Goal: Task Accomplishment & Management: Use online tool/utility

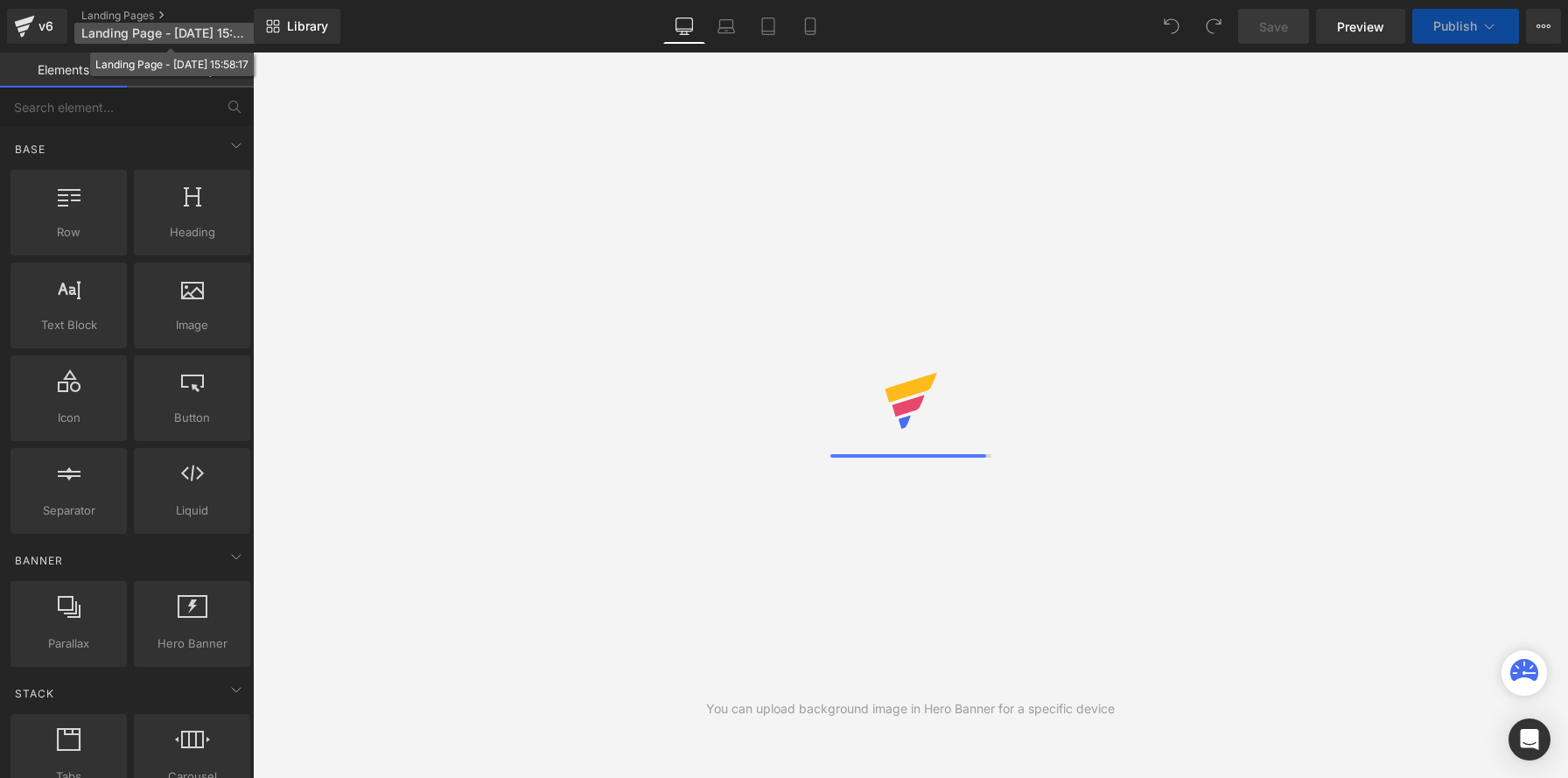
click at [117, 36] on span "Landing Page - Oct 2, 15:58:17" at bounding box center [165, 33] width 168 height 14
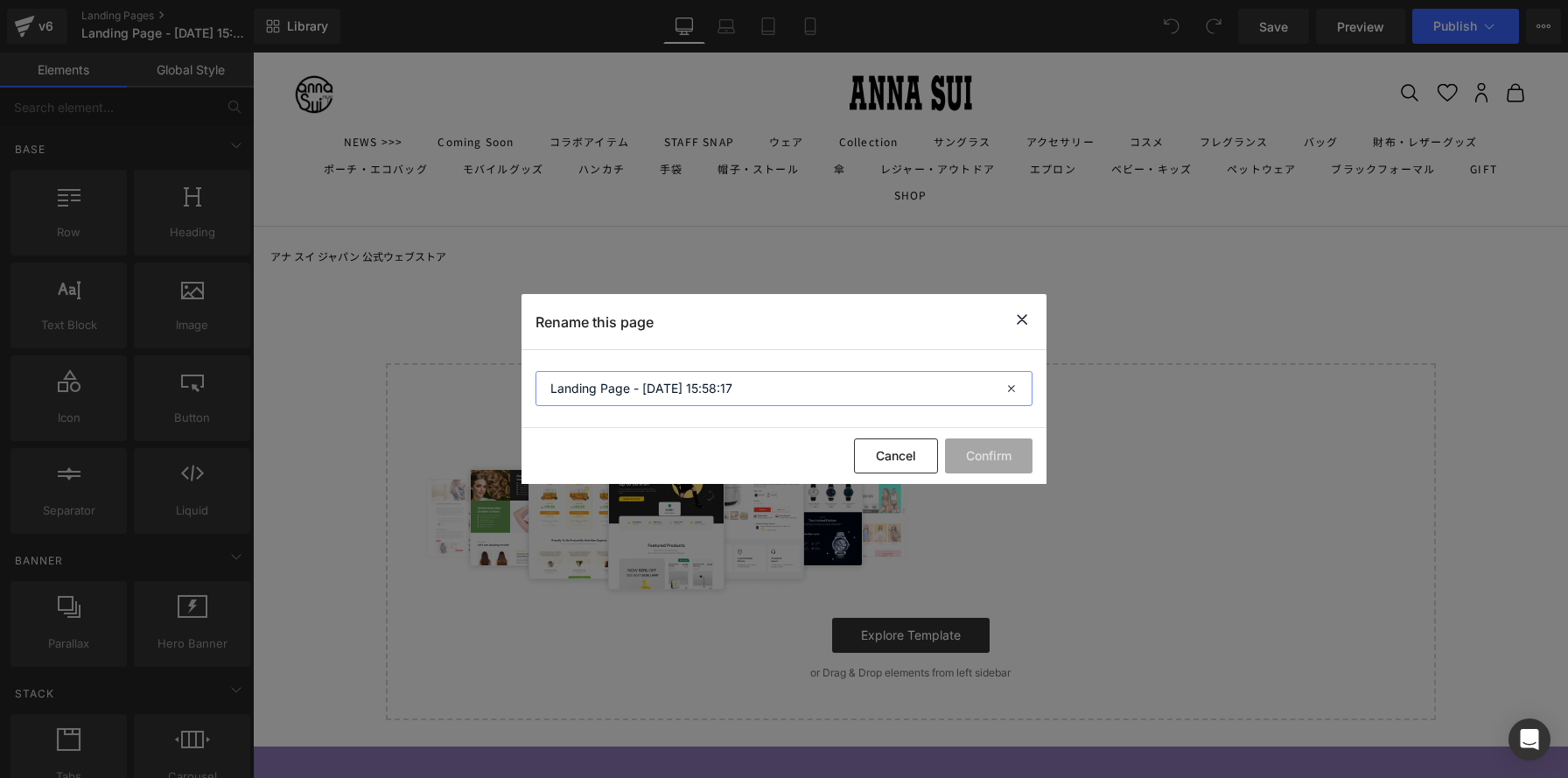
drag, startPoint x: 753, startPoint y: 394, endPoint x: 368, endPoint y: 356, distance: 386.9
click at [368, 356] on div "Rename this page Landing Page - Oct 2, 15:58:17 Cancel Confirm" at bounding box center [784, 389] width 1568 height 778
paste input "bath-de-parfum-anna-sui"
drag, startPoint x: 726, startPoint y: 389, endPoint x: 375, endPoint y: 376, distance: 351.2
click at [375, 376] on div "Rename this page bath-de-parfum-anna-sui Cancel Confirm" at bounding box center [784, 389] width 1568 height 778
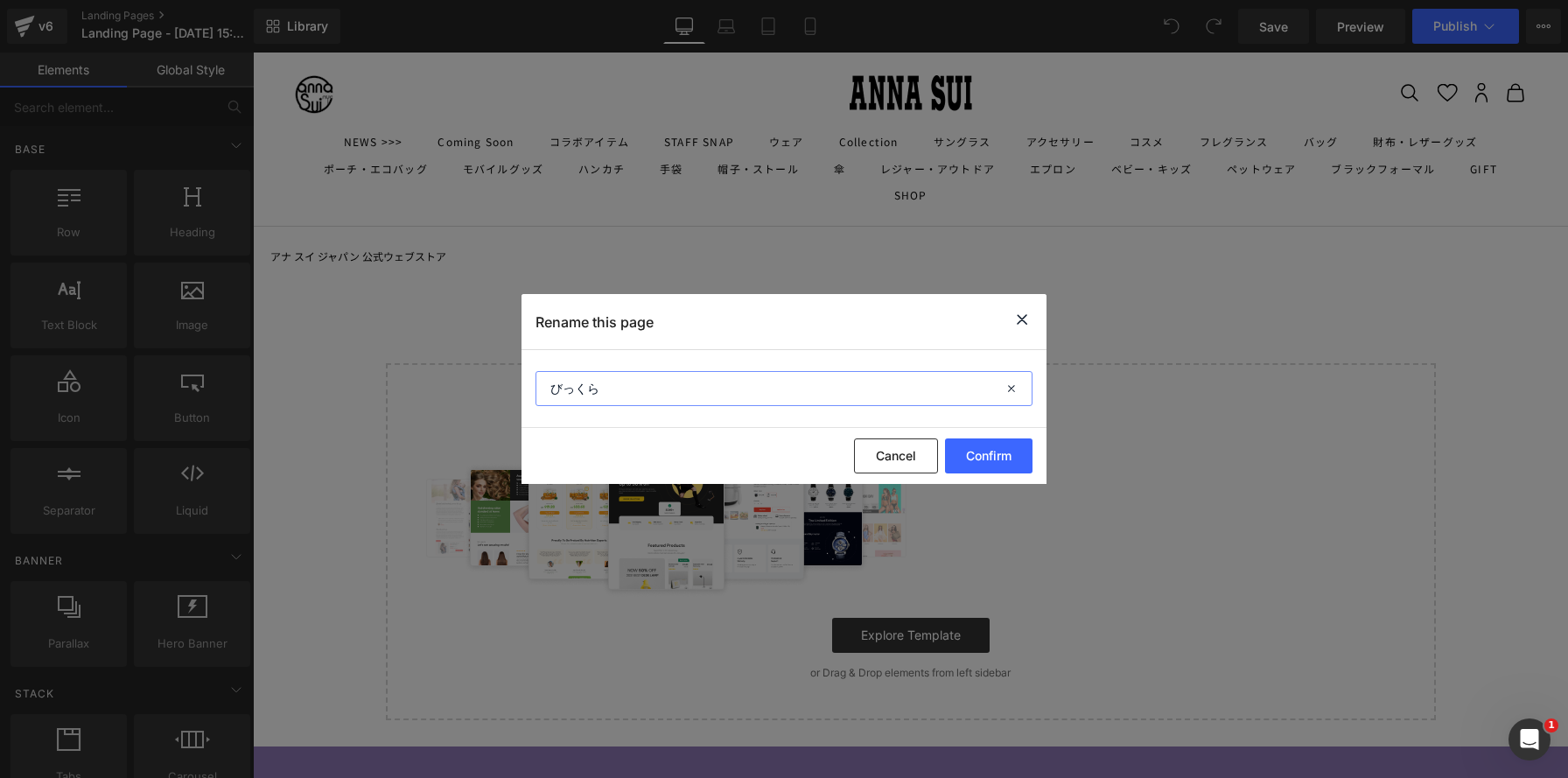
drag, startPoint x: 635, startPoint y: 390, endPoint x: 507, endPoint y: 376, distance: 128.8
click at [507, 376] on div "Rename this page びっくら Cancel Confirm" at bounding box center [784, 389] width 1568 height 778
paste input "たまご Bath de parfum ANNA SUI"
type input "びっくらたまご Bath de parfum ANNA SUI"
click at [995, 463] on button "Confirm" at bounding box center [988, 456] width 88 height 35
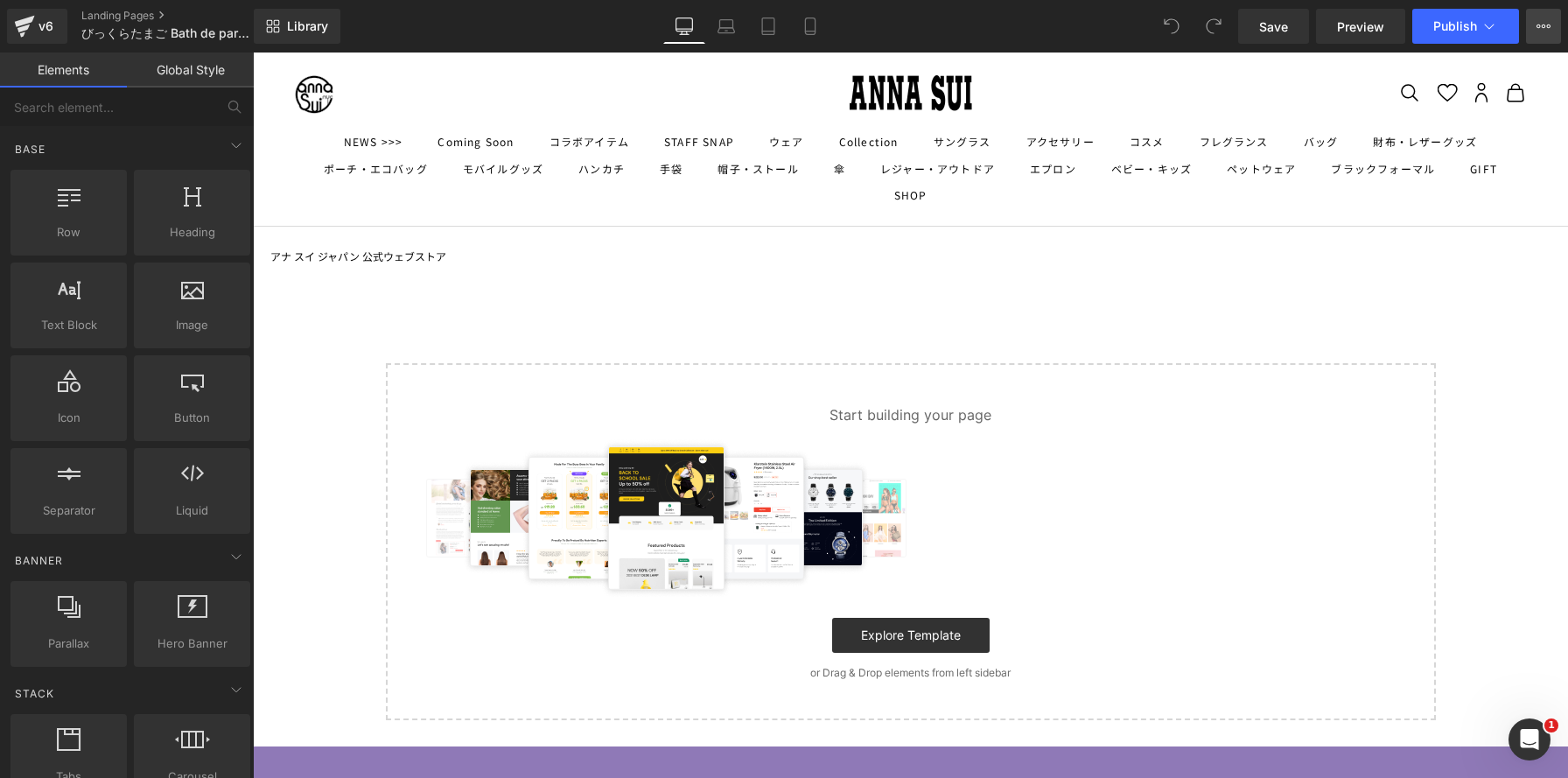
click at [1547, 29] on icon at bounding box center [1544, 27] width 14 height 14
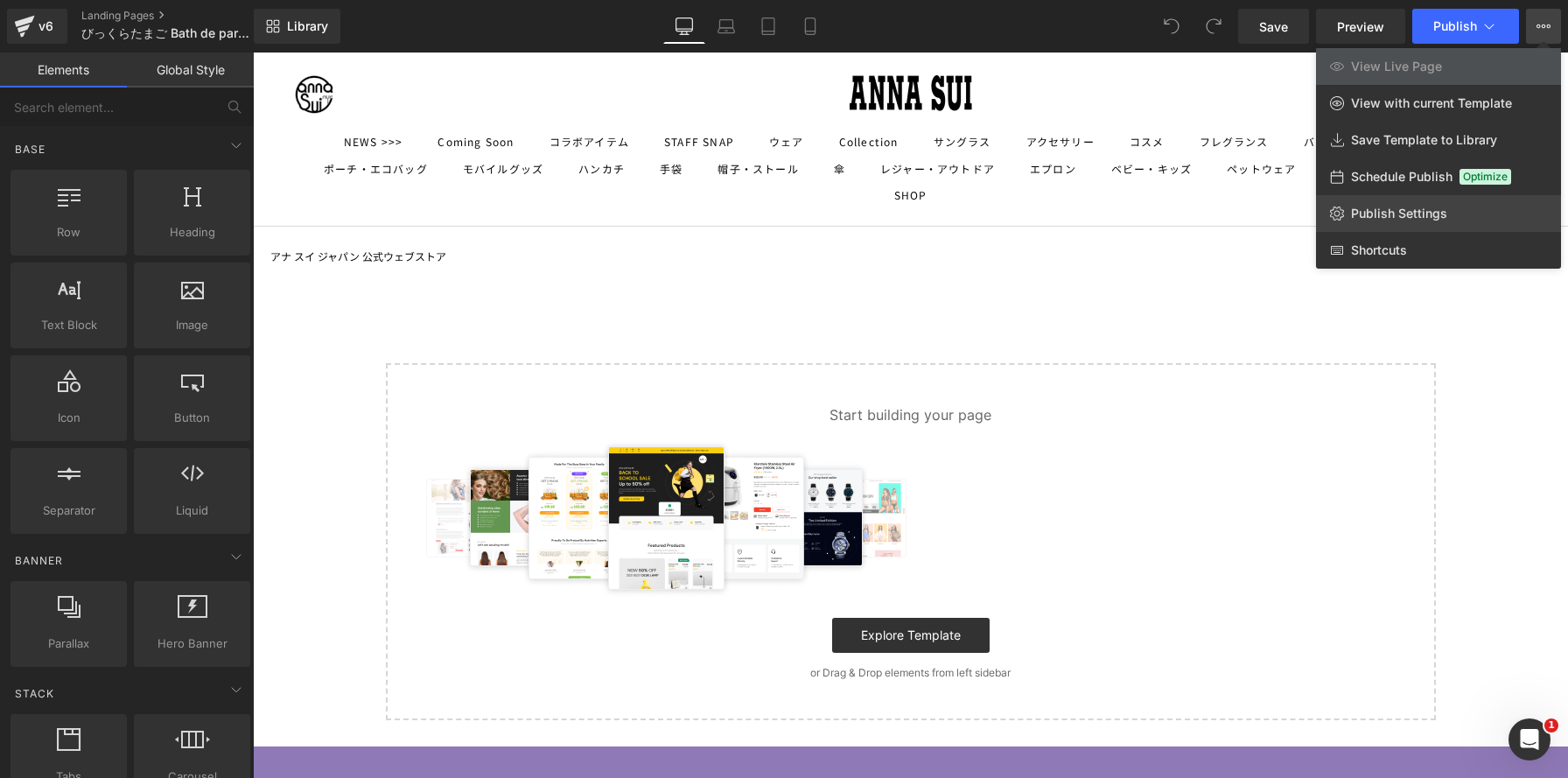
click at [1402, 210] on span "Publish Settings" at bounding box center [1399, 213] width 96 height 16
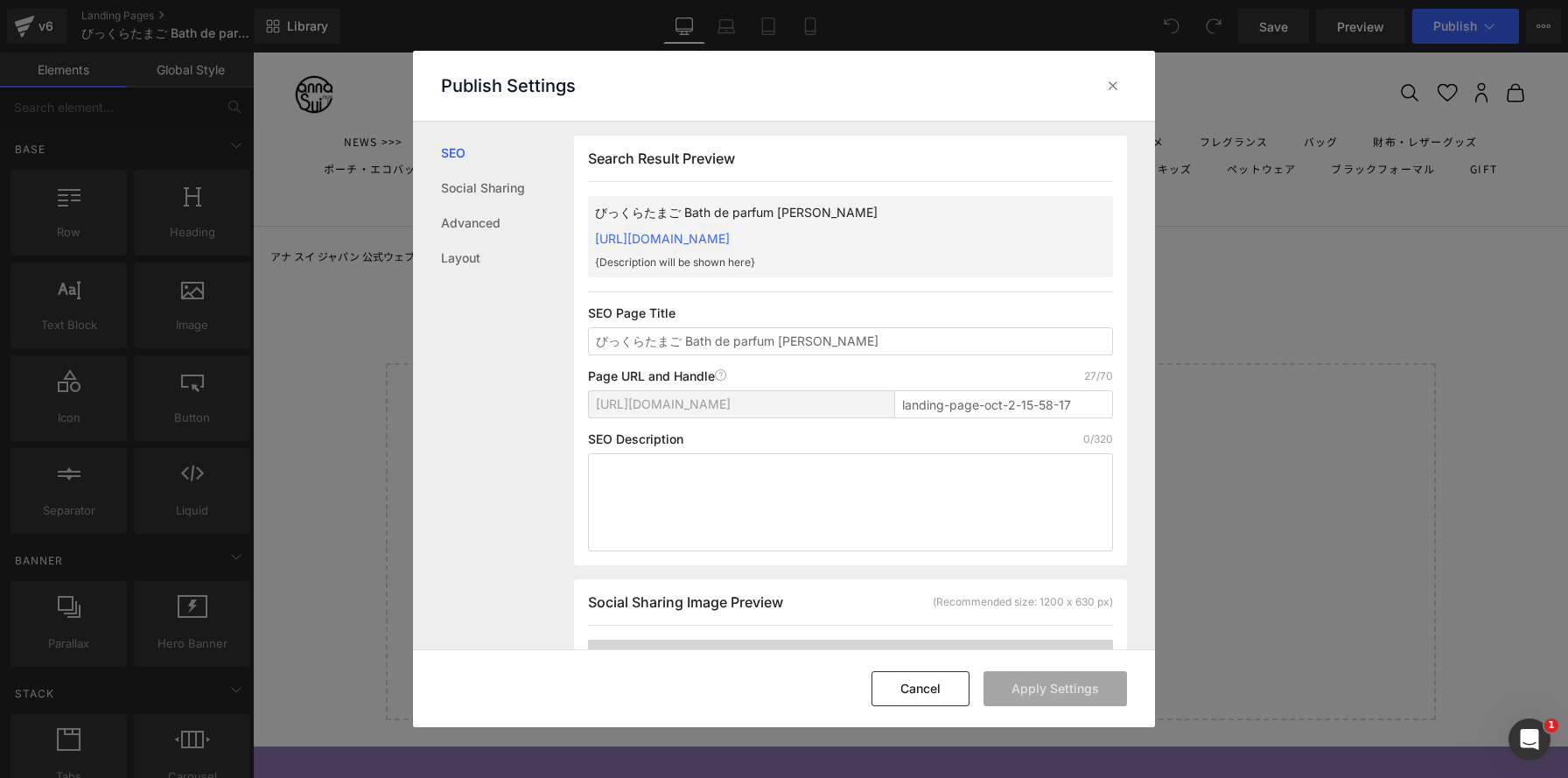
scroll to position [1, 0]
drag, startPoint x: 872, startPoint y: 338, endPoint x: 279, endPoint y: 291, distance: 594.9
click at [279, 290] on div "Publish Settings SEO Social Sharing Advanced Layout Search Result Preview びっくらた…" at bounding box center [784, 389] width 1568 height 778
type input "bath-de-parfum-anna-sui"
click at [1099, 693] on button "Apply Settings" at bounding box center [1055, 689] width 144 height 35
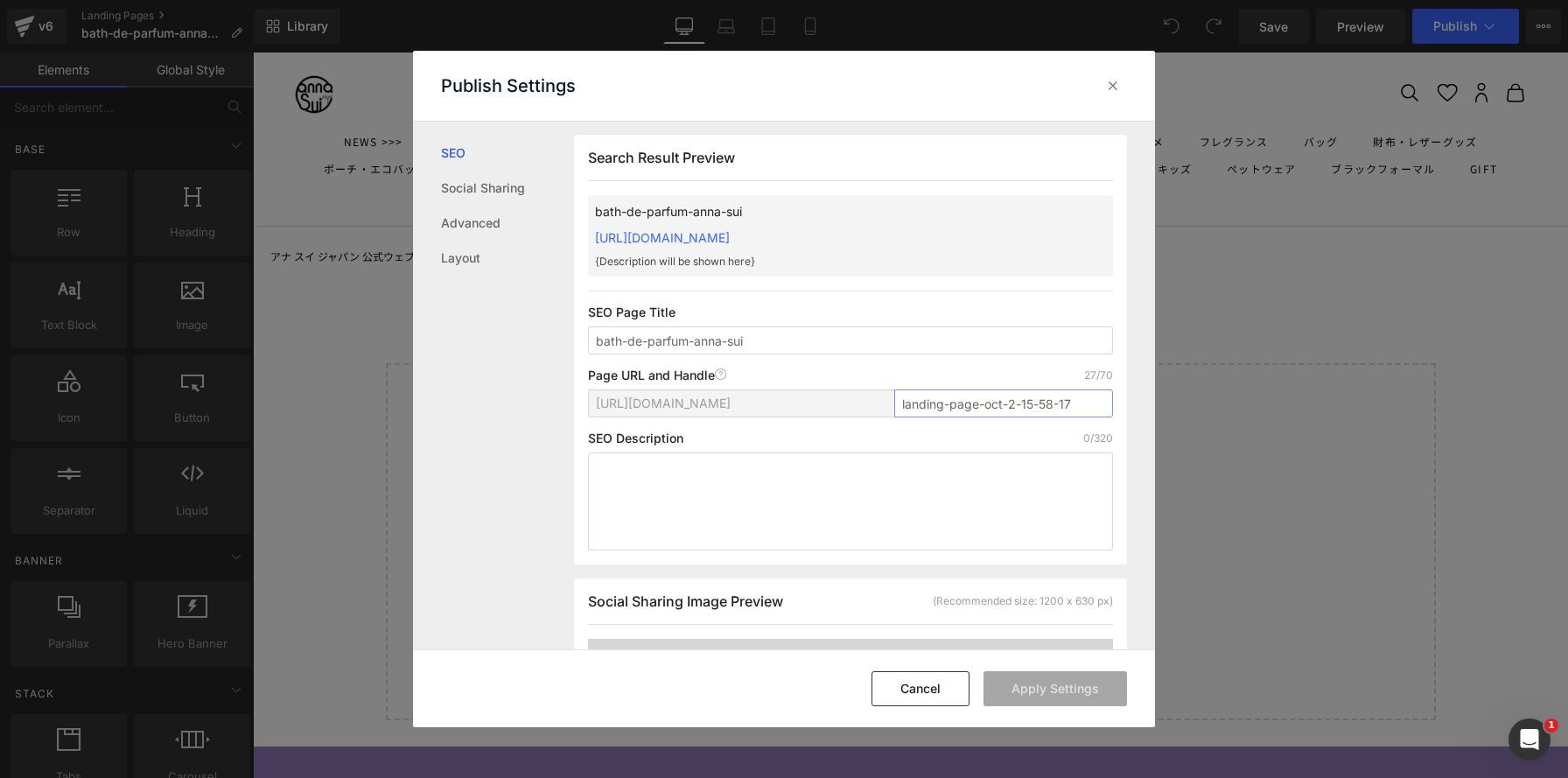
click at [996, 414] on input "landing-page-oct-2-15-58-17" at bounding box center [1003, 403] width 219 height 28
drag, startPoint x: 1072, startPoint y: 404, endPoint x: 763, endPoint y: 362, distance: 311.8
click at [763, 362] on div "Search Result Preview bath-de-parfum-anna-sui https://anna-sui-japan.myshopify.…" at bounding box center [850, 349] width 553 height 430
paste input "bath-de-parfum-anna-sui-"
type input "bath-de-parfum-anna-sui"
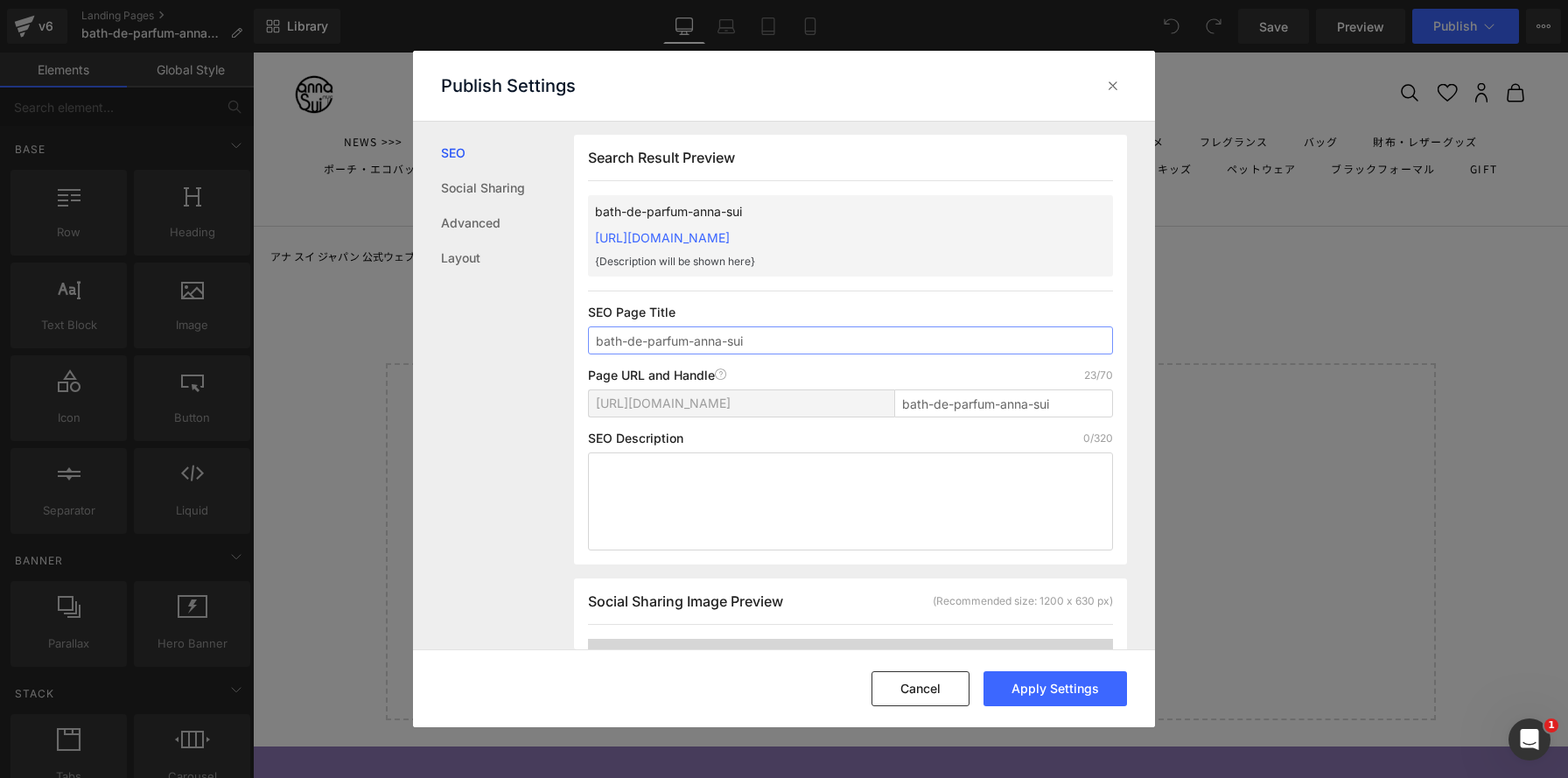
drag, startPoint x: 782, startPoint y: 337, endPoint x: 538, endPoint y: 315, distance: 245.0
click at [540, 316] on div "SEO Social Sharing Advanced Layout Search Result Preview bath-de-parfum-anna-su…" at bounding box center [784, 385] width 742 height 527
paste input "びっくらたまご Bath de parfum ANNA SUI ＆バスタイムリラックスセット"
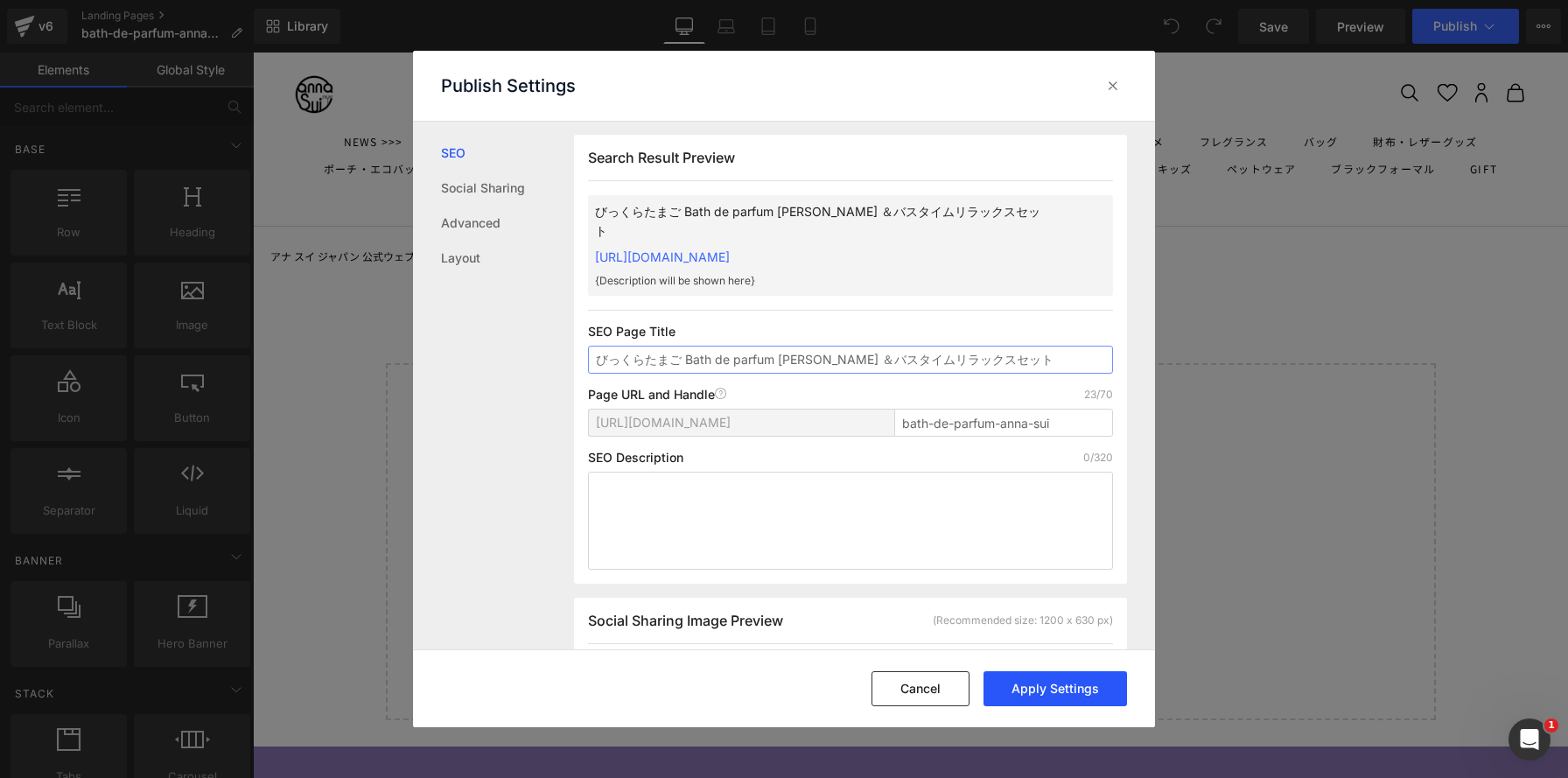
type input "びっくらたまご Bath de parfum ANNA SUI ＆バスタイムリラックスセット"
click at [1080, 696] on button "Apply Settings" at bounding box center [1055, 689] width 144 height 35
click at [1113, 88] on icon at bounding box center [1113, 86] width 18 height 18
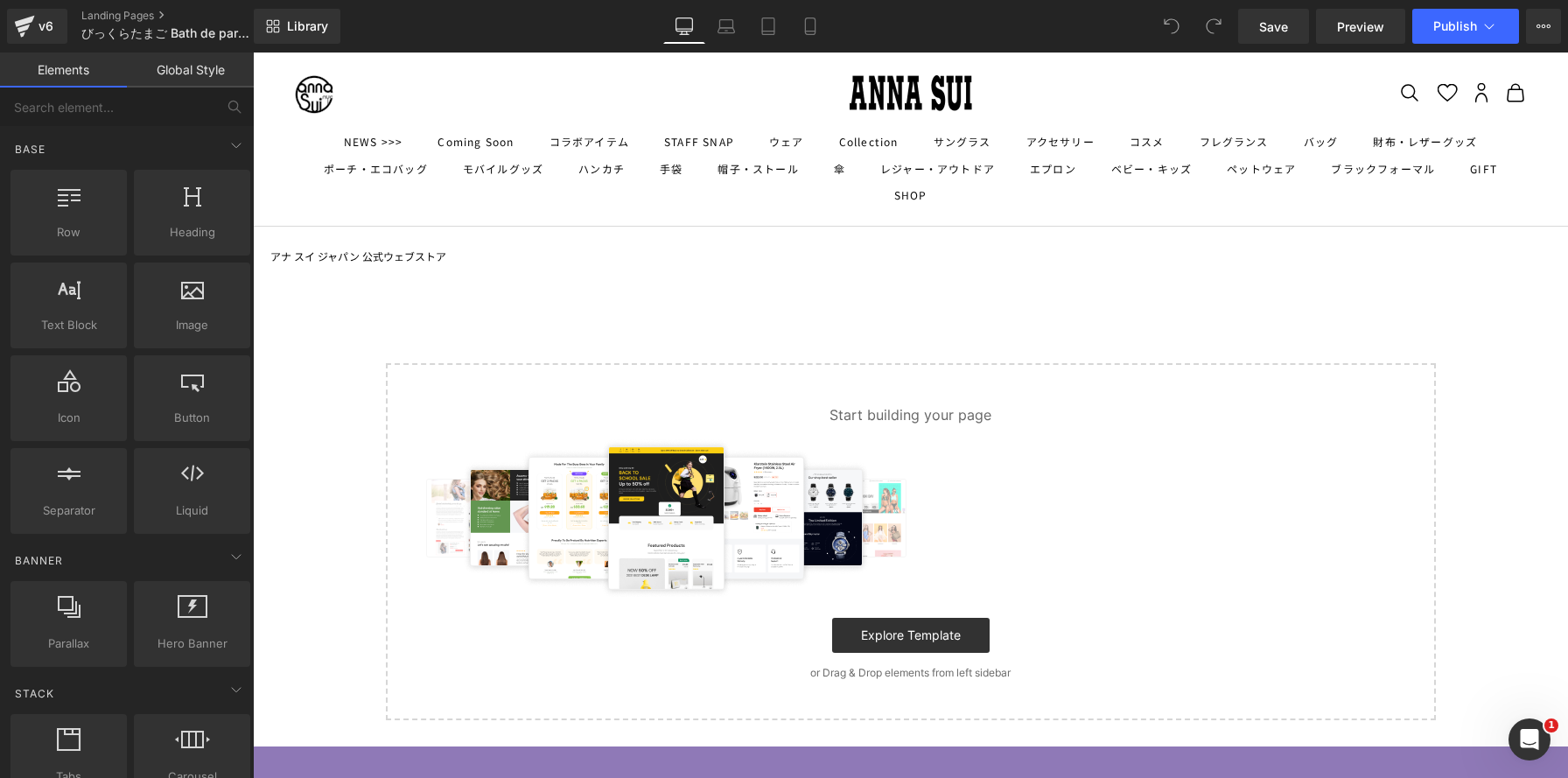
drag, startPoint x: 1138, startPoint y: 312, endPoint x: 1067, endPoint y: 313, distance: 71.0
click at [1137, 312] on body "コンテンツへスキップ アナ スイ ジャパン 公式ウェブストア メニュー NEWS >>> Coming Soon コラボアイテム ANNA SUI × MY …" at bounding box center [910, 654] width 1315 height 1203
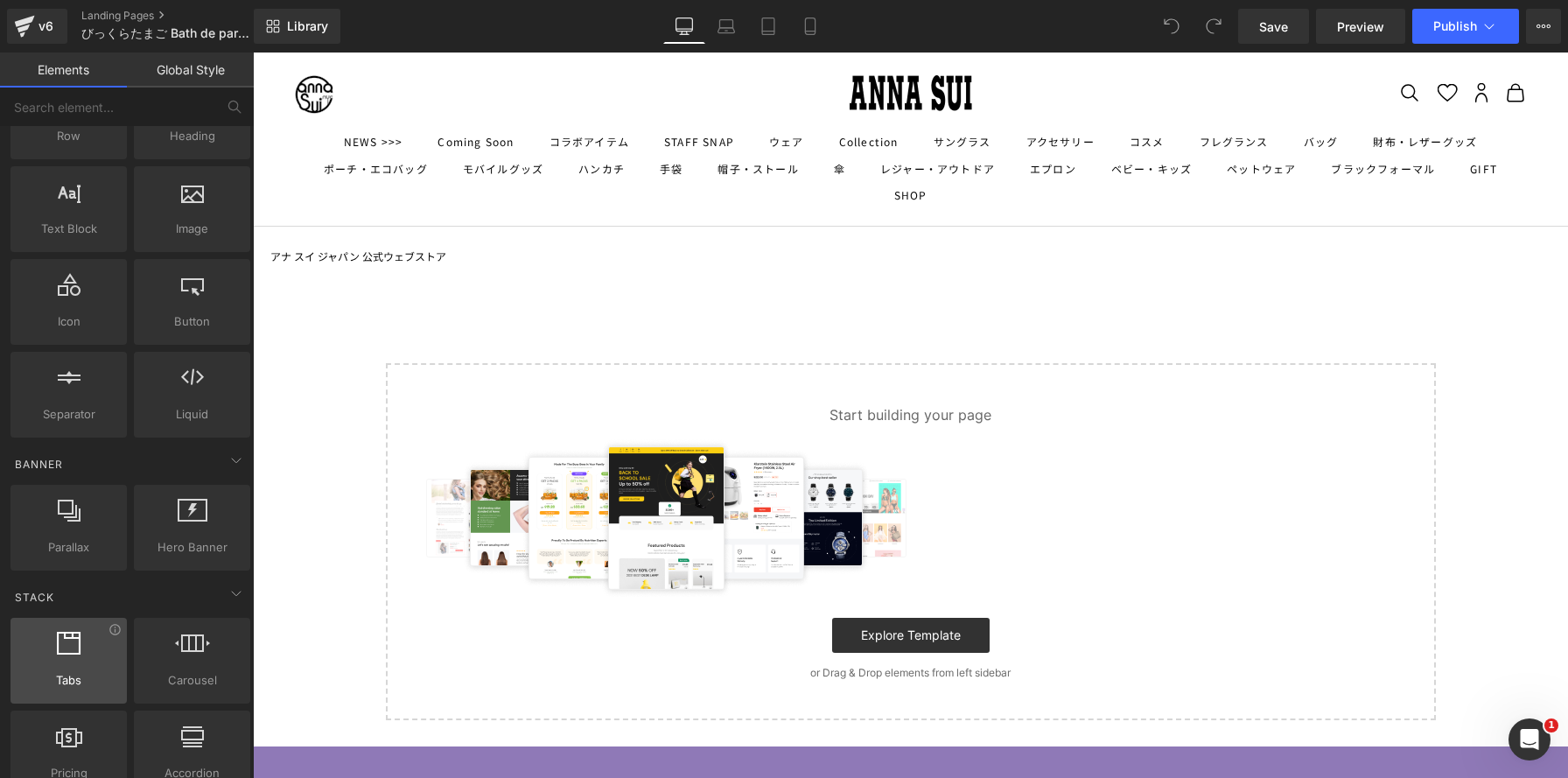
scroll to position [127, 0]
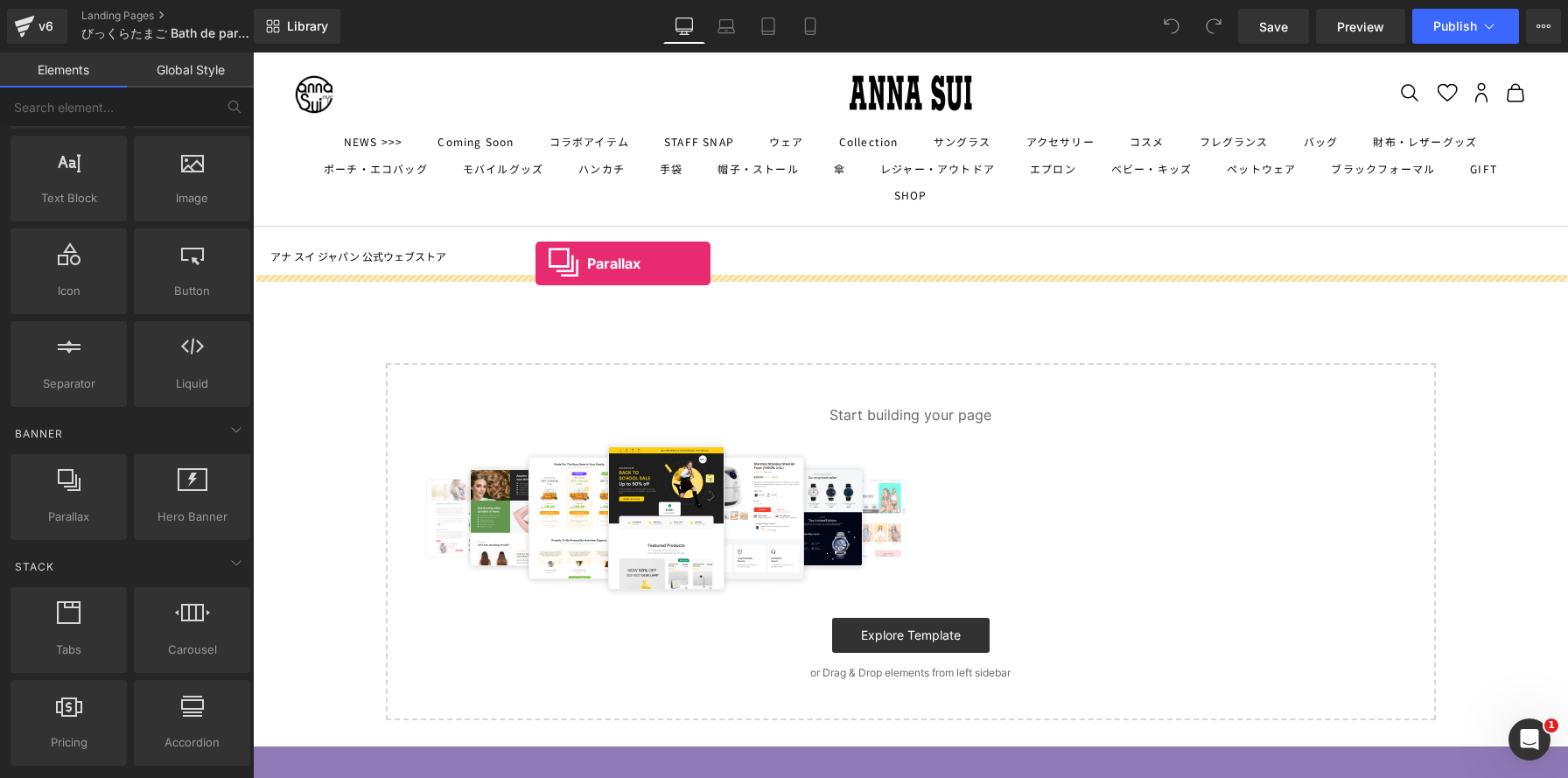
drag, startPoint x: 329, startPoint y: 543, endPoint x: 541, endPoint y: 254, distance: 358.4
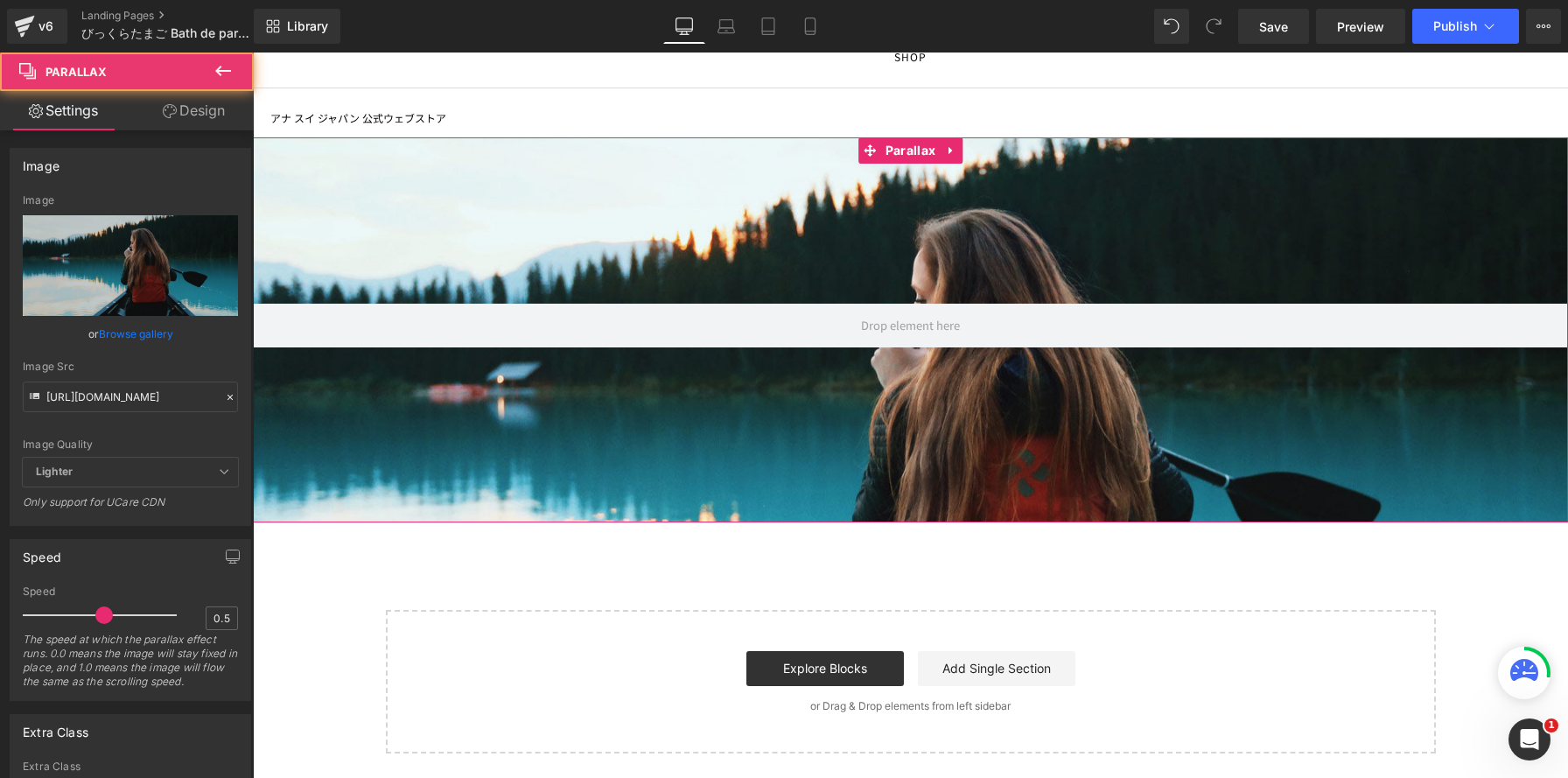
scroll to position [311, 0]
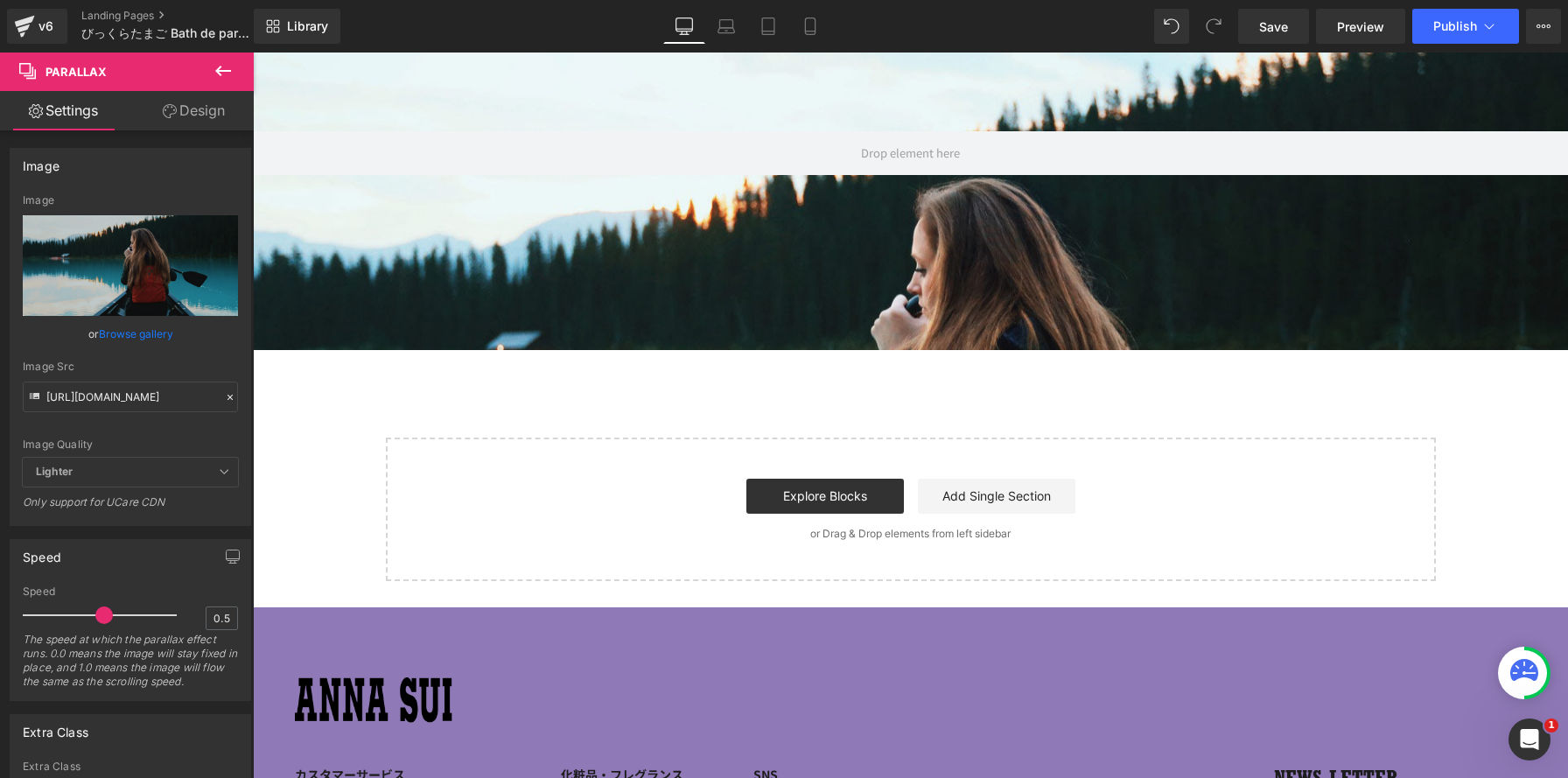
click at [227, 68] on icon at bounding box center [223, 71] width 21 height 21
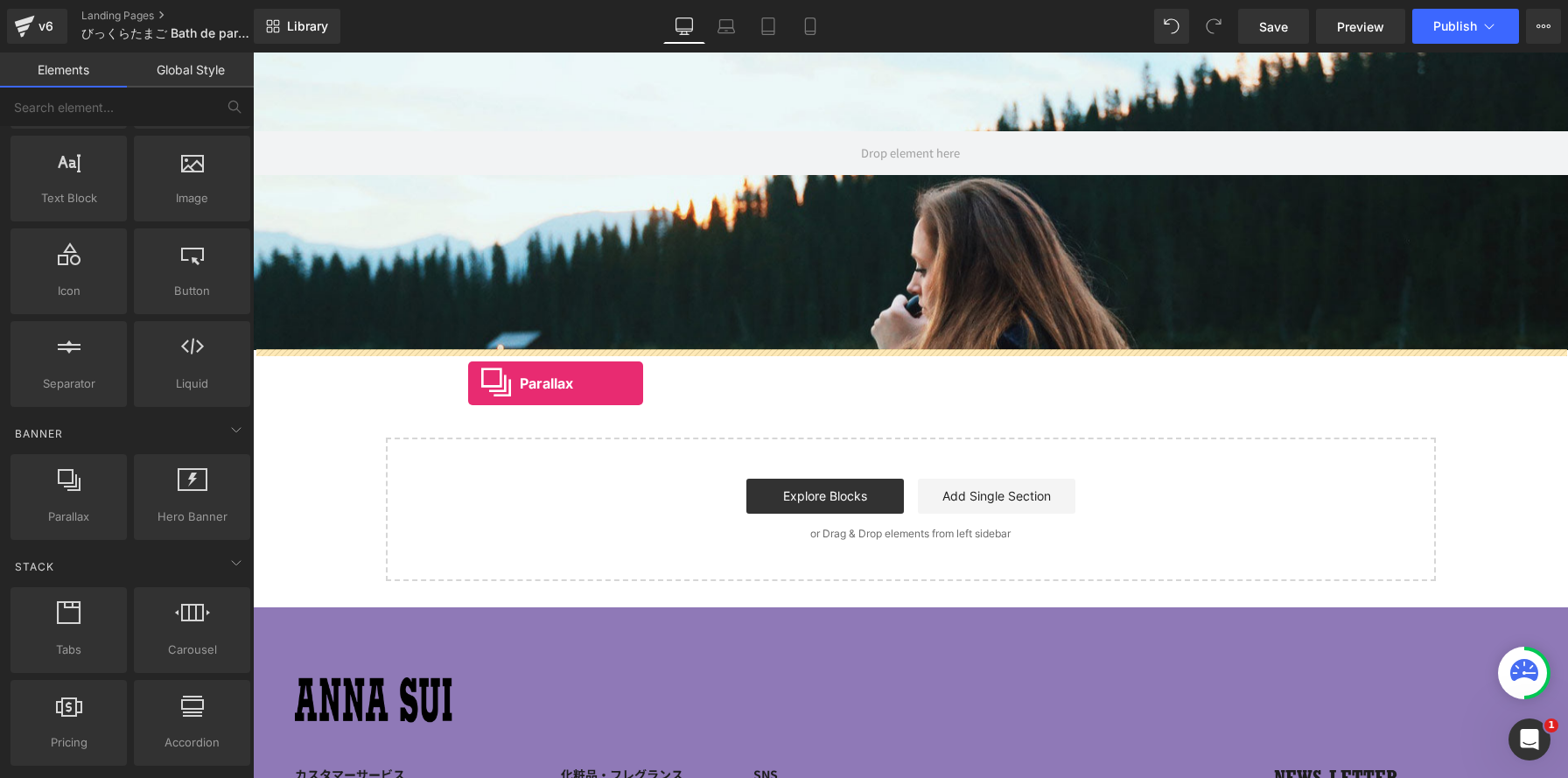
drag, startPoint x: 313, startPoint y: 560, endPoint x: 468, endPoint y: 383, distance: 235.3
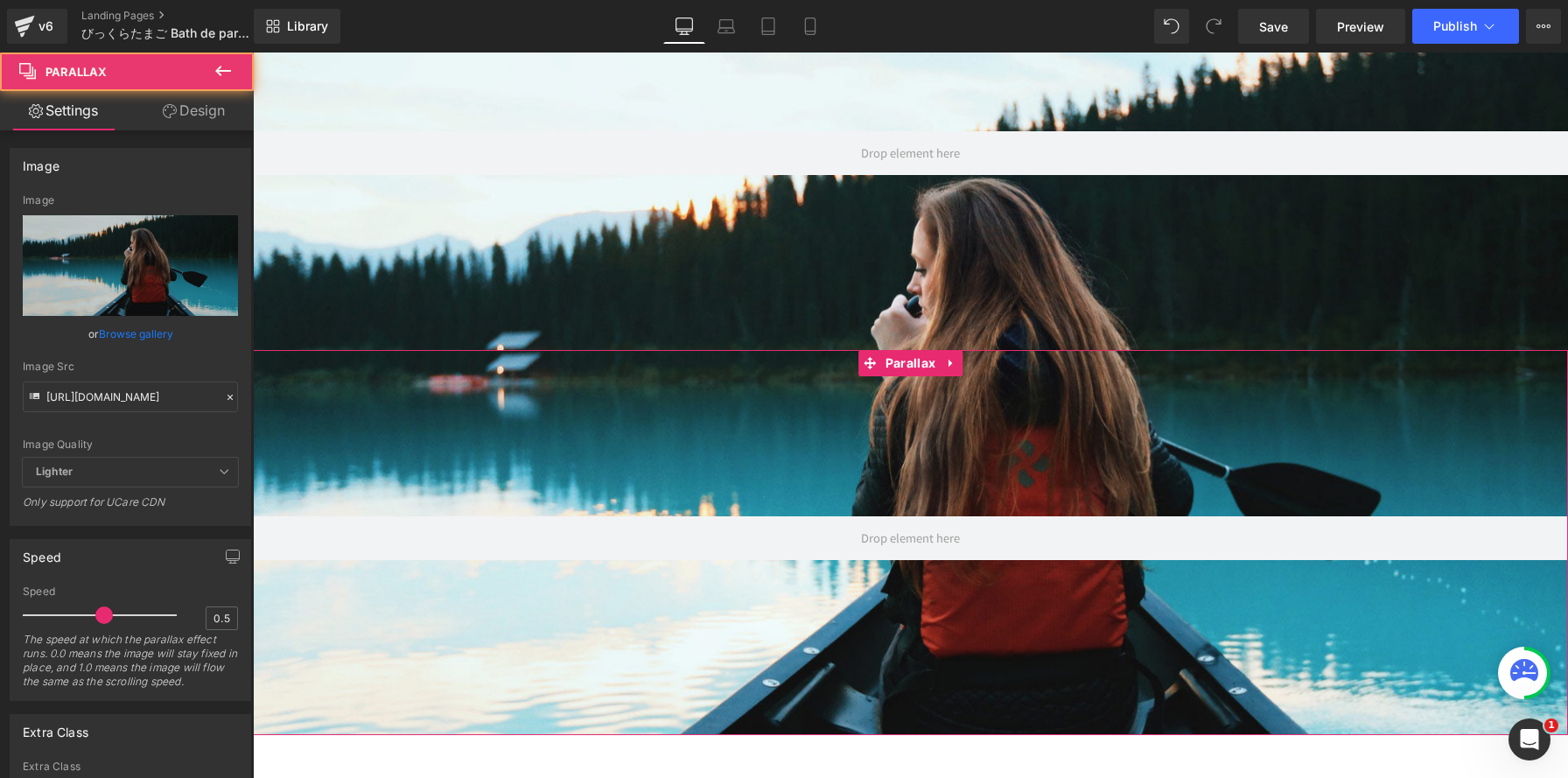
scroll to position [1761, 1315]
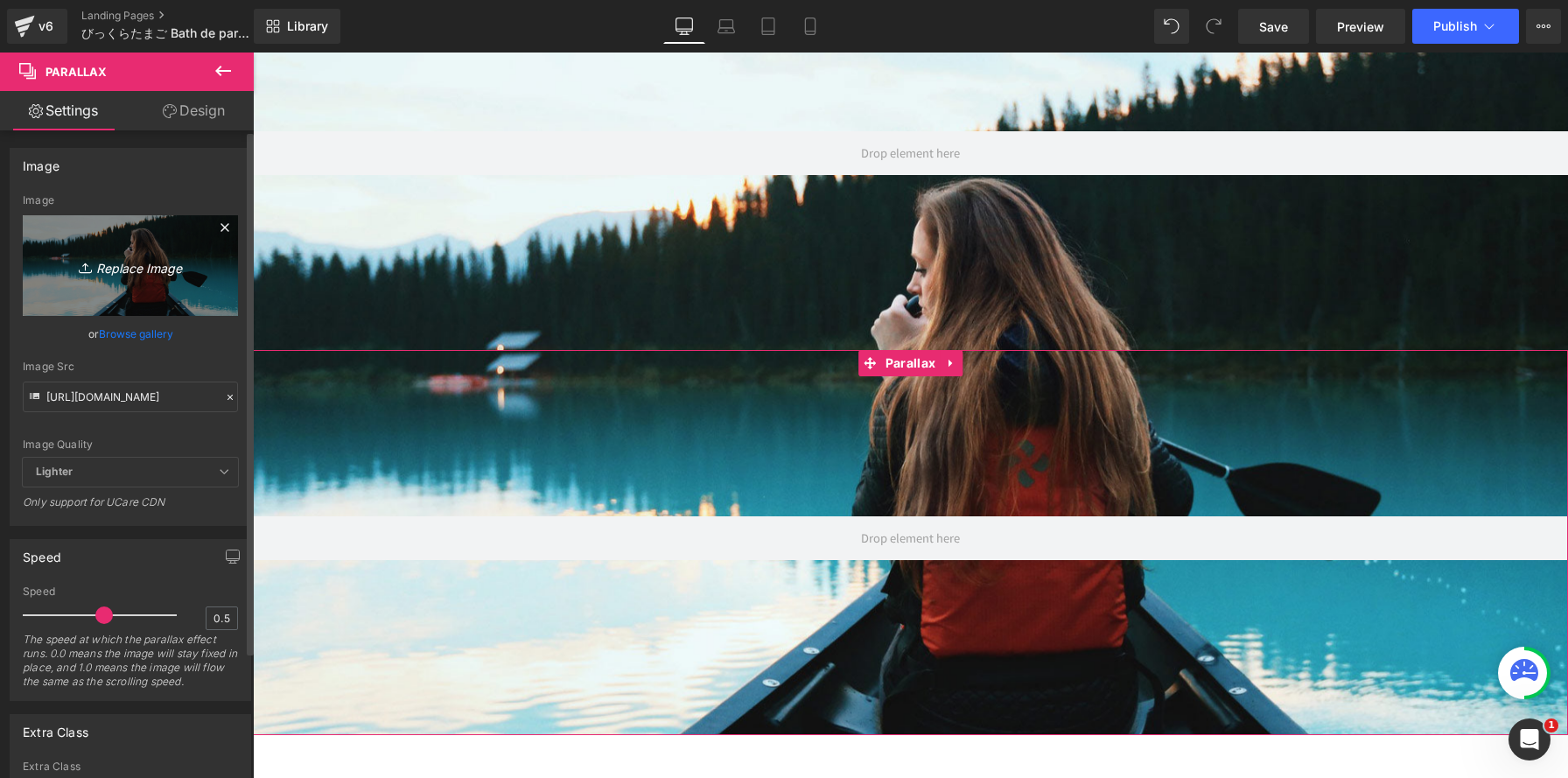
click at [113, 263] on icon "Replace Image" at bounding box center [130, 265] width 140 height 21
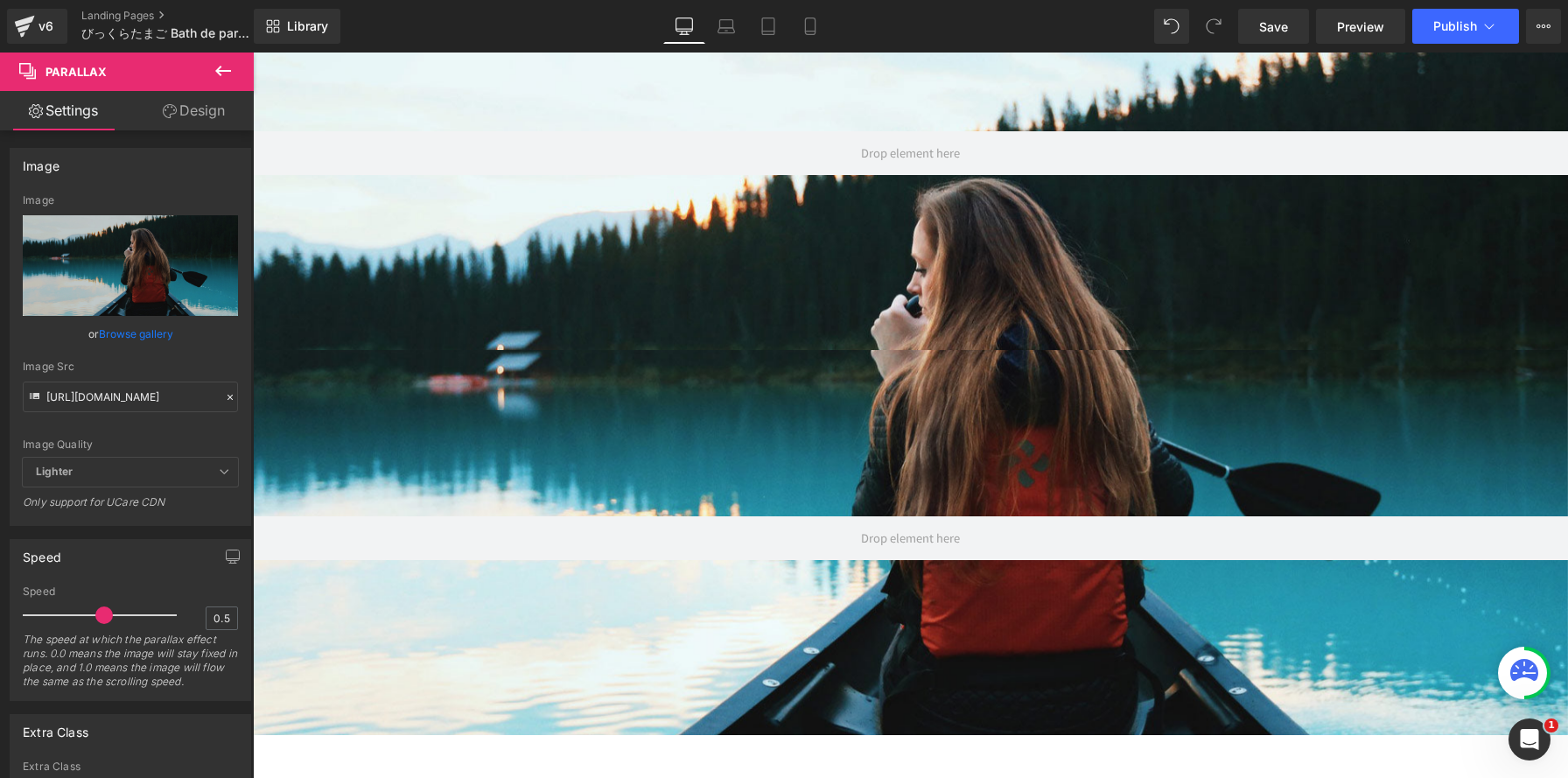
type input "C:\fakepath\パープル-02.jpg"
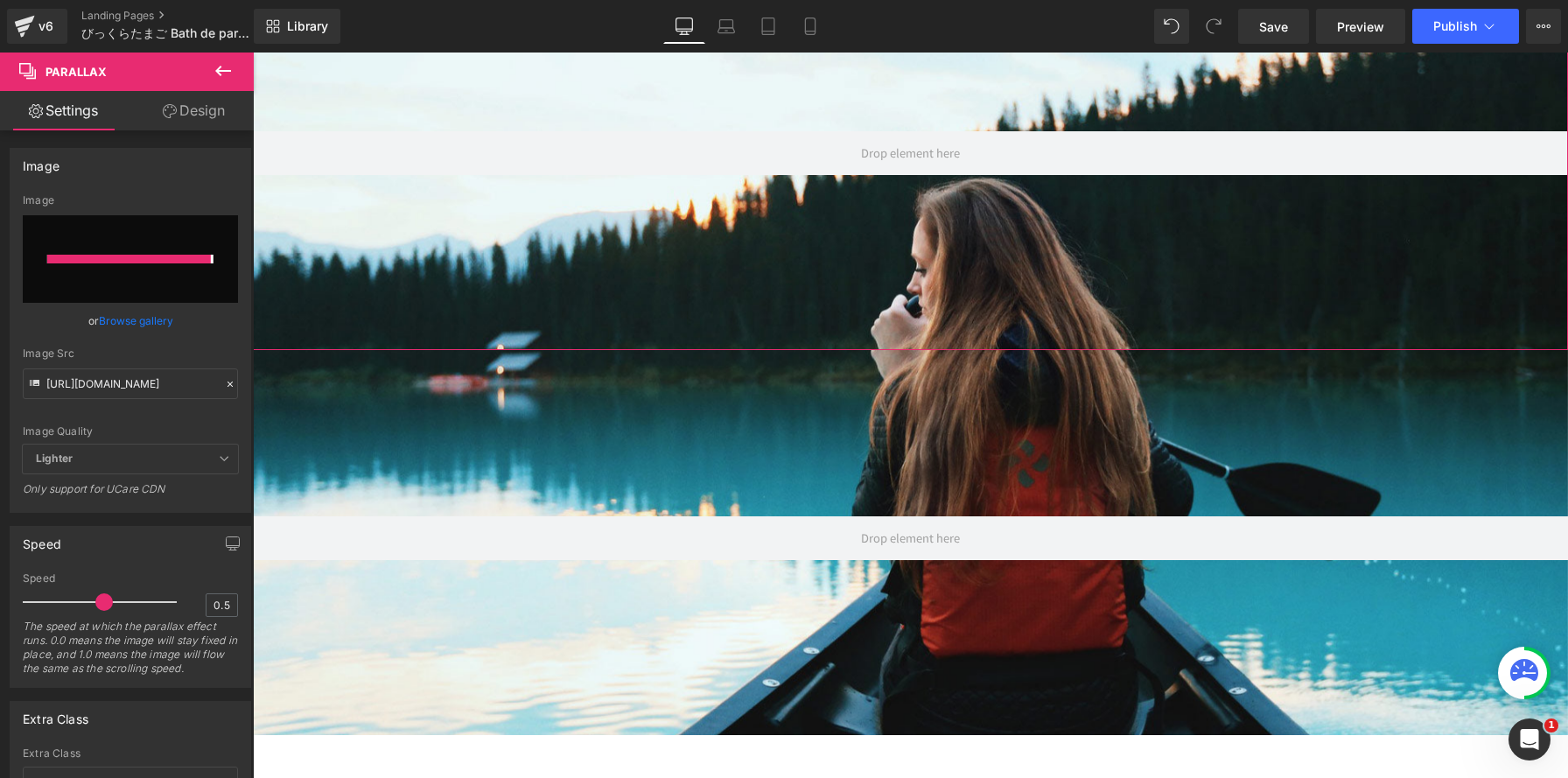
type input "https://ucarecdn.com/1f55b8ca-0600-4cb9-ae70-3d3ace14dddc/-/format/auto/-/previ…"
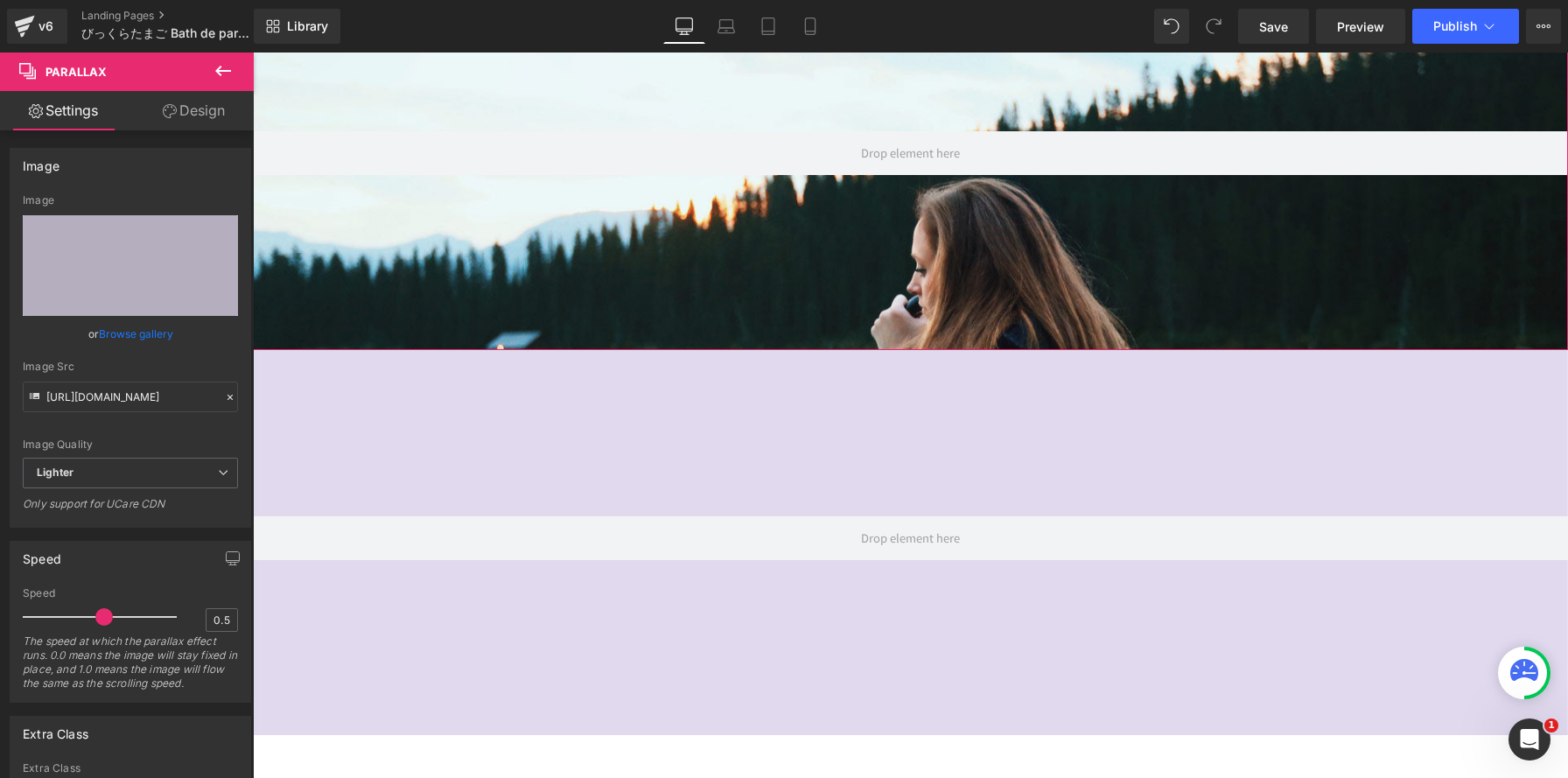
click at [636, 308] on div at bounding box center [910, 406] width 1315 height 725
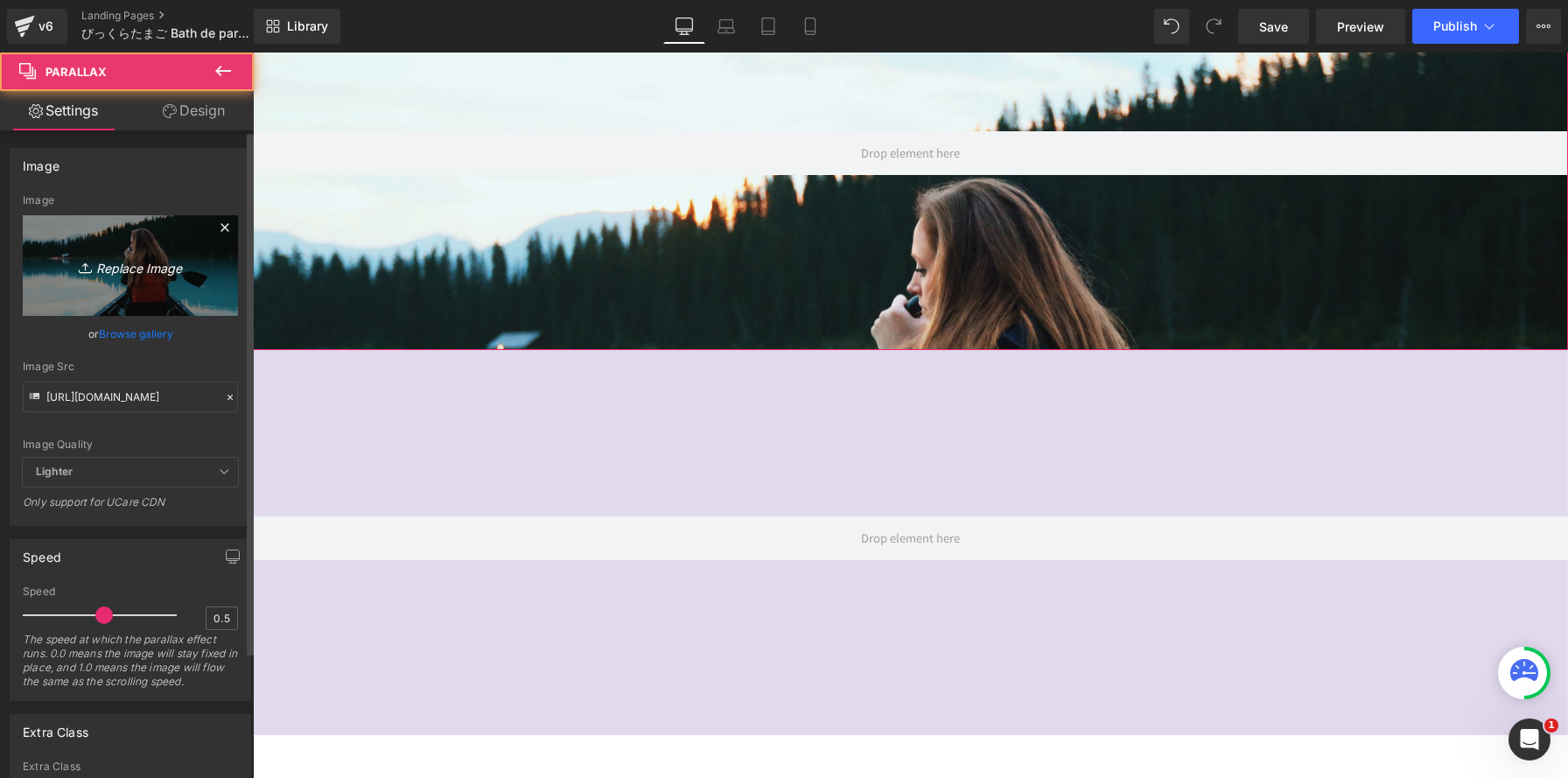
click at [105, 262] on icon "Replace Image" at bounding box center [130, 265] width 140 height 21
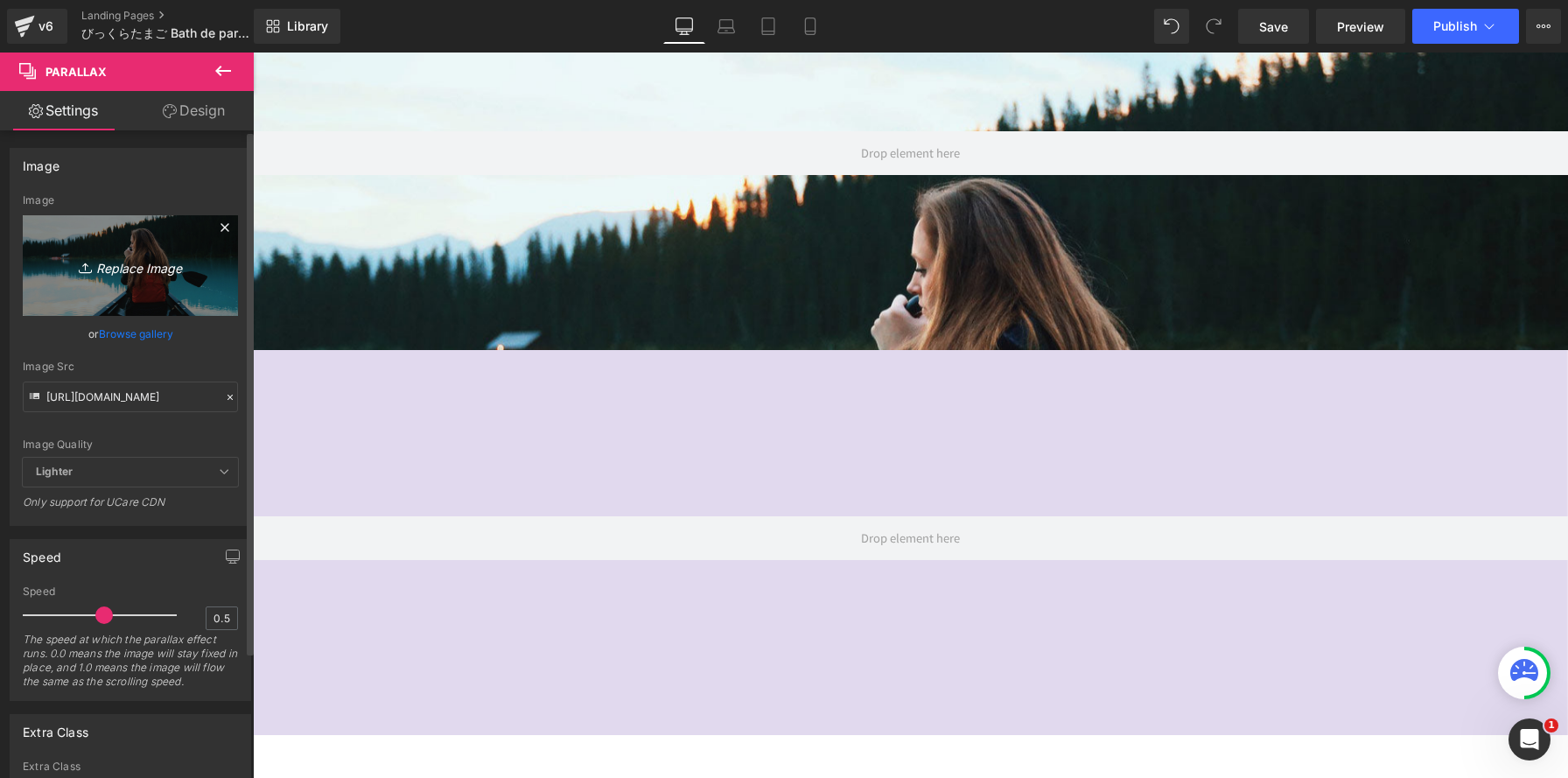
type input "C:\fakepath\【差し替え】250930bdp_anasui_gazo_1.jpg"
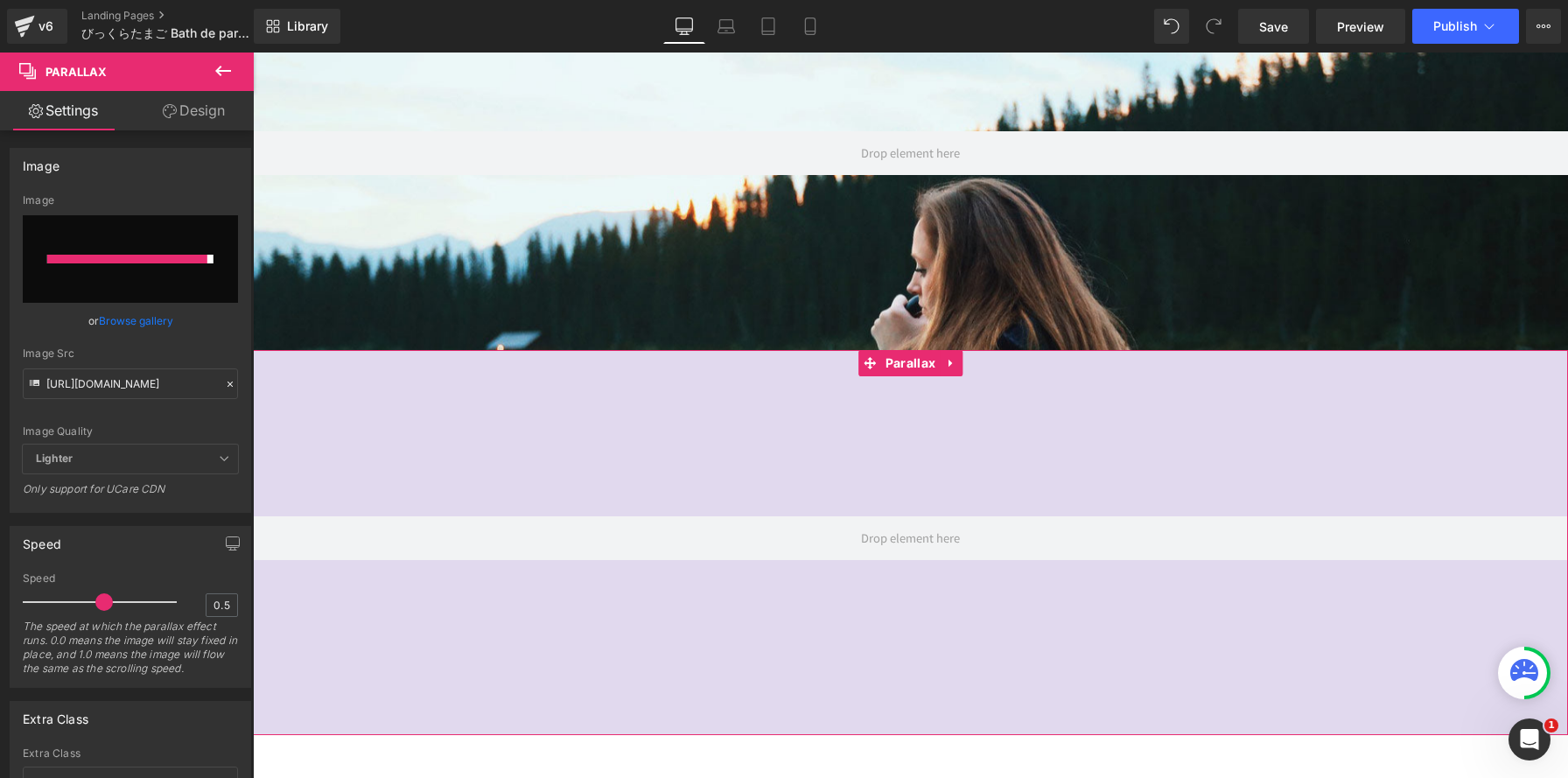
type input "https://ucarecdn.com/e54b0d70-f4e0-40b3-b3be-fafbb8504df1/-/format/auto/-/previ…"
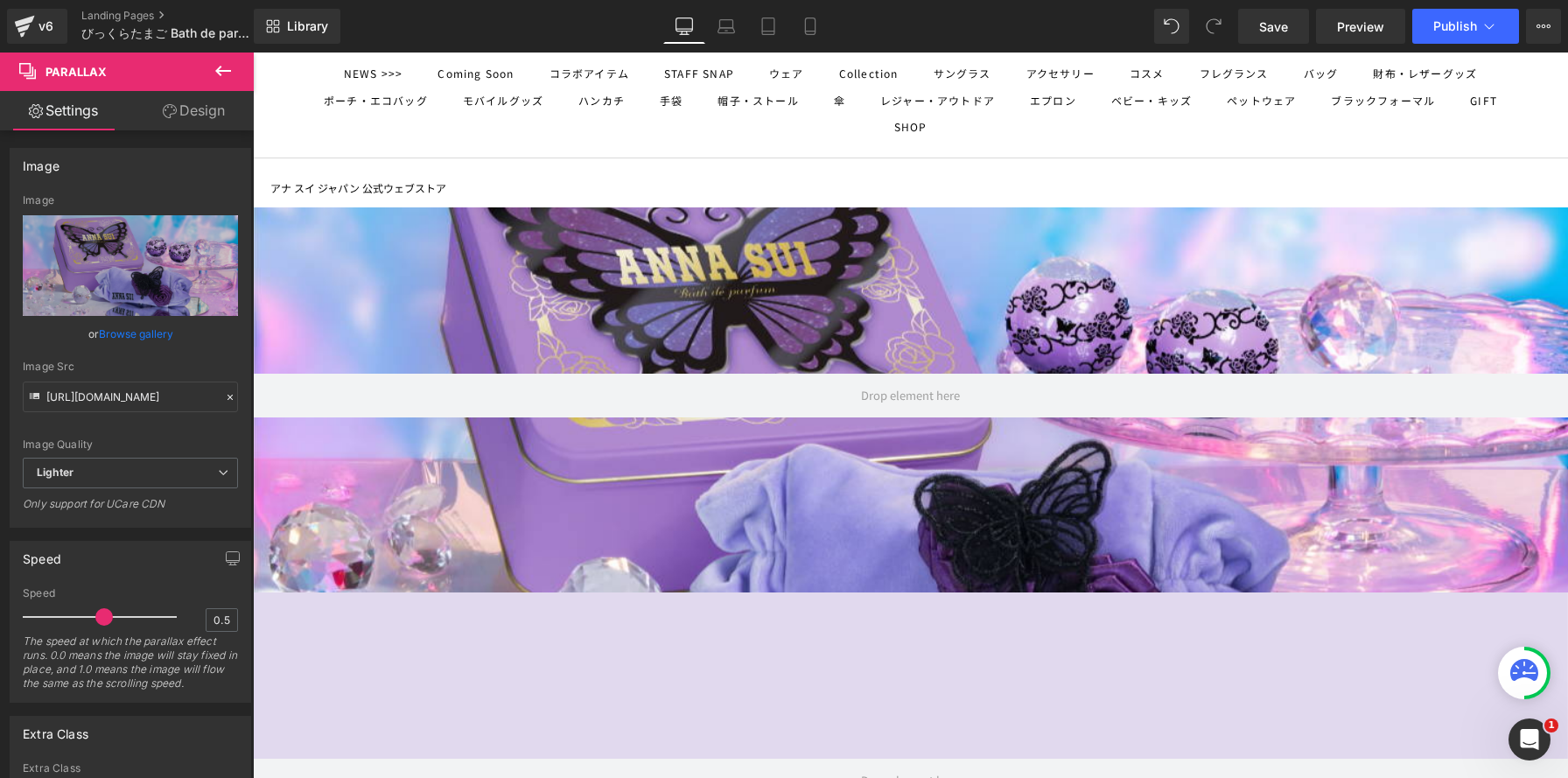
scroll to position [123, 0]
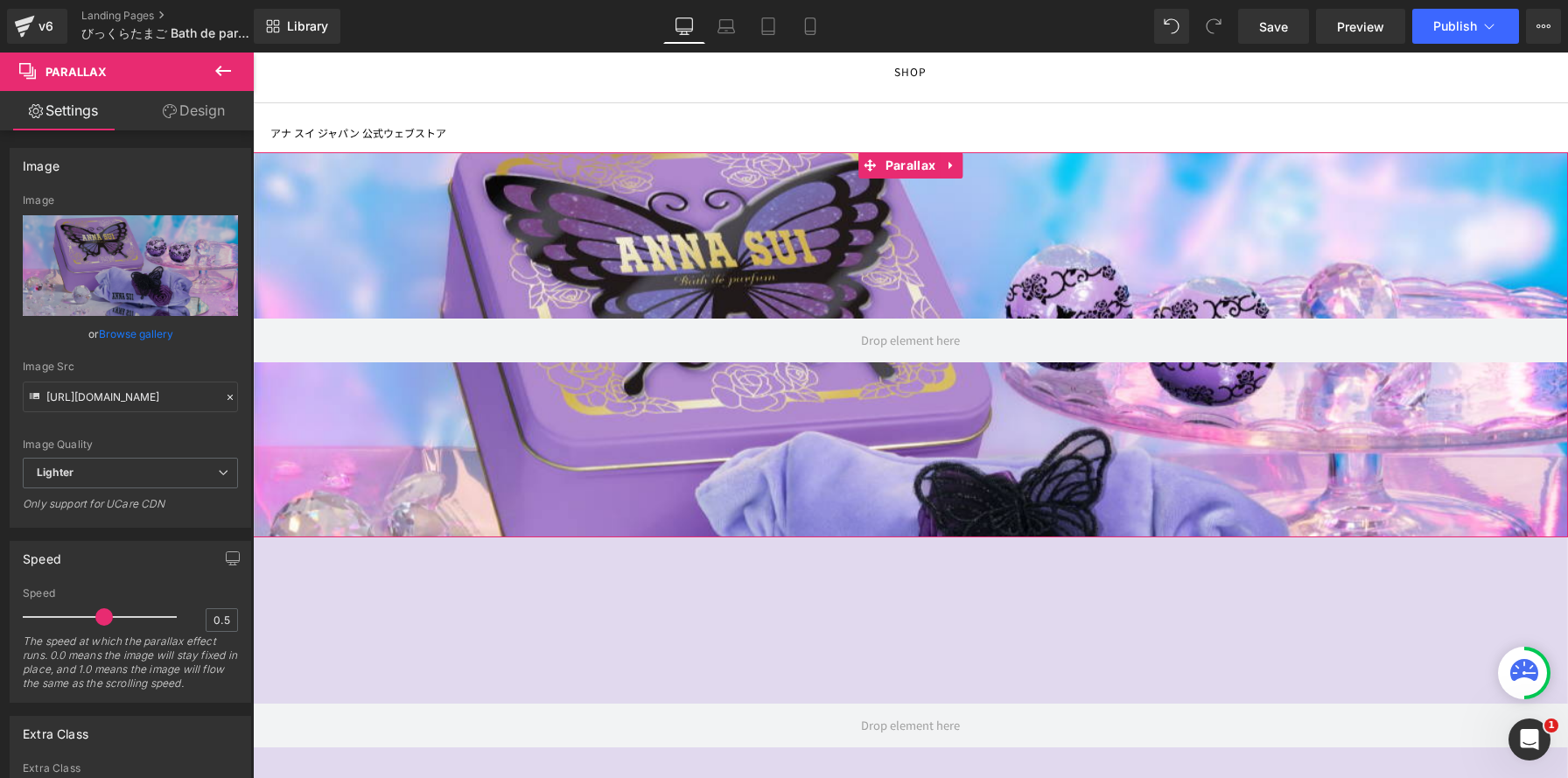
click at [859, 225] on div at bounding box center [910, 425] width 1315 height 725
click at [198, 109] on link "Design" at bounding box center [194, 111] width 127 height 39
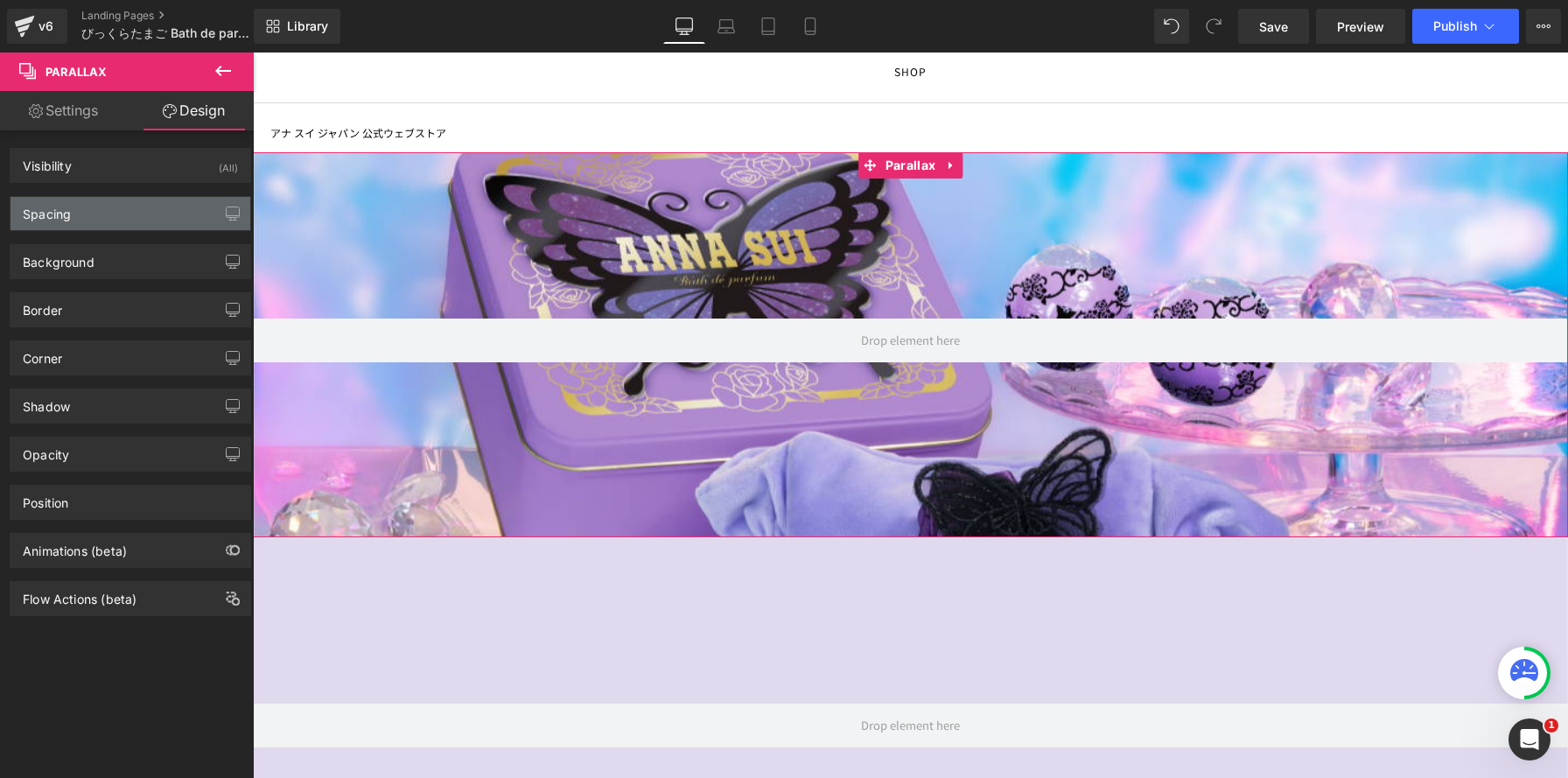
type input "0"
type input "190"
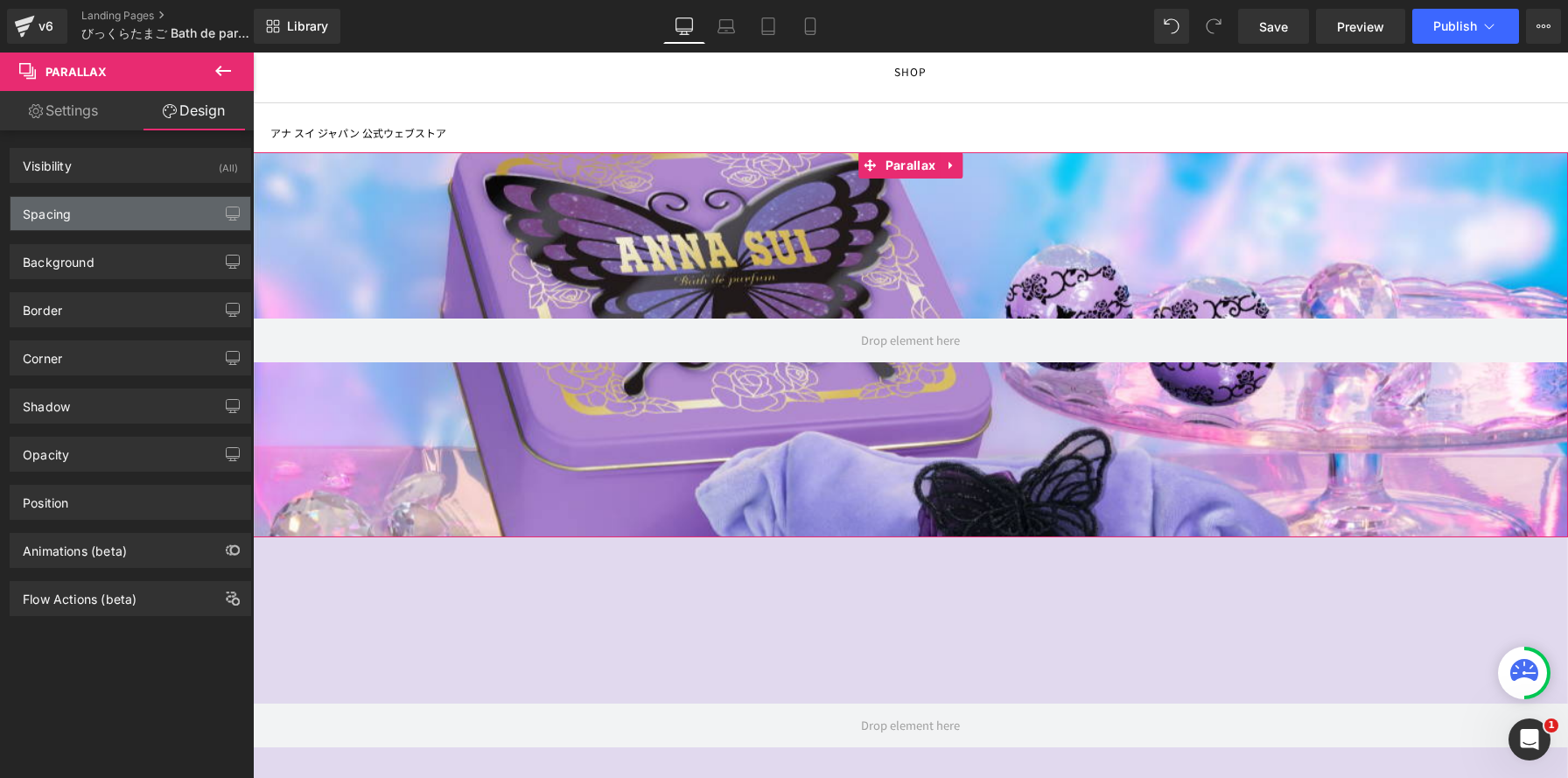
type input "0"
type input "200"
type input "0"
click at [172, 213] on div "Spacing" at bounding box center [130, 213] width 239 height 33
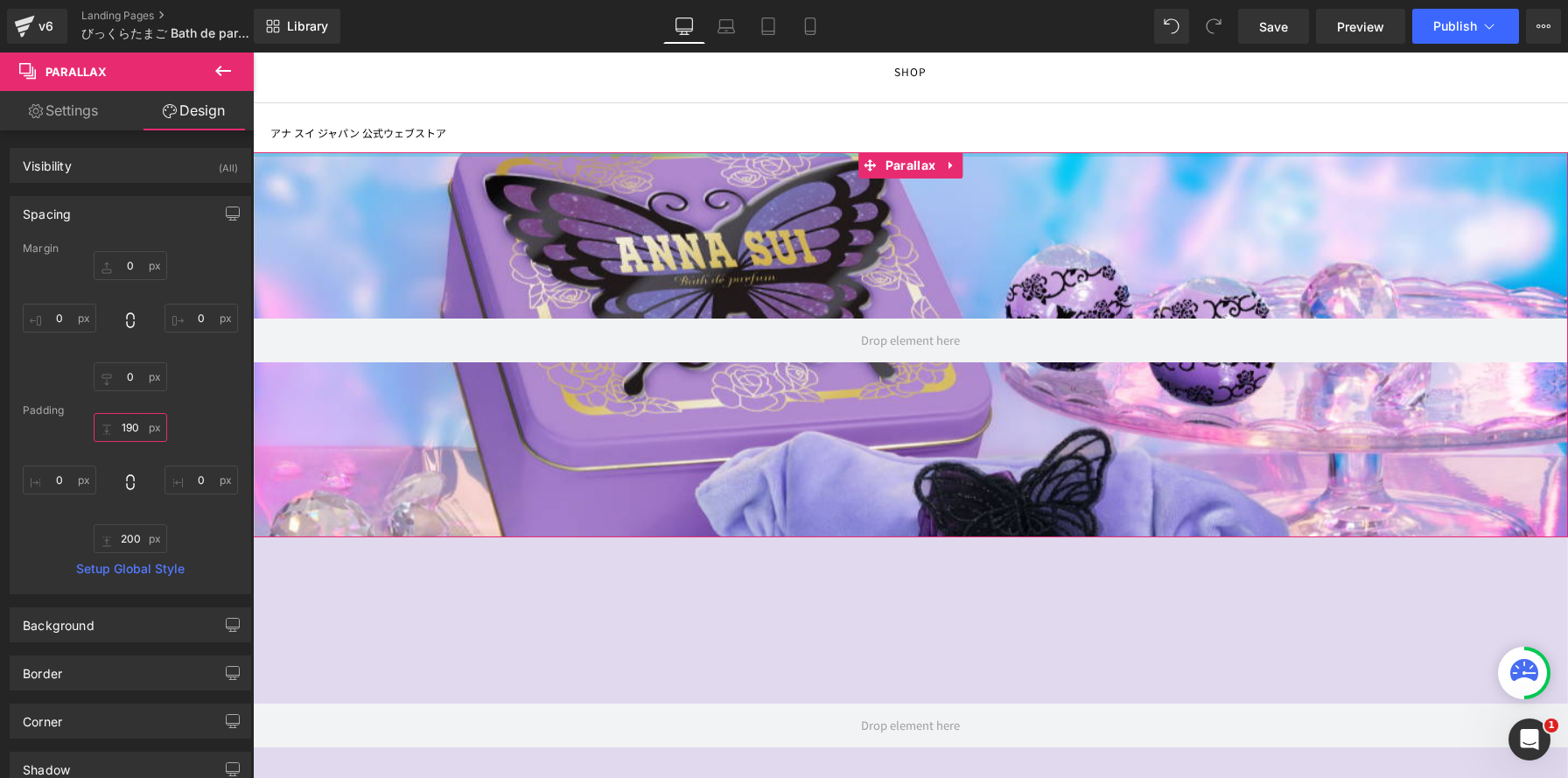
click at [146, 429] on input "190" at bounding box center [130, 428] width 73 height 29
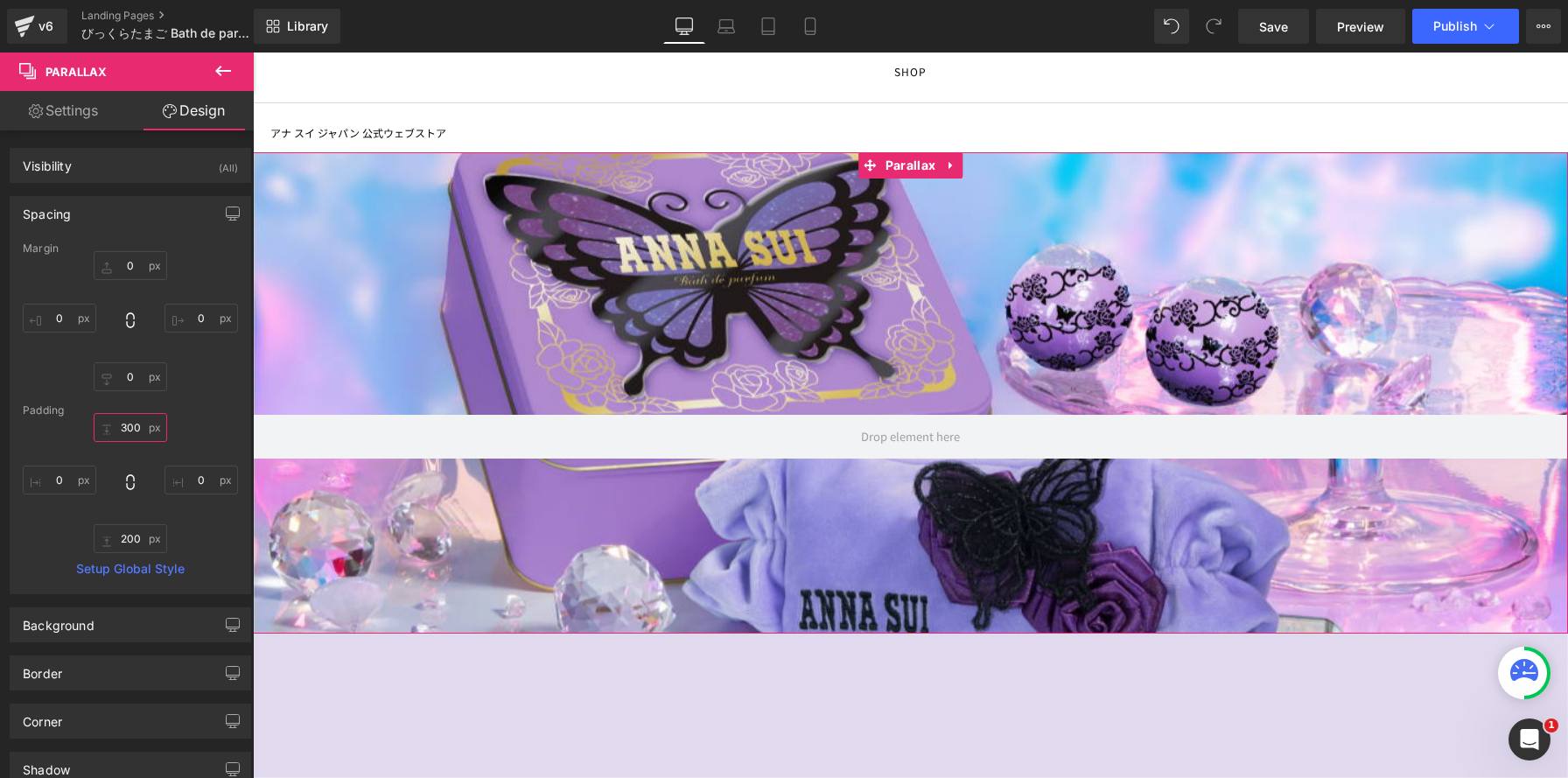
scroll to position [1856, 1315]
type input "300"
click at [140, 535] on input "200" at bounding box center [130, 539] width 73 height 29
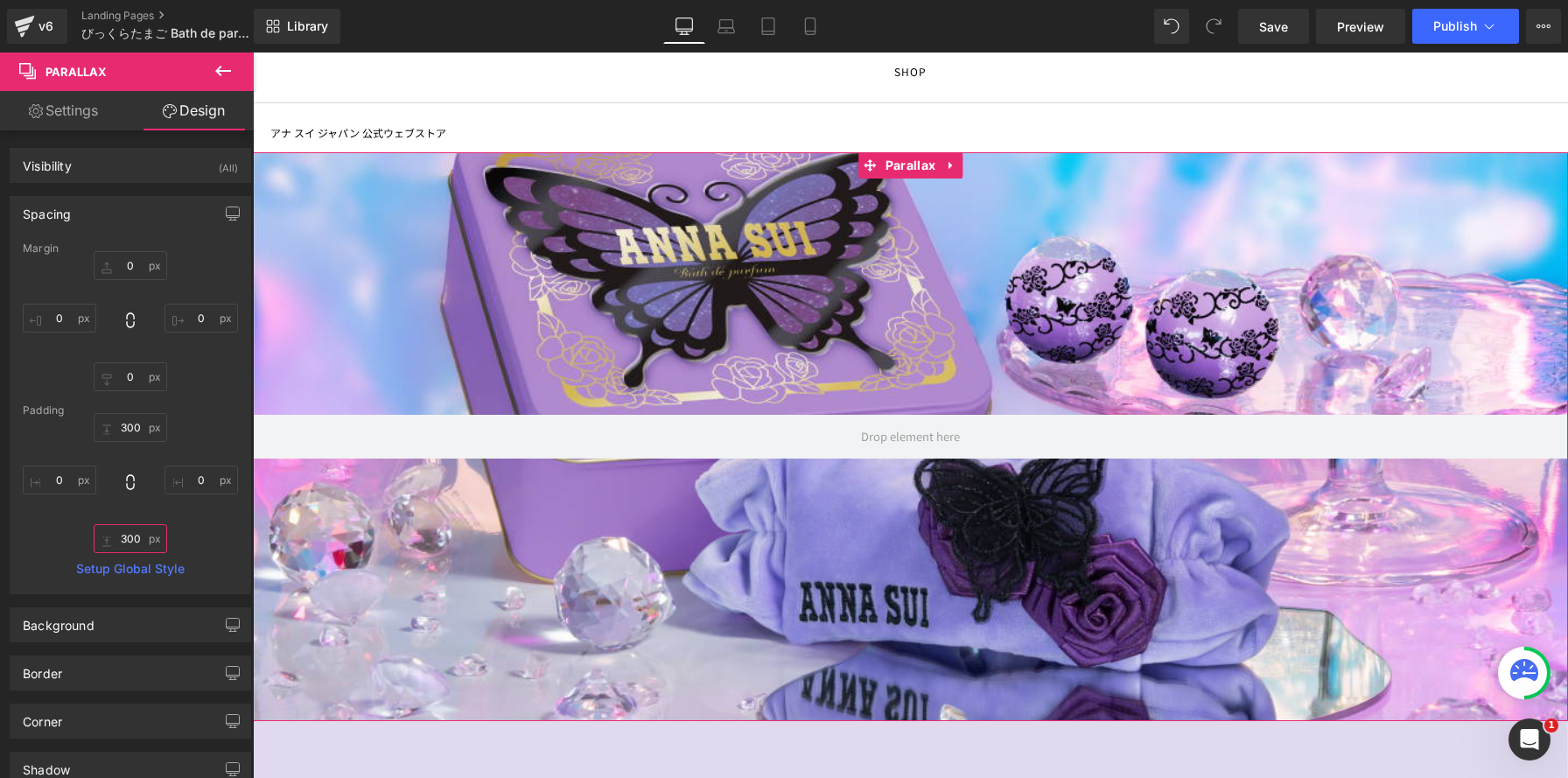
scroll to position [1944, 1315]
type input "300"
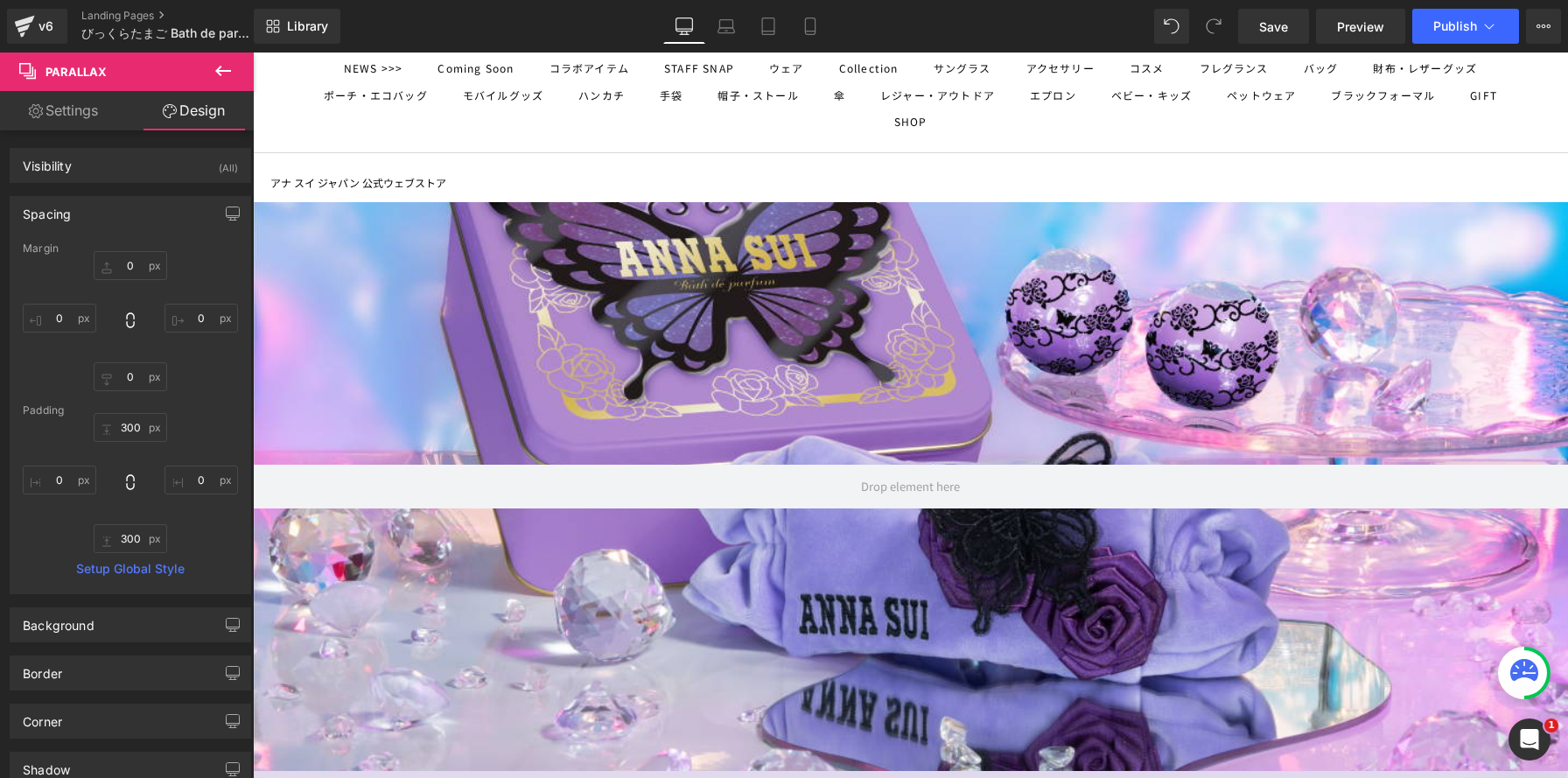
scroll to position [0, 0]
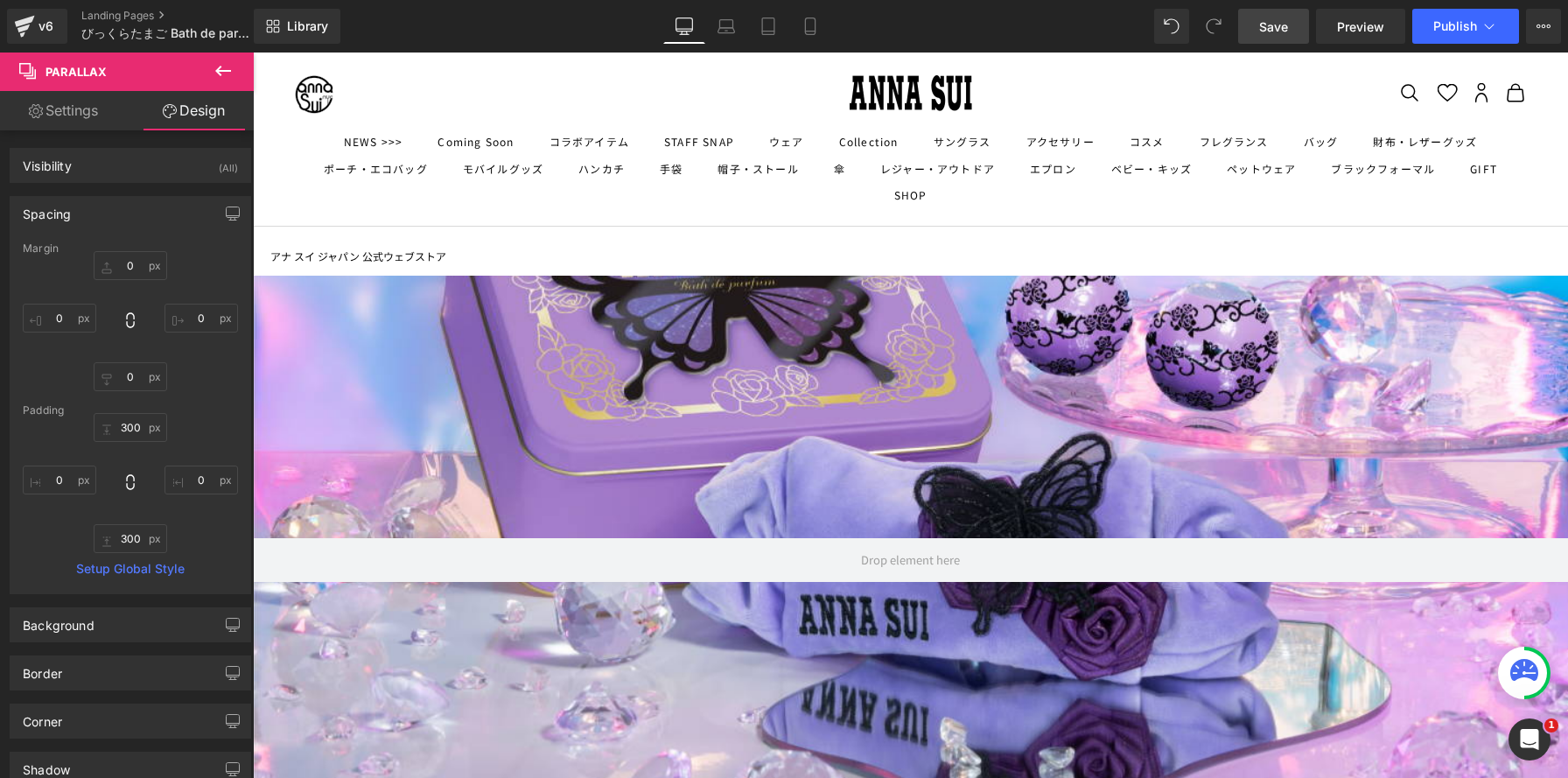
click at [1267, 34] on span "Save" at bounding box center [1273, 27] width 29 height 19
click at [27, 24] on icon at bounding box center [25, 26] width 21 height 44
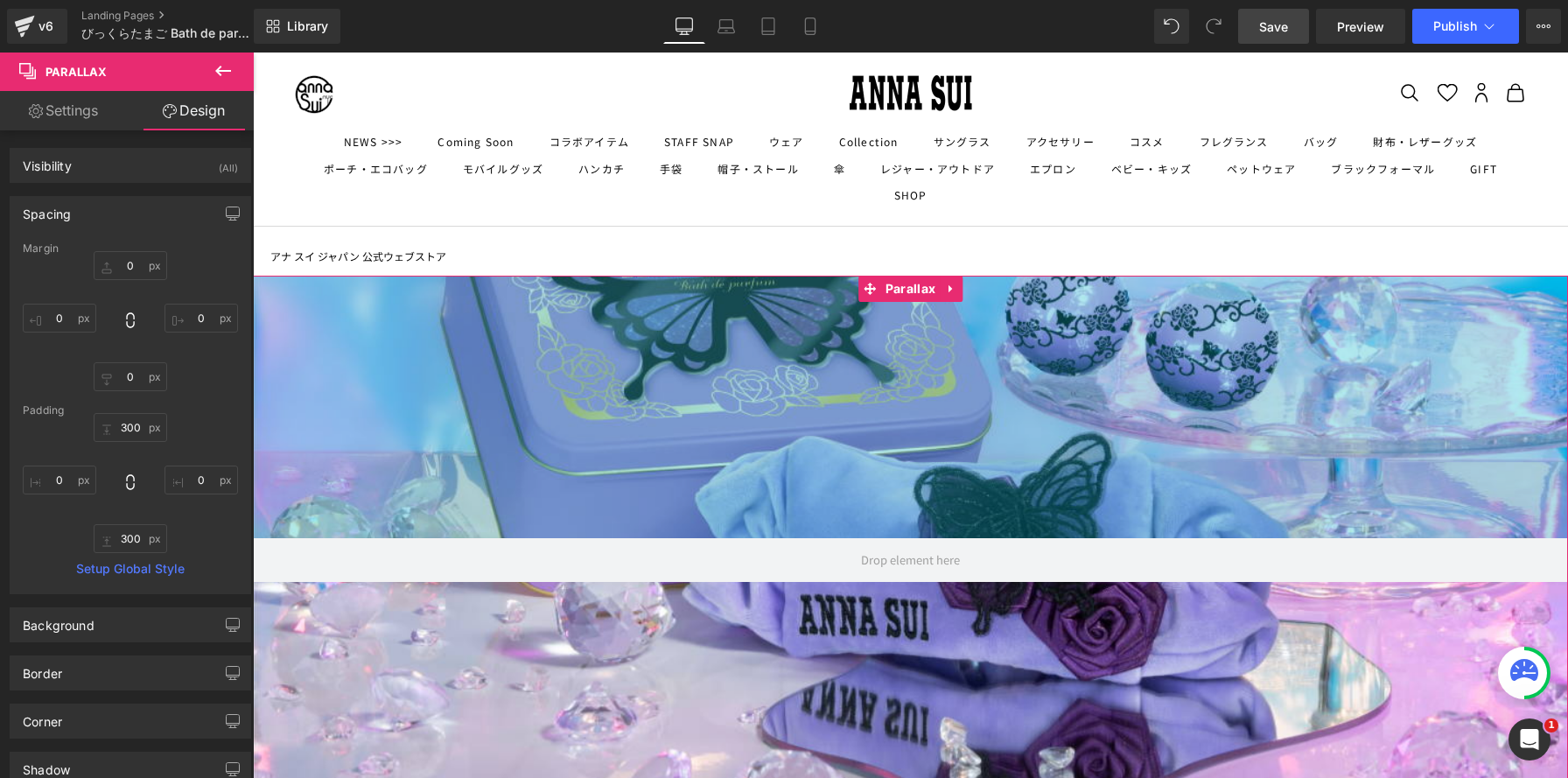
scroll to position [3, 0]
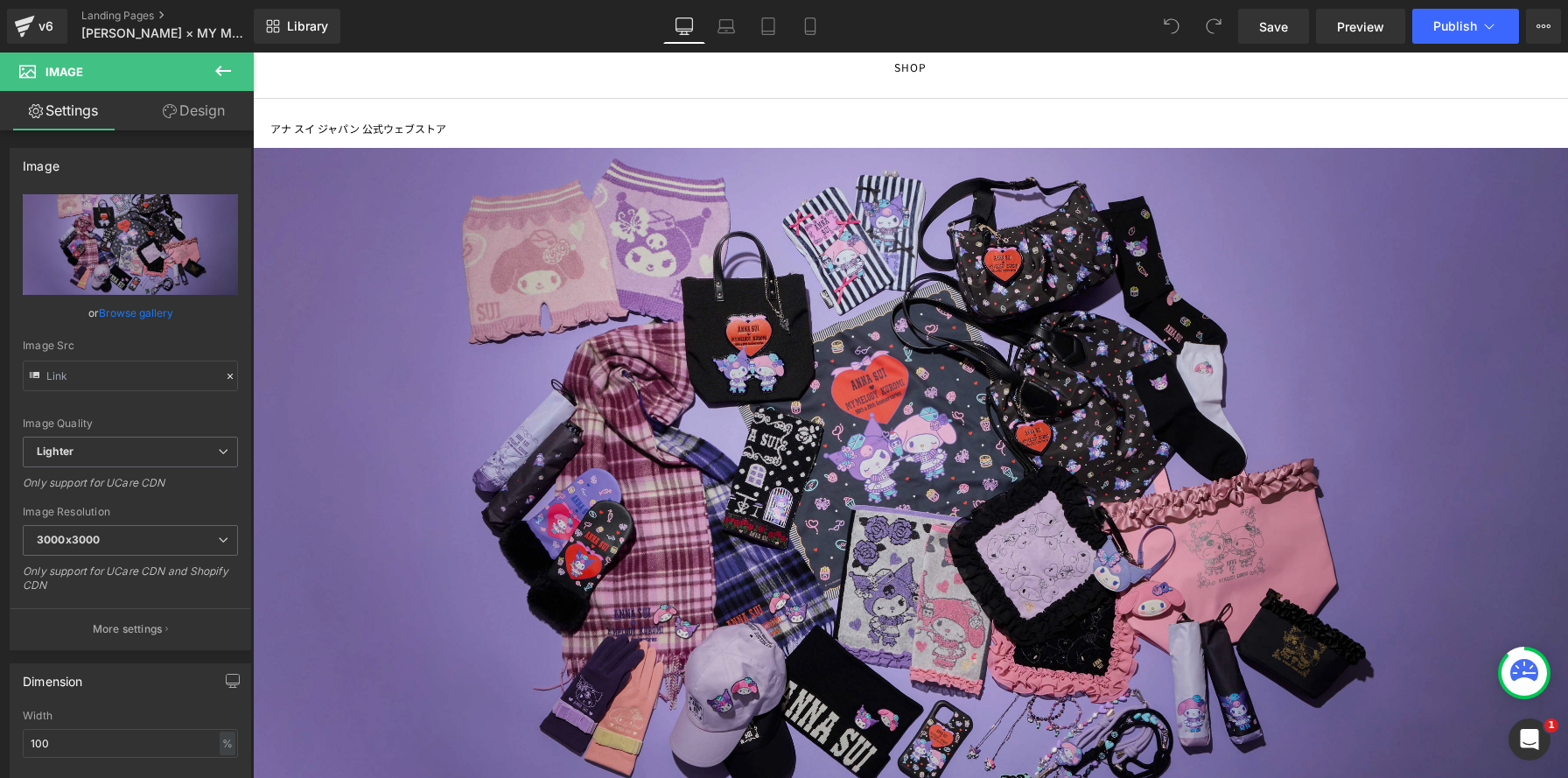
scroll to position [85, 0]
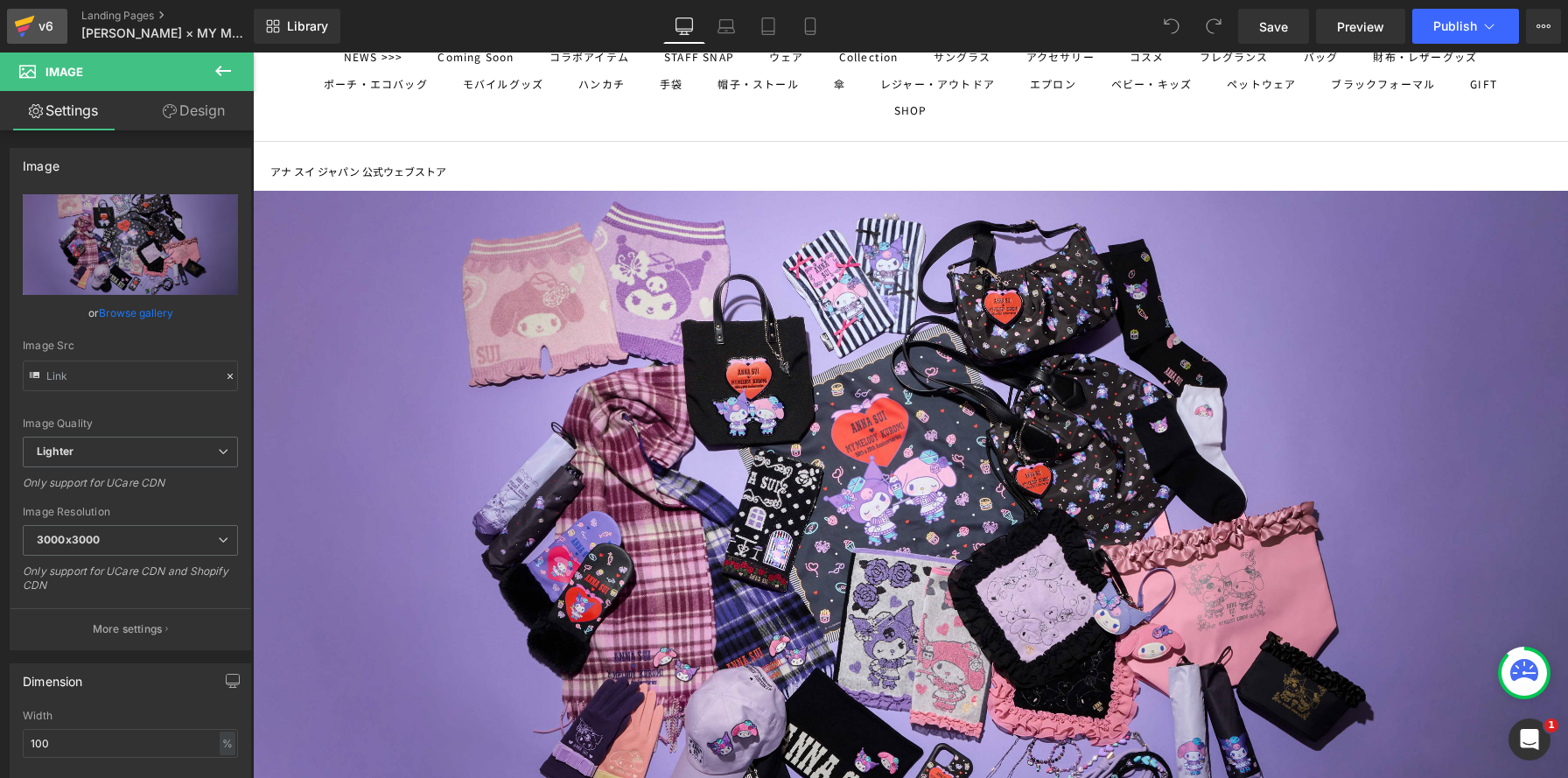
click at [48, 21] on div "v6" at bounding box center [46, 26] width 21 height 22
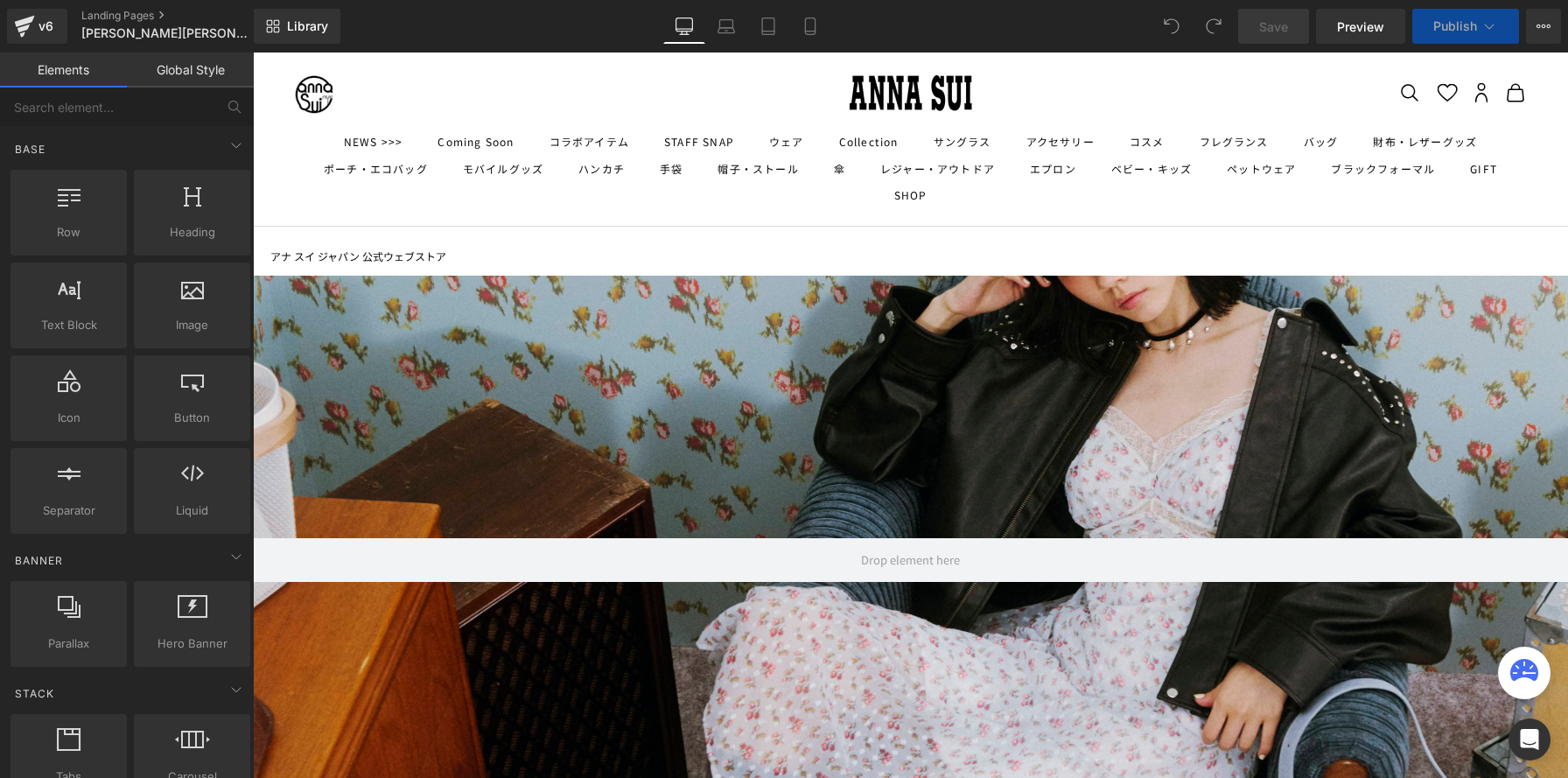
scroll to position [5475, 1315]
click at [708, 396] on div at bounding box center [910, 429] width 1315 height 710
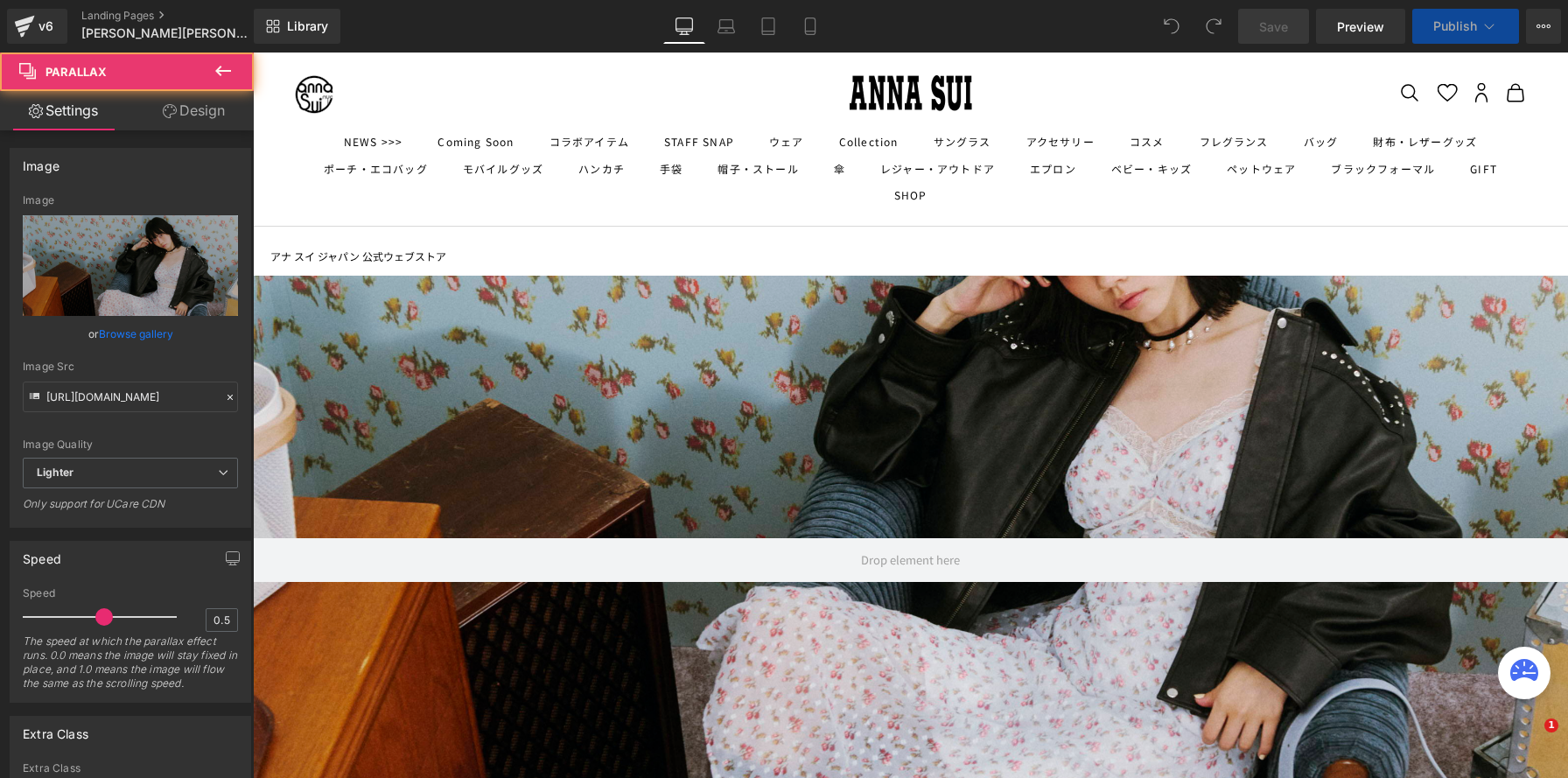
scroll to position [5798, 1315]
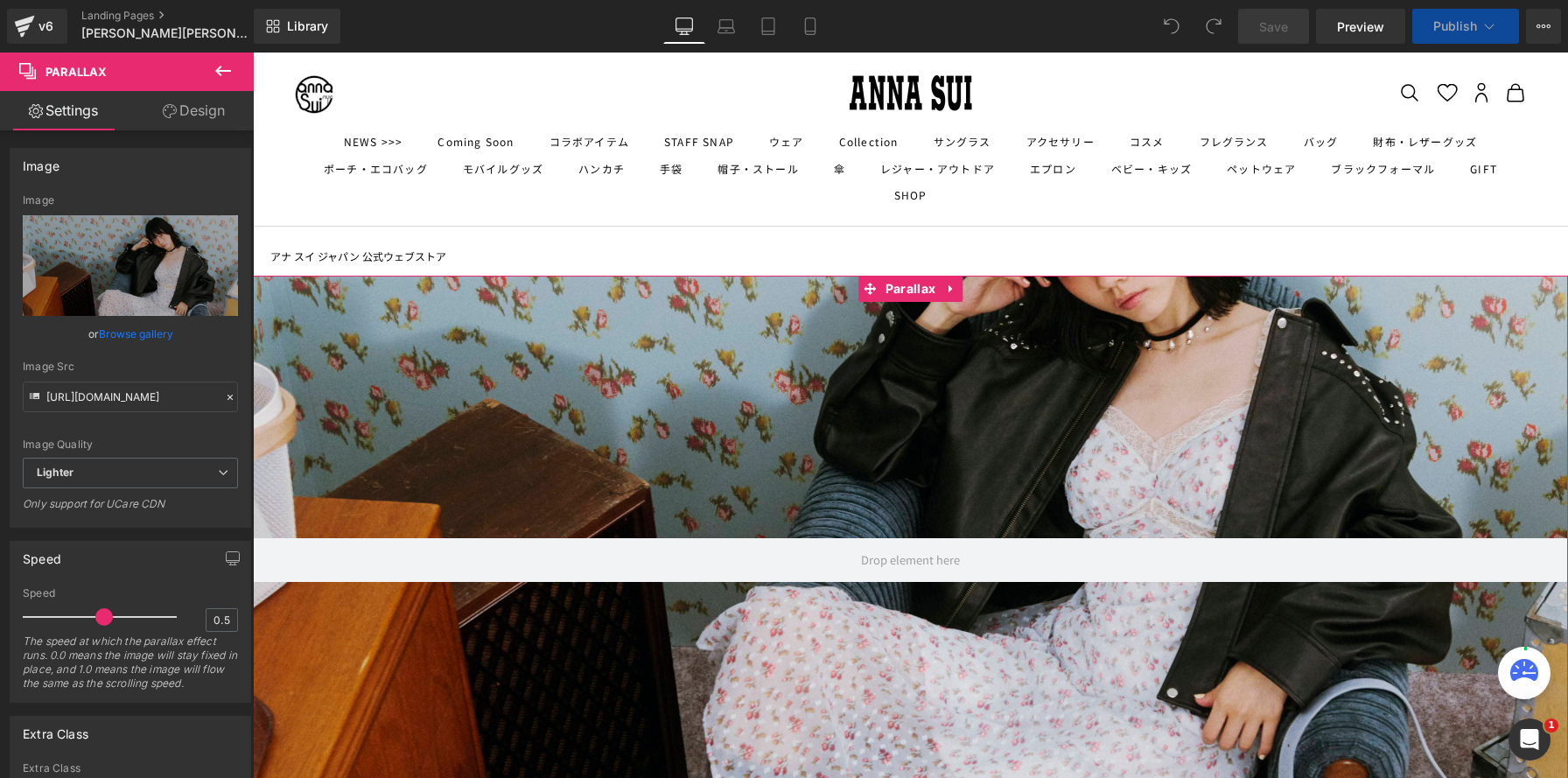
click at [222, 112] on link "Design" at bounding box center [194, 111] width 127 height 39
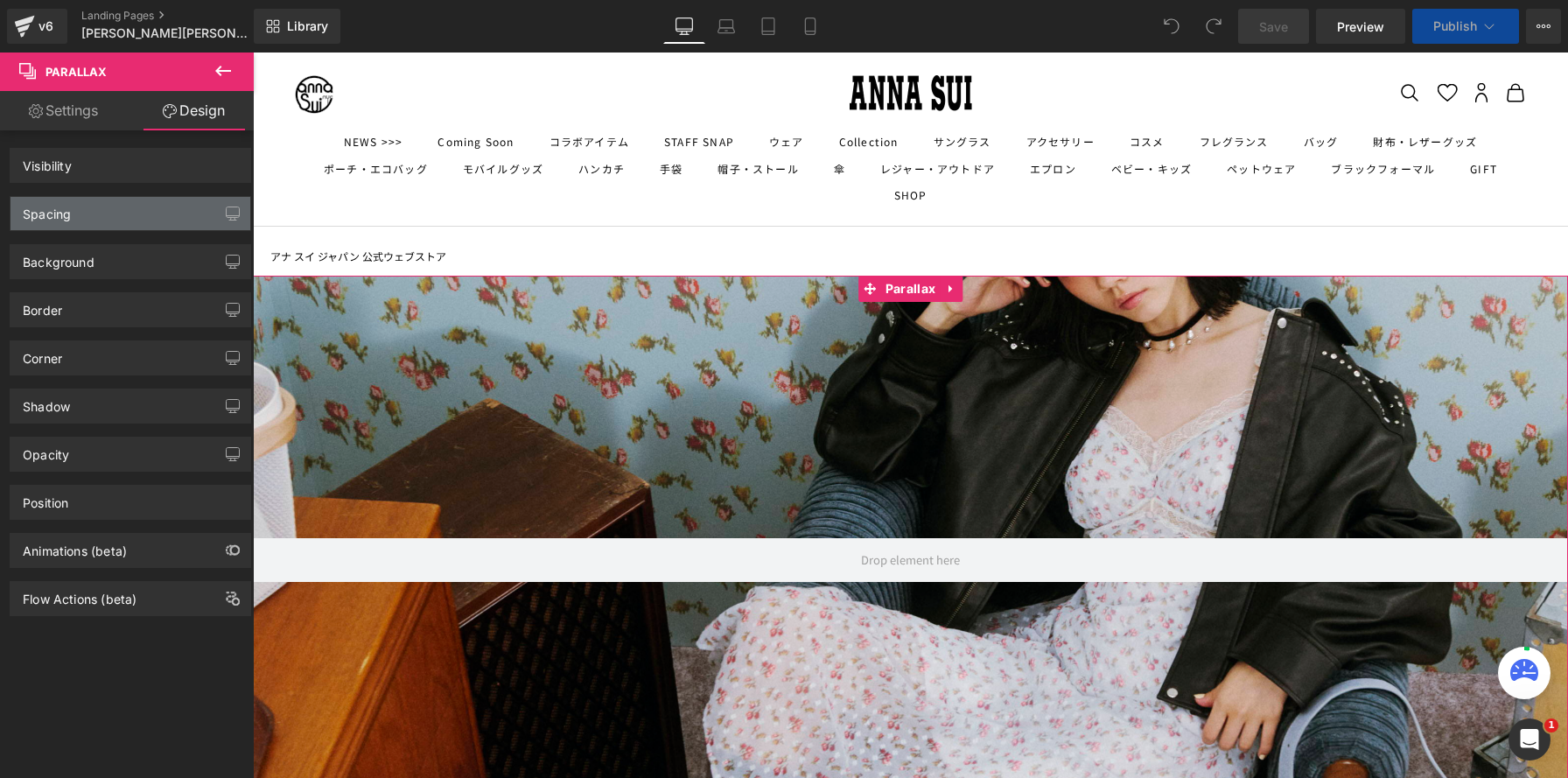
scroll to position [6097, 1315]
click at [191, 223] on div "Spacing" at bounding box center [130, 213] width 239 height 33
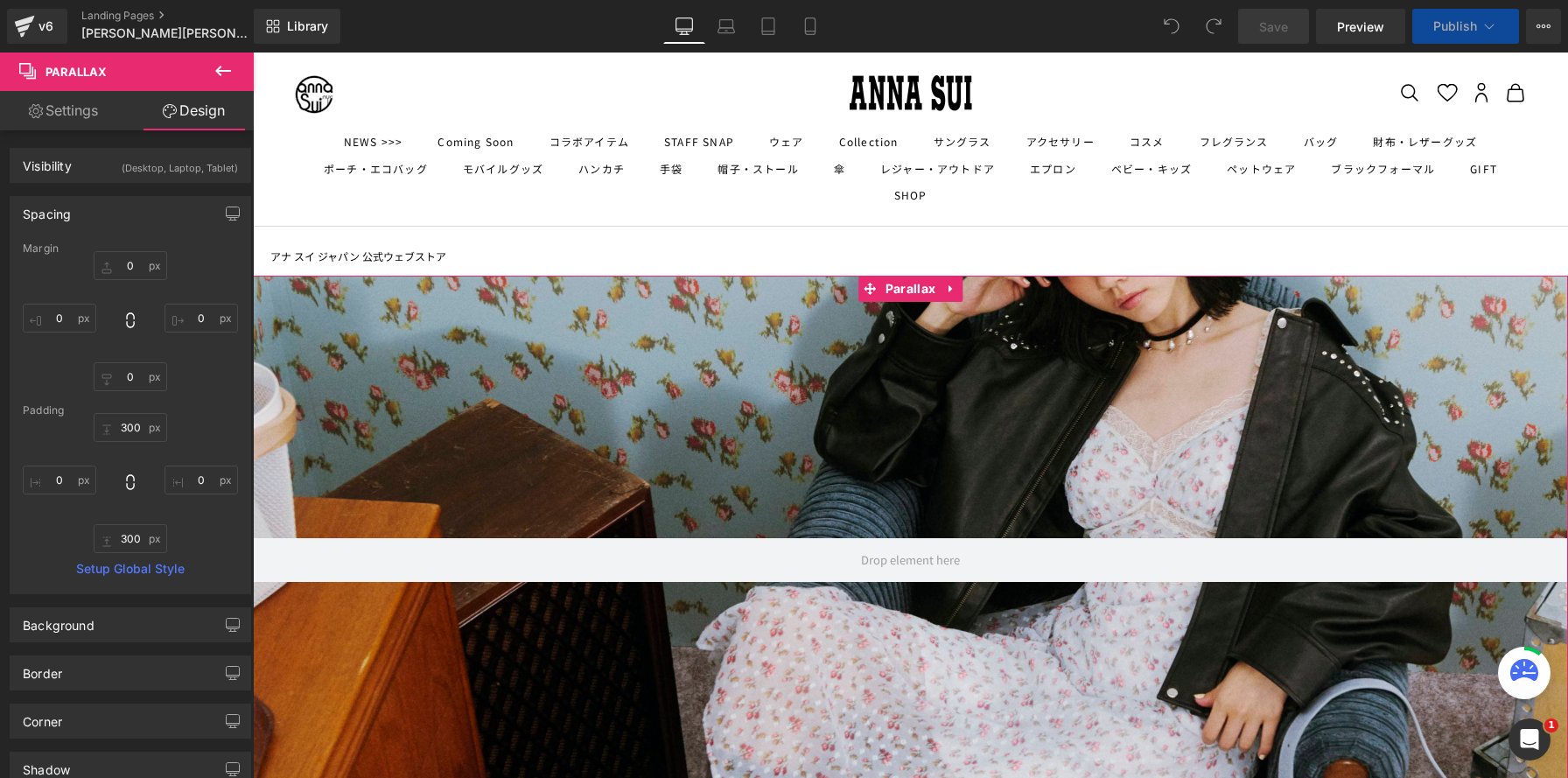
scroll to position [6499, 1315]
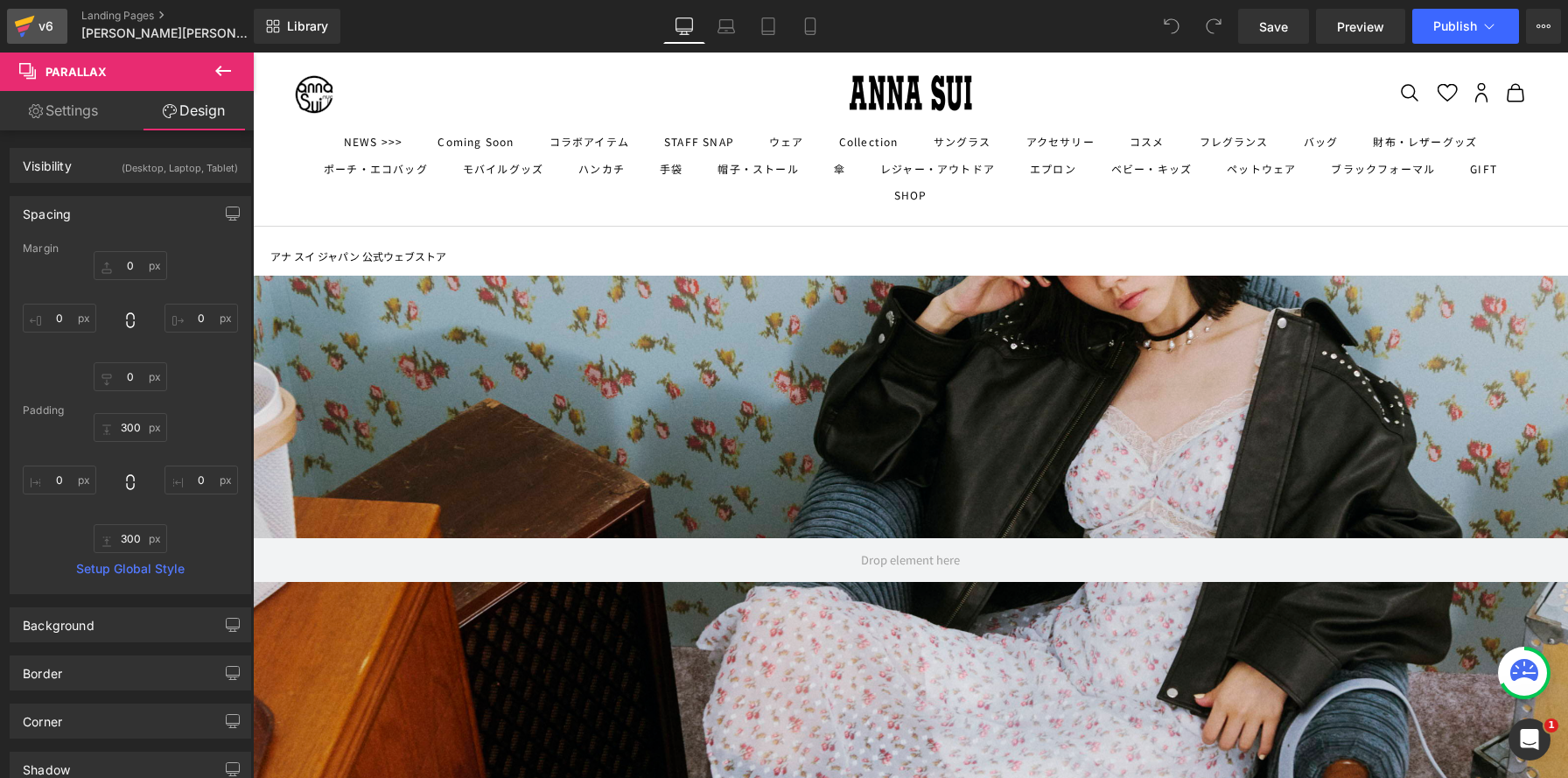
click at [33, 33] on icon at bounding box center [25, 26] width 21 height 44
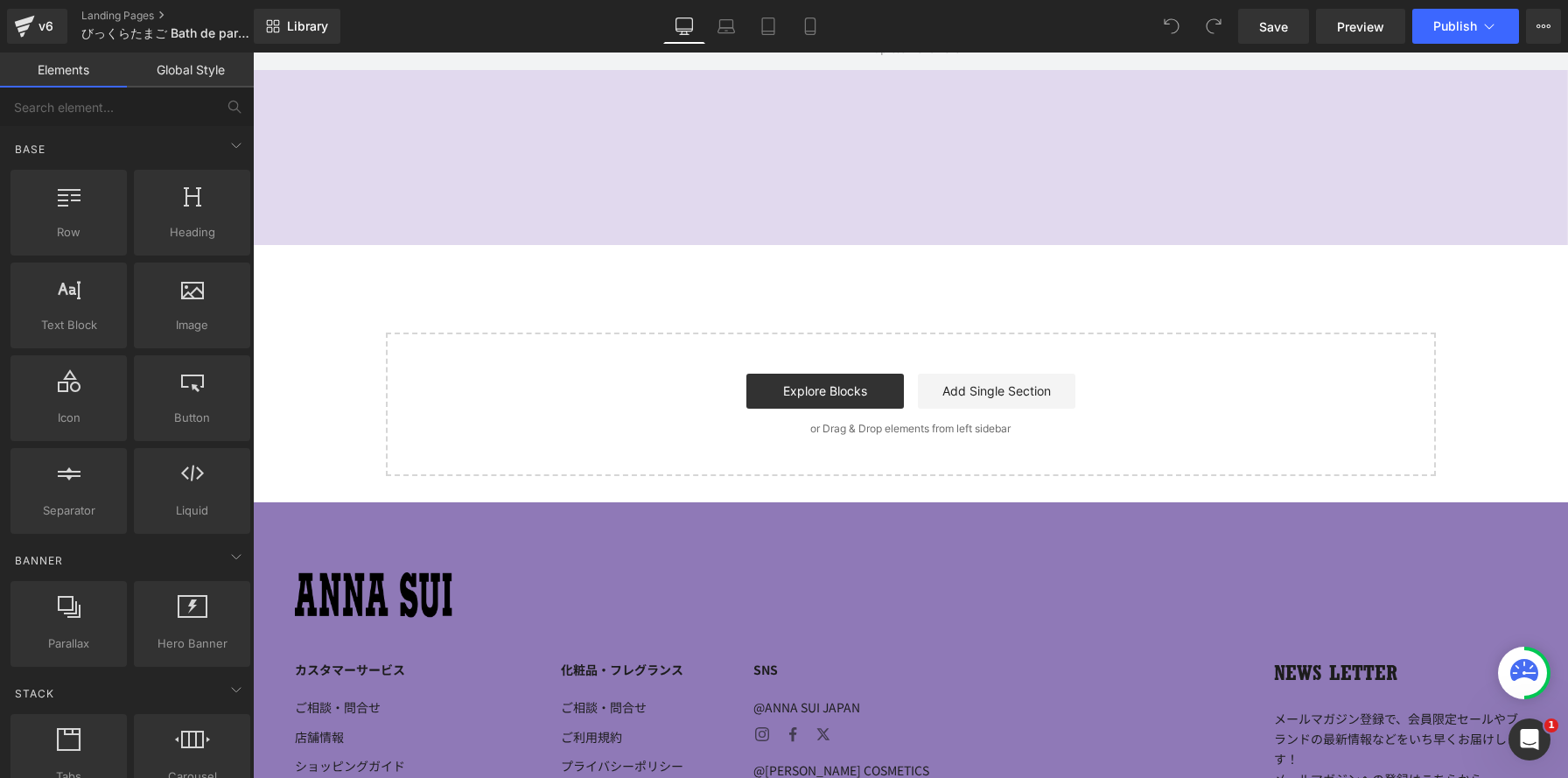
scroll to position [458, 0]
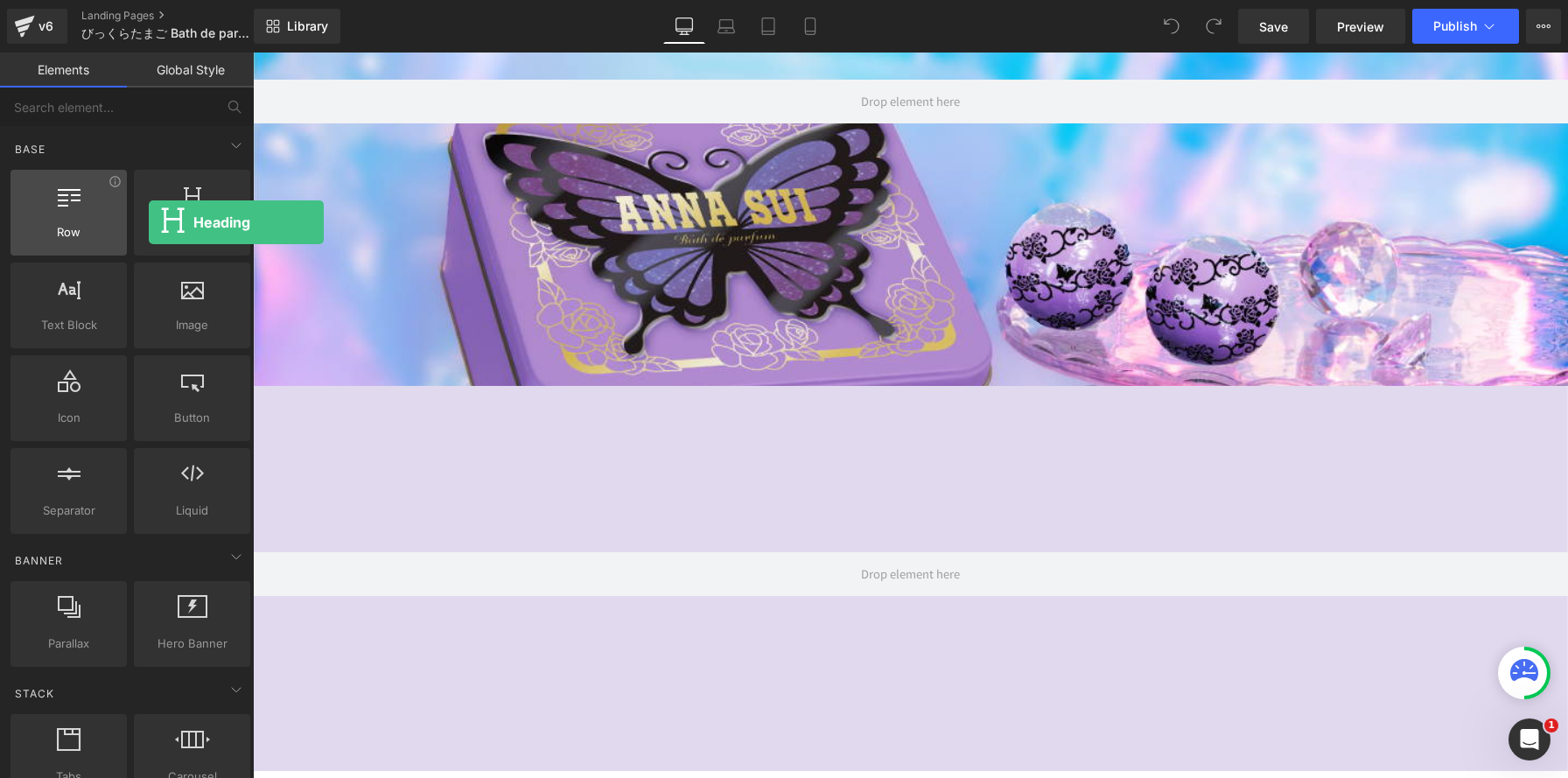
drag, startPoint x: 180, startPoint y: 216, endPoint x: 122, endPoint y: 209, distance: 58.4
click at [140, 204] on div at bounding box center [192, 204] width 106 height 39
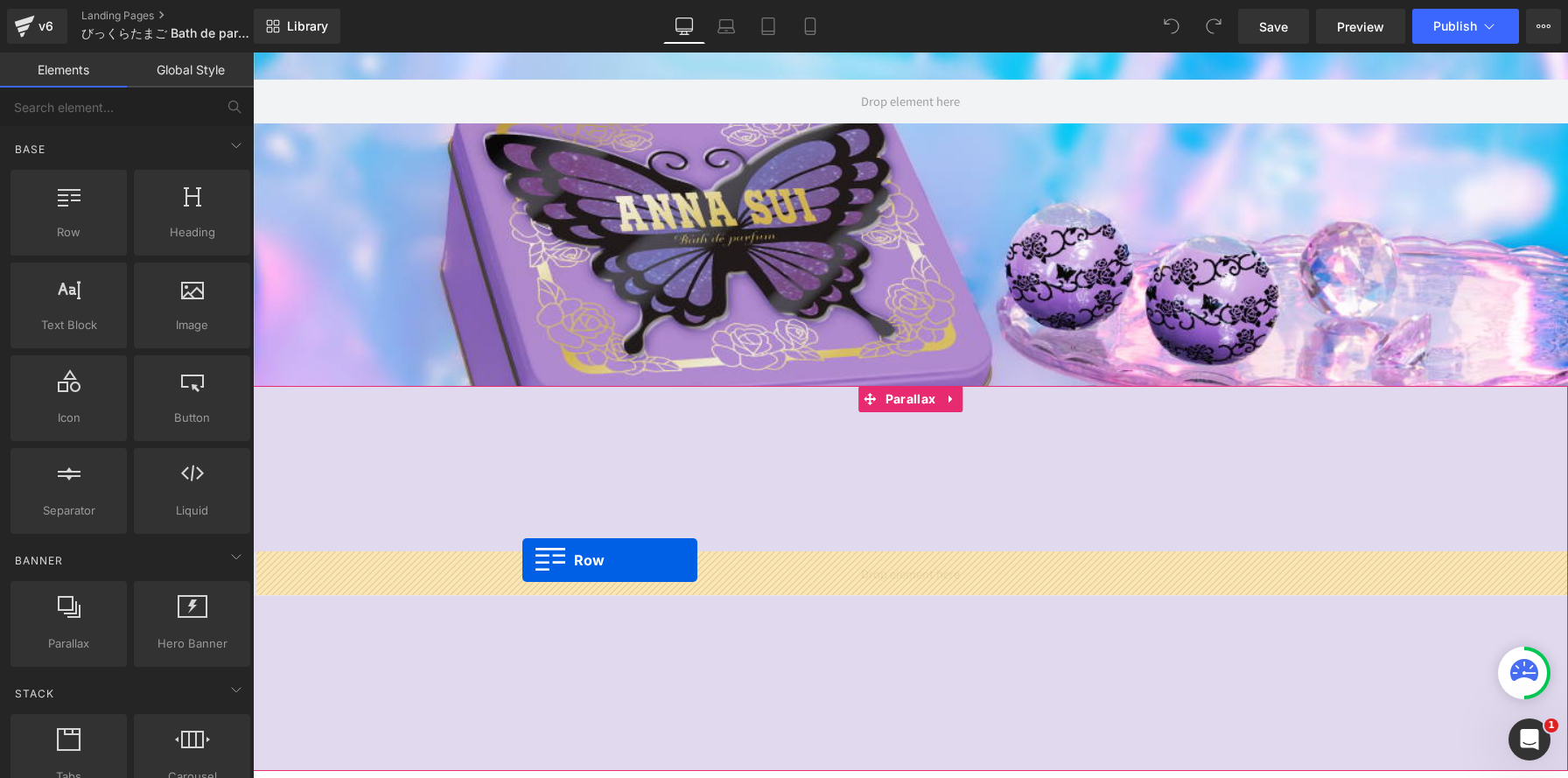
drag, startPoint x: 327, startPoint y: 270, endPoint x: 522, endPoint y: 560, distance: 349.5
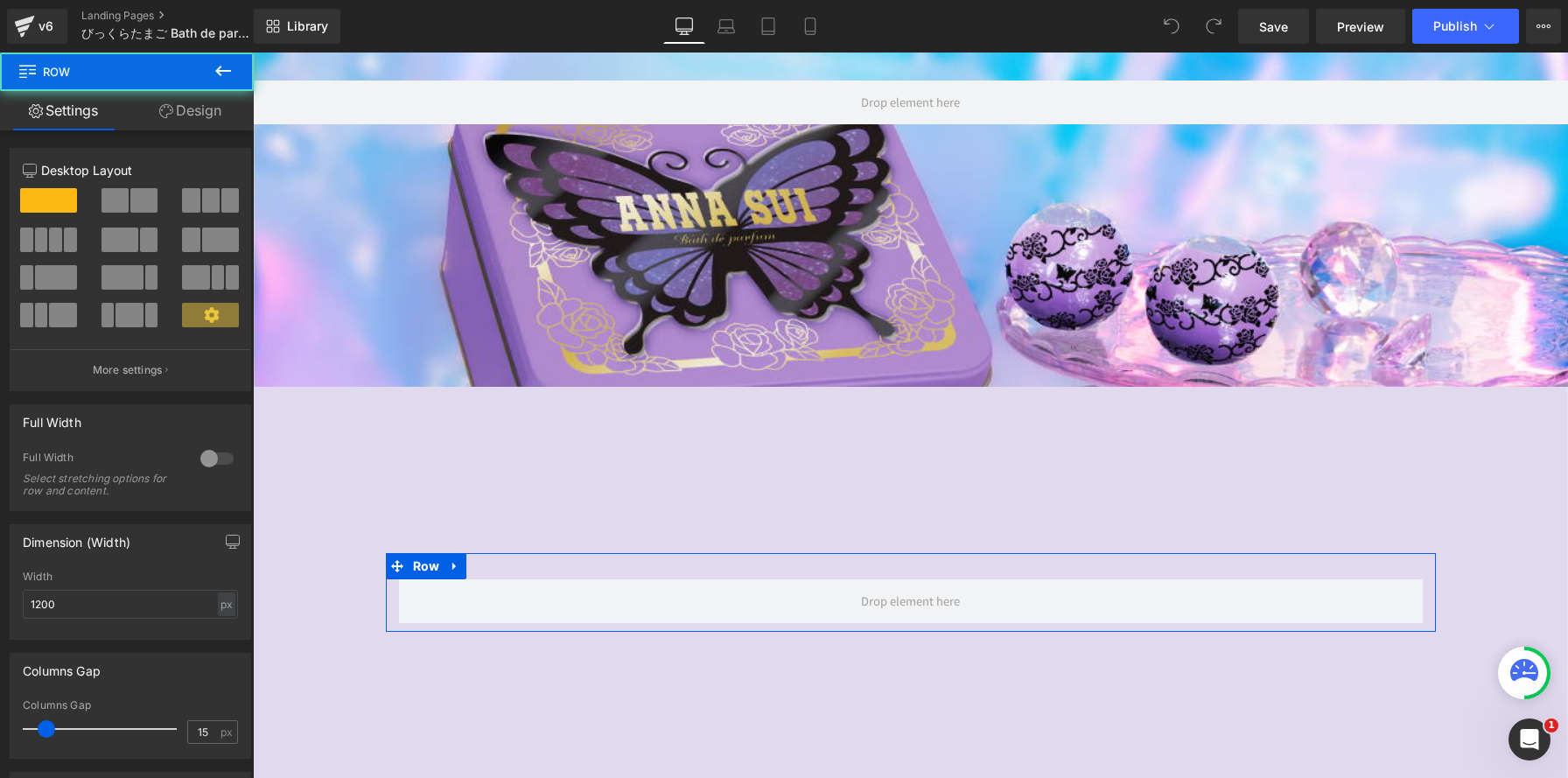
scroll to position [1979, 1315]
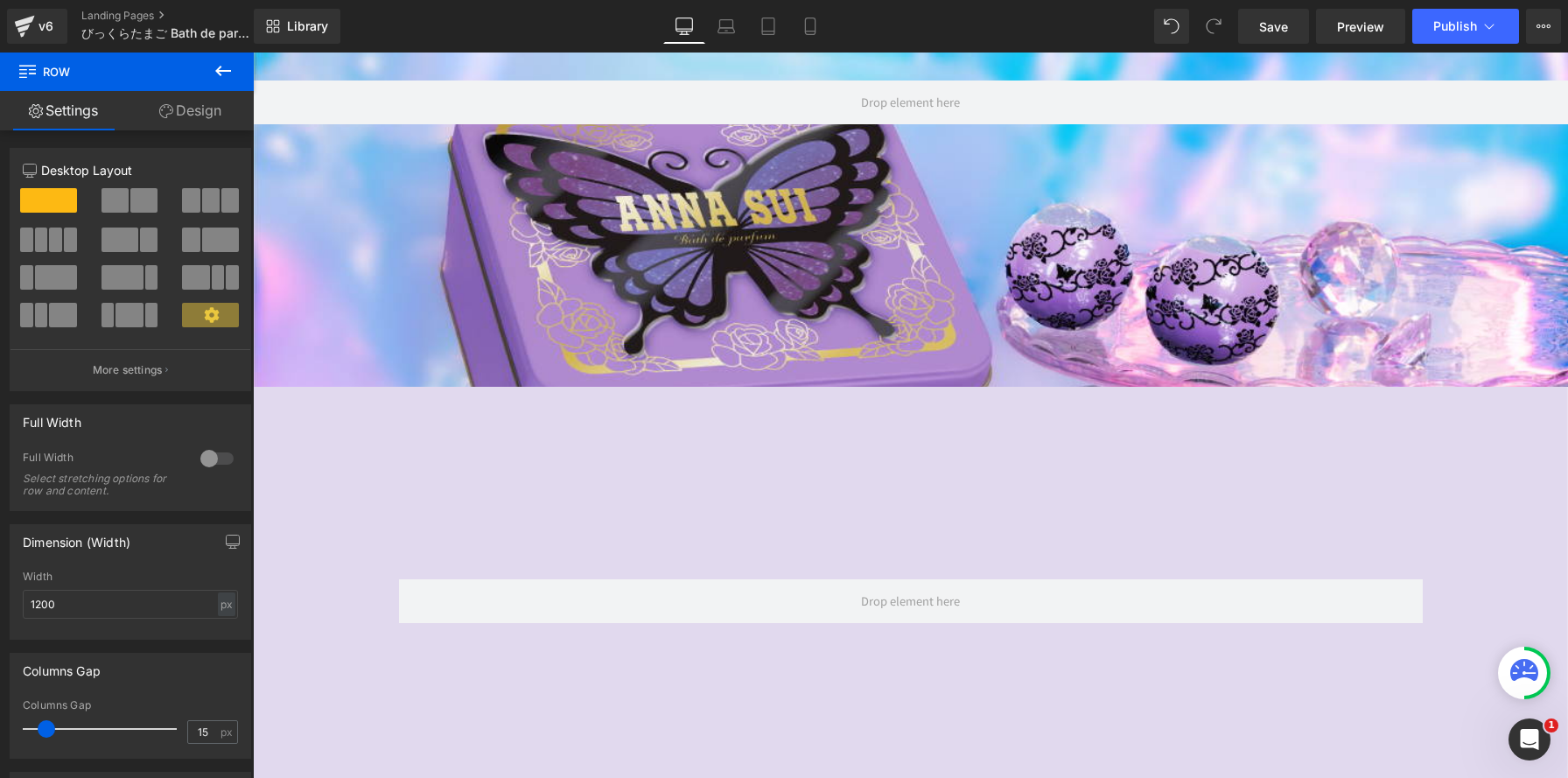
drag, startPoint x: 233, startPoint y: 72, endPoint x: 232, endPoint y: 87, distance: 15.0
click at [233, 72] on icon at bounding box center [223, 71] width 21 height 21
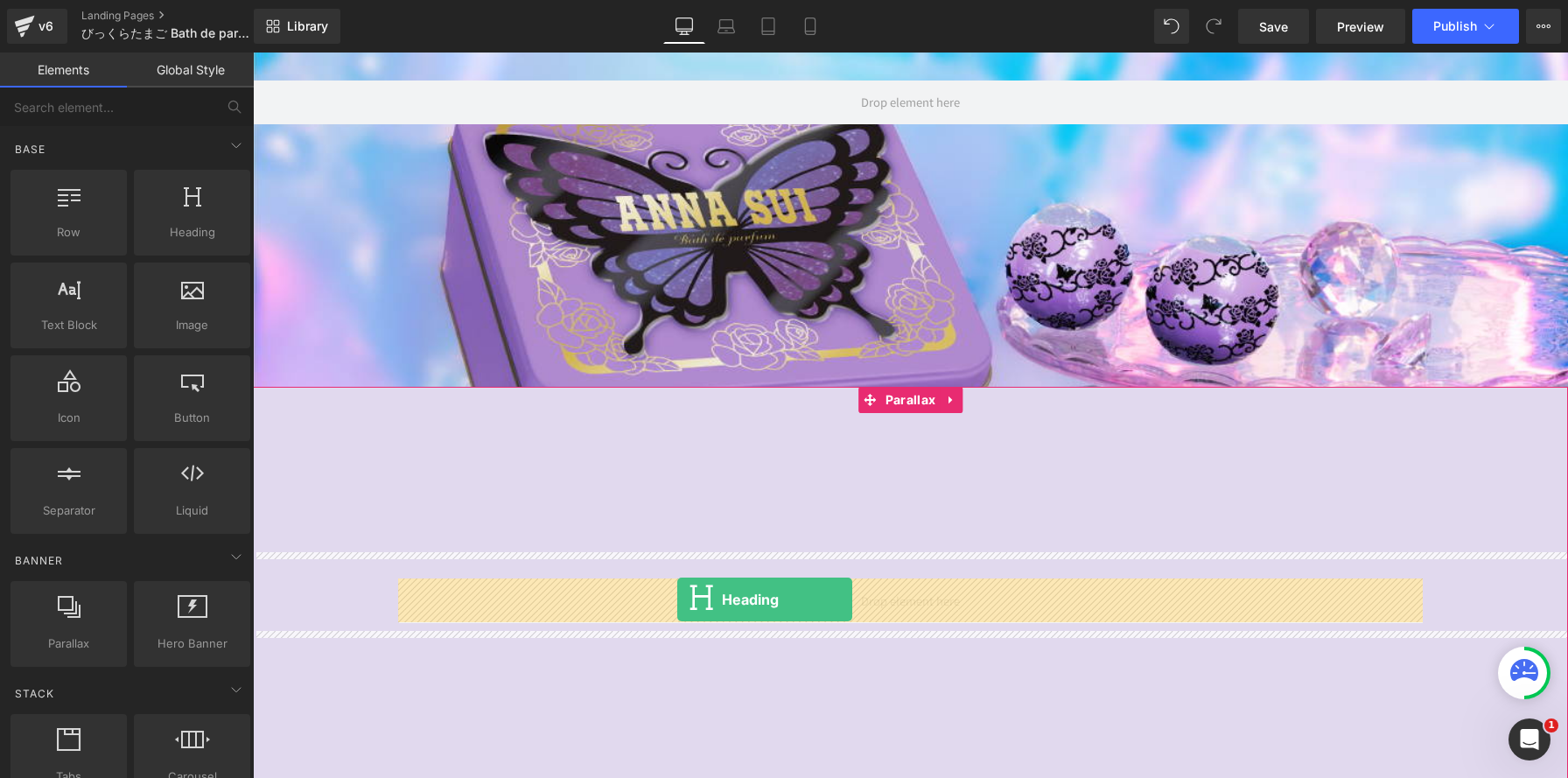
drag, startPoint x: 444, startPoint y: 262, endPoint x: 281, endPoint y: 394, distance: 209.7
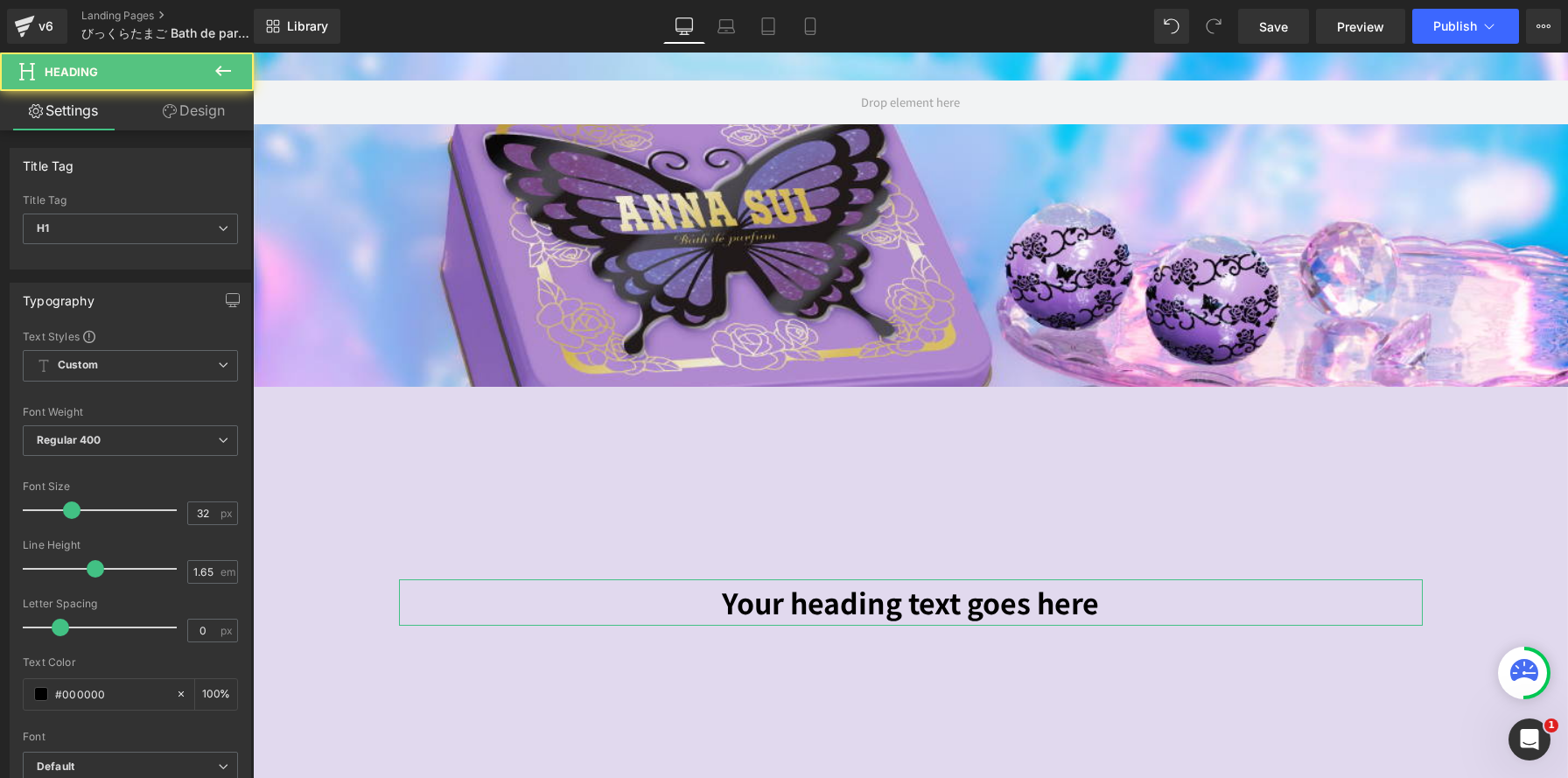
scroll to position [9, 9]
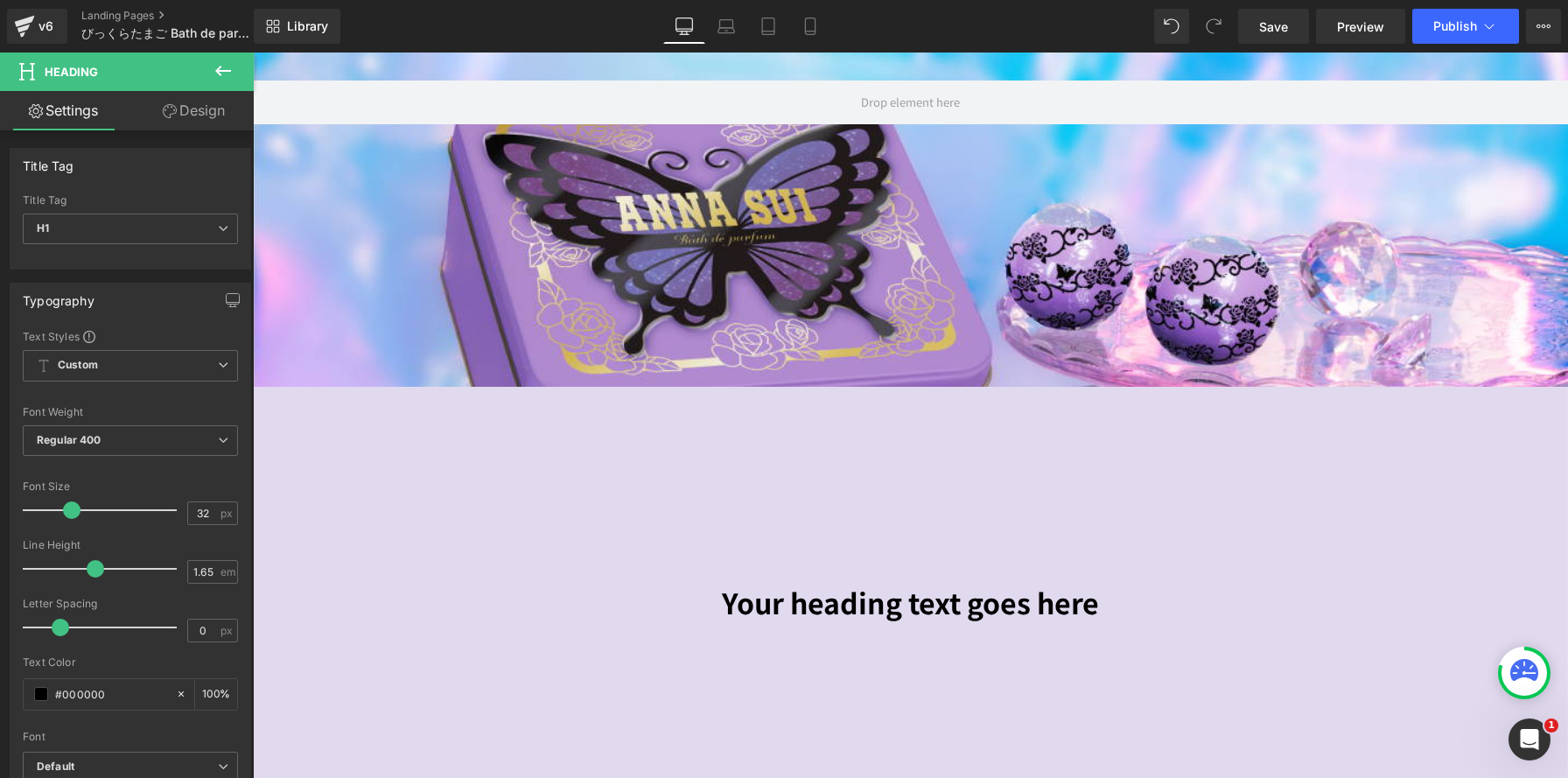
drag, startPoint x: 225, startPoint y: 65, endPoint x: 214, endPoint y: 72, distance: 13.0
click at [225, 65] on icon at bounding box center [223, 71] width 21 height 21
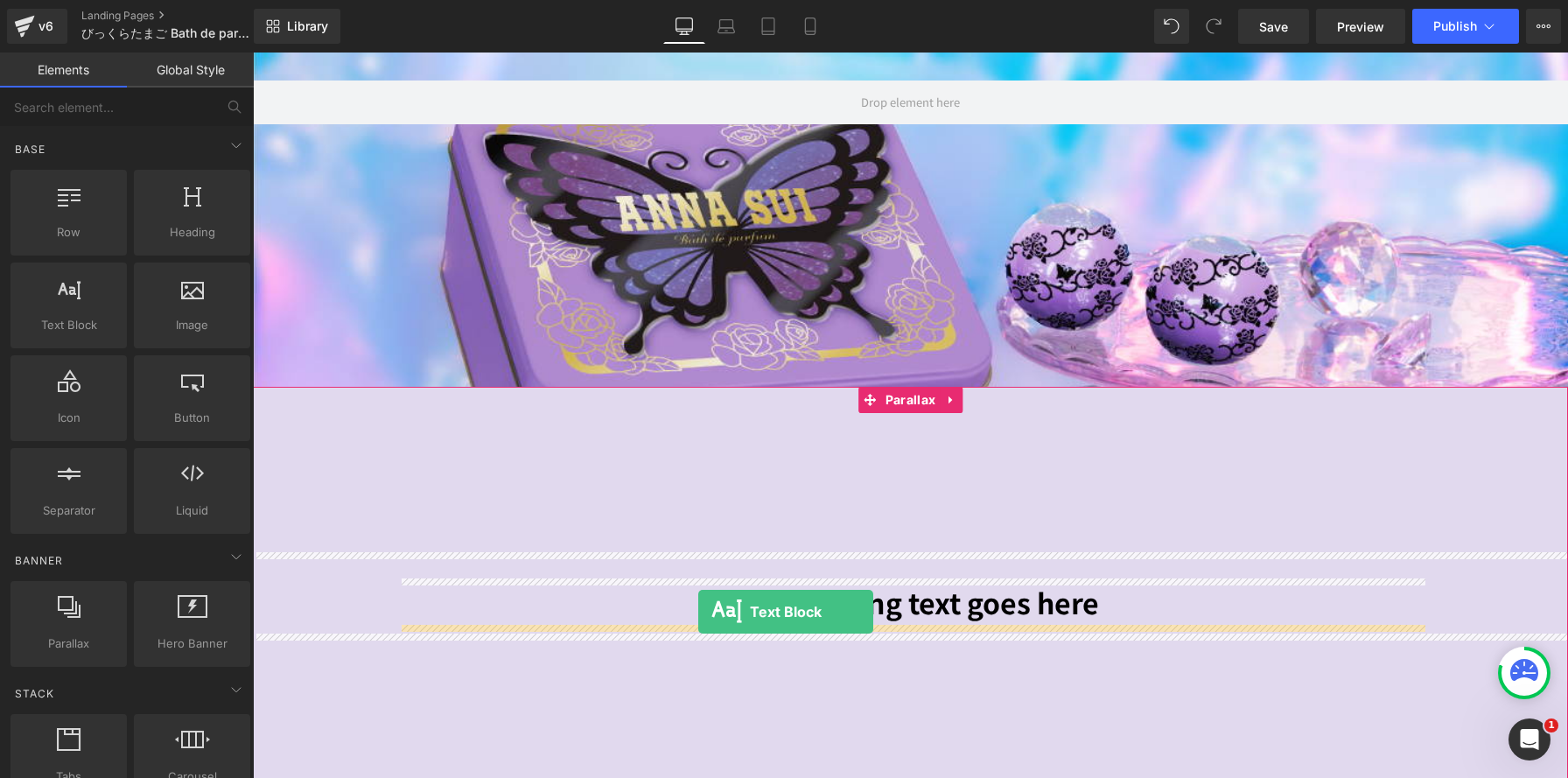
drag, startPoint x: 325, startPoint y: 347, endPoint x: 689, endPoint y: 604, distance: 445.6
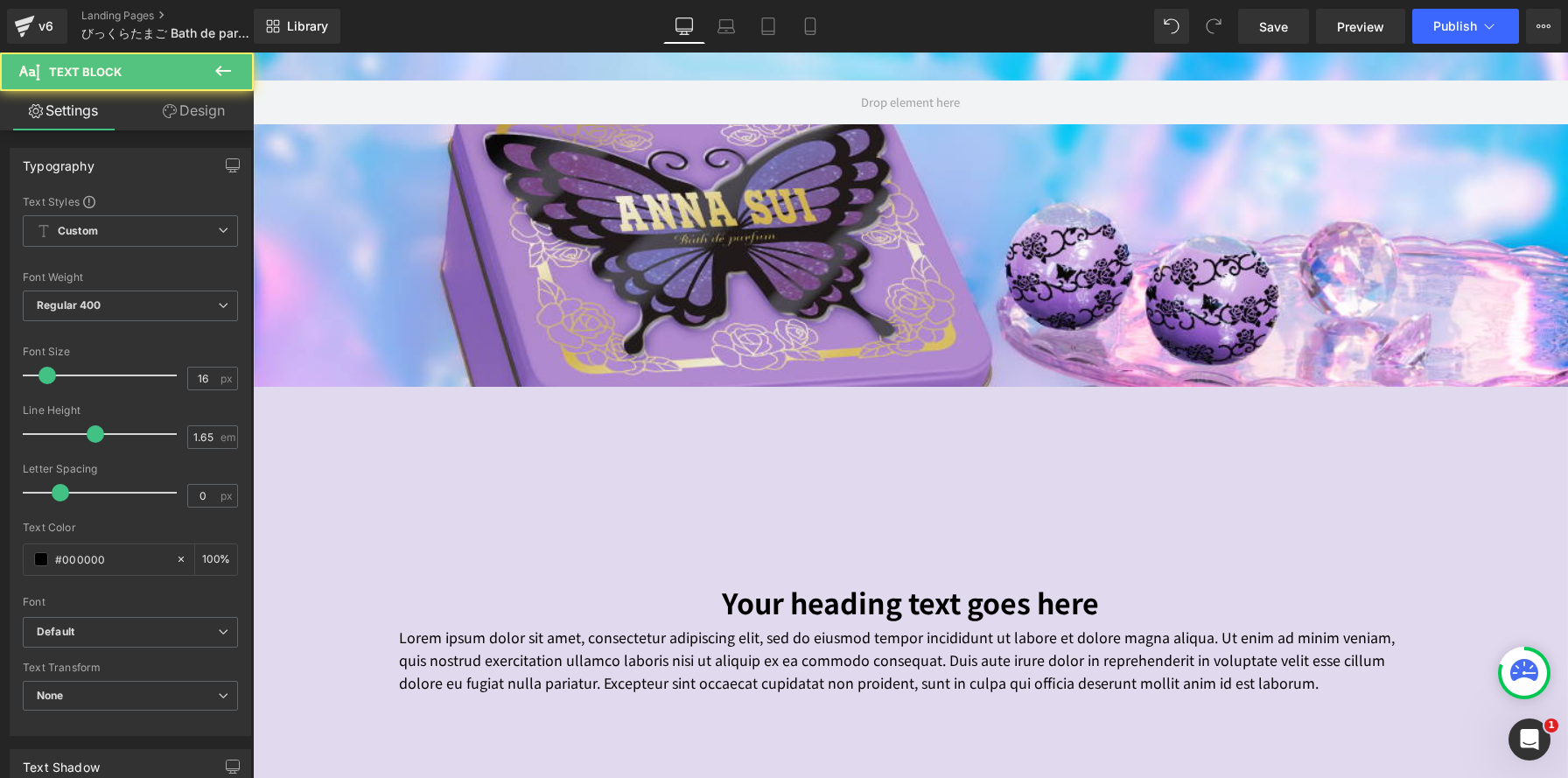
scroll to position [2074, 1315]
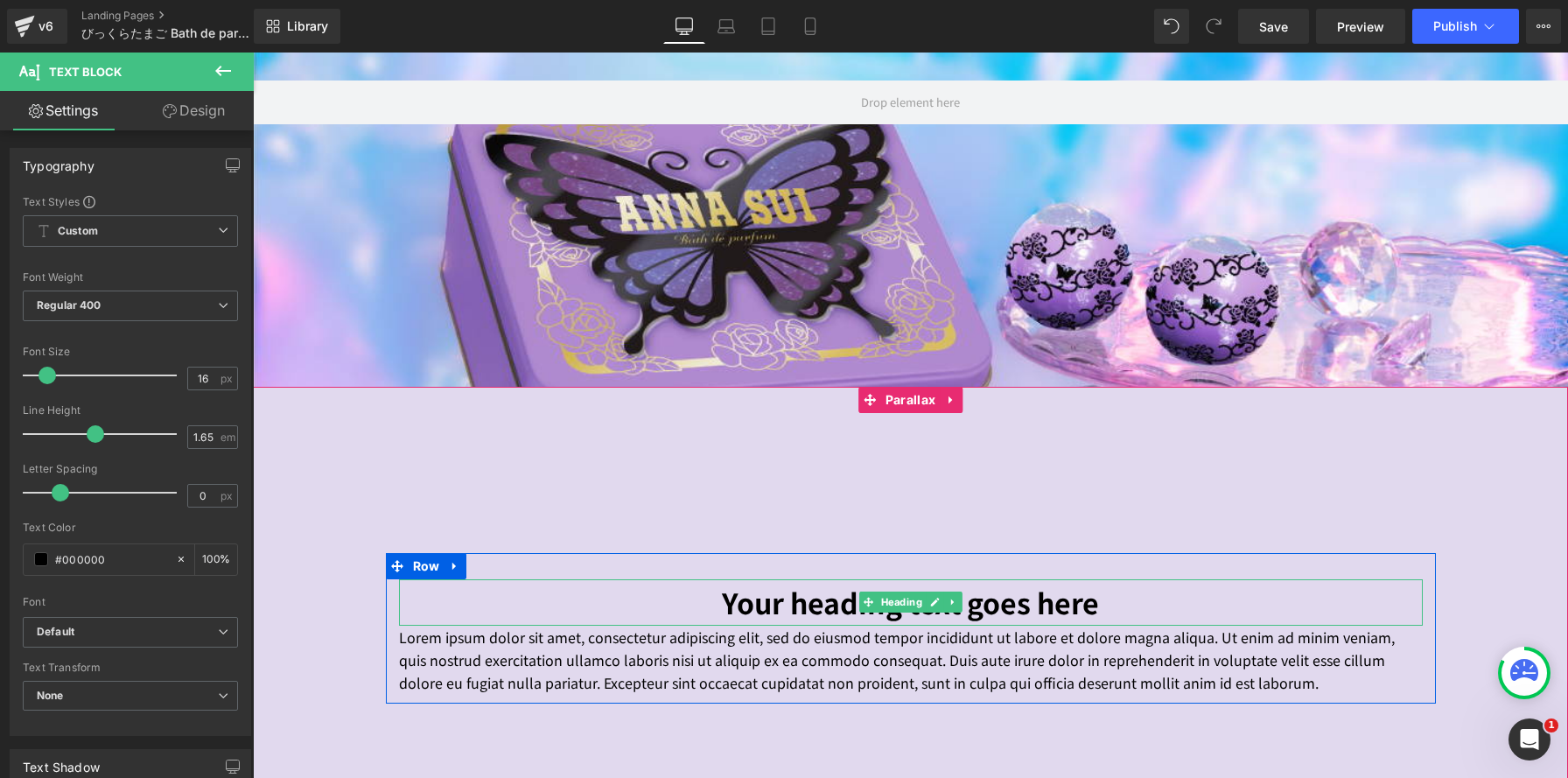
click at [755, 594] on h1 "Your heading text goes here" at bounding box center [911, 603] width 1024 height 46
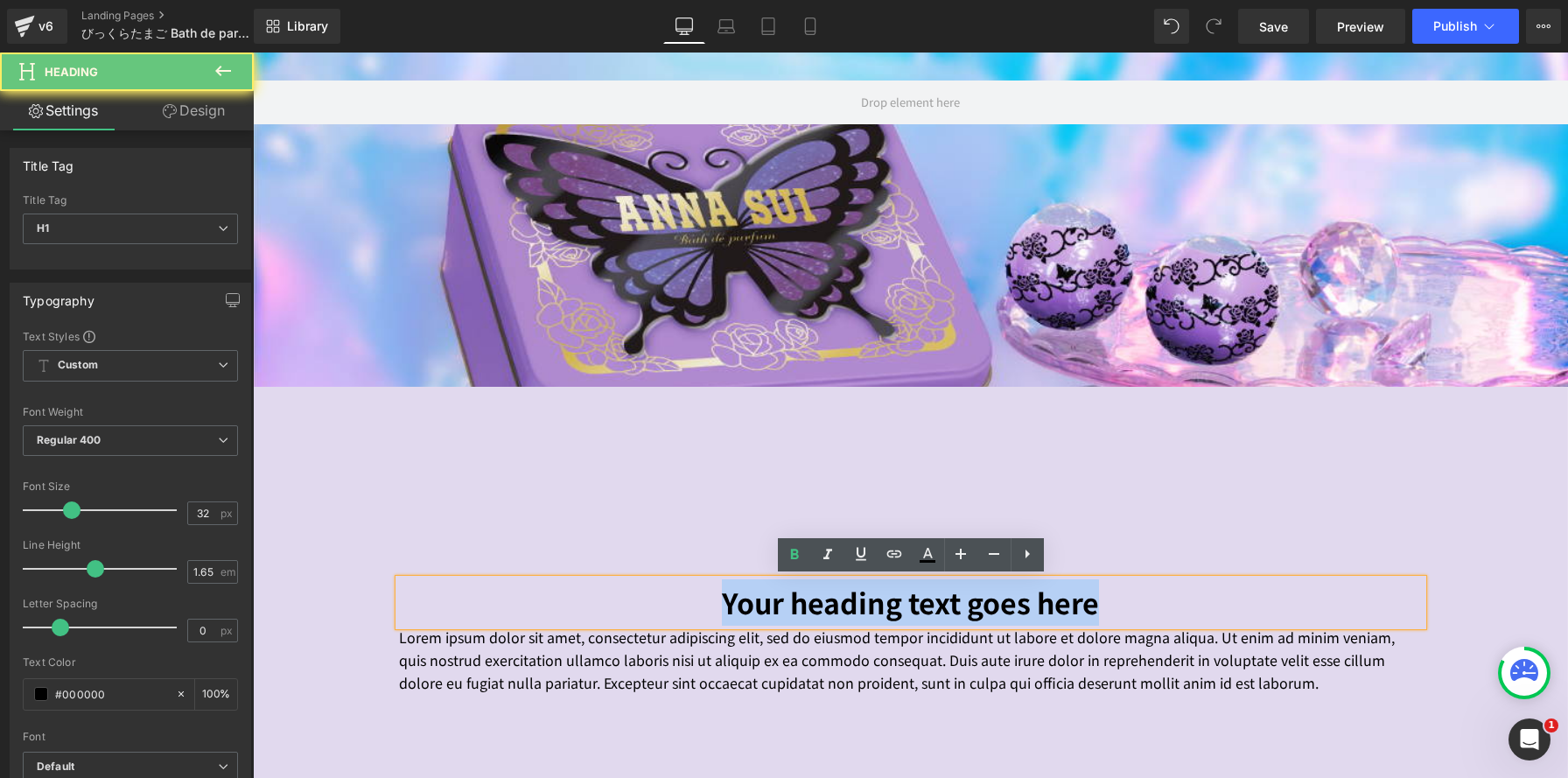
drag, startPoint x: 670, startPoint y: 610, endPoint x: 1455, endPoint y: 601, distance: 785.1
click at [1455, 602] on span "Your heading text goes here Heading Lorem ipsum dolor sit amet, consectetur adi…" at bounding box center [910, 628] width 1315 height 151
paste div
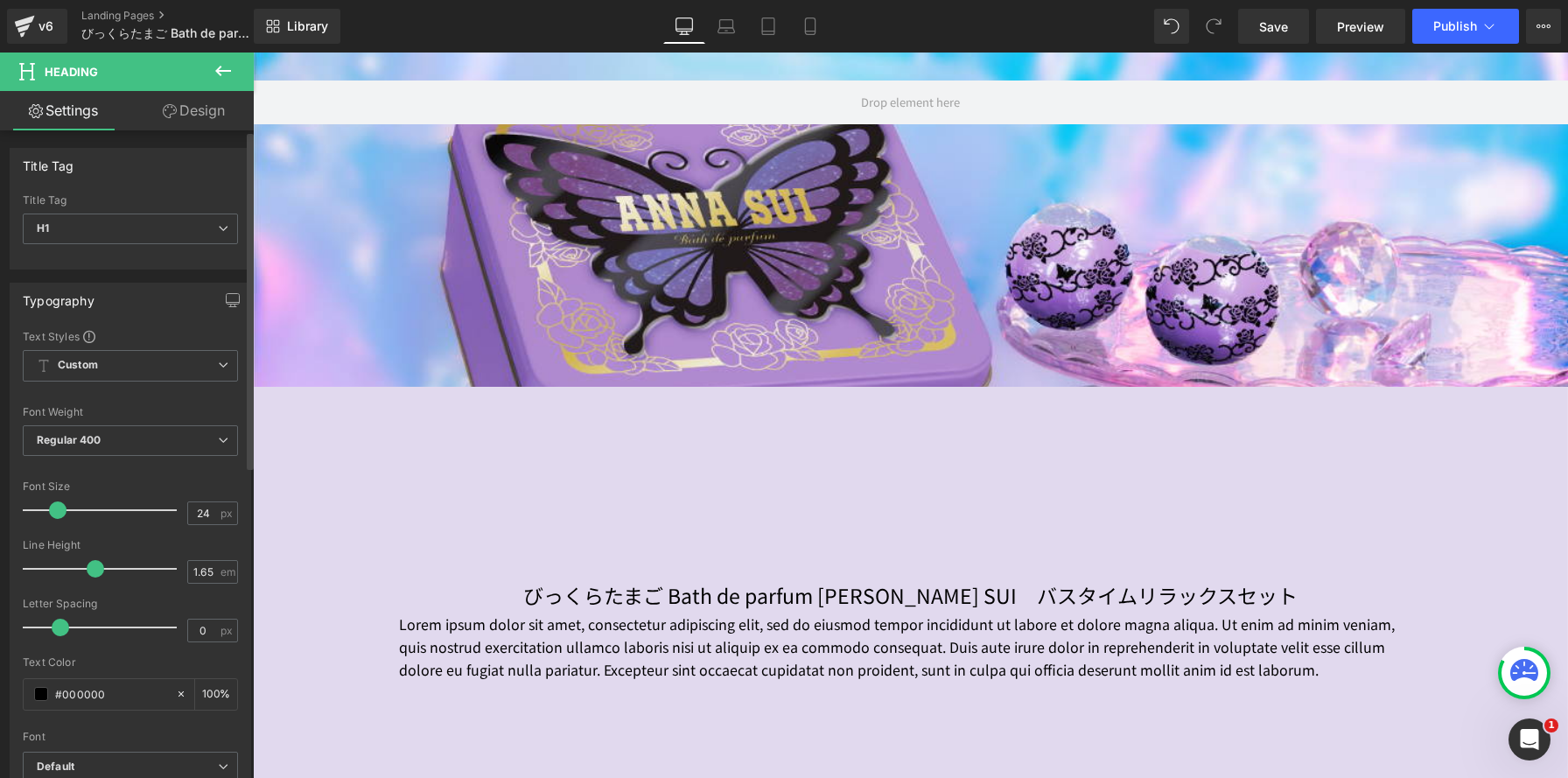
scroll to position [2062, 1315]
drag, startPoint x: 67, startPoint y: 510, endPoint x: 56, endPoint y: 511, distance: 11.0
click at [56, 511] on span at bounding box center [60, 510] width 18 height 18
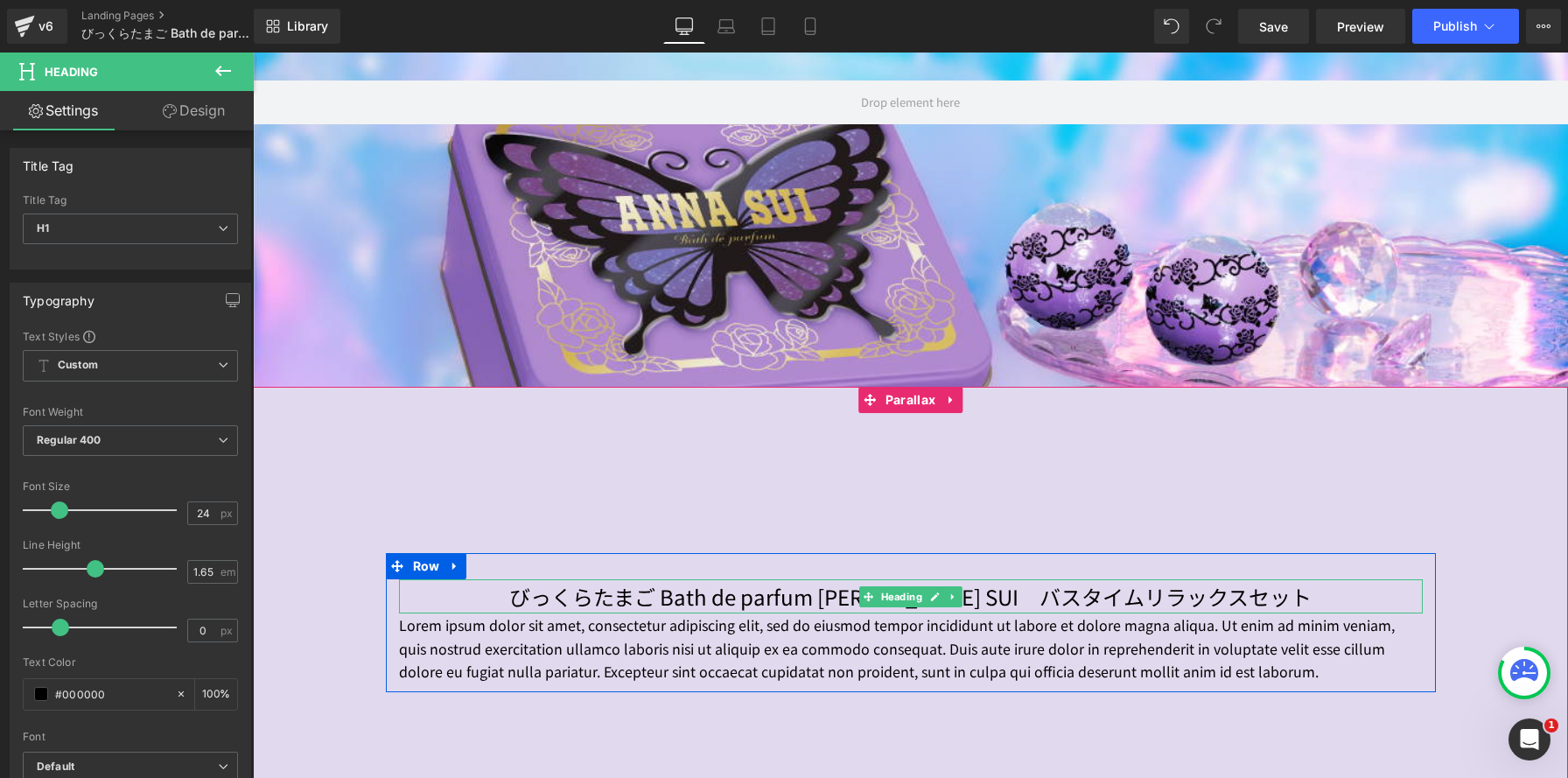
click at [605, 592] on h1 "びっくらたまご Bath de parfum ANNA SUI　バスタイムリラックスセット" at bounding box center [911, 597] width 1024 height 35
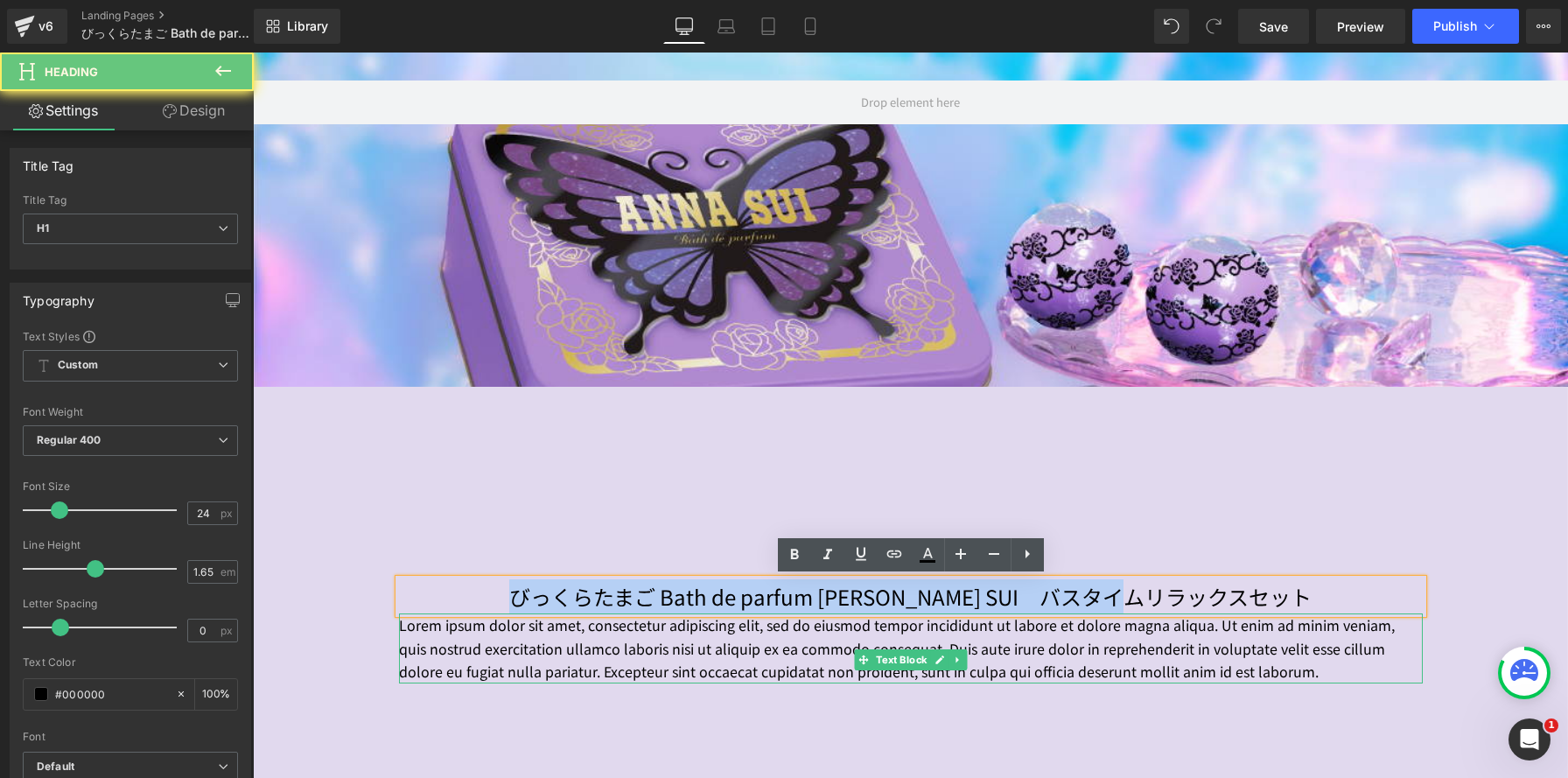
drag, startPoint x: 603, startPoint y: 599, endPoint x: 1374, endPoint y: 618, distance: 771.2
click at [1374, 618] on div "びっくらたまご Bath de parfum ANNA SUI　バスタイムリラックスセット Heading Lorem ipsum dolor sit ame…" at bounding box center [911, 632] width 1050 height 105
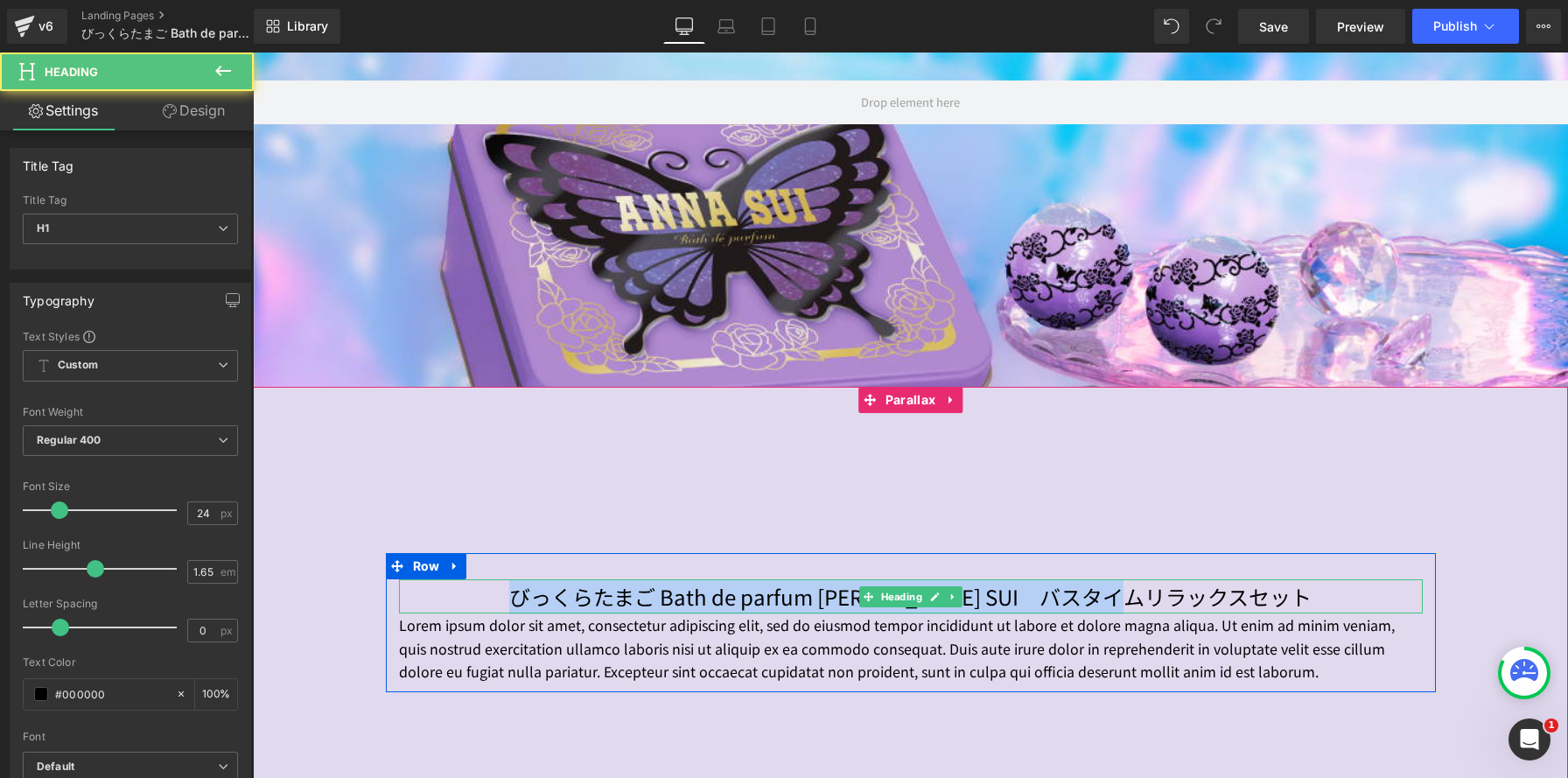
click at [718, 587] on h1 "びっくらたまご Bath de parfum ANNA SUI　バスタイムリラックスセット" at bounding box center [911, 597] width 1024 height 35
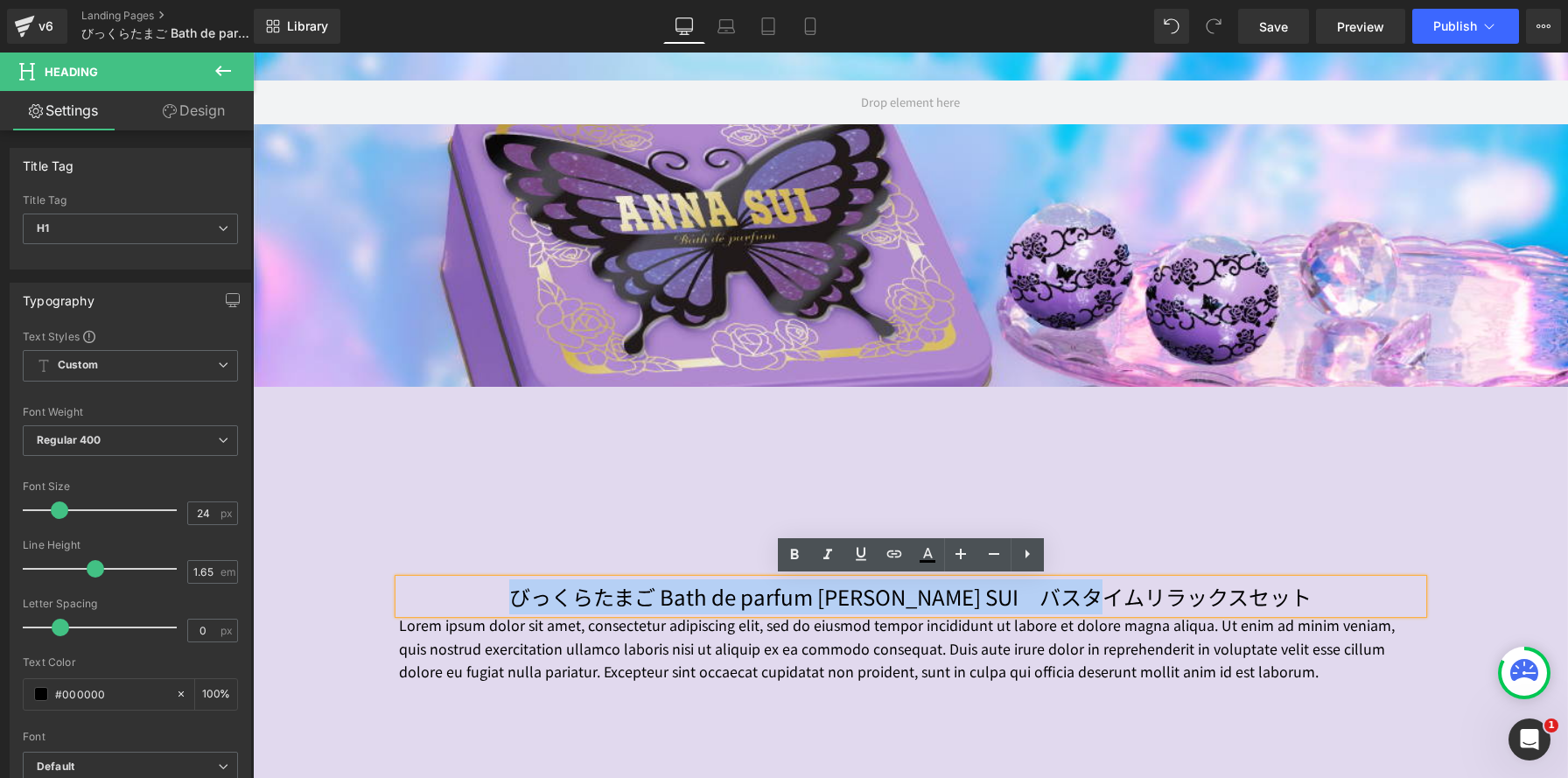
drag, startPoint x: 539, startPoint y: 598, endPoint x: 1103, endPoint y: 584, distance: 564.2
click at [1255, 608] on h1 "びっくらたまご Bath de parfum ANNA SUI　バスタイムリラックスセット" at bounding box center [911, 597] width 1024 height 35
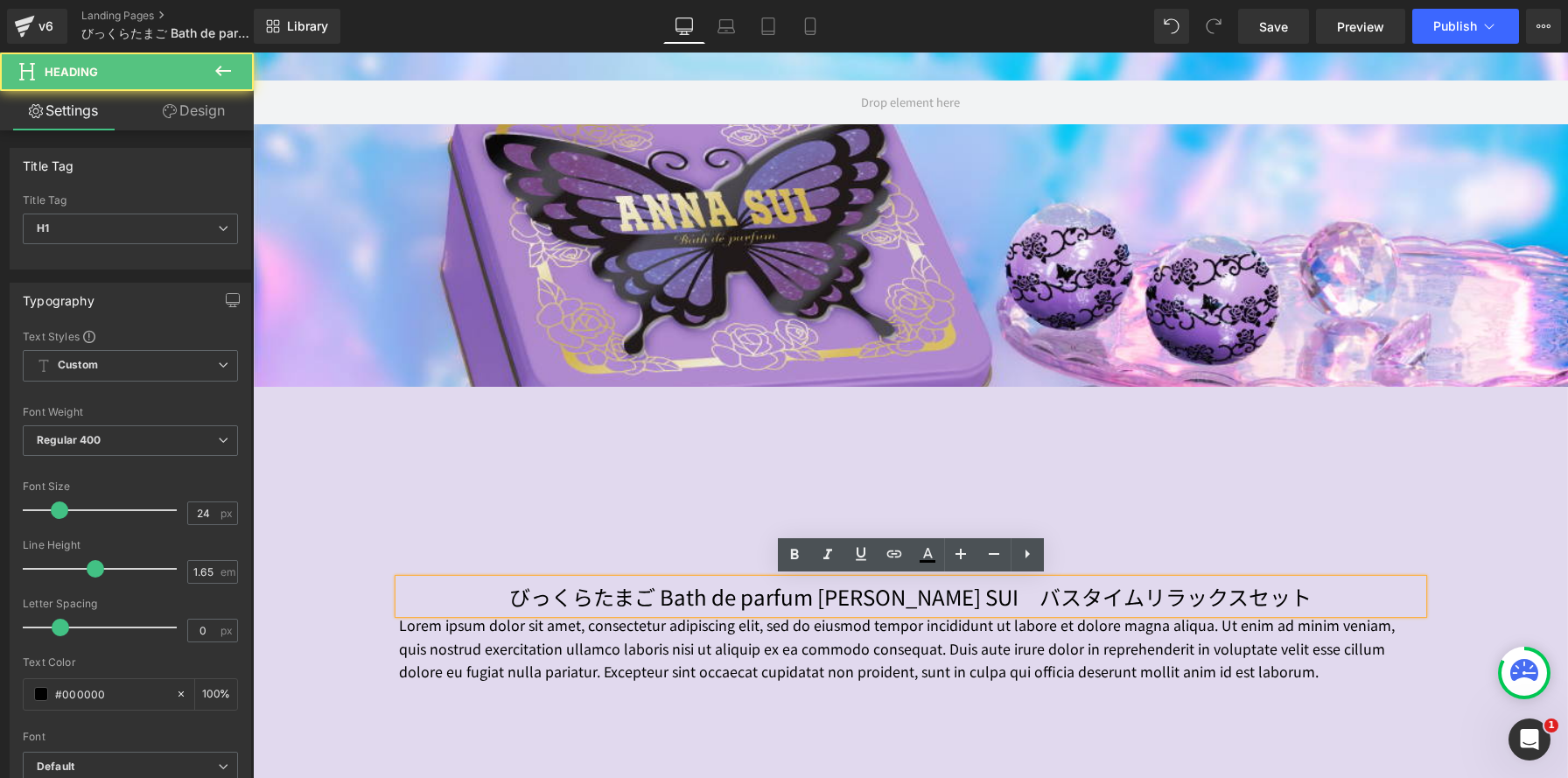
drag, startPoint x: 1333, startPoint y: 603, endPoint x: 1314, endPoint y: 603, distance: 19.0
click at [1332, 603] on h1 "びっくらたまご Bath de parfum ANNA SUI　バスタイムリラックスセット" at bounding box center [911, 597] width 1024 height 35
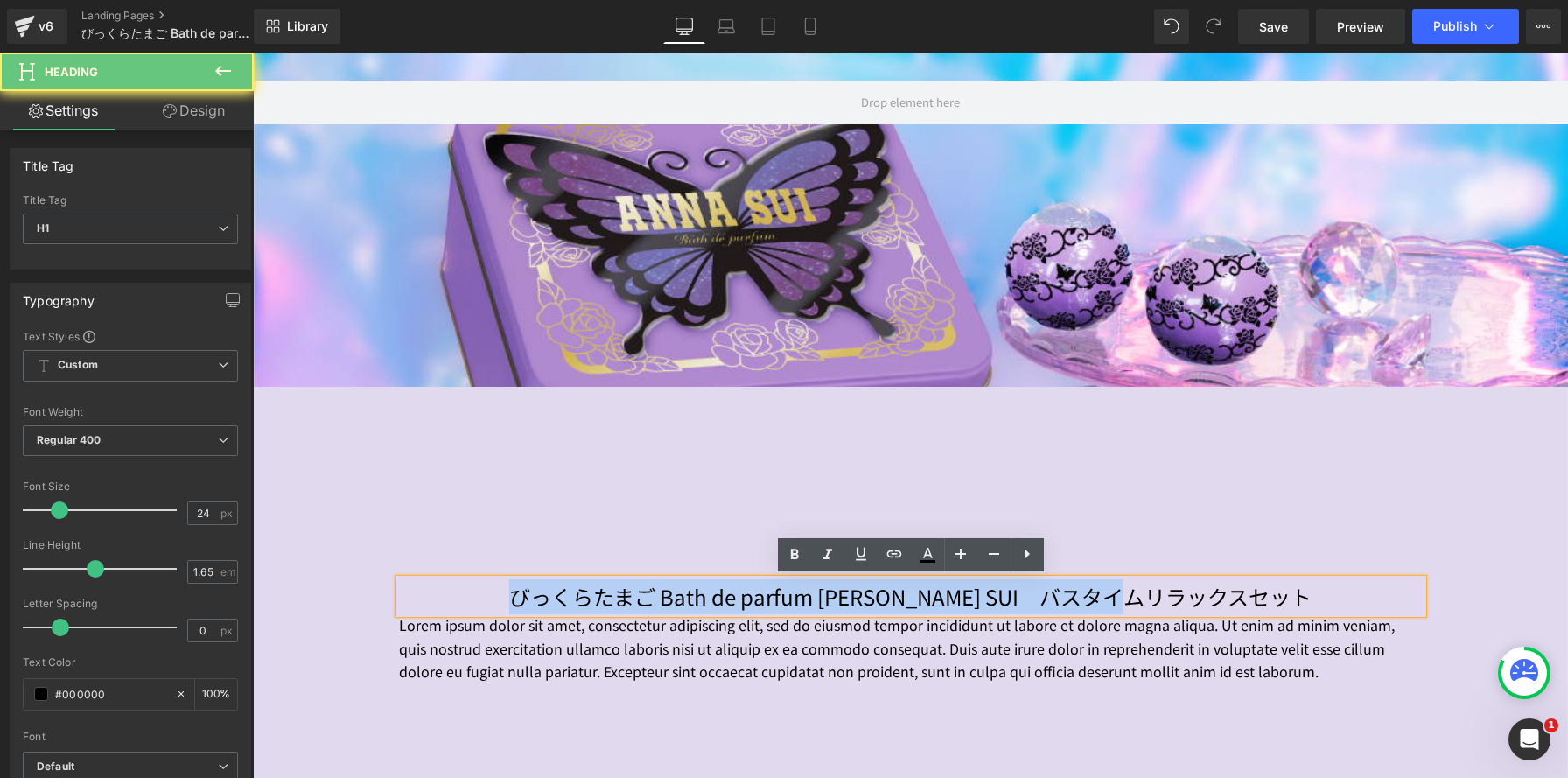
drag, startPoint x: 1289, startPoint y: 603, endPoint x: 498, endPoint y: 568, distance: 791.8
click at [498, 568] on div "びっくらたまご Bath de parfum ANNA SUI　バスタイムリラックスセット Heading Lorem ipsum dolor sit ame…" at bounding box center [911, 623] width 1050 height 139
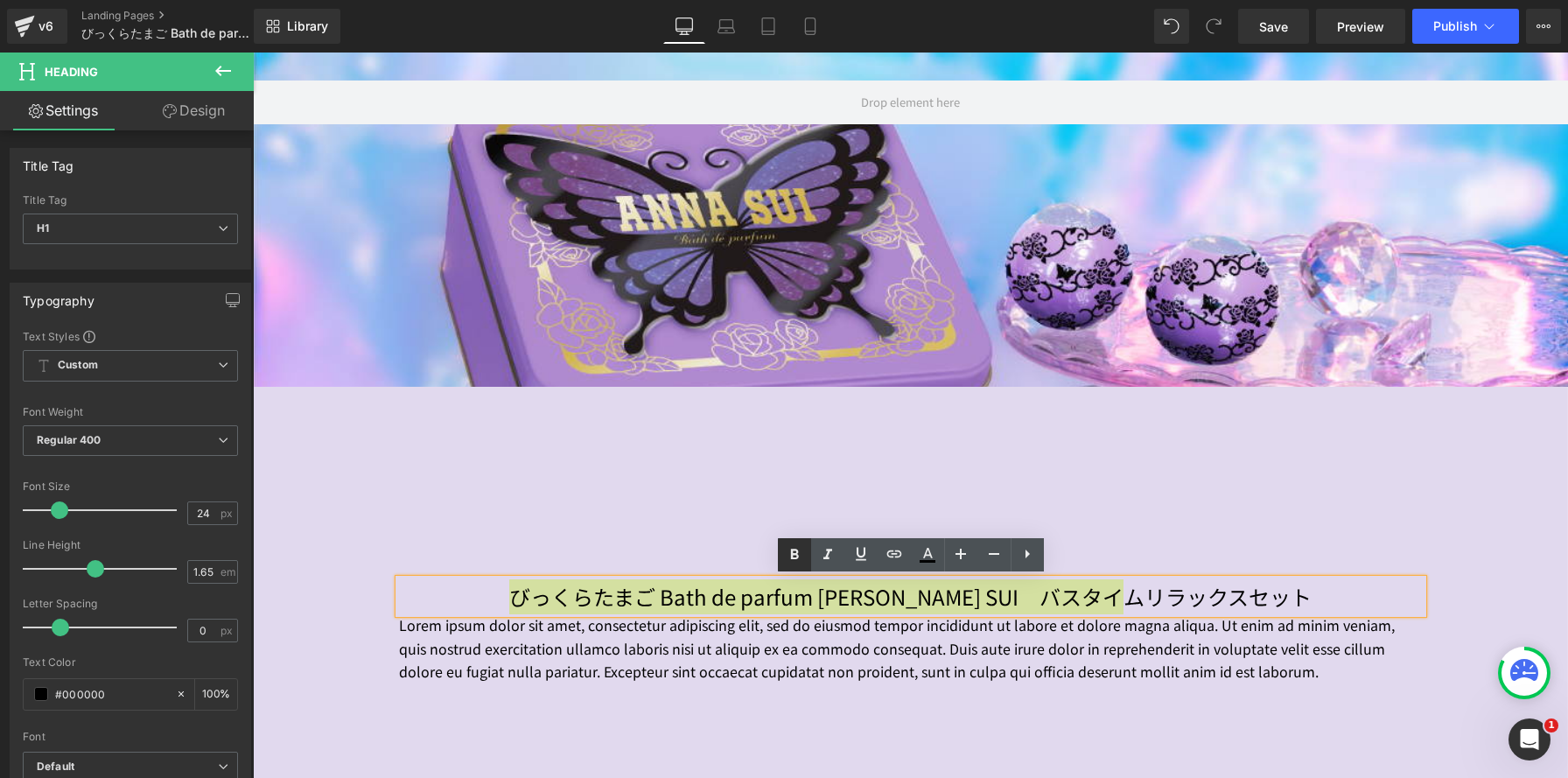
click at [793, 557] on icon at bounding box center [794, 555] width 8 height 11
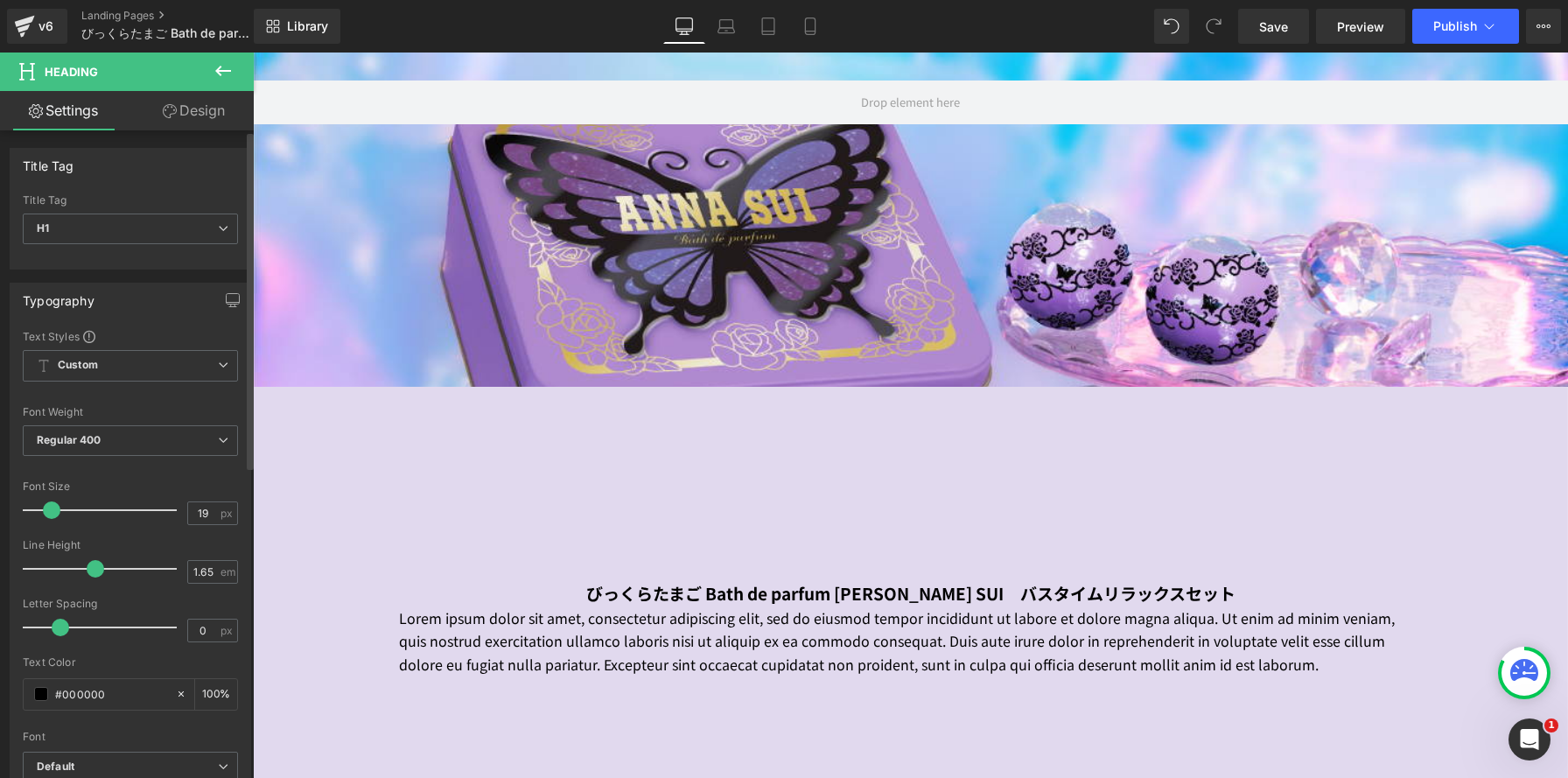
scroll to position [2055, 1315]
click at [56, 506] on span at bounding box center [52, 510] width 18 height 18
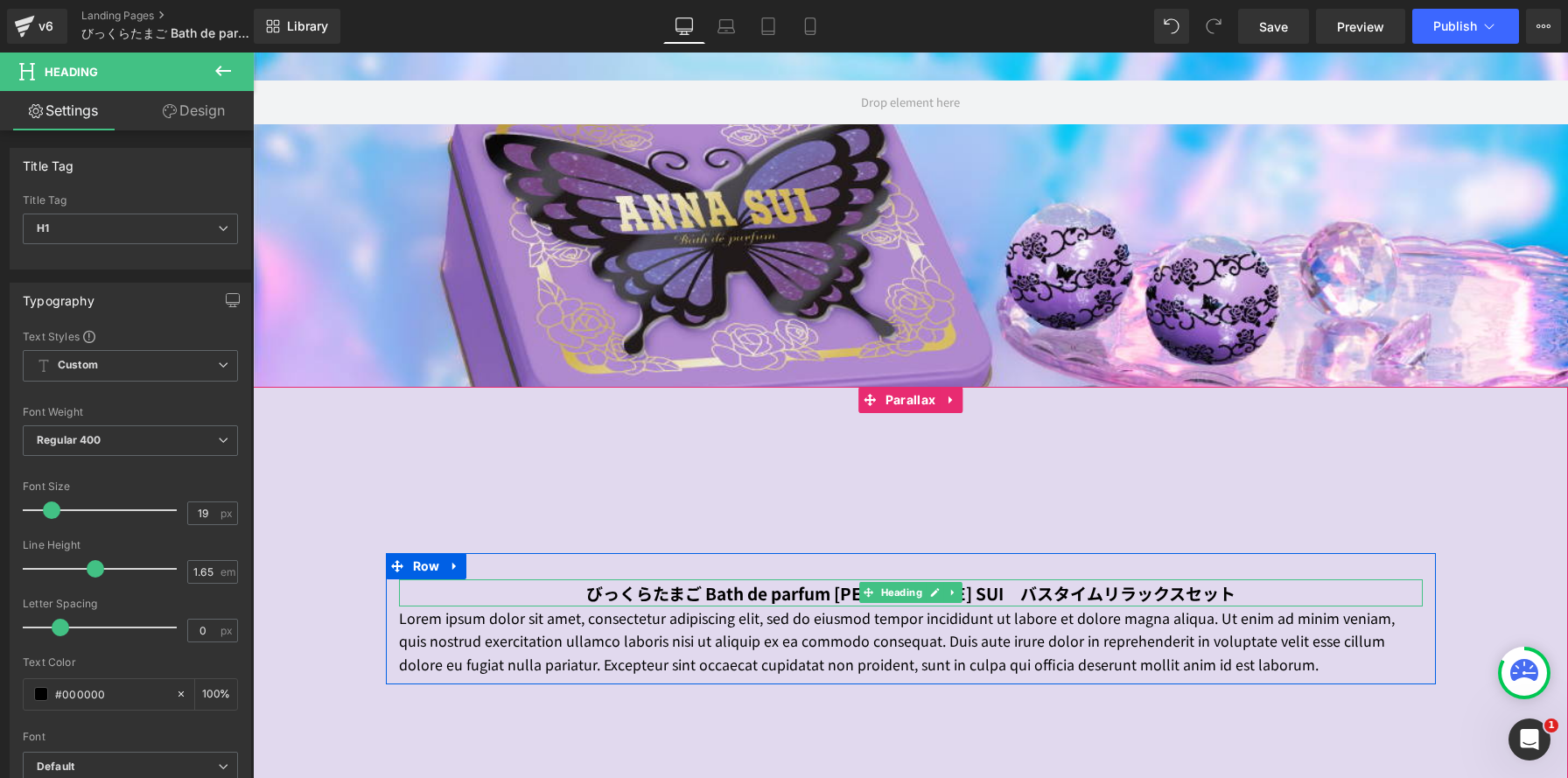
click at [586, 589] on h1 "びっくらたまご Bath de parfum ANNA SUI　バスタイムリラックスセット" at bounding box center [911, 593] width 1024 height 27
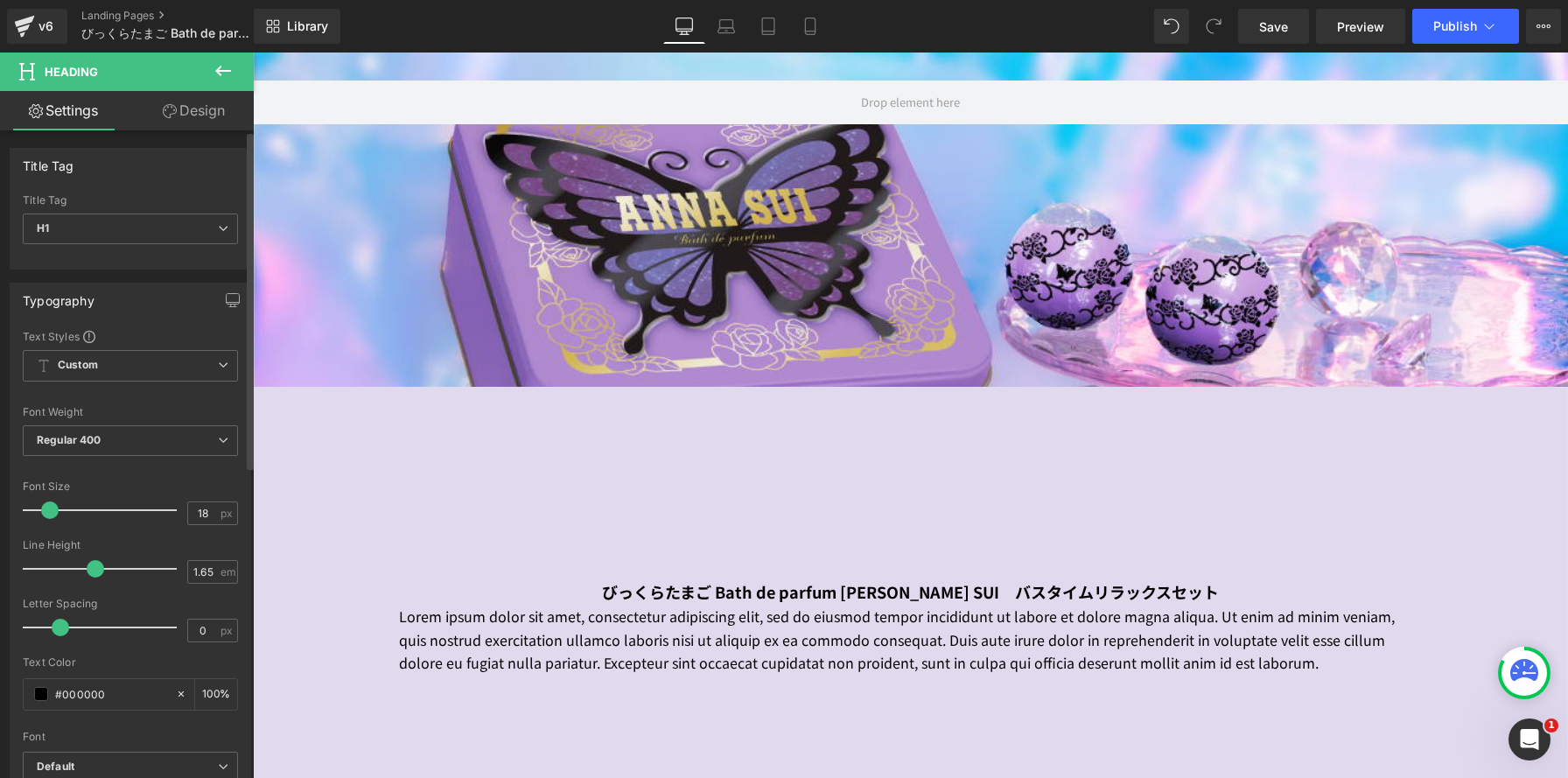
scroll to position [0, 0]
click at [51, 514] on div at bounding box center [104, 510] width 146 height 35
click at [1256, 29] on link "Save" at bounding box center [1273, 26] width 71 height 35
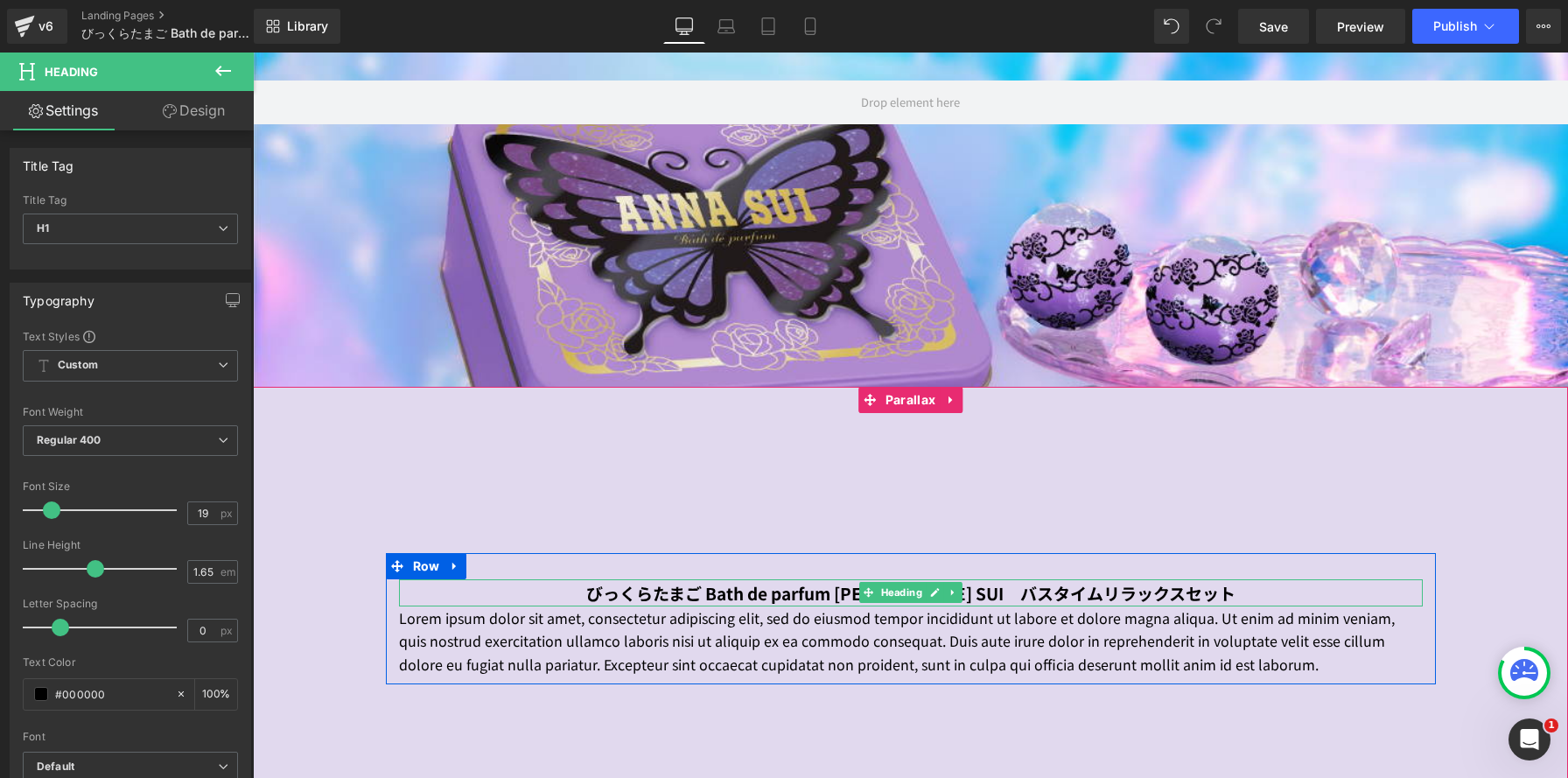
click at [779, 598] on strong "びっくらたまご Bath de parfum ANNA SUI　バスタイムリラックスセット" at bounding box center [911, 593] width 649 height 23
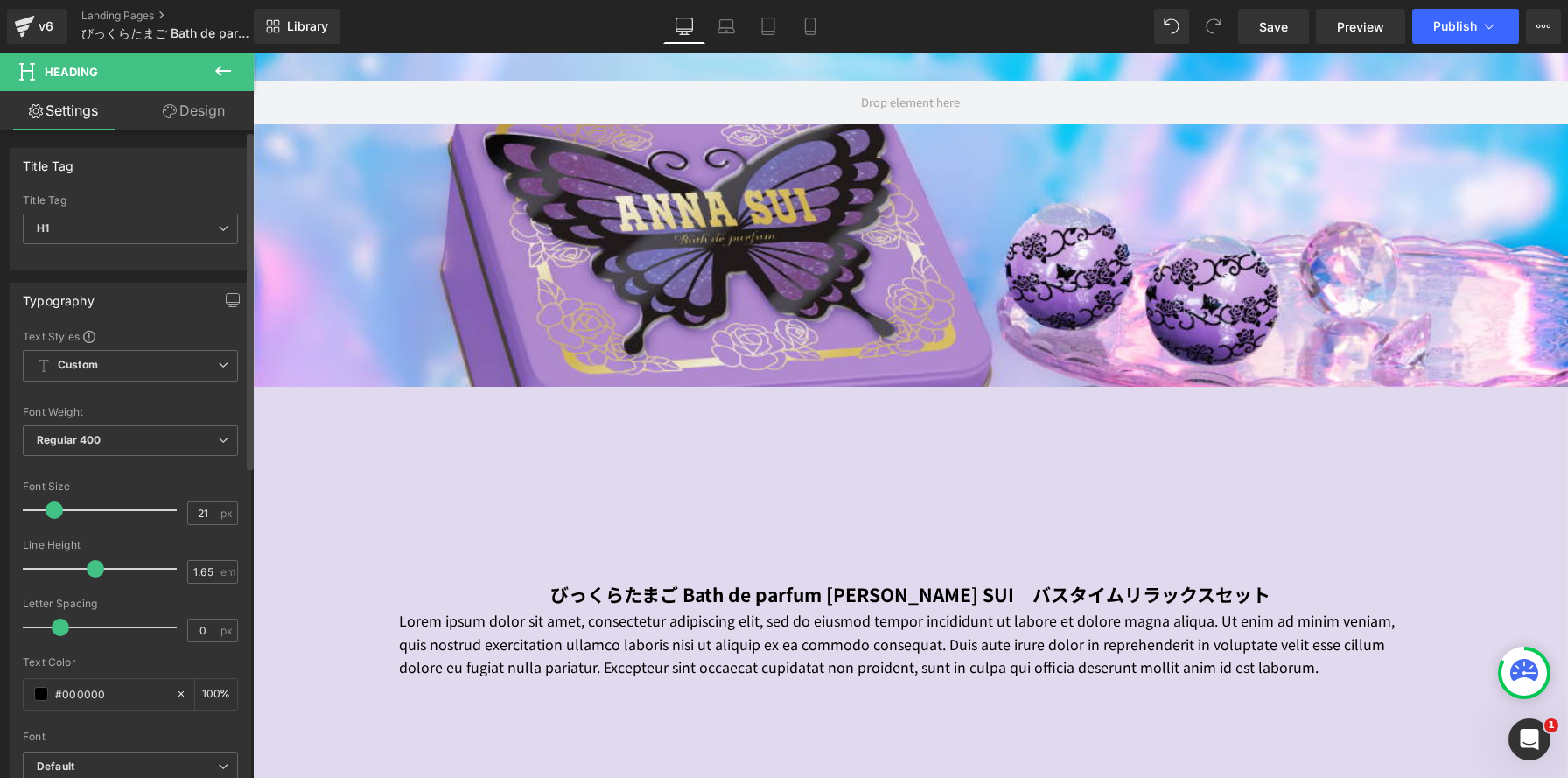
scroll to position [2058, 1315]
type input "22"
click at [50, 506] on span at bounding box center [56, 510] width 18 height 18
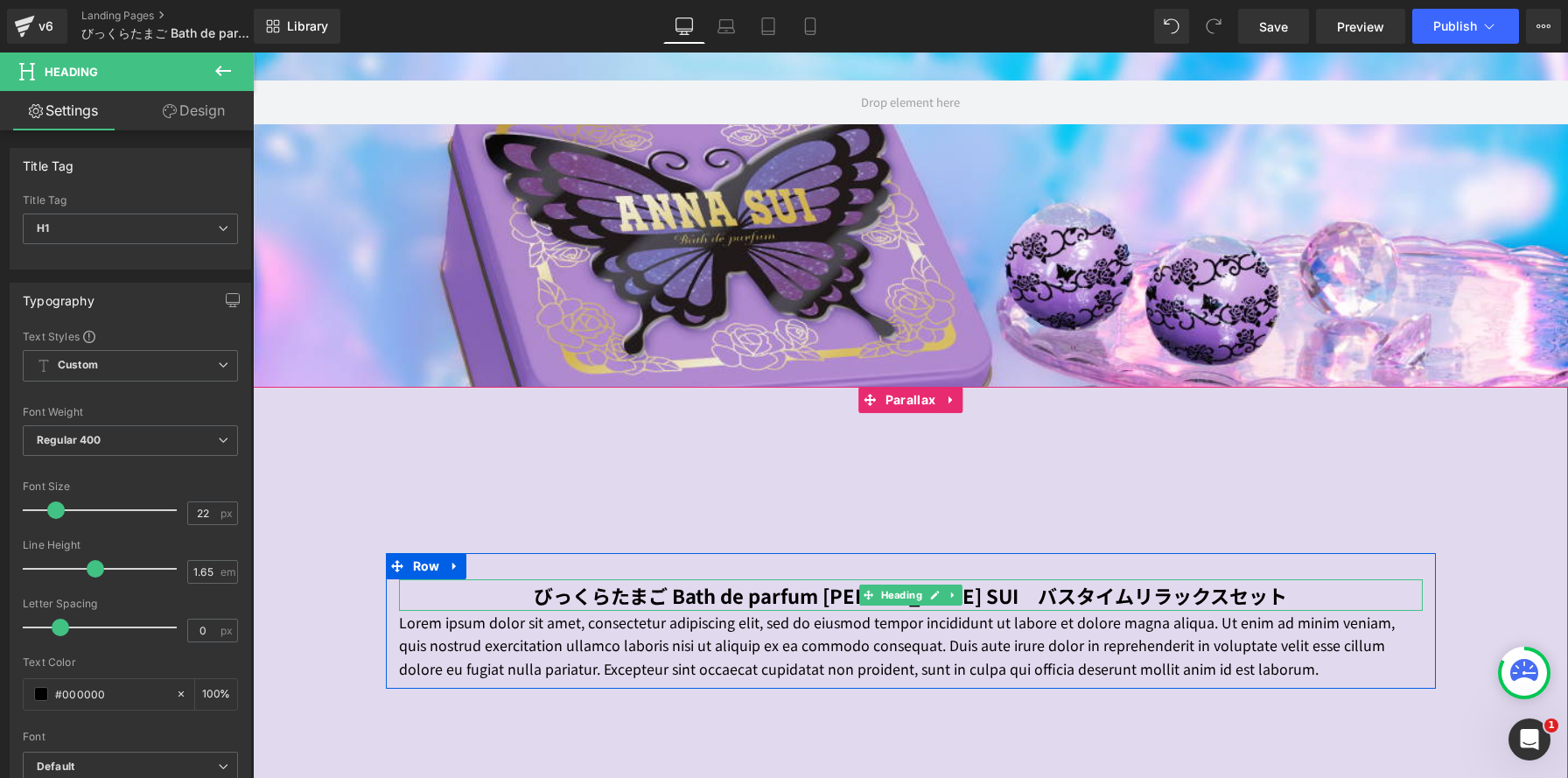
click at [611, 591] on strong "びっくらたまご Bath de parfum ANNA SUI　バスタイムリラックスセット" at bounding box center [911, 595] width 754 height 28
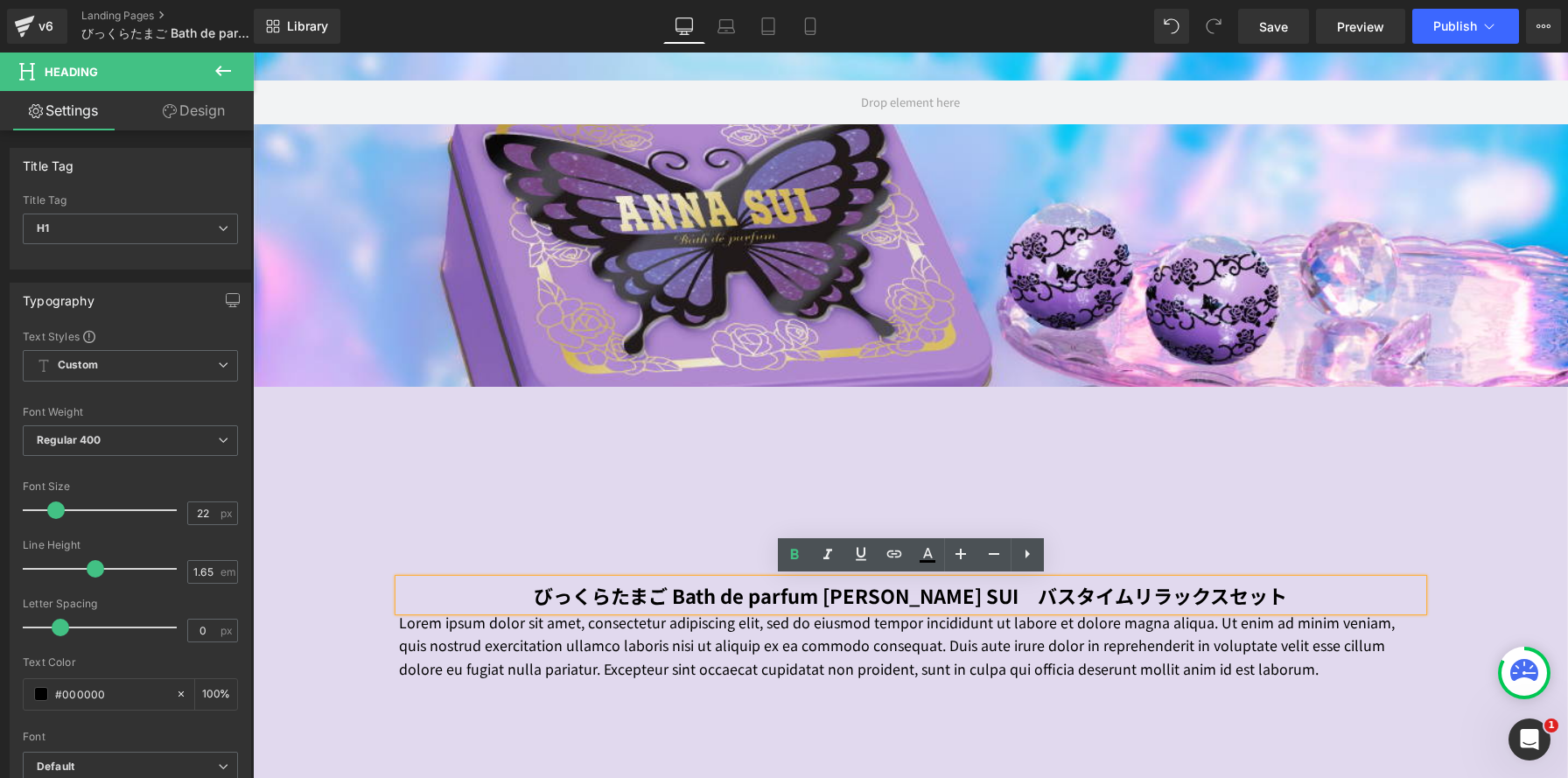
click at [1006, 591] on strong "びっくらたまご Bath de parfum ANNA SUI　バスタイムリラックスセット" at bounding box center [911, 595] width 754 height 28
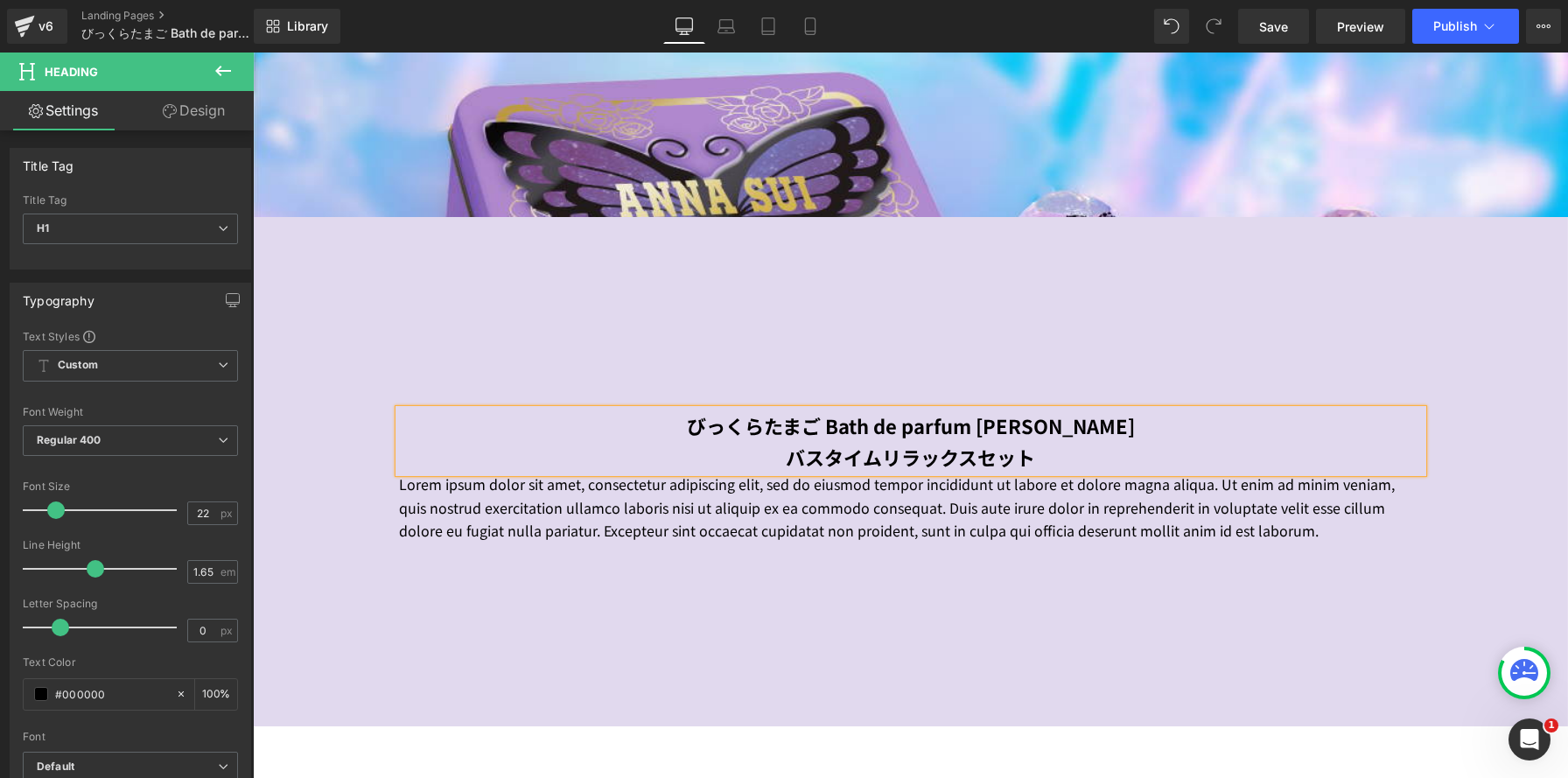
scroll to position [641, 0]
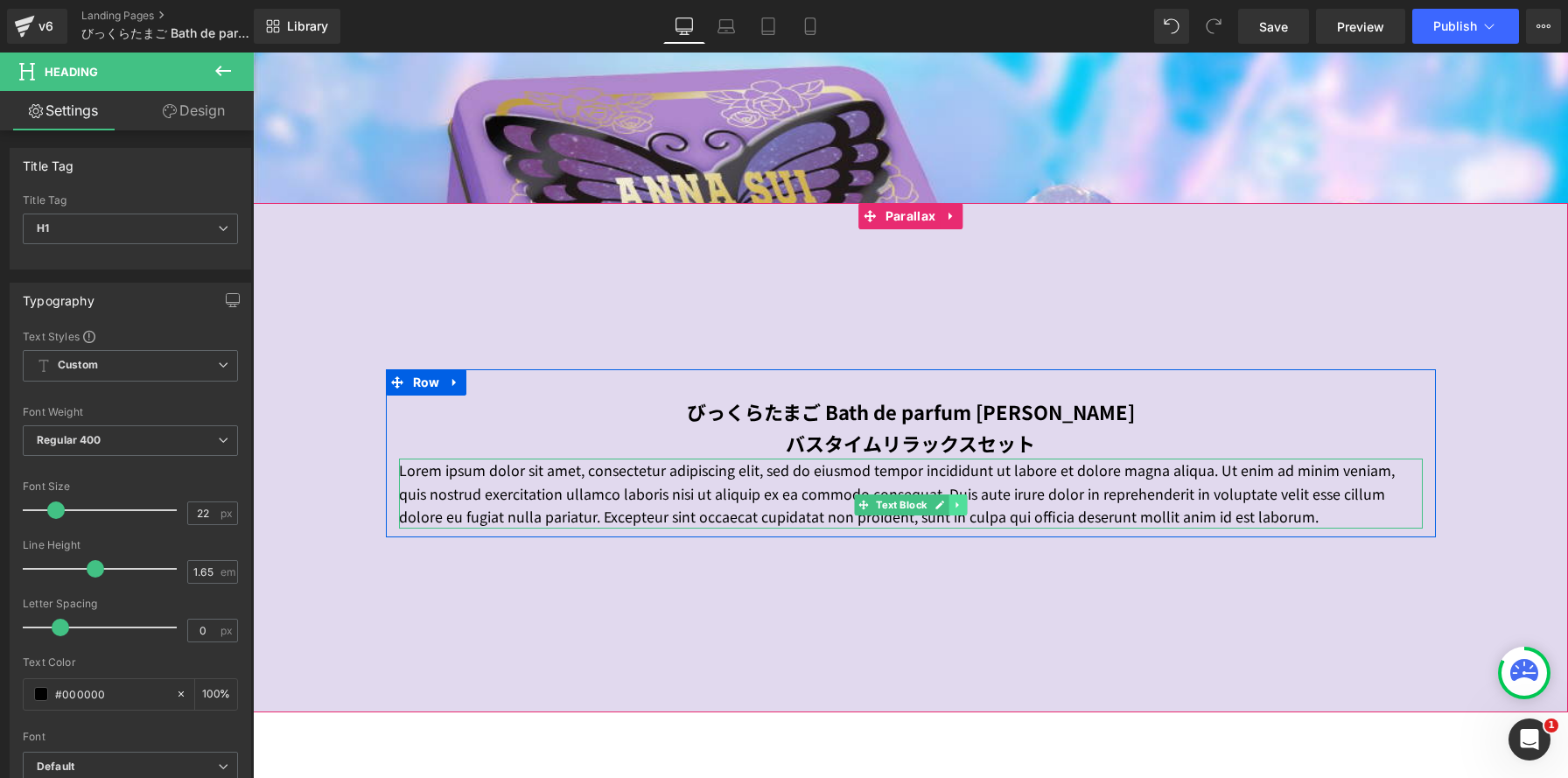
click at [952, 506] on link at bounding box center [957, 506] width 19 height 21
click at [944, 507] on icon at bounding box center [948, 506] width 10 height 11
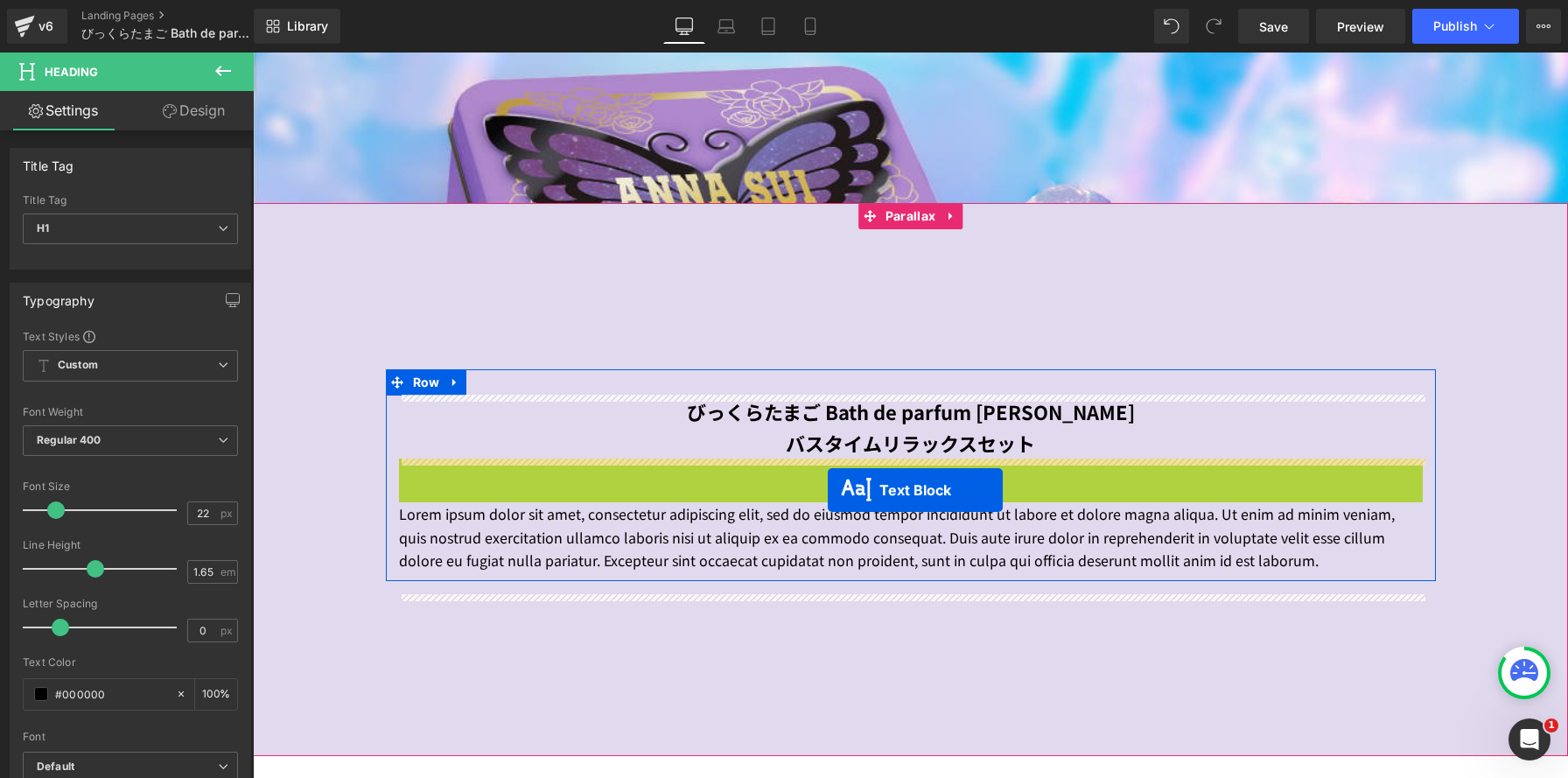
scroll to position [8, 9]
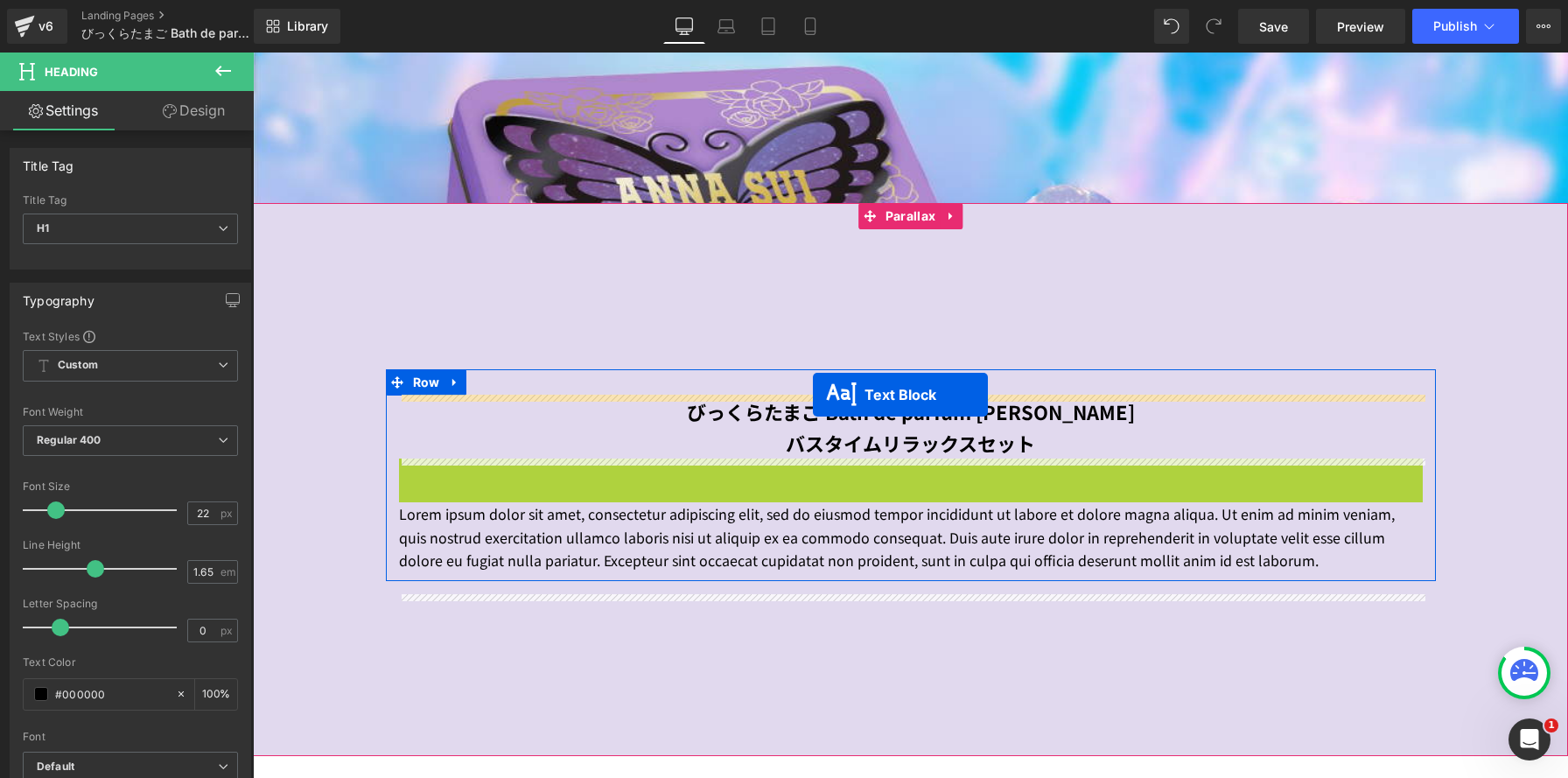
drag, startPoint x: 837, startPoint y: 506, endPoint x: 813, endPoint y: 394, distance: 114.5
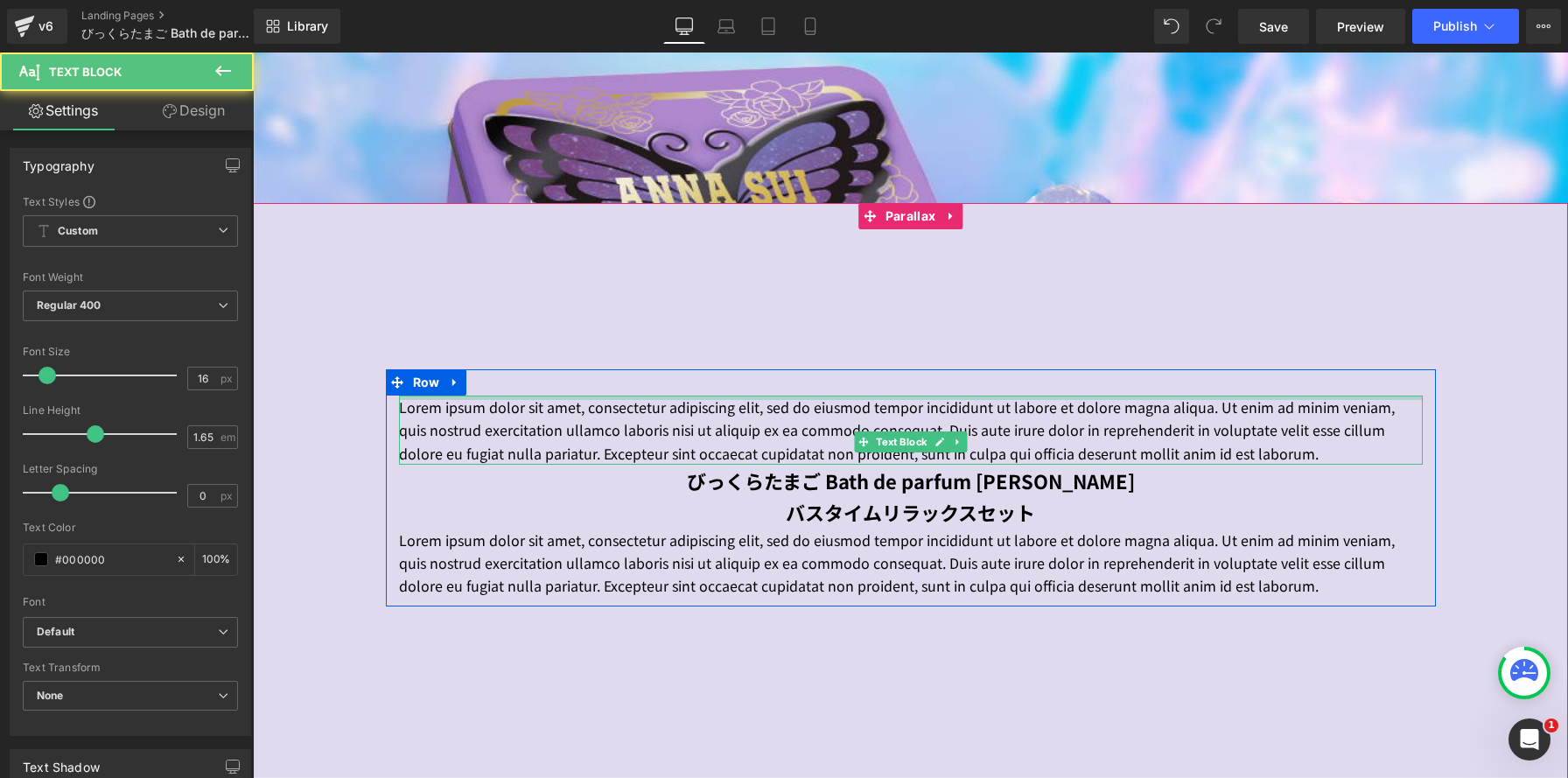
scroll to position [2184, 1315]
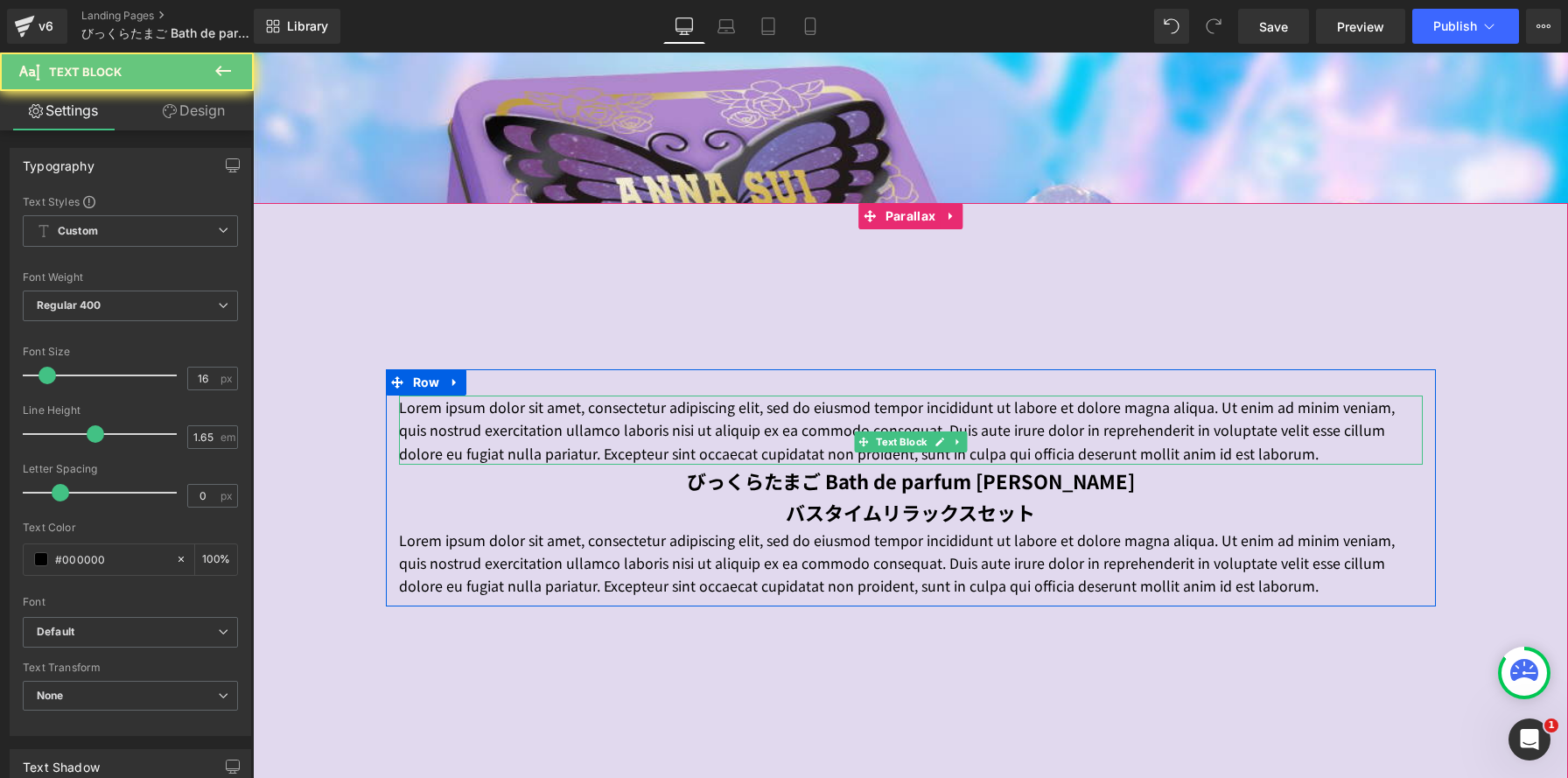
click at [741, 422] on p "Lorem ipsum dolor sit amet, consectetur adipiscing elit, sed do eiusmod tempor …" at bounding box center [911, 430] width 1024 height 69
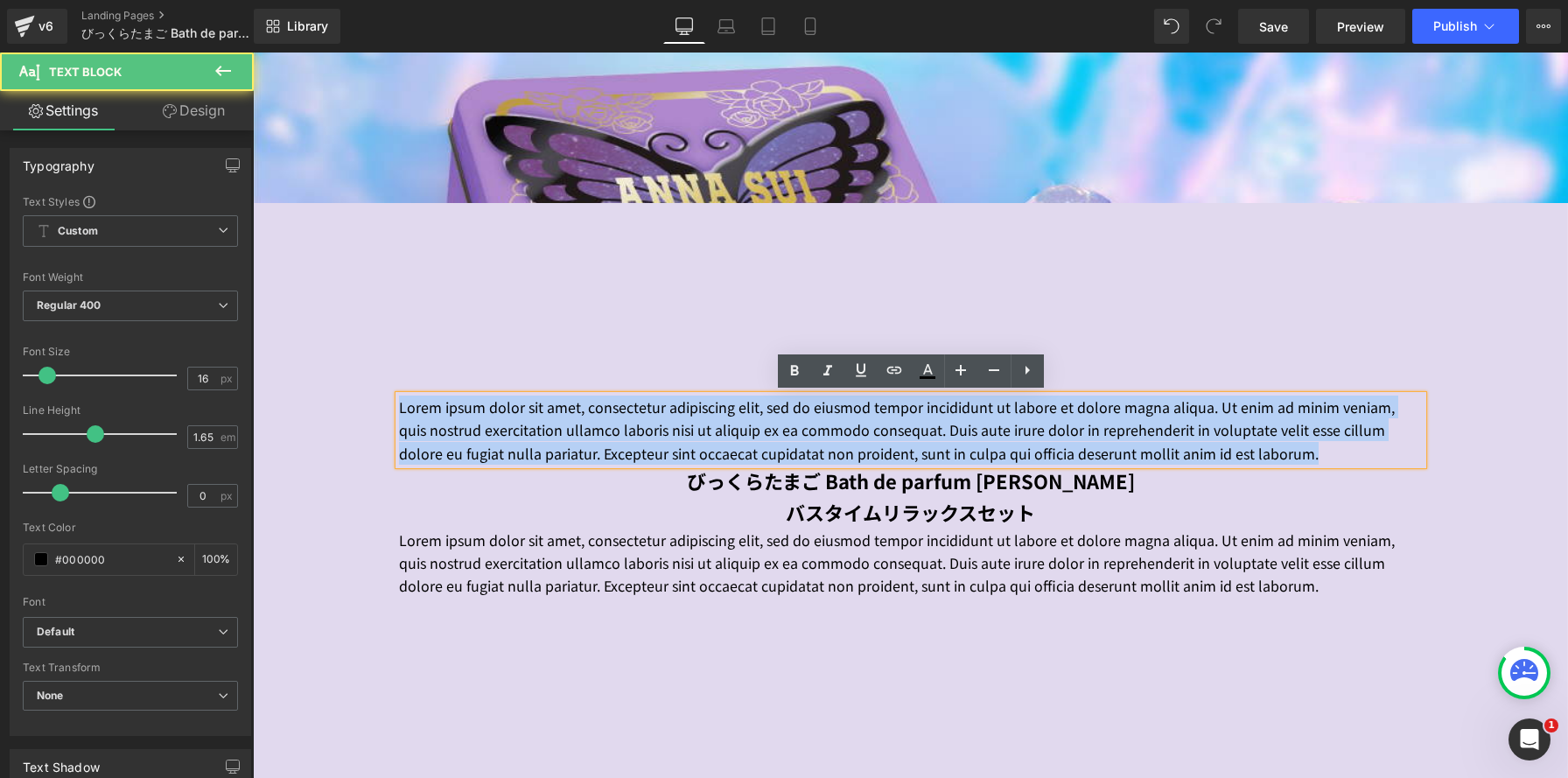
drag, startPoint x: 538, startPoint y: 476, endPoint x: 340, endPoint y: 352, distance: 233.6
click at [325, 345] on div "Lorem ipsum dolor sit amet, consectetur adipiscing elit, sed do eiusmod tempor …" at bounding box center [910, 492] width 1315 height 579
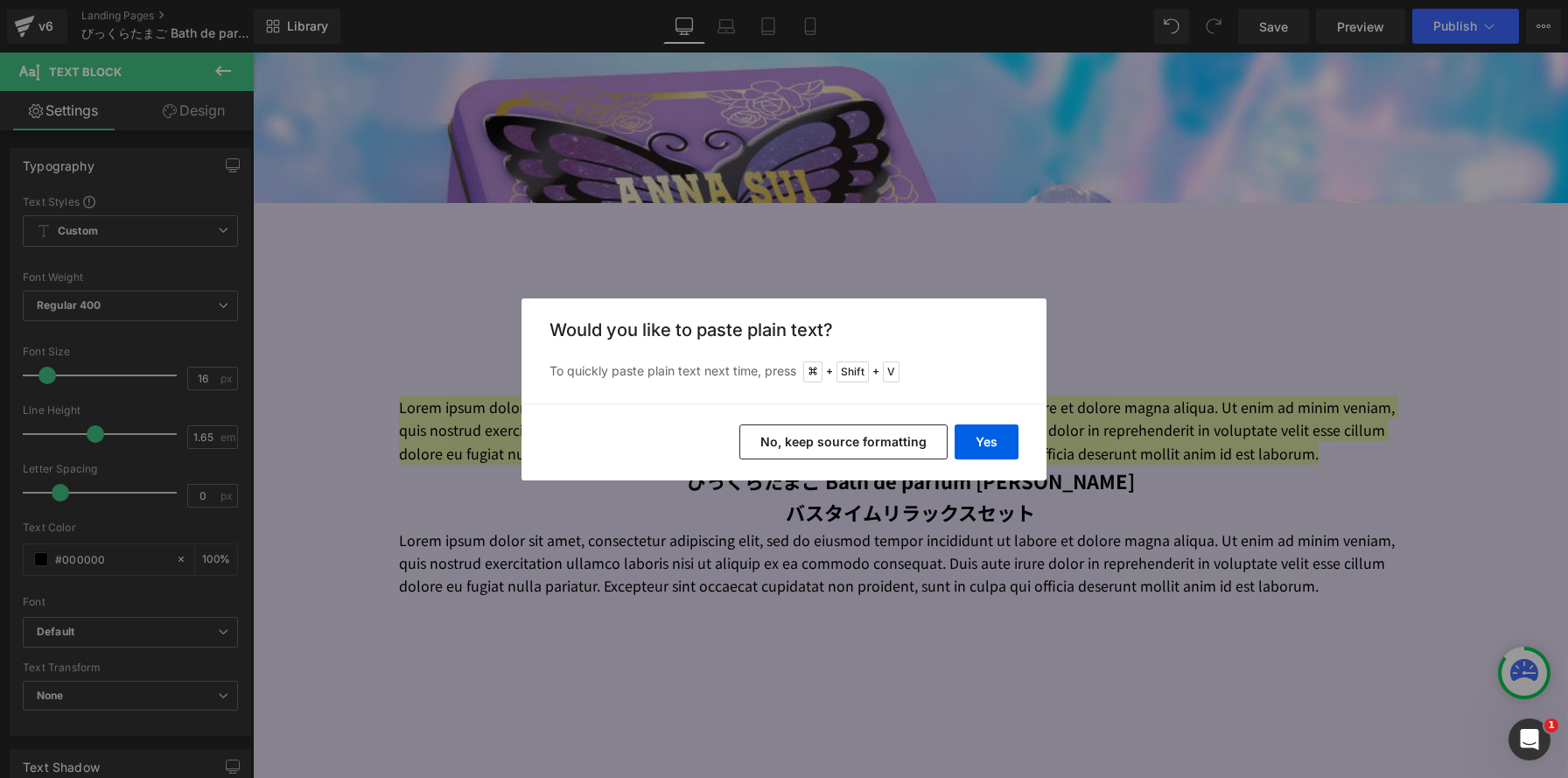
click at [917, 447] on button "No, keep source formatting" at bounding box center [843, 441] width 208 height 35
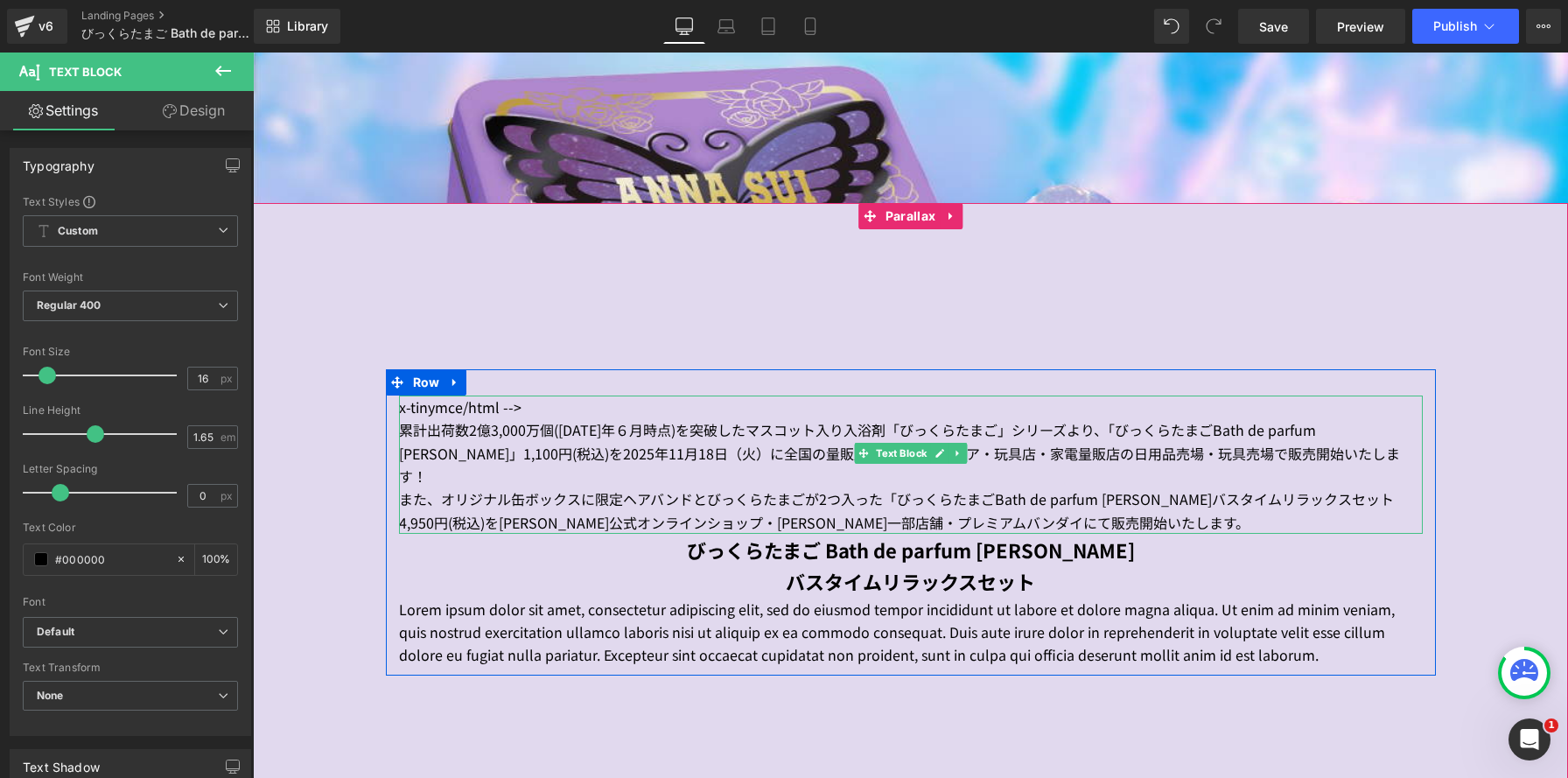
scroll to position [9, 9]
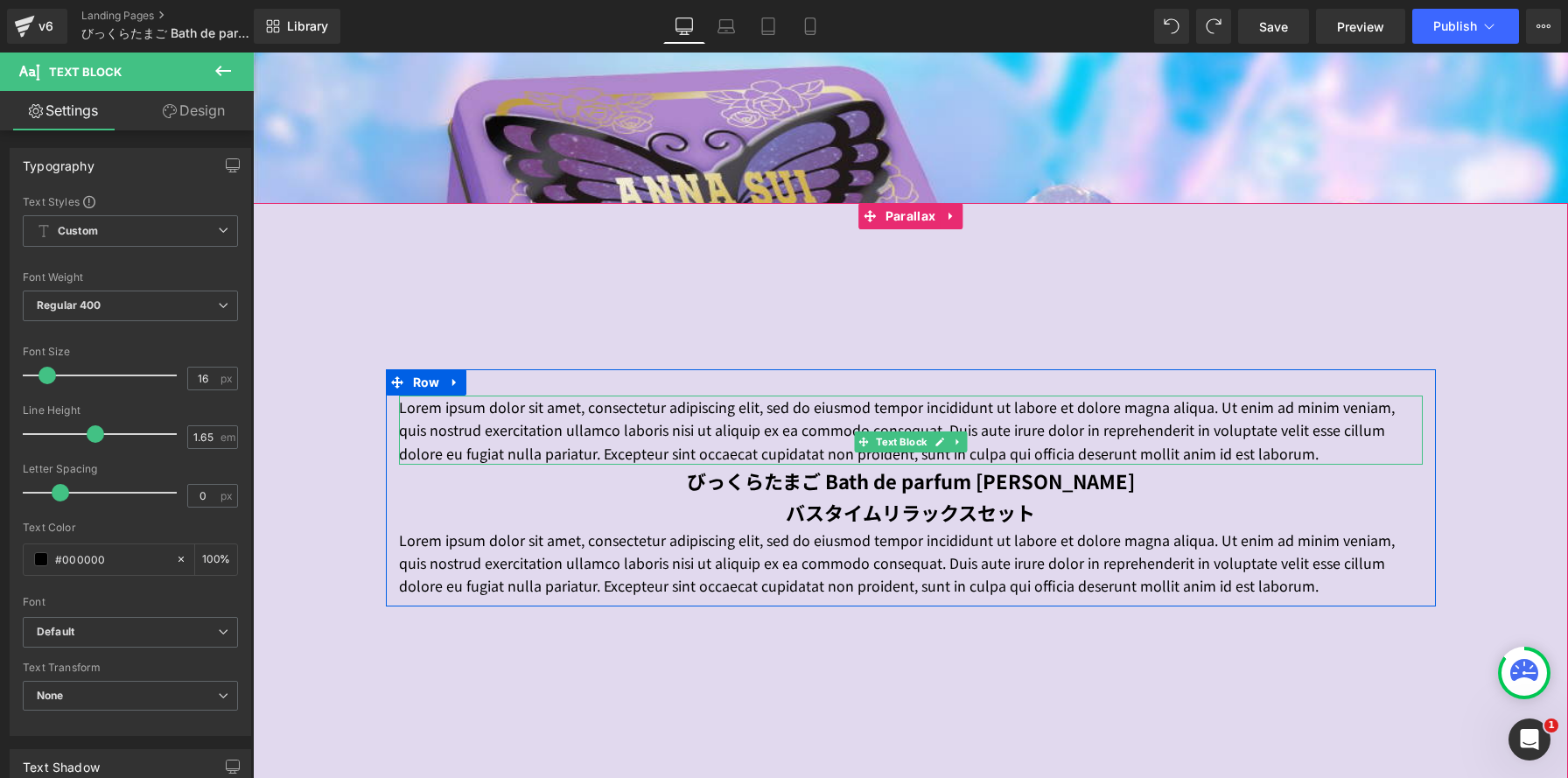
drag, startPoint x: 452, startPoint y: 475, endPoint x: 463, endPoint y: 476, distance: 11.0
click at [453, 464] on p "Lorem ipsum dolor sit amet, consectetur adipiscing elit, sed do eiusmod tempor …" at bounding box center [911, 430] width 1024 height 69
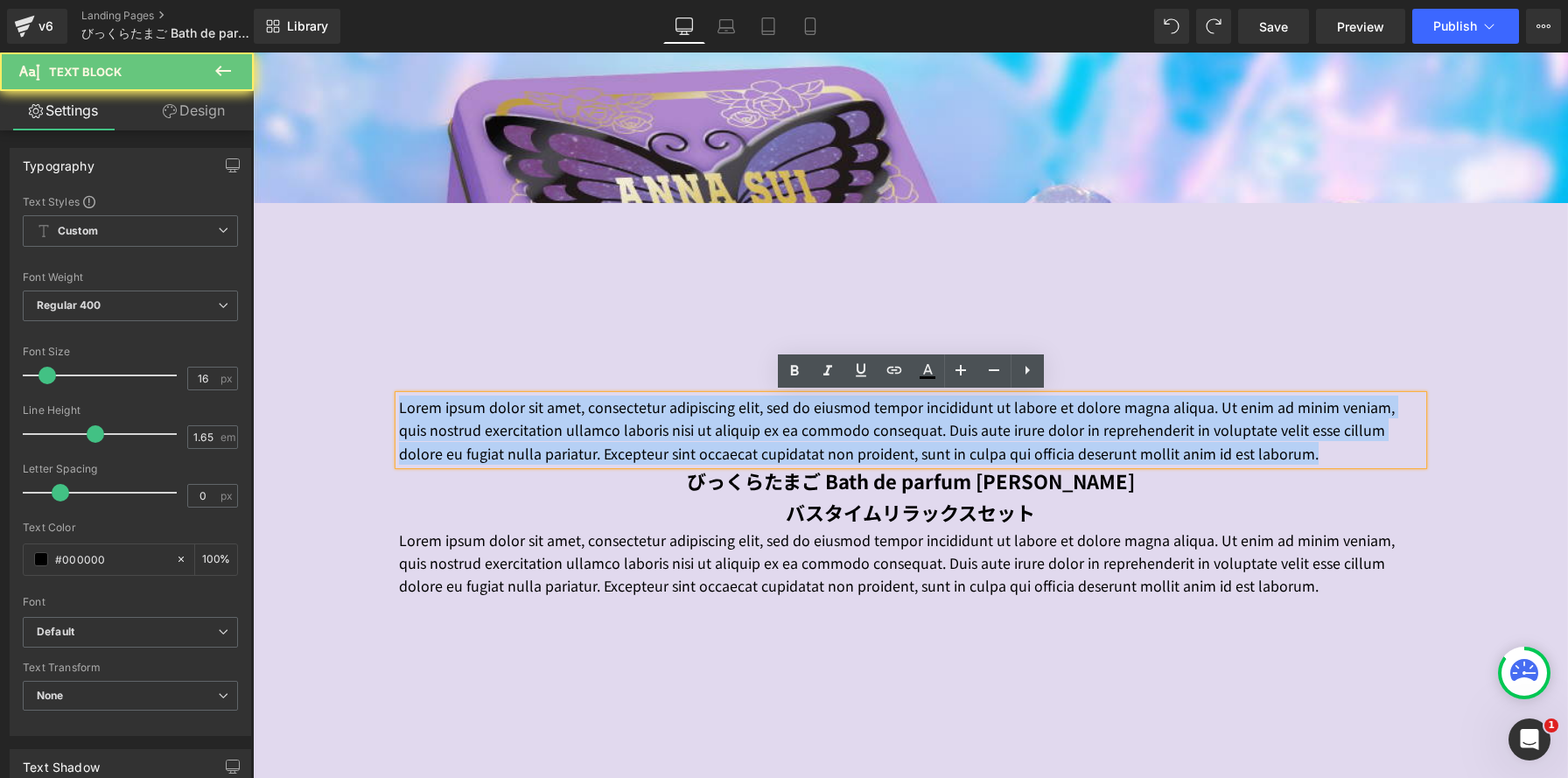
drag, startPoint x: 447, startPoint y: 464, endPoint x: 341, endPoint y: 347, distance: 157.9
click at [342, 347] on div "Lorem ipsum dolor sit amet, consectetur adipiscing elit, sed do eiusmod tempor …" at bounding box center [910, 492] width 1315 height 579
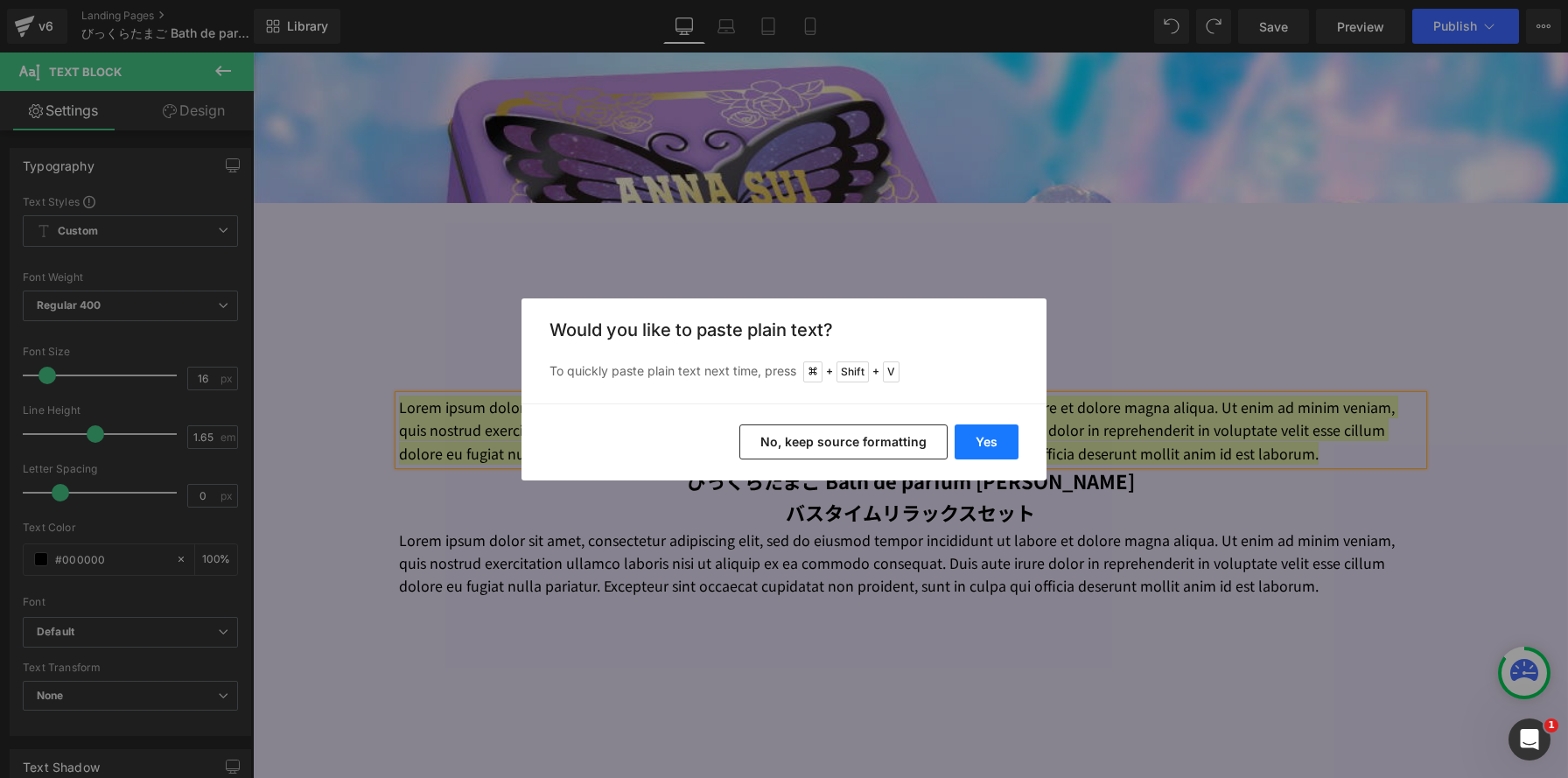
click at [999, 441] on button "Yes" at bounding box center [987, 441] width 64 height 35
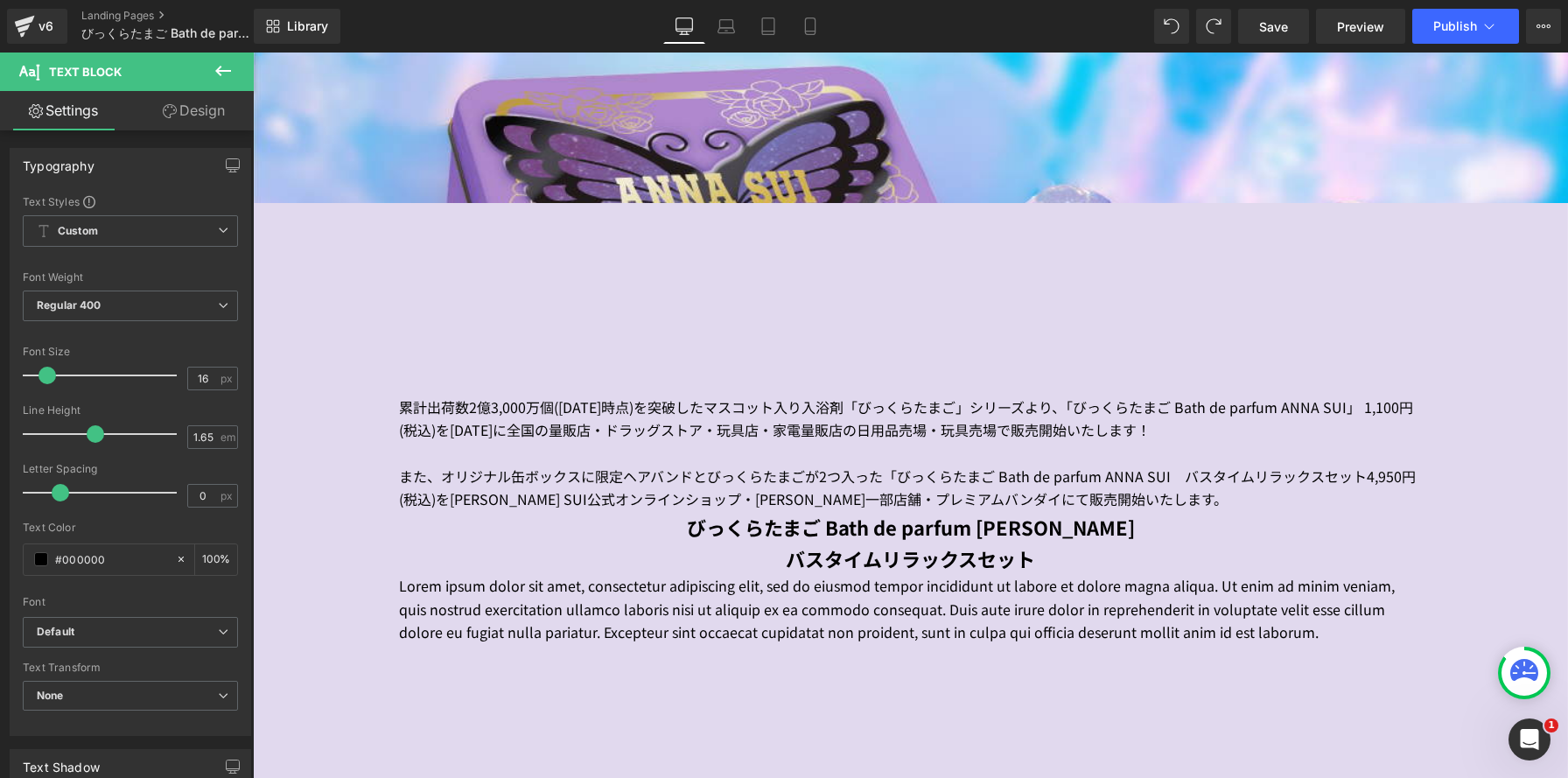
scroll to position [8, 9]
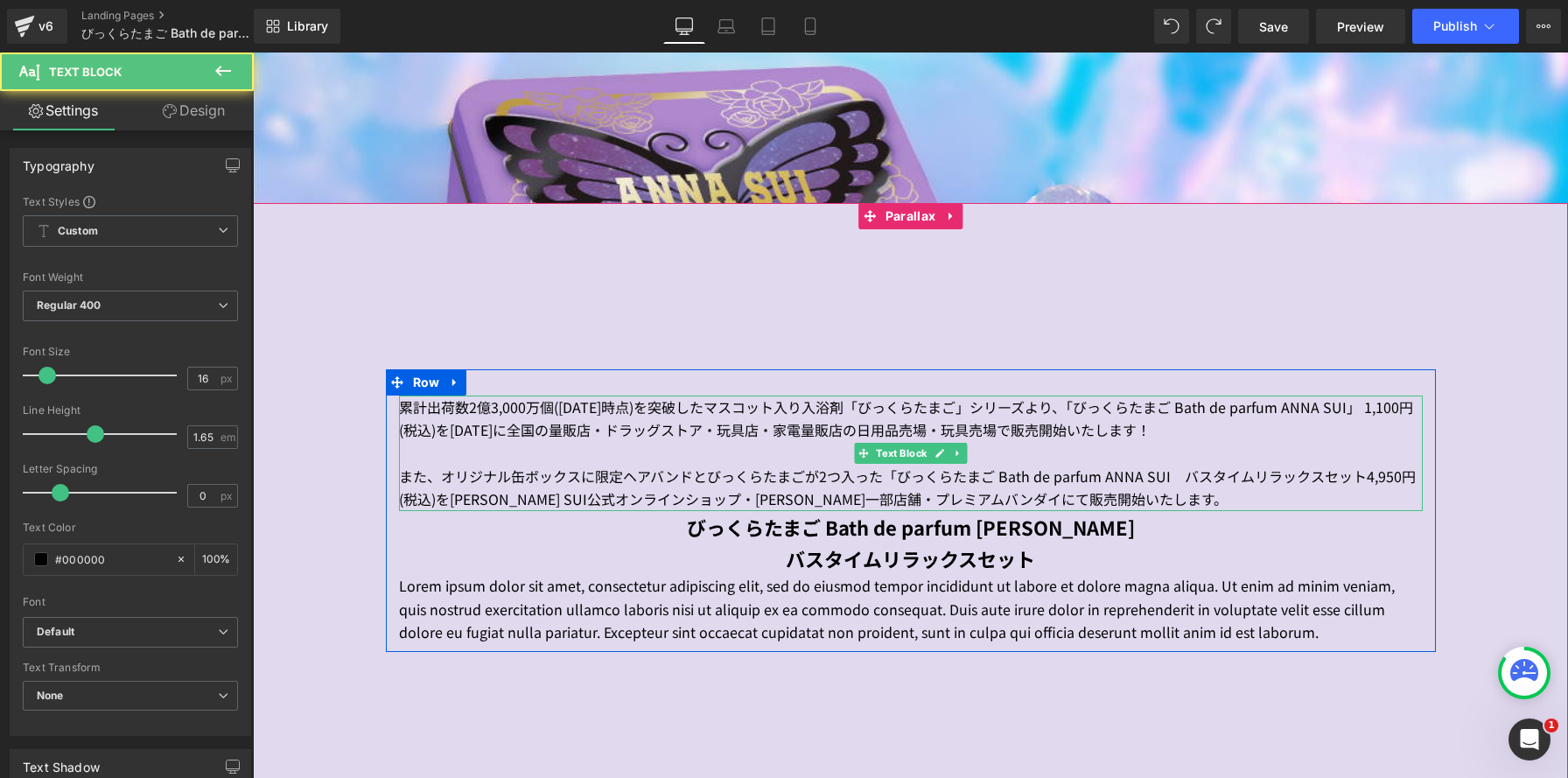
click at [676, 504] on p "また、オリジナル缶ボックスに限定ヘアバンドとびっくらたまごが2つ入った「びっくらたまご Bath de parfum ANNA SUI　バスタイムリラックスセ…" at bounding box center [911, 488] width 1024 height 46
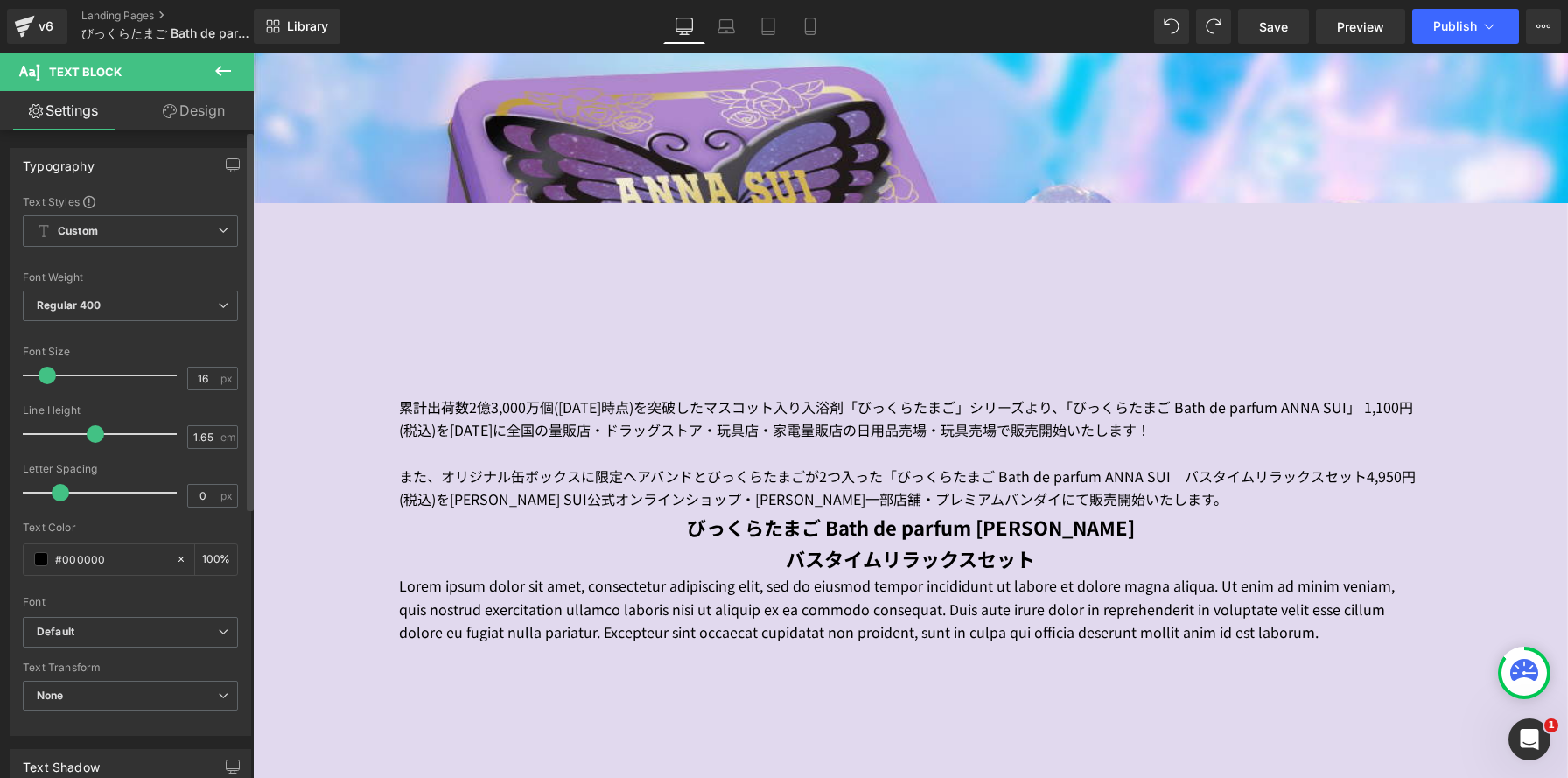
drag, startPoint x: 203, startPoint y: 381, endPoint x: 166, endPoint y: 370, distance: 38.6
click at [166, 370] on div "Font Size 16 px" at bounding box center [129, 375] width 215 height 59
type input "14"
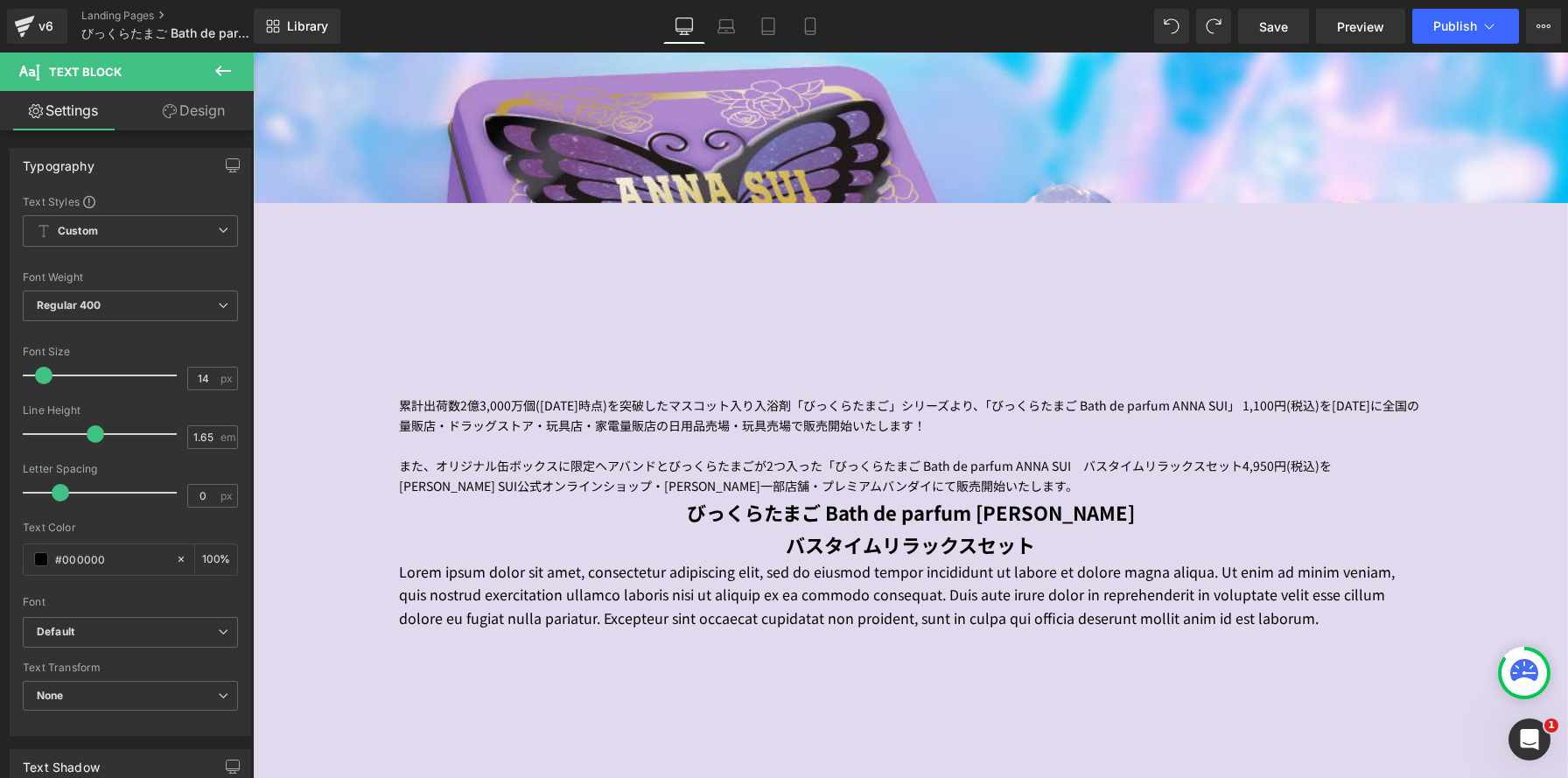
scroll to position [9, 9]
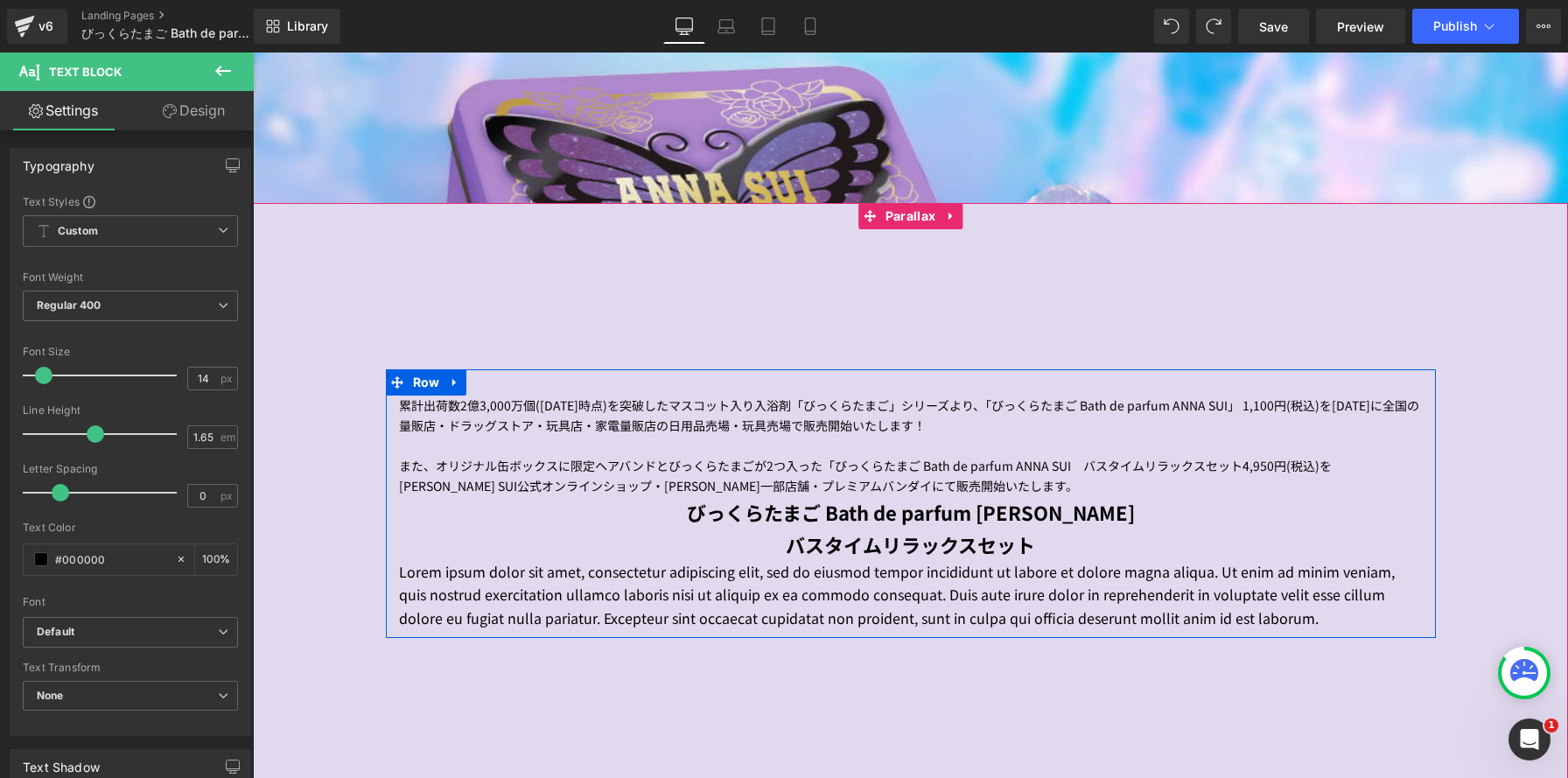
click at [480, 638] on div "累計出荷数2億3,000万個(2025年６月時点)を突破したマスコット入り入浴剤「びっくらたまご」シリーズより、「びっくらたまご Bath de parfum…" at bounding box center [911, 504] width 1050 height 269
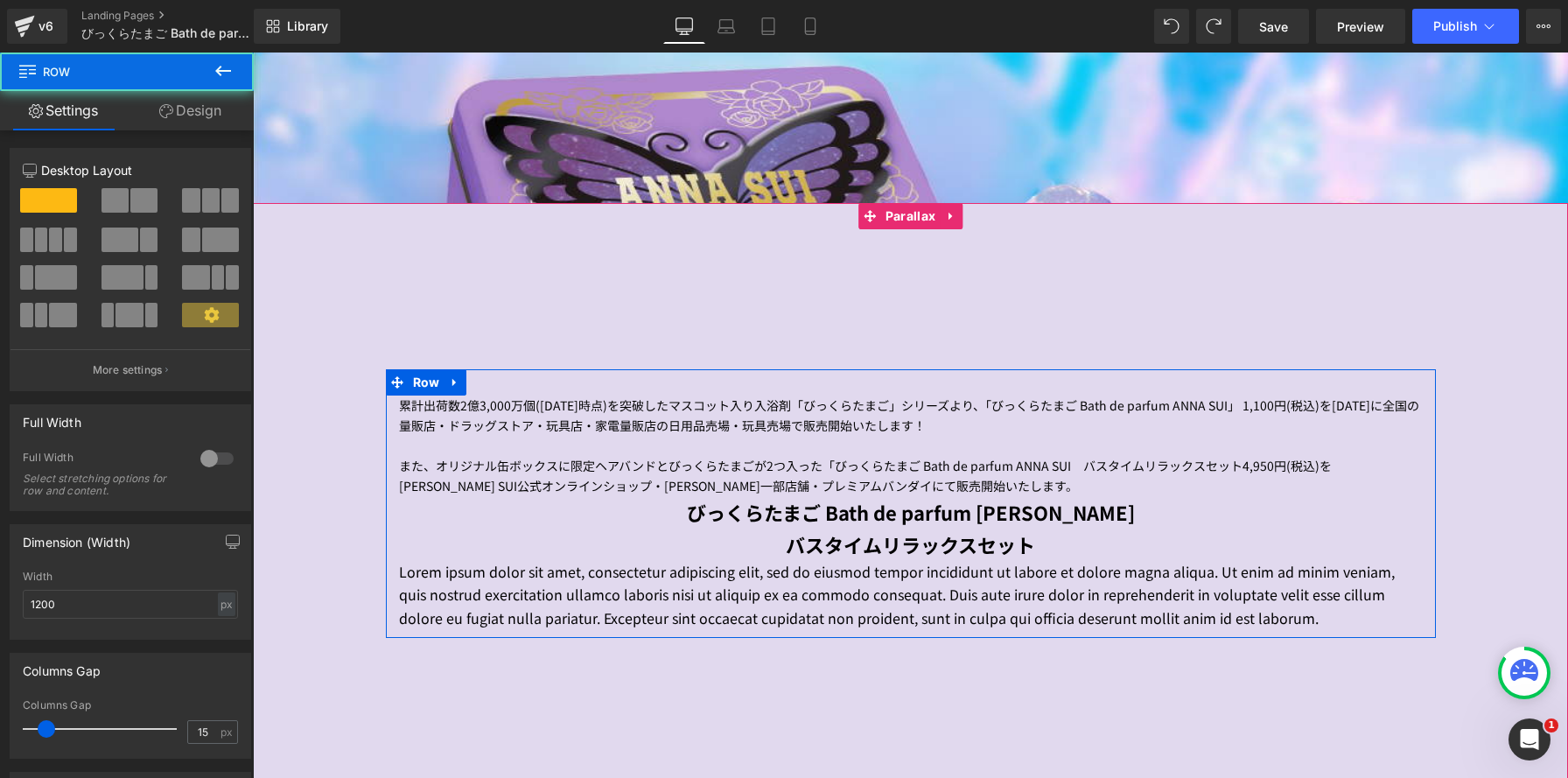
click at [495, 616] on p "Lorem ipsum dolor sit amet, consectetur adipiscing elit, sed do eiusmod tempor …" at bounding box center [911, 594] width 1024 height 69
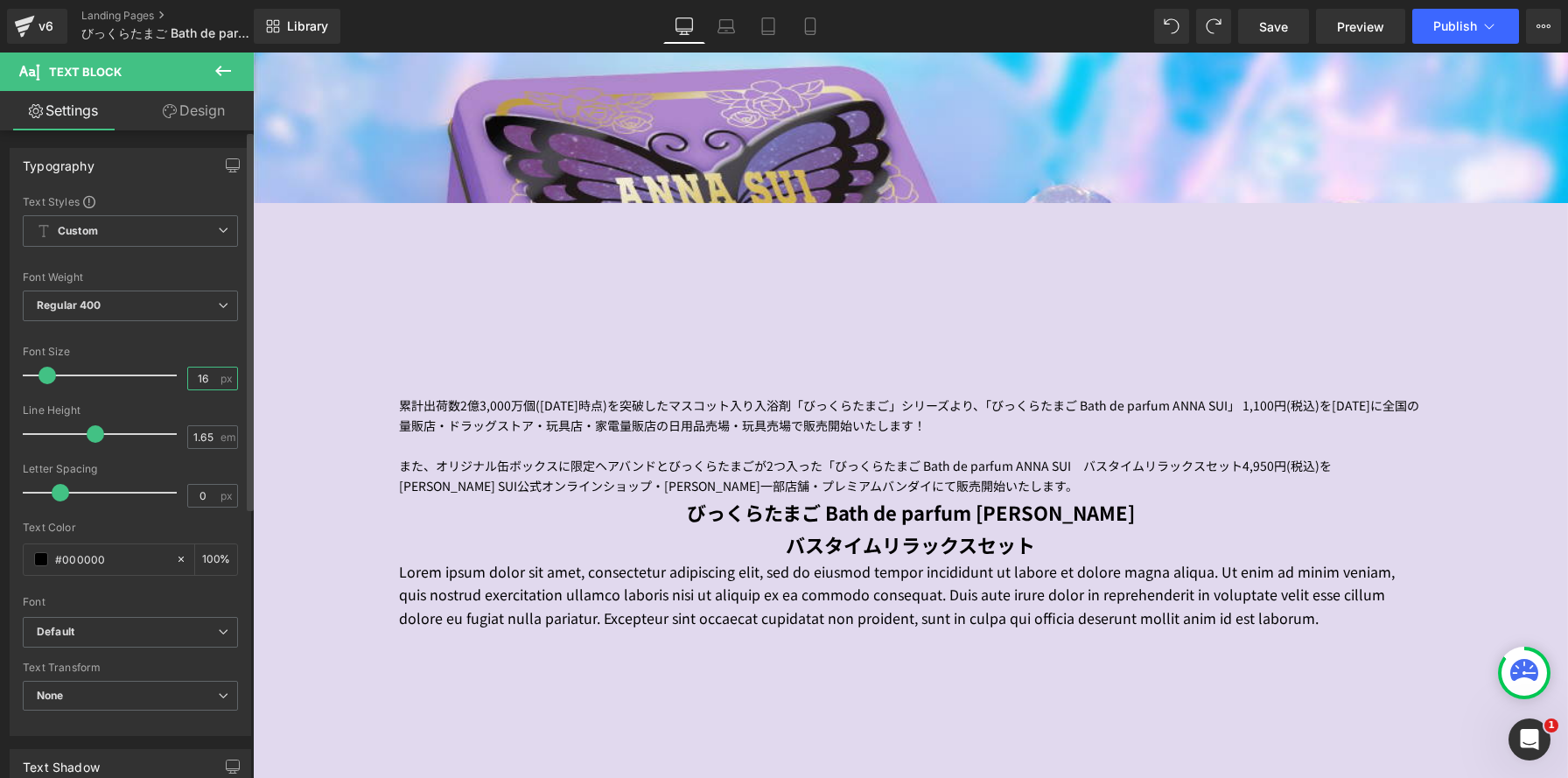
drag, startPoint x: 201, startPoint y: 378, endPoint x: 166, endPoint y: 372, distance: 35.5
click at [166, 372] on div "Font Size 16 px" at bounding box center [129, 375] width 215 height 59
type input "14"
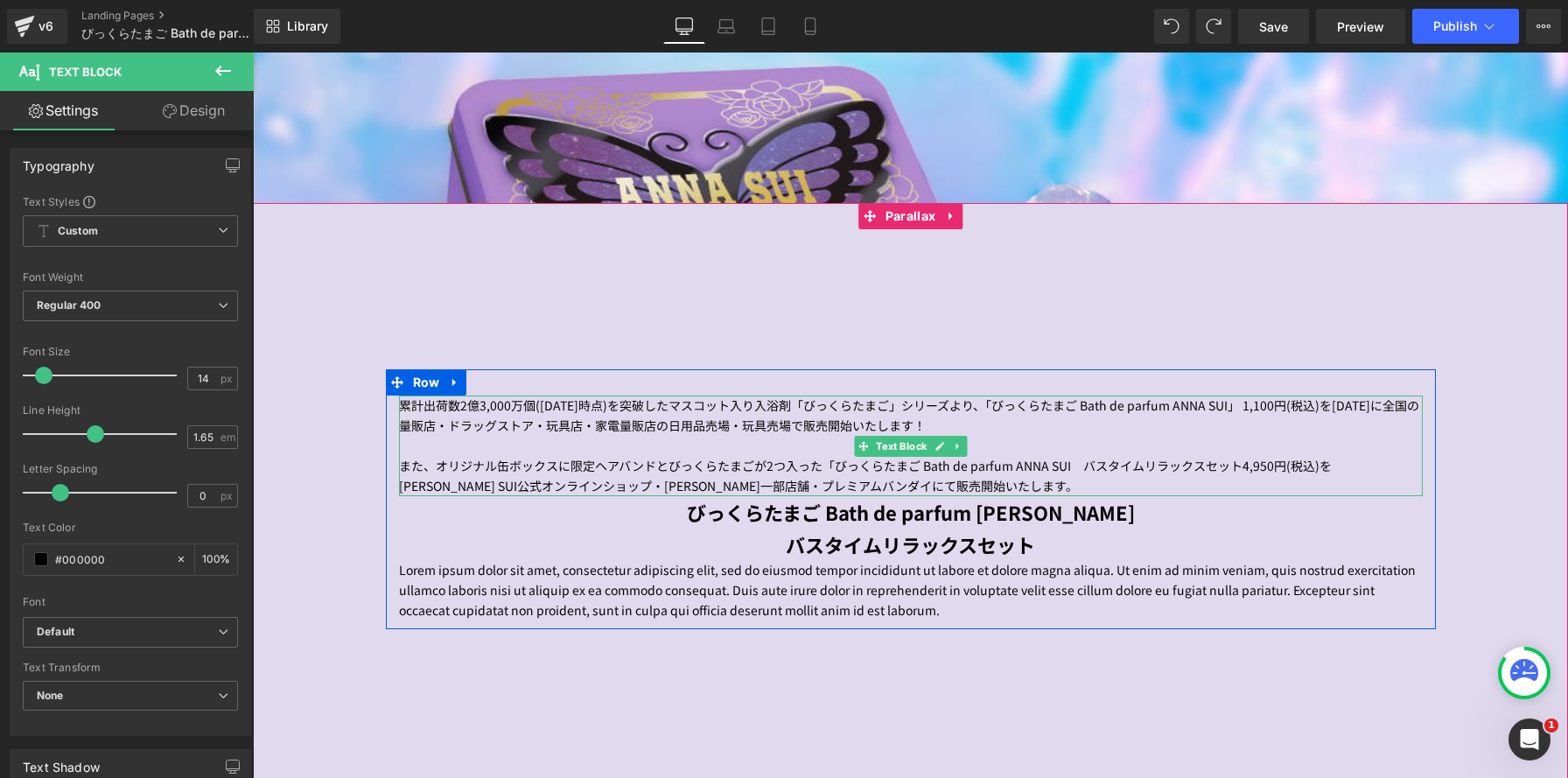
click at [1000, 389] on div at bounding box center [911, 382] width 1050 height 26
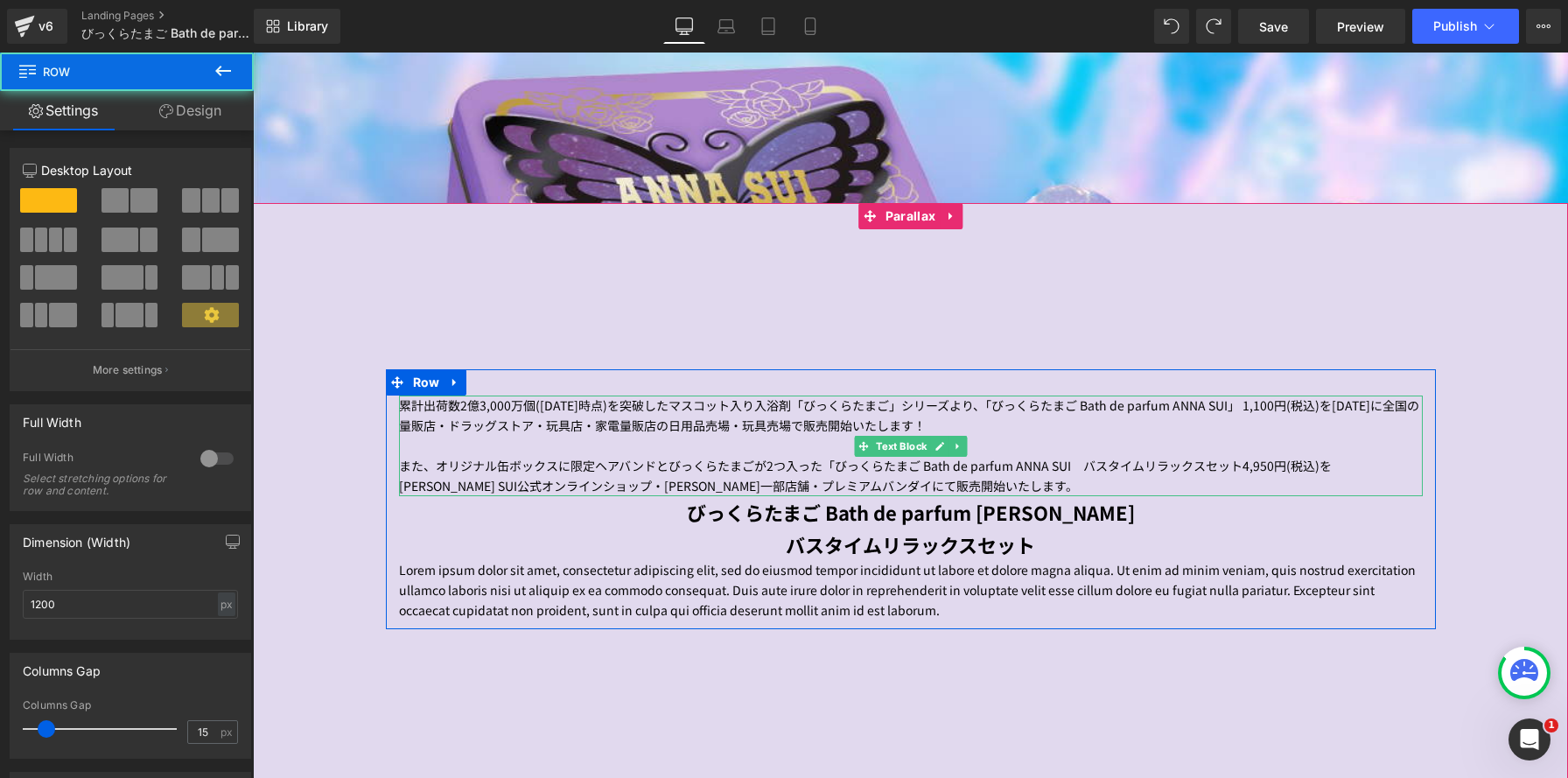
click at [1015, 405] on p "累計出荷数2億3,000万個(2025年６月時点)を突破したマスコット入り入浴剤「びっくらたまご」シリーズより、「びっくらたまご Bath de parfum…" at bounding box center [911, 415] width 1024 height 40
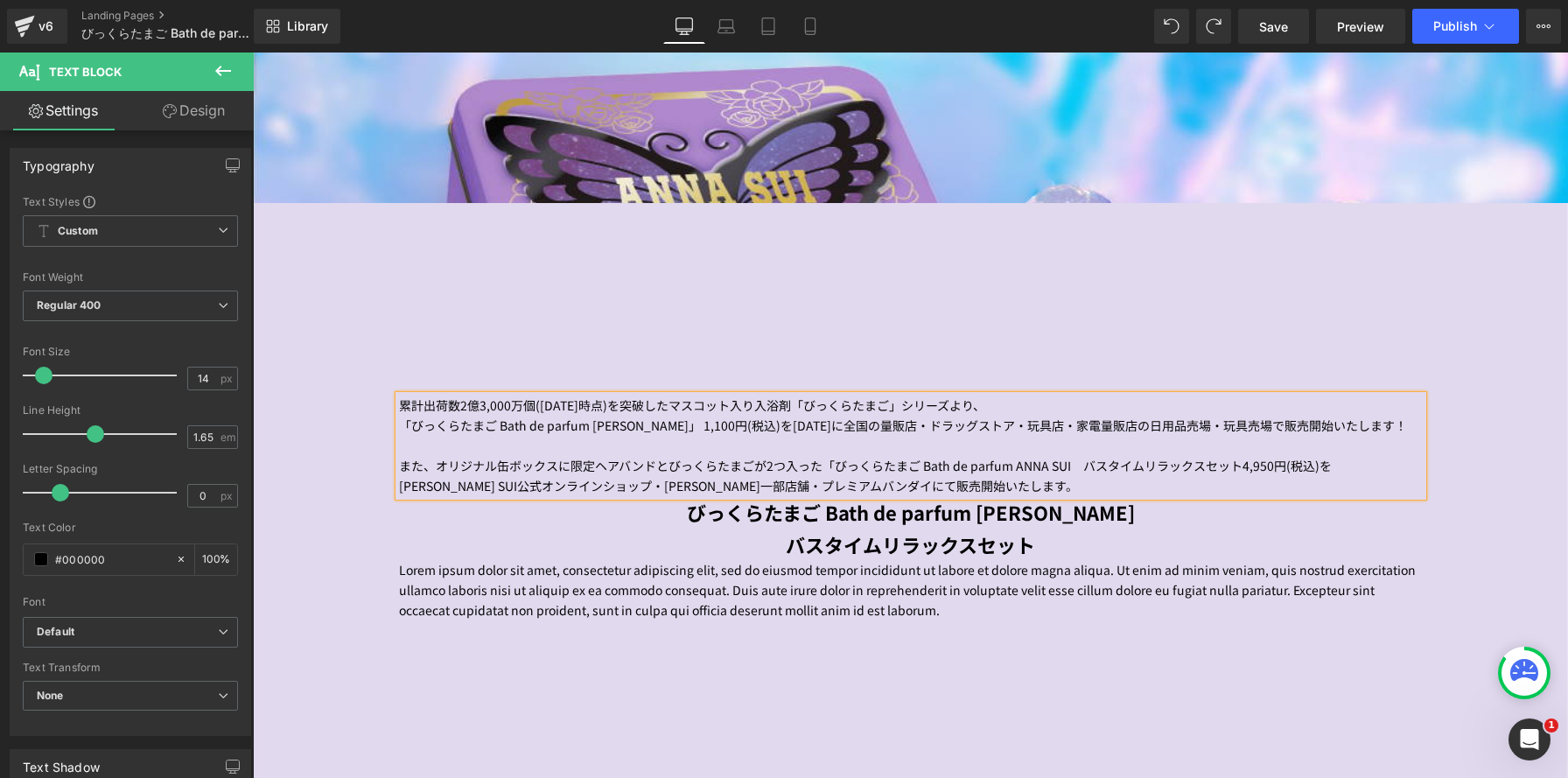
scroll to position [2180, 1315]
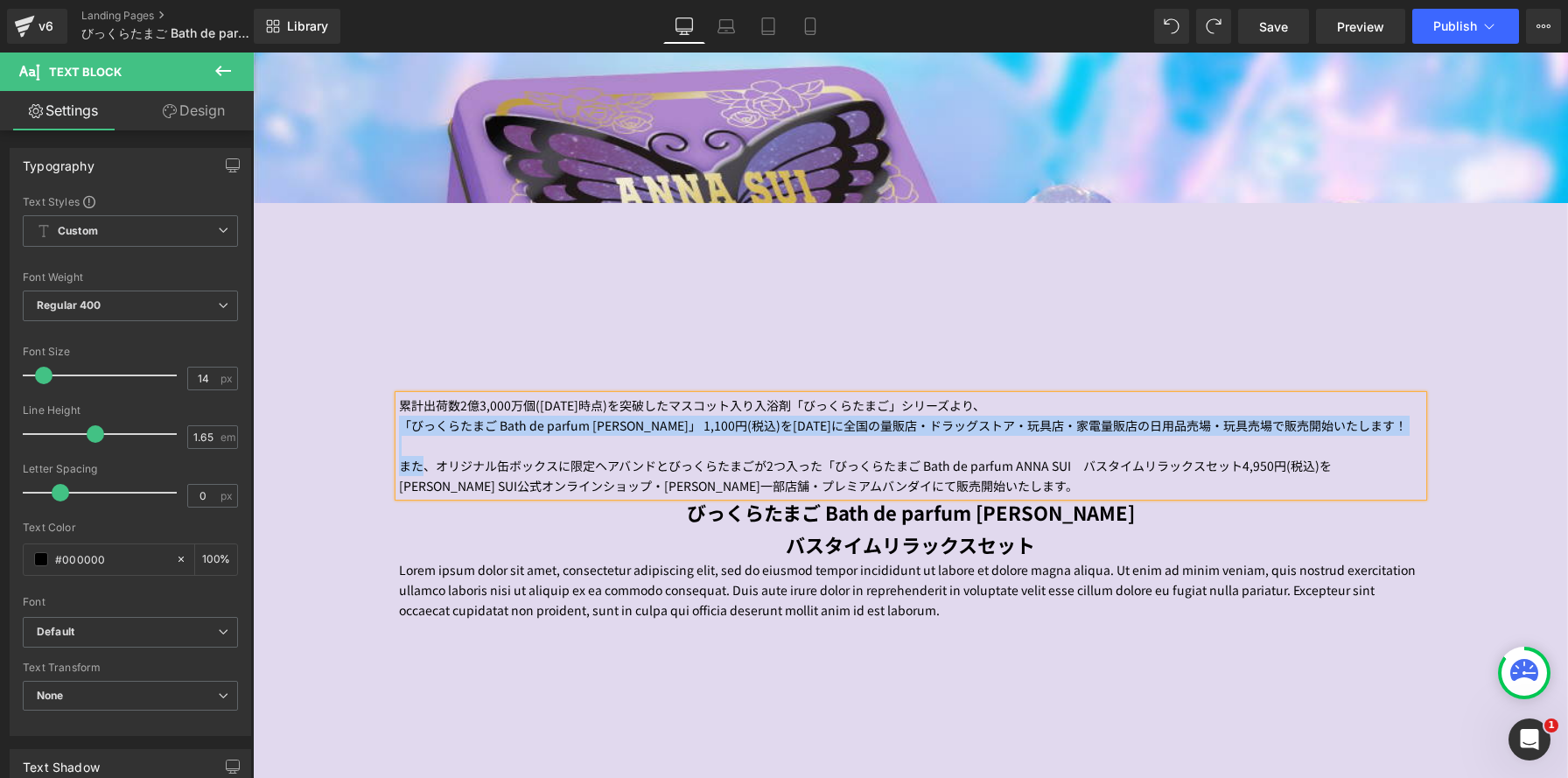
drag, startPoint x: 429, startPoint y: 483, endPoint x: 384, endPoint y: 426, distance: 72.6
click at [382, 427] on span "累計出荷数2億3,000万個(2025年６月時点)を突破したマスコット入り入浴剤「びっくらたまご」シリーズより、 「びっくらたまご Bath de parfu…" at bounding box center [910, 499] width 1315 height 260
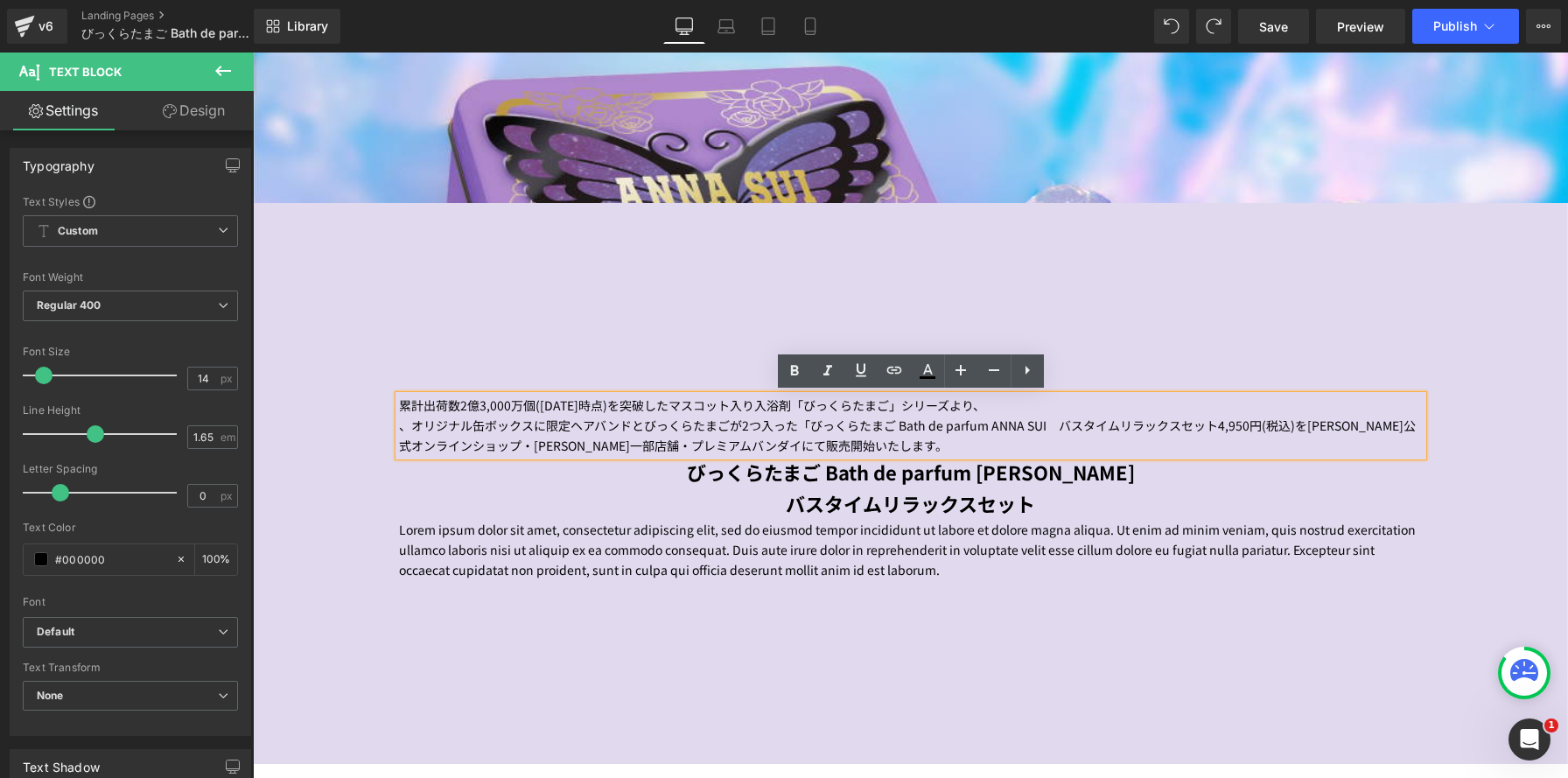
scroll to position [8, 9]
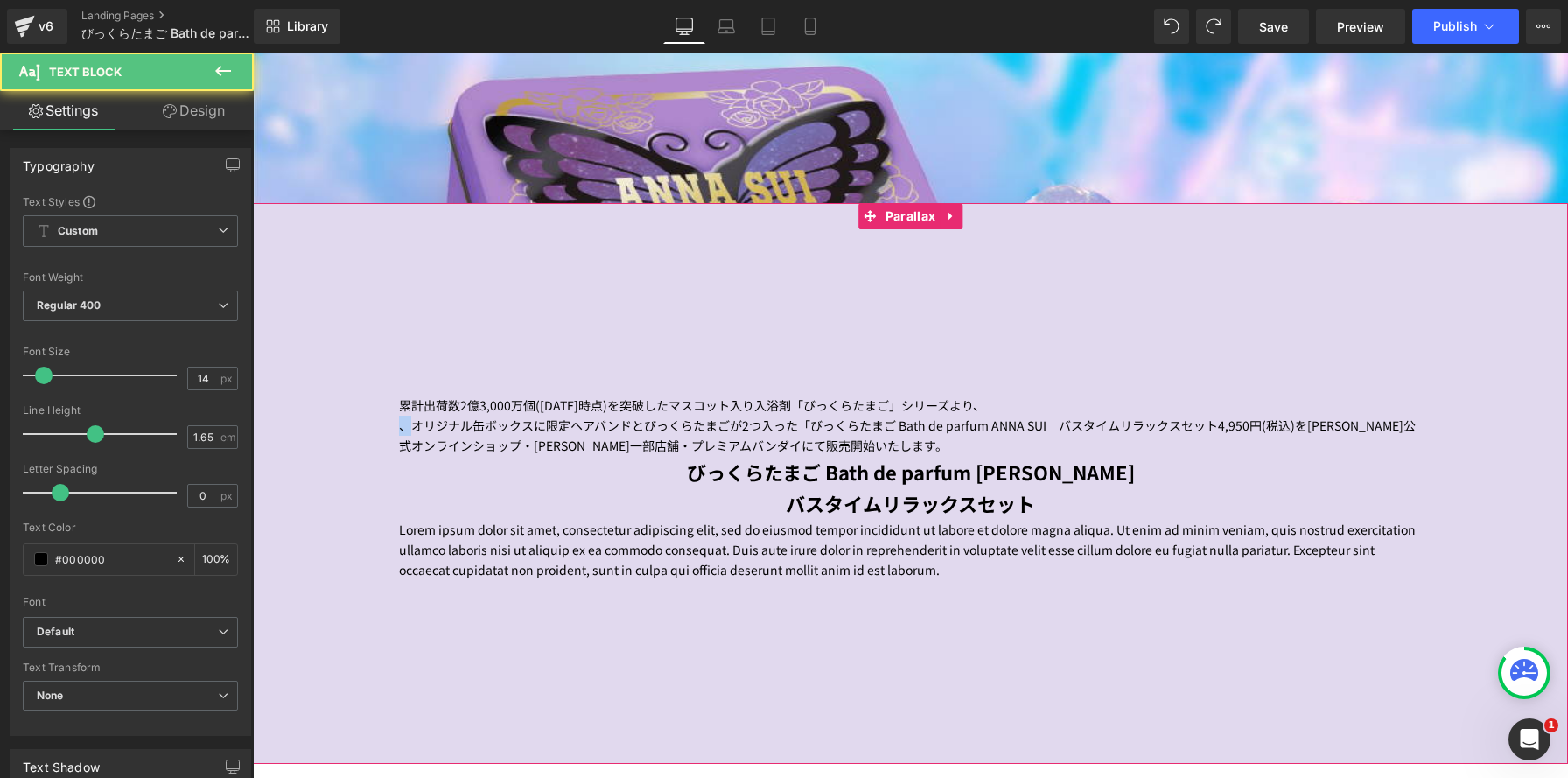
drag, startPoint x: 394, startPoint y: 426, endPoint x: 370, endPoint y: 425, distance: 24.0
click at [370, 425] on span "累計出荷数2億3,000万個(2025年６月時点)を突破したマスコット入り入浴剤「びっくらたまご」シリーズより、 、オリジナル缶ボックスに限定ヘアバンドとびっ…" at bounding box center [910, 480] width 1315 height 220
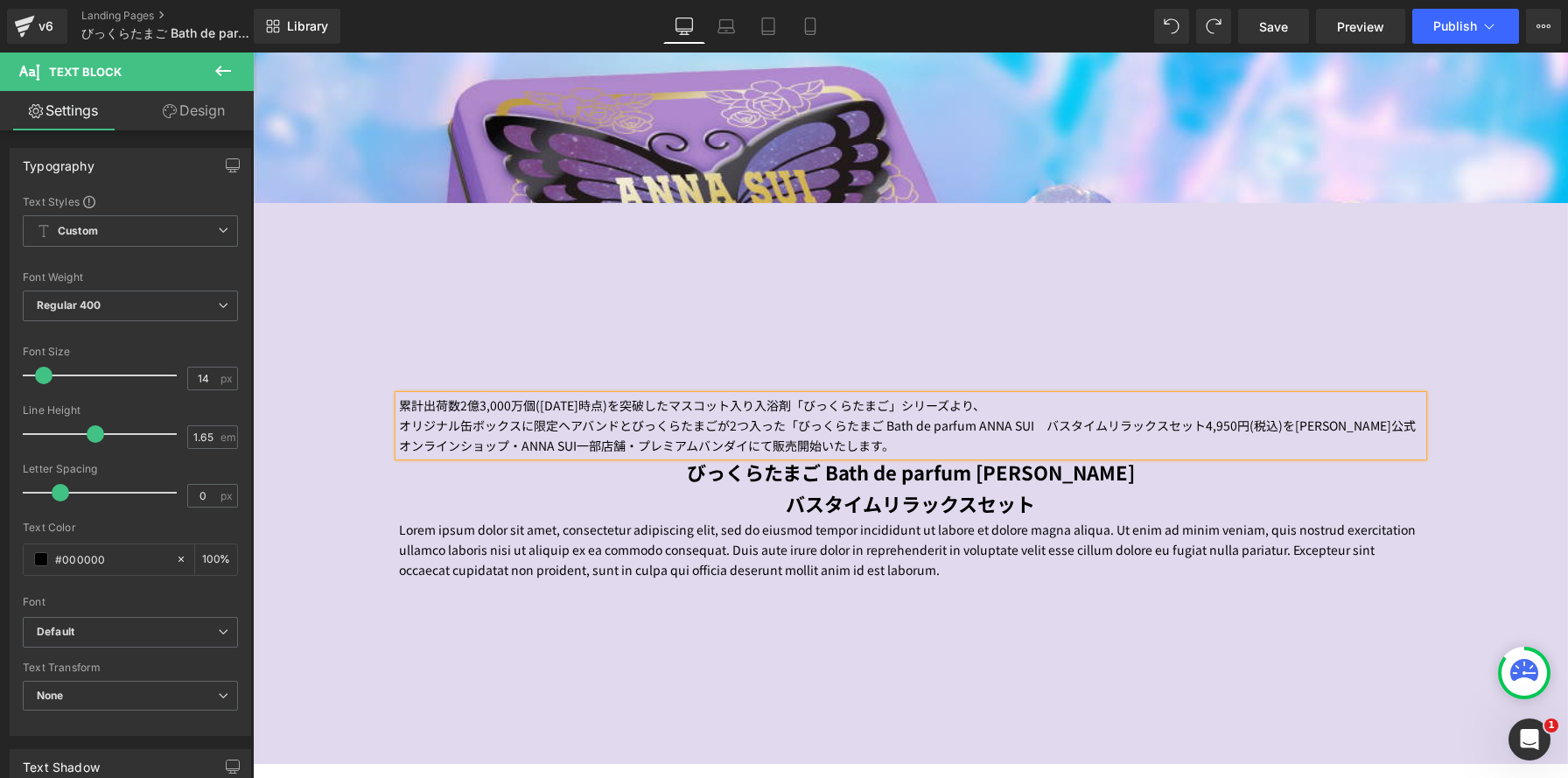
click at [788, 424] on span "オリジナル缶ボックスに限定ヘアバンドとびっくらたまごが2つ入った「びっくらたまご Bath de parfum ANNA SUI　バスタイムリラックスセット4…" at bounding box center [907, 435] width 1017 height 38
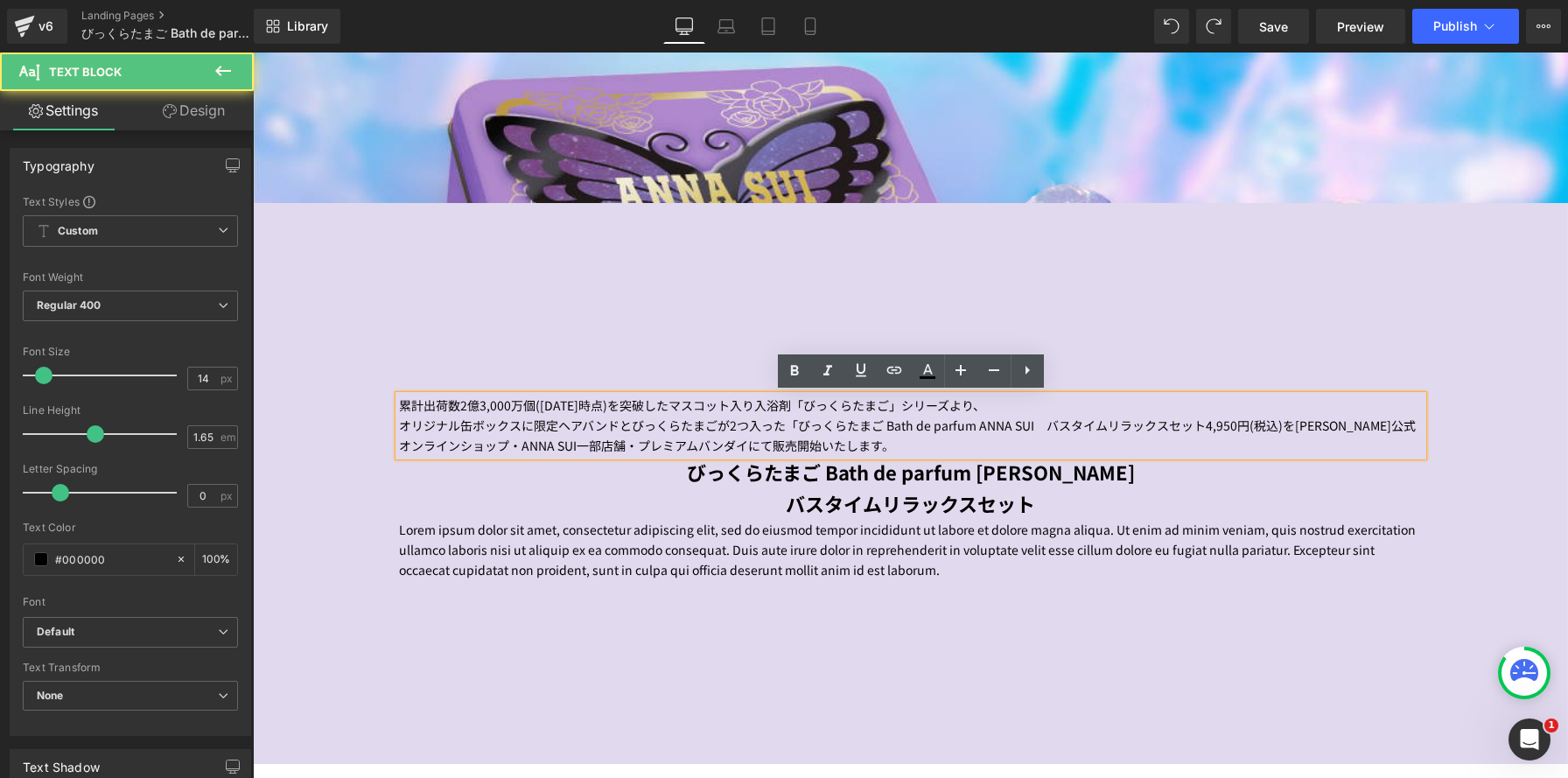
scroll to position [2140, 1315]
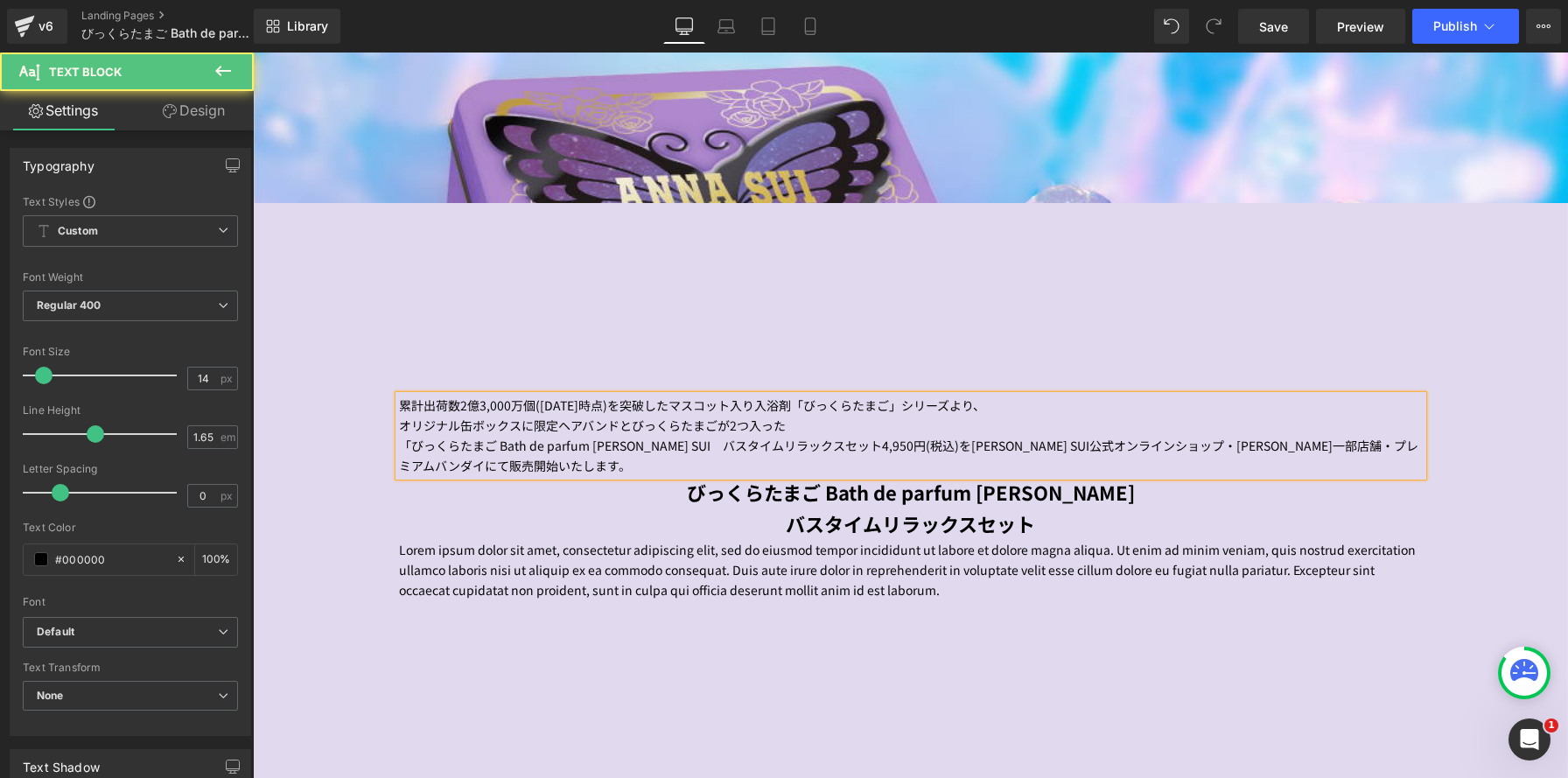
click at [831, 445] on span "「びっくらたまご Bath de parfum ANNA SUI　バスタイムリラックスセット4,950円(税込)をANNA SUI公式オンラインショップ・AN…" at bounding box center [909, 456] width 1020 height 38
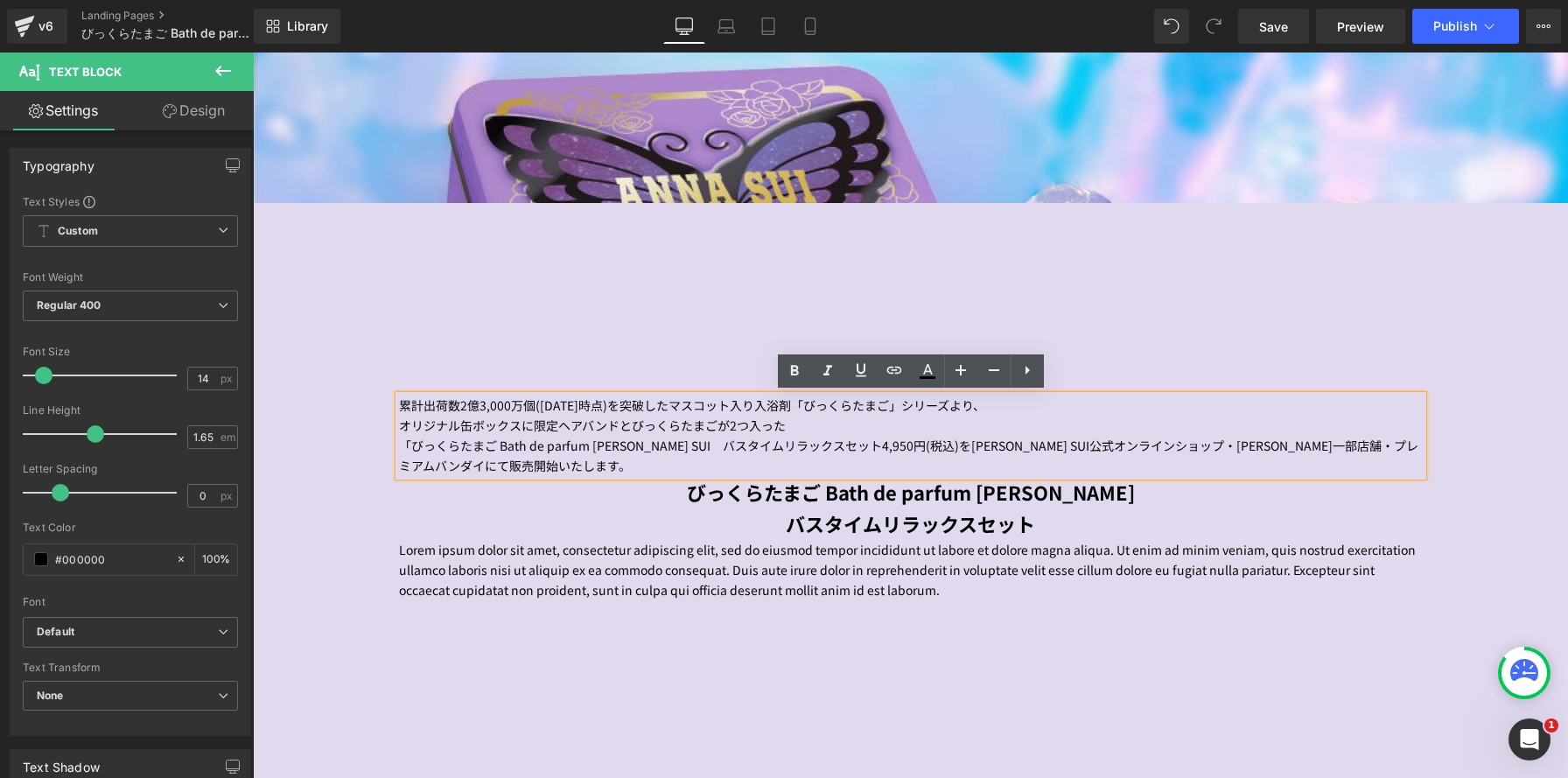
click at [918, 445] on span "「びっくらたまご Bath de parfum ANNA SUI　バスタイムリラックスセット4,950円(税込)をANNA SUI公式オンラインショップ・AN…" at bounding box center [909, 456] width 1020 height 38
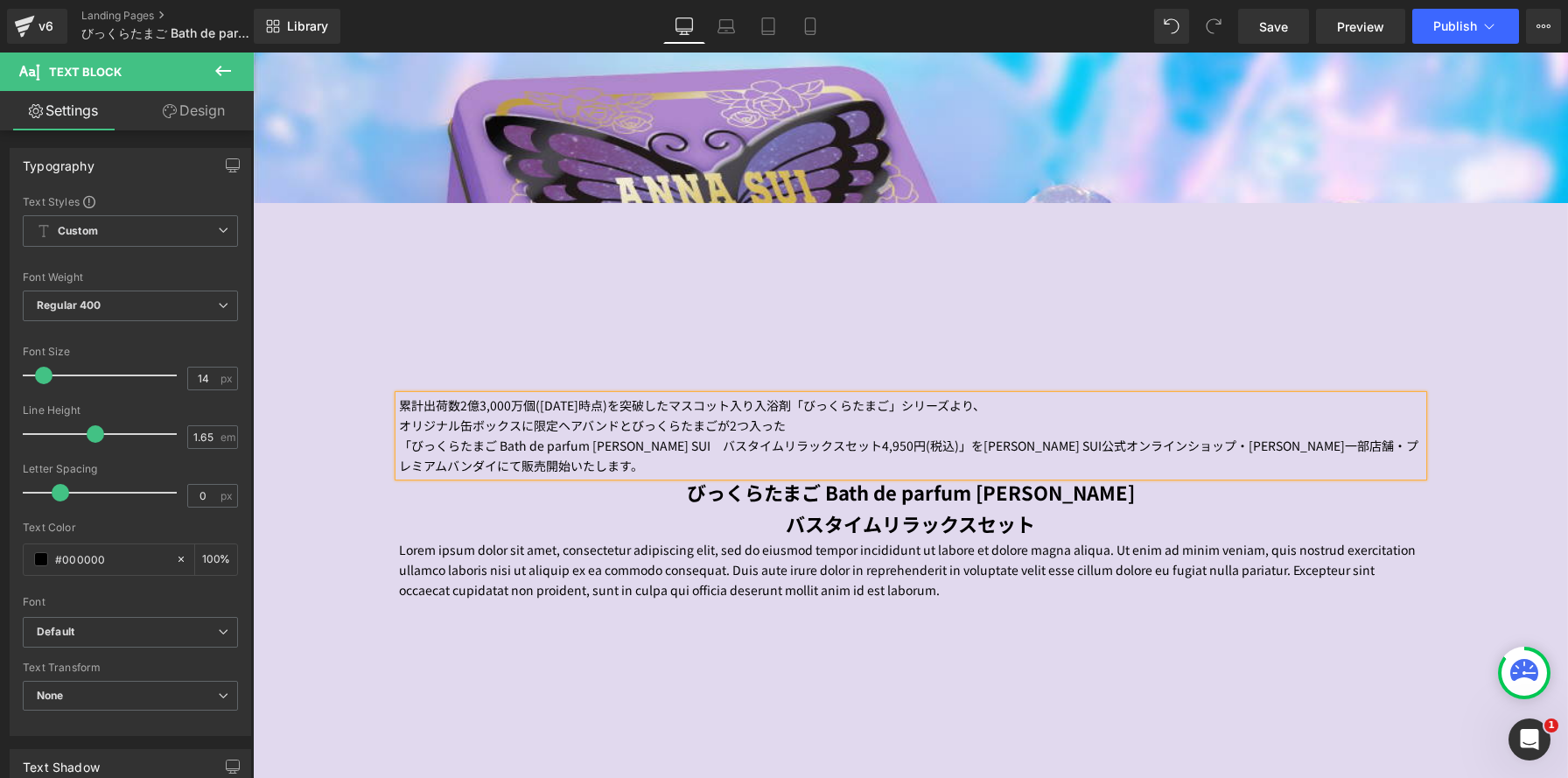
click at [952, 438] on p "「びっくらたまご Bath de parfum ANNA SUI　バスタイムリラックスセット4,950円(税込)」をANNA SUI公式オンラインショップ・A…" at bounding box center [911, 456] width 1024 height 40
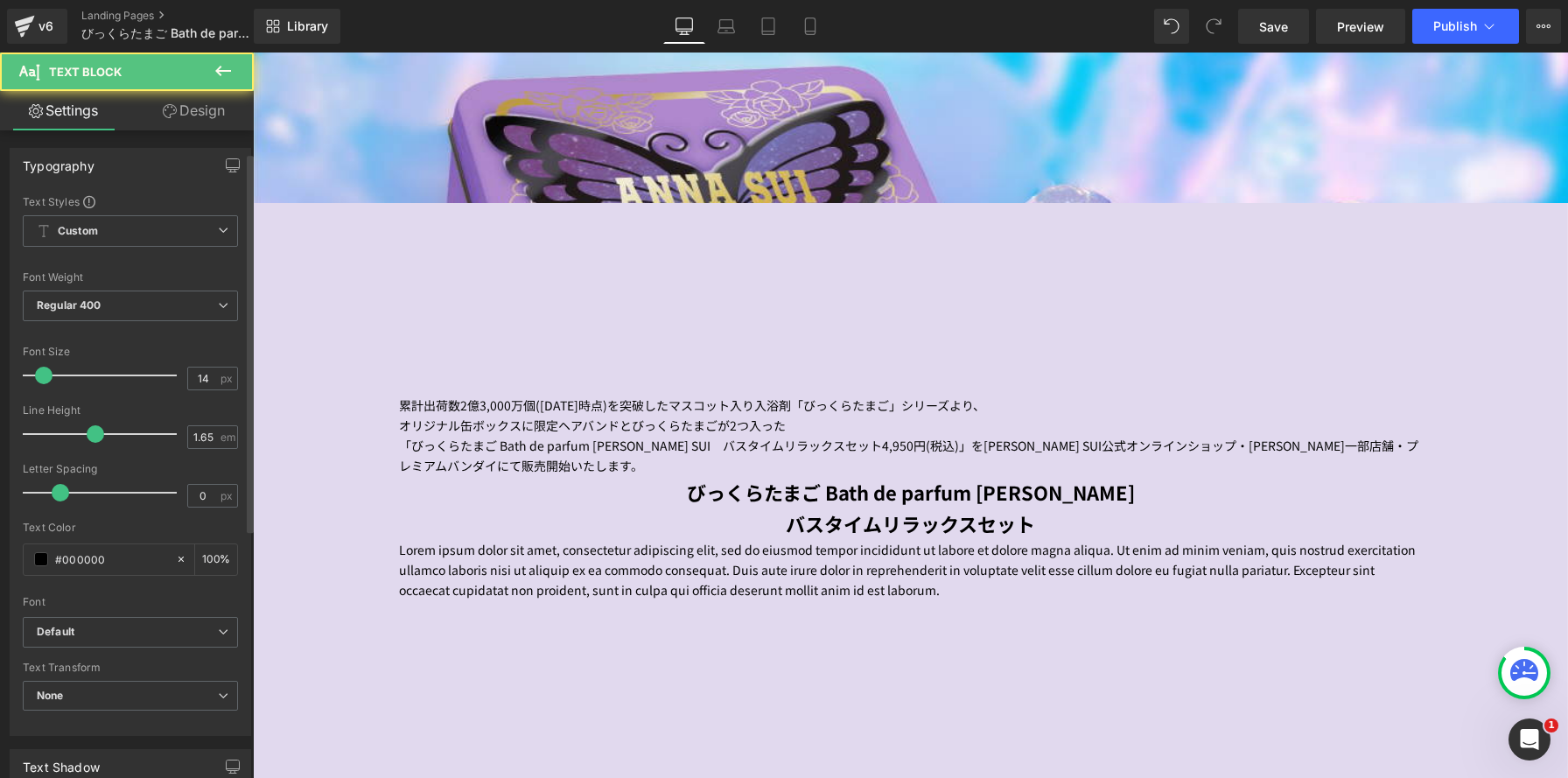
scroll to position [460, 0]
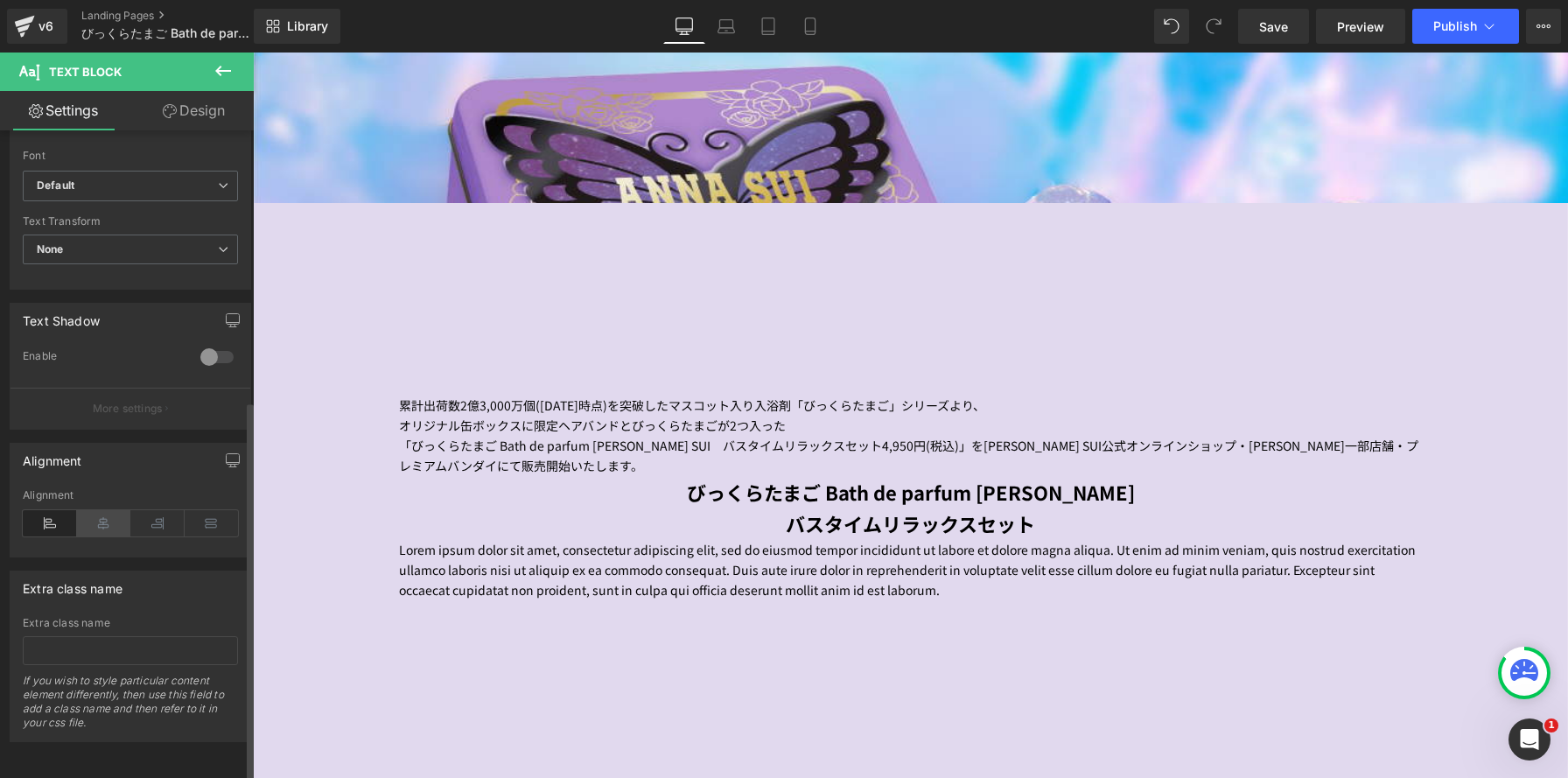
click at [101, 514] on icon at bounding box center [104, 523] width 54 height 26
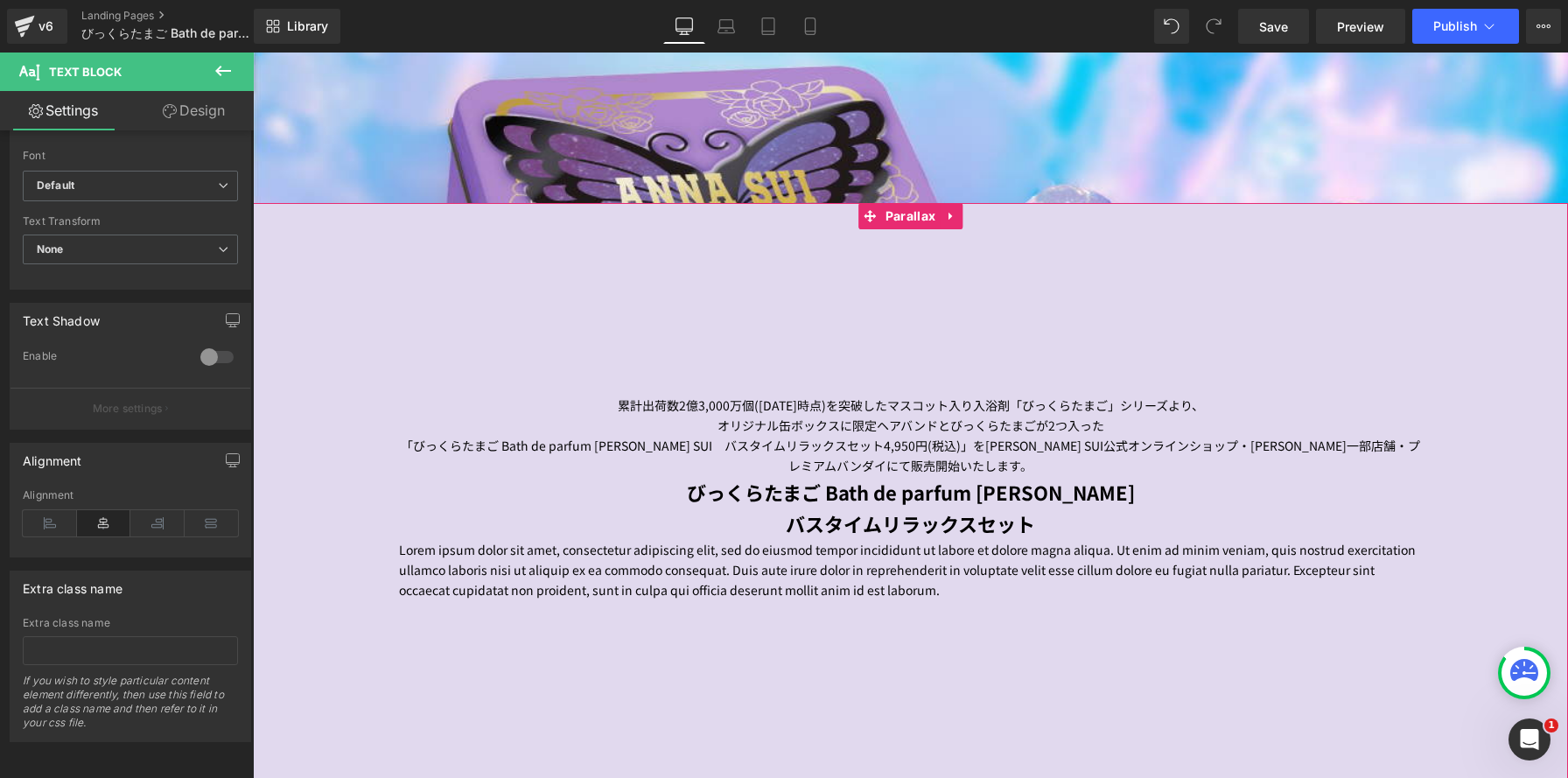
click at [908, 423] on span "オリジナル缶ボックスに限定ヘアバンドとびっくらたまごが2つ入った" at bounding box center [911, 425] width 387 height 18
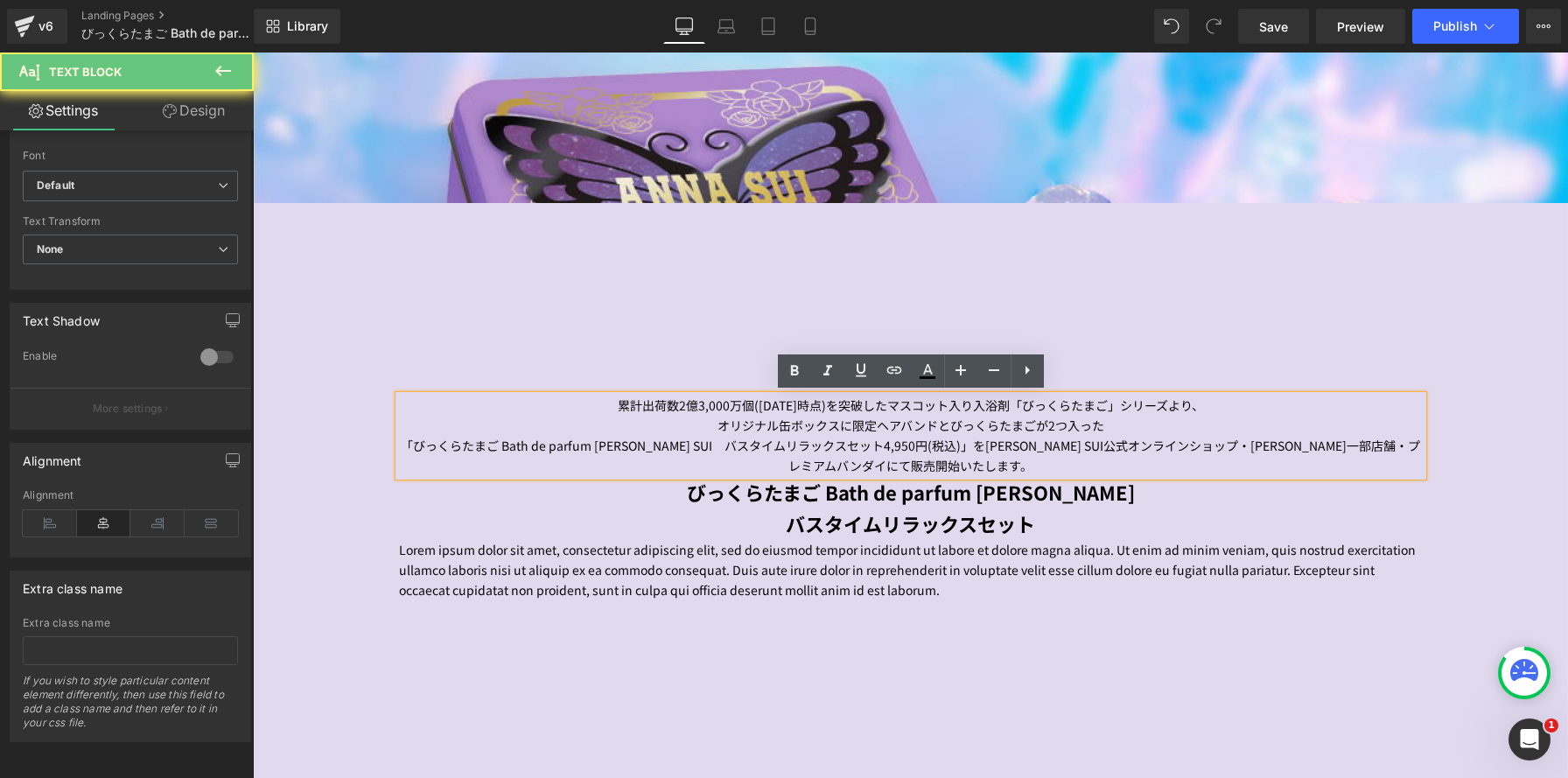
click at [1270, 436] on p "「びっくらたまご Bath de parfum ANNA SUI　バスタイムリラックスセット4,950円(税込)」をANNA SUI公式オンラインショップ・A…" at bounding box center [911, 456] width 1024 height 40
click at [945, 447] on span "「びっくらたまご Bath de parfum ANNA SUI　バスタイムリラックスセット4,950円(税込)」をANNA SUI公式オンラインショップ・A…" at bounding box center [911, 456] width 1020 height 38
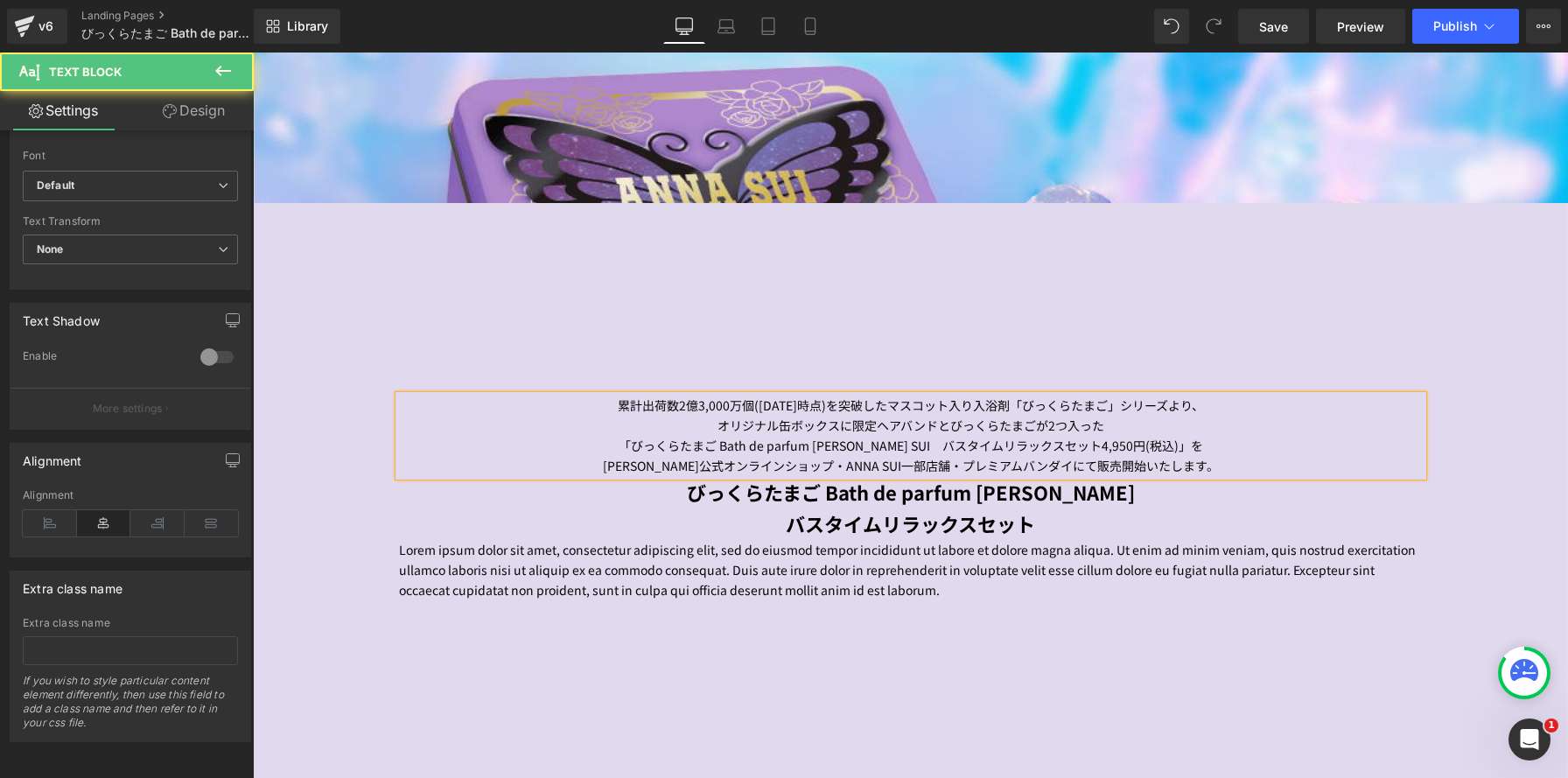
click at [1126, 465] on span "ANNA SUI公式オンラインショップ・ANNA SUI一部店舗・プレミアムバンダイにて販売開始いたします。" at bounding box center [911, 466] width 616 height 18
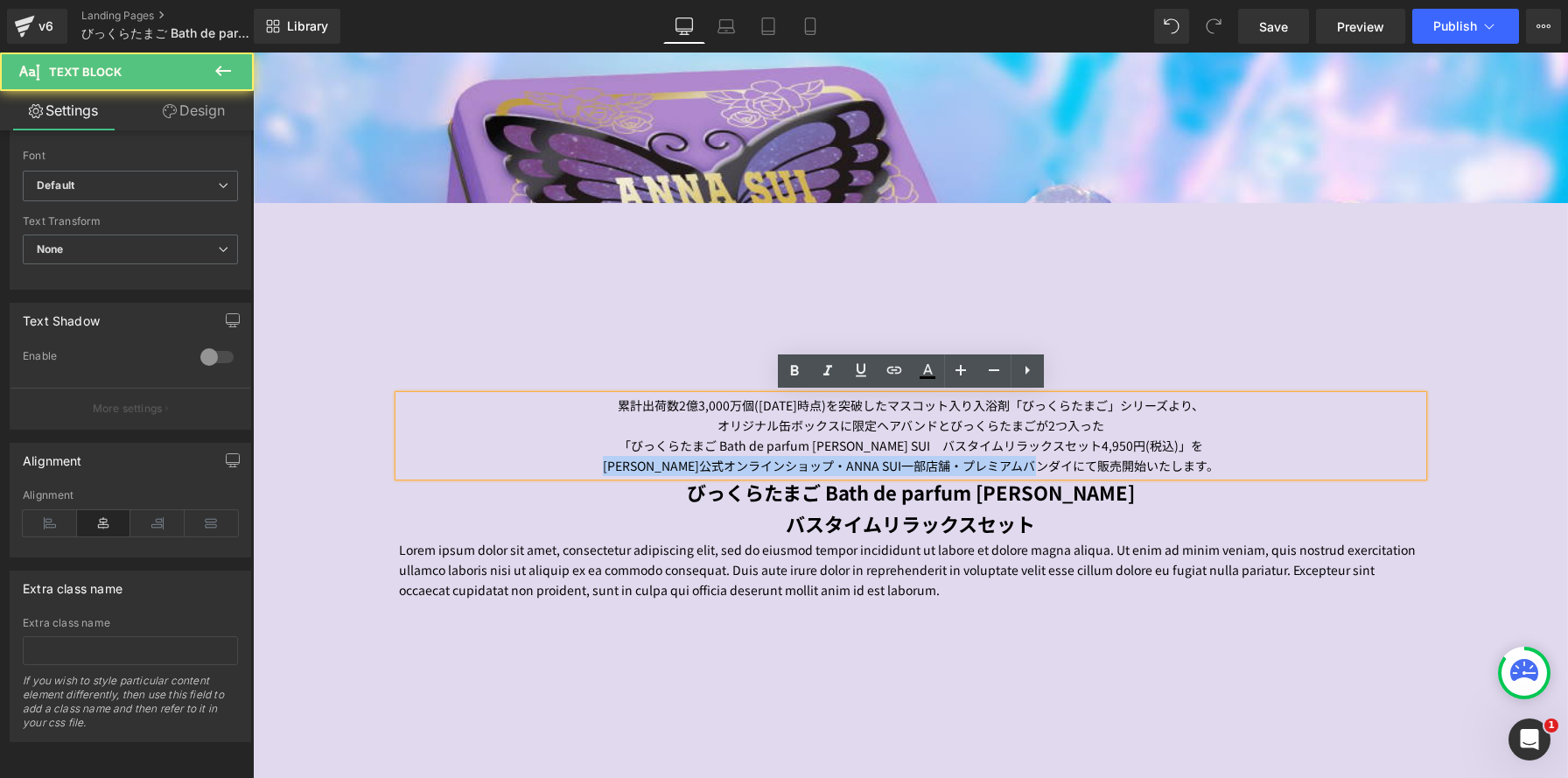
drag, startPoint x: 1084, startPoint y: 465, endPoint x: 592, endPoint y: 460, distance: 492.0
click at [584, 463] on p "ANNA SUI公式オンラインショップ・ANNA SUI一部店舗・プレミアムバンダイにて販売開始いたします。" at bounding box center [911, 466] width 1024 height 21
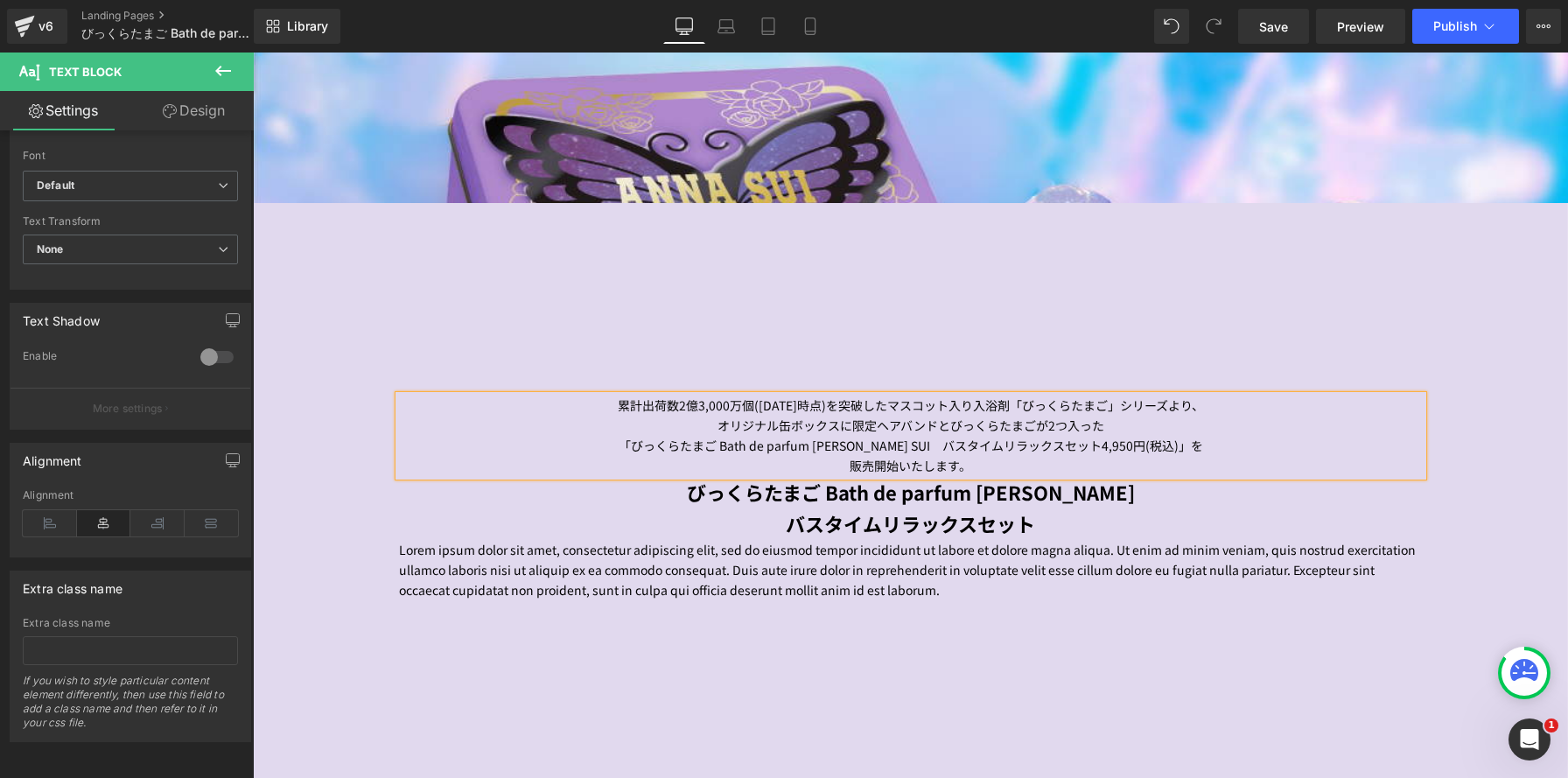
scroll to position [8, 9]
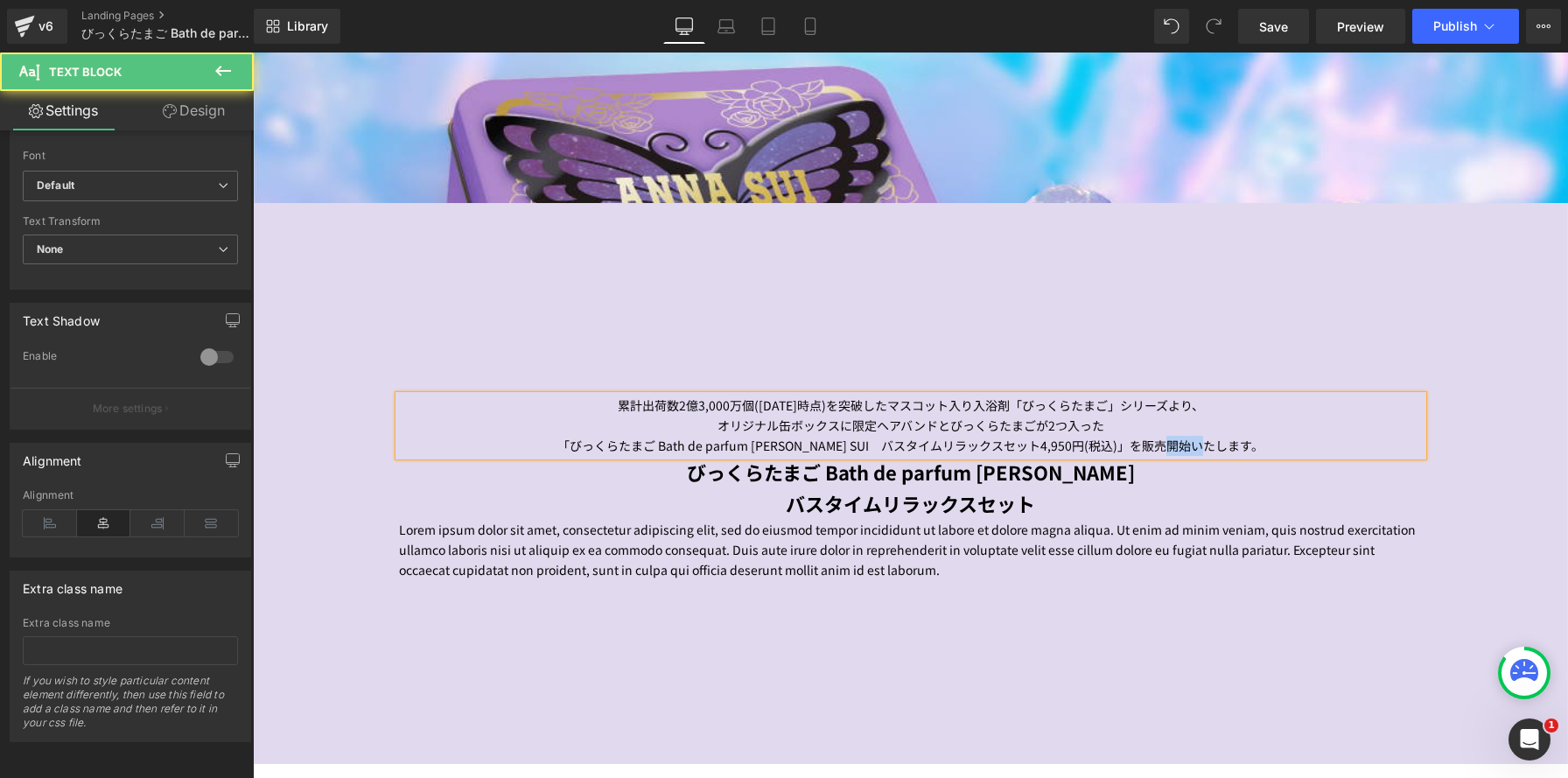
drag, startPoint x: 1142, startPoint y: 447, endPoint x: 1182, endPoint y: 442, distance: 40.3
click at [1186, 443] on span "販売開始いたします。" at bounding box center [1203, 446] width 121 height 18
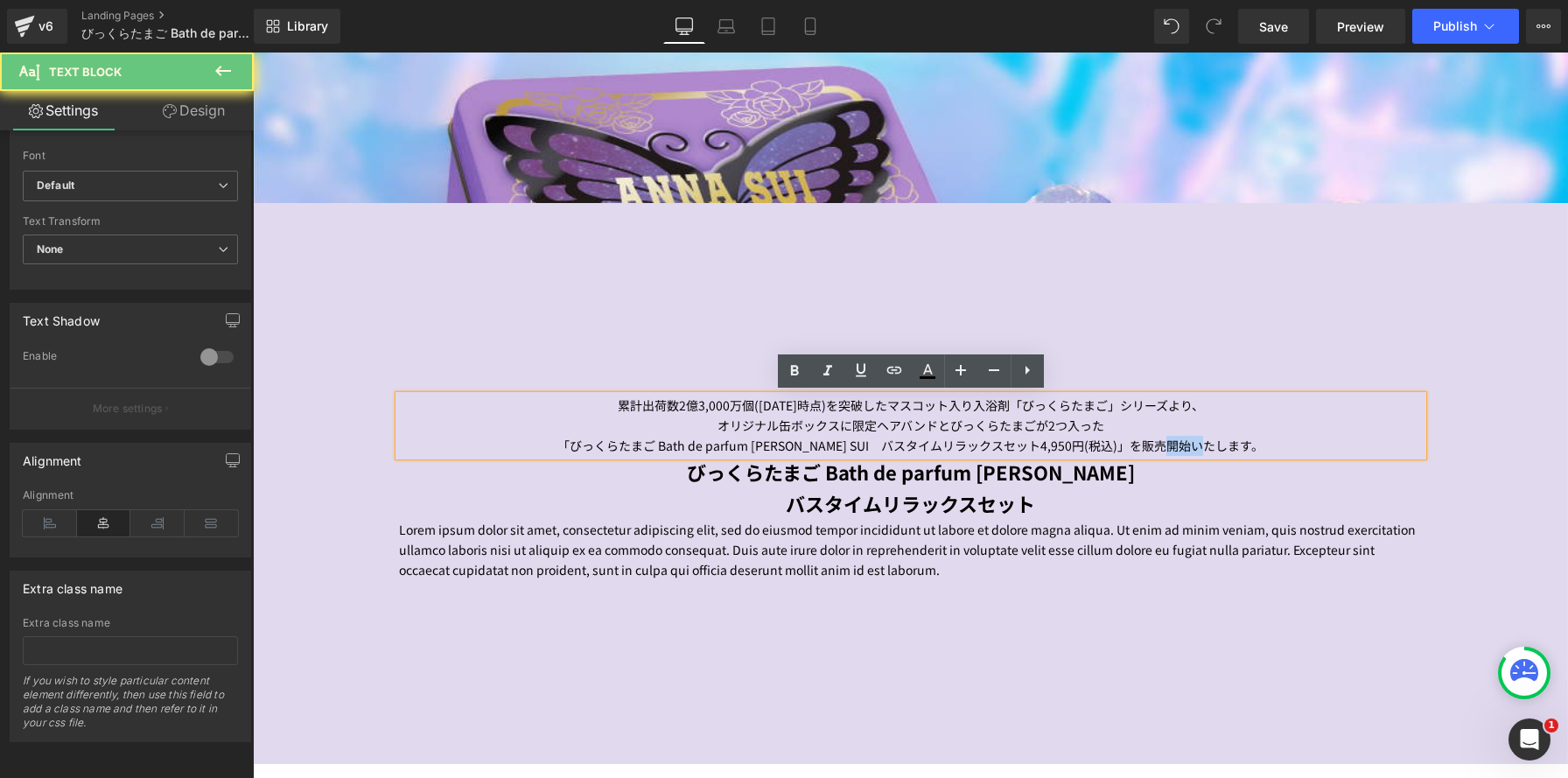
drag, startPoint x: 1150, startPoint y: 443, endPoint x: 1120, endPoint y: 448, distance: 30.4
click at [1150, 443] on span "販売開始いたします。" at bounding box center [1203, 446] width 121 height 18
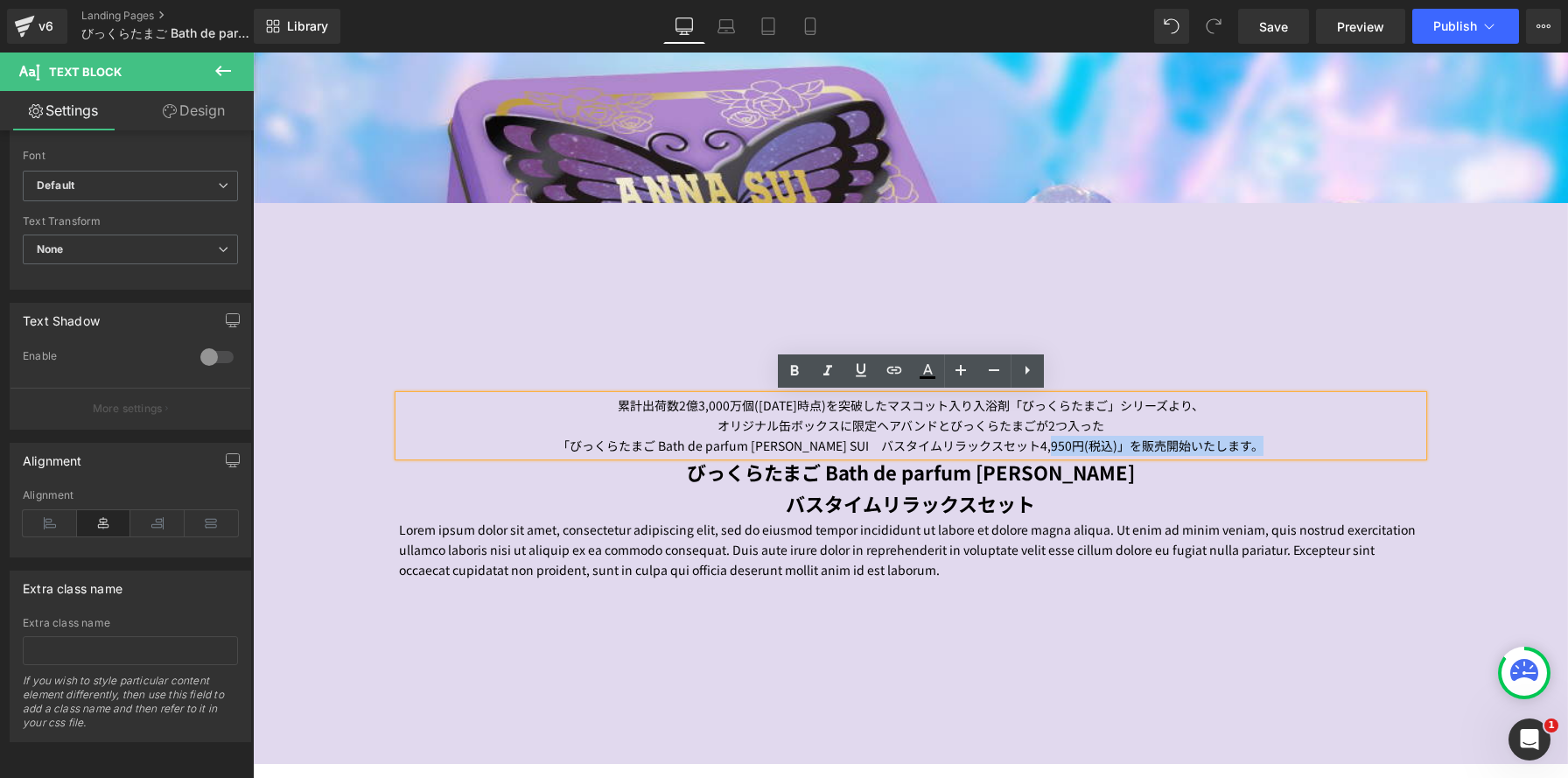
drag, startPoint x: 1111, startPoint y: 448, endPoint x: 1339, endPoint y: 440, distance: 228.1
click at [1338, 440] on p "「びっくらたまご Bath de parfum ANNA SUI　バスタイムリラックスセット4,950円(税込)」を 販売開始いたします。" at bounding box center [911, 446] width 1024 height 21
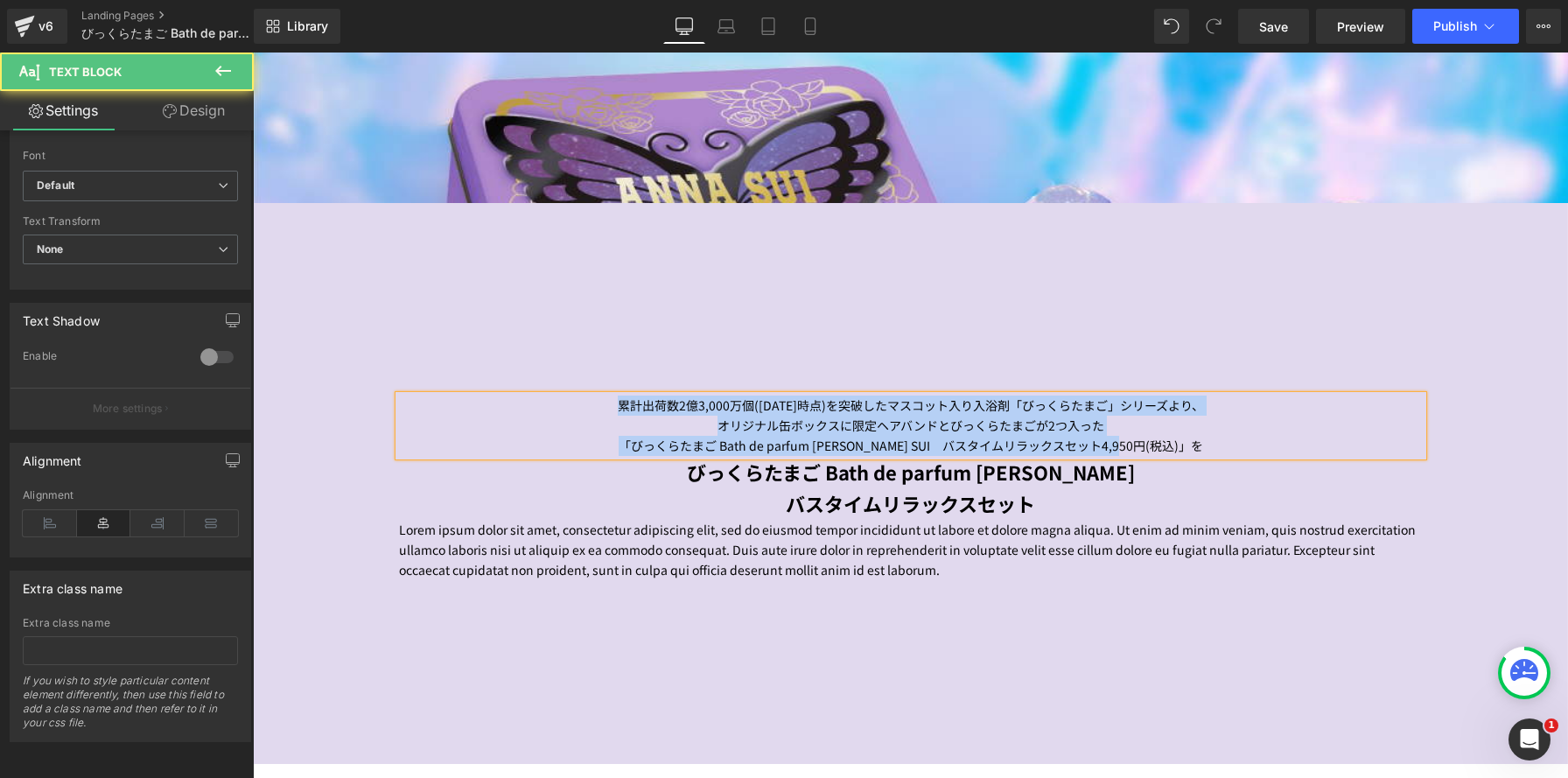
drag, startPoint x: 1197, startPoint y: 441, endPoint x: 583, endPoint y: 397, distance: 615.6
click at [583, 397] on div "累計出荷数2億3,000万個(2025年６月時点)を突破したマスコット入り入浴剤「びっくらたまご」シリーズより、 オリジナル缶ボックスに限定ヘアバンドとびっく…" at bounding box center [911, 426] width 1024 height 61
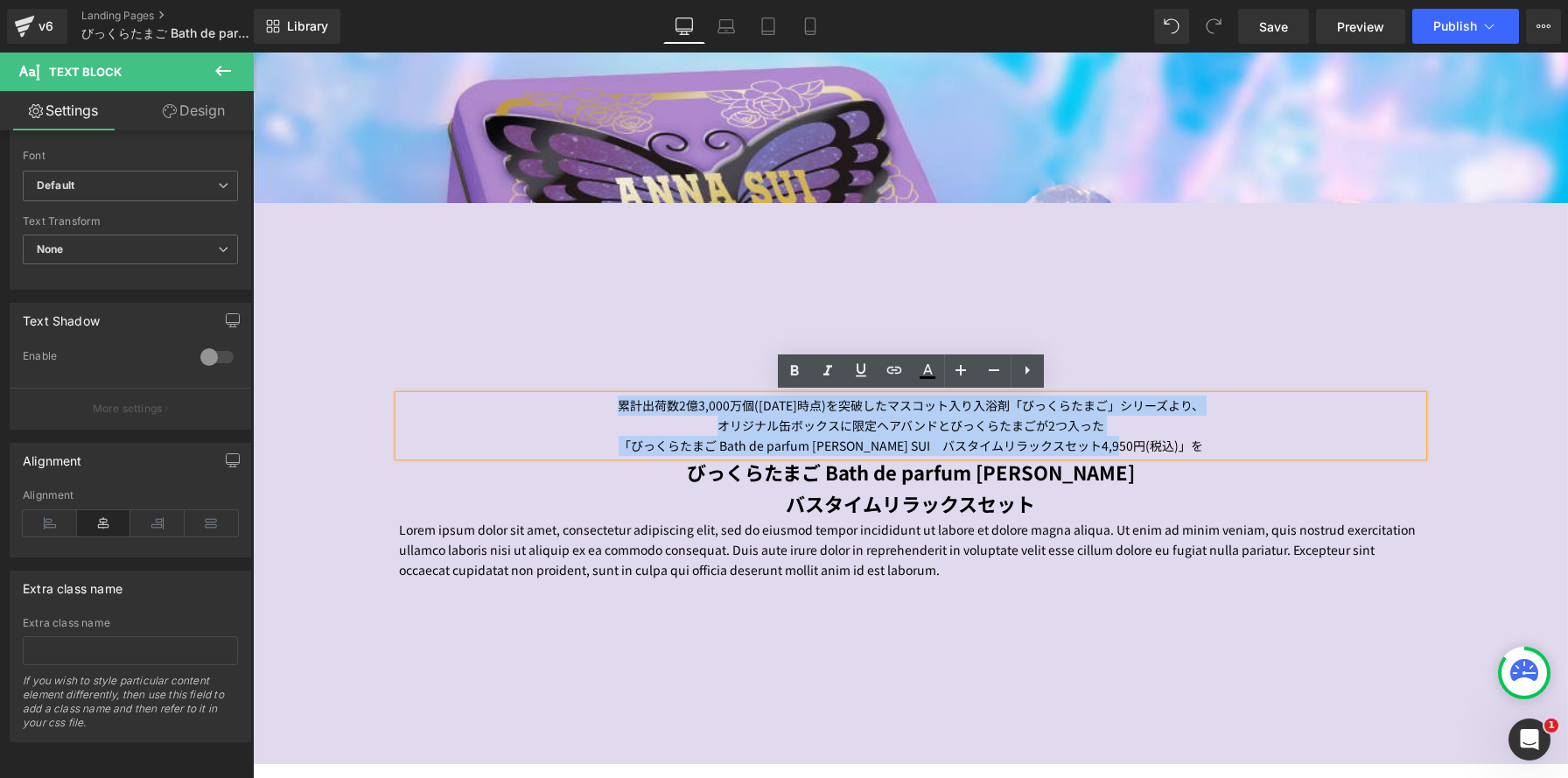
copy div "累計出荷数2億3,000万個(2025年６月時点)を突破したマスコット入り入浴剤「びっくらたまご」シリーズより、 オリジナル缶ボックスに限定ヘアバンドとびっく…"
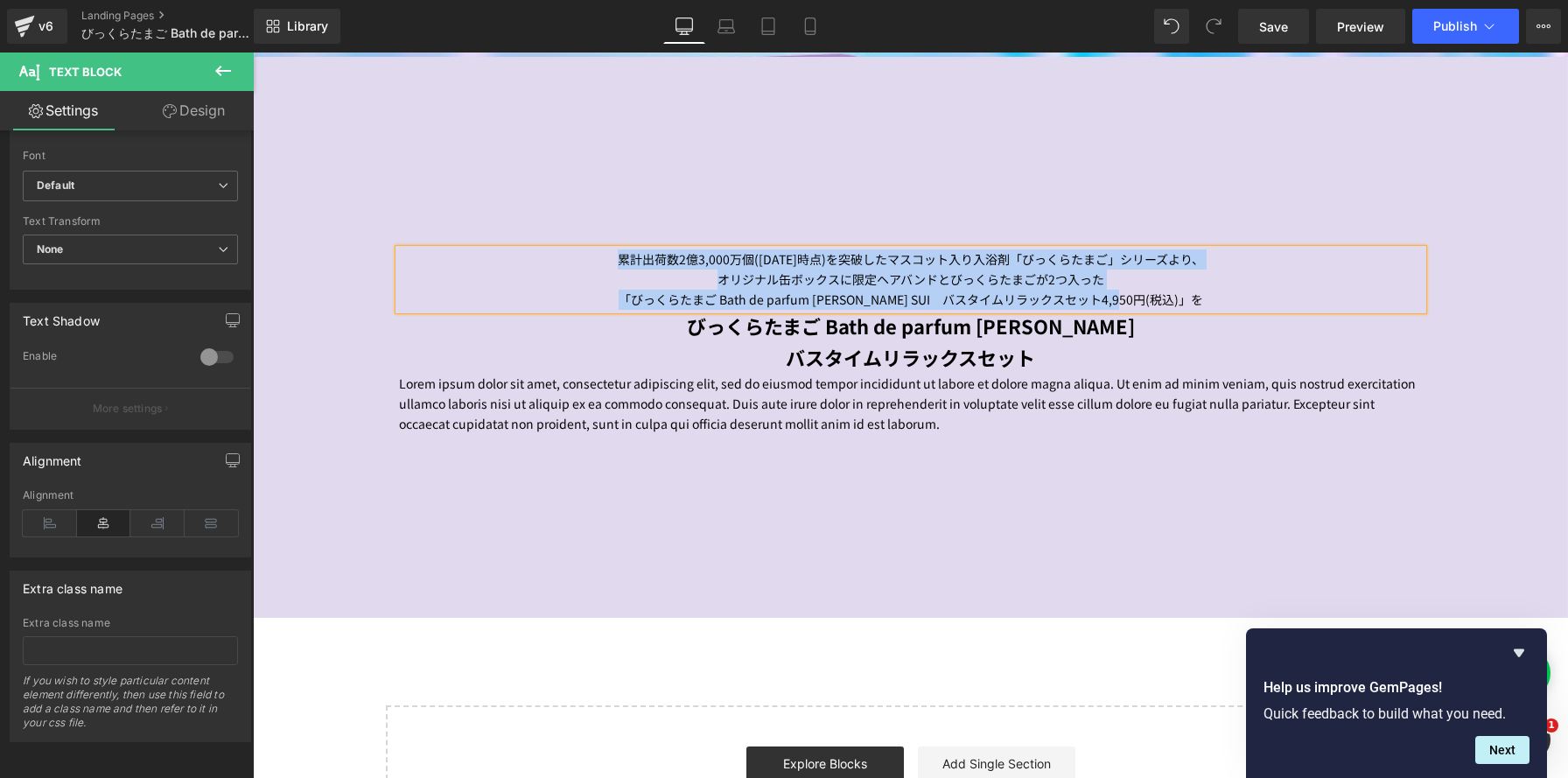
scroll to position [824, 0]
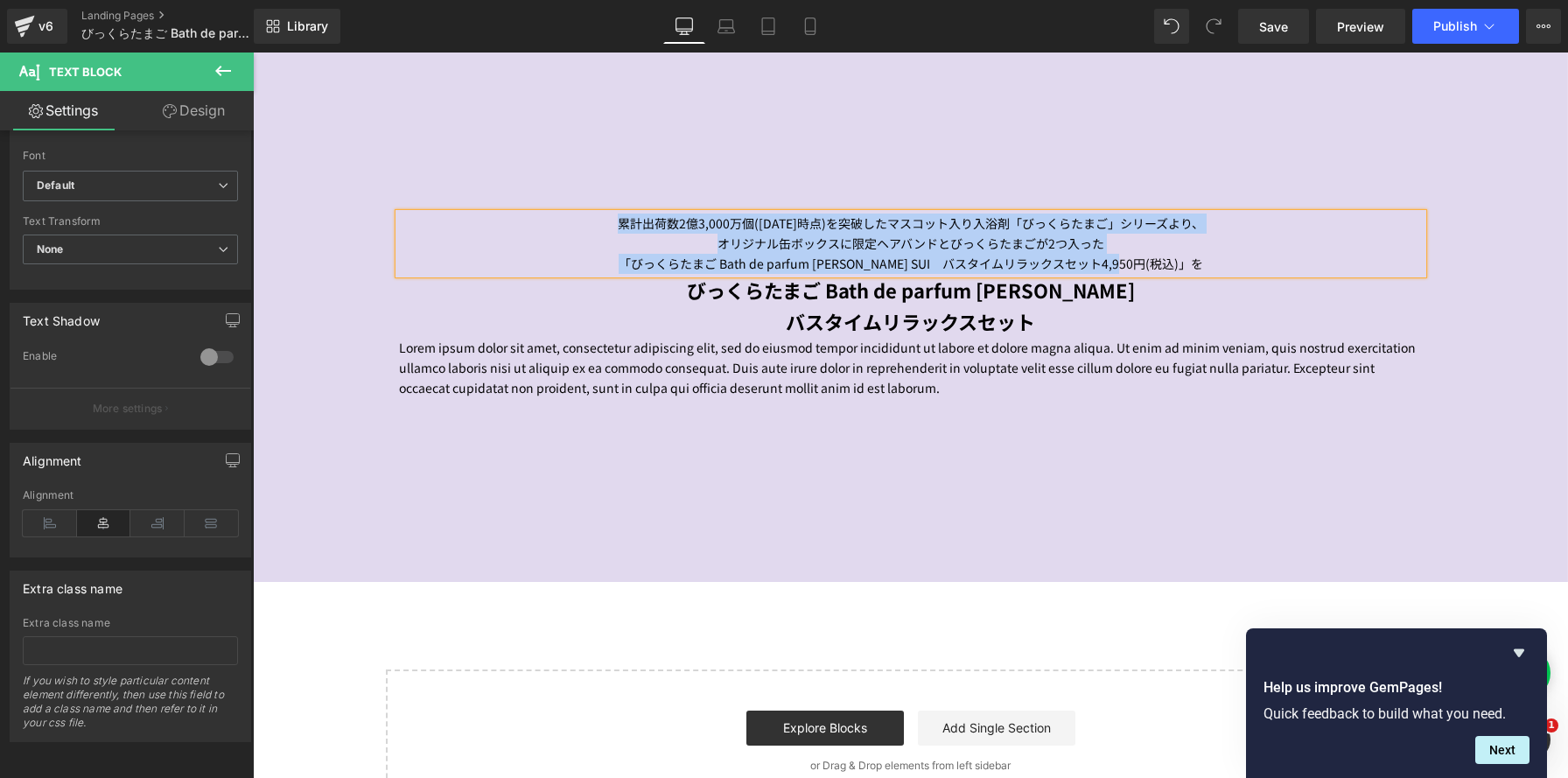
click at [1235, 260] on p "「びっくらたまご Bath de parfum ANNA SUI　バスタイムリラックスセット4,950円(税込)」を" at bounding box center [911, 264] width 1024 height 21
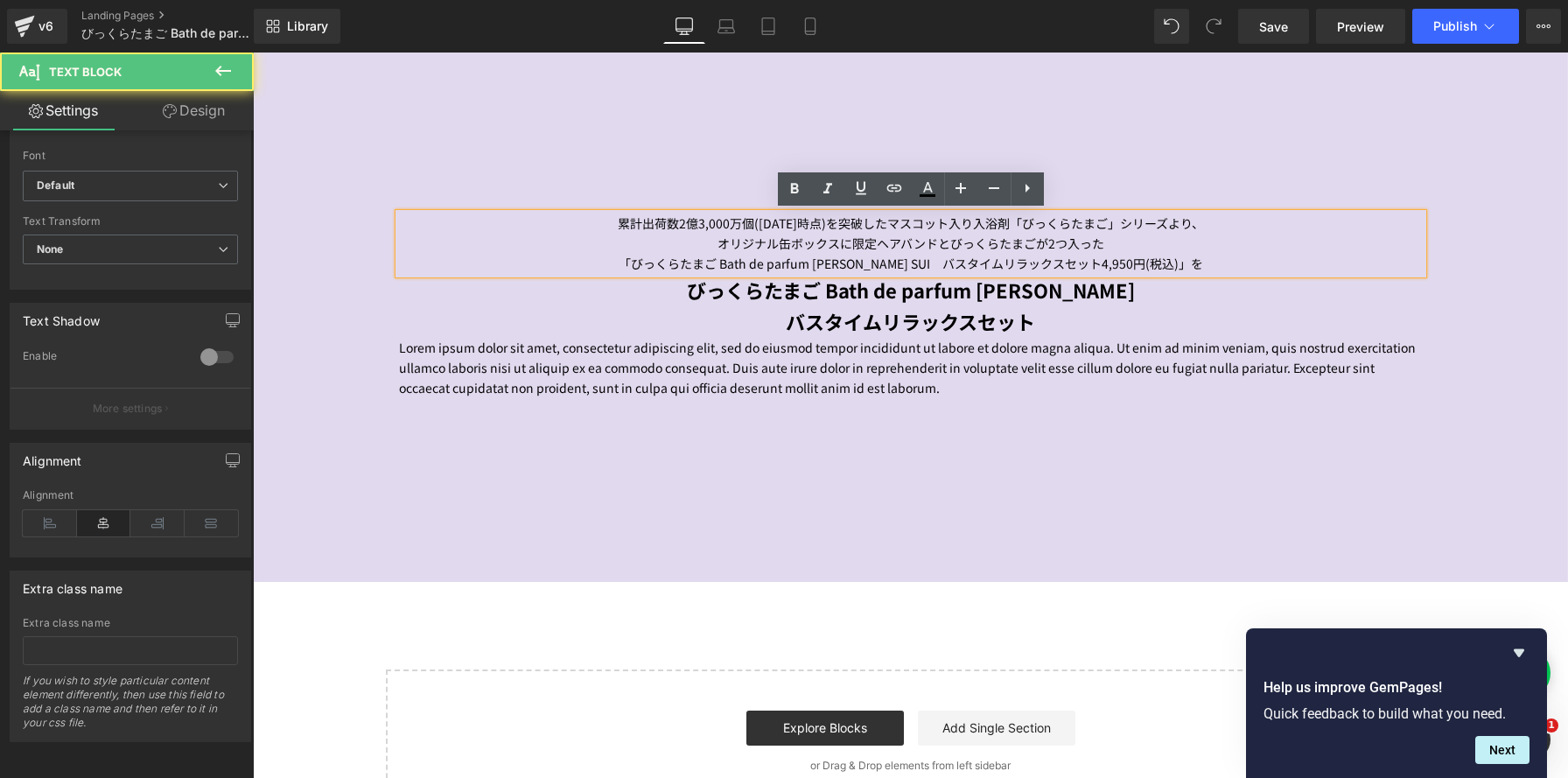
click at [1192, 264] on p "「びっくらたまご Bath de parfum ANNA SUI　バスタイムリラックスセット4,950円(税込)」を" at bounding box center [911, 264] width 1024 height 21
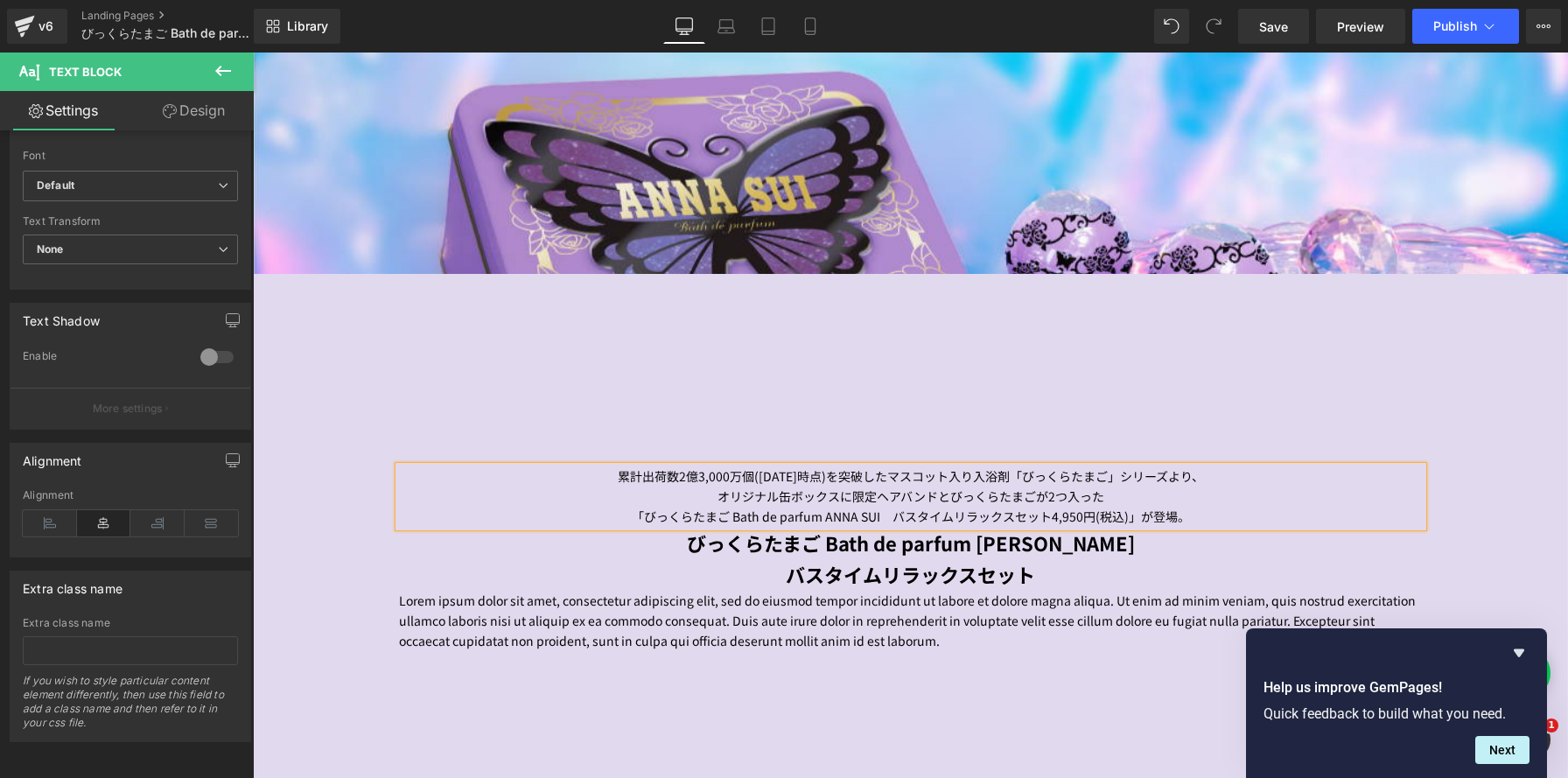
scroll to position [685, 0]
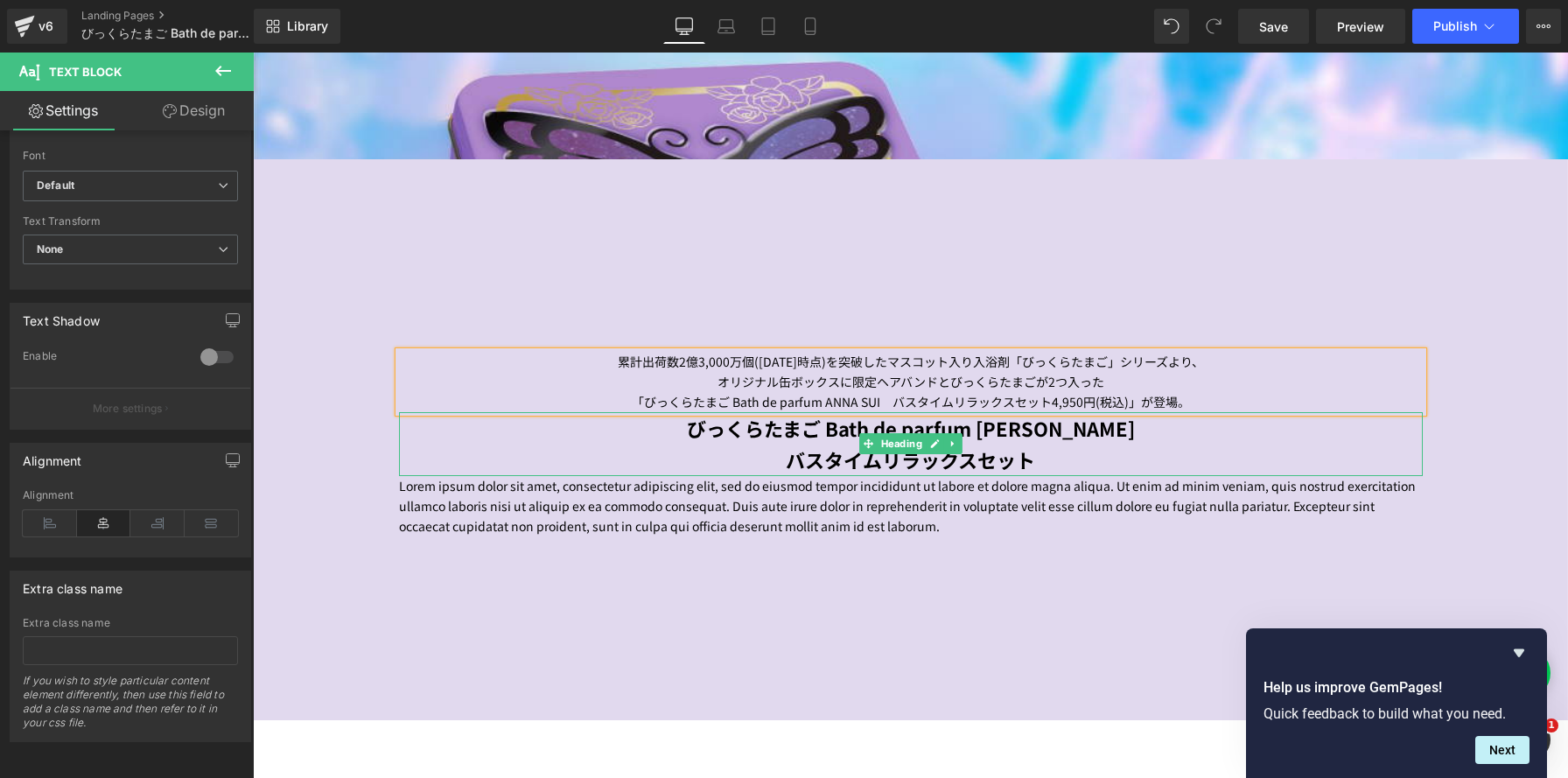
drag, startPoint x: 638, startPoint y: 463, endPoint x: 315, endPoint y: 199, distance: 417.2
click at [638, 463] on h1 "バスタイムリラックスセット" at bounding box center [911, 459] width 1024 height 31
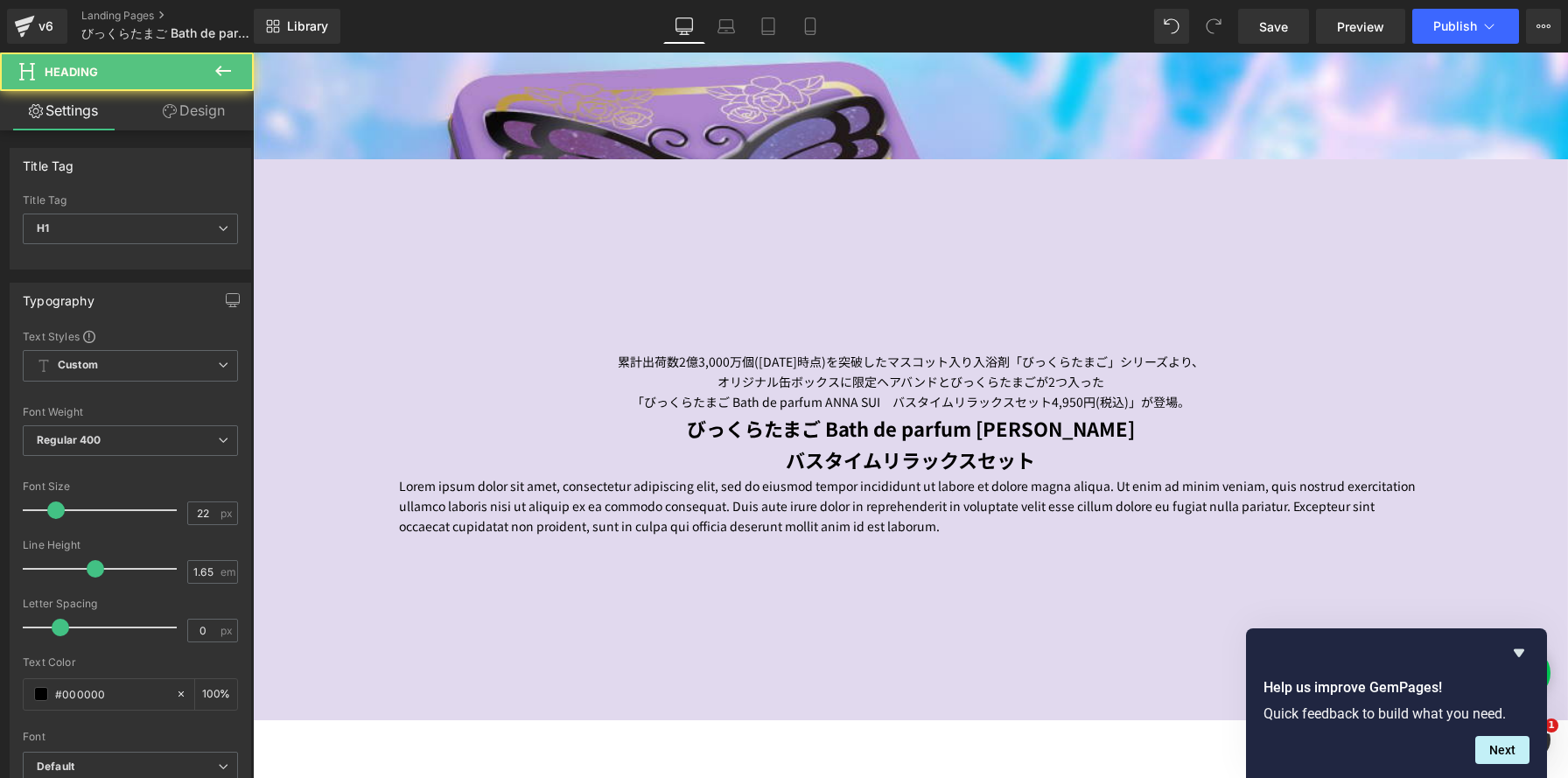
click at [213, 118] on link "Design" at bounding box center [194, 111] width 127 height 39
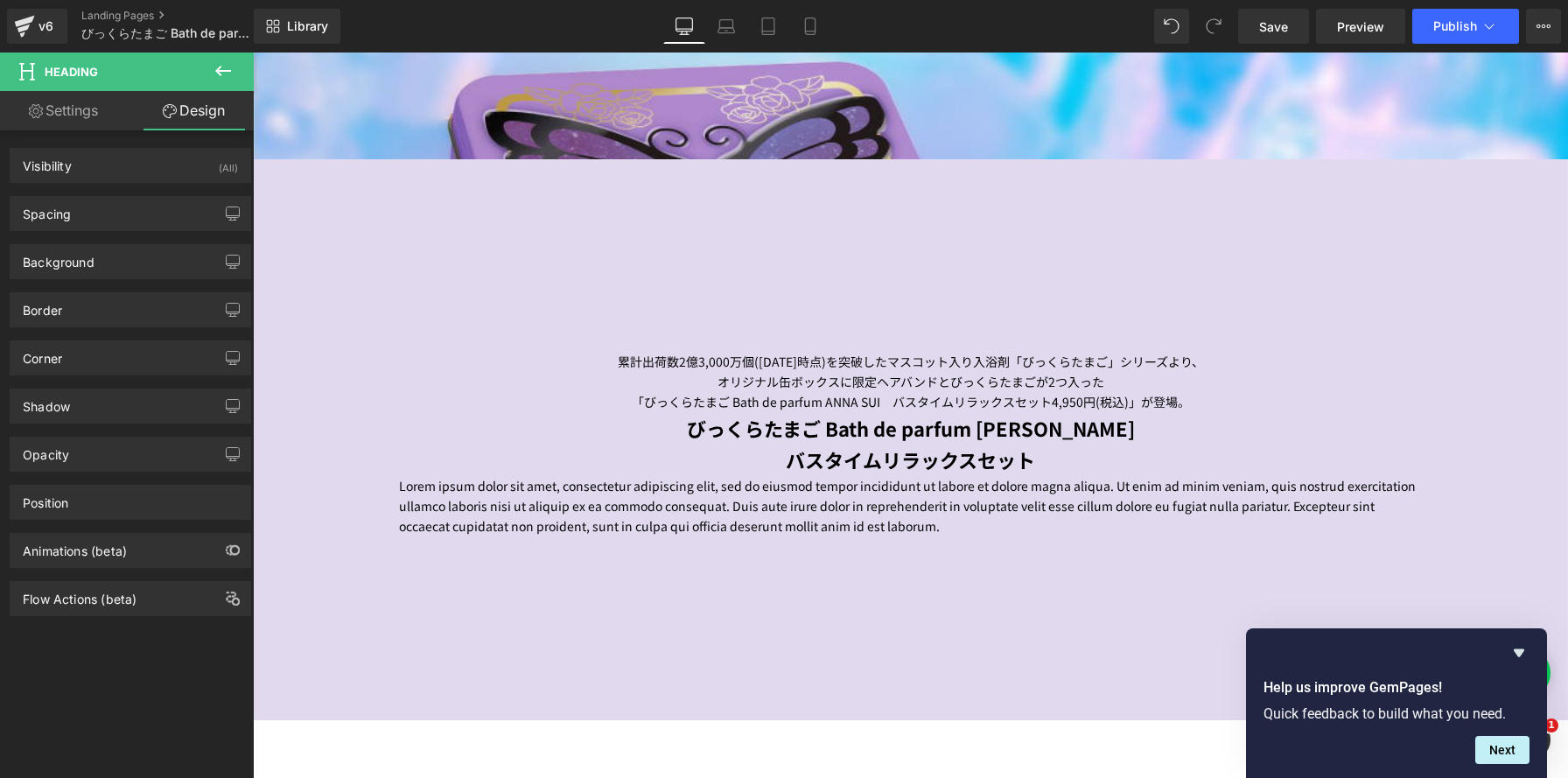
type input "0"
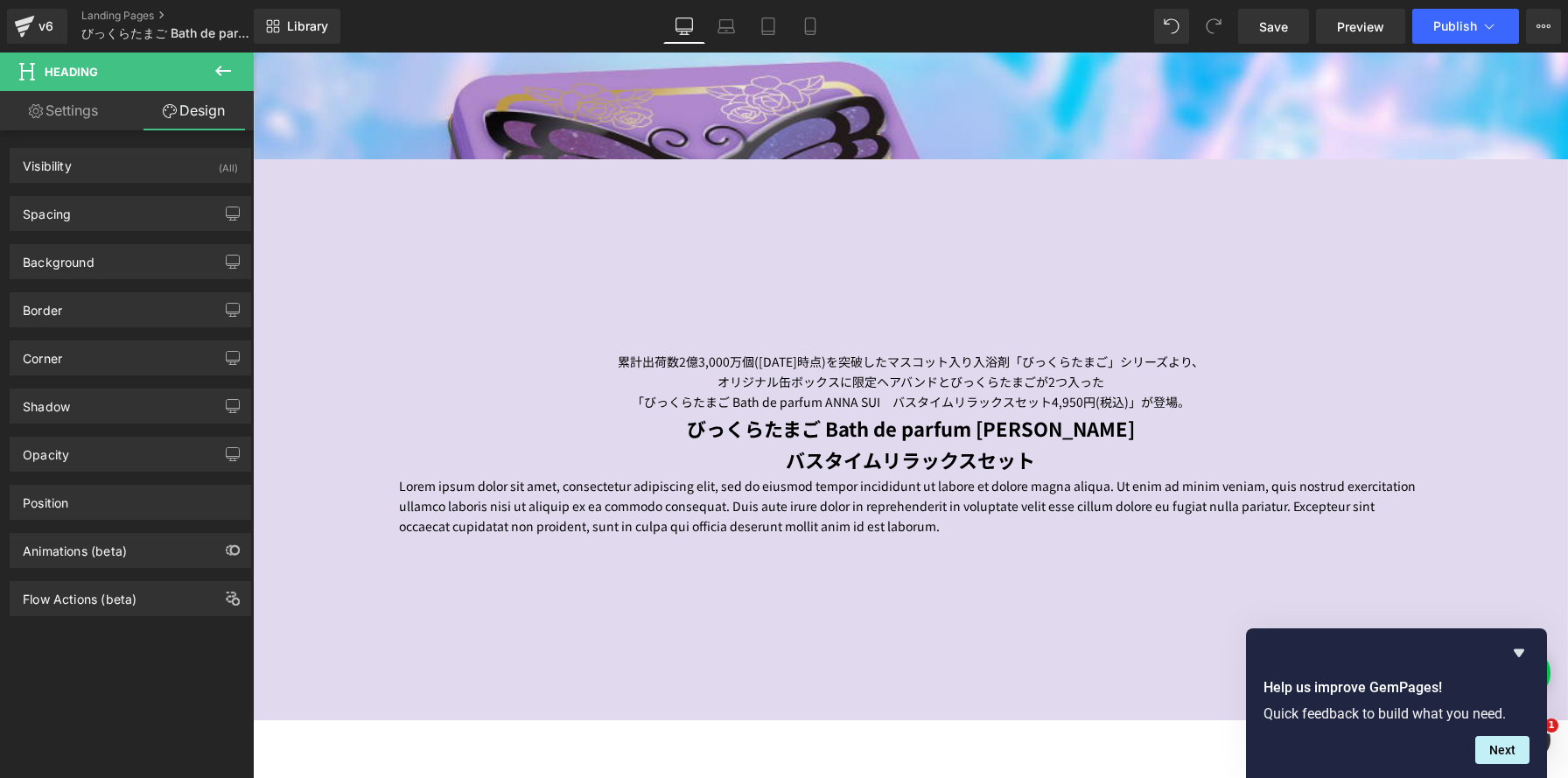
type input "0"
click at [180, 197] on div "Spacing" at bounding box center [130, 213] width 239 height 33
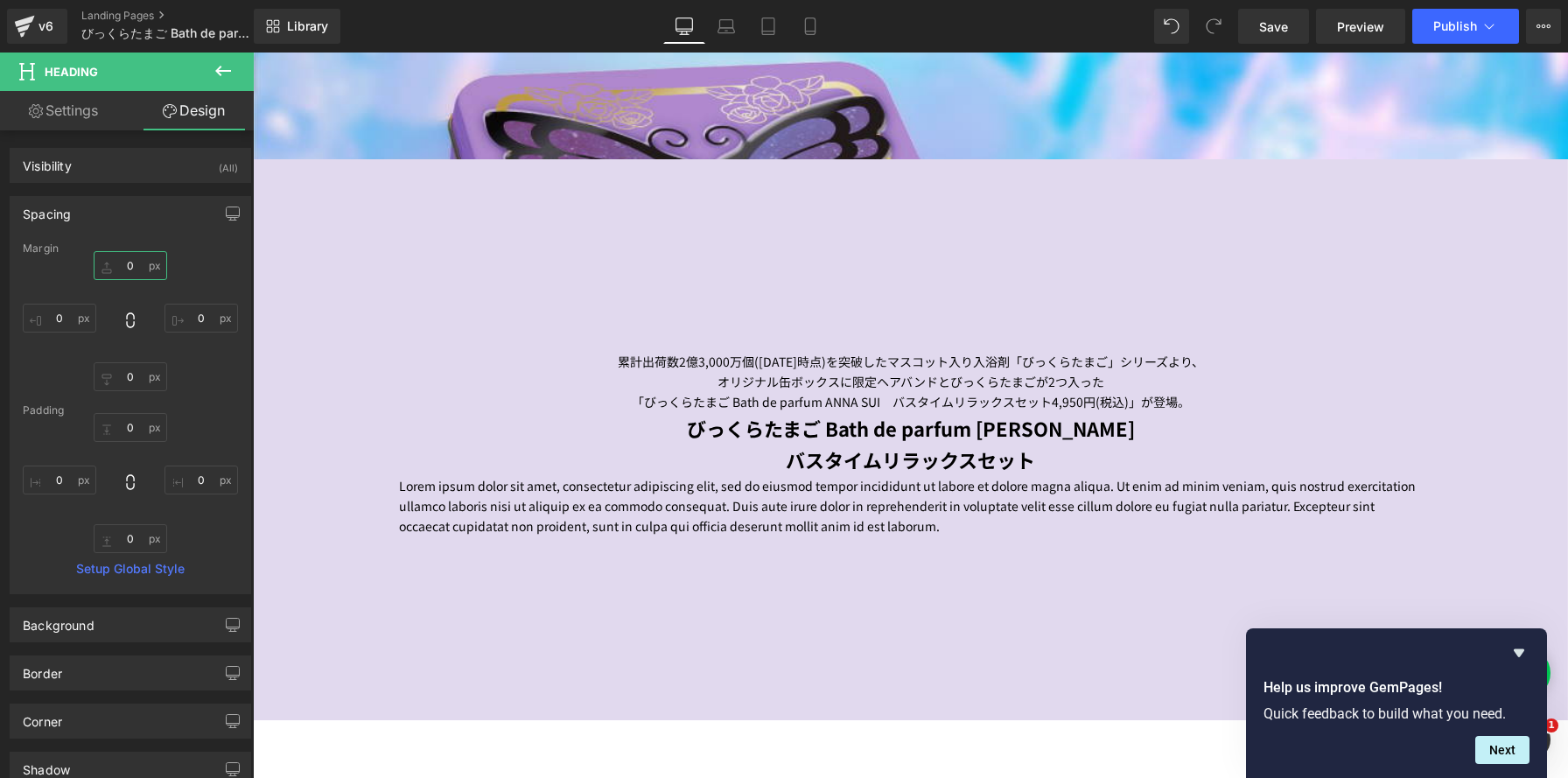
click at [146, 267] on input "0" at bounding box center [130, 265] width 73 height 29
click at [217, 78] on icon at bounding box center [223, 71] width 21 height 21
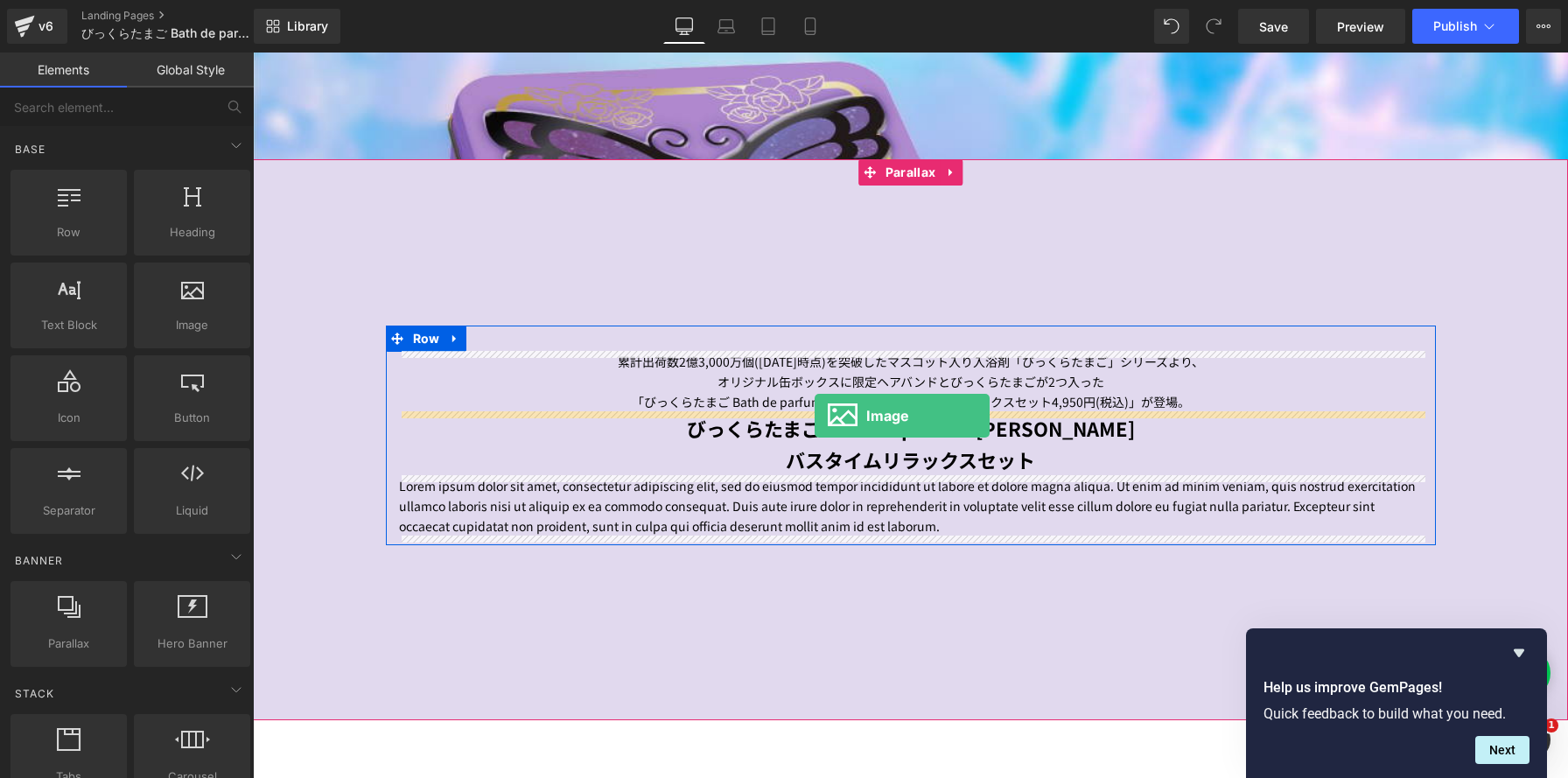
drag, startPoint x: 446, startPoint y: 371, endPoint x: 816, endPoint y: 414, distance: 372.5
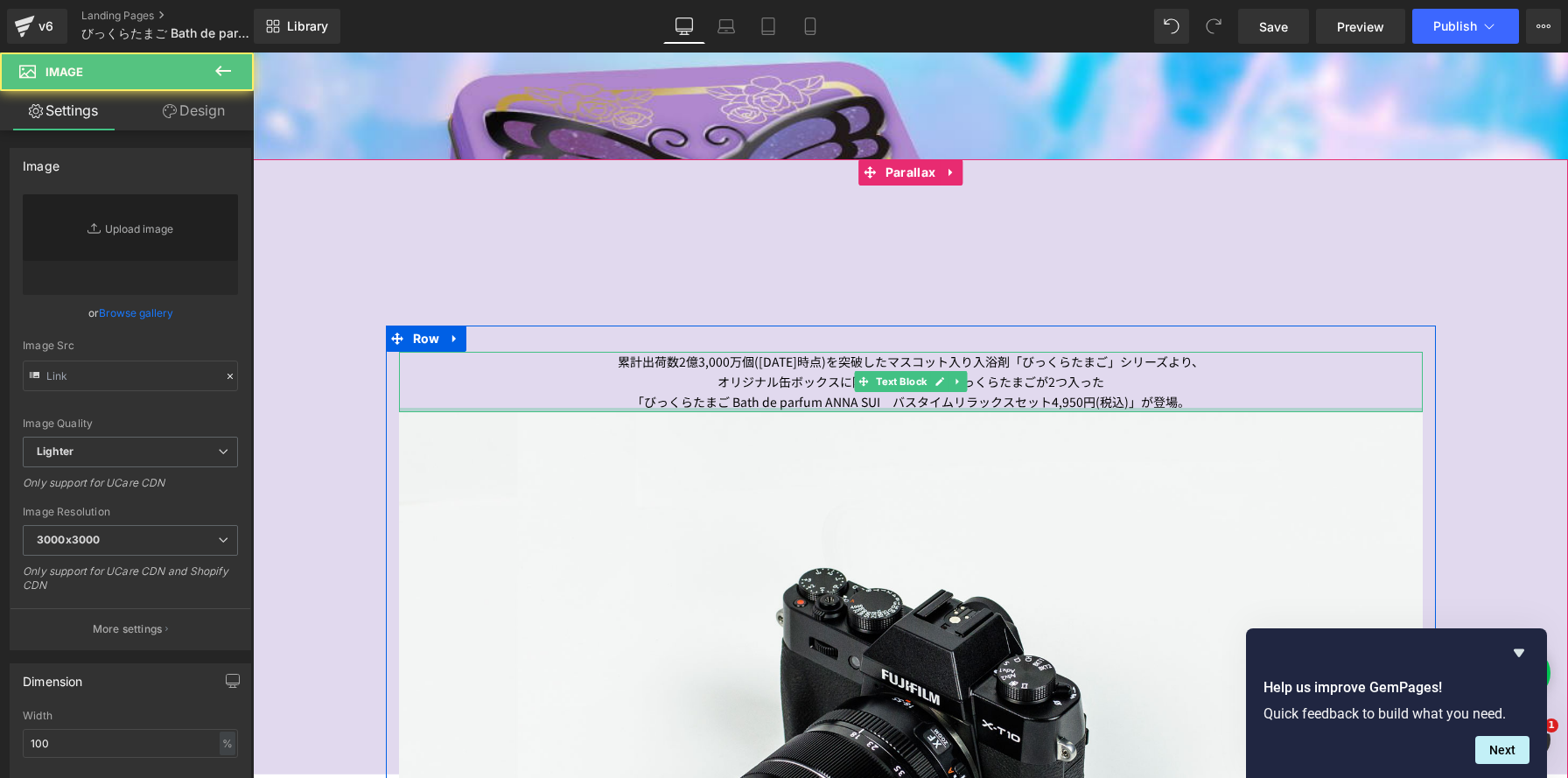
scroll to position [2144, 1315]
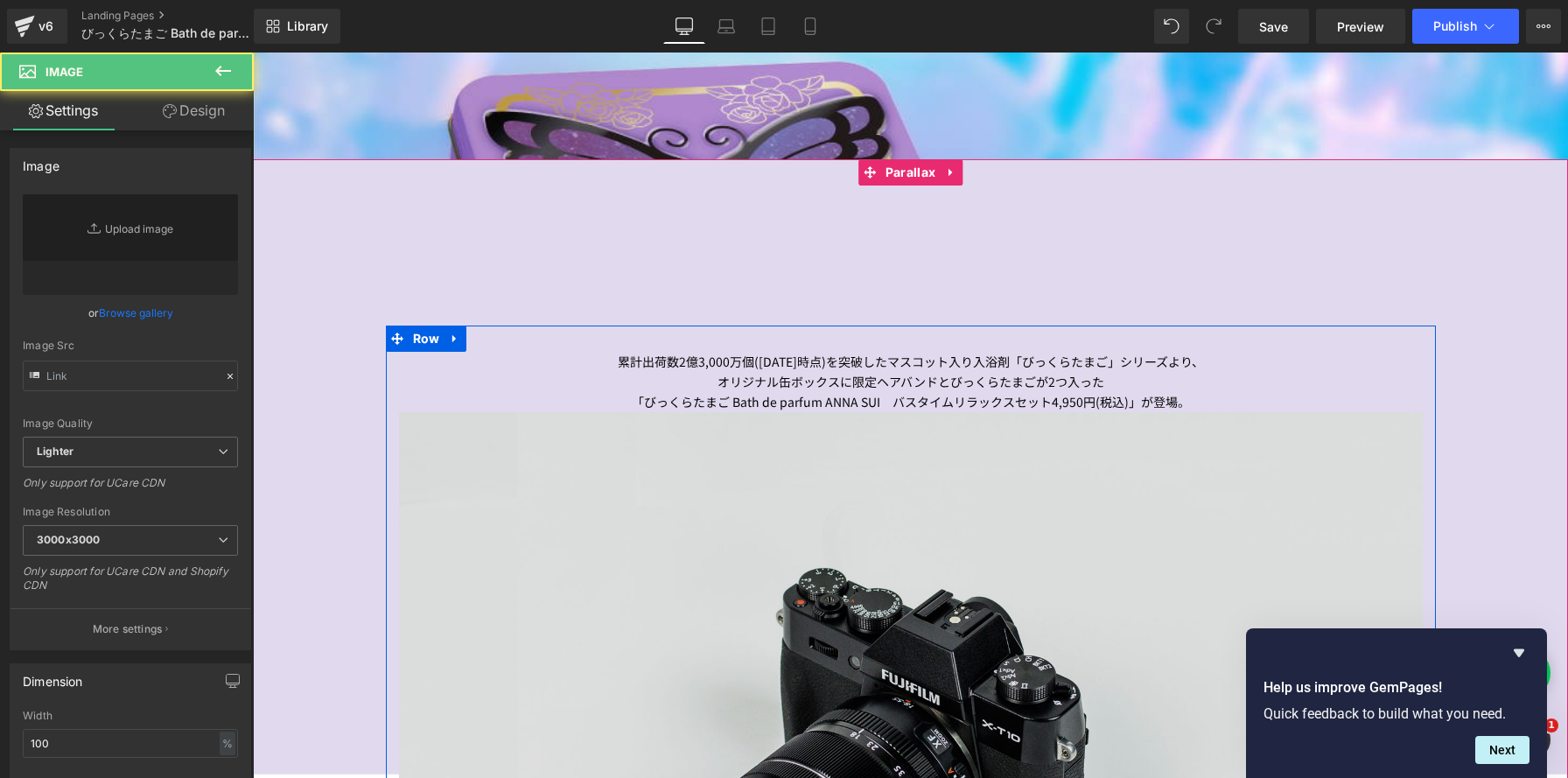
type input "//d1um8515vdn9kb.cloudfront.net/images/parallax.jpg"
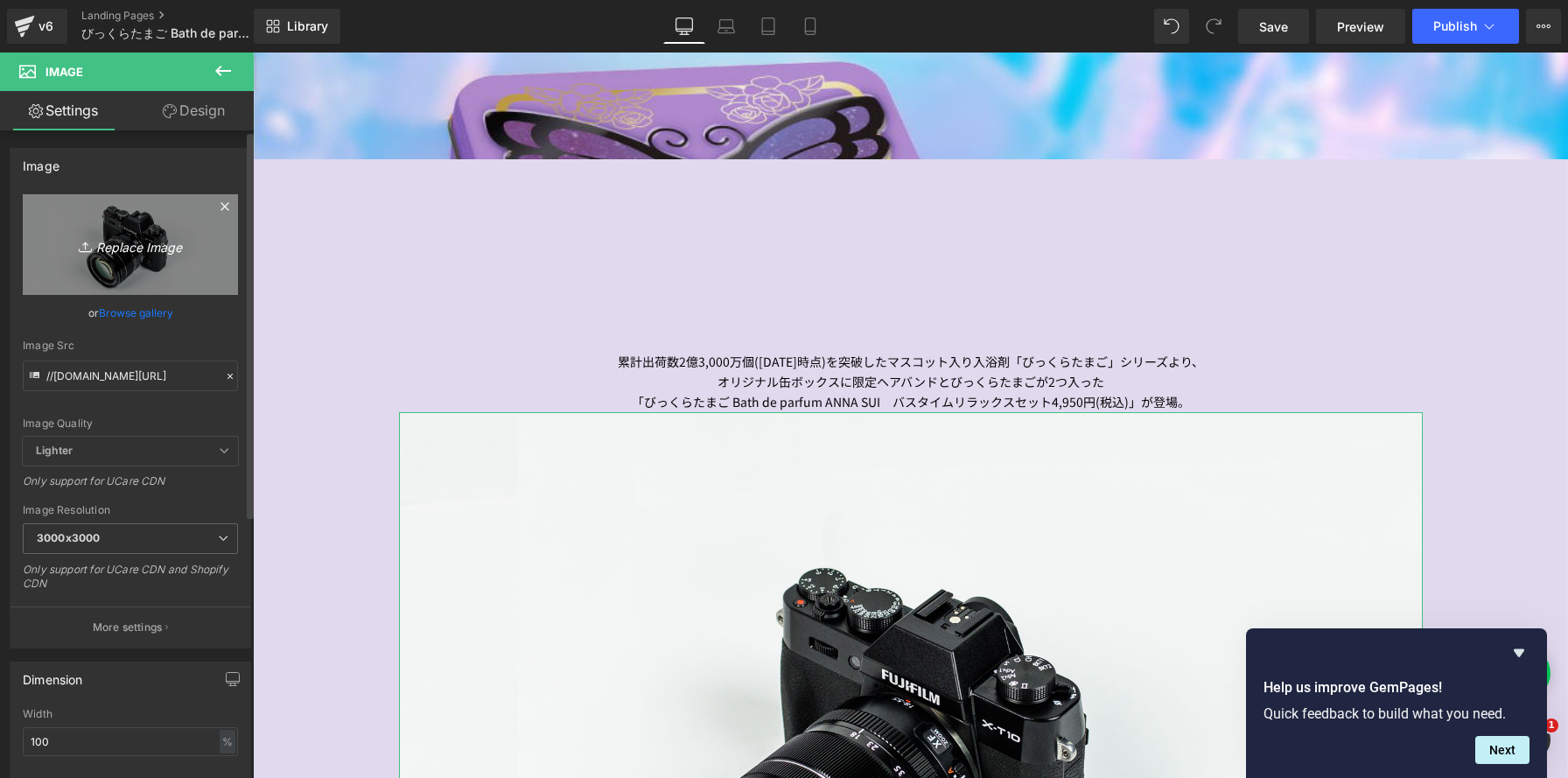
click at [137, 254] on icon "Replace Image" at bounding box center [130, 245] width 140 height 21
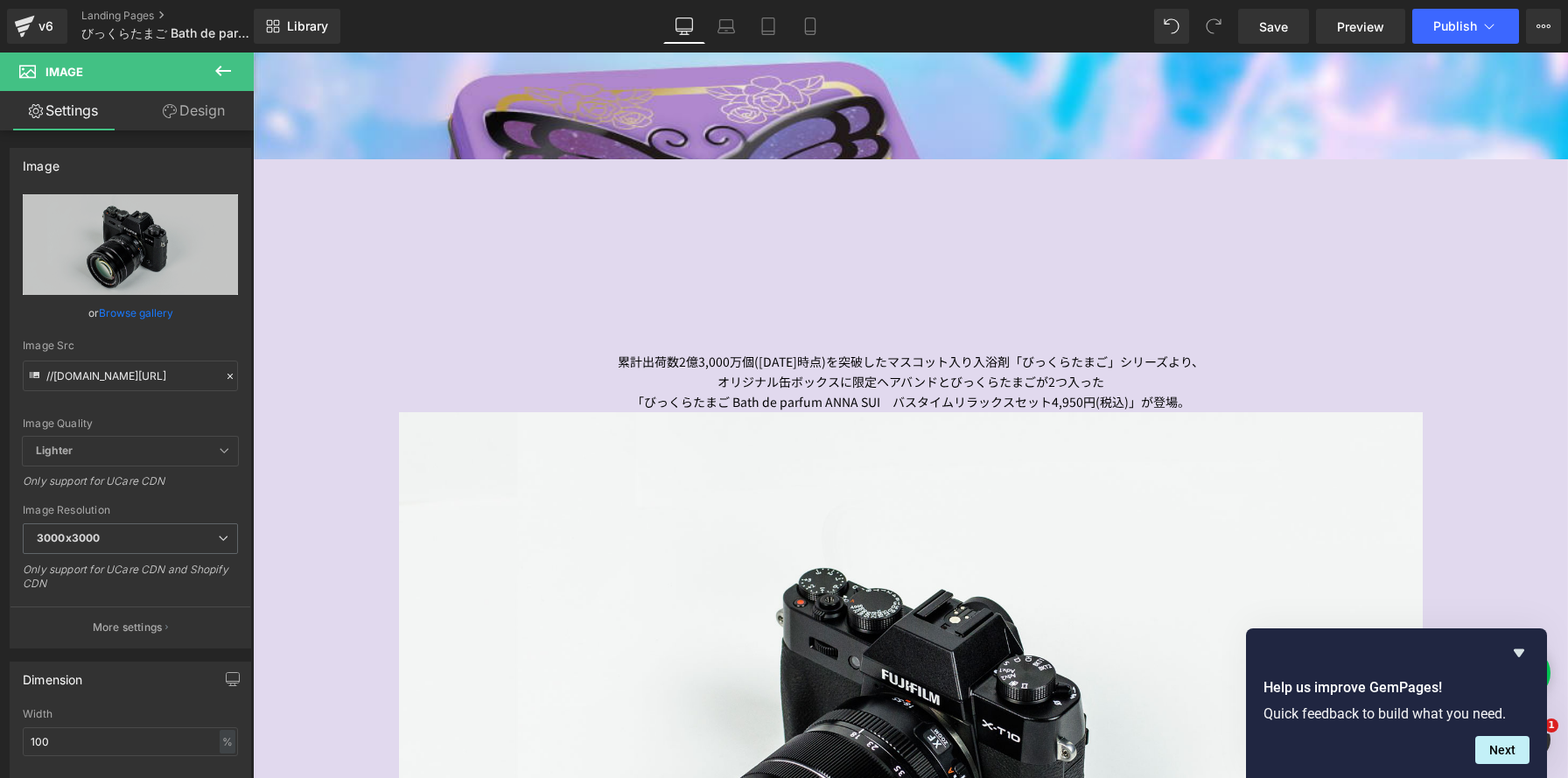
type input "C:\fakepath\【差し替え】250930bdp_anasui_gazo_1.jpg"
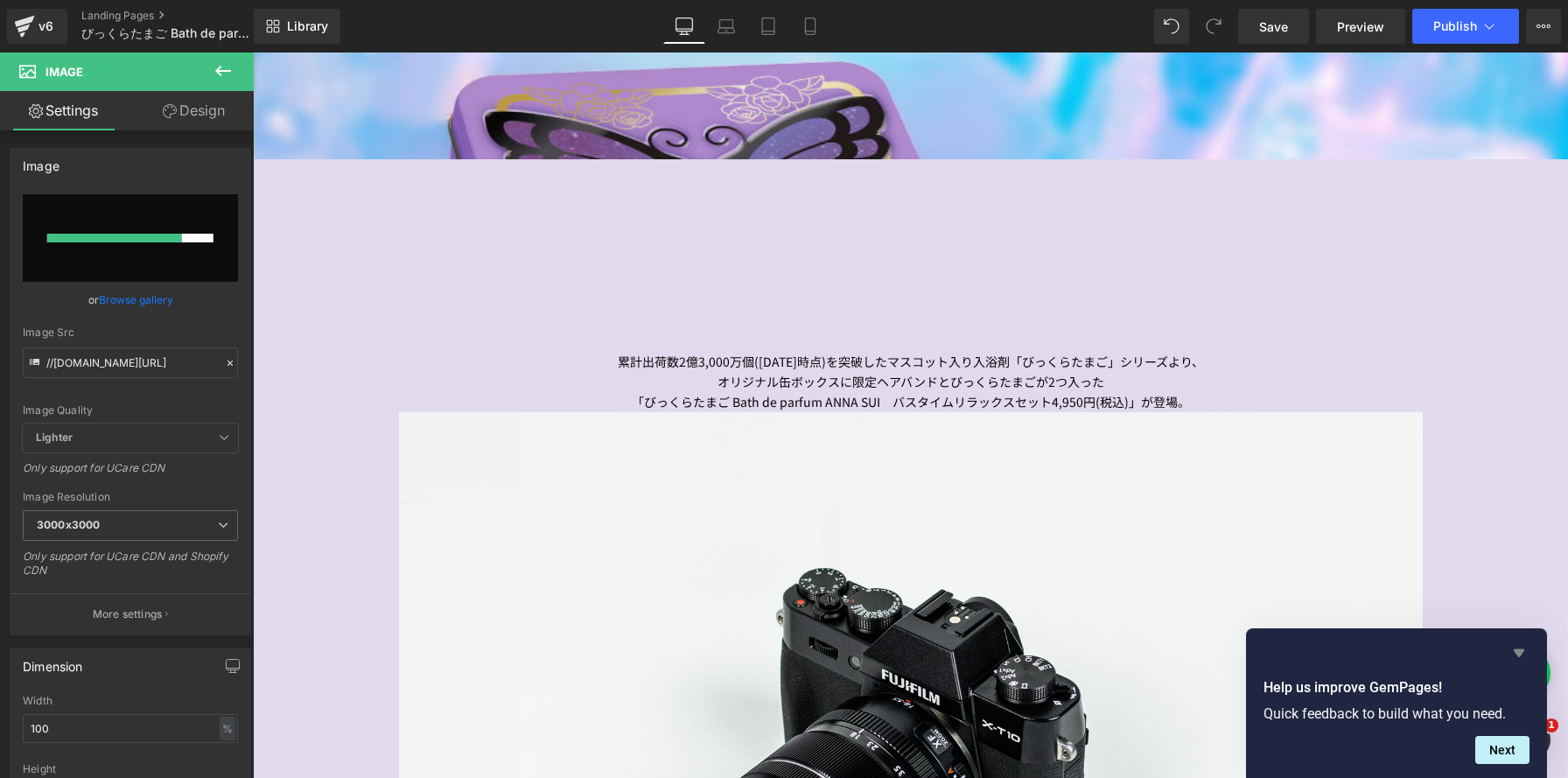
click at [1519, 654] on icon "Hide survey" at bounding box center [1519, 653] width 11 height 8
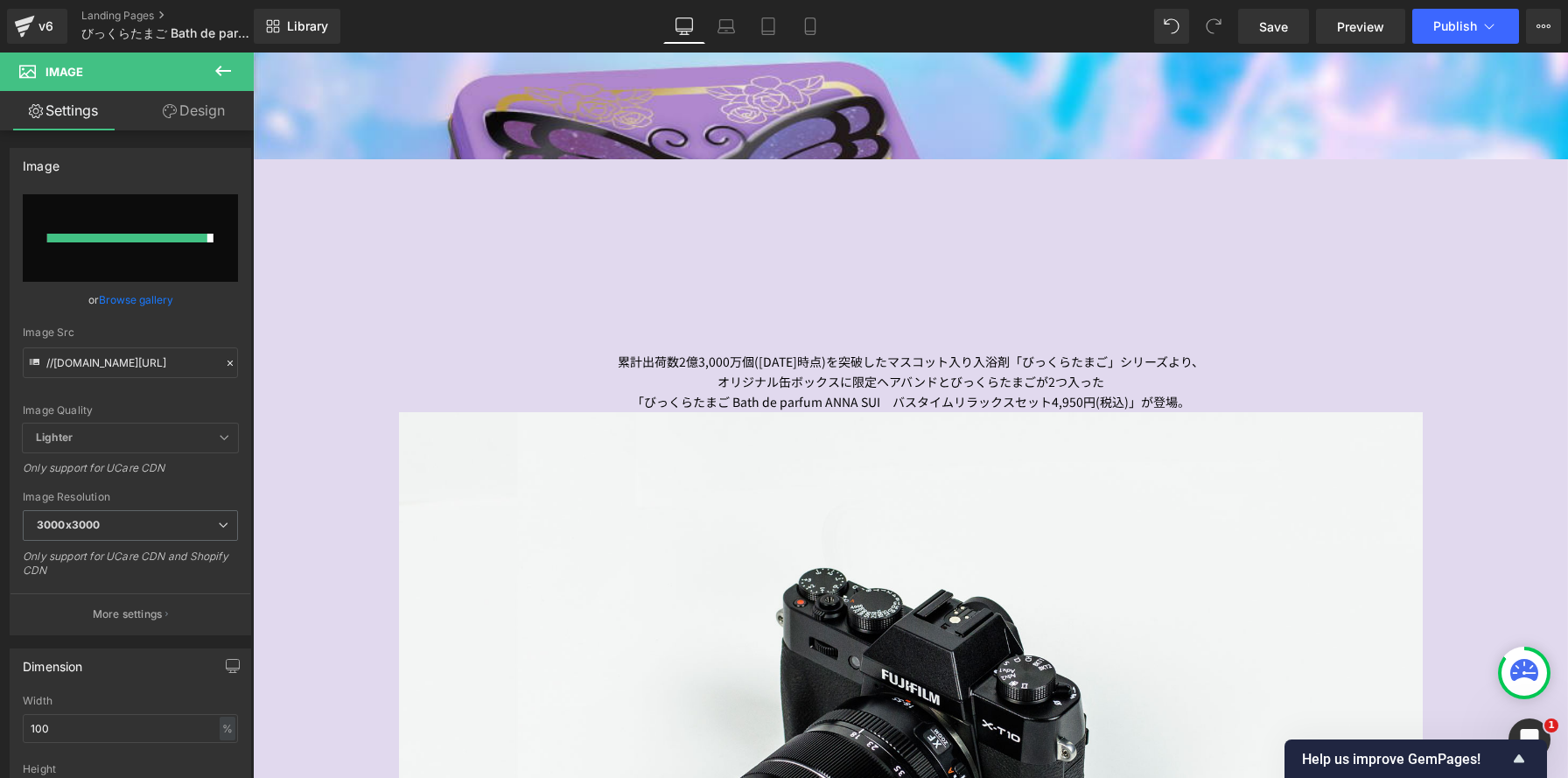
type input "https://ucarecdn.com/6c1bdf5e-9468-4e64-a93d-fdfb9d045264/-/format/auto/-/previ…"
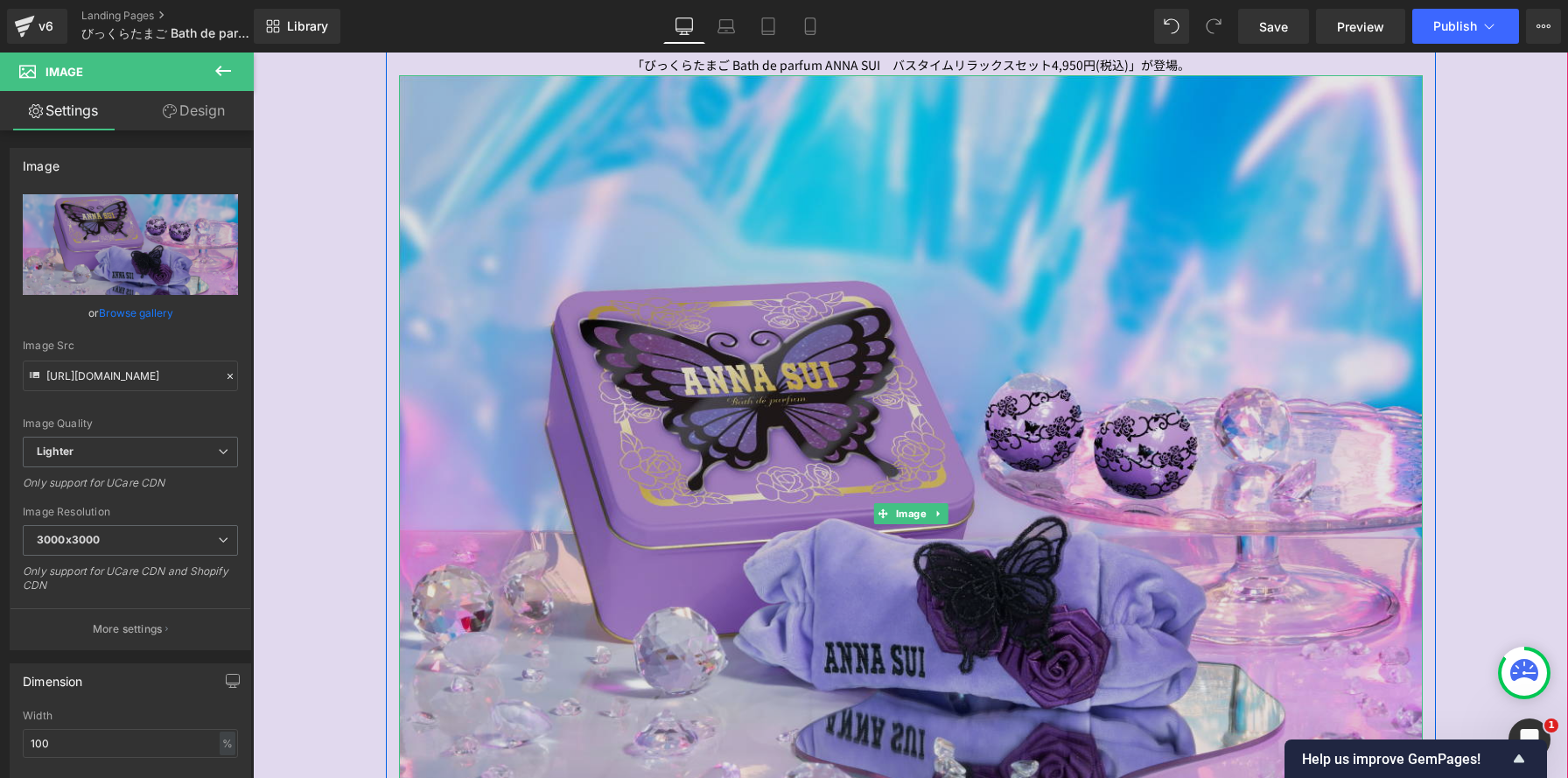
scroll to position [1124, 0]
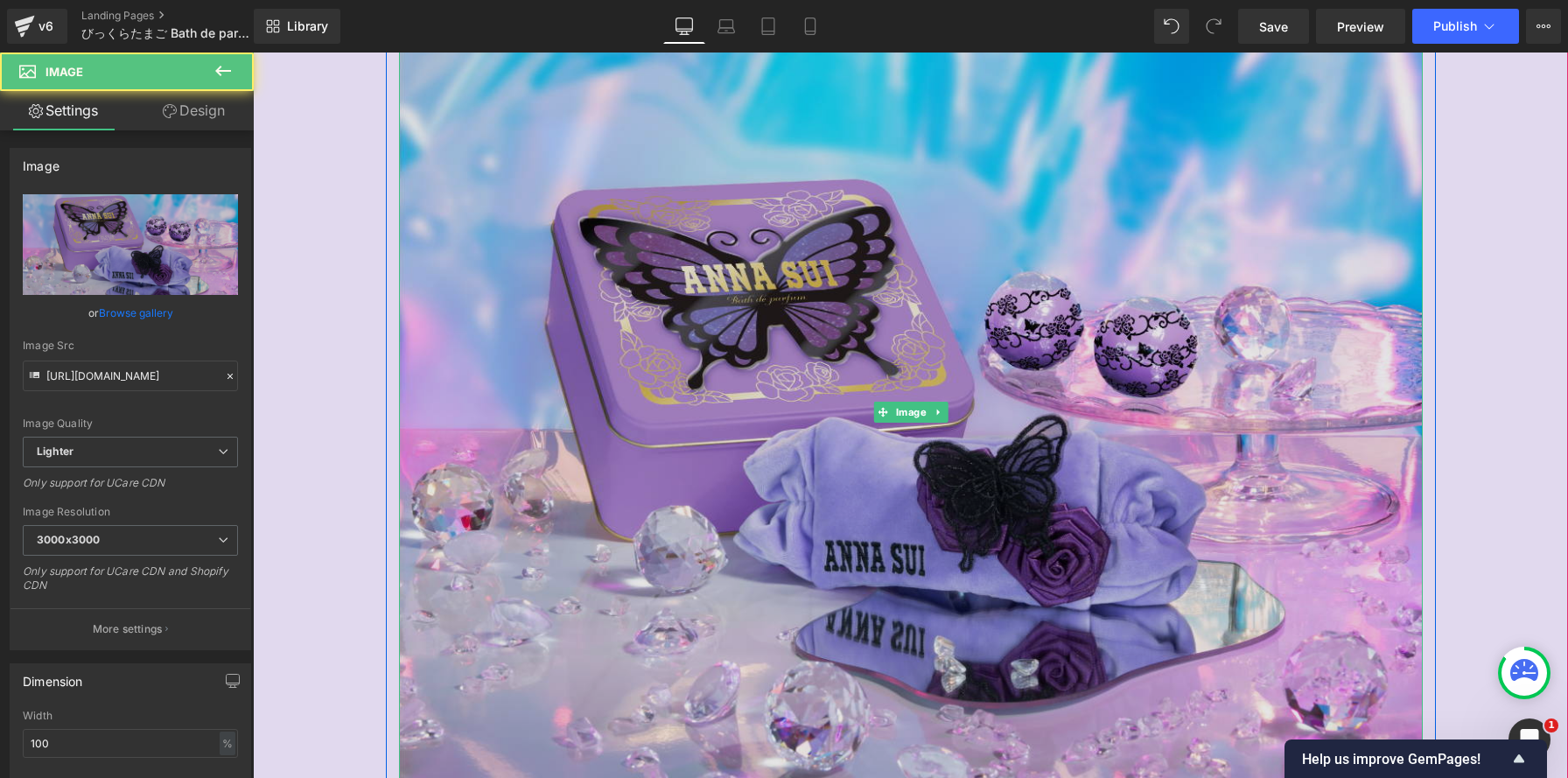
drag, startPoint x: 877, startPoint y: 381, endPoint x: 773, endPoint y: 438, distance: 118.6
click at [877, 381] on img at bounding box center [911, 413] width 1024 height 877
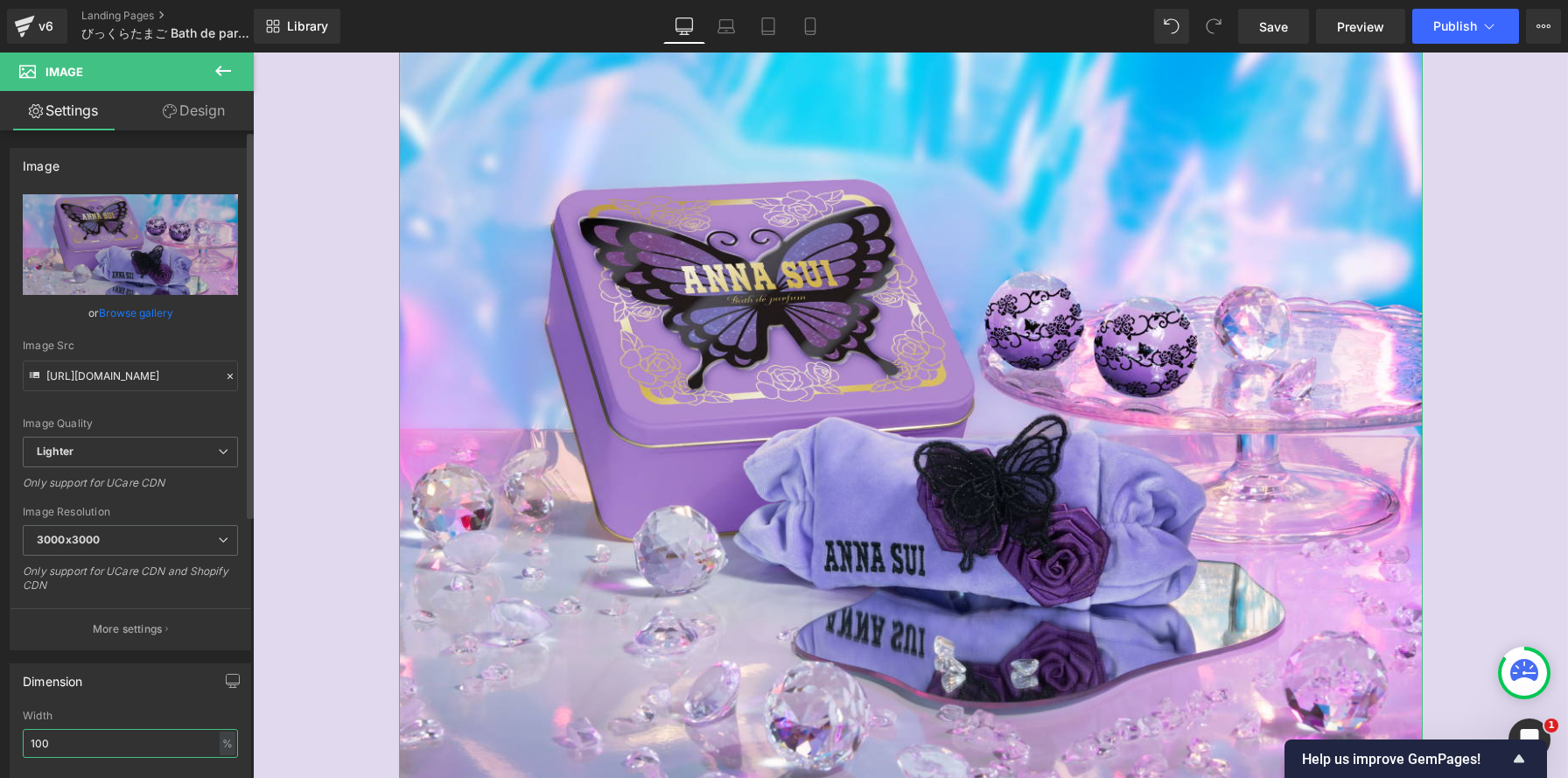
drag, startPoint x: 62, startPoint y: 746, endPoint x: 0, endPoint y: 740, distance: 62.3
click at [0, 740] on div "Dimension 100% Width 100 % % px auto Height auto 0 Circle Image" at bounding box center [130, 768] width 262 height 236
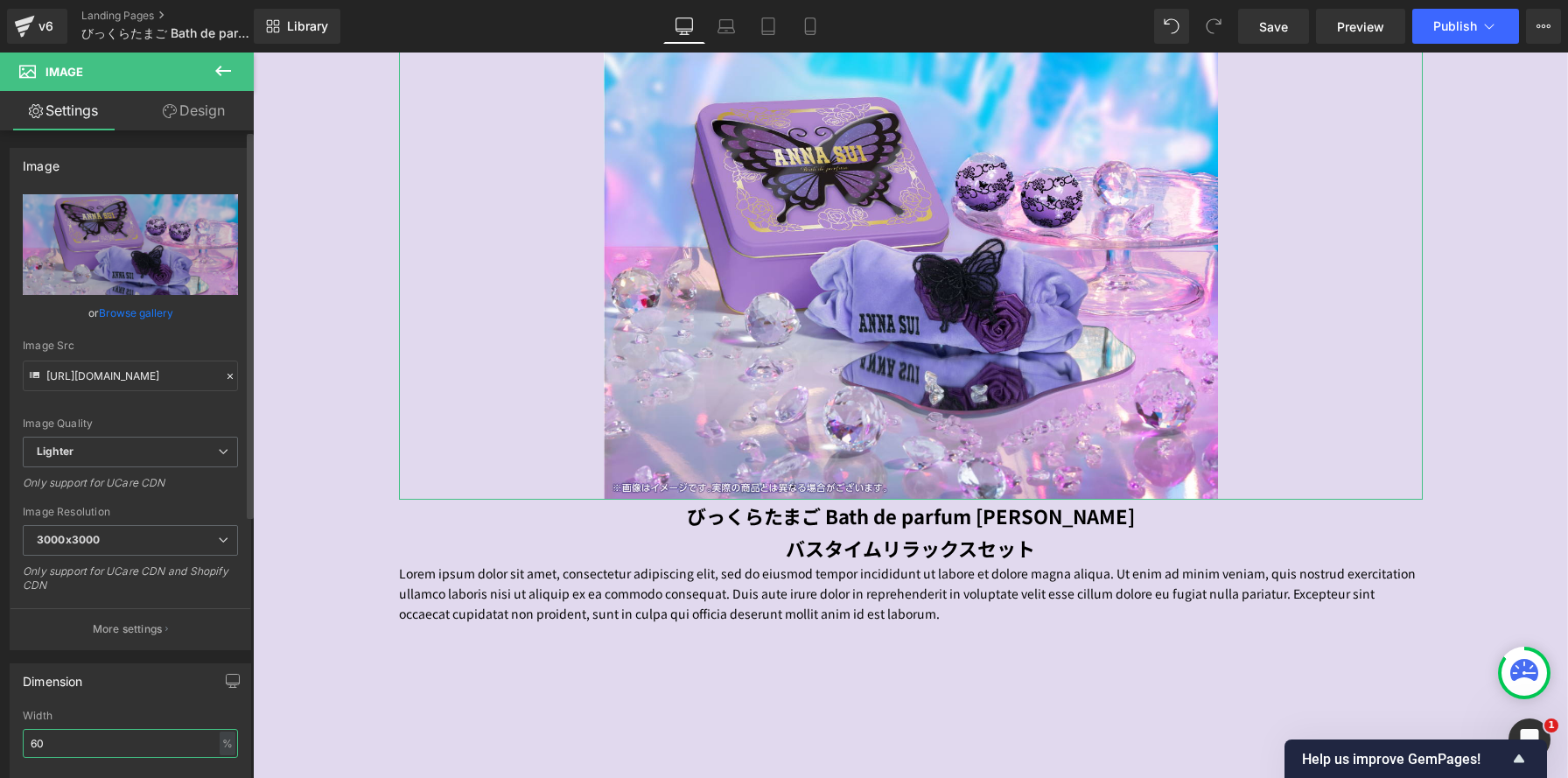
scroll to position [9, 9]
type input "60"
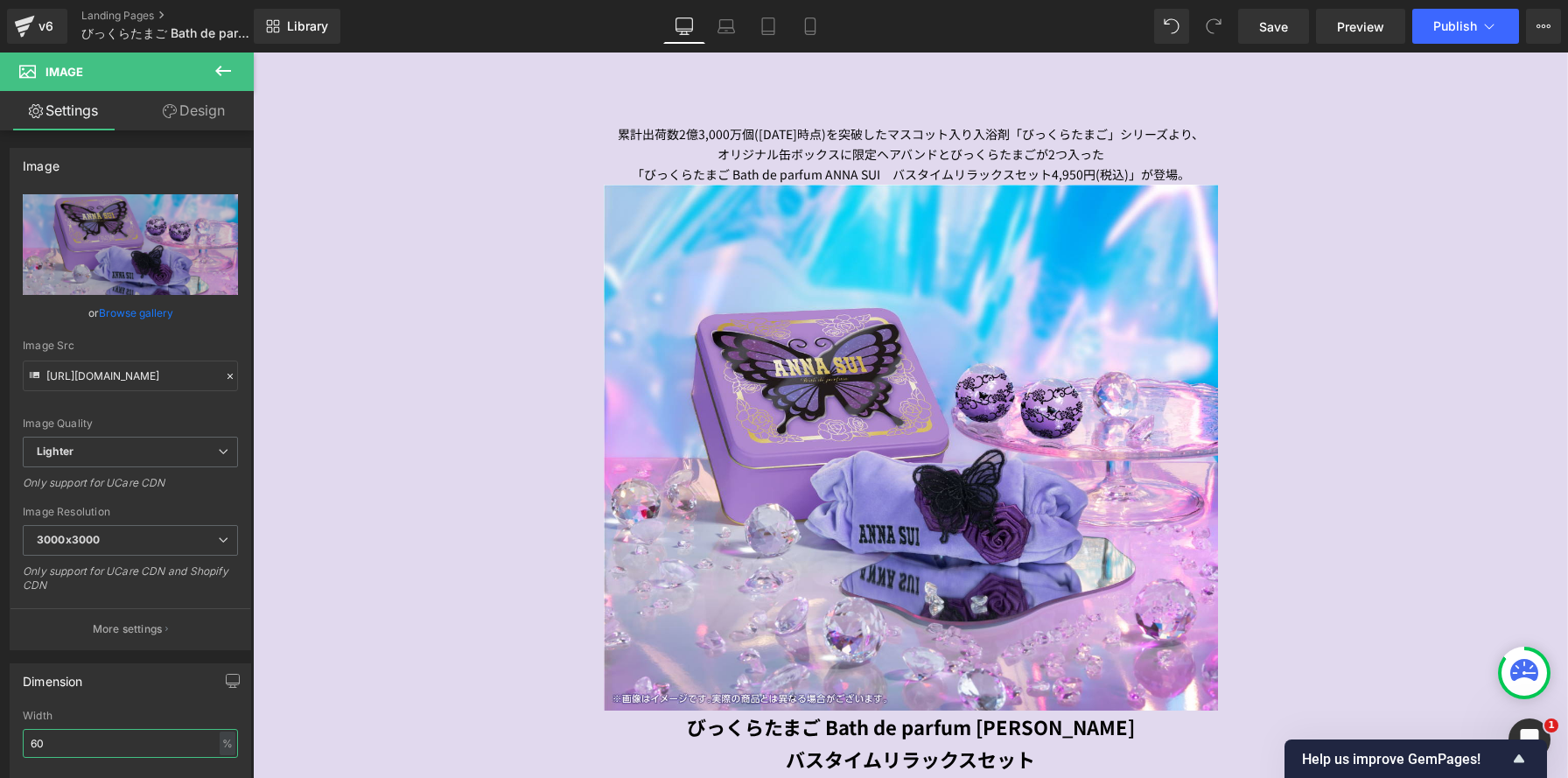
scroll to position [846, 0]
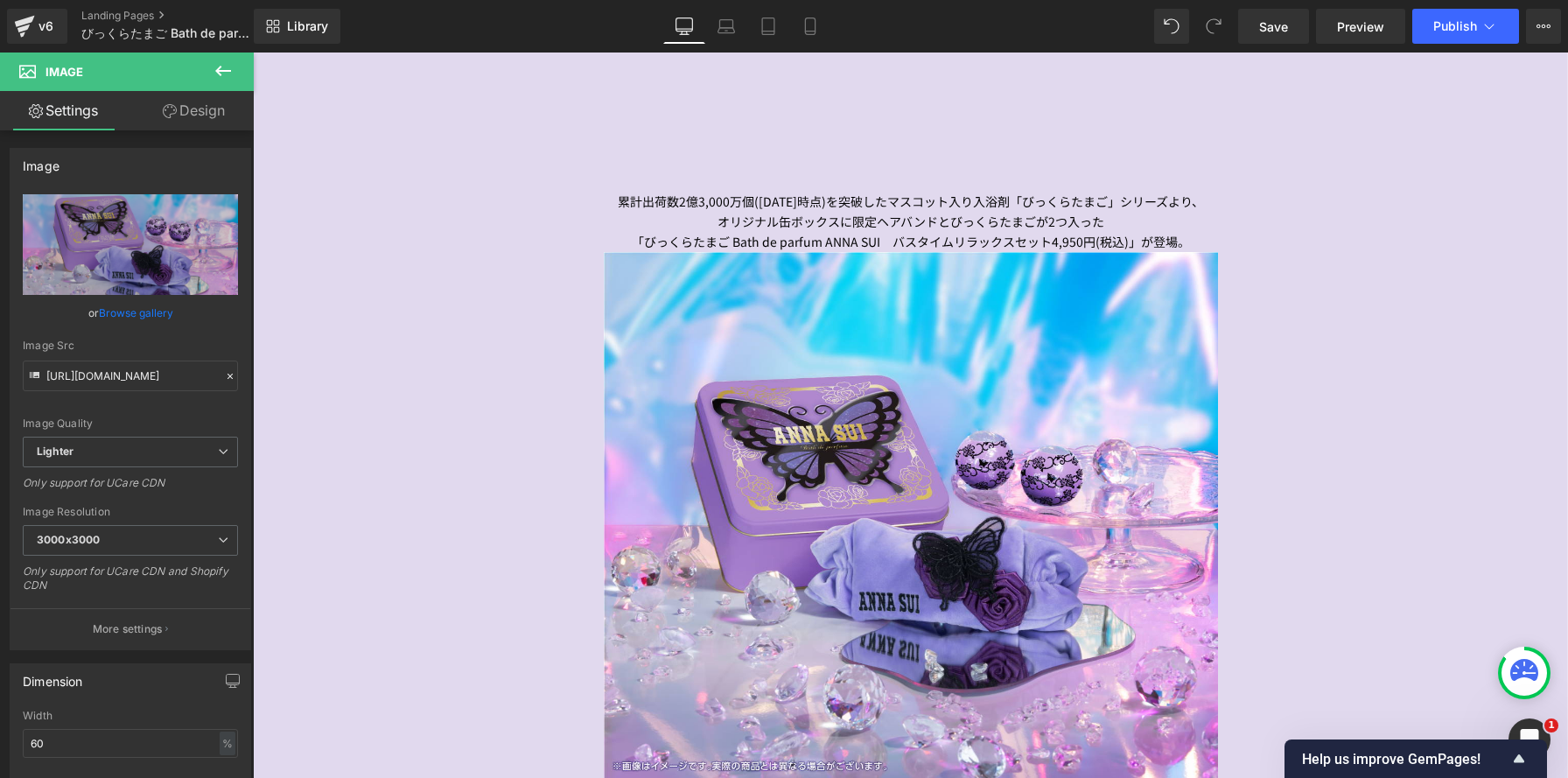
click at [492, 463] on div at bounding box center [911, 514] width 1024 height 526
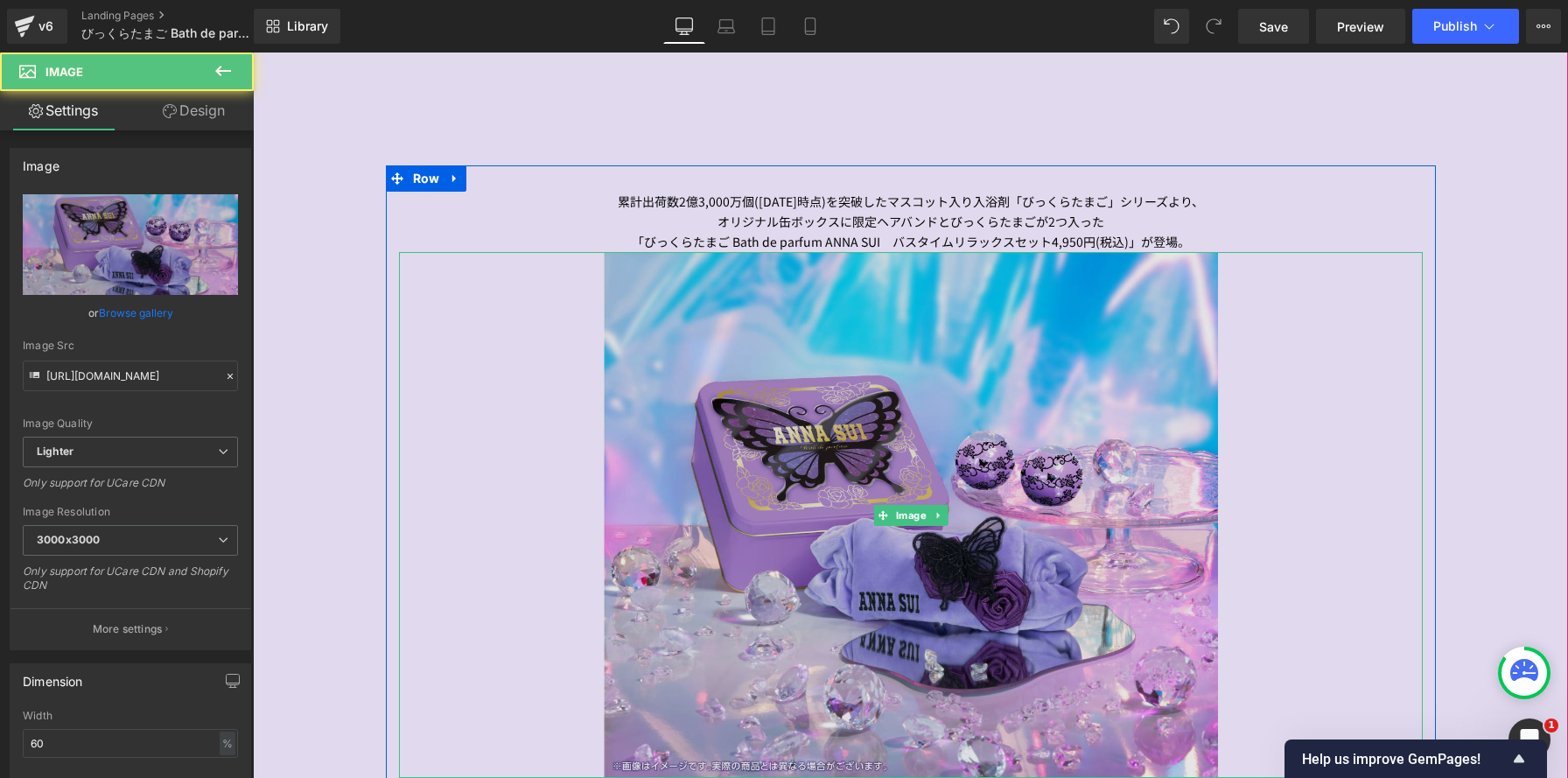
click at [845, 405] on img at bounding box center [911, 514] width 614 height 526
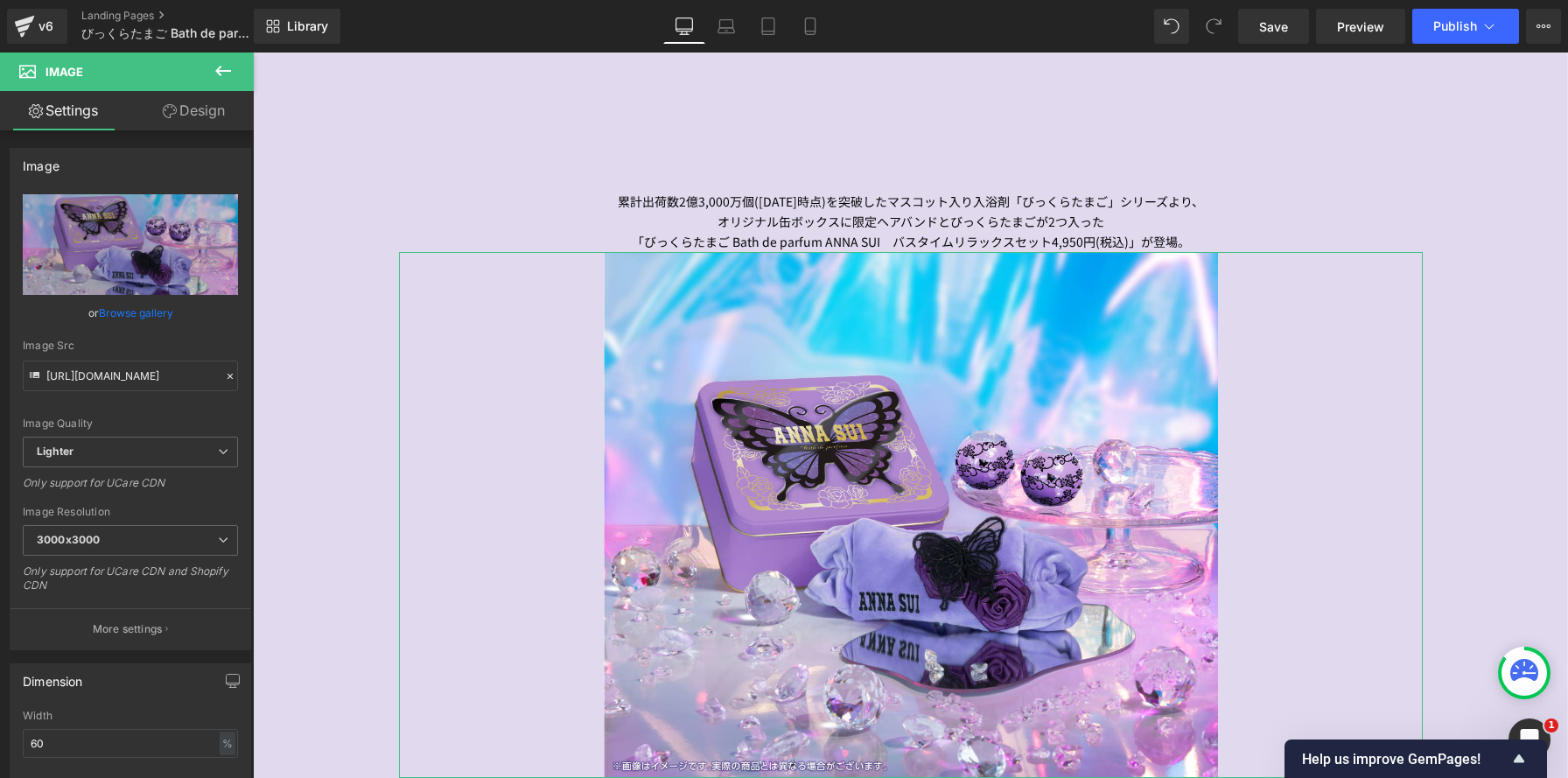
click at [196, 113] on link "Design" at bounding box center [194, 111] width 127 height 39
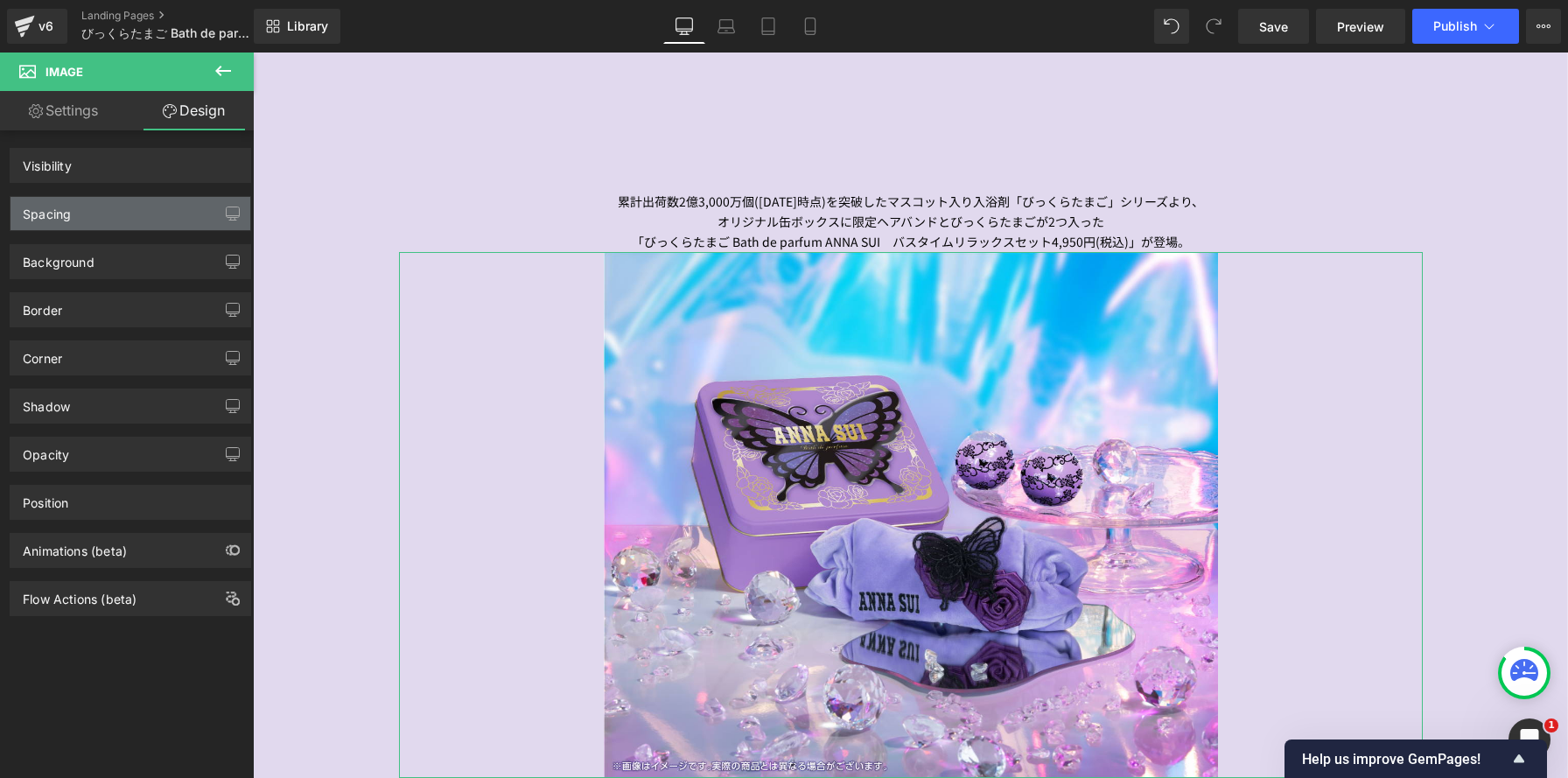
click at [171, 211] on div "Spacing" at bounding box center [130, 213] width 239 height 33
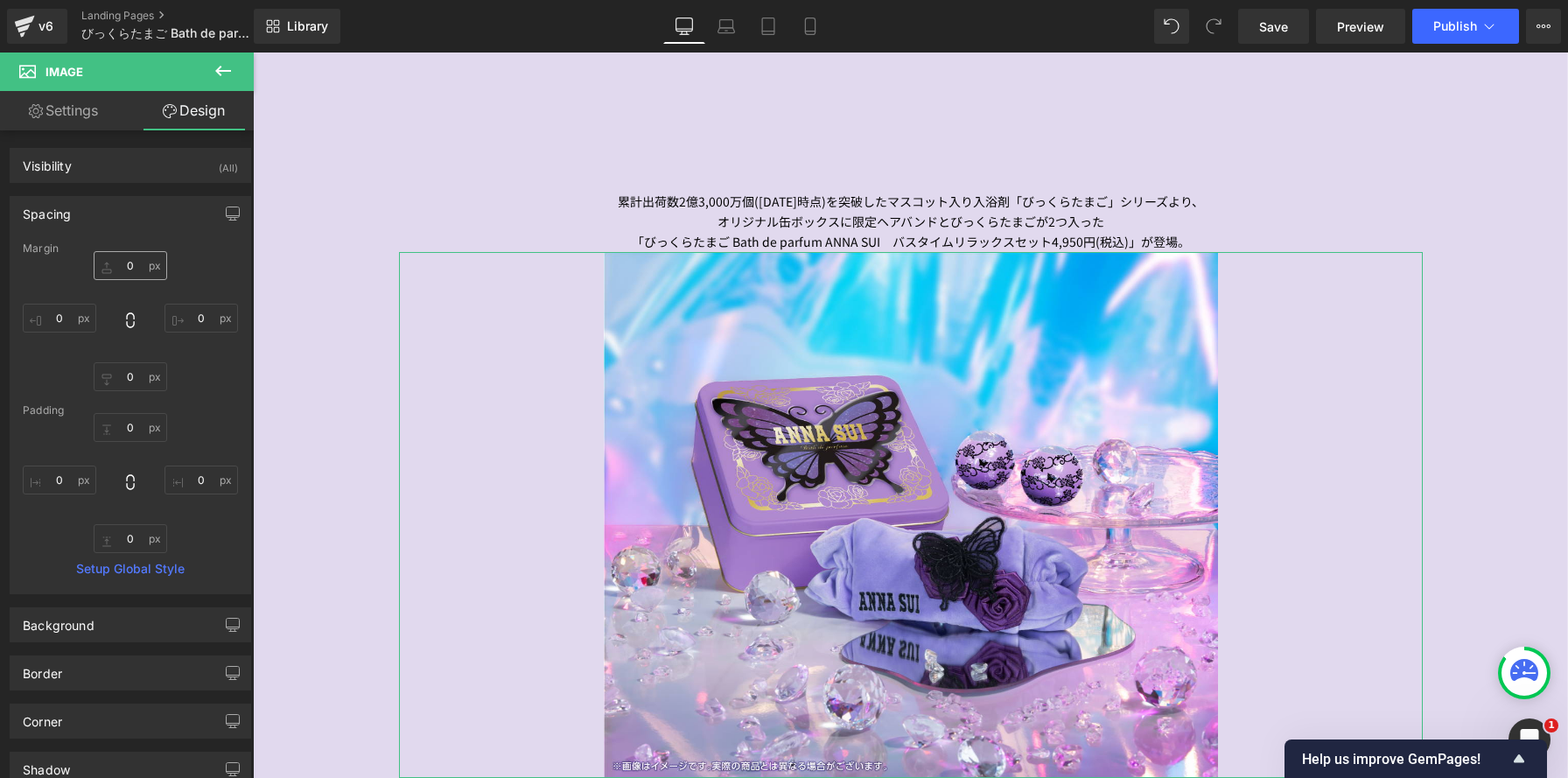
type input "0"
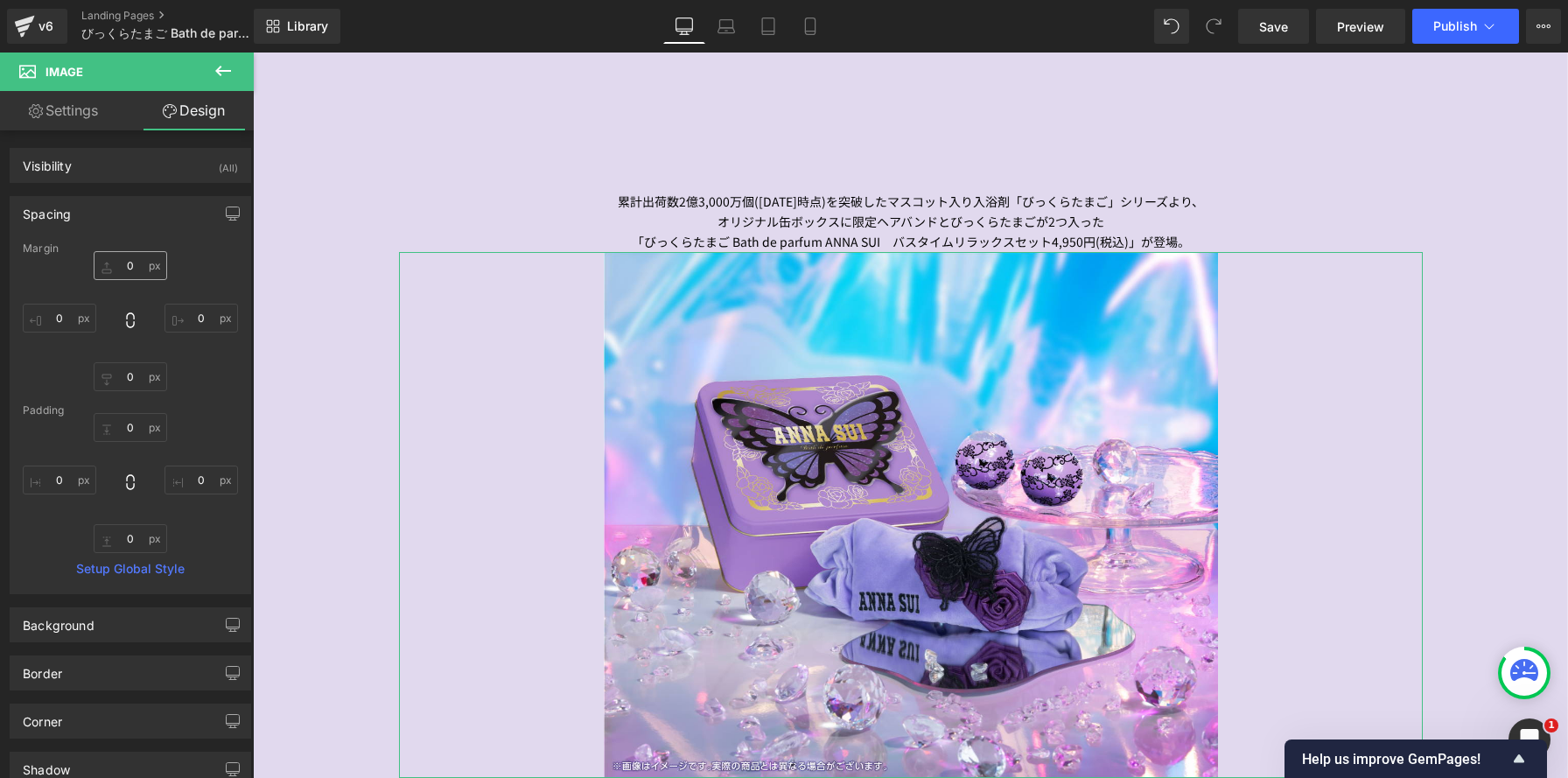
type input "0"
click at [122, 260] on input "0" at bounding box center [130, 265] width 73 height 29
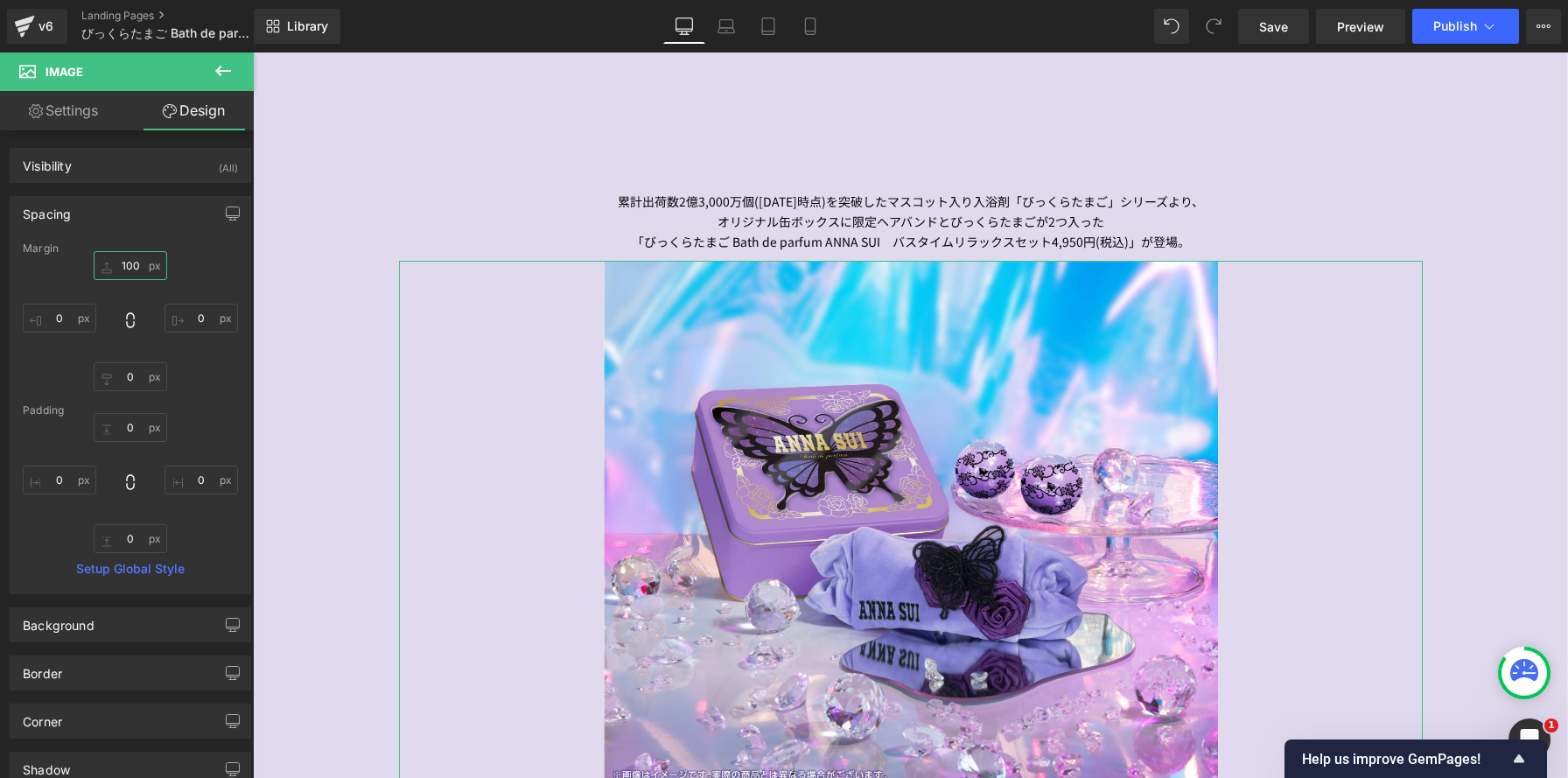
scroll to position [2734, 1315]
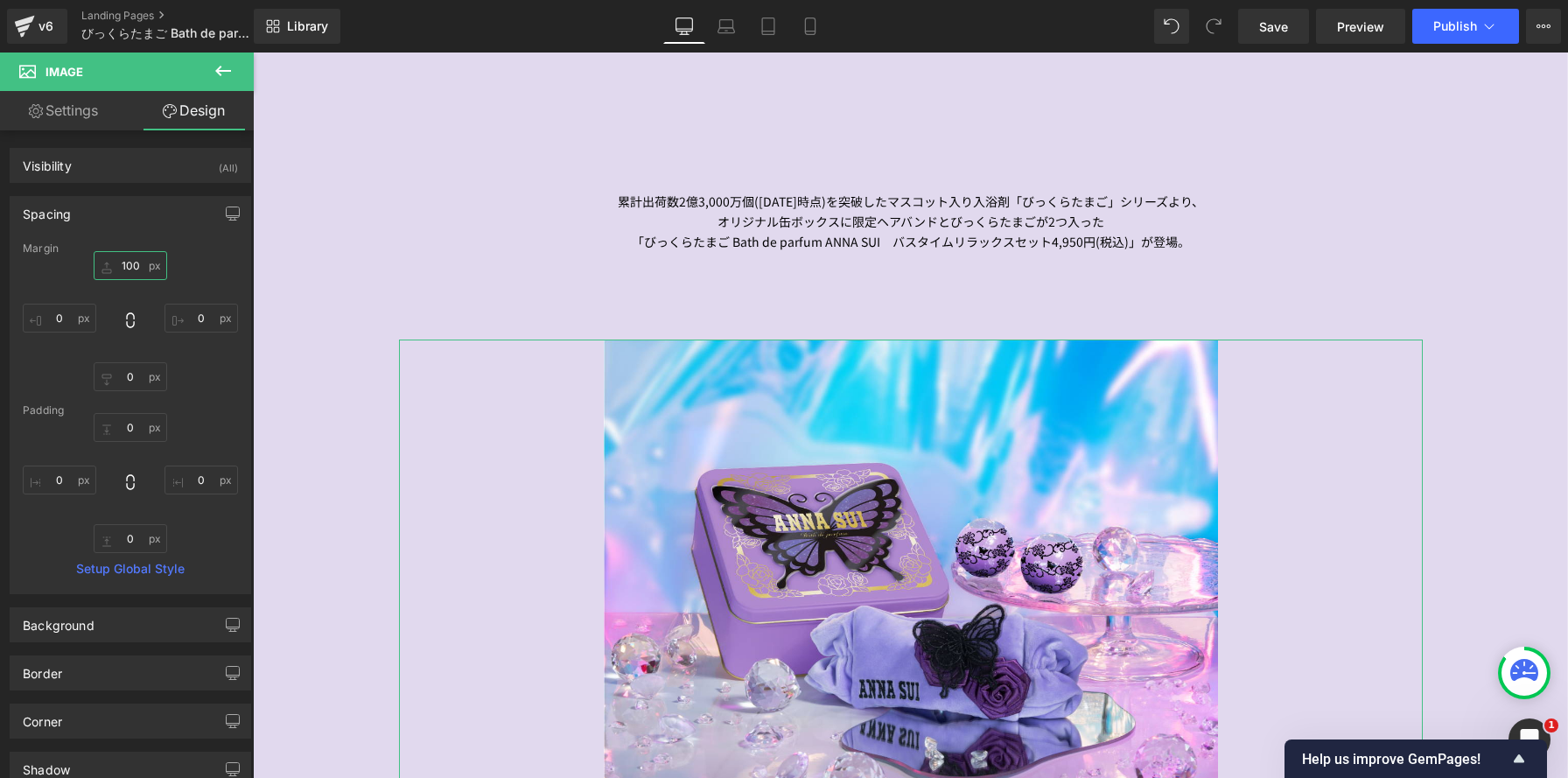
type input "100"
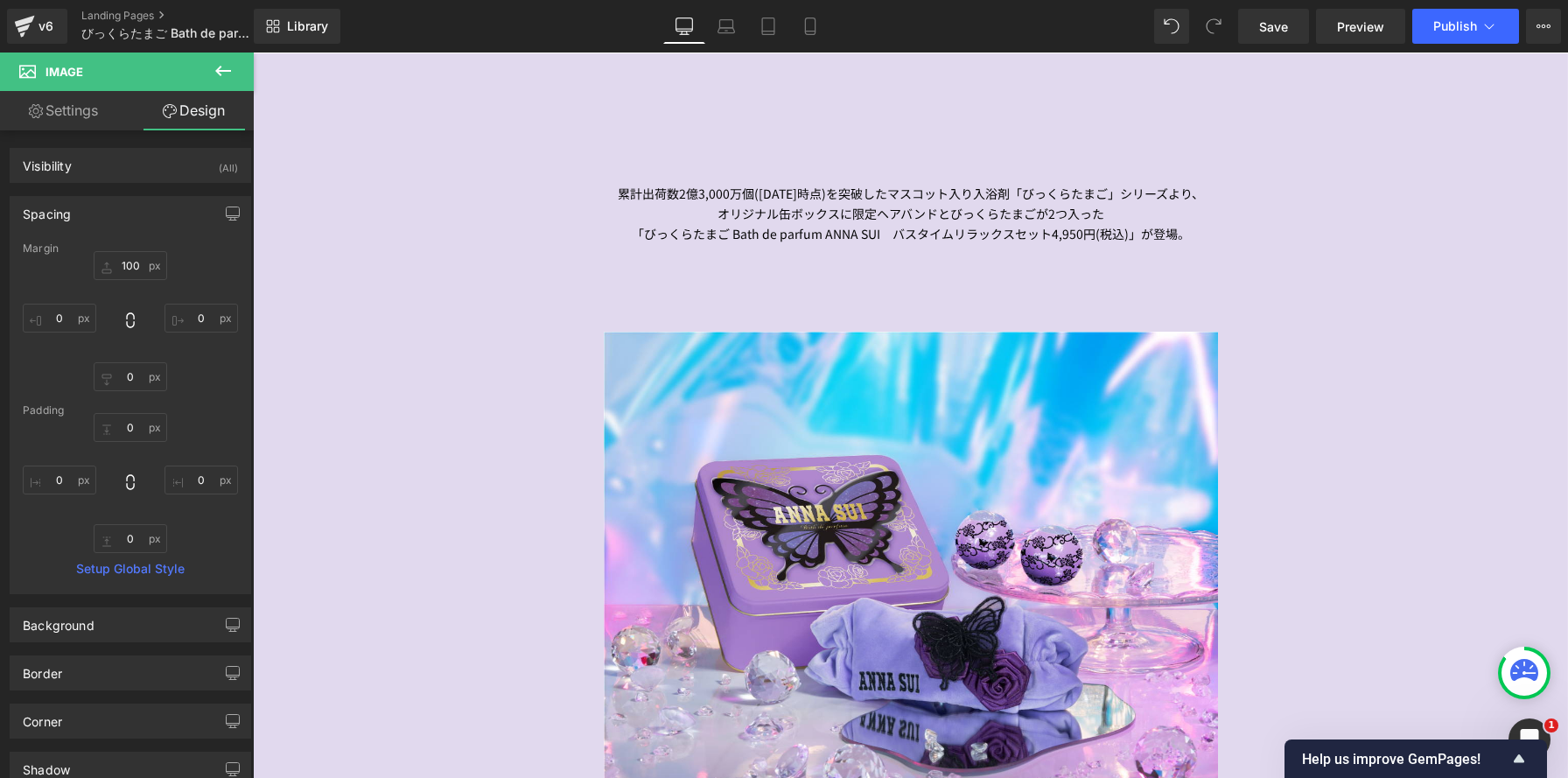
scroll to position [711, 0]
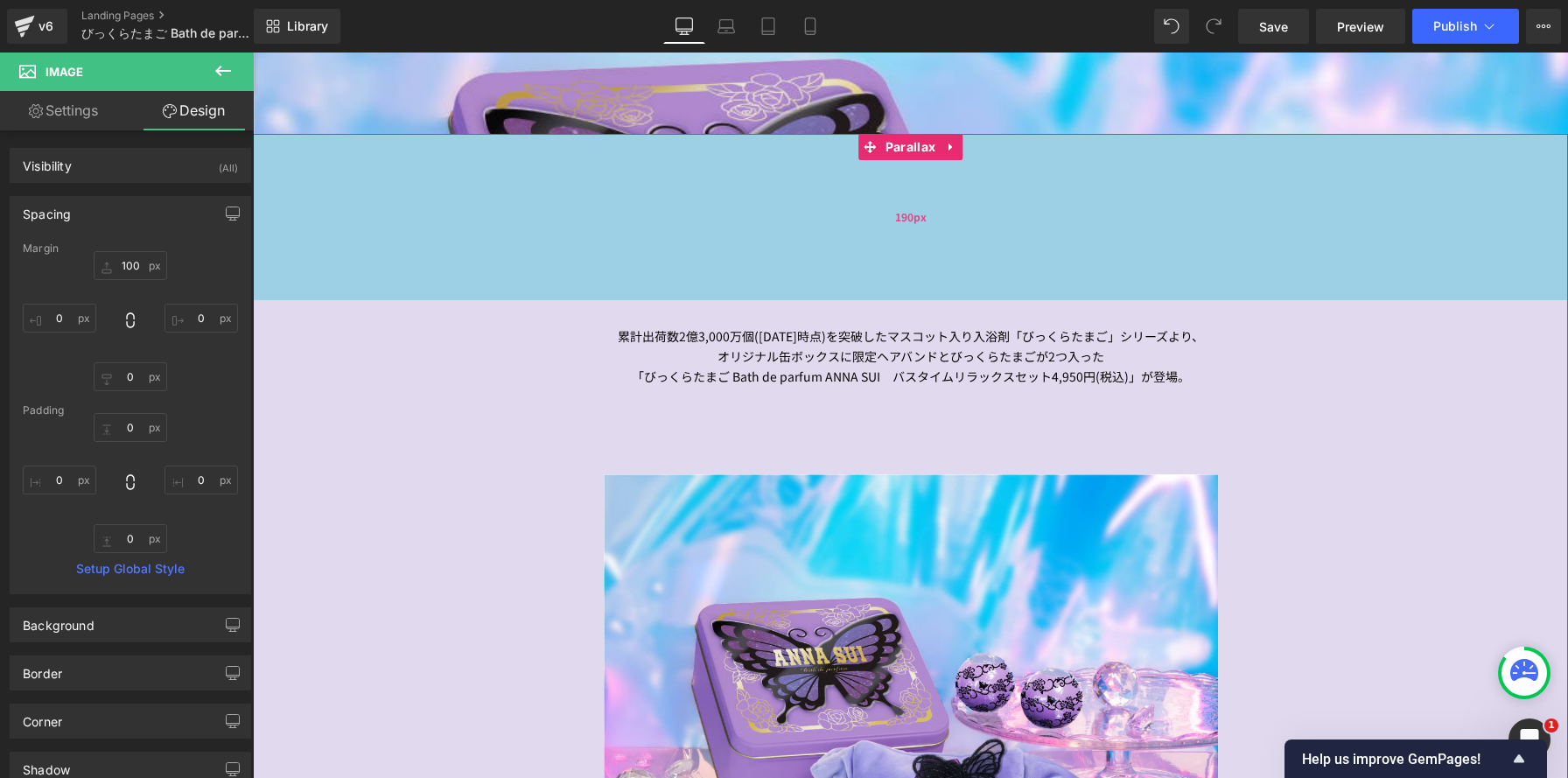
click at [898, 193] on div "190px" at bounding box center [910, 217] width 1315 height 166
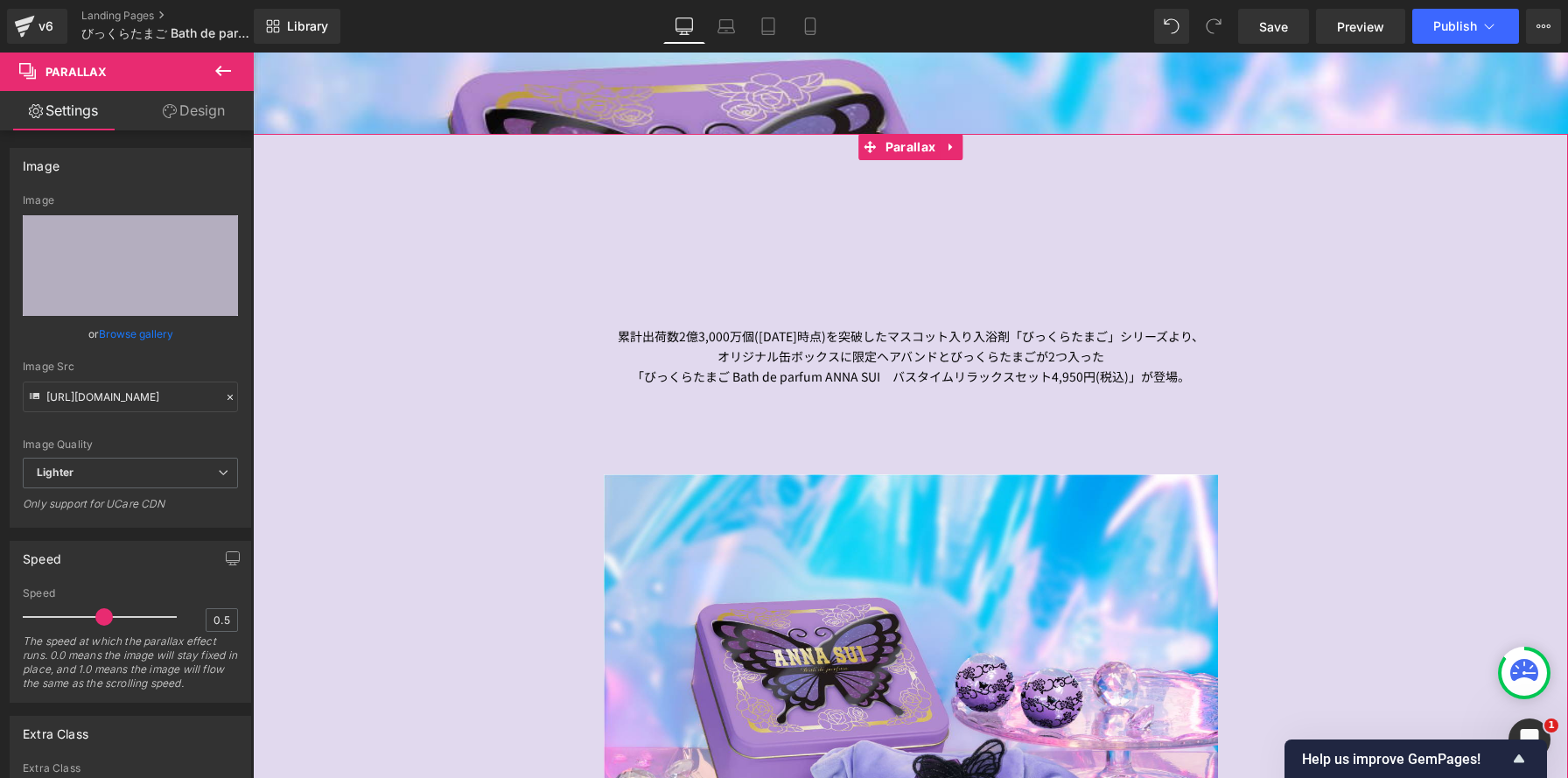
click at [182, 109] on link "Design" at bounding box center [194, 111] width 127 height 39
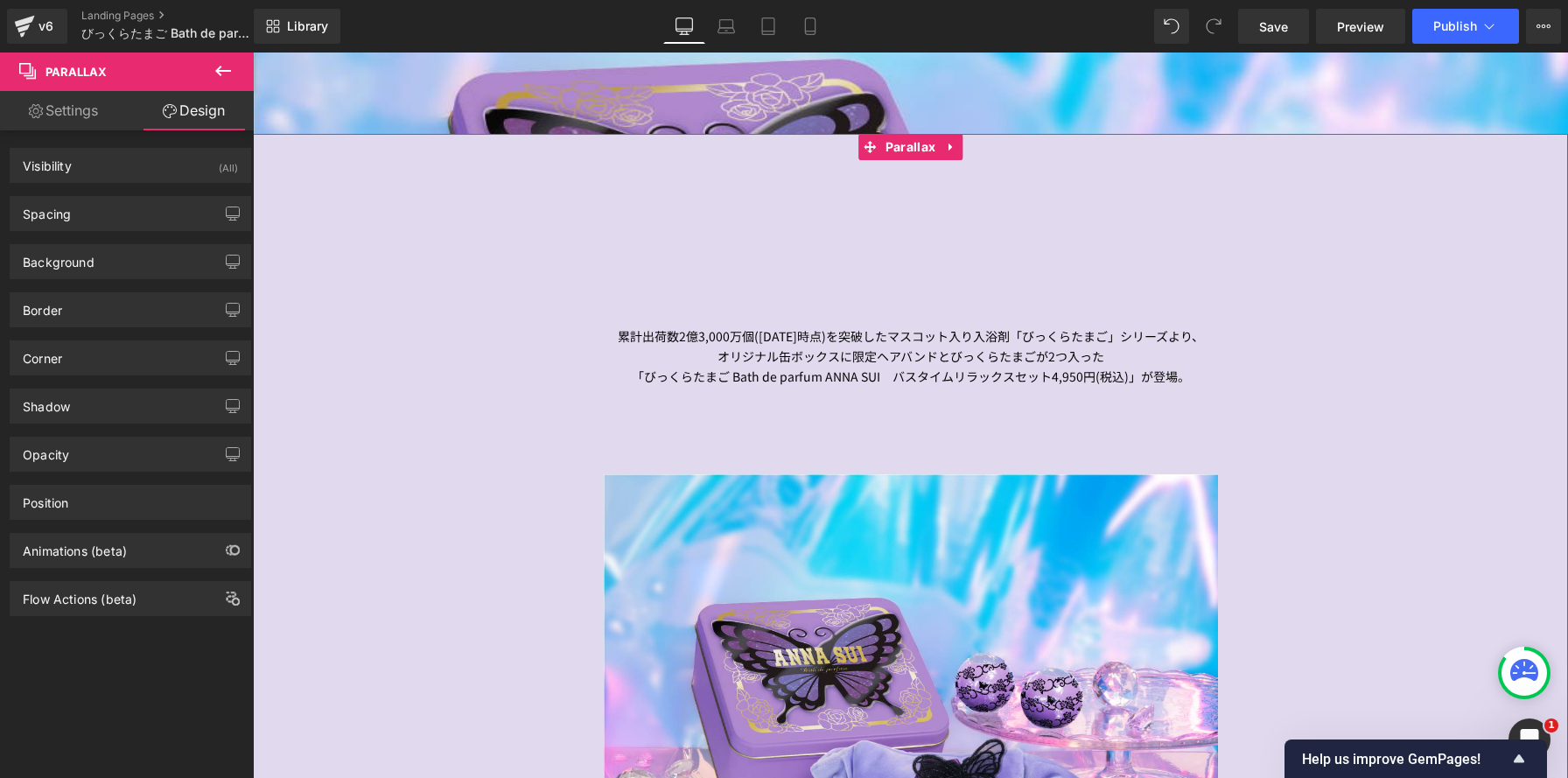
type input "0"
type input "190"
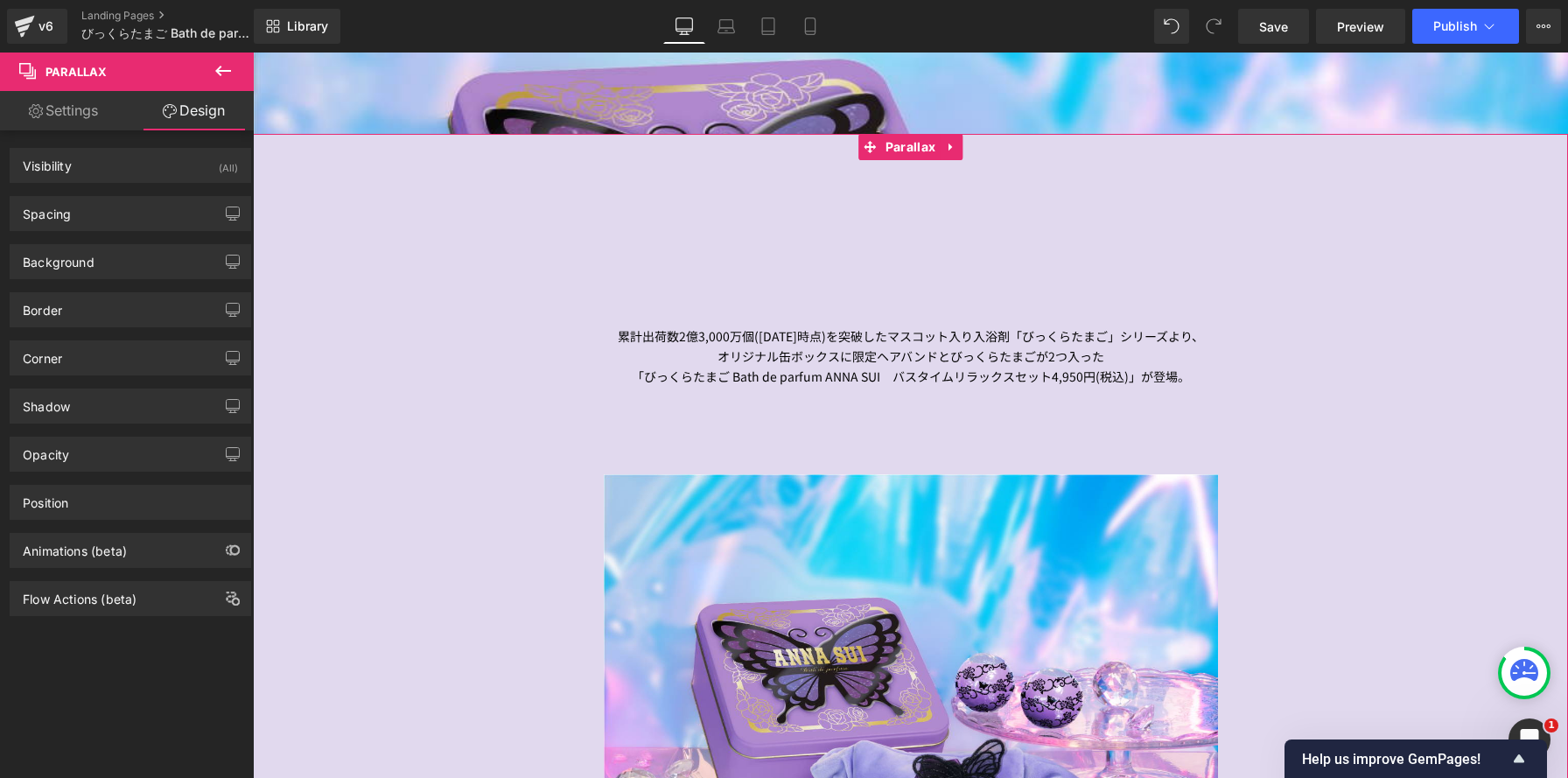
type input "0"
type input "200"
type input "0"
click at [180, 197] on div "Spacing Margin 0px 0 0px 0 0px 0 0px 0 Padding 190px 190 0px 0 200px 200 0px 0 …" at bounding box center [130, 213] width 241 height 35
click at [181, 222] on div "Spacing" at bounding box center [130, 213] width 239 height 33
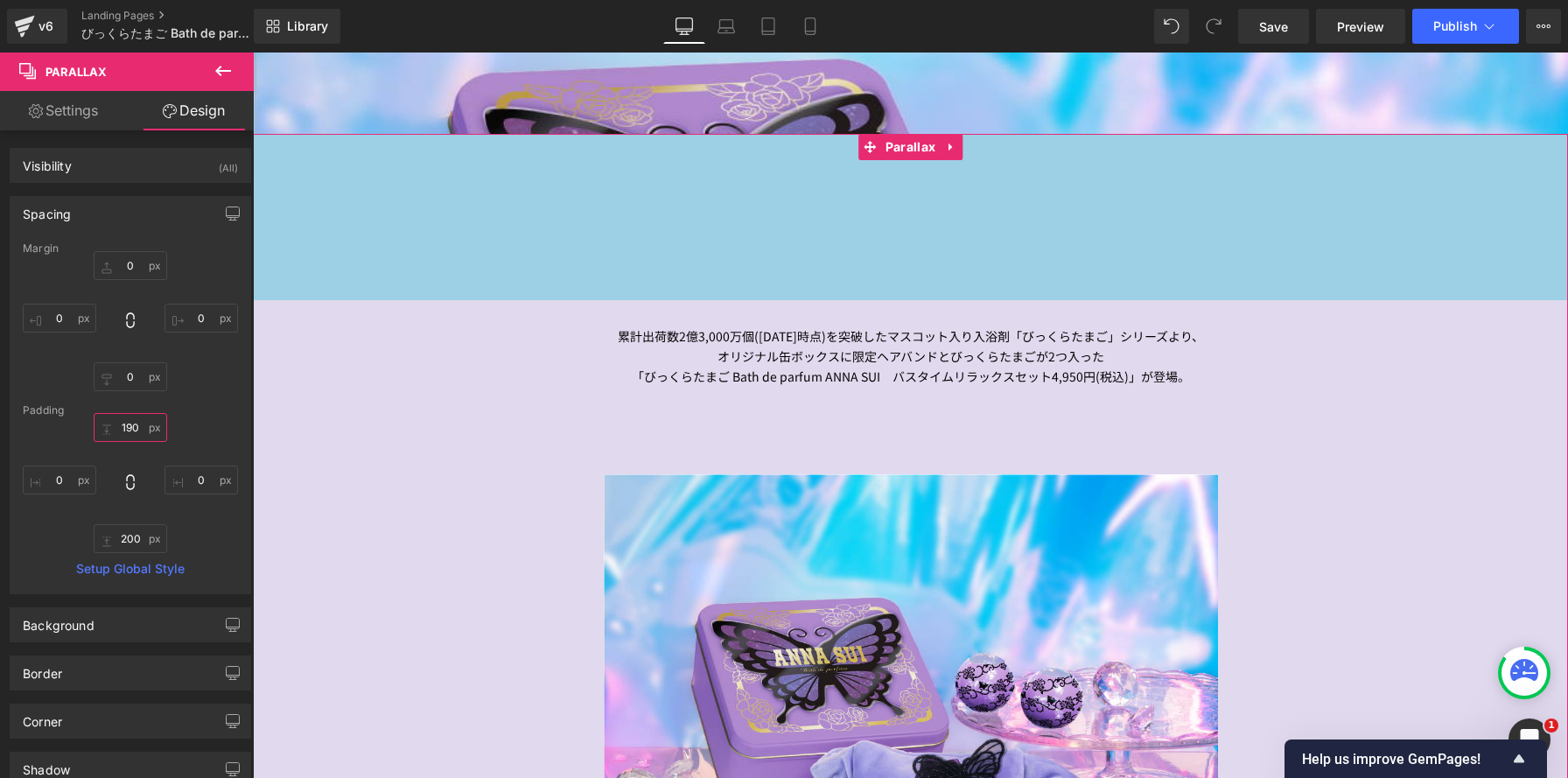
click at [131, 435] on input "190" at bounding box center [130, 428] width 73 height 29
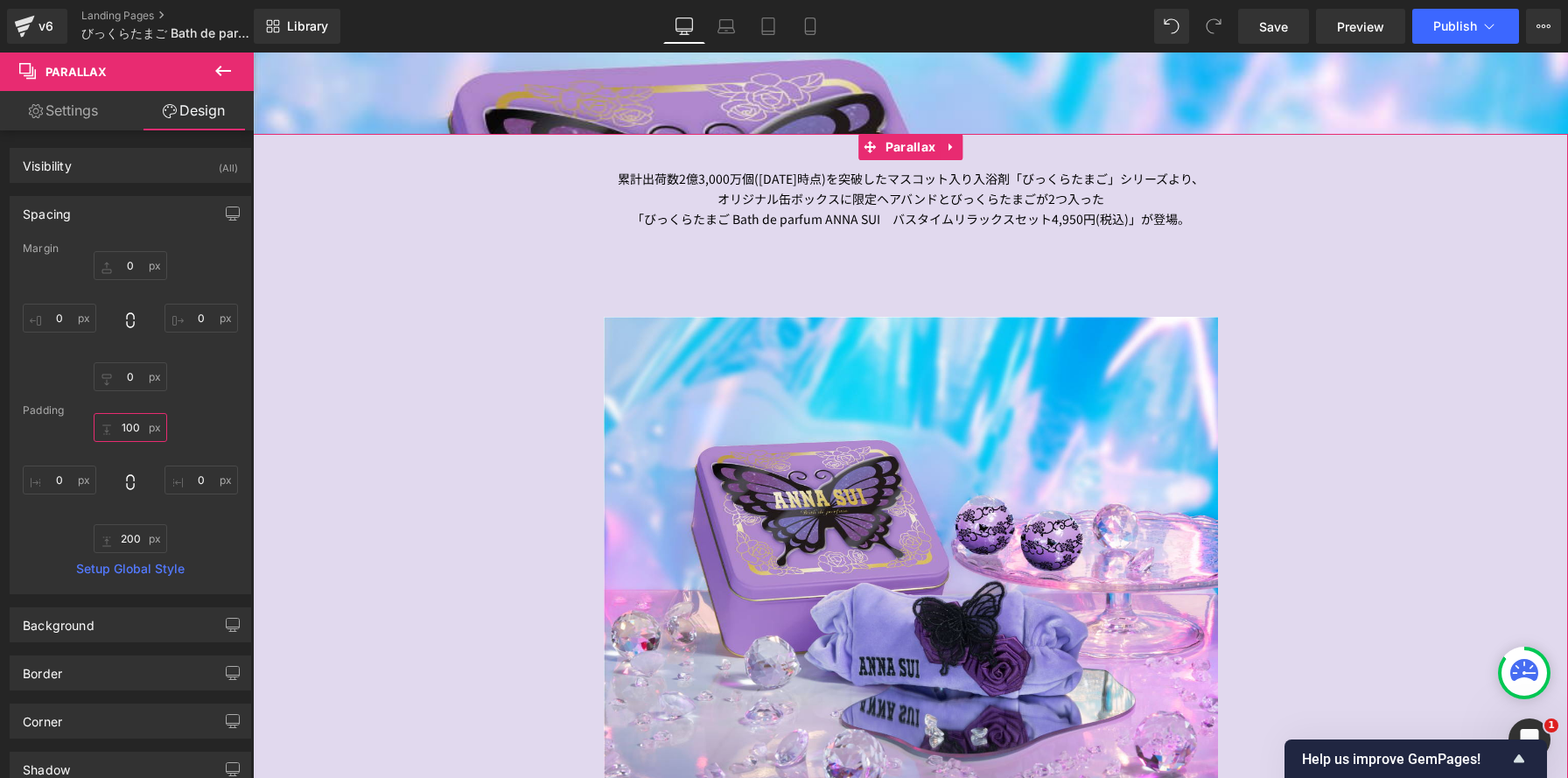
scroll to position [9, 9]
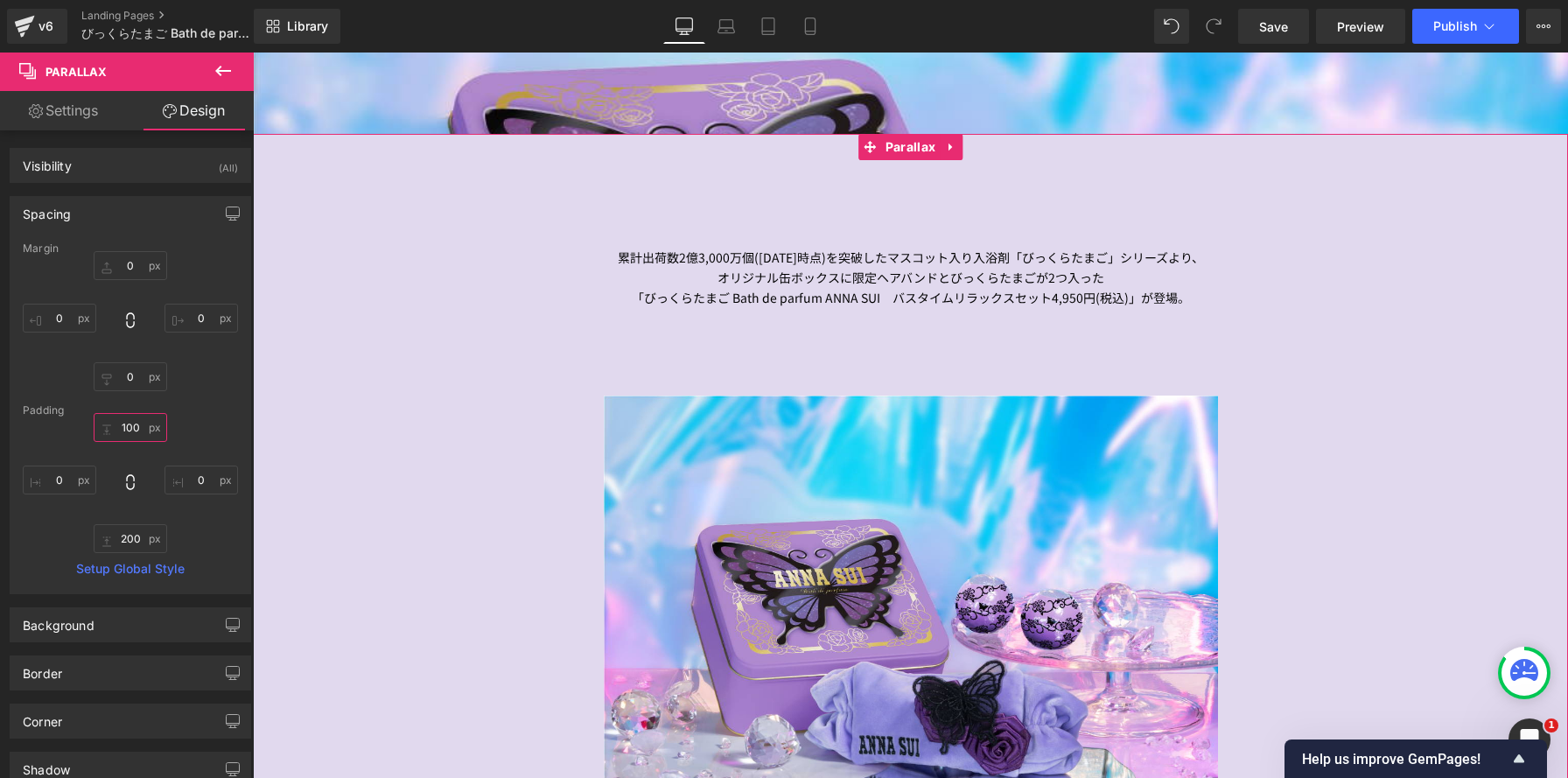
type input "100"
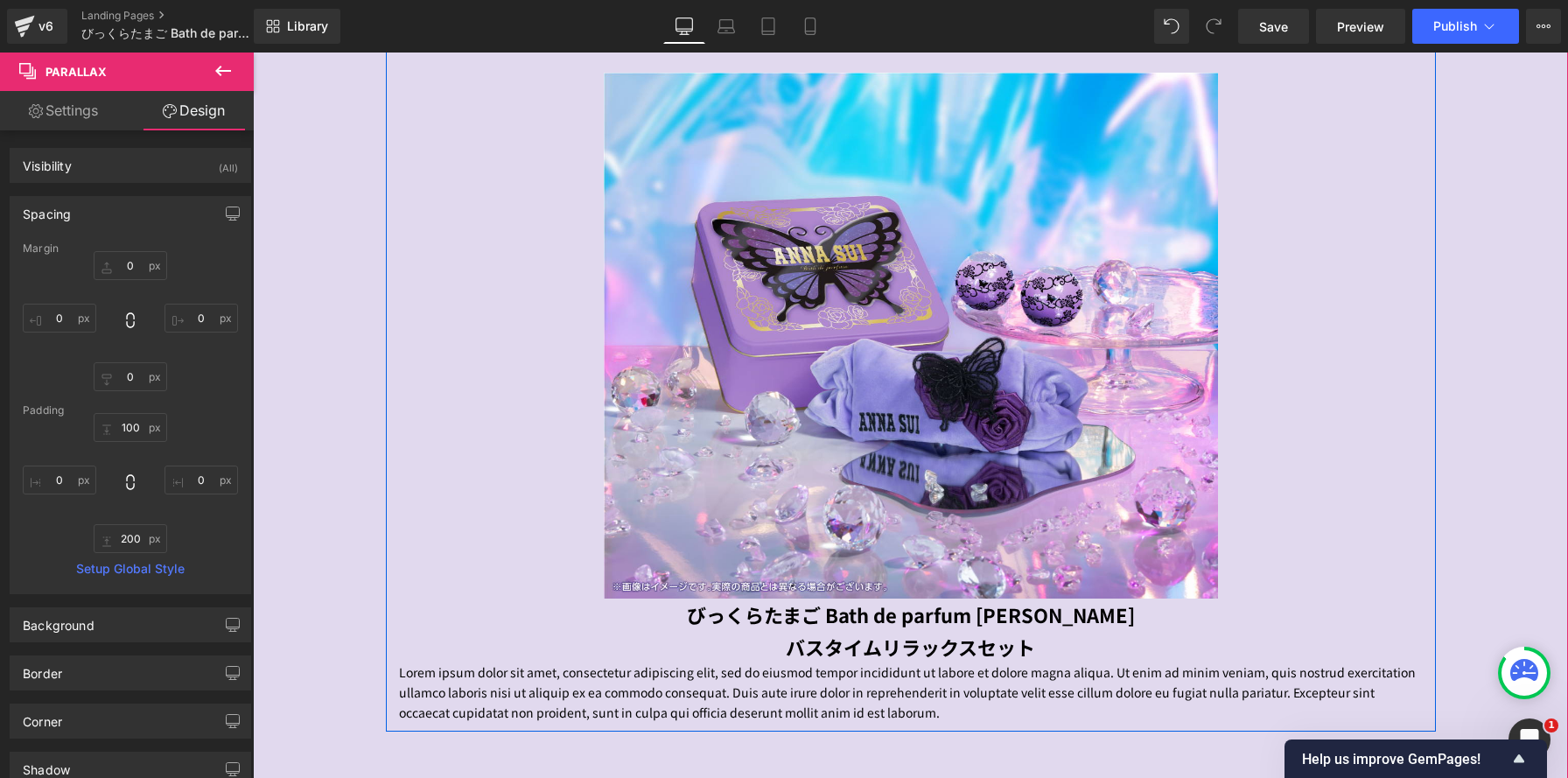
scroll to position [1243, 0]
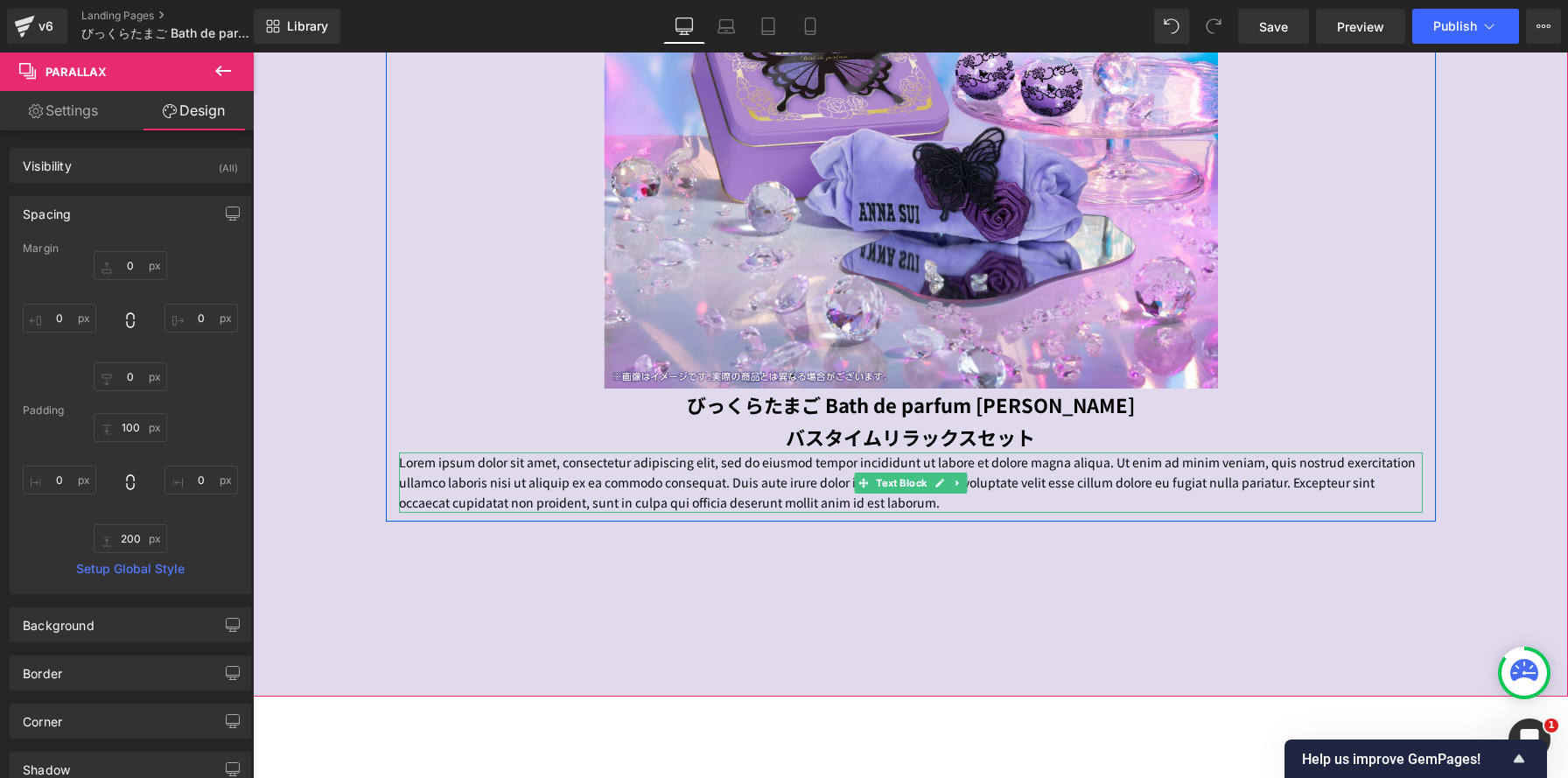
click at [804, 501] on p "Lorem ipsum dolor sit amet, consectetur adipiscing elit, sed do eiusmod tempor …" at bounding box center [911, 483] width 1024 height 61
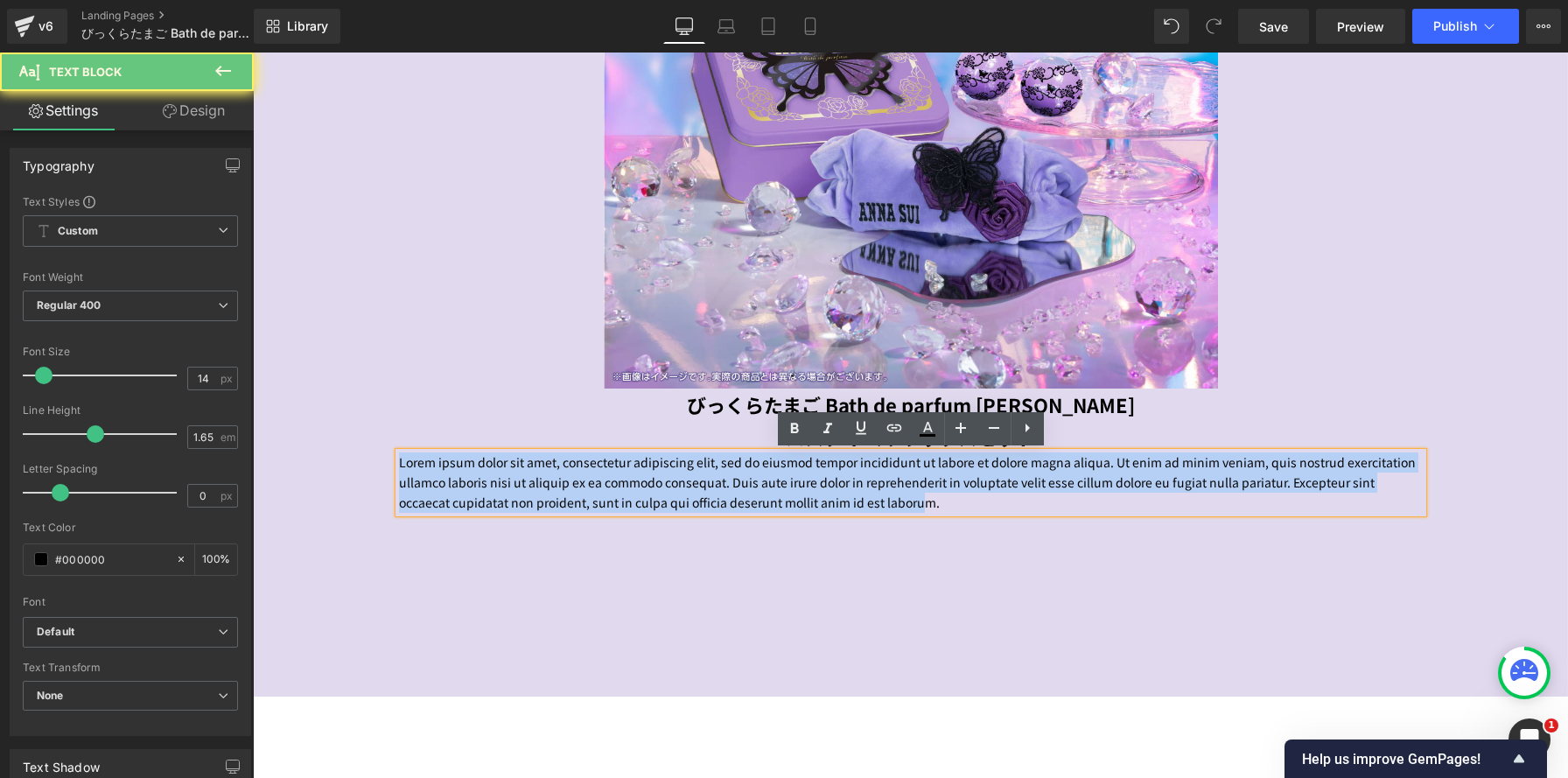
drag, startPoint x: 518, startPoint y: 473, endPoint x: 225, endPoint y: 441, distance: 294.7
click at [253, 441] on html "コンテンツへスキップ アナ スイ ジャパン 公式ウェブストア メニュー NEWS >>> Coming Soon コラボアイテム ANNA SUI × MY …" at bounding box center [910, 136] width 1315 height 2656
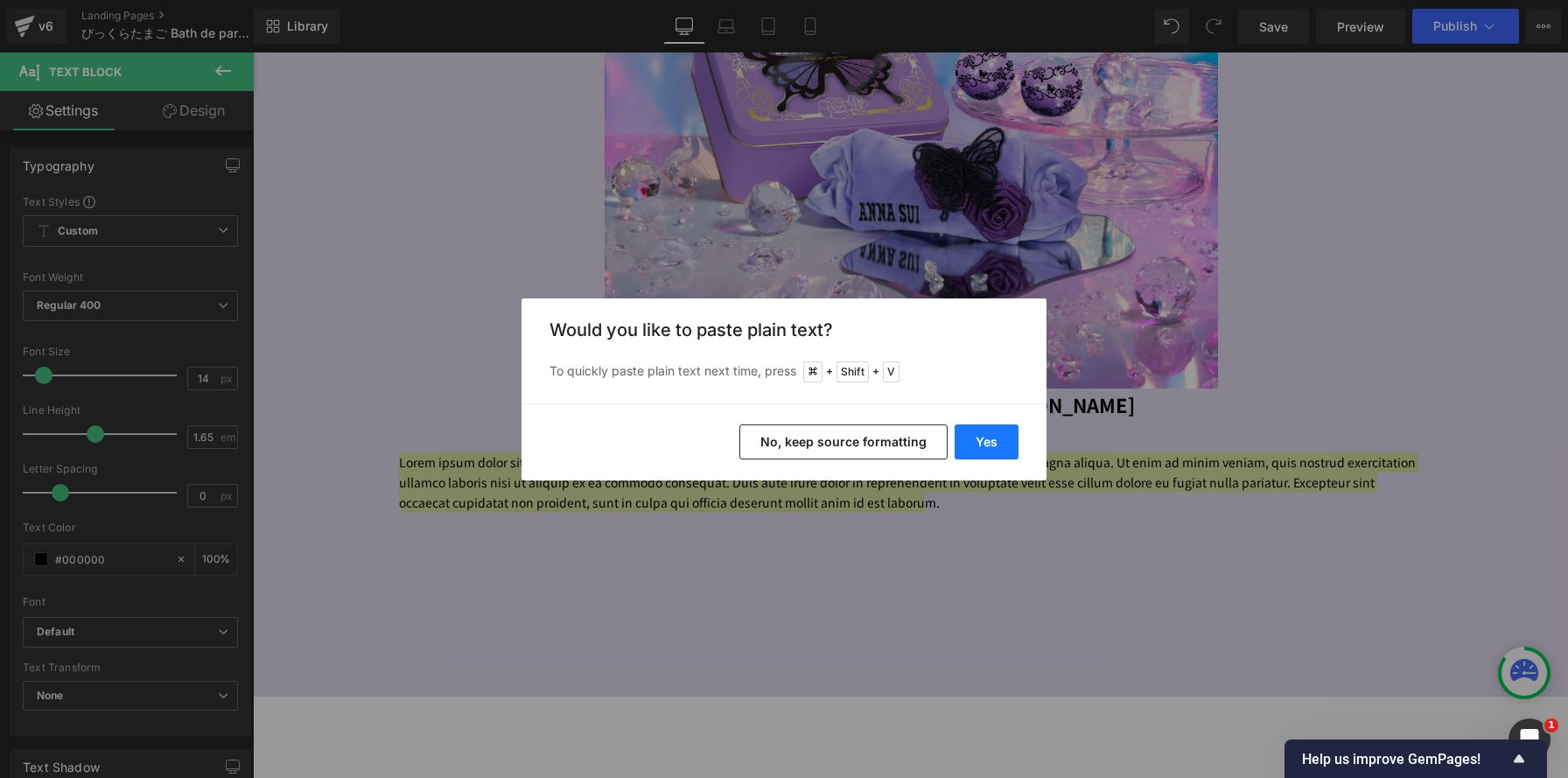
click at [993, 444] on button "Yes" at bounding box center [987, 441] width 64 height 35
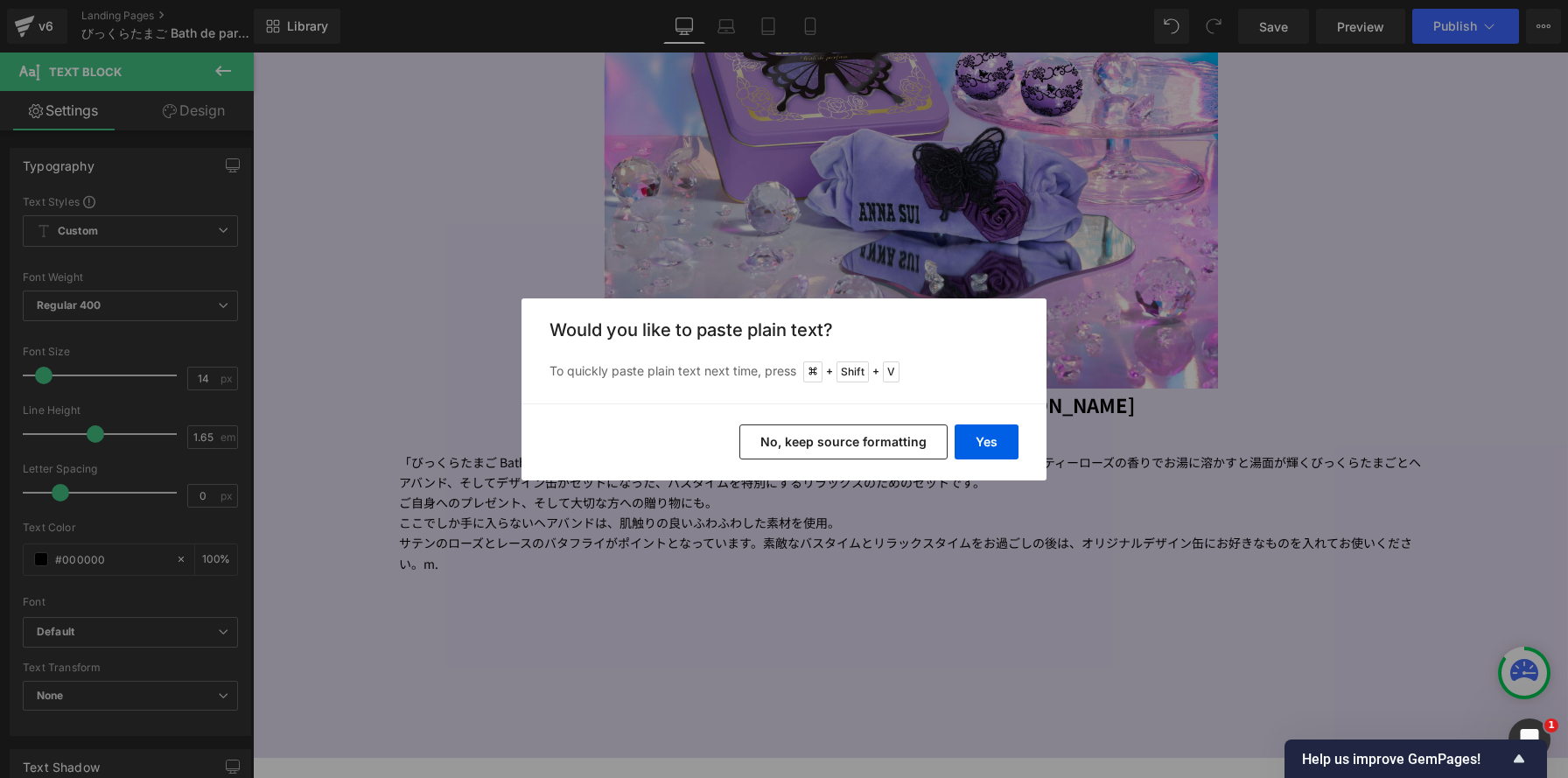
scroll to position [8, 9]
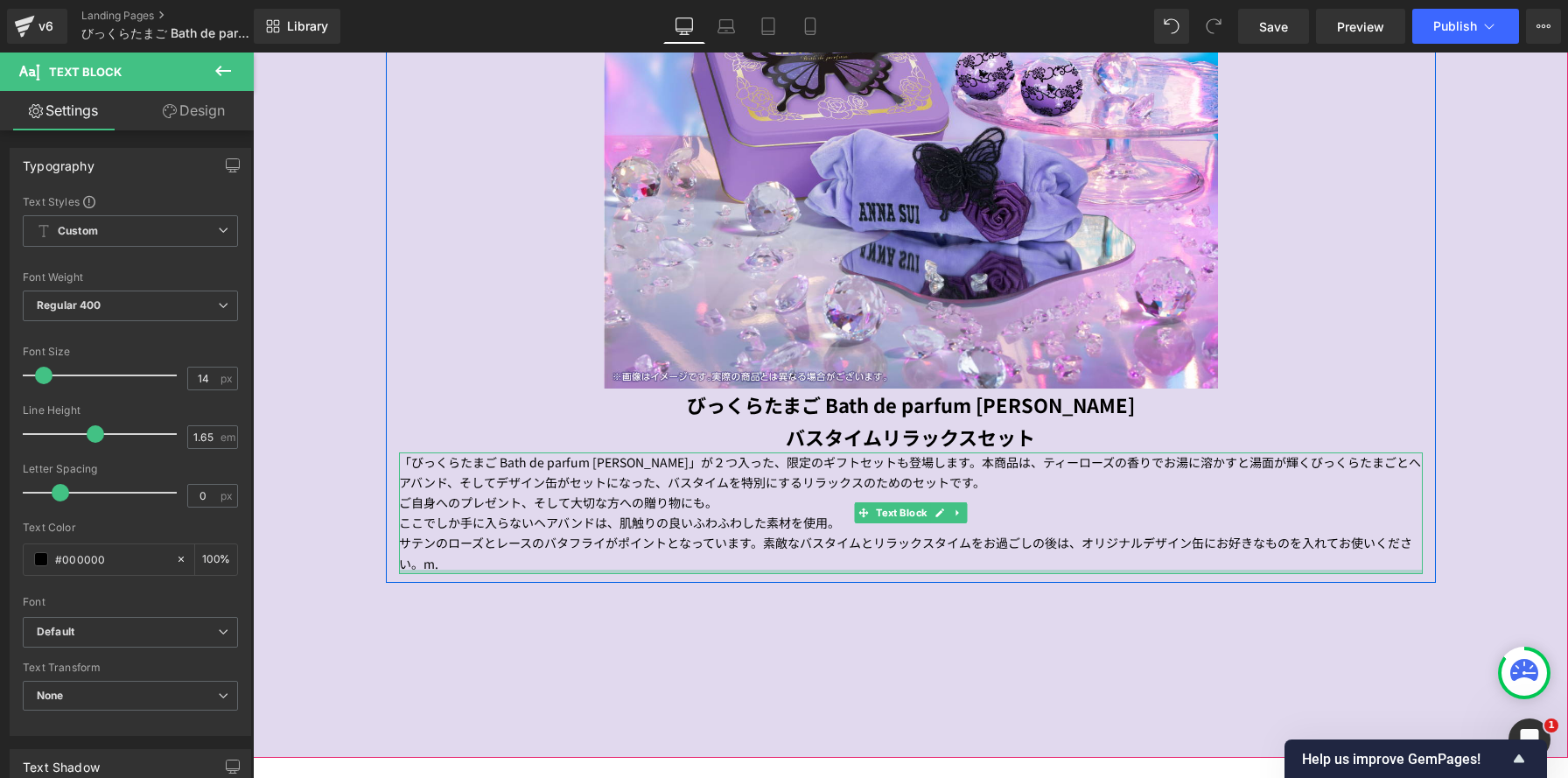
click at [477, 567] on p "サテンのローズとレースのバタフライがポイントとなっています。素敵なバスタイムとリラックスタイムをお過ごしの後は、オリジナルデザイン缶にお好きなものを入れてお使…" at bounding box center [911, 553] width 1024 height 40
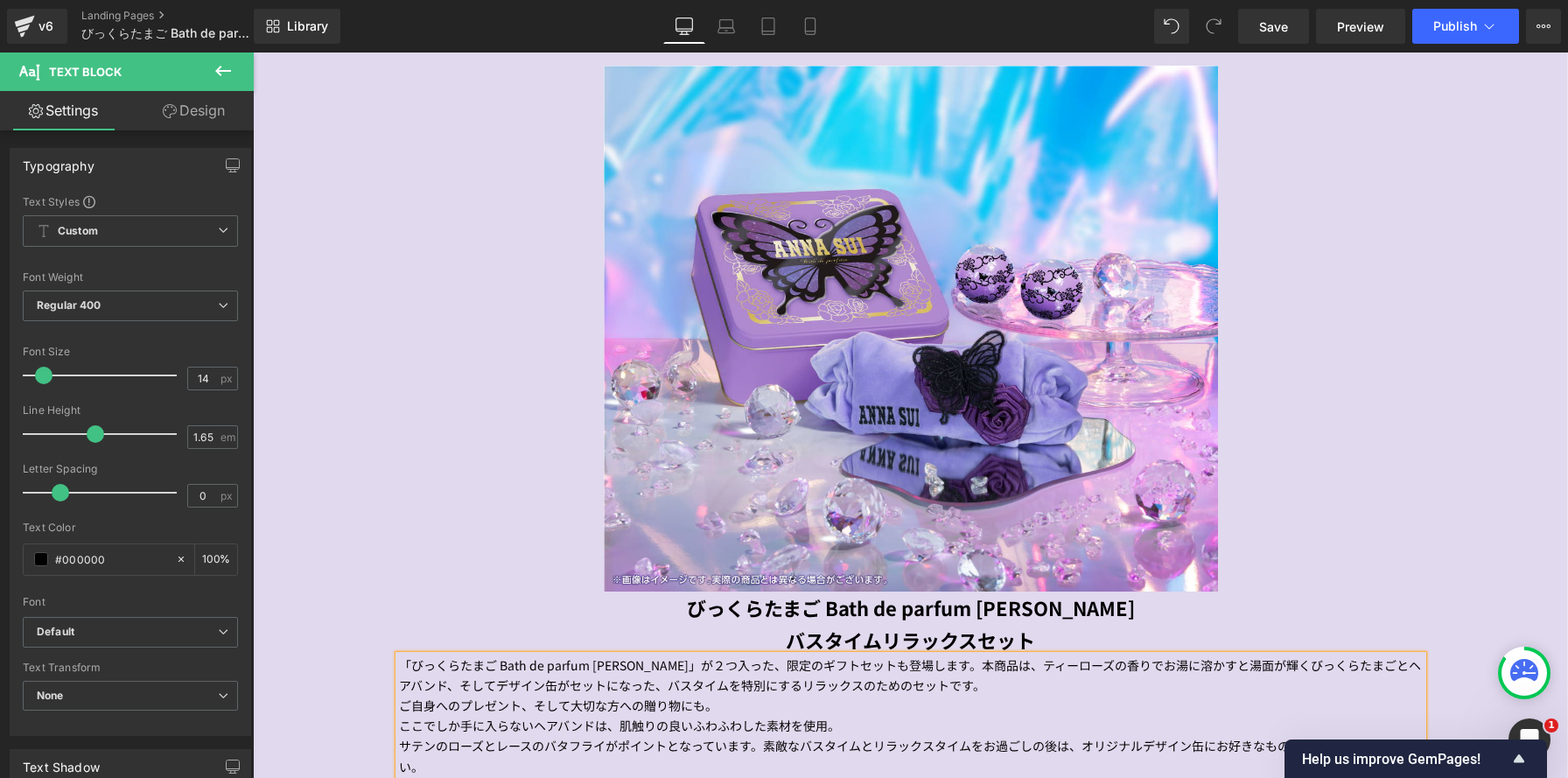
scroll to position [1006, 0]
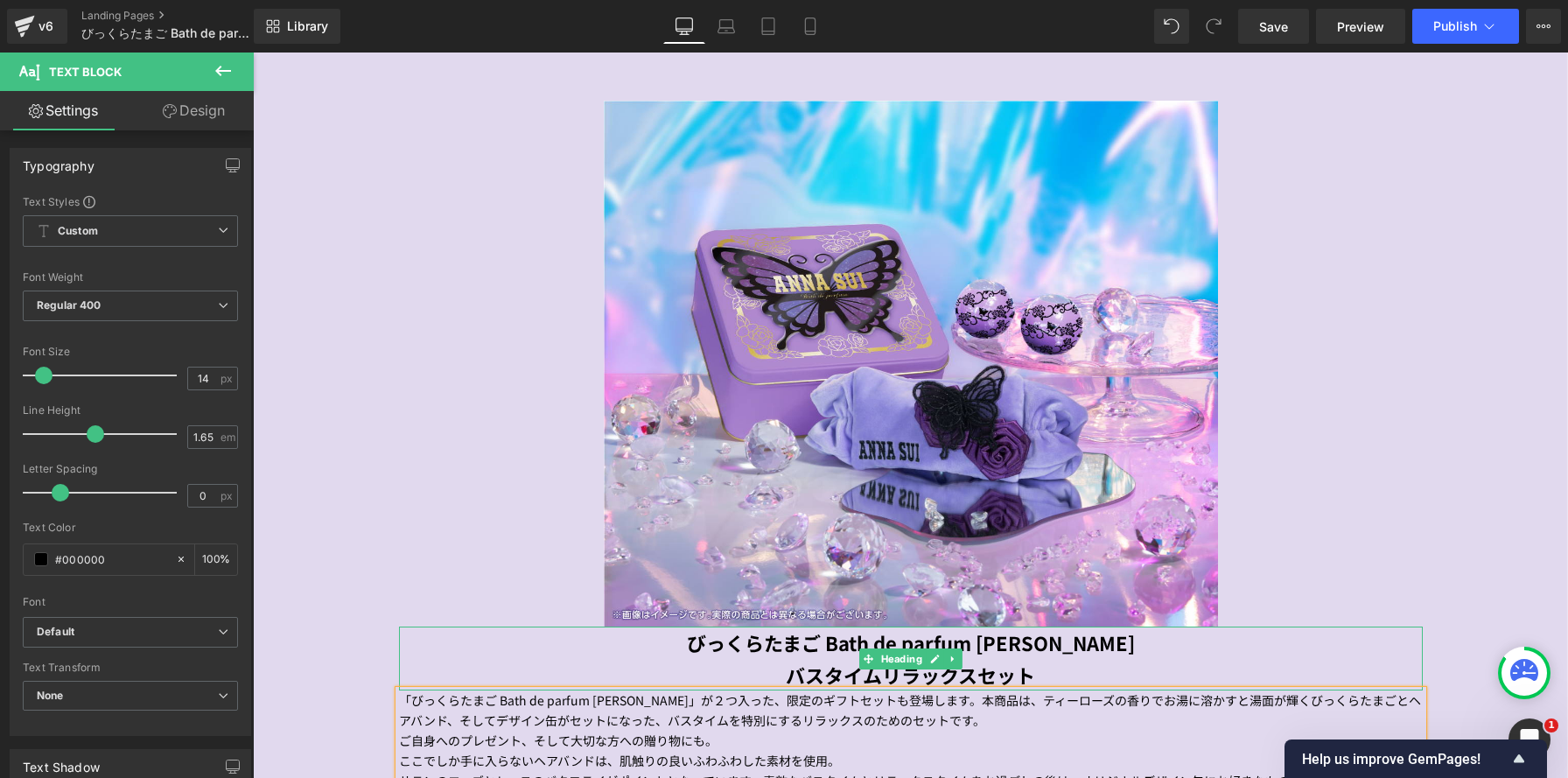
click at [679, 640] on h1 "びっくらたまご Bath de parfum ANNA SUI" at bounding box center [911, 642] width 1024 height 31
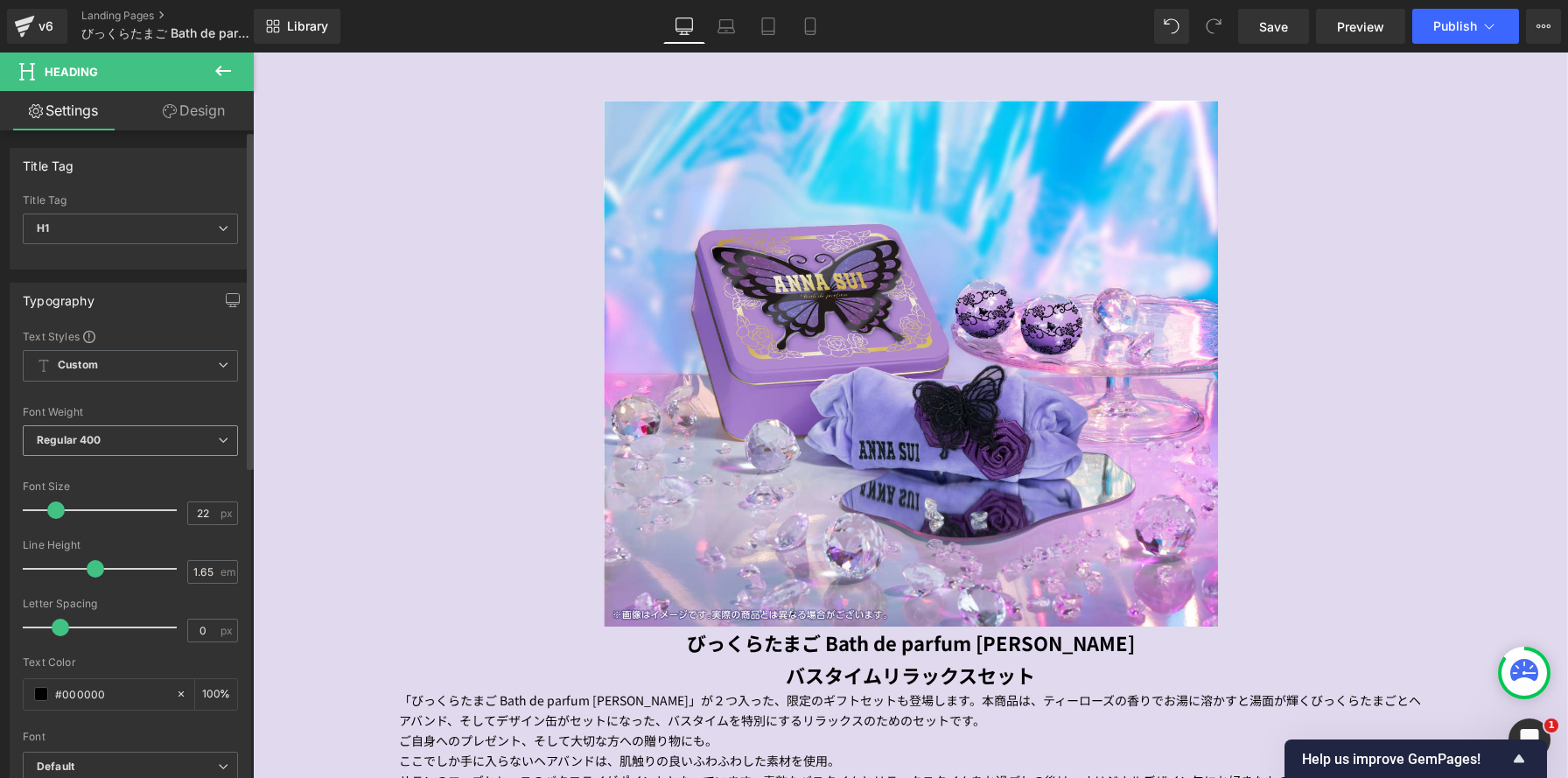
click at [97, 437] on b "Regular 400" at bounding box center [69, 439] width 65 height 13
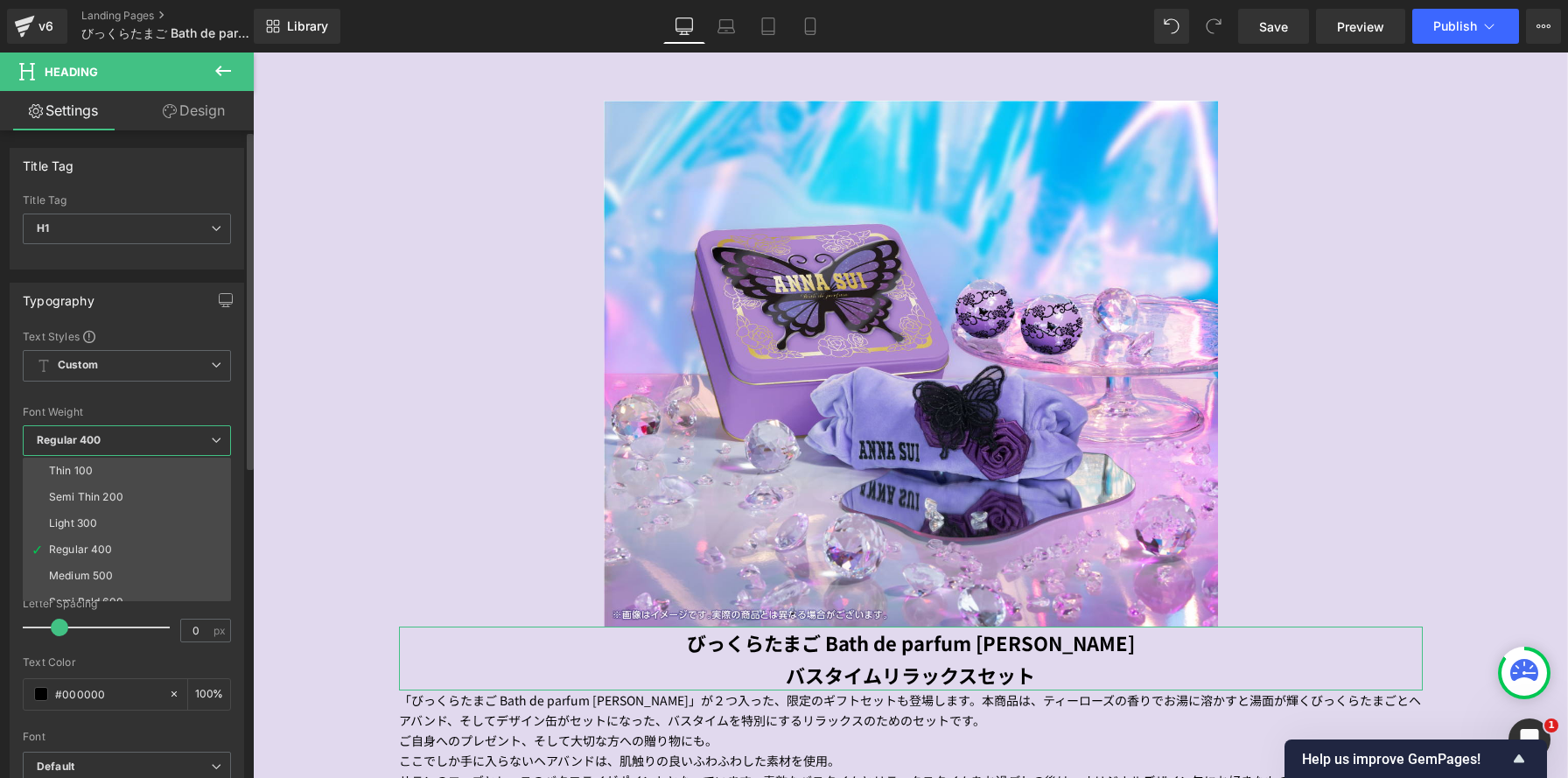
click at [169, 439] on span "Regular 400" at bounding box center [126, 440] width 208 height 30
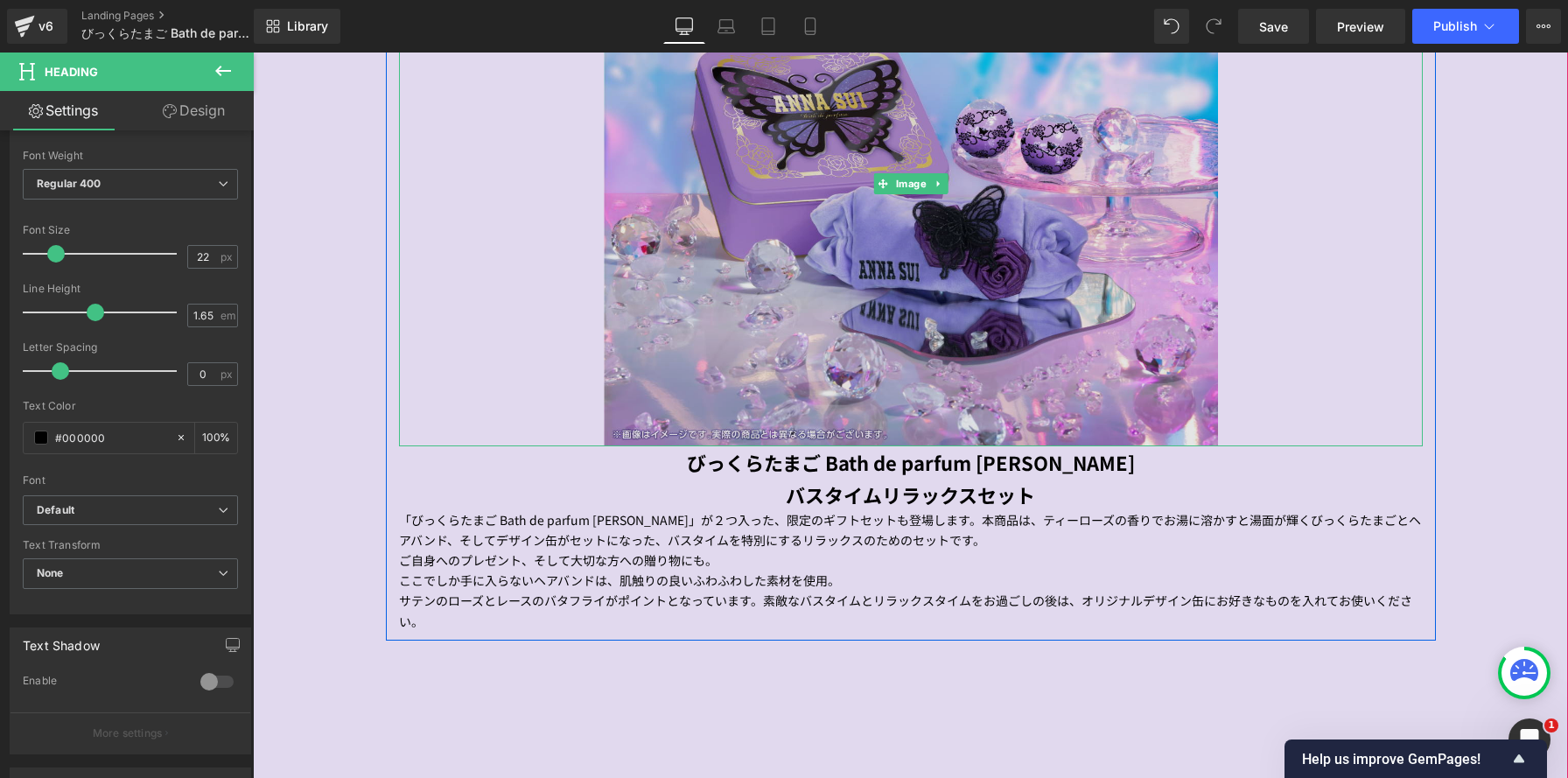
scroll to position [1215, 0]
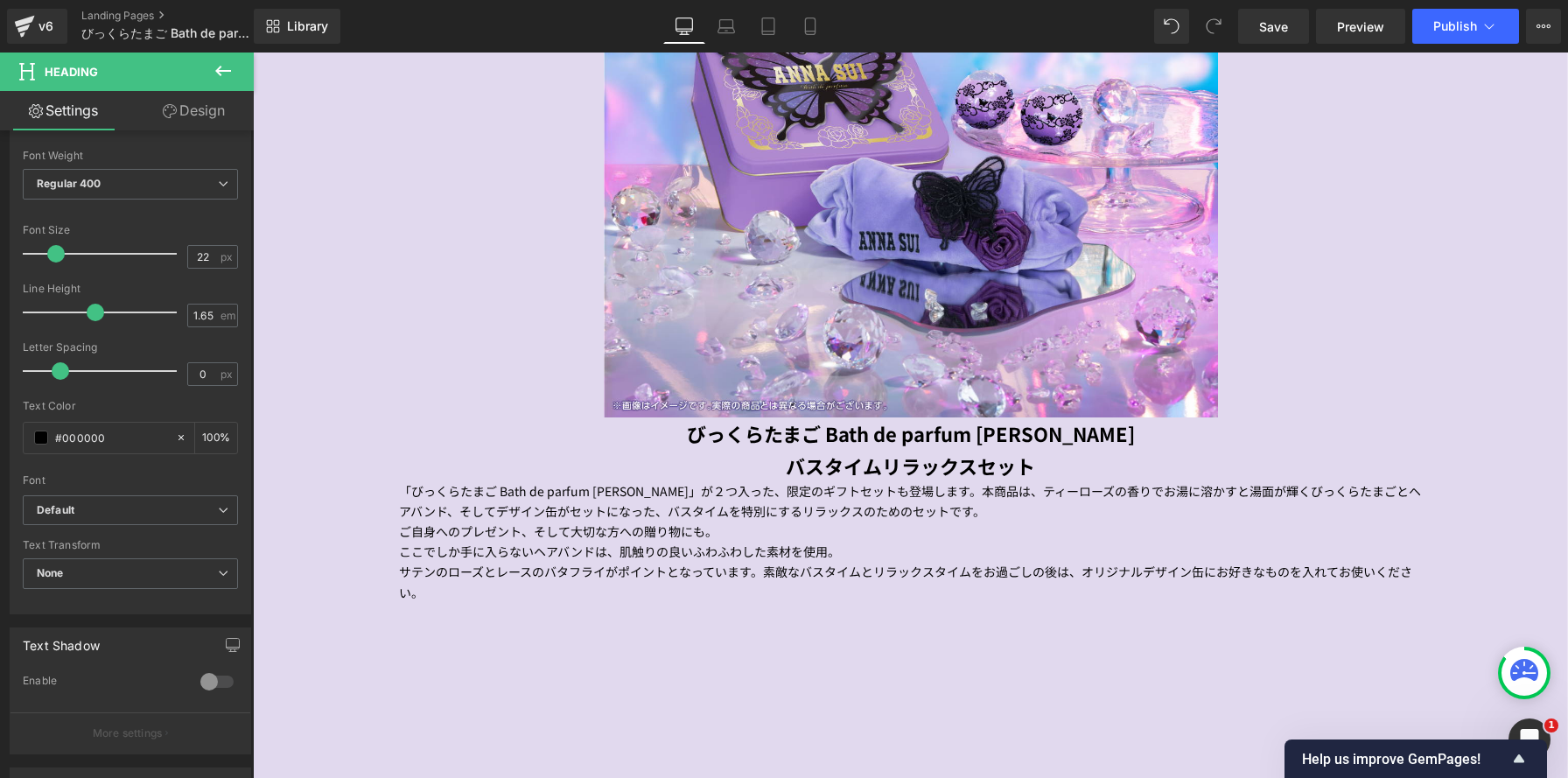
click at [223, 71] on icon at bounding box center [223, 71] width 21 height 21
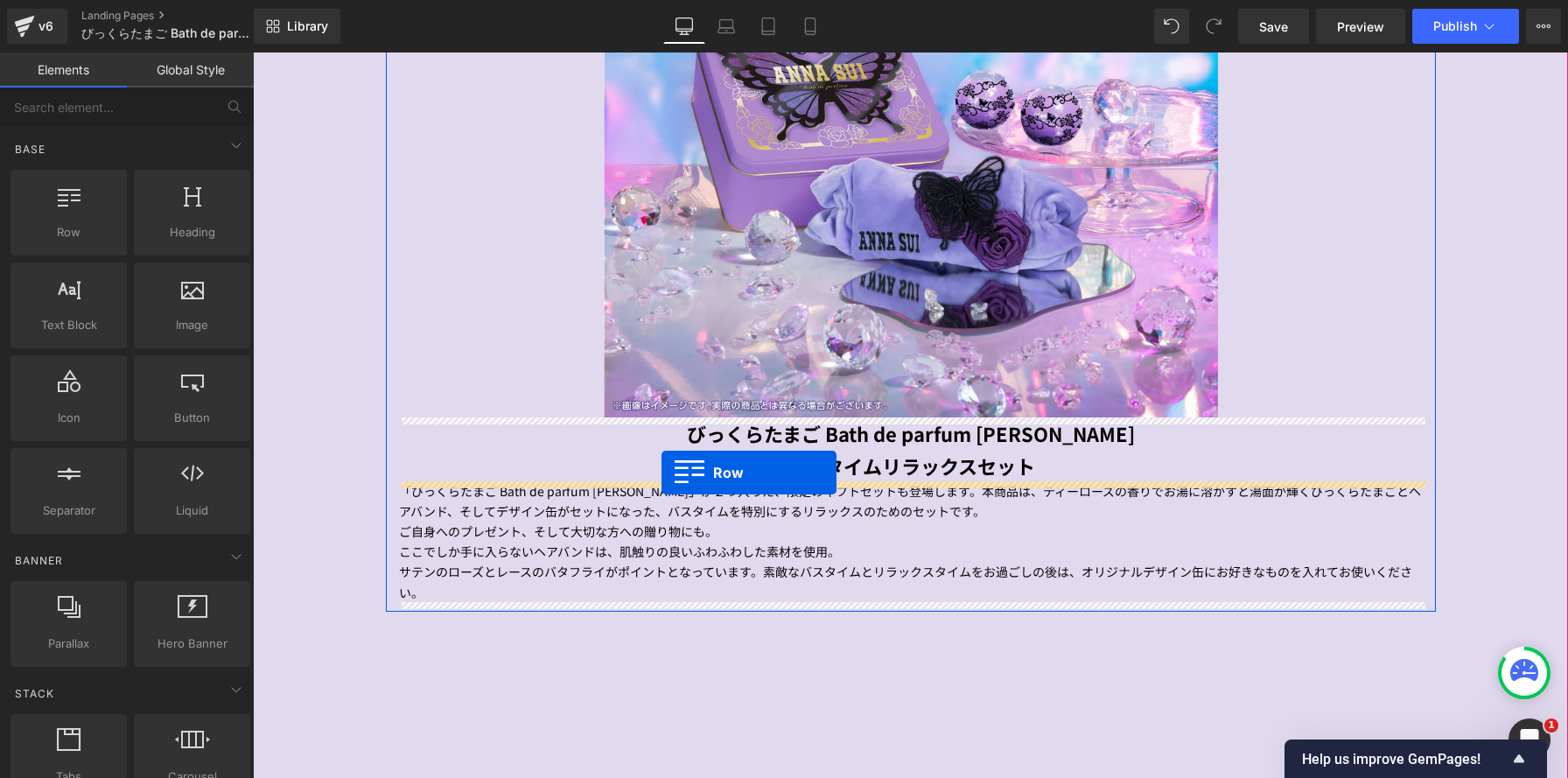
drag, startPoint x: 343, startPoint y: 255, endPoint x: 665, endPoint y: 470, distance: 387.2
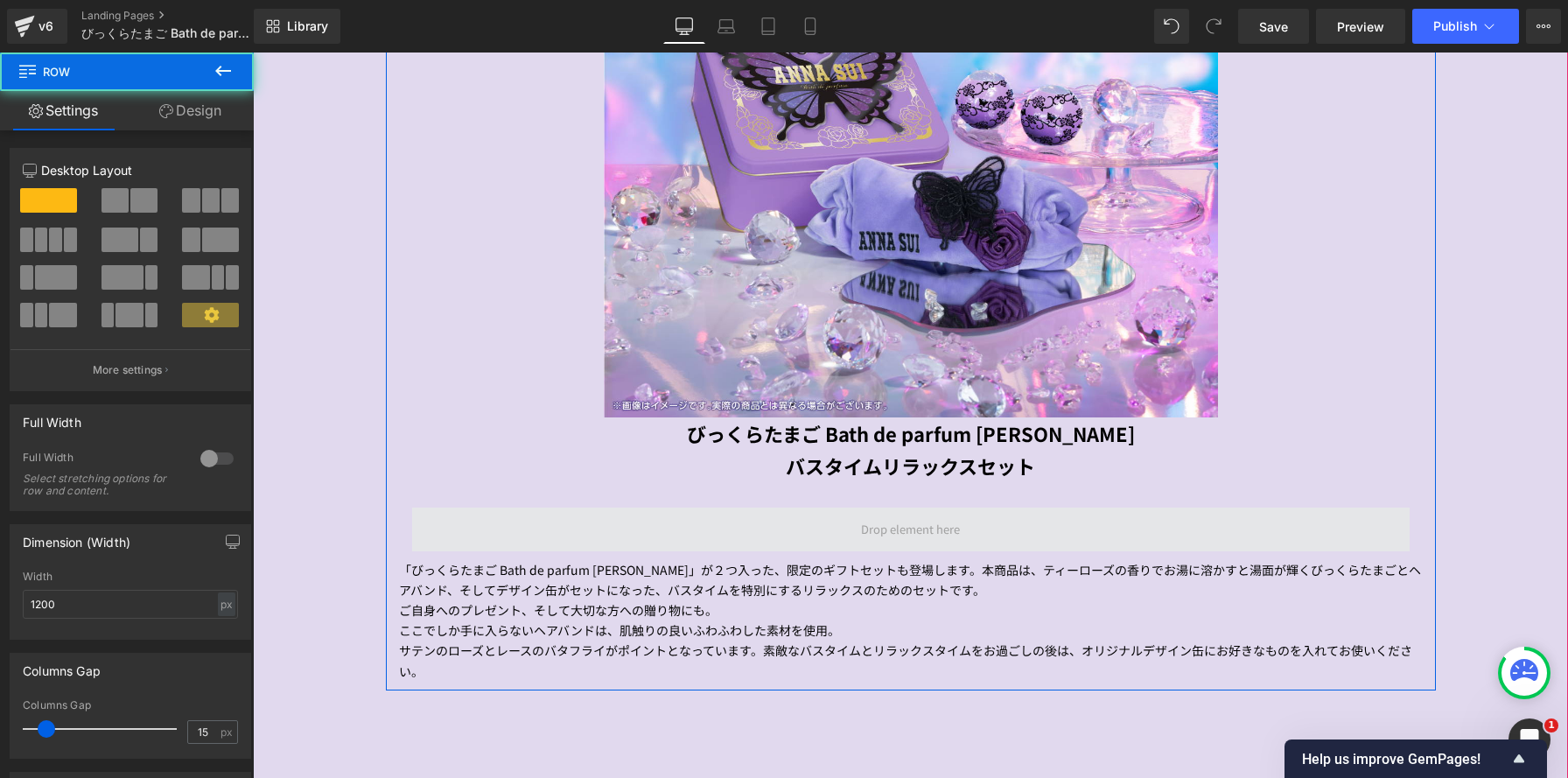
scroll to position [2795, 1315]
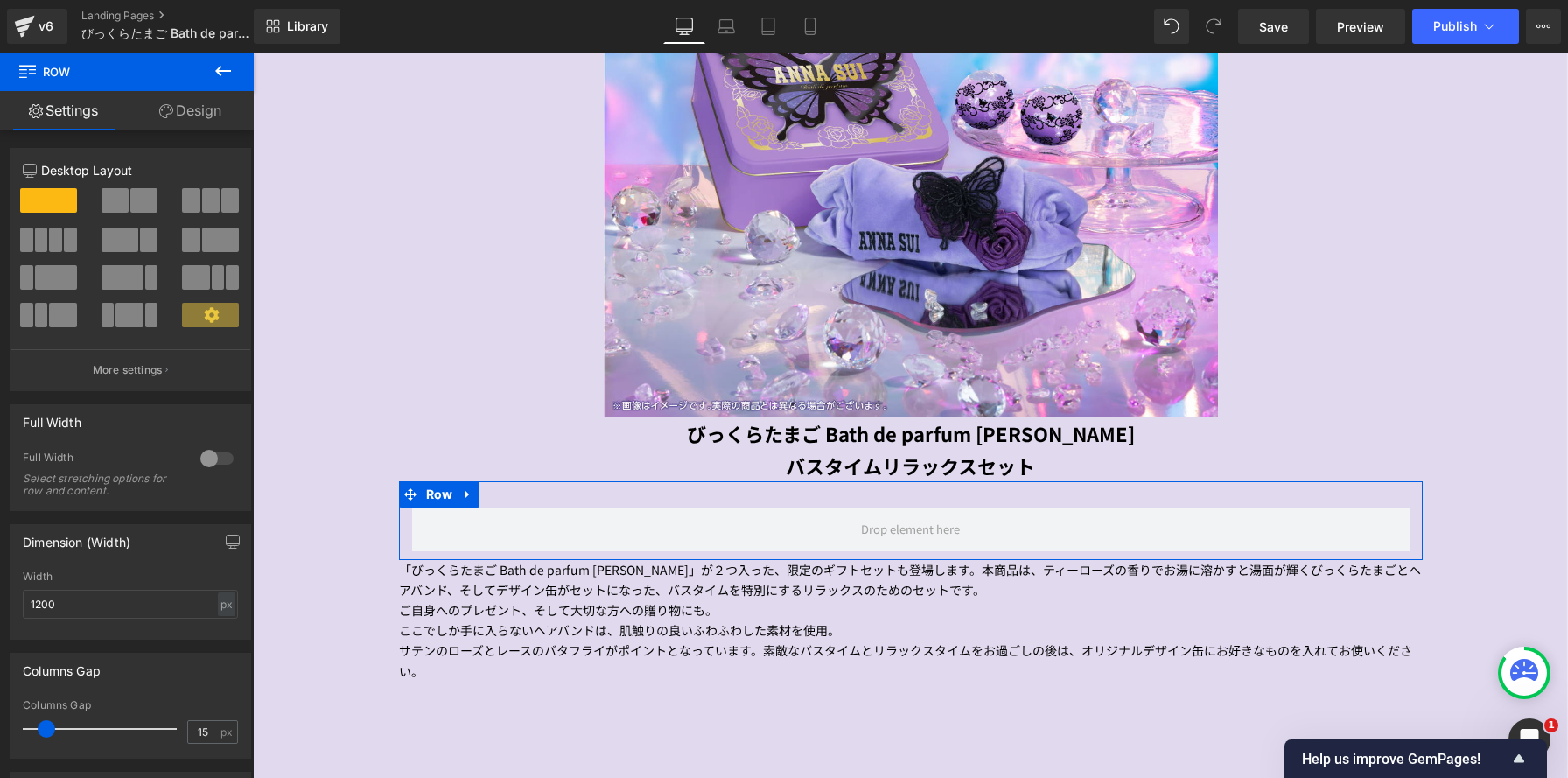
drag, startPoint x: 140, startPoint y: 200, endPoint x: 756, endPoint y: 699, distance: 792.8
click at [140, 200] on span at bounding box center [144, 200] width 27 height 24
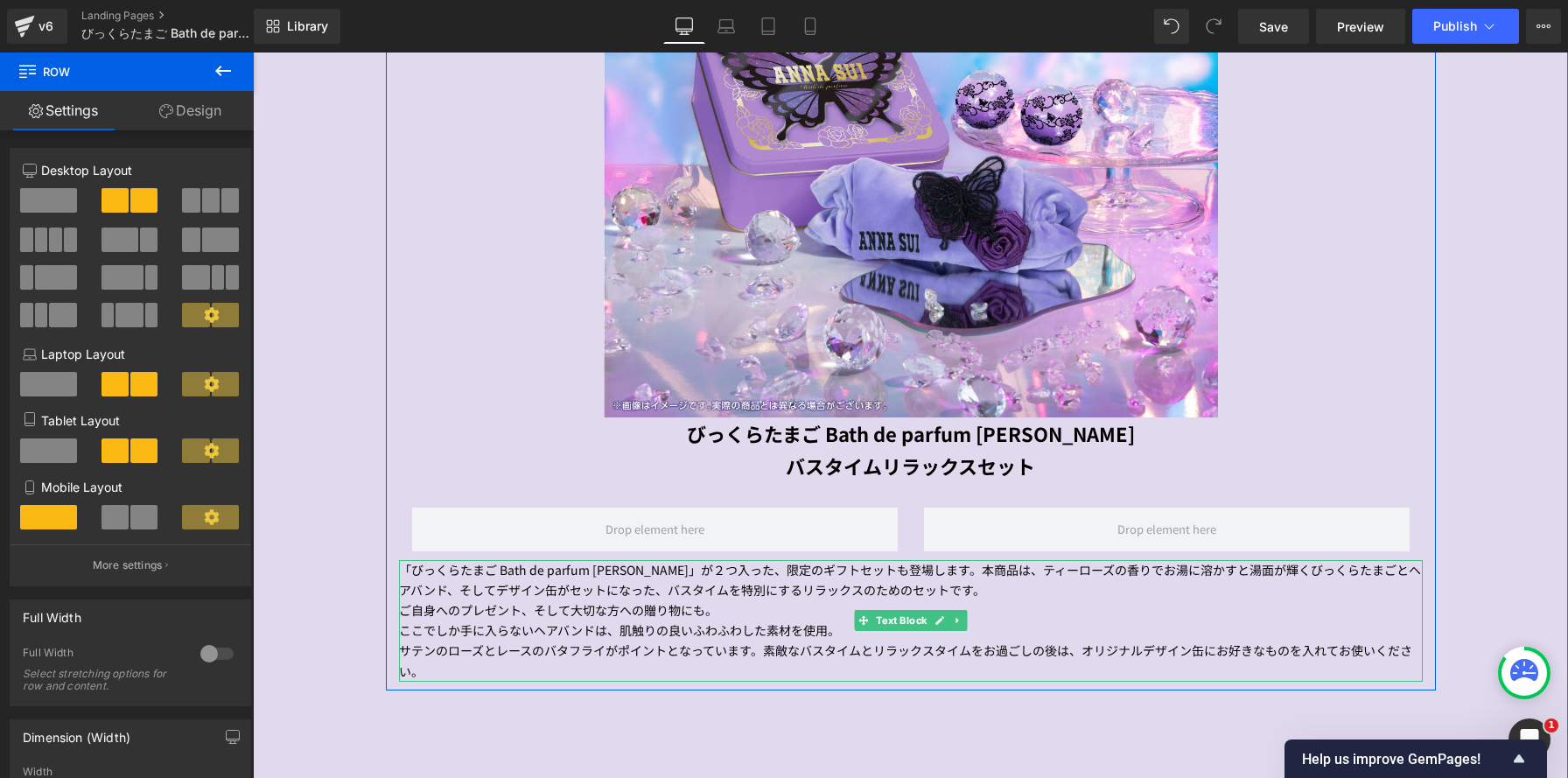
scroll to position [9, 9]
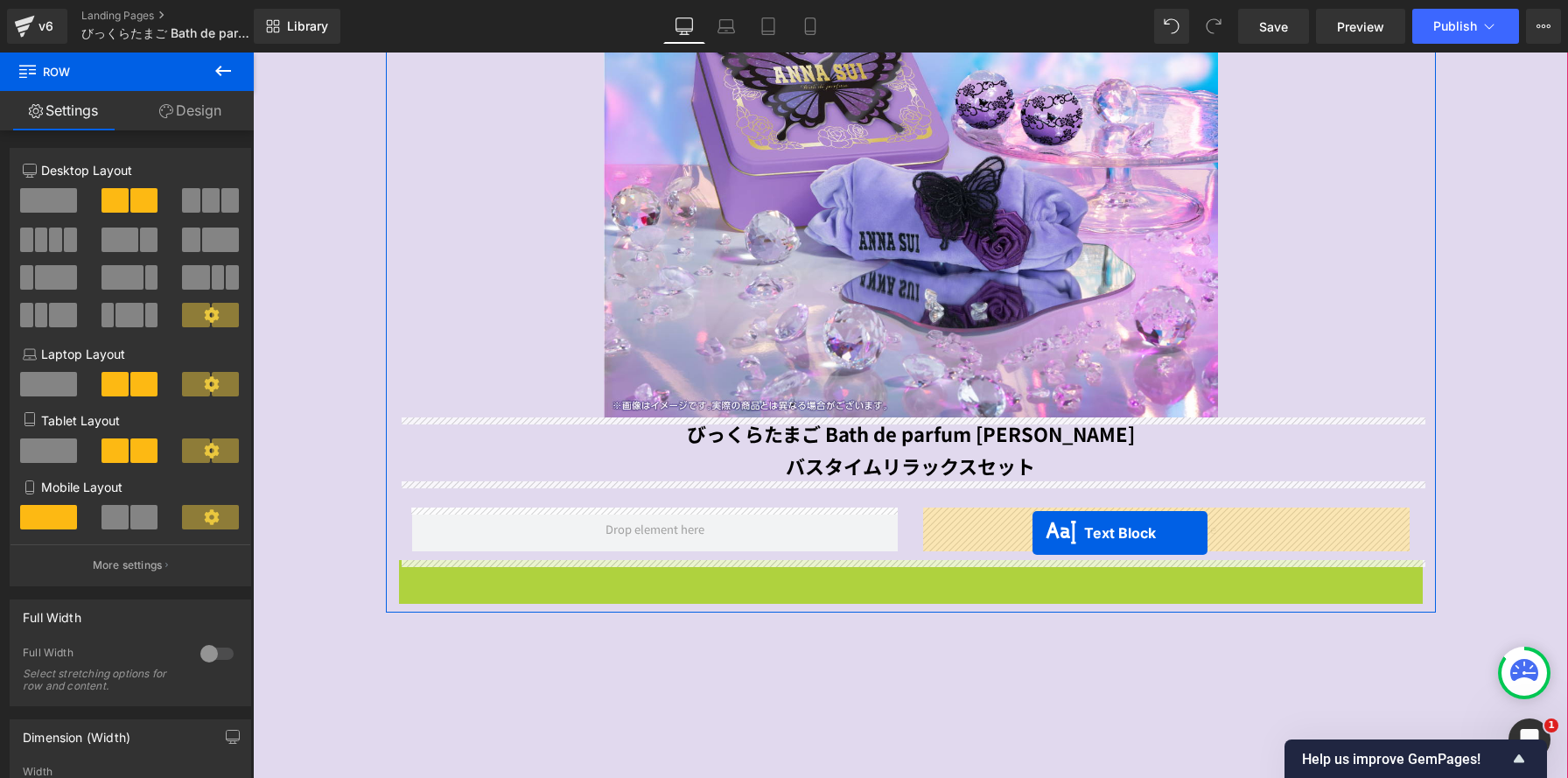
drag, startPoint x: 863, startPoint y: 625, endPoint x: 1032, endPoint y: 532, distance: 192.9
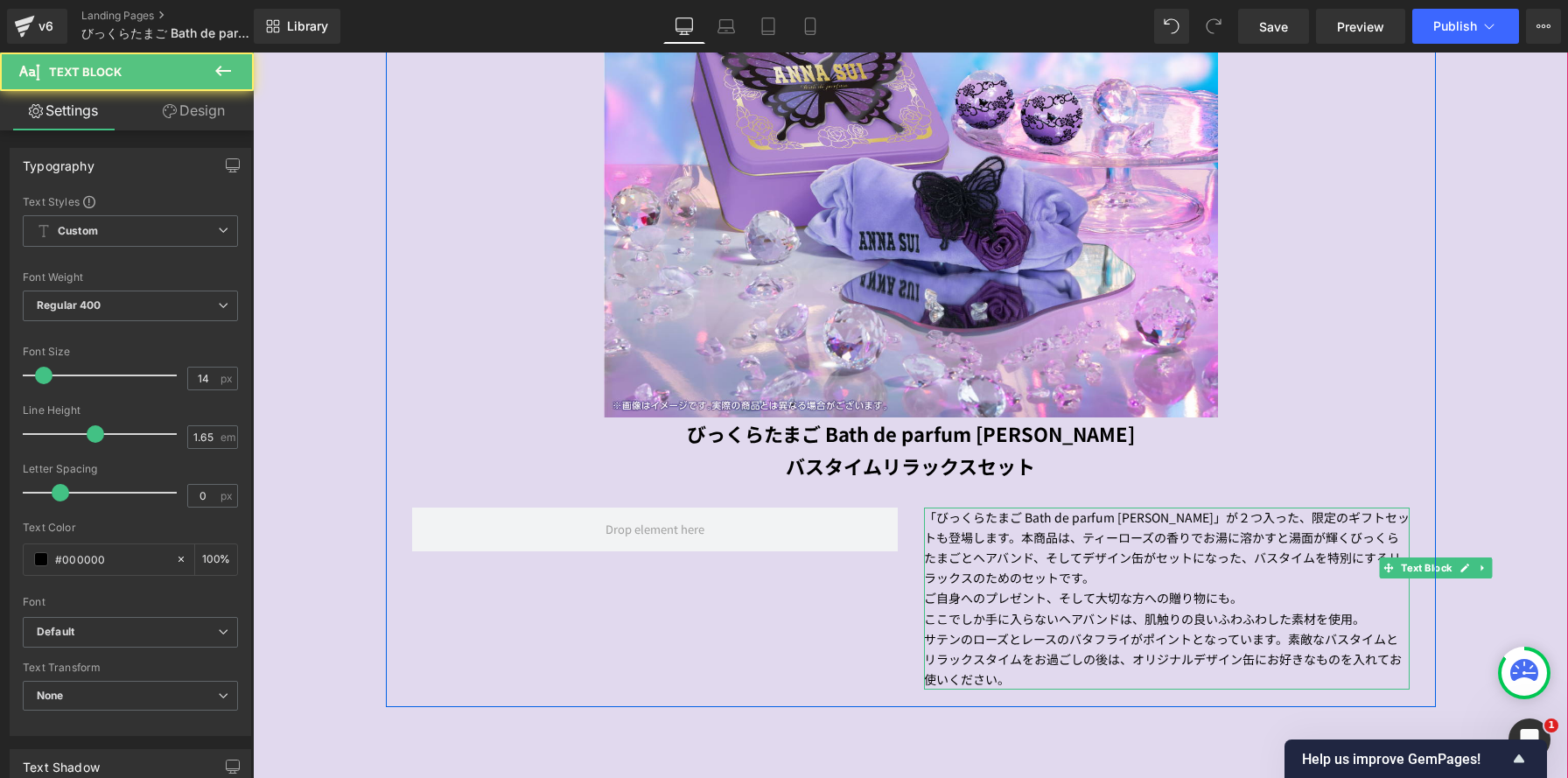
scroll to position [2812, 1315]
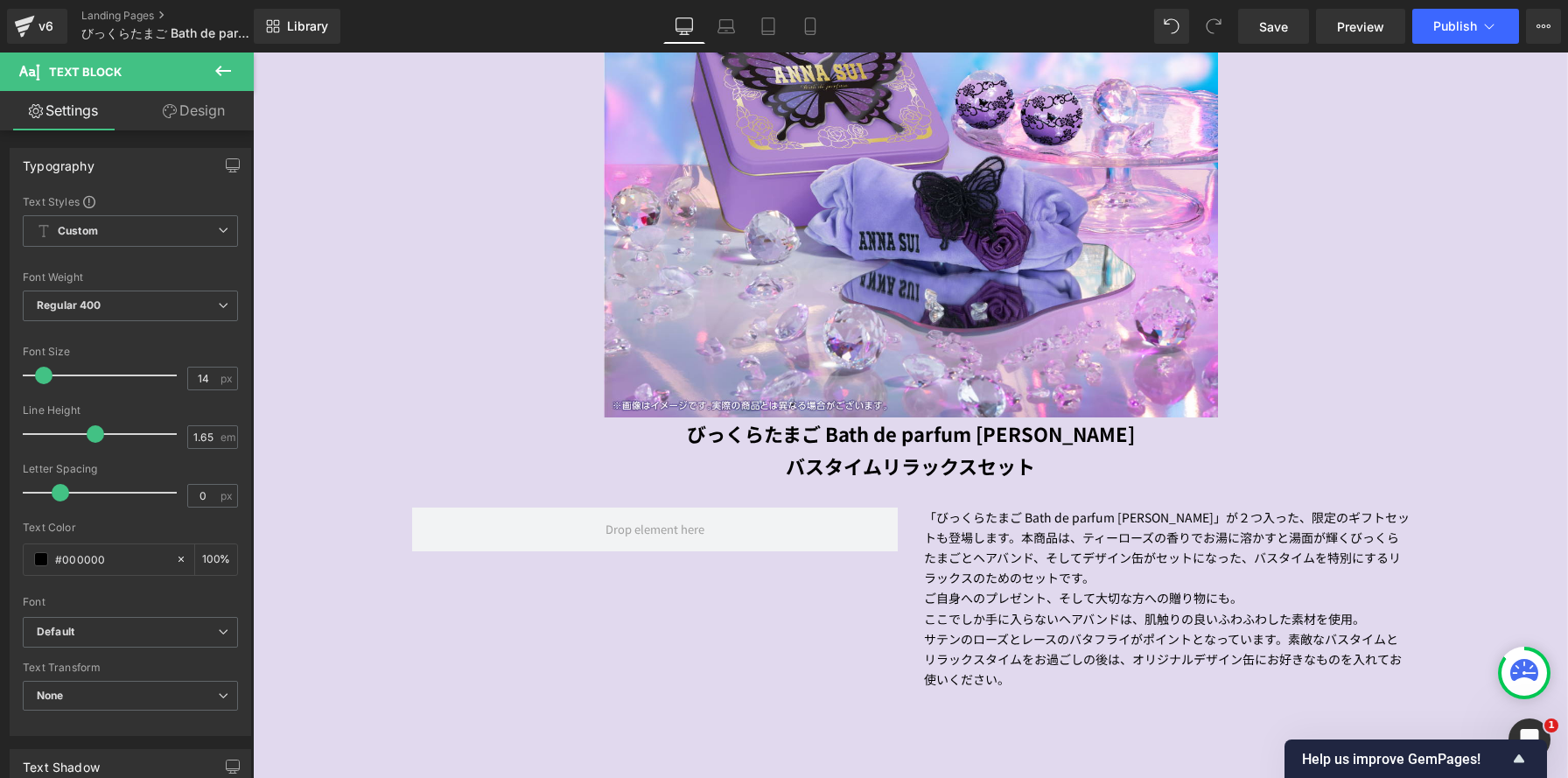
click at [226, 71] on icon at bounding box center [223, 71] width 21 height 21
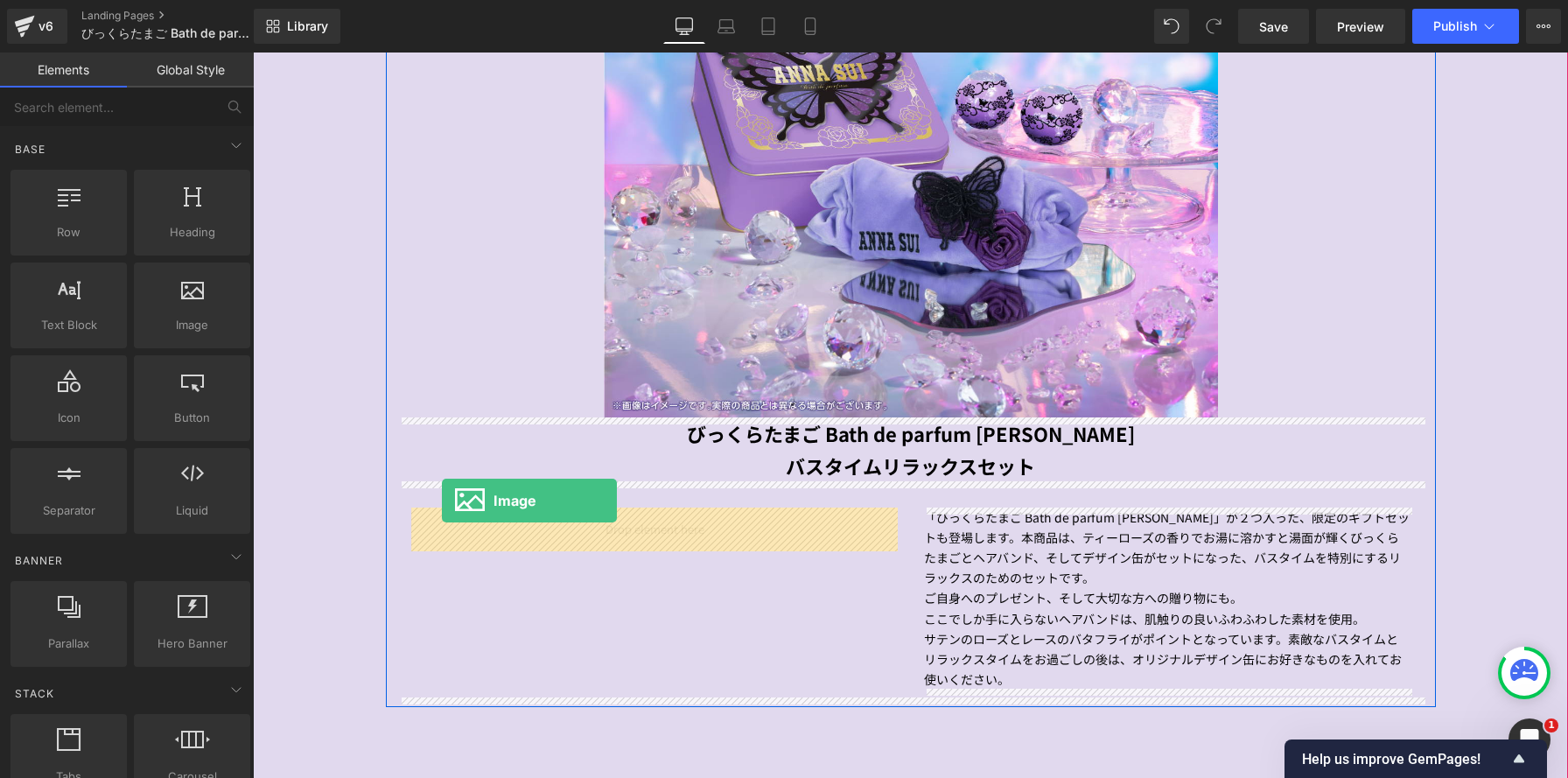
drag, startPoint x: 438, startPoint y: 363, endPoint x: 442, endPoint y: 501, distance: 138.1
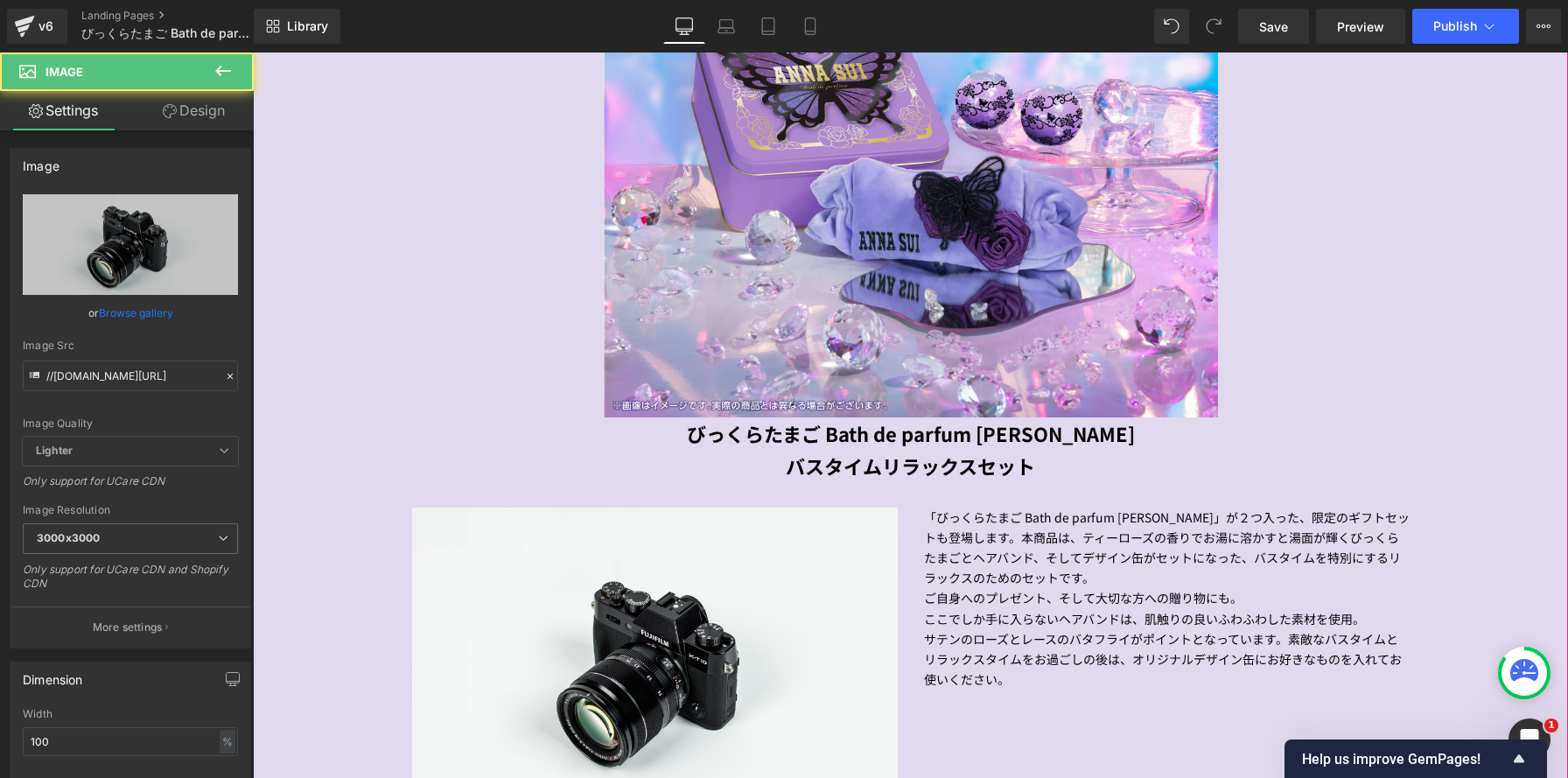
scroll to position [2951, 1315]
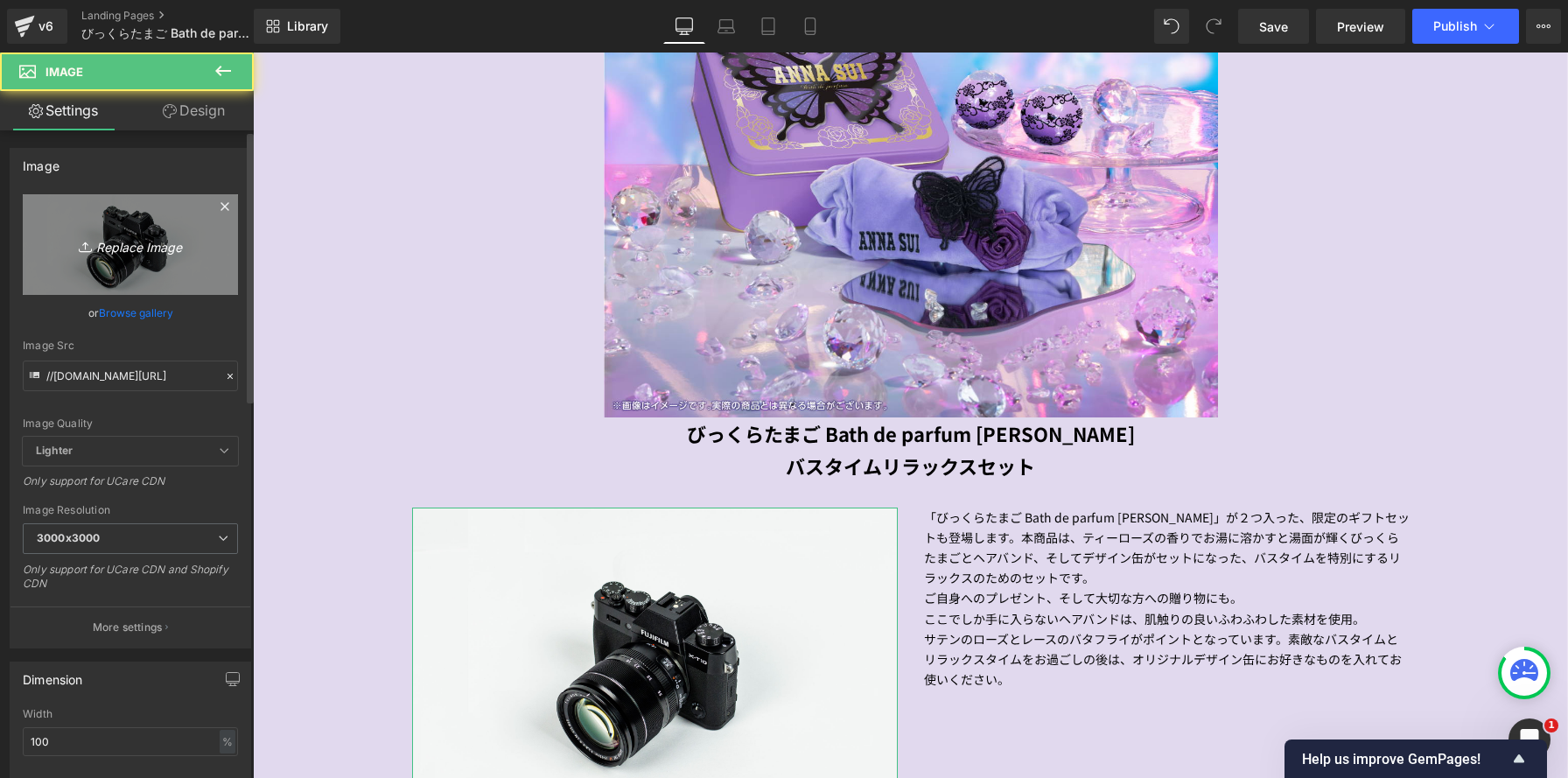
click at [140, 274] on link "Replace Image" at bounding box center [129, 245] width 215 height 101
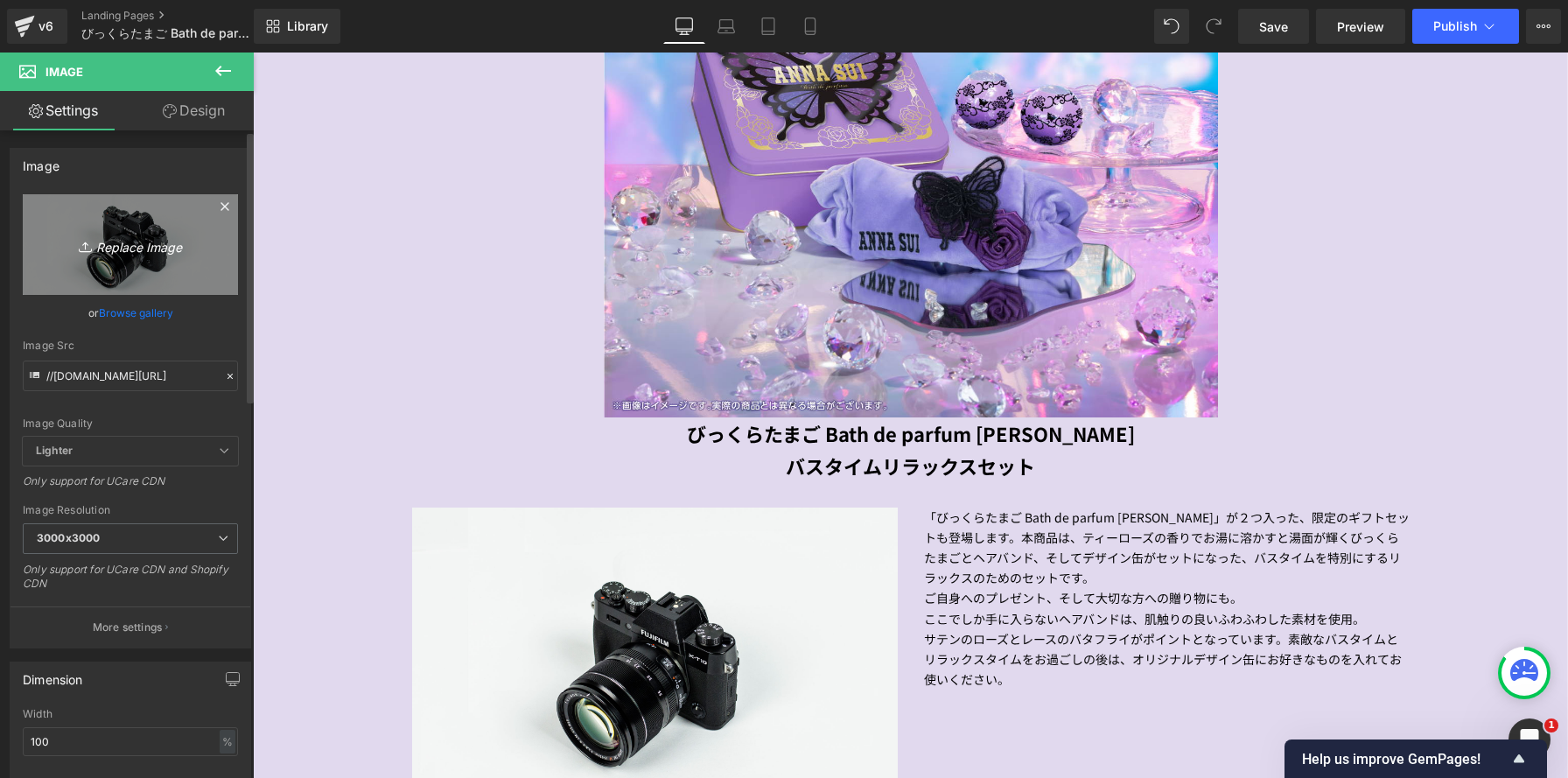
type input "C:\fakepath\AS1（文字入れボールチェーンあり）.jpg"
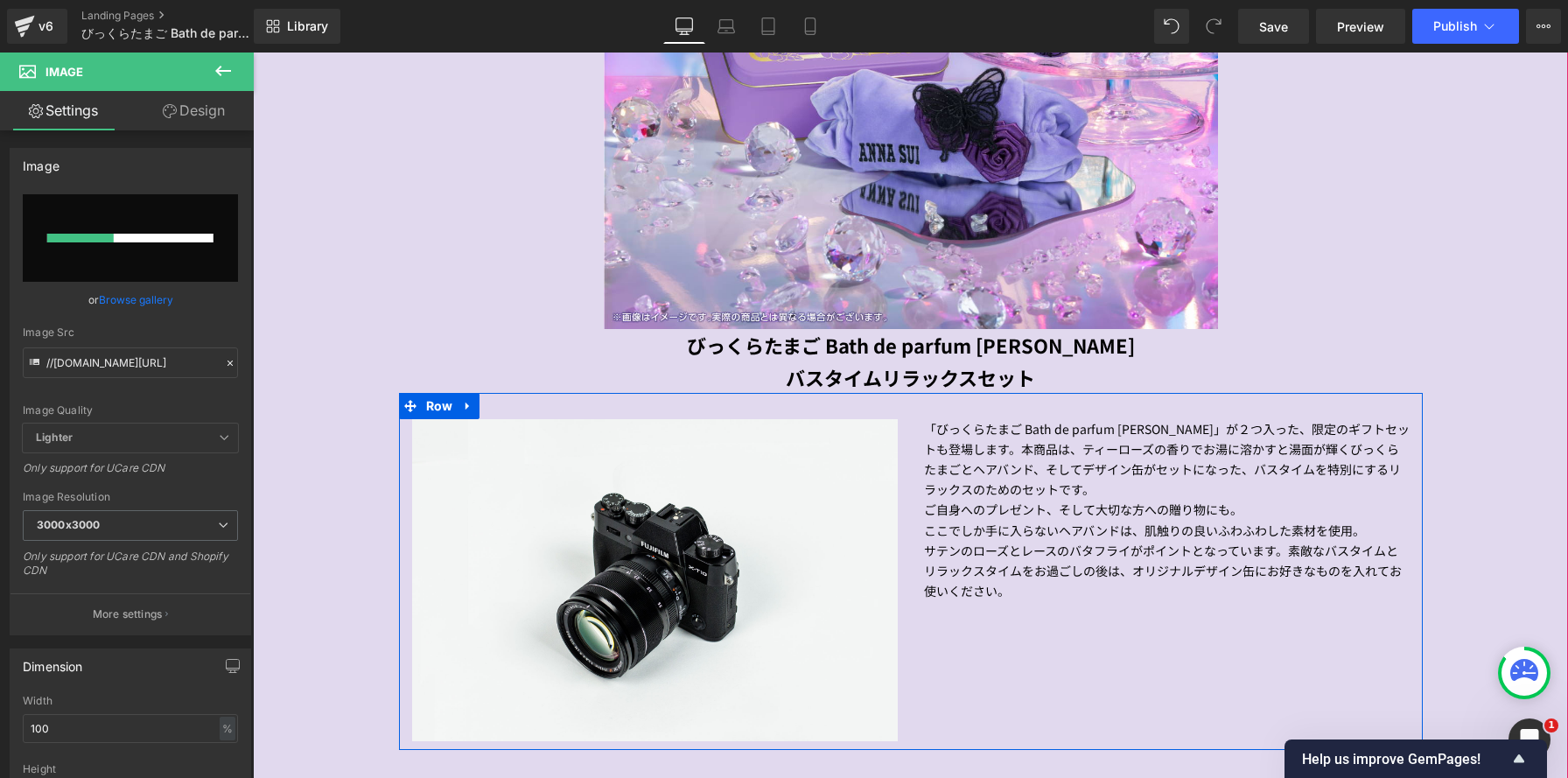
scroll to position [1453, 0]
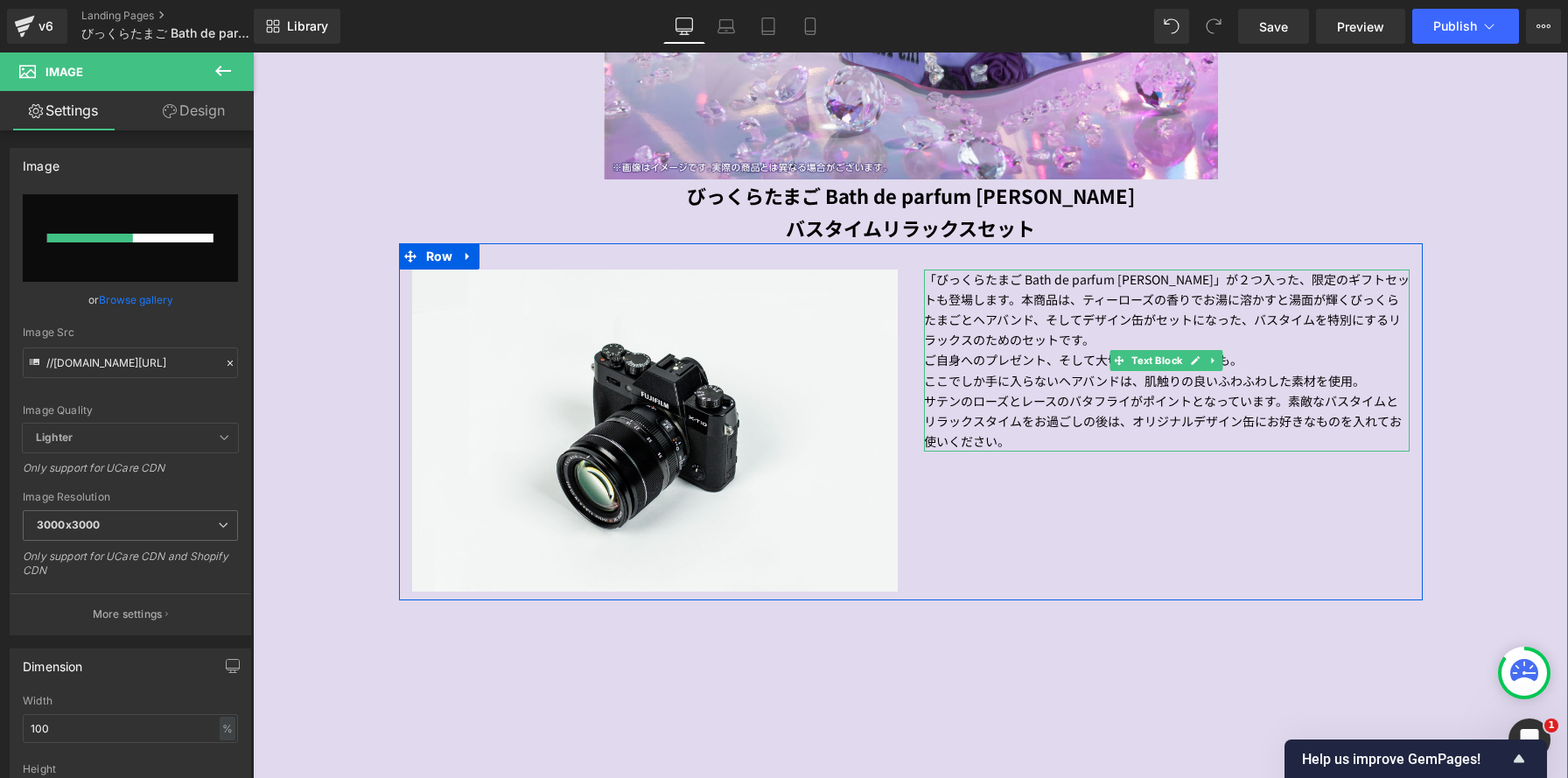
click at [1286, 284] on p "「びっくらたまご Bath de parfum ANNA SUI」が２つ入った、限定のギフトセットも登場します。本商品は、ティーローズの香りでお湯に溶かすと湯…" at bounding box center [1167, 310] width 486 height 80
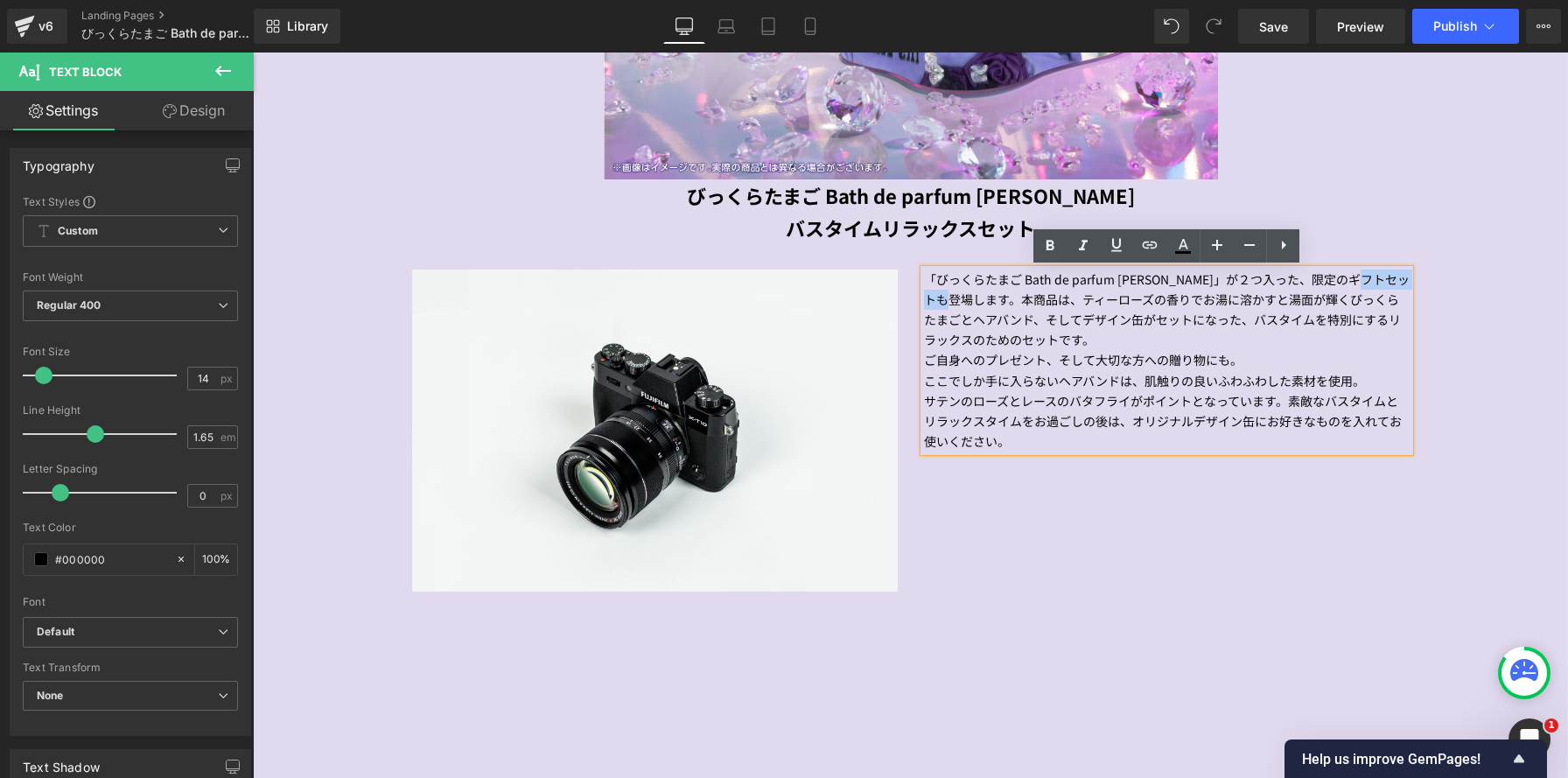
drag, startPoint x: 1395, startPoint y: 281, endPoint x: 982, endPoint y: 303, distance: 413.6
click at [982, 303] on p "「びっくらたまご Bath de parfum ANNA SUI」が２つ入った、限定のギフトセットも登場します。本商品は、ティーローズの香りでお湯に溶かすと湯…" at bounding box center [1167, 310] width 486 height 80
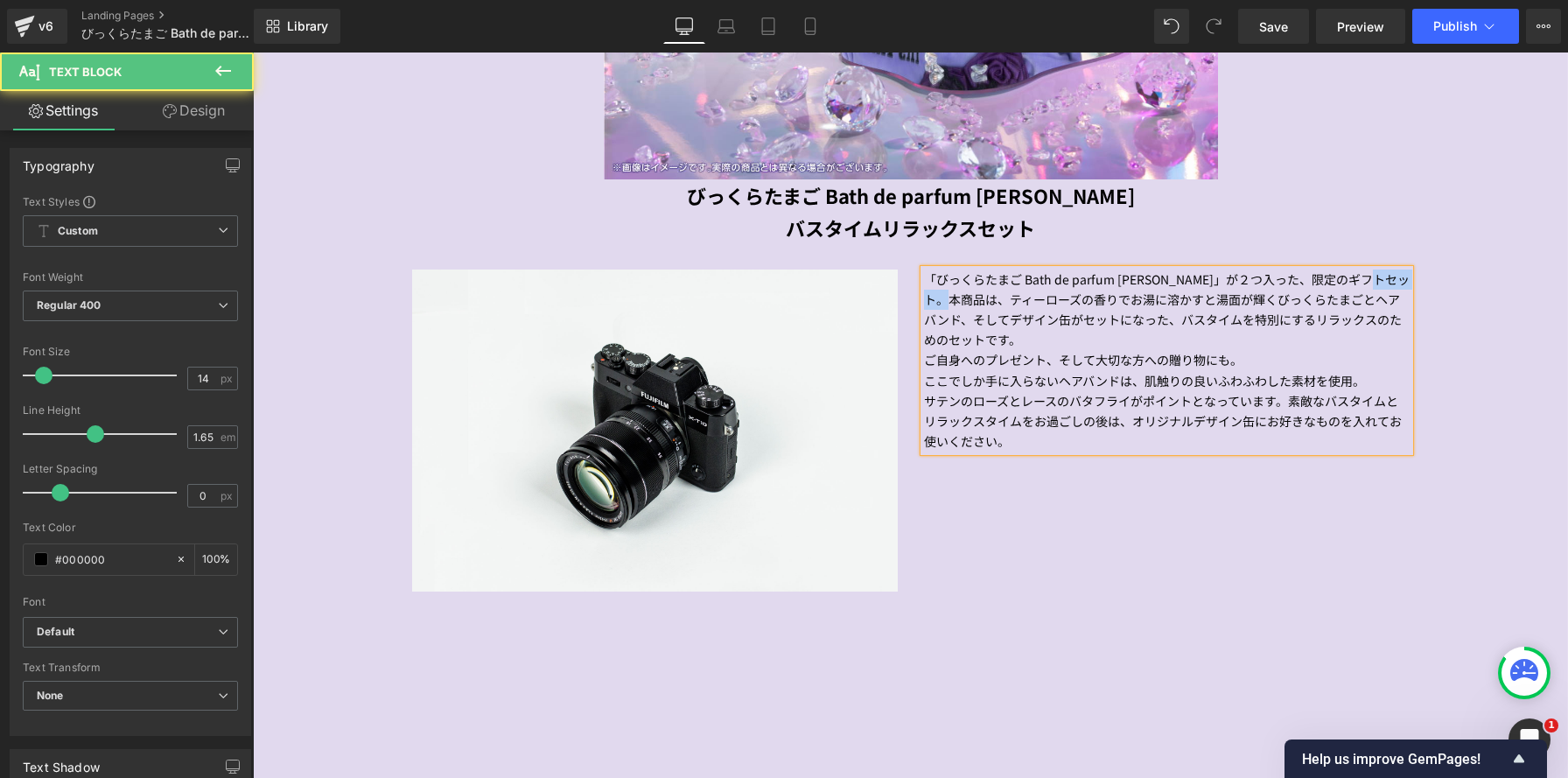
drag, startPoint x: 981, startPoint y: 303, endPoint x: 924, endPoint y: 305, distance: 57.0
click at [924, 305] on p "「びっくらたまご Bath de parfum ANNA SUI」が２つ入った、限定のギフトセット。本商品は、ティーローズの香りでお湯に溶かすと湯面が輝くびっ…" at bounding box center [1167, 310] width 486 height 80
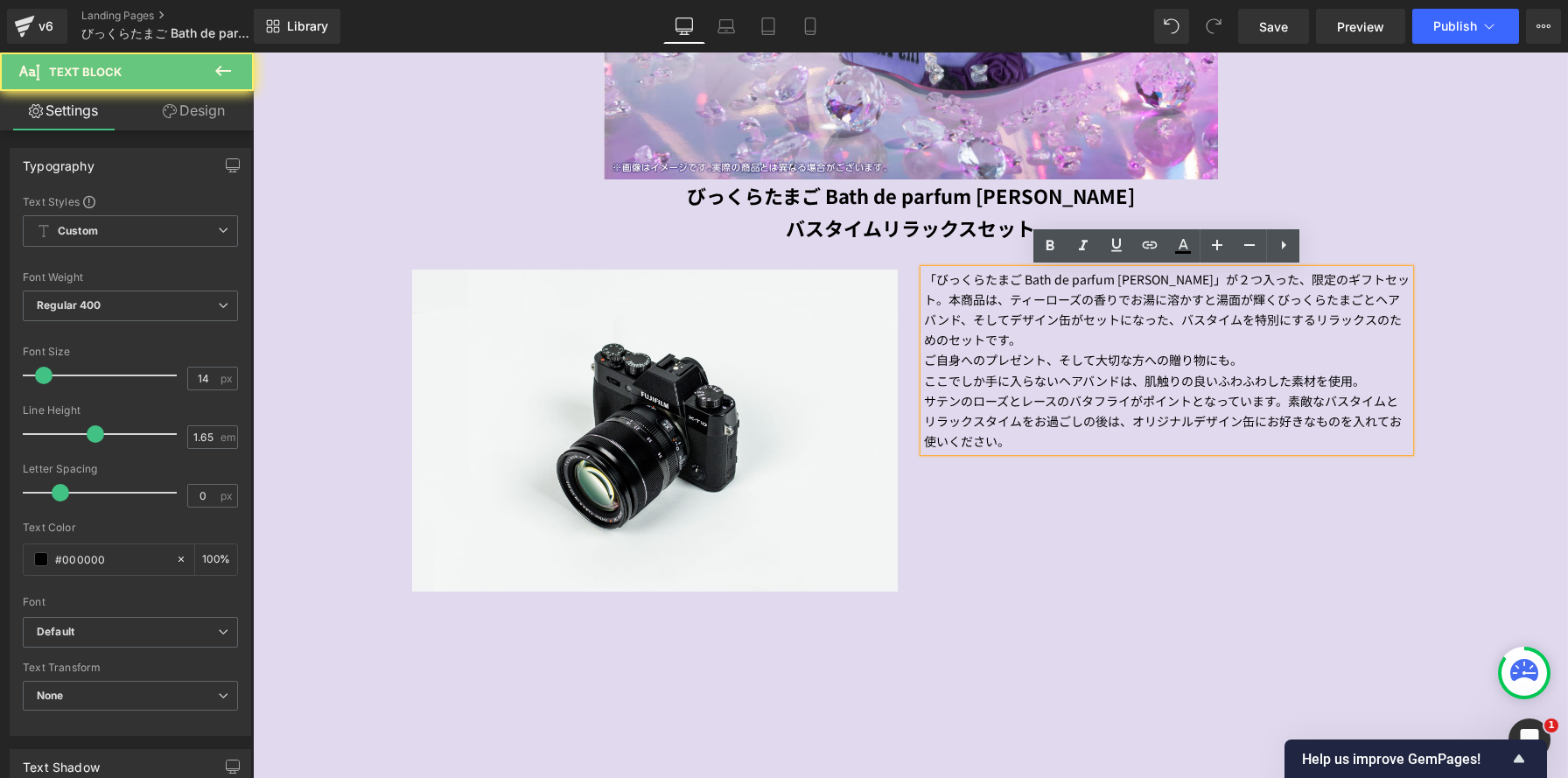
click at [1138, 342] on p "「びっくらたまご Bath de parfum ANNA SUI」が２つ入った、限定のギフトセット。本商品は、ティーローズの香りでお湯に溶かすと湯面が輝くびっ…" at bounding box center [1167, 310] width 486 height 80
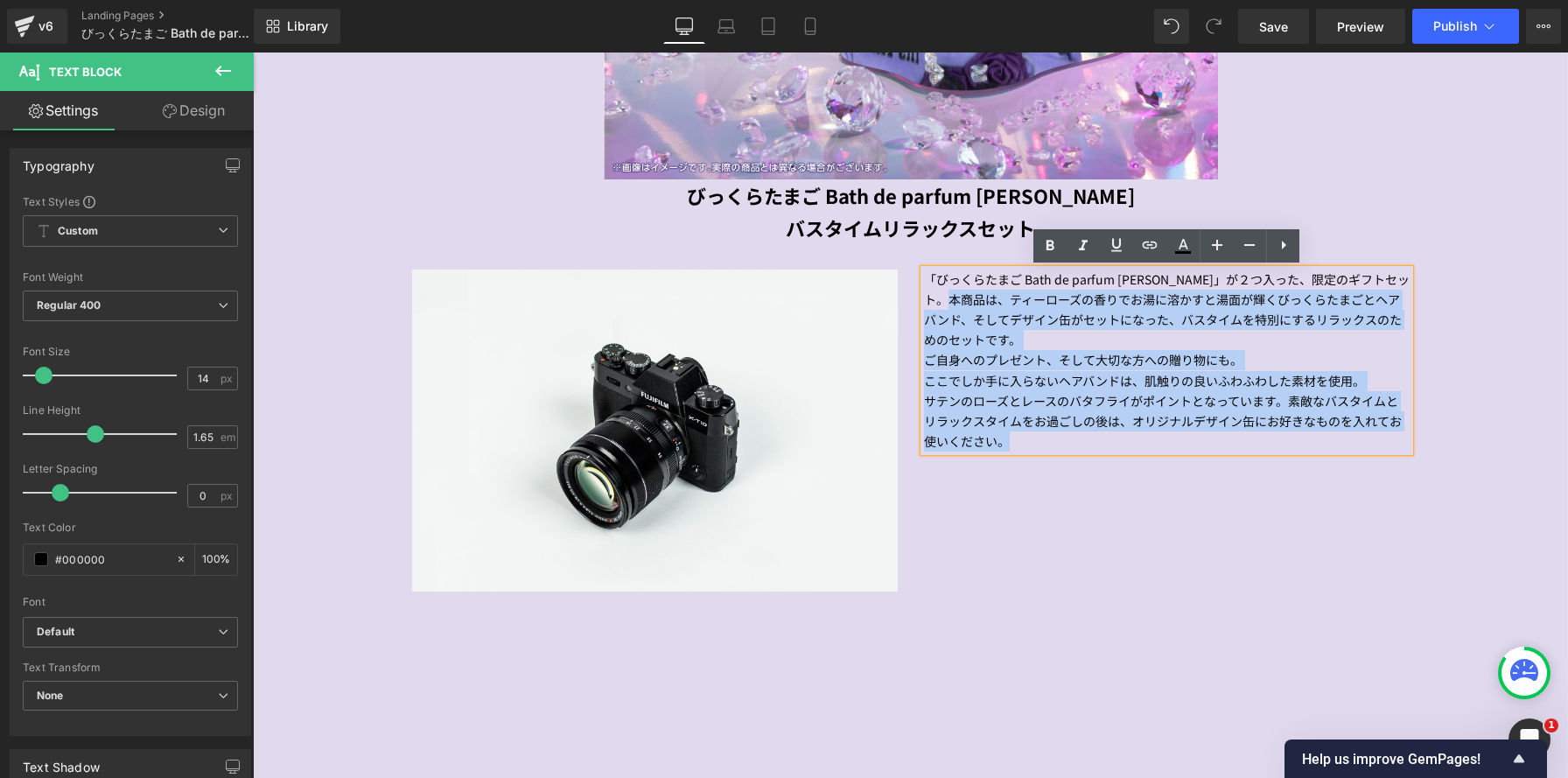
drag, startPoint x: 985, startPoint y: 301, endPoint x: 922, endPoint y: 298, distance: 63.1
click at [924, 299] on div "「びっくらたまご Bath de parfum ANNA SUI」が２つ入った、限定のギフトセット。本商品は、ティーローズの香りでお湯に溶かすと湯面が輝くびっ…" at bounding box center [1167, 361] width 486 height 182
click at [924, 298] on p "「びっくらたまご Bath de parfum ANNA SUI」が２つ入った、限定のギフトセット。本商品は、ティーローズの香りでお湯に溶かすと湯面が輝くびっ…" at bounding box center [1167, 310] width 486 height 80
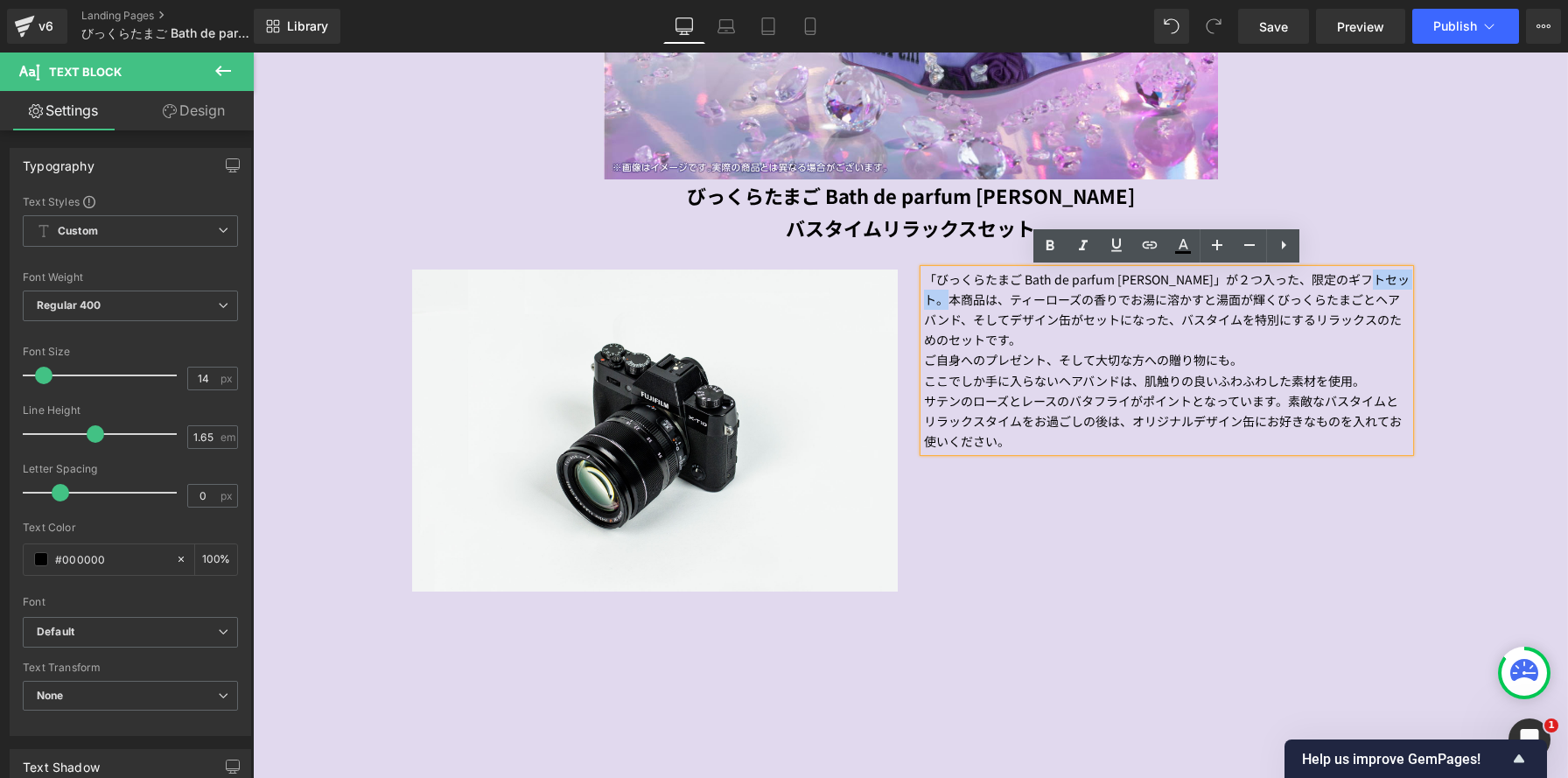
drag, startPoint x: 974, startPoint y: 301, endPoint x: 923, endPoint y: 299, distance: 51.0
click at [924, 299] on p "「びっくらたまご Bath de parfum ANNA SUI」が２つ入った、限定のギフトセット。本商品は、ティーローズの香りでお湯に溶かすと湯面が輝くびっ…" at bounding box center [1167, 310] width 486 height 80
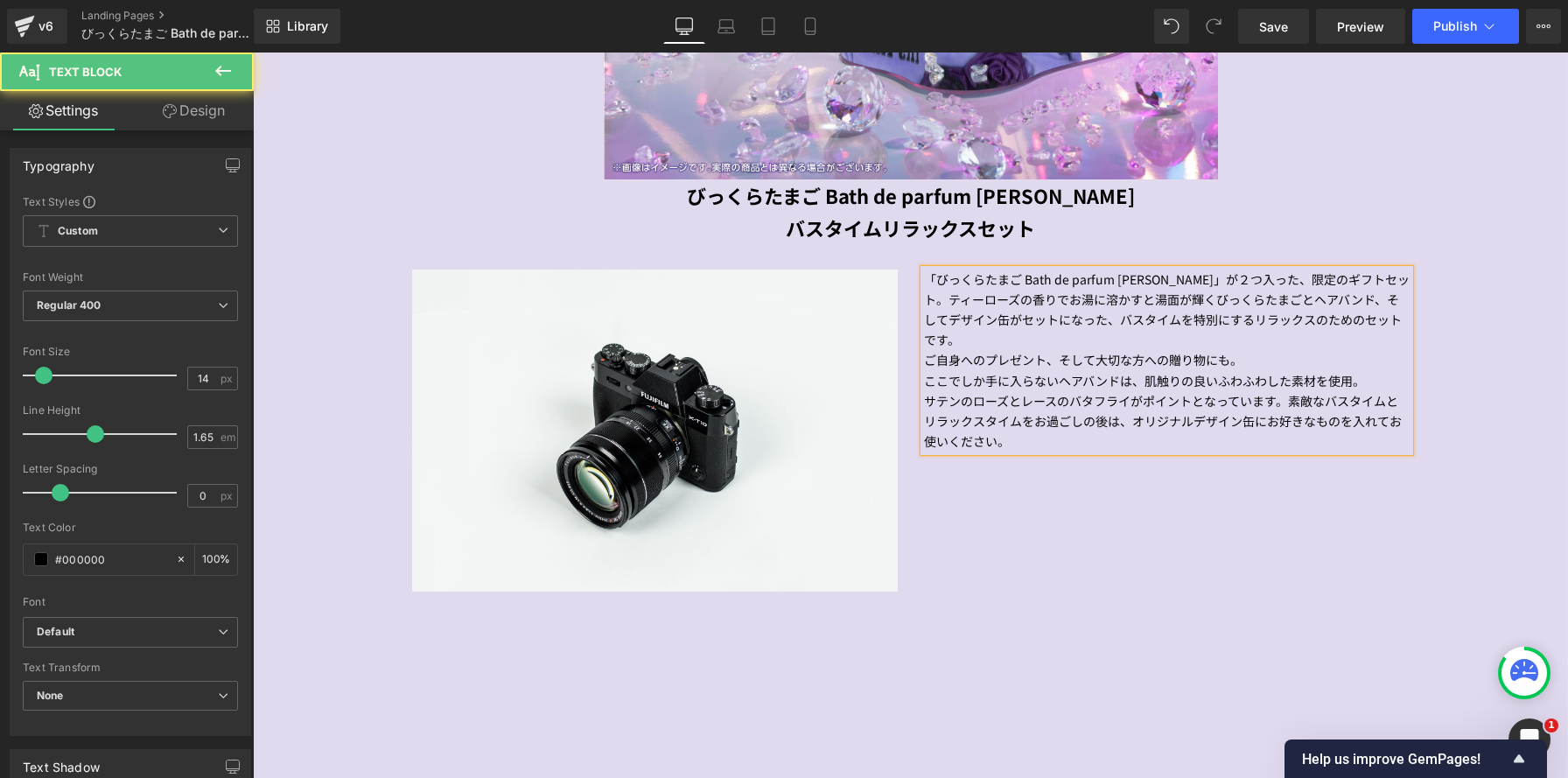
click at [1193, 384] on p "ここでしか手に入らないヘアバンドは、肌触りの良いふわふわした素材を使用。" at bounding box center [1167, 381] width 486 height 21
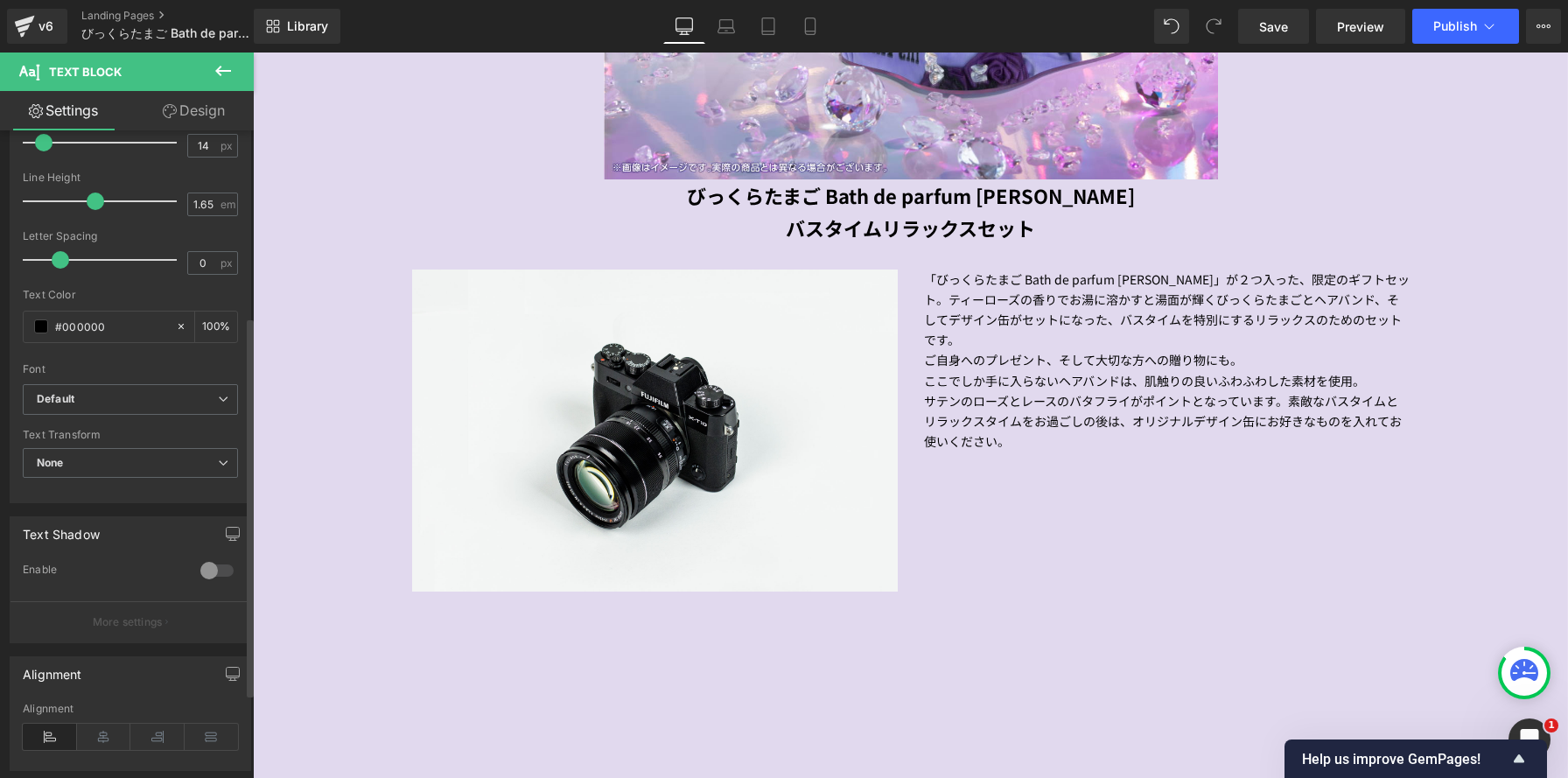
scroll to position [317, 0]
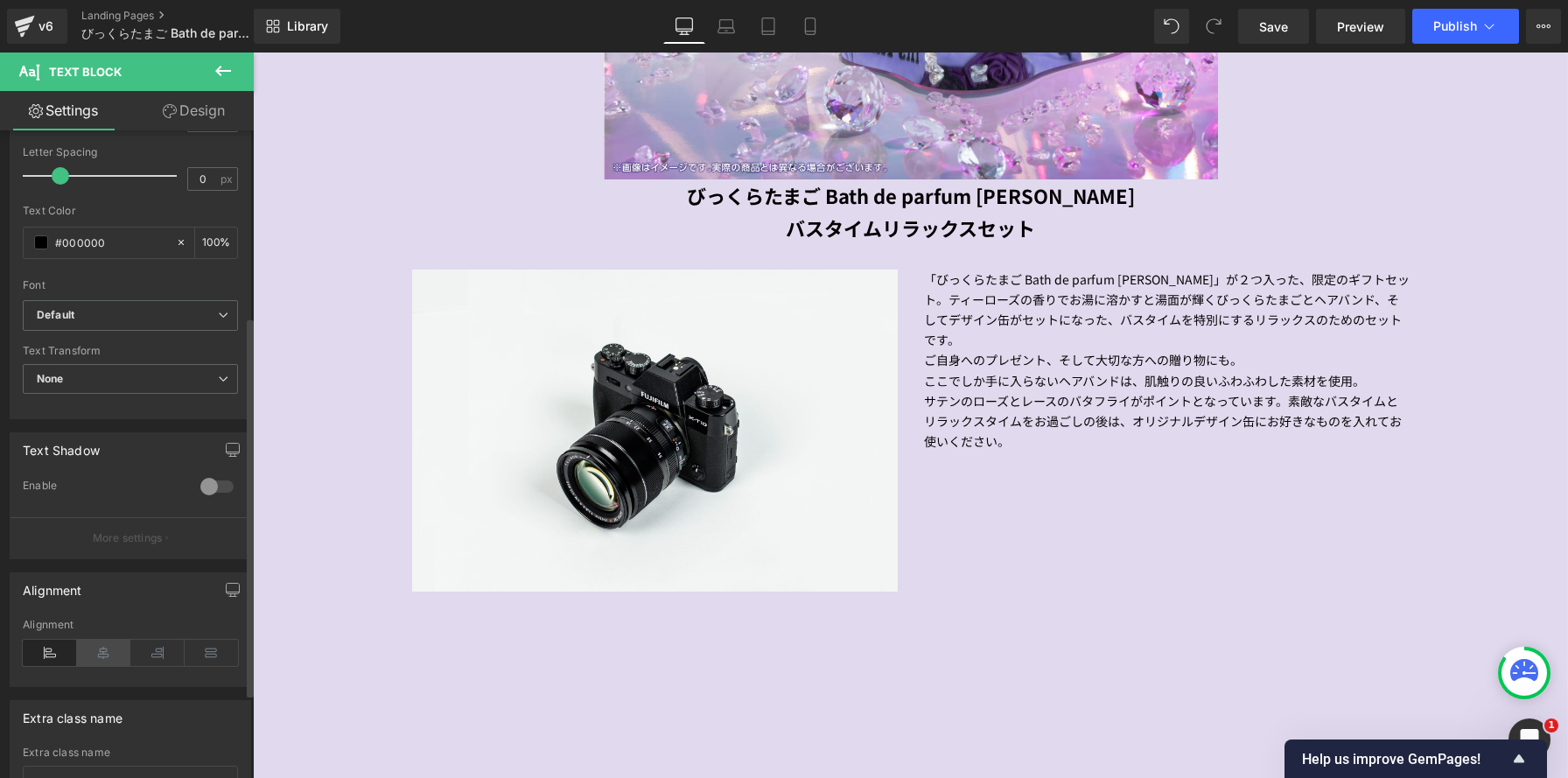
click at [104, 659] on icon at bounding box center [104, 652] width 54 height 26
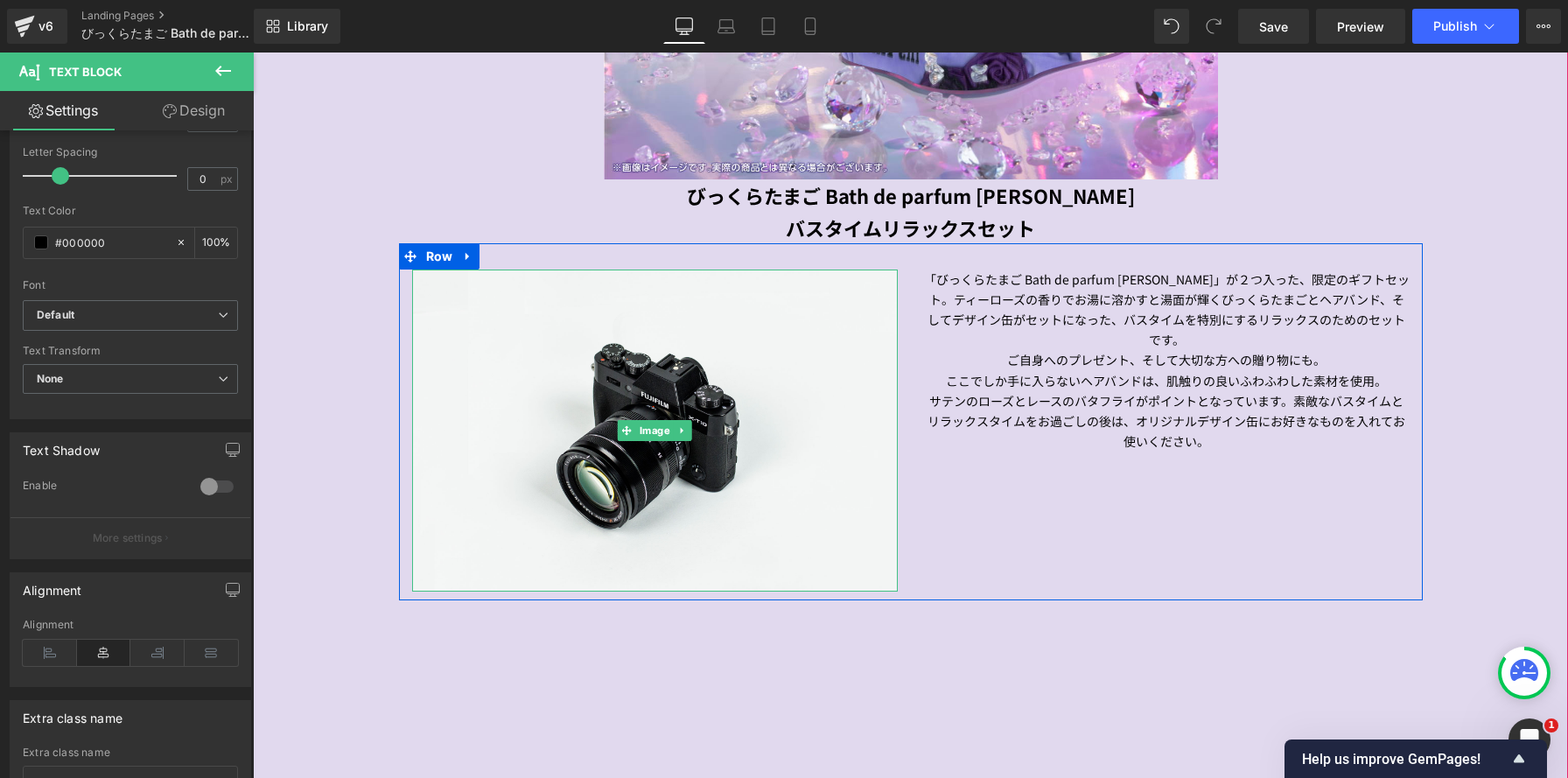
click at [527, 491] on img at bounding box center [655, 431] width 486 height 322
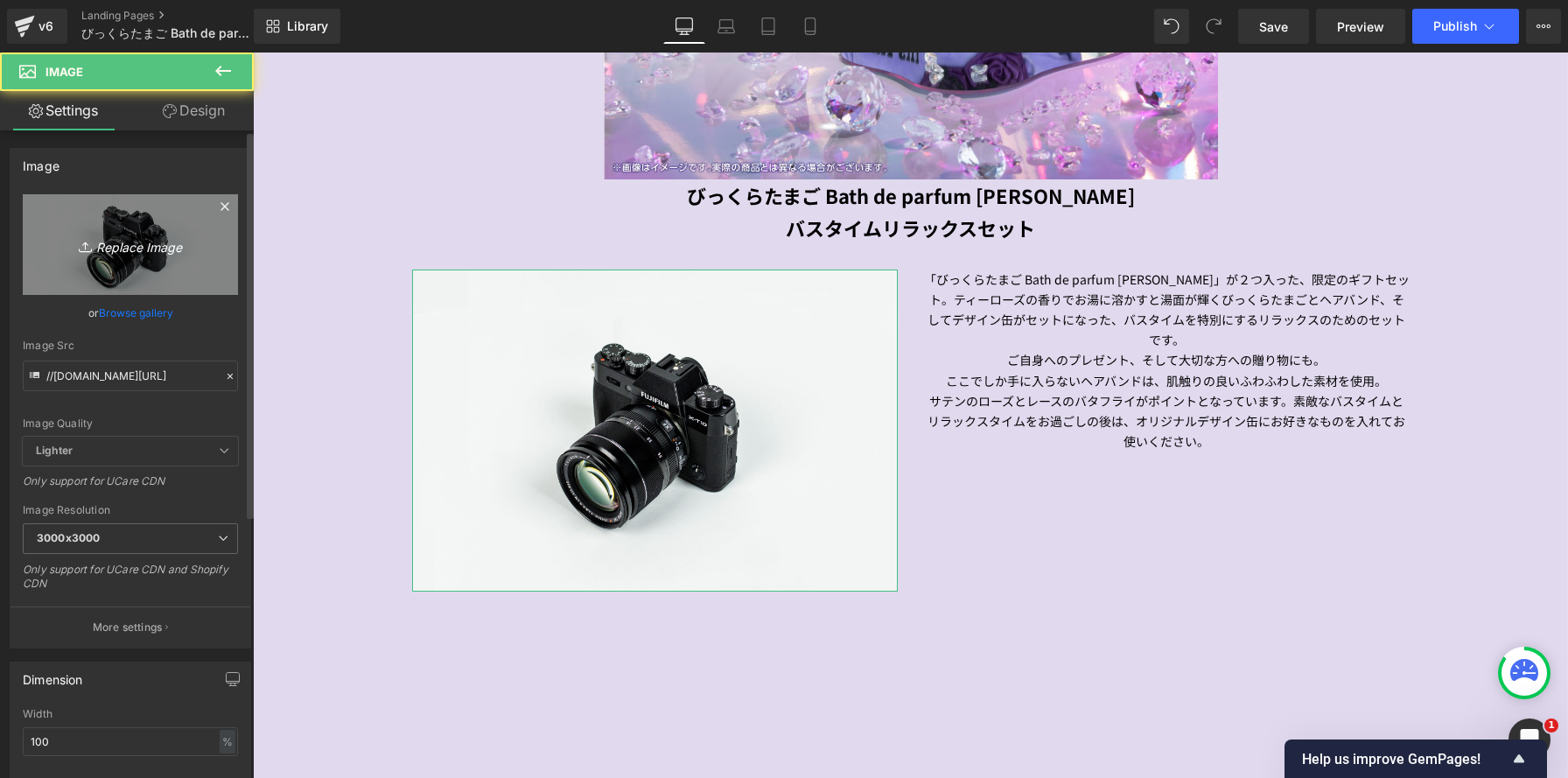
click at [66, 242] on icon "Replace Image" at bounding box center [130, 245] width 140 height 21
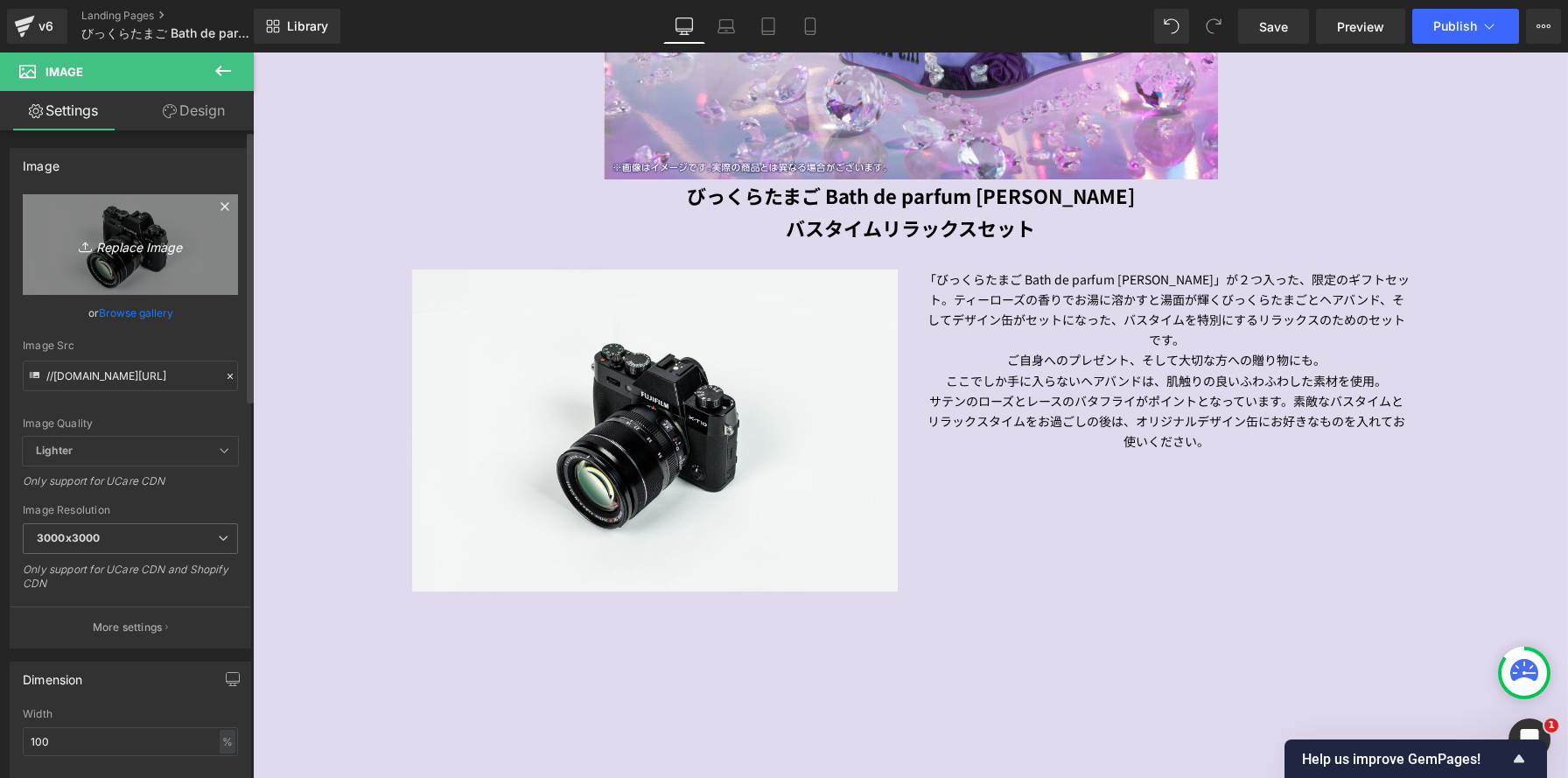
type input "C:\fakepath\AS1（文字入れボールチェーンあり）.jpg"
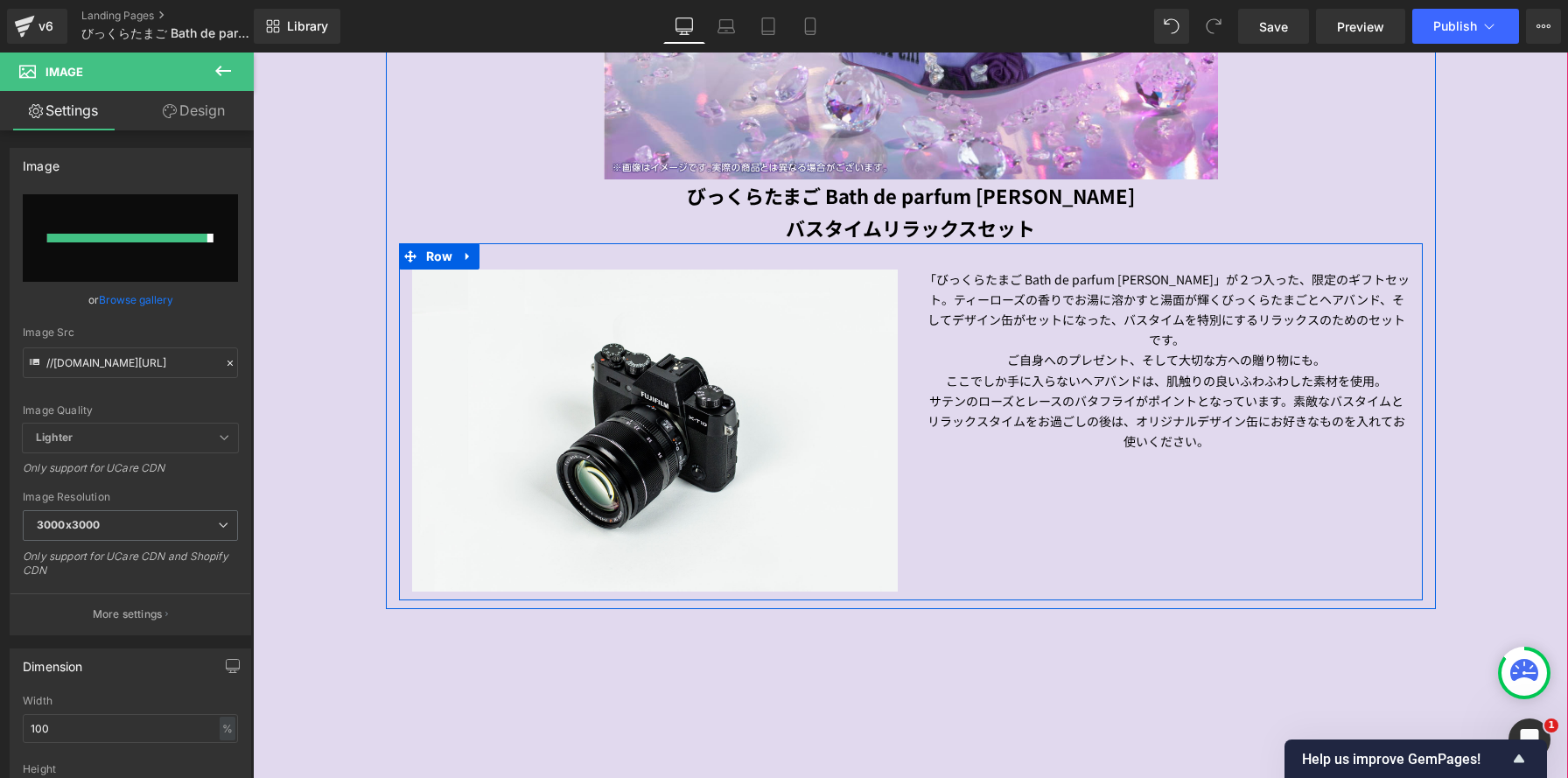
type input "https://ucarecdn.com/a5bdc86e-7b75-499f-b544-631f03d49870/-/format/auto/-/previ…"
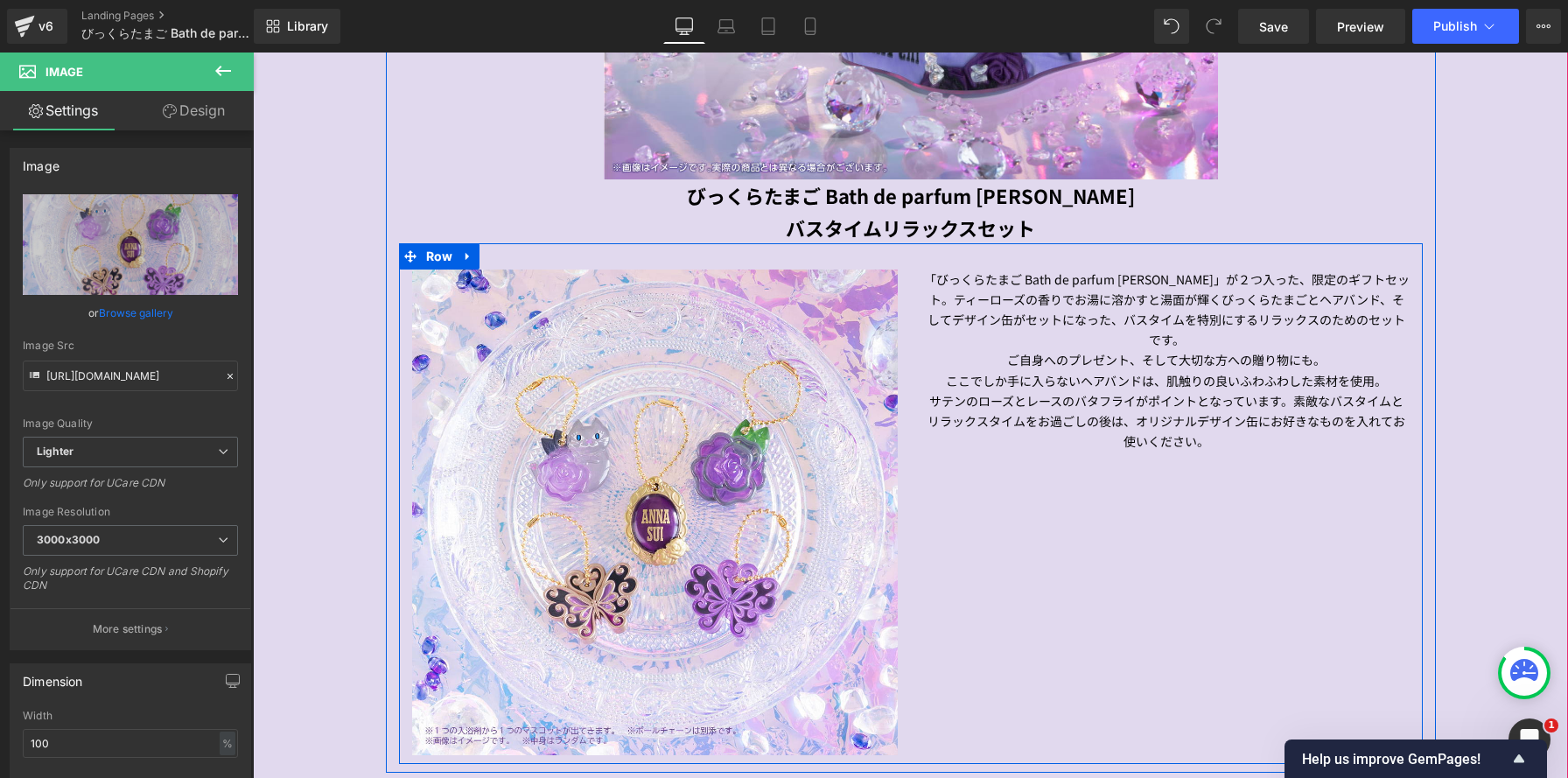
scroll to position [3116, 1315]
click at [1074, 388] on p "ここでしか手に入らないヘアバンドは、肌触りの良いふわふわした素材を使用。" at bounding box center [1167, 381] width 486 height 21
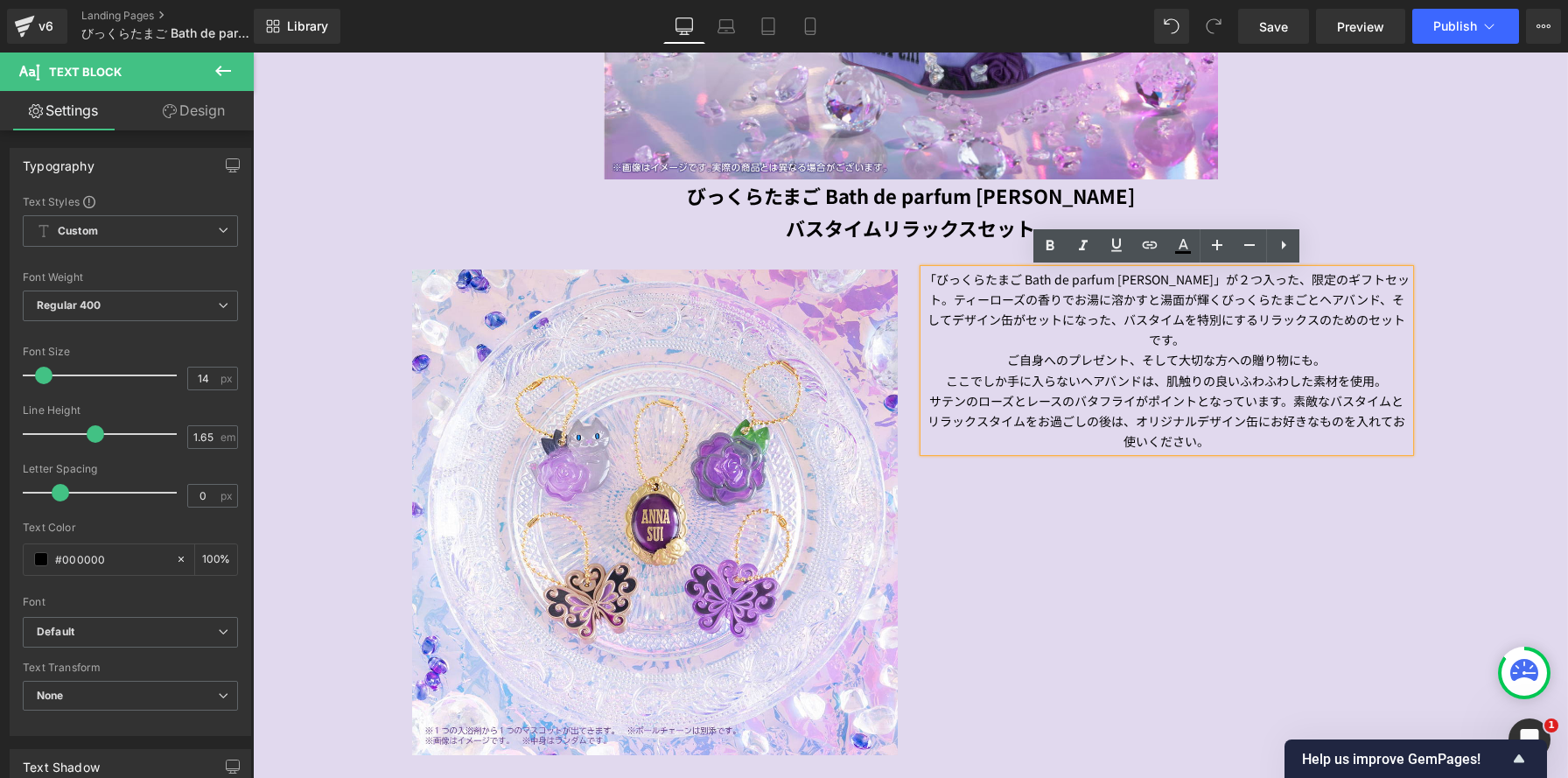
click at [213, 116] on link "Design" at bounding box center [194, 111] width 127 height 39
click at [0, 0] on div "Spacing" at bounding box center [0, 0] width 0 height 0
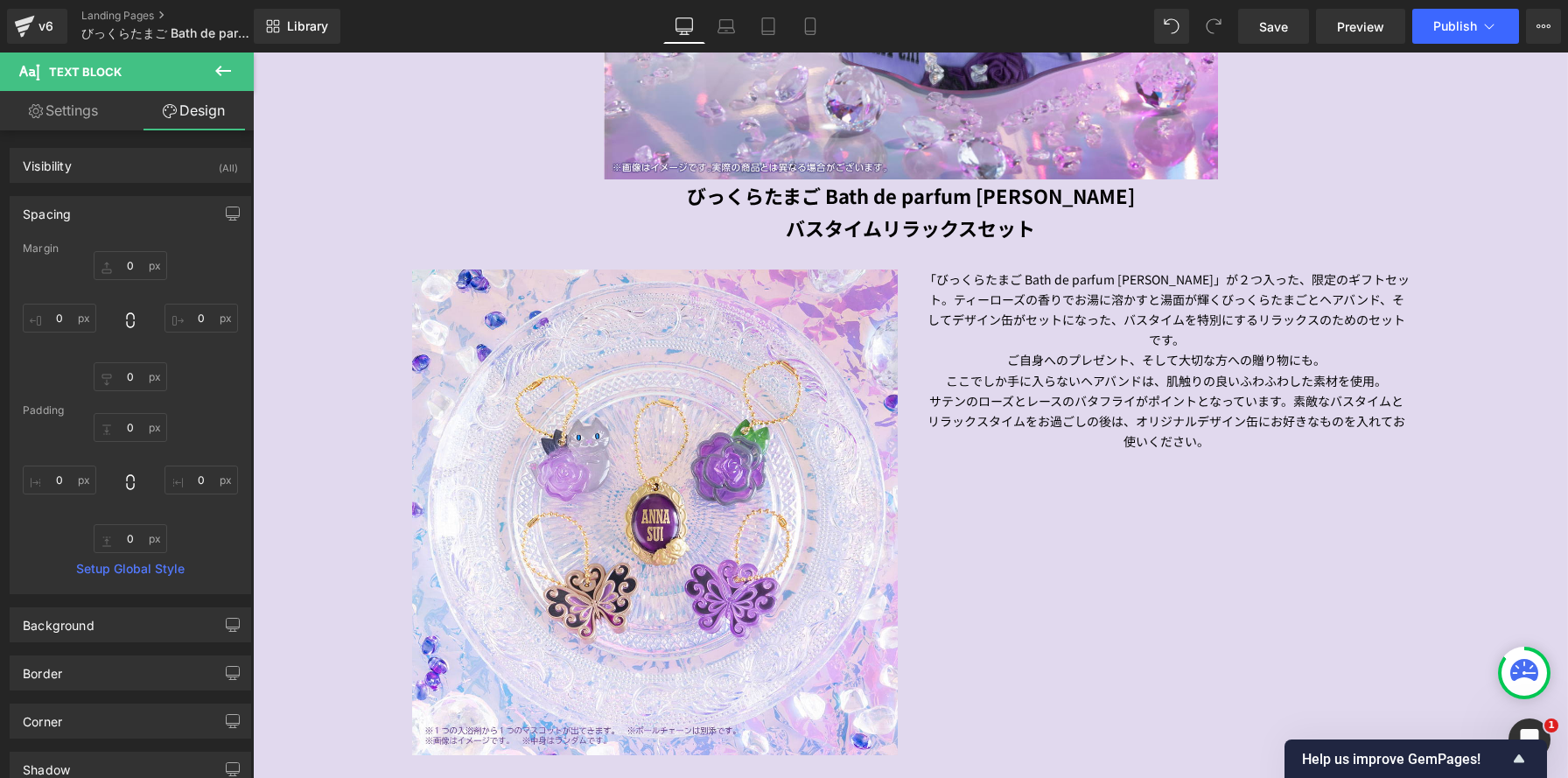
type input "0"
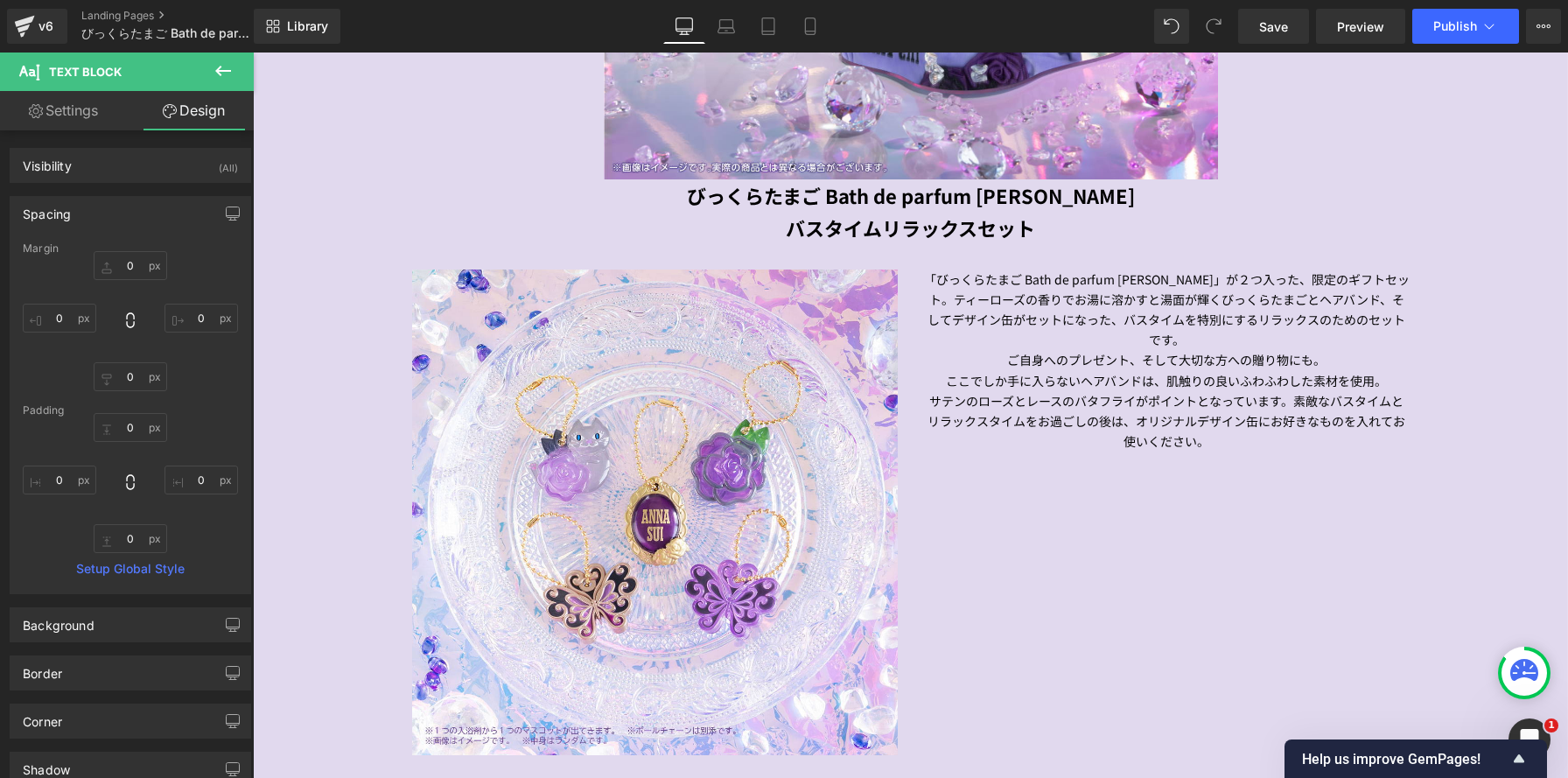
type input "0"
click at [142, 264] on input "0" at bounding box center [130, 265] width 73 height 29
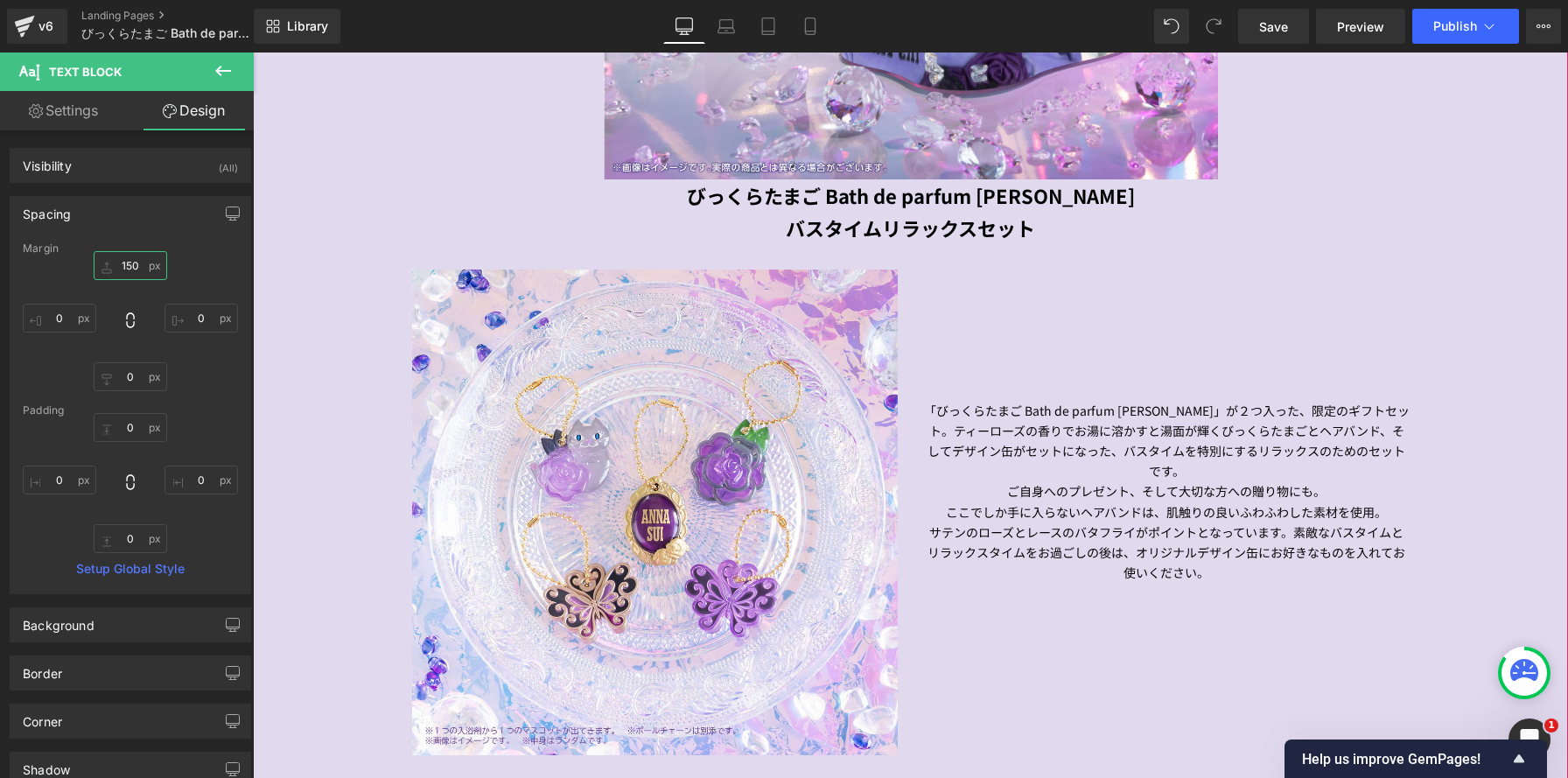
type input "150"
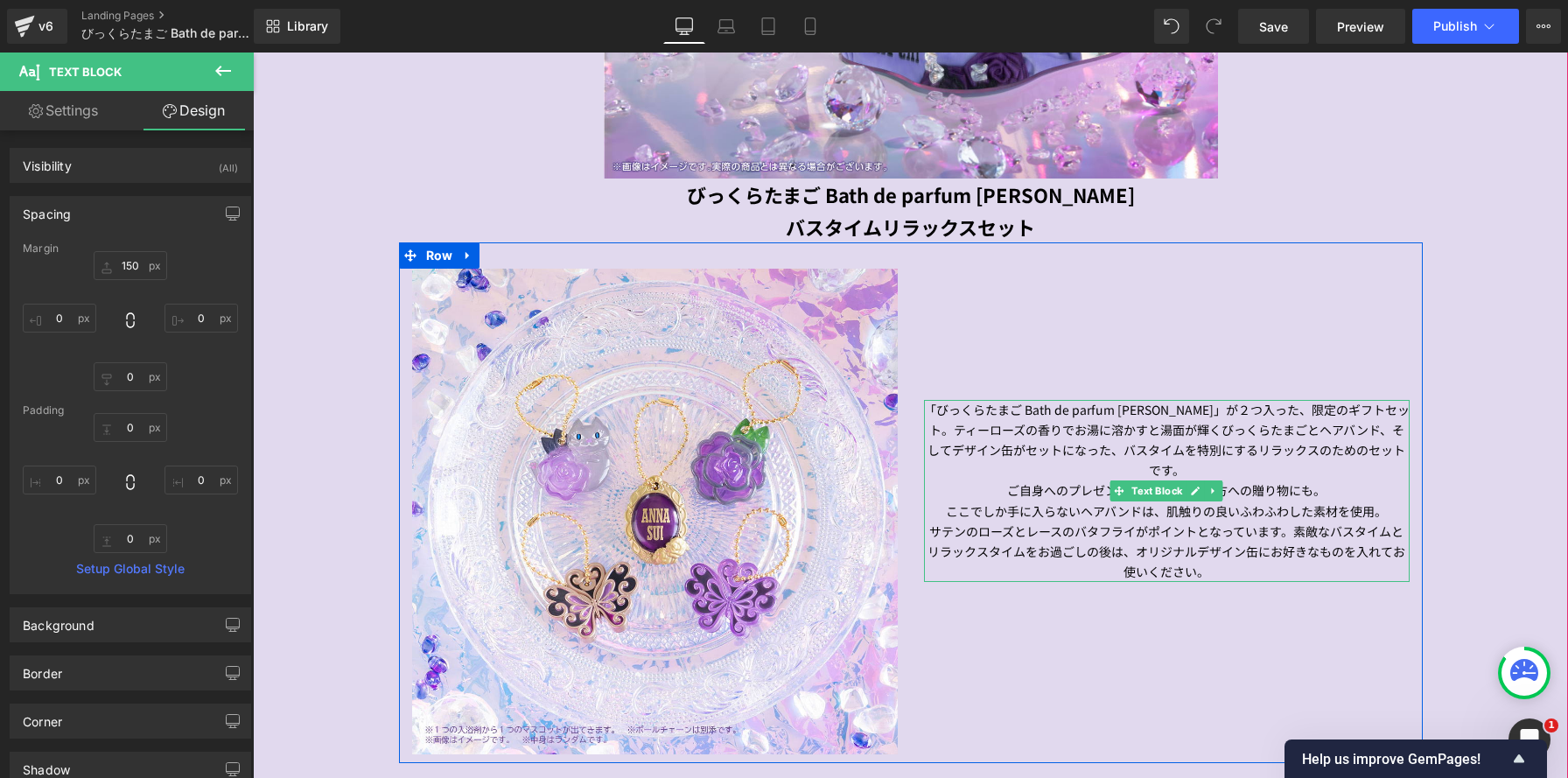
scroll to position [1532, 0]
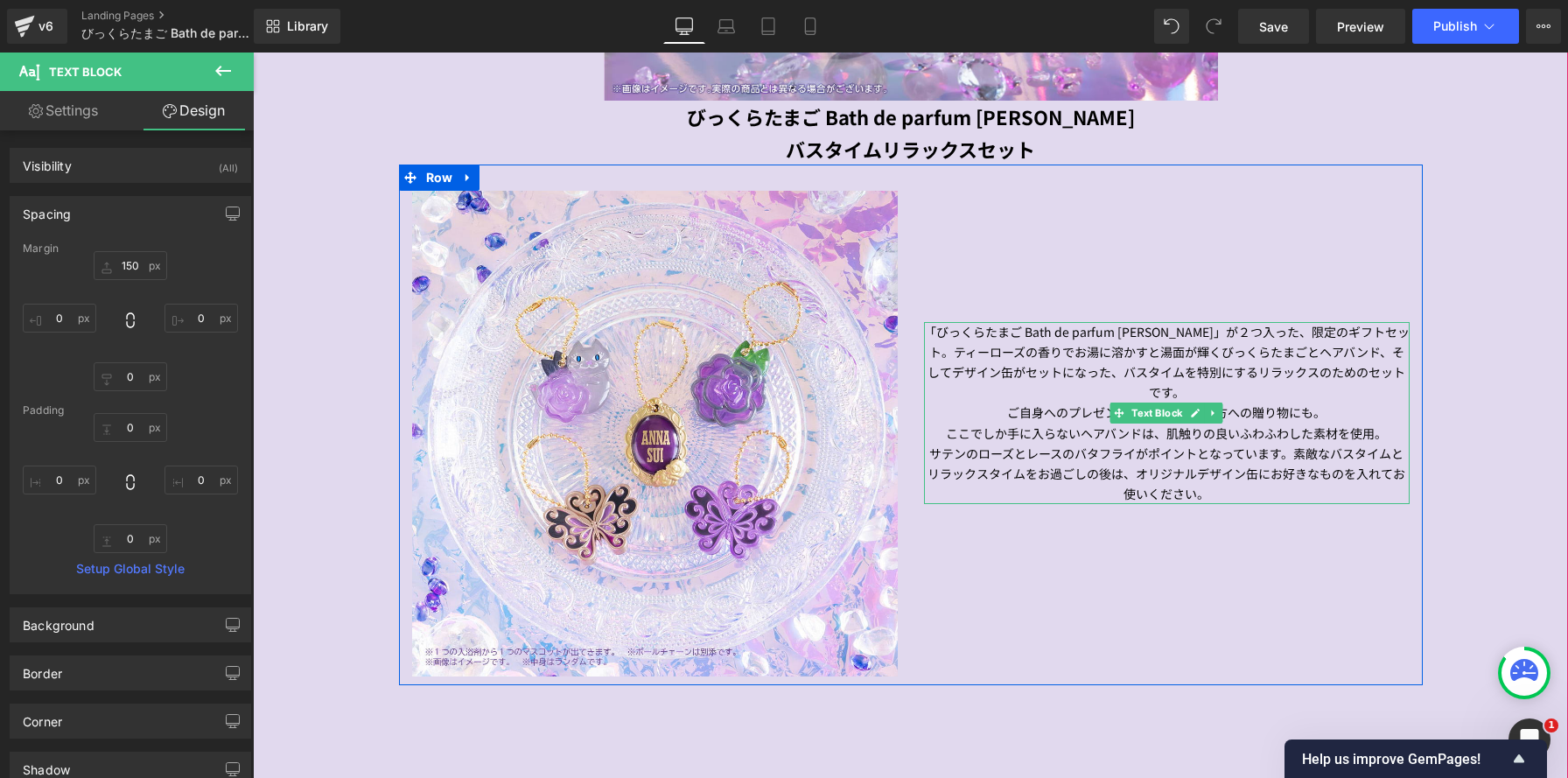
click at [1263, 391] on p "「びっくらたまご Bath de parfum ANNA SUI」が２つ入った、限定のギフトセット。ティーローズの香りでお湯に溶かすと湯面が輝くびっくらたまご…" at bounding box center [1167, 363] width 486 height 80
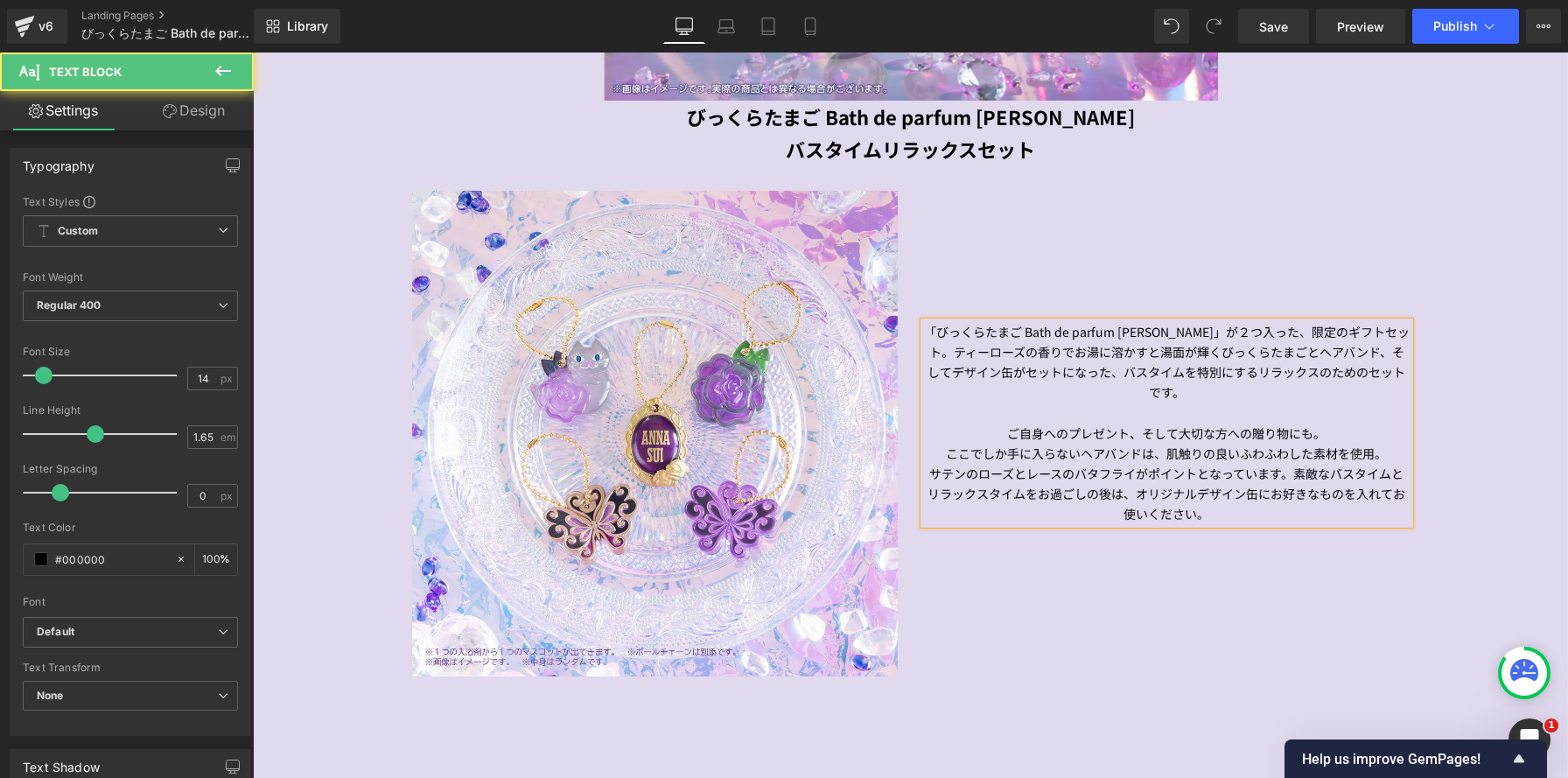
click at [1281, 477] on p "サテンのローズとレースのバタフライがポイントとなっています。素敵なバスタイムとリラックスタイムをお過ごしの後は、オリジナルデザイン缶にお好きなものを入れてお使…" at bounding box center [1167, 494] width 486 height 61
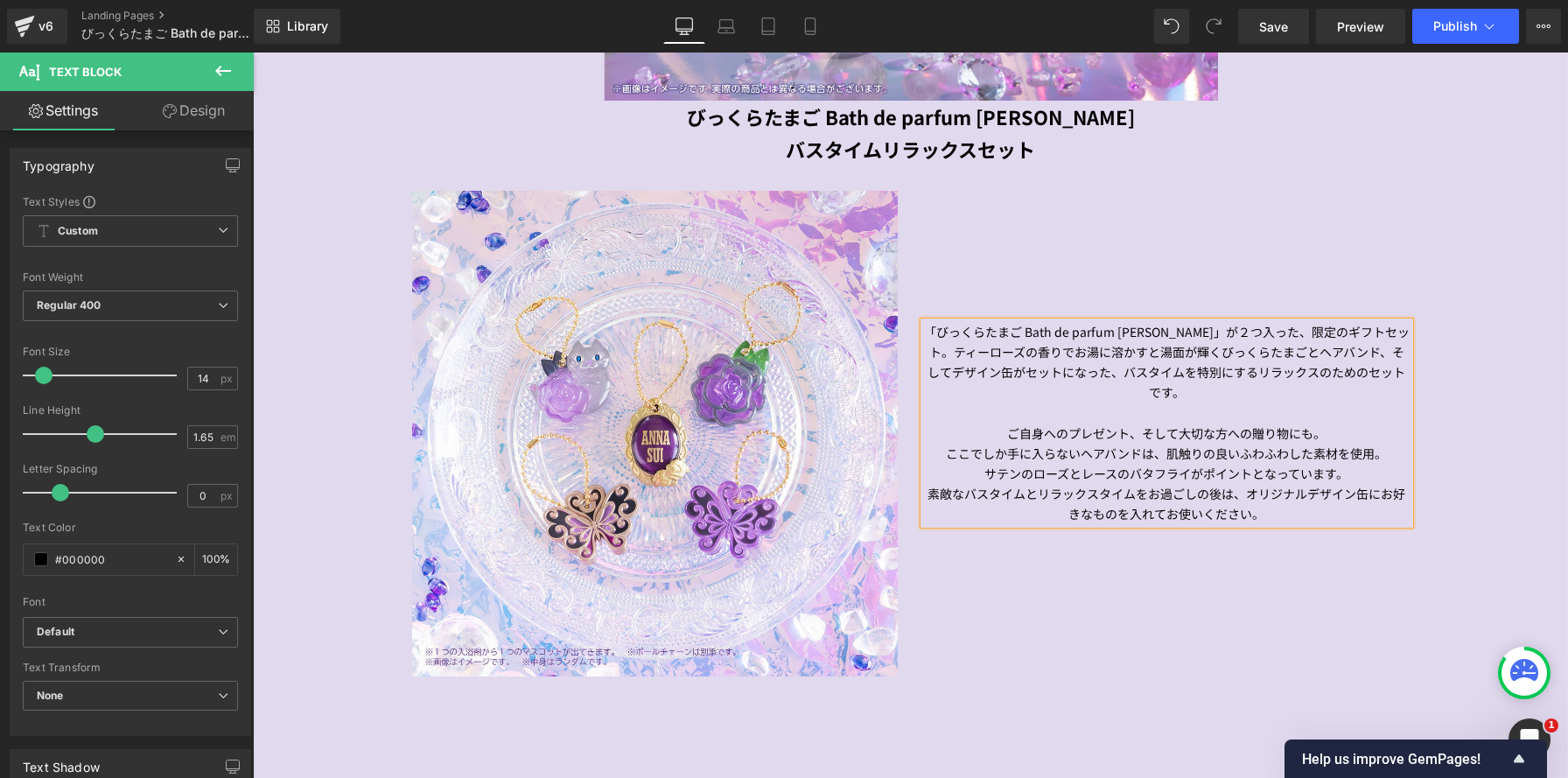
click at [1367, 356] on p "「びっくらたまご Bath de parfum ANNA SUI」が２つ入った、限定のギフトセット。ティーローズの香りでお湯に溶かすと湯面が輝くびっくらたまご…" at bounding box center [1167, 363] width 486 height 80
click at [1105, 371] on p "「びっくらたまご Bath de parfum ANNA SUI」が２つ入った、限定のギフトセット。ティーローズの香りでお湯に溶かすと湯面が輝くびっくらたまご…" at bounding box center [1167, 363] width 486 height 80
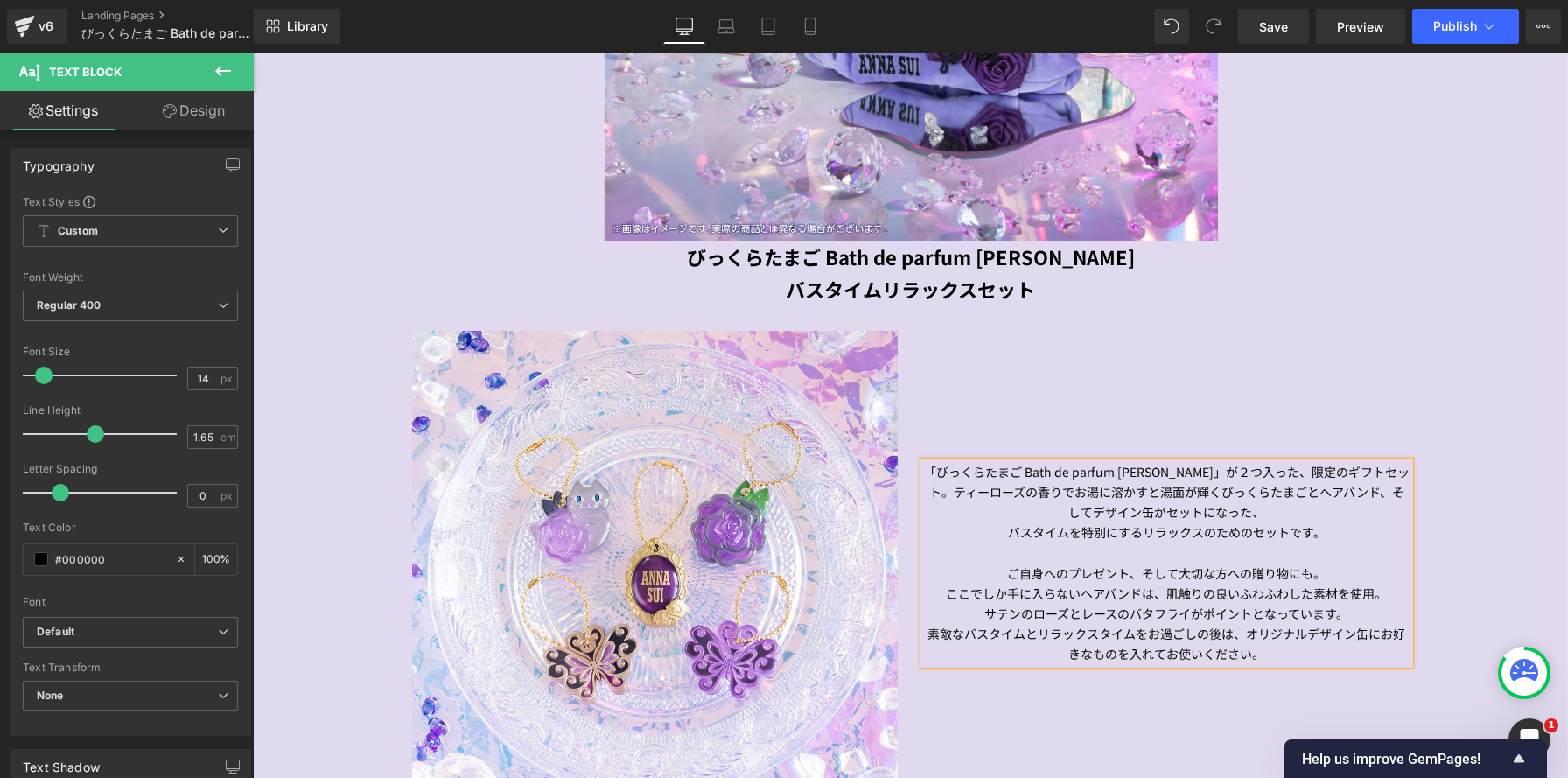
scroll to position [1352, 0]
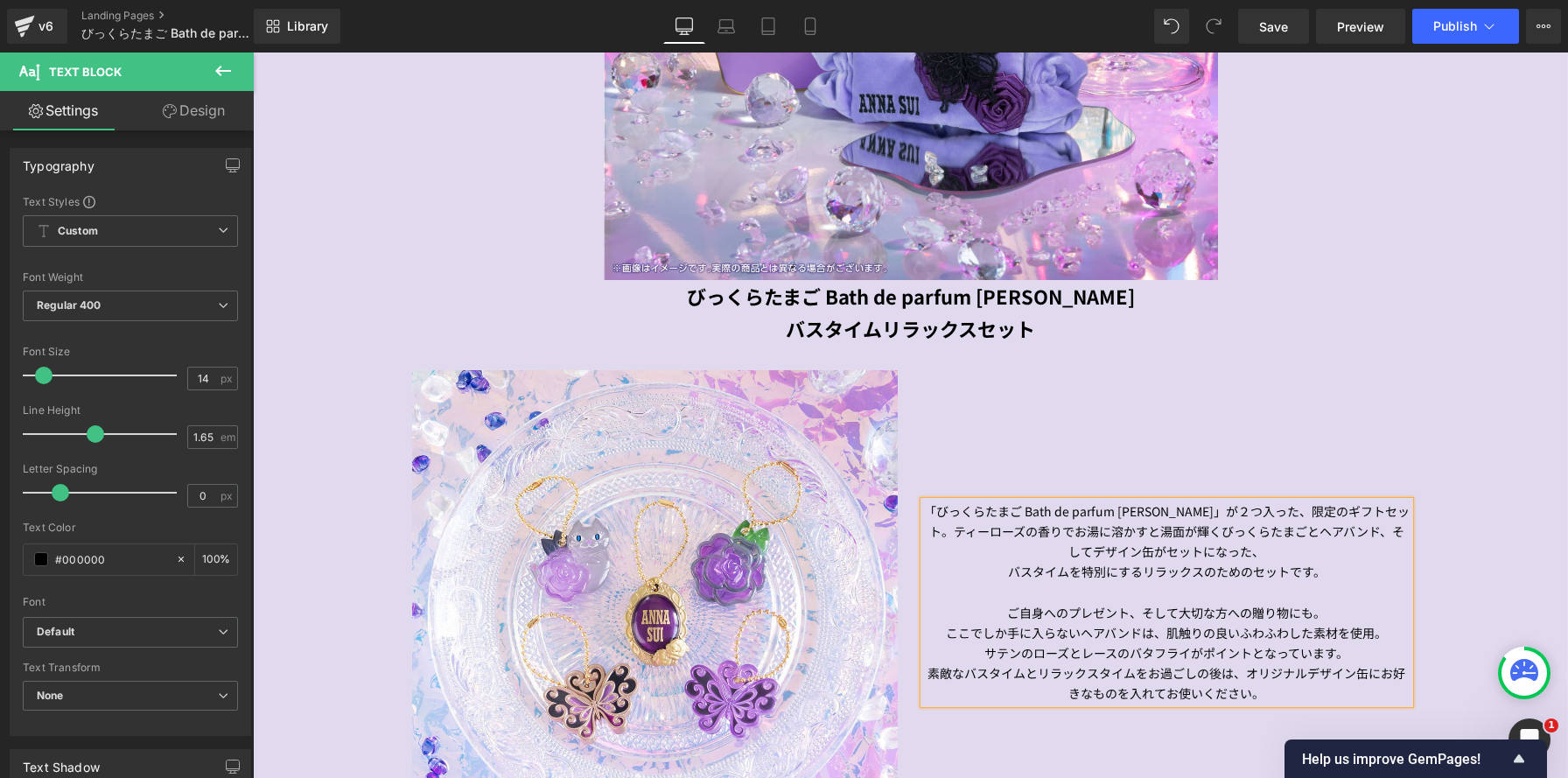
click at [872, 370] on div "Image 「びっくらたまご Bath de parfum ANNA SUI」が２つ入った、限定のギフトセット。ティーローズの香りでお湯に溶かすと湯面が輝くび…" at bounding box center [911, 604] width 1024 height 521
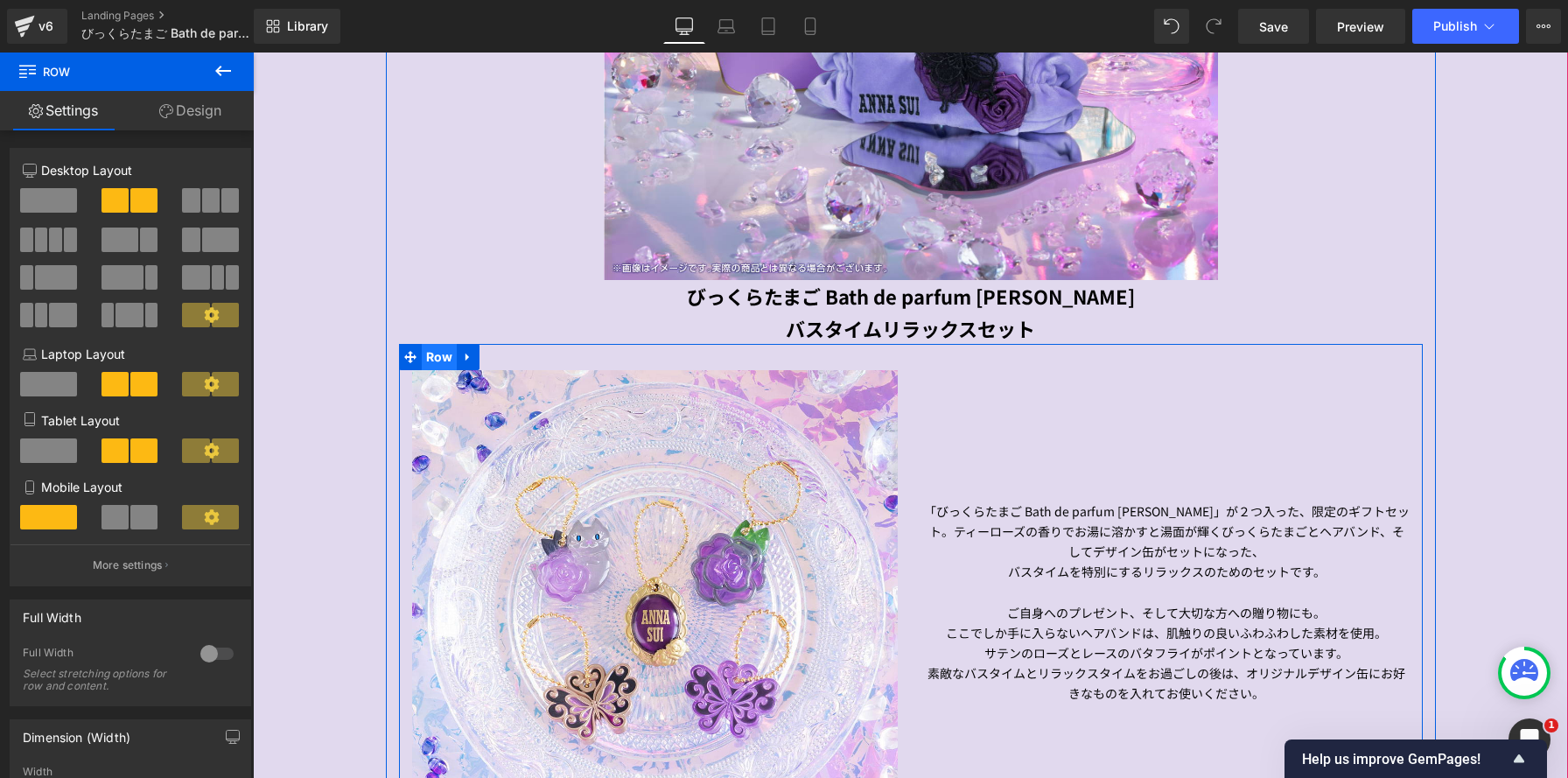
click at [436, 354] on span "Row" at bounding box center [439, 356] width 36 height 26
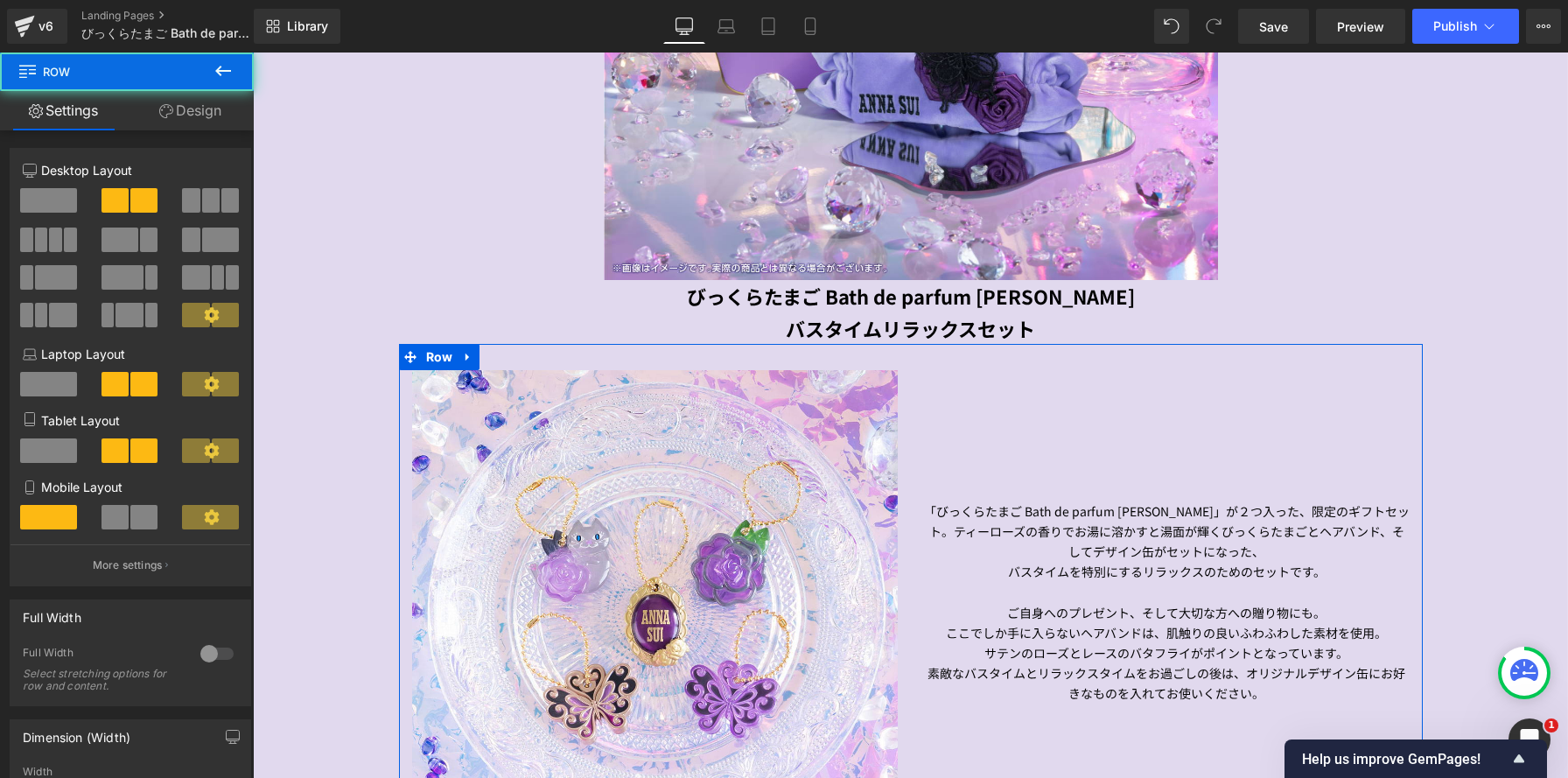
click at [213, 117] on link "Design" at bounding box center [190, 111] width 127 height 39
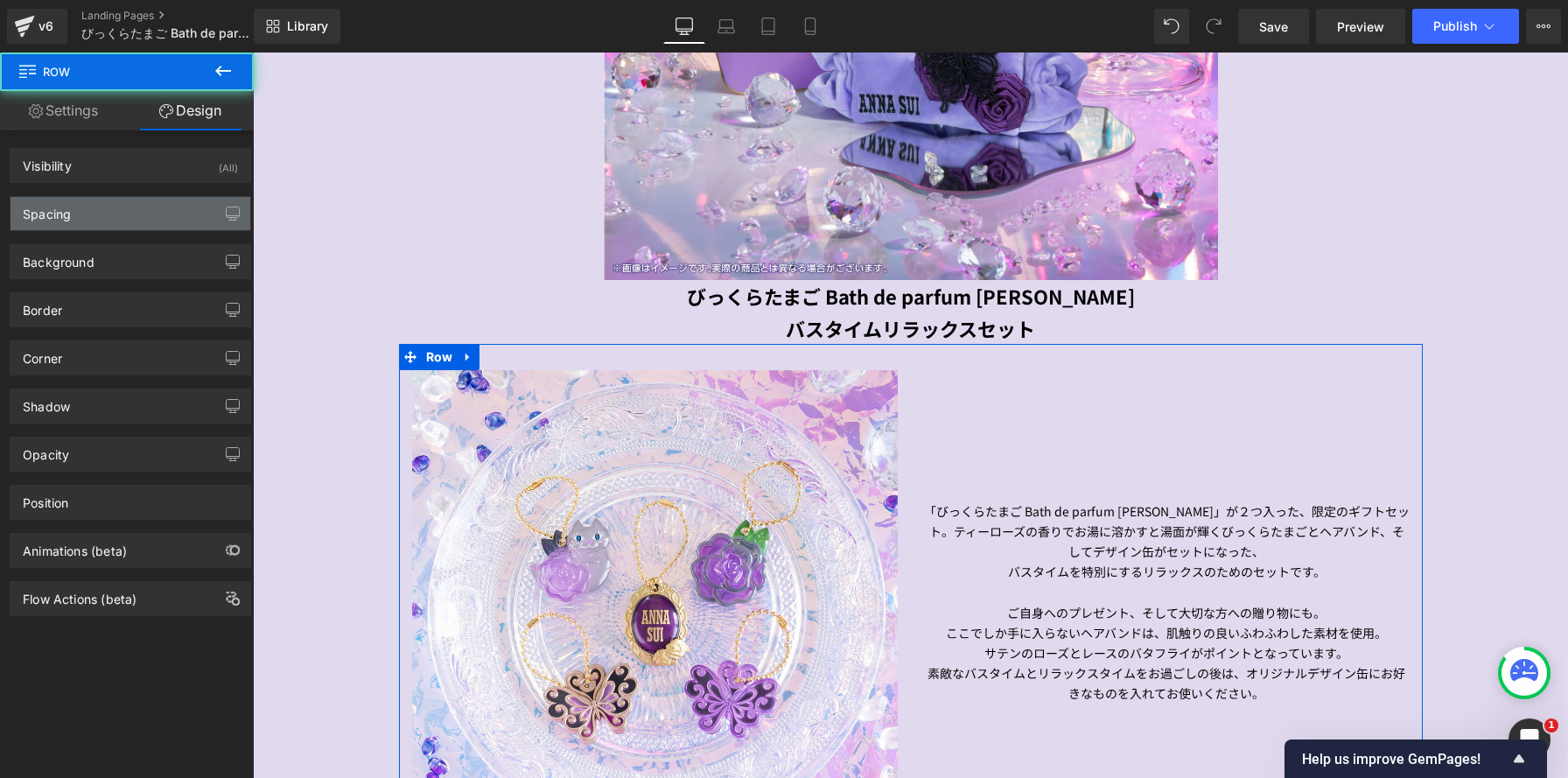
click at [191, 224] on div "Spacing" at bounding box center [130, 213] width 239 height 33
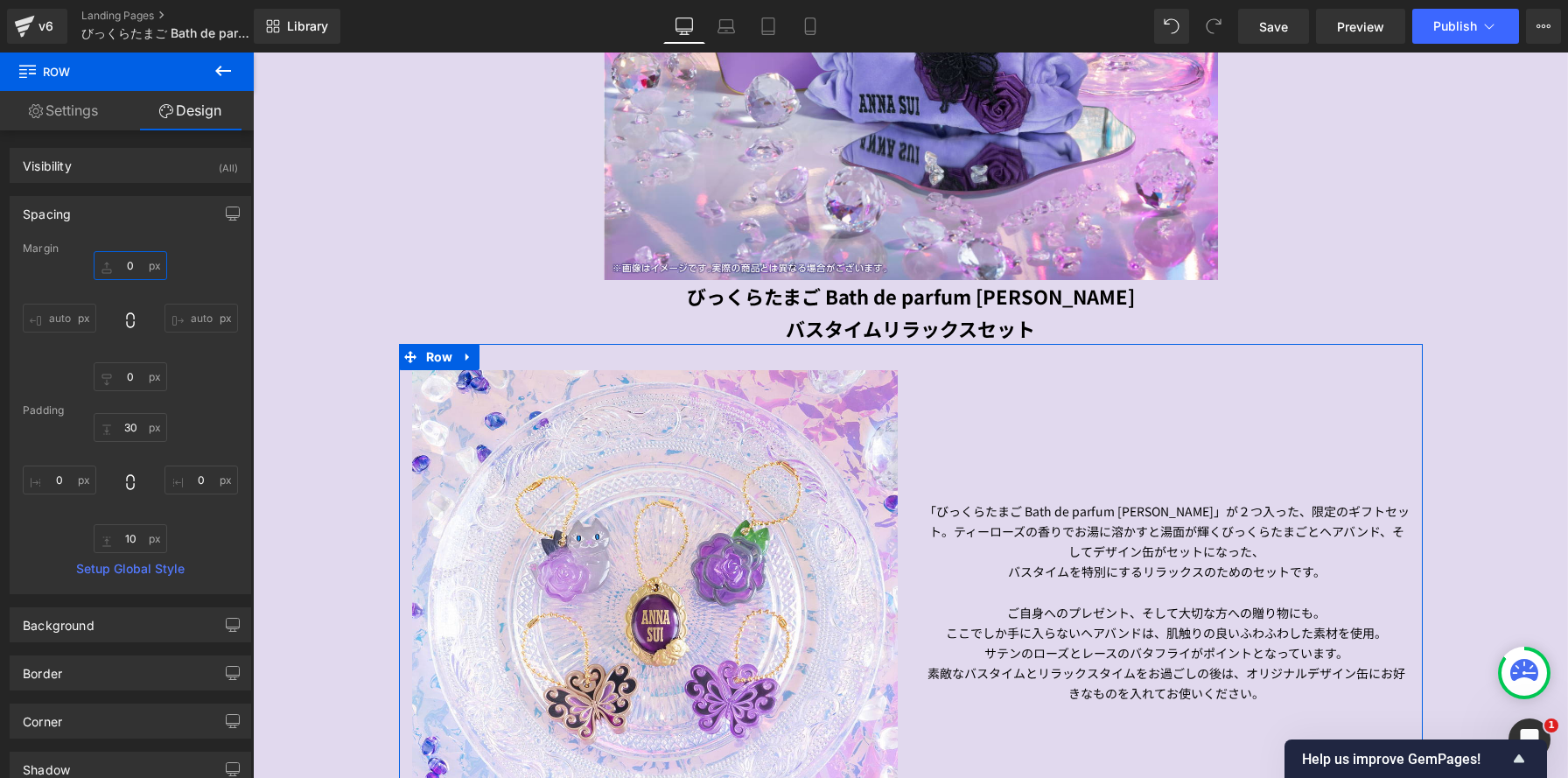
click at [127, 258] on input "0" at bounding box center [130, 265] width 73 height 29
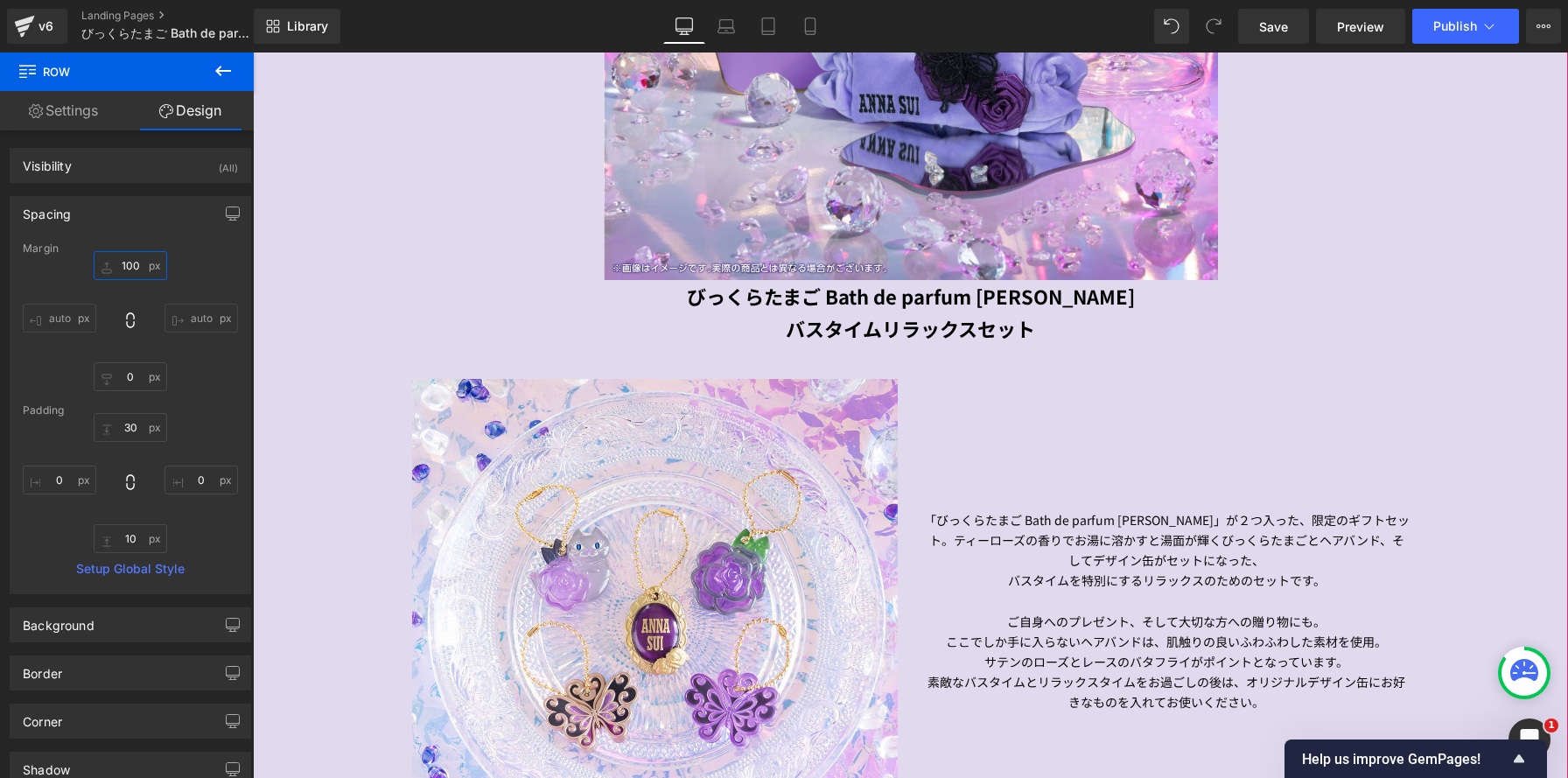
scroll to position [3204, 1315]
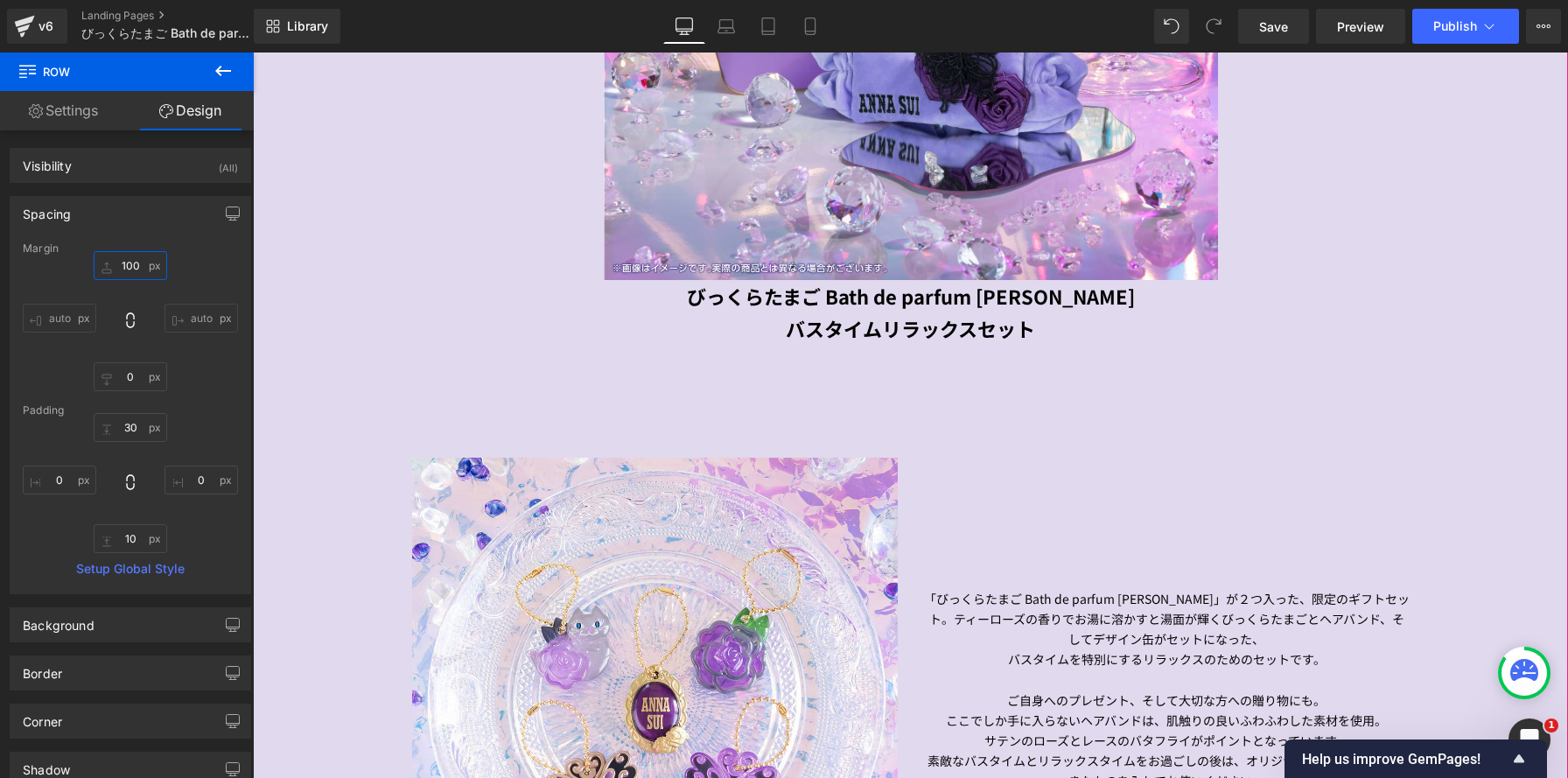
type input "100"
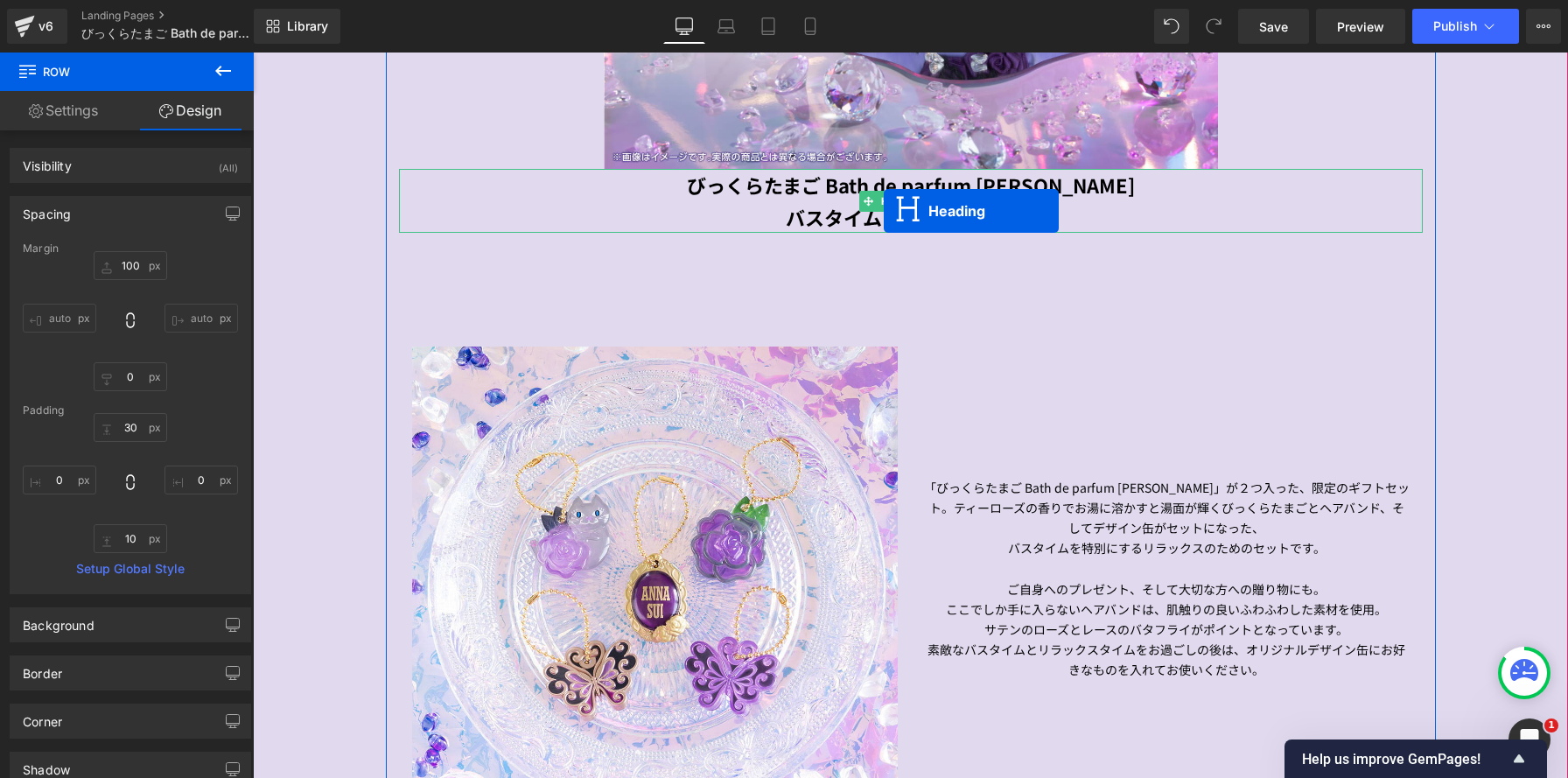
scroll to position [9, 9]
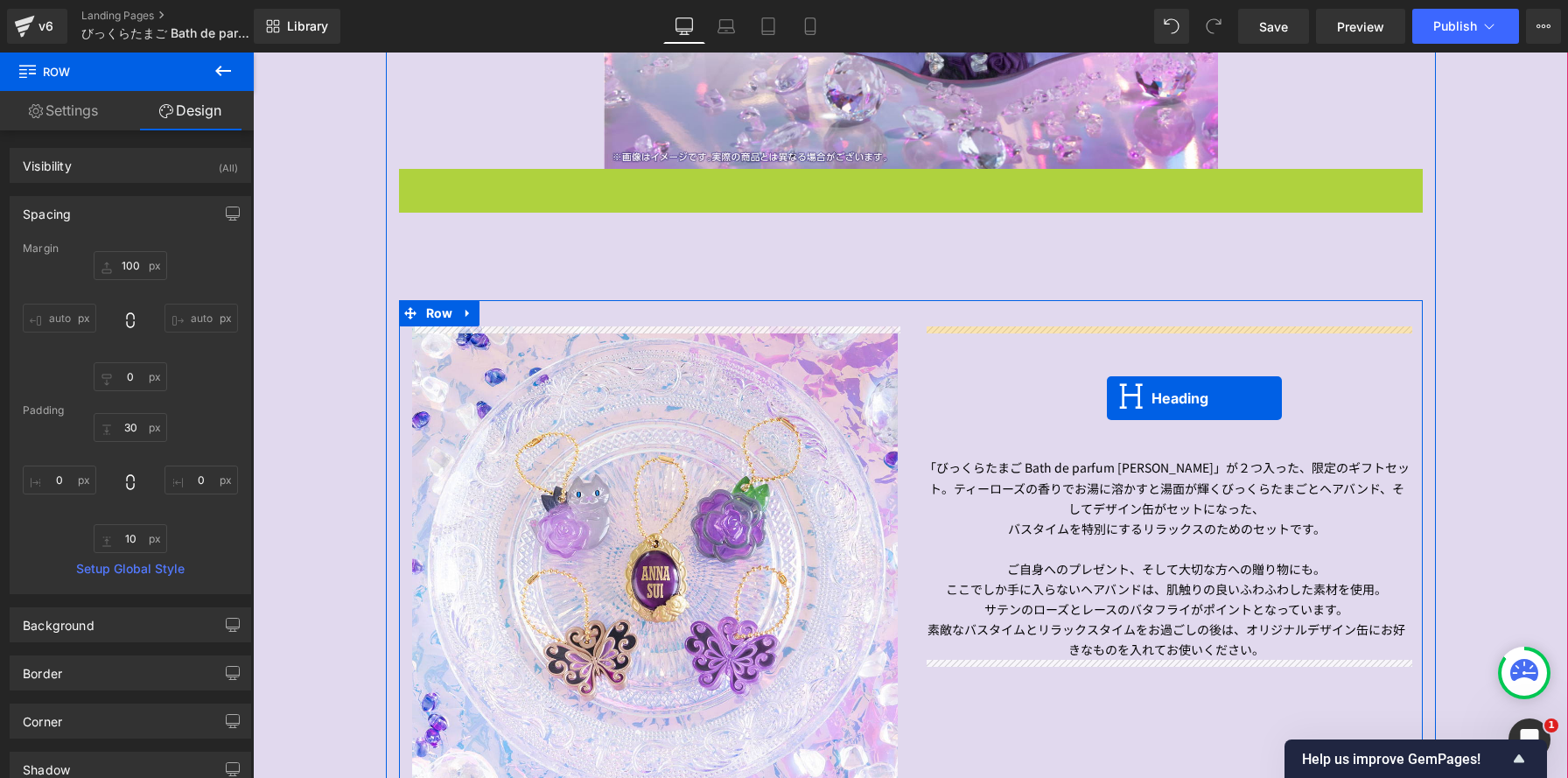
drag, startPoint x: 868, startPoint y: 198, endPoint x: 1114, endPoint y: 398, distance: 317.0
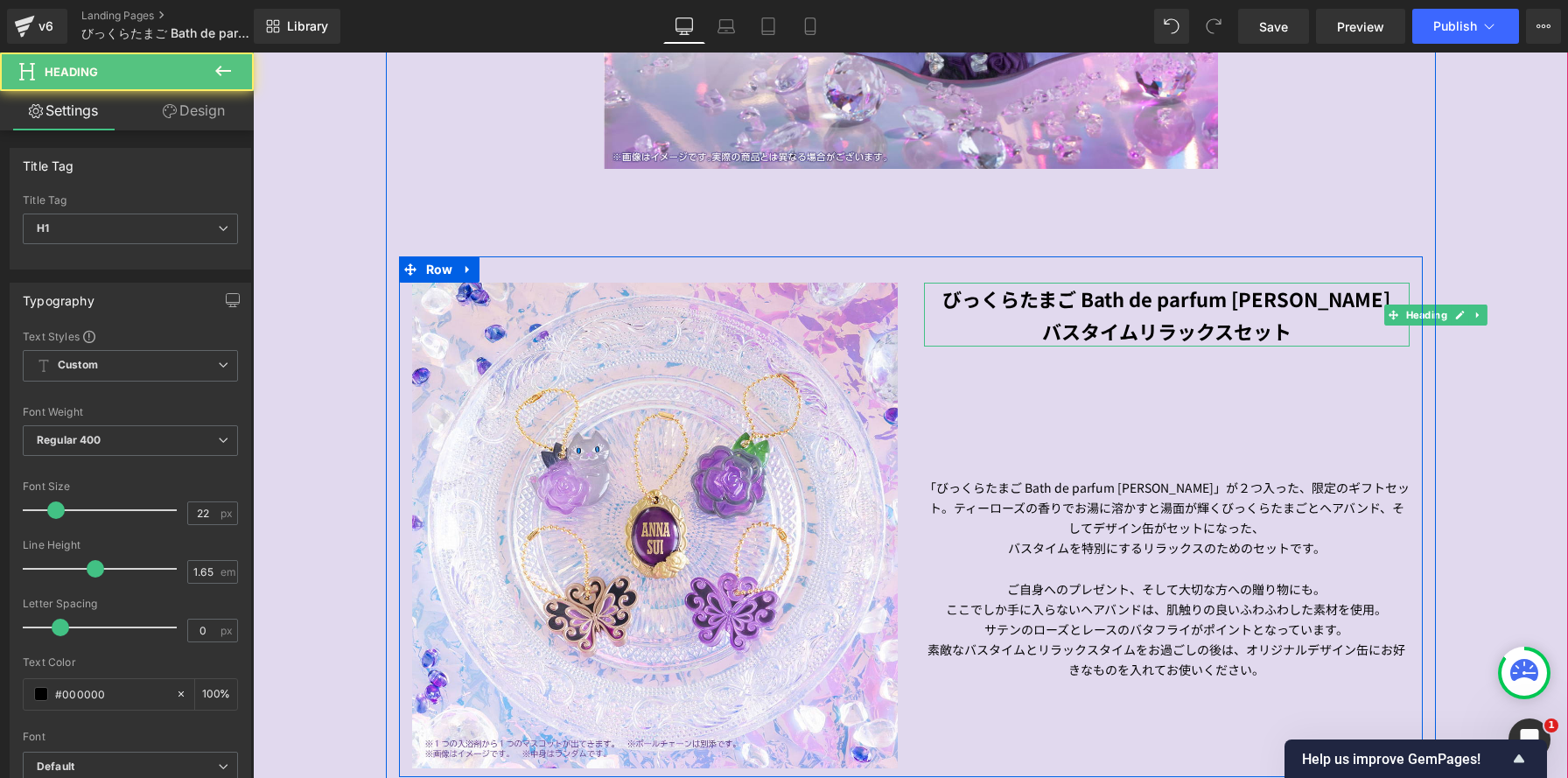
scroll to position [3140, 1315]
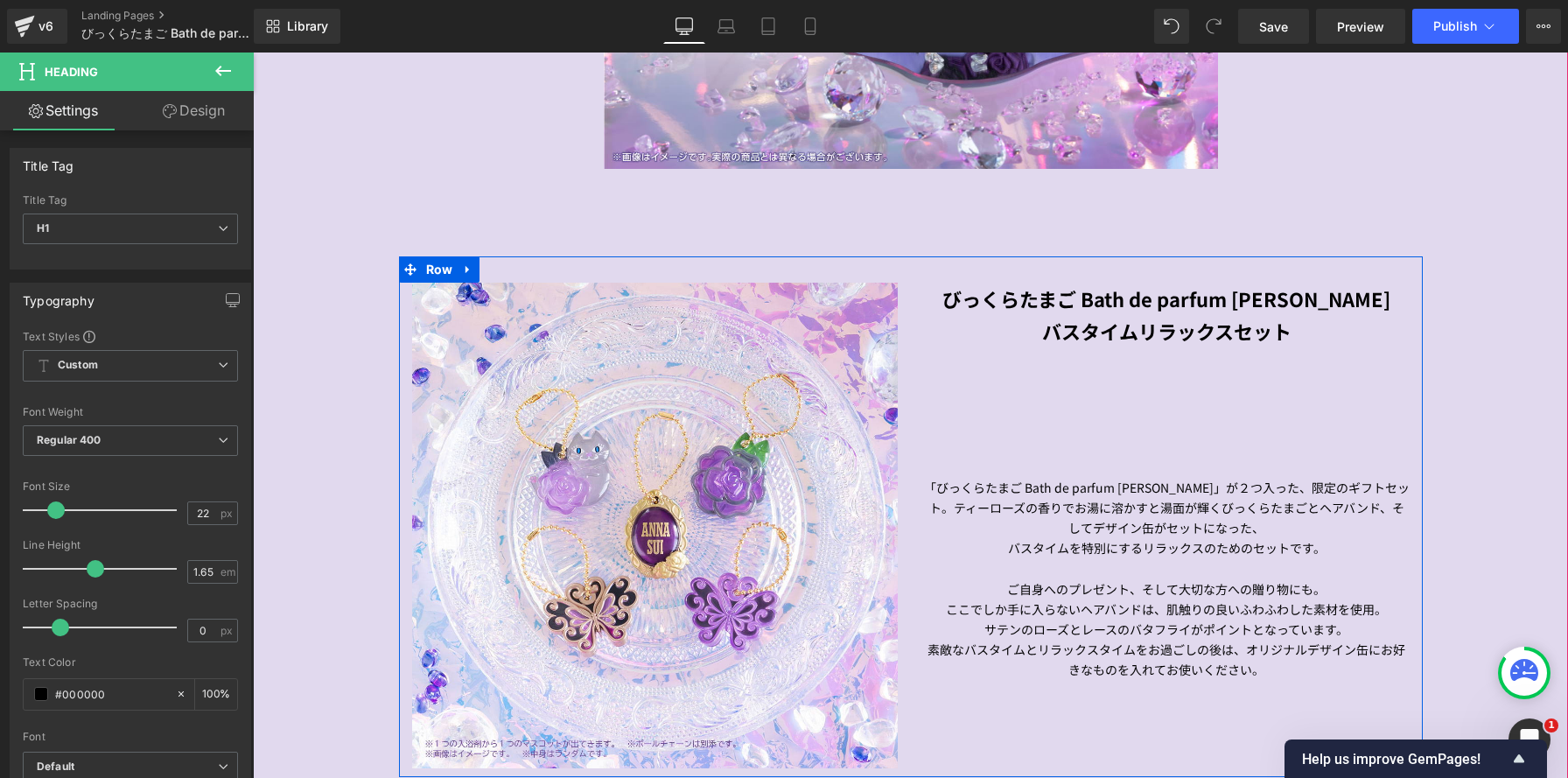
click at [1149, 425] on div "びっくらたまご Bath de parfum ANNA SUI バスタイムリラックスセット Heading 「びっくらたまご Bath de parfum A…" at bounding box center [1166, 481] width 512 height 397
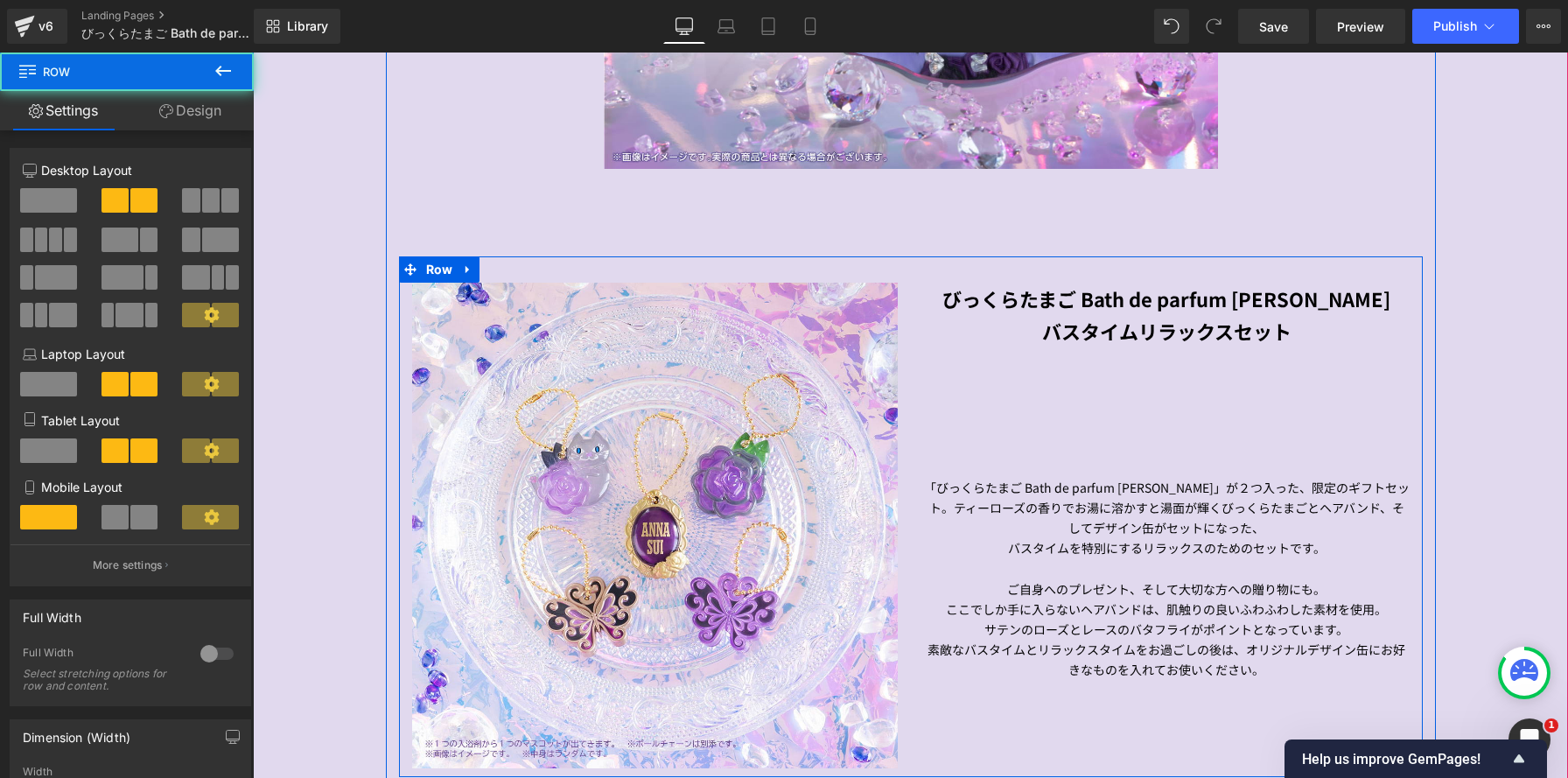
drag, startPoint x: 1146, startPoint y: 529, endPoint x: 328, endPoint y: 148, distance: 902.4
click at [1146, 529] on p "「びっくらたまご Bath de parfum ANNA SUI」が２つ入った、限定のギフトセット。ティーローズの香りでお湯に溶かすと湯面が輝くびっくらたまご…" at bounding box center [1167, 508] width 486 height 61
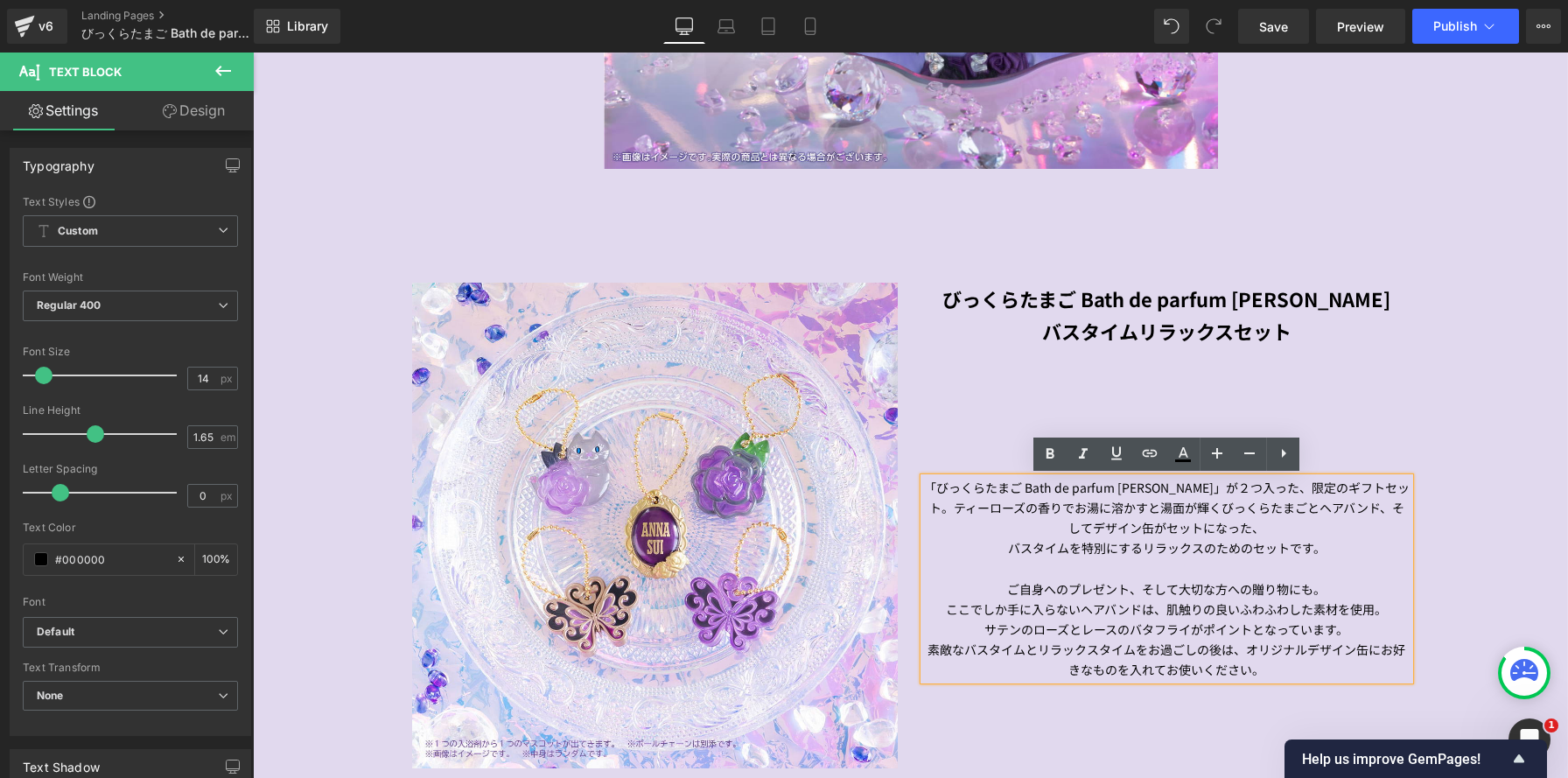
drag, startPoint x: 223, startPoint y: 108, endPoint x: 172, endPoint y: 222, distance: 124.9
click at [223, 108] on link "Design" at bounding box center [194, 111] width 127 height 39
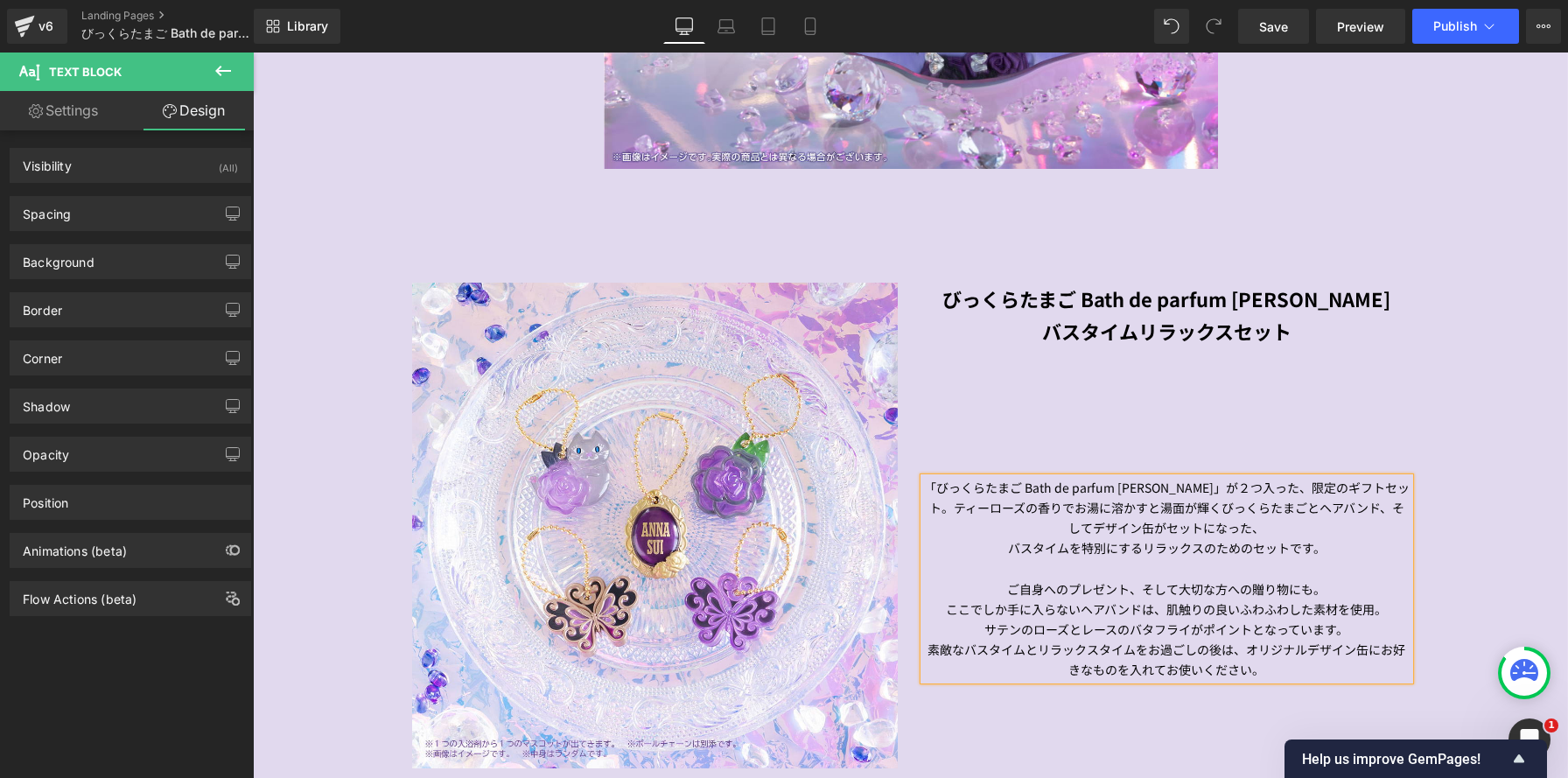
drag, startPoint x: 172, startPoint y: 222, endPoint x: 154, endPoint y: 348, distance: 127.3
click at [172, 222] on div "Spacing" at bounding box center [130, 213] width 239 height 33
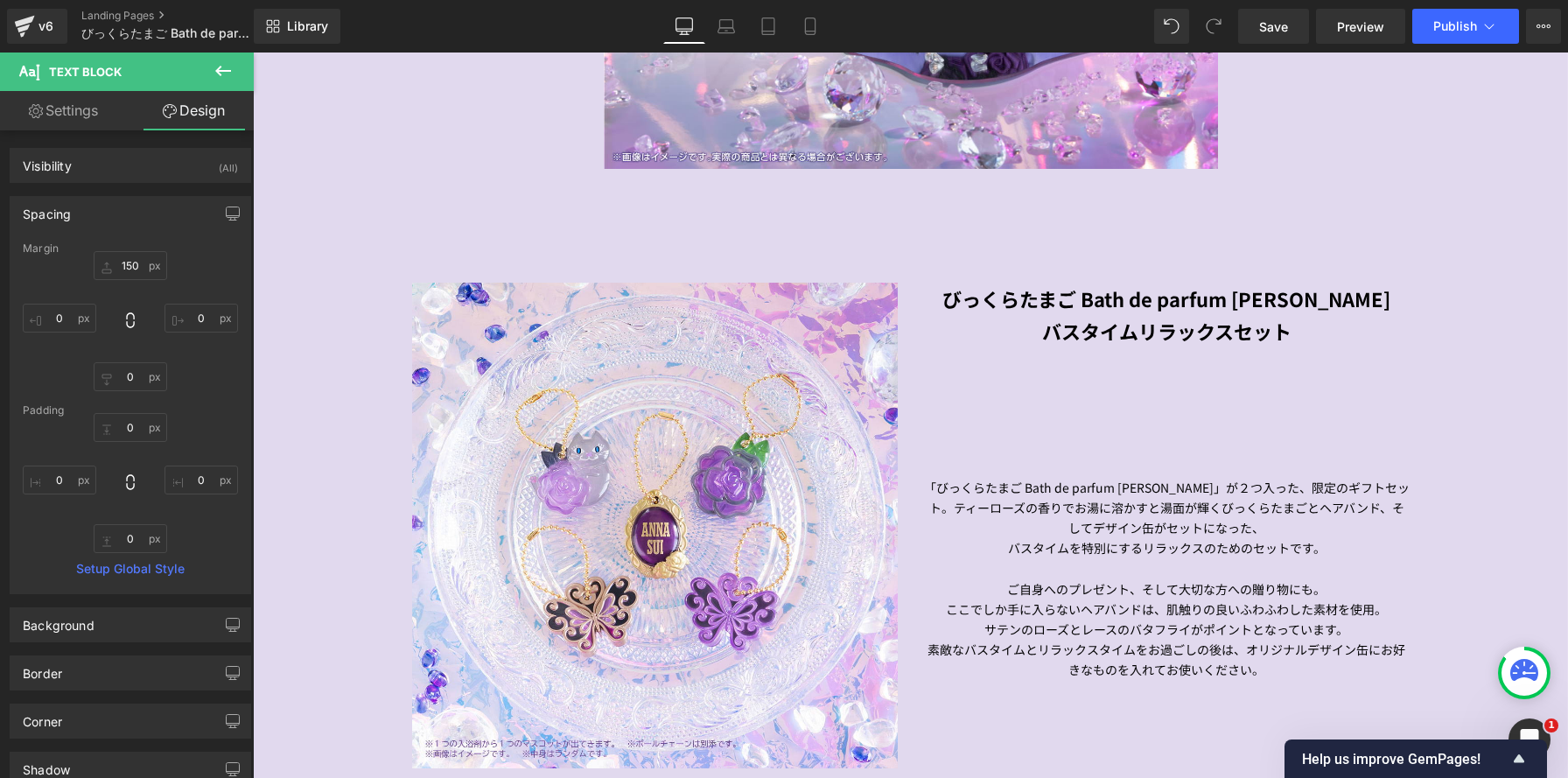
type input "150"
type input "0"
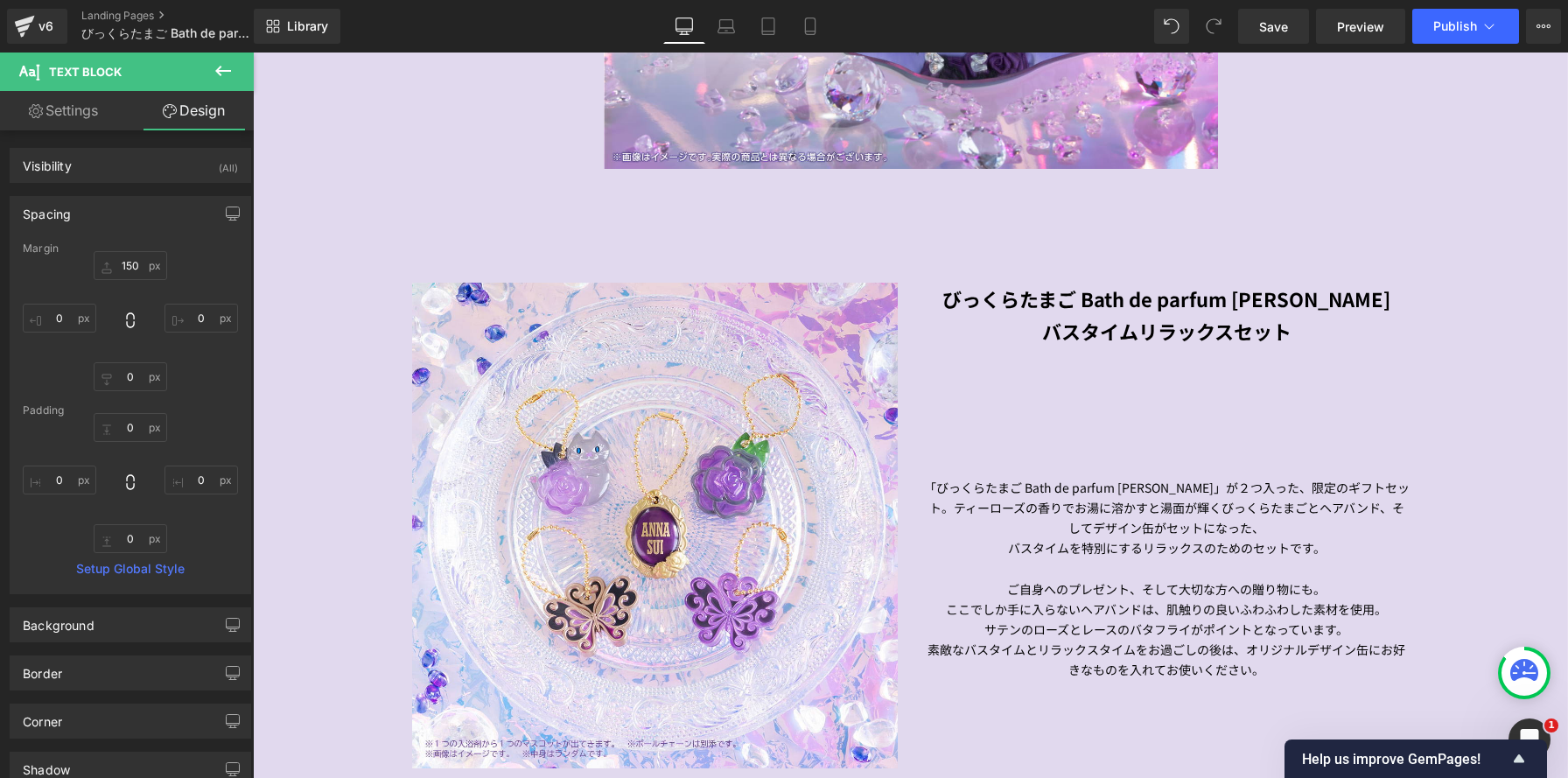
type input "0"
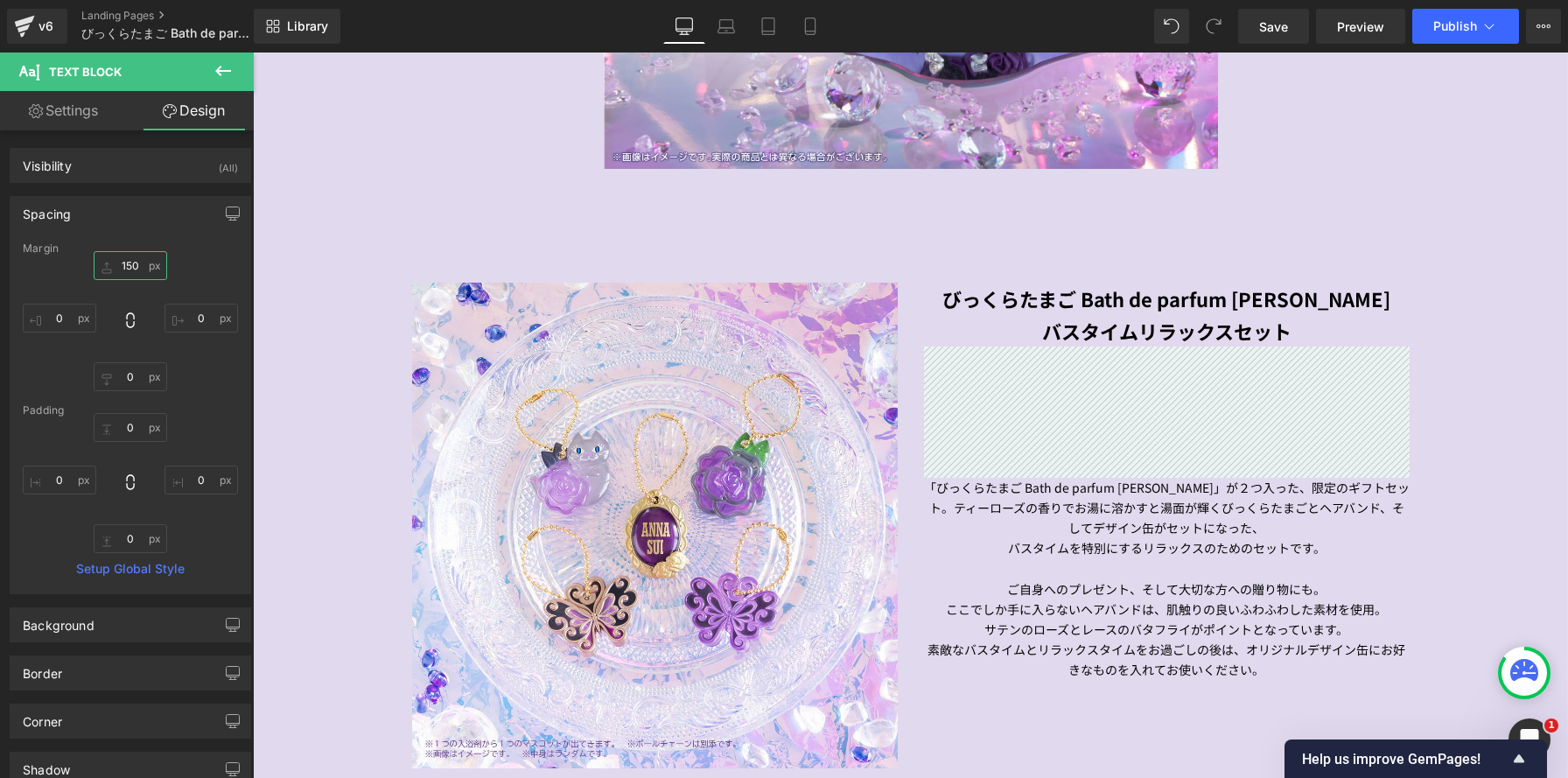
click at [136, 265] on input "150" at bounding box center [130, 265] width 73 height 29
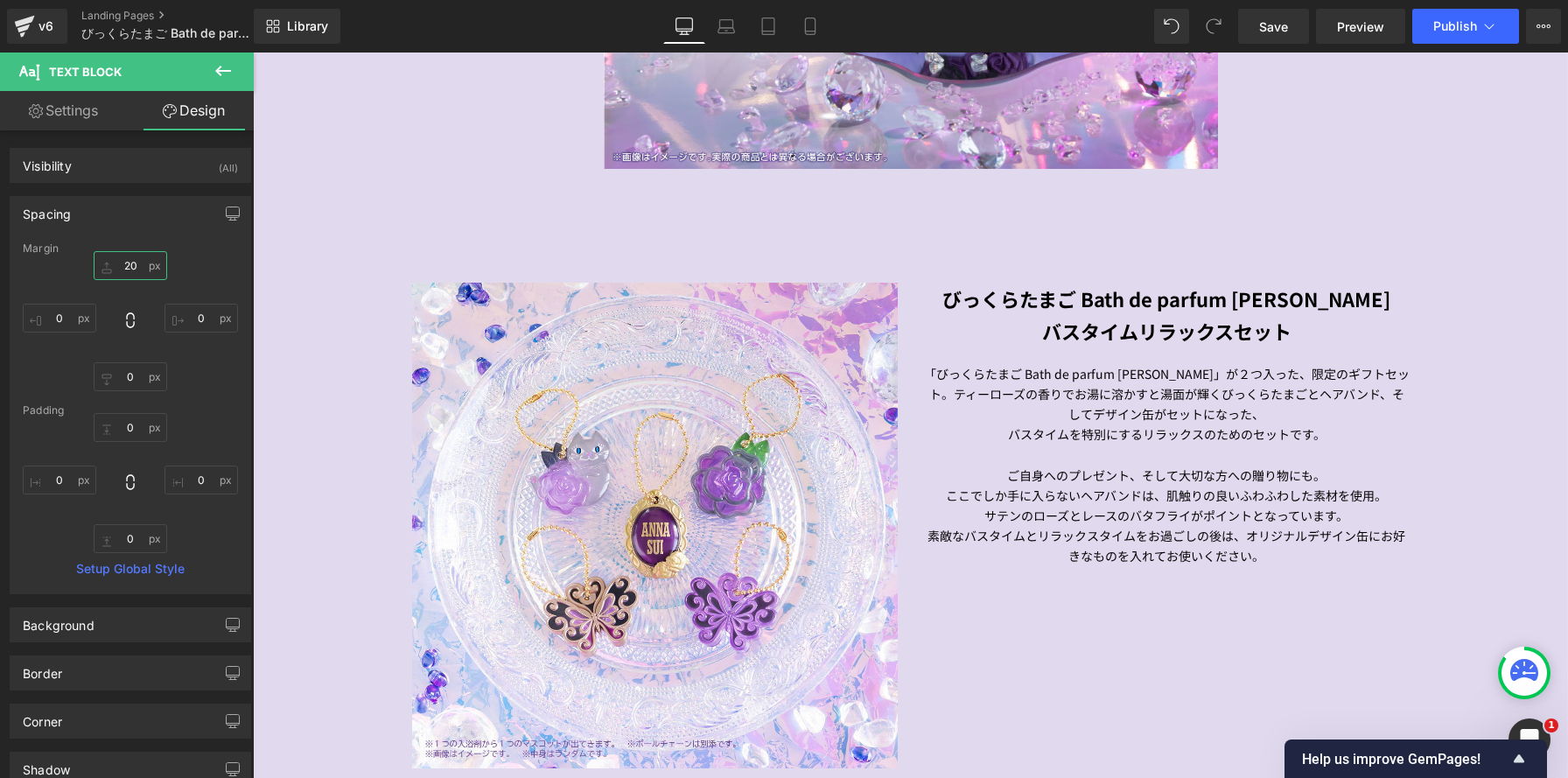
type input "20"
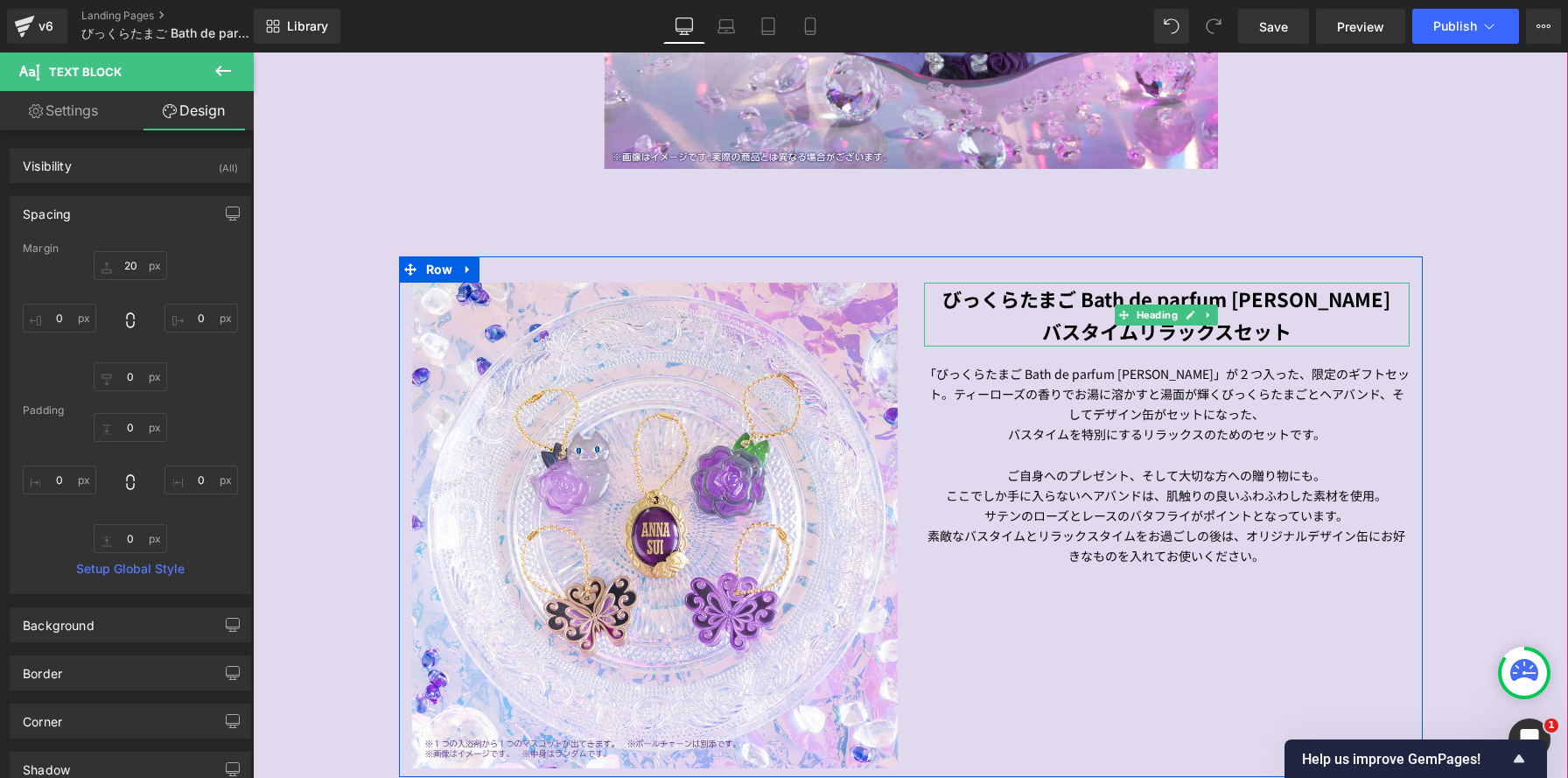
click at [960, 295] on strong "びっくらたまご Bath de parfum ANNA SUI" at bounding box center [1166, 297] width 448 height 28
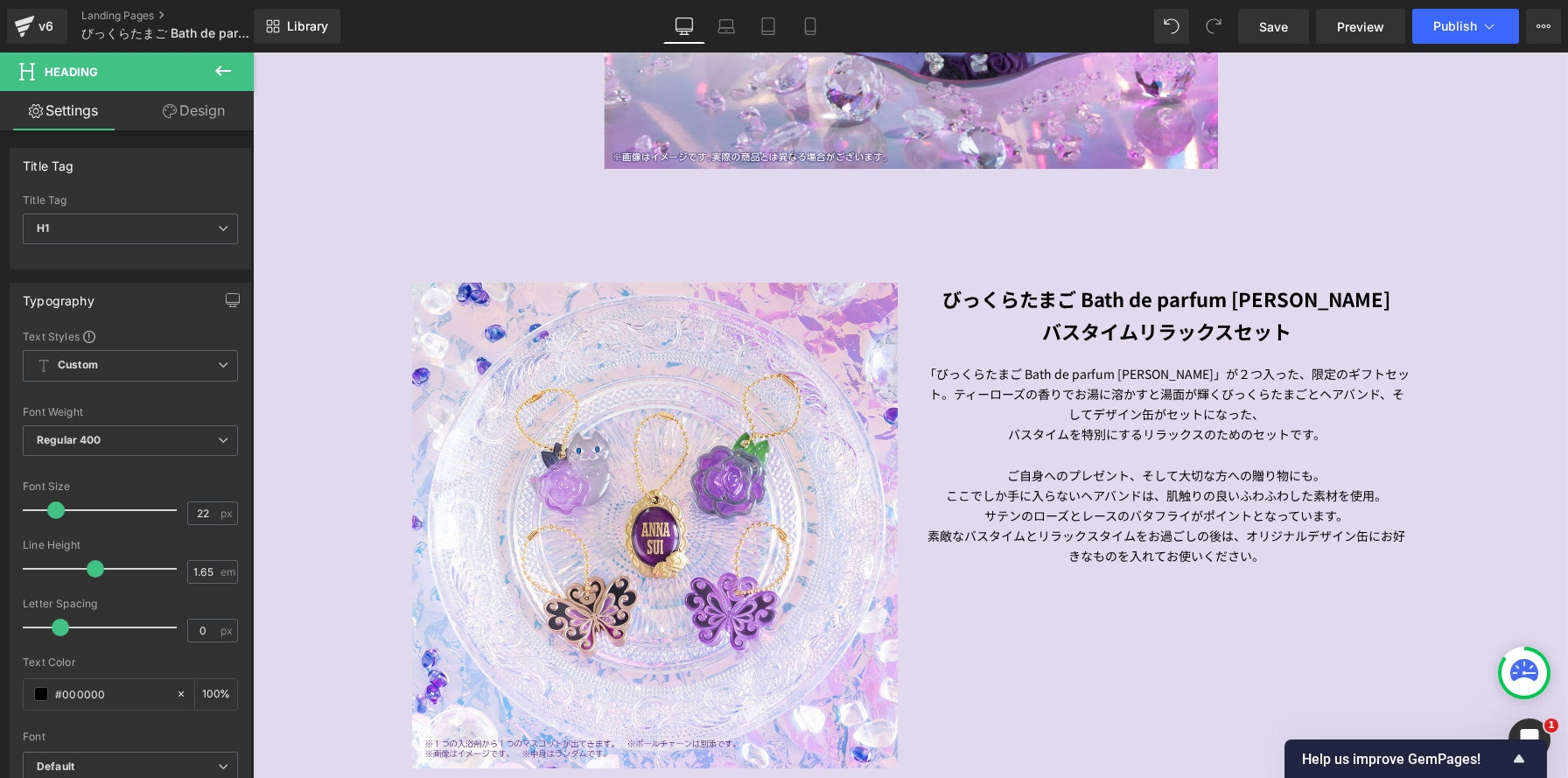
click at [192, 112] on link "Design" at bounding box center [194, 111] width 127 height 39
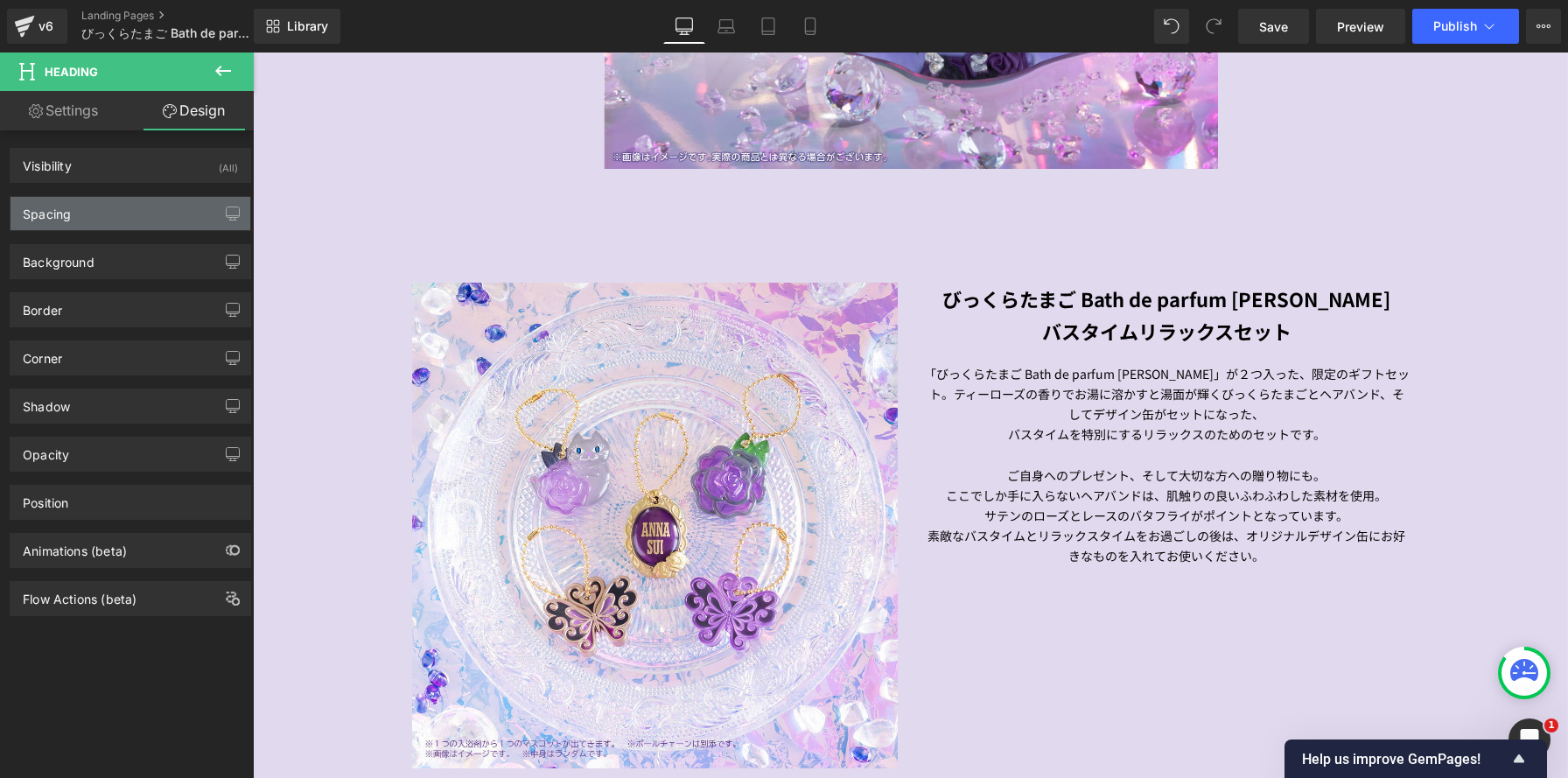
type input "0"
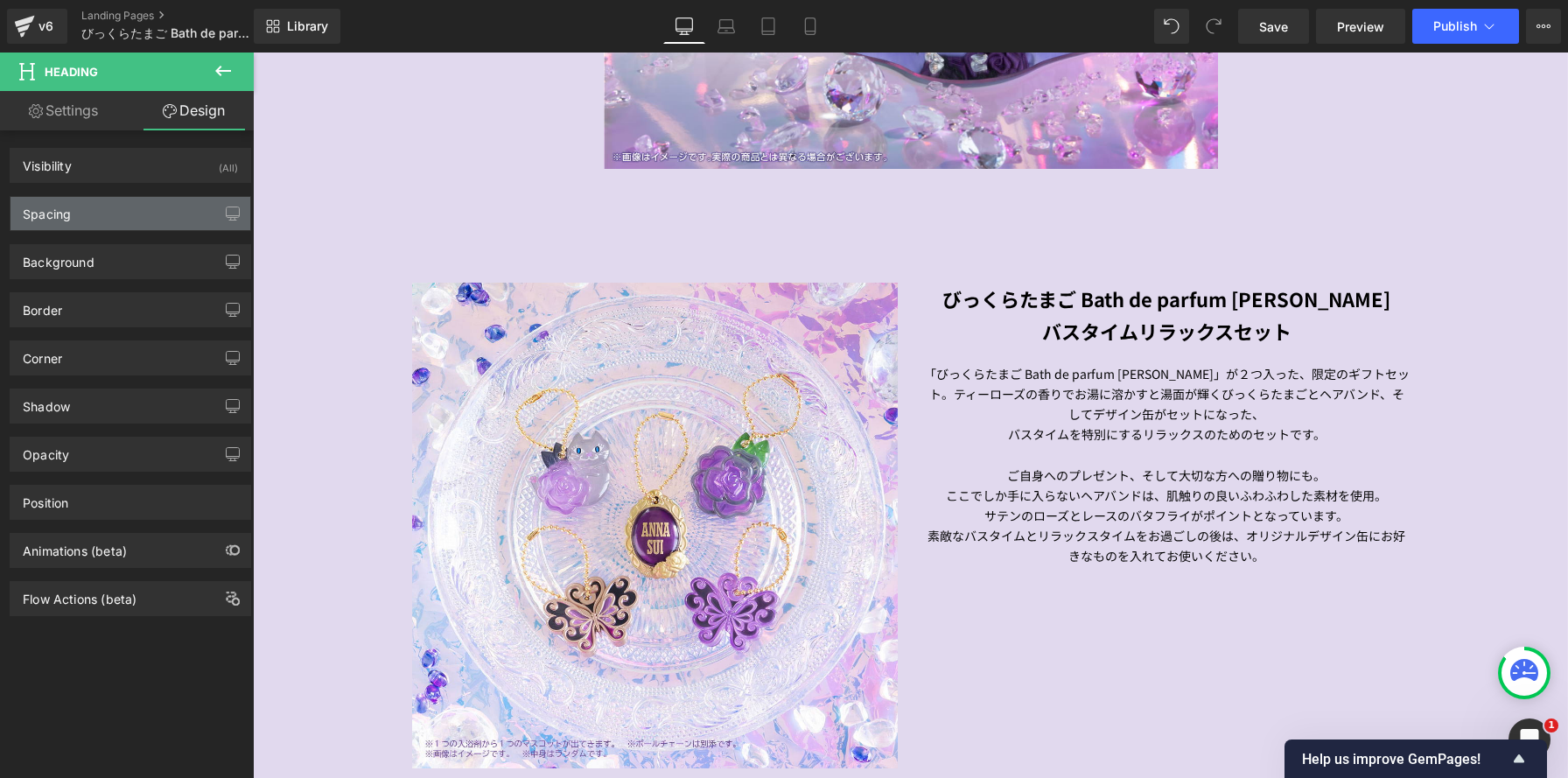
type input "0"
click at [171, 225] on div "Spacing" at bounding box center [130, 213] width 239 height 33
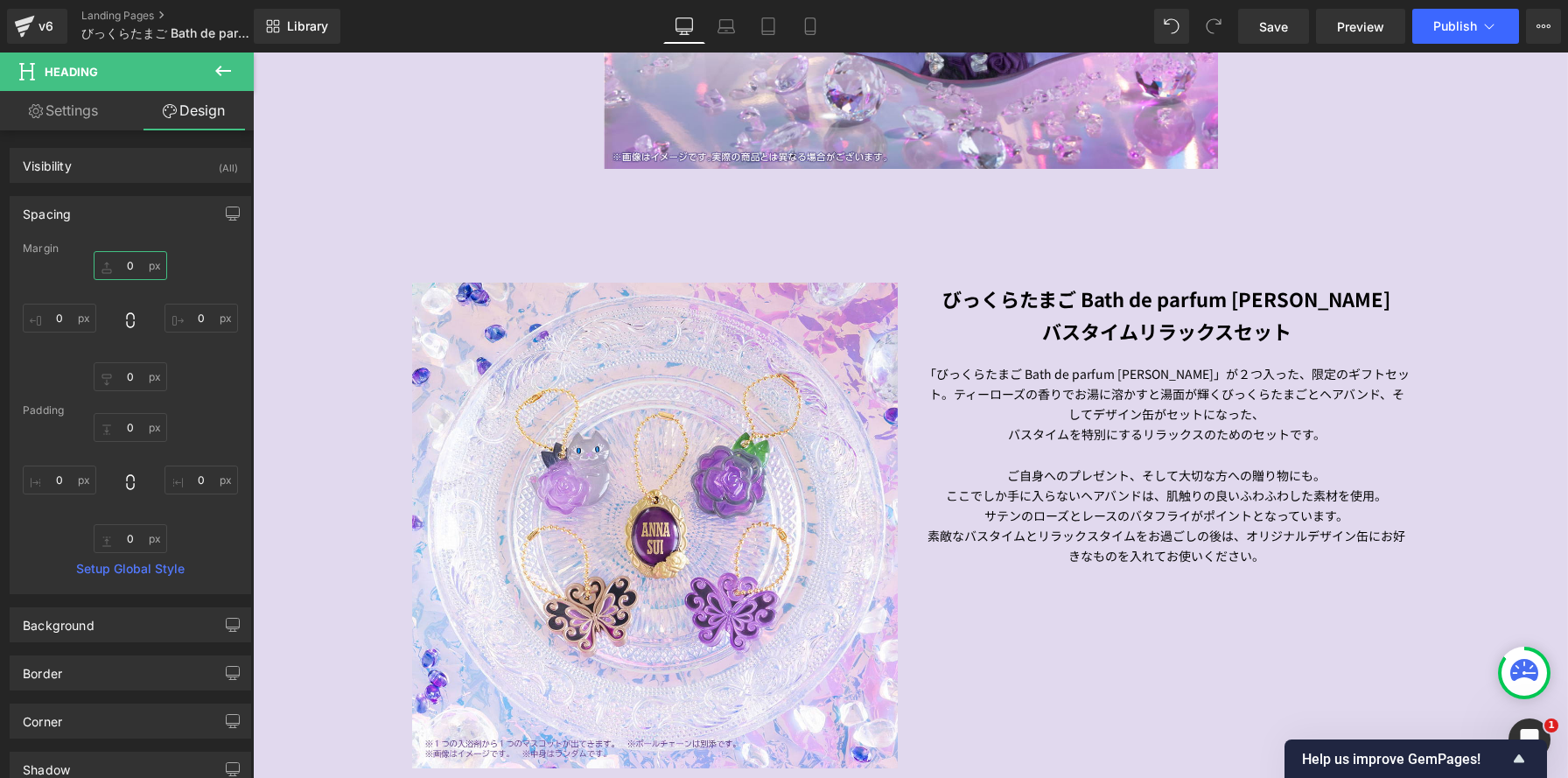
click at [137, 270] on input "0" at bounding box center [130, 265] width 73 height 29
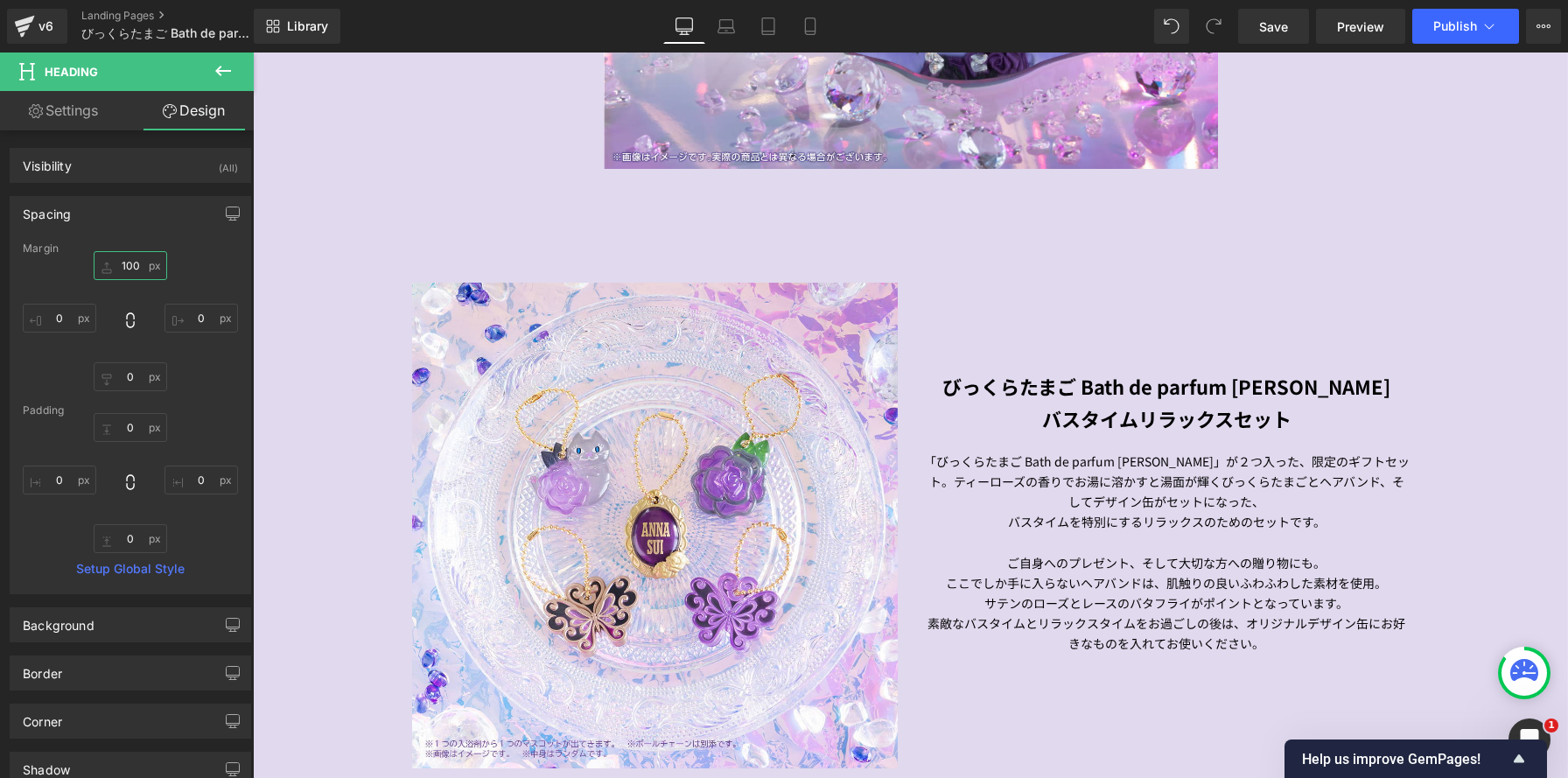
type input "100"
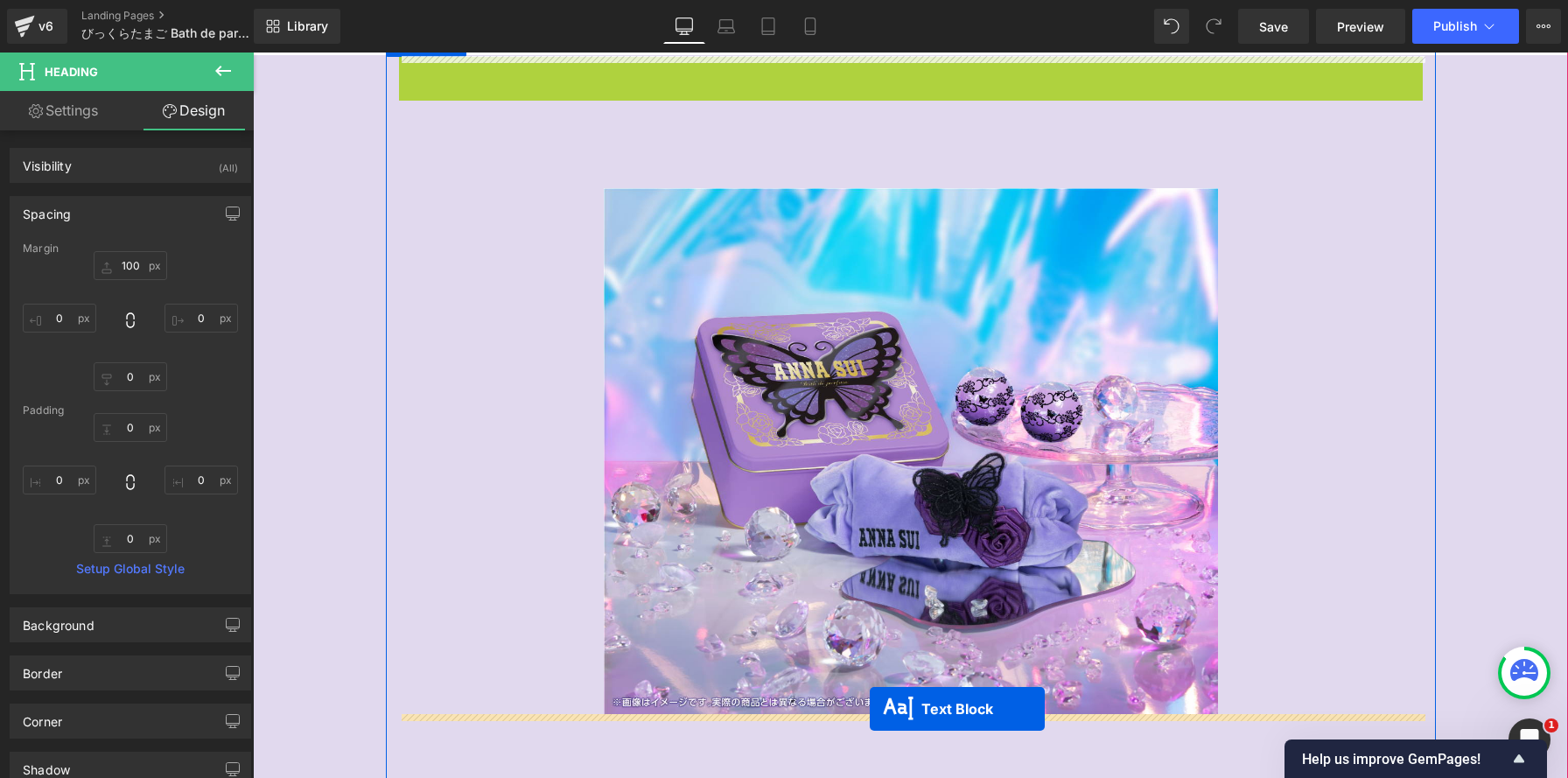
scroll to position [972, 0]
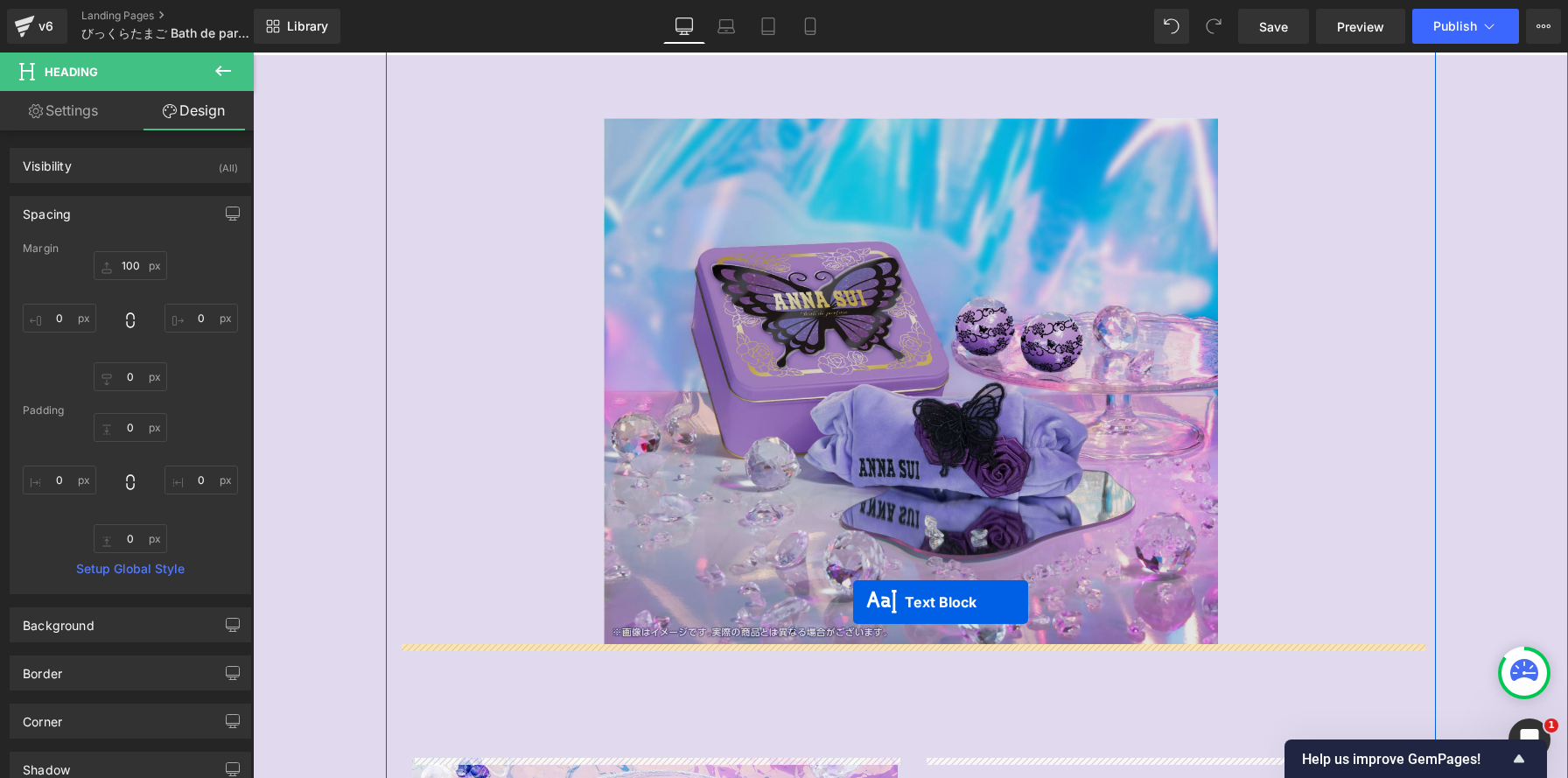
drag, startPoint x: 860, startPoint y: 228, endPoint x: 853, endPoint y: 602, distance: 374.1
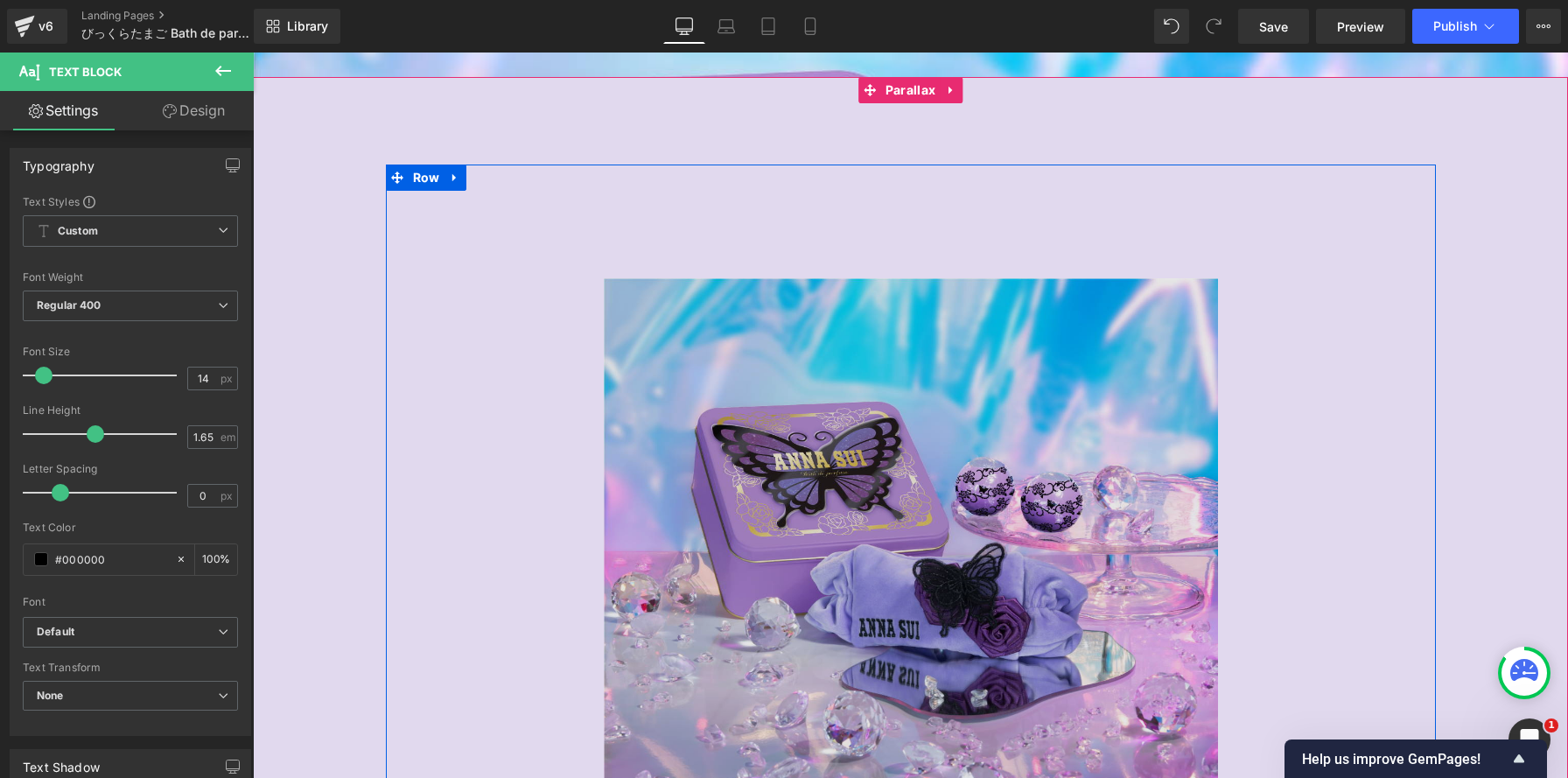
scroll to position [526, 0]
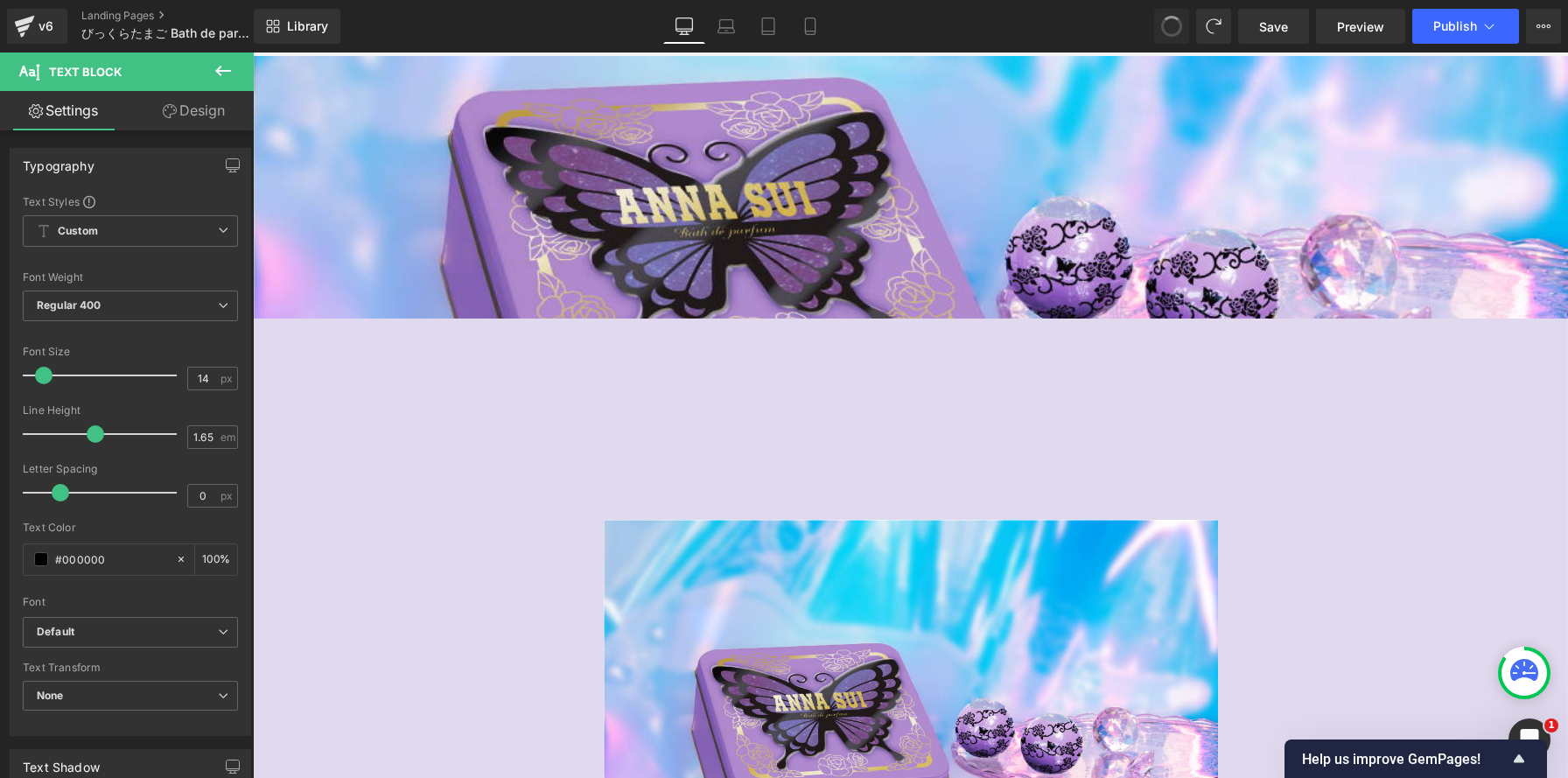
drag, startPoint x: 1172, startPoint y: 34, endPoint x: 905, endPoint y: 2, distance: 268.9
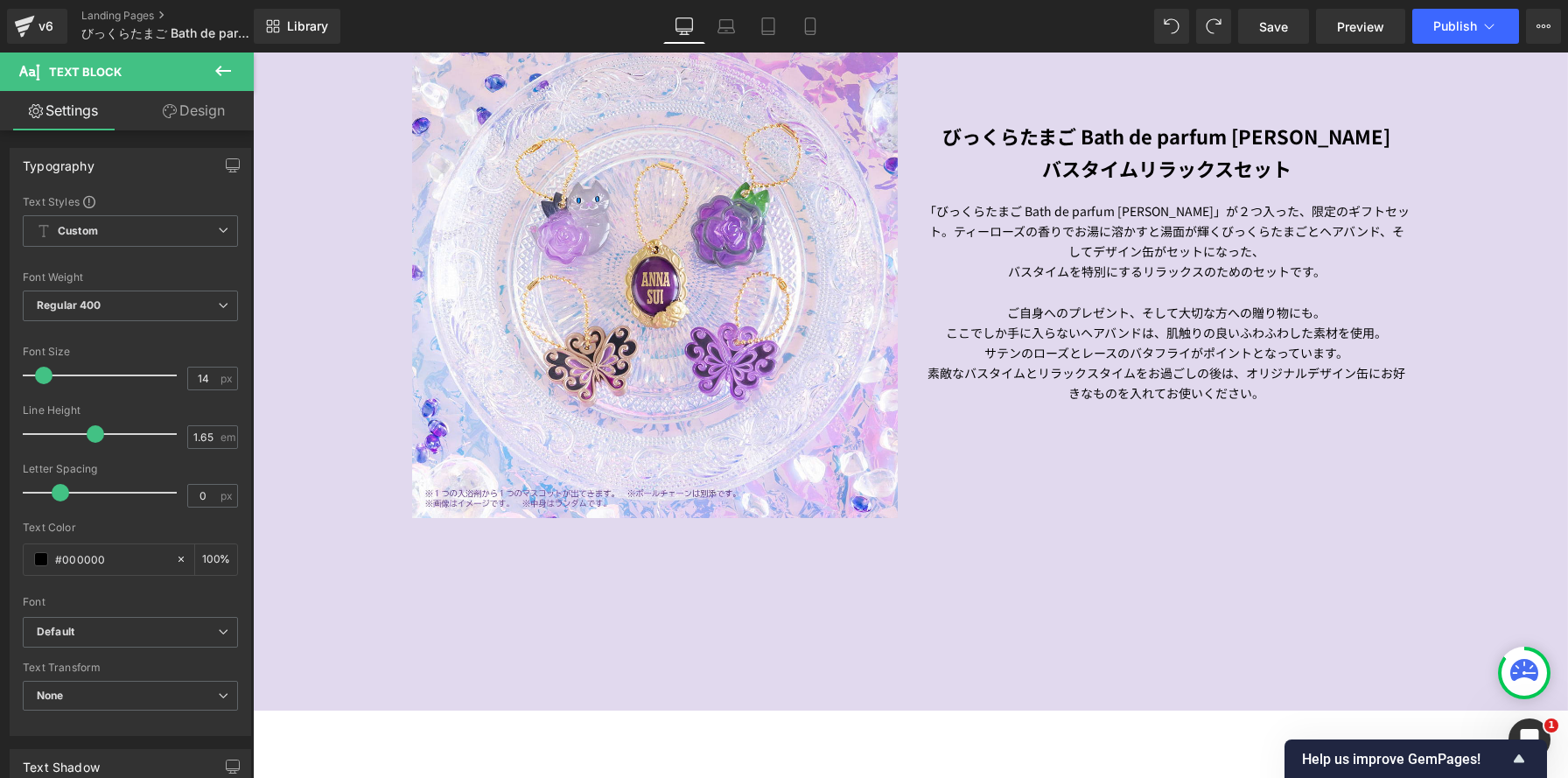
scroll to position [1845, 0]
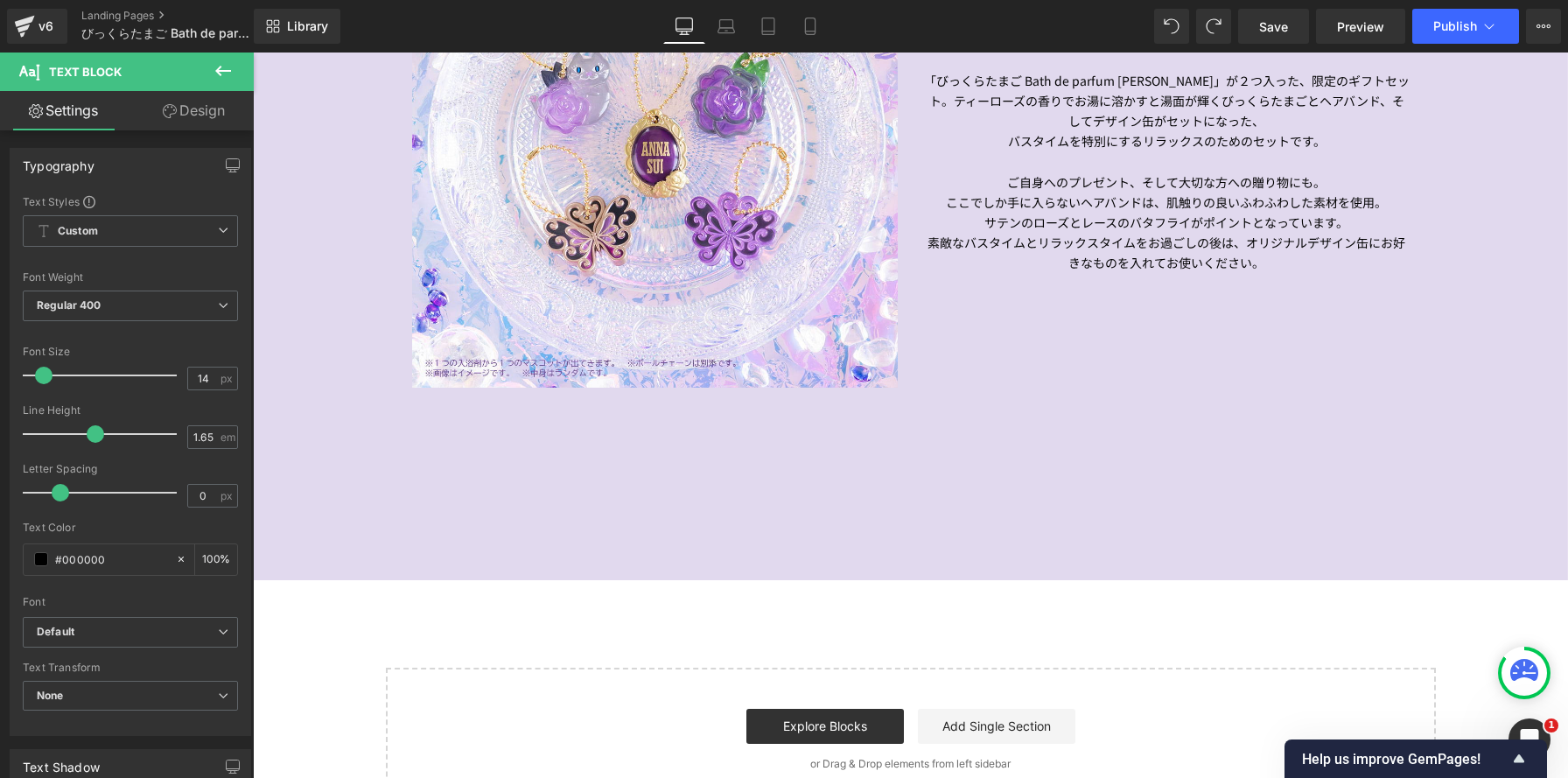
click at [228, 72] on icon at bounding box center [223, 71] width 21 height 21
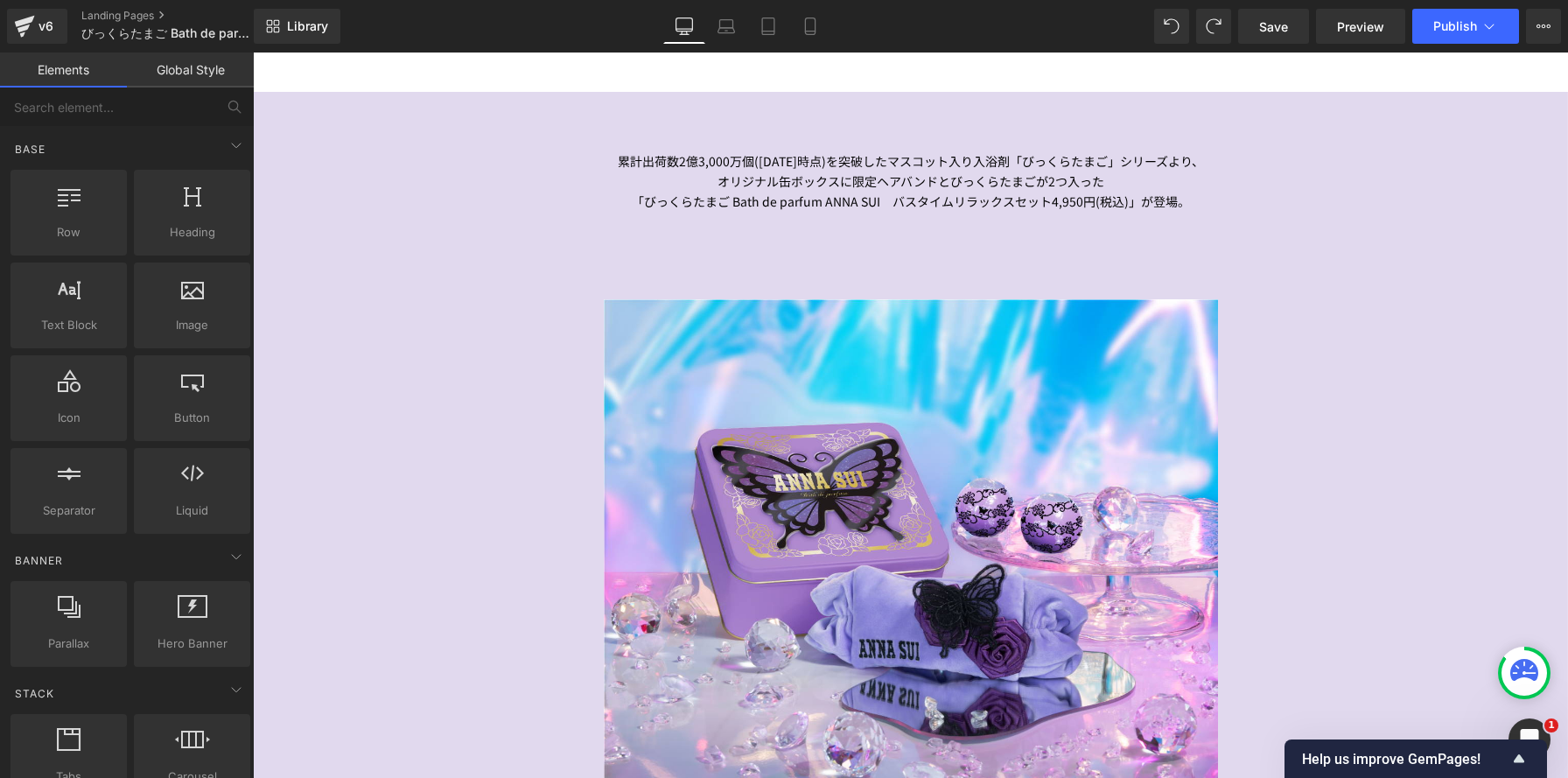
scroll to position [396, 0]
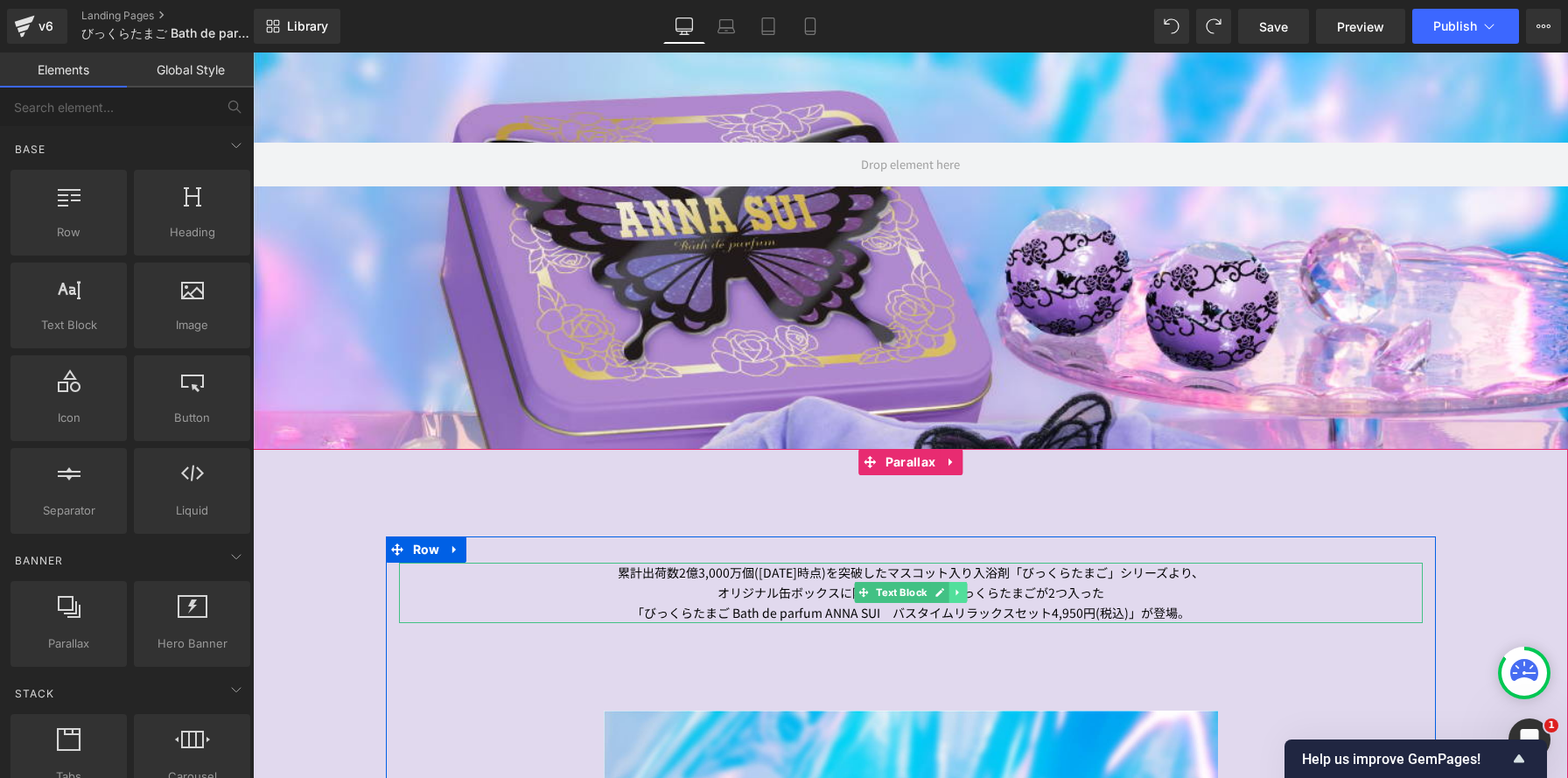
click at [958, 598] on link at bounding box center [957, 593] width 19 height 21
click at [946, 596] on icon at bounding box center [948, 593] width 10 height 10
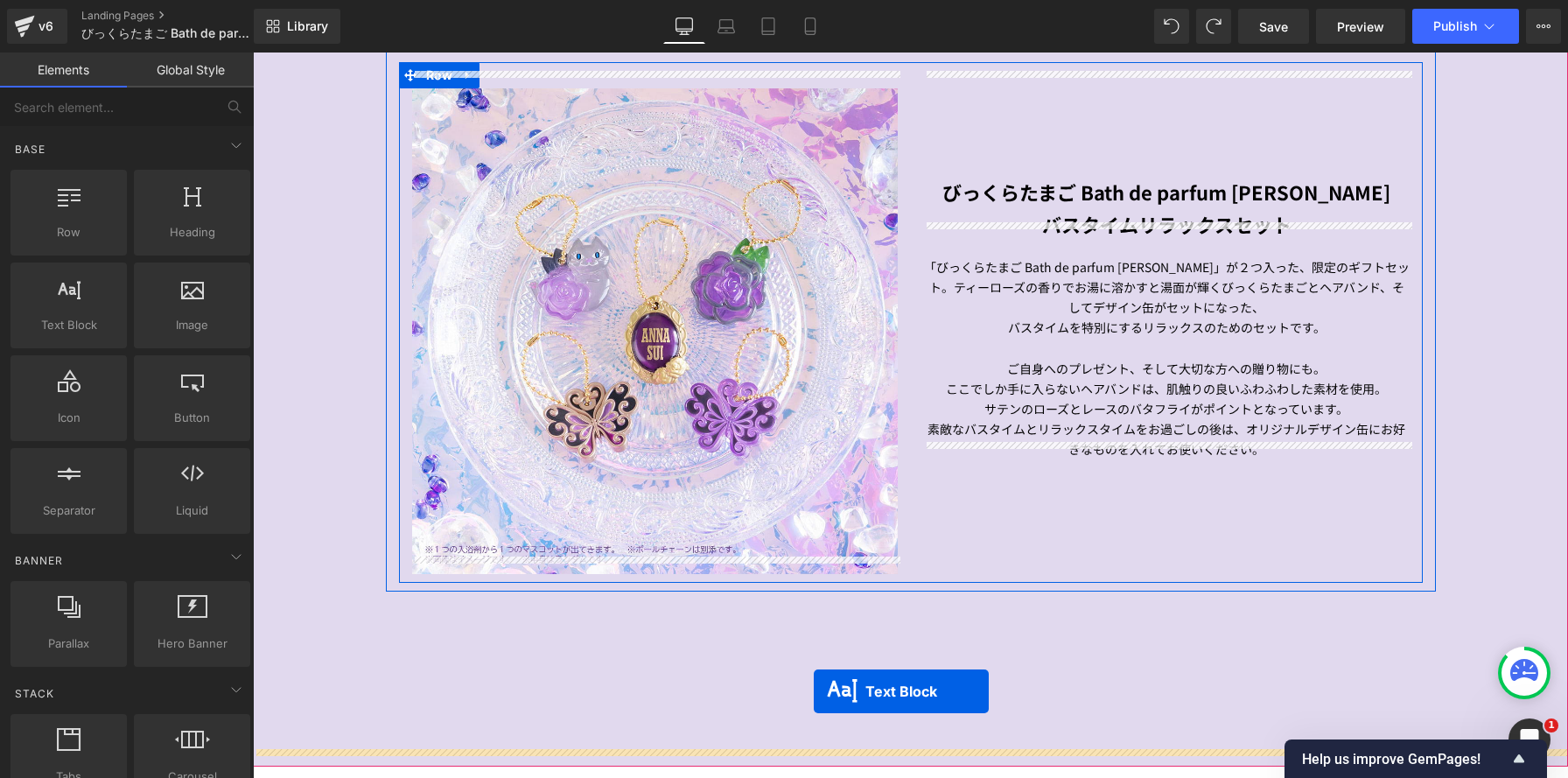
scroll to position [1719, 0]
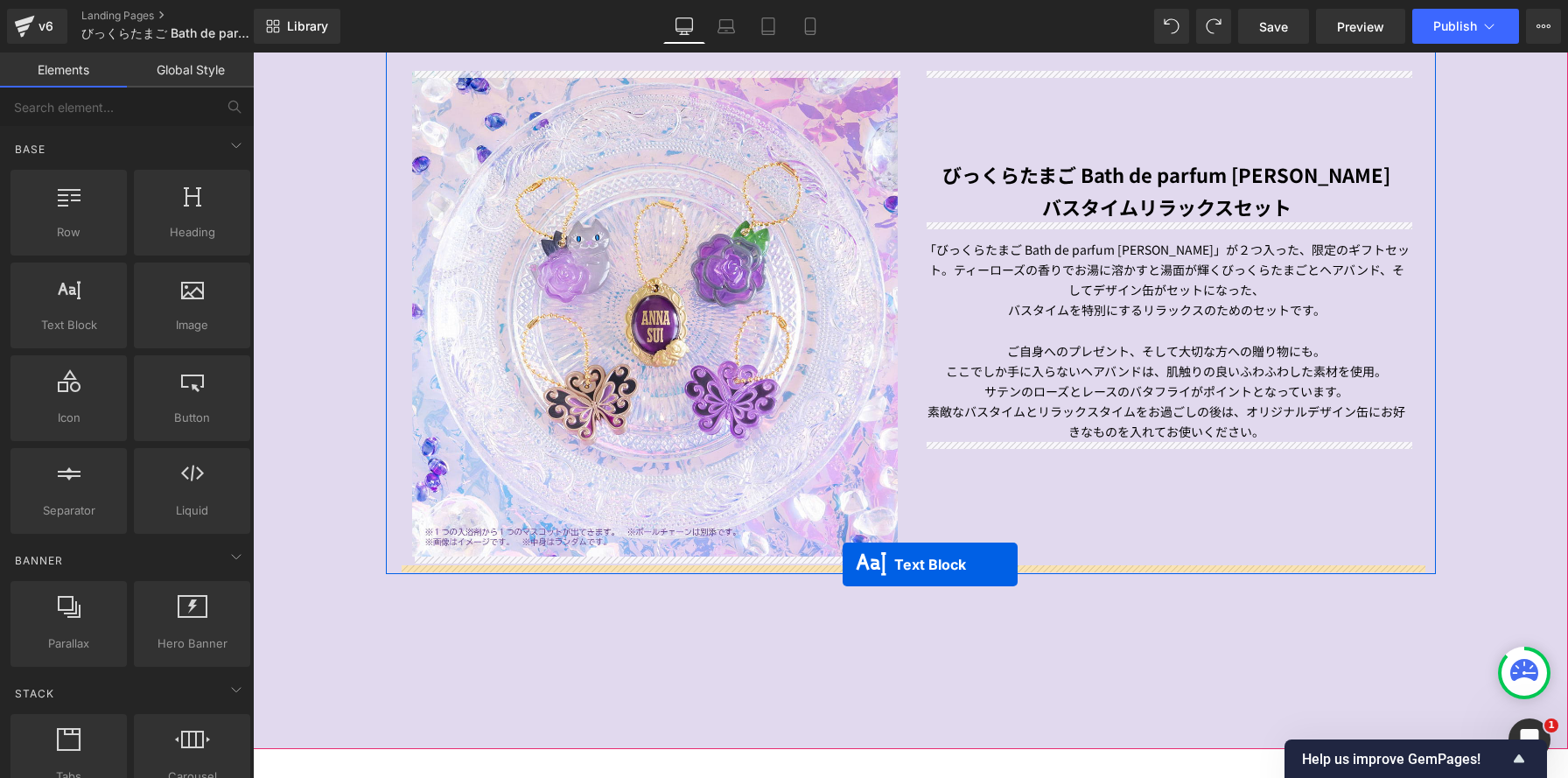
drag, startPoint x: 862, startPoint y: 152, endPoint x: 843, endPoint y: 565, distance: 413.4
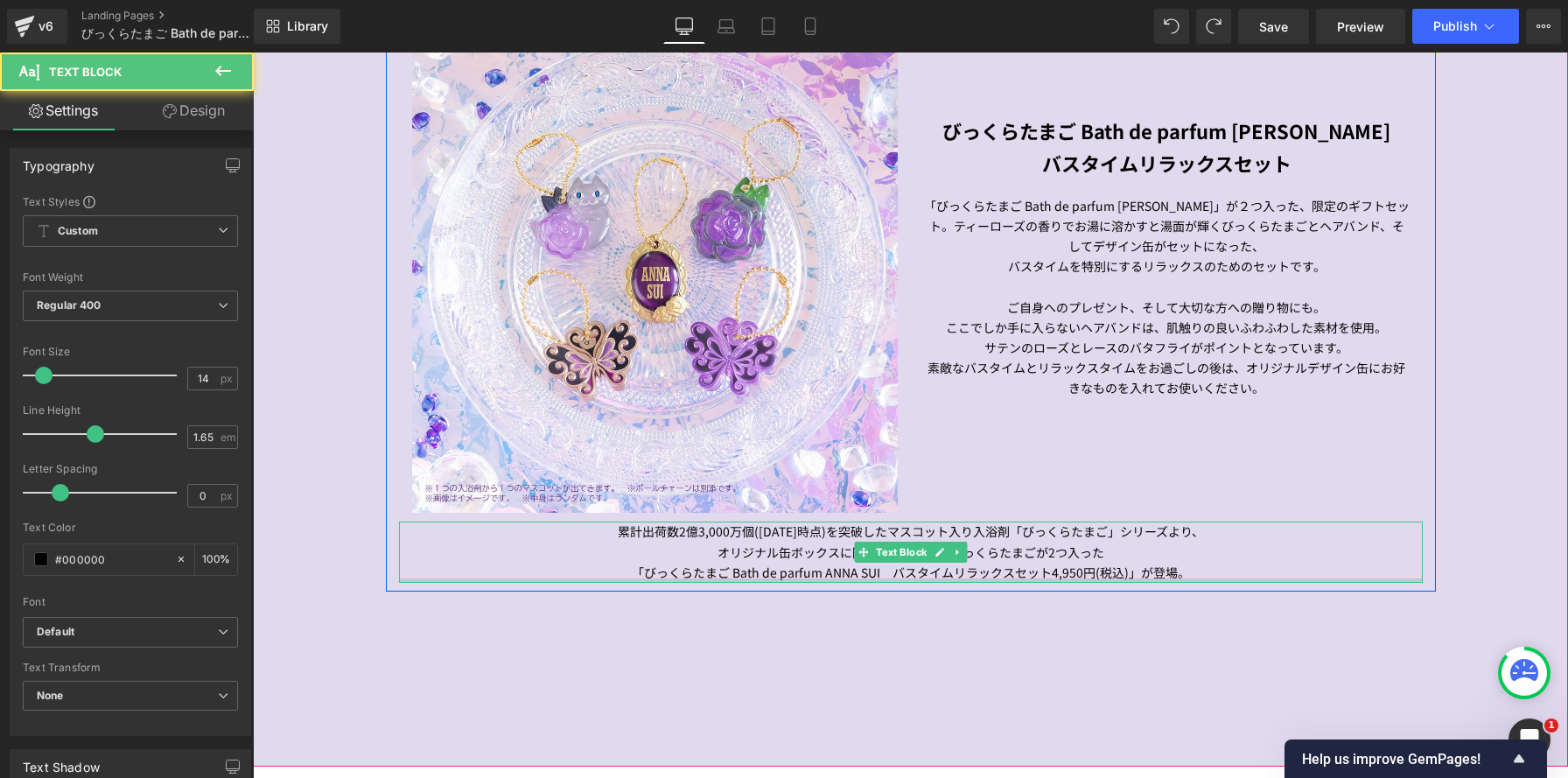
scroll to position [3200, 1315]
click at [697, 551] on p "オリジナル缶ボックスに限定ヘアバンドとびっくらたまごが2つ入った" at bounding box center [911, 553] width 1024 height 21
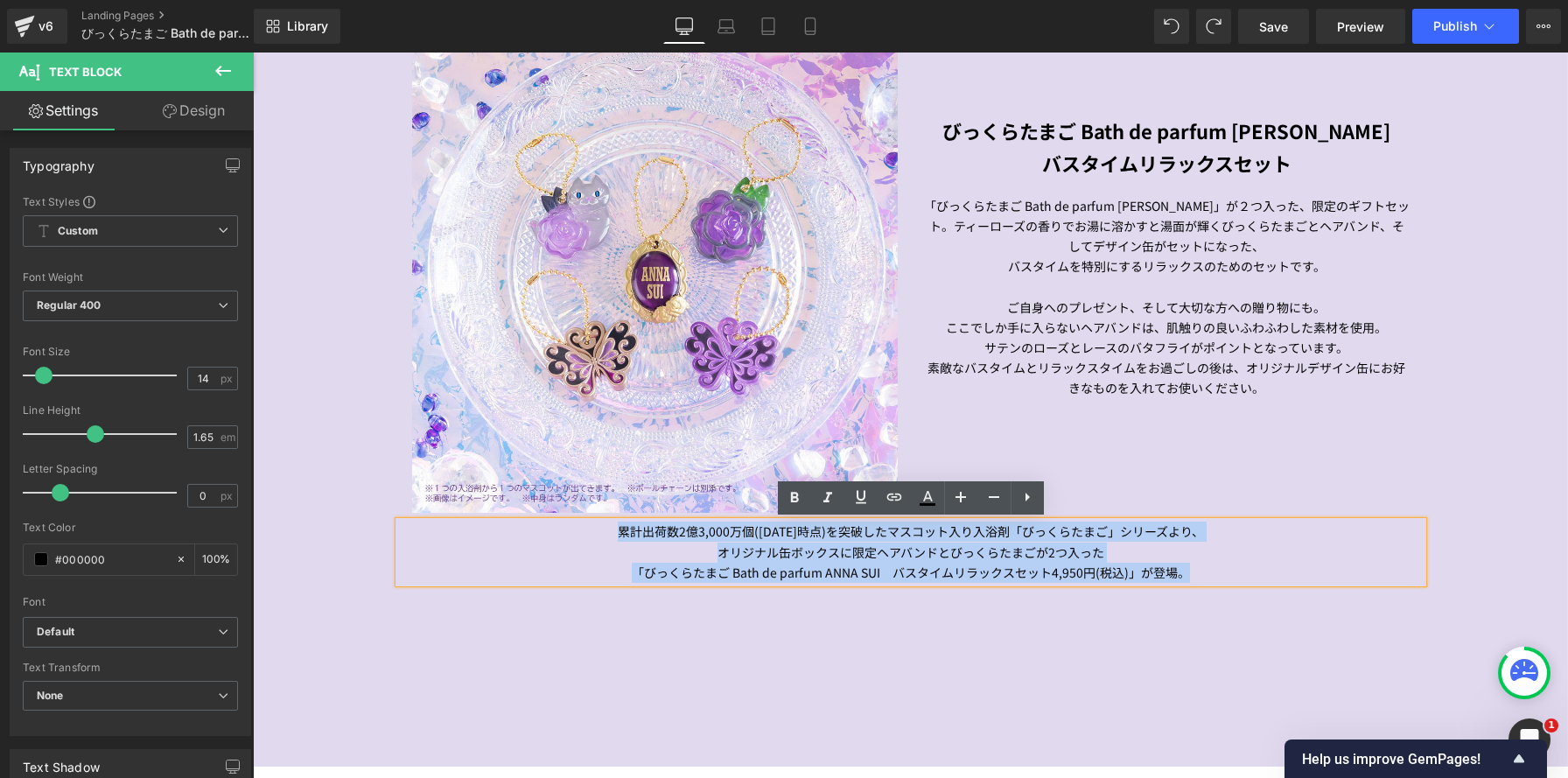
drag, startPoint x: 570, startPoint y: 529, endPoint x: 1222, endPoint y: 610, distance: 657.0
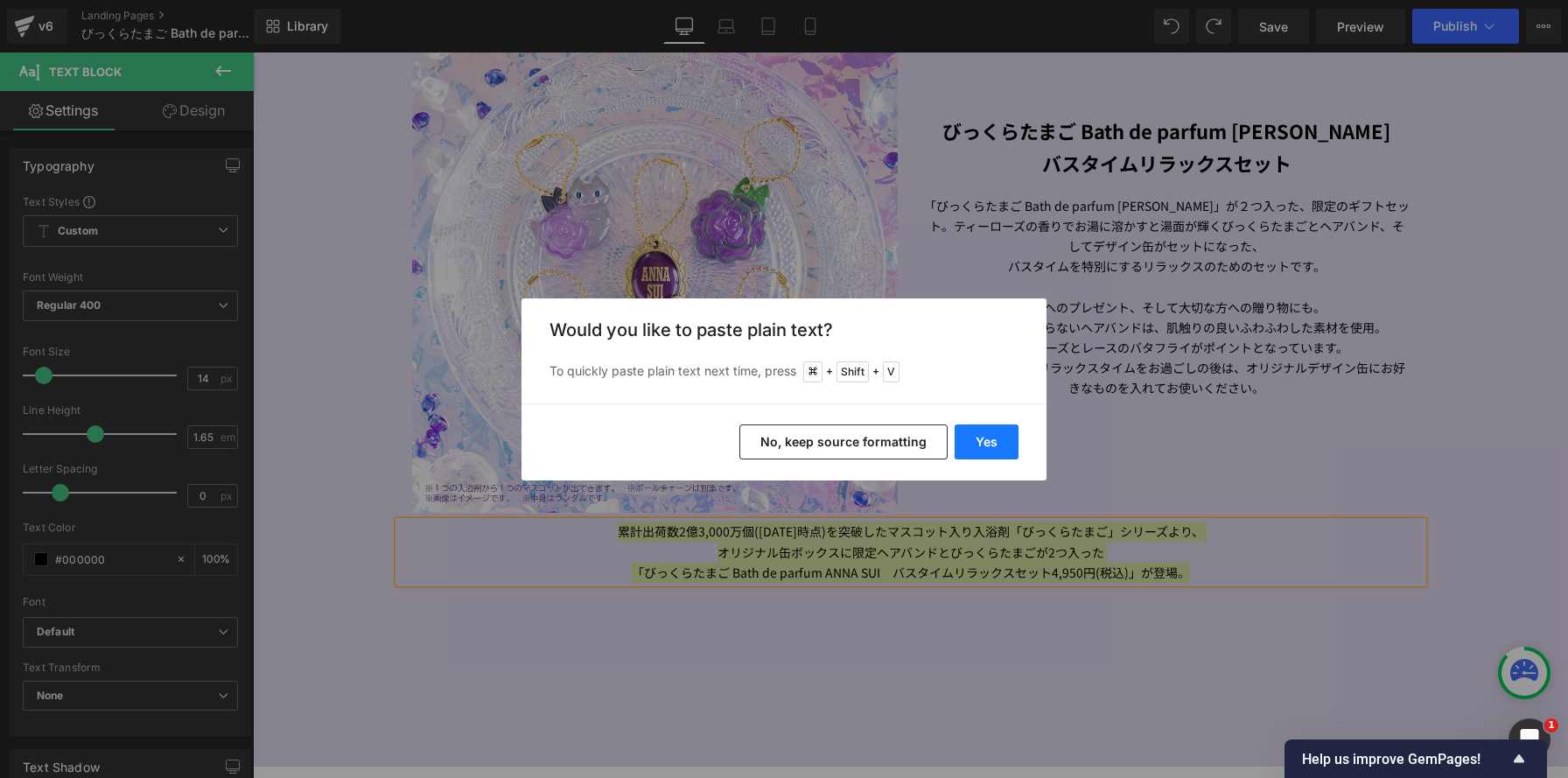
click at [972, 442] on button "Yes" at bounding box center [987, 441] width 64 height 35
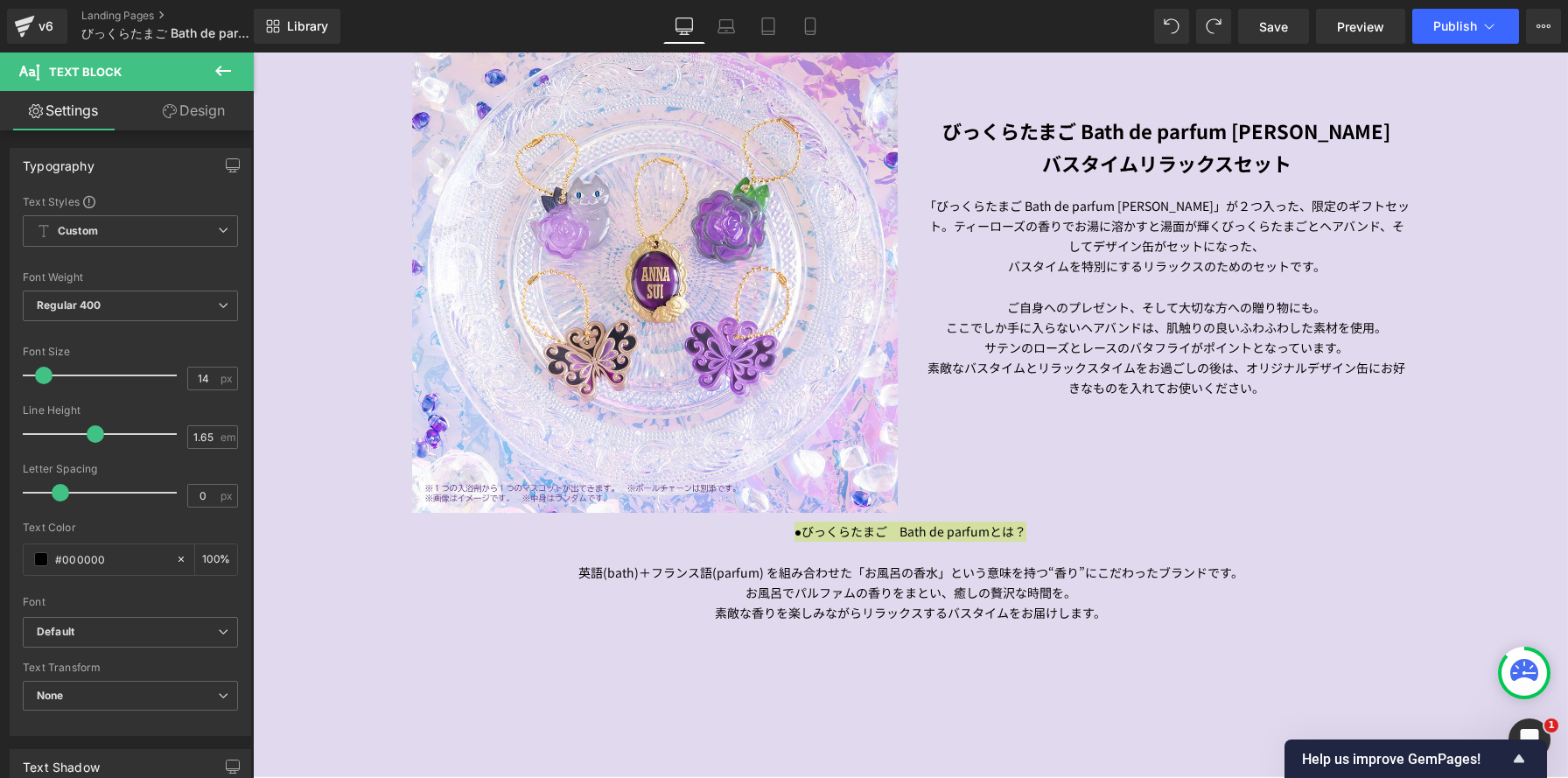
scroll to position [9, 9]
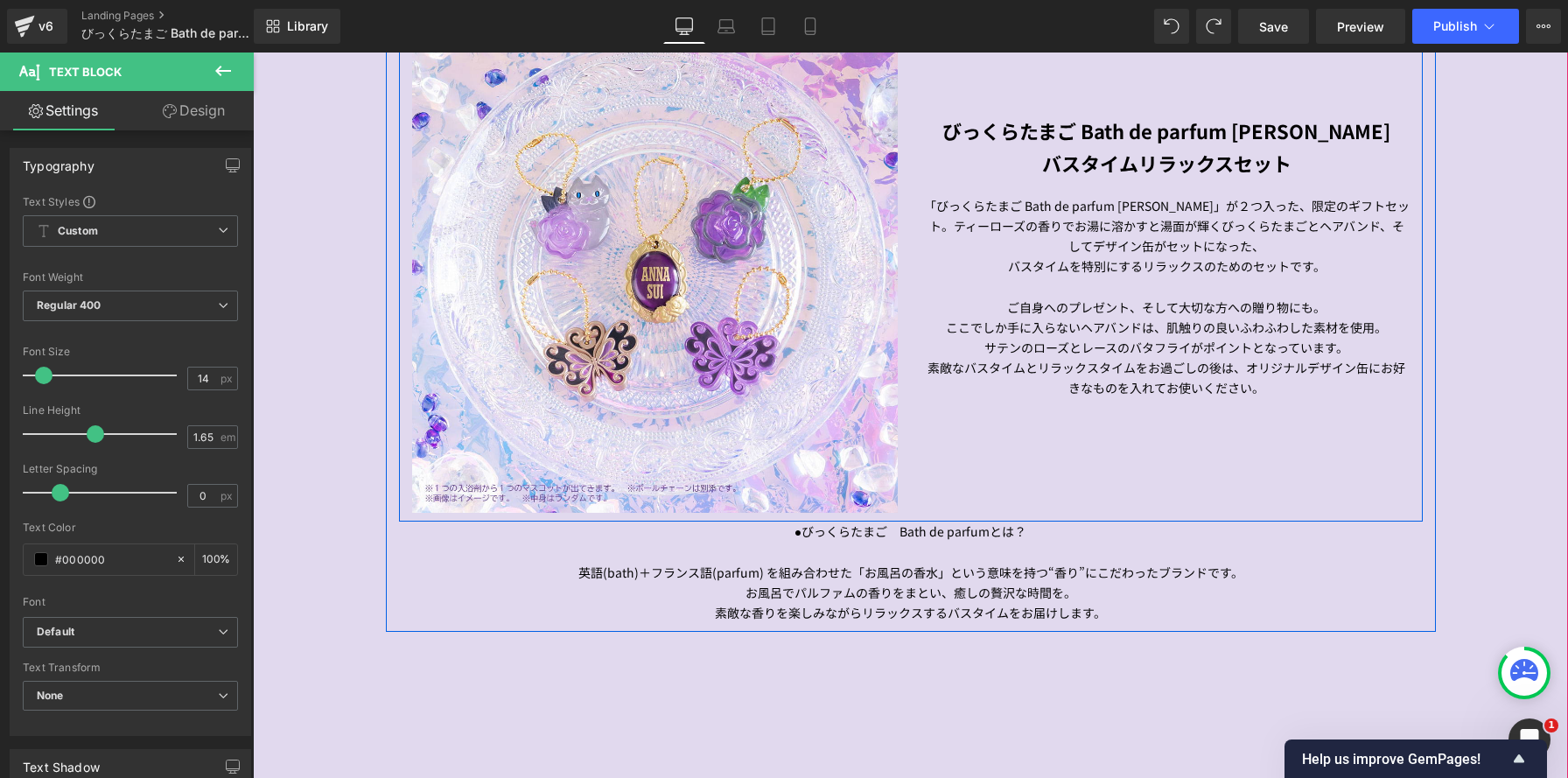
click at [1157, 299] on span "Text Block" at bounding box center [1156, 297] width 58 height 21
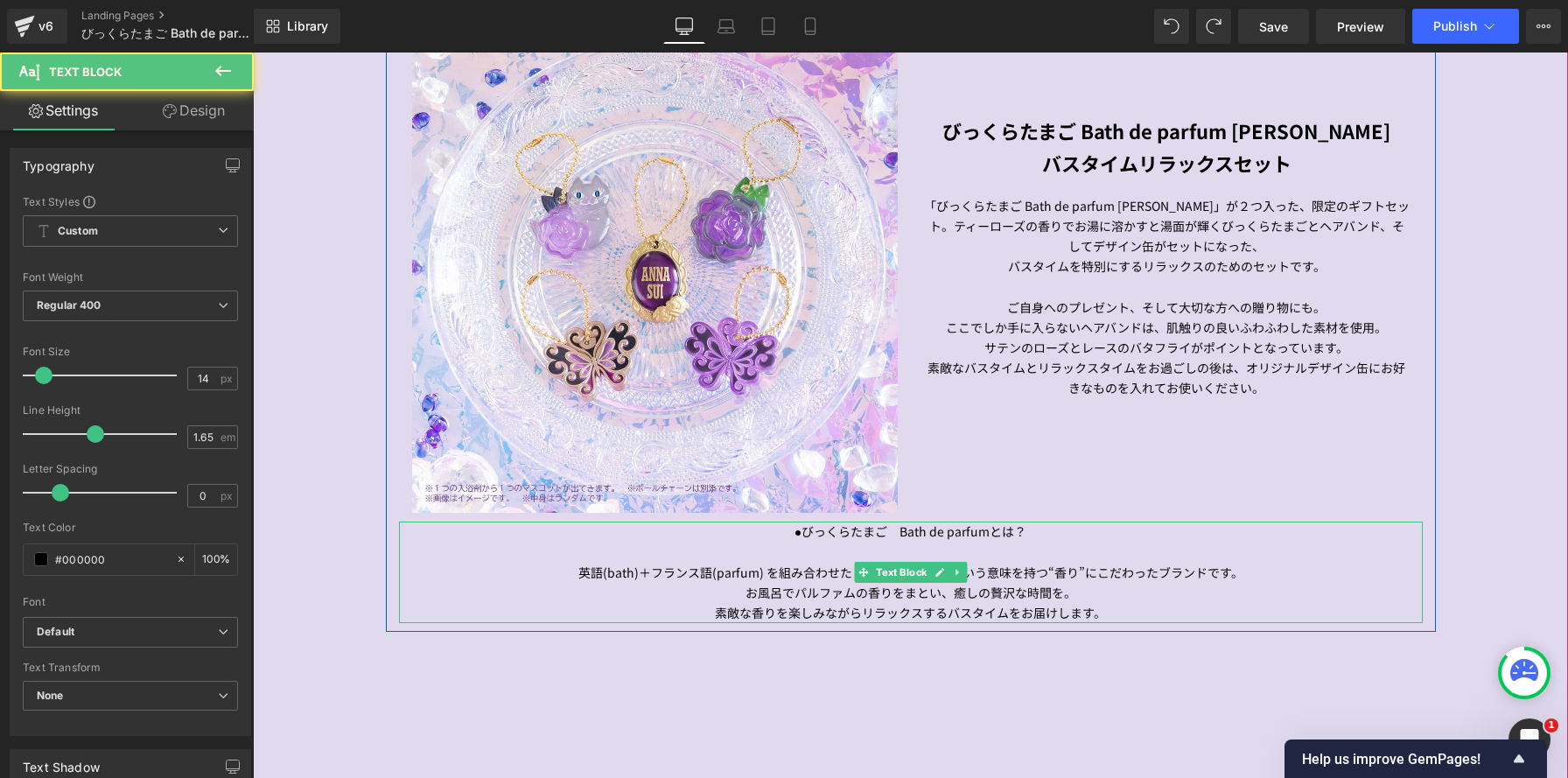
click at [850, 529] on p "●びっくらたまご　Bath de parfumとは？" at bounding box center [911, 531] width 1024 height 21
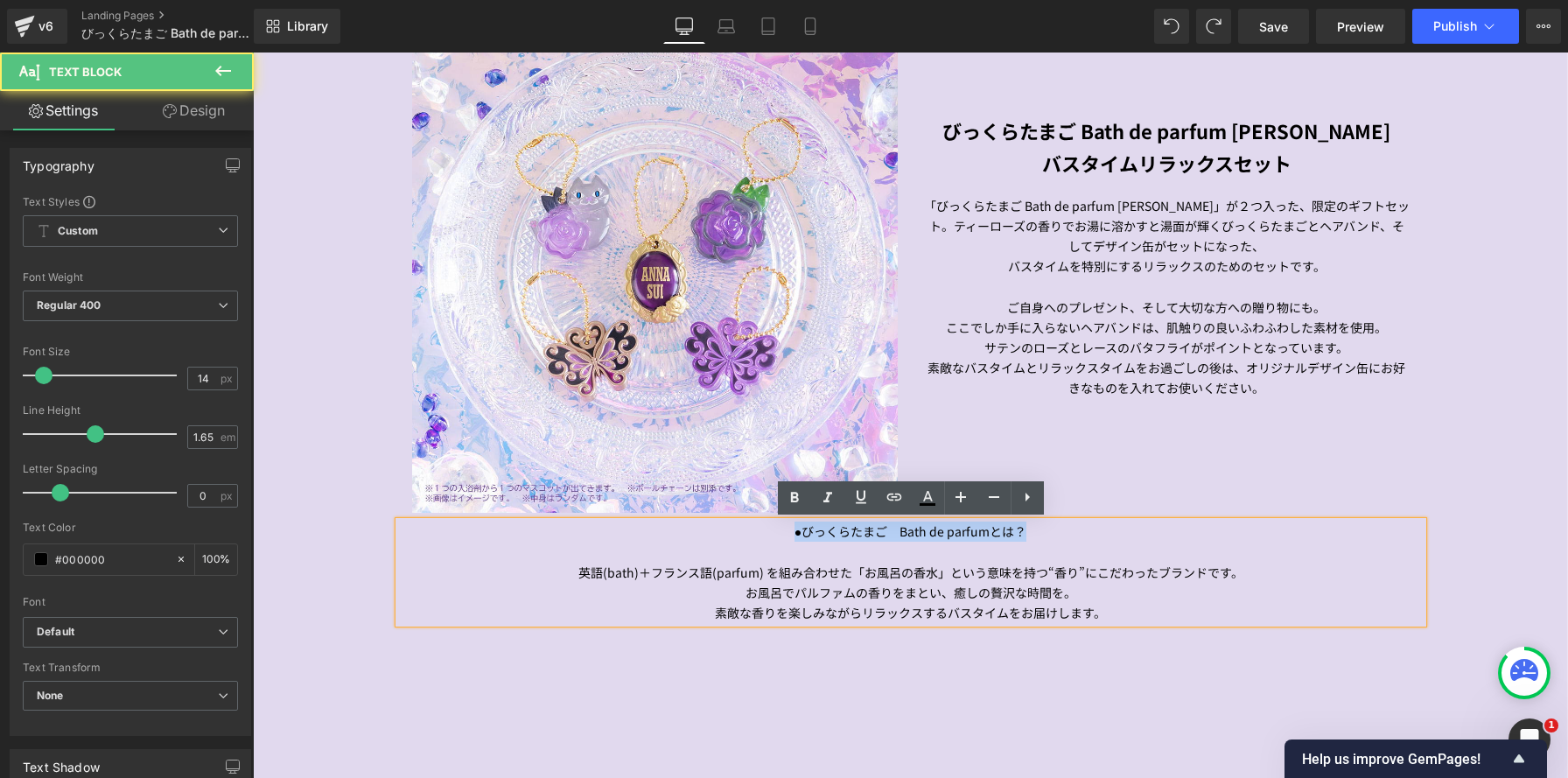
drag, startPoint x: 754, startPoint y: 532, endPoint x: 1230, endPoint y: 533, distance: 476.0
click at [1230, 533] on p "●びっくらたまご　Bath de parfumとは？" at bounding box center [911, 531] width 1024 height 21
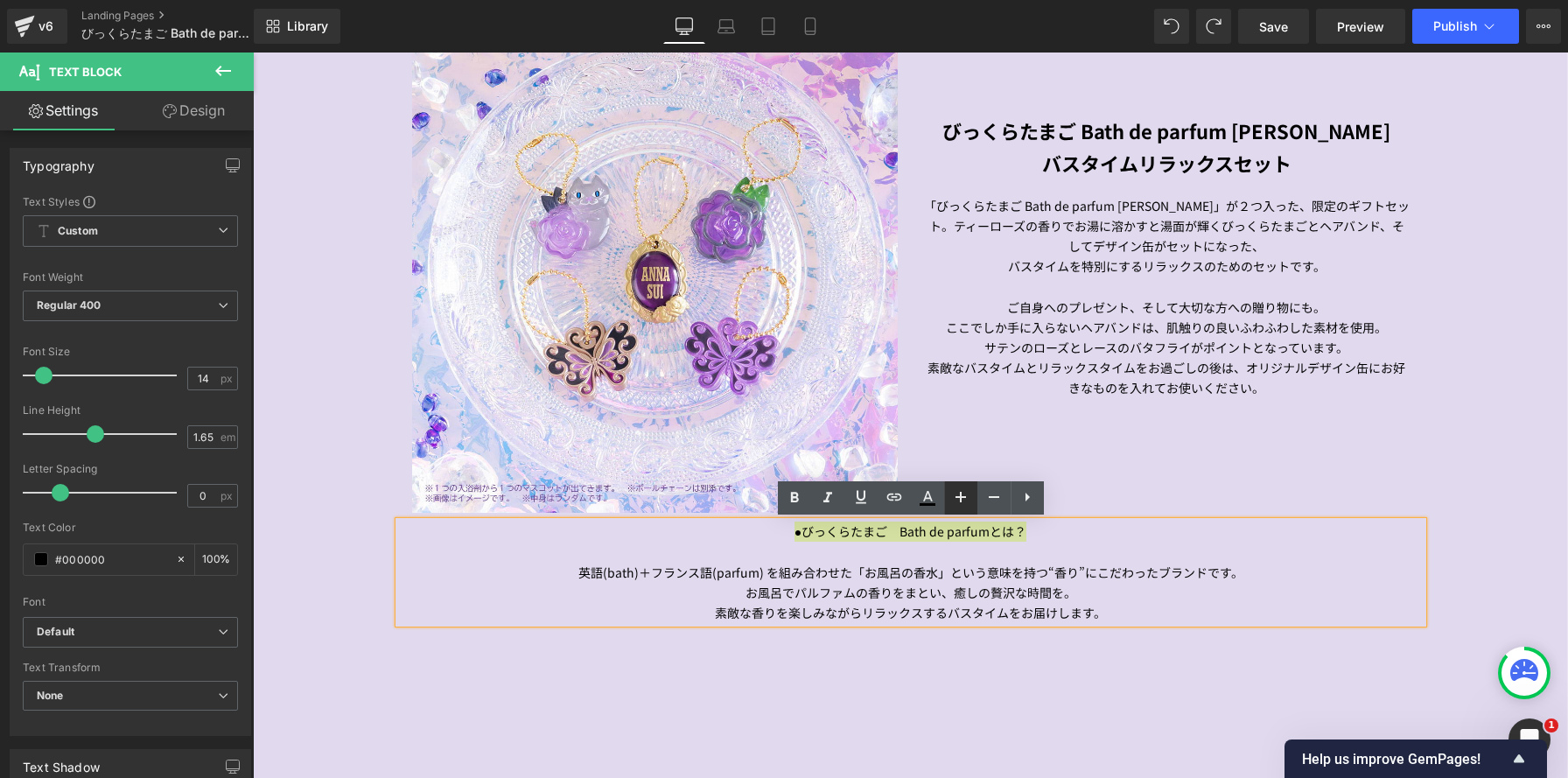
drag, startPoint x: 791, startPoint y: 499, endPoint x: 954, endPoint y: 491, distance: 163.2
click at [792, 500] on icon at bounding box center [794, 498] width 8 height 11
click at [1100, 404] on div "Image びっくらたまご Bath de parfum ANNA SUI バスタイムリラックスセット Heading 「びっくらたまご Bath de pa…" at bounding box center [911, 261] width 1024 height 521
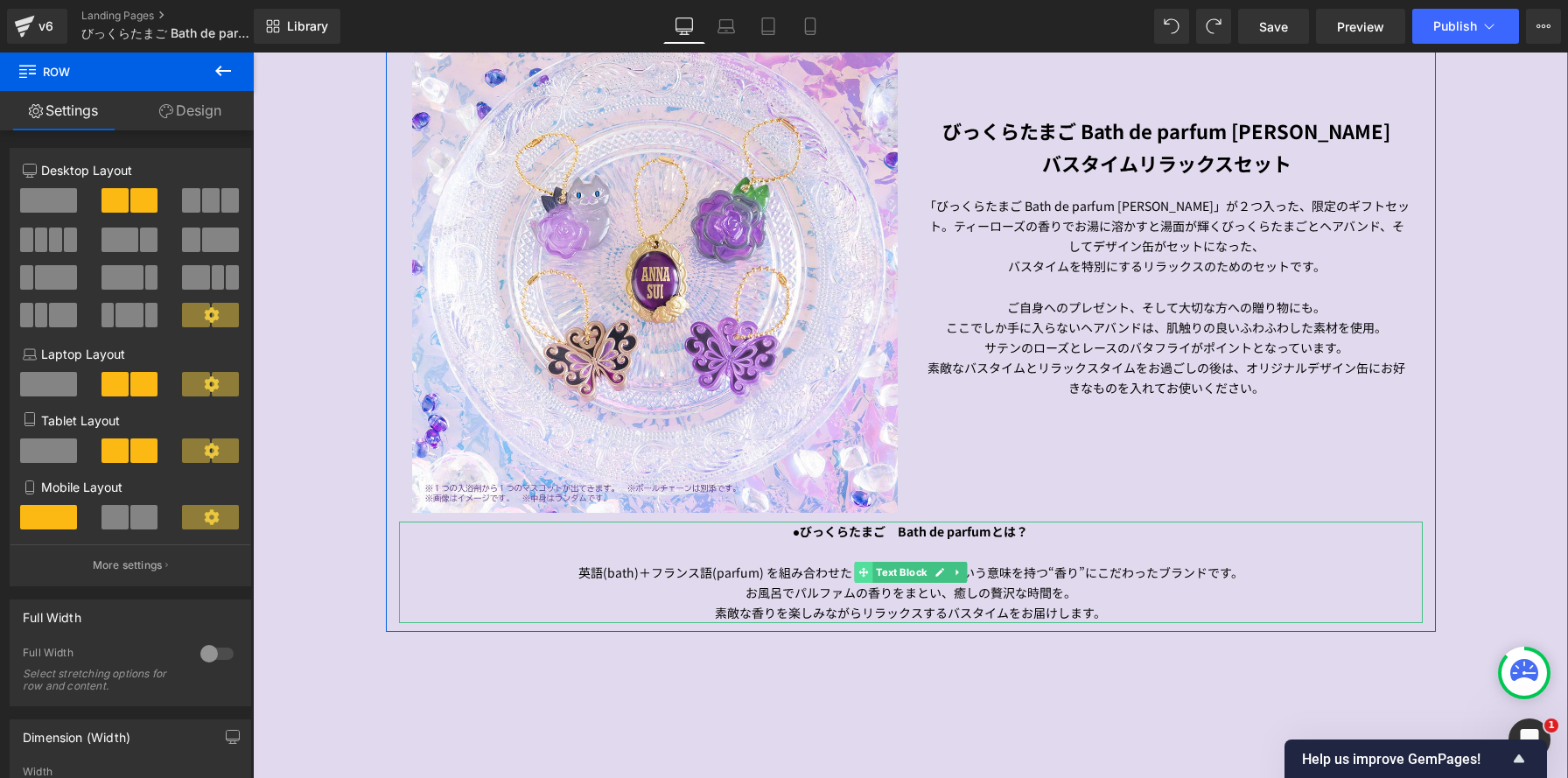
click at [855, 573] on span at bounding box center [863, 573] width 19 height 21
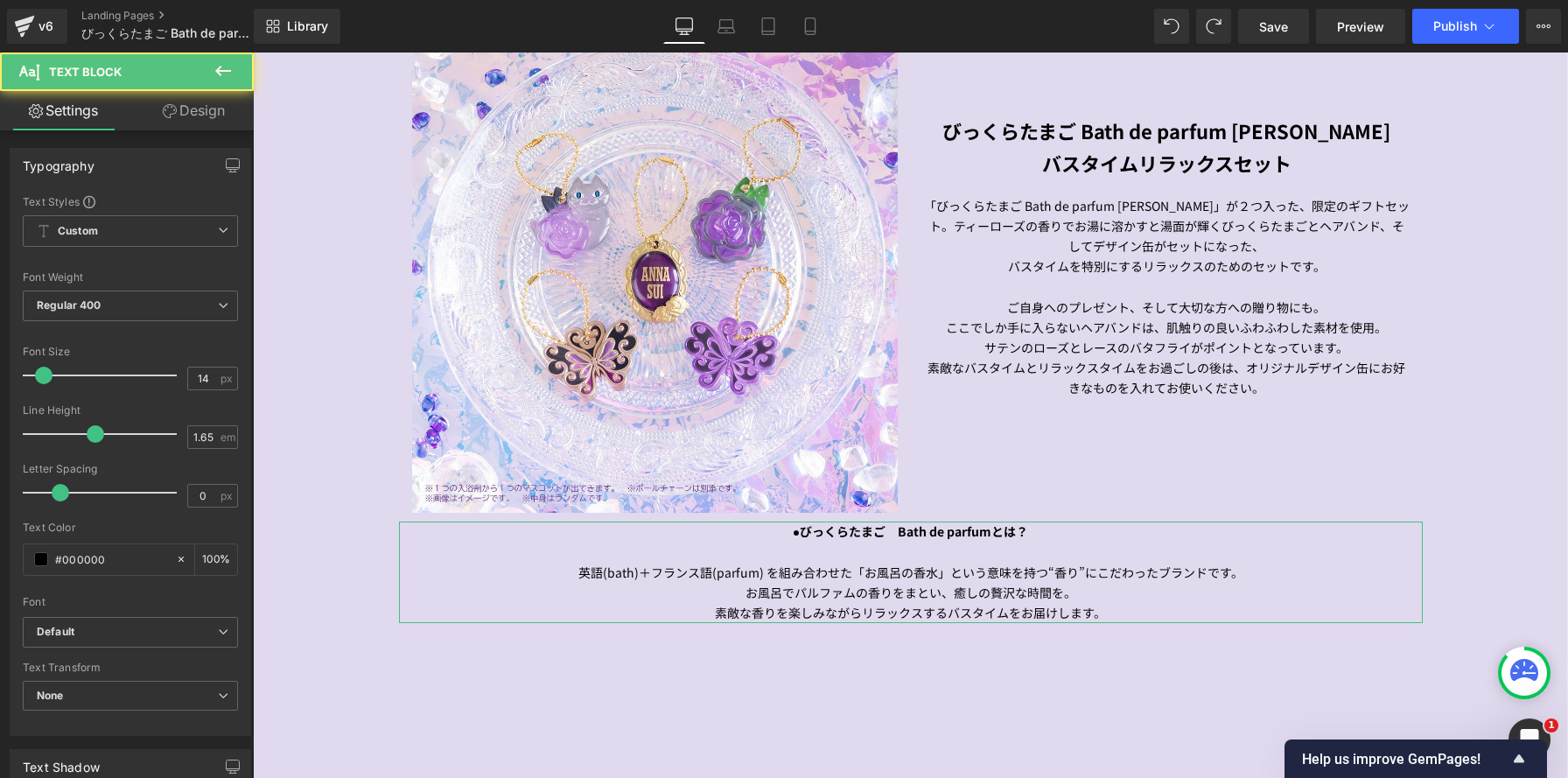
click at [175, 100] on link "Design" at bounding box center [194, 111] width 127 height 39
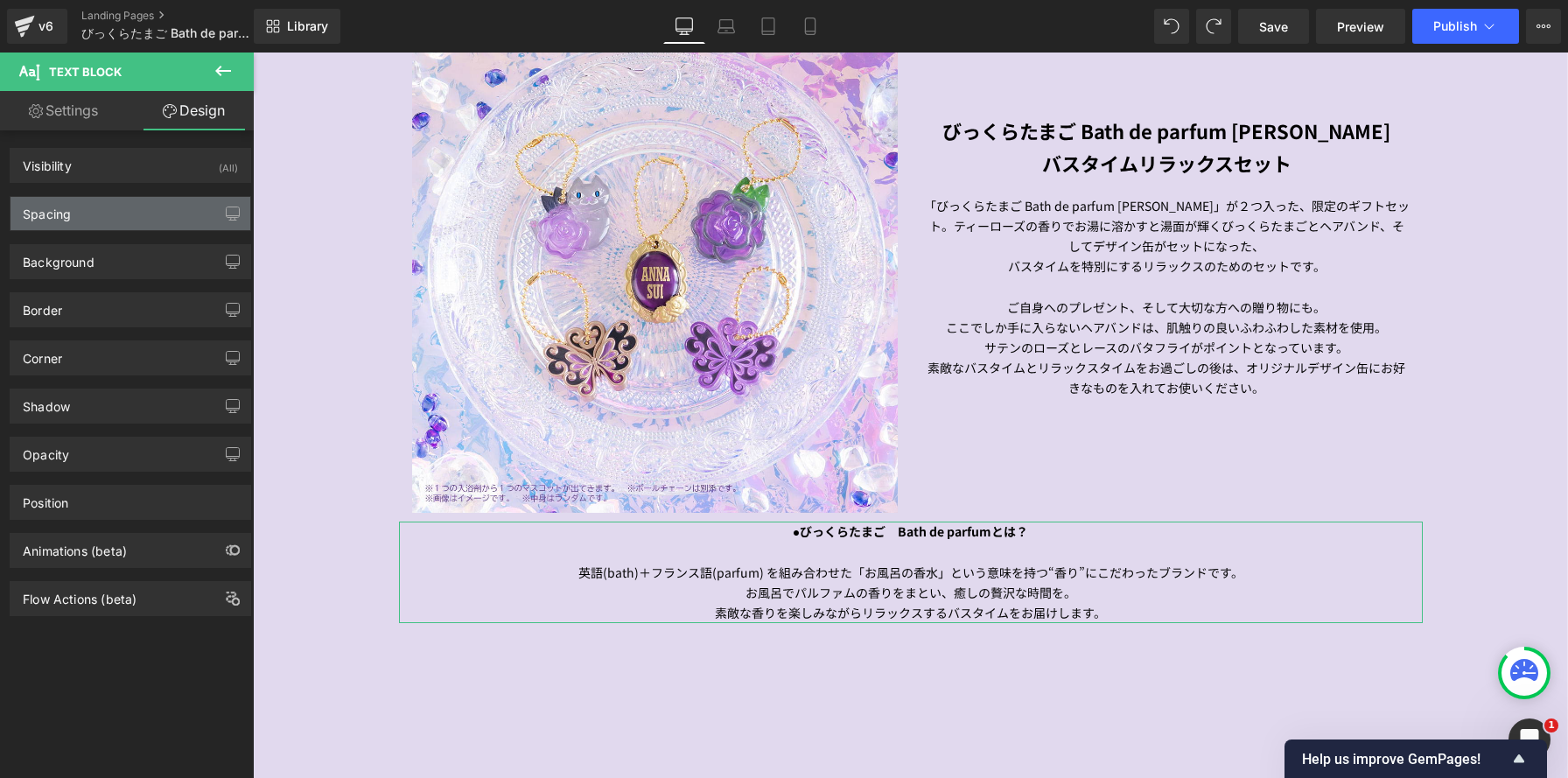
click at [159, 222] on div "Spacing" at bounding box center [130, 213] width 239 height 33
type input "0"
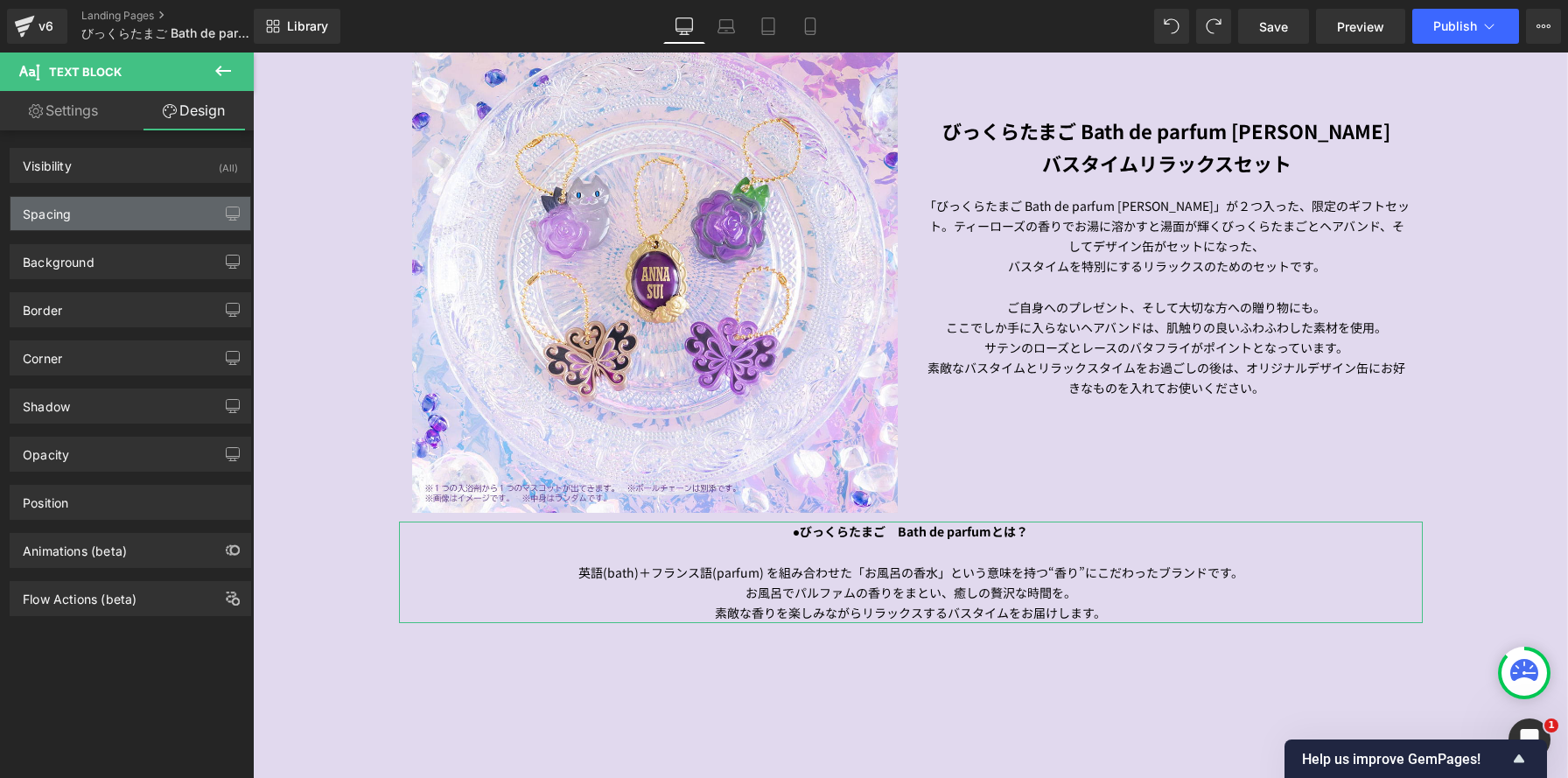
type input "0"
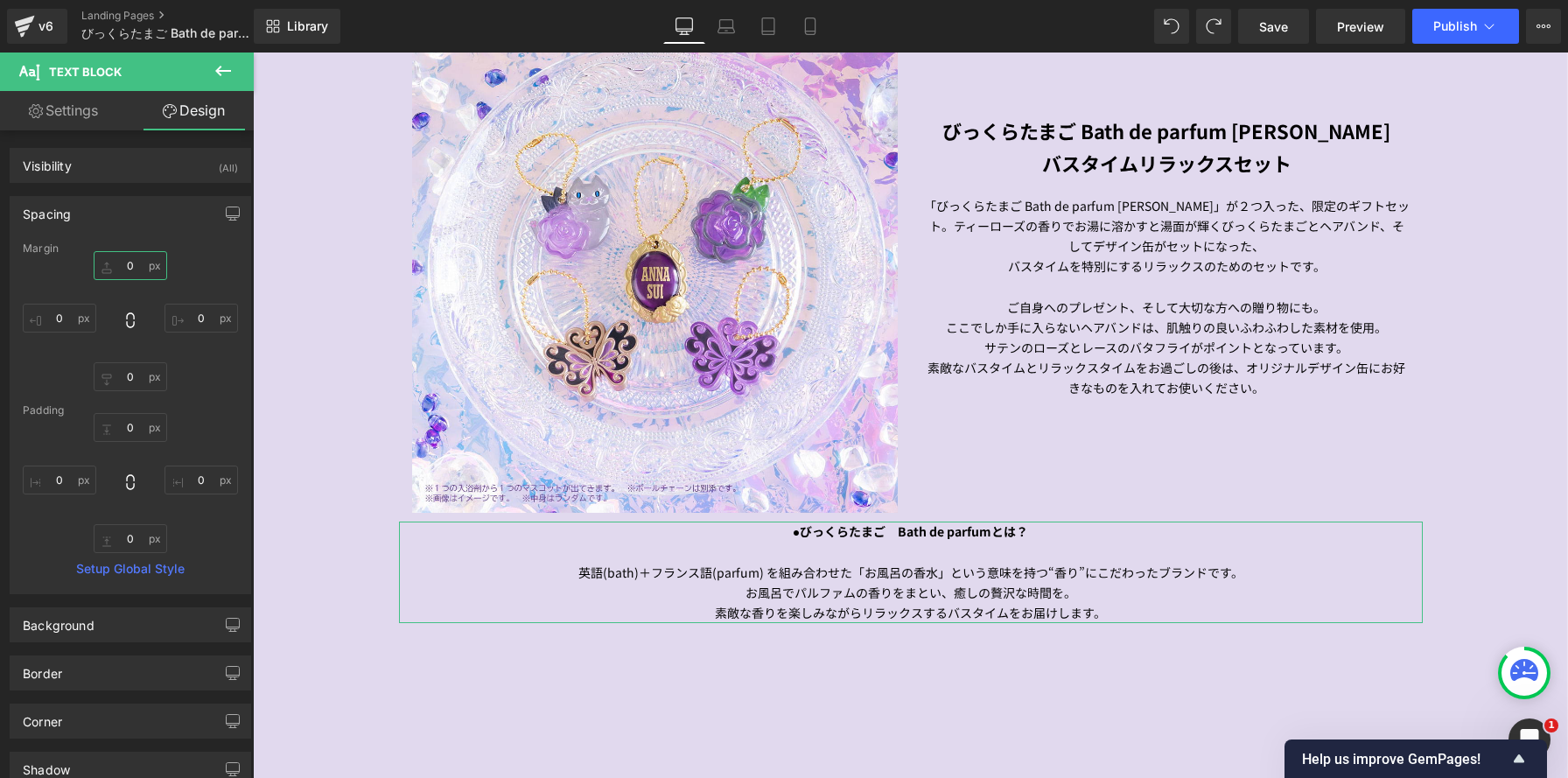
click at [123, 264] on input "0" at bounding box center [130, 265] width 73 height 29
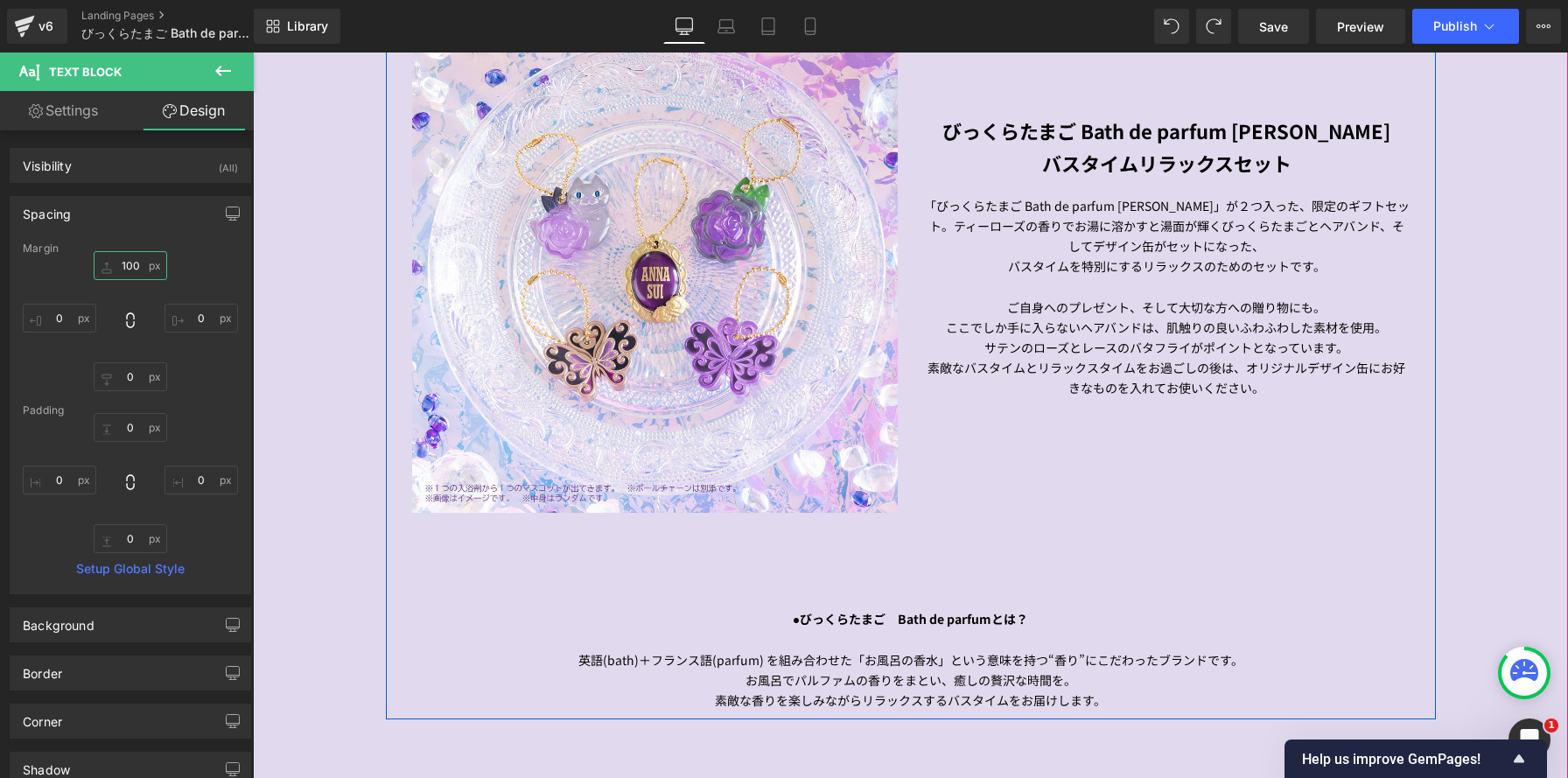
scroll to position [1973, 0]
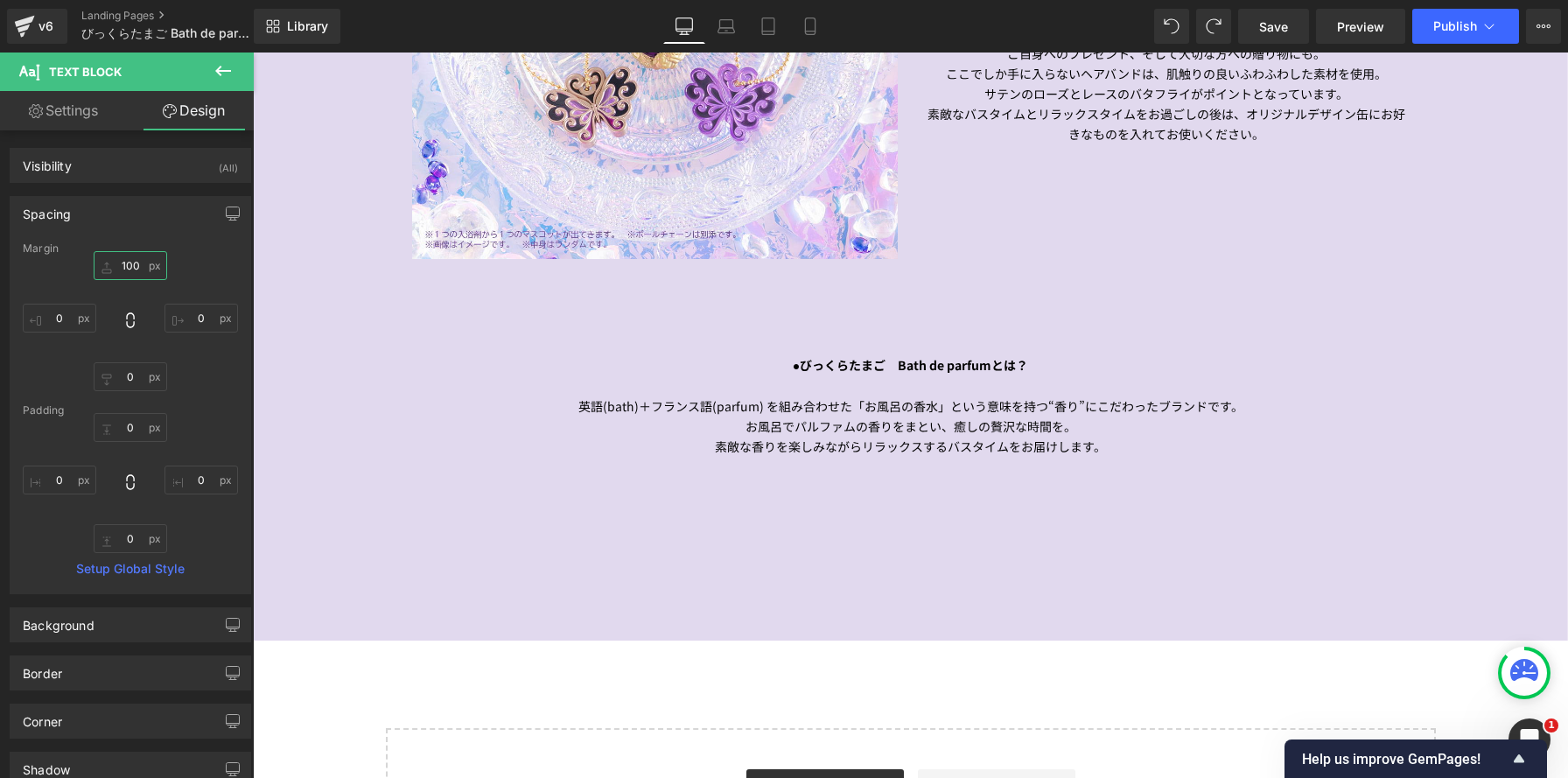
type input "100"
click at [222, 72] on icon at bounding box center [223, 71] width 21 height 21
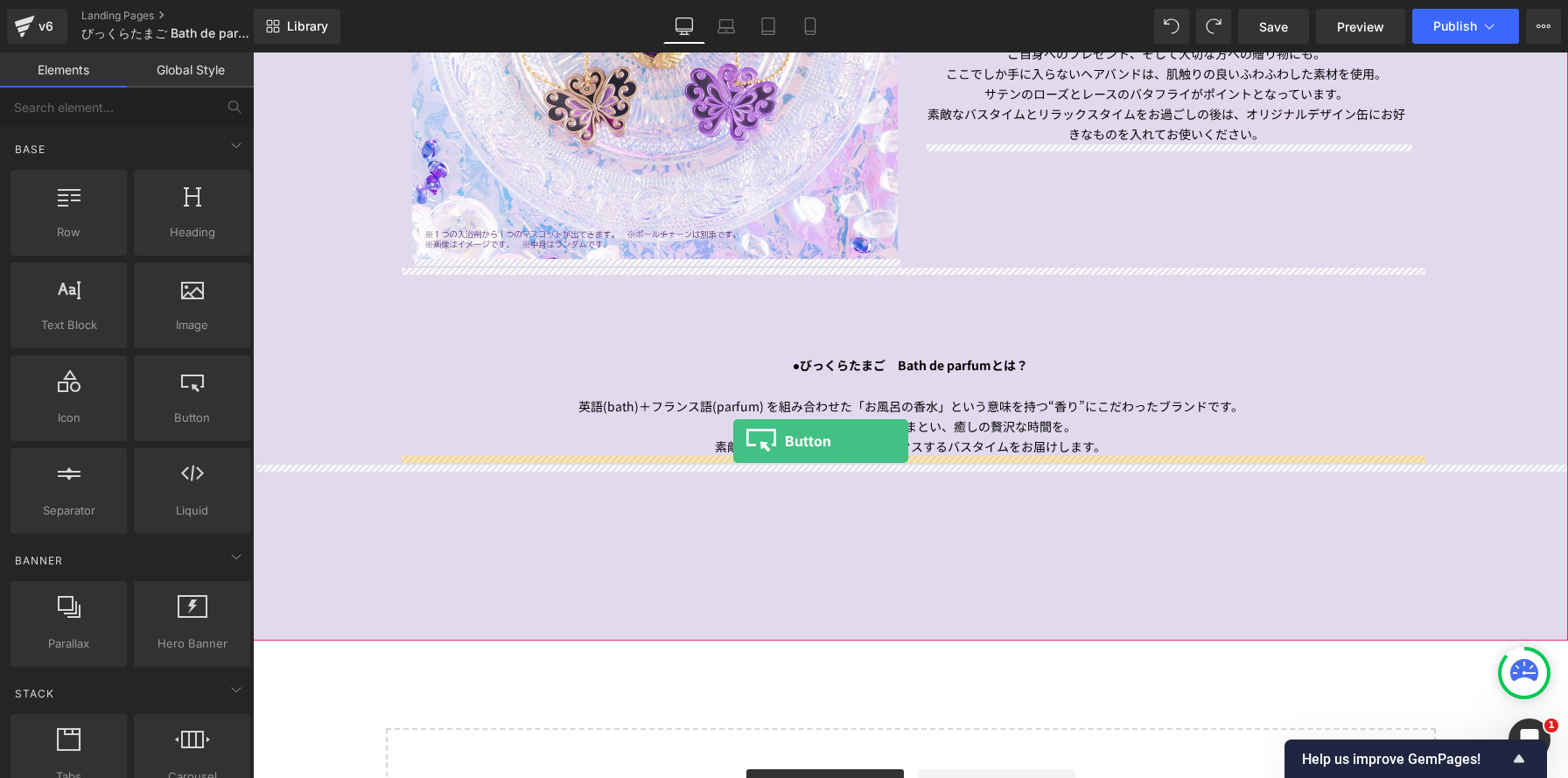
drag, startPoint x: 443, startPoint y: 452, endPoint x: 733, endPoint y: 441, distance: 290.2
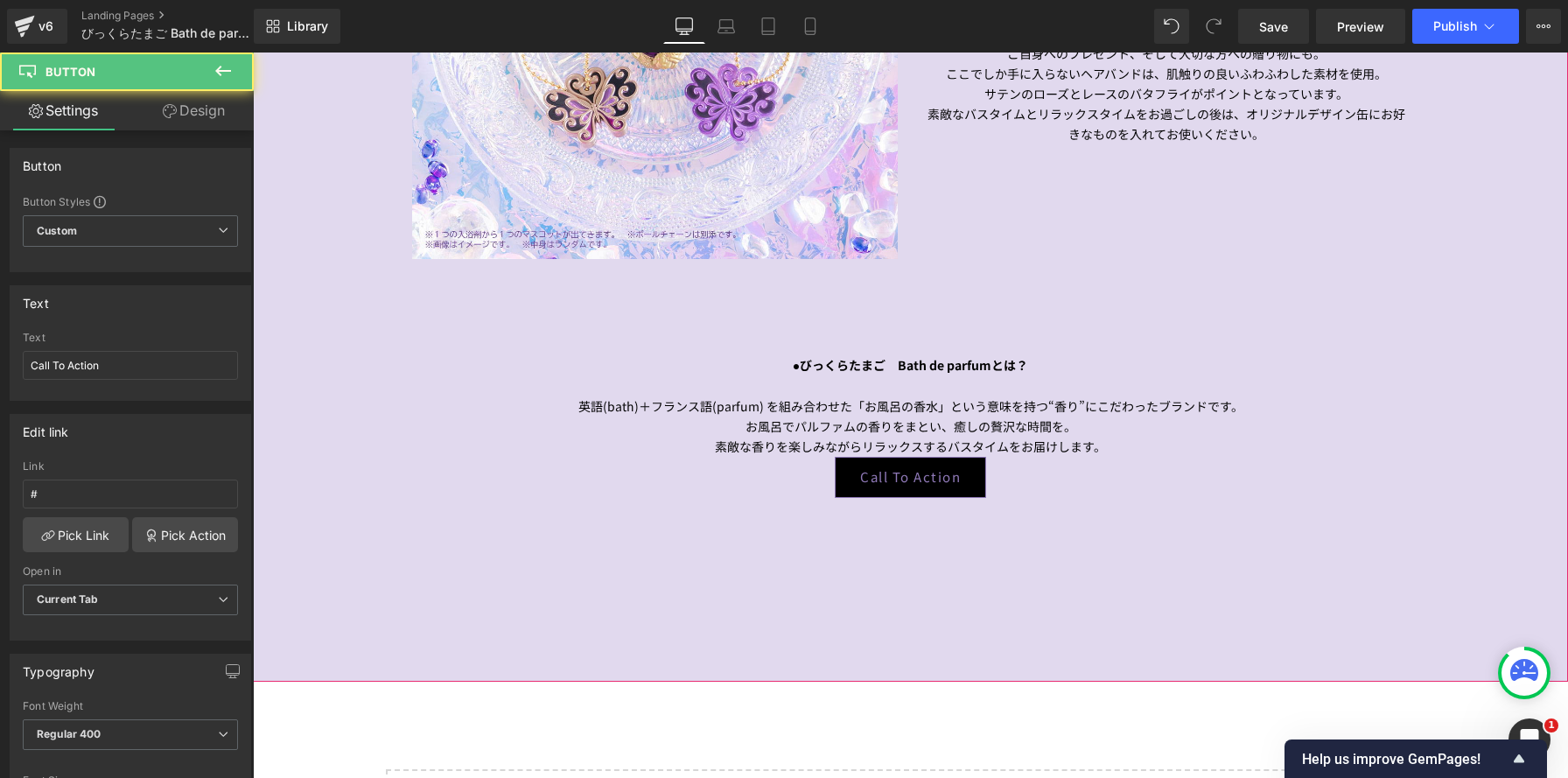
scroll to position [9, 9]
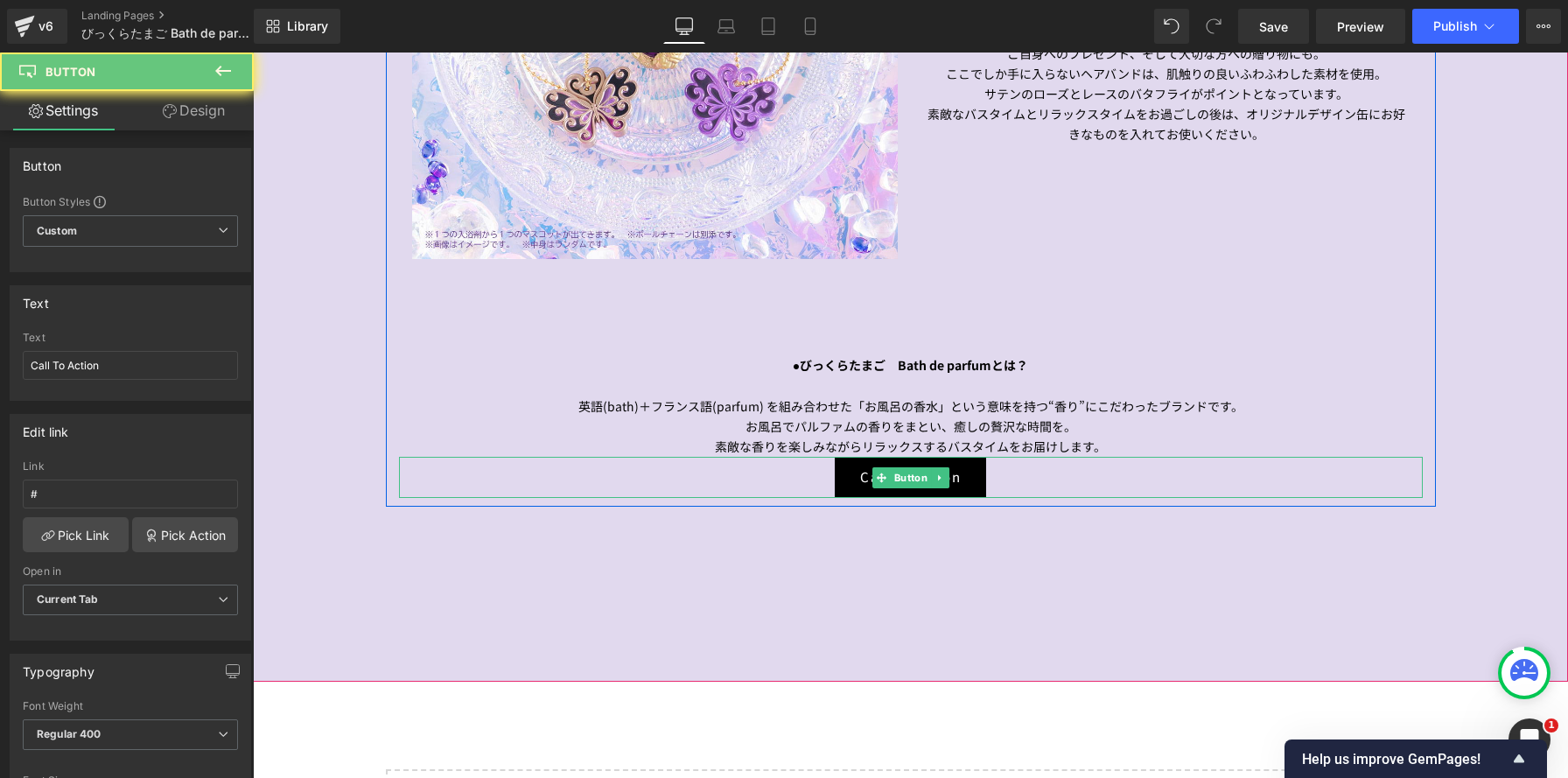
click at [775, 477] on div "Call To Action" at bounding box center [911, 478] width 1024 height 42
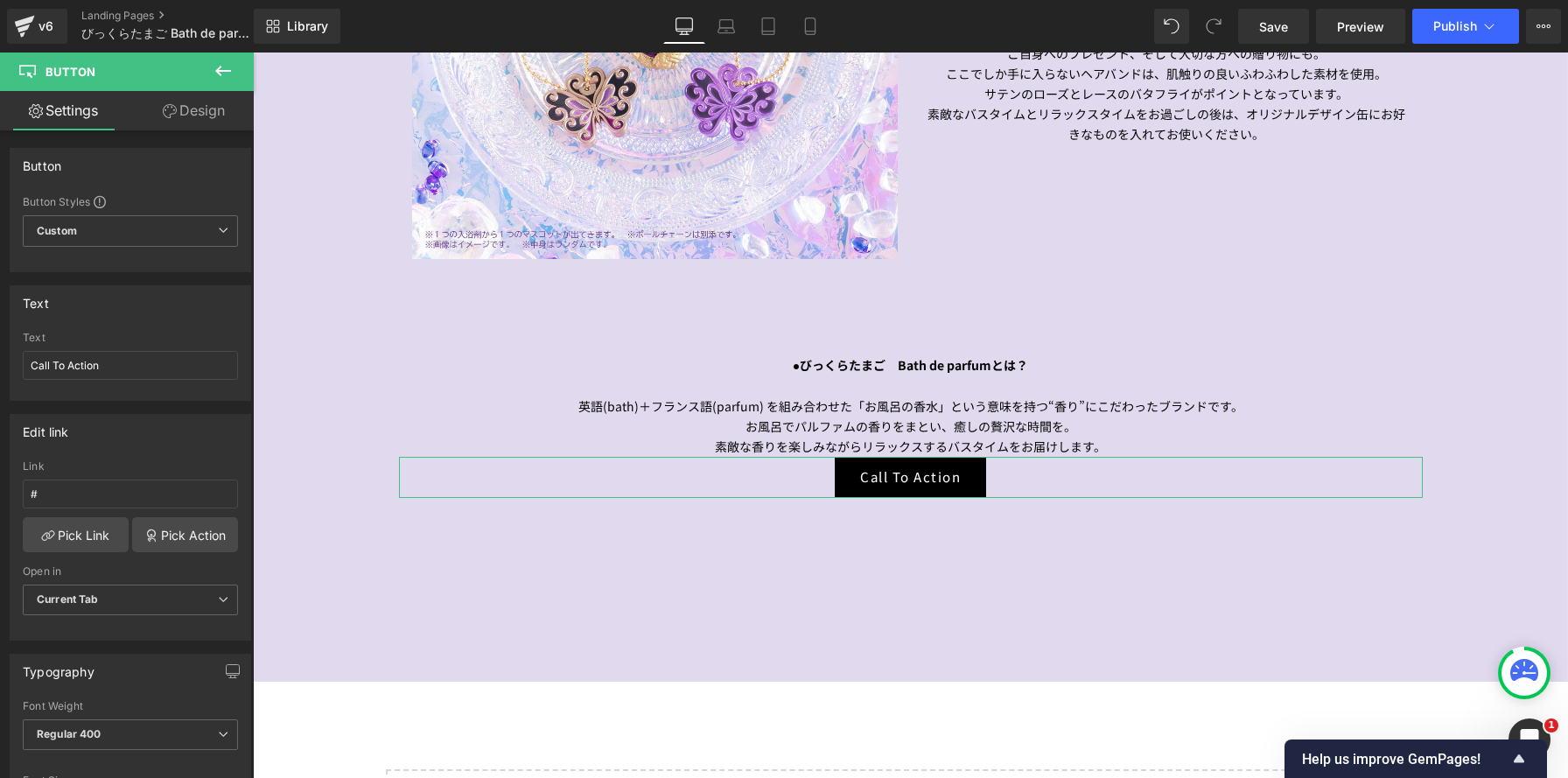
click at [223, 110] on link "Design" at bounding box center [194, 111] width 127 height 39
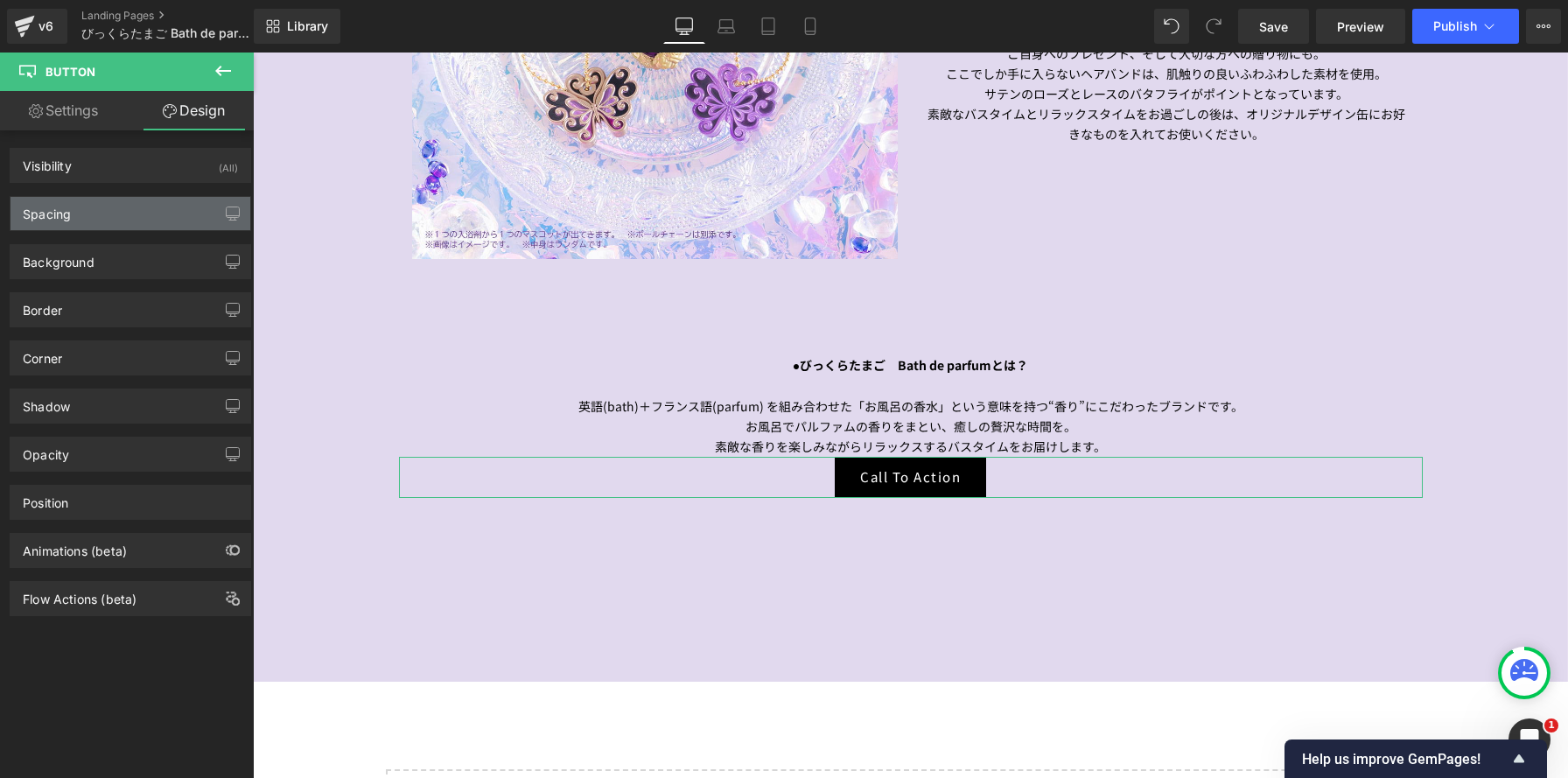
type input "0"
type input "10.4"
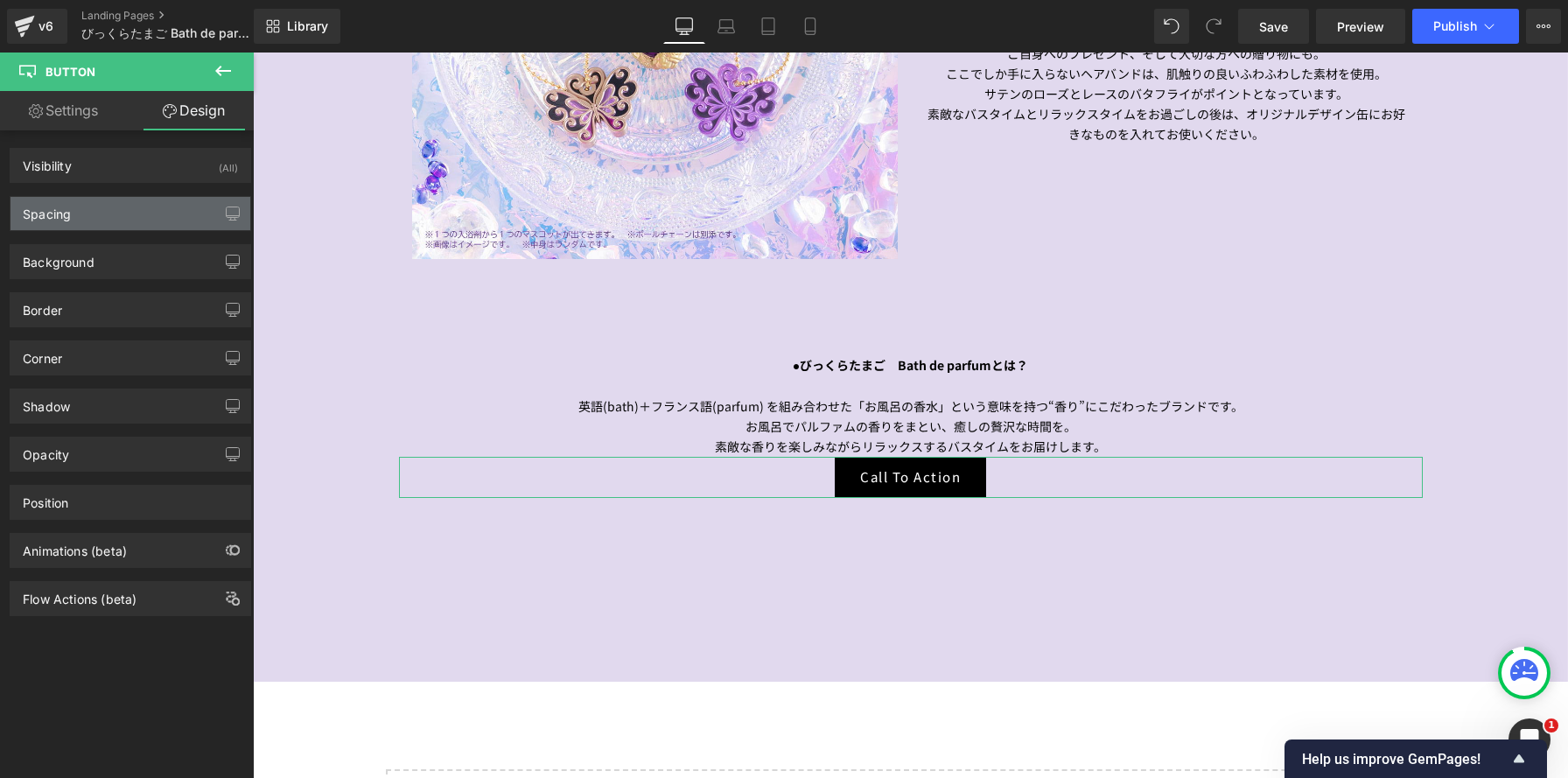
type input "28"
type input "10.4"
type input "28"
click at [171, 208] on div "Spacing" at bounding box center [130, 213] width 239 height 33
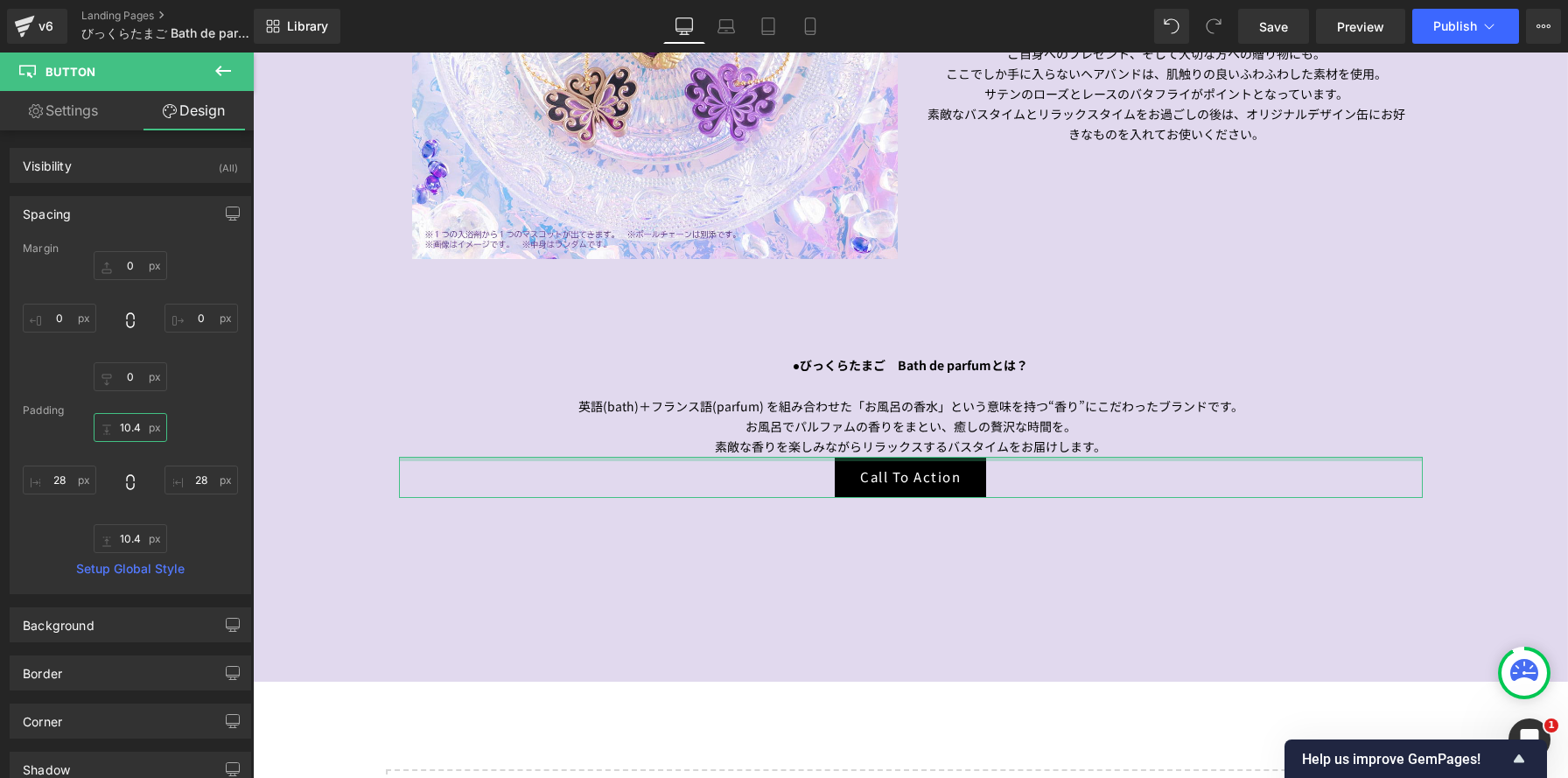
click at [138, 426] on input "10.4" at bounding box center [130, 428] width 73 height 29
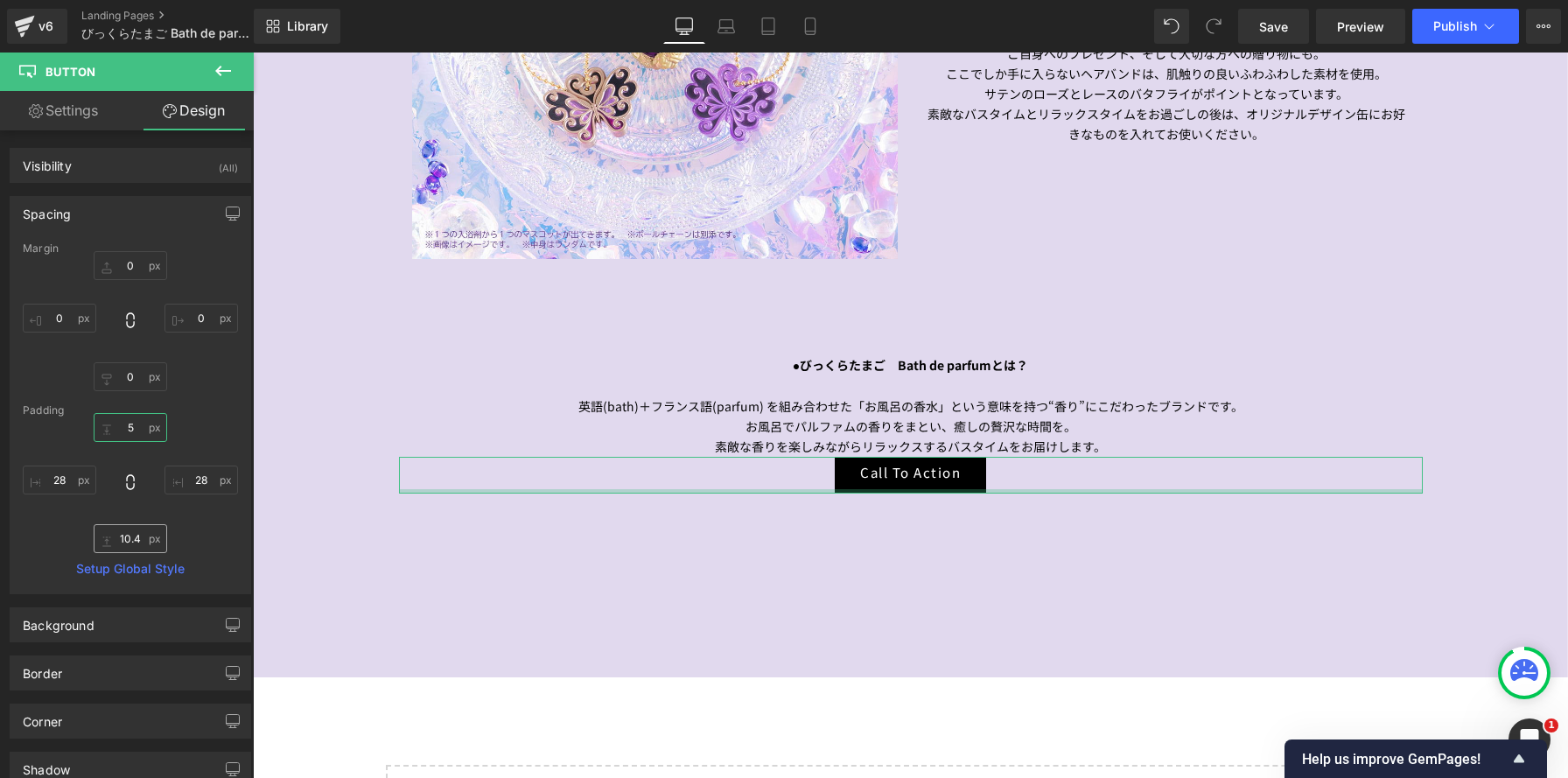
type input "5"
click at [131, 540] on input "10.4" at bounding box center [130, 539] width 73 height 29
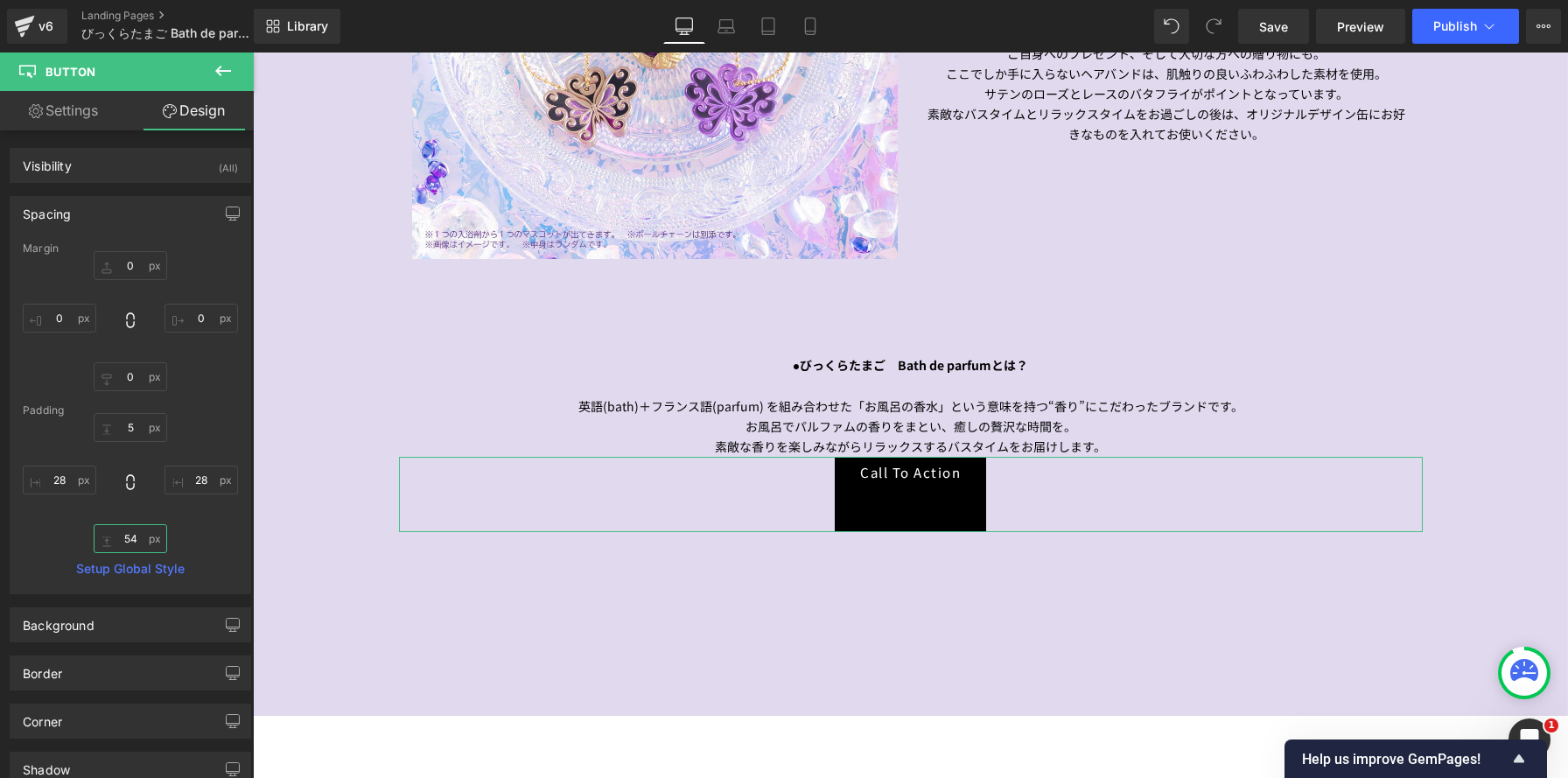
scroll to position [3403, 1315]
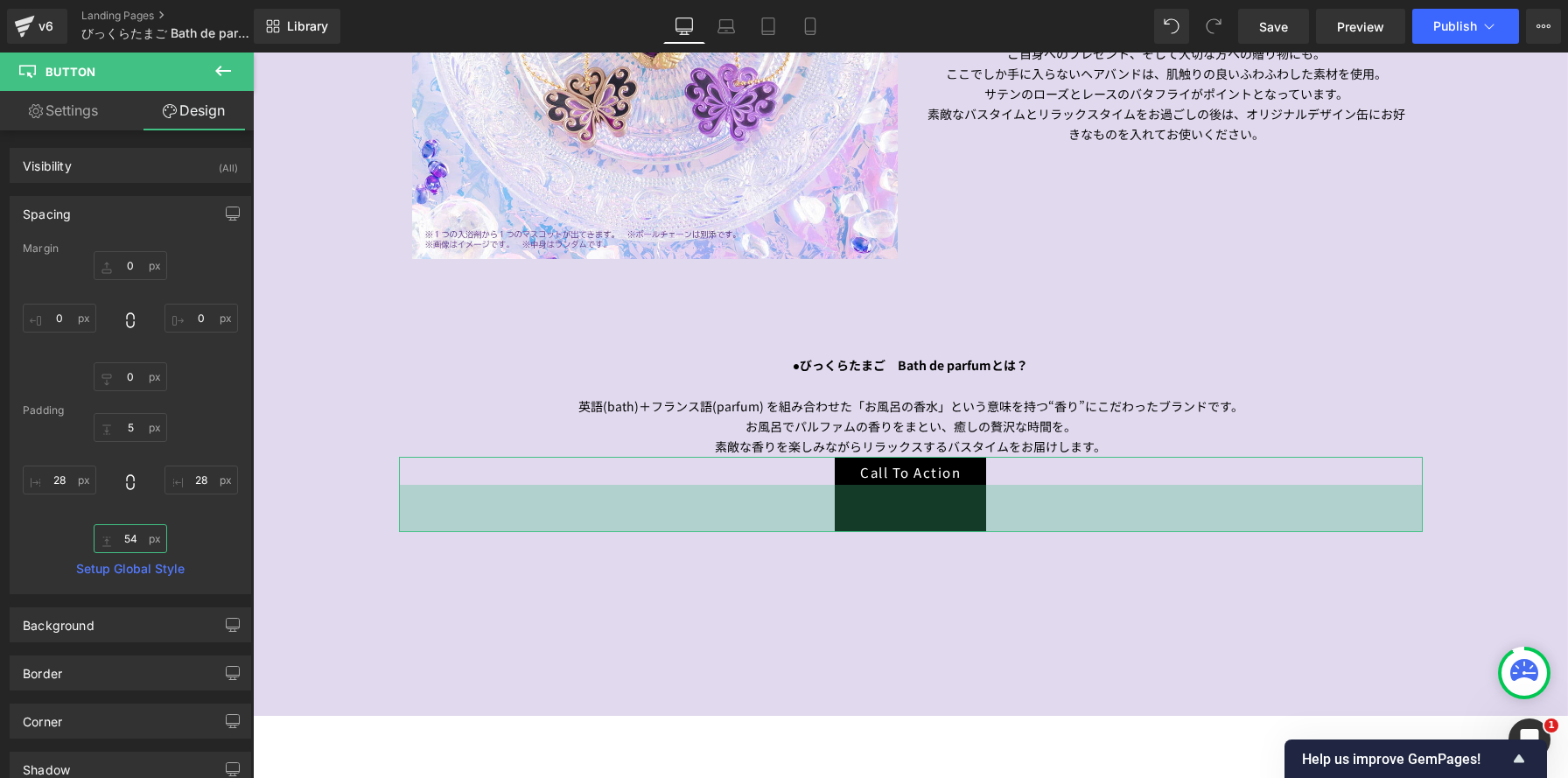
drag, startPoint x: 141, startPoint y: 541, endPoint x: 80, endPoint y: 531, distance: 61.8
click at [80, 531] on div "5 5 28px 28 54 54 28px 28" at bounding box center [129, 483] width 215 height 140
click at [139, 541] on input "54" at bounding box center [130, 539] width 73 height 29
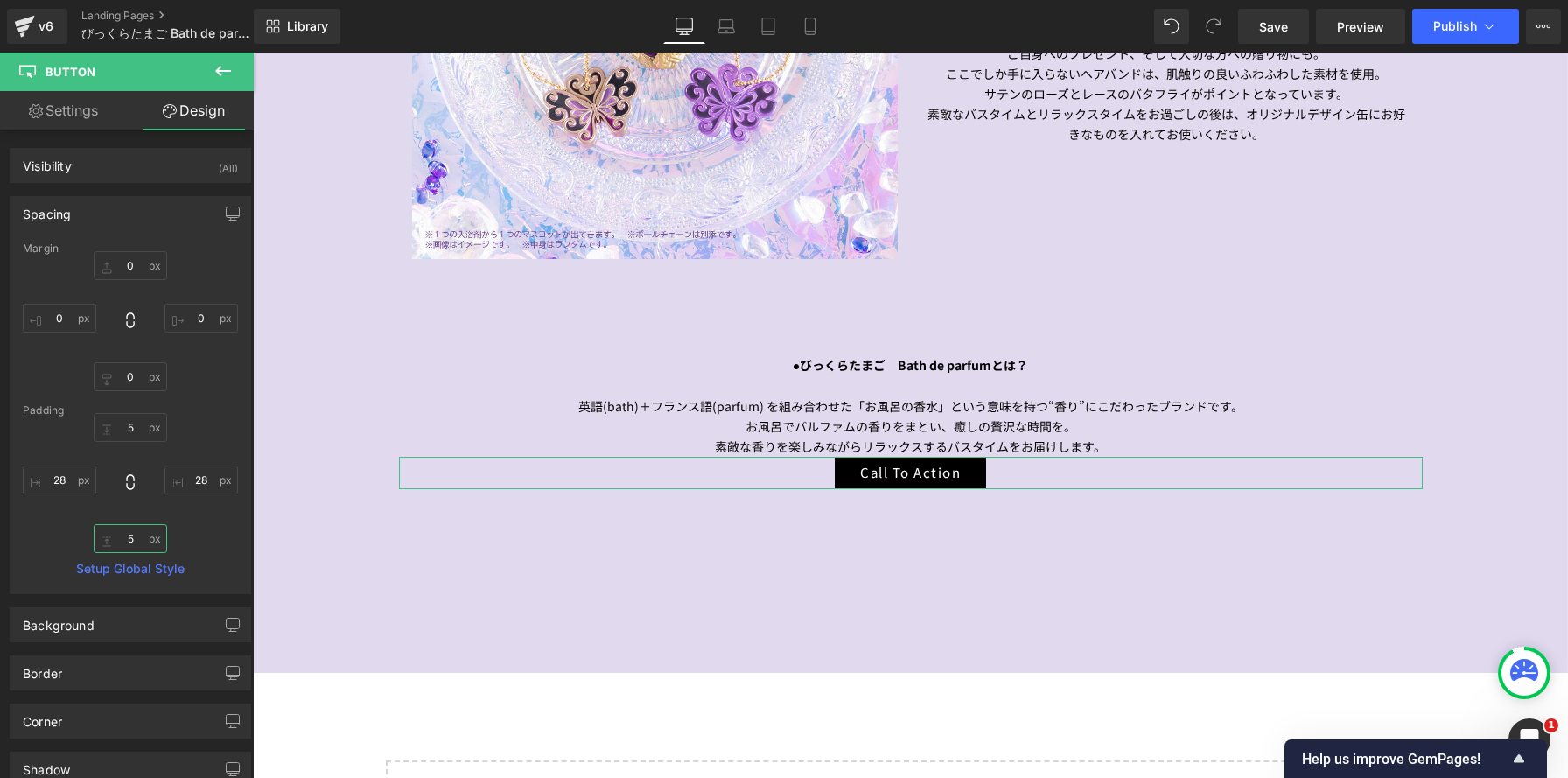
scroll to position [3360, 1315]
type input "5"
drag, startPoint x: 66, startPoint y: 480, endPoint x: 82, endPoint y: 486, distance: 17.1
click at [67, 480] on input "28" at bounding box center [59, 480] width 73 height 29
type input "30"
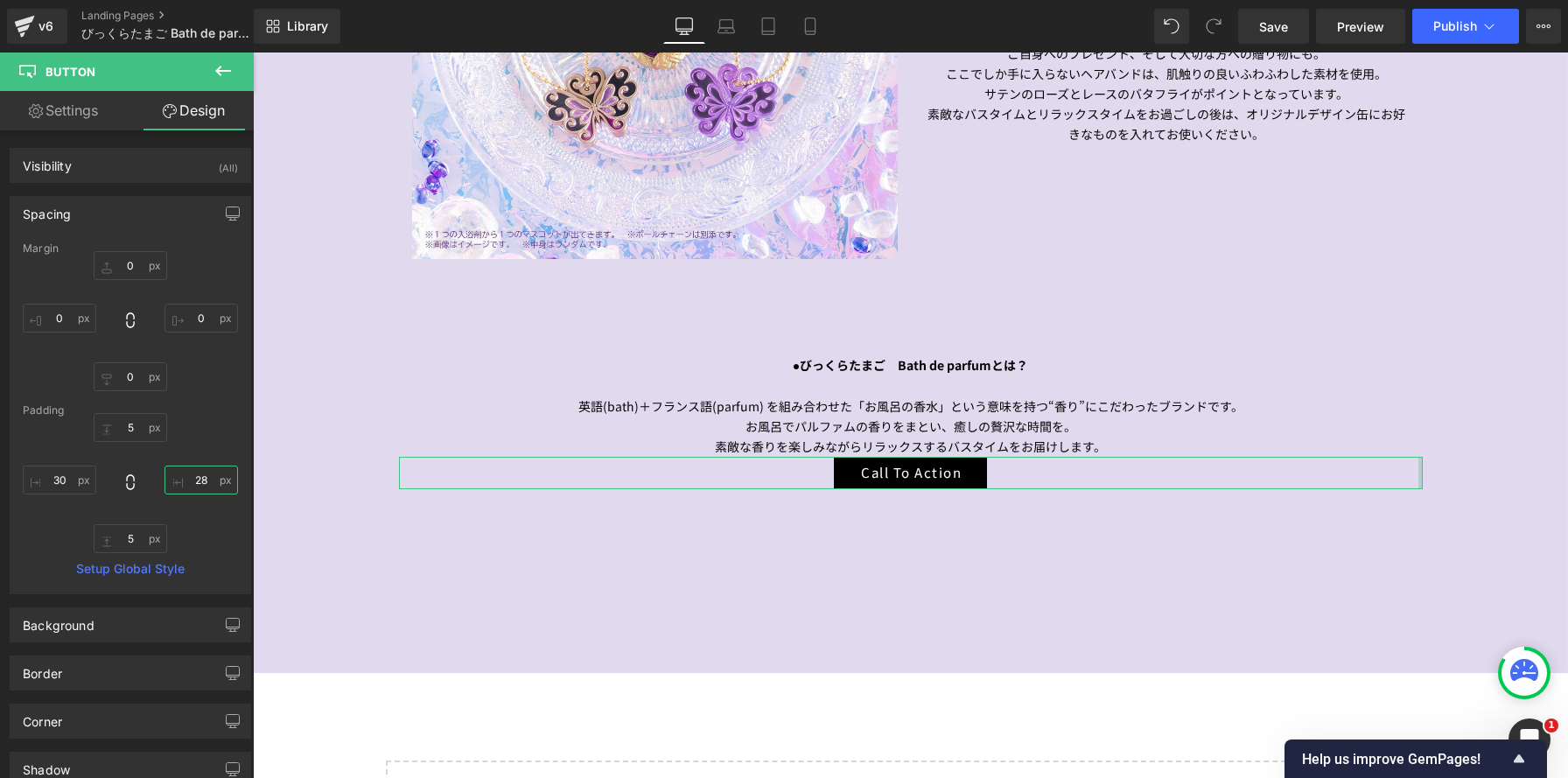
drag, startPoint x: 198, startPoint y: 480, endPoint x: 246, endPoint y: 491, distance: 49.2
click at [199, 480] on input "28" at bounding box center [201, 480] width 73 height 29
type input "30"
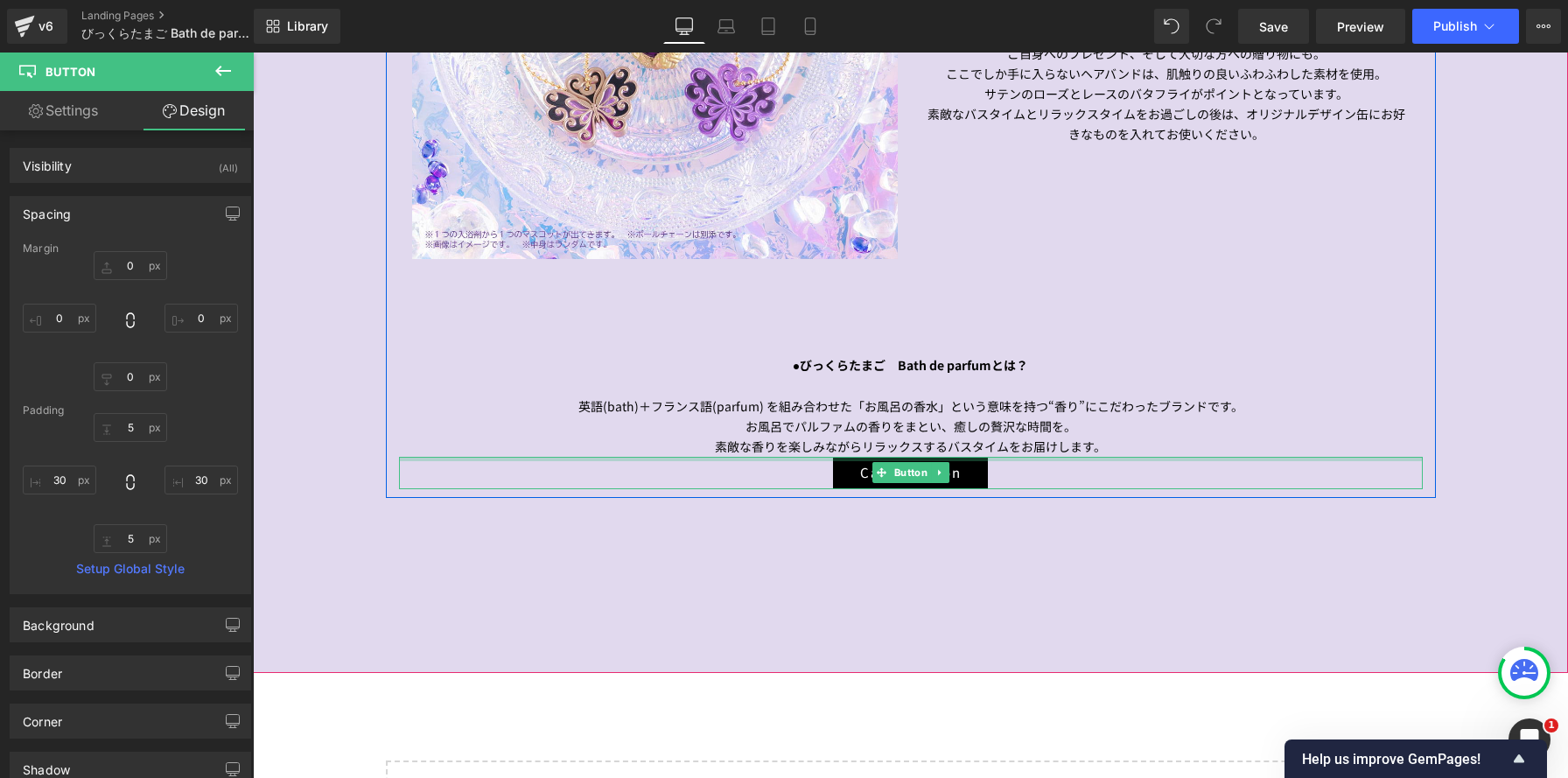
click at [802, 463] on div "Call To Action" at bounding box center [911, 473] width 1024 height 32
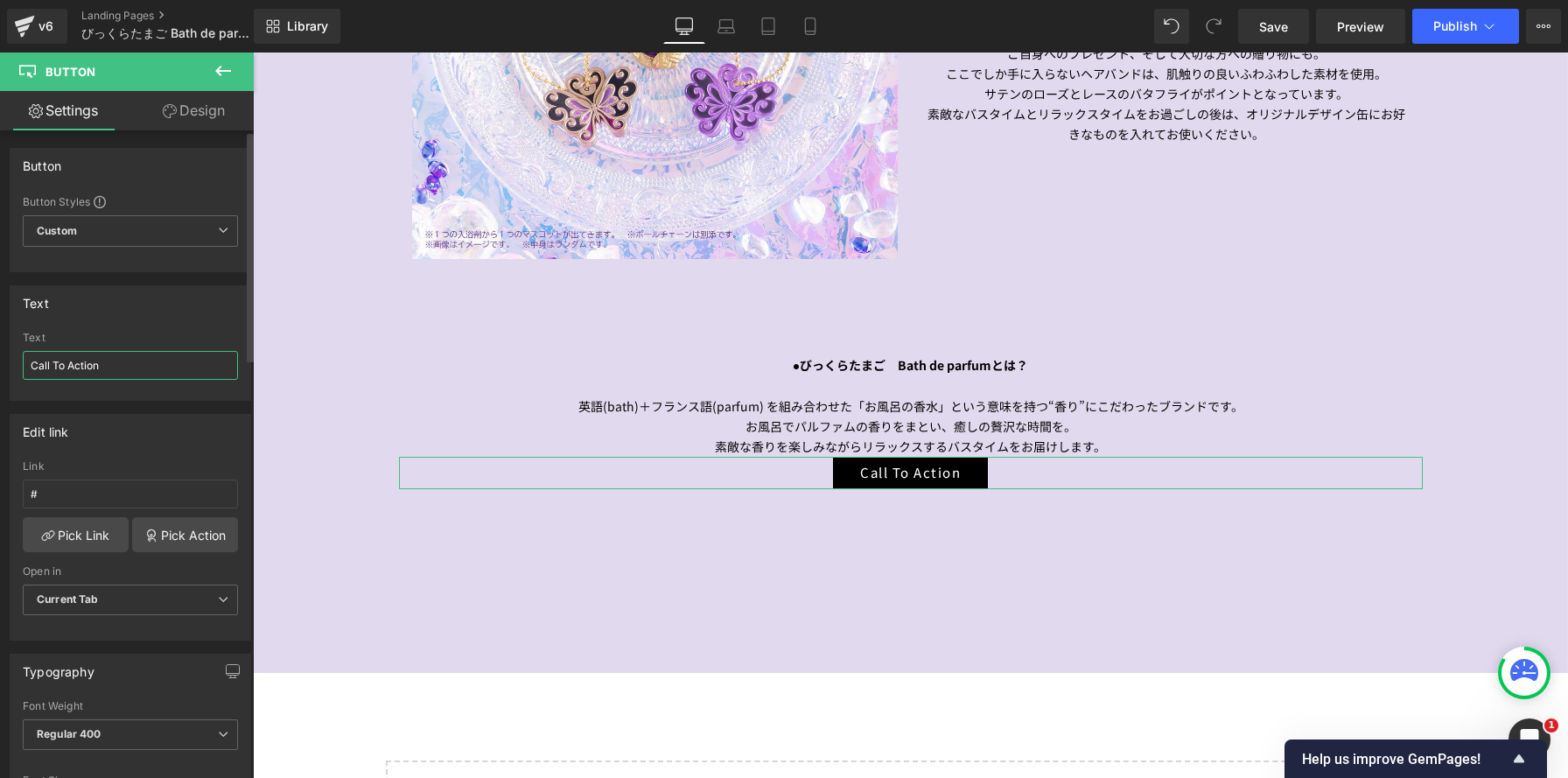
drag, startPoint x: 186, startPoint y: 358, endPoint x: 15, endPoint y: 321, distance: 175.0
click at [0, 317] on div "Text Call To Action Text Call To Action" at bounding box center [130, 337] width 262 height 129
paste input "プレミアムバンダイ"
drag, startPoint x: 206, startPoint y: 370, endPoint x: 118, endPoint y: 358, distance: 88.8
click at [118, 358] on input "プレミアムバンダイCall To Action" at bounding box center [129, 365] width 215 height 29
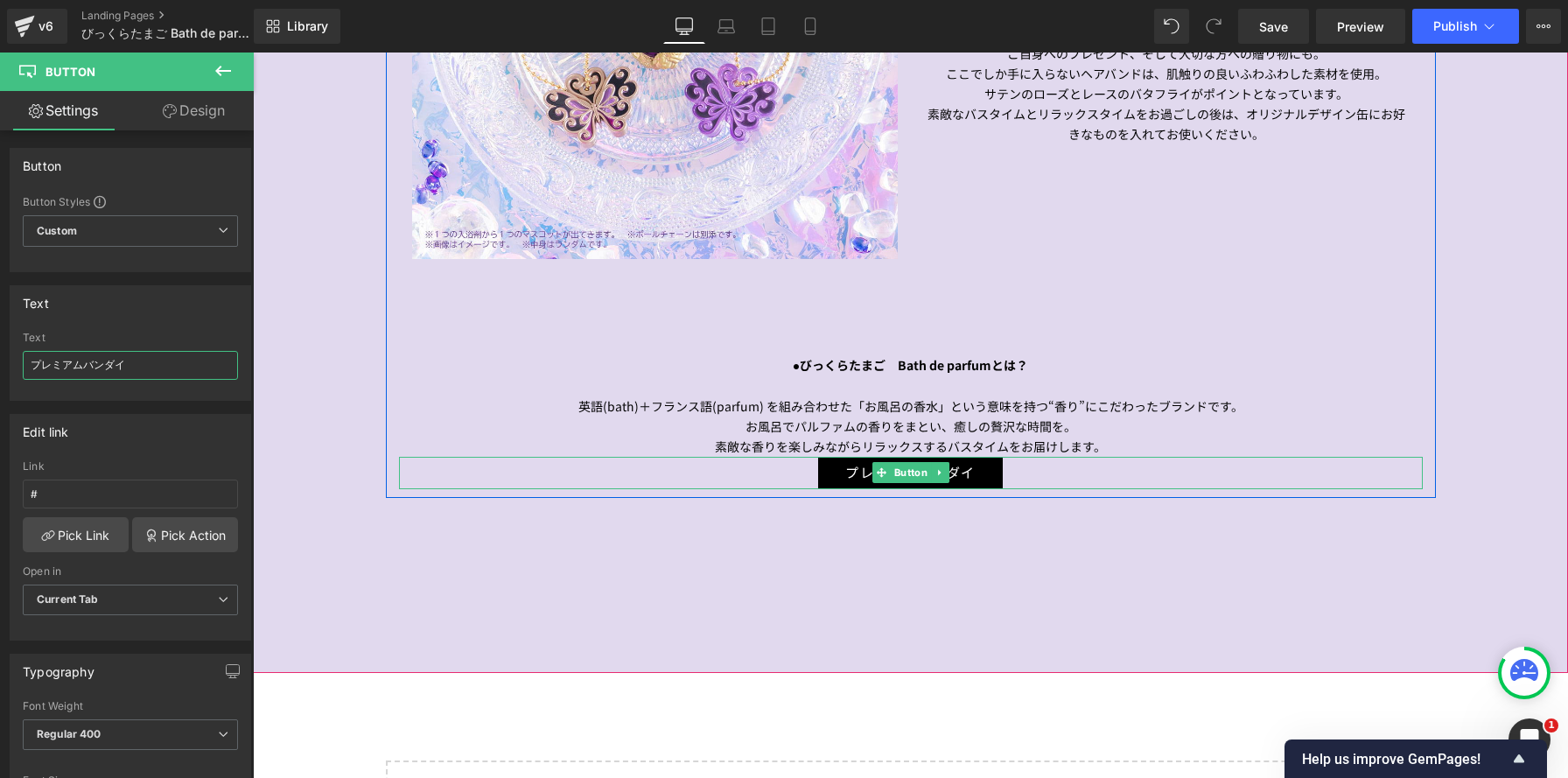
type input "プレミアムバンダイ"
click at [541, 481] on div "プレミアムバンダイ" at bounding box center [911, 473] width 1024 height 32
click at [227, 113] on link "Design" at bounding box center [194, 111] width 127 height 39
click at [0, 0] on div "Spacing" at bounding box center [0, 0] width 0 height 0
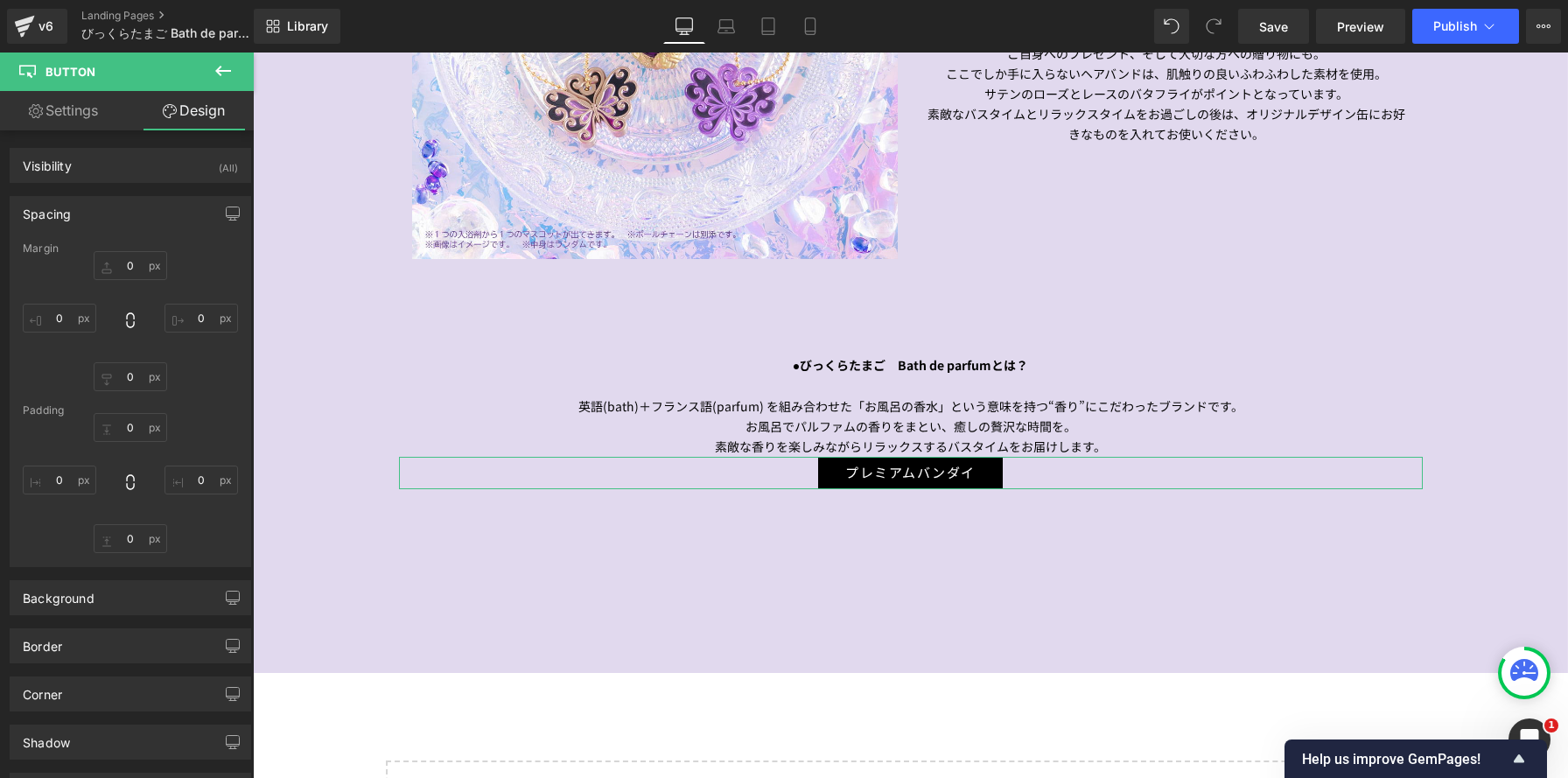
type input "0"
type input "5"
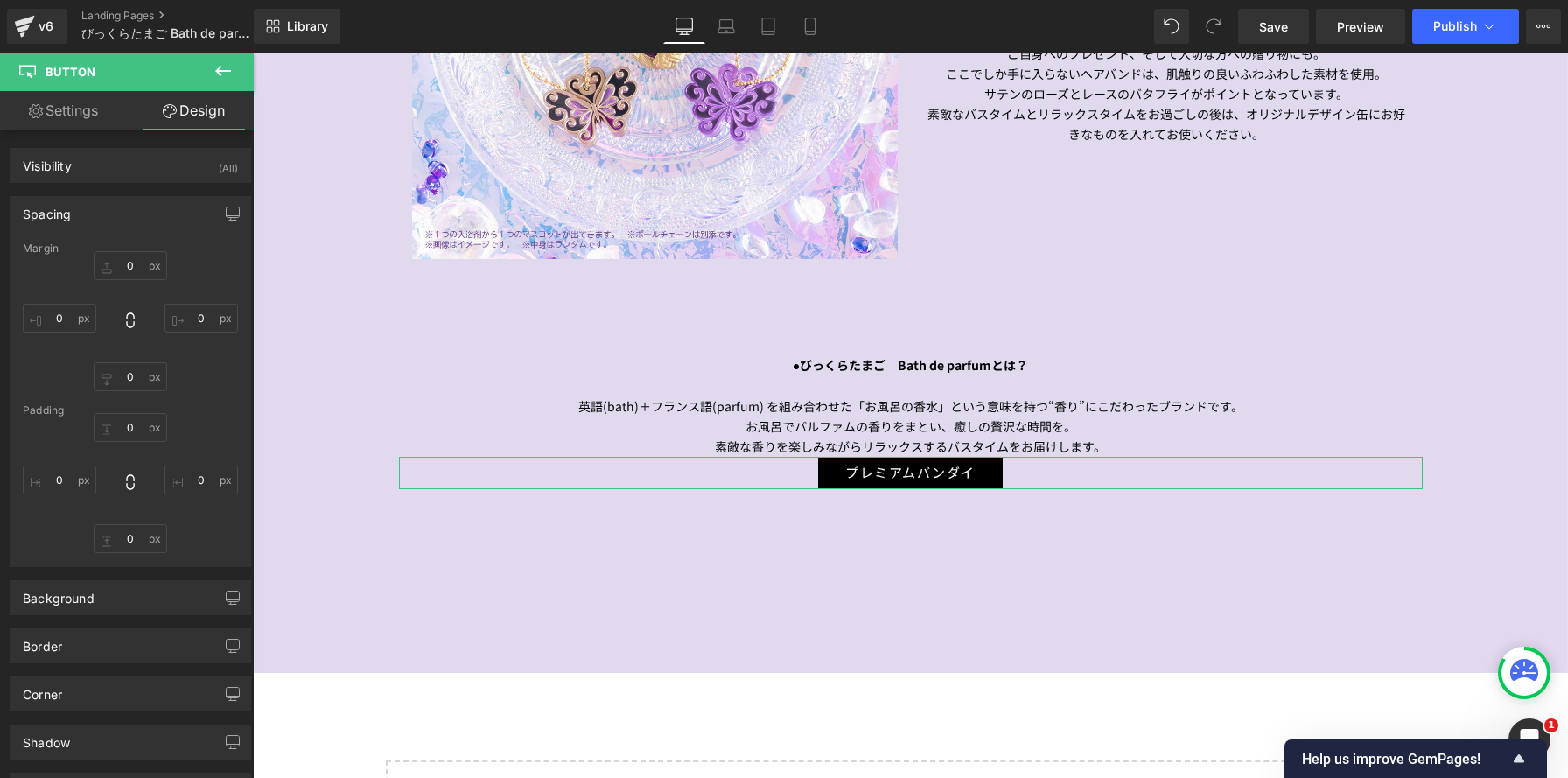
type input "30"
type input "5"
type input "30"
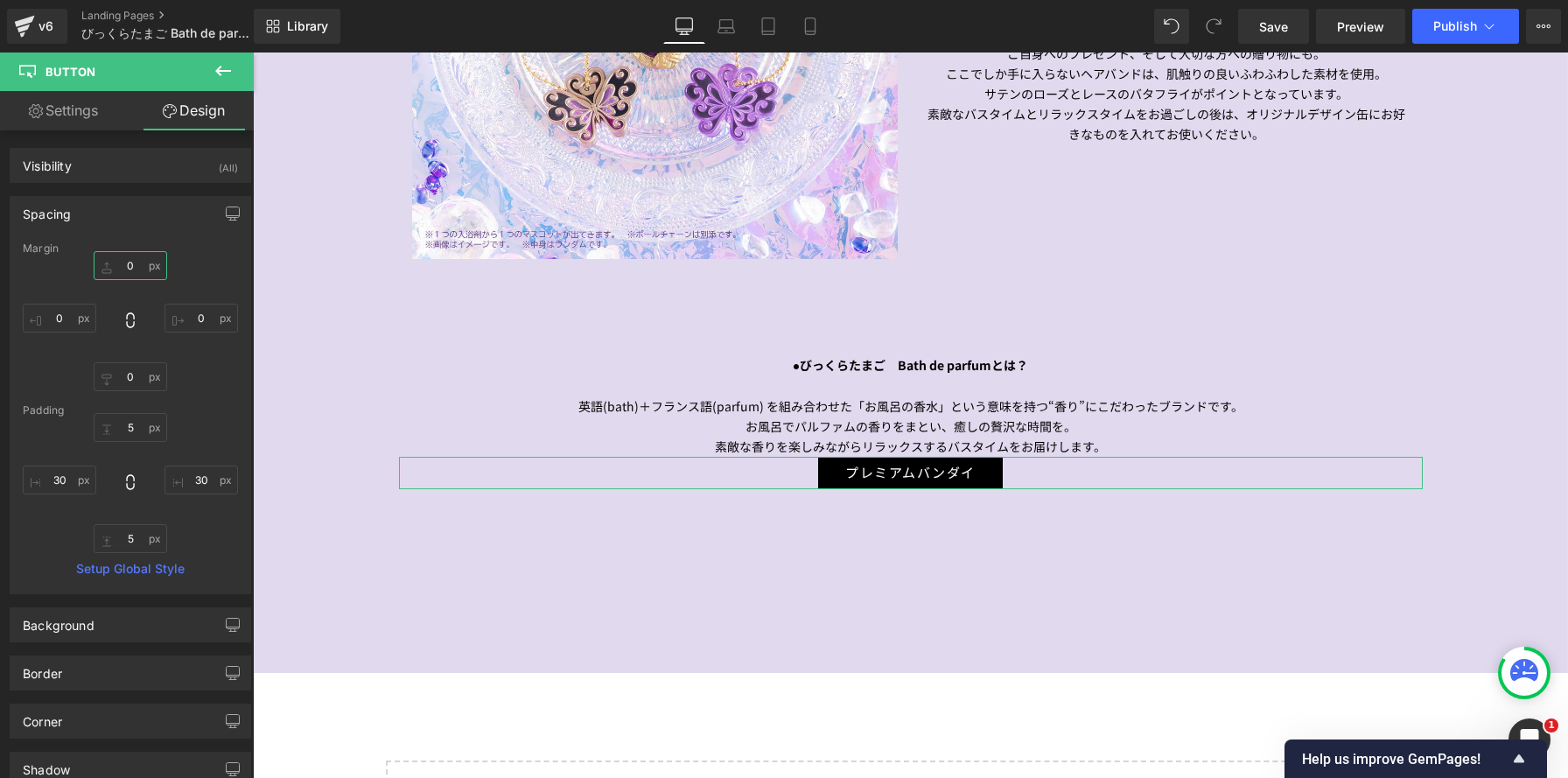
click at [134, 260] on input "0" at bounding box center [130, 265] width 73 height 29
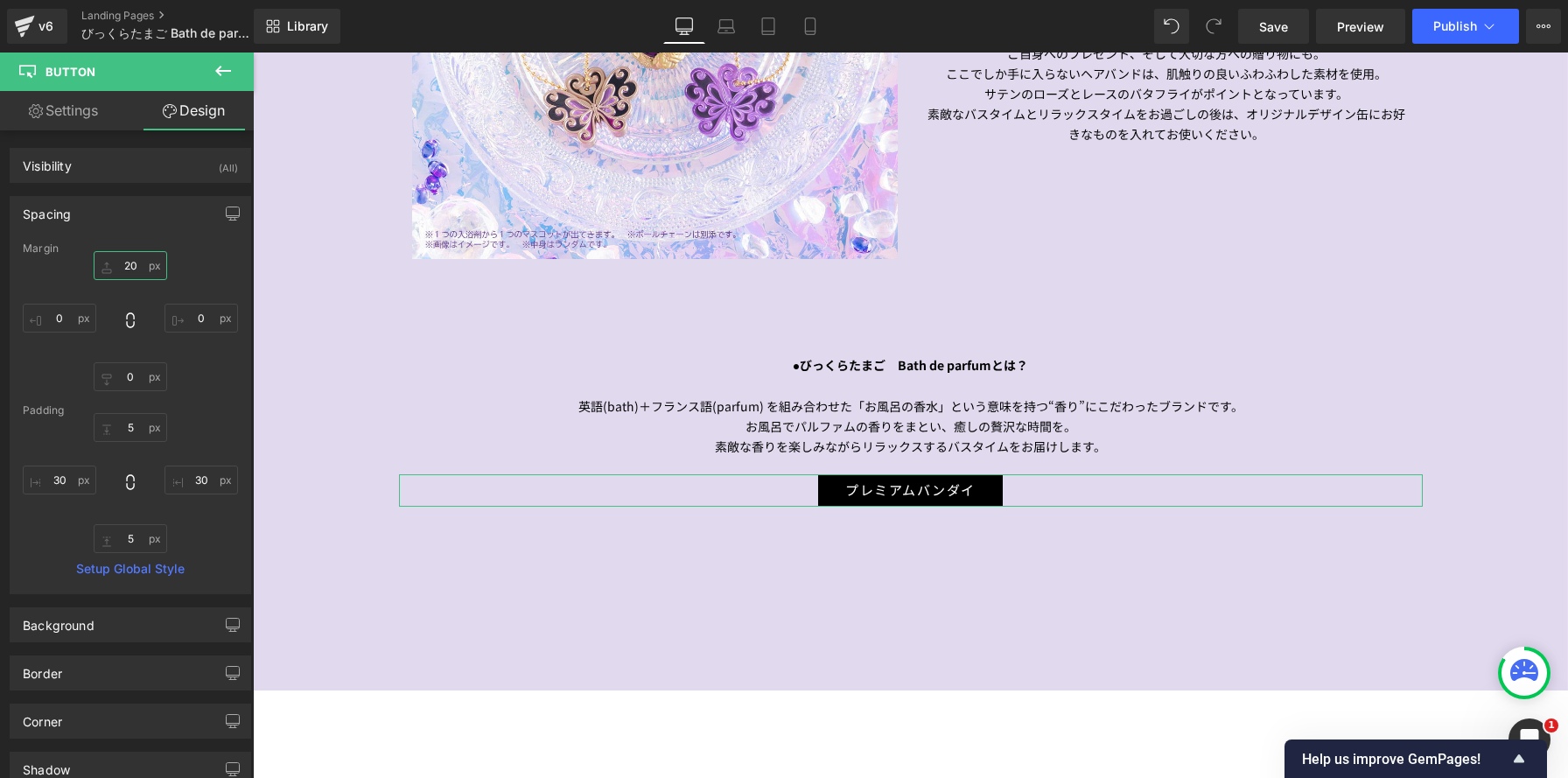
scroll to position [3378, 1315]
type input "20"
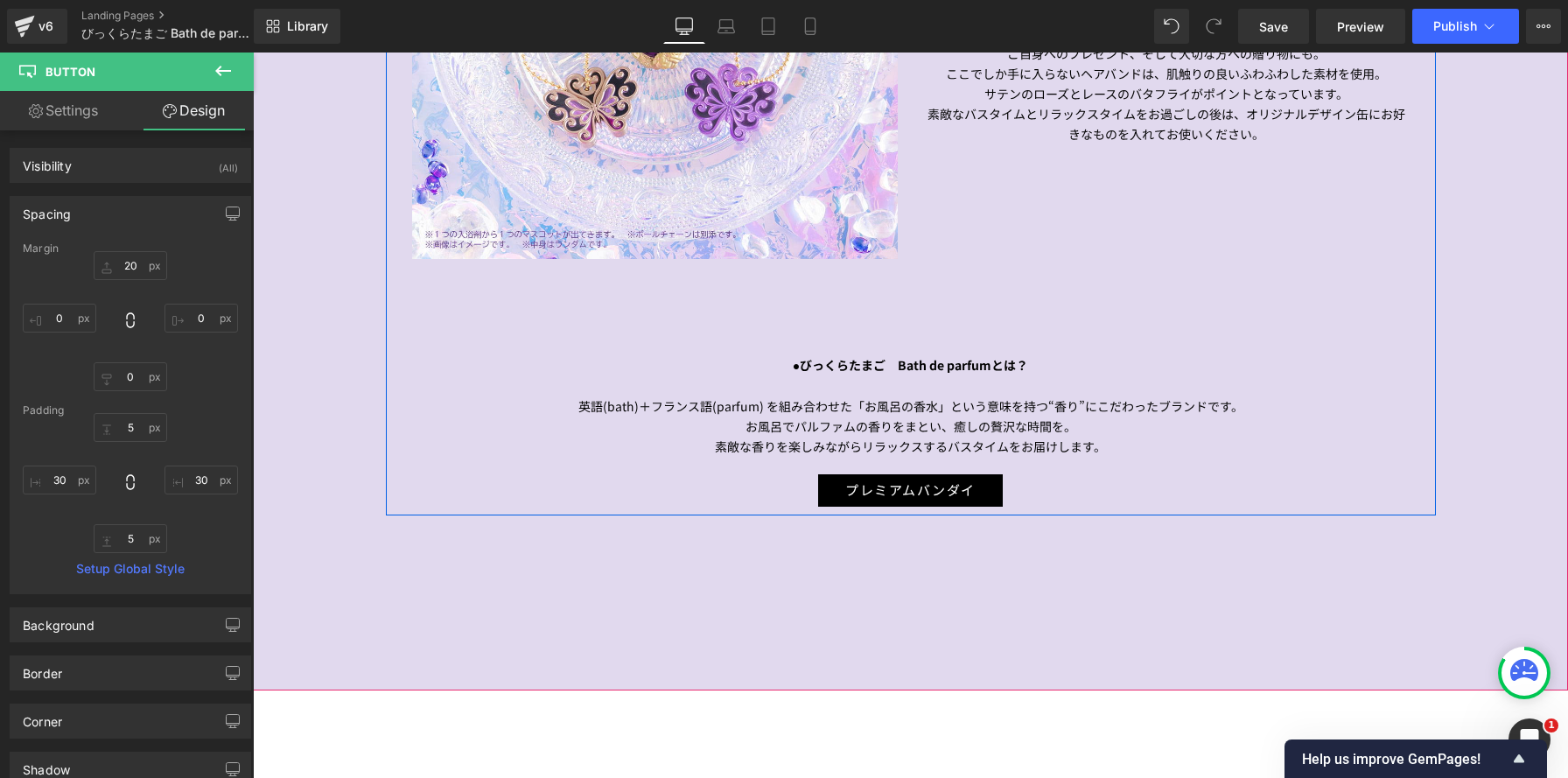
click at [780, 482] on div "プレミアムバンダイ" at bounding box center [911, 490] width 1024 height 32
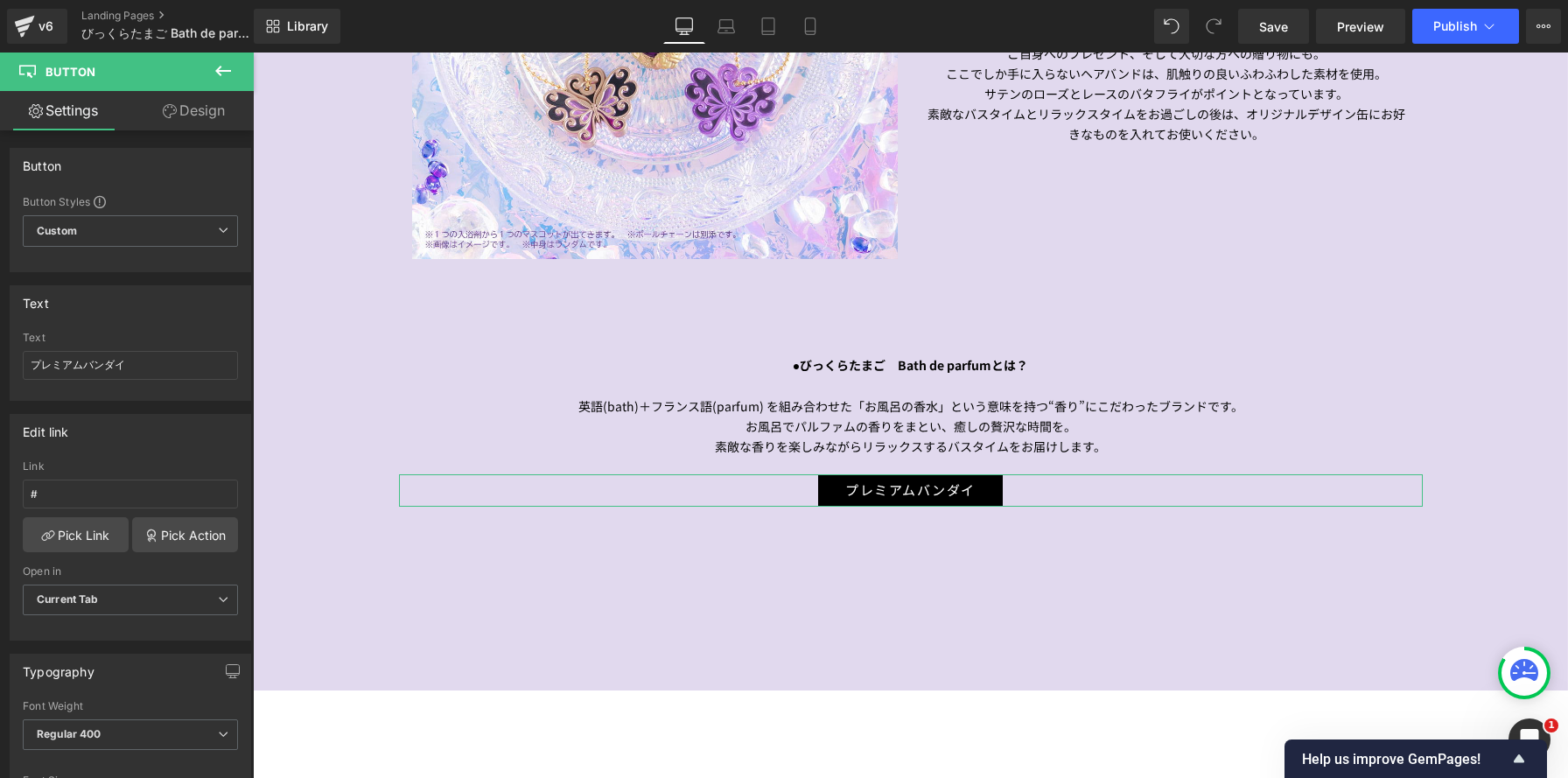
click at [230, 110] on link "Design" at bounding box center [194, 111] width 127 height 39
click at [0, 0] on div "Spacing" at bounding box center [0, 0] width 0 height 0
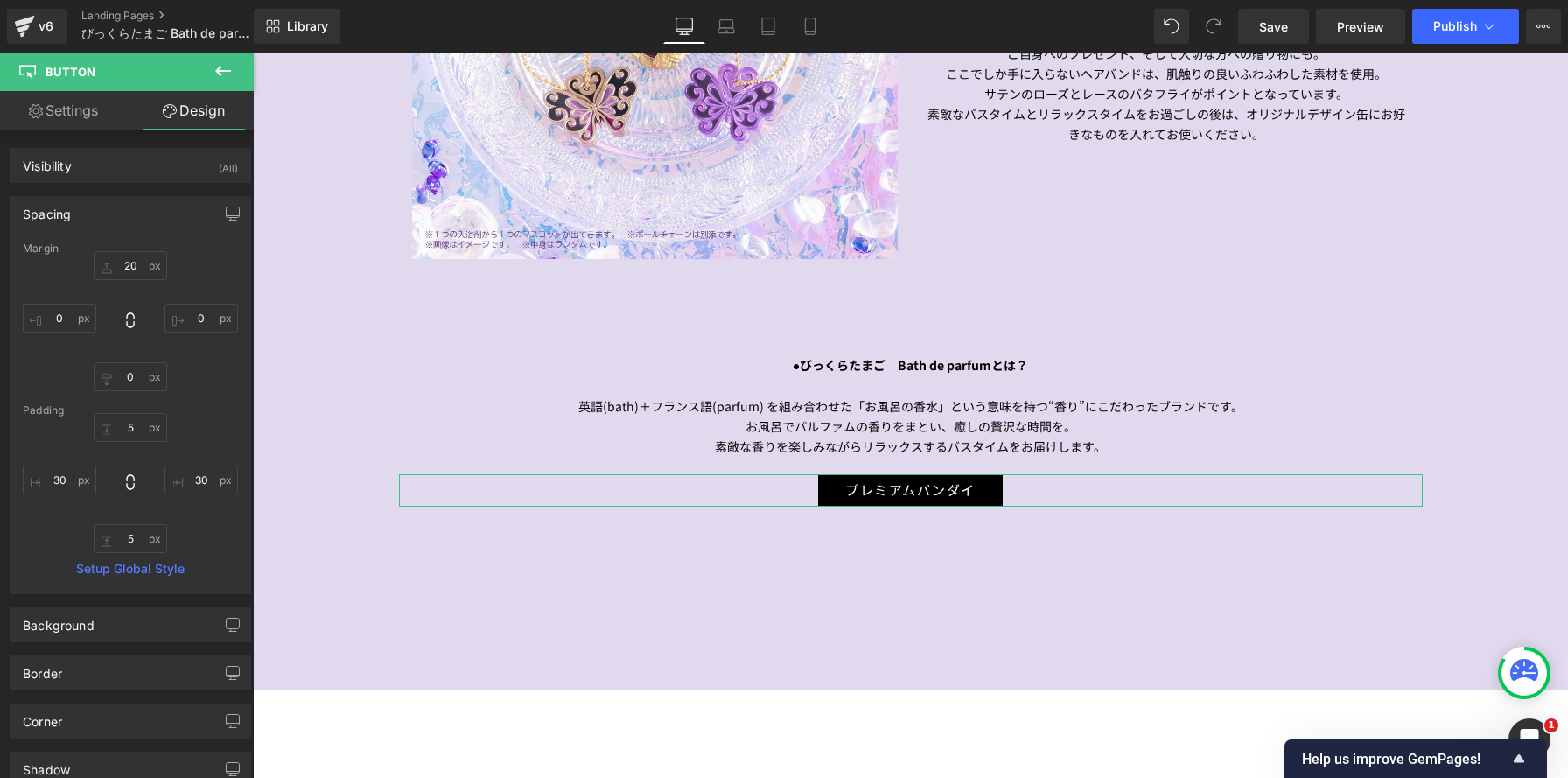
type input "20"
type input "0"
type input "5"
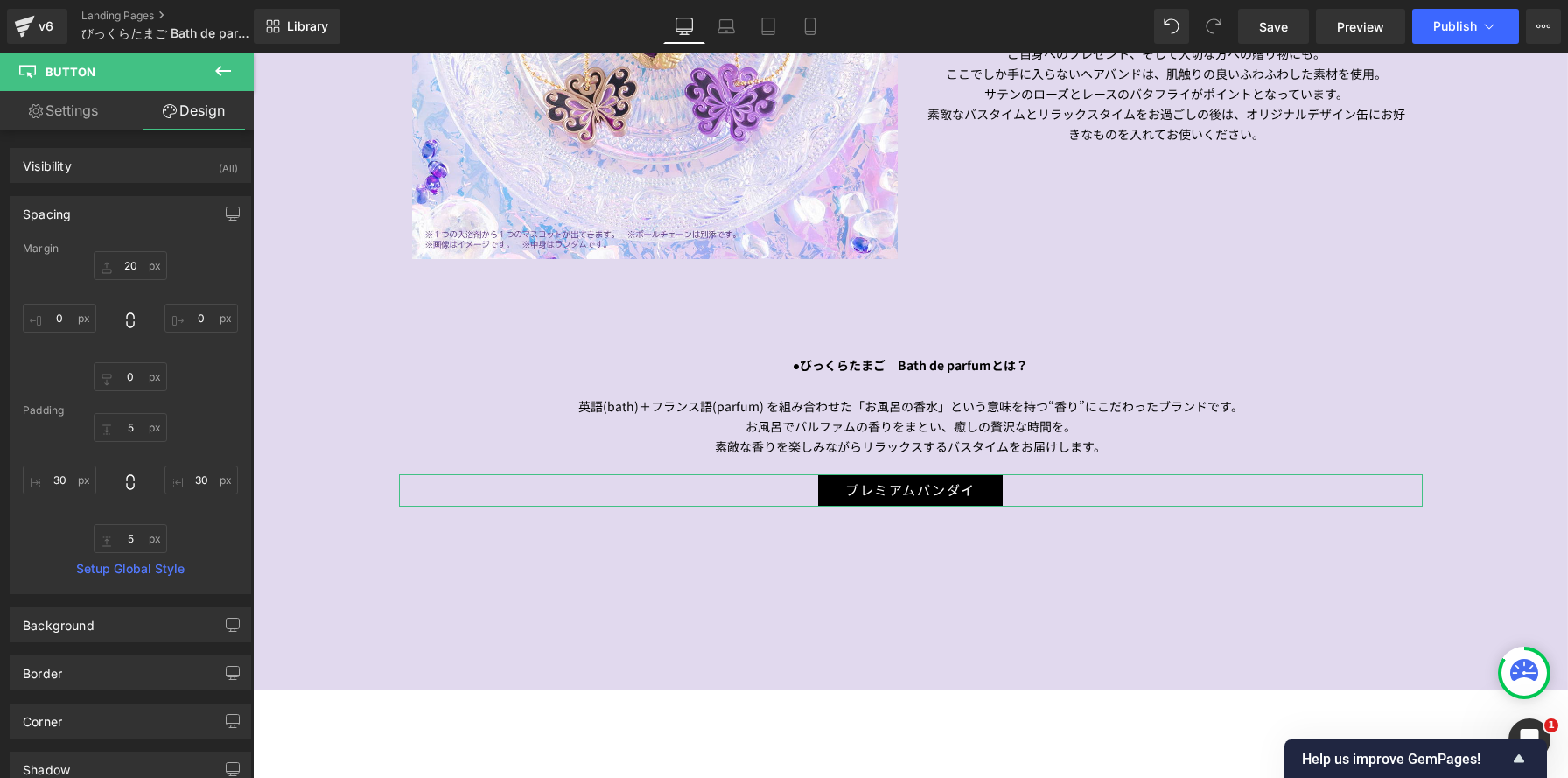
type input "30"
type input "5"
type input "30"
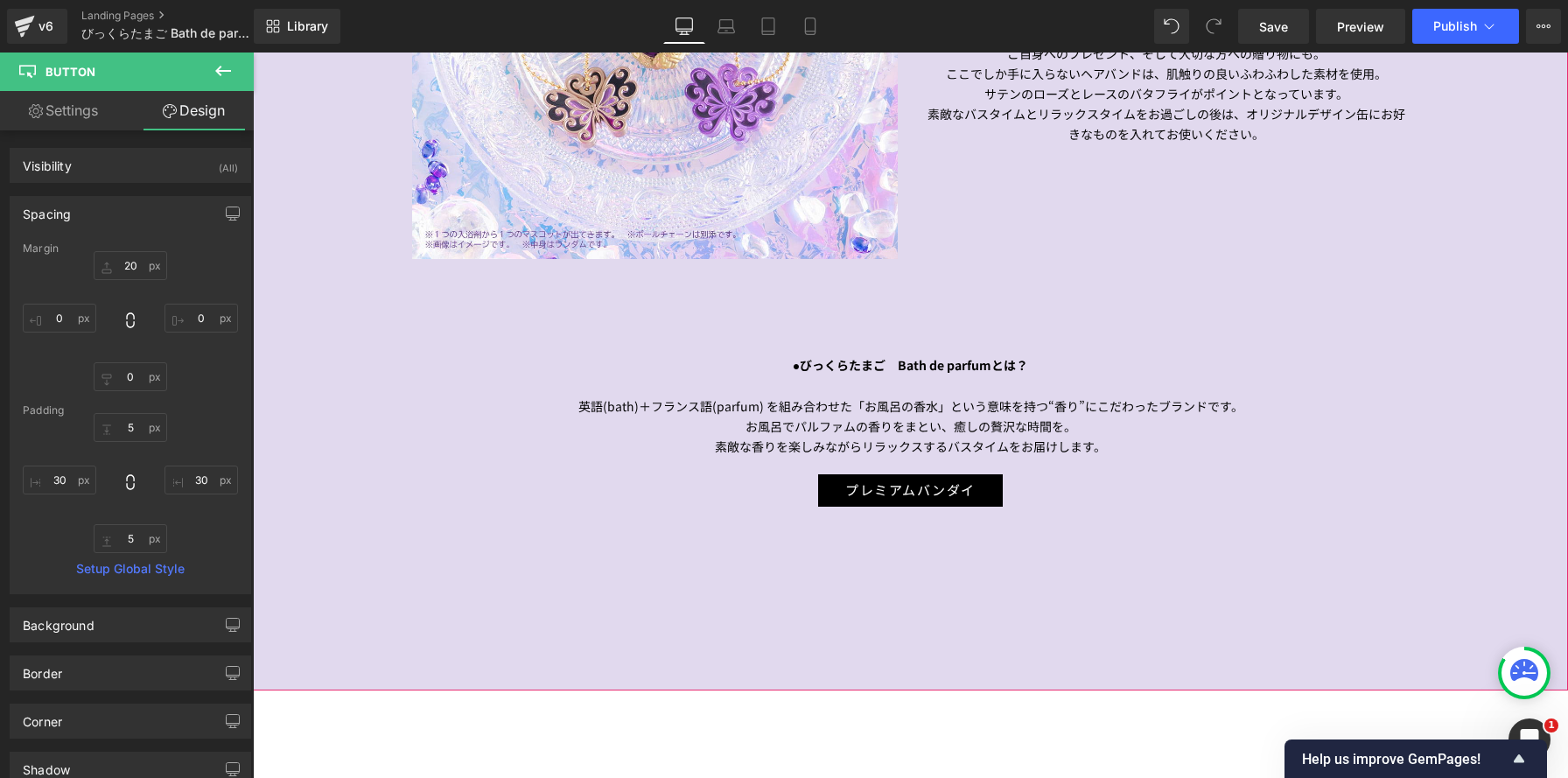
click at [816, 495] on div "プレミアムバンダイ" at bounding box center [911, 490] width 1024 height 32
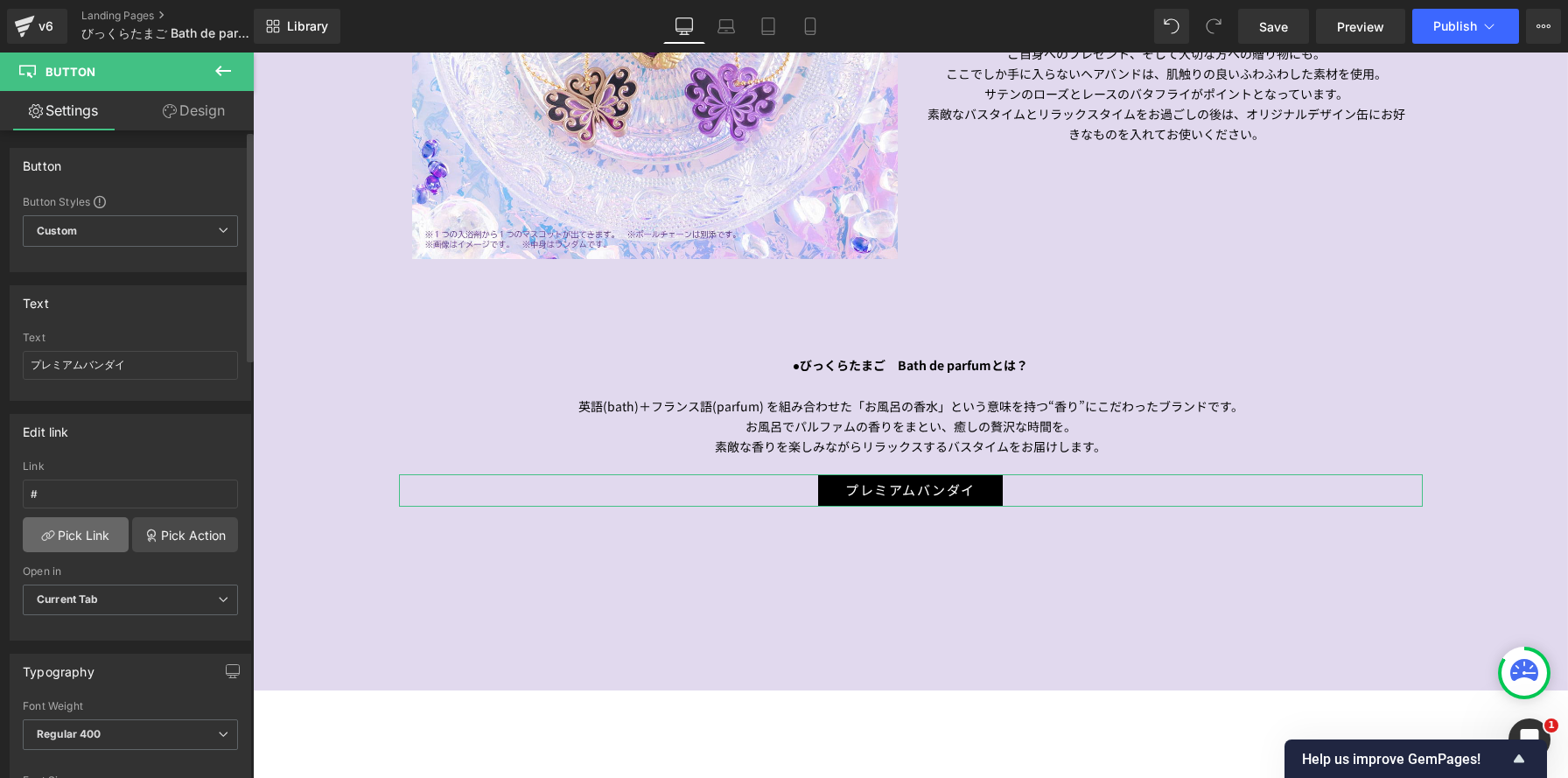
click at [101, 545] on link "Pick Link" at bounding box center [75, 534] width 106 height 35
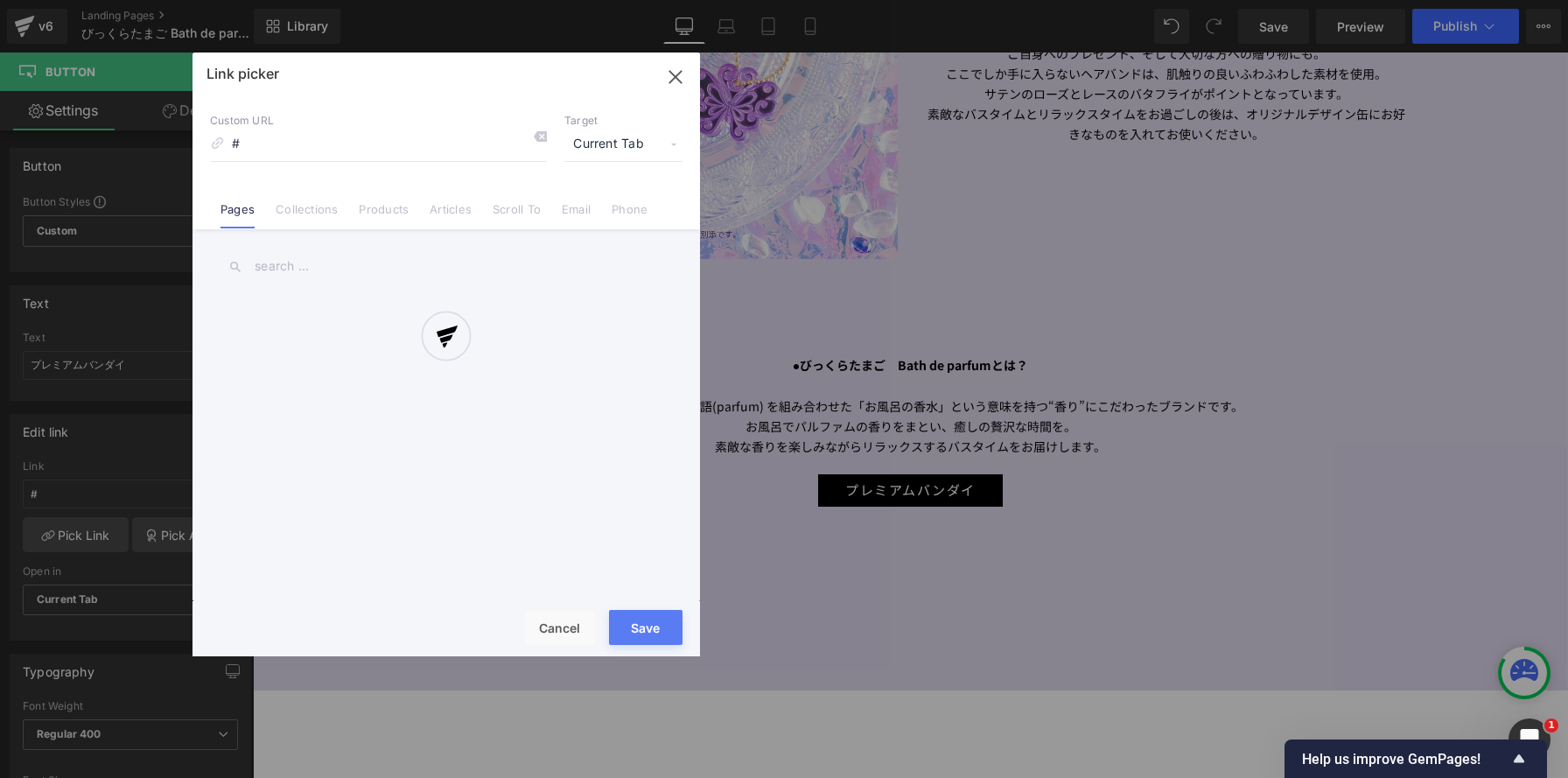
click at [448, 151] on div at bounding box center [446, 355] width 507 height 604
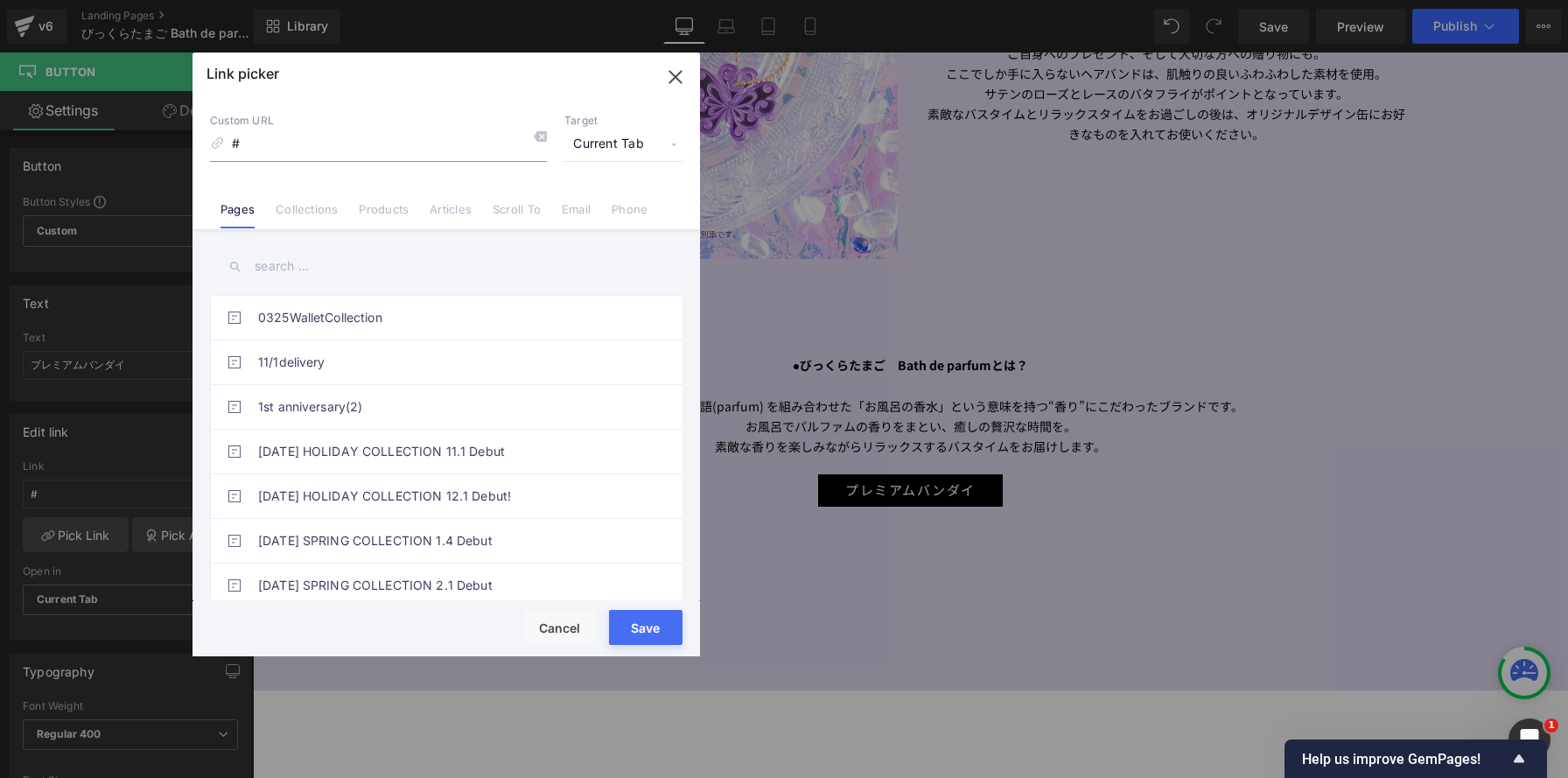
drag, startPoint x: 244, startPoint y: 150, endPoint x: 213, endPoint y: 144, distance: 31.6
click at [213, 144] on div "Custom URL #" at bounding box center [378, 137] width 337 height 47
paste input "https://bandai-lifestyle.jp/products/details.php?detail=4570118087928000"
type input "https://bandai-lifestyle.jp/products/details.php?detail=4570118087928000"
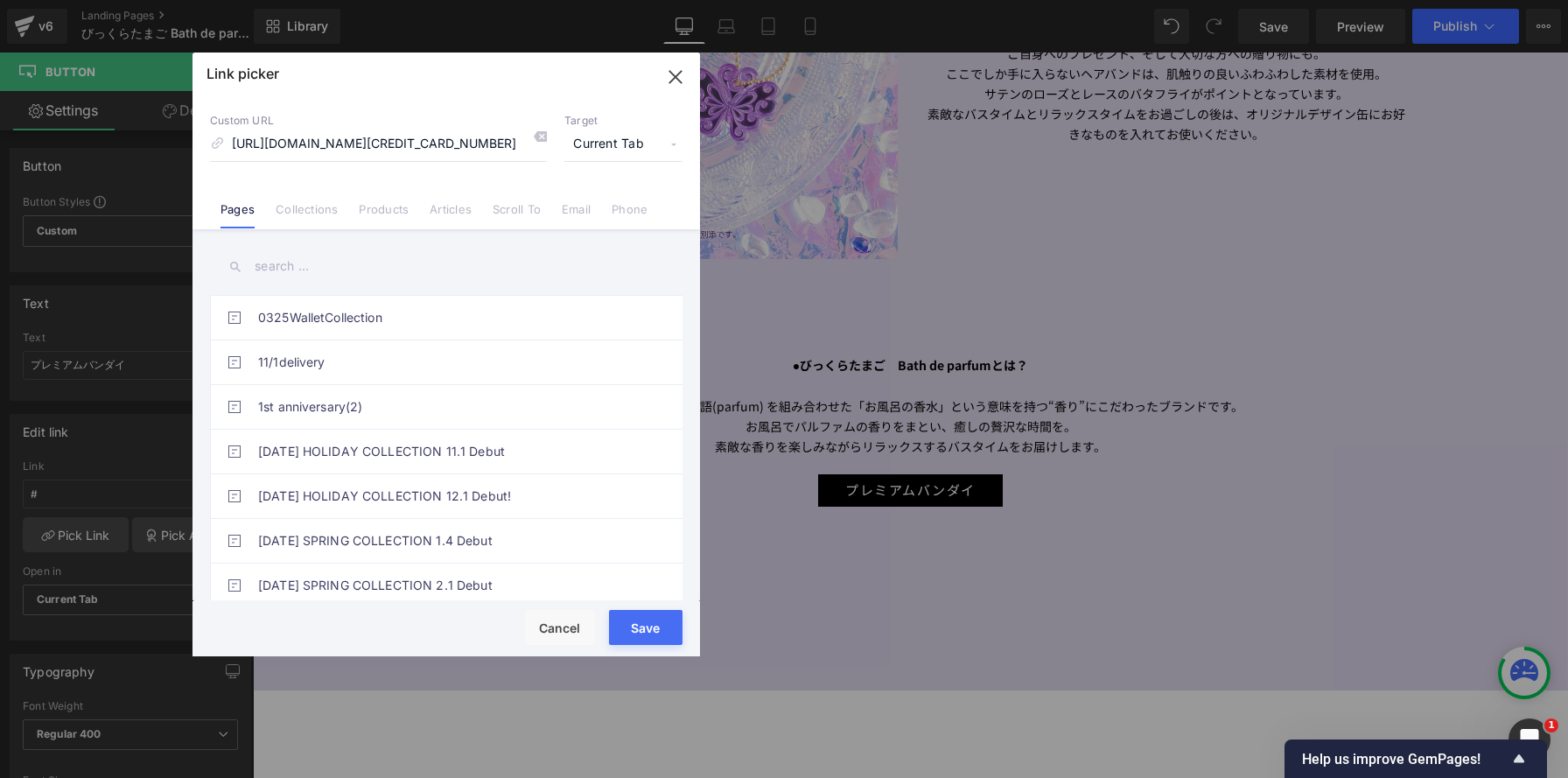
click at [615, 145] on span "Current Tab" at bounding box center [623, 144] width 118 height 33
click at [612, 166] on li "Current Tab" at bounding box center [623, 176] width 136 height 30
drag, startPoint x: 610, startPoint y: 144, endPoint x: 608, endPoint y: 211, distance: 67.0
click at [610, 144] on span "Current Tab" at bounding box center [623, 144] width 118 height 33
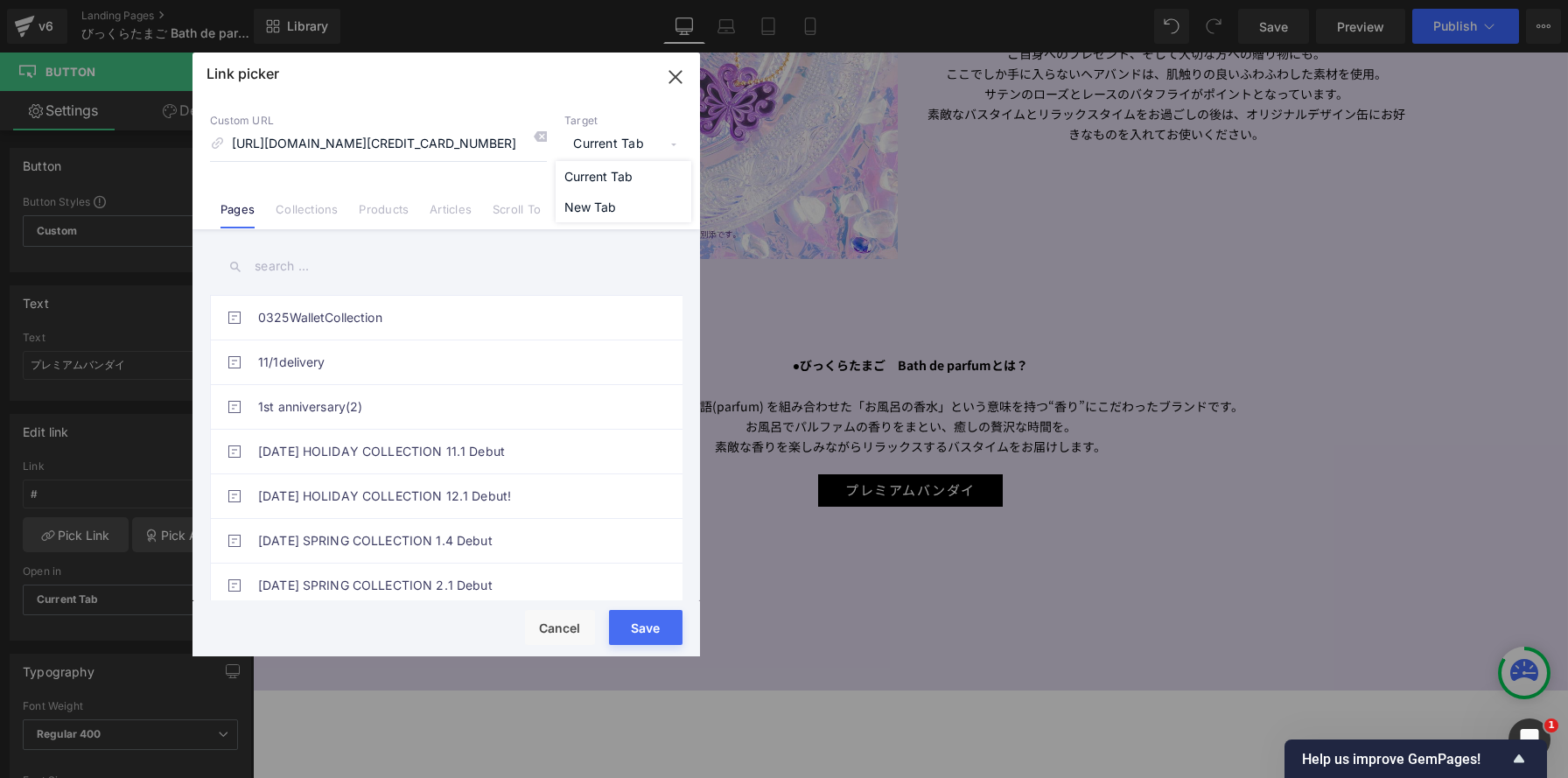
drag, startPoint x: 608, startPoint y: 207, endPoint x: 708, endPoint y: 616, distance: 421.0
click at [608, 207] on li "New Tab" at bounding box center [623, 207] width 136 height 30
click at [646, 603] on div "Save Cancel" at bounding box center [446, 629] width 507 height 55
drag, startPoint x: 654, startPoint y: 623, endPoint x: 587, endPoint y: 488, distance: 150.7
click at [654, 623] on button "Save" at bounding box center [646, 627] width 73 height 35
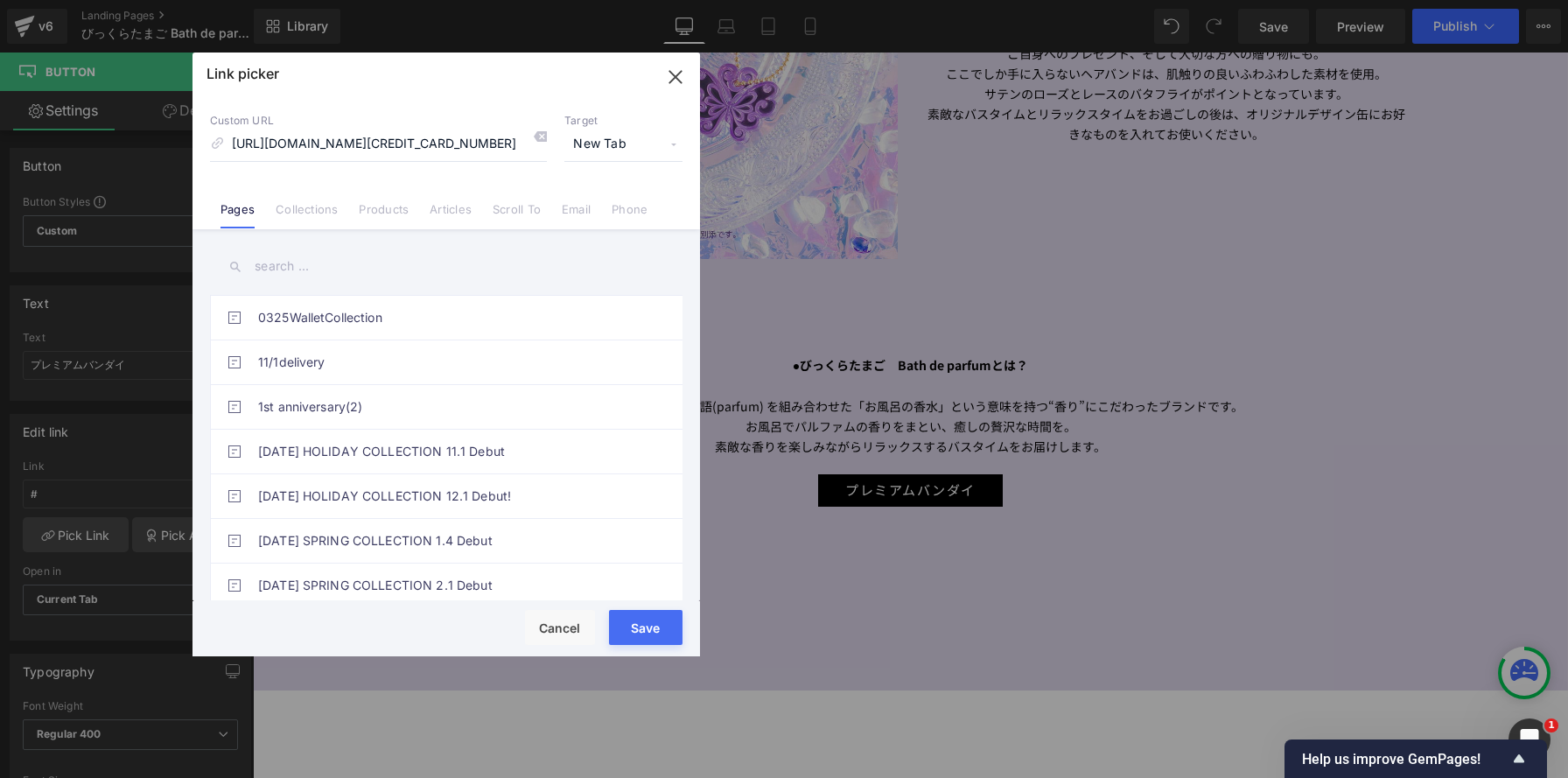
type input "https://bandai-lifestyle.jp/products/details.php?detail=4570118087928000"
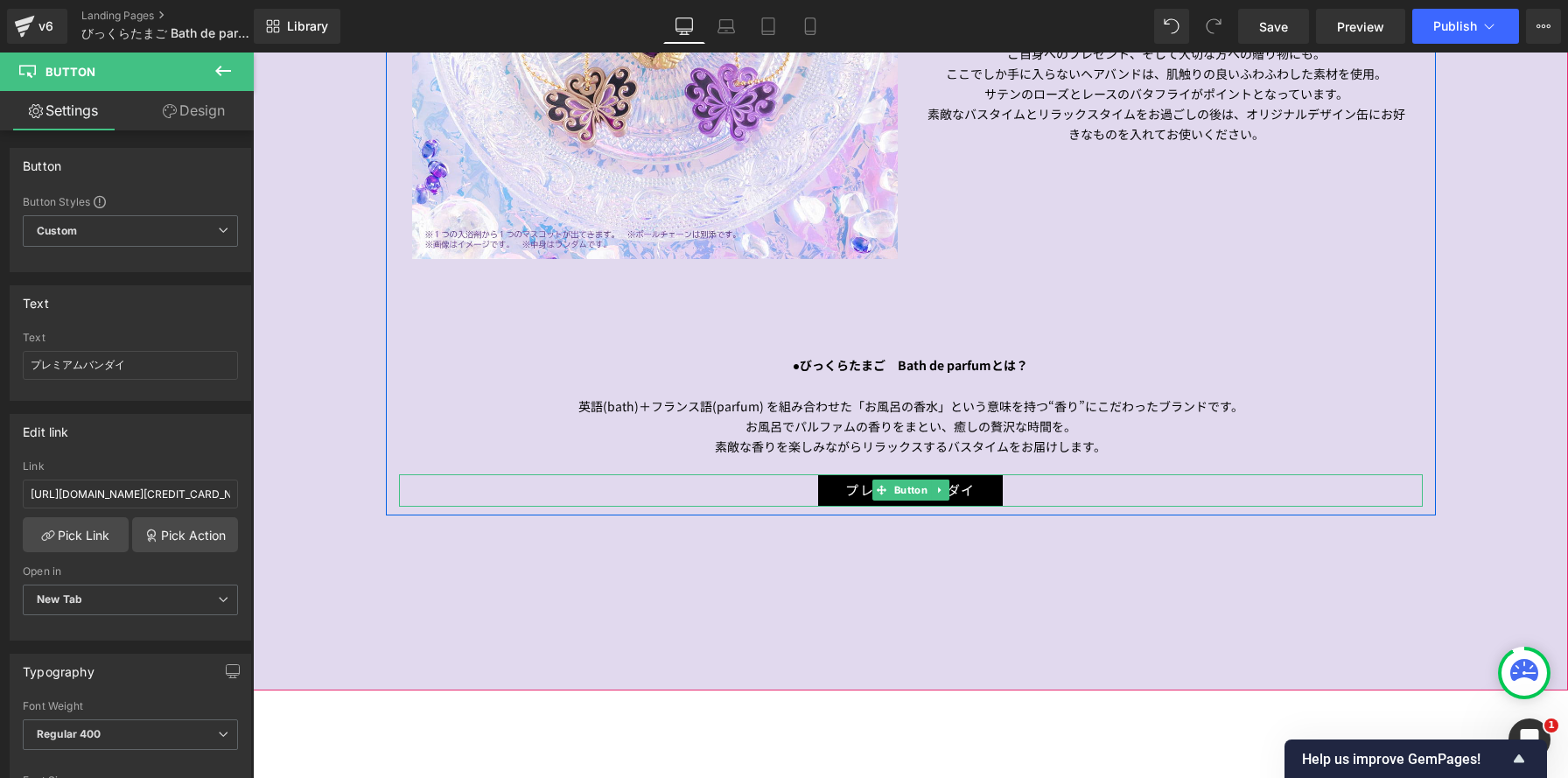
click at [787, 494] on div "プレミアムバンダイ" at bounding box center [911, 490] width 1024 height 32
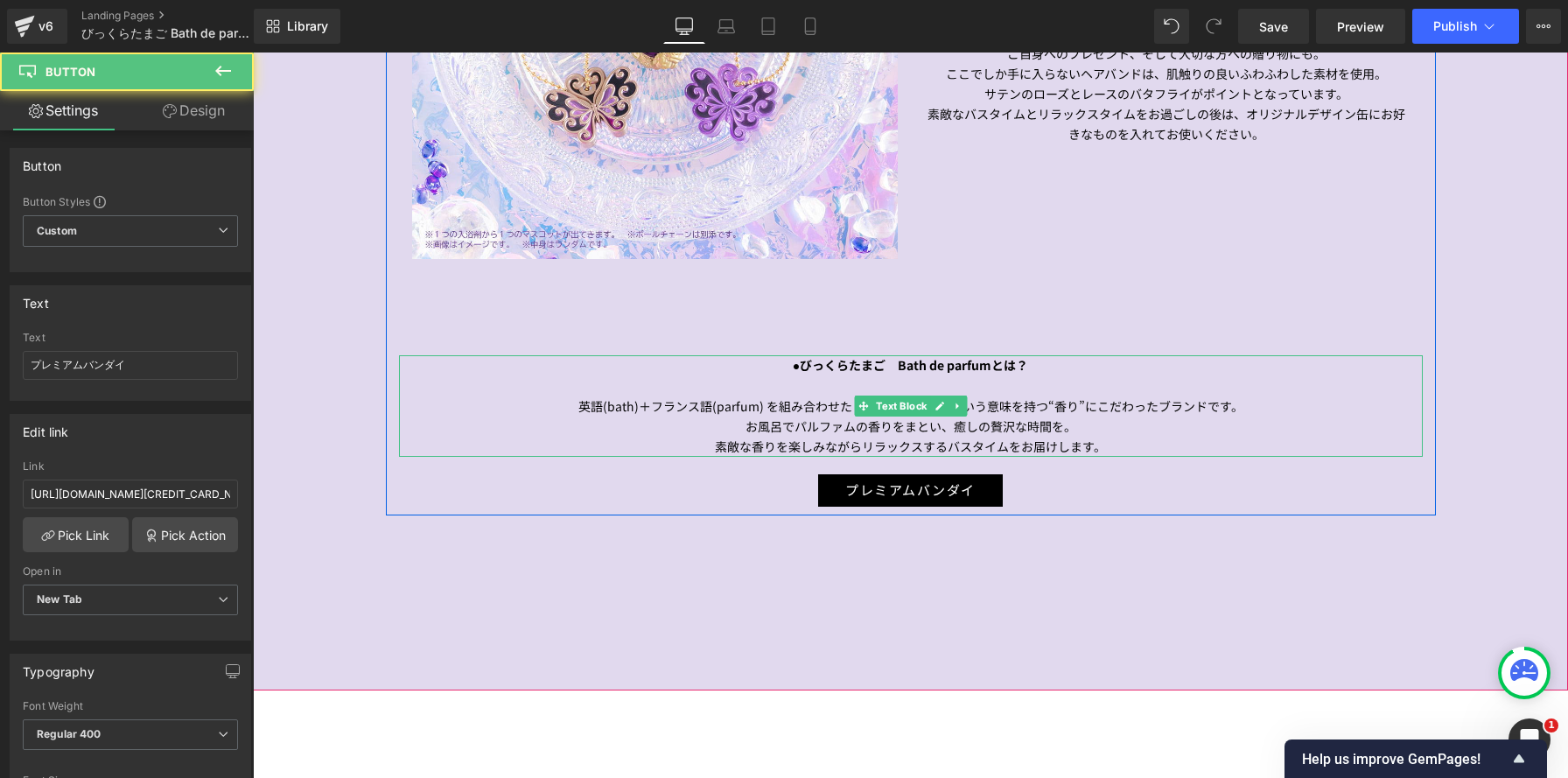
click at [1004, 450] on p "素敵な香りを楽しみながらリラックスするバスタイムをお届けします。" at bounding box center [911, 447] width 1024 height 21
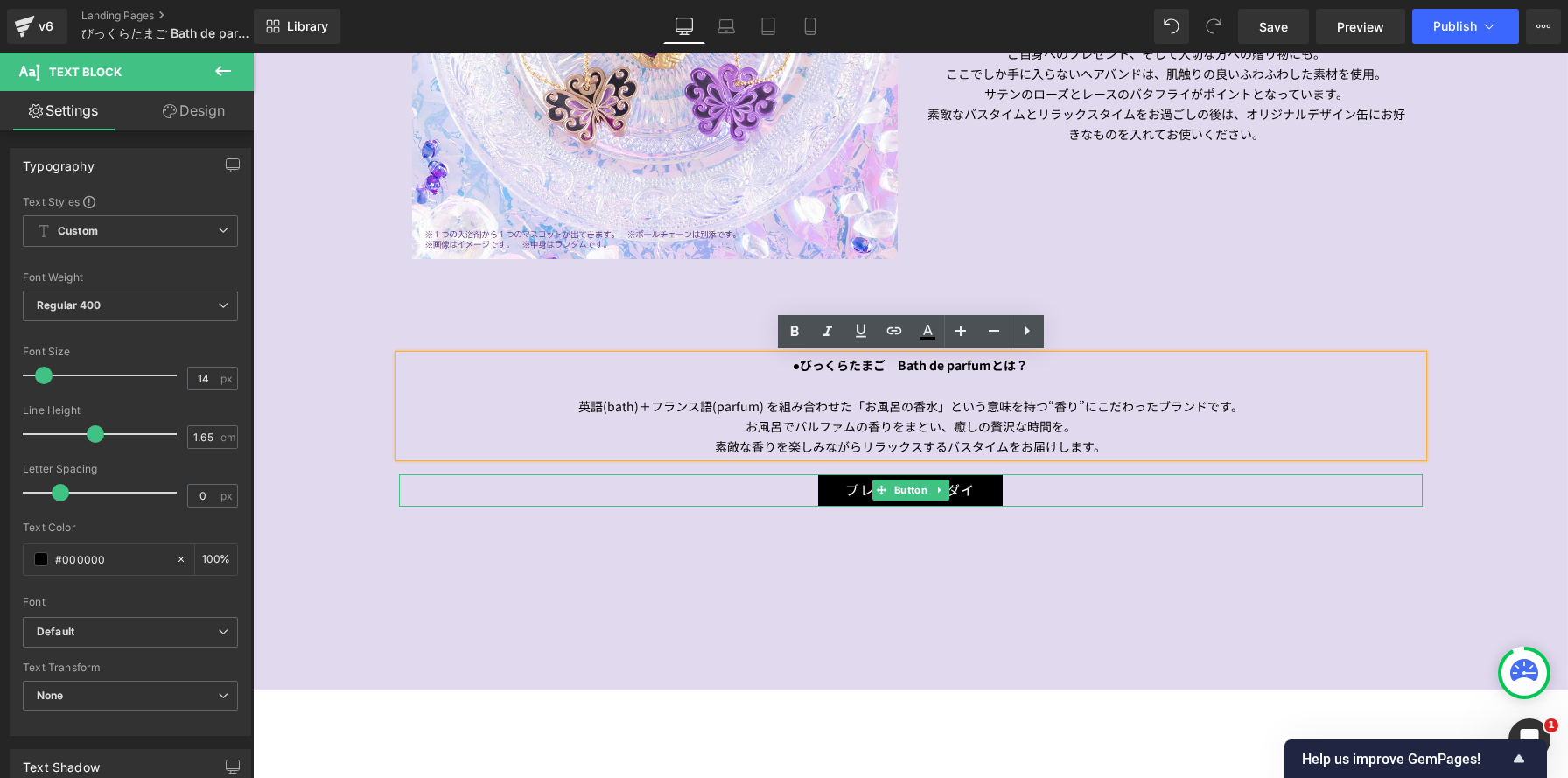
click at [677, 499] on div "プレミアムバンダイ" at bounding box center [911, 490] width 1024 height 32
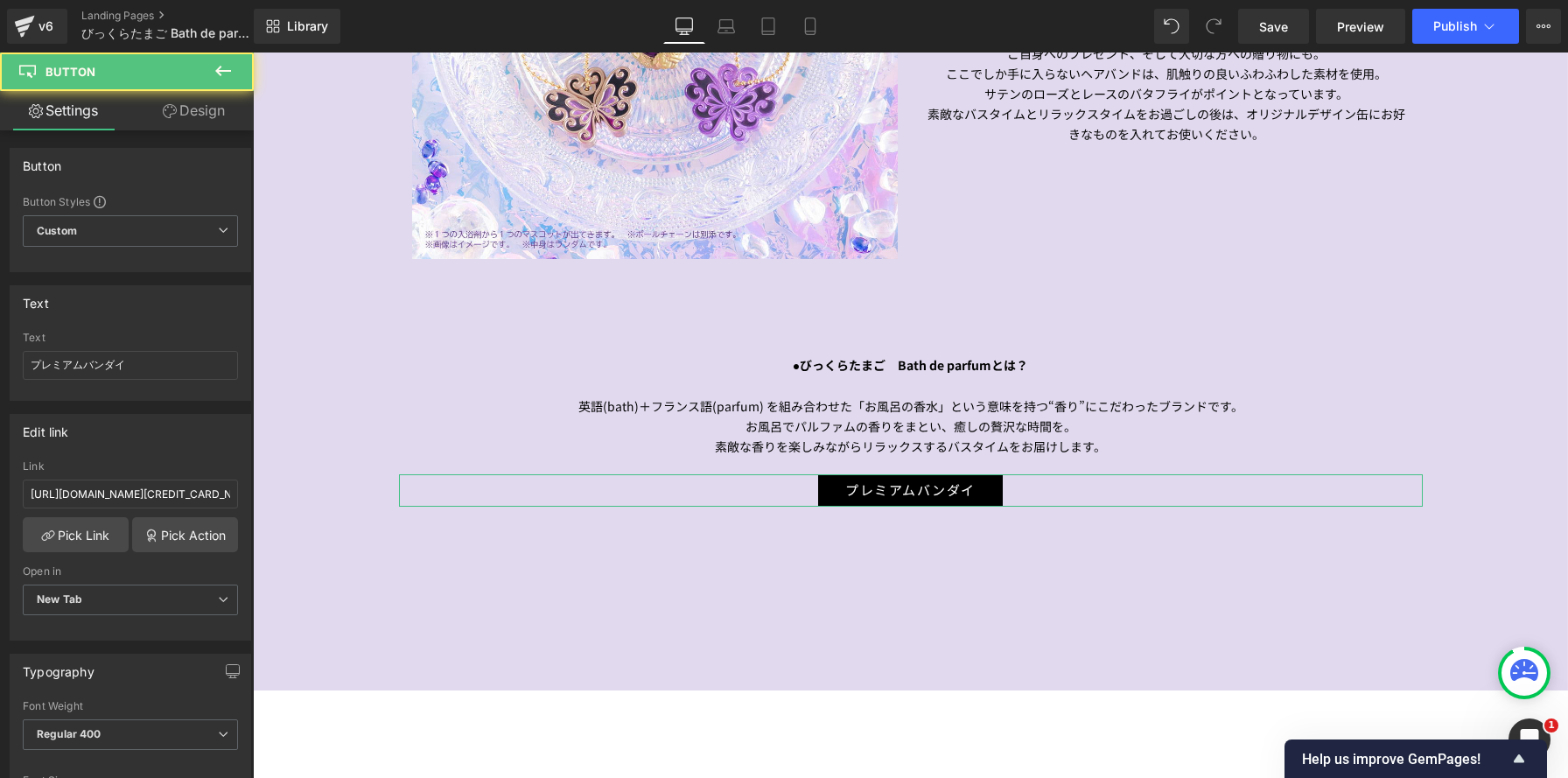
drag, startPoint x: 221, startPoint y: 112, endPoint x: 171, endPoint y: 213, distance: 112.7
click at [221, 112] on link "Design" at bounding box center [194, 111] width 127 height 39
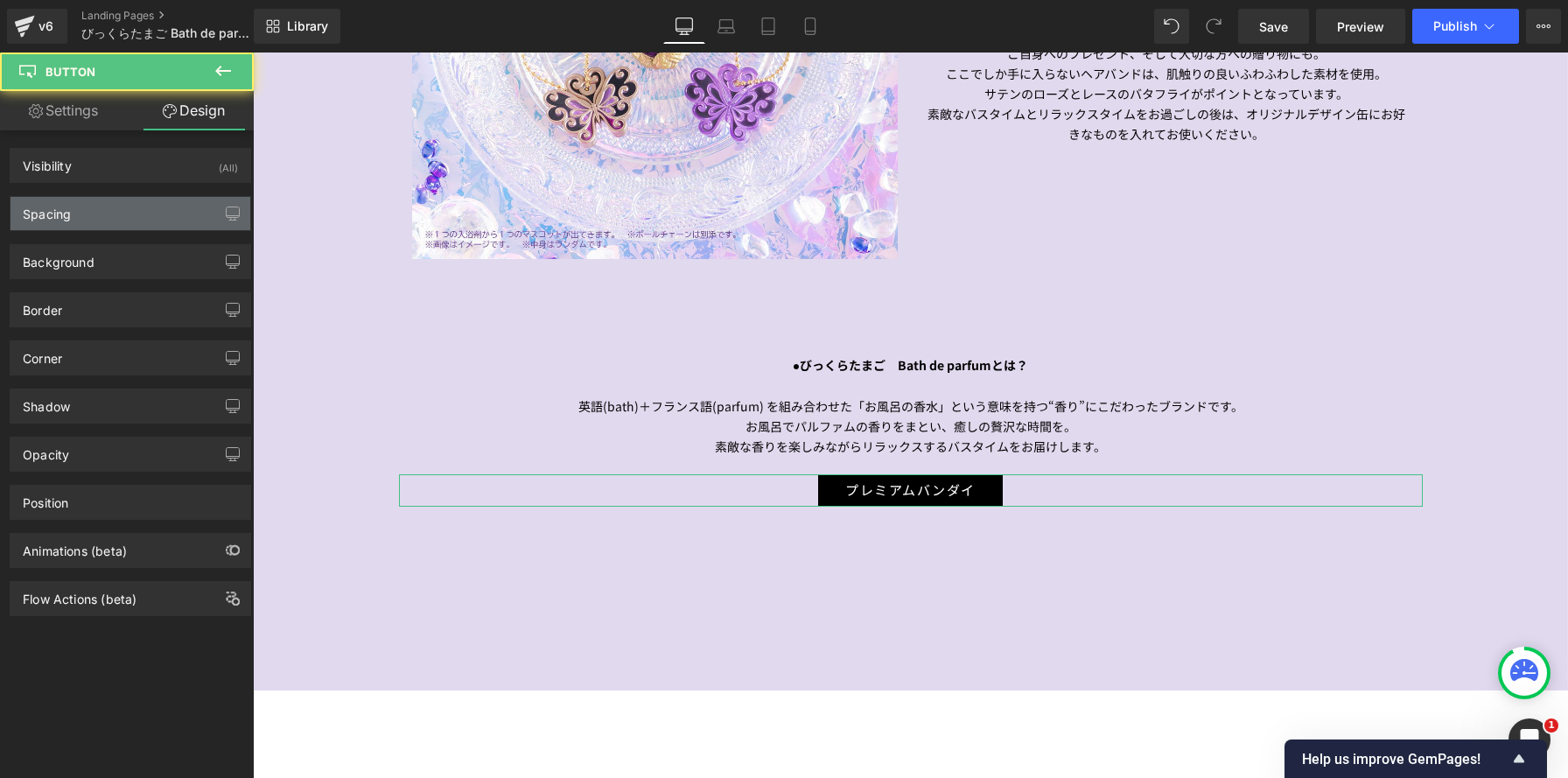
click at [171, 213] on div "Spacing" at bounding box center [130, 213] width 239 height 33
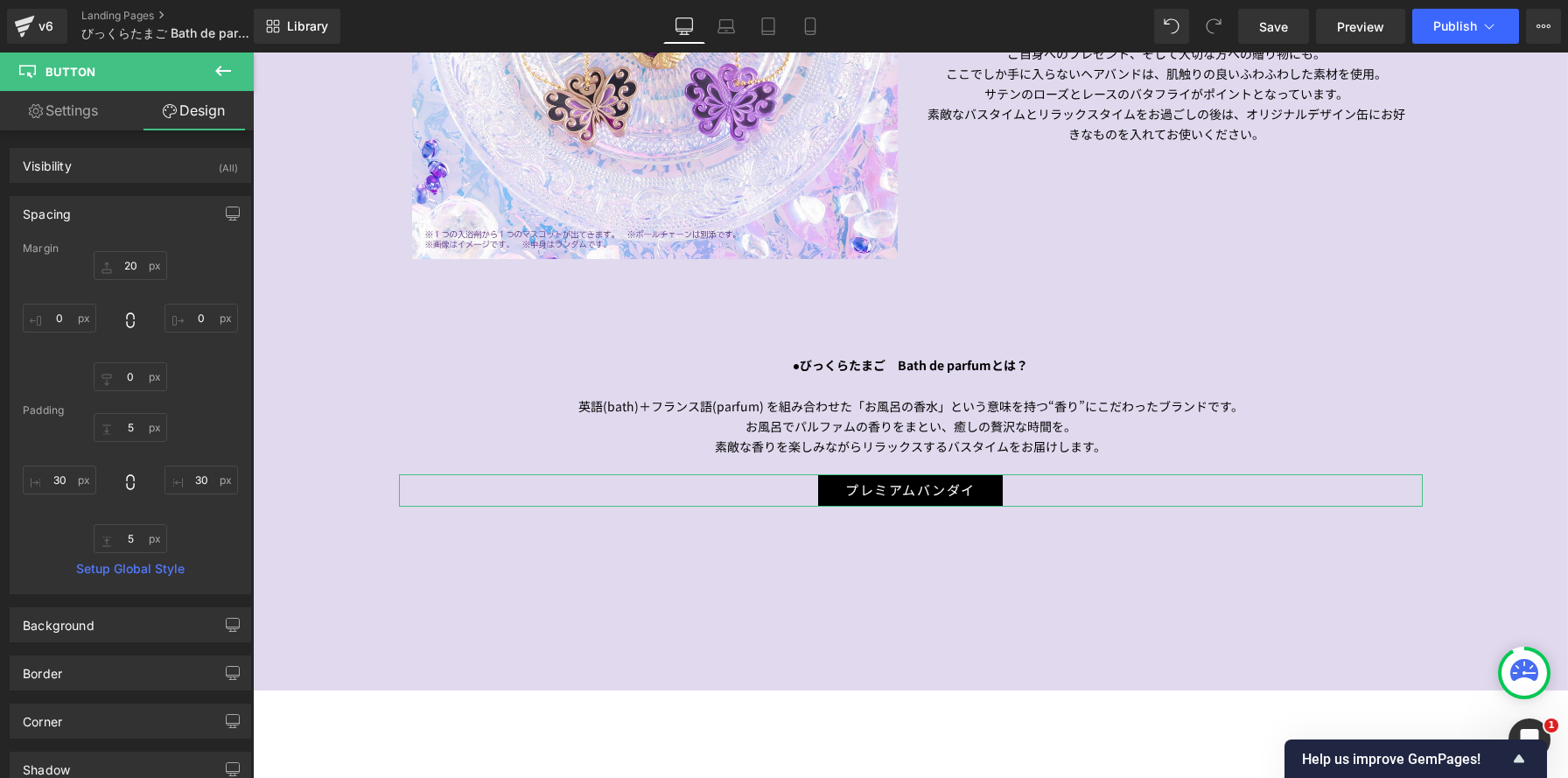
type input "20"
type input "0"
type input "5"
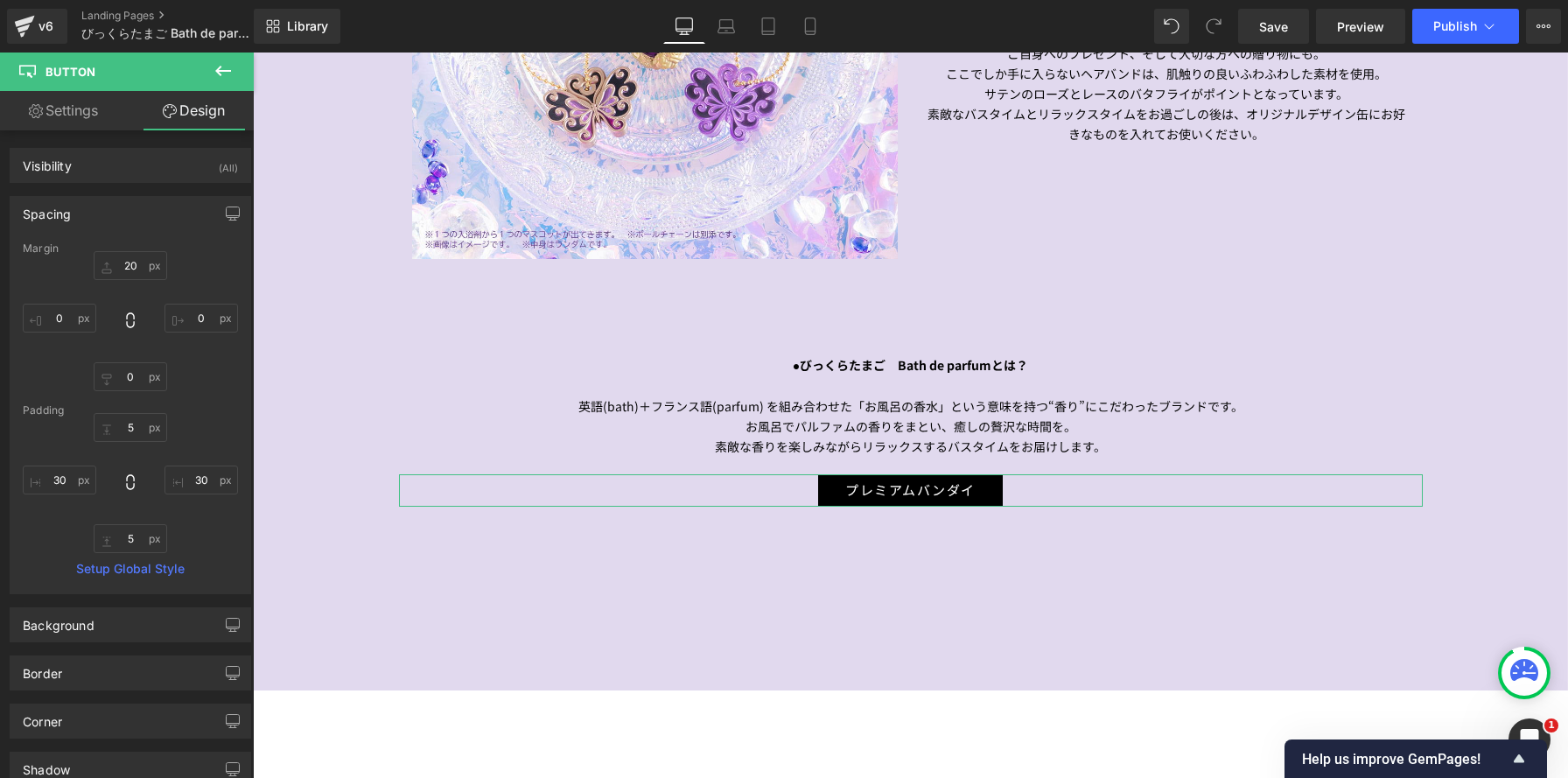
type input "30"
type input "5"
type input "30"
click at [137, 260] on input "20" at bounding box center [130, 265] width 73 height 29
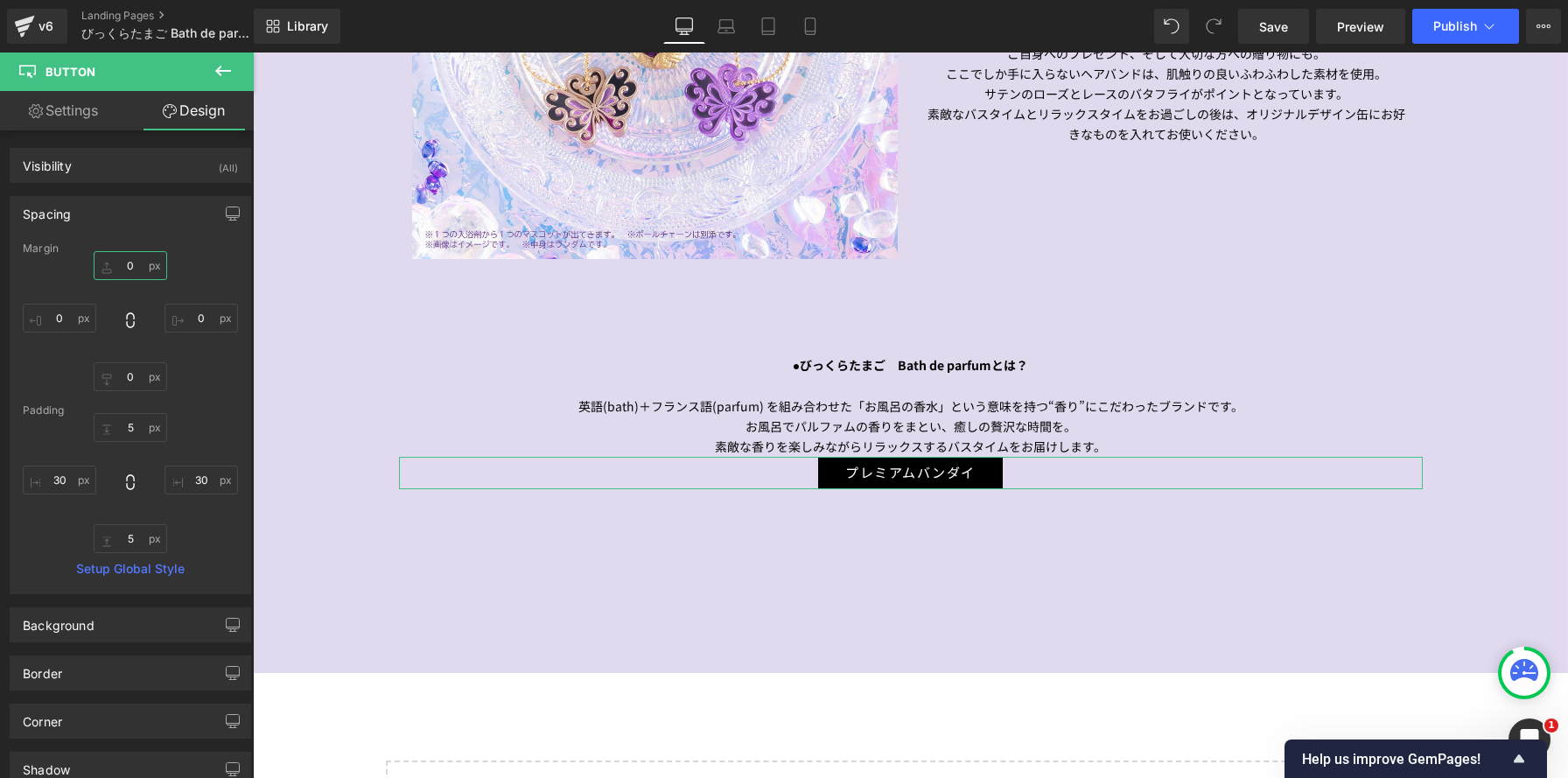
scroll to position [3360, 1315]
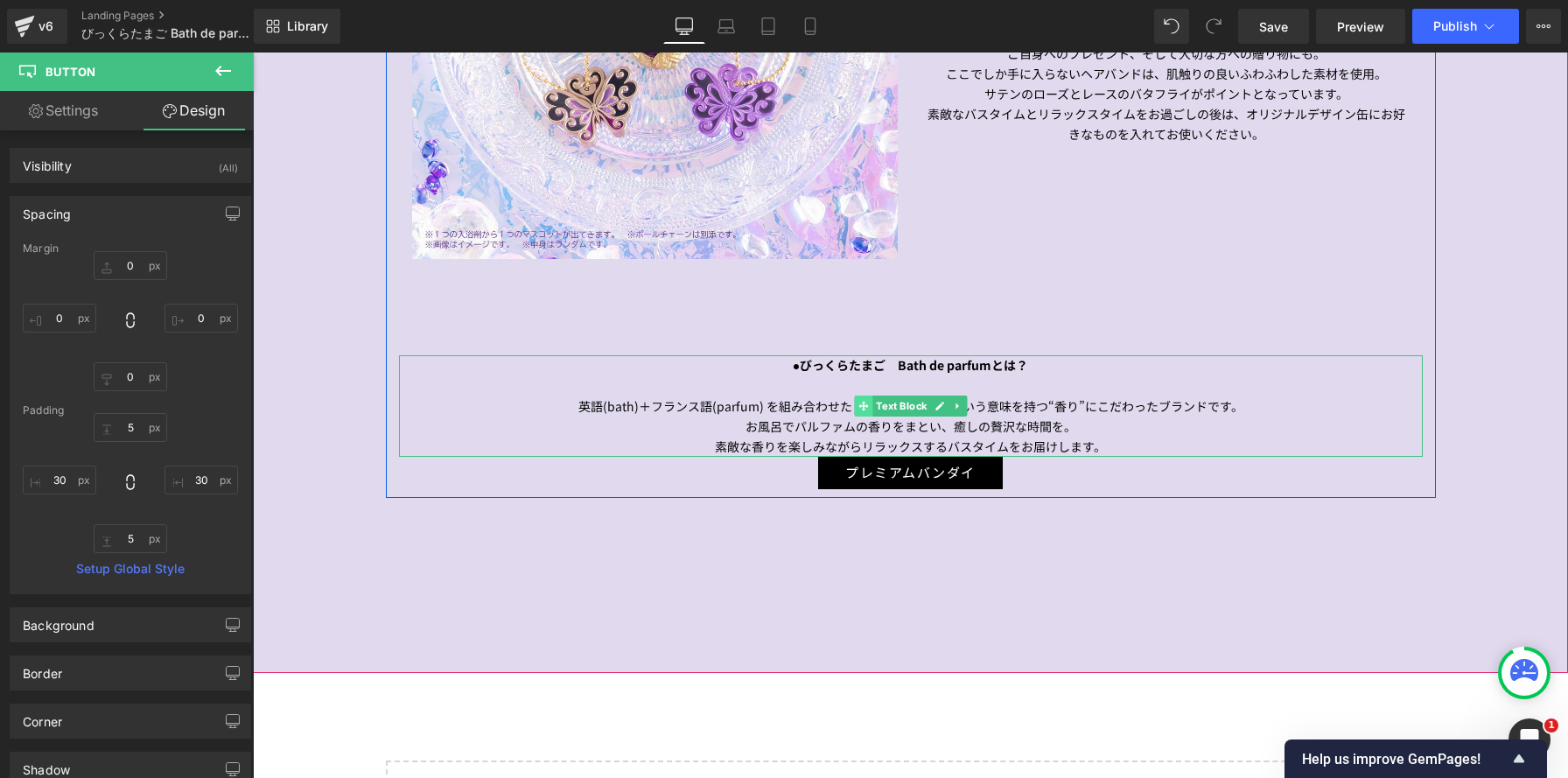
click at [869, 402] on span at bounding box center [863, 406] width 19 height 21
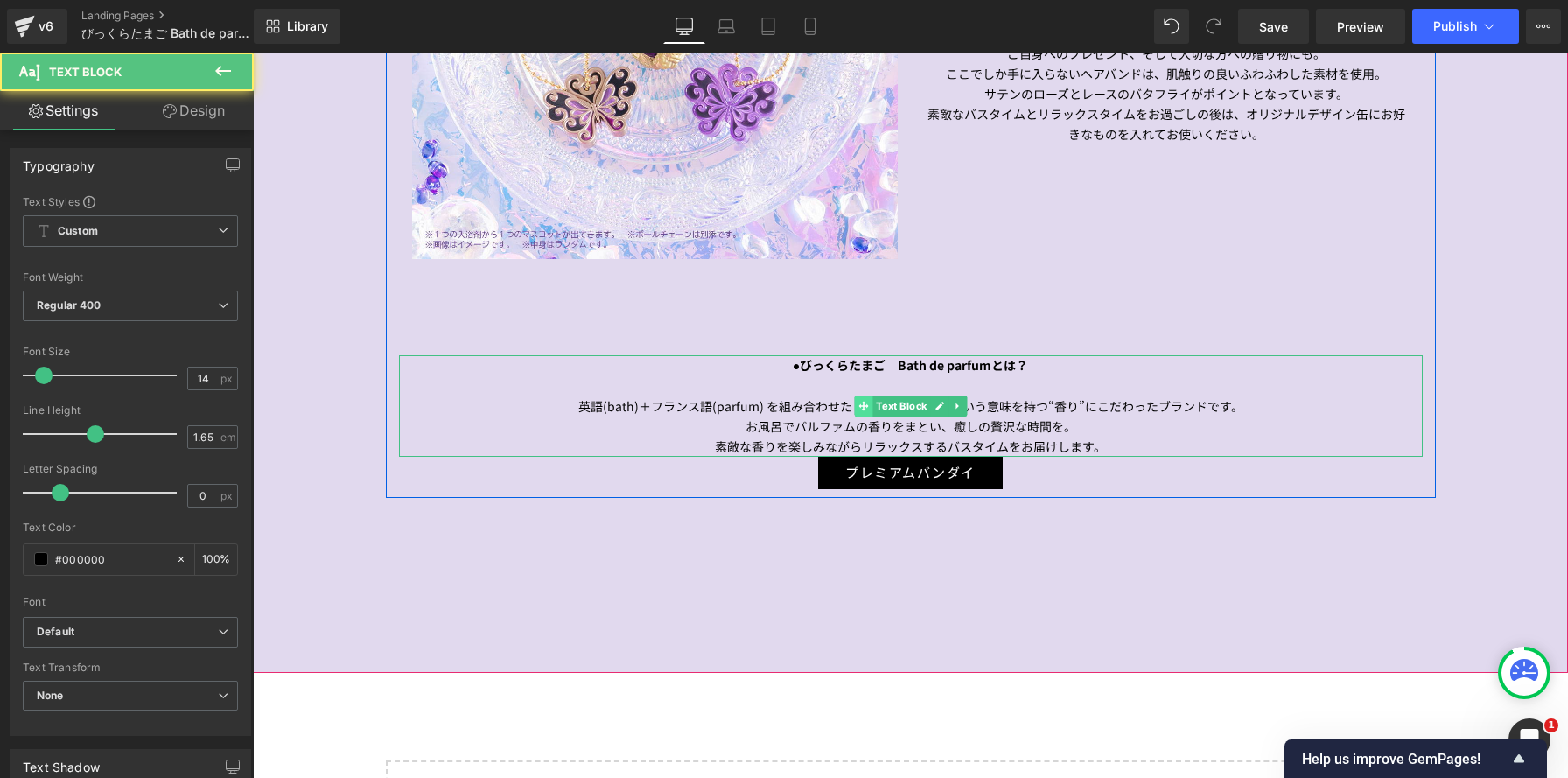
click at [865, 406] on icon at bounding box center [863, 406] width 10 height 10
click at [954, 406] on icon at bounding box center [957, 406] width 10 height 11
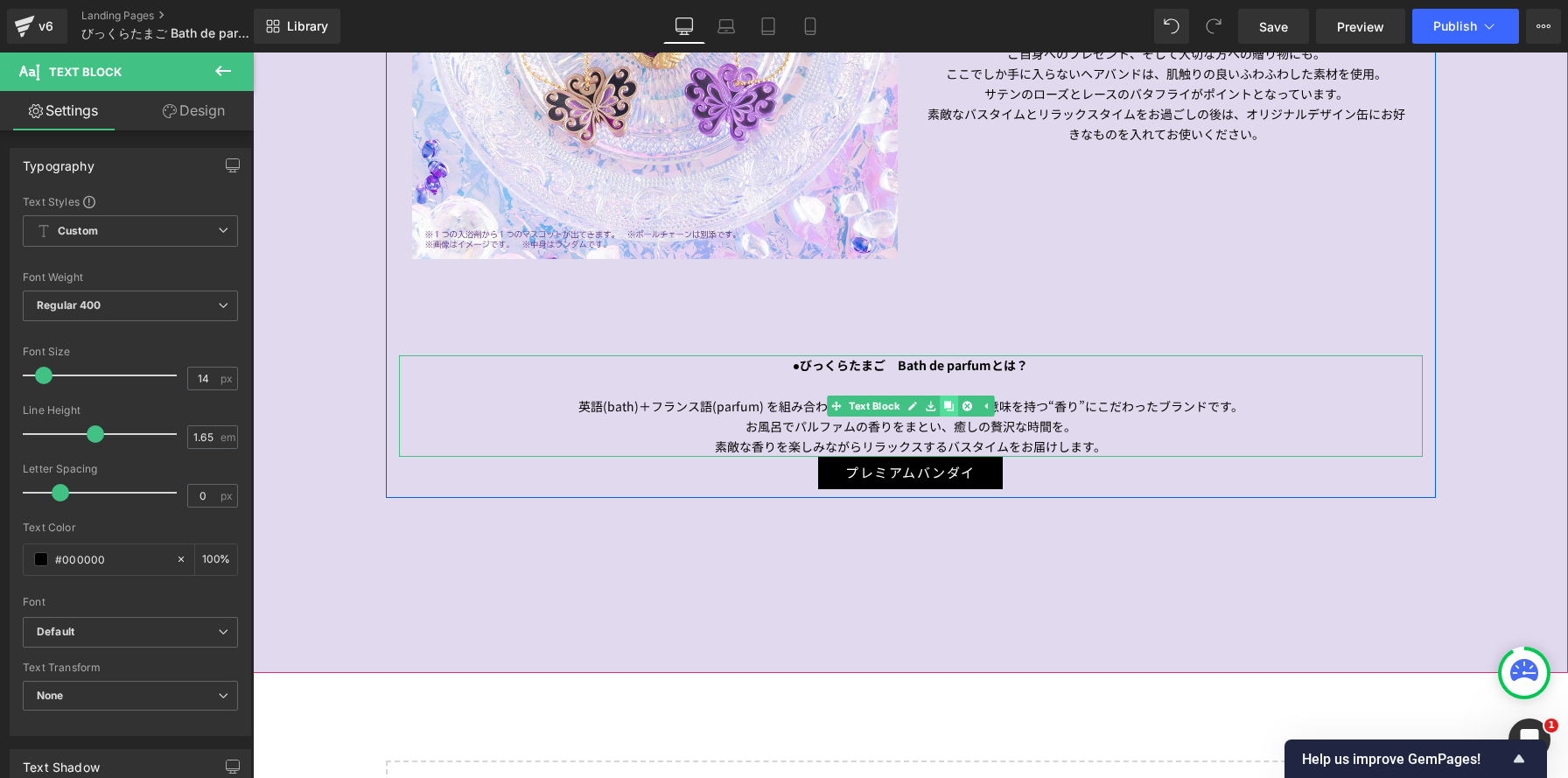
click at [946, 410] on icon at bounding box center [948, 406] width 10 height 11
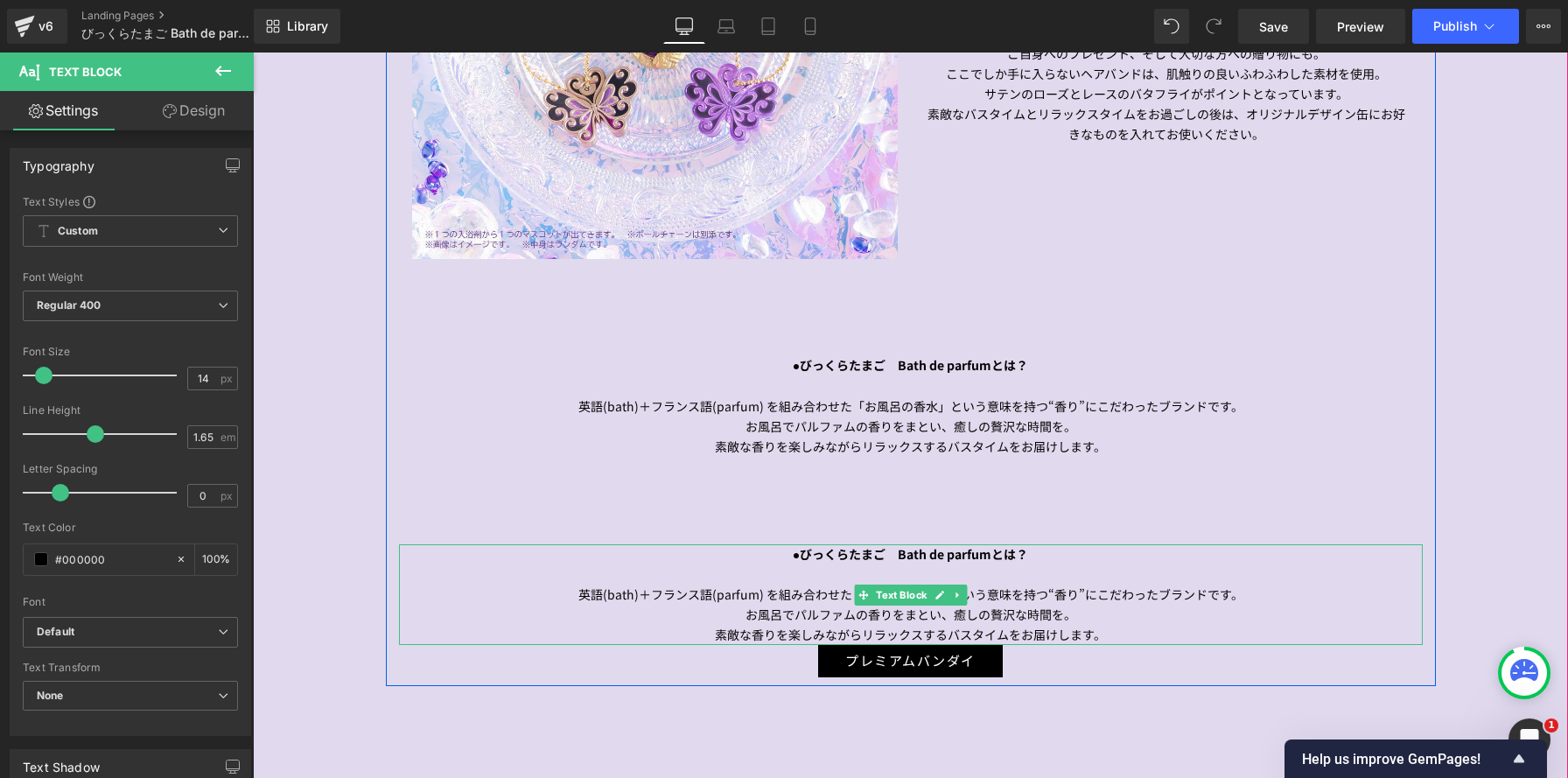
drag, startPoint x: 782, startPoint y: 549, endPoint x: 1080, endPoint y: 632, distance: 309.3
click at [1063, 639] on div "●びっくらたまご　Bath de parfumとは？ 英語(bath)＋フランス語(parfum) を組み合わせた「お風呂の香水」という意味を持つ“香り”にこ…" at bounding box center [911, 595] width 1024 height 101
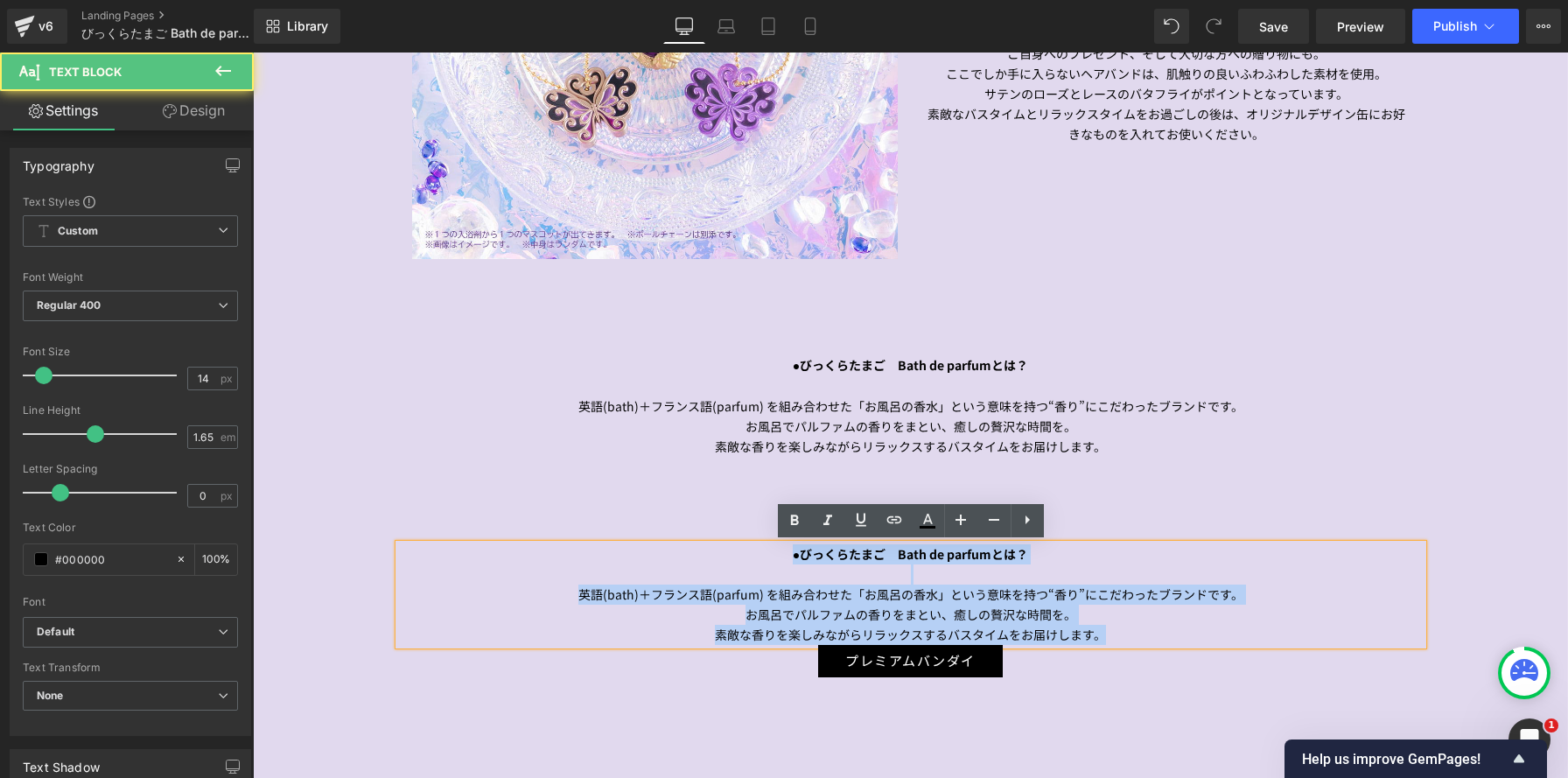
drag, startPoint x: 1105, startPoint y: 634, endPoint x: 756, endPoint y: 531, distance: 363.9
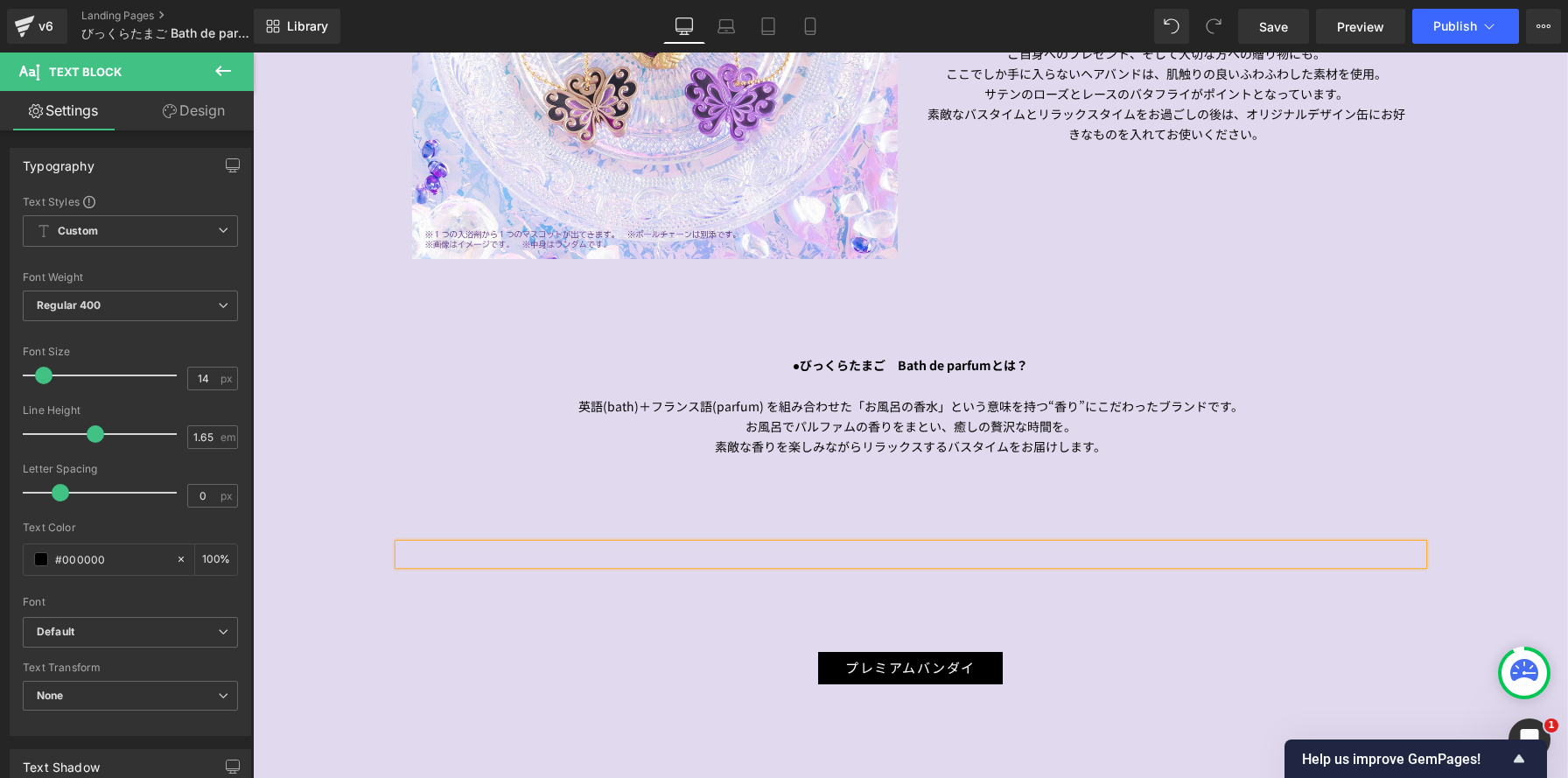
scroll to position [3468, 1315]
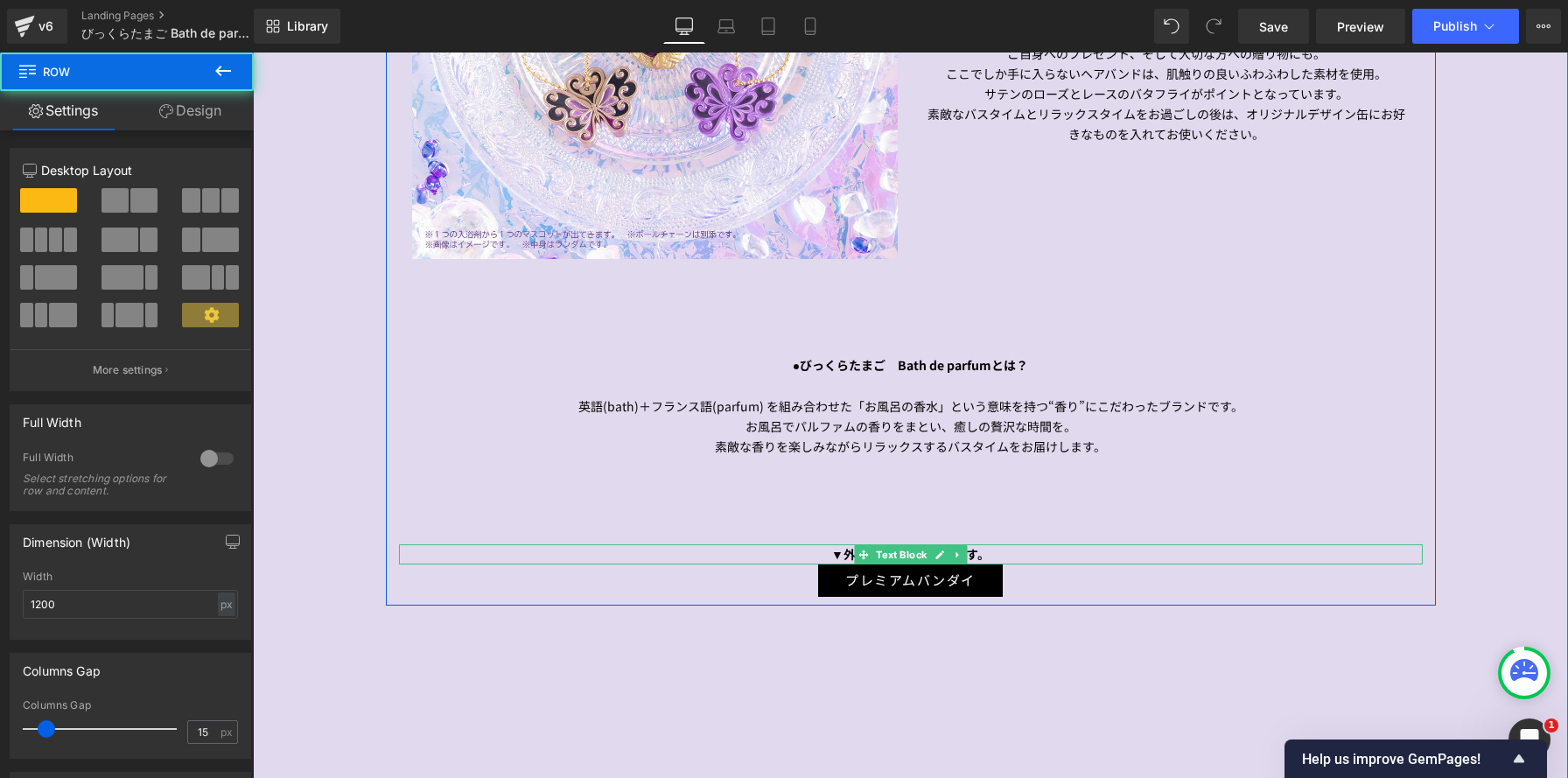
click at [774, 550] on div "▼外部サイトに移動します。" at bounding box center [911, 555] width 1024 height 21
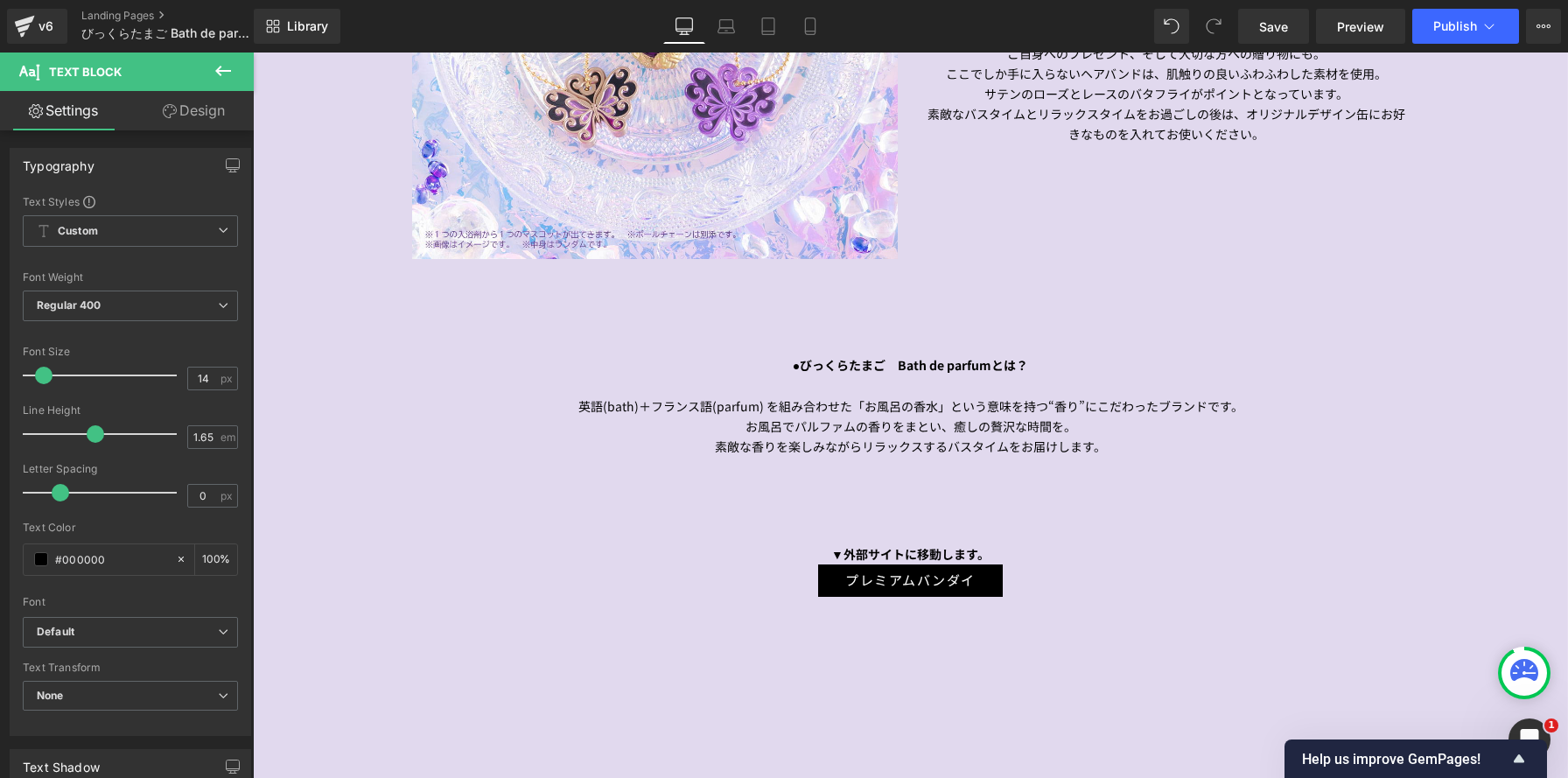
drag, startPoint x: 198, startPoint y: 106, endPoint x: 192, endPoint y: 214, distance: 108.2
click at [198, 107] on link "Design" at bounding box center [194, 111] width 127 height 39
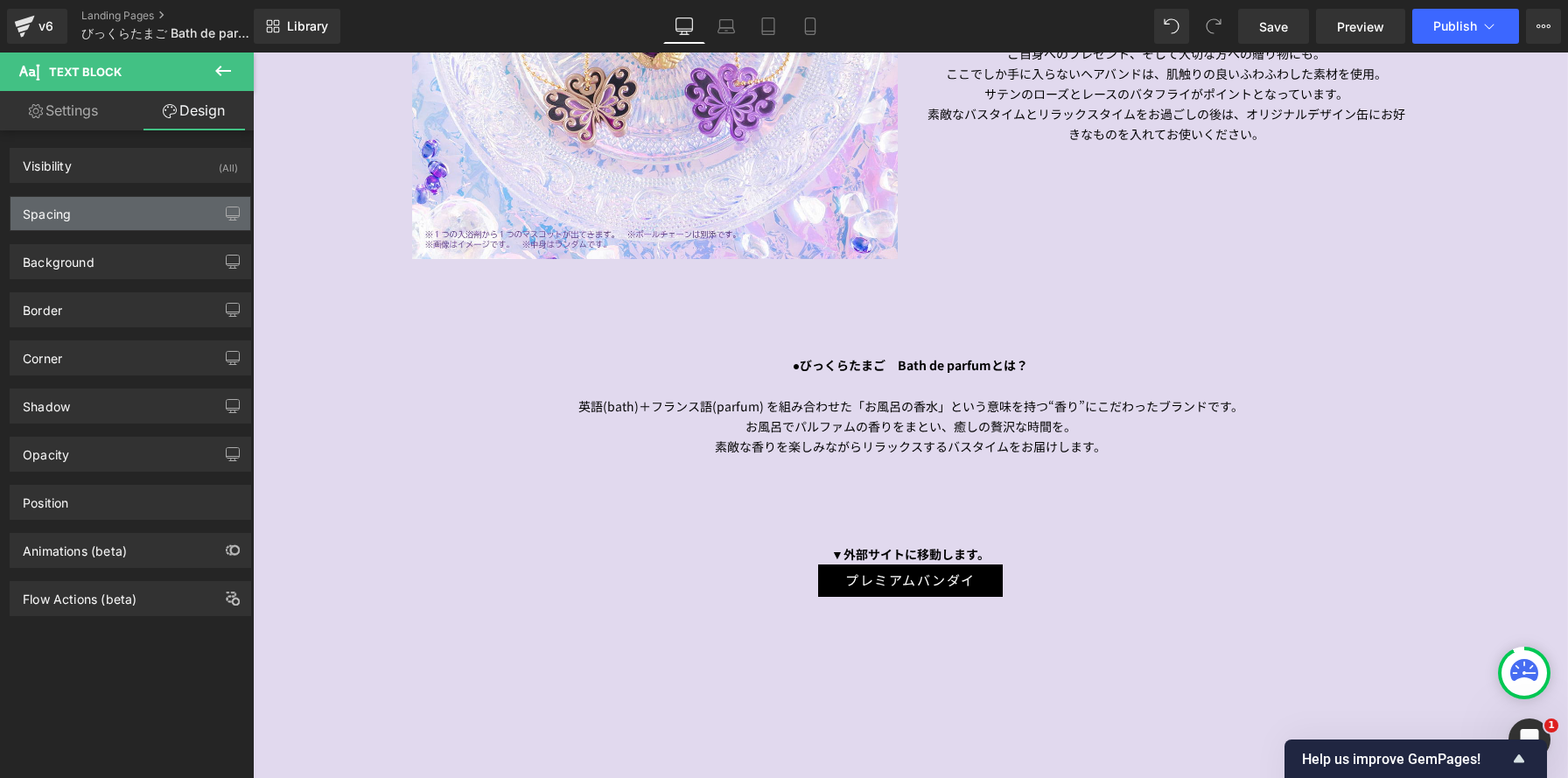
click at [192, 214] on div "Spacing" at bounding box center [130, 213] width 239 height 33
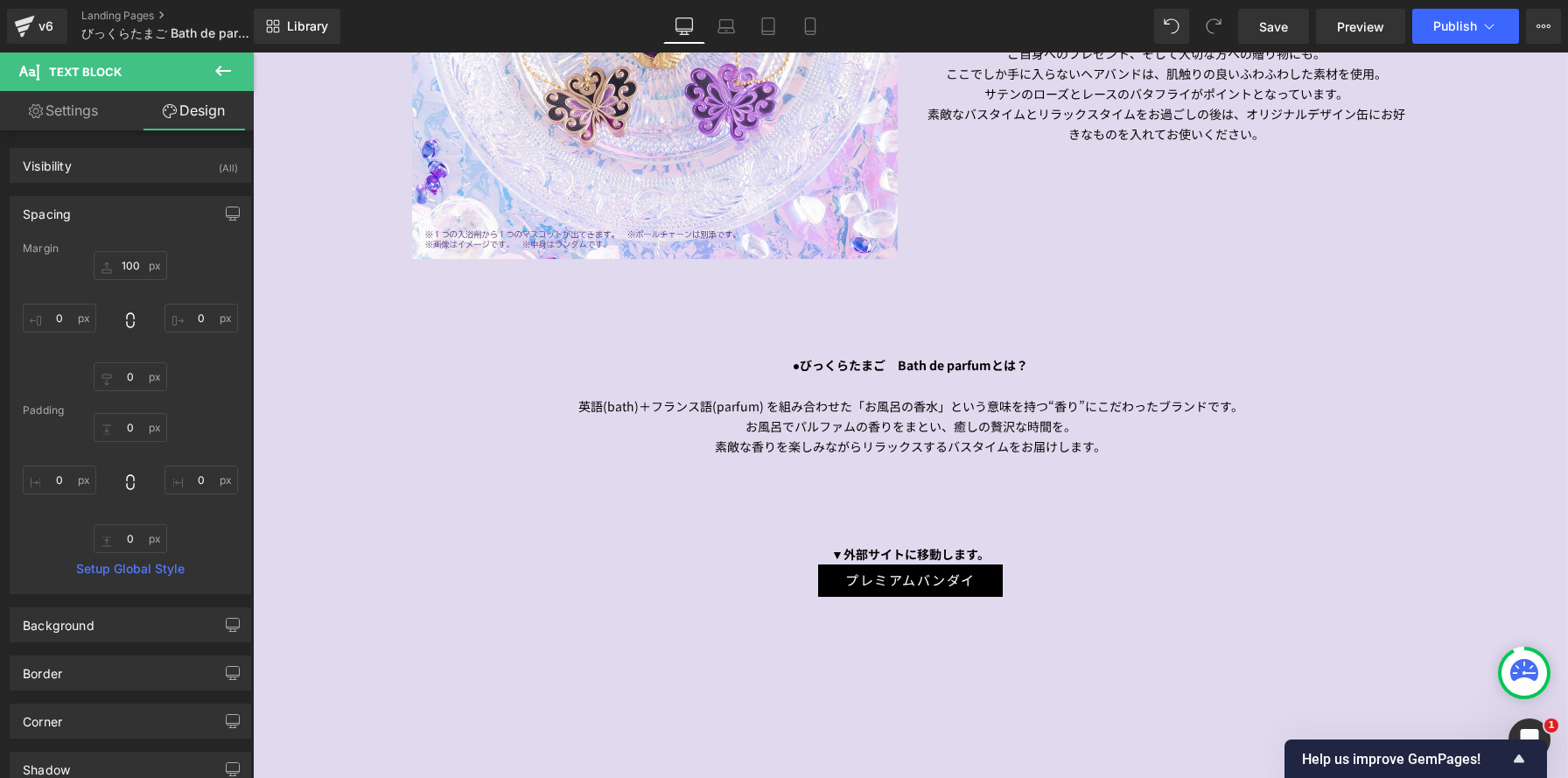
type input "100"
type input "0"
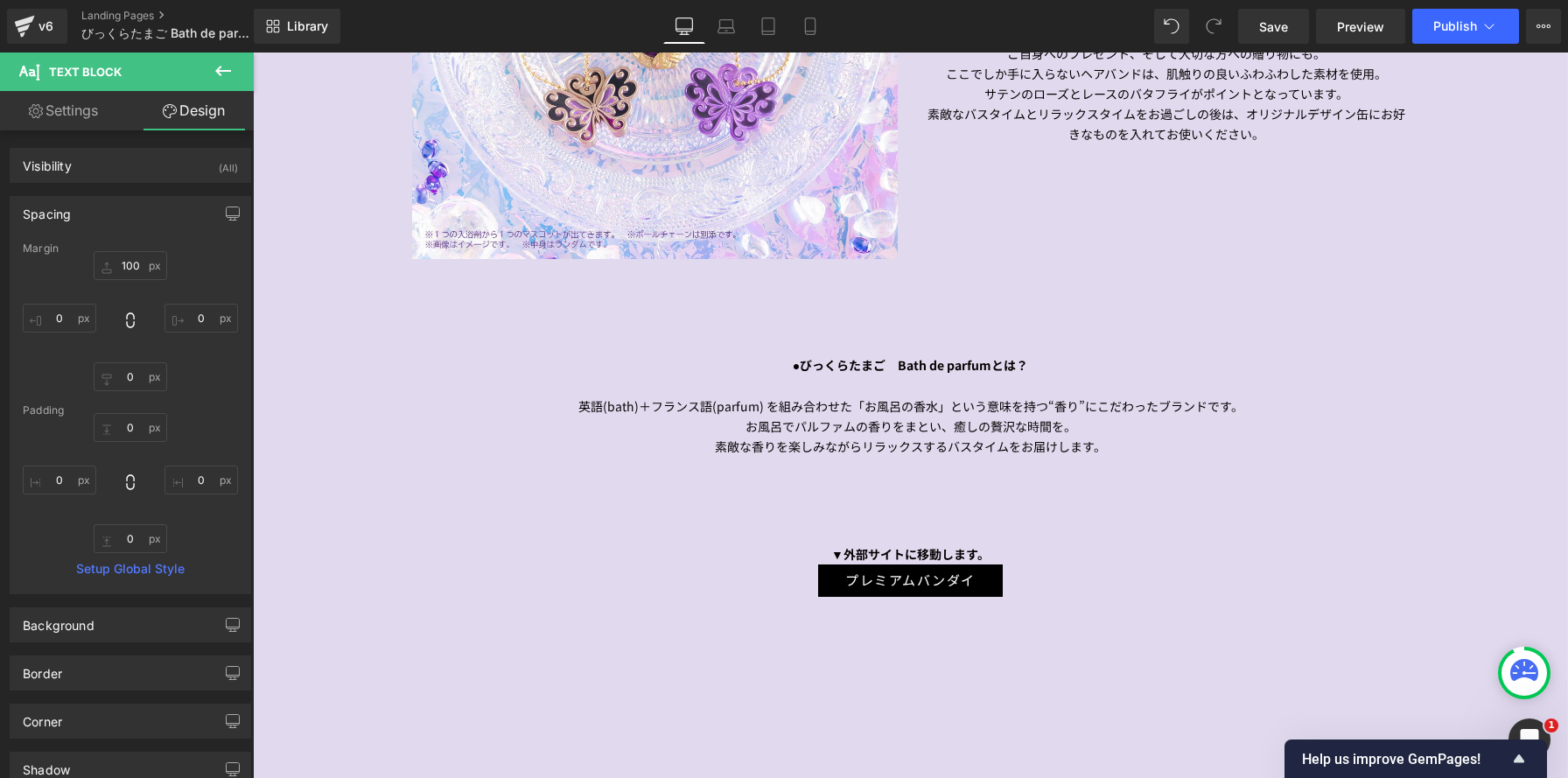
type input "0"
click at [136, 271] on input "100" at bounding box center [130, 265] width 73 height 29
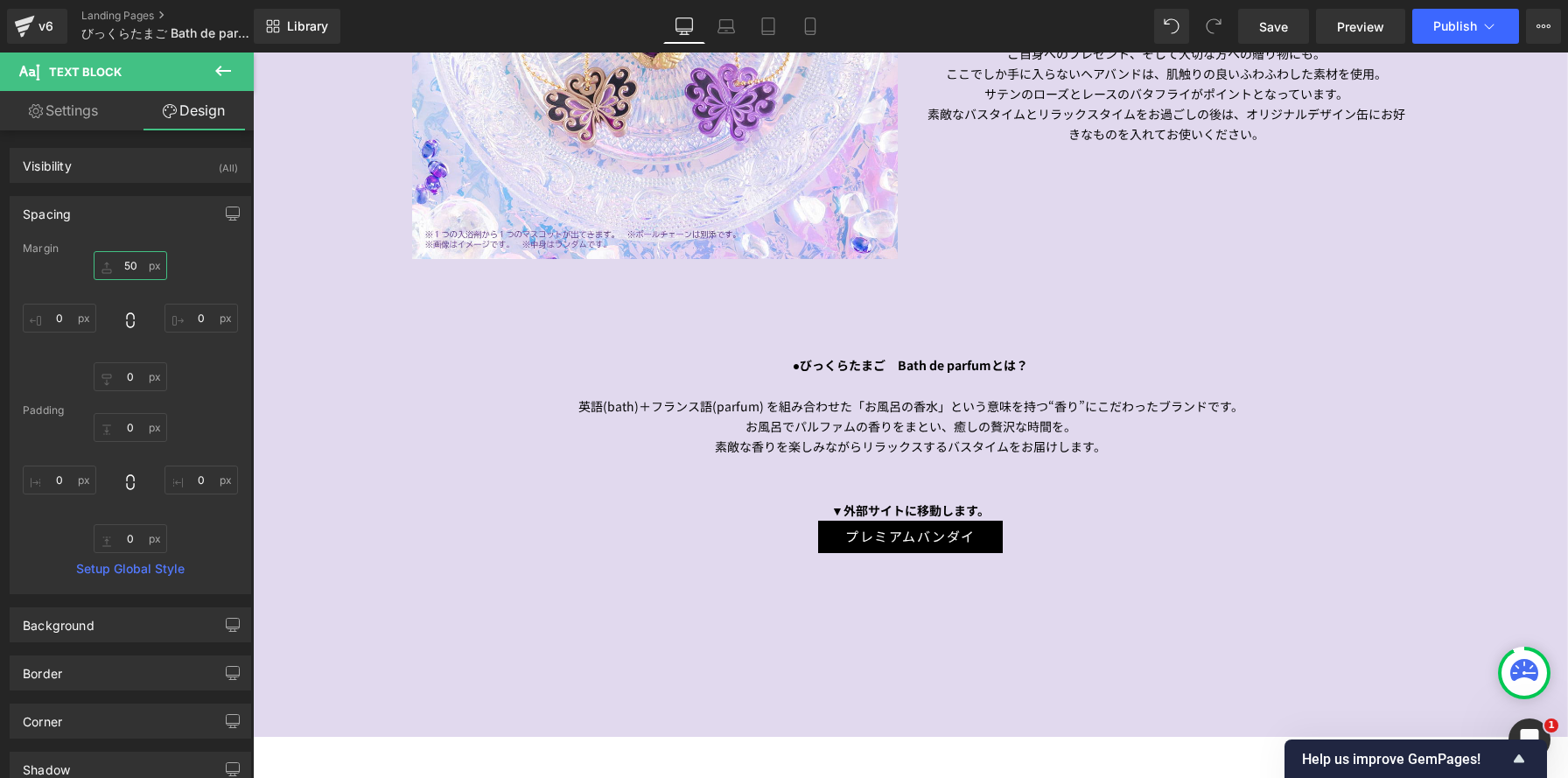
scroll to position [3424, 1315]
type input "50"
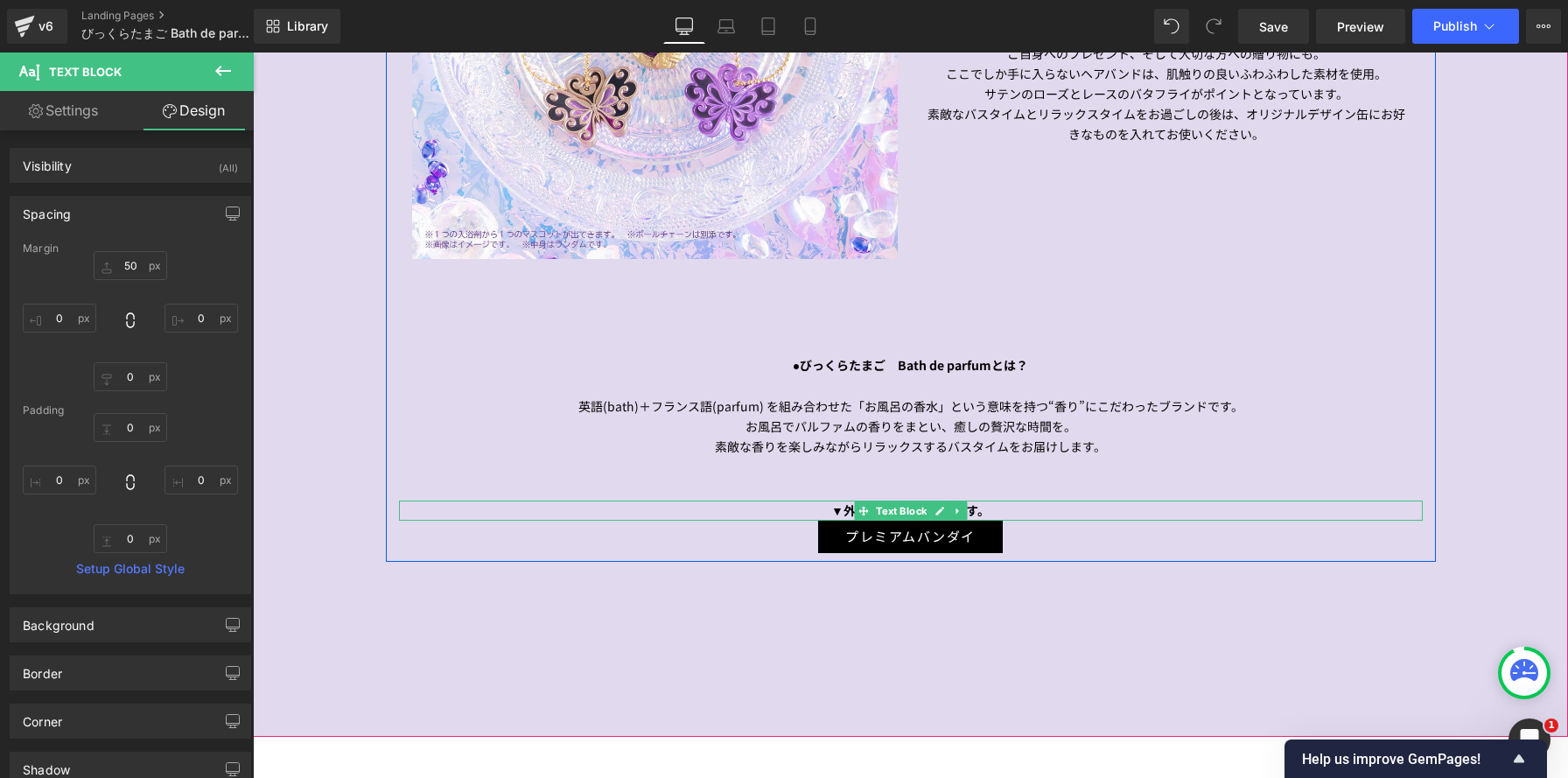
click at [831, 508] on b "▼外部サイトに移動します。" at bounding box center [910, 510] width 158 height 18
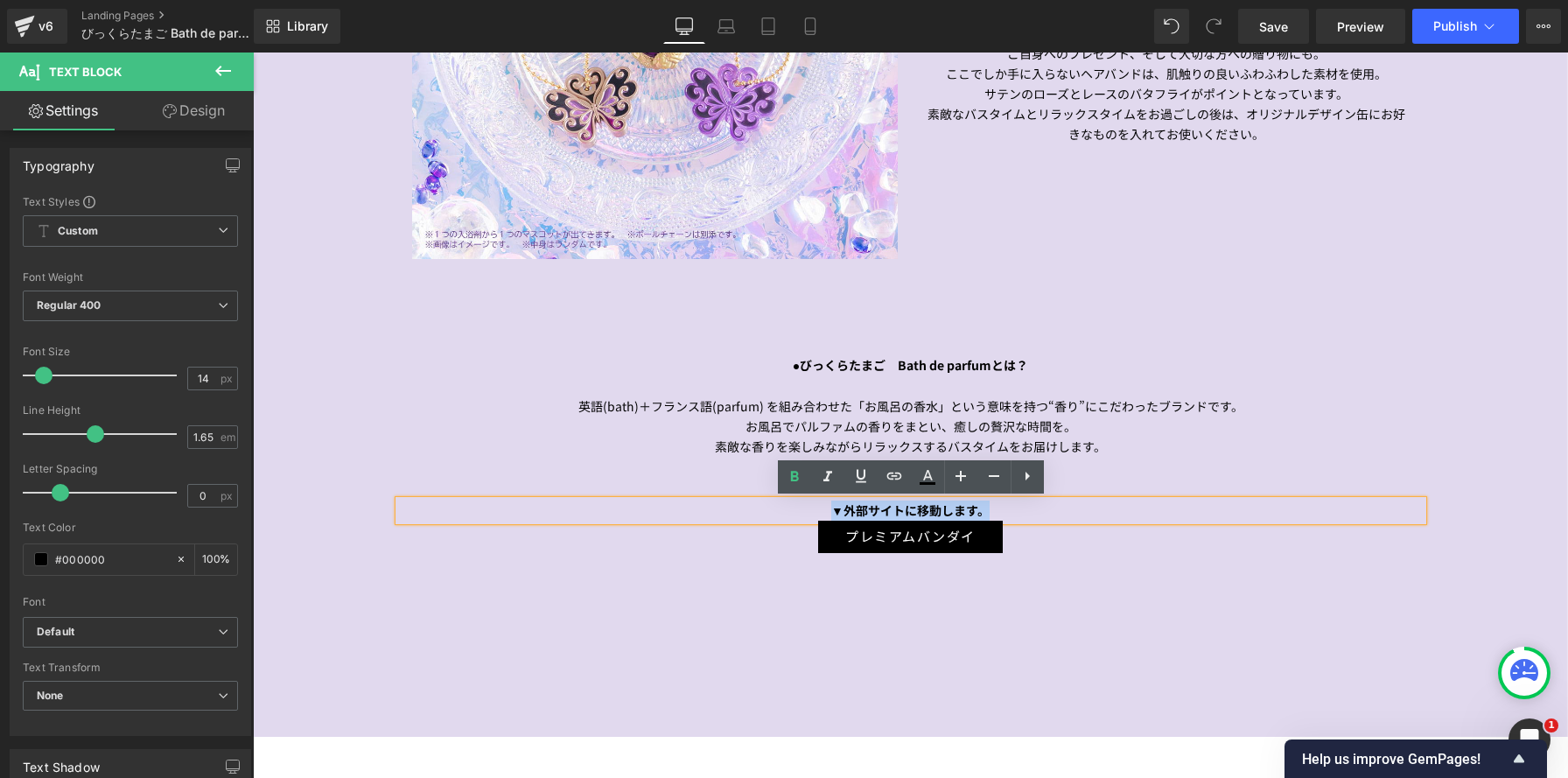
drag, startPoint x: 830, startPoint y: 510, endPoint x: 1031, endPoint y: 520, distance: 201.2
click at [1031, 520] on div "▼外部サイトに移動します。" at bounding box center [911, 511] width 1024 height 21
click at [798, 475] on icon at bounding box center [795, 477] width 21 height 21
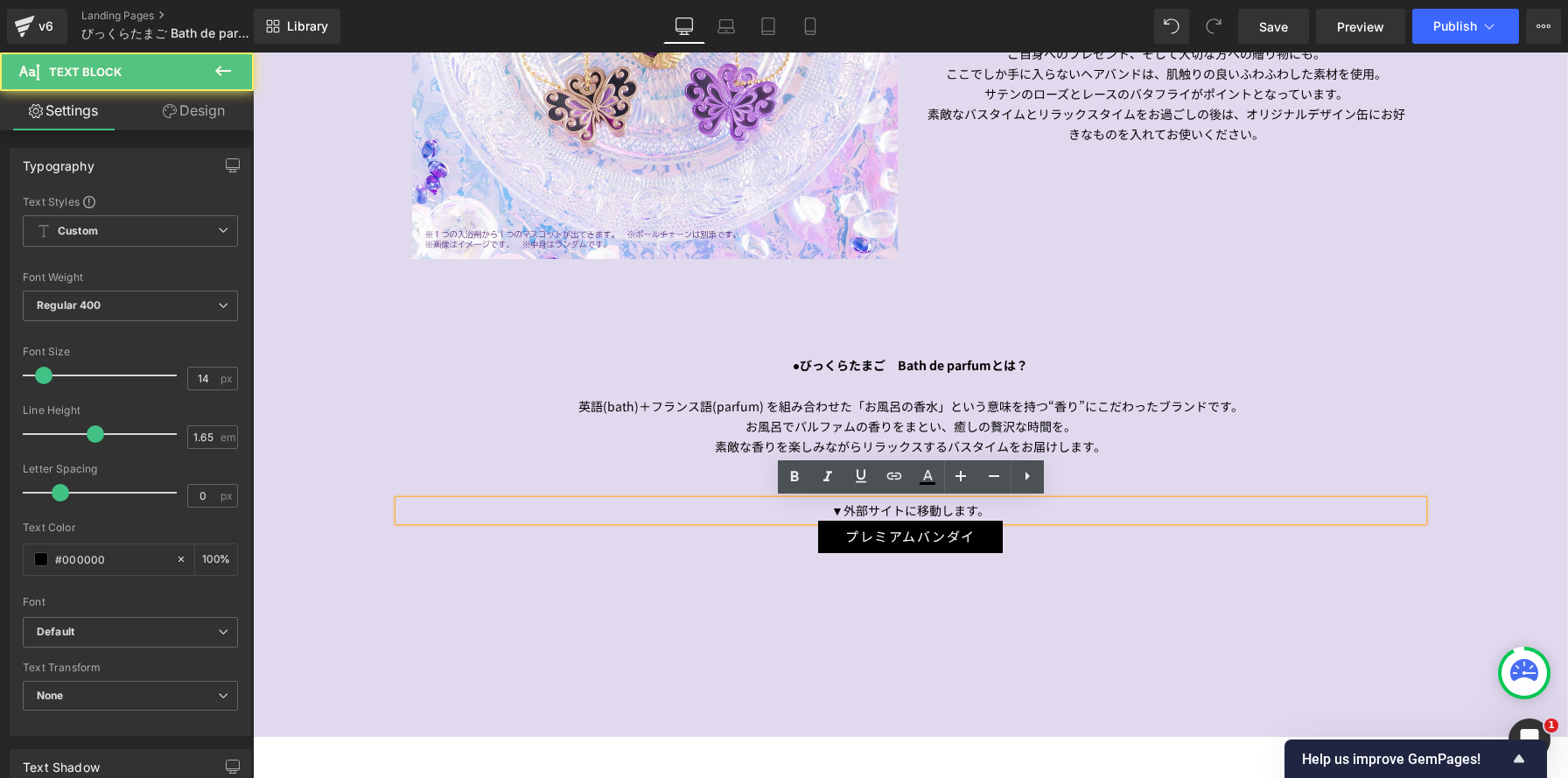
drag, startPoint x: 823, startPoint y: 510, endPoint x: 855, endPoint y: 514, distance: 32.2
click at [823, 510] on div "▼外部サイトに移動します。" at bounding box center [911, 511] width 1024 height 21
drag, startPoint x: 844, startPoint y: 512, endPoint x: 916, endPoint y: 510, distance: 72.0
click at [916, 510] on div "▼外部サイトに移動します。" at bounding box center [911, 511] width 1024 height 21
copy div "外部サイトに"
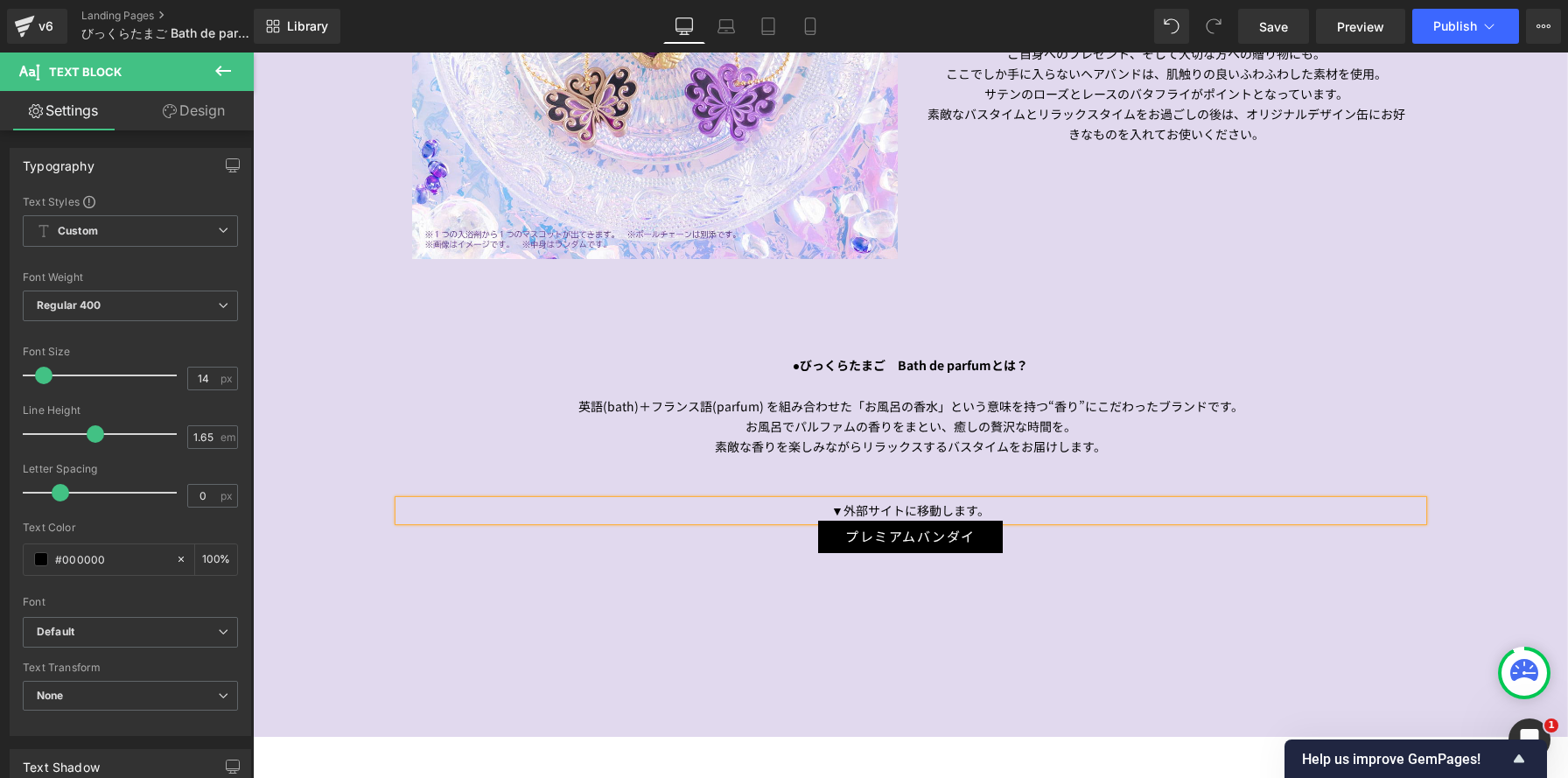
click at [1005, 515] on div "▼外部サイトに移動します。" at bounding box center [911, 511] width 1024 height 21
drag, startPoint x: 981, startPoint y: 514, endPoint x: 875, endPoint y: 515, distance: 106.0
click at [847, 510] on div "▼外部サイトに移動します。" at bounding box center [911, 511] width 1024 height 21
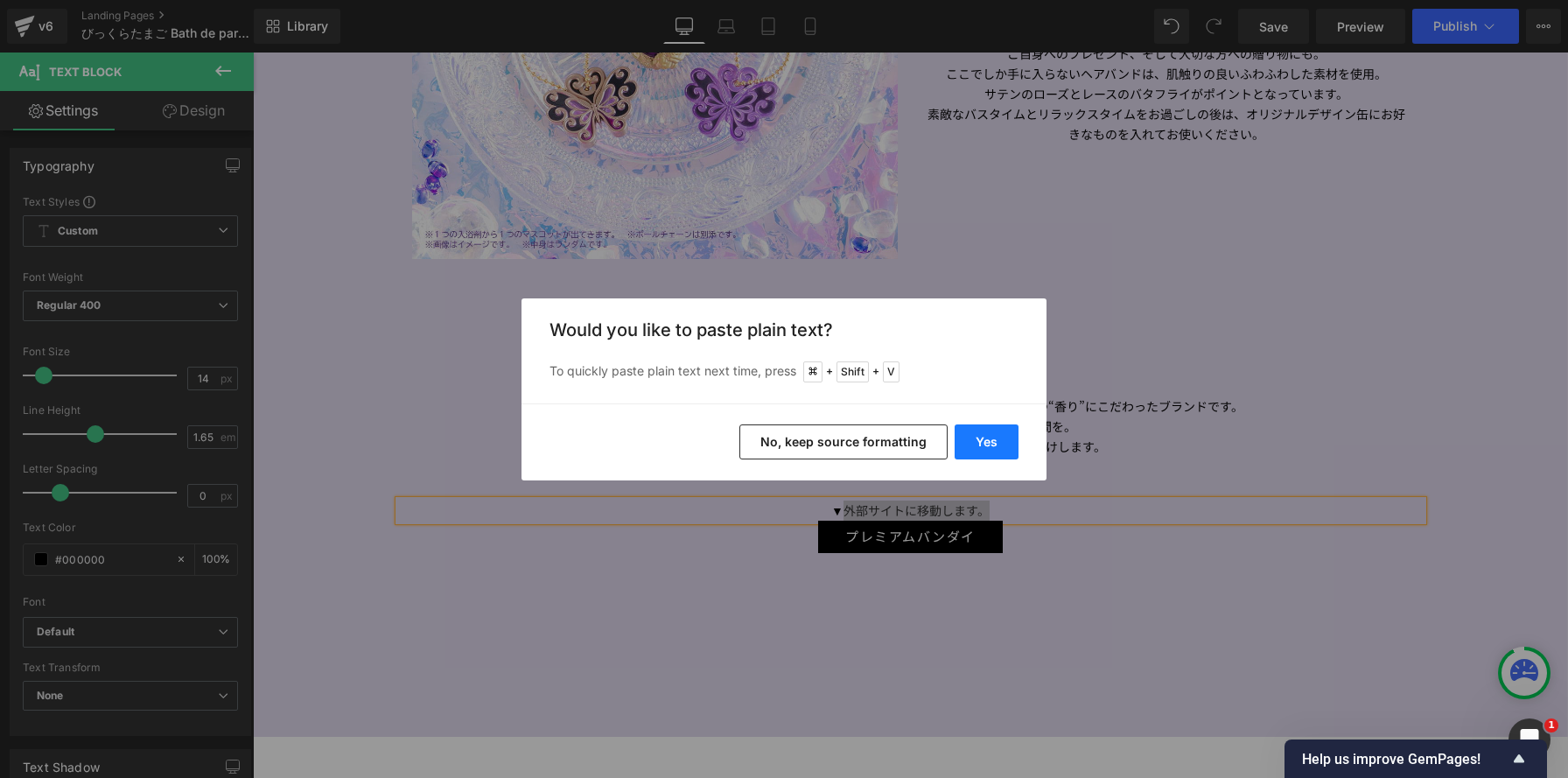
click at [966, 443] on button "Yes" at bounding box center [987, 441] width 64 height 35
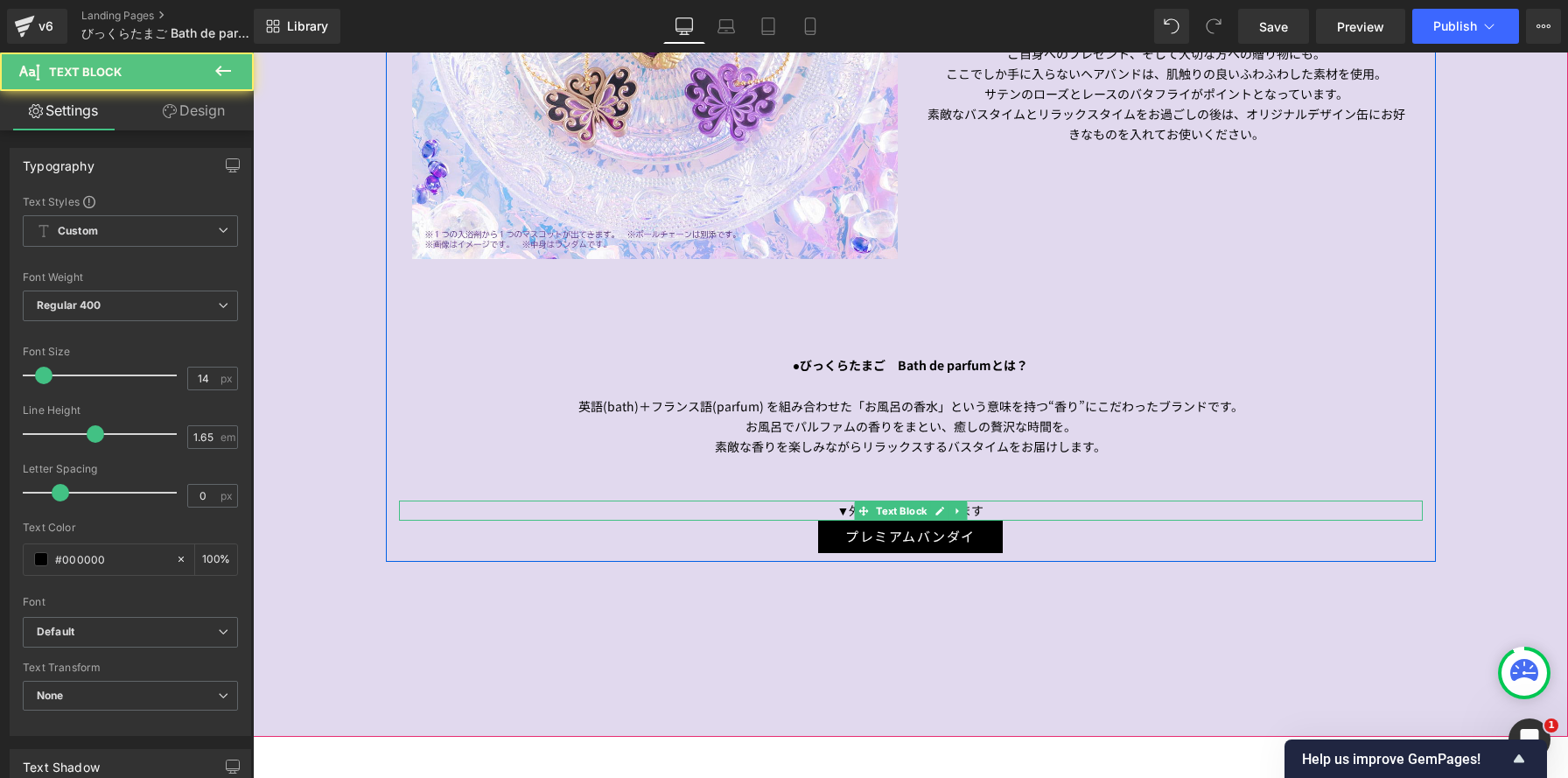
click at [1002, 511] on div "▼外部サイトに遷移します" at bounding box center [911, 511] width 1024 height 21
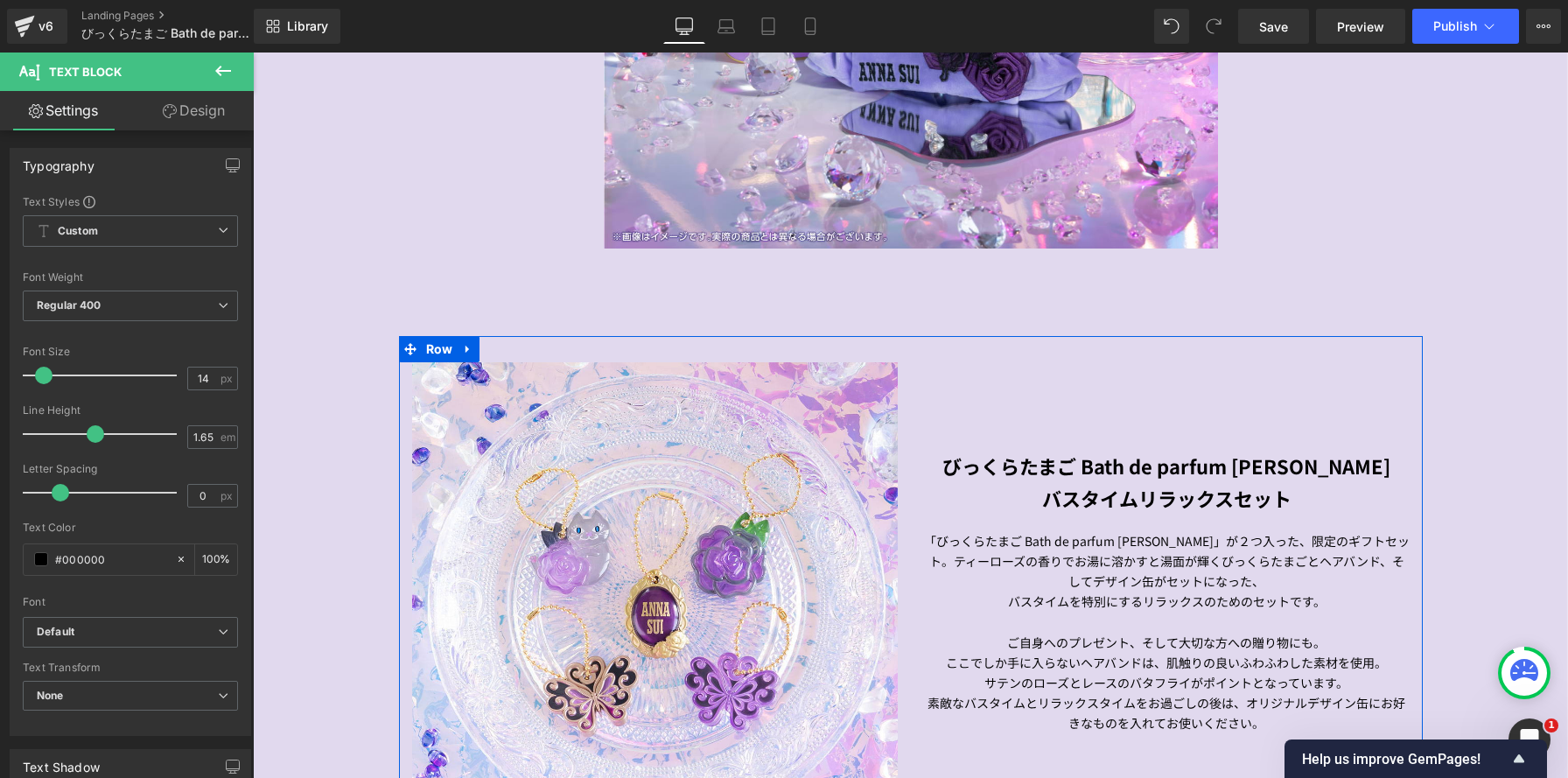
scroll to position [1370, 0]
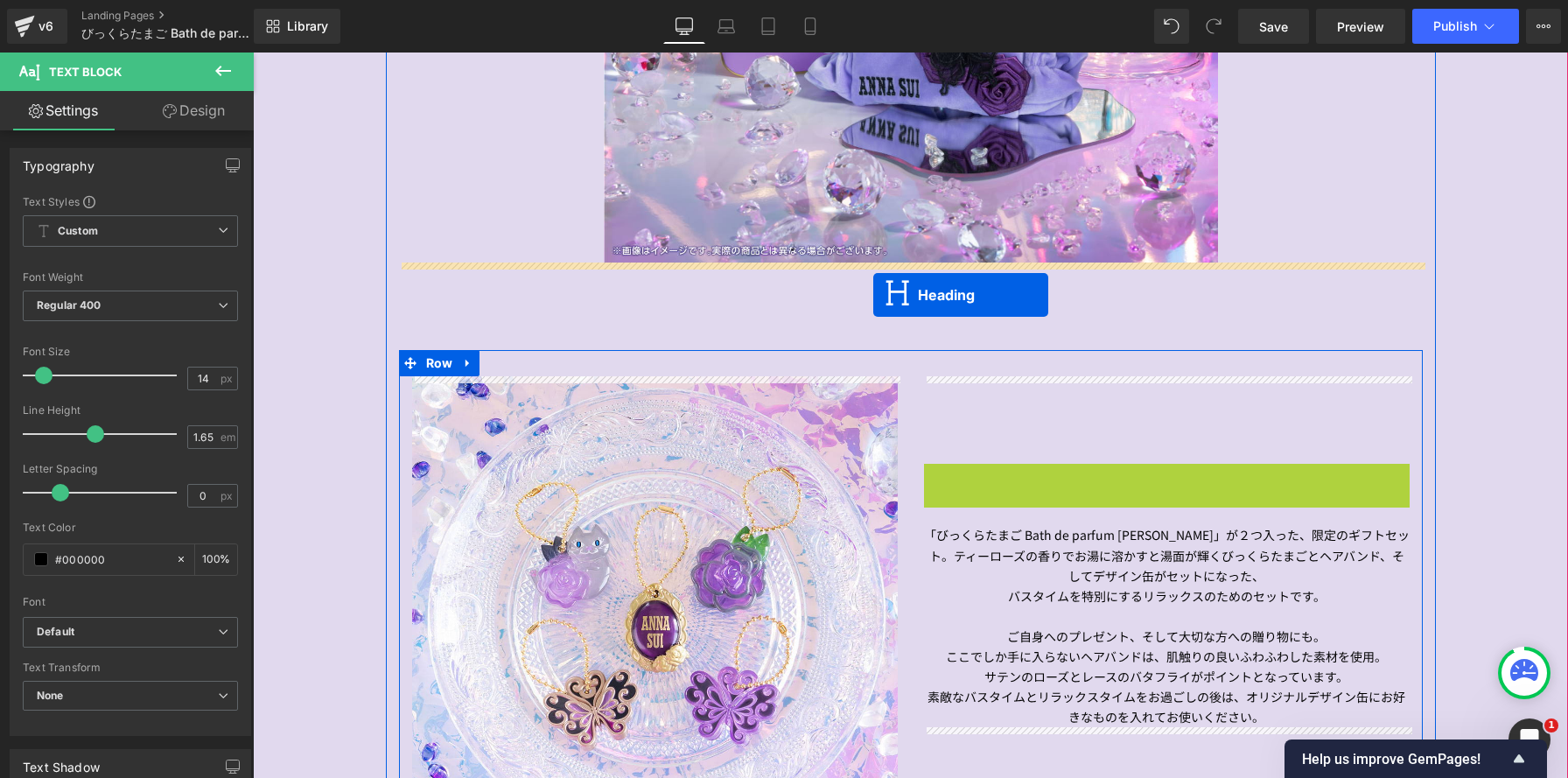
drag, startPoint x: 1121, startPoint y: 495, endPoint x: 873, endPoint y: 295, distance: 318.6
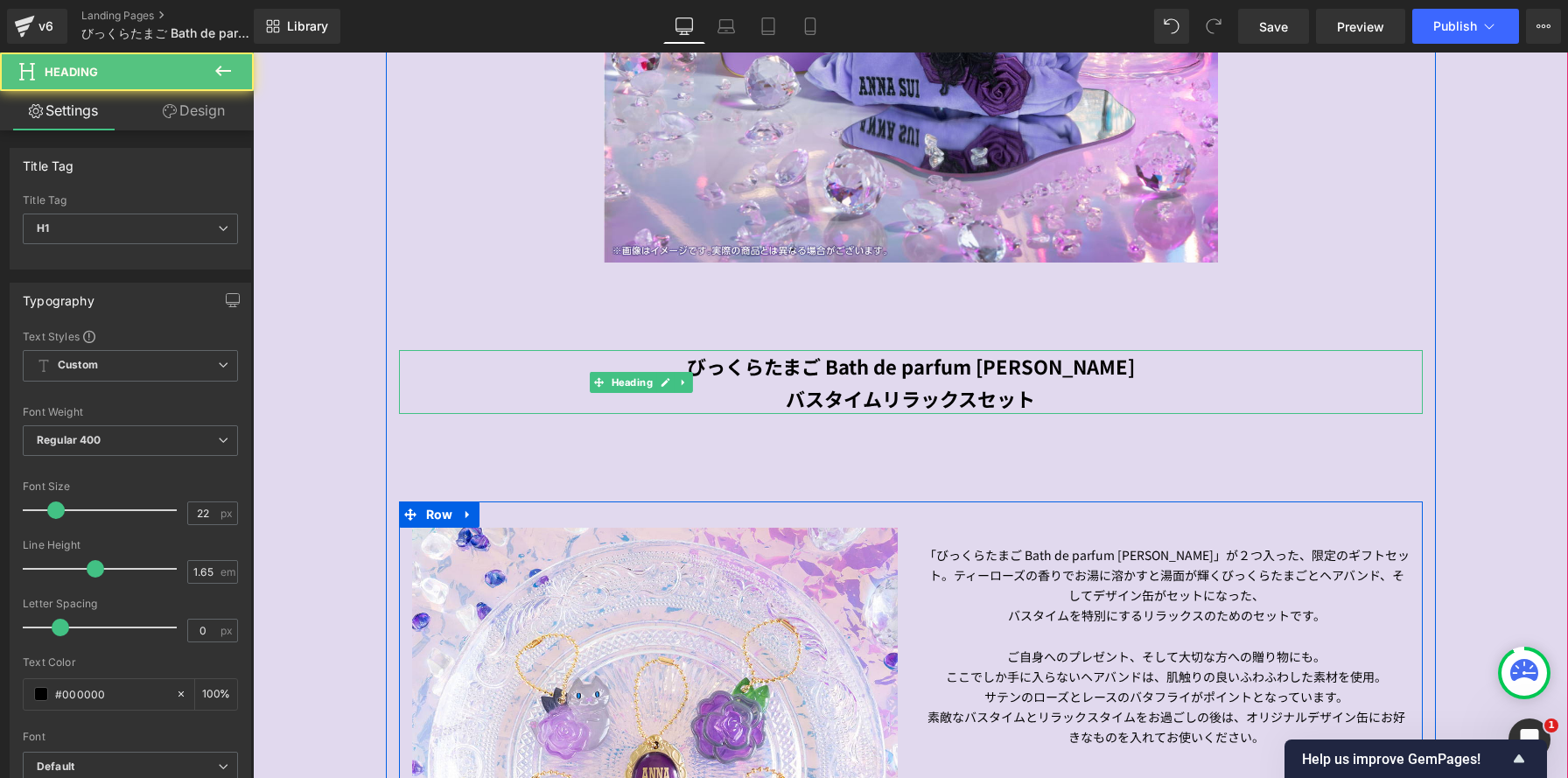
scroll to position [3576, 1315]
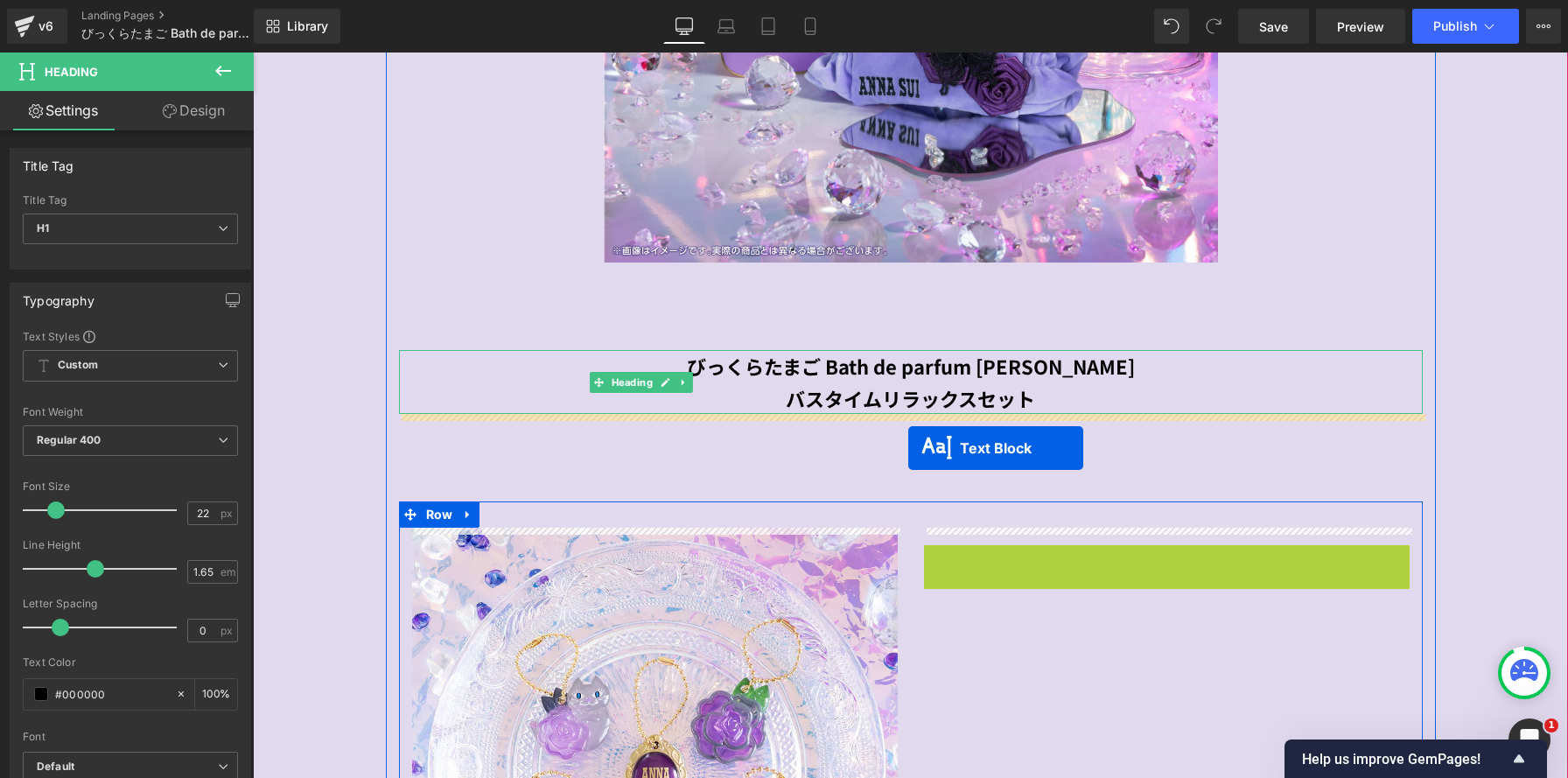
drag, startPoint x: 1116, startPoint y: 645, endPoint x: 908, endPoint y: 448, distance: 286.5
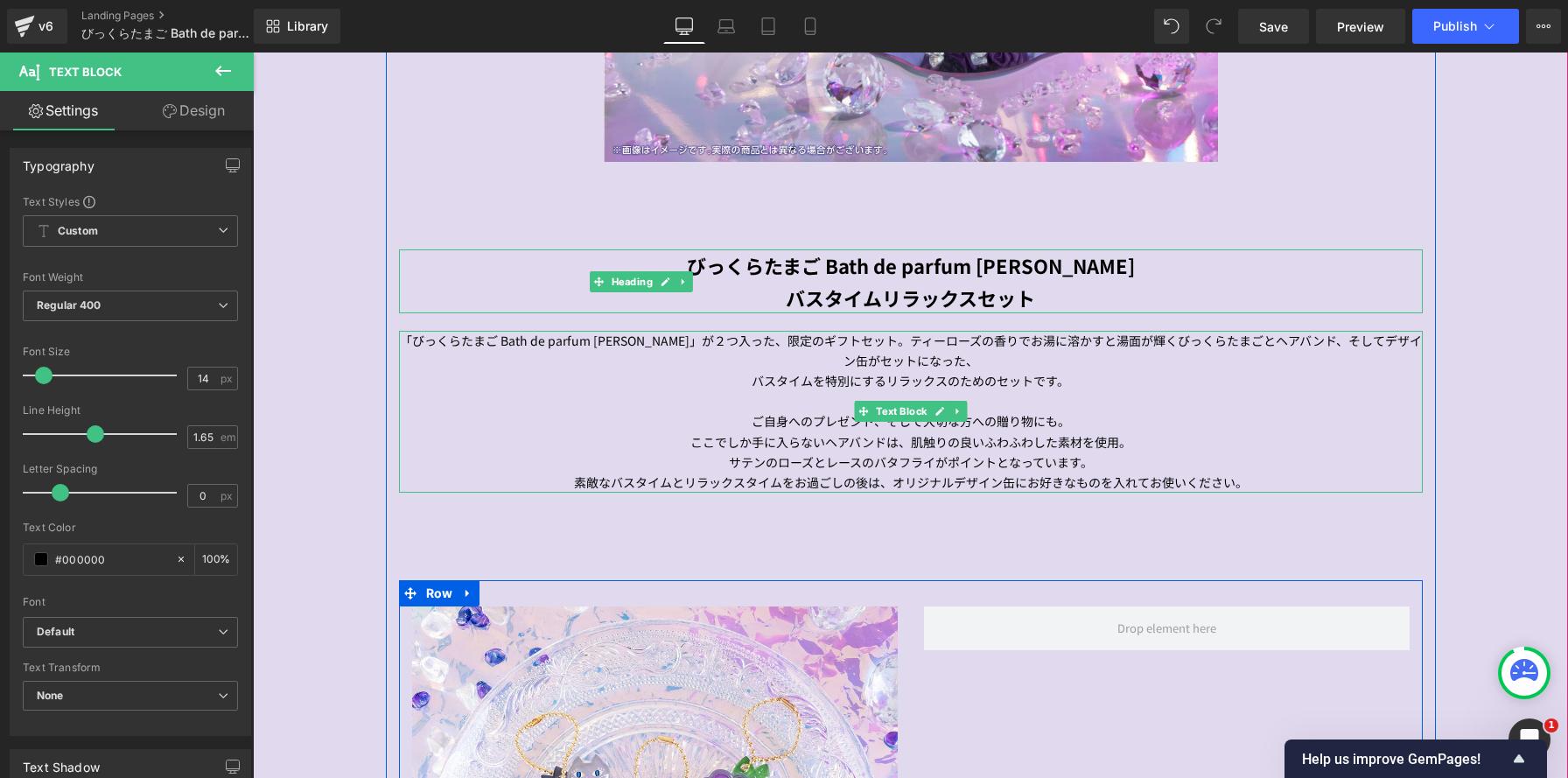
scroll to position [1552, 0]
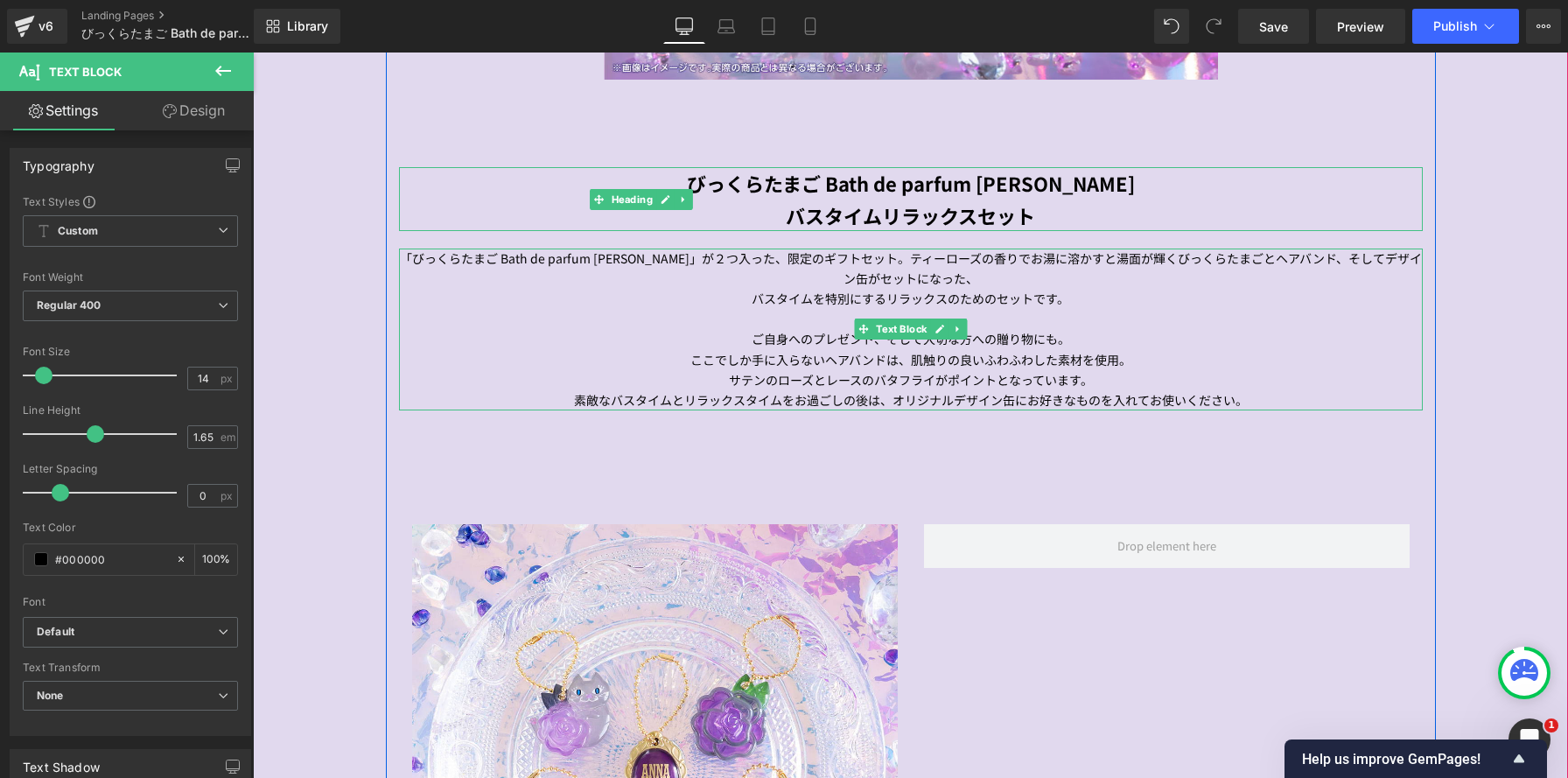
click at [882, 259] on p "「びっくらたまご Bath de parfum ANNA SUI」が２つ入った、限定のギフトセット。ティーローズの香りでお湯に溶かすと湯面が輝くびっくらたまご…" at bounding box center [911, 268] width 1024 height 40
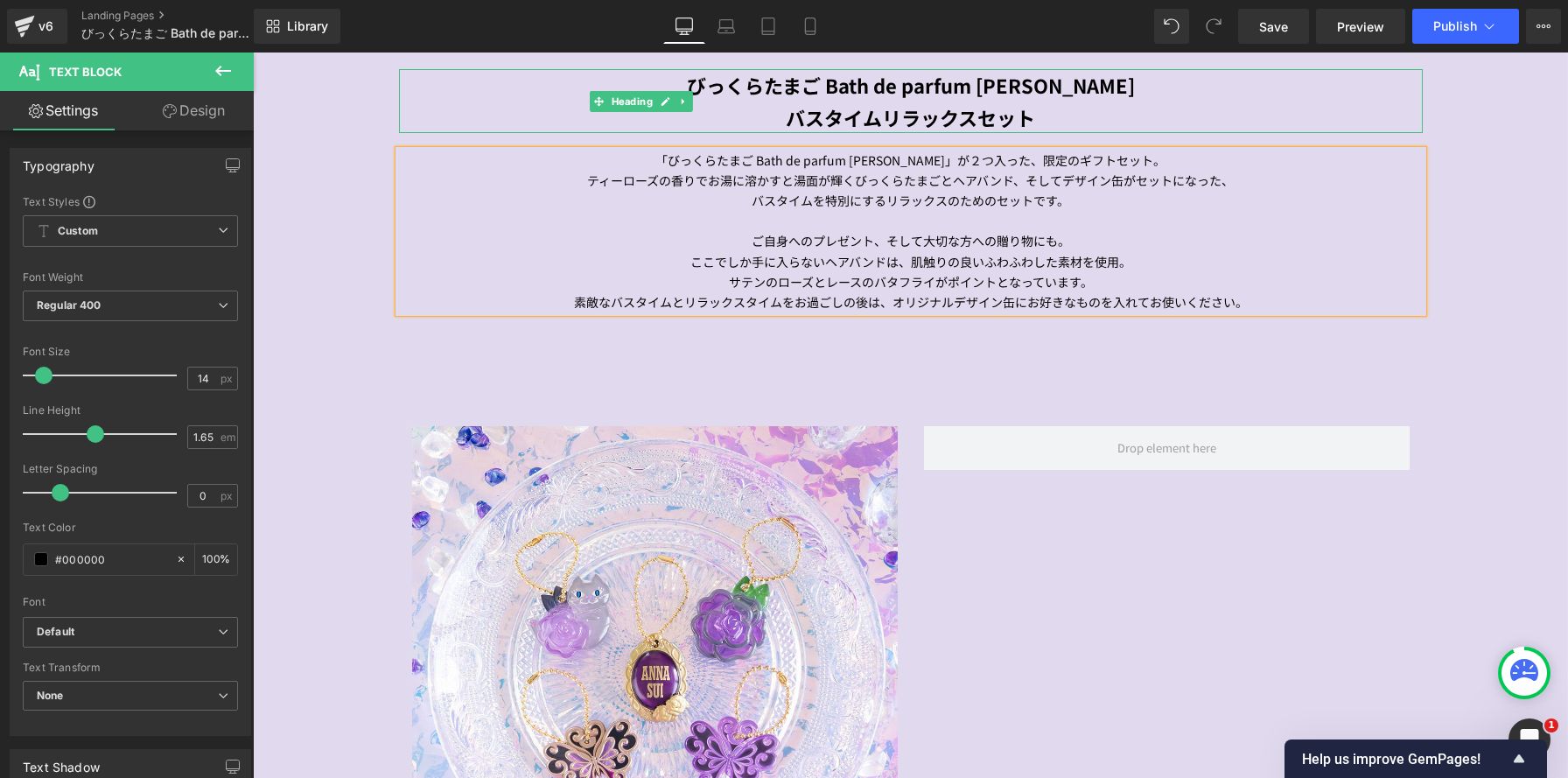
scroll to position [1665, 0]
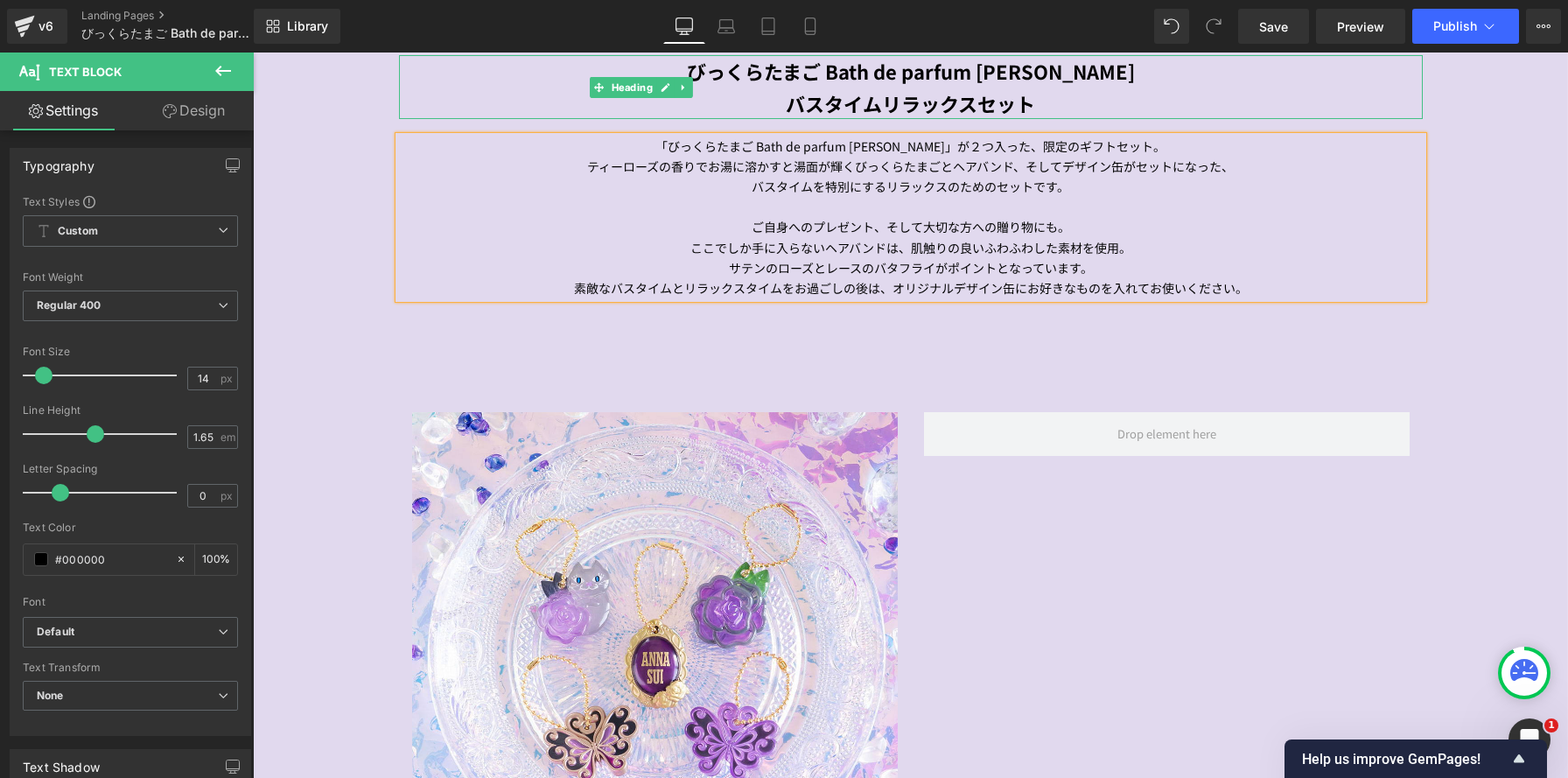
click at [1395, 353] on div "累計出荷数2億3,000万個(2025年６月時点)を突破したマスコット入り入浴剤「びっくらたまご」シリーズより、 オリジナル缶ボックスに限定ヘアバンドとびっく…" at bounding box center [911, 242] width 1050 height 1897
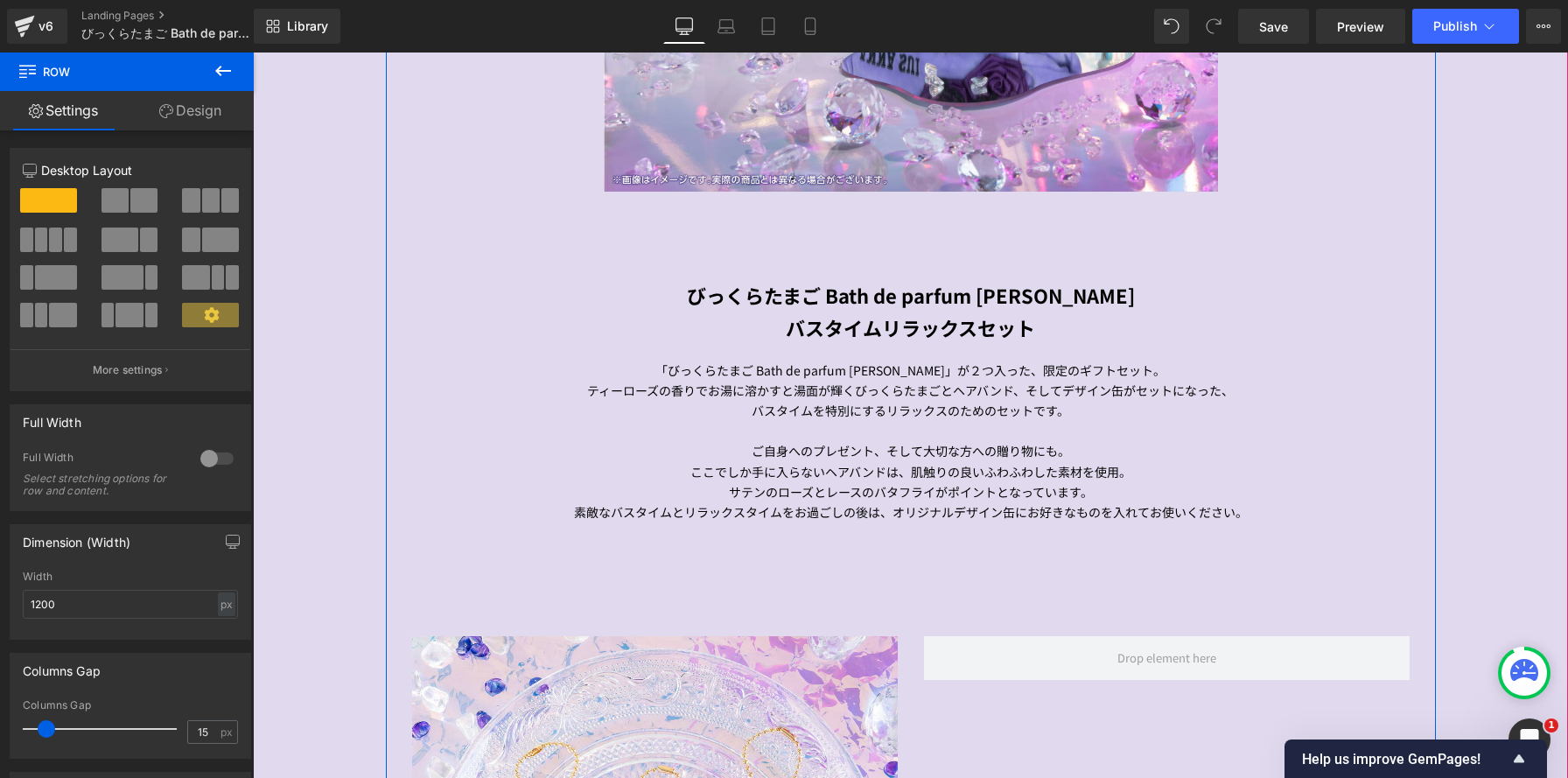
scroll to position [1409, 0]
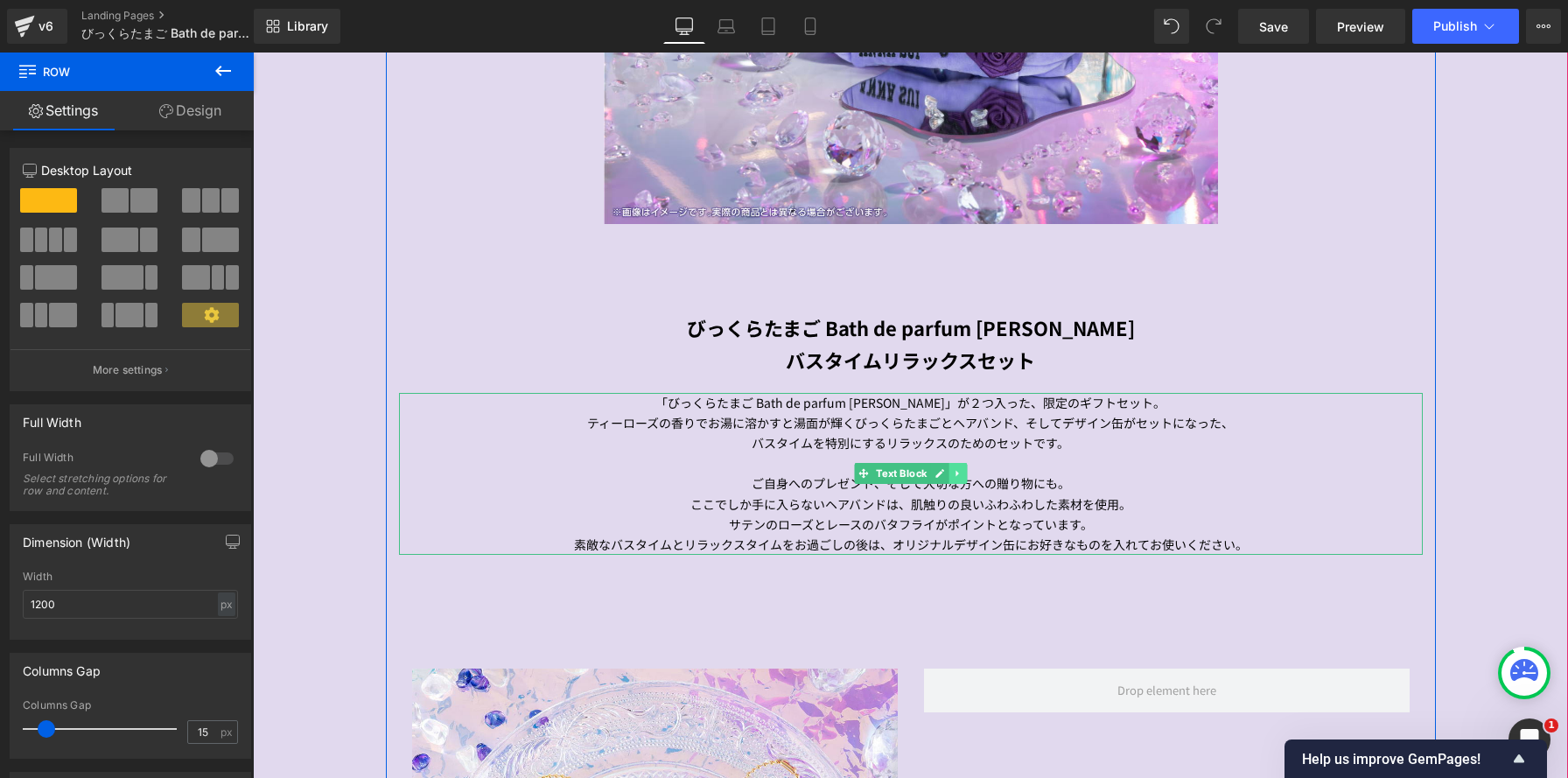
click at [962, 480] on link at bounding box center [957, 473] width 19 height 21
click at [949, 478] on icon at bounding box center [948, 473] width 10 height 10
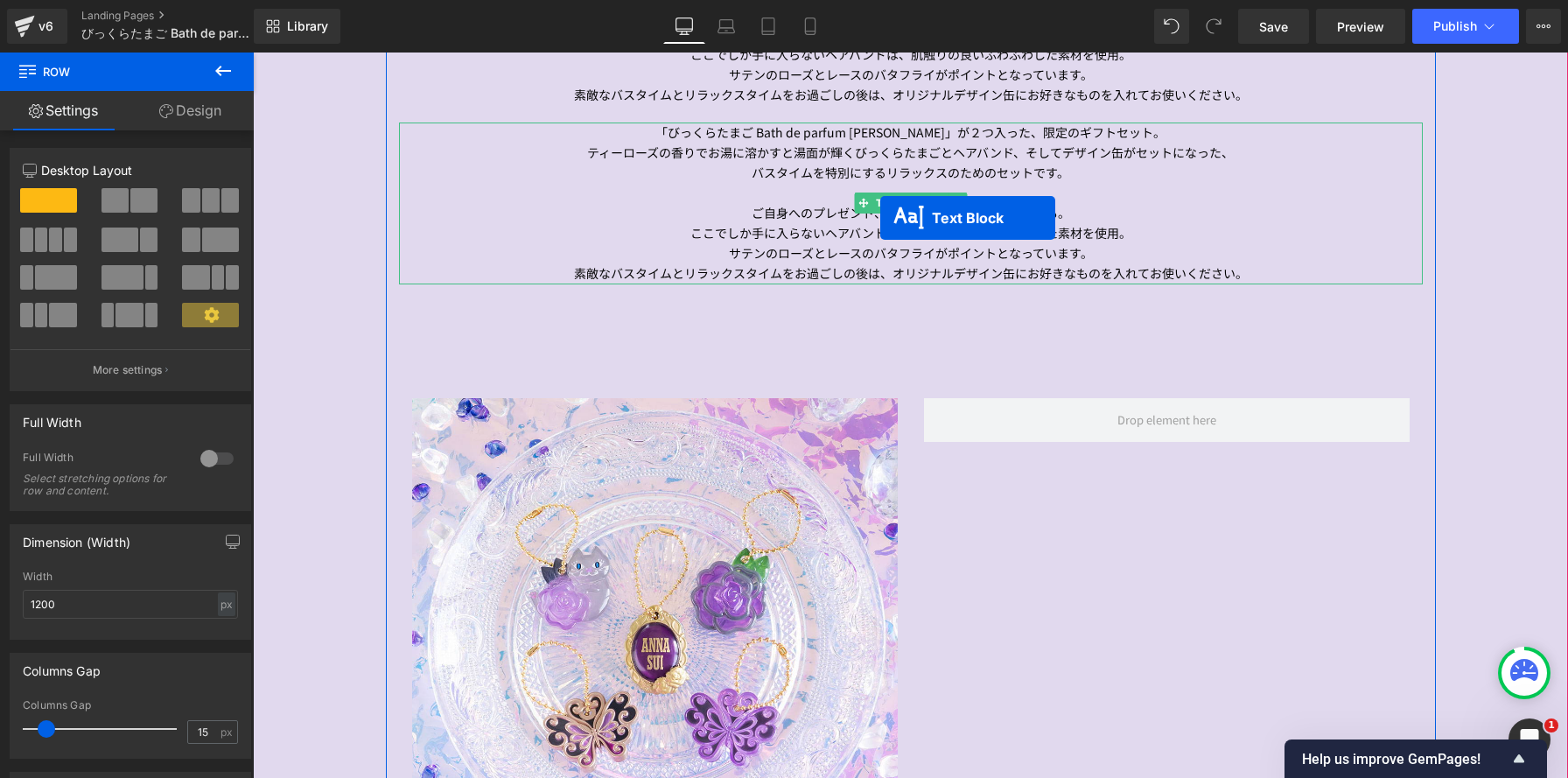
scroll to position [9, 9]
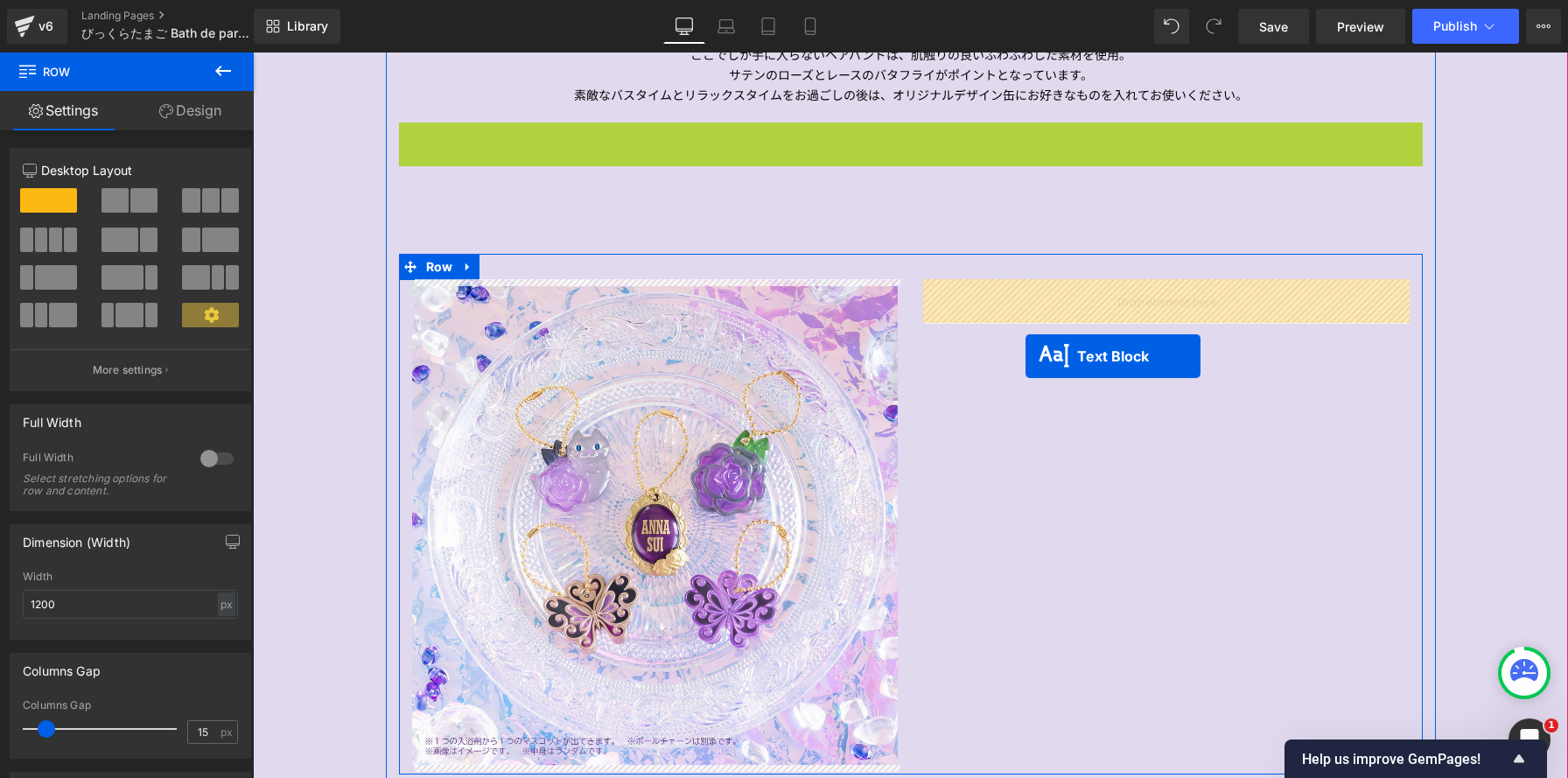
drag, startPoint x: 862, startPoint y: 199, endPoint x: 1026, endPoint y: 339, distance: 215.6
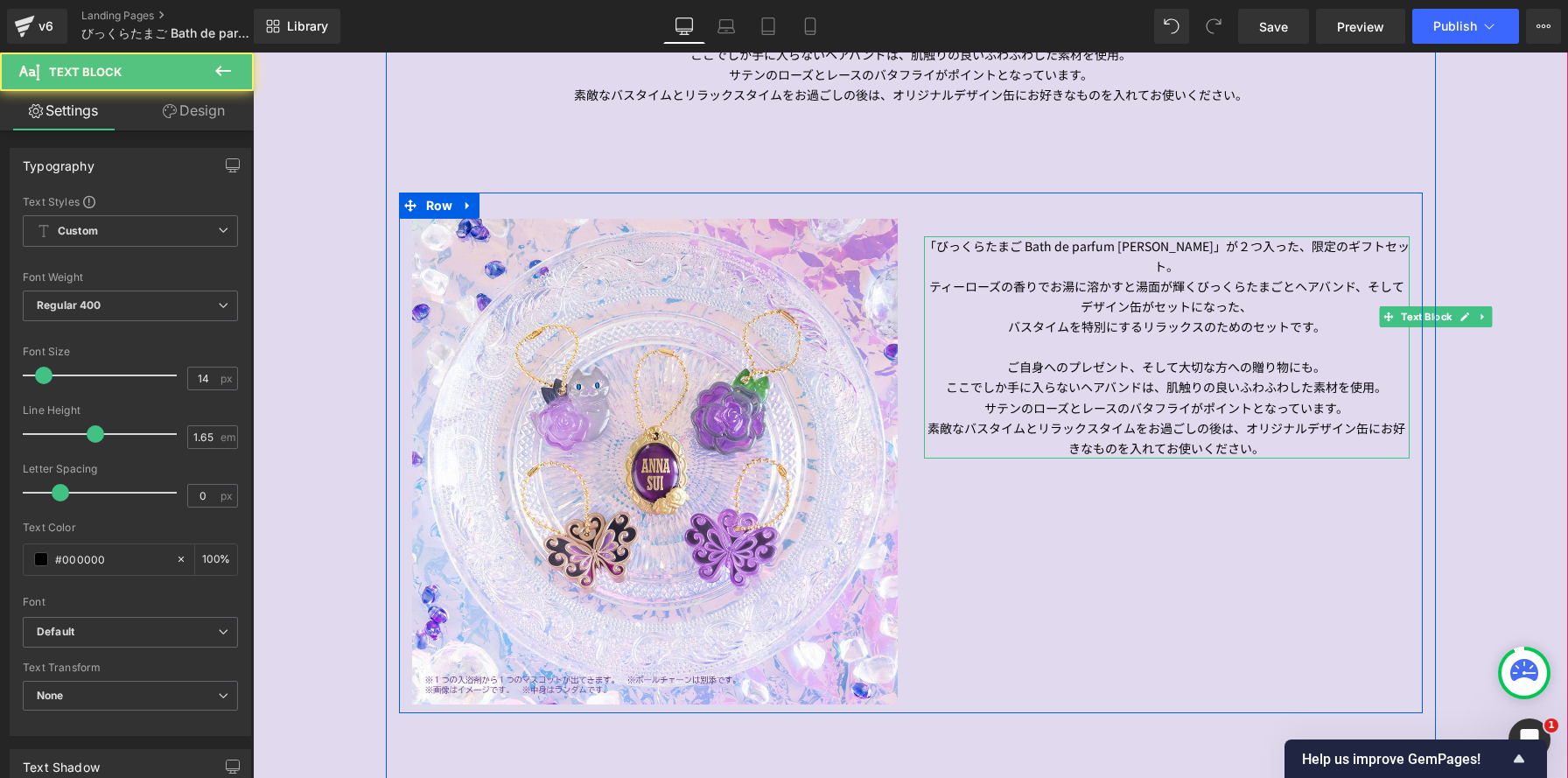
scroll to position [3754, 1315]
click at [975, 280] on p "ティーローズの香りでお湯に溶かすと湯面が輝くびっくらたまごとヘアバンド、そしてデザイン缶がセットになった、" at bounding box center [1167, 297] width 486 height 40
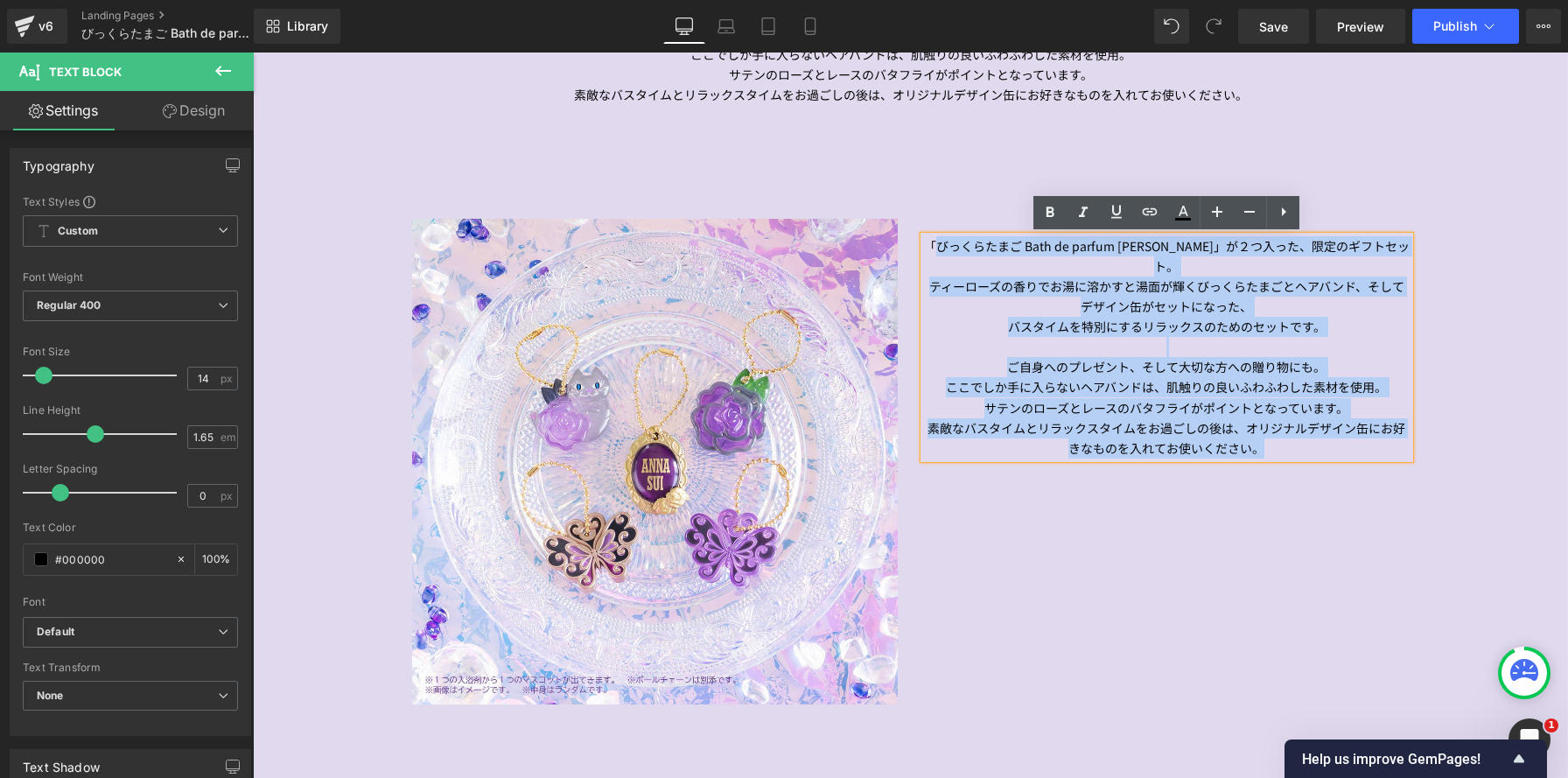
drag, startPoint x: 933, startPoint y: 247, endPoint x: 1322, endPoint y: 438, distance: 433.4
click at [1322, 438] on div "「びっくらたまご Bath de parfum ANNA SUI」が２つ入った、限定のギフトセット。 ティーローズの香りでお湯に溶かすと湯面が輝くびっくらたま…" at bounding box center [1167, 347] width 486 height 222
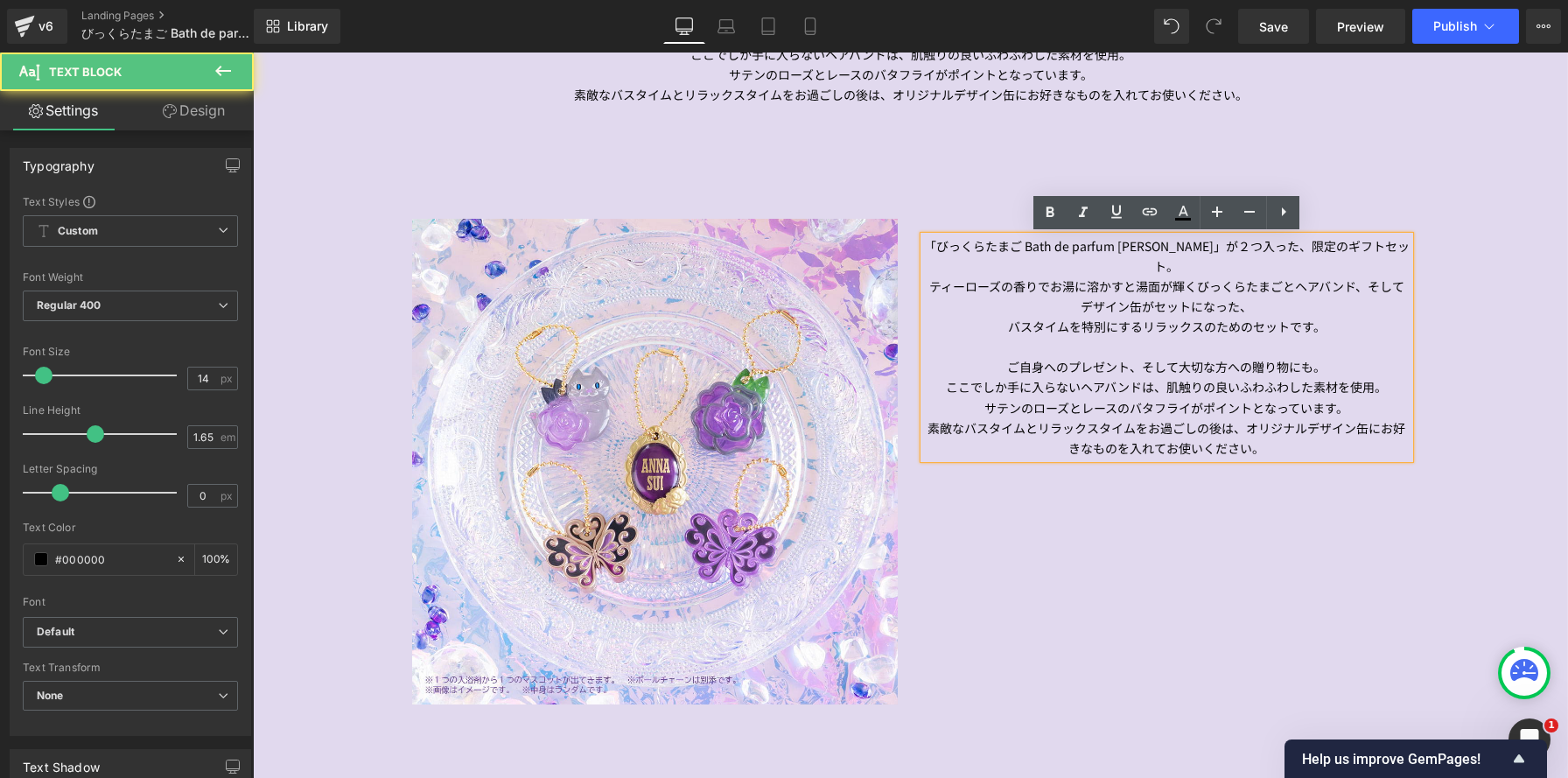
drag, startPoint x: 1338, startPoint y: 432, endPoint x: 1323, endPoint y: 429, distance: 15.3
click at [1337, 432] on p "素敵なバスタイムとリラックスタイムをお過ごしの後は、オリジナルデザイン缶にお好きなものを入れてお使いください。" at bounding box center [1167, 438] width 486 height 40
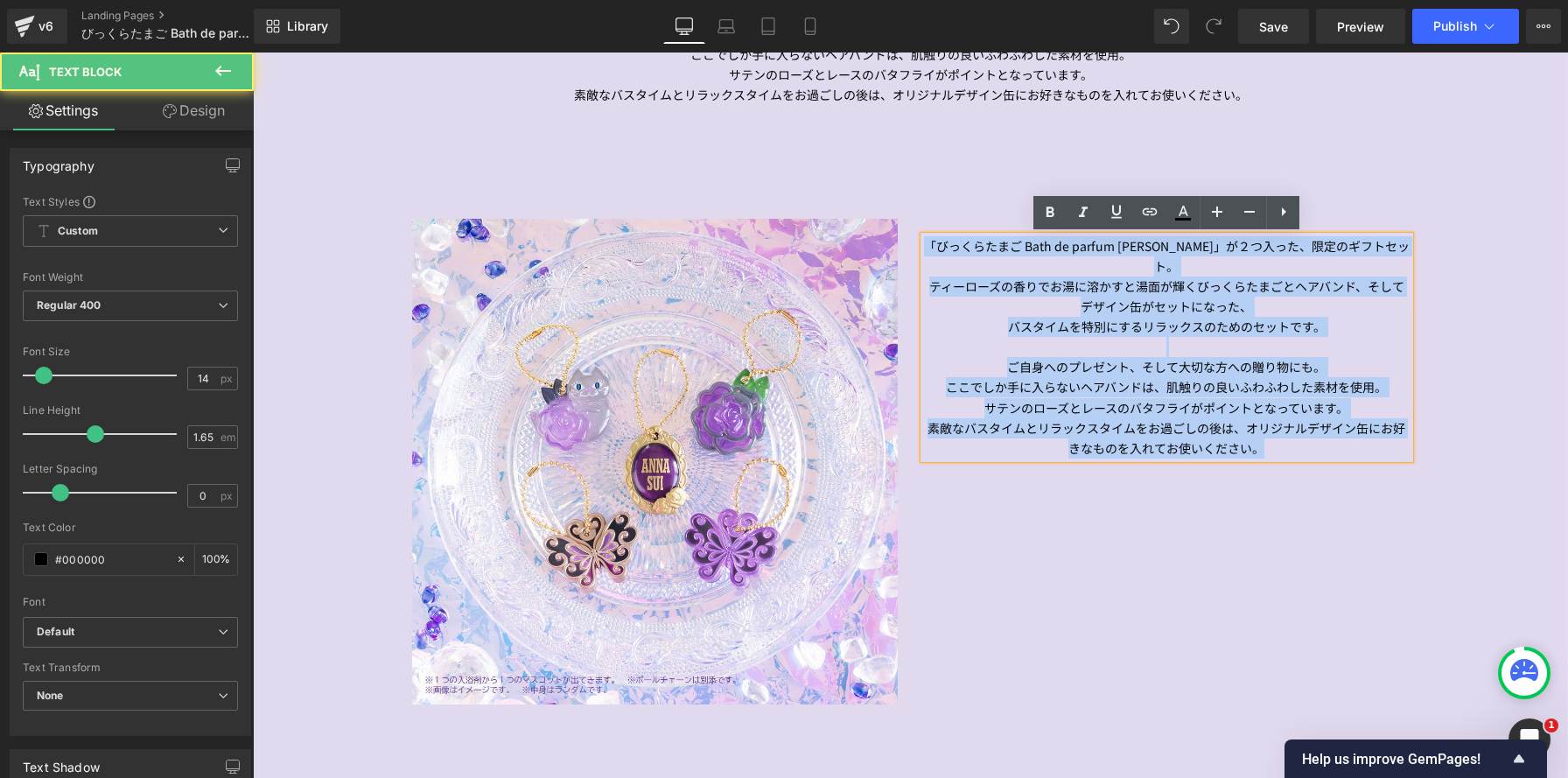
drag, startPoint x: 1201, startPoint y: 383, endPoint x: 897, endPoint y: 222, distance: 344.0
click at [897, 222] on div "Image 「びっくらたまご Bath de parfum ANNA SUI」が２つ入った、限定のギフトセット。 ティーローズの香りでお湯に溶かすと湯面が輝く…" at bounding box center [911, 453] width 1024 height 521
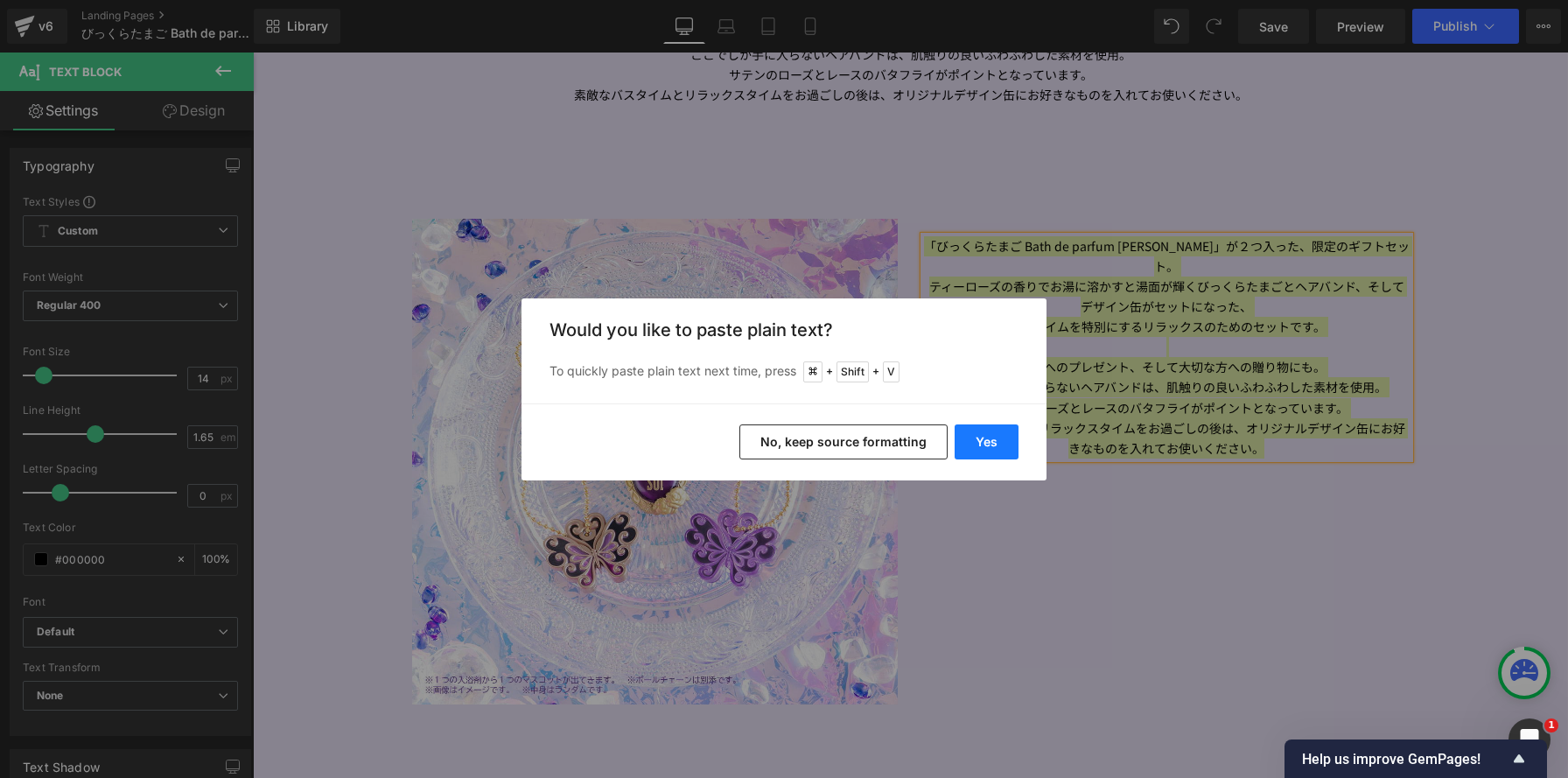
click at [983, 448] on button "Yes" at bounding box center [987, 441] width 64 height 35
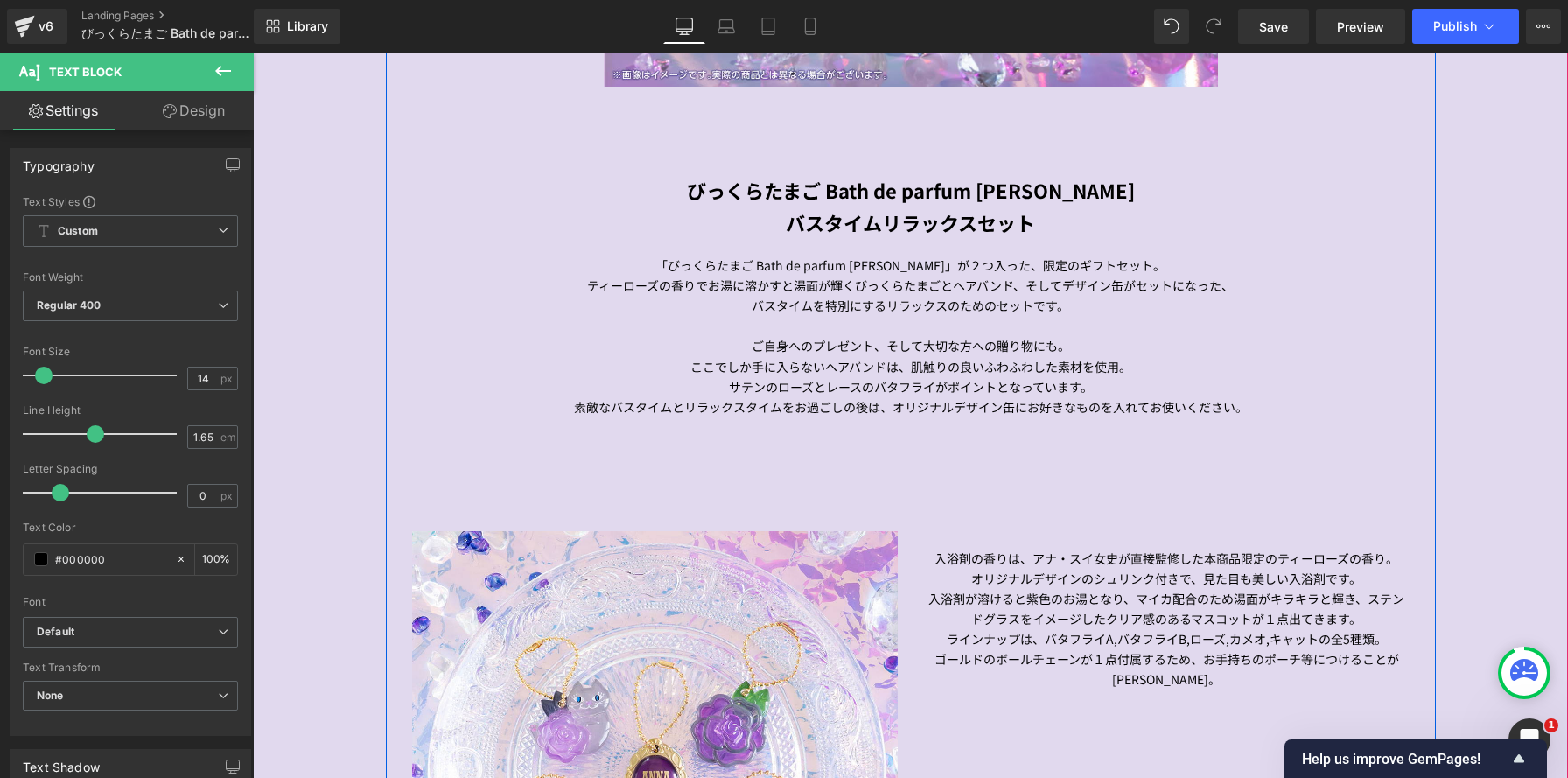
scroll to position [1523, 0]
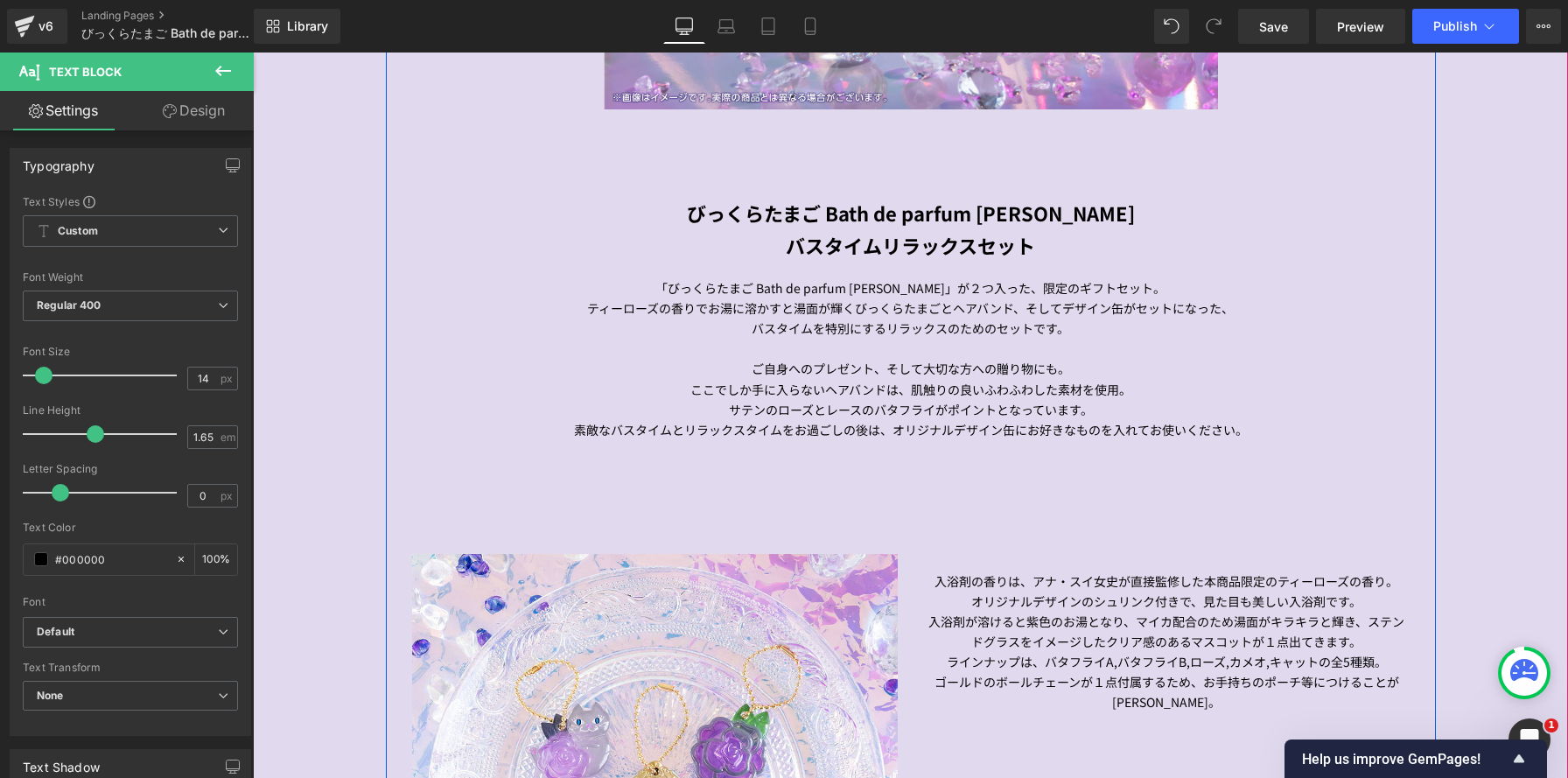
click at [750, 229] on h1 "びっくらたまご Bath de parfum ANNA SUI" at bounding box center [911, 212] width 1024 height 31
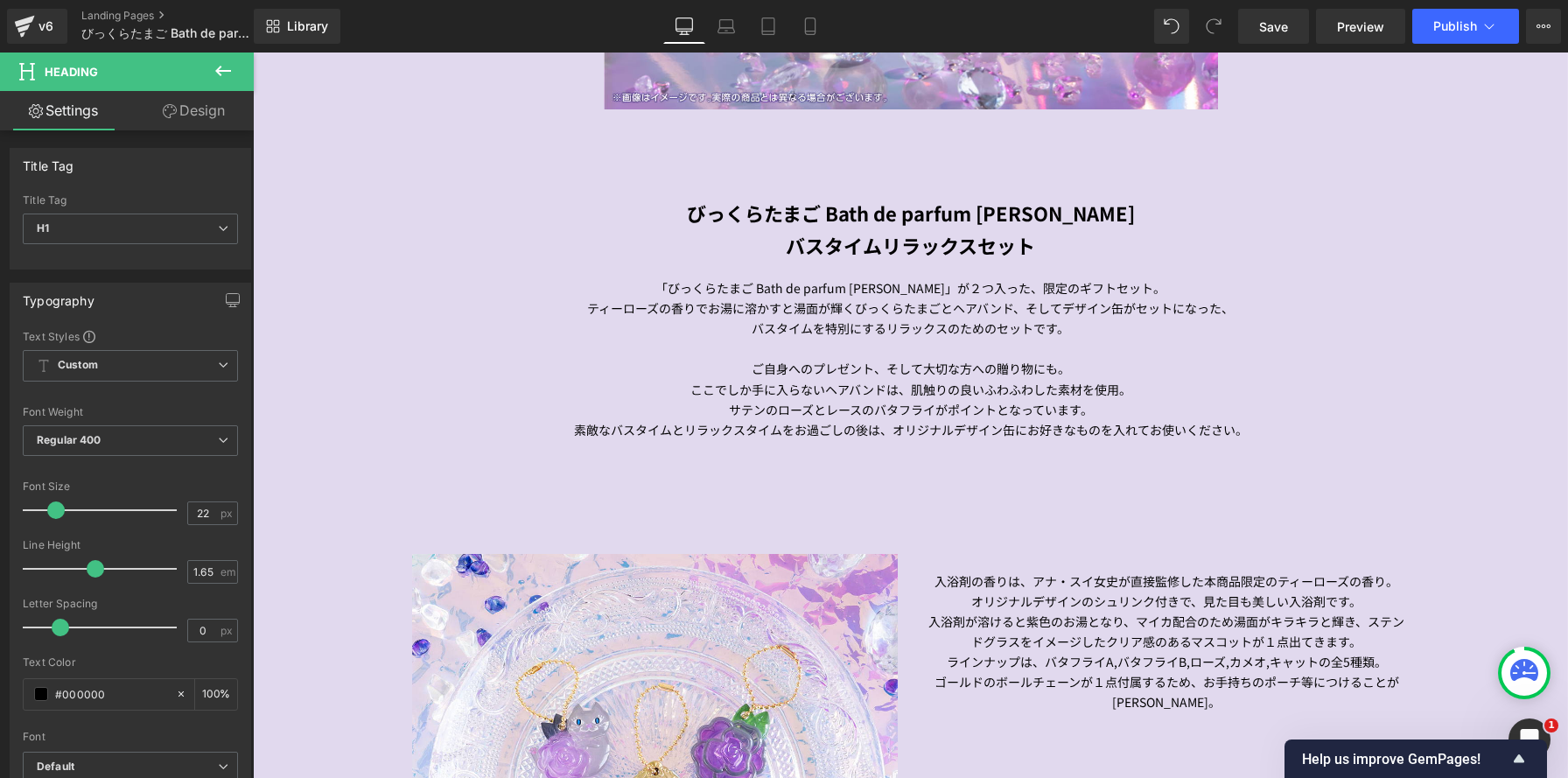
click at [196, 120] on link "Design" at bounding box center [194, 111] width 127 height 39
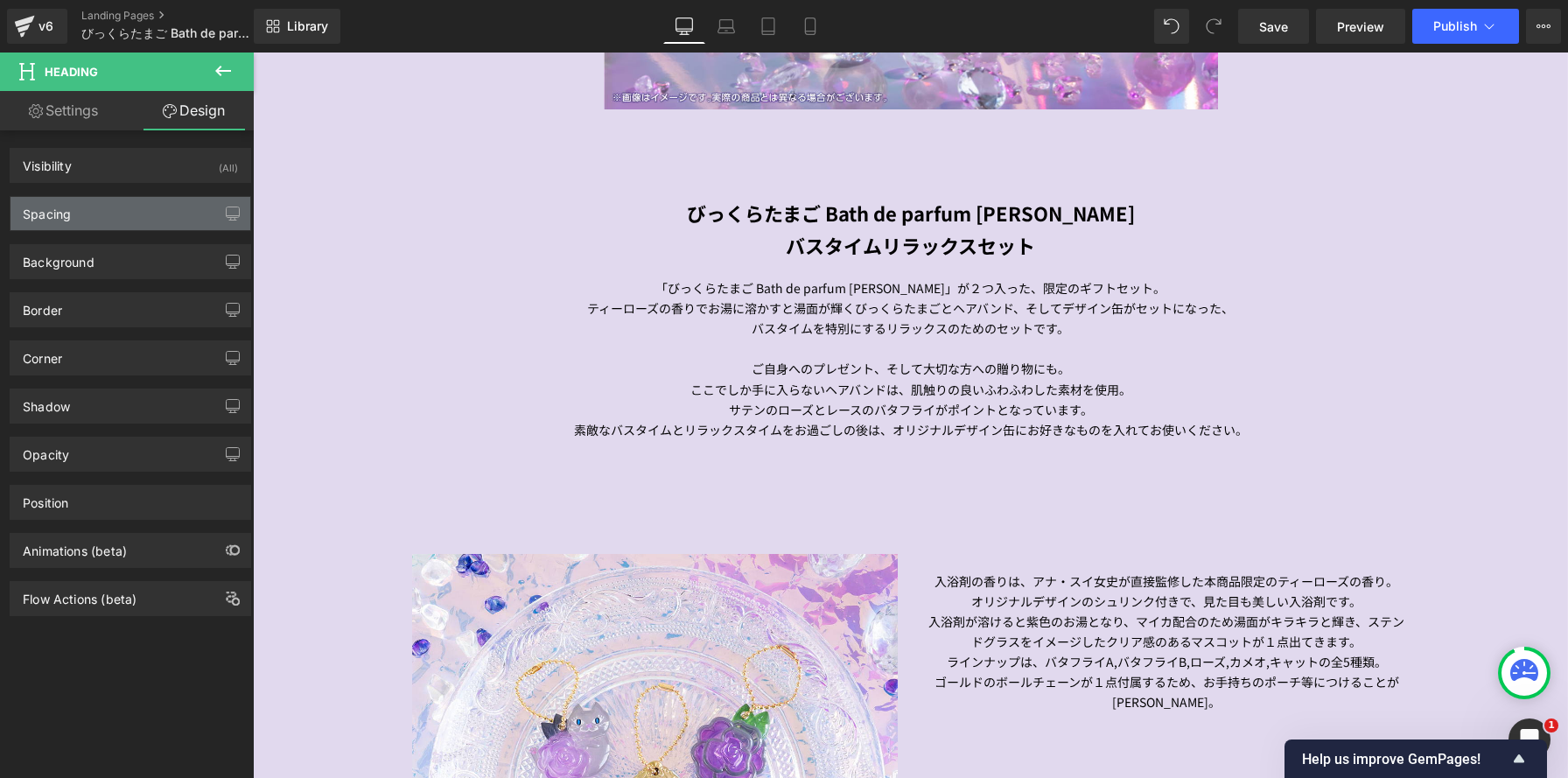
click at [187, 217] on div "Spacing" at bounding box center [130, 213] width 239 height 33
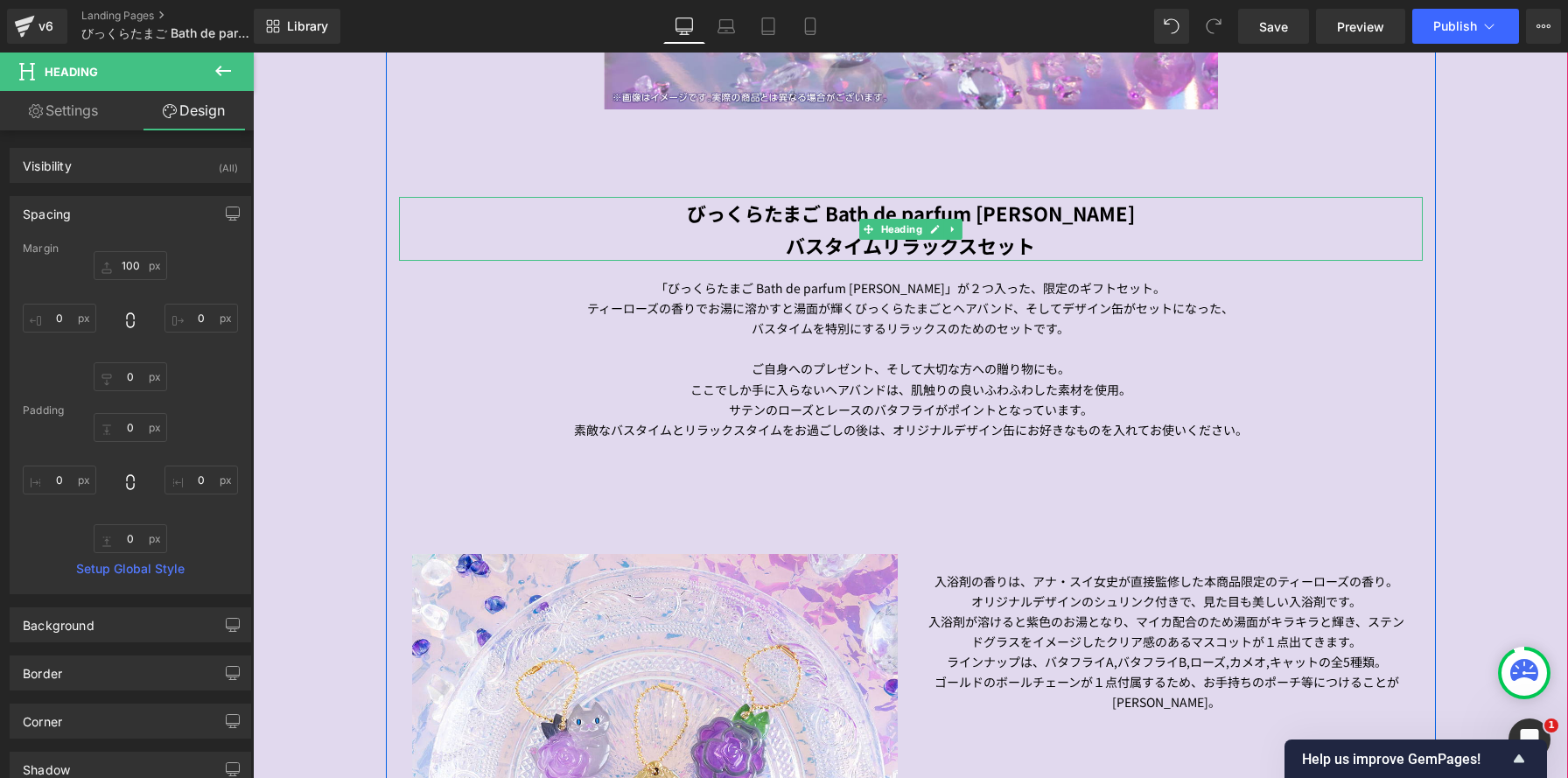
click at [554, 231] on h1 "バスタイムリラックスセット" at bounding box center [911, 245] width 1024 height 31
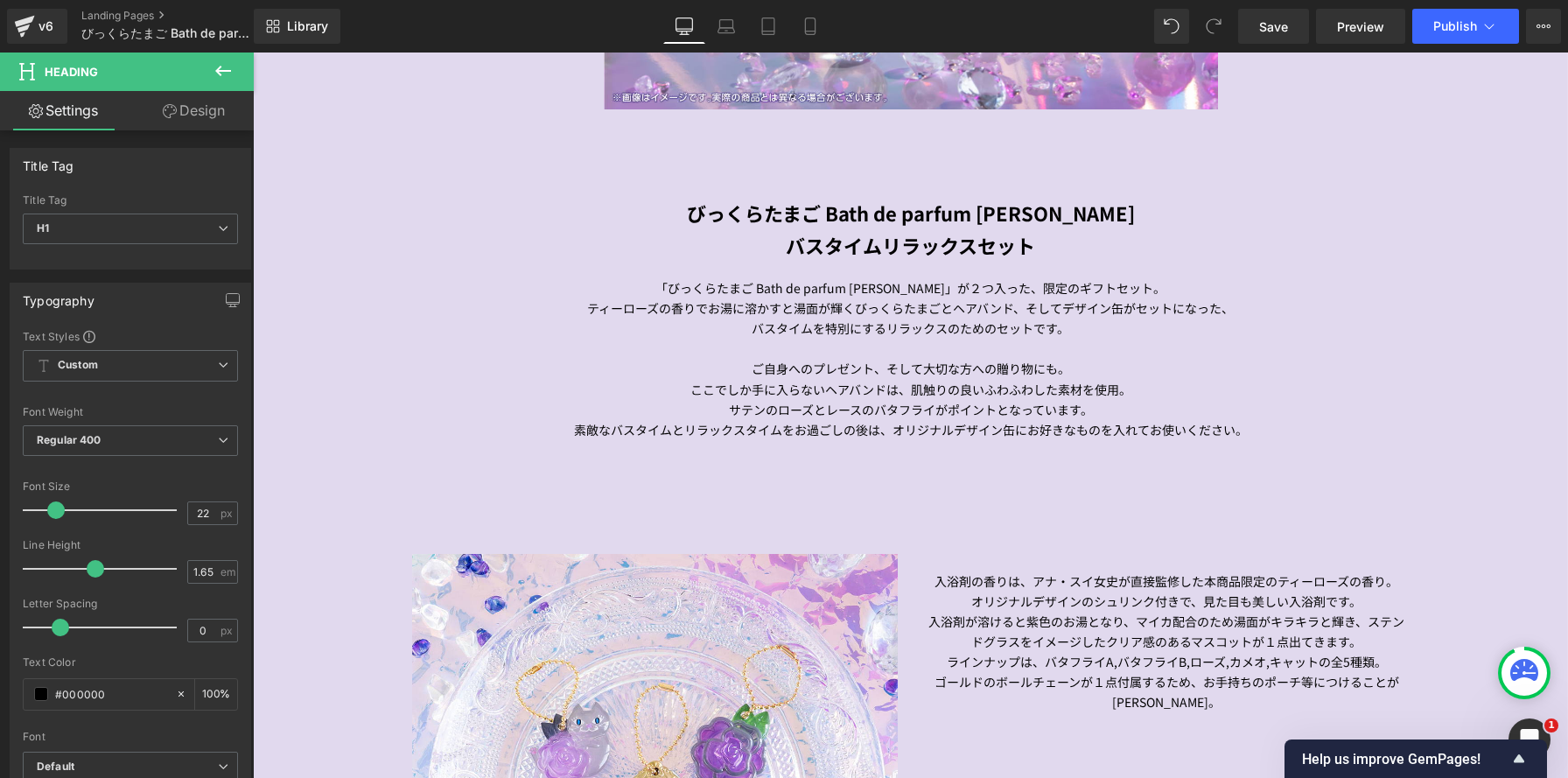
click at [221, 104] on link "Design" at bounding box center [194, 111] width 127 height 39
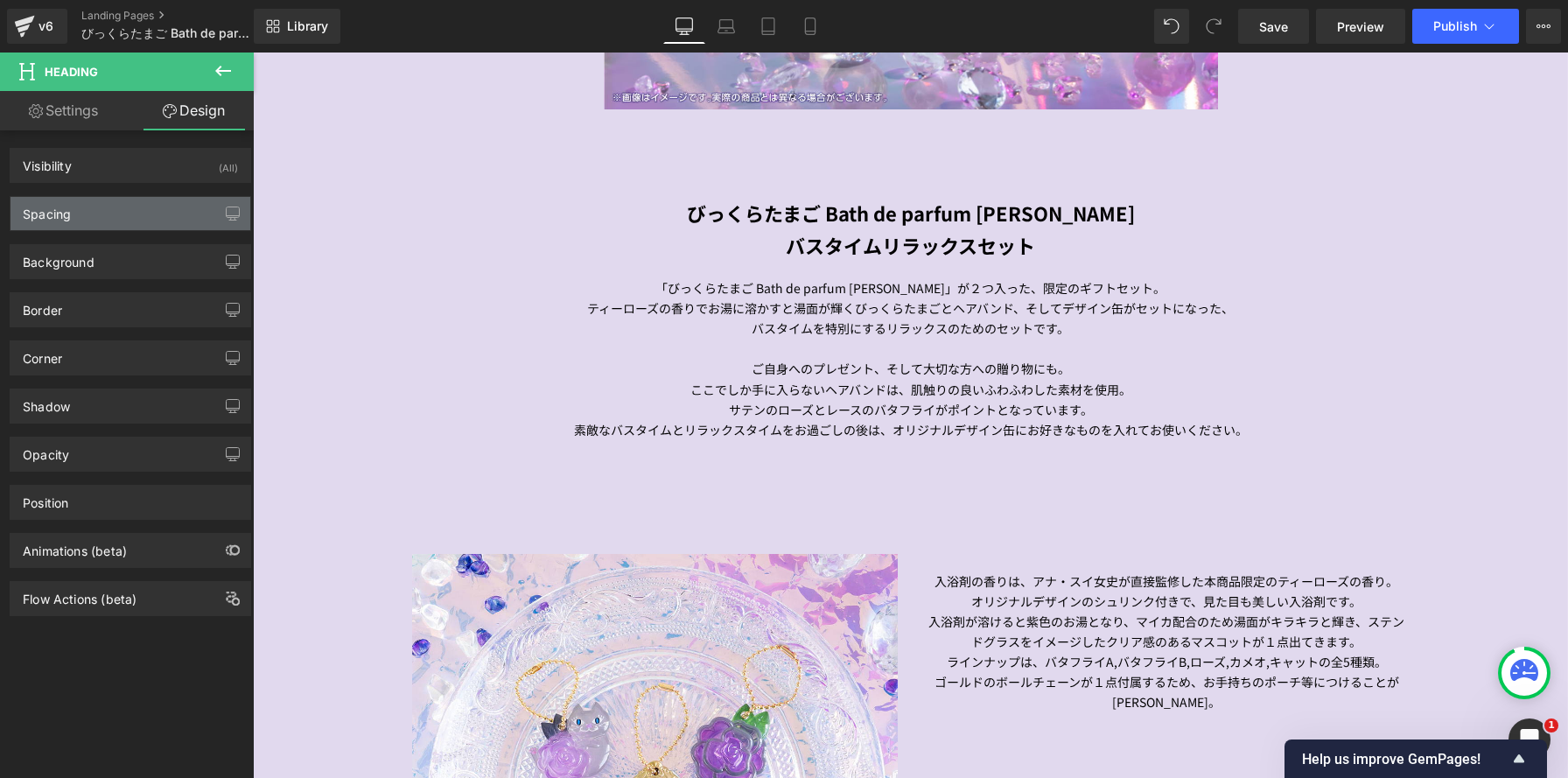
type input "100"
type input "0"
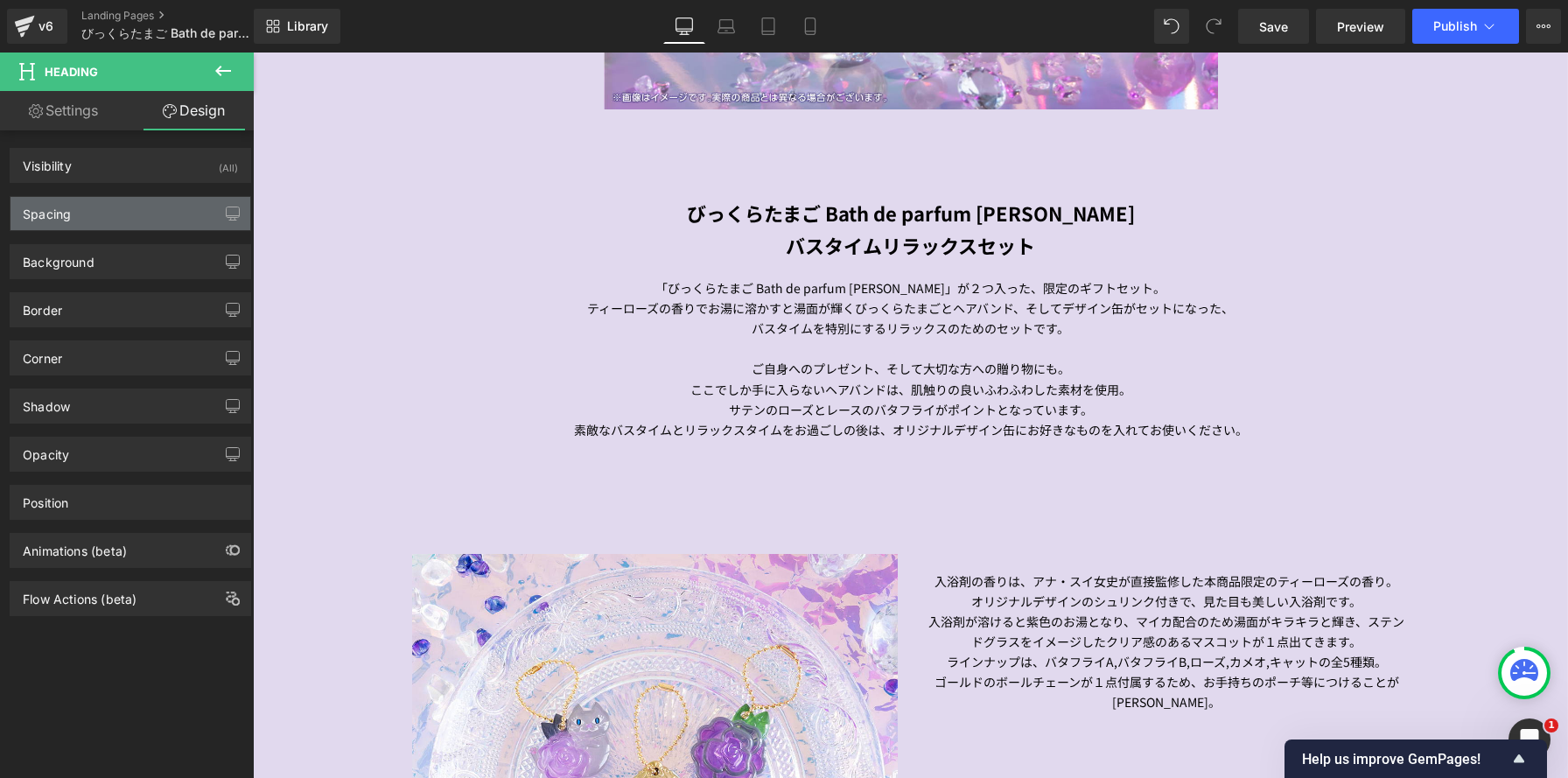
type input "0"
drag, startPoint x: 159, startPoint y: 220, endPoint x: 152, endPoint y: 225, distance: 8.6
click at [159, 220] on div "Spacing" at bounding box center [130, 213] width 239 height 33
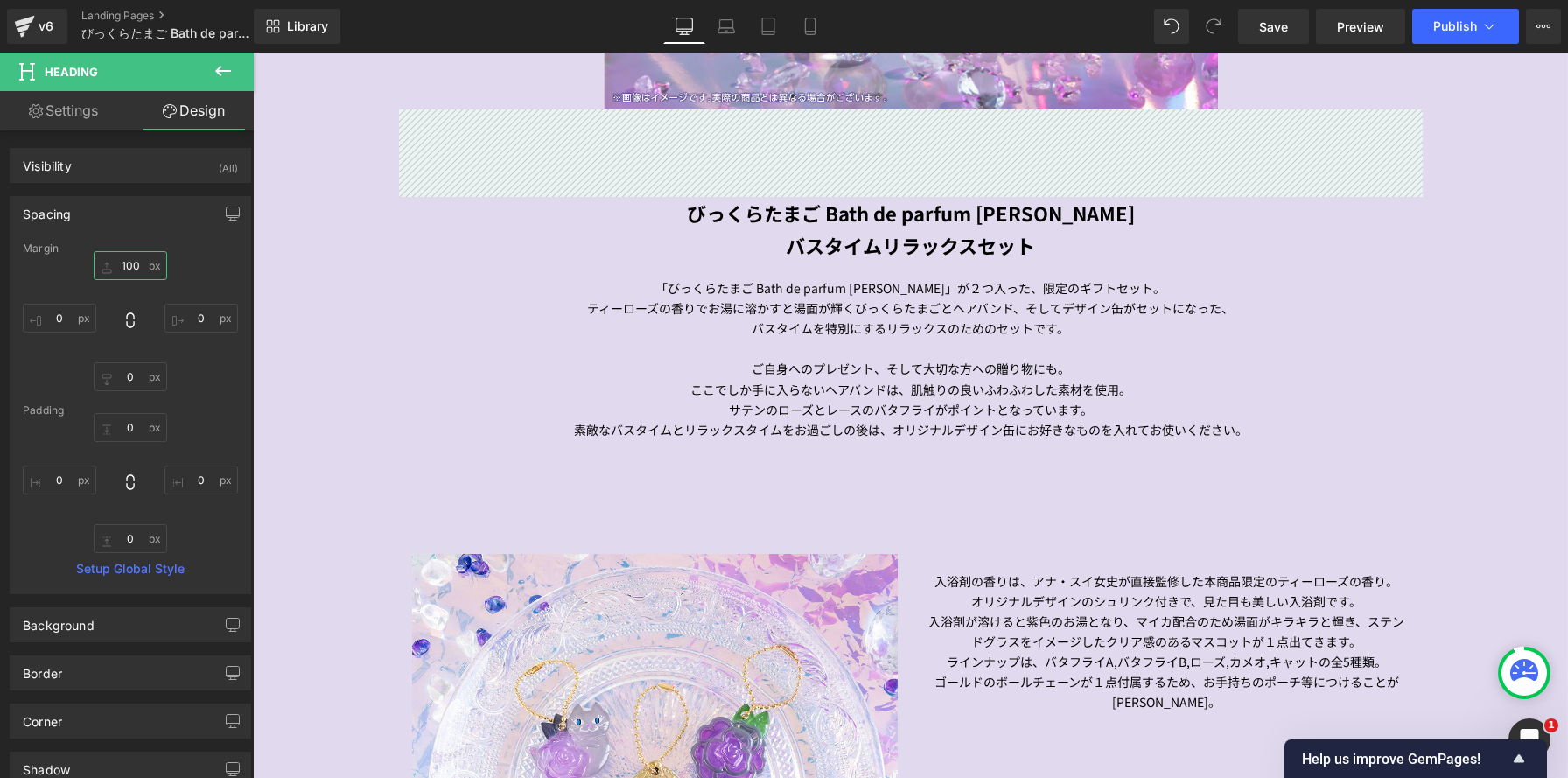
click at [138, 264] on input "100" at bounding box center [130, 265] width 73 height 29
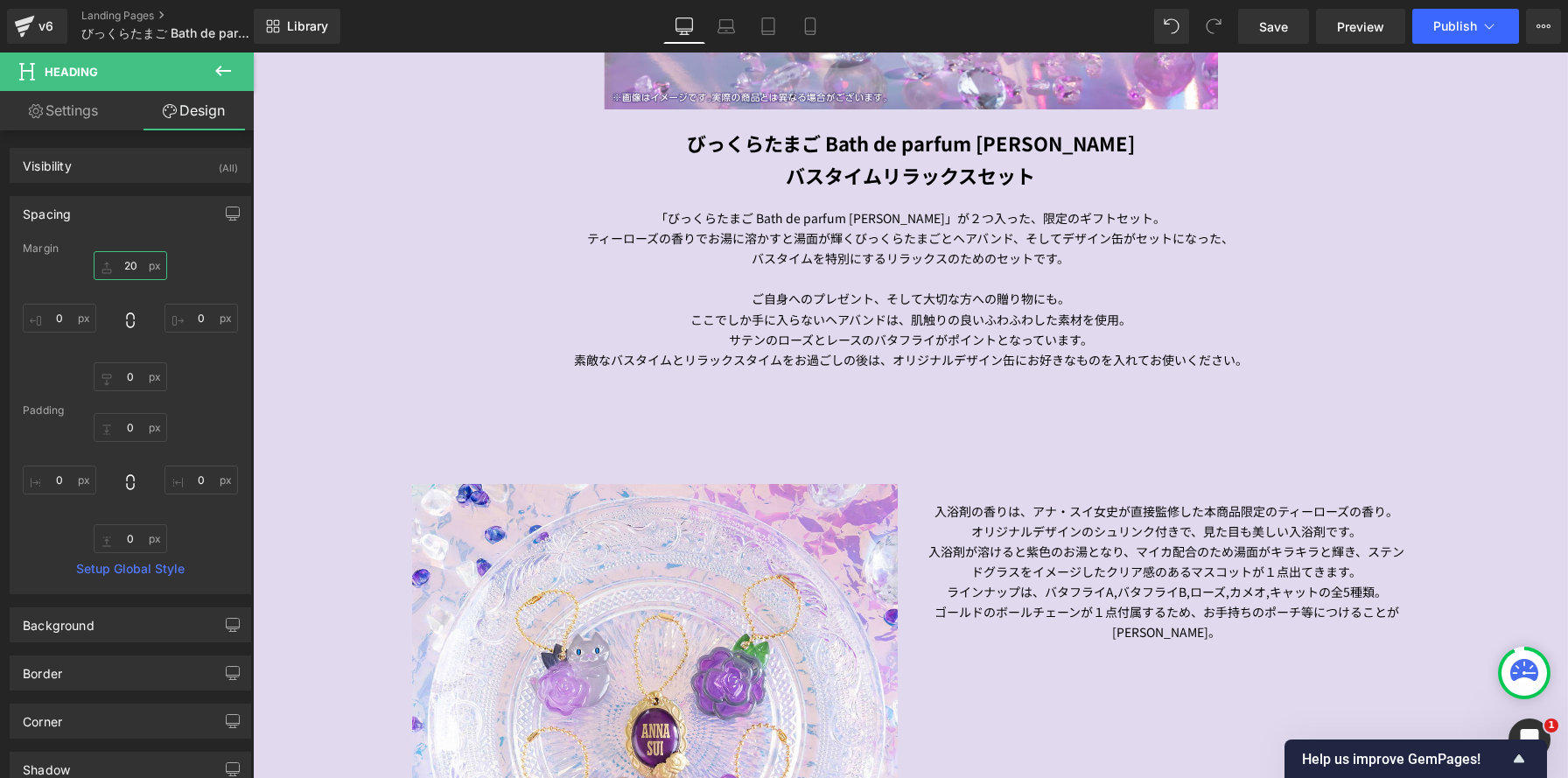
scroll to position [3684, 1315]
type input "20"
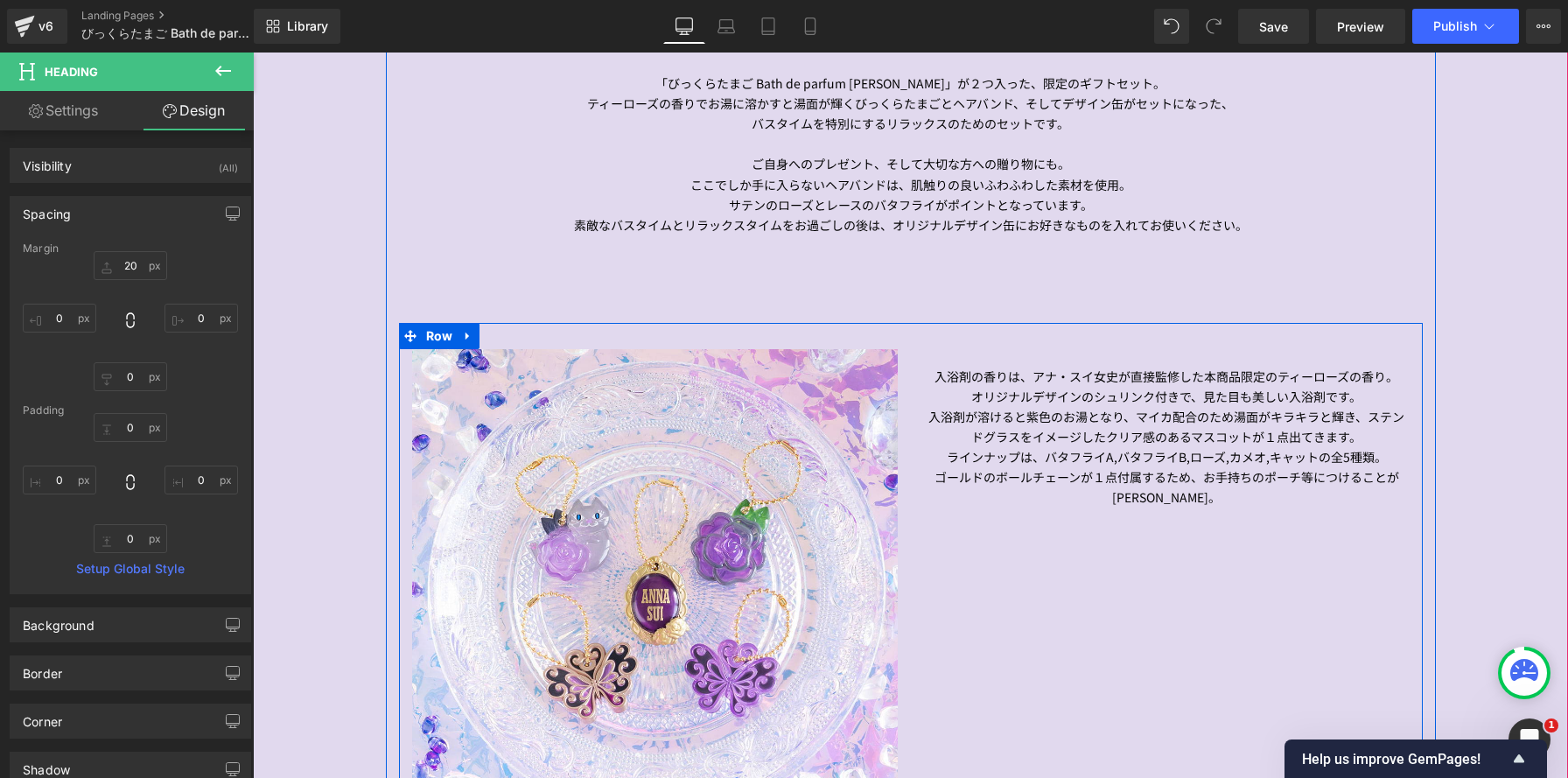
scroll to position [1794, 0]
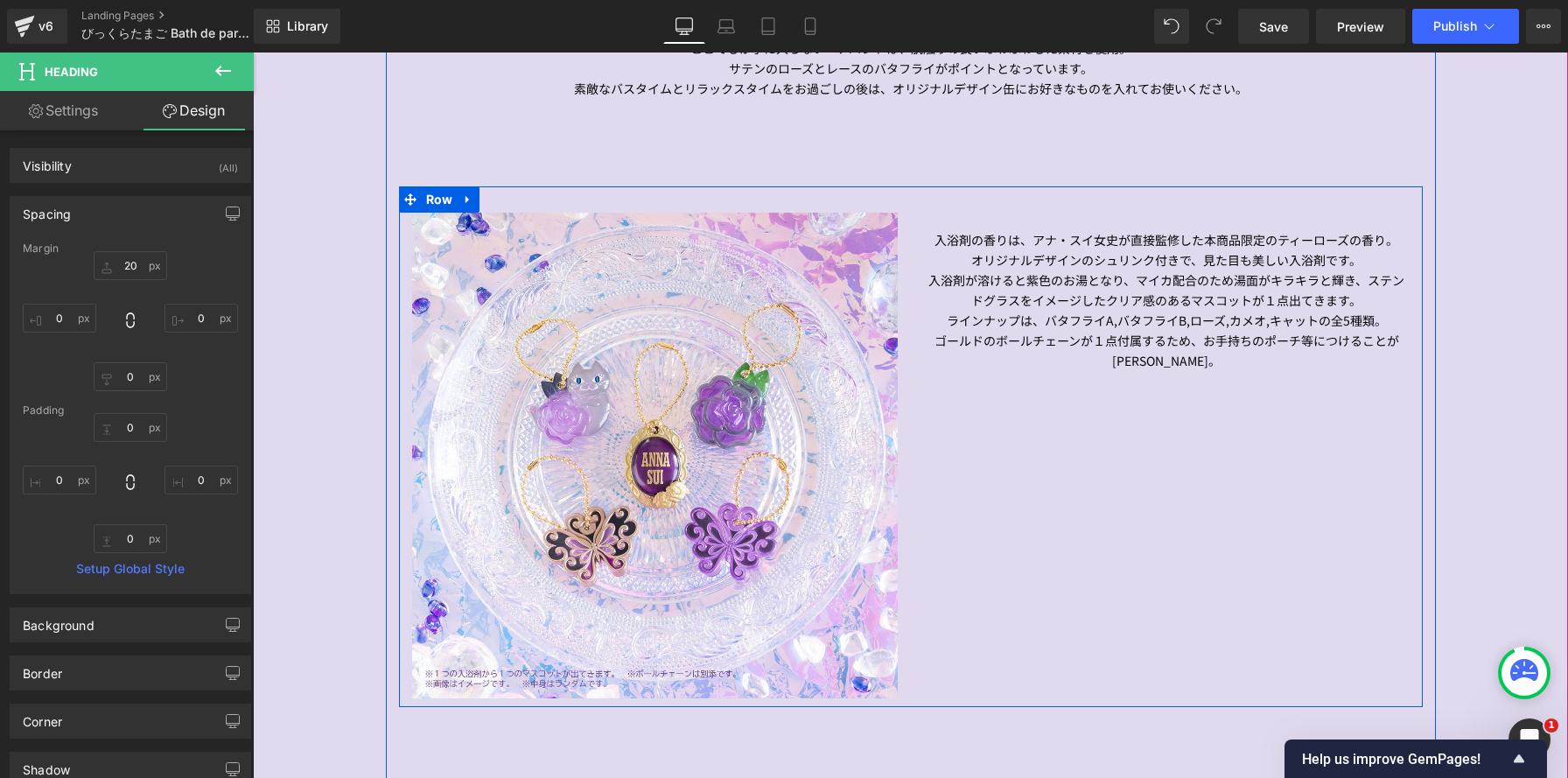
drag, startPoint x: 1073, startPoint y: 302, endPoint x: 1314, endPoint y: 274, distance: 242.6
click at [1073, 302] on p "入浴剤が溶けると紫色のお湯となり、マイカ配合のため湯面がキラキラと輝き、ステンドグラスをイメージしたクリア感のあるマスコットが１点出てきます。" at bounding box center [1167, 290] width 486 height 40
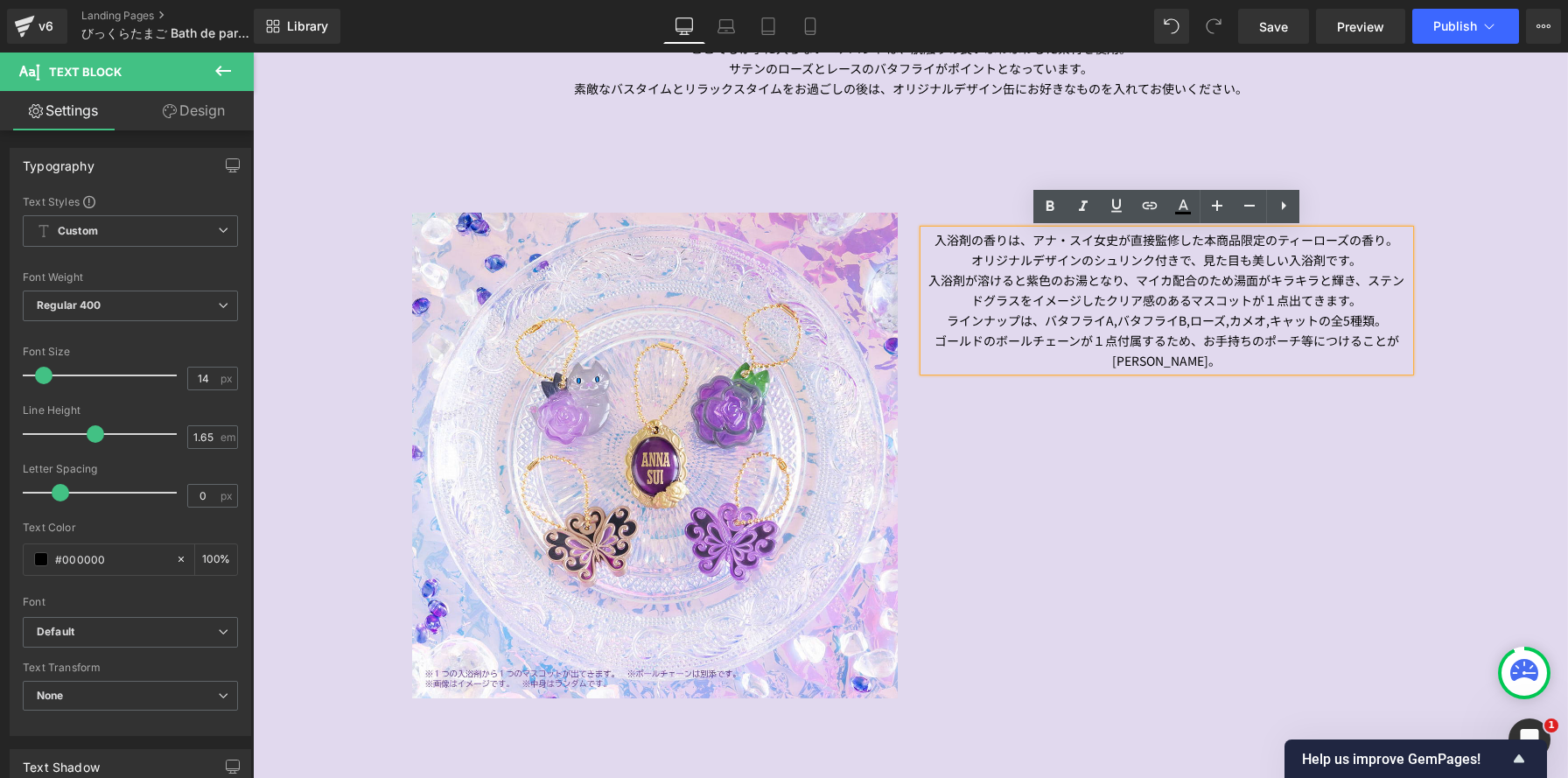
click at [1192, 346] on p "ゴールドのボールチェーンが１点付属するため、お手持ちのポーチ等につけることが出来ます。" at bounding box center [1167, 350] width 486 height 40
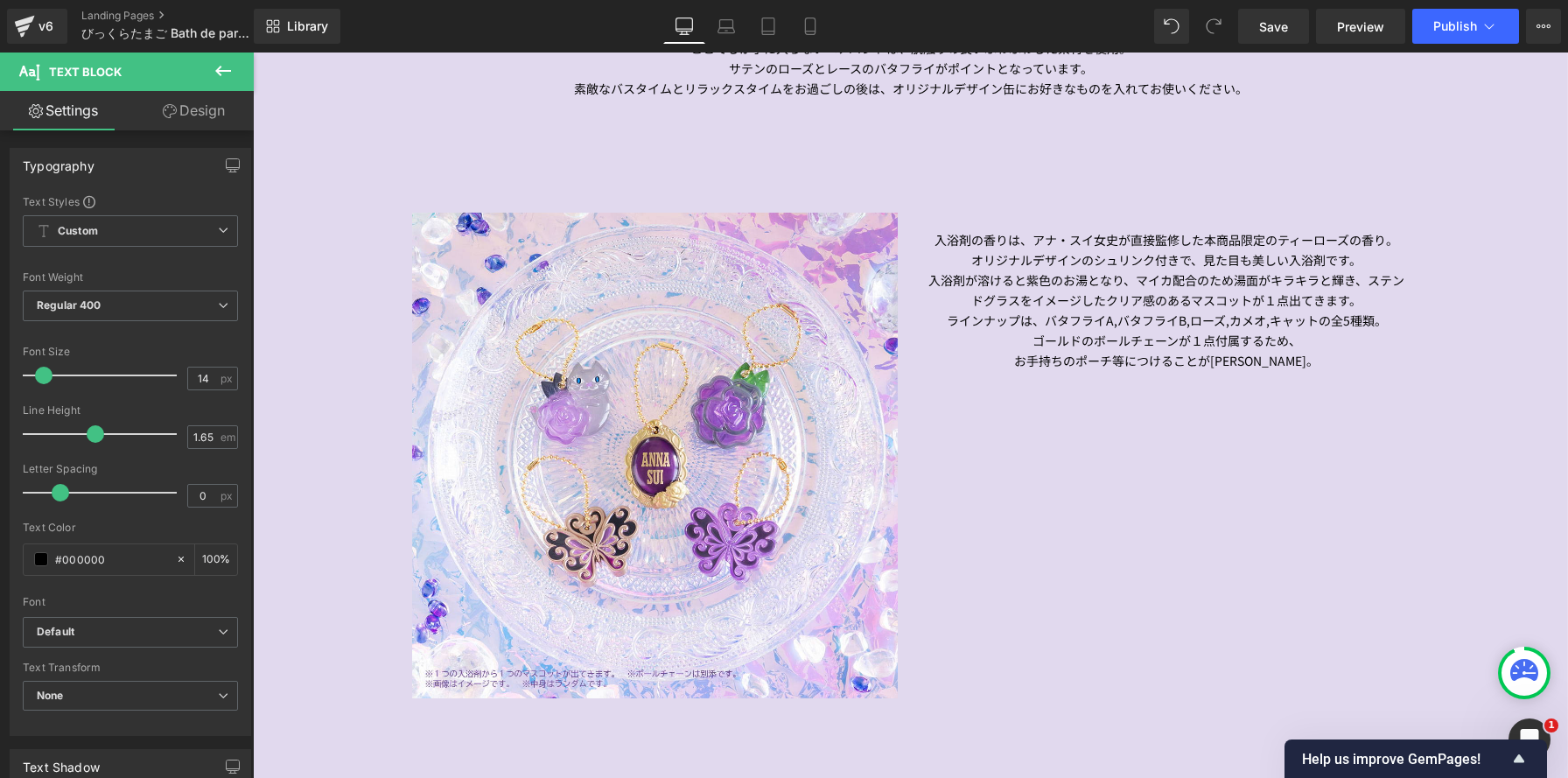
click at [211, 112] on link "Design" at bounding box center [194, 111] width 127 height 39
click at [0, 0] on div "Spacing" at bounding box center [0, 0] width 0 height 0
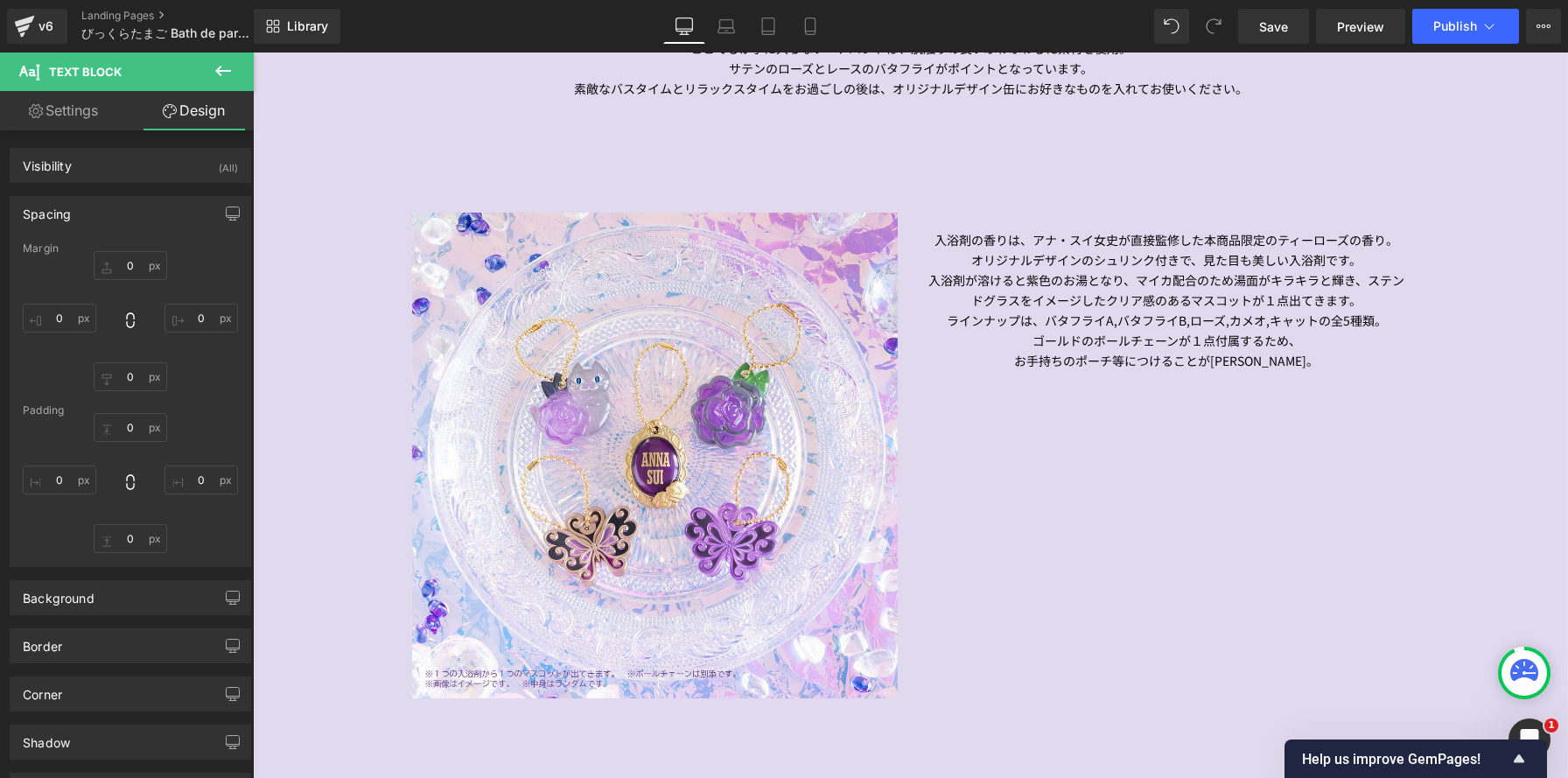
type input "20"
type input "0"
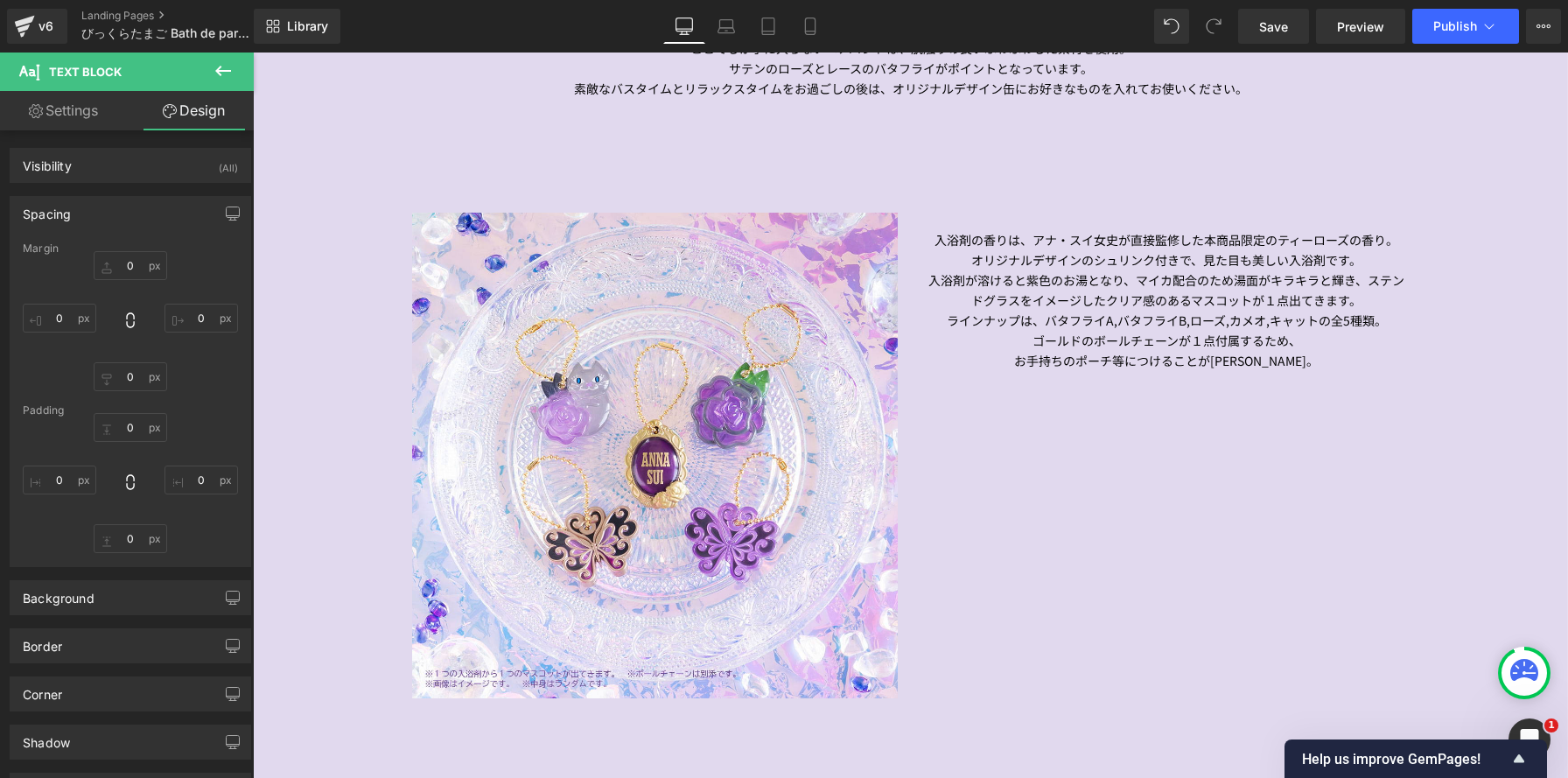
type input "0"
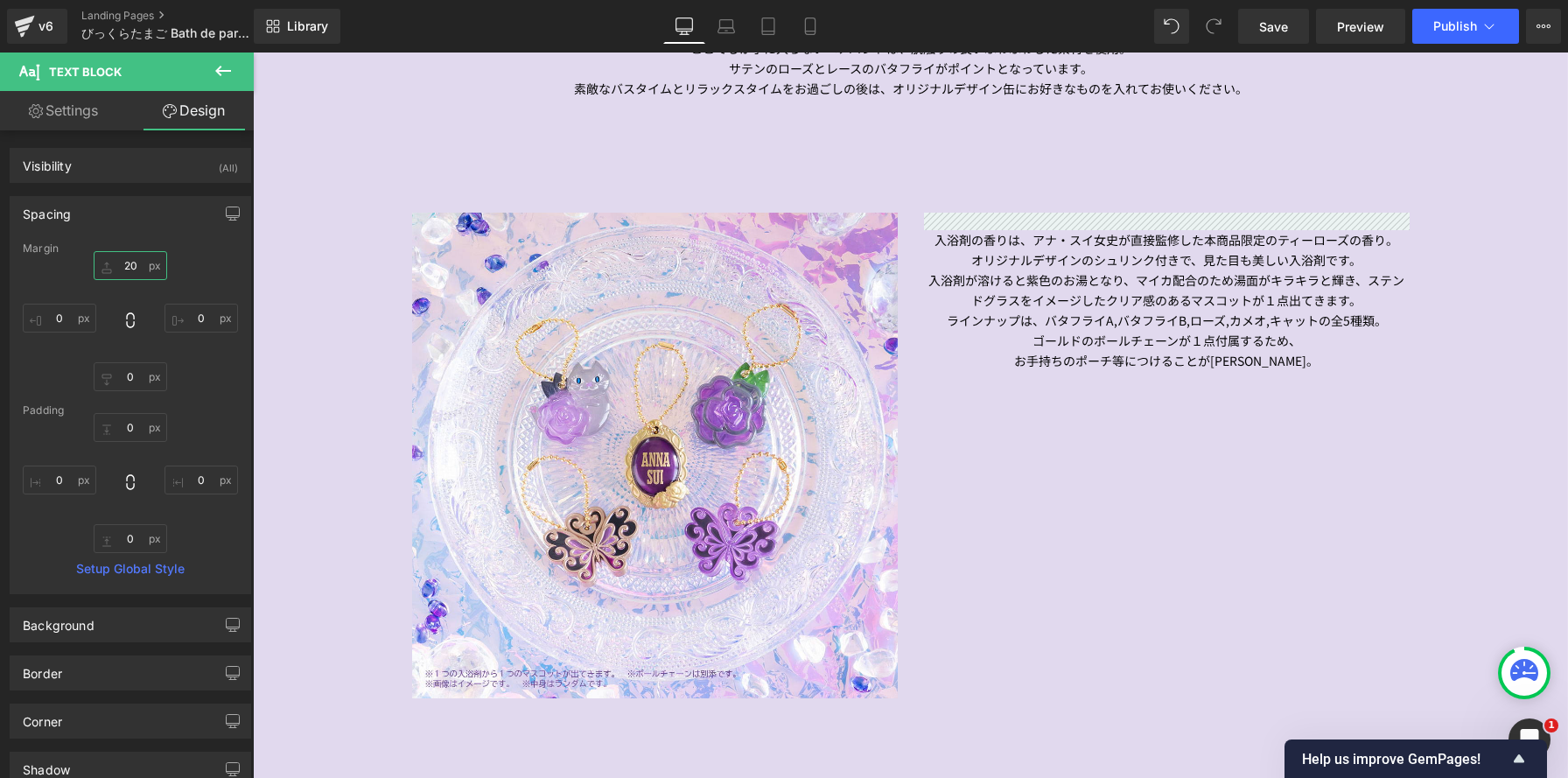
drag, startPoint x: 141, startPoint y: 264, endPoint x: 151, endPoint y: 262, distance: 10.2
click at [141, 264] on input "20" at bounding box center [130, 265] width 73 height 29
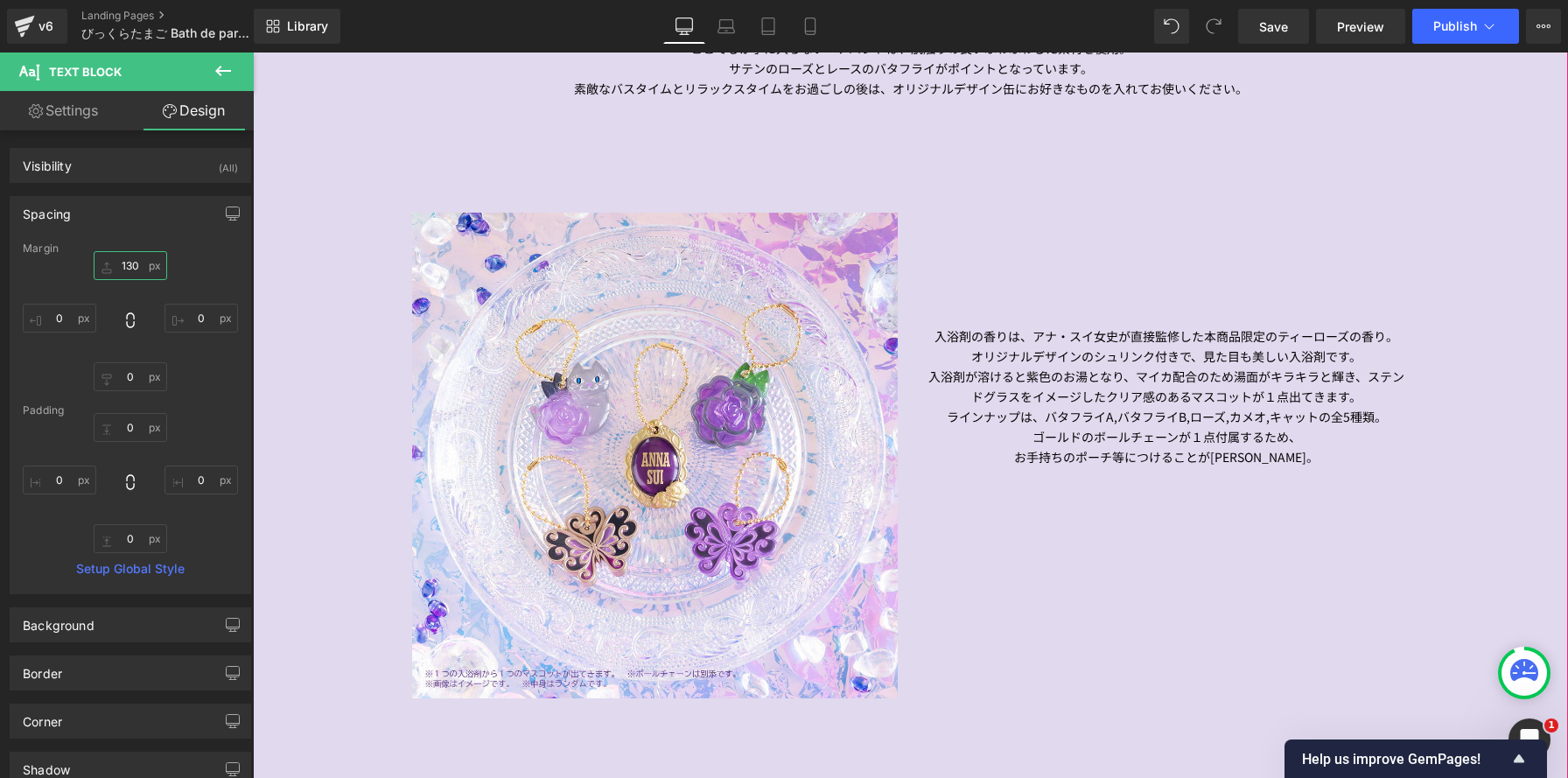
type input "130"
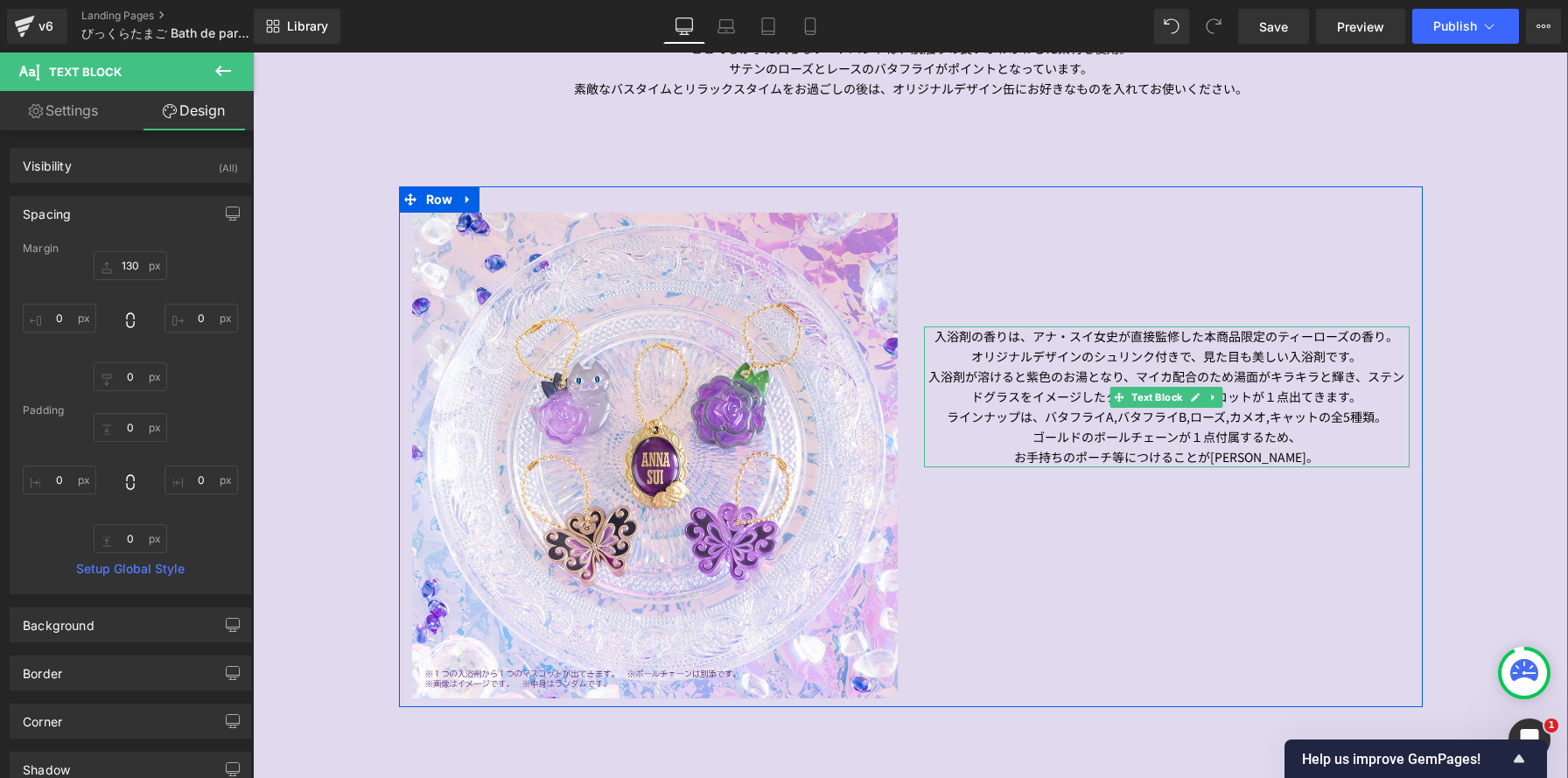
click at [1381, 354] on p "オリジナルデザインのシュリンク付きで、見た目も美しい入浴剤です。" at bounding box center [1167, 356] width 486 height 21
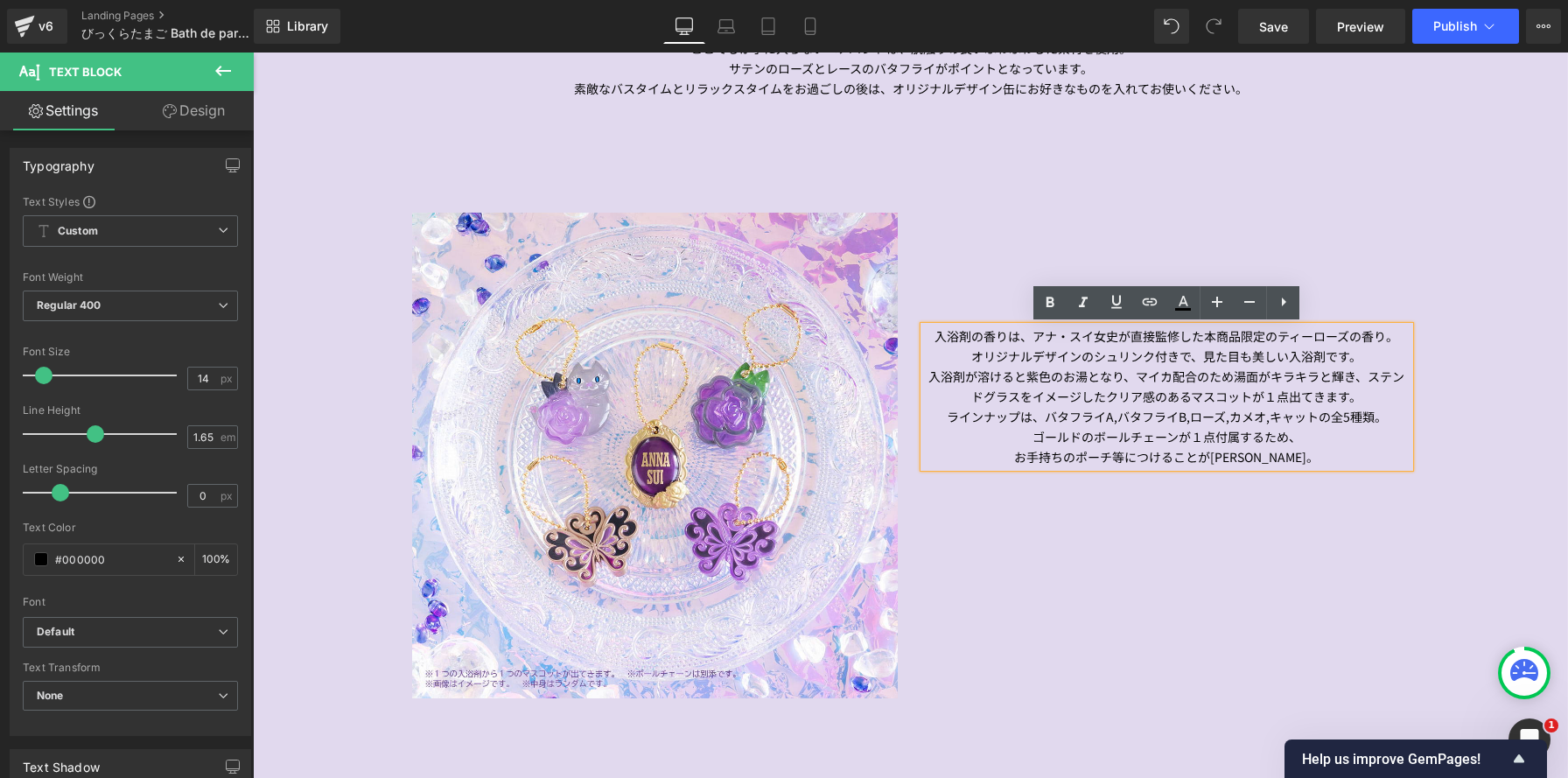
click at [1380, 359] on p "オリジナルデザインのシュリンク付きで、見た目も美しい入浴剤です。" at bounding box center [1167, 356] width 486 height 21
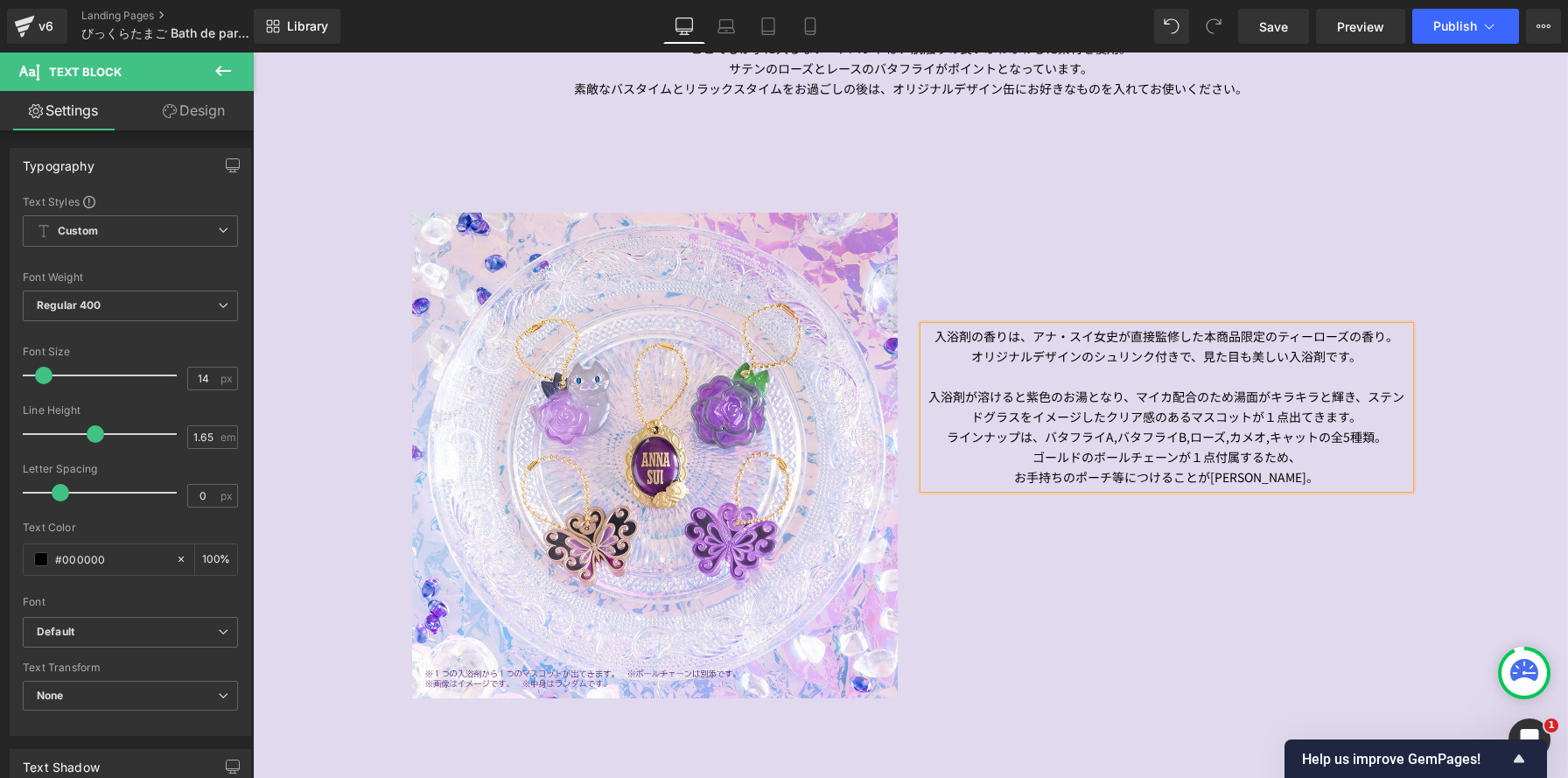
drag, startPoint x: 1372, startPoint y: 416, endPoint x: 1374, endPoint y: 426, distance: 10.2
click at [1372, 416] on p "入浴剤が溶けると紫色のお湯となり、マイカ配合のため湯面がキラキラと輝き、ステンドグラスをイメージしたクリア感のあるマスコットが１点出てきます。" at bounding box center [1167, 406] width 486 height 40
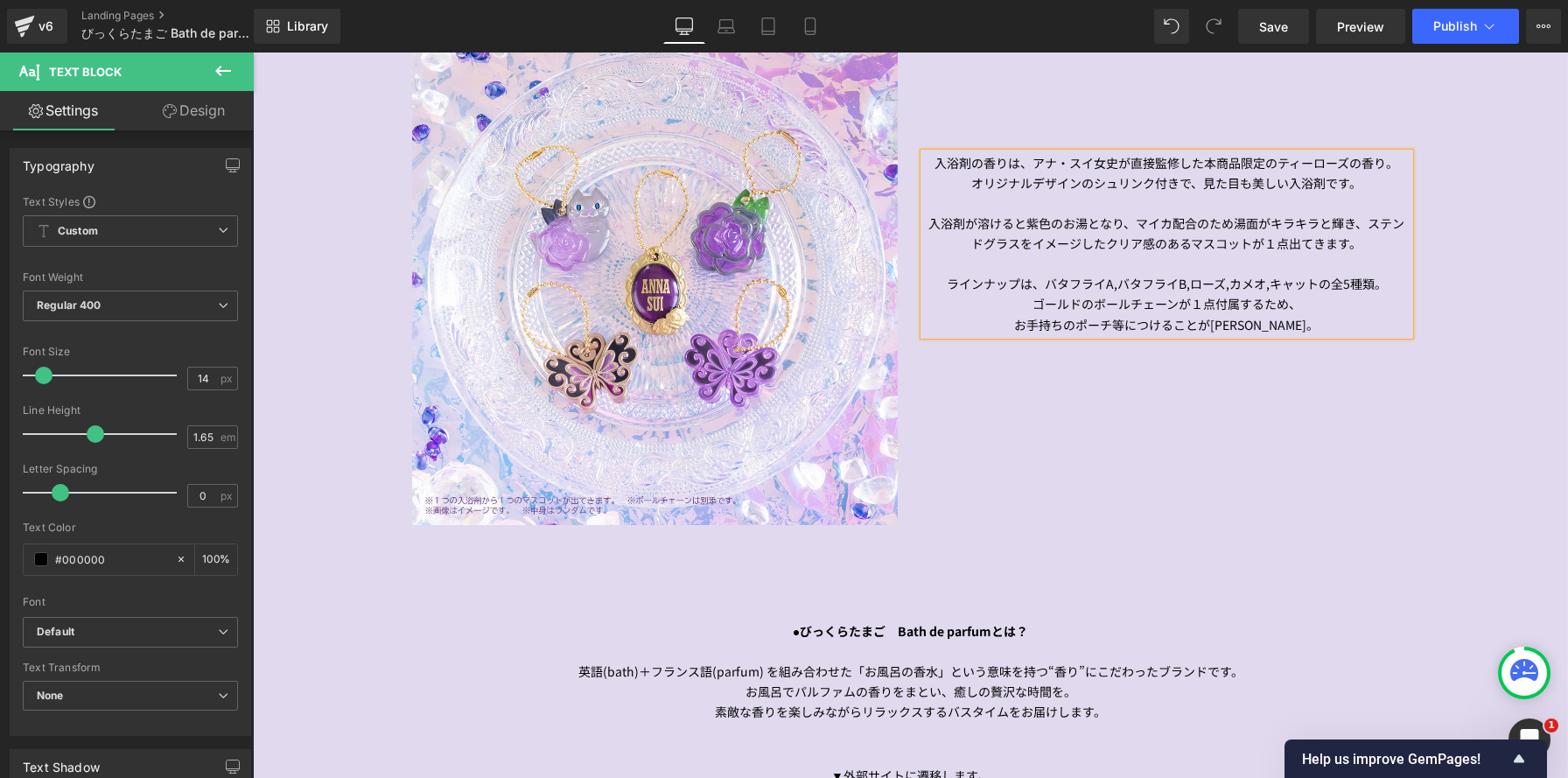
scroll to position [1996, 0]
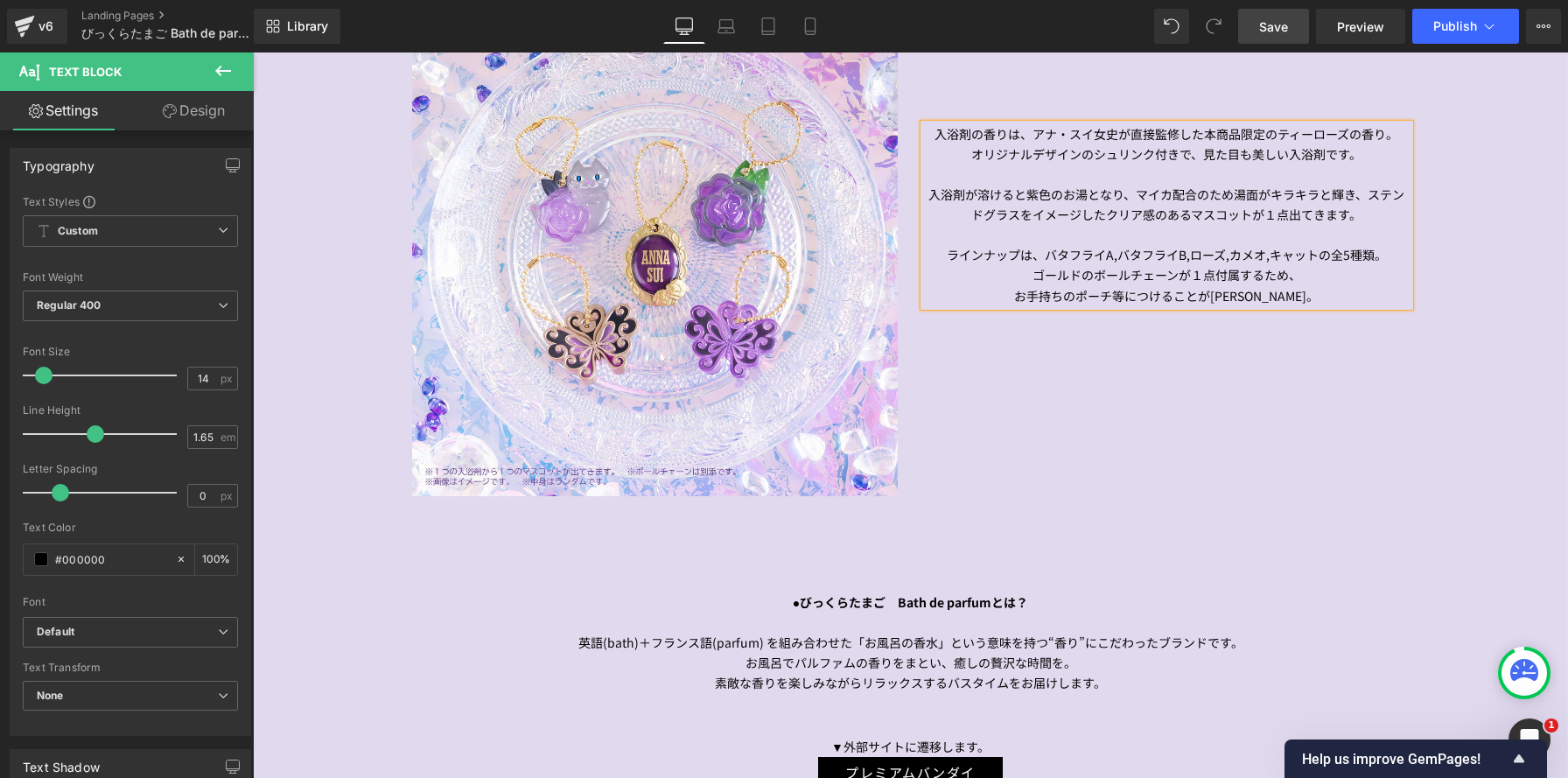
click at [1272, 23] on span "Save" at bounding box center [1273, 27] width 29 height 19
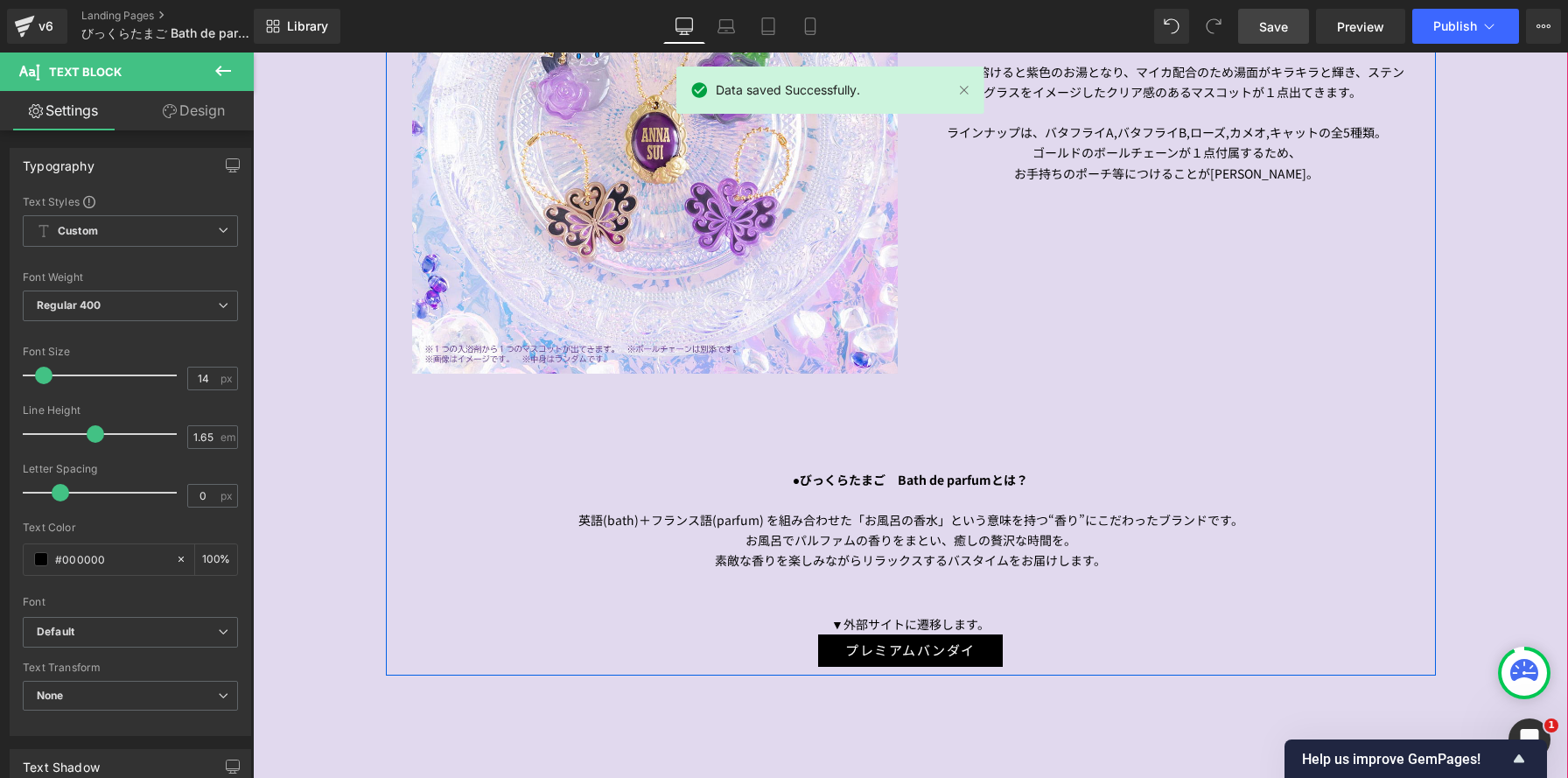
scroll to position [2191, 0]
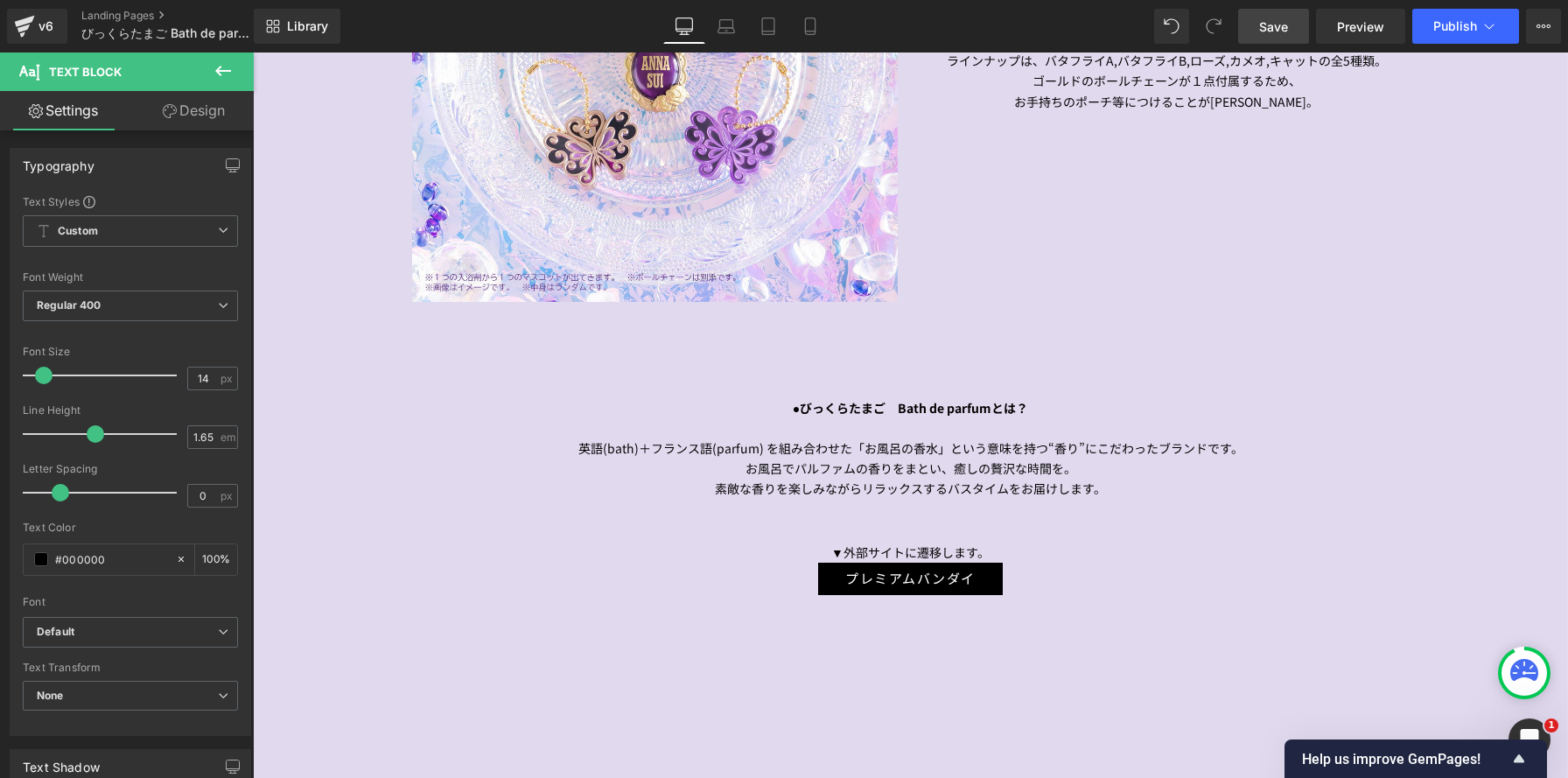
click at [220, 71] on icon at bounding box center [223, 71] width 16 height 11
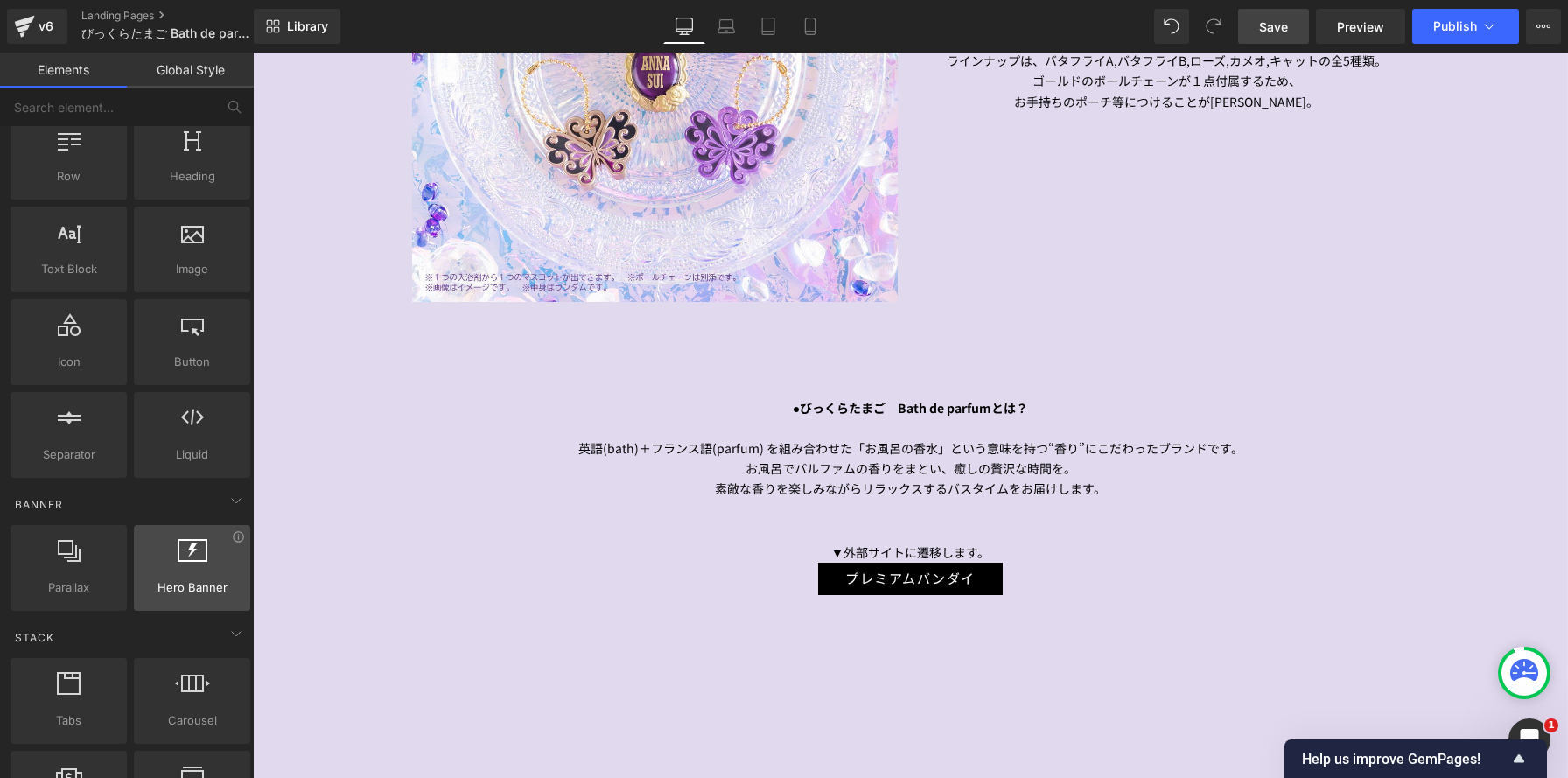
scroll to position [100, 0]
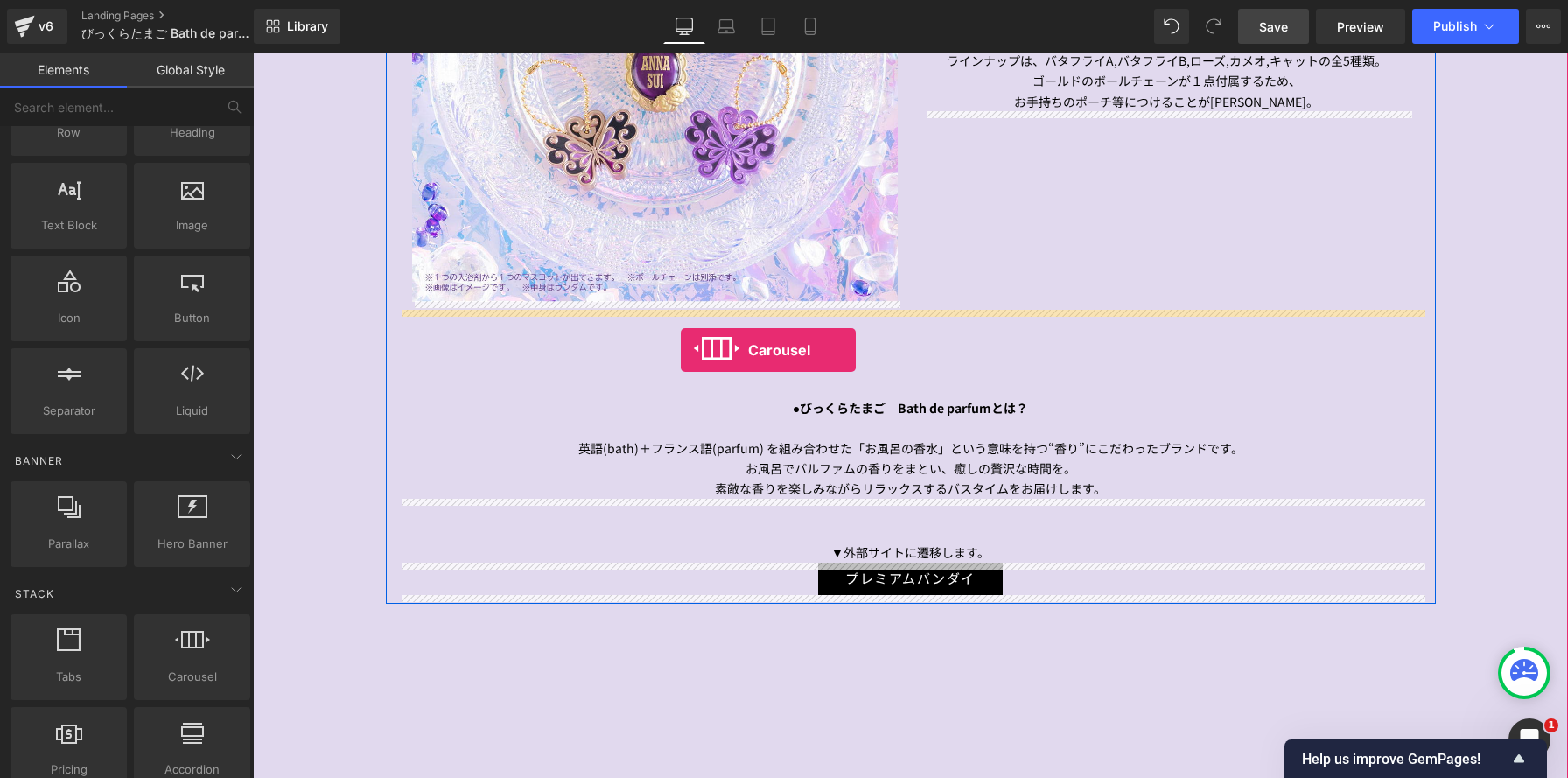
drag, startPoint x: 437, startPoint y: 696, endPoint x: 680, endPoint y: 350, distance: 422.8
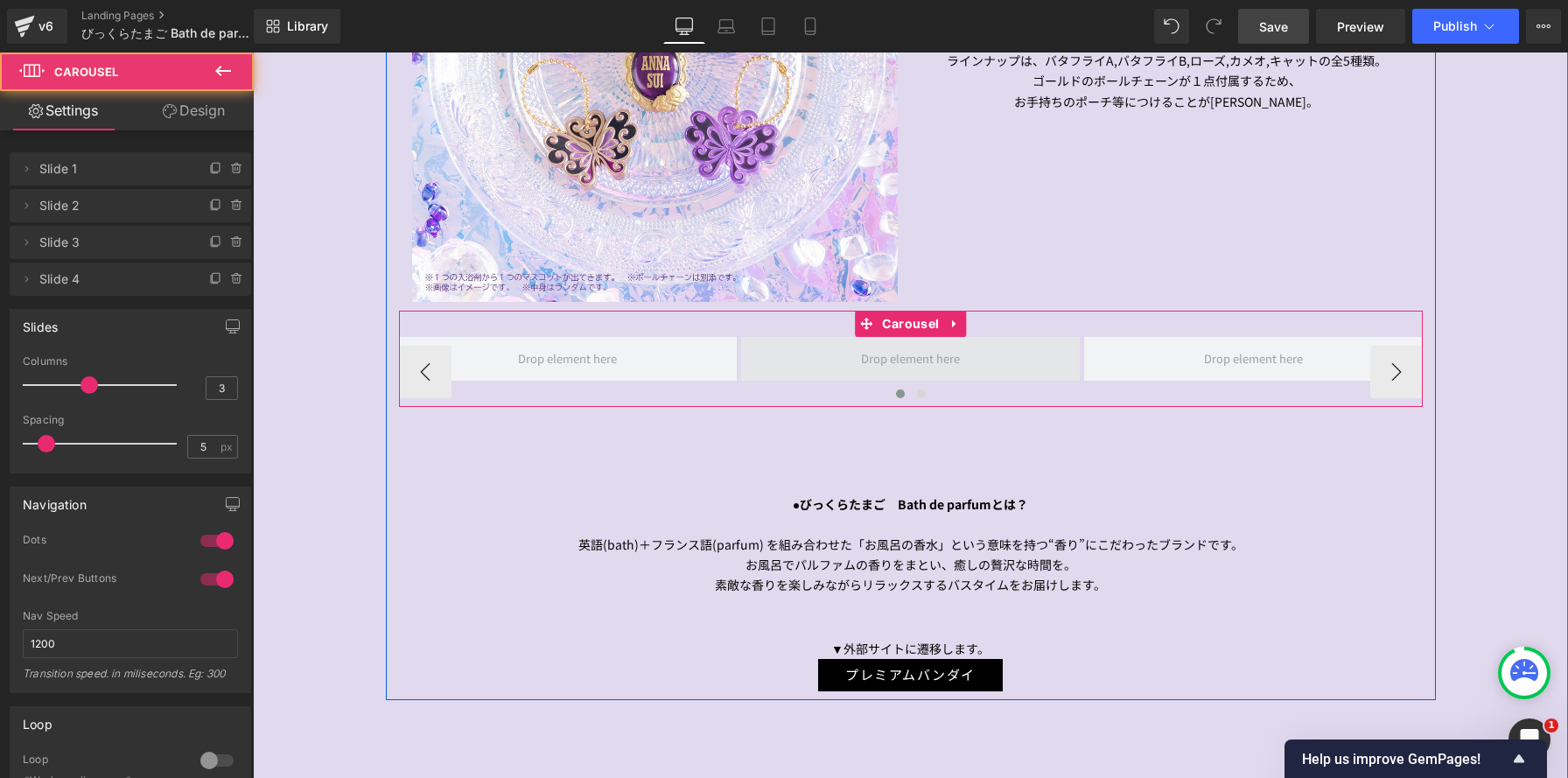
scroll to position [3780, 1315]
click at [902, 325] on span "Carousel" at bounding box center [910, 323] width 65 height 26
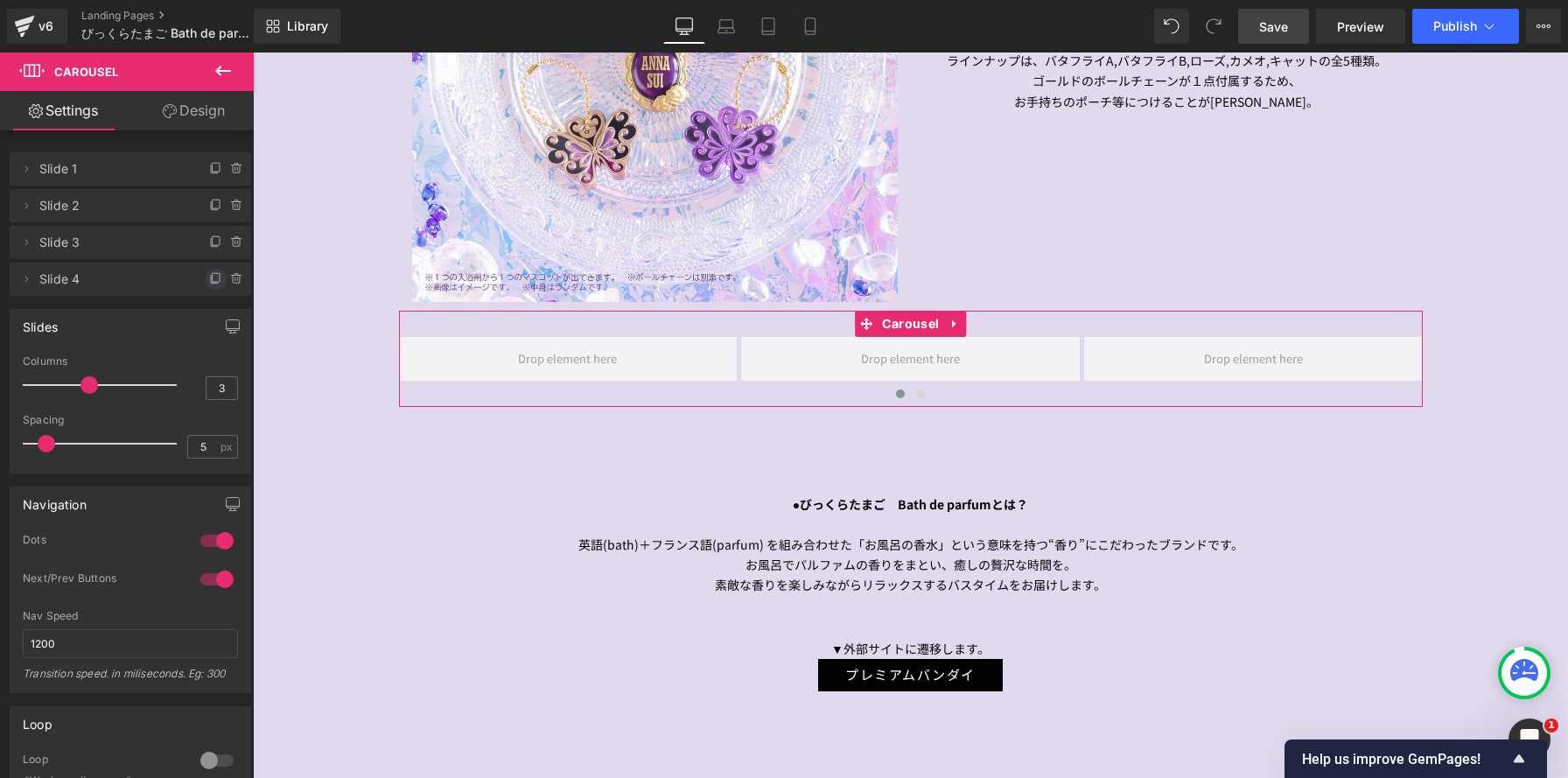
click at [209, 275] on icon at bounding box center [216, 280] width 14 height 14
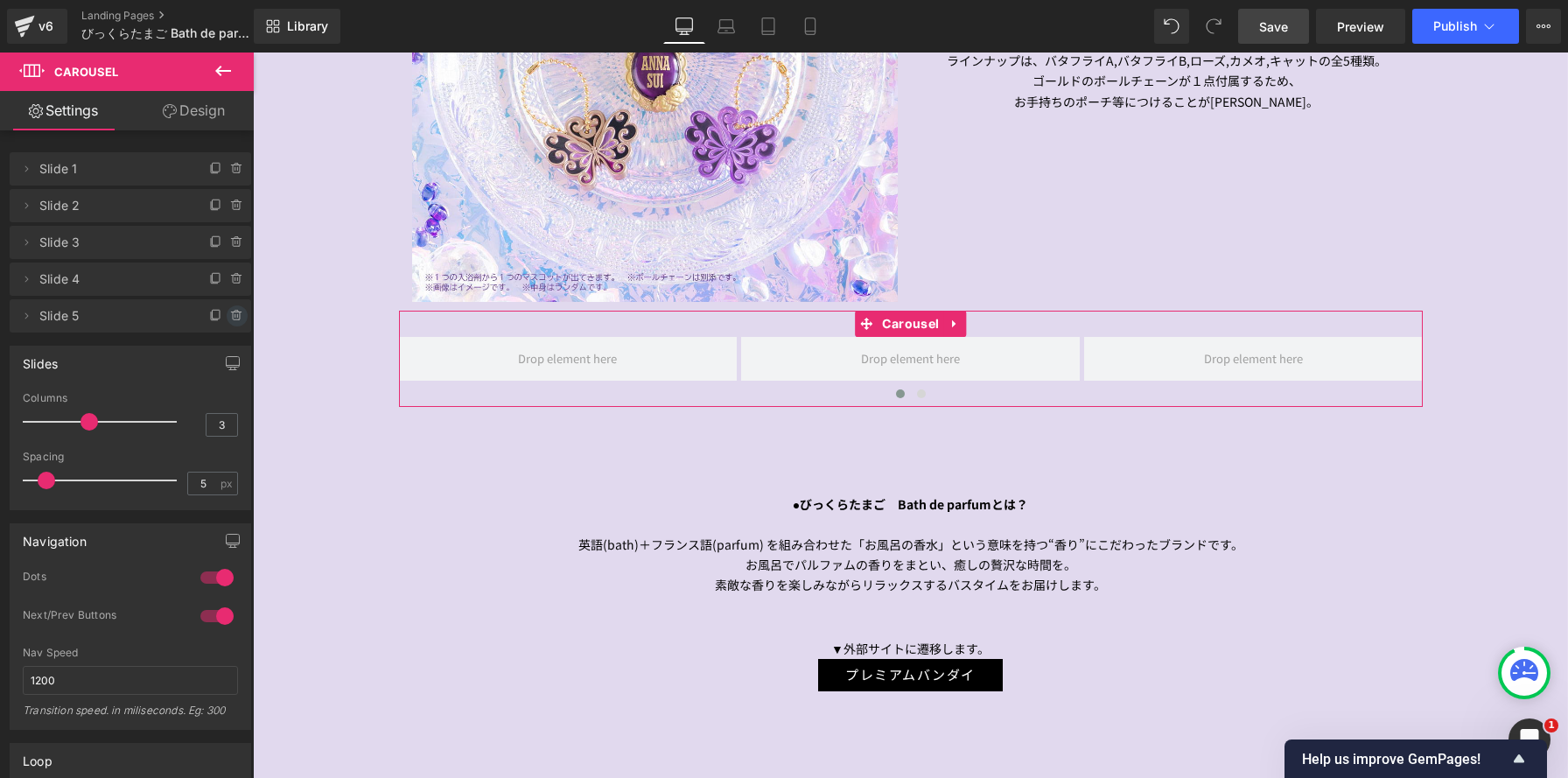
click at [231, 313] on icon at bounding box center [236, 313] width 10 height 0
click at [228, 304] on div "Delete Cancel" at bounding box center [130, 315] width 241 height 33
click at [236, 279] on icon at bounding box center [236, 280] width 0 height 4
click at [229, 280] on button "Delete" at bounding box center [219, 280] width 55 height 22
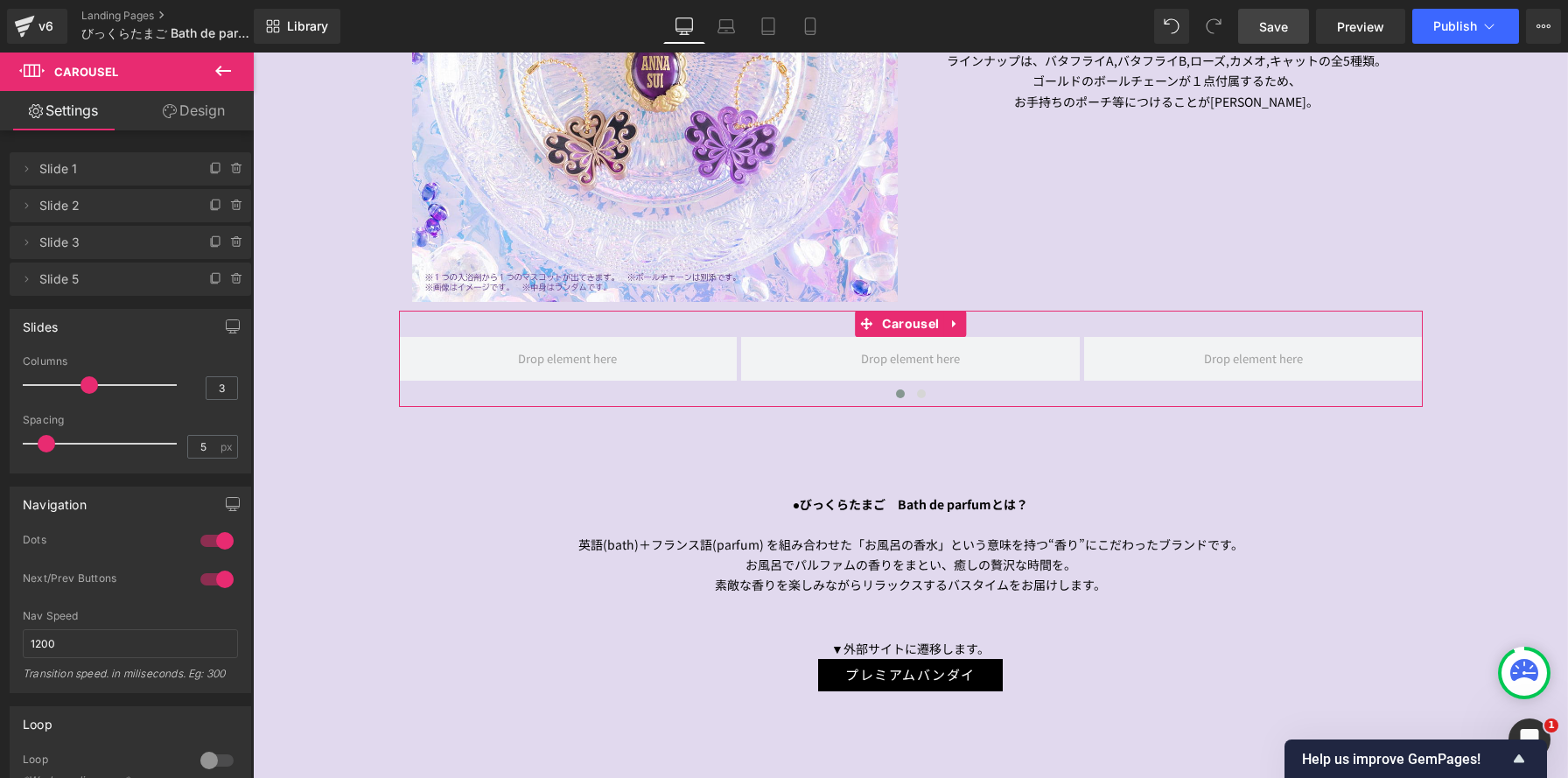
click at [230, 280] on icon at bounding box center [238, 280] width 14 height 14
click at [229, 280] on button "Delete" at bounding box center [219, 280] width 55 height 22
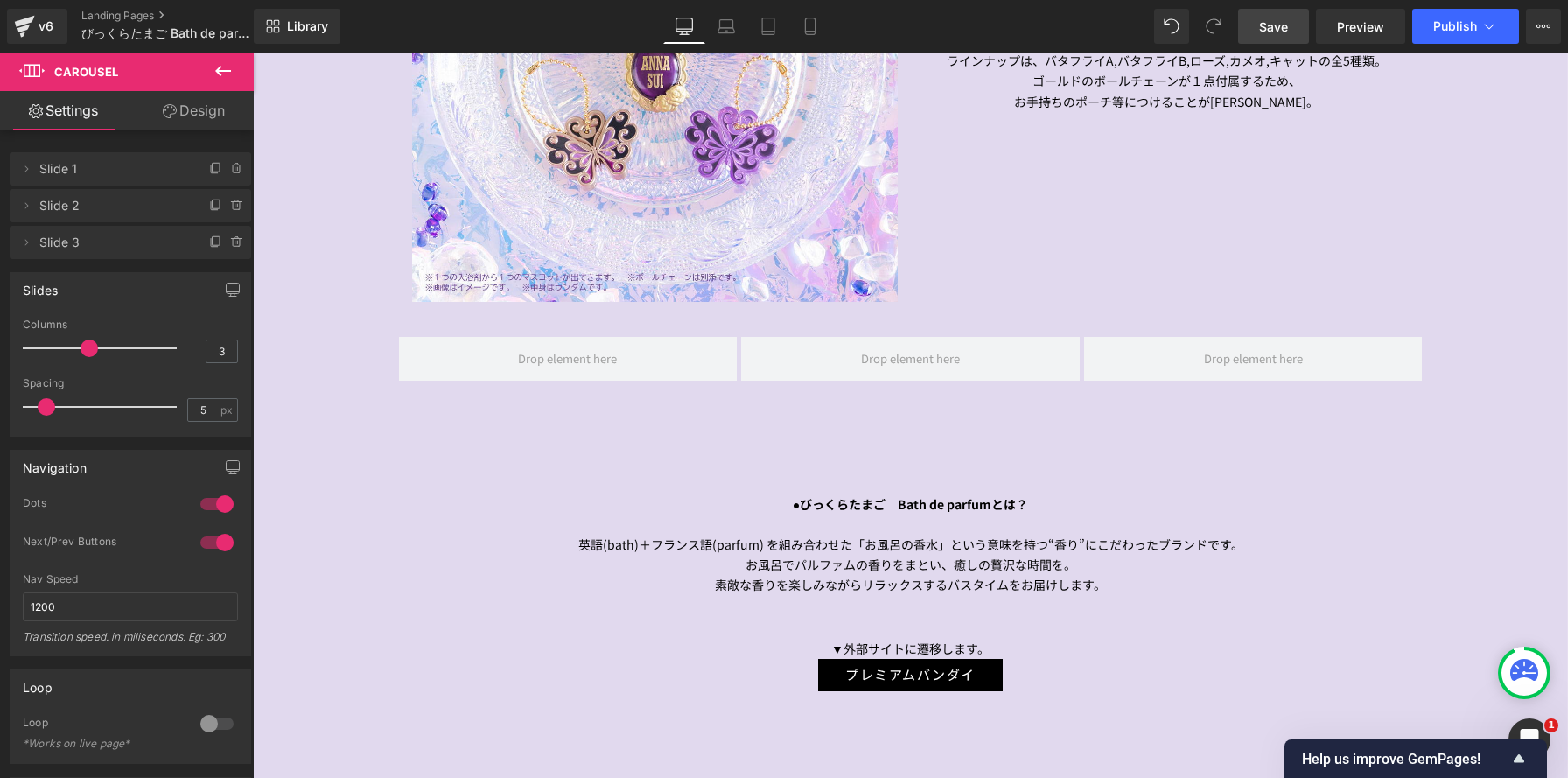
click at [227, 74] on icon at bounding box center [223, 71] width 21 height 21
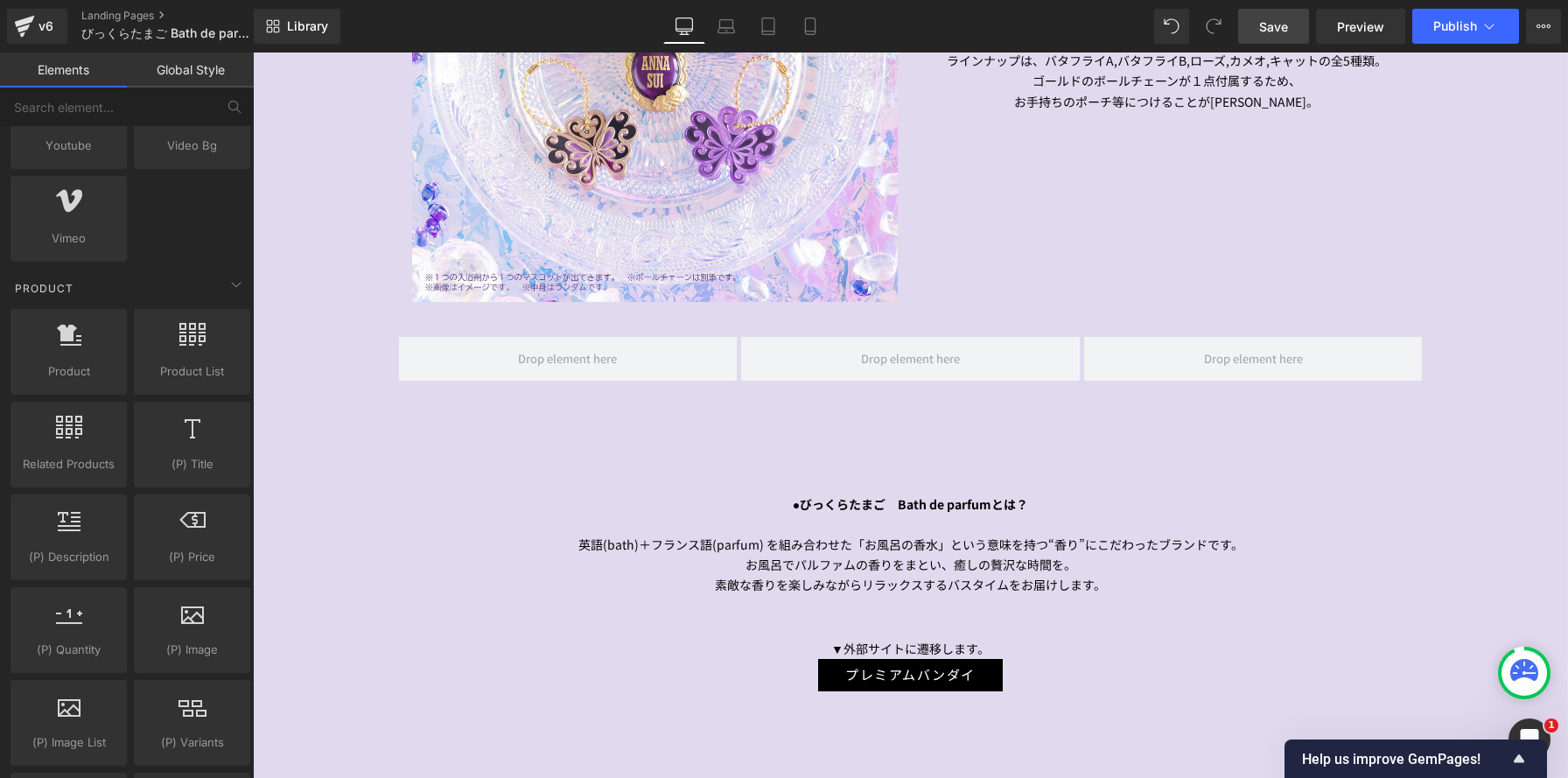
scroll to position [1305, 0]
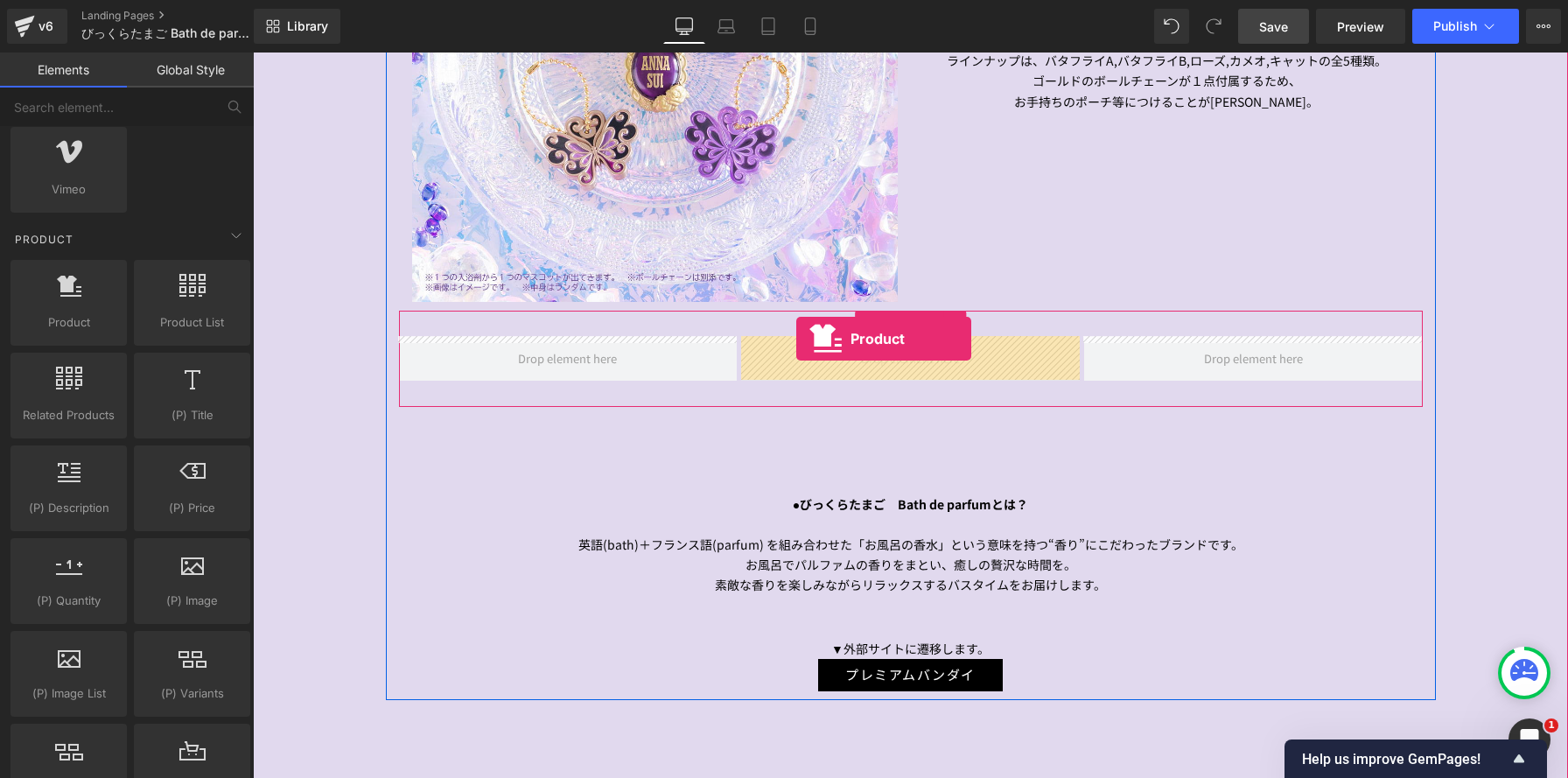
drag, startPoint x: 337, startPoint y: 363, endPoint x: 797, endPoint y: 339, distance: 460.6
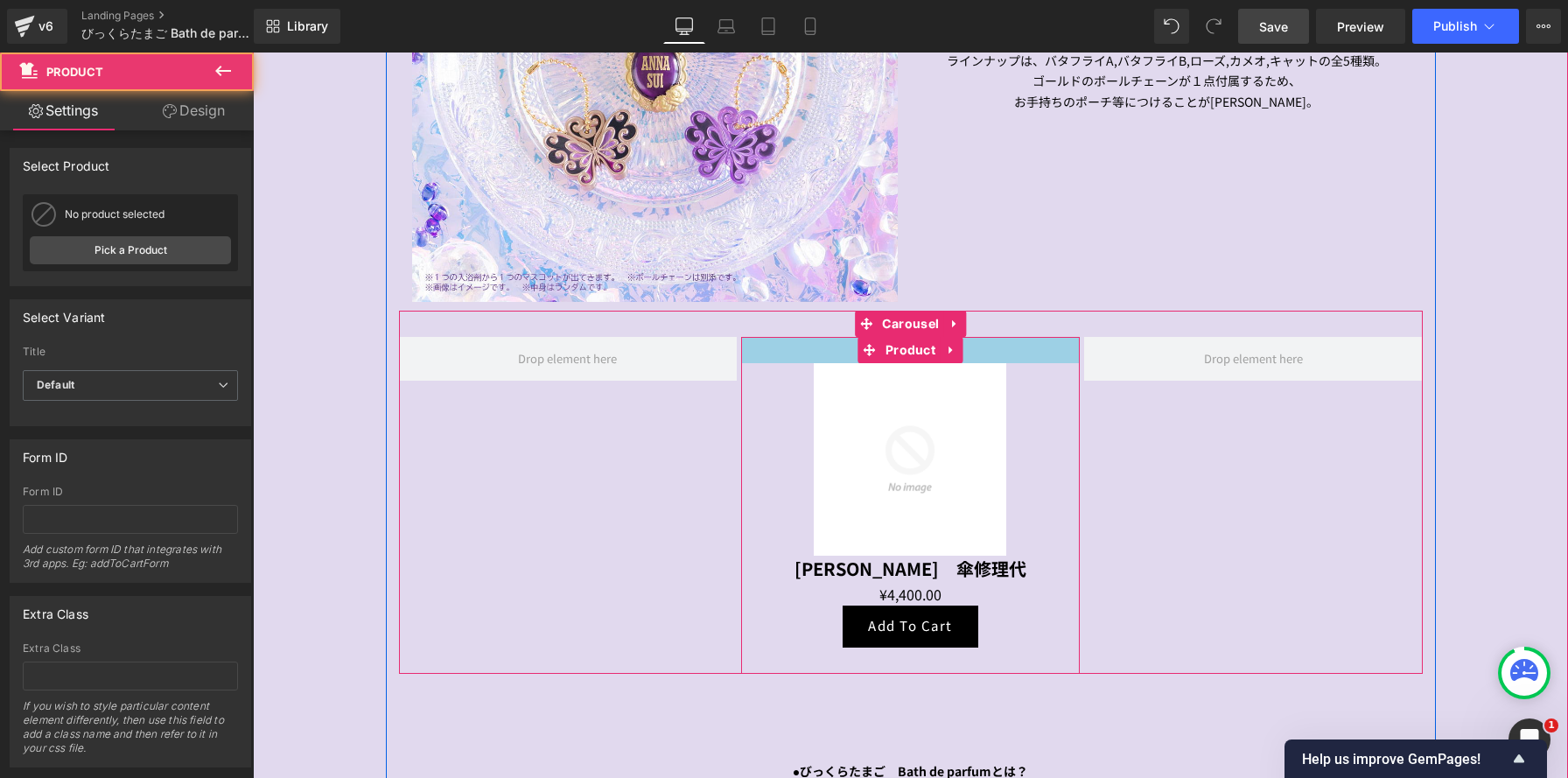
scroll to position [4048, 1315]
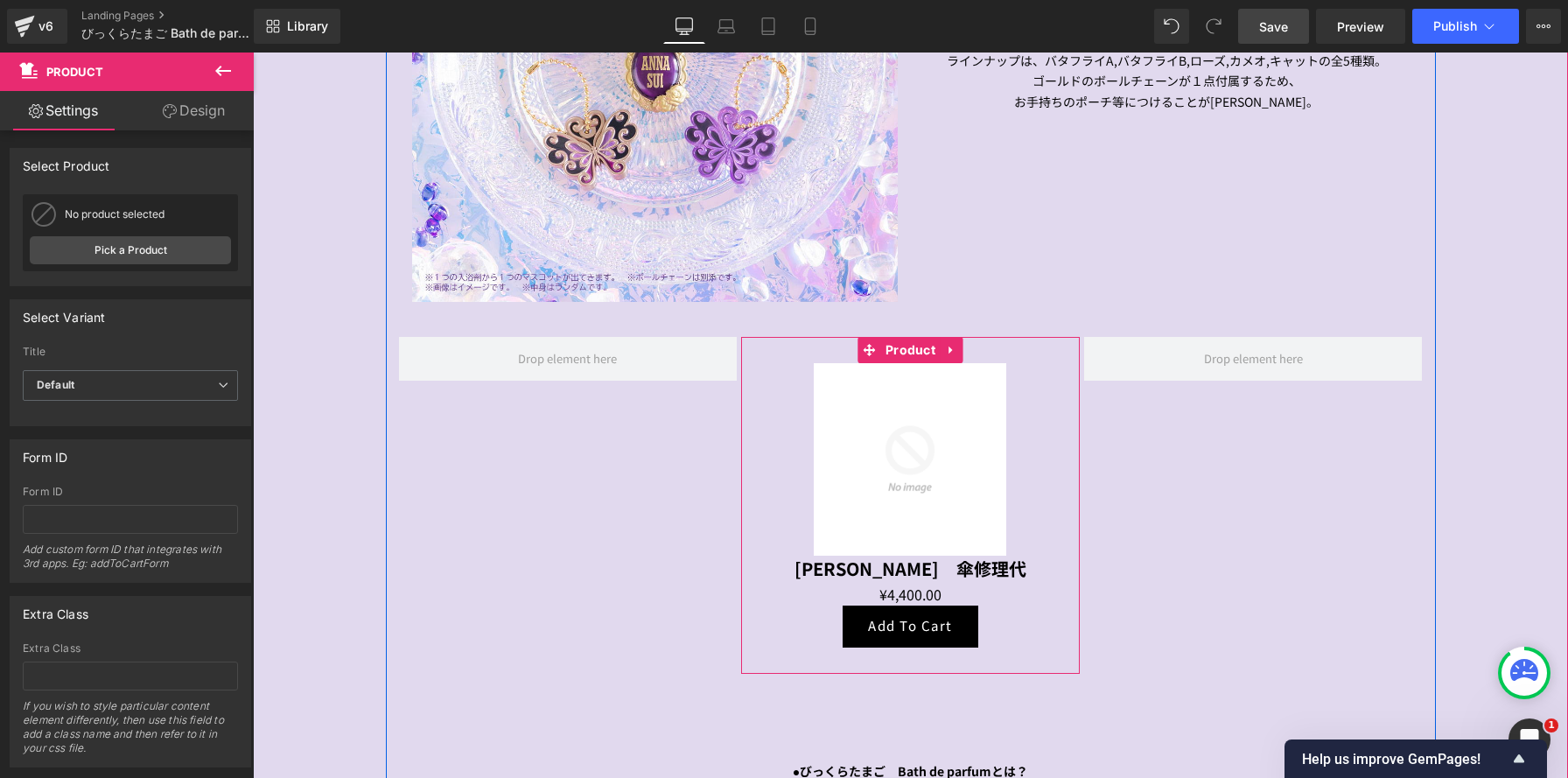
click at [933, 511] on img at bounding box center [910, 460] width 193 height 193
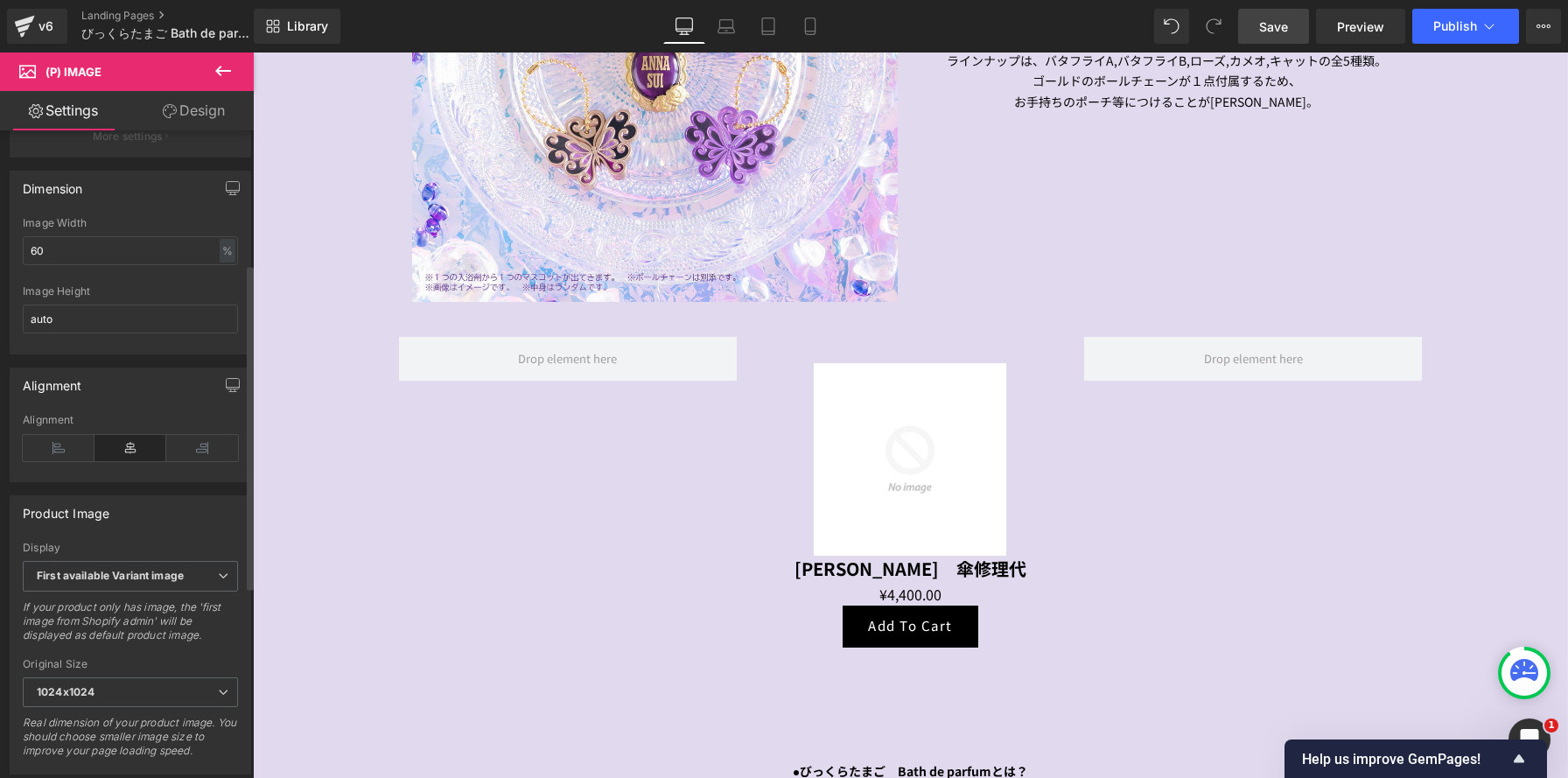
scroll to position [0, 0]
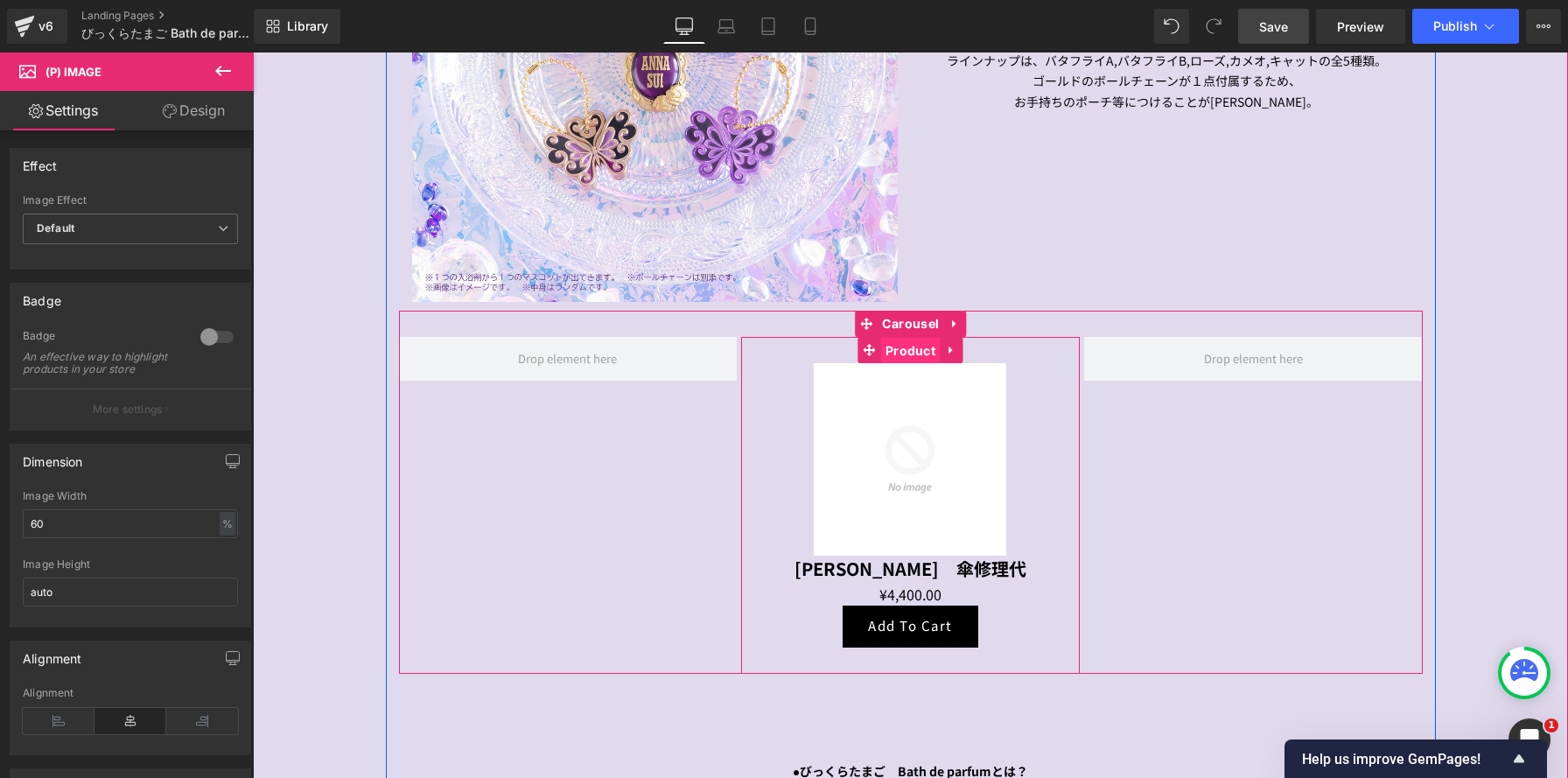
click at [914, 352] on span "Product" at bounding box center [911, 350] width 59 height 26
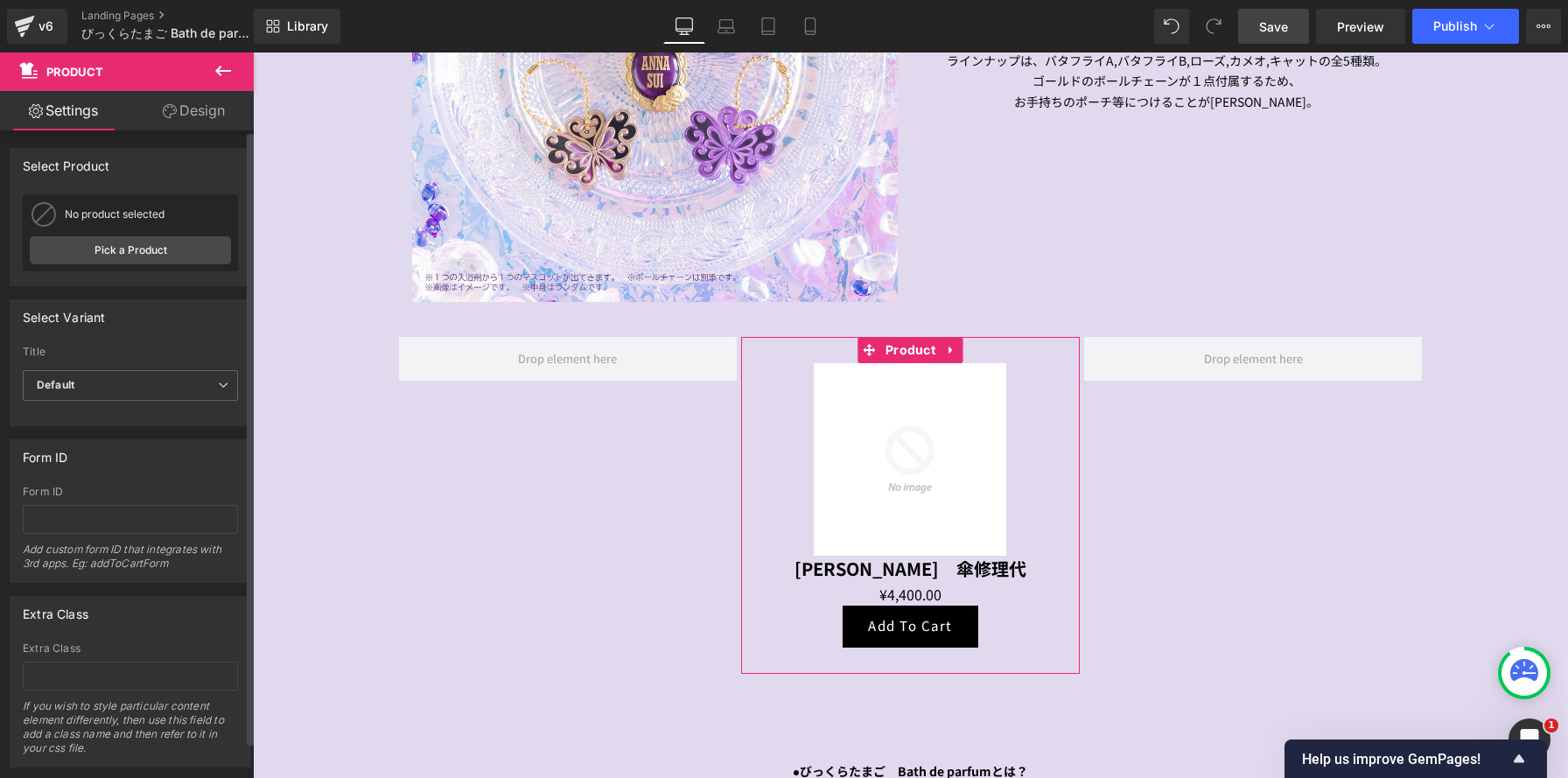
click at [176, 266] on div "No product selected Pick a Product" at bounding box center [129, 233] width 215 height 77
click at [179, 254] on link "Pick a Product" at bounding box center [129, 250] width 201 height 28
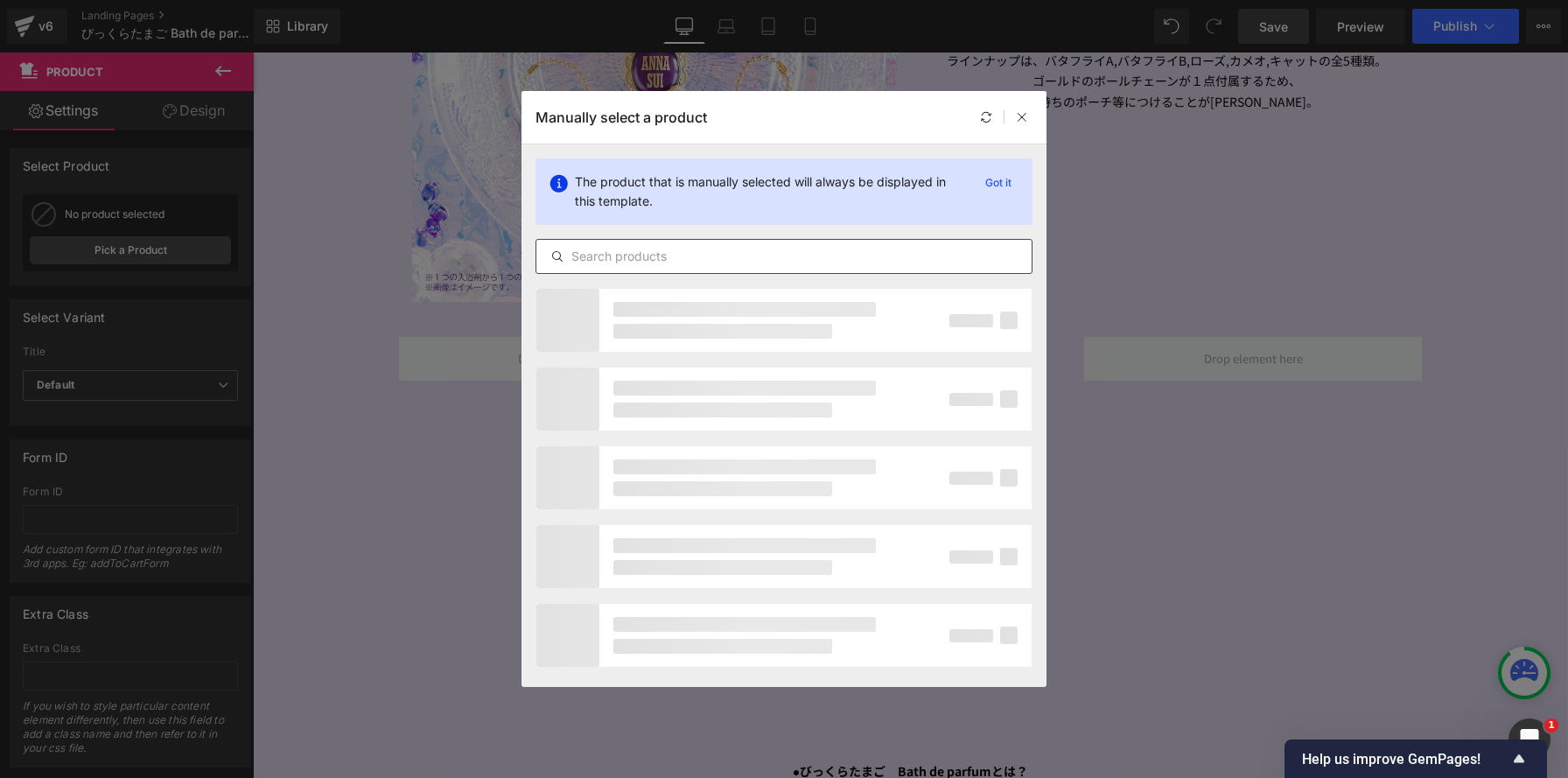
click at [696, 261] on input "text" at bounding box center [784, 256] width 496 height 21
paste input "SAILOR SWEATSHIRT"
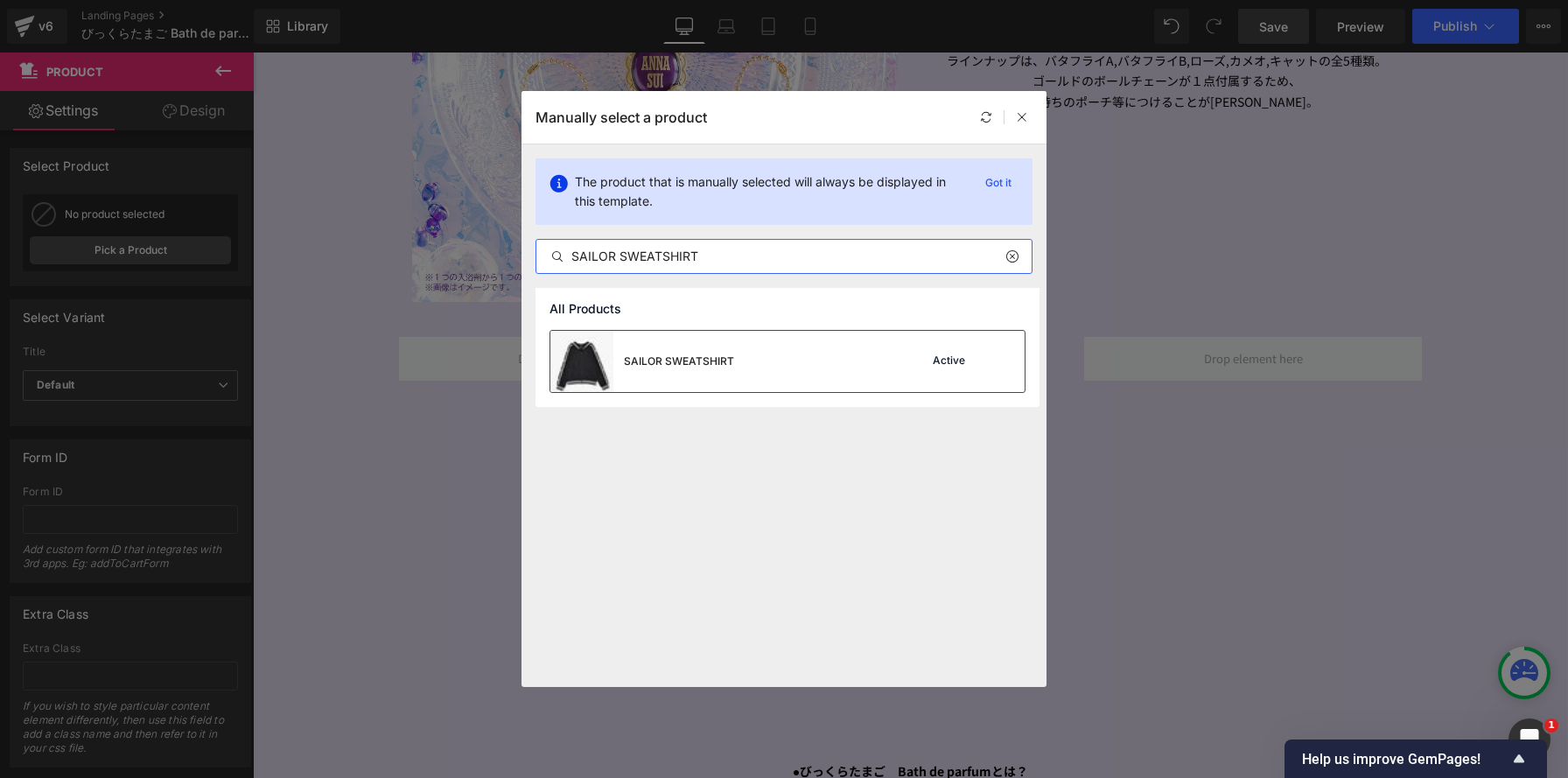
type input "SAILOR SWEATSHIRT"
click at [685, 360] on div "SAILOR SWEATSHIRT" at bounding box center [679, 362] width 110 height 16
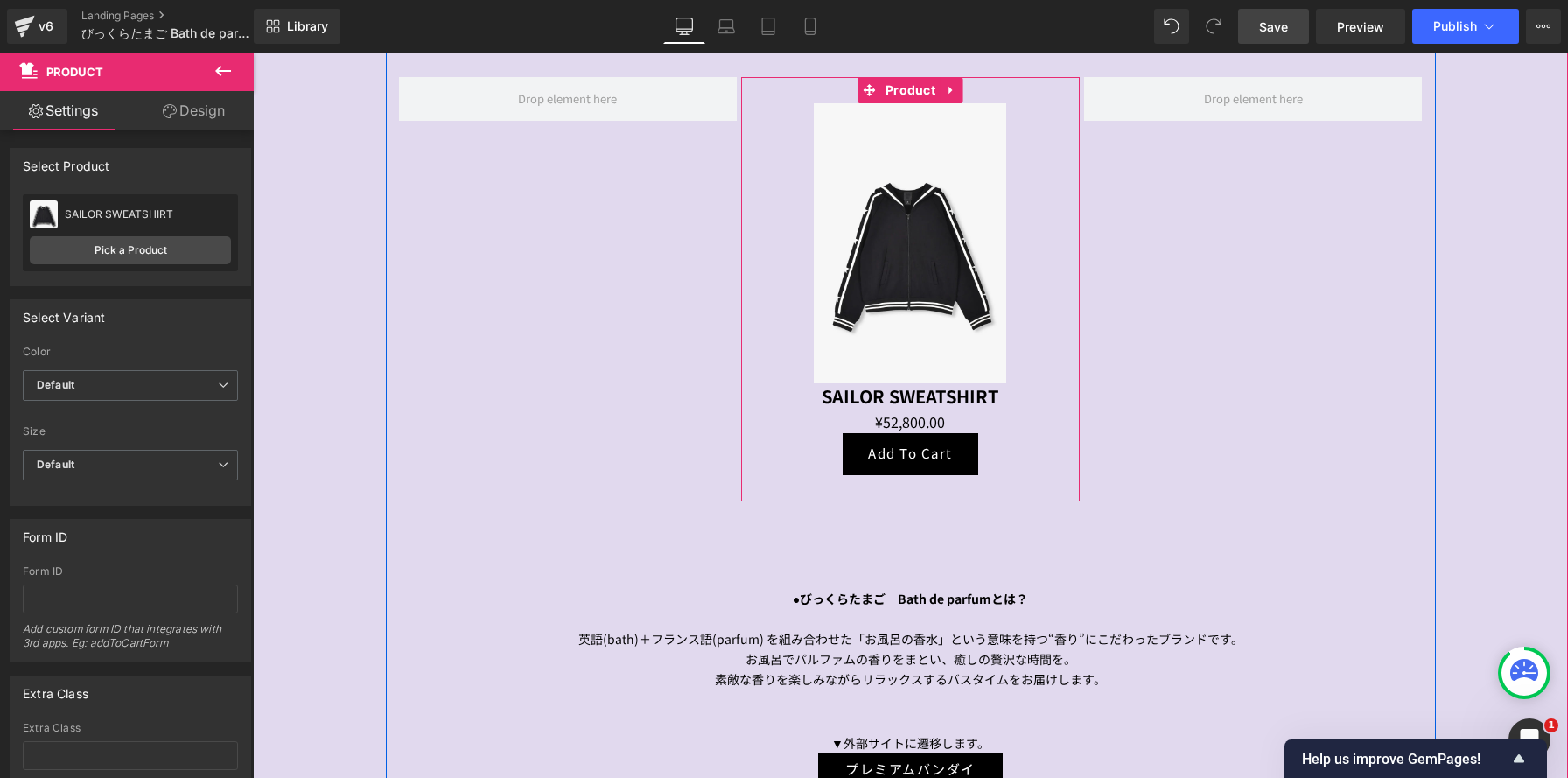
scroll to position [2522, 0]
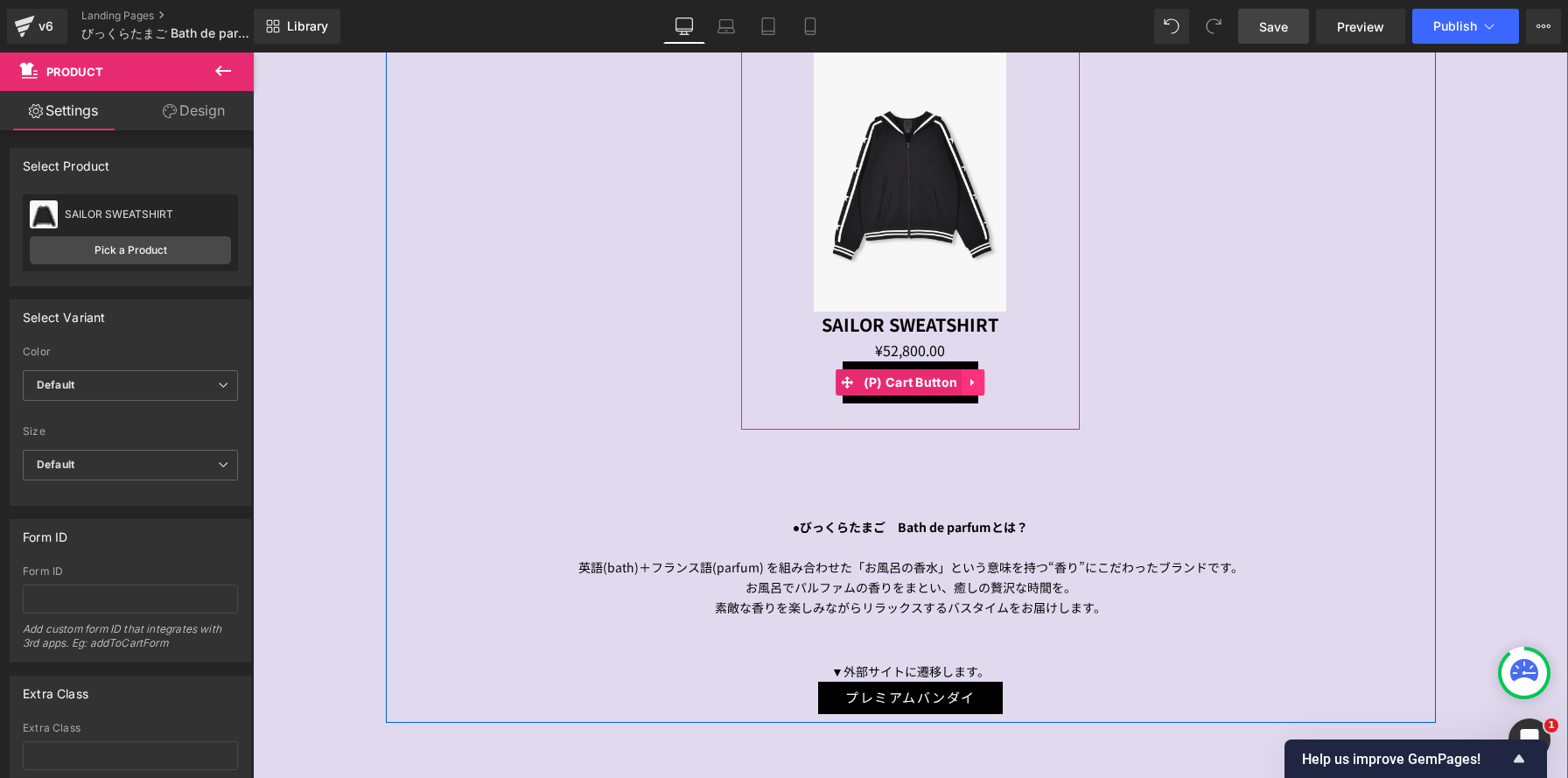
click at [974, 388] on icon at bounding box center [973, 381] width 13 height 13
click at [984, 382] on icon at bounding box center [985, 381] width 13 height 13
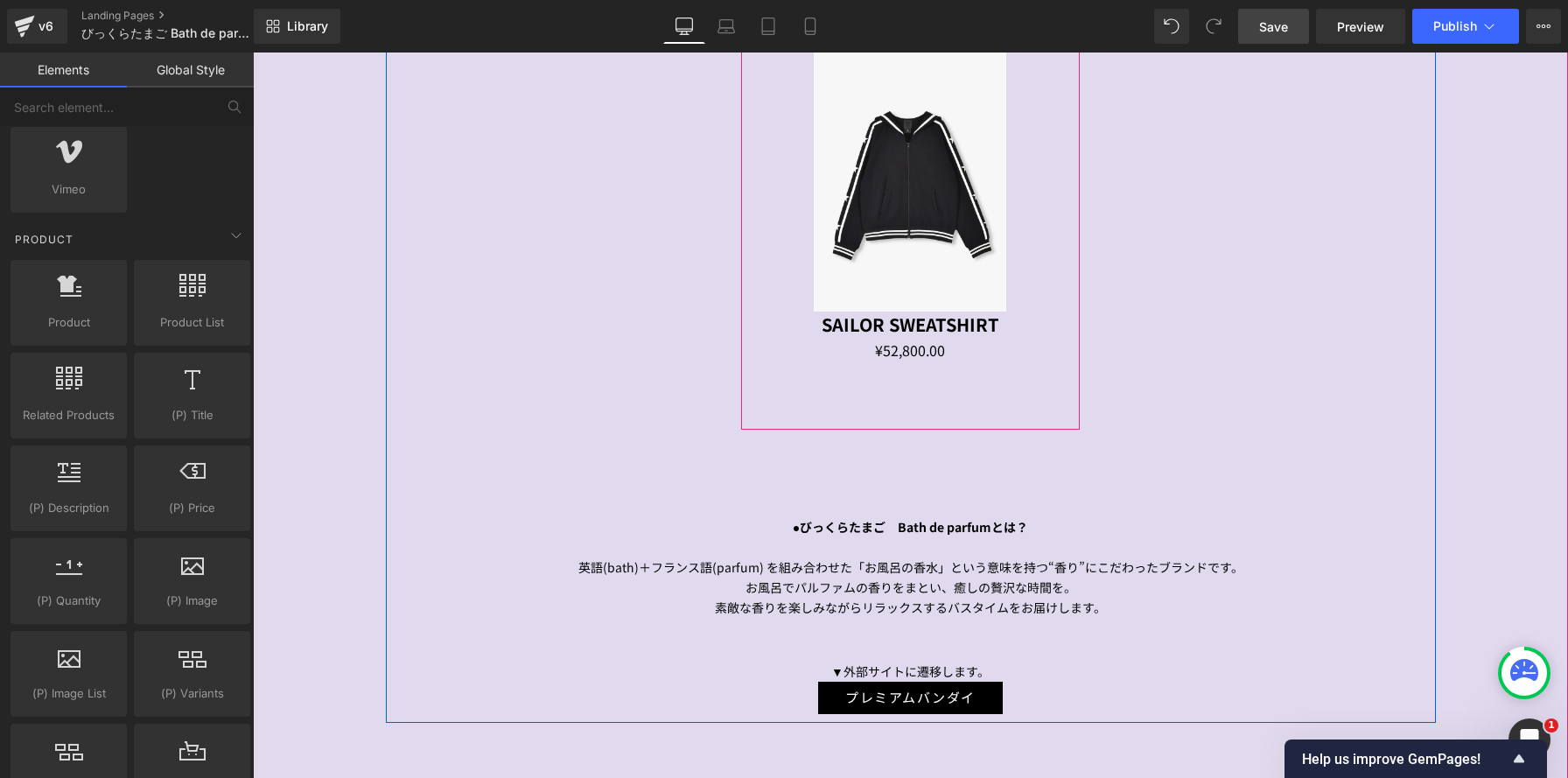
scroll to position [9, 9]
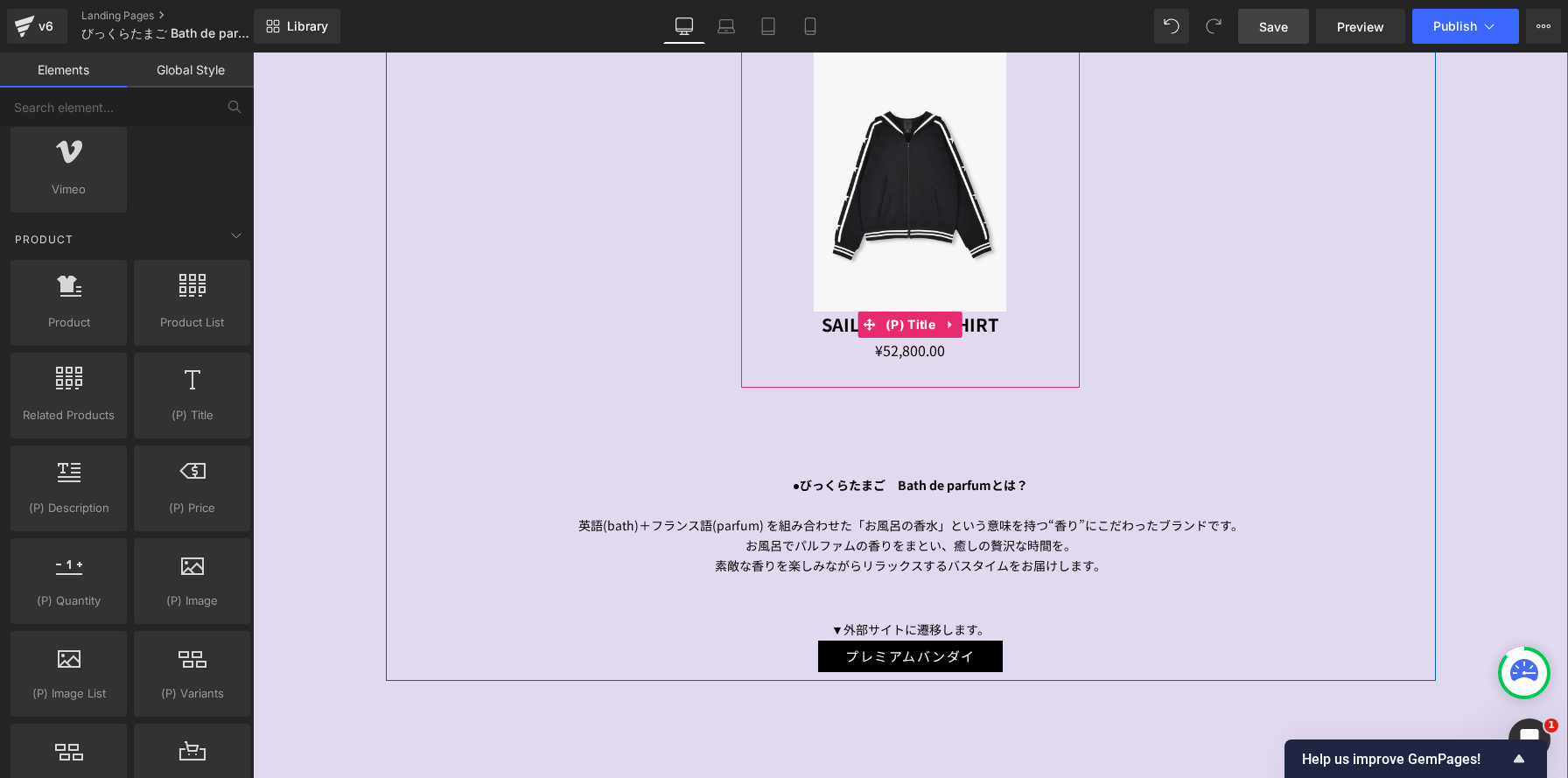
click at [822, 328] on link "SAILOR SWEATSHIRT" at bounding box center [910, 325] width 178 height 21
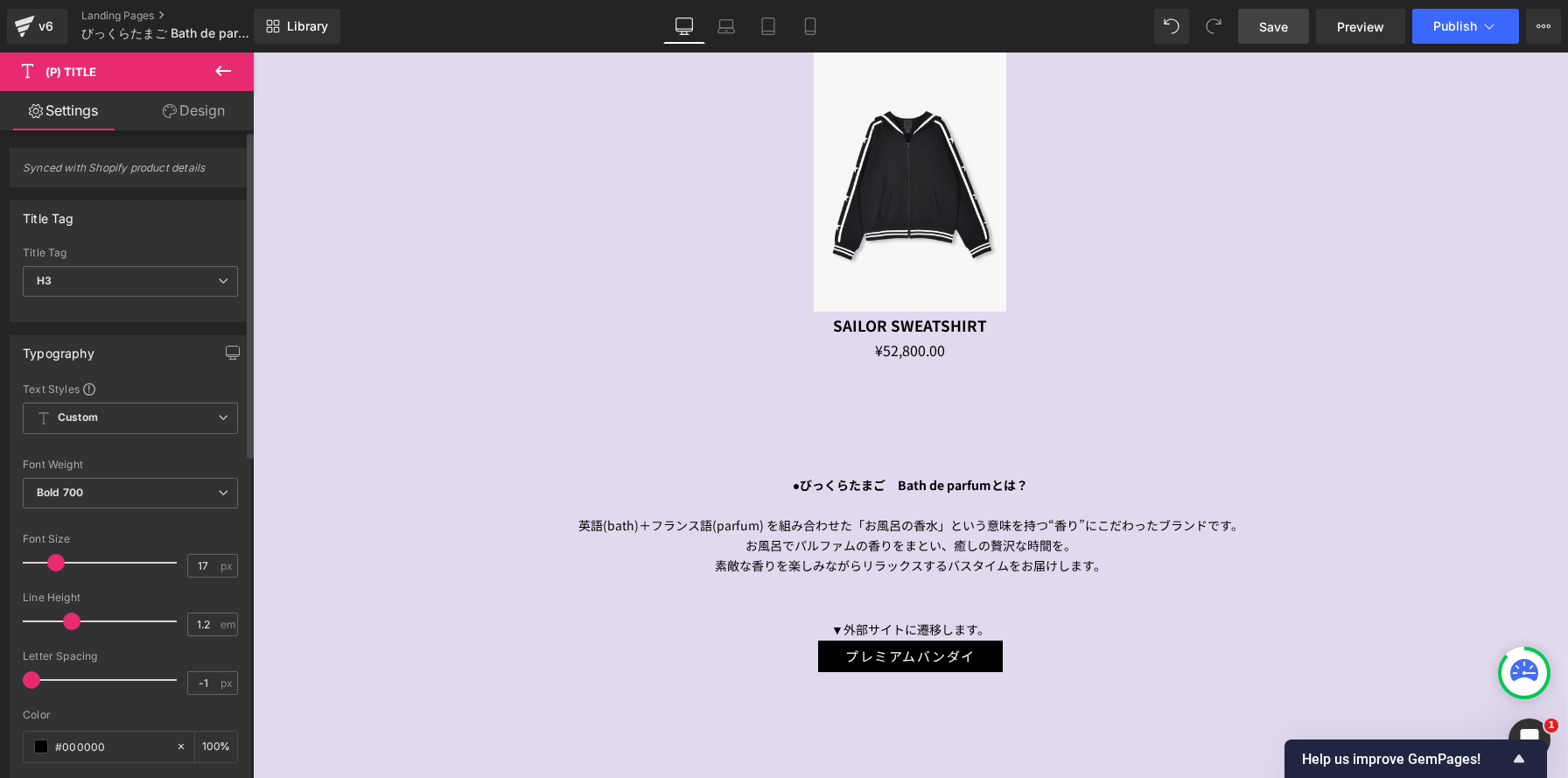
type input "16"
click at [57, 562] on span at bounding box center [55, 563] width 18 height 18
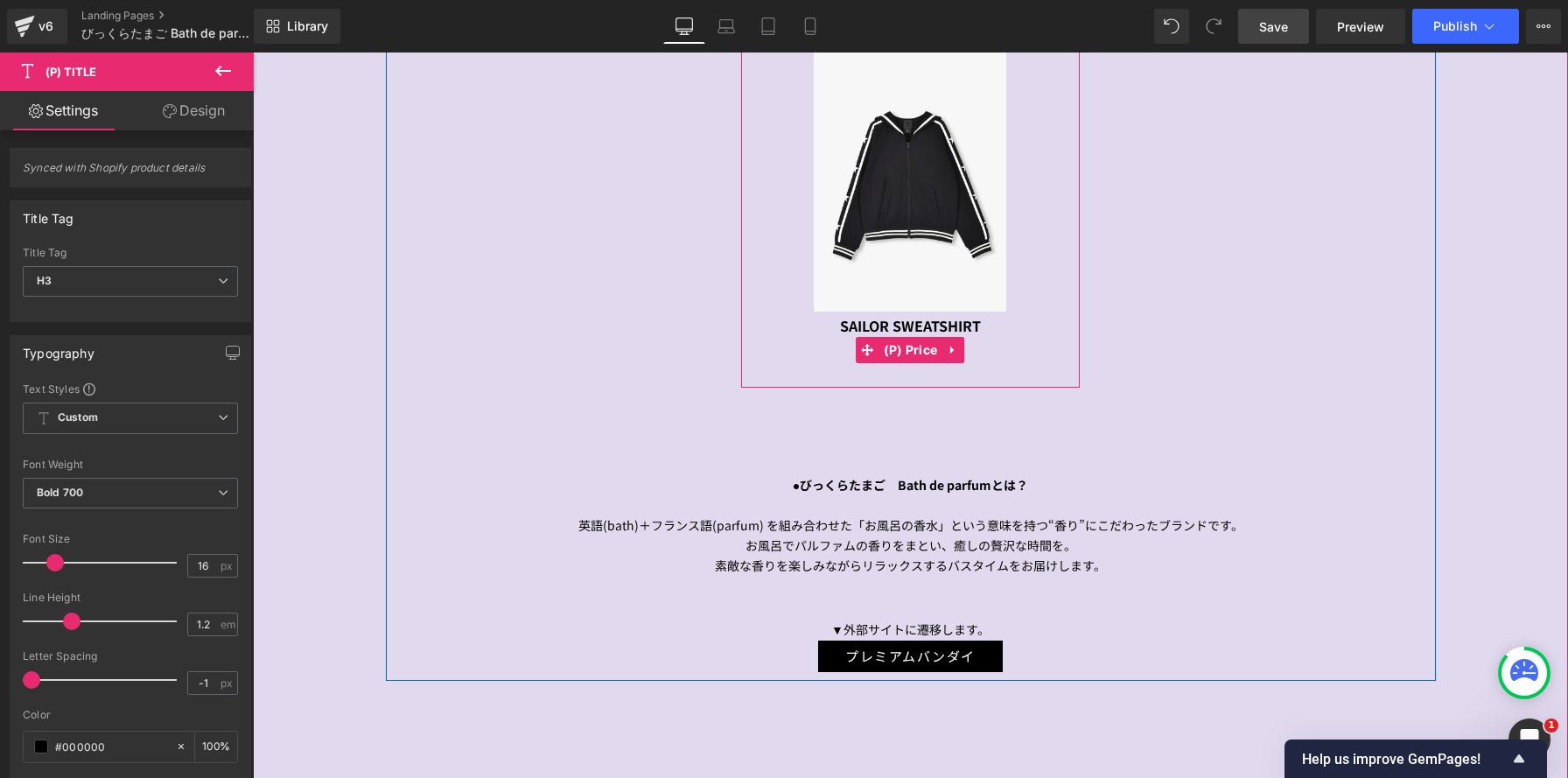
click at [836, 347] on div "¥52,800.00 ¥52,800.00" at bounding box center [911, 349] width 321 height 22
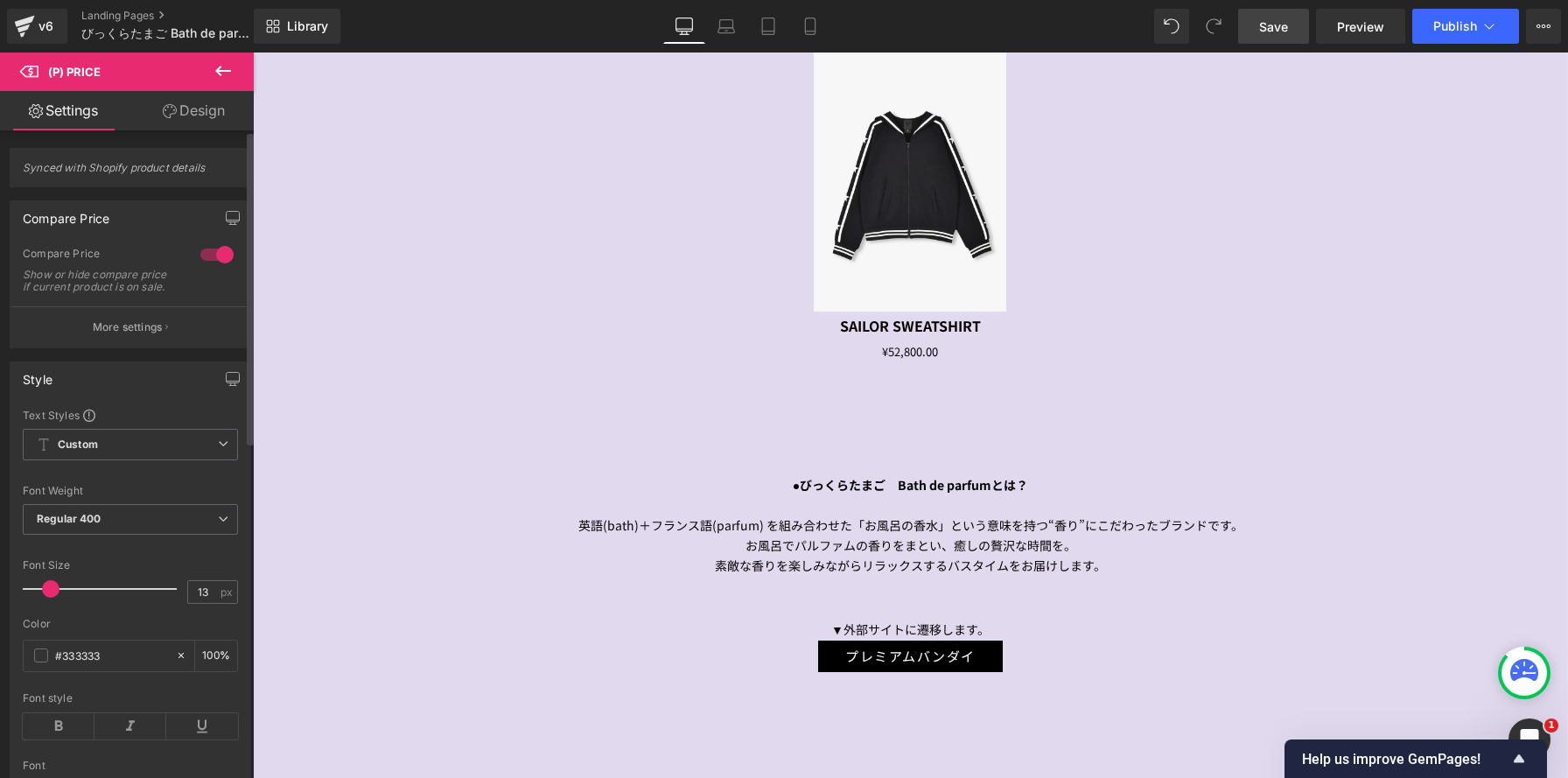
type input "14"
click at [45, 598] on span at bounding box center [52, 590] width 18 height 18
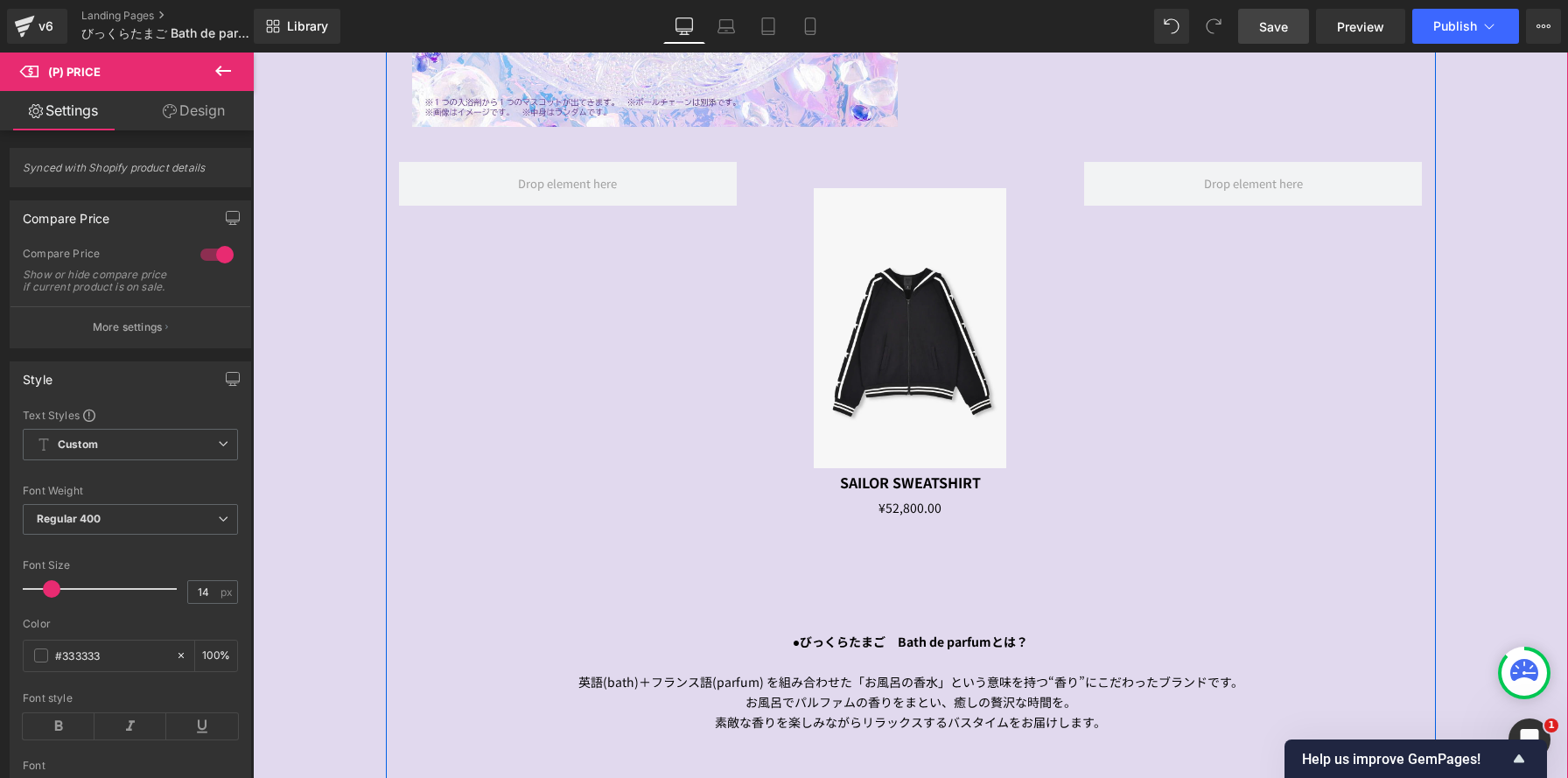
scroll to position [2209, 0]
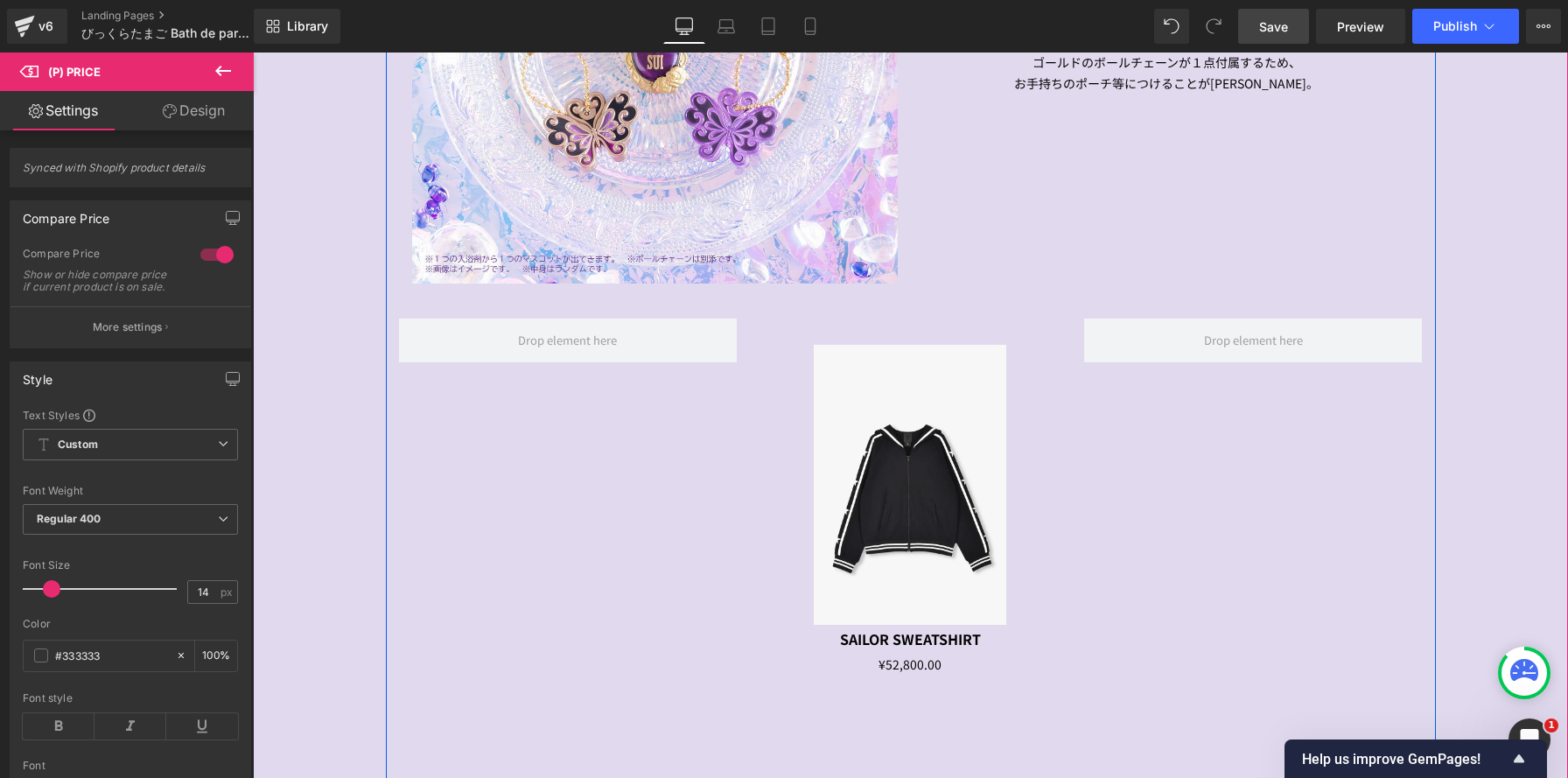
click at [919, 415] on img at bounding box center [910, 485] width 193 height 280
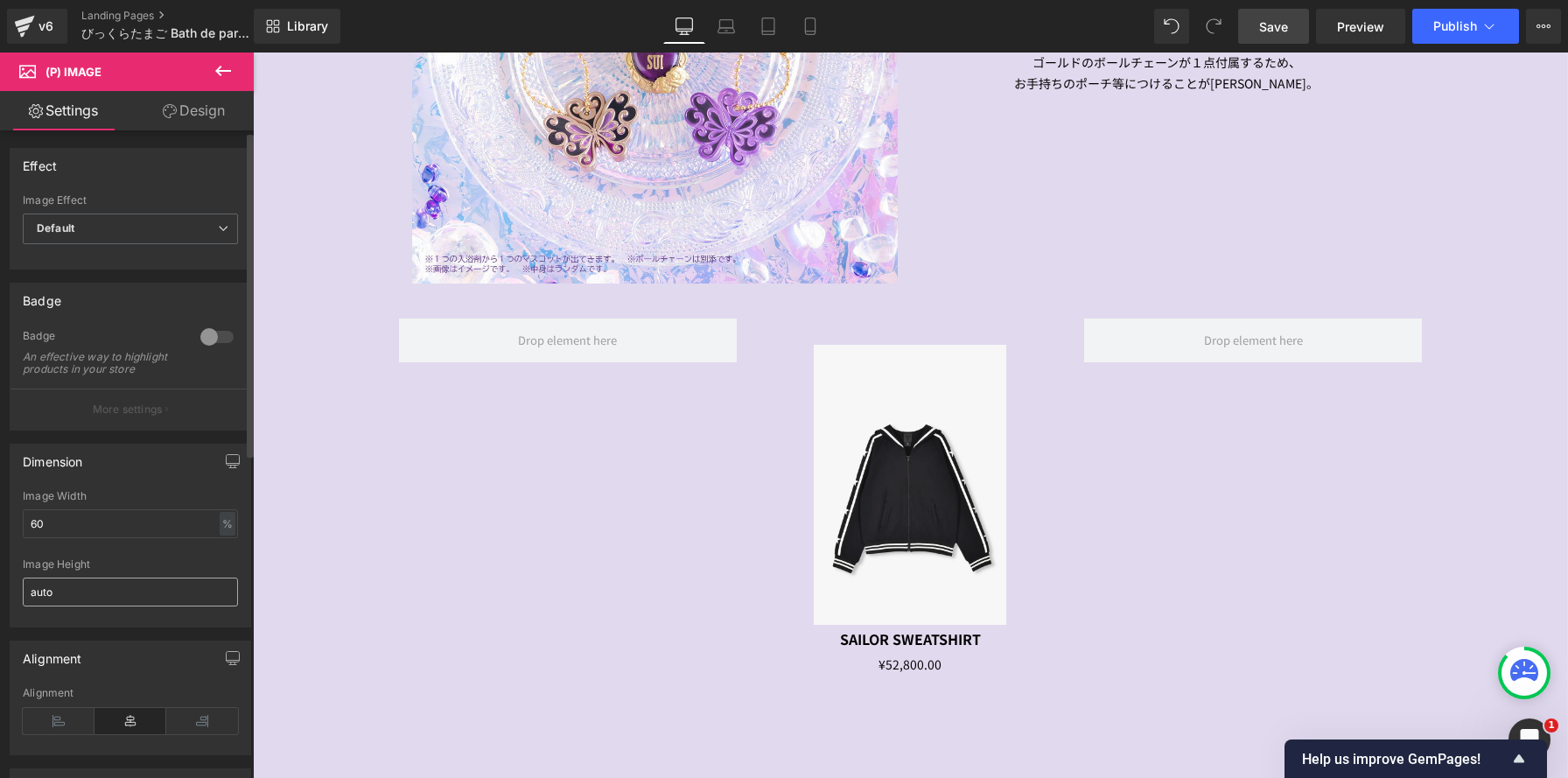
scroll to position [21, 0]
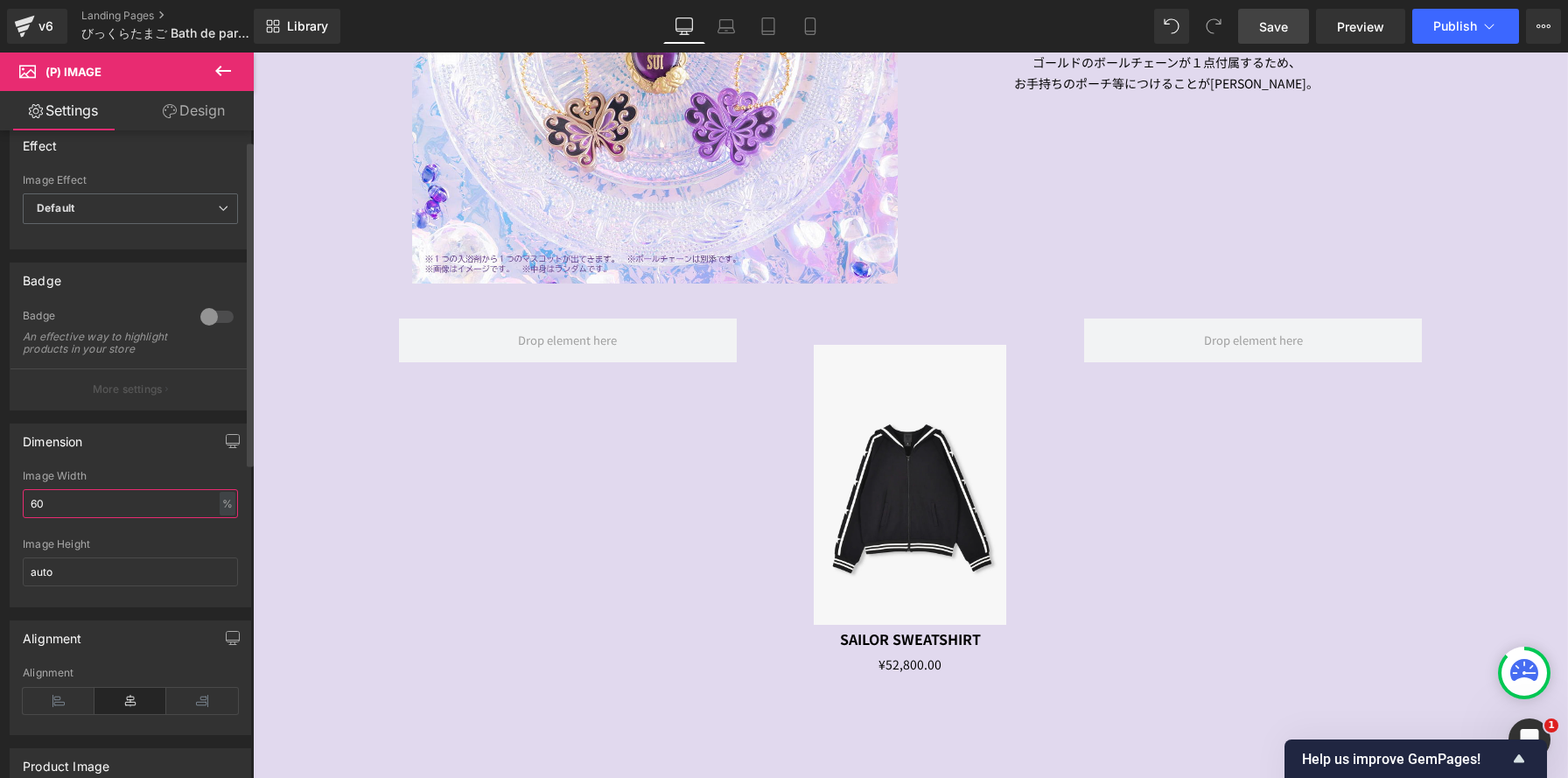
drag, startPoint x: 60, startPoint y: 504, endPoint x: 25, endPoint y: 505, distance: 35.0
click at [25, 505] on input "60" at bounding box center [129, 504] width 215 height 29
click at [0, 500] on div "Dimension 60% Image Width 60 % % px auto Image Height auto" at bounding box center [130, 509] width 262 height 197
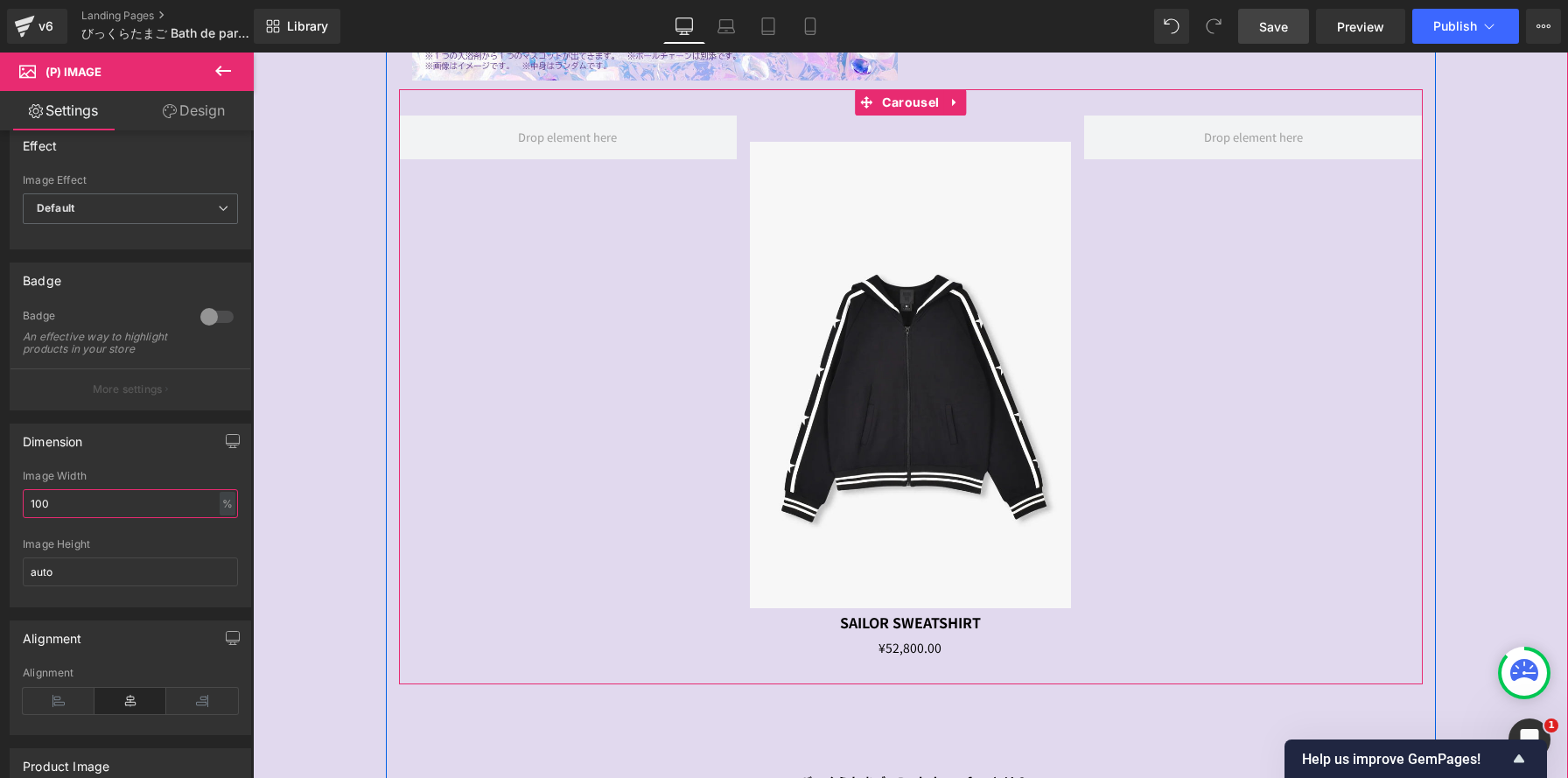
scroll to position [2423, 0]
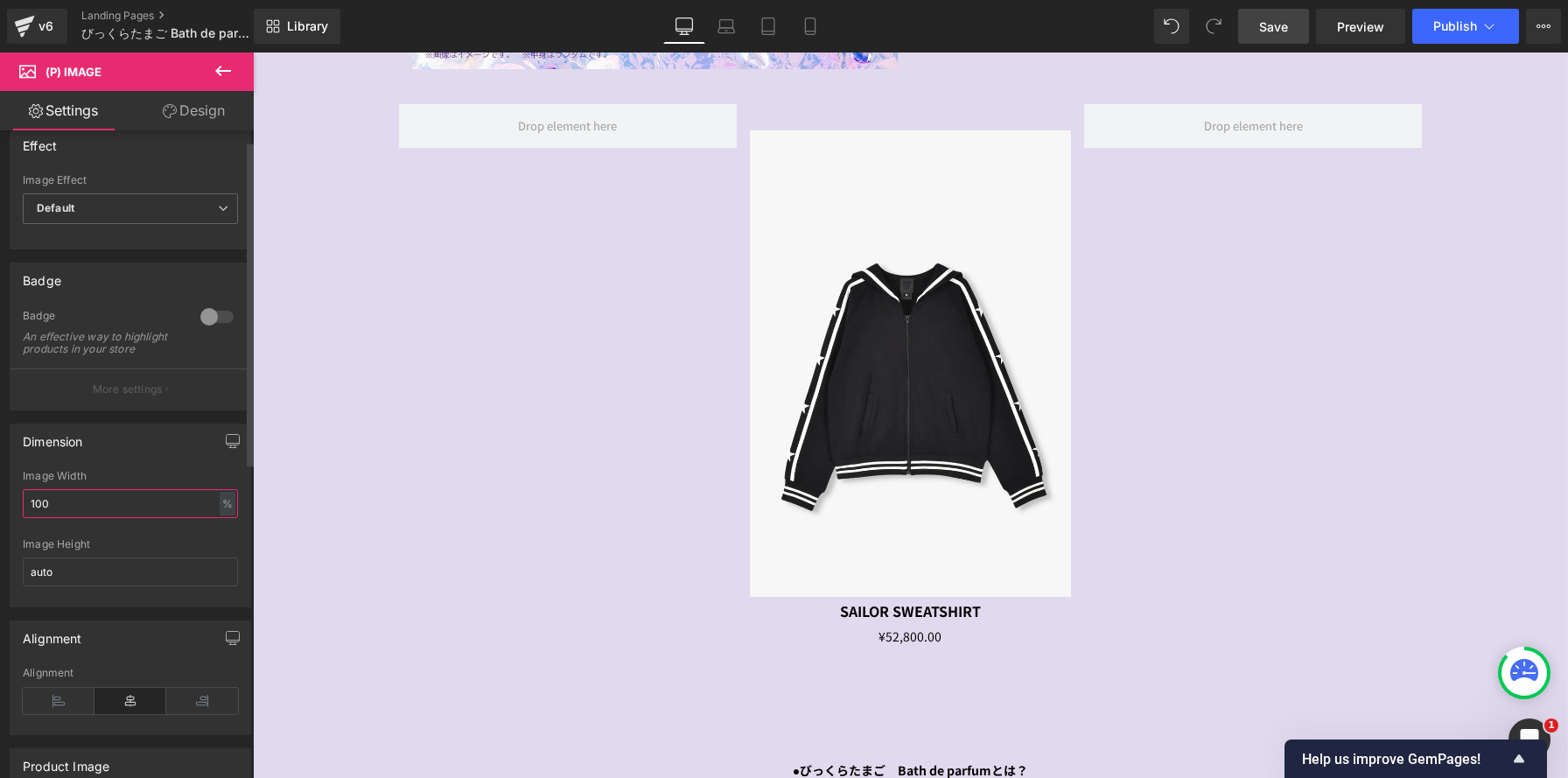
drag, startPoint x: 50, startPoint y: 514, endPoint x: 0, endPoint y: 505, distance: 50.8
click at [0, 505] on div "Dimension 100% Image Width 100 % % px auto Image Height auto" at bounding box center [130, 509] width 262 height 197
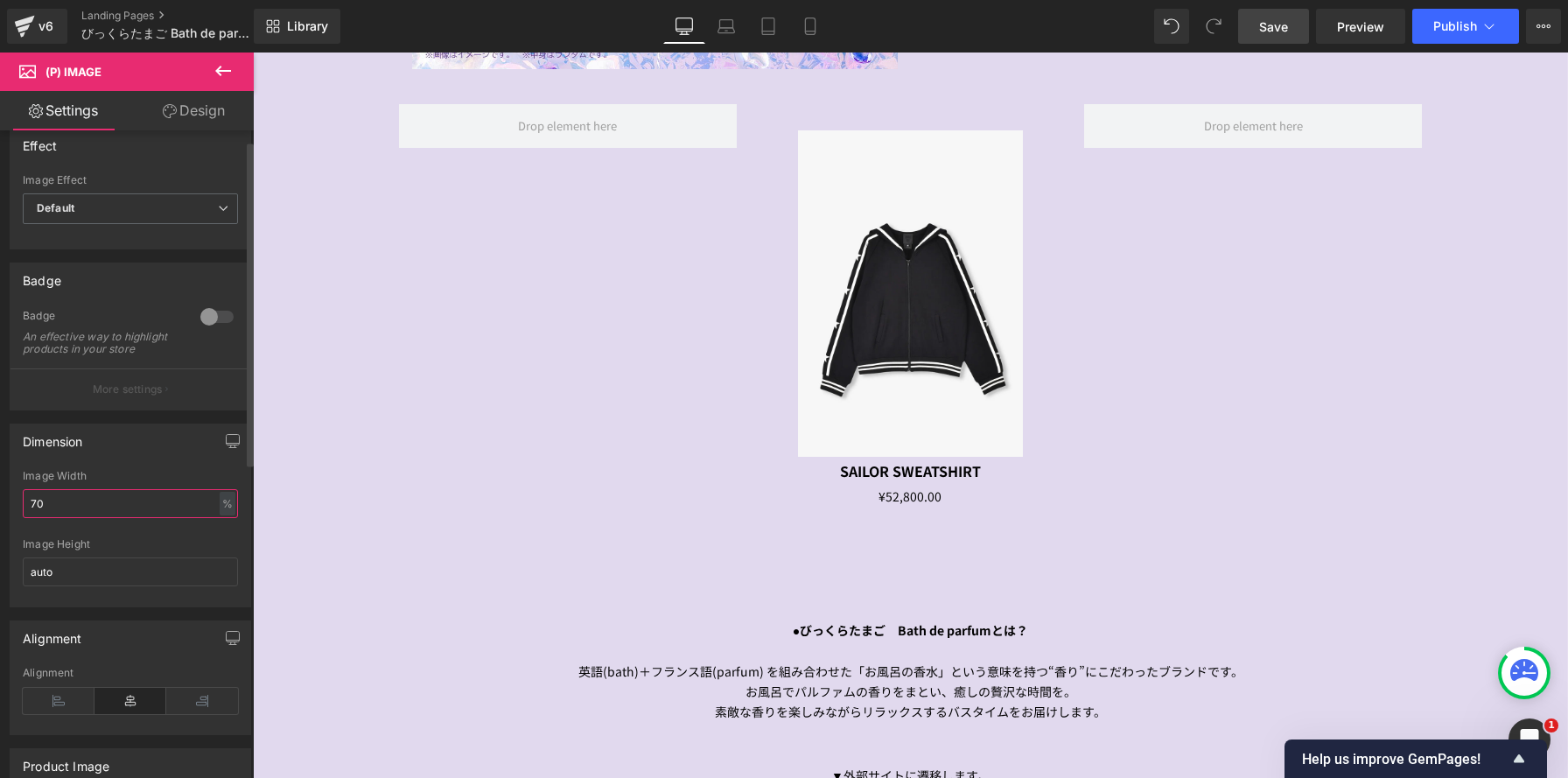
scroll to position [4140, 1315]
type input "70"
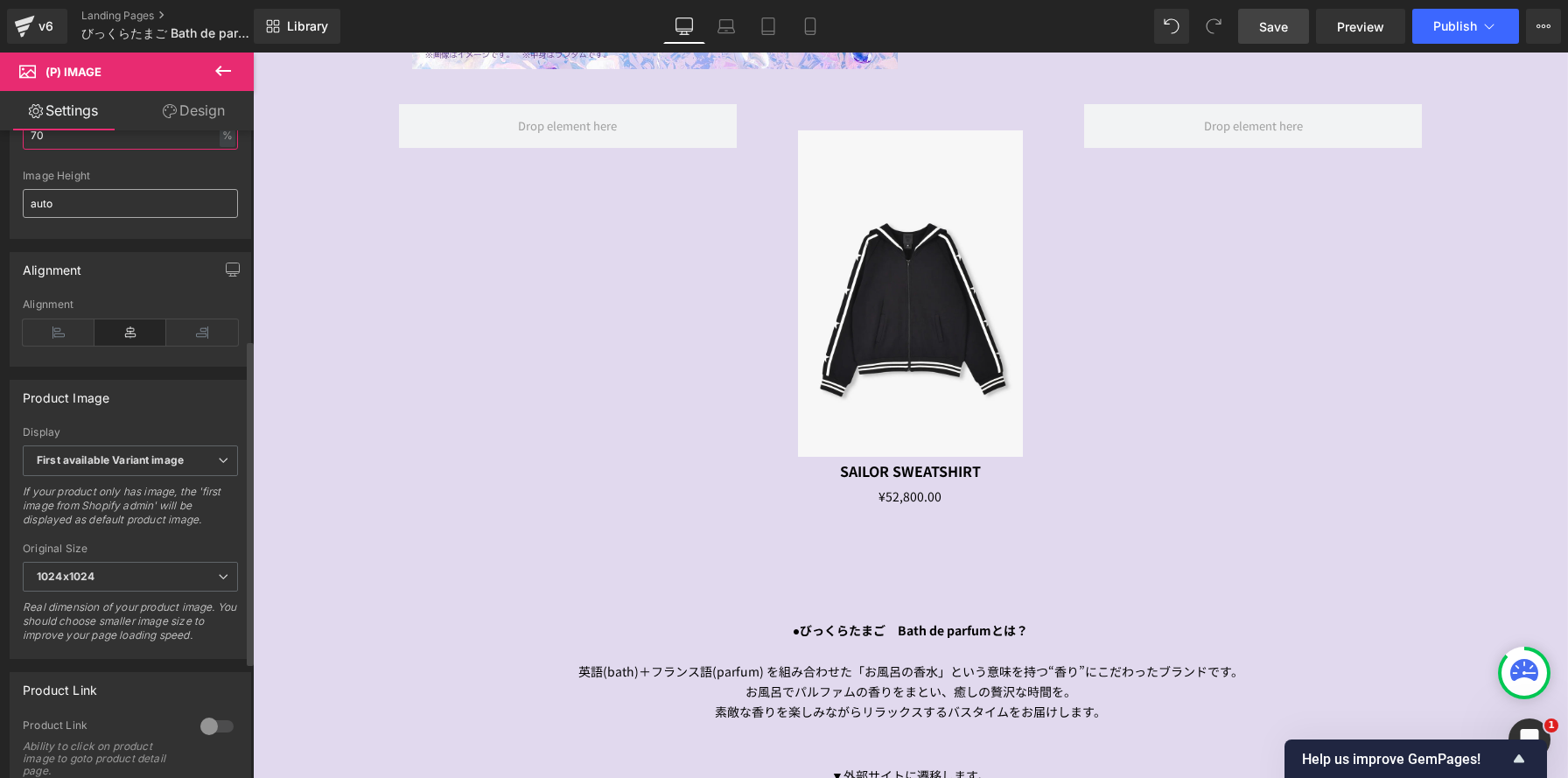
scroll to position [464, 0]
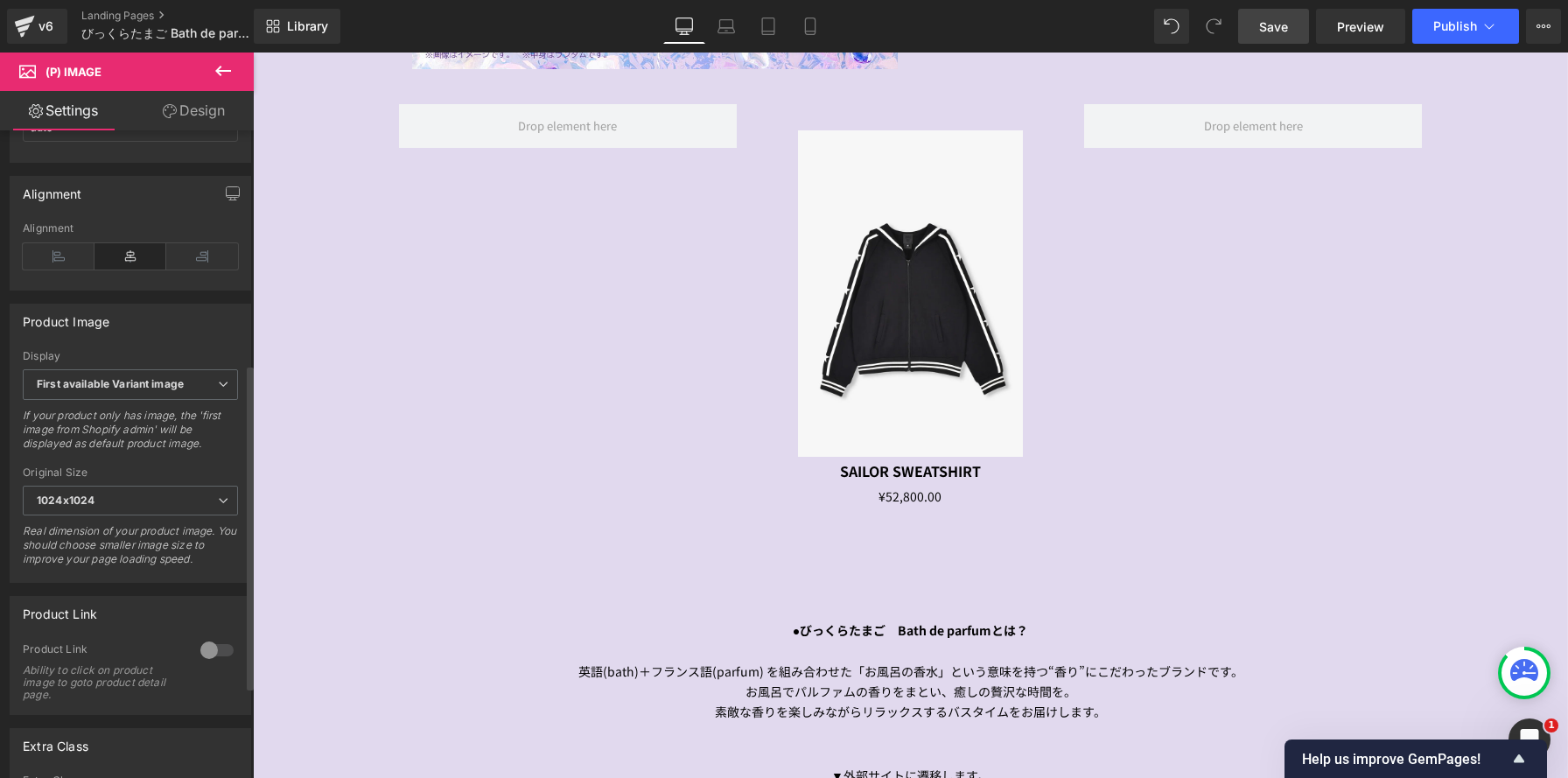
click at [204, 658] on div at bounding box center [217, 649] width 42 height 28
click at [1256, 30] on link "Save" at bounding box center [1273, 26] width 71 height 35
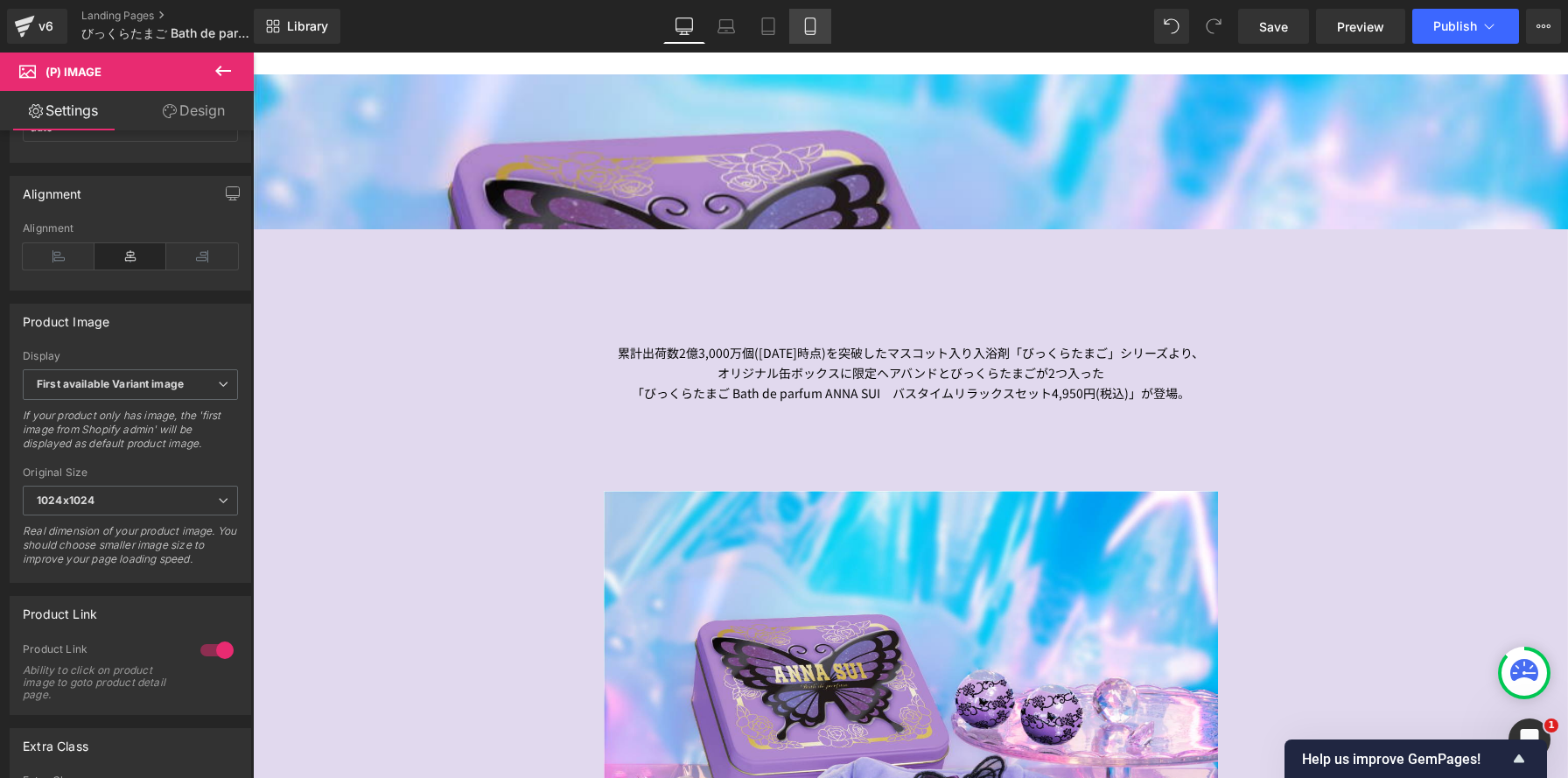
scroll to position [0, 0]
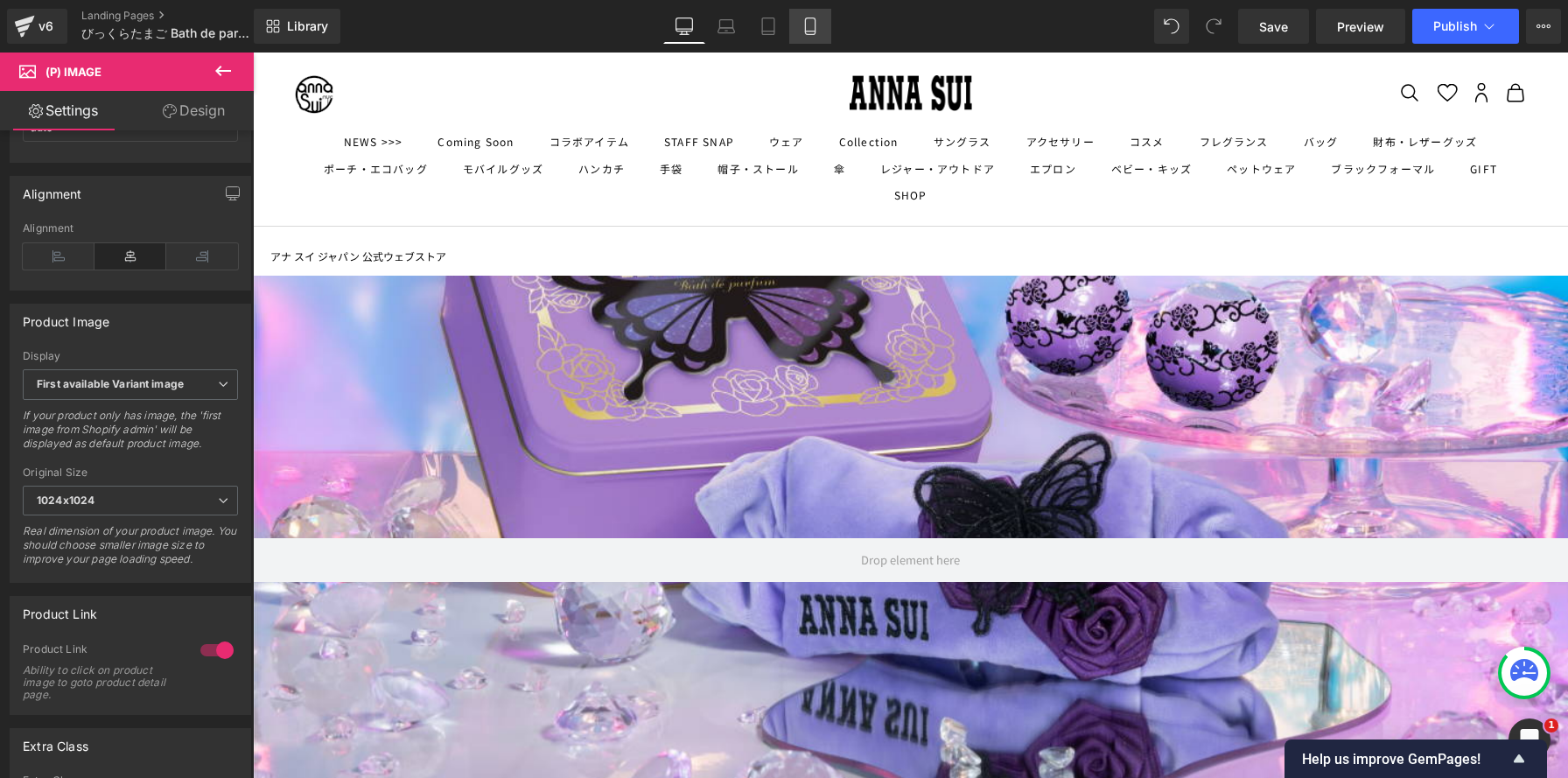
click at [801, 16] on link "Mobile" at bounding box center [810, 26] width 42 height 35
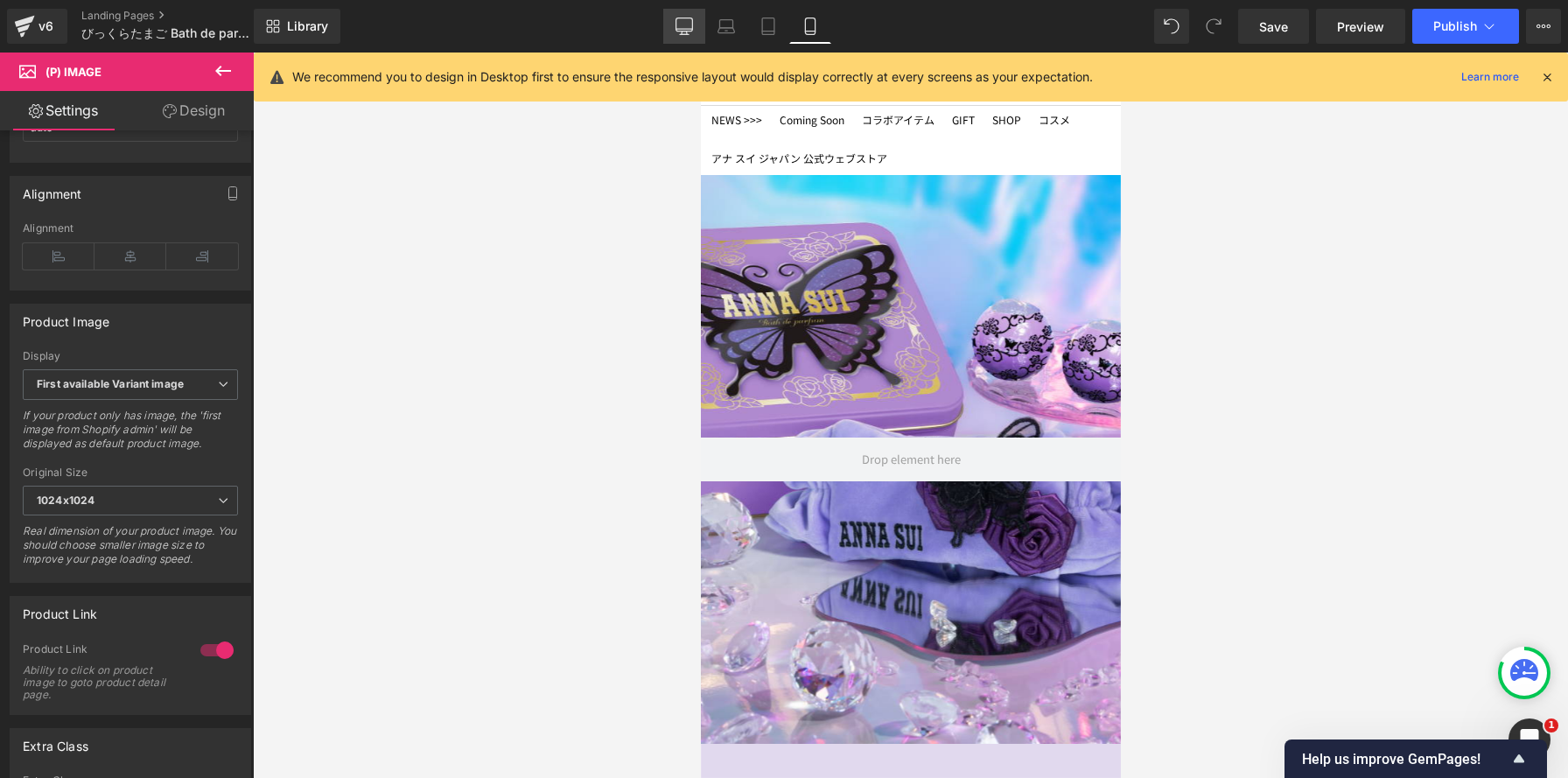
drag, startPoint x: 675, startPoint y: 32, endPoint x: 486, endPoint y: 73, distance: 193.4
click at [675, 32] on icon at bounding box center [684, 27] width 18 height 18
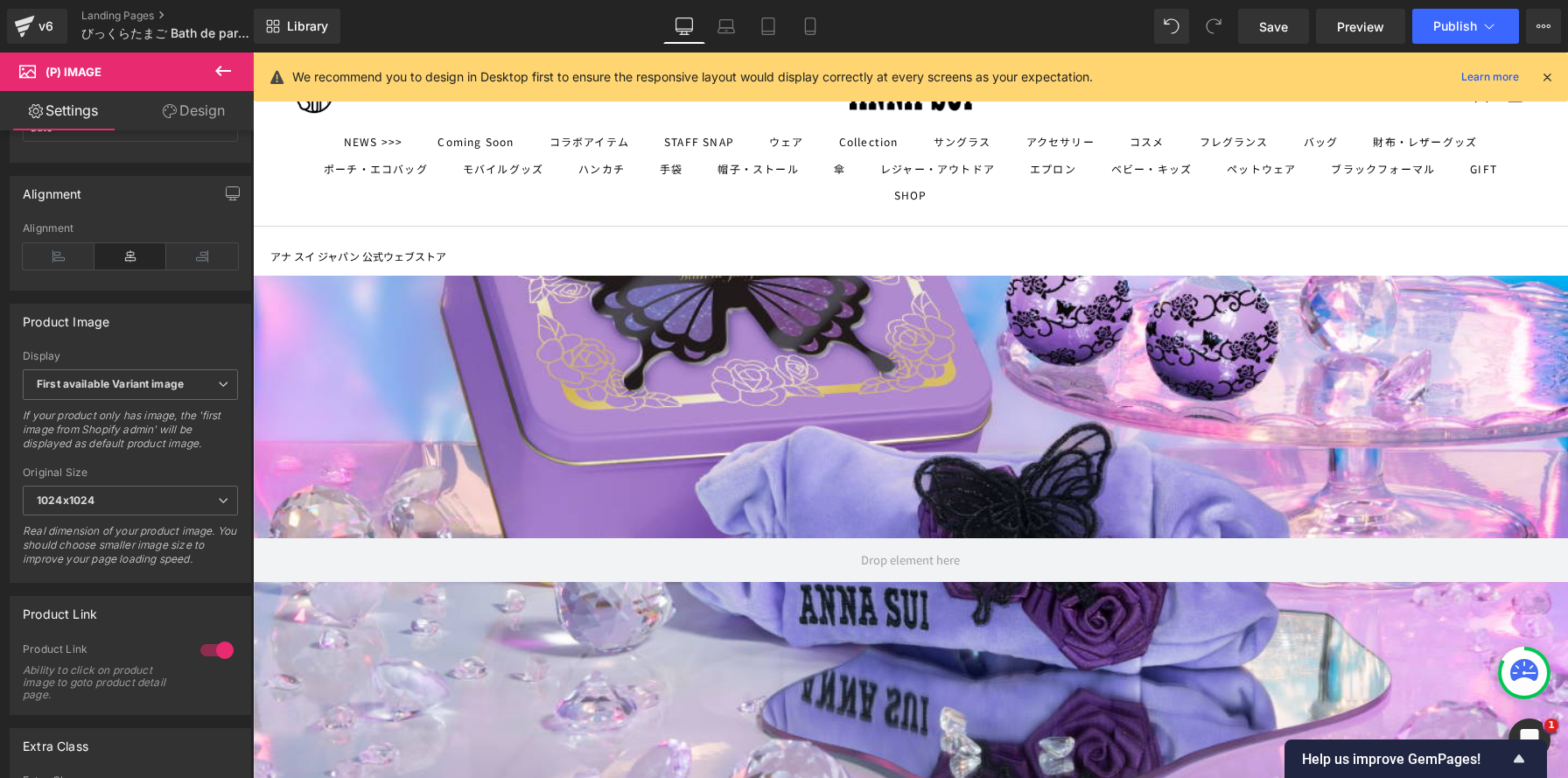
scroll to position [4197, 1315]
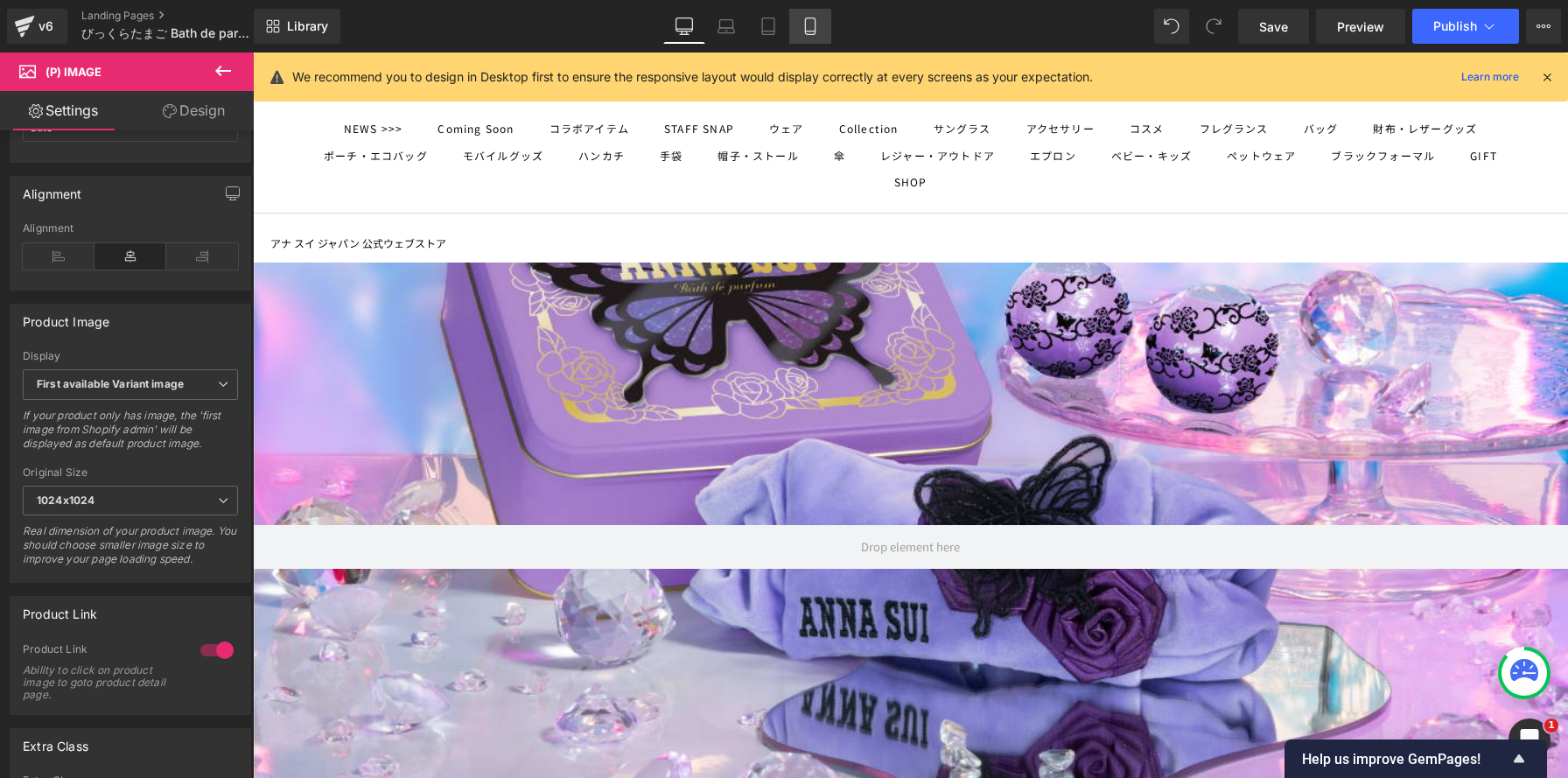
click at [817, 26] on icon at bounding box center [811, 27] width 18 height 18
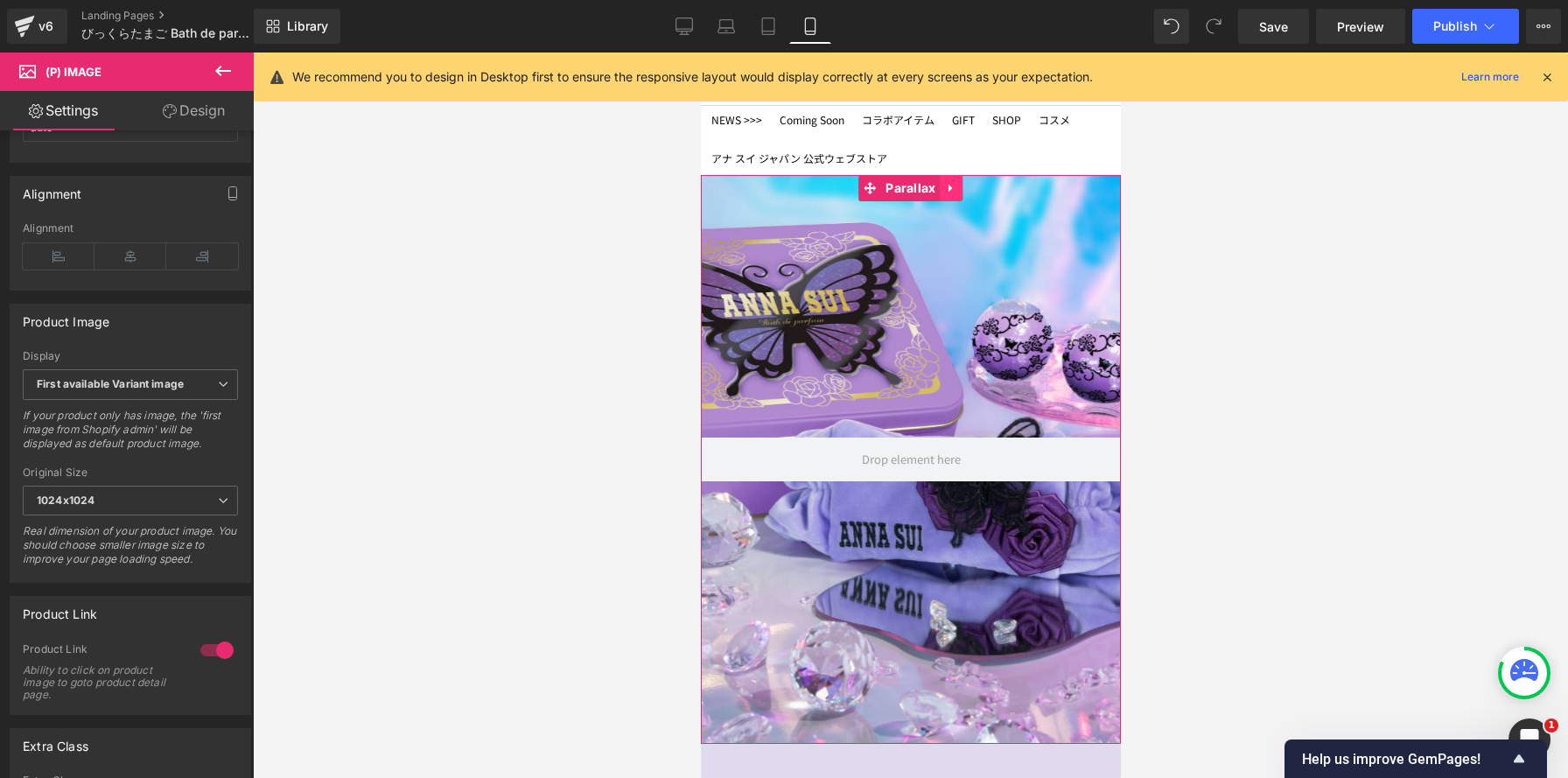
click at [955, 190] on icon at bounding box center [951, 188] width 13 height 13
click at [941, 189] on icon at bounding box center [940, 188] width 13 height 13
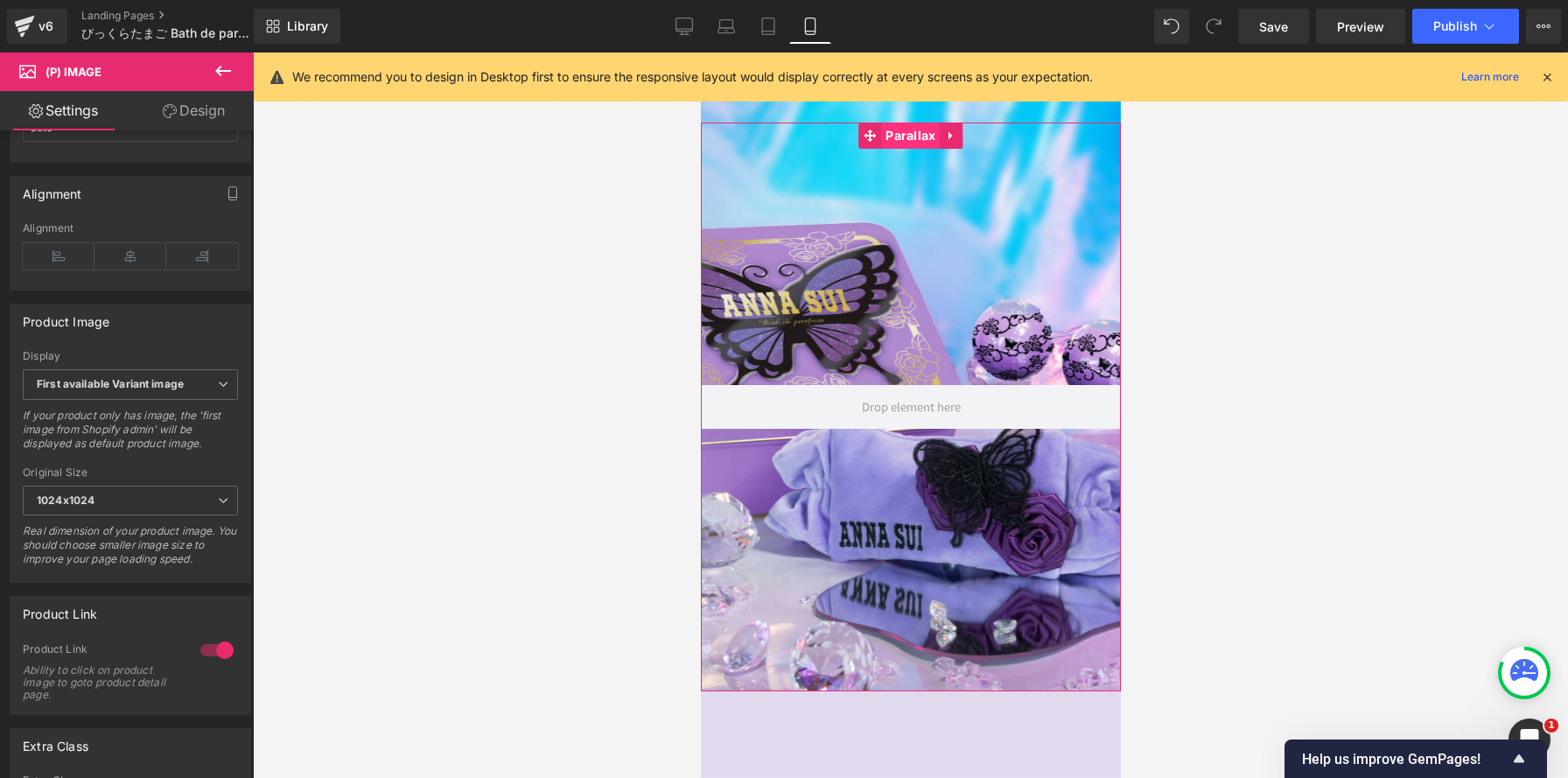
click at [898, 140] on span "Parallax" at bounding box center [910, 135] width 59 height 26
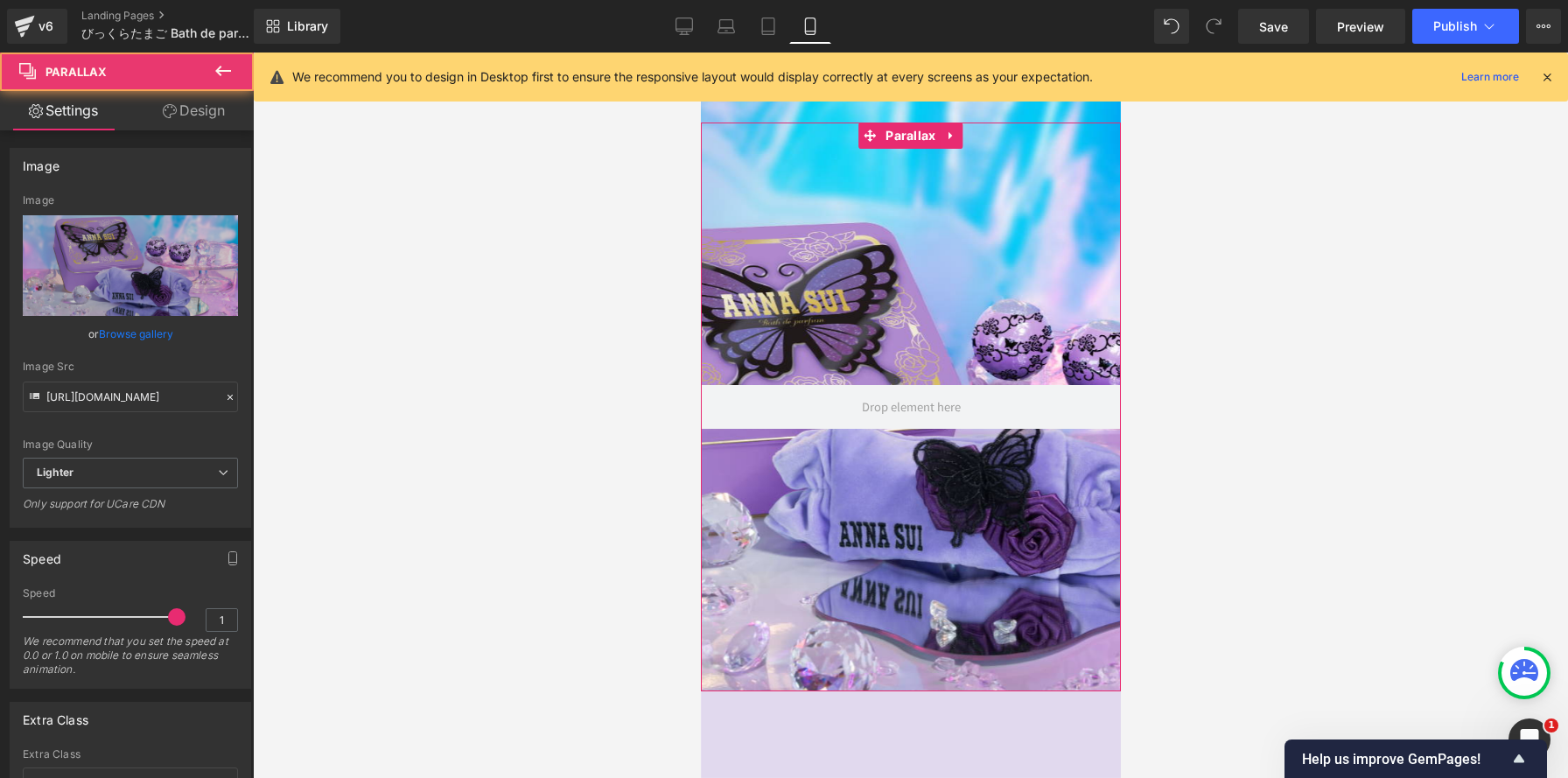
click at [219, 114] on link "Design" at bounding box center [194, 111] width 127 height 39
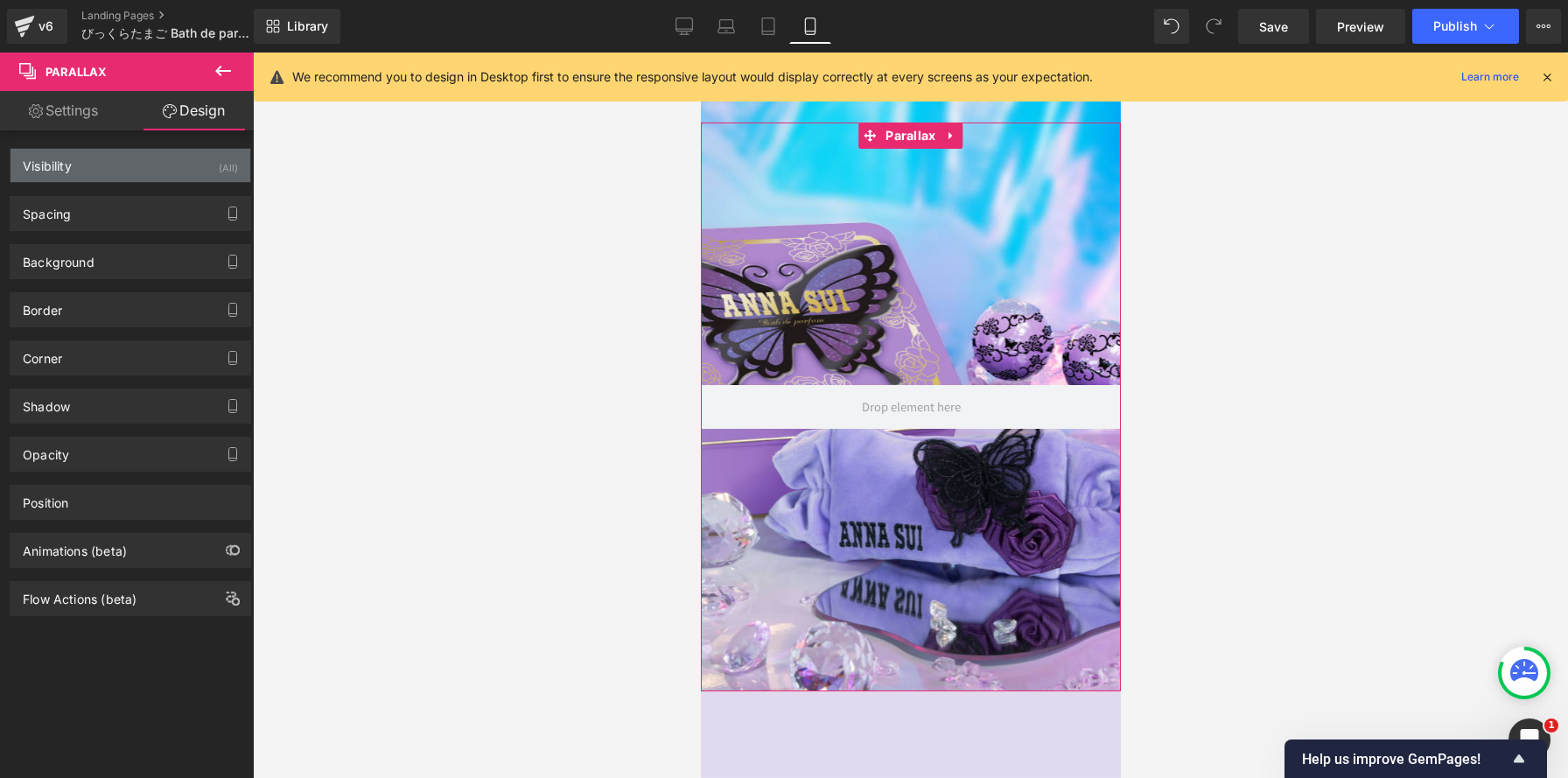
click at [224, 167] on div "(All)" at bounding box center [229, 163] width 20 height 29
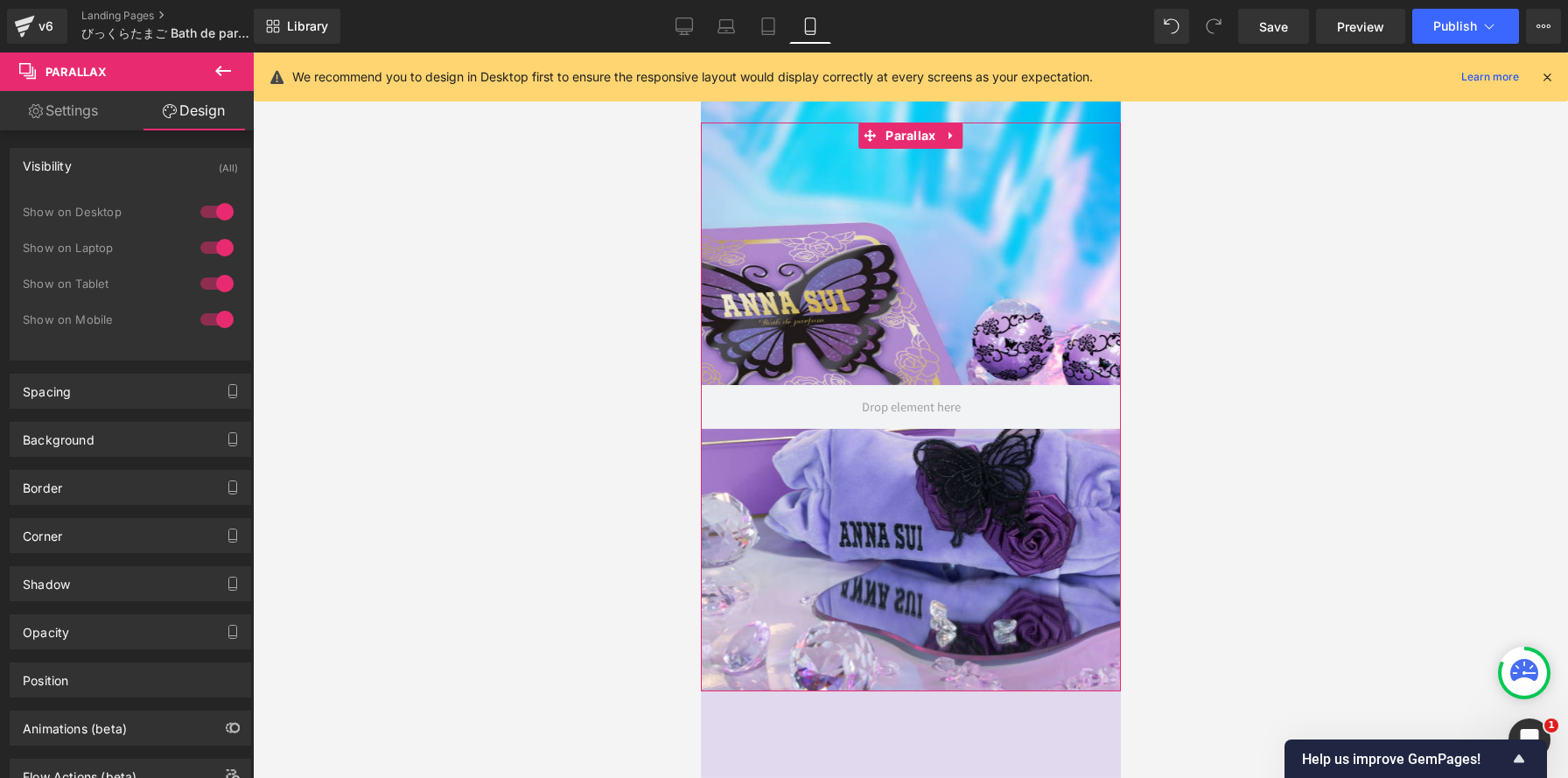
drag, startPoint x: 224, startPoint y: 315, endPoint x: 387, endPoint y: 216, distance: 190.7
click at [224, 315] on div at bounding box center [217, 319] width 42 height 28
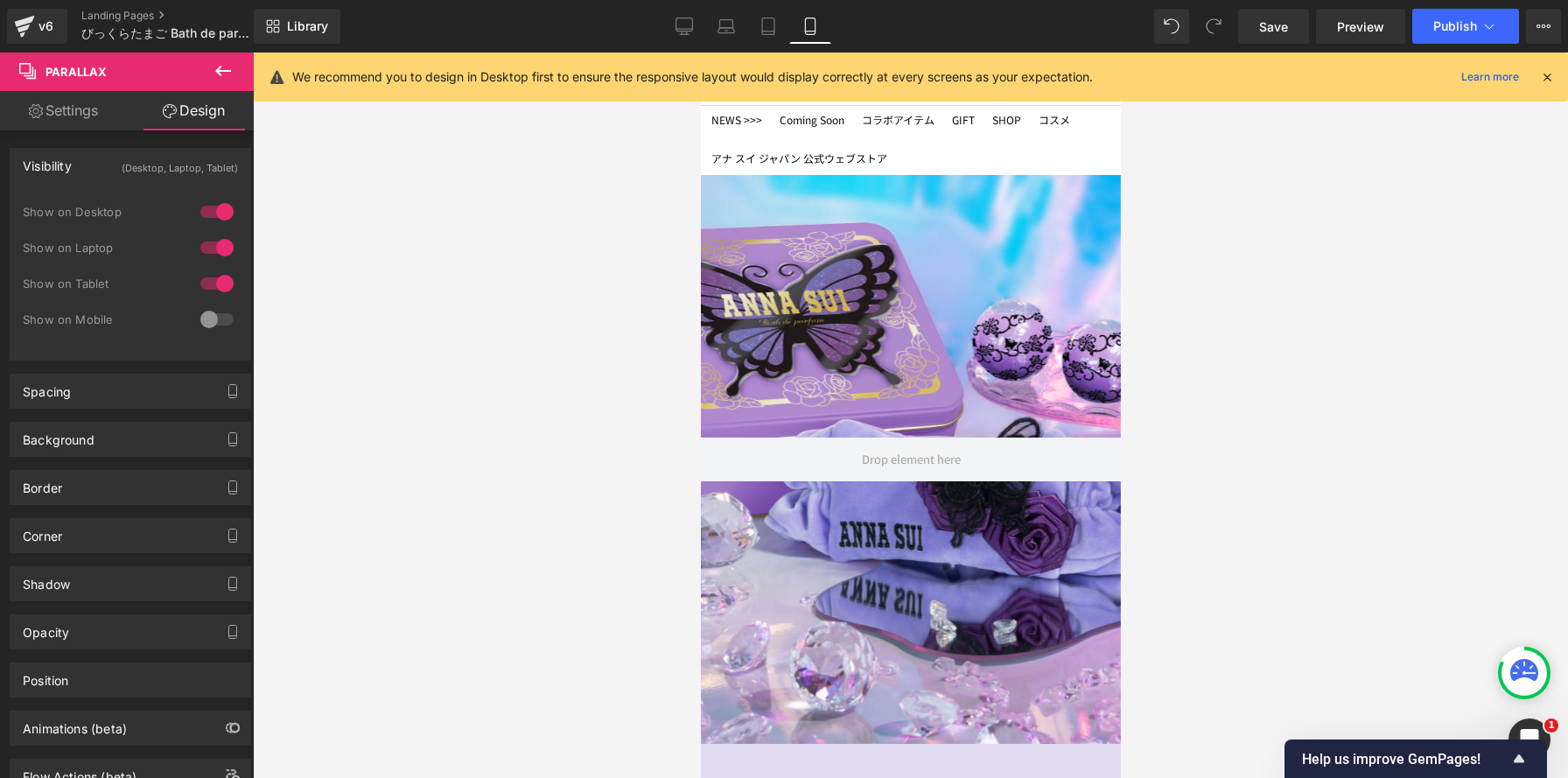
click at [1009, 278] on div at bounding box center [910, 415] width 420 height 725
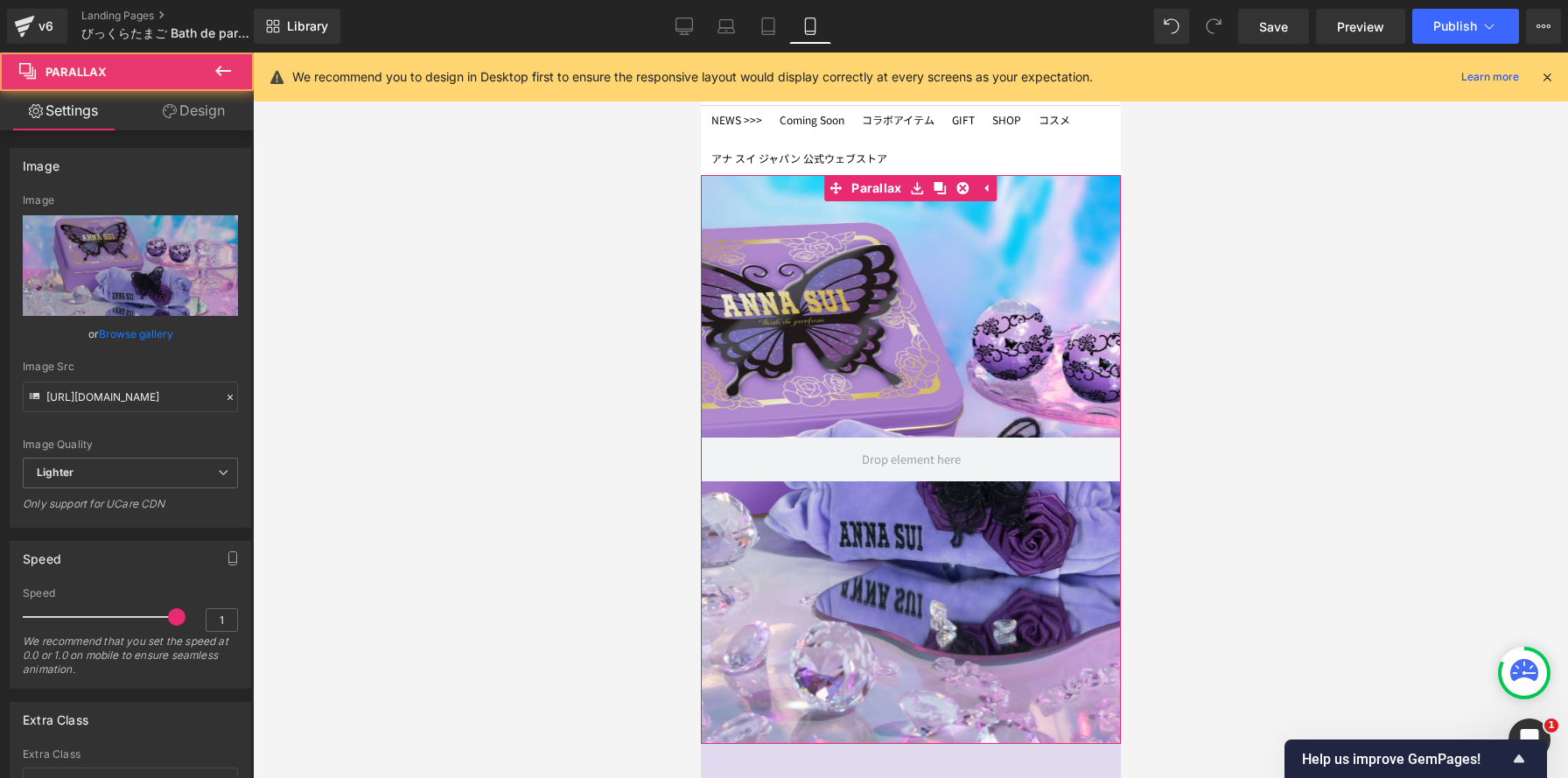
click at [206, 110] on link "Design" at bounding box center [194, 111] width 127 height 39
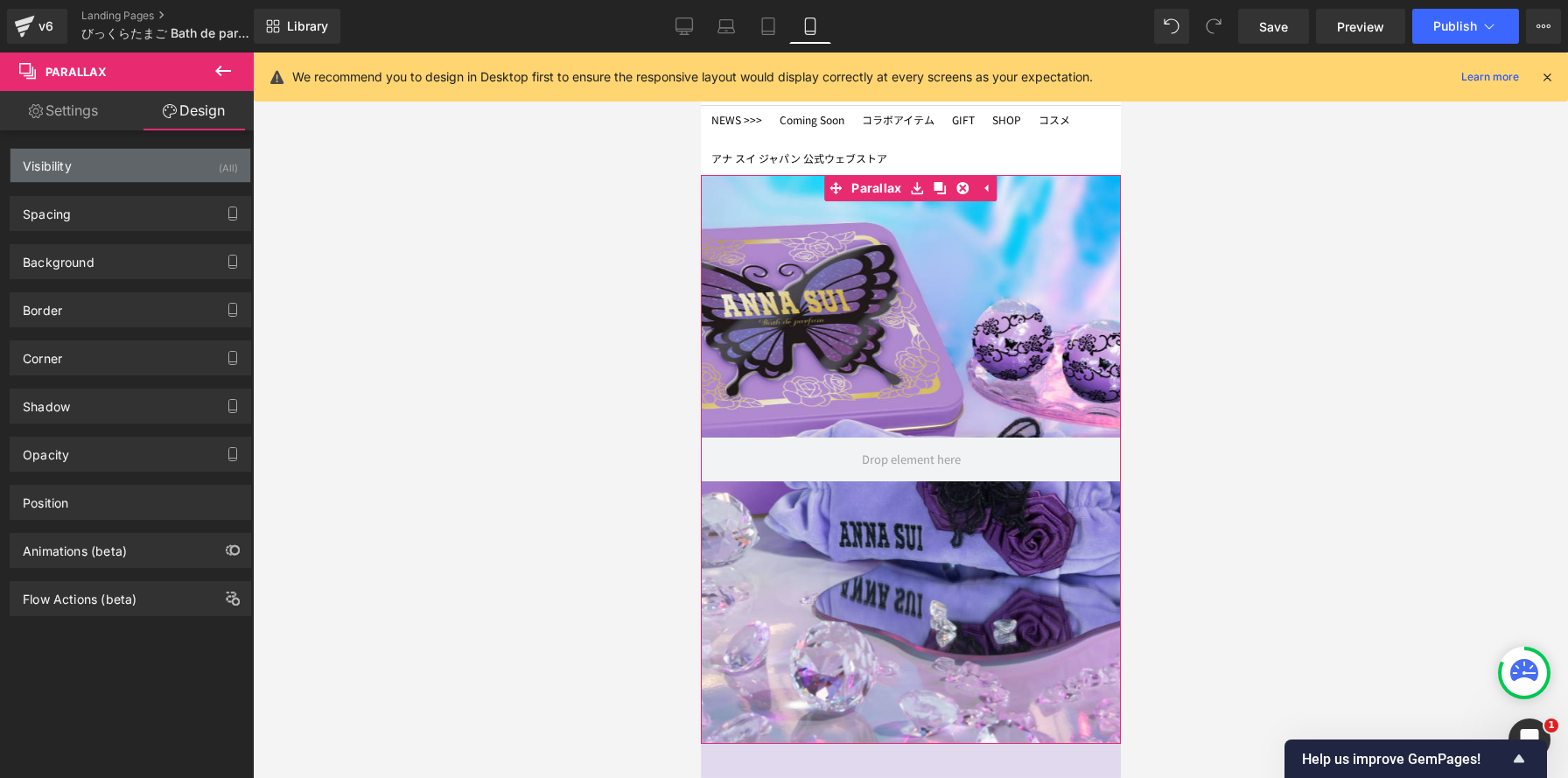
click at [225, 169] on div "(All)" at bounding box center [229, 163] width 20 height 29
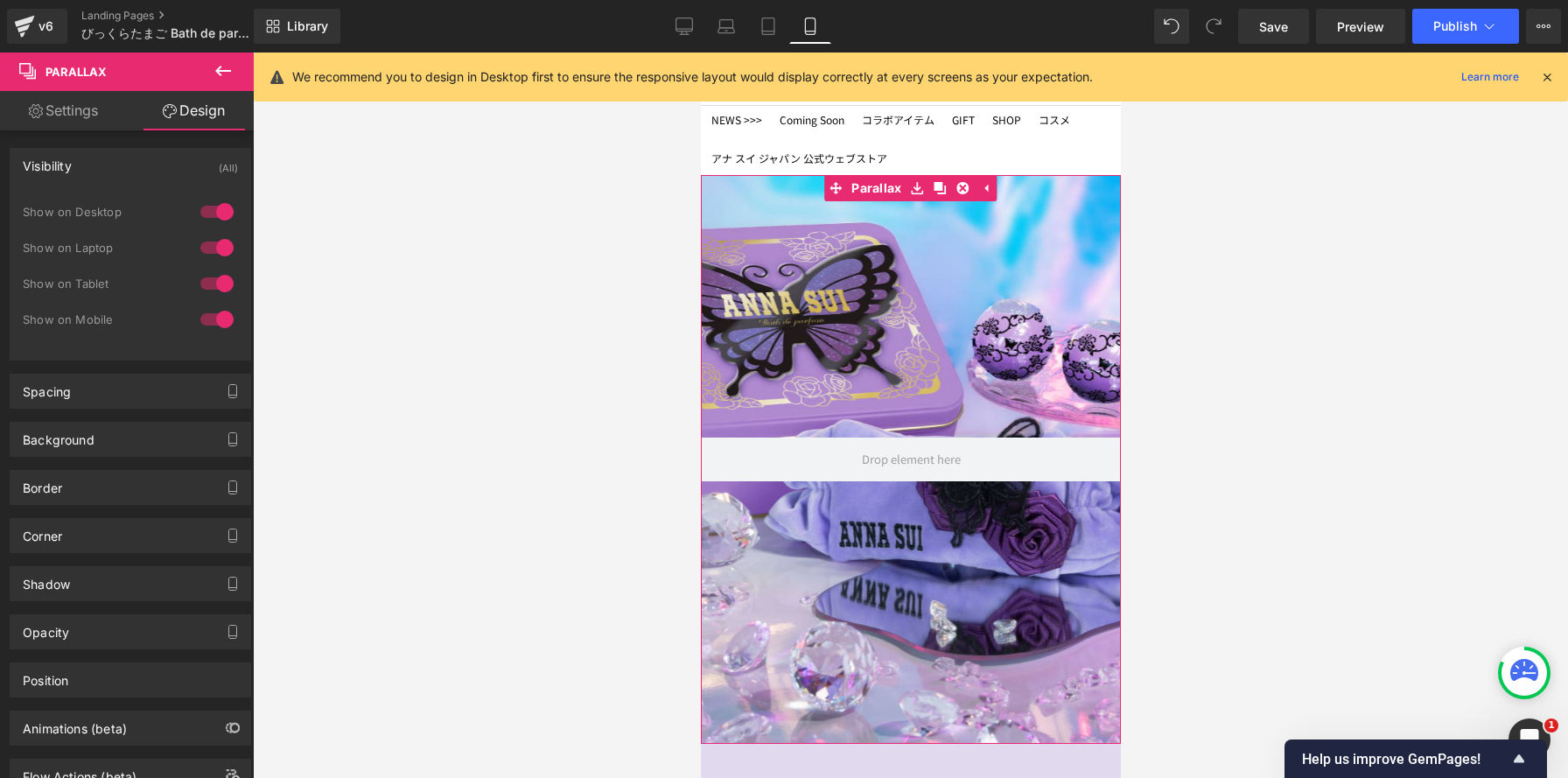
click at [216, 207] on div at bounding box center [217, 211] width 42 height 28
drag, startPoint x: 218, startPoint y: 241, endPoint x: 213, endPoint y: 264, distance: 23.5
click at [218, 241] on div at bounding box center [217, 247] width 42 height 28
click at [215, 275] on div at bounding box center [217, 283] width 42 height 28
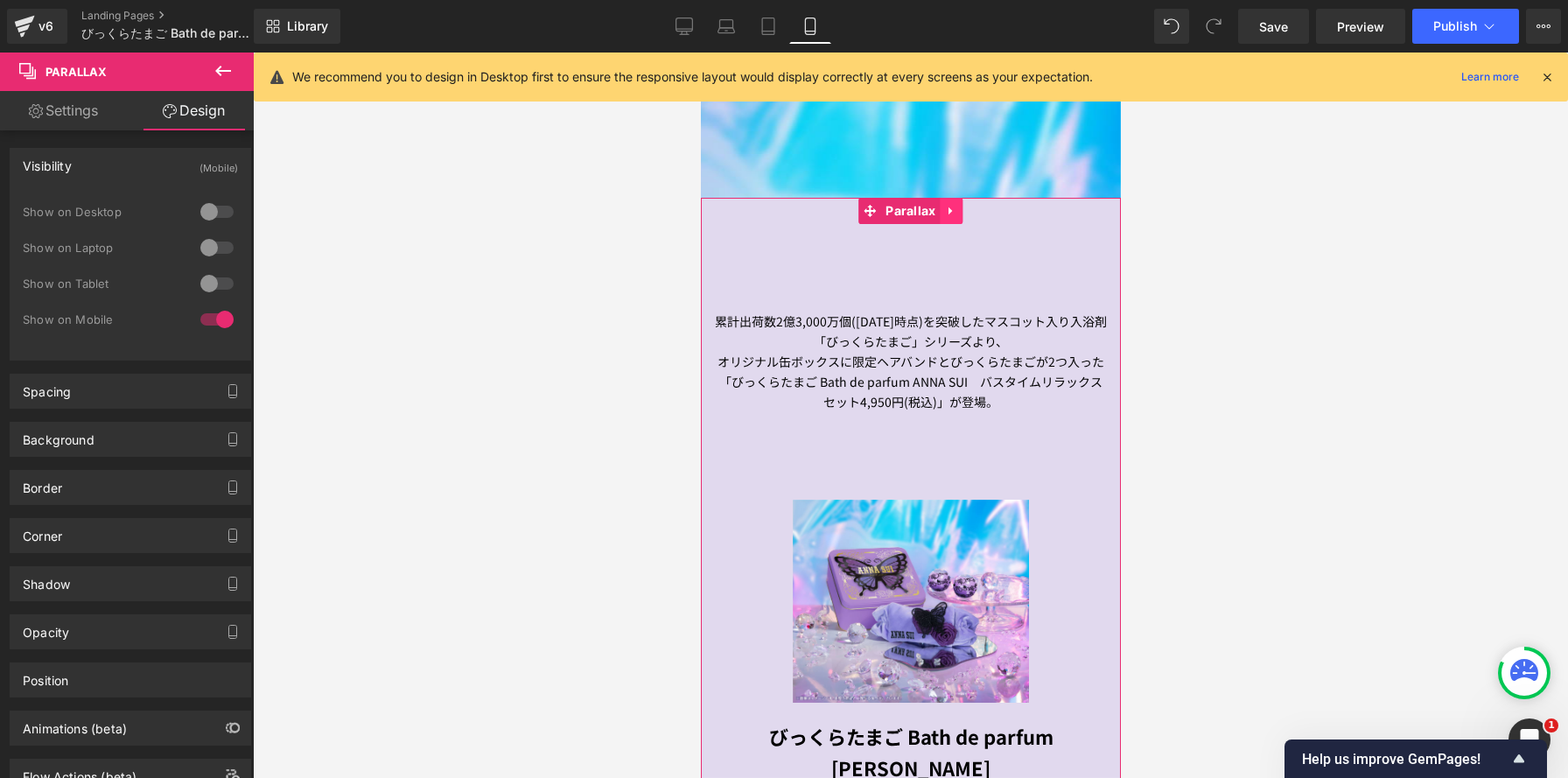
click at [957, 215] on link at bounding box center [950, 210] width 22 height 26
click at [942, 214] on icon at bounding box center [940, 211] width 13 height 13
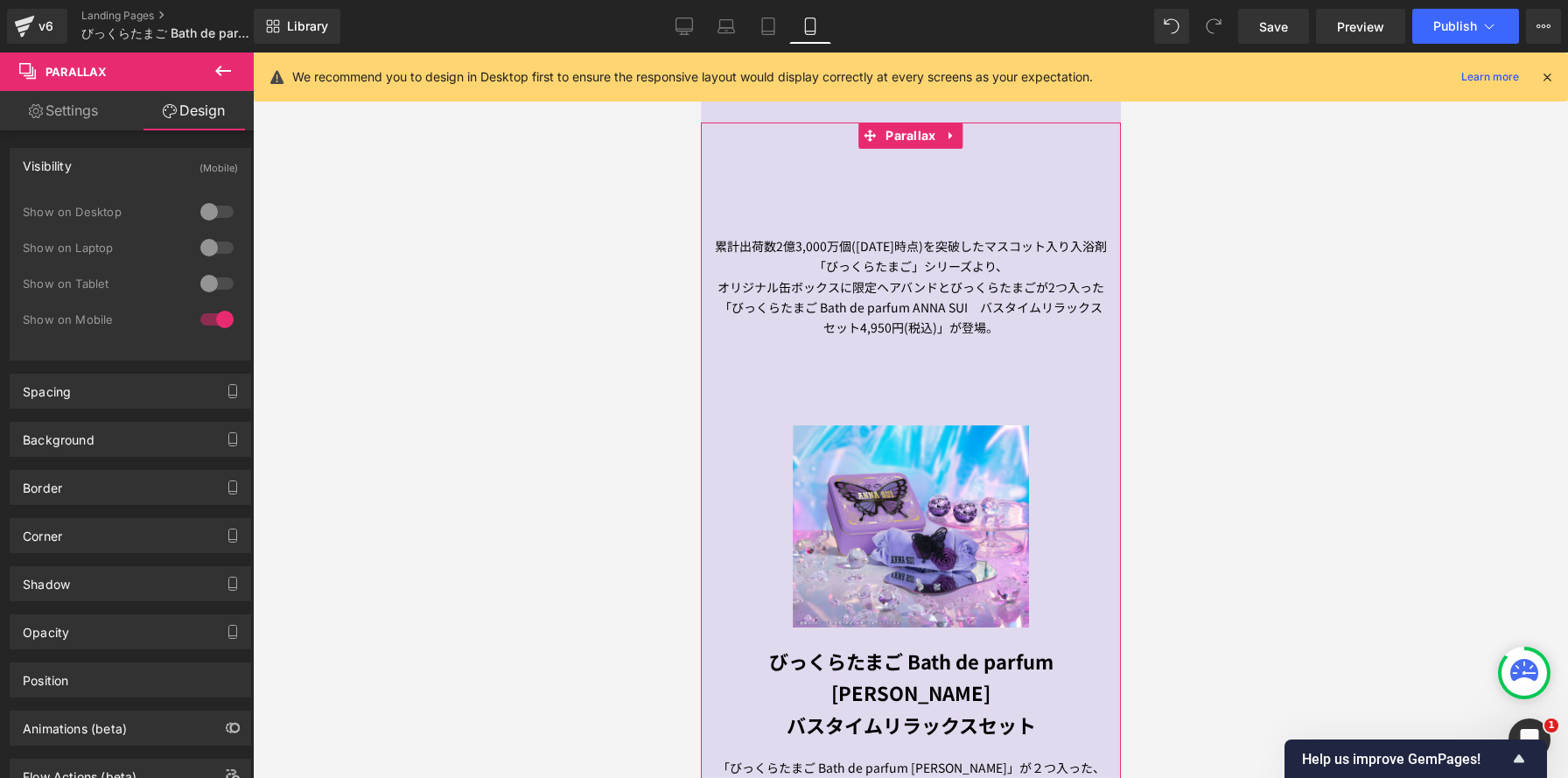
click at [823, 203] on div at bounding box center [910, 415] width 420 height 725
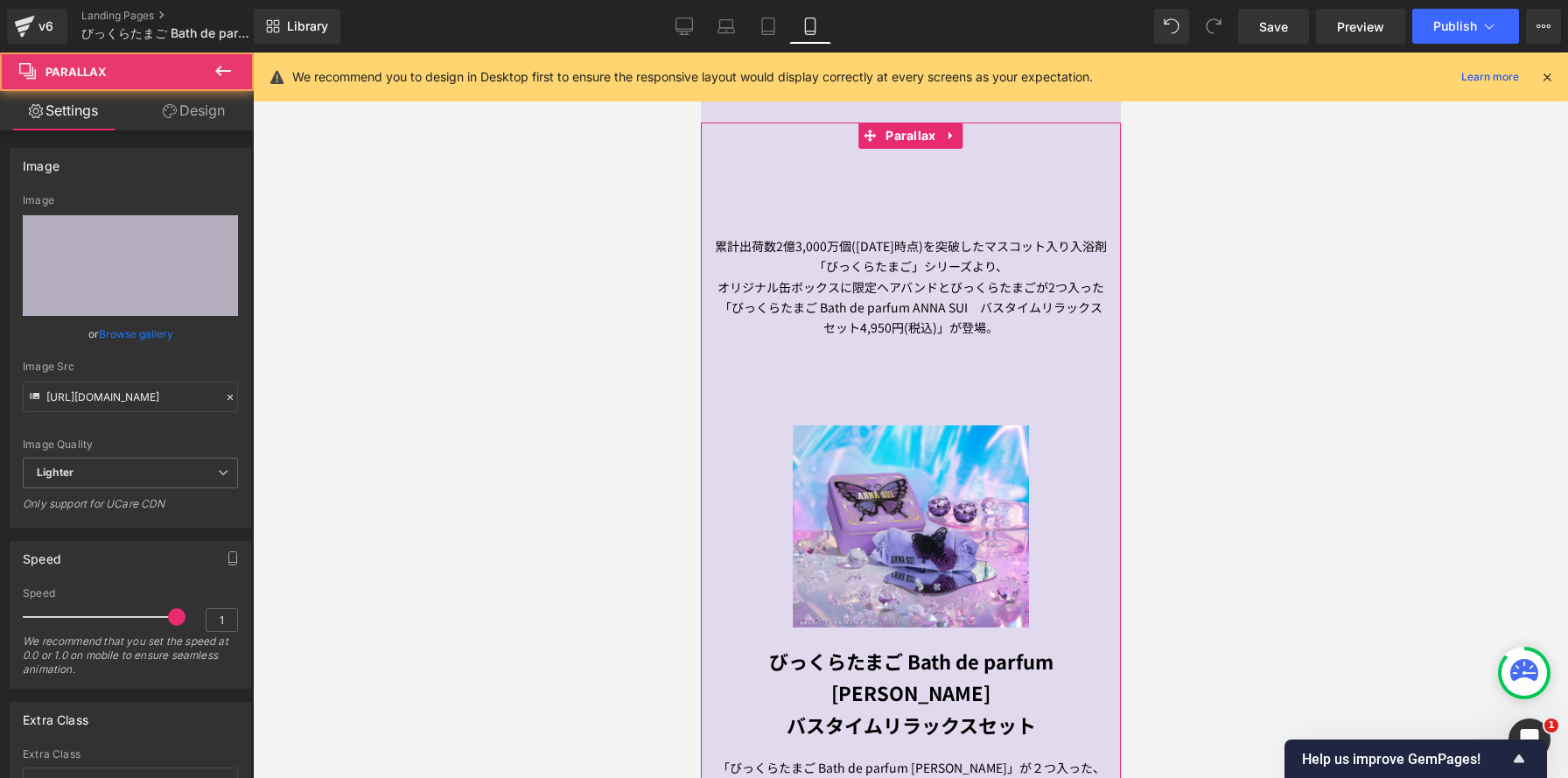
click at [211, 108] on link "Design" at bounding box center [194, 111] width 127 height 39
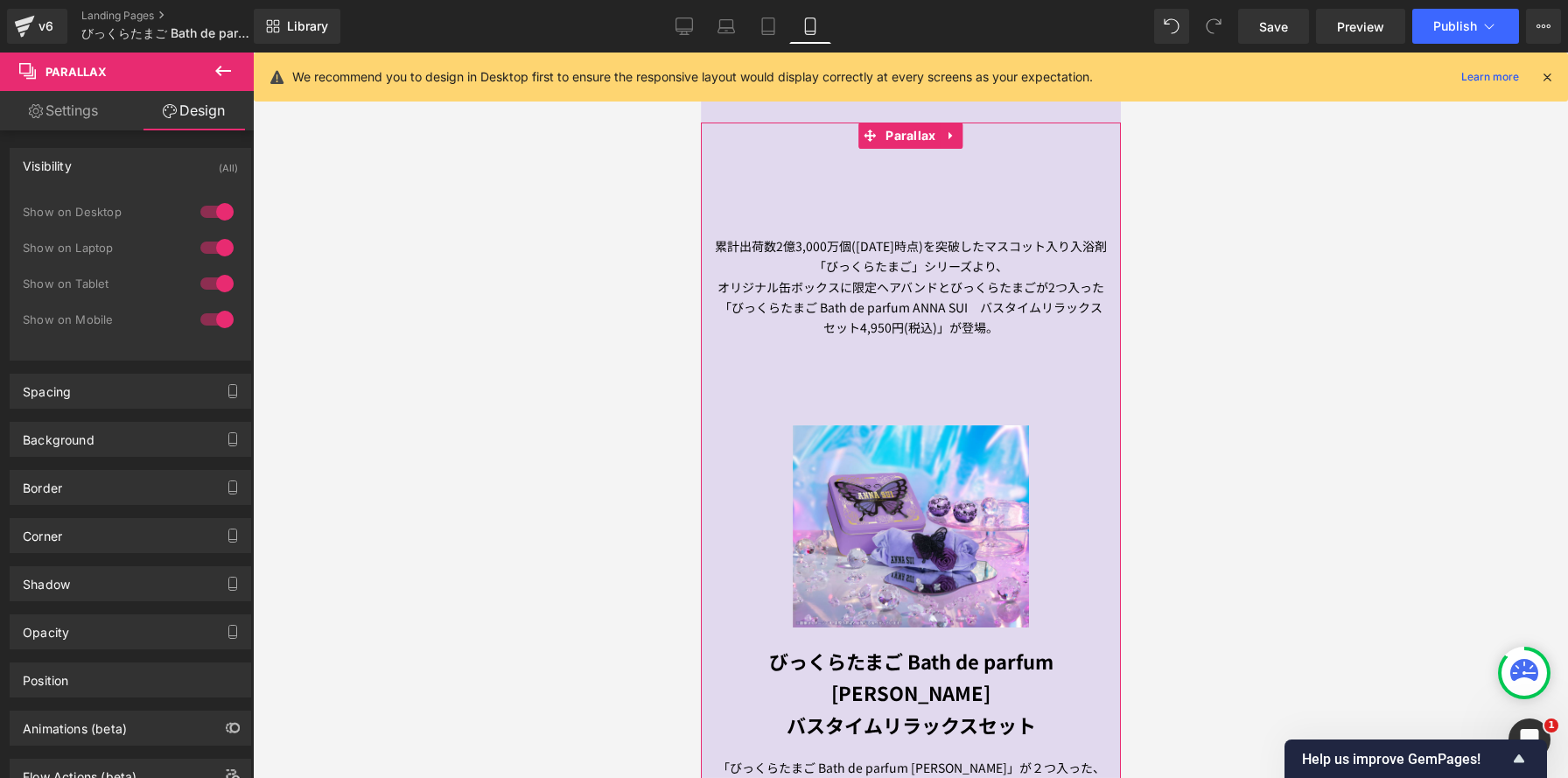
drag, startPoint x: 38, startPoint y: 278, endPoint x: 488, endPoint y: 329, distance: 452.9
click at [219, 314] on div at bounding box center [217, 319] width 42 height 28
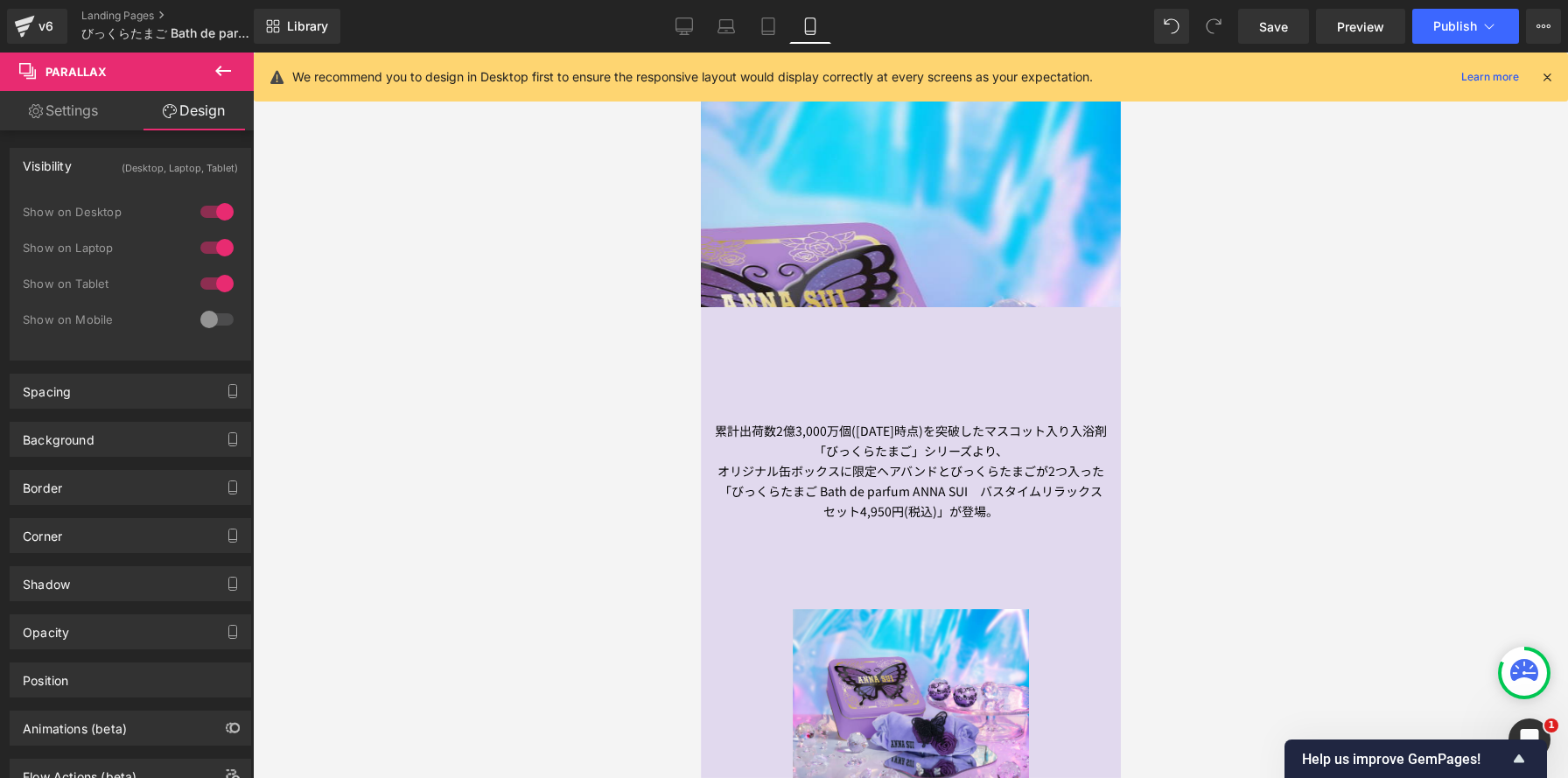
click at [880, 330] on link "Parallax" at bounding box center [873, 321] width 65 height 21
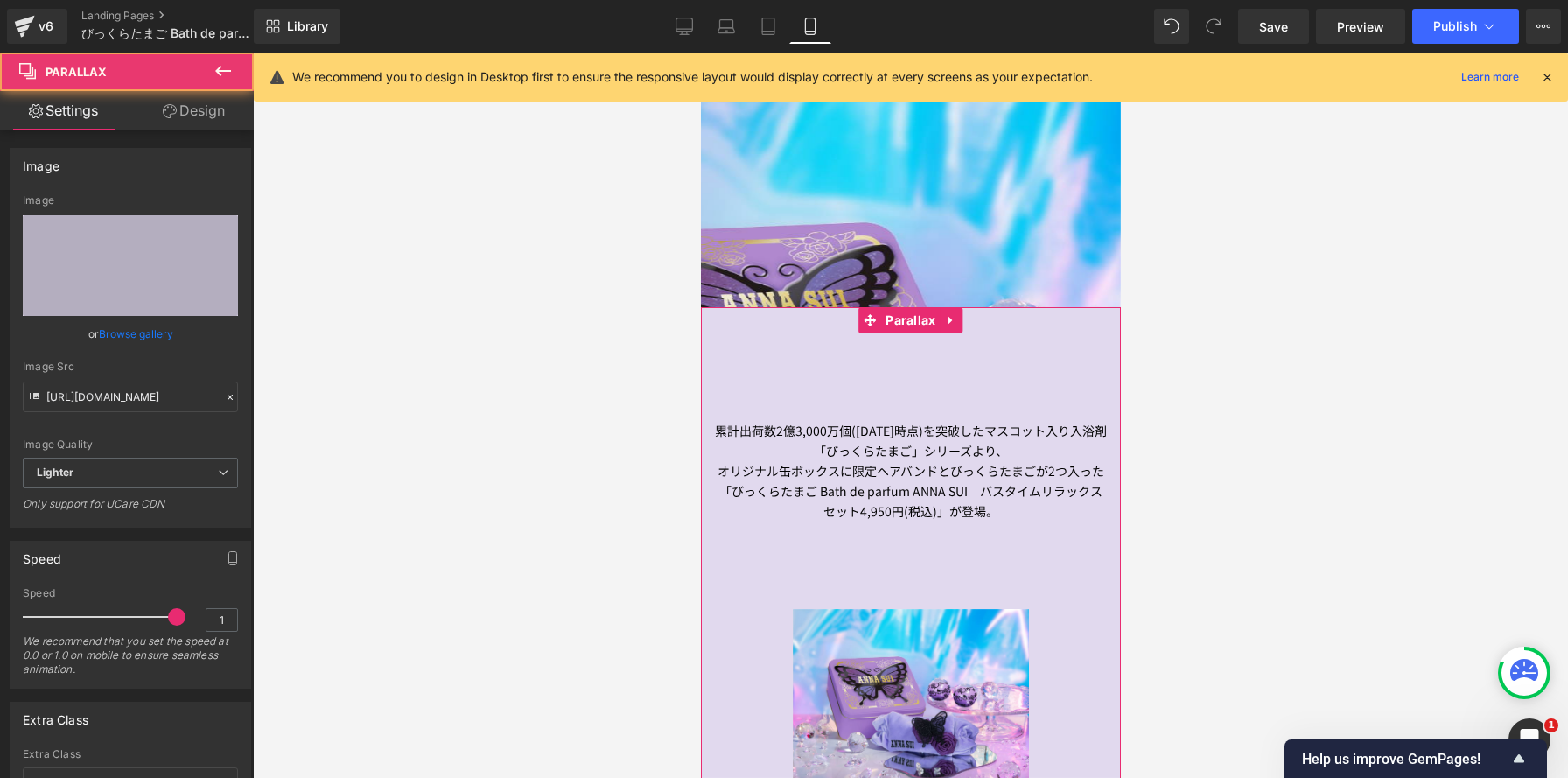
click at [213, 110] on link "Design" at bounding box center [194, 111] width 127 height 39
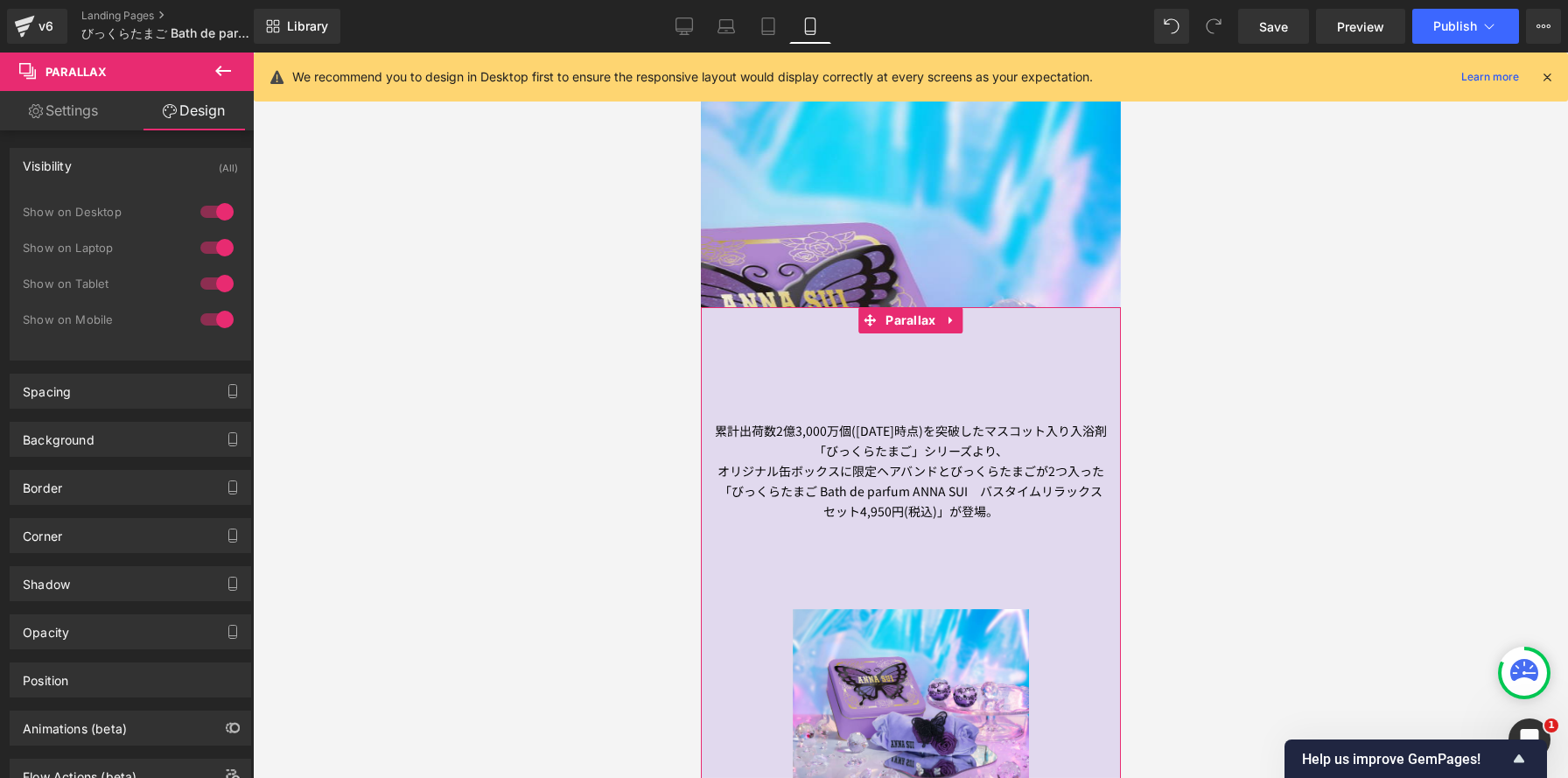
drag, startPoint x: 206, startPoint y: 318, endPoint x: 661, endPoint y: 388, distance: 460.4
click at [206, 318] on div at bounding box center [217, 319] width 42 height 28
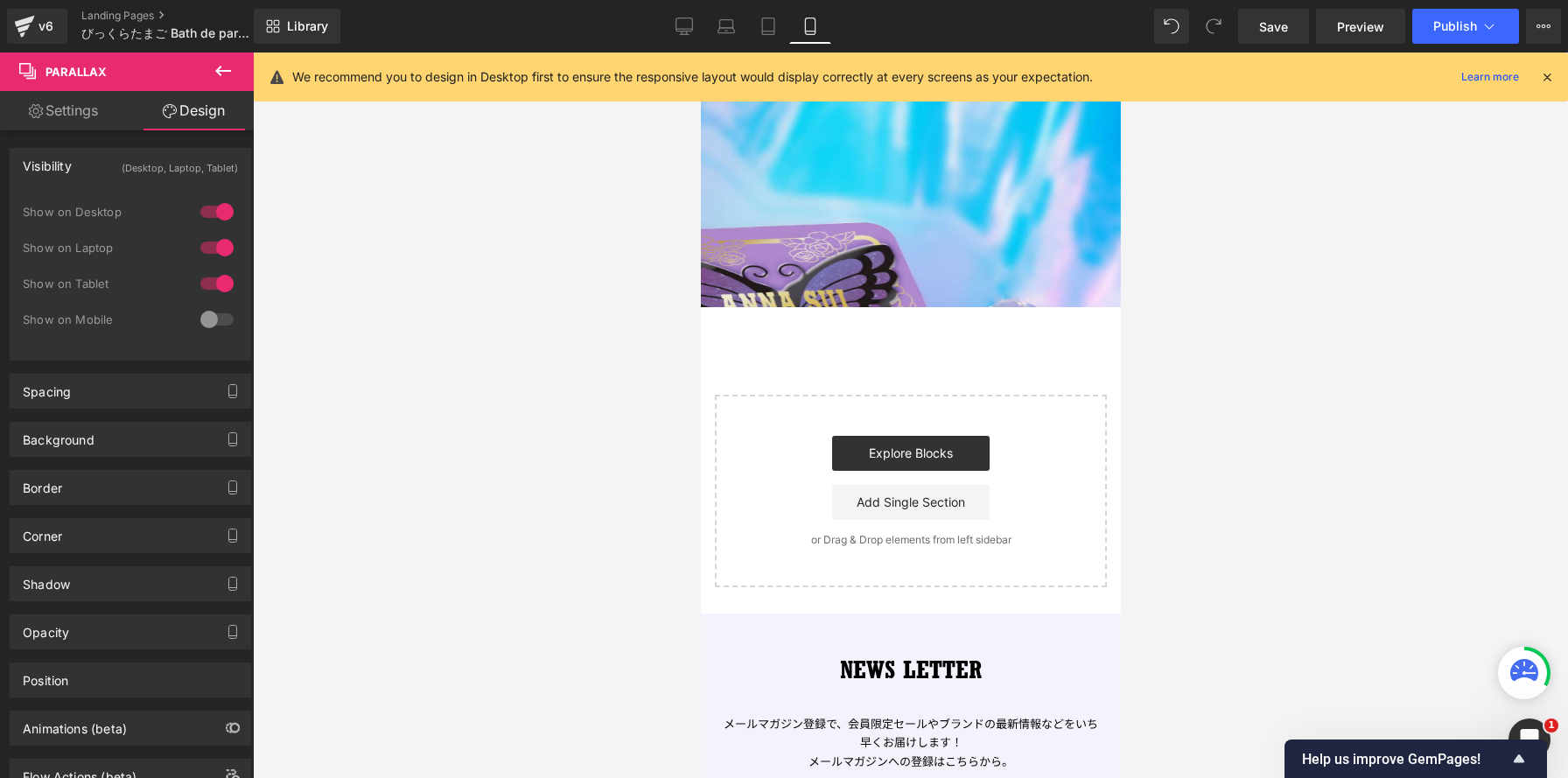
click at [224, 314] on div at bounding box center [217, 319] width 42 height 28
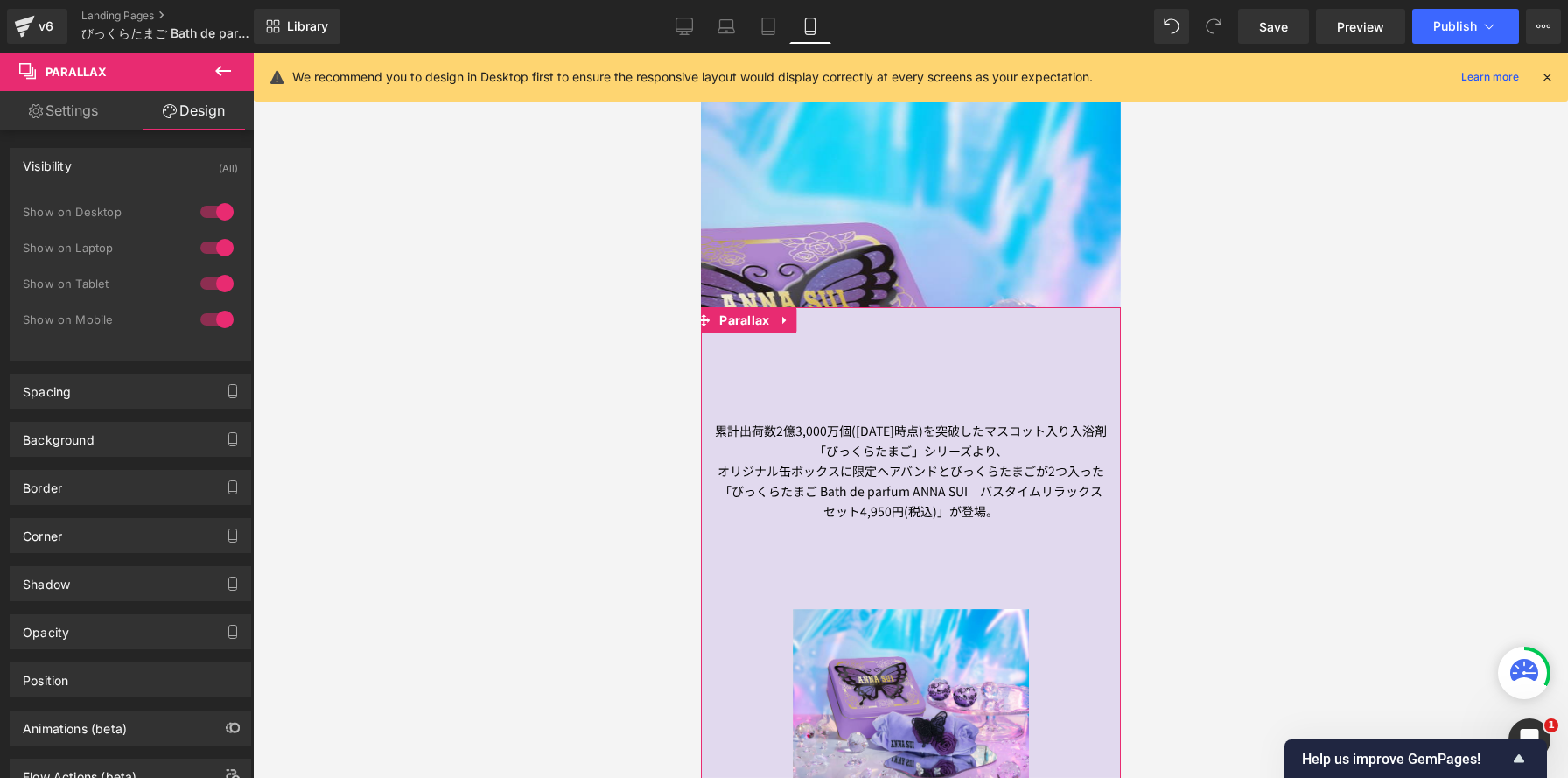
click at [220, 281] on div at bounding box center [217, 283] width 42 height 28
drag, startPoint x: 215, startPoint y: 242, endPoint x: 216, endPoint y: 205, distance: 37.0
click at [215, 242] on div at bounding box center [217, 247] width 42 height 28
click at [216, 205] on div at bounding box center [217, 211] width 42 height 28
drag, startPoint x: 679, startPoint y: 25, endPoint x: 738, endPoint y: 72, distance: 75.4
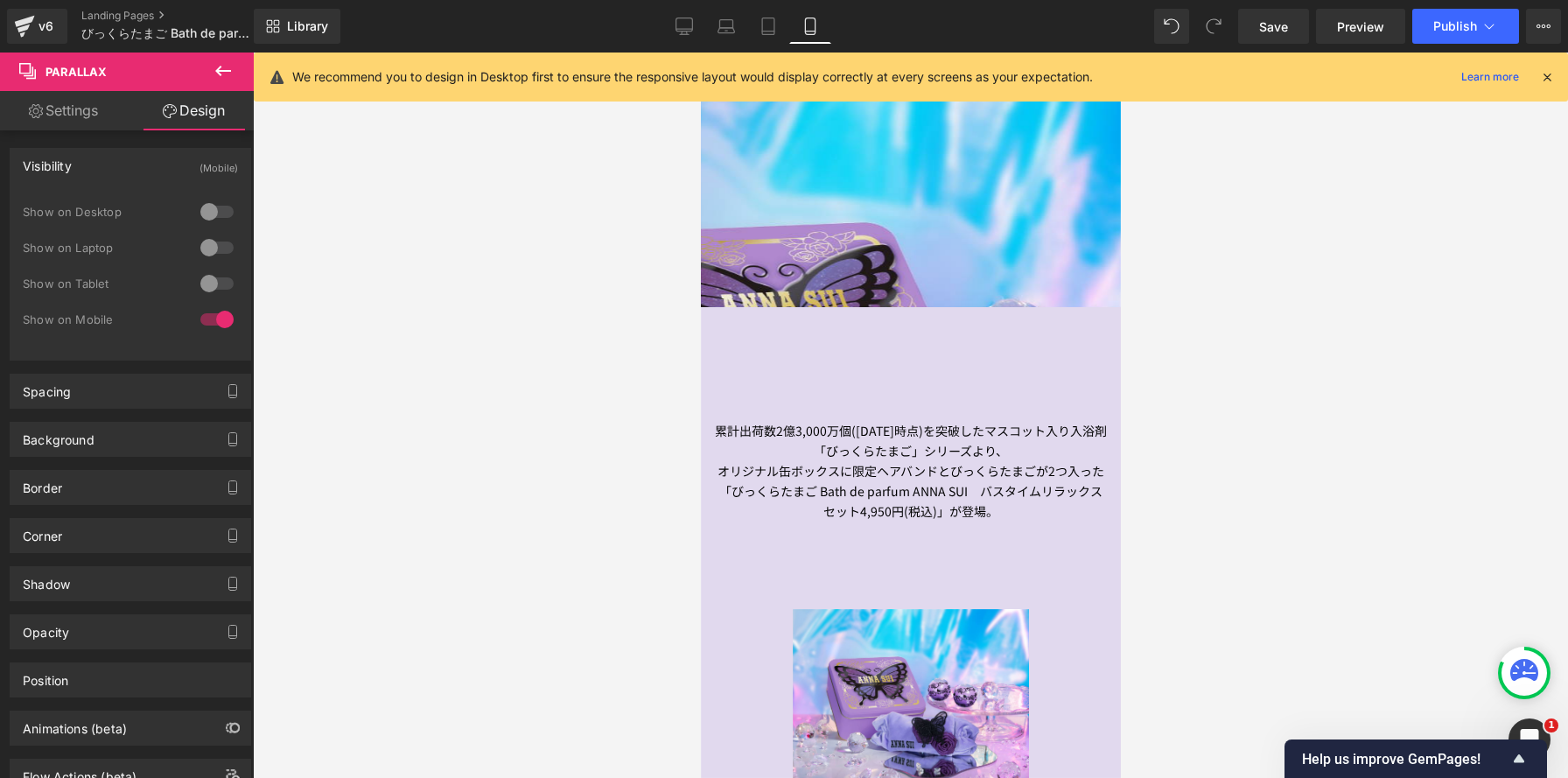
click at [679, 25] on icon at bounding box center [684, 27] width 18 height 18
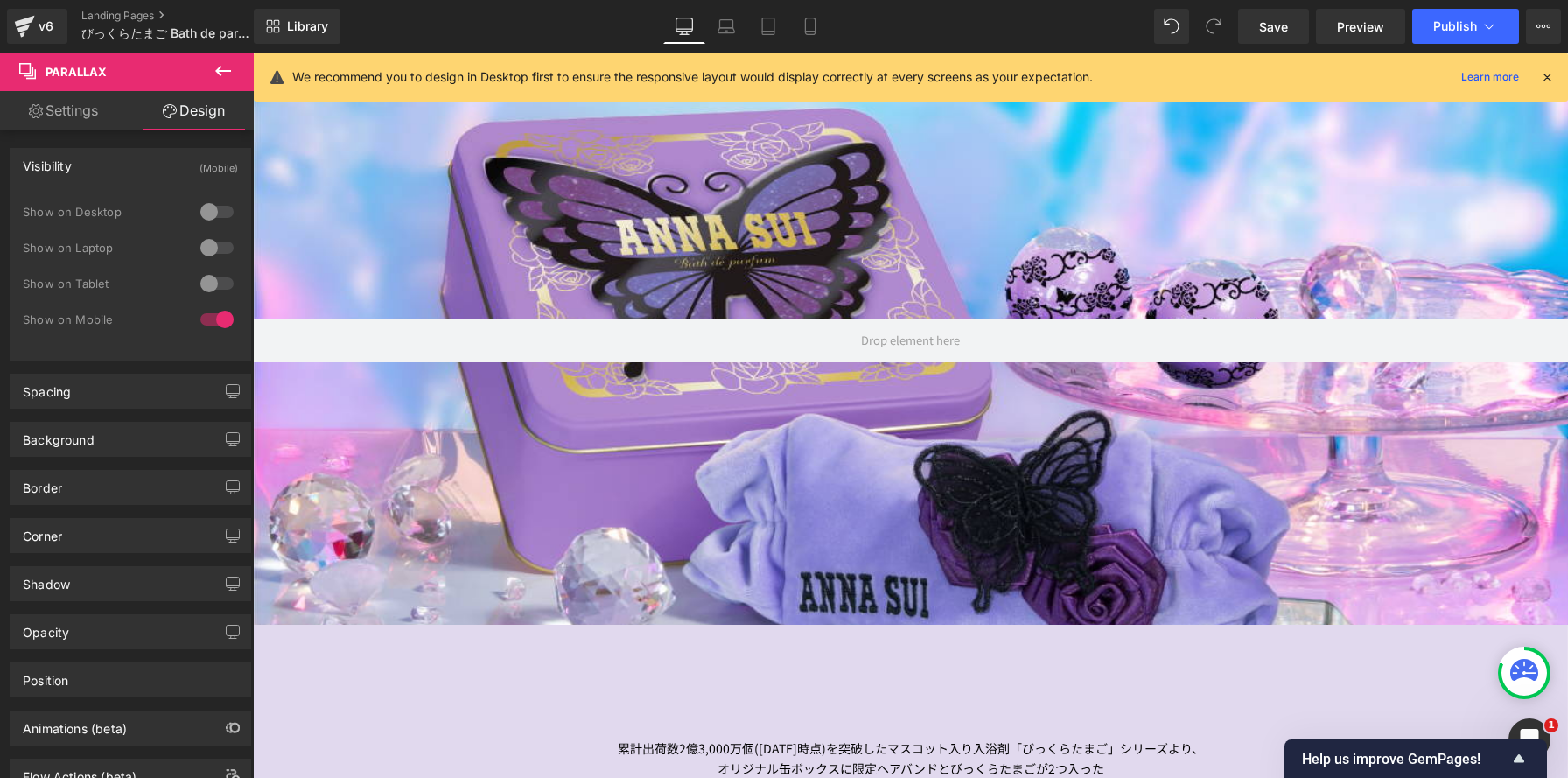
drag, startPoint x: 805, startPoint y: 30, endPoint x: 874, endPoint y: 35, distance: 69.2
click at [805, 30] on icon at bounding box center [811, 27] width 18 height 18
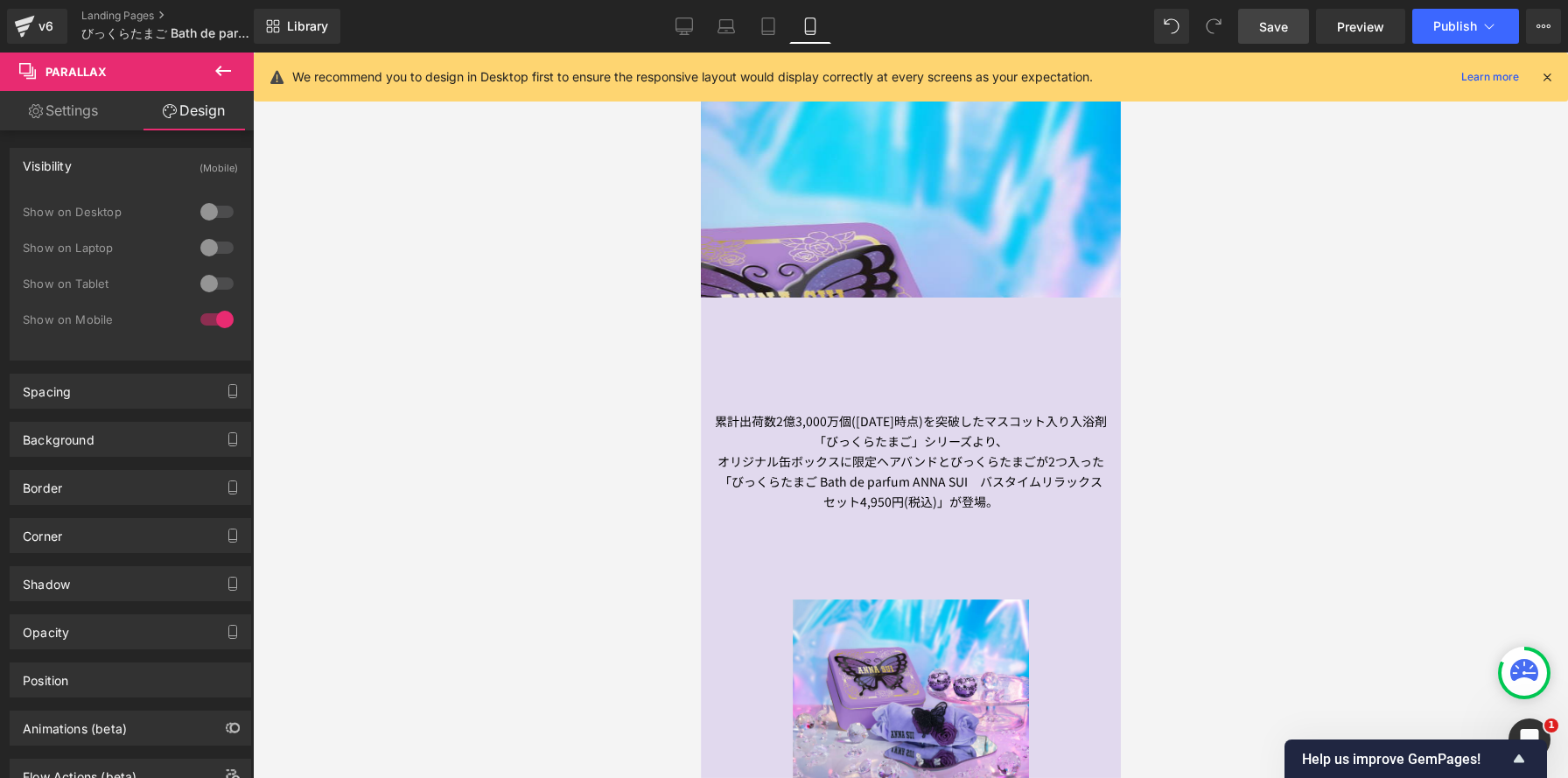
drag, startPoint x: 1276, startPoint y: 35, endPoint x: 213, endPoint y: 228, distance: 1080.4
click at [1276, 35] on span "Save" at bounding box center [1273, 27] width 29 height 19
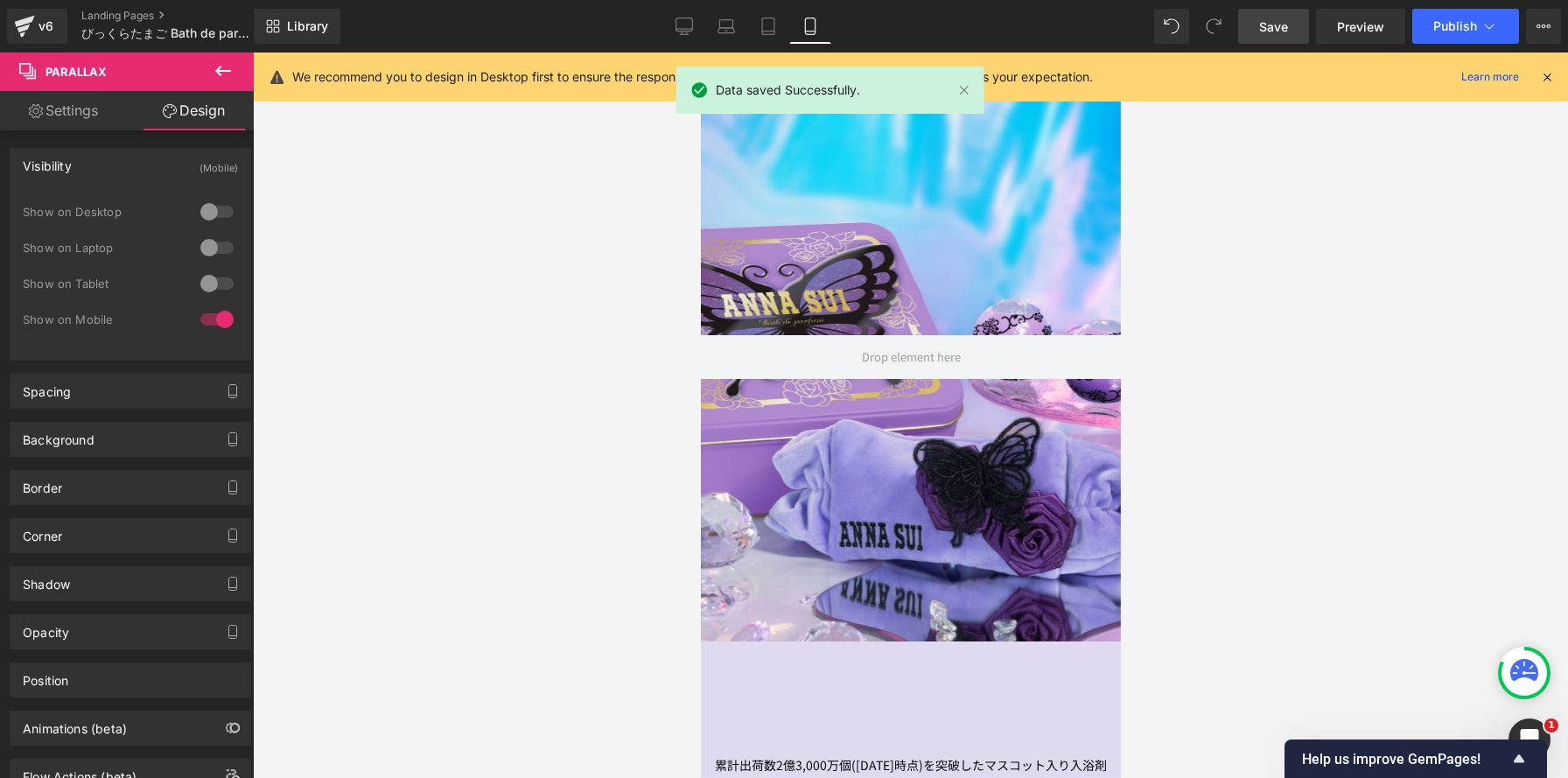
click at [913, 280] on div at bounding box center [910, 415] width 420 height 725
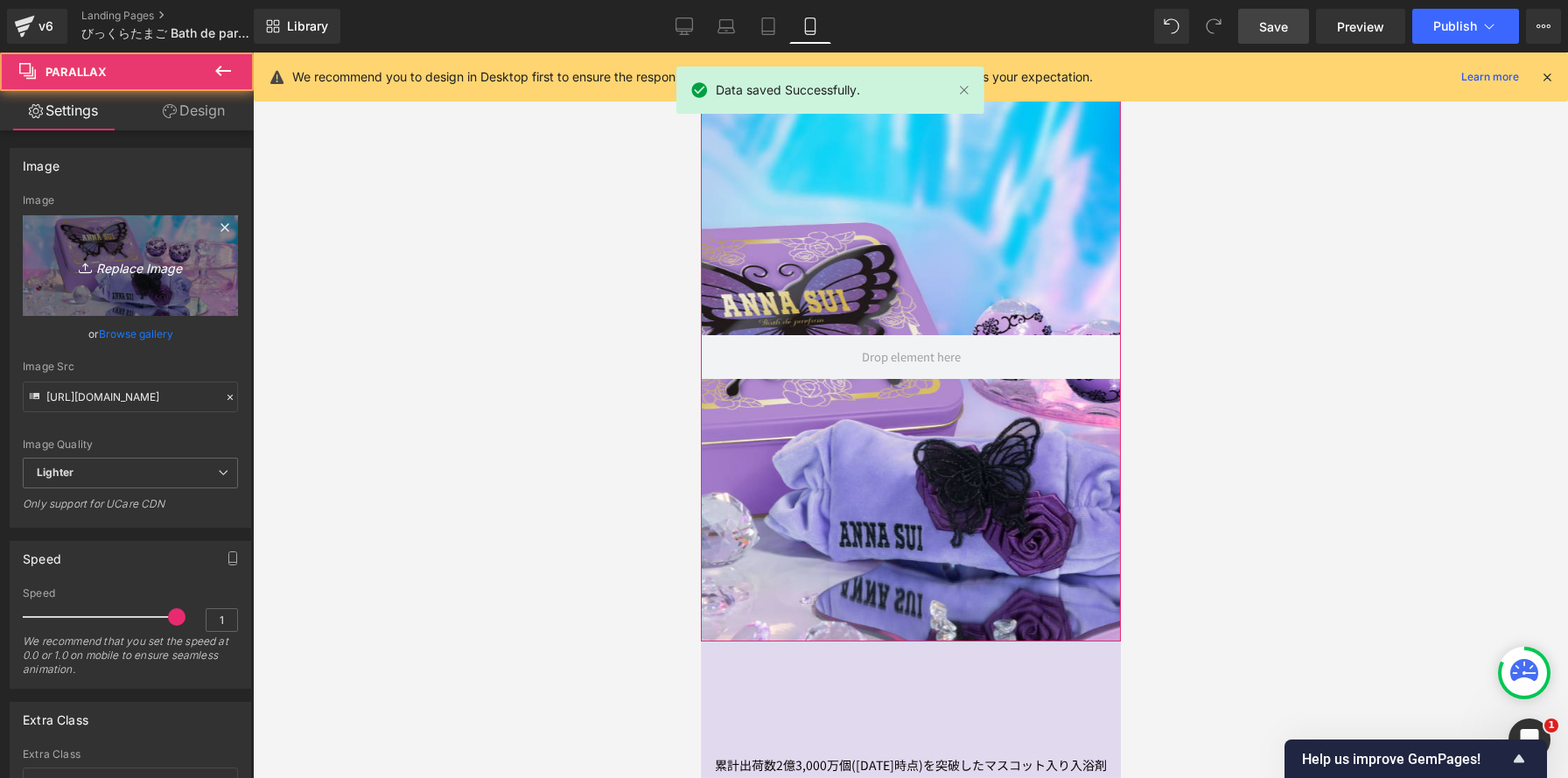
click at [86, 282] on link "Replace Image" at bounding box center [129, 265] width 215 height 101
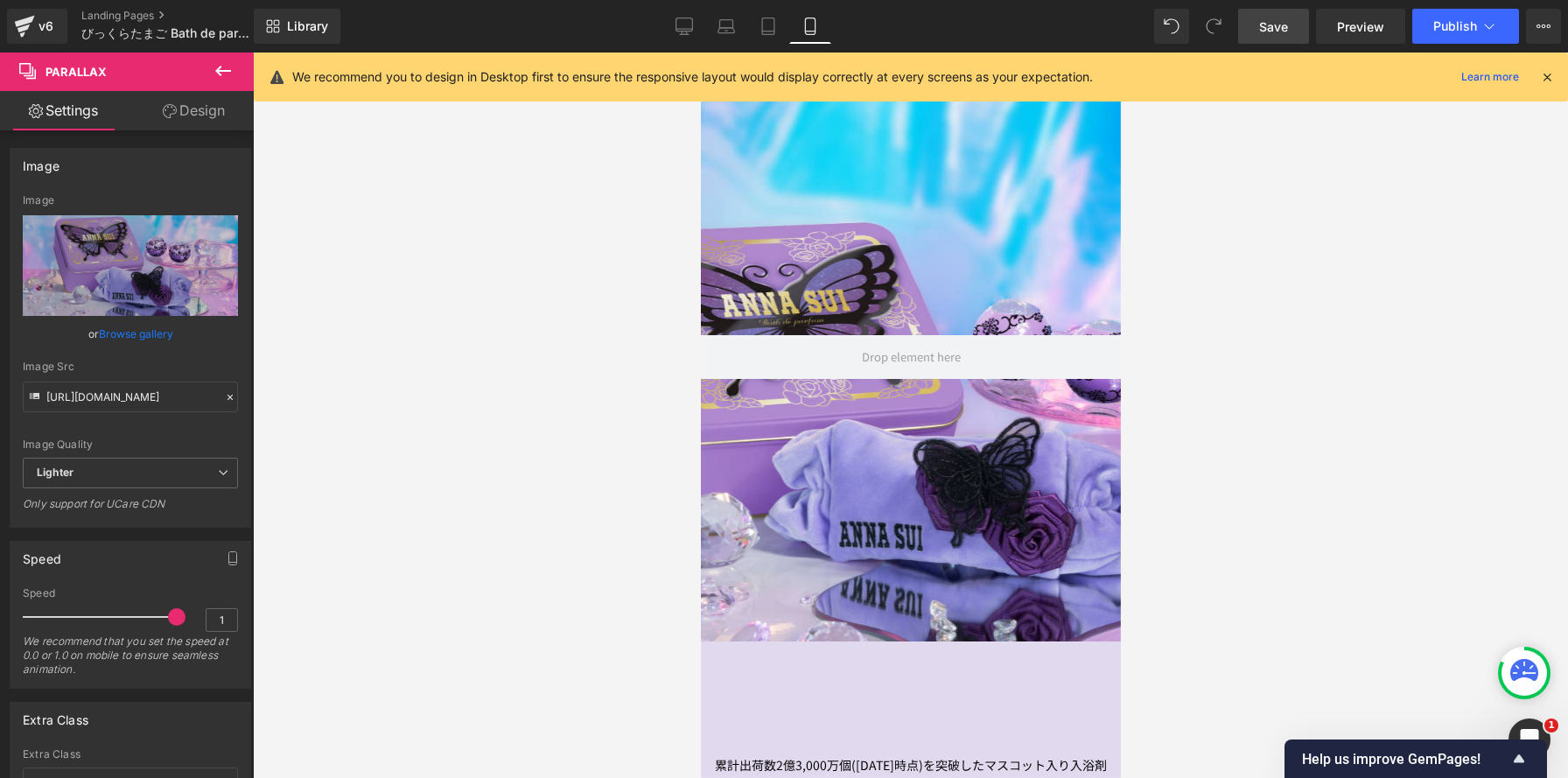
type input "C:\fakepath\【差し替え】250930bdp_anasui_gazo_2.jpg"
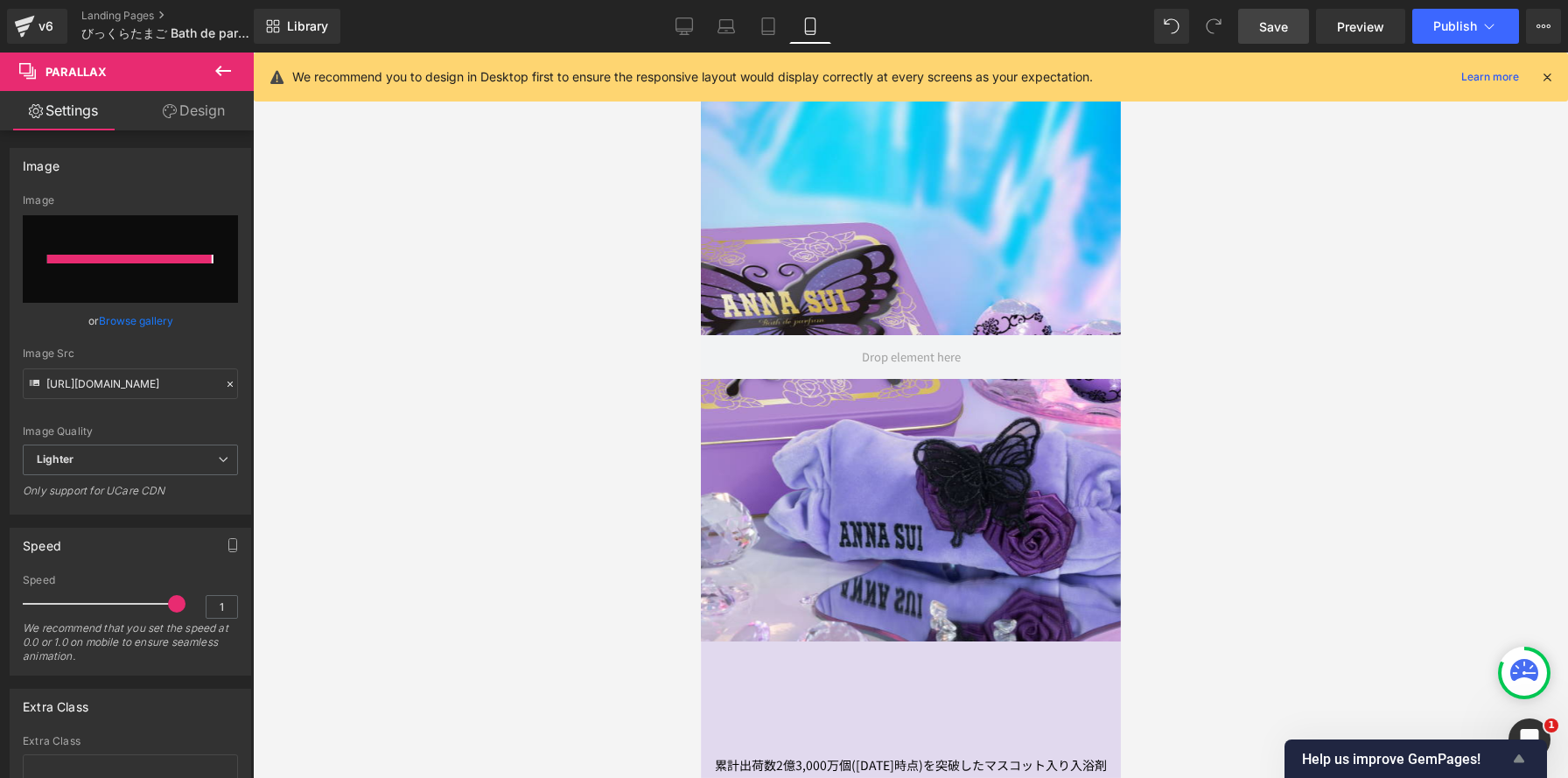
type input "https://ucarecdn.com/790f931a-daf4-4330-90b9-9258b2af73cb/-/format/auto/-/previ…"
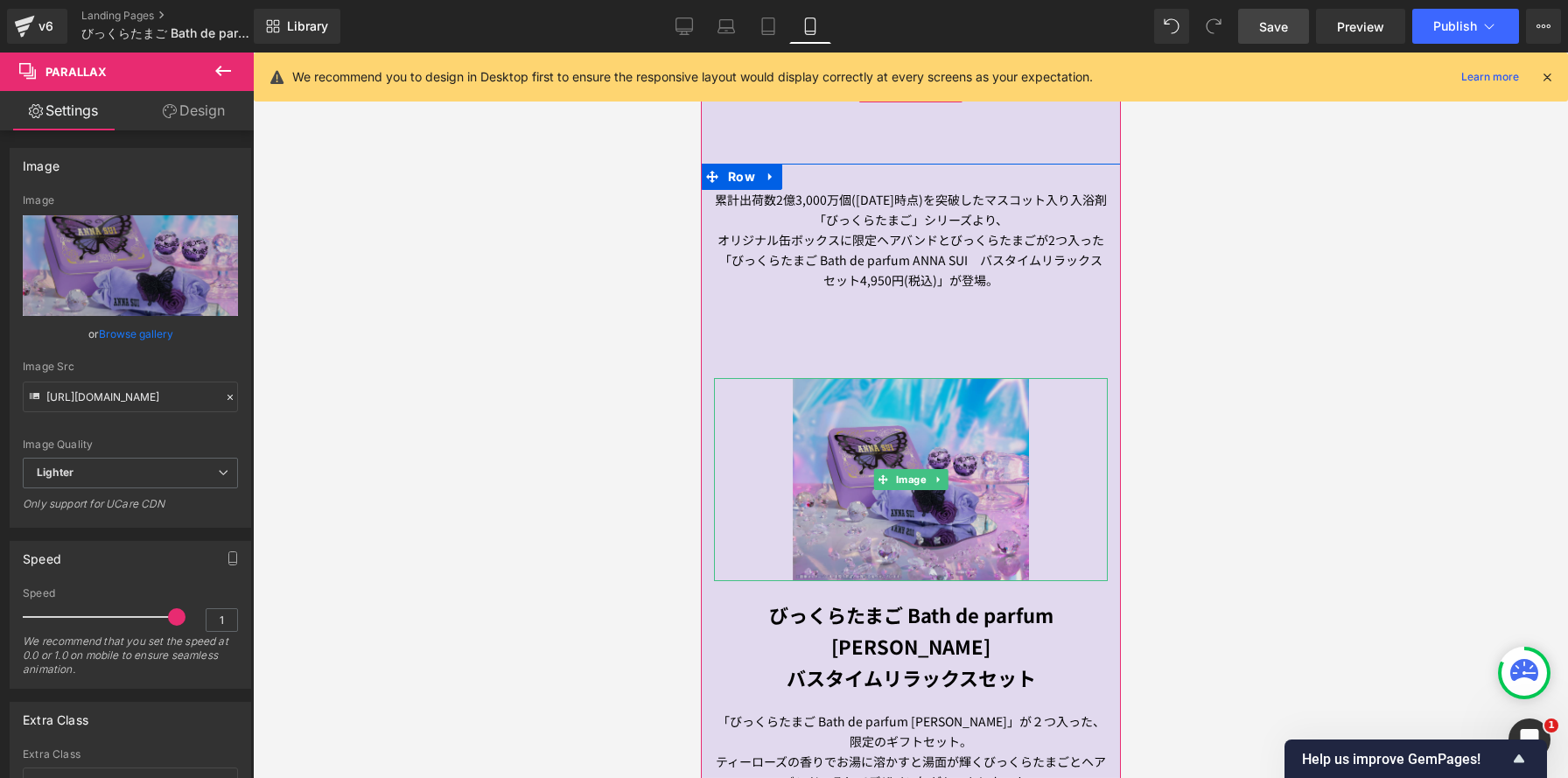
click at [821, 406] on img at bounding box center [910, 479] width 237 height 202
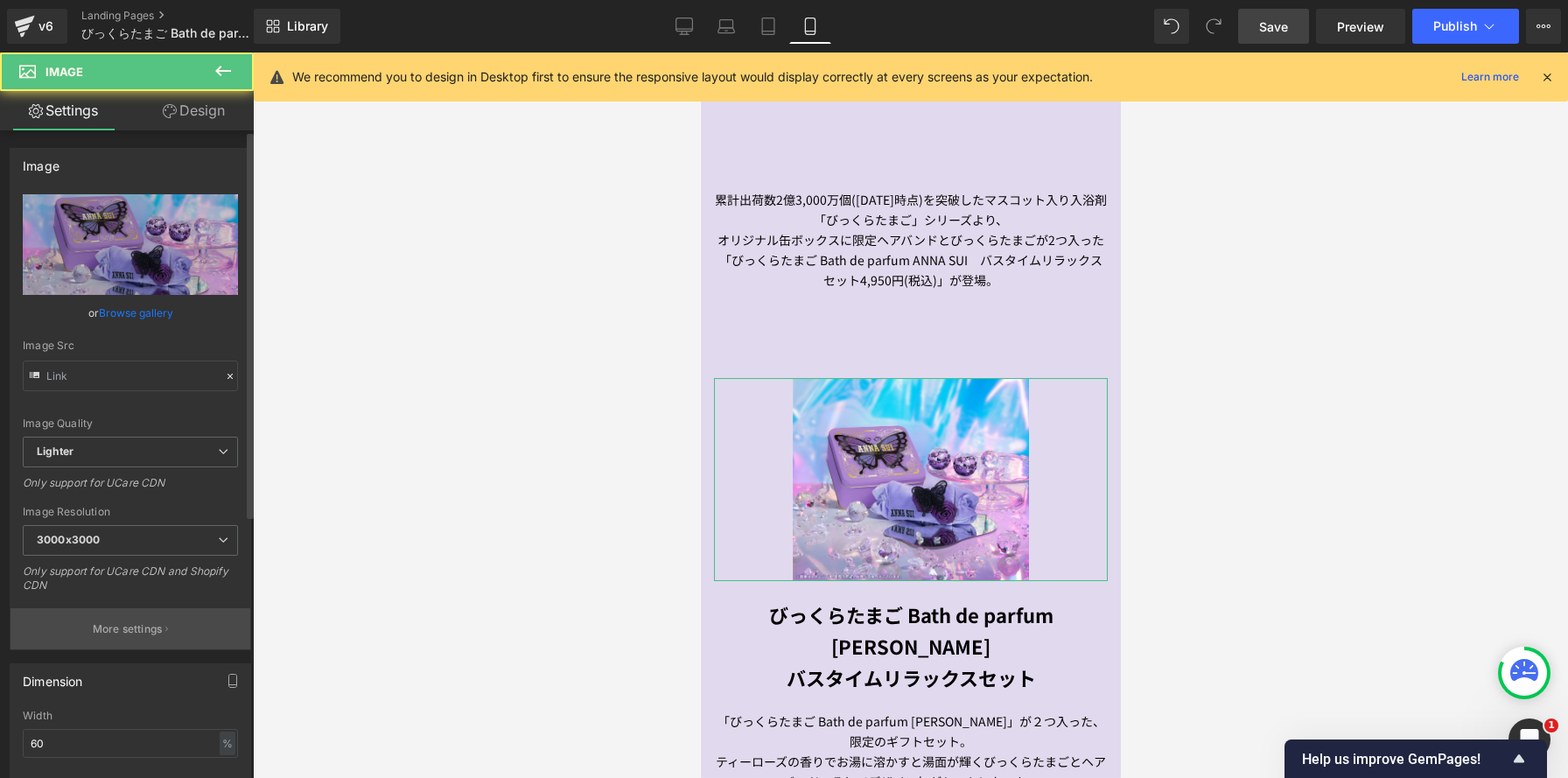
type input "https://ucarecdn.com/6c1bdf5e-9468-4e64-a93d-fdfb9d045264/-/format/auto/-/previ…"
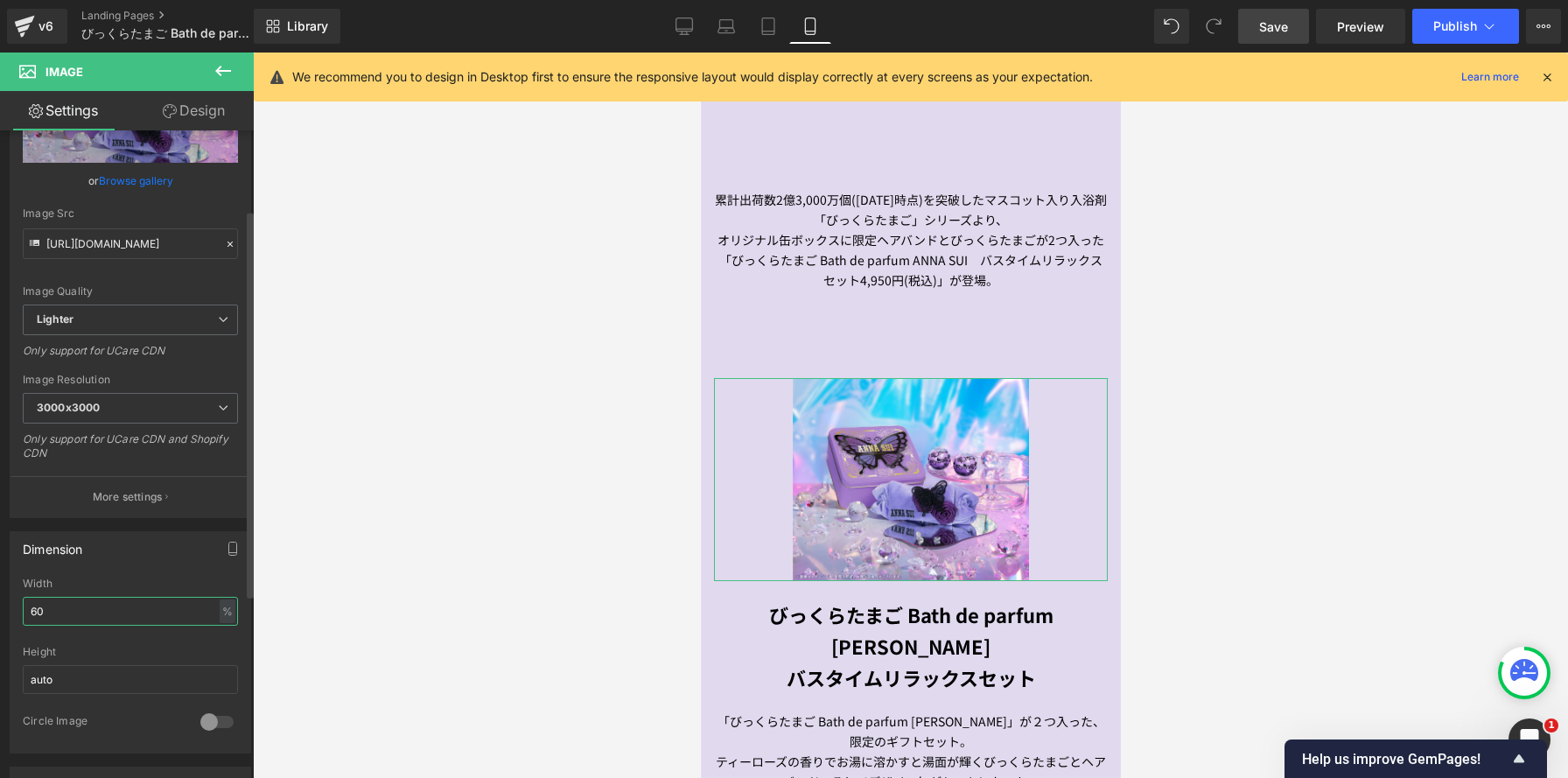
drag, startPoint x: 60, startPoint y: 608, endPoint x: 0, endPoint y: 592, distance: 62.1
click at [0, 591] on div "Dimension 60% Width 60 % % px auto Height auto 0 Circle Image" at bounding box center [130, 636] width 262 height 236
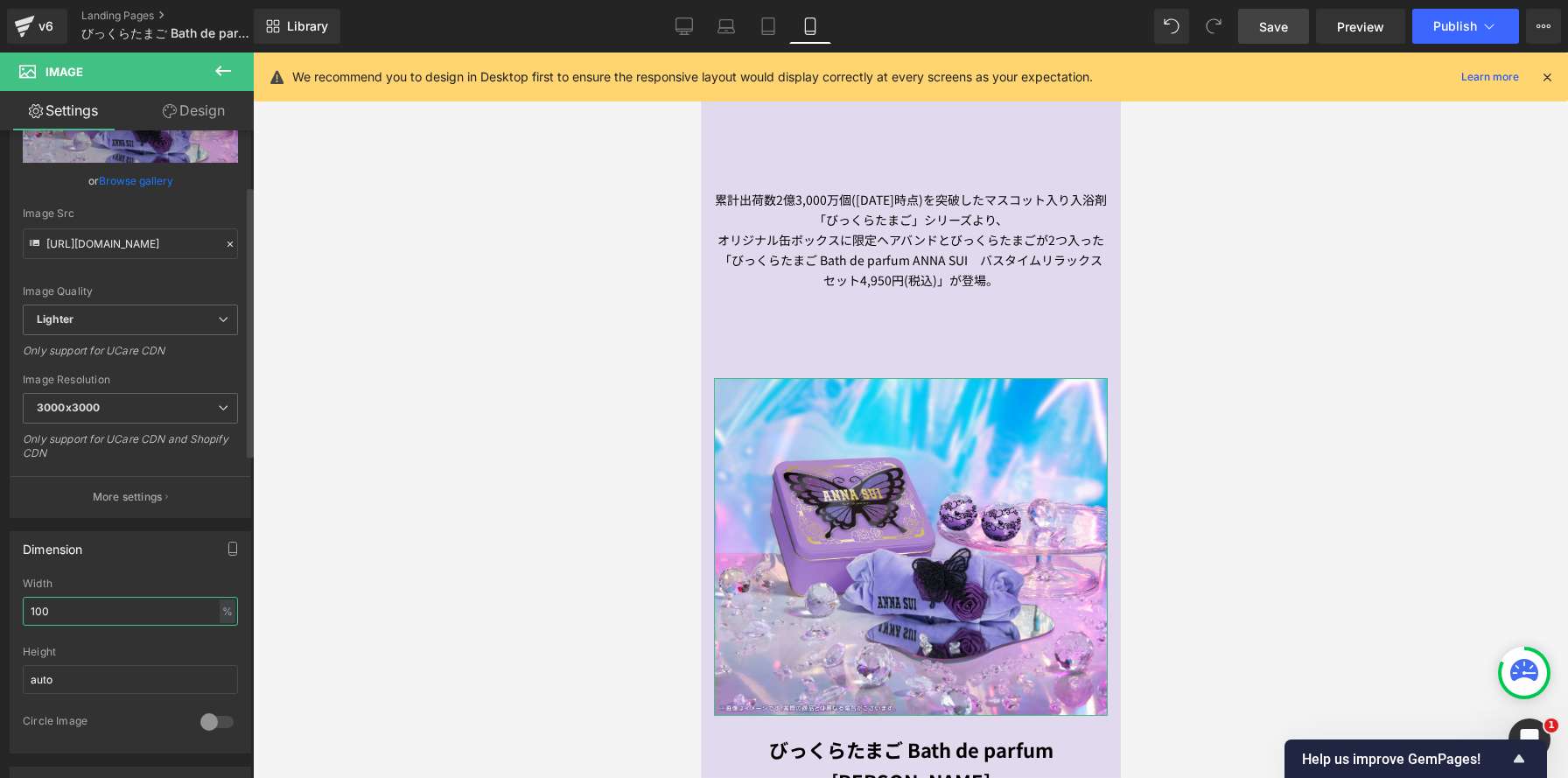
type input "100"
click at [815, 275] on span "「びっくらたまご Bath de parfum ANNA SUI　バスタイムリラックスセット4,950円(税込)」が登場。" at bounding box center [910, 270] width 383 height 38
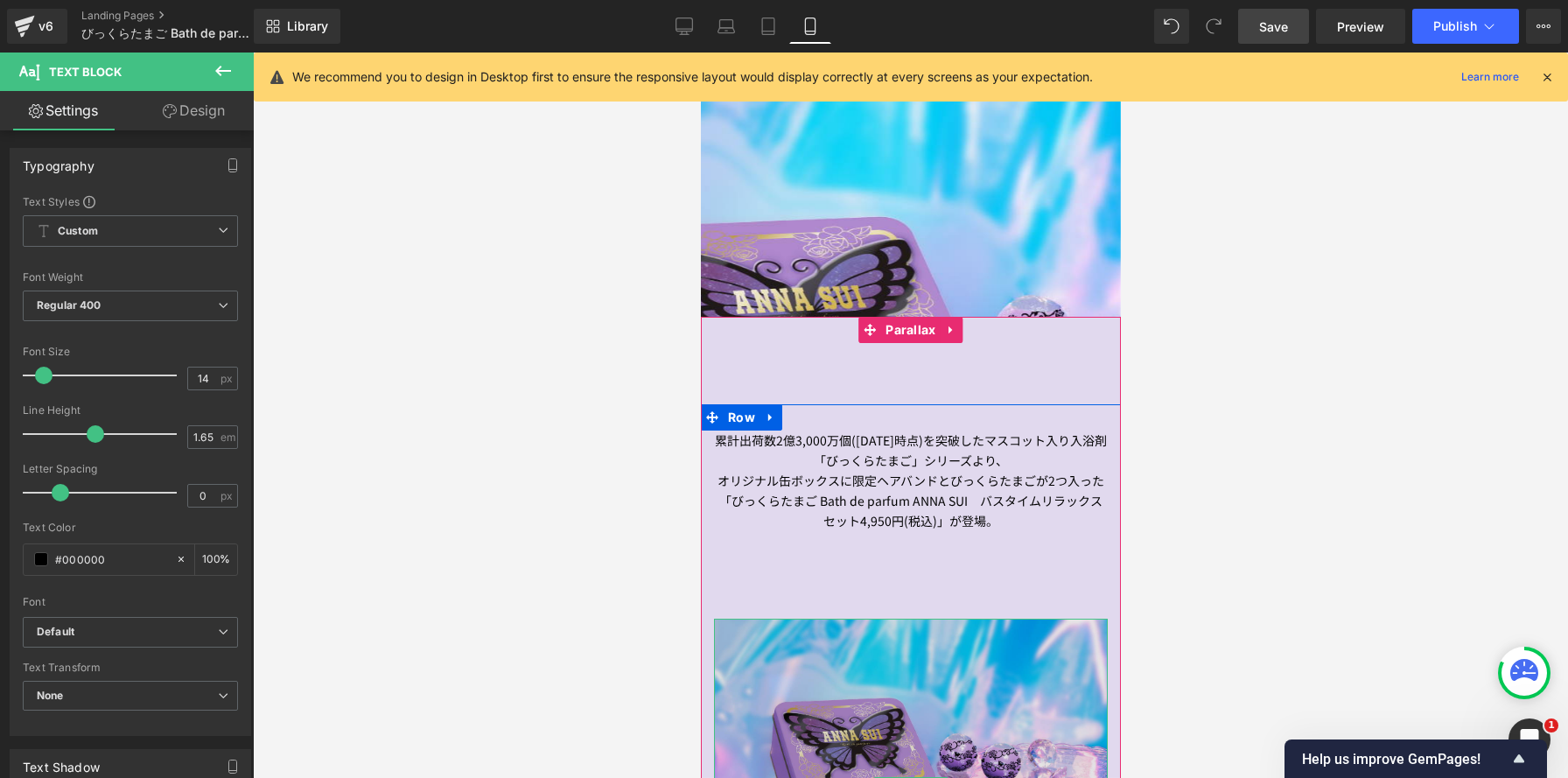
click at [793, 634] on img at bounding box center [910, 788] width 394 height 338
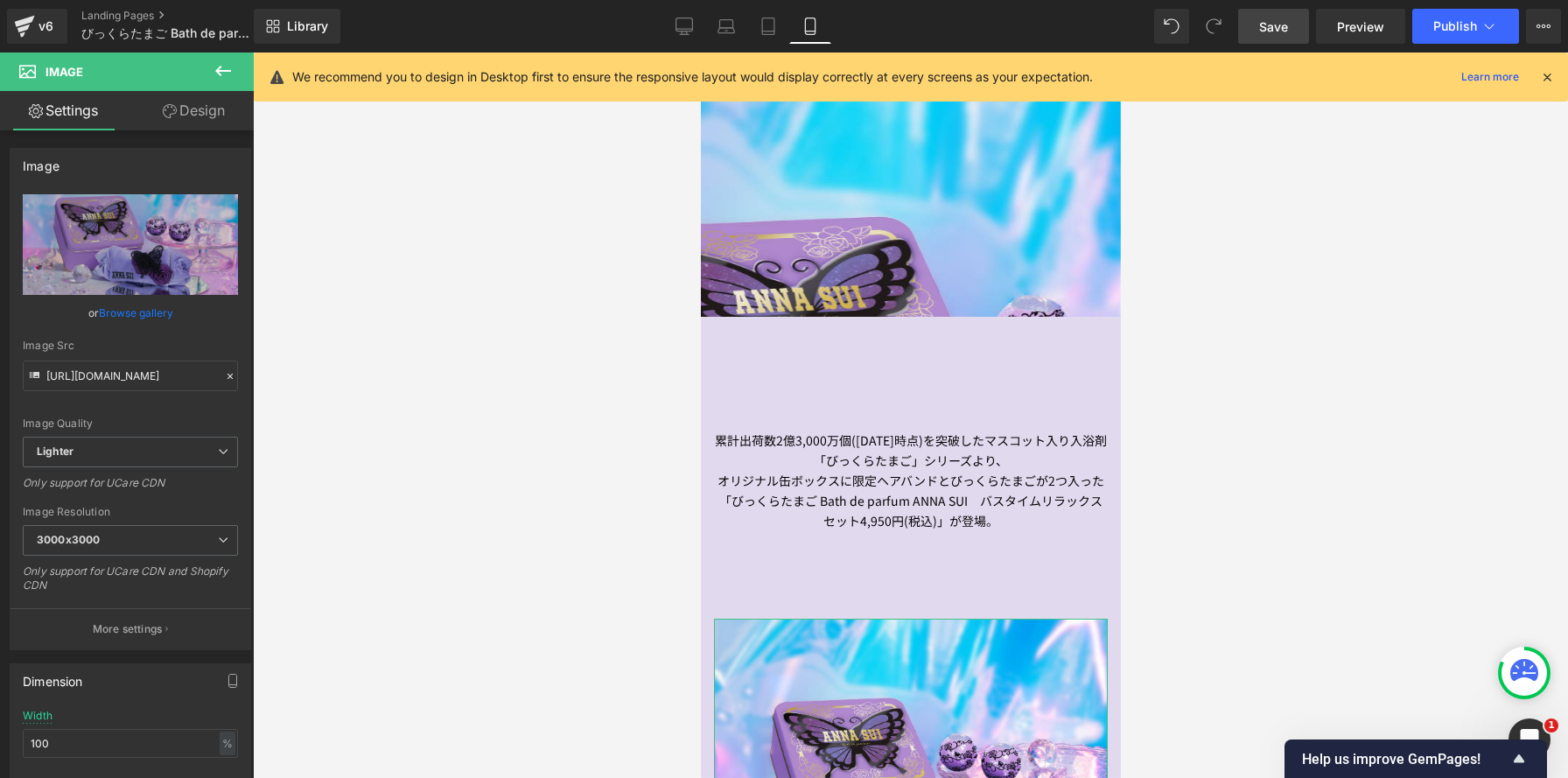
click at [211, 117] on link "Design" at bounding box center [194, 111] width 127 height 39
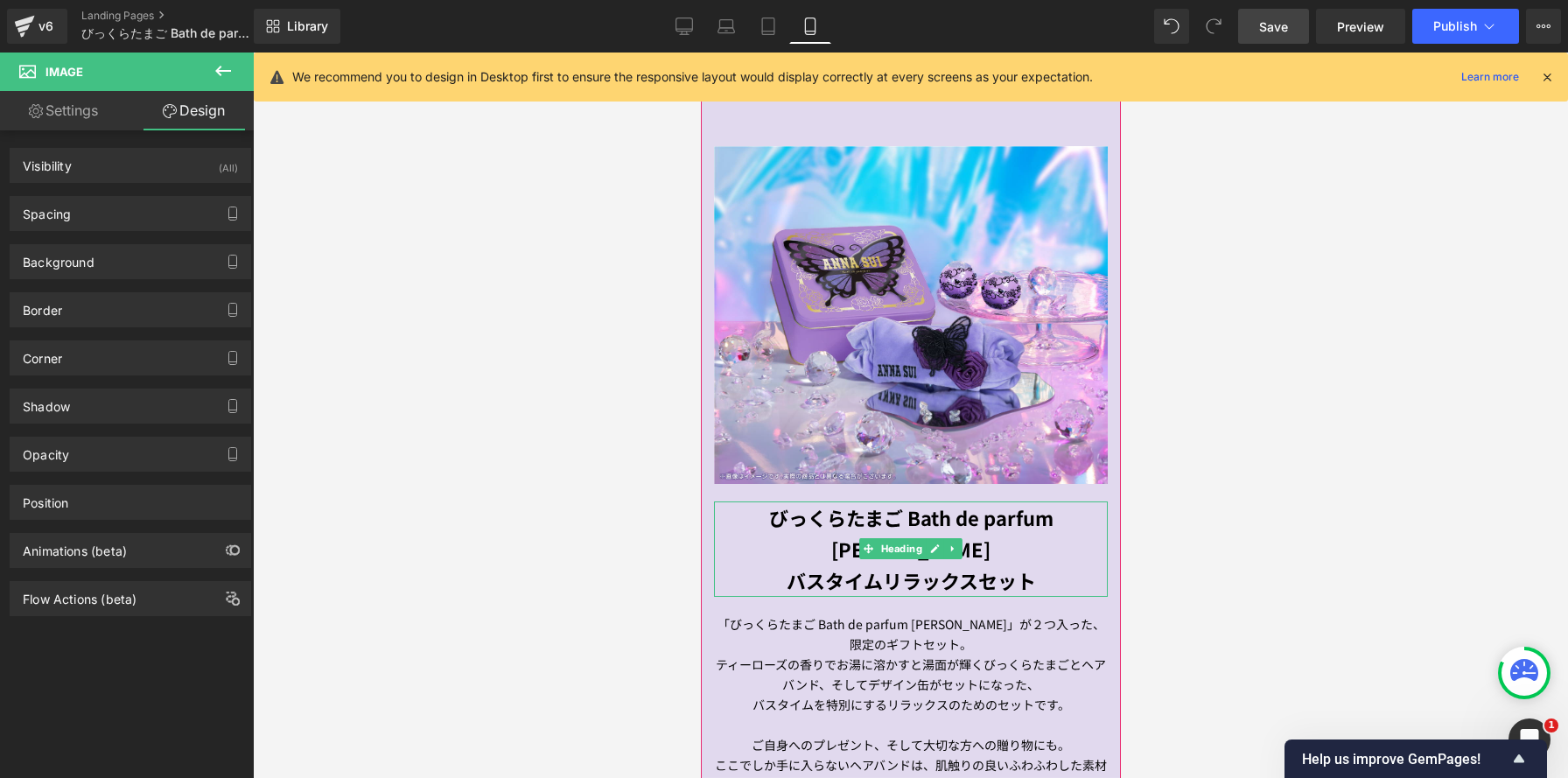
click at [850, 509] on strong "びっくらたまご Bath de parfum ANNA SUI" at bounding box center [910, 532] width 284 height 60
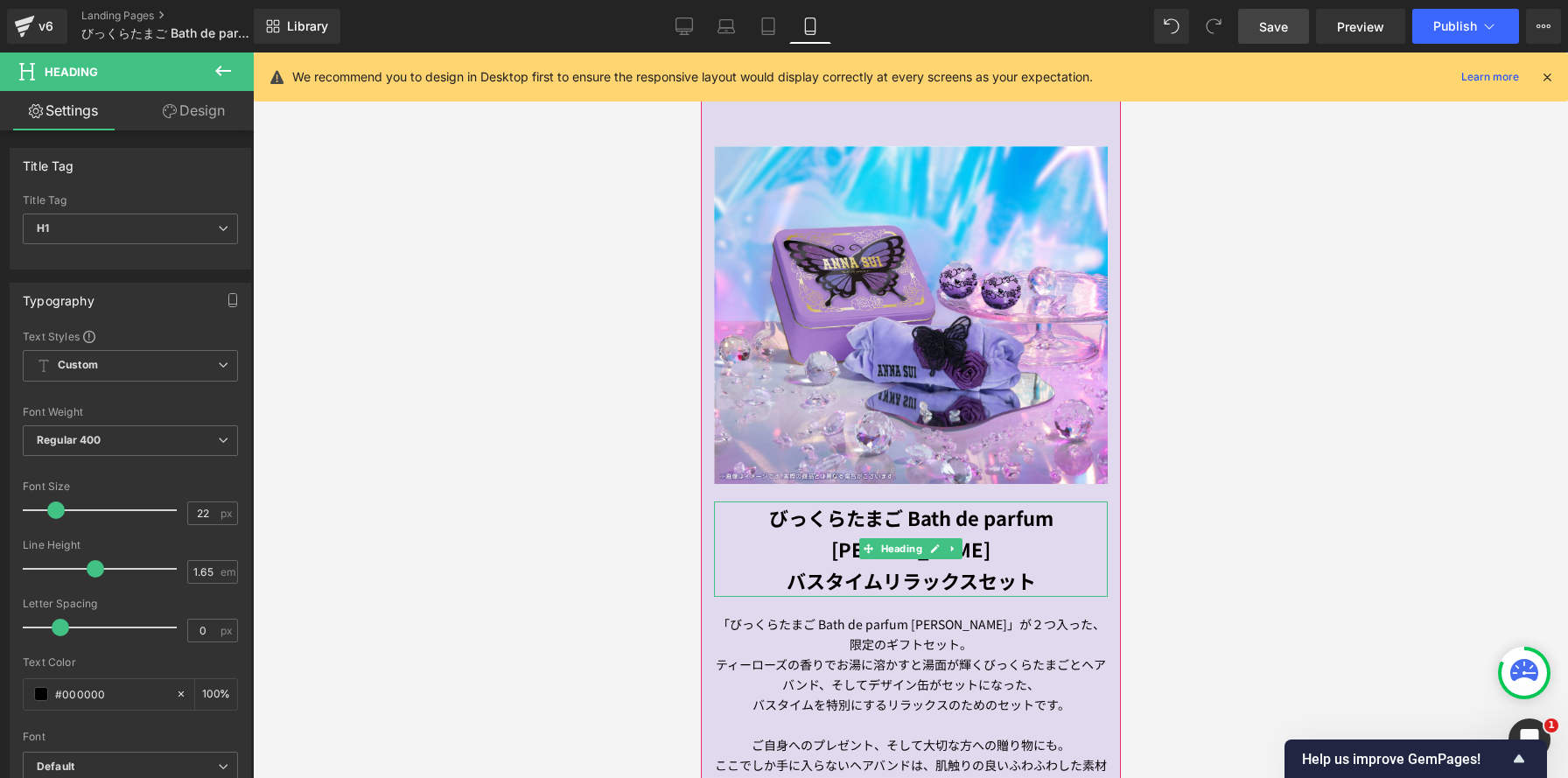
click at [756, 566] on h1 "バスタイムリラックスセット" at bounding box center [910, 580] width 394 height 31
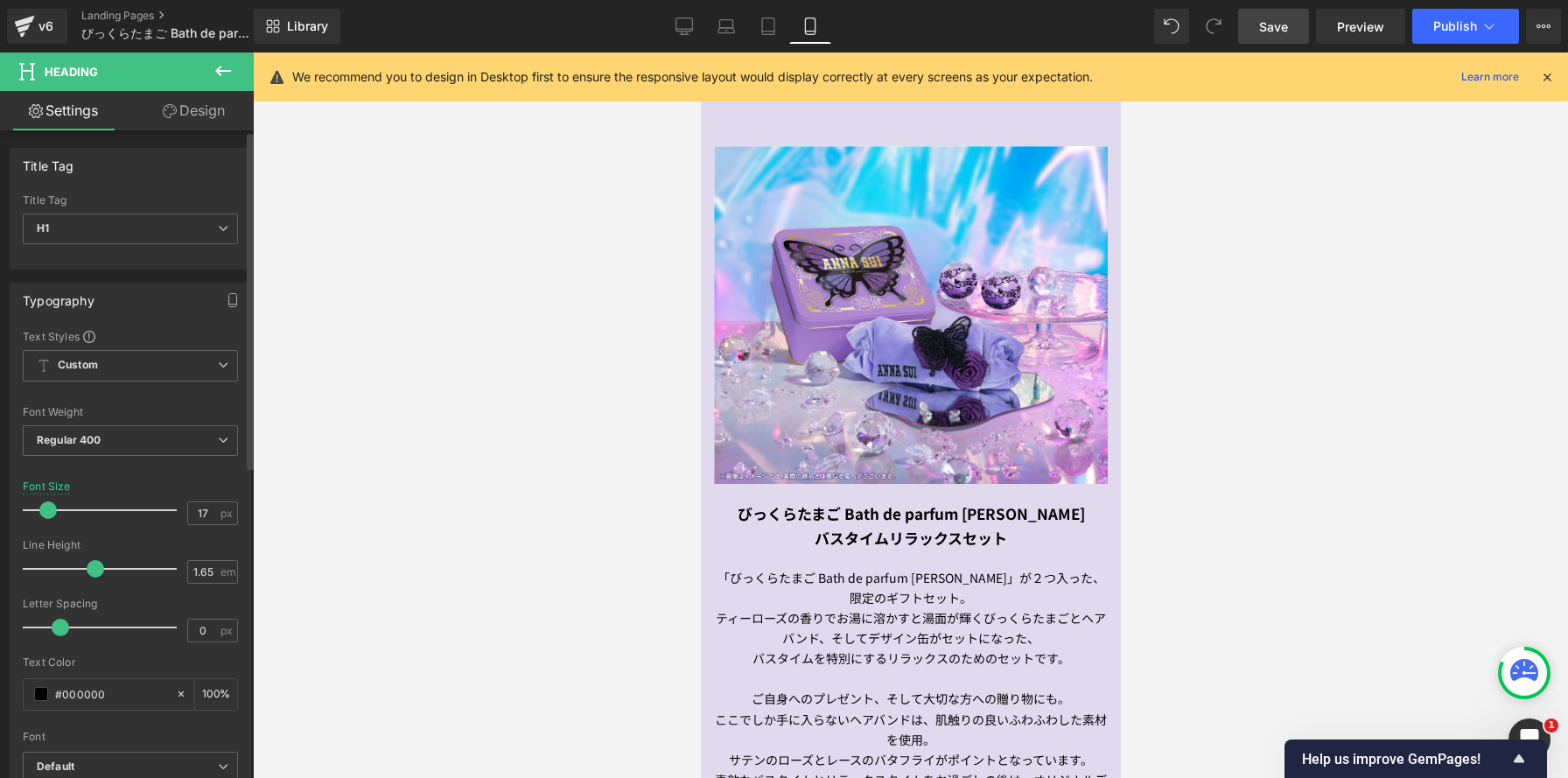
type input "18"
click at [55, 510] on span at bounding box center [50, 510] width 18 height 18
click at [930, 623] on p "ティーローズの香りでお湯に溶かすと湯面が輝くびっくらたまごとヘアバンド、そしてデザイン缶がセットになった、" at bounding box center [910, 631] width 394 height 40
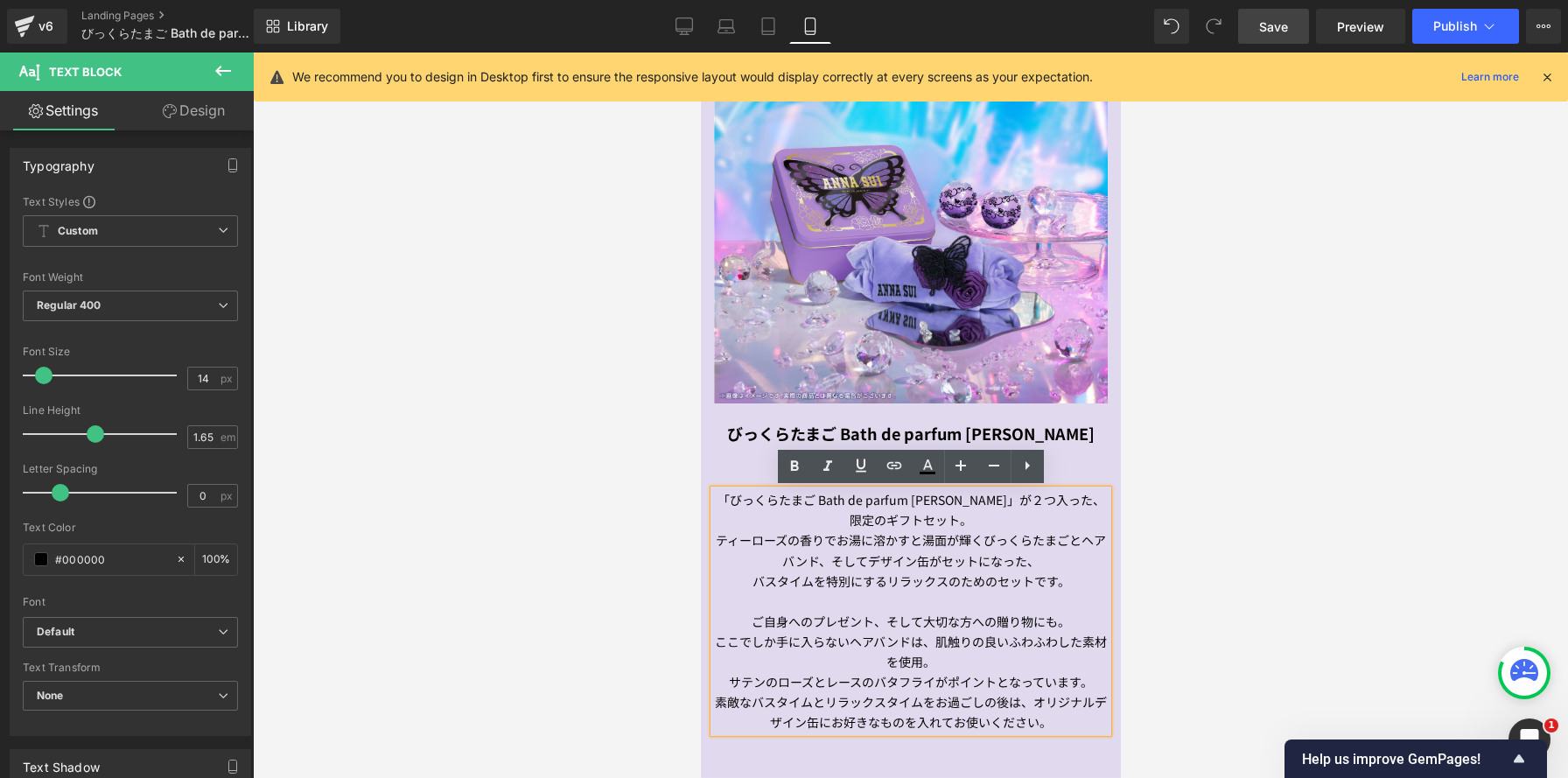
click at [751, 587] on p "バスタイムを特別にするリラックスのためのセットです。" at bounding box center [910, 581] width 394 height 21
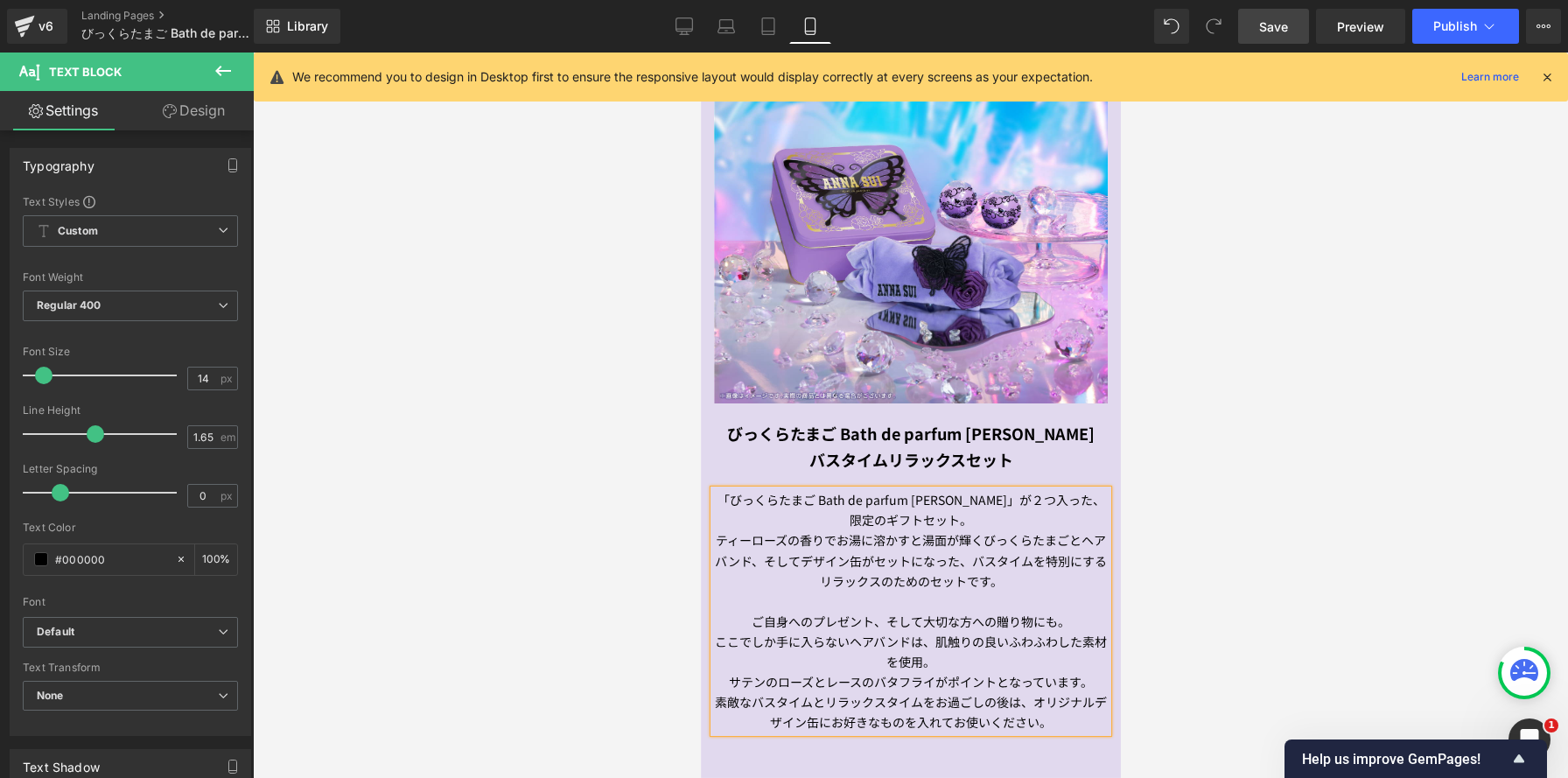
click at [730, 675] on p "サテンのローズとレースのバタフライがポイントとなっています。" at bounding box center [910, 682] width 394 height 21
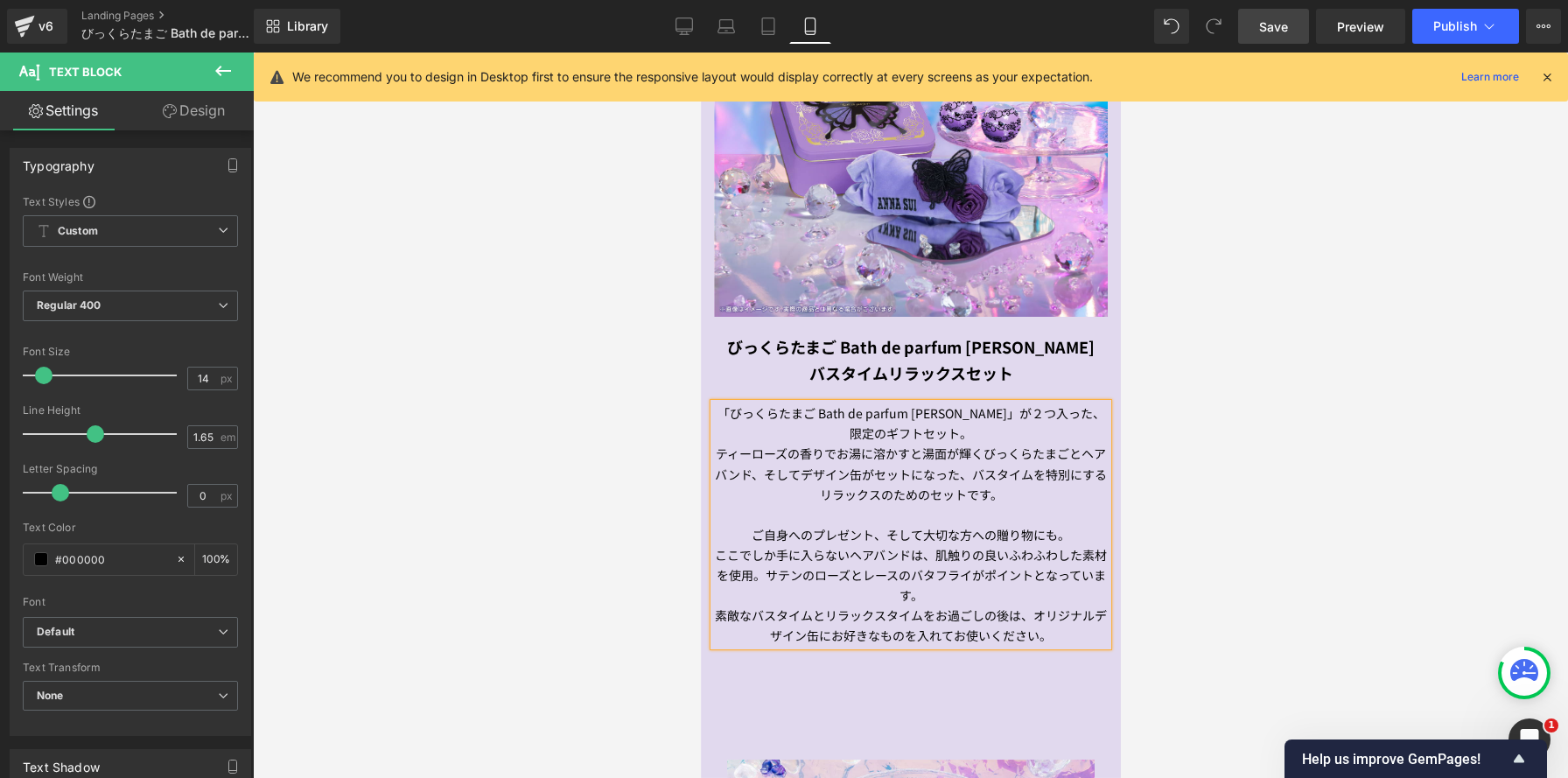
click at [716, 615] on p "素敵なバスタイムとリラックスタイムをお過ごしの後は、オリジナルデザイン缶にお好きなものを入れてお使いください。" at bounding box center [910, 625] width 394 height 40
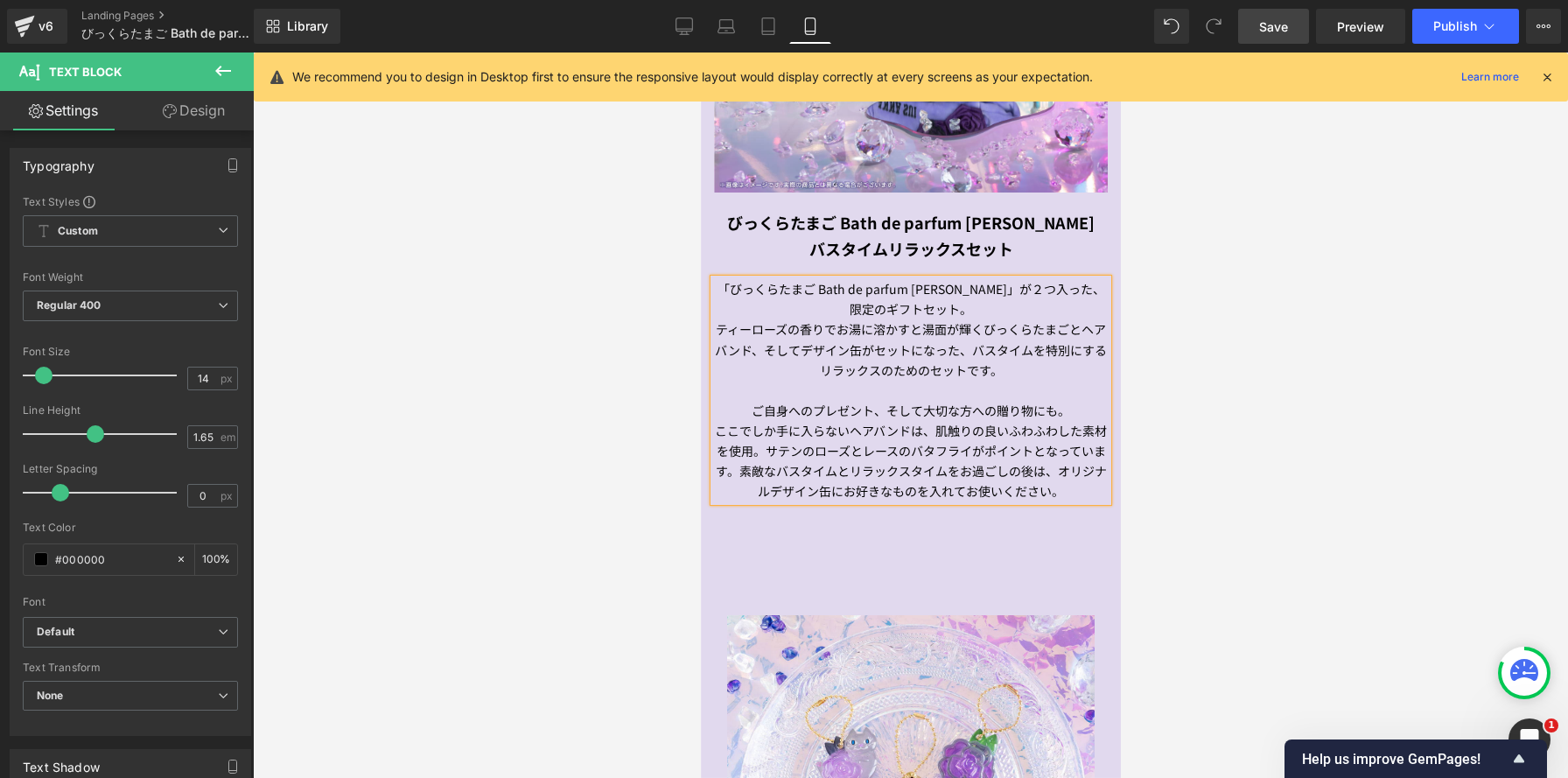
scroll to position [1561, 0]
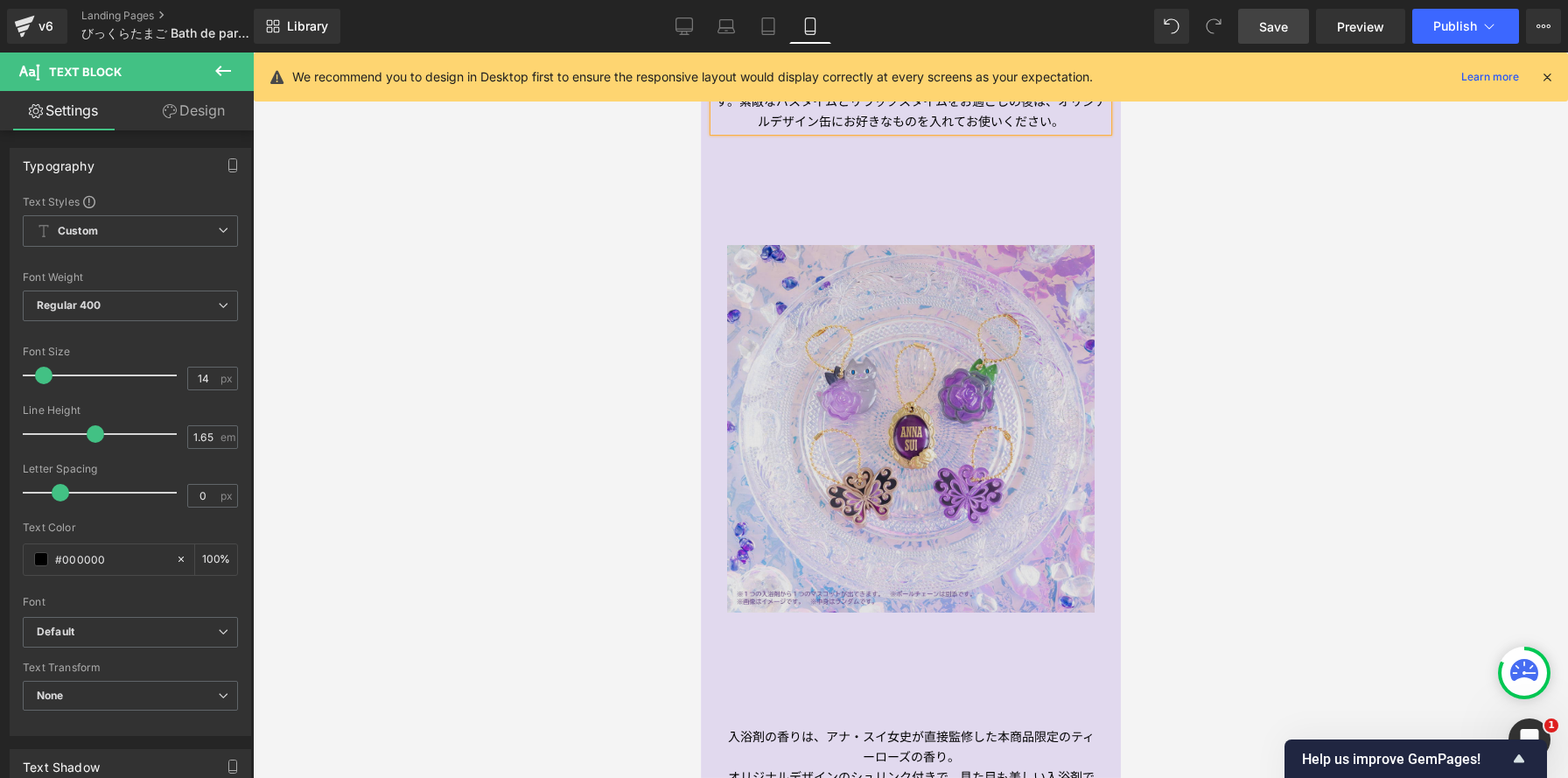
click at [932, 533] on img at bounding box center [910, 429] width 368 height 368
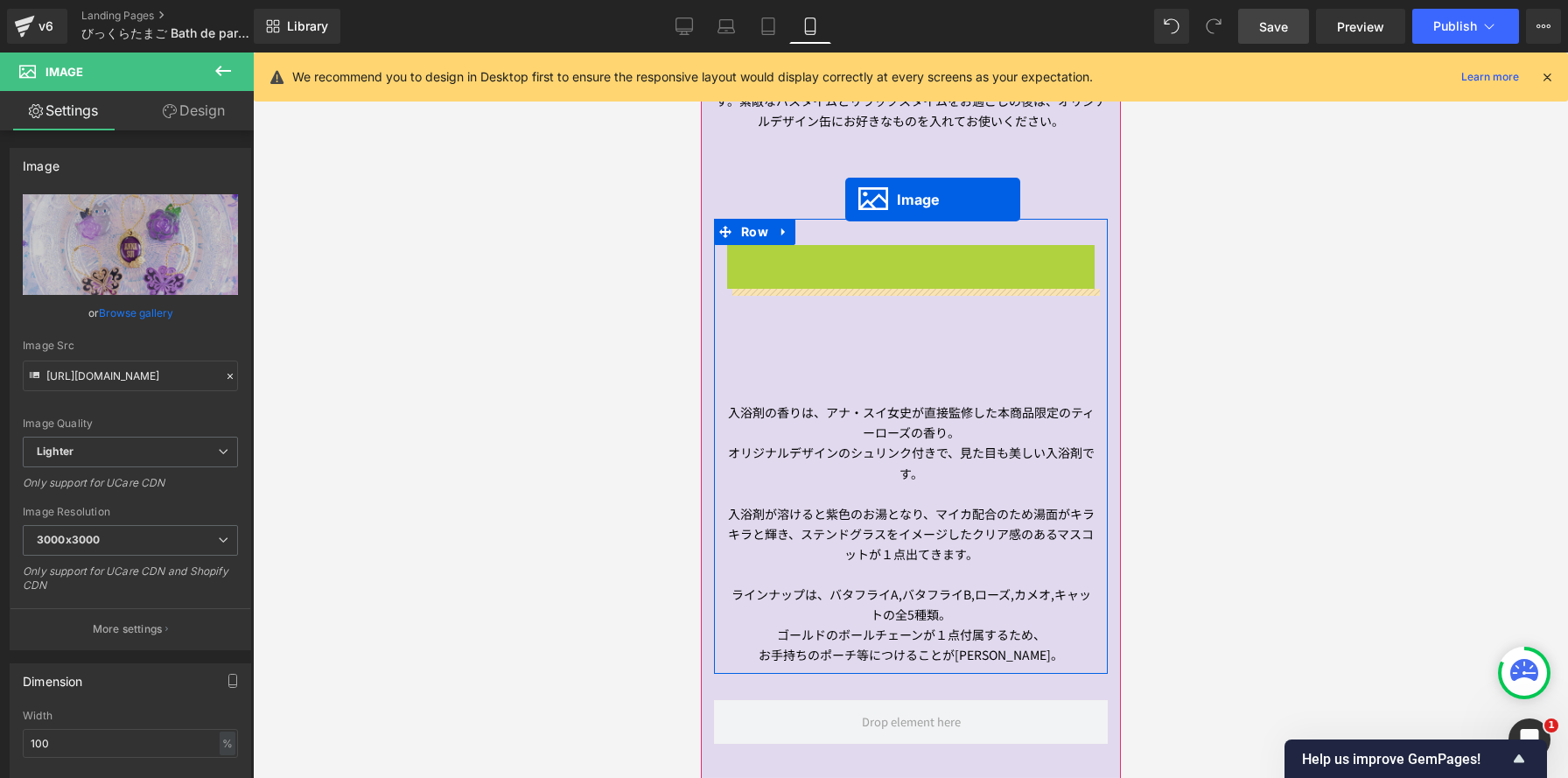
scroll to position [4530, 420]
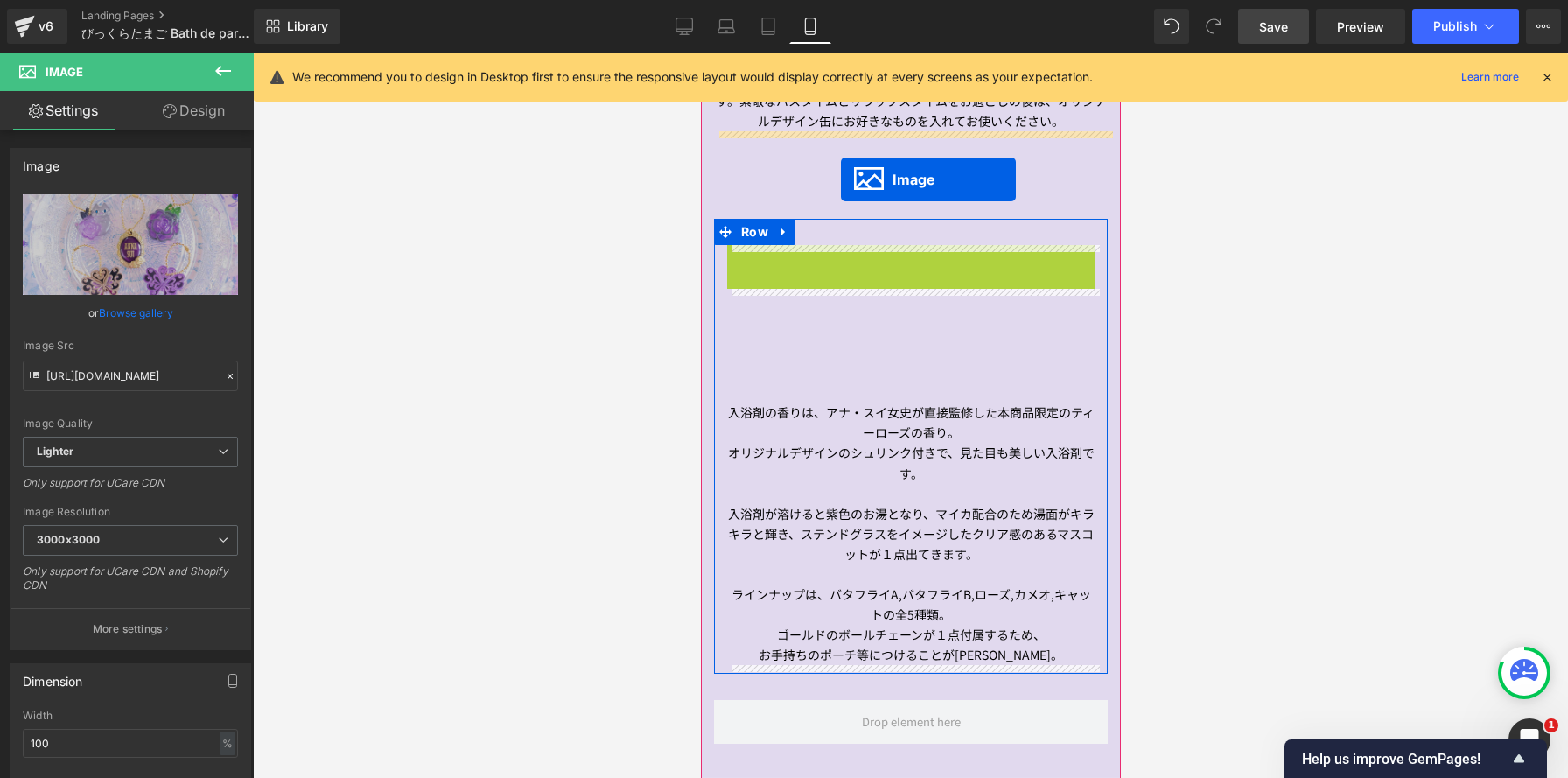
drag, startPoint x: 881, startPoint y: 430, endPoint x: 840, endPoint y: 180, distance: 253.3
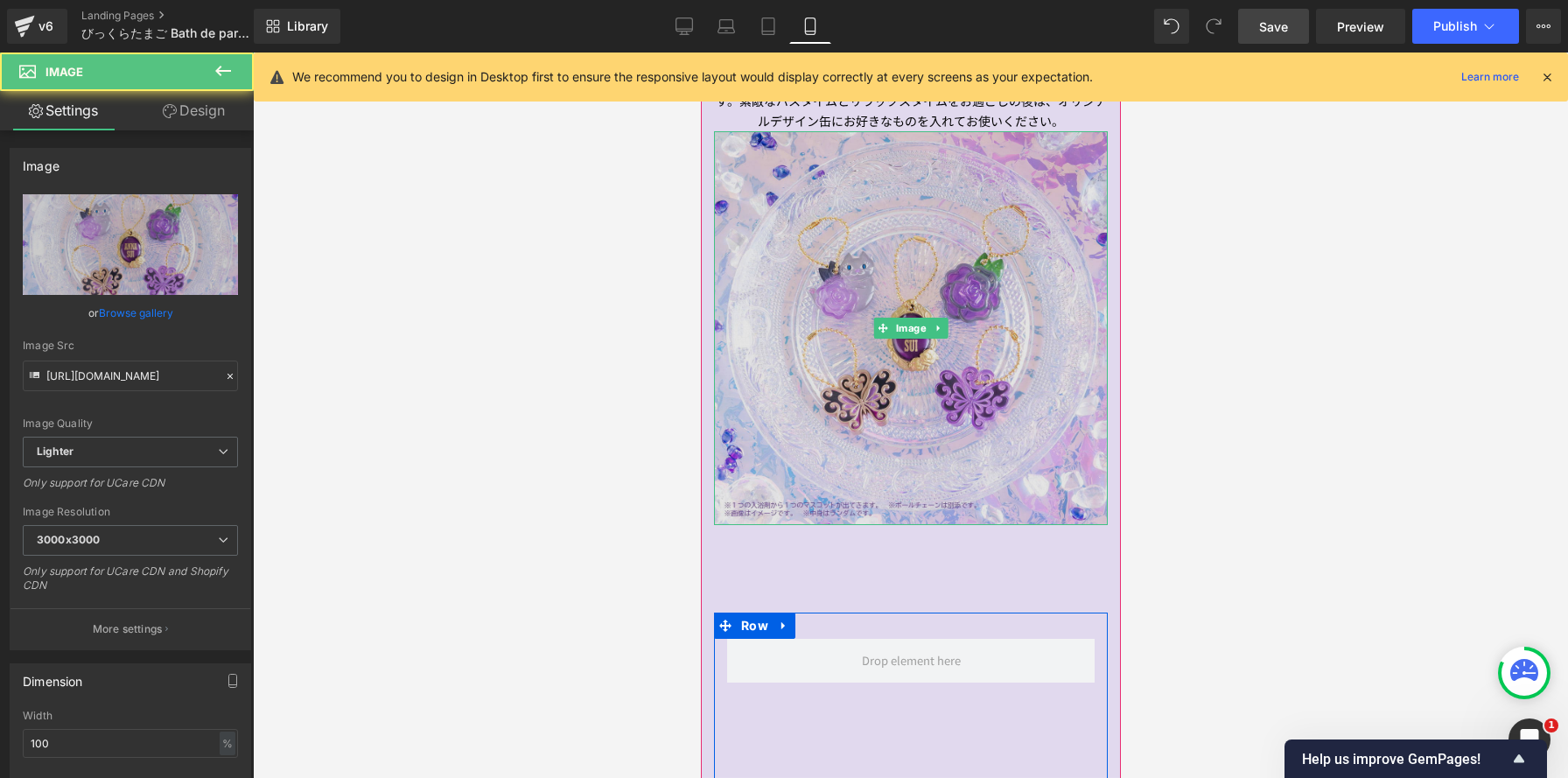
scroll to position [4924, 420]
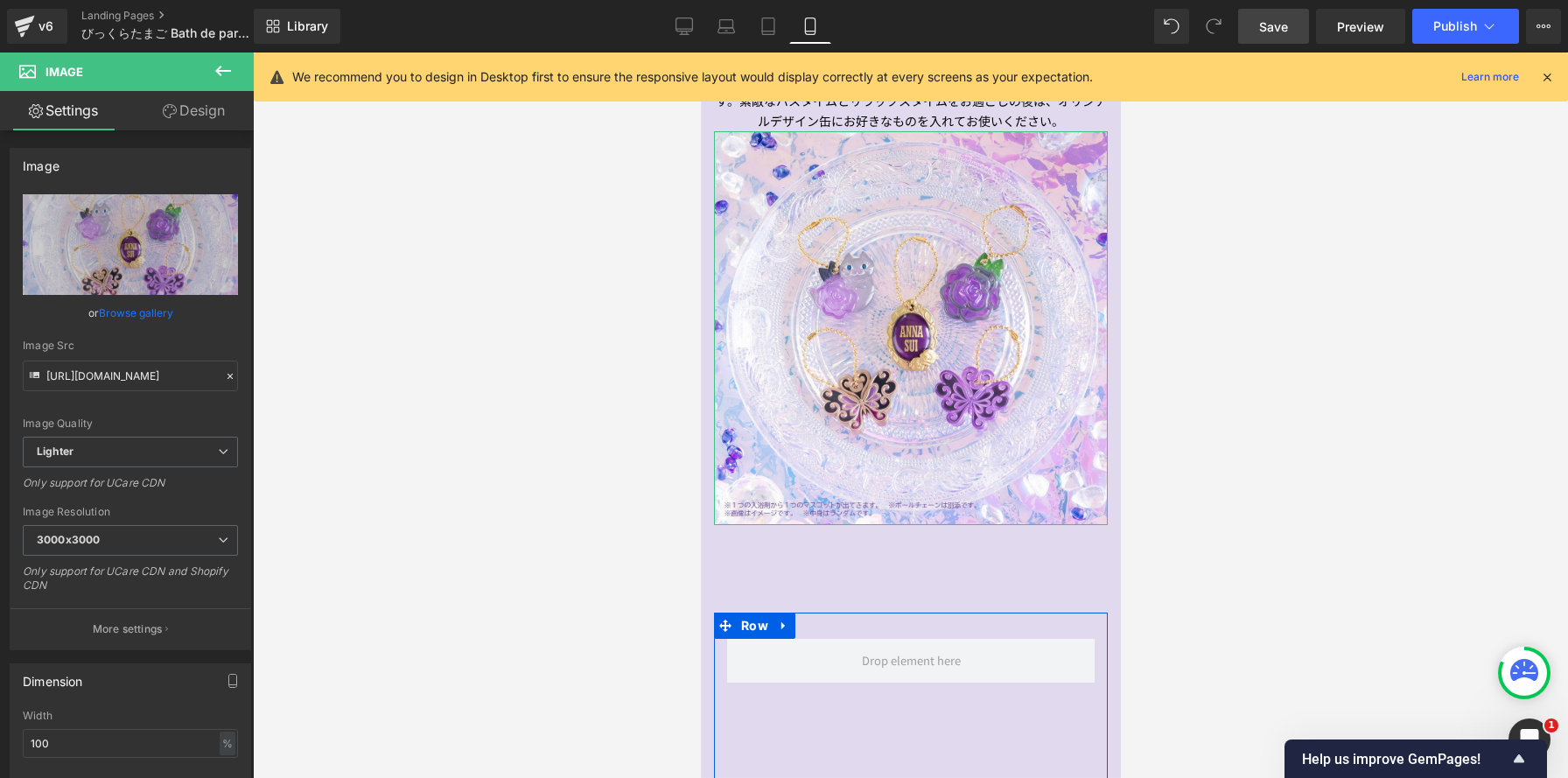
click at [224, 109] on link "Design" at bounding box center [194, 111] width 127 height 39
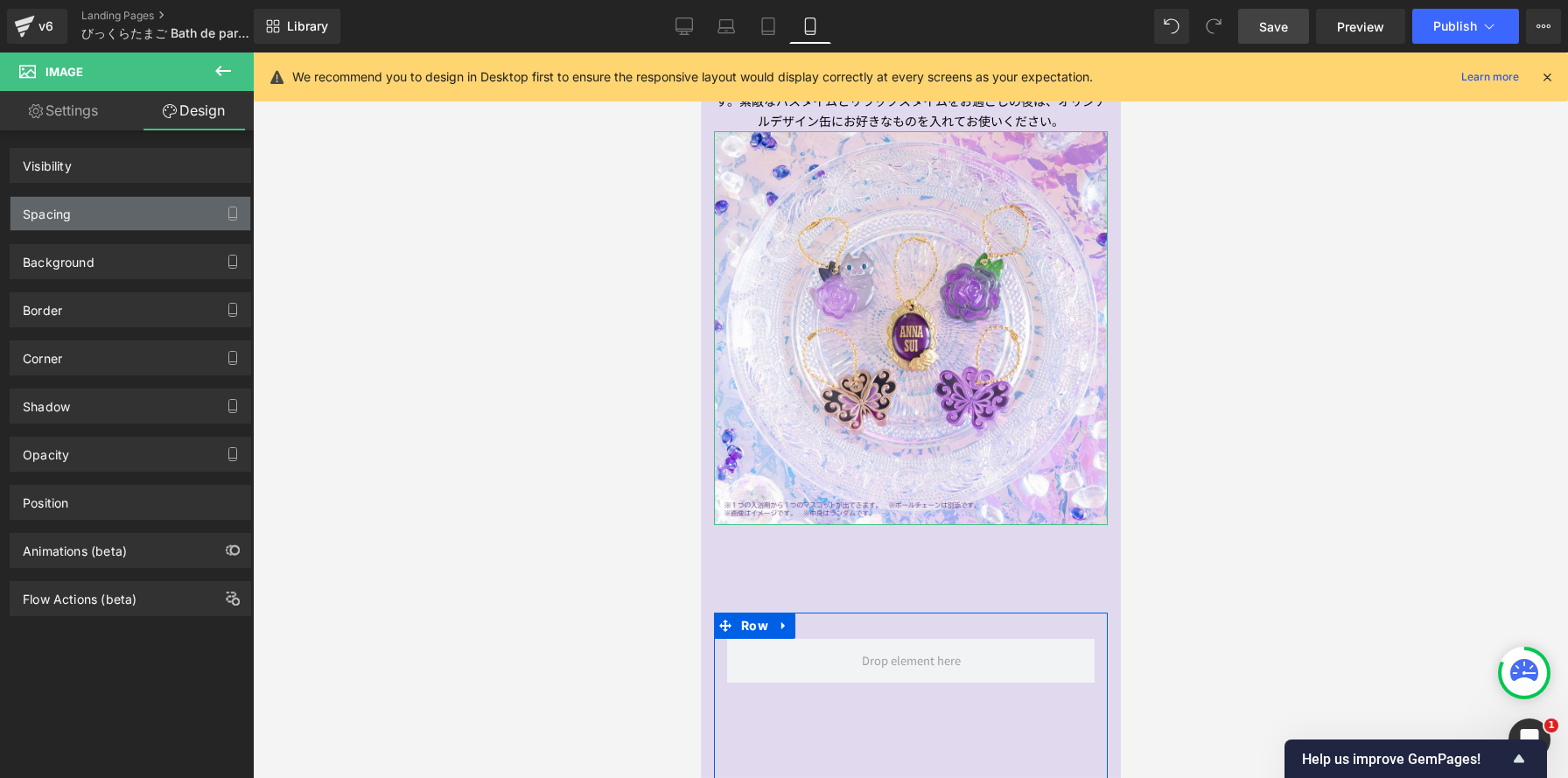
click at [167, 208] on div "Spacing" at bounding box center [130, 213] width 239 height 33
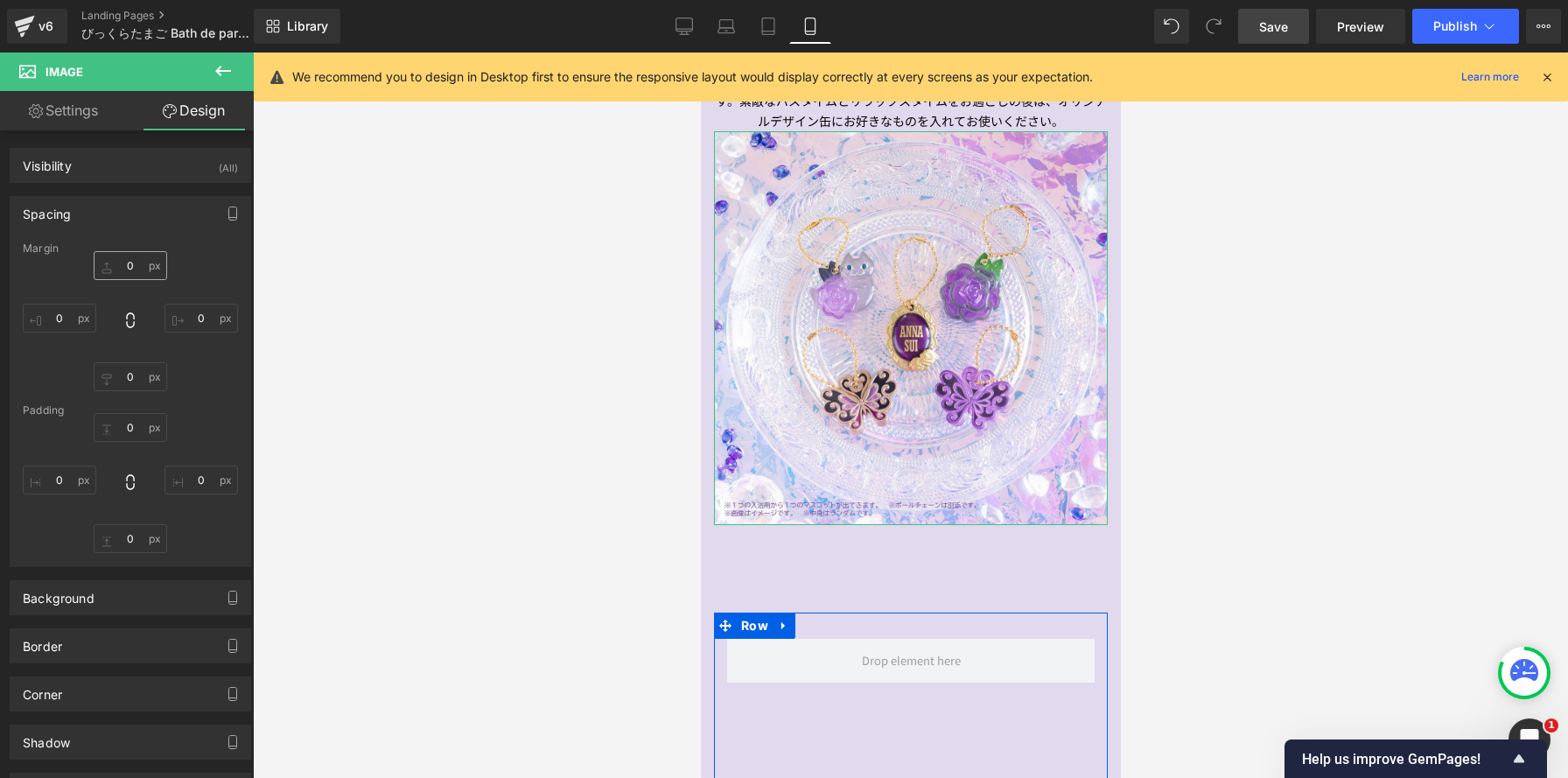
type input "0"
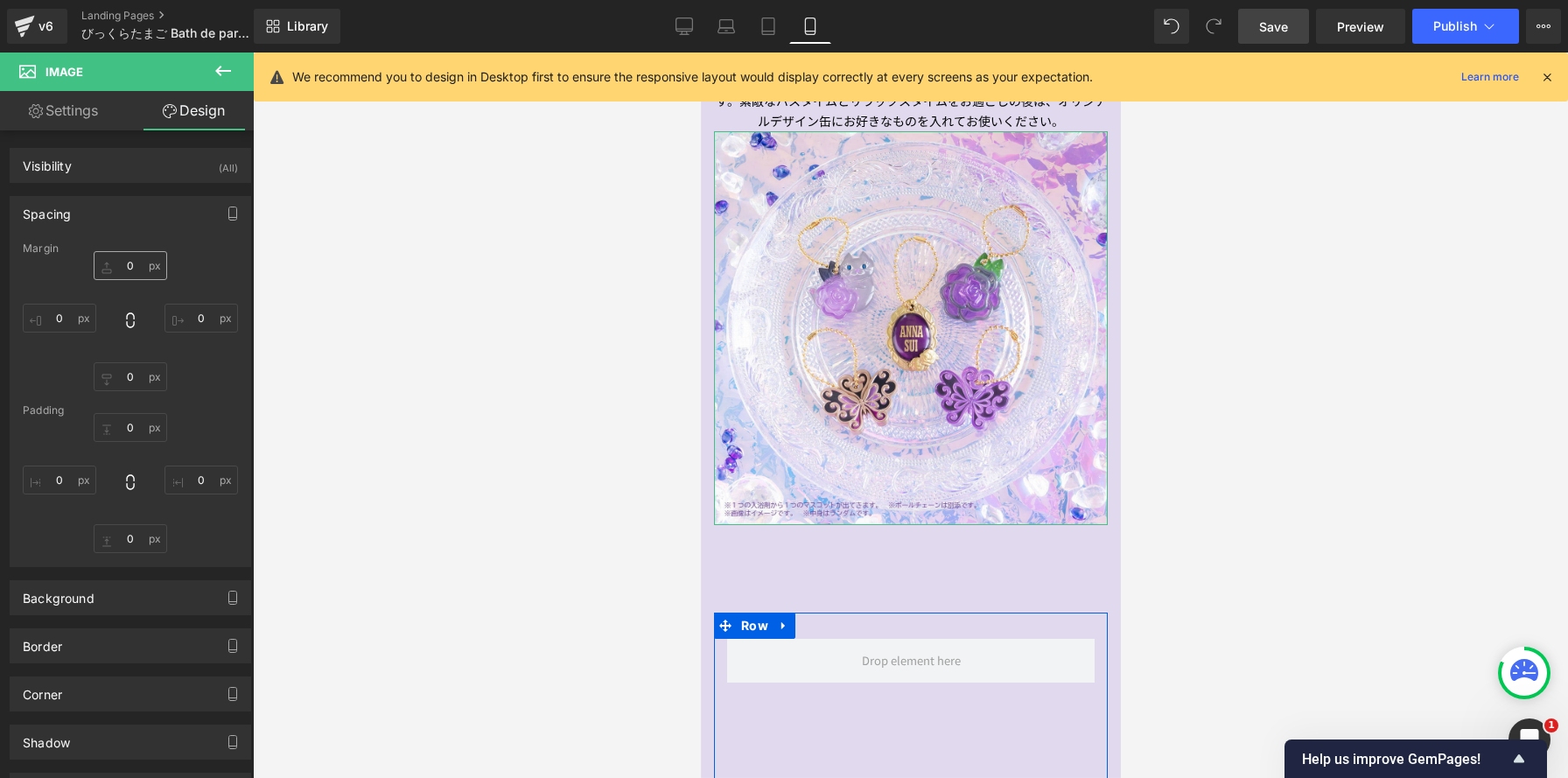
type input "0"
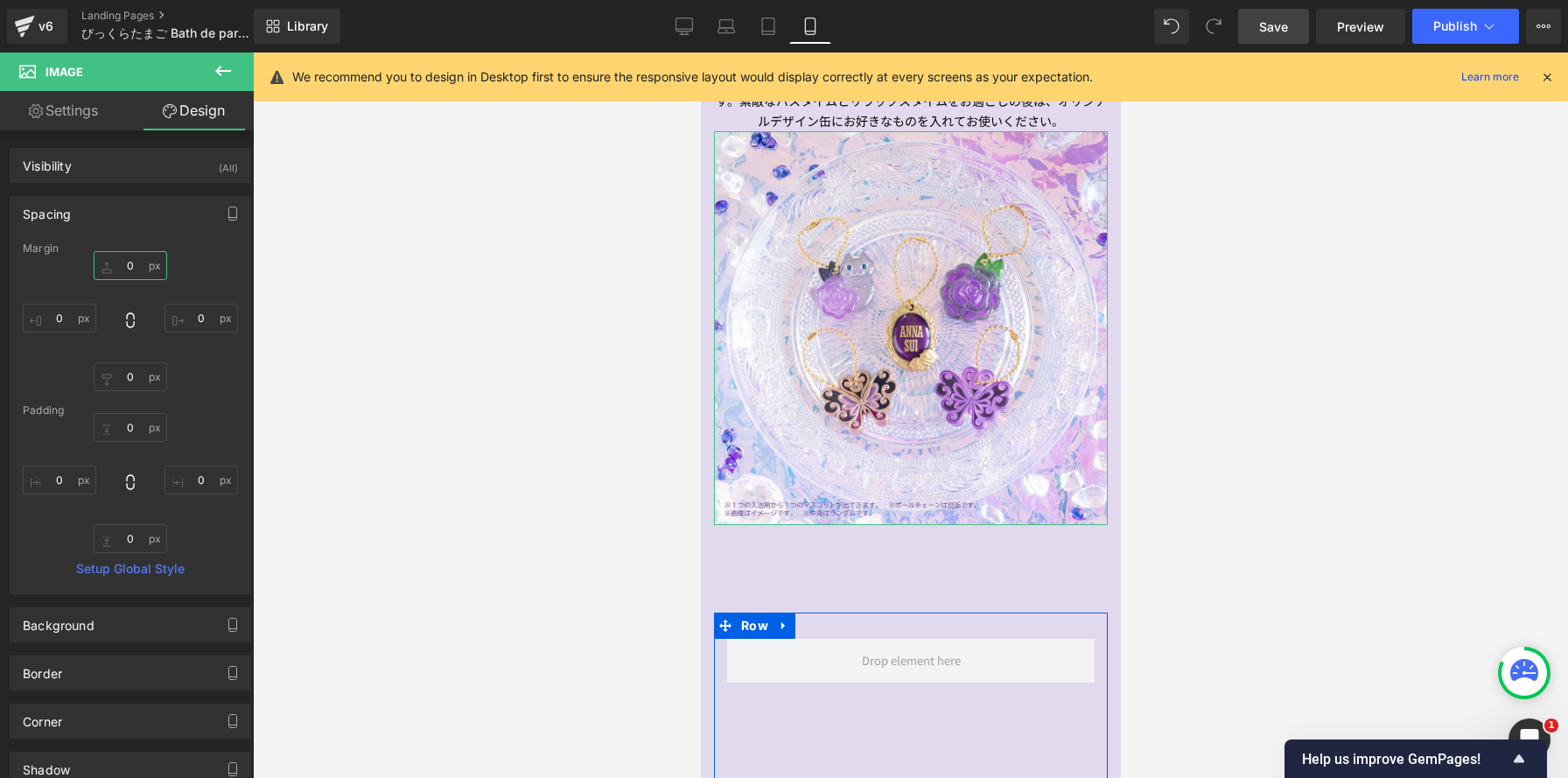
click at [137, 264] on input "0" at bounding box center [130, 265] width 73 height 29
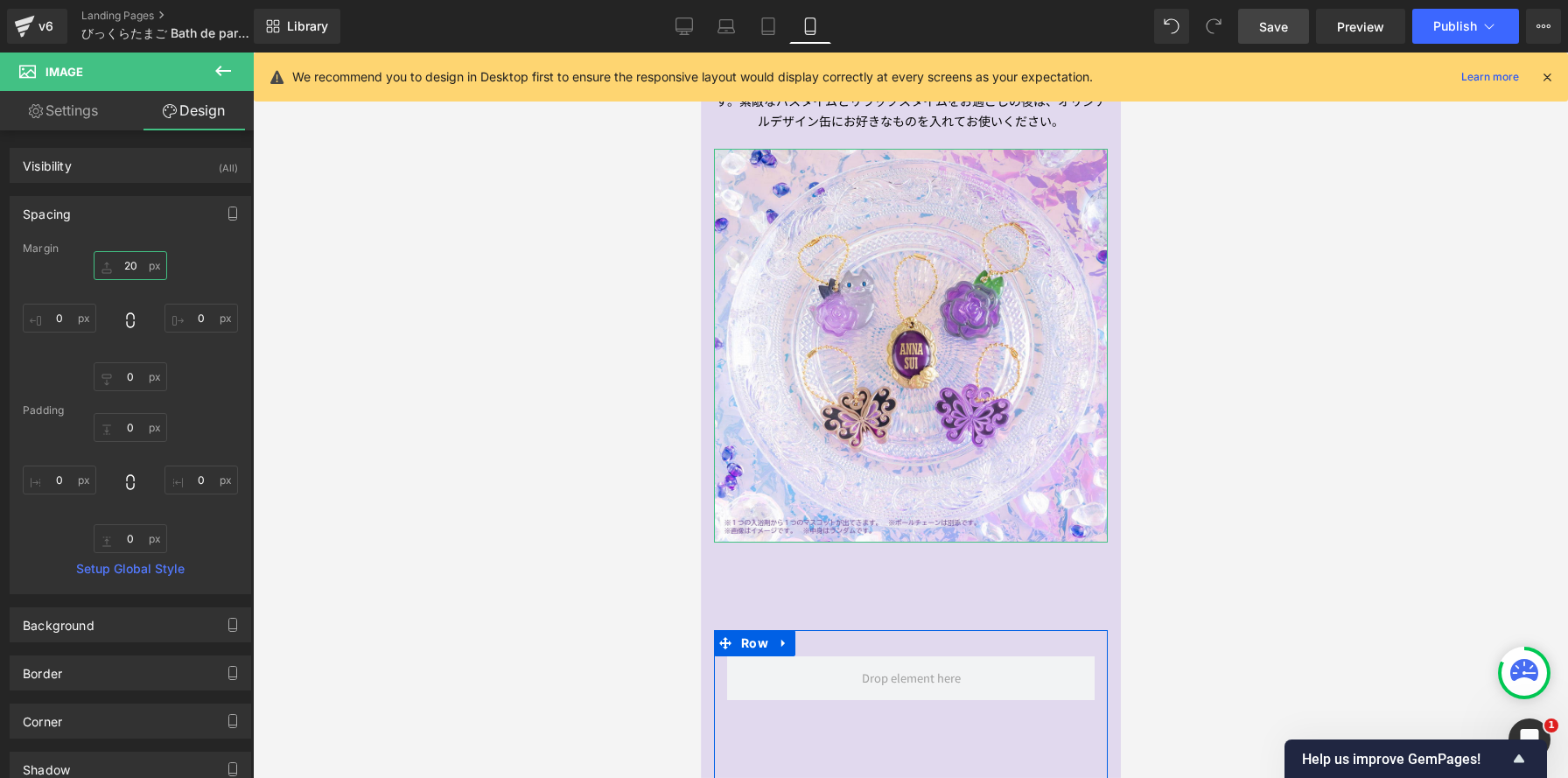
scroll to position [4942, 420]
type input "2"
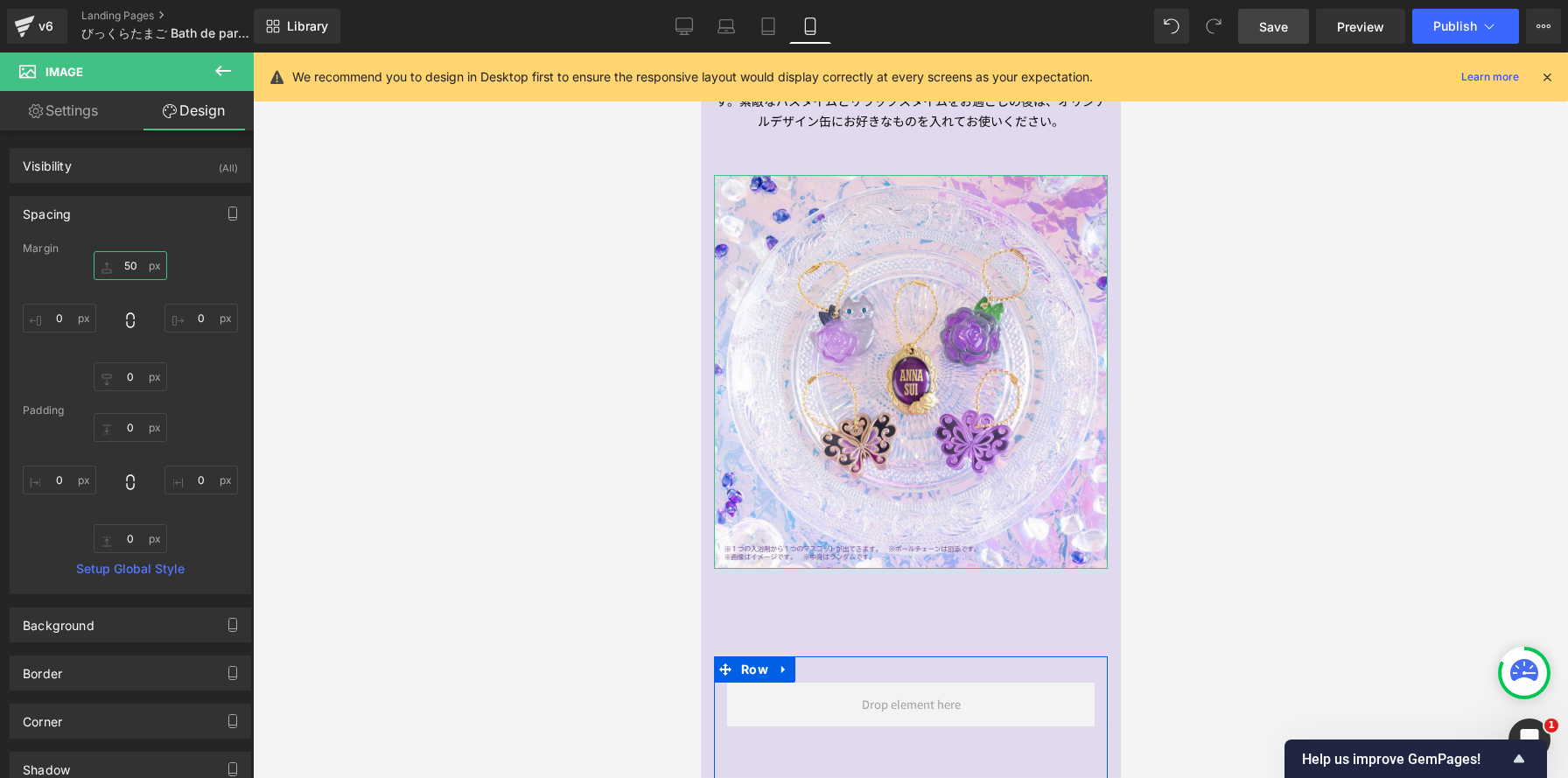
scroll to position [4968, 420]
type input "50"
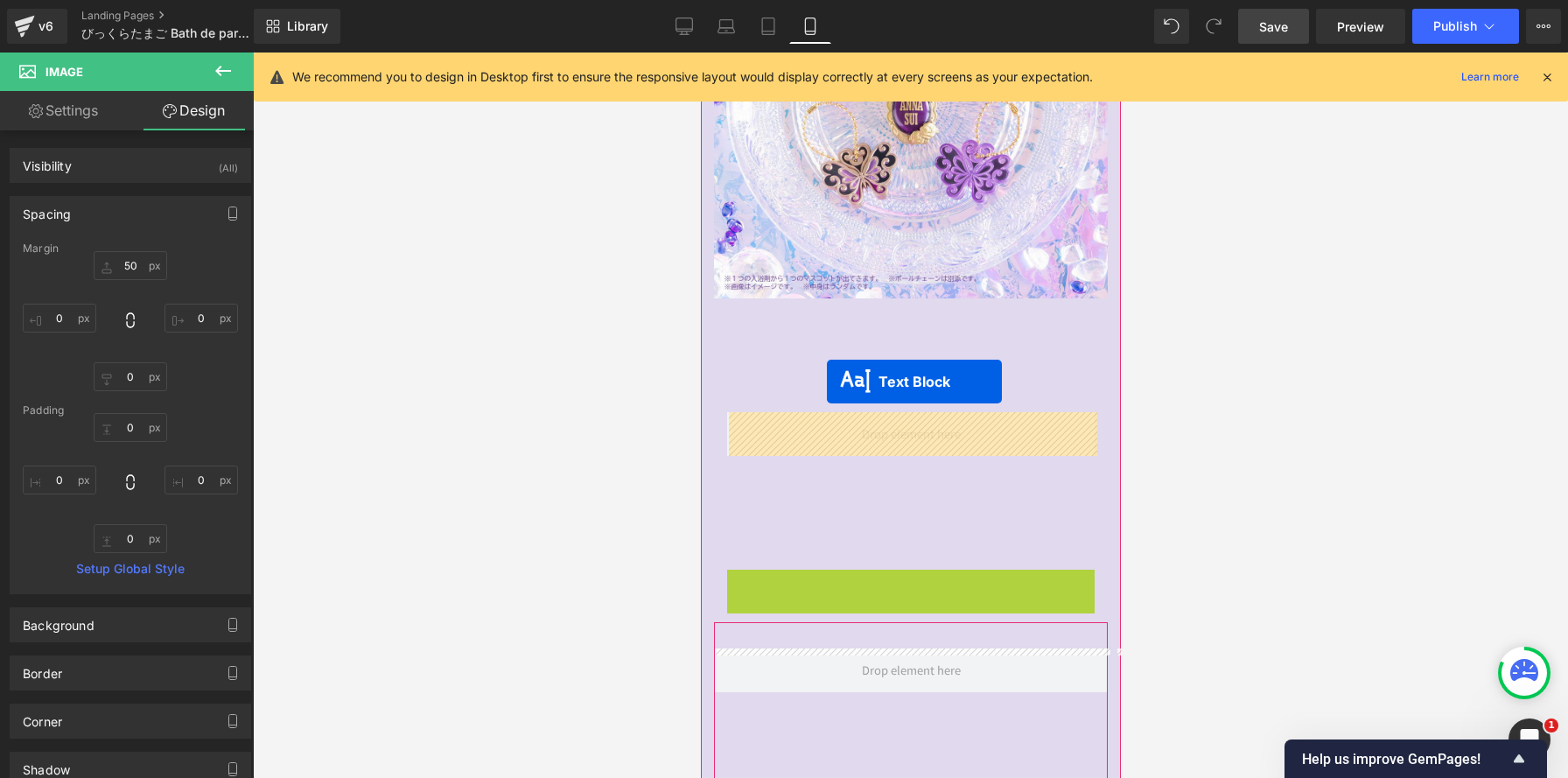
scroll to position [4748, 420]
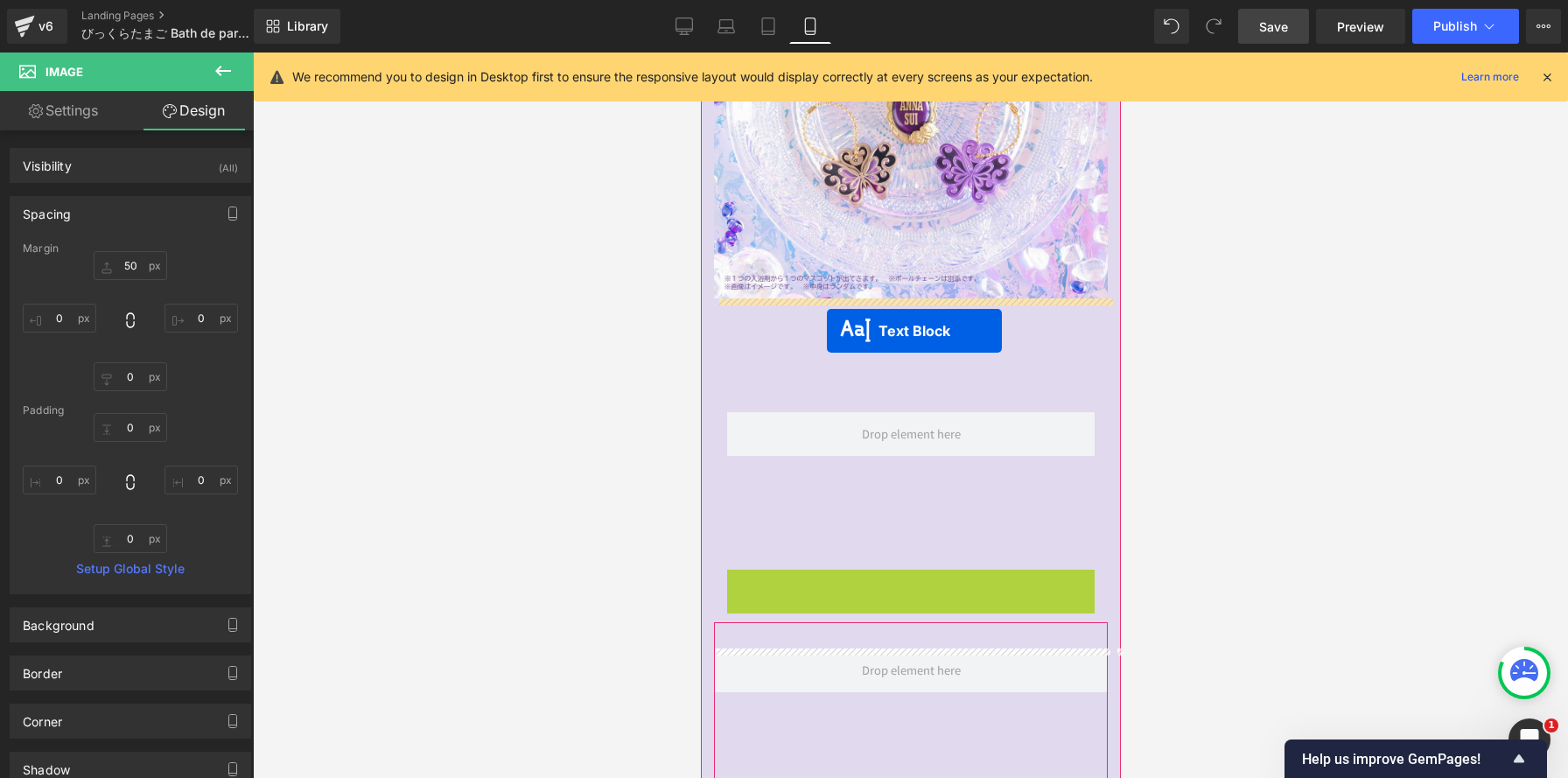
drag, startPoint x: 861, startPoint y: 705, endPoint x: 826, endPoint y: 330, distance: 376.6
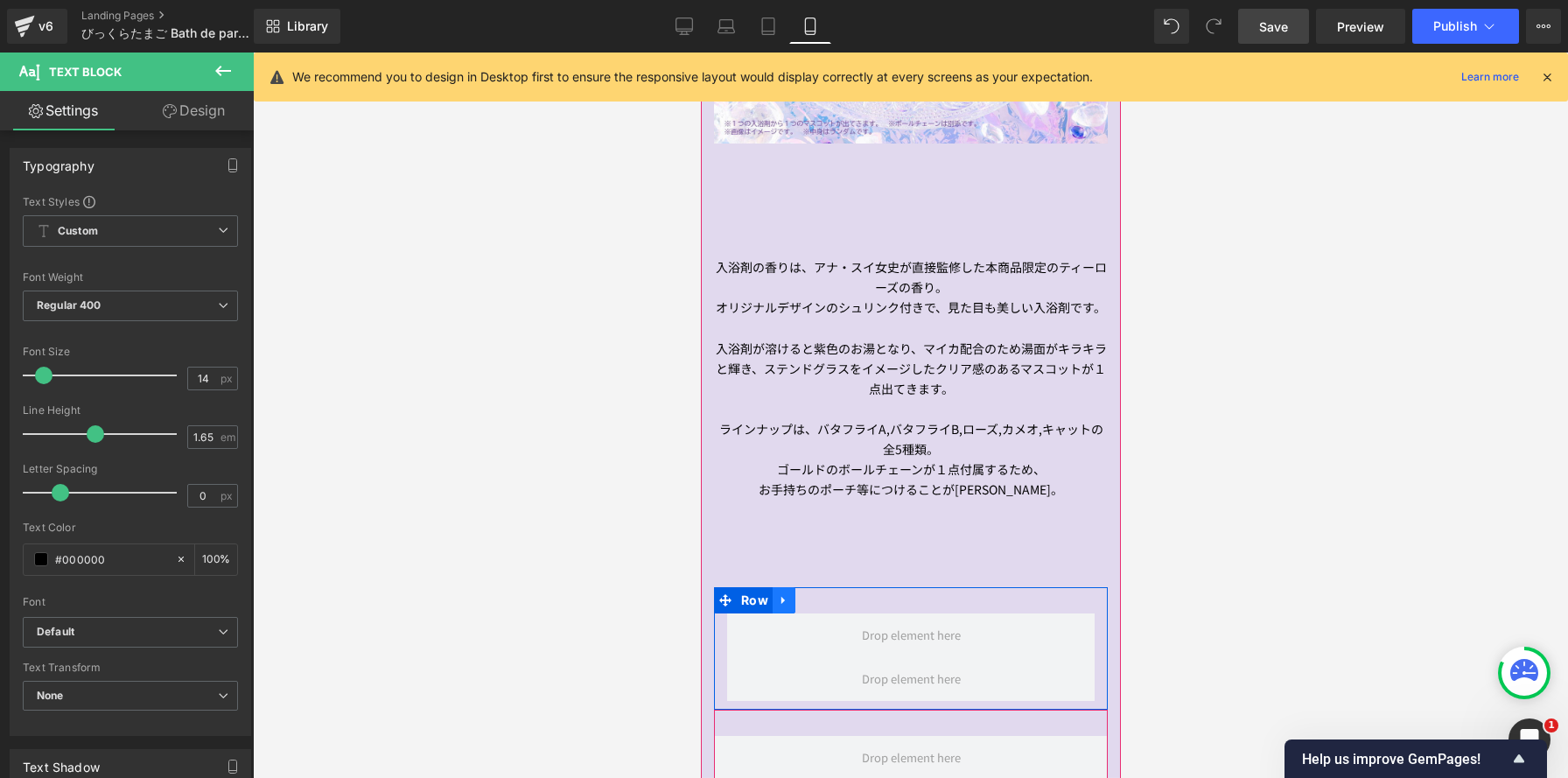
click at [790, 603] on link at bounding box center [782, 600] width 22 height 26
click at [828, 600] on icon at bounding box center [829, 600] width 13 height 13
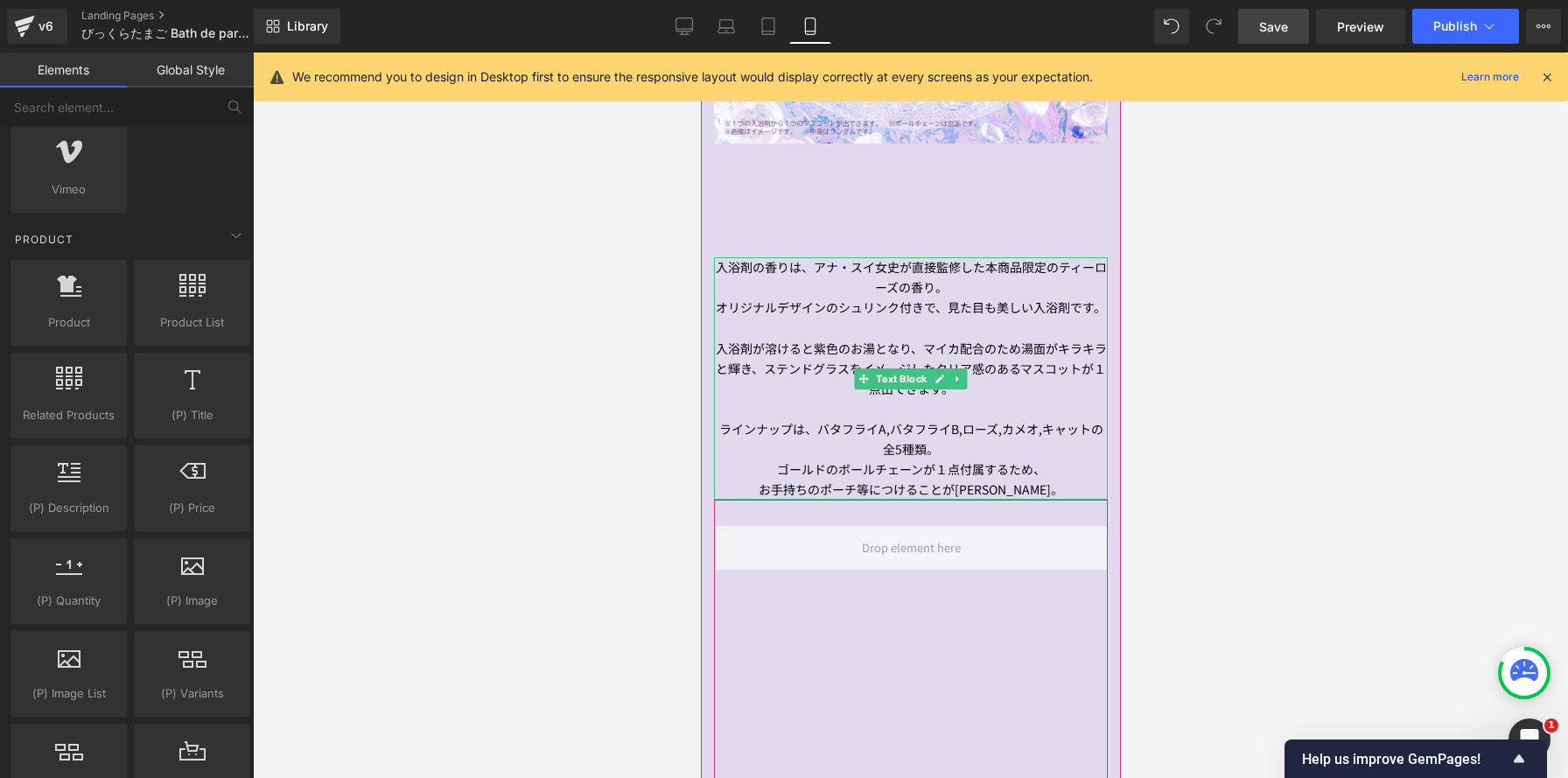
drag, startPoint x: 806, startPoint y: 301, endPoint x: 708, endPoint y: 313, distance: 98.7
click at [806, 301] on p "オリジナルデザインのシュリンク付きで、見た目も美しい入浴剤です。" at bounding box center [910, 307] width 394 height 21
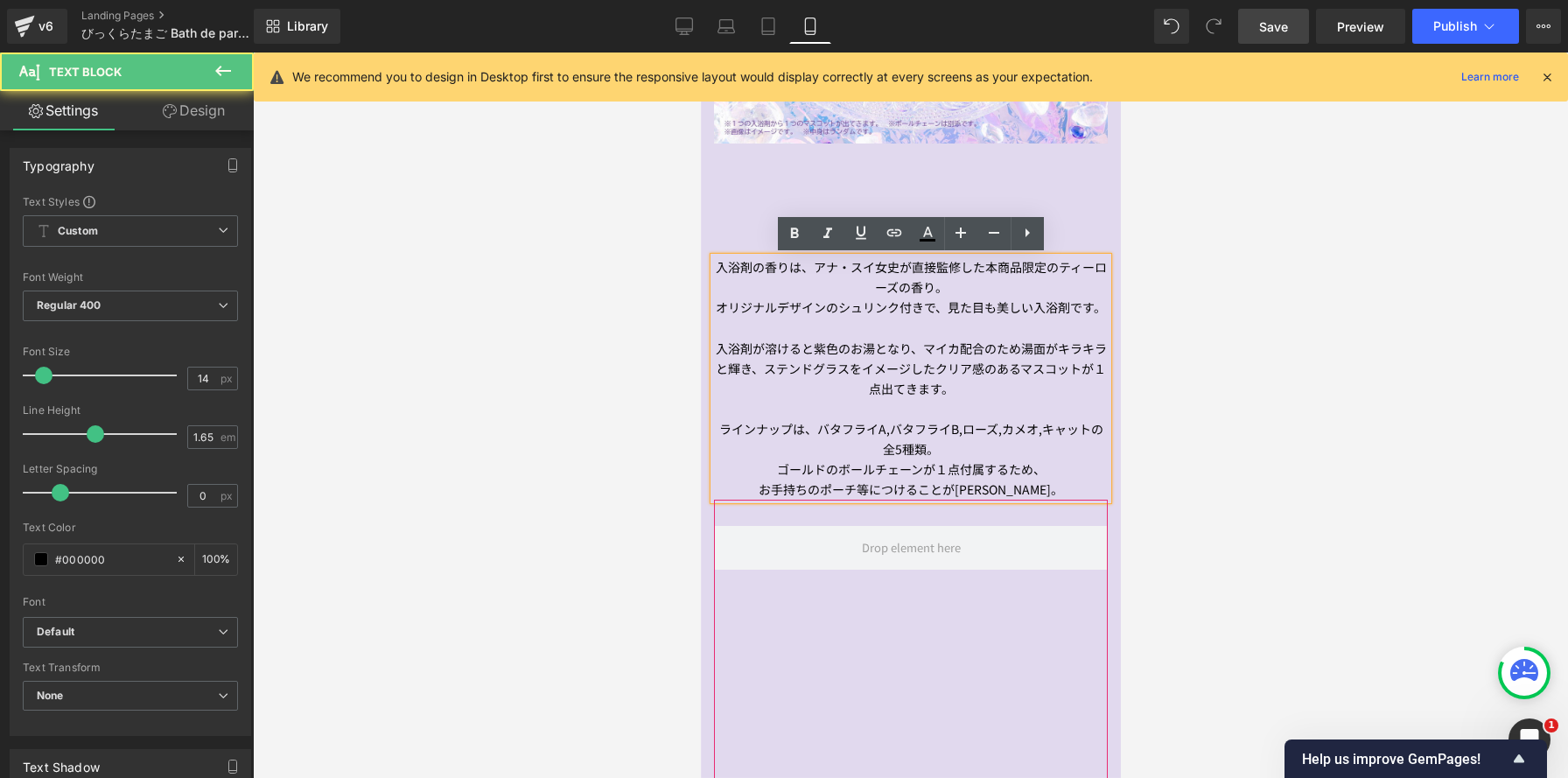
click at [719, 348] on p "入浴剤が溶けると紫色のお湯となり、マイカ配合のため湯面がキラキラと輝き、ステンドグラスをイメージしたクリア感のあるマスコットが１点出てきます。" at bounding box center [910, 369] width 394 height 61
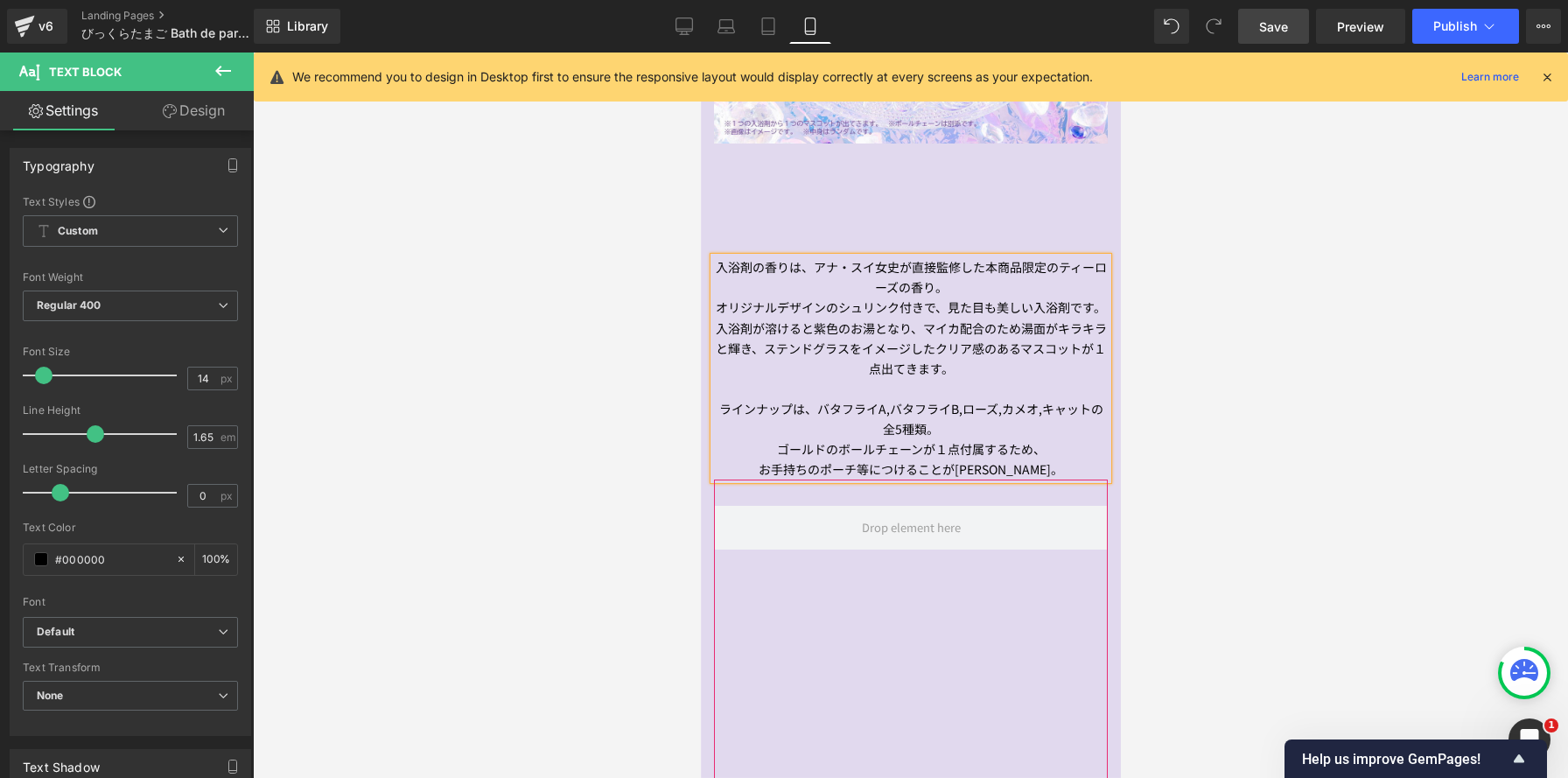
click at [721, 412] on p "ラインナップは、バタフライA,バタフライB,ローズ,カメオ,キャットの全5種類。" at bounding box center [910, 419] width 394 height 40
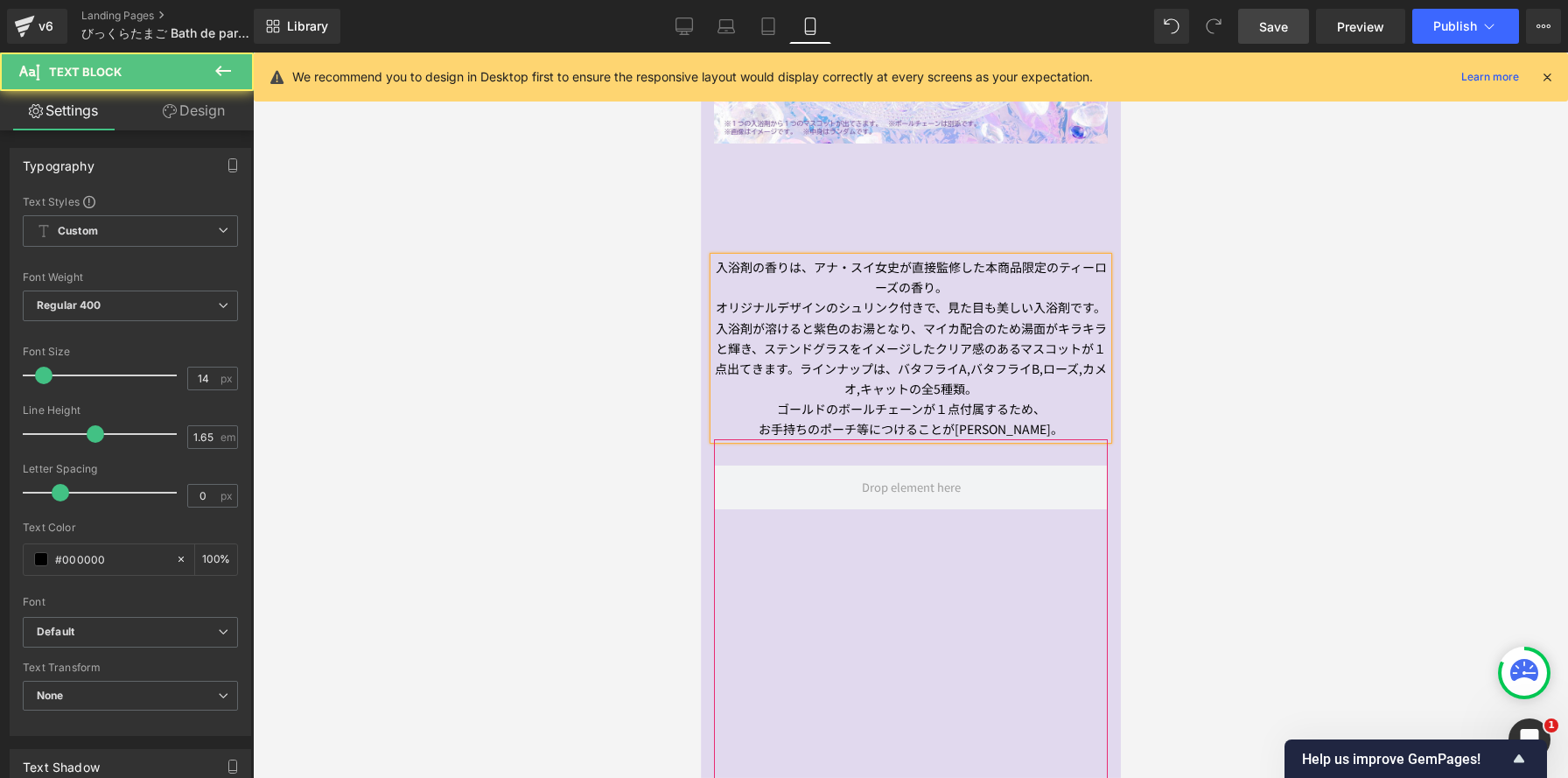
click at [730, 416] on p "ゴールドのボールチェーンが１点付属するため、" at bounding box center [910, 409] width 394 height 21
click at [734, 427] on p "お手持ちのポーチ等につけることが出来ます。" at bounding box center [910, 429] width 394 height 21
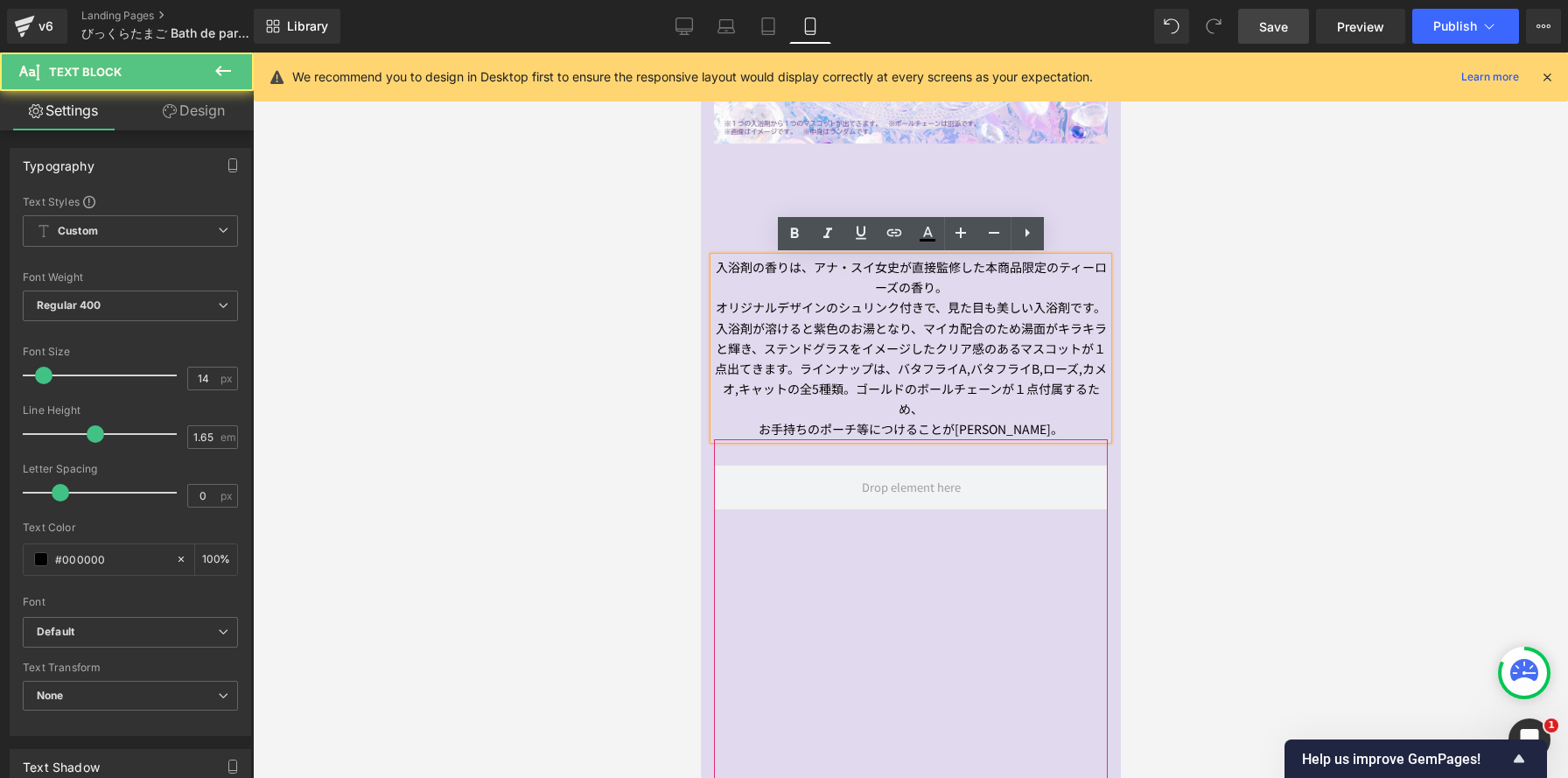
scroll to position [4700, 420]
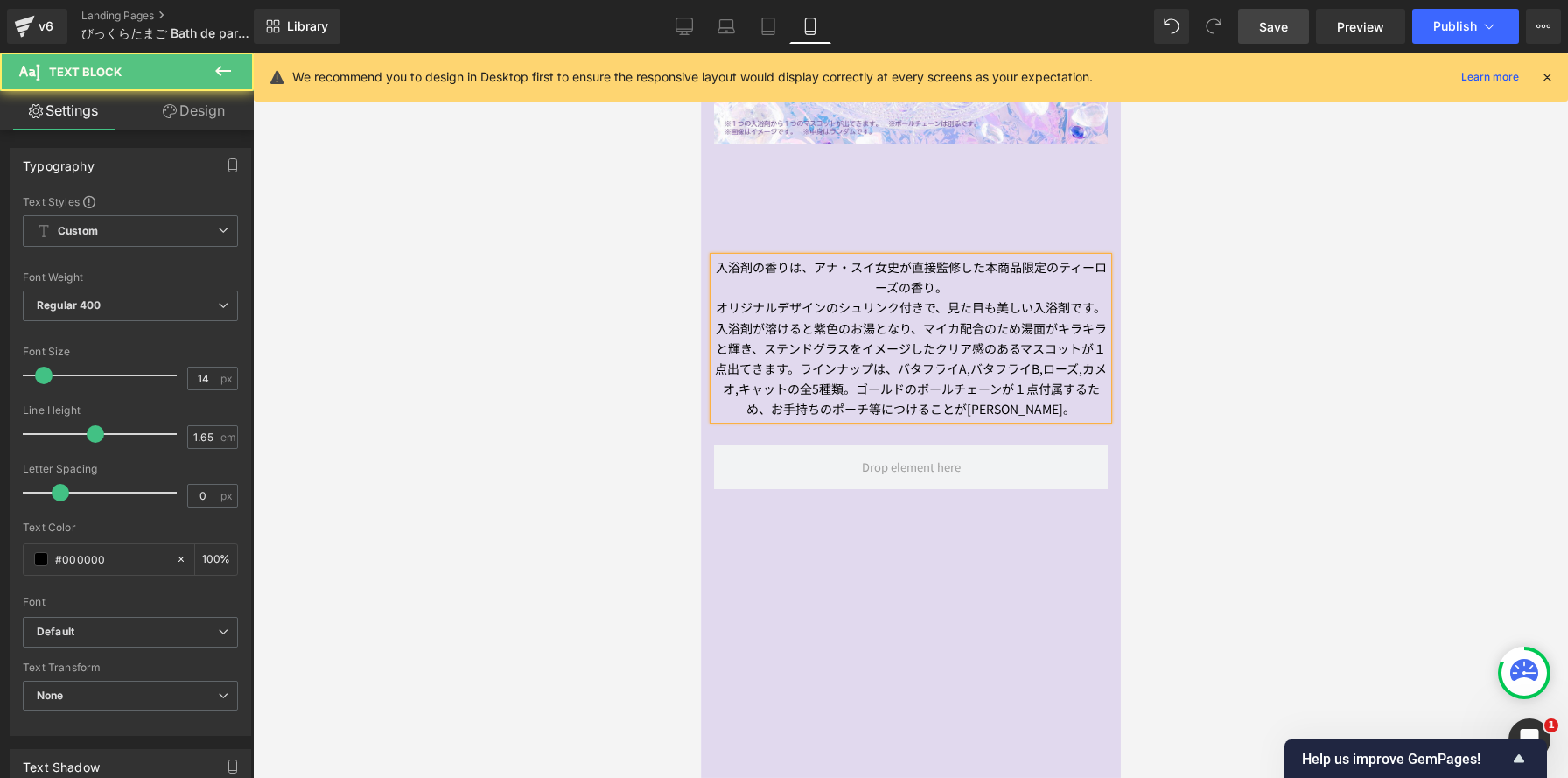
click at [787, 327] on span "入浴剤が溶けると紫色のお湯となり、マイカ配合のため湯面がキラキラと輝き、ステンドグラスをイメージしたクリア感のあるマスコットが１点出てきます。" at bounding box center [910, 348] width 392 height 58
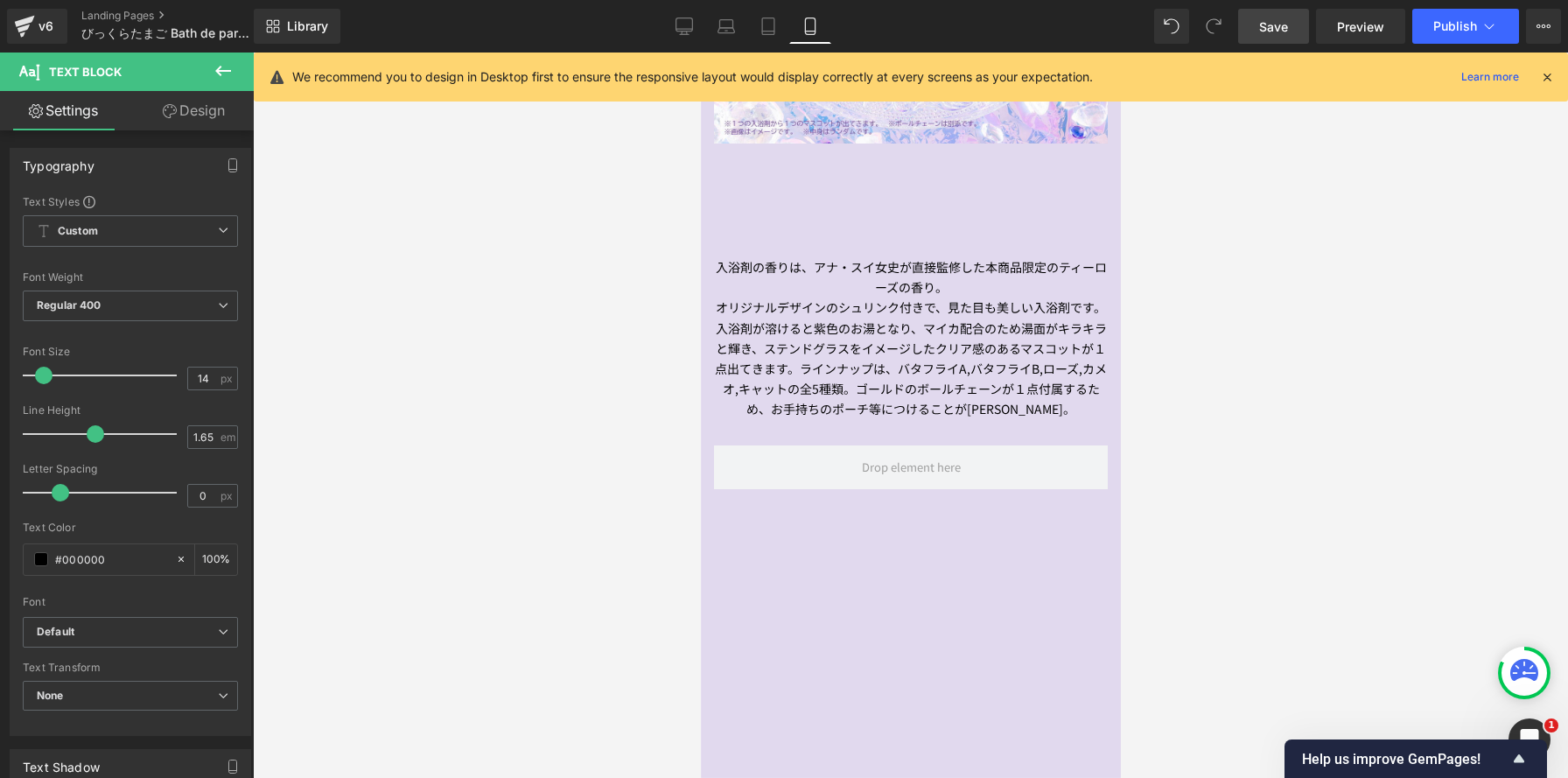
click at [210, 108] on link "Design" at bounding box center [194, 111] width 127 height 39
click at [0, 0] on div "Spacing" at bounding box center [0, 0] width 0 height 0
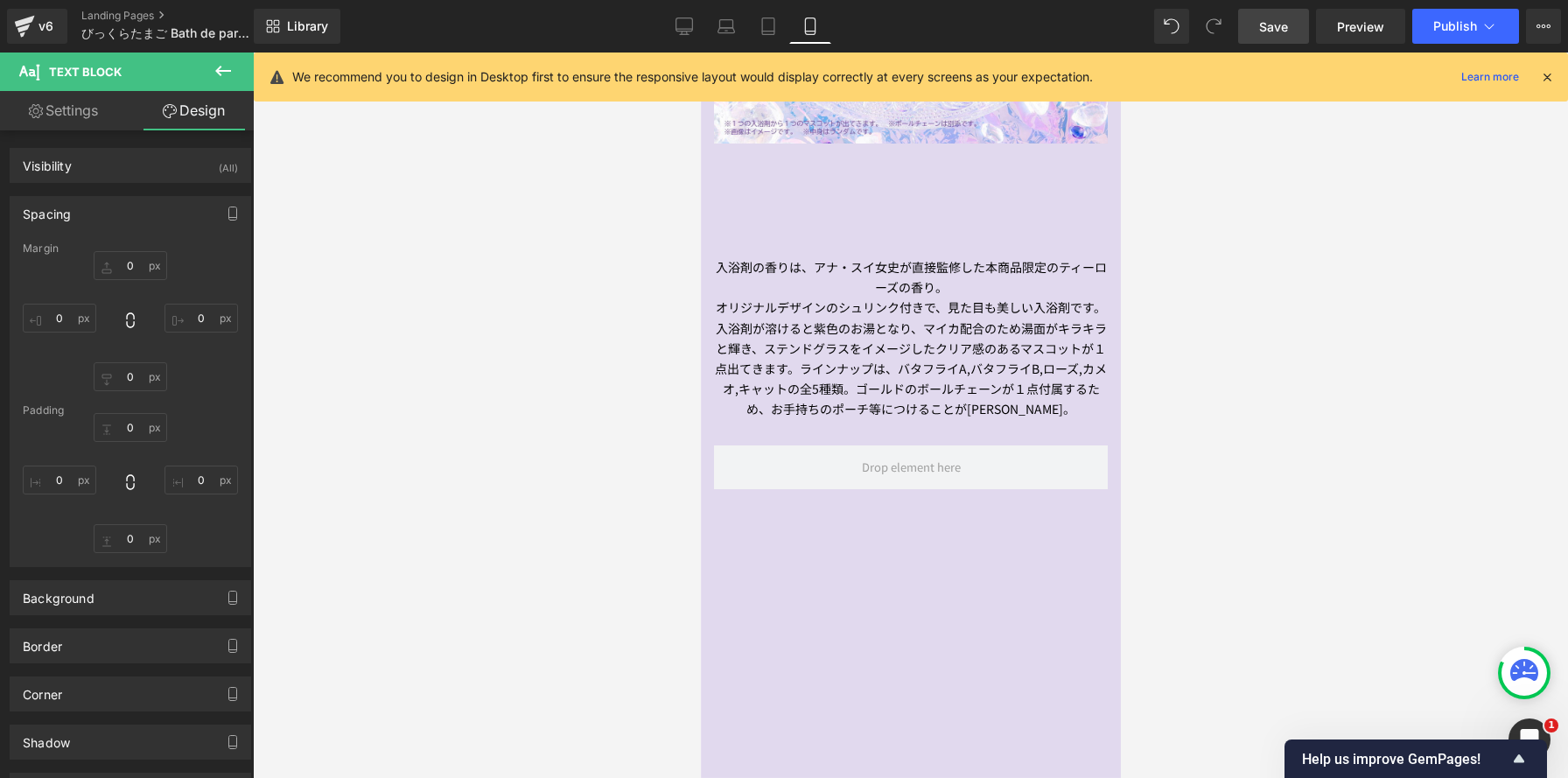
type input "130"
type input "0"
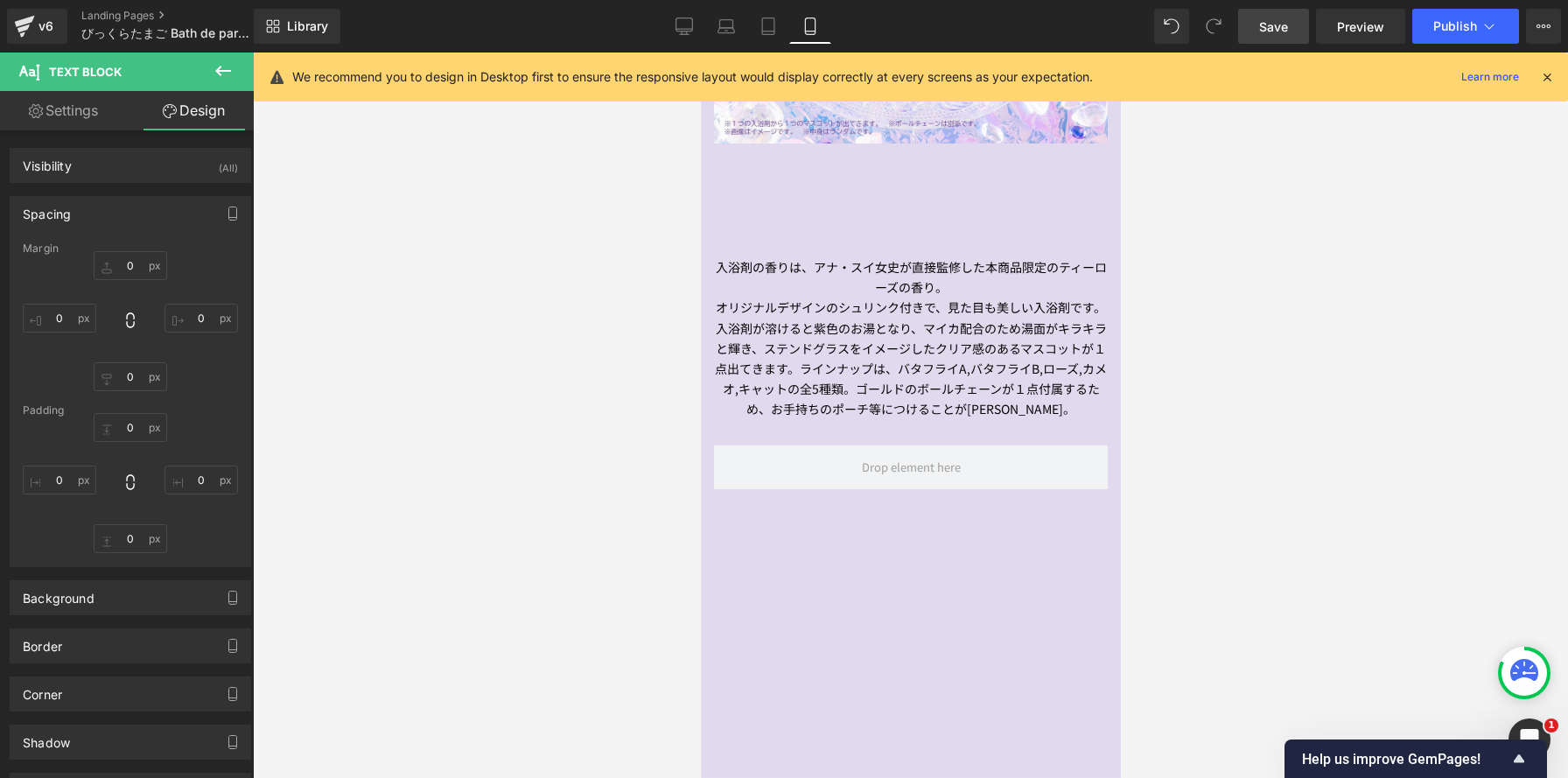
type input "0"
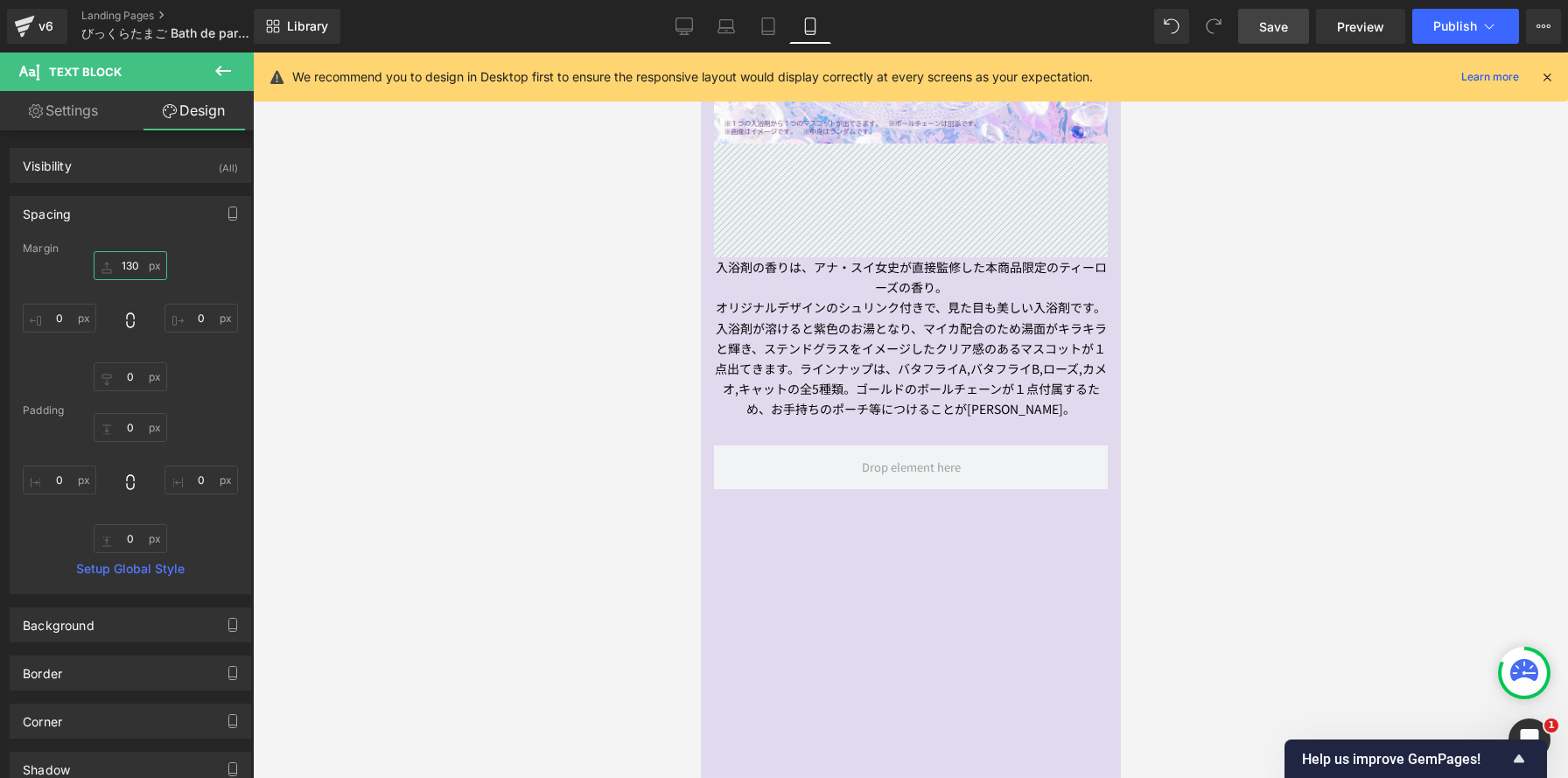
click at [138, 270] on input "130" at bounding box center [130, 265] width 73 height 29
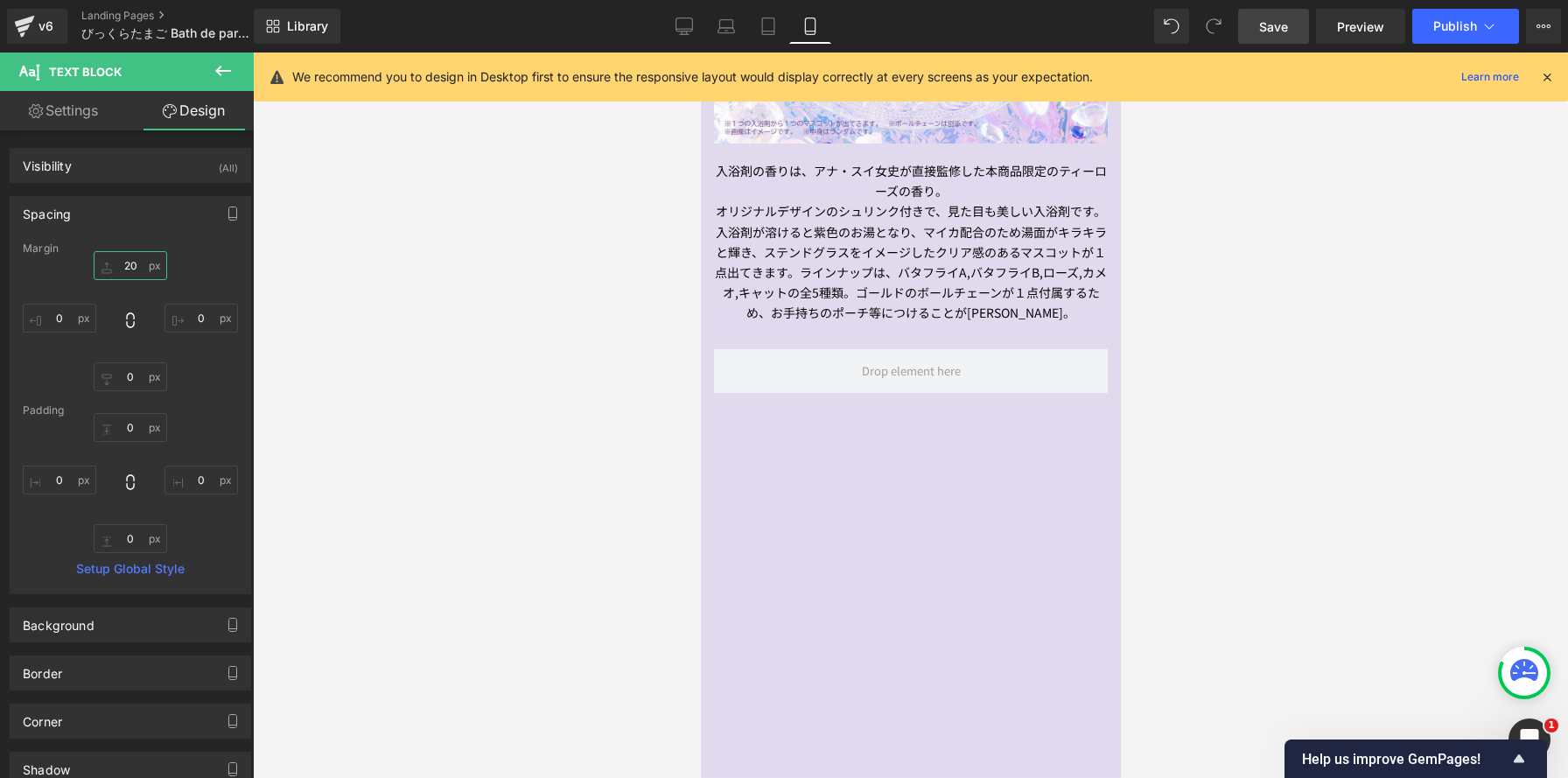
scroll to position [9, 9]
type input "20"
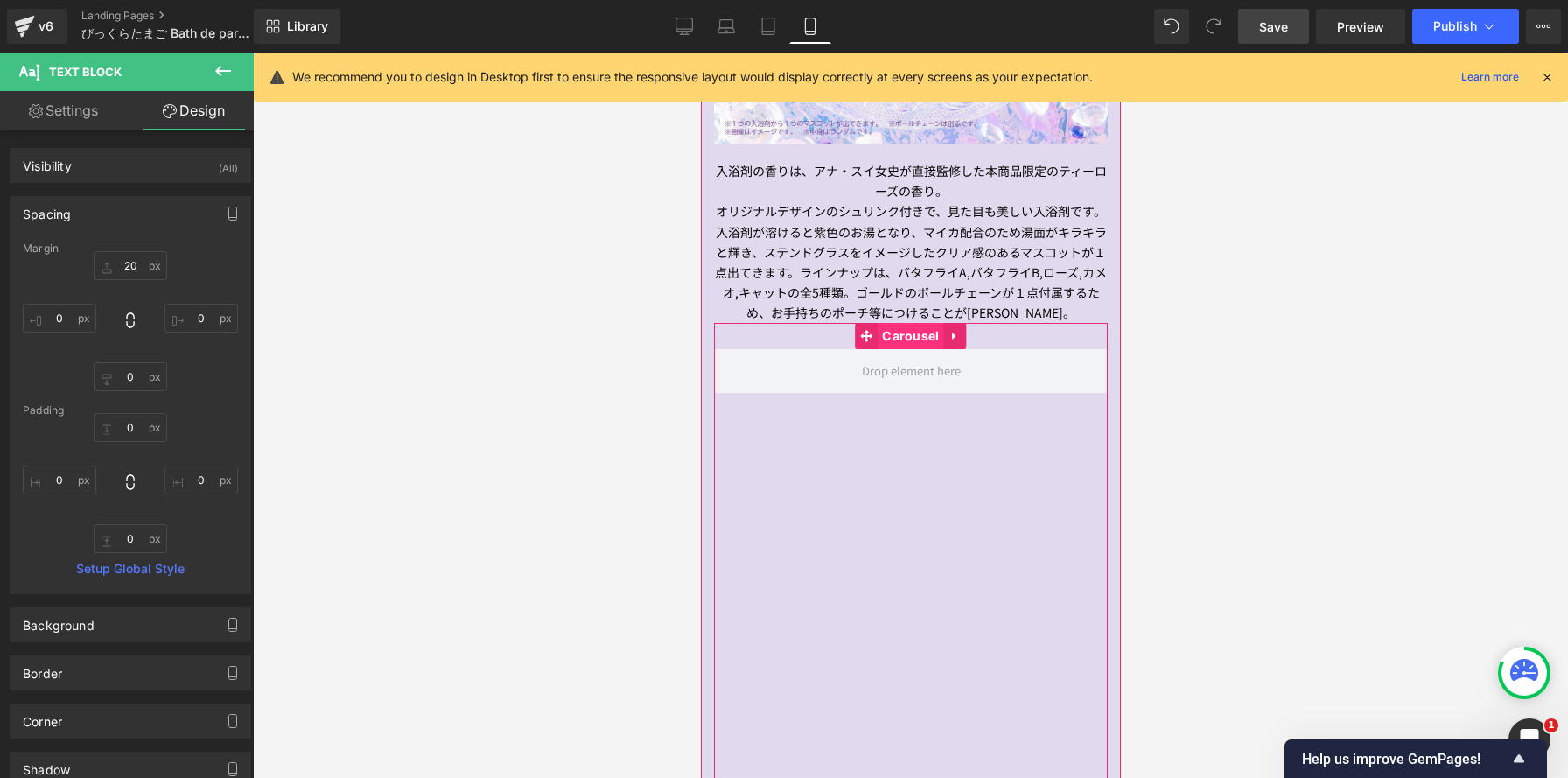
click at [907, 327] on span "Carousel" at bounding box center [909, 336] width 65 height 26
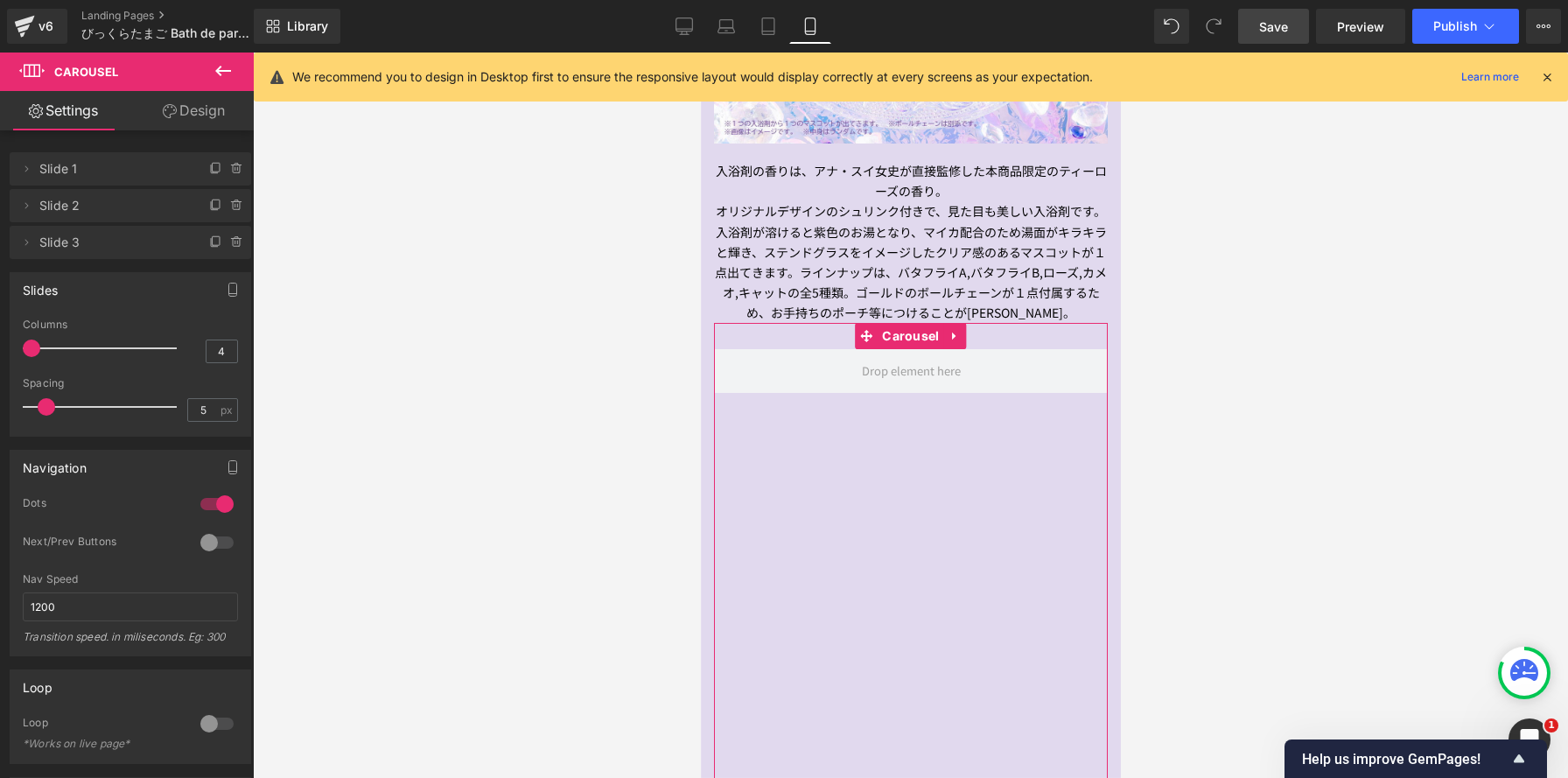
click at [109, 353] on div at bounding box center [104, 347] width 146 height 35
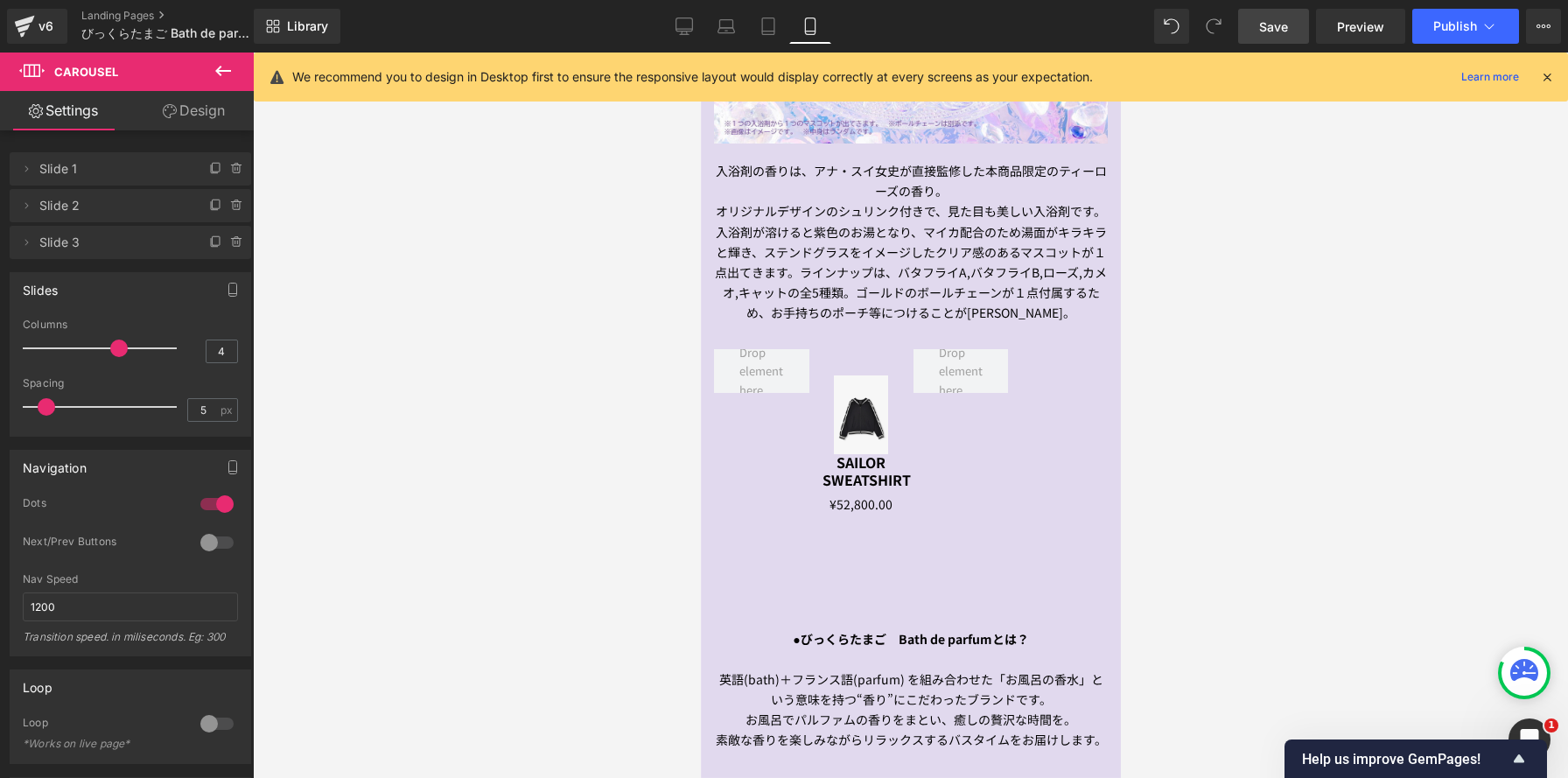
scroll to position [4311, 420]
type input "3"
click at [74, 355] on div at bounding box center [104, 347] width 146 height 35
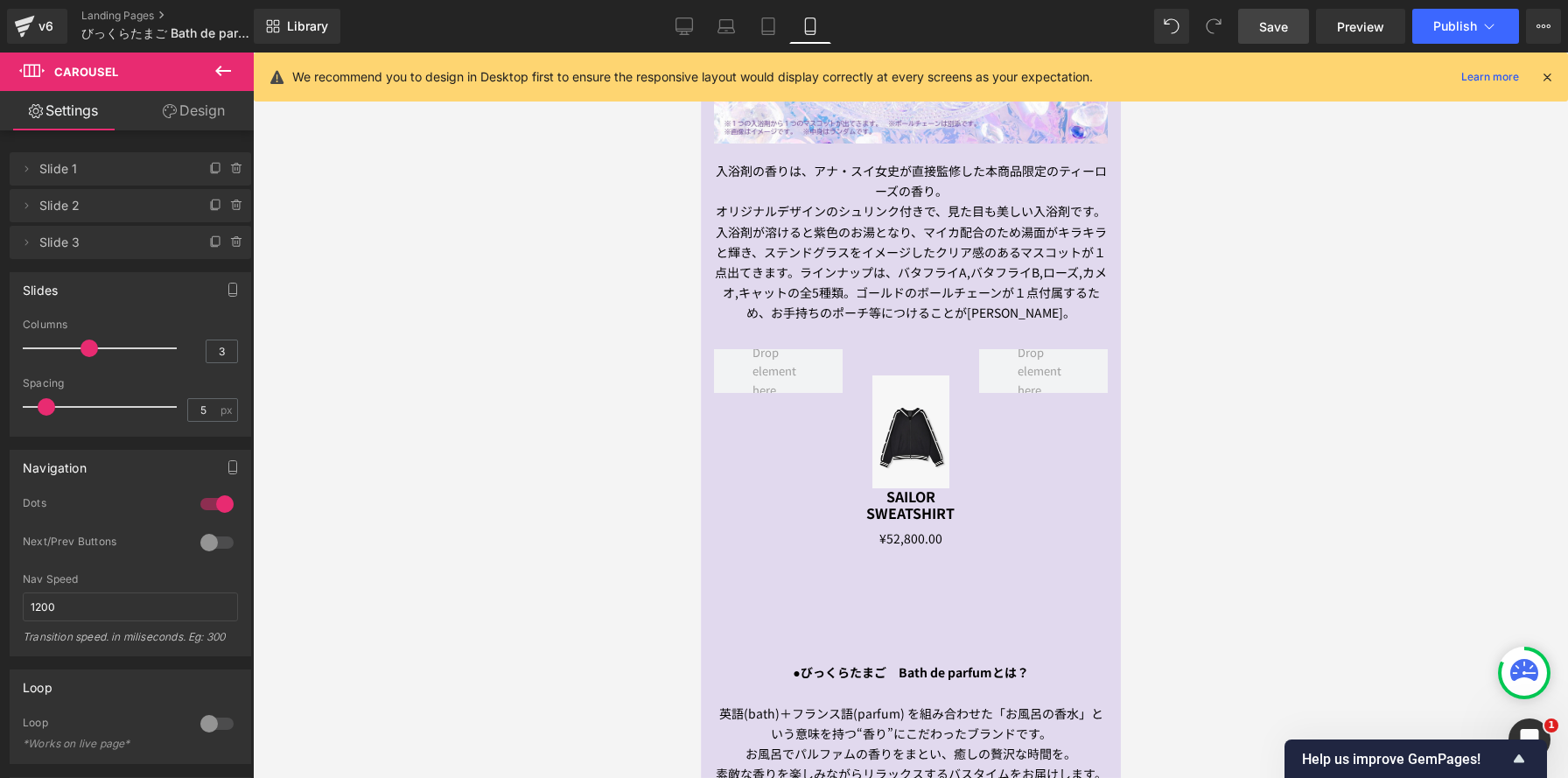
scroll to position [4345, 420]
click at [908, 437] on span "(P) Image" at bounding box center [910, 431] width 69 height 26
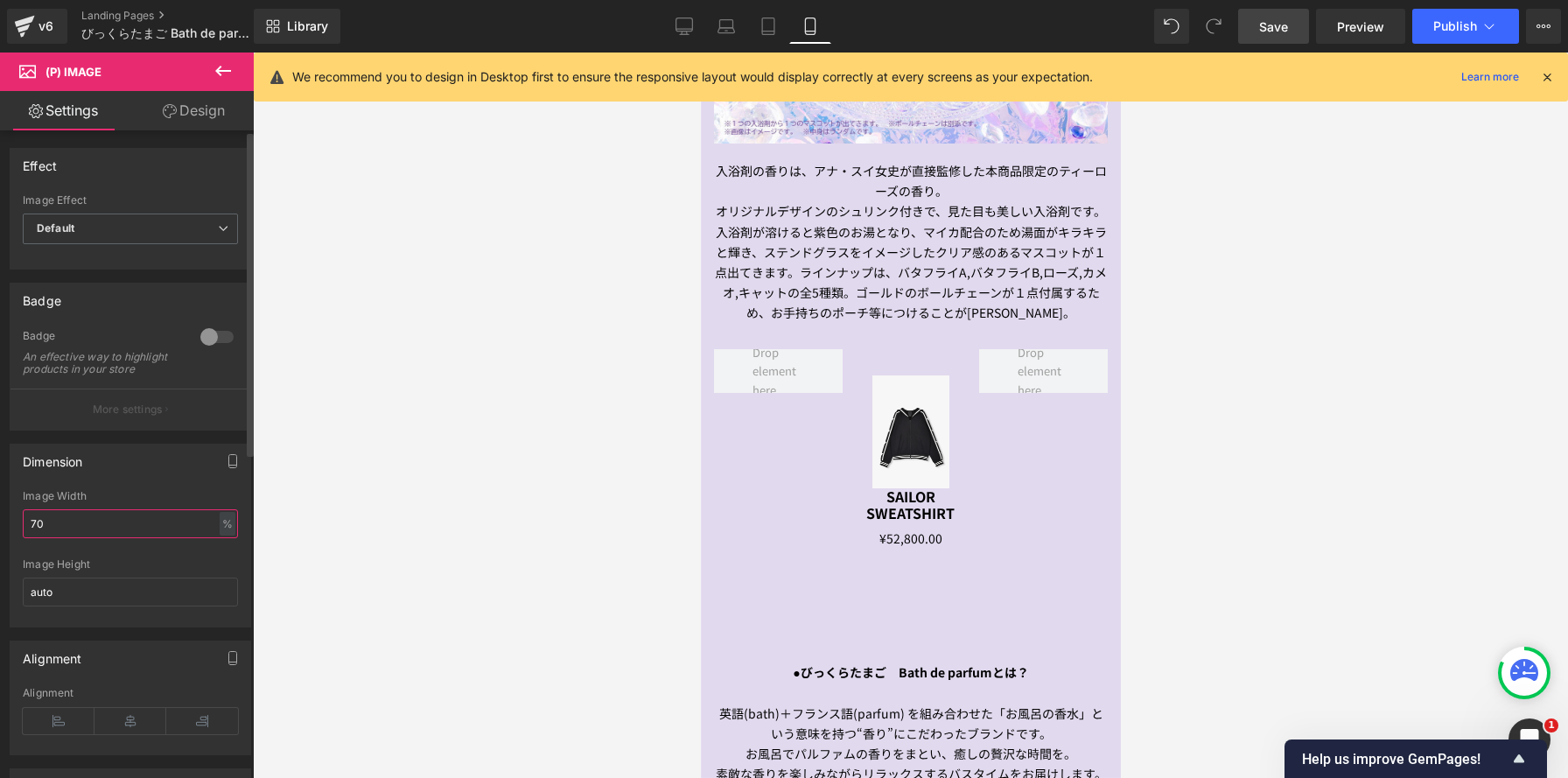
drag, startPoint x: 60, startPoint y: 535, endPoint x: 1, endPoint y: 523, distance: 60.2
click at [1, 523] on div "Dimension 70% Image Width 70 % % px auto Image Height auto" at bounding box center [130, 529] width 262 height 197
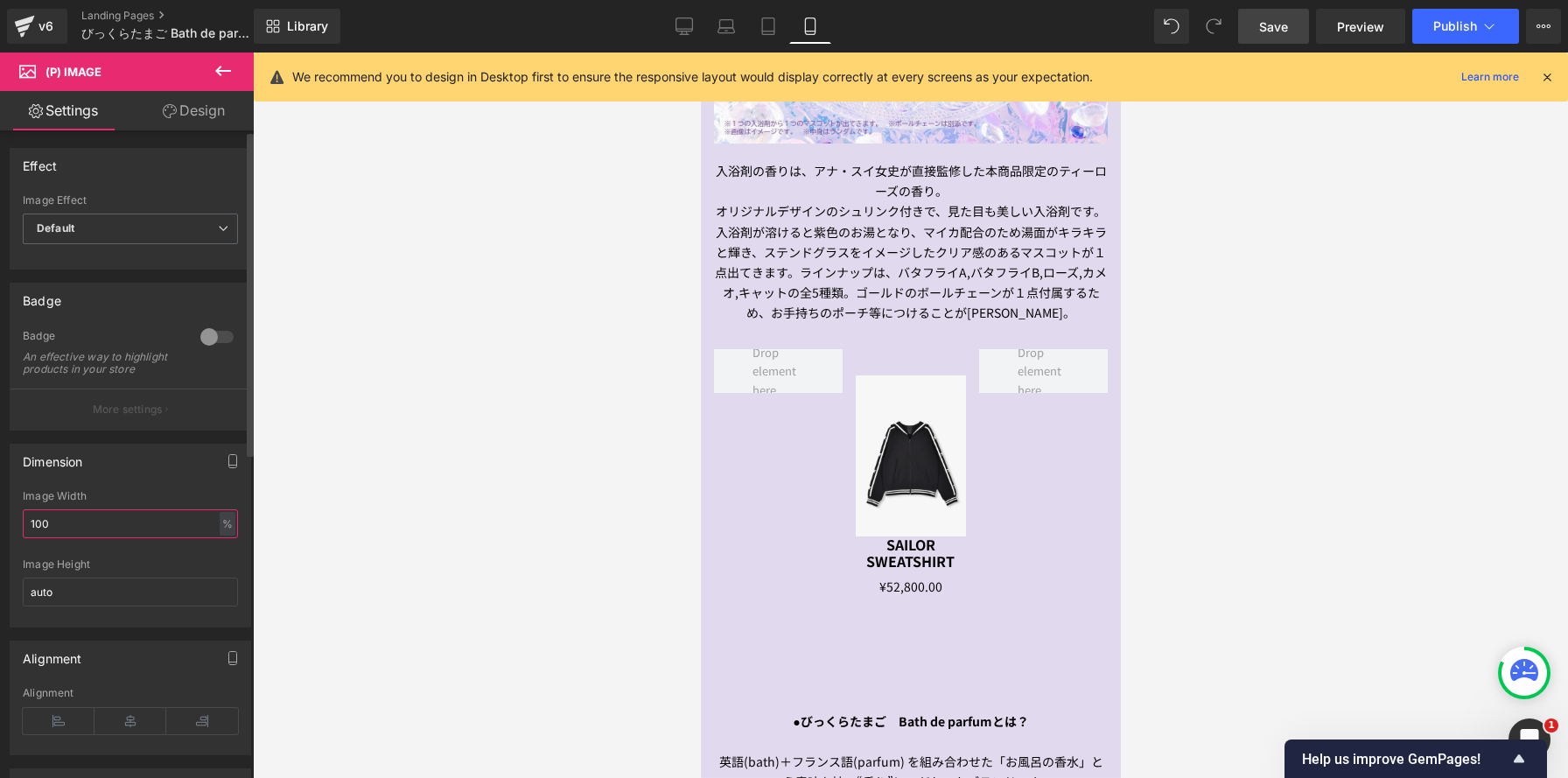
scroll to position [4393, 420]
type input "100"
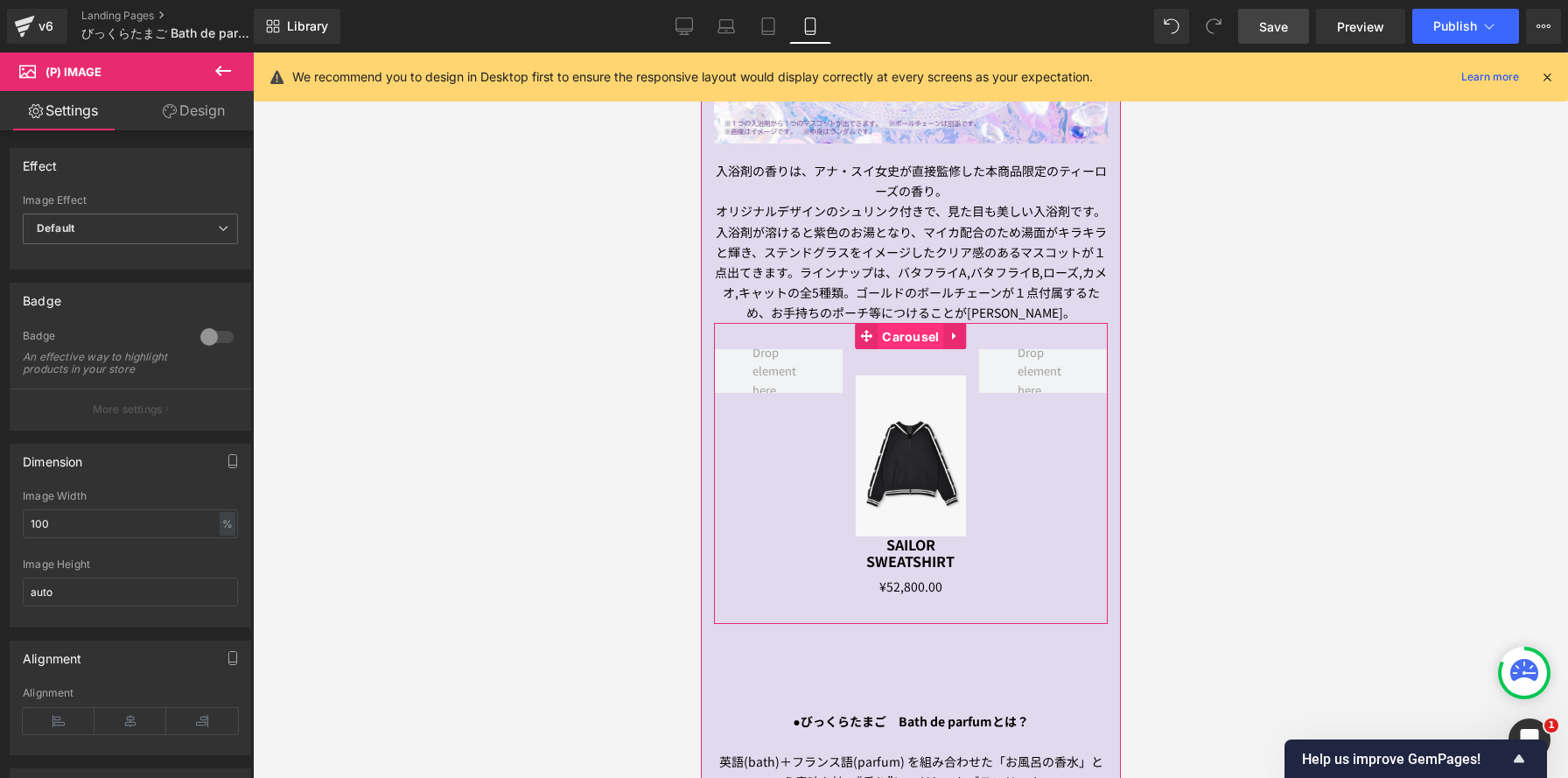
click at [897, 344] on span "Carousel" at bounding box center [909, 337] width 65 height 26
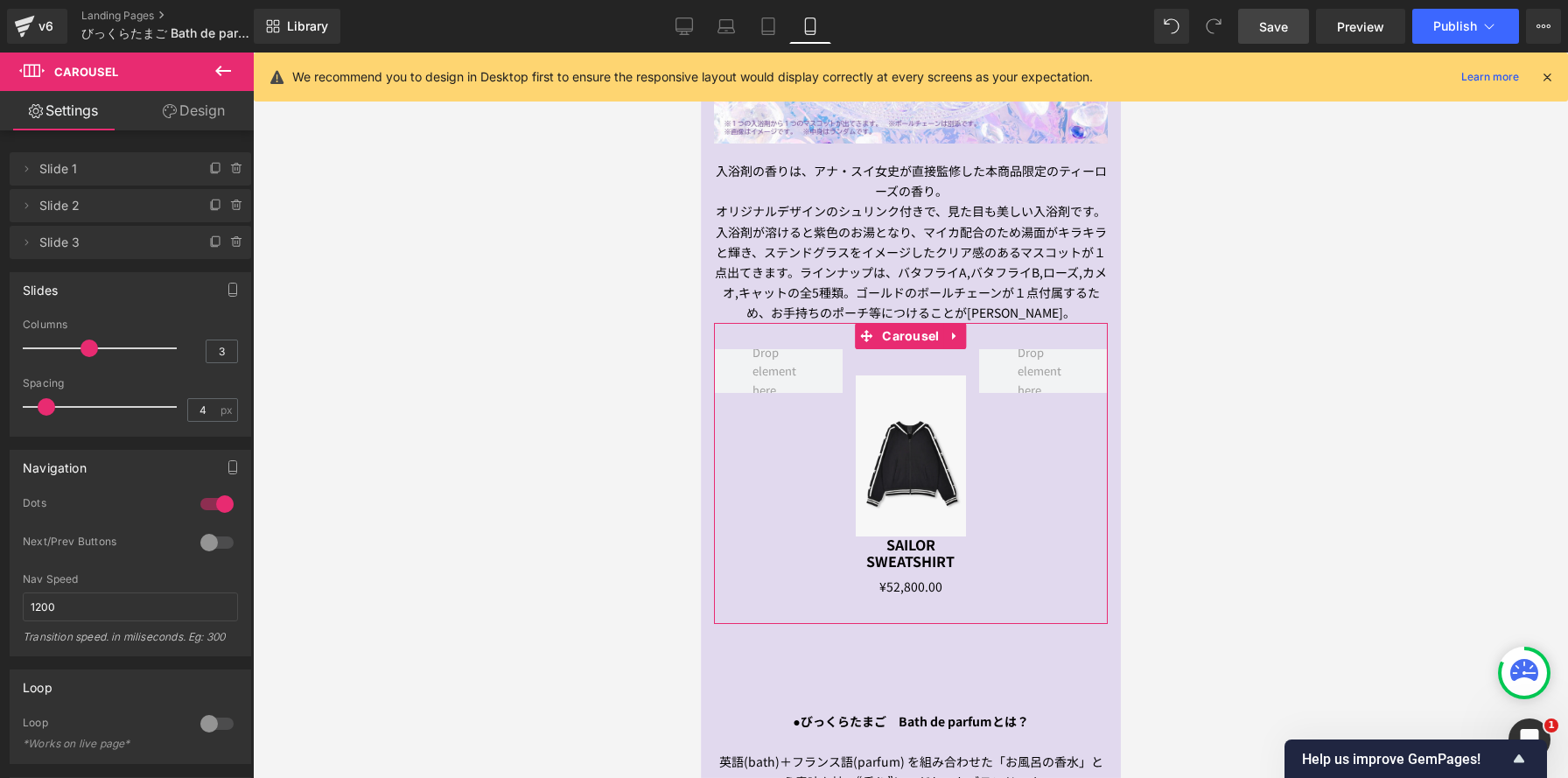
type input "0"
drag, startPoint x: 39, startPoint y: 409, endPoint x: 0, endPoint y: 402, distance: 39.6
click at [0, 402] on div "Slides 3 Columns 3 3 Columns 3 3 Columns 3 3 Columns 3 5px Spacing 5 px 5px Spa…" at bounding box center [130, 347] width 262 height 178
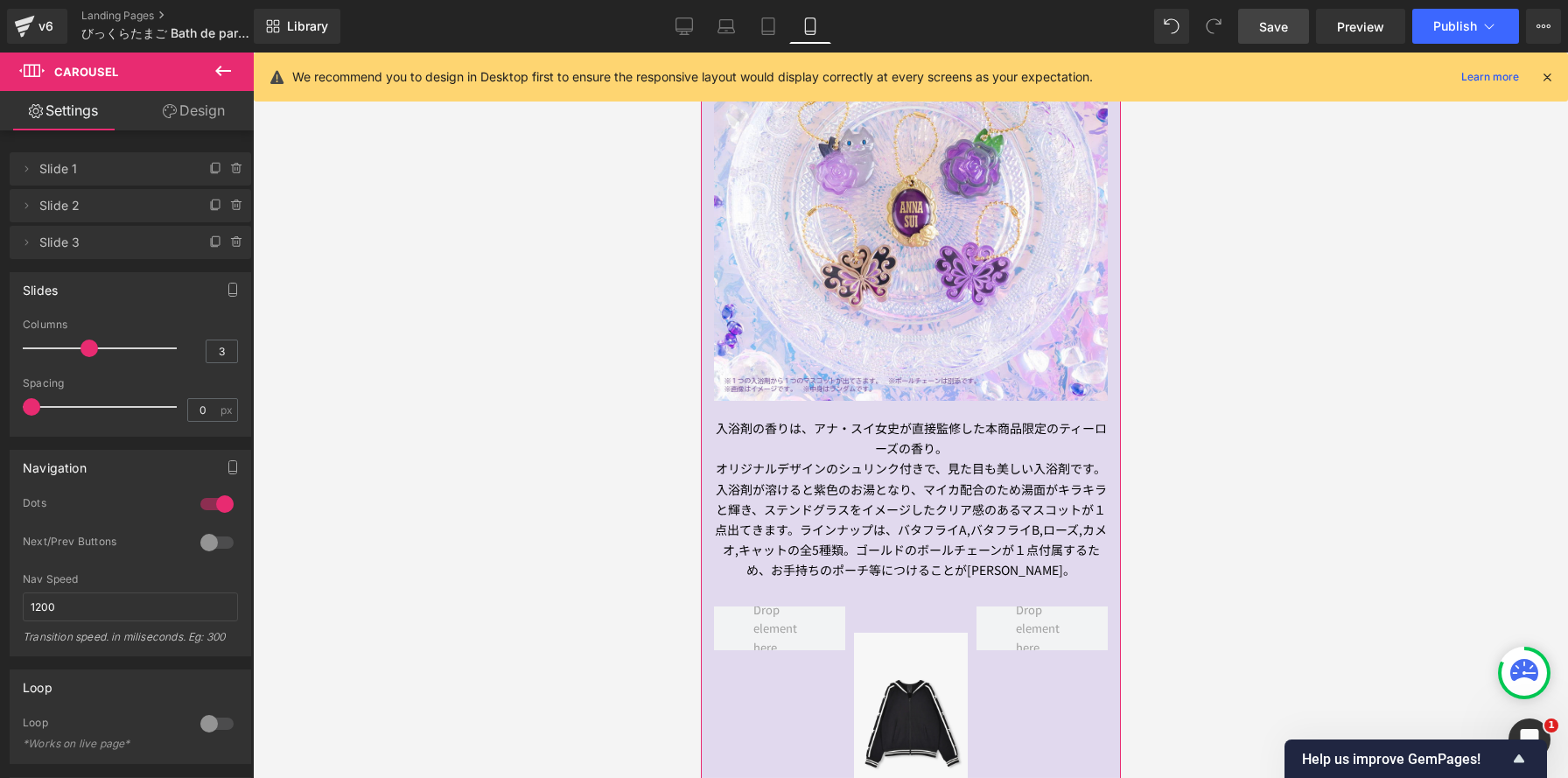
scroll to position [1864, 0]
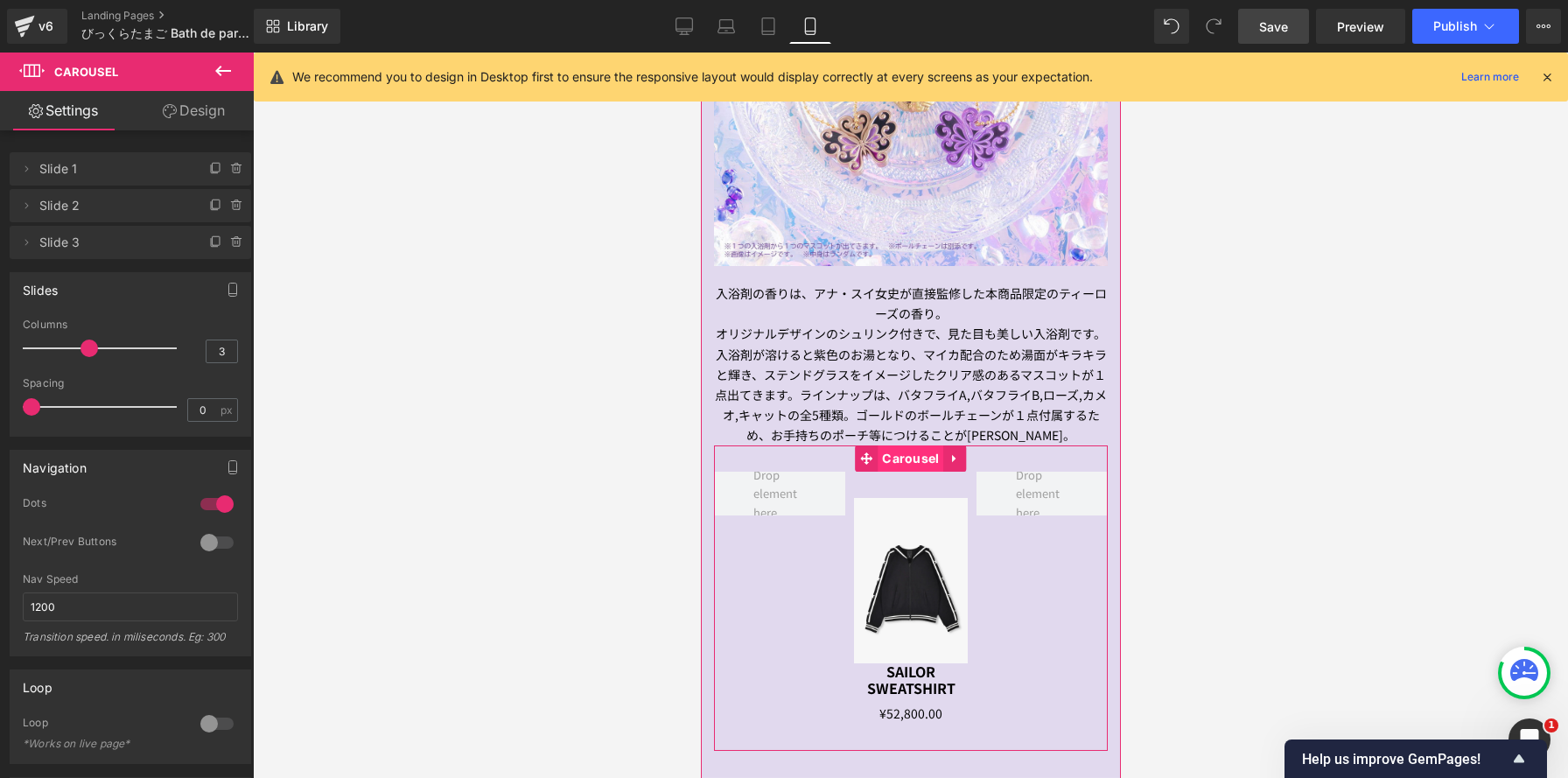
click at [908, 464] on span "Carousel" at bounding box center [909, 458] width 65 height 26
drag, startPoint x: 207, startPoint y: 106, endPoint x: 140, endPoint y: 253, distance: 161.5
click at [207, 107] on link "Design" at bounding box center [194, 111] width 127 height 39
click at [0, 0] on div "Spacing" at bounding box center [0, 0] width 0 height 0
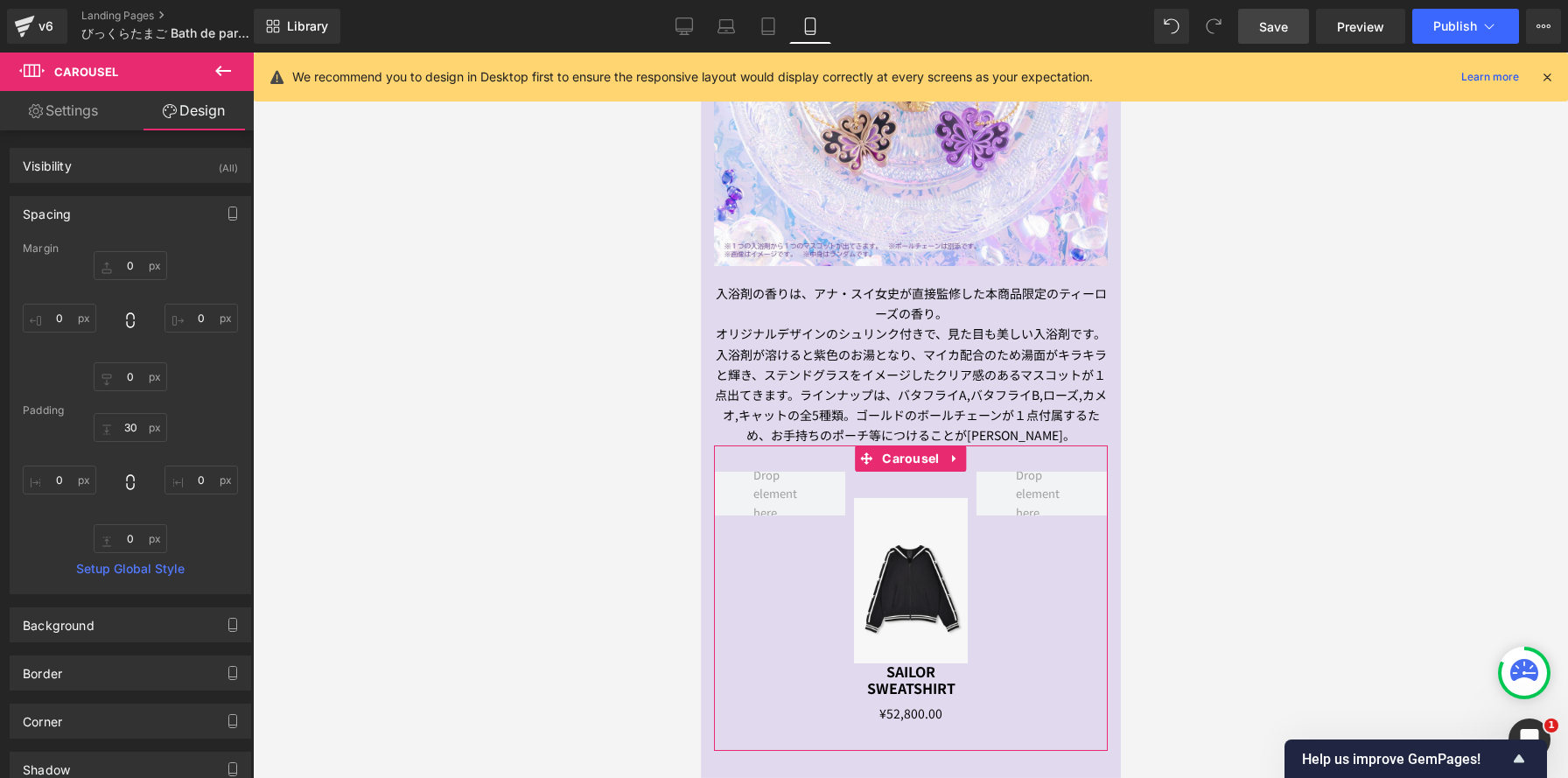
type input "0"
type input "30"
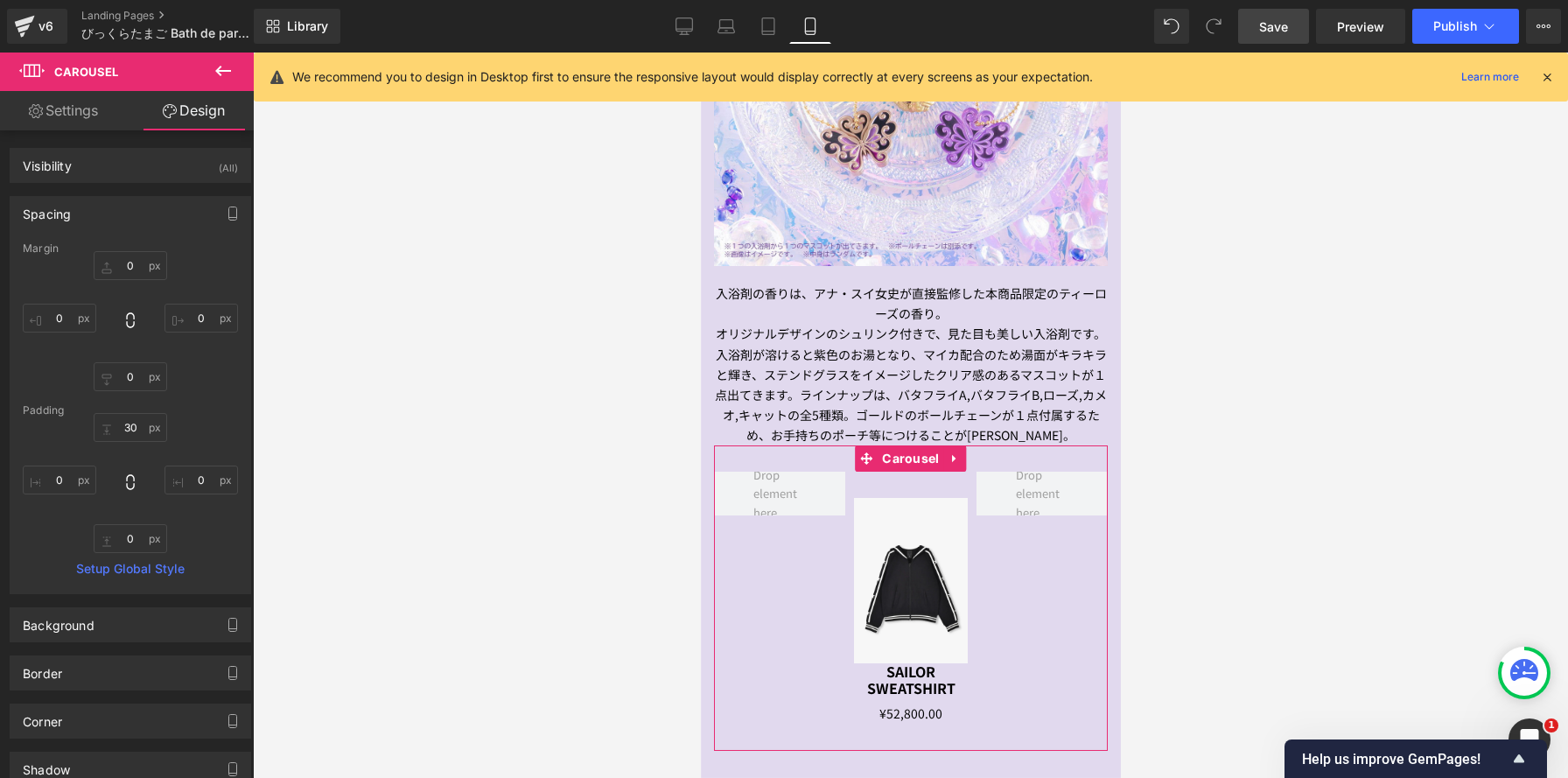
type input "0"
click at [138, 262] on input "0" at bounding box center [130, 265] width 73 height 29
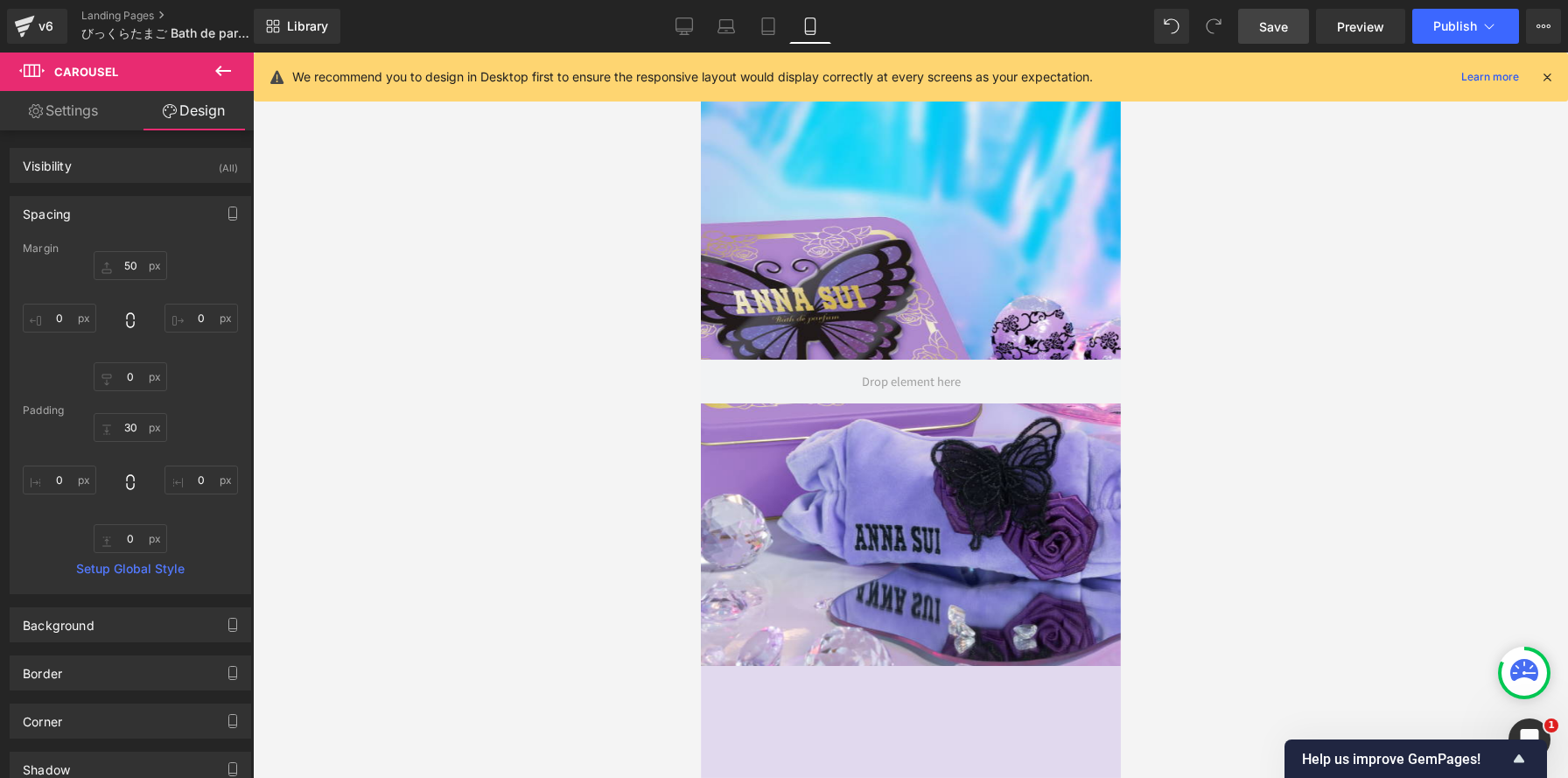
scroll to position [70, 0]
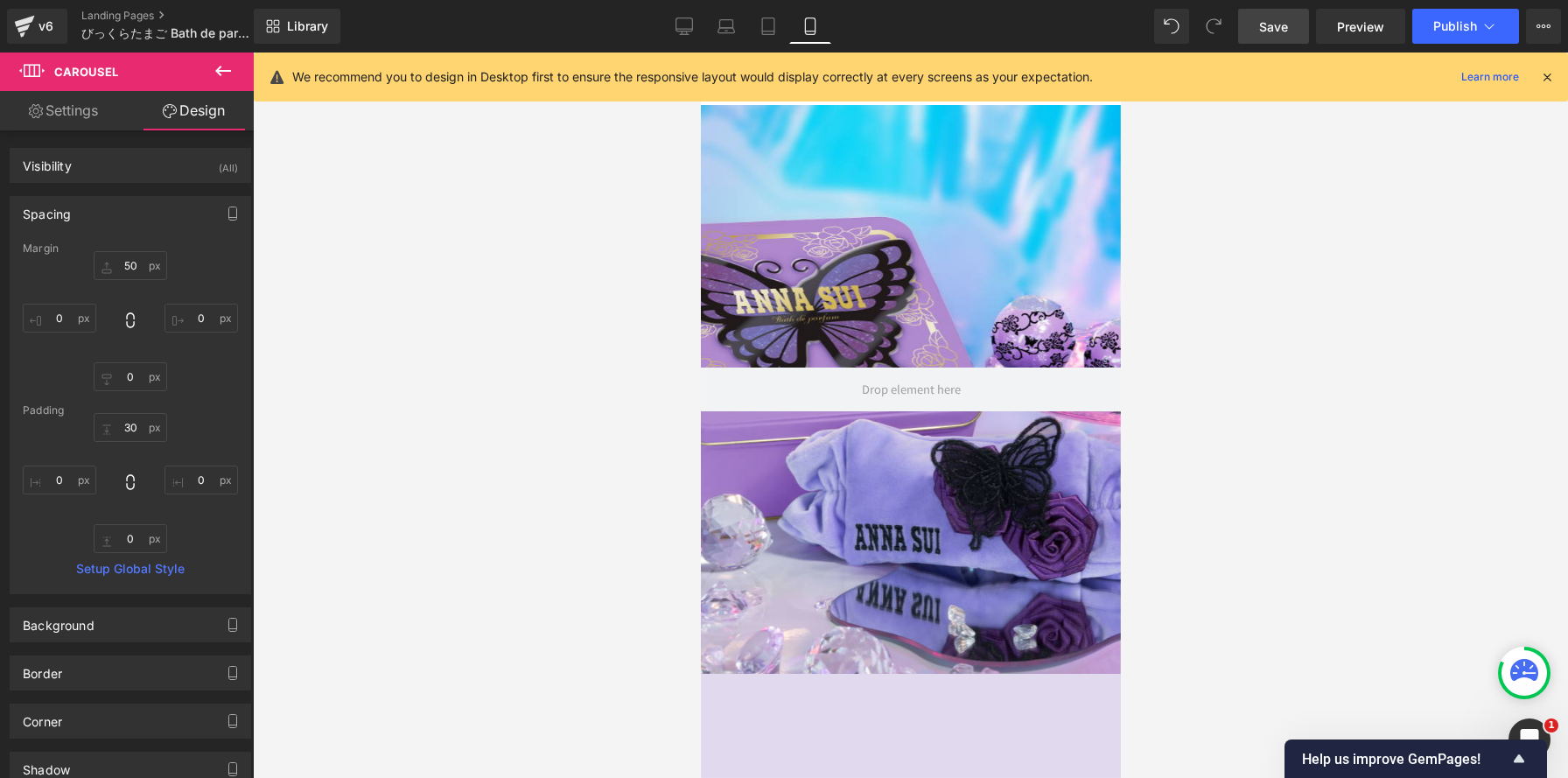
click at [682, 36] on link "Desktop" at bounding box center [684, 26] width 42 height 35
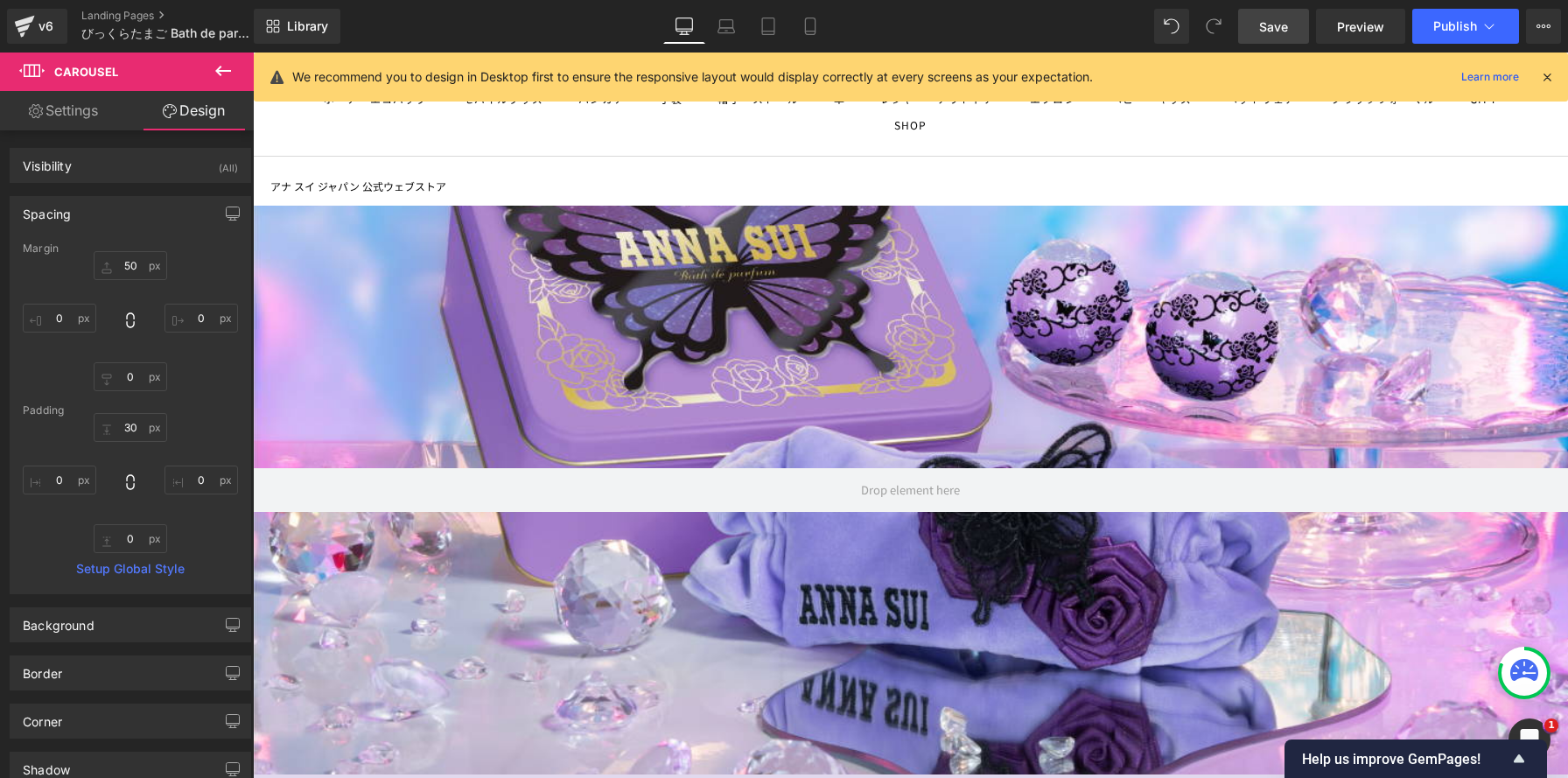
type input "0"
type input "30"
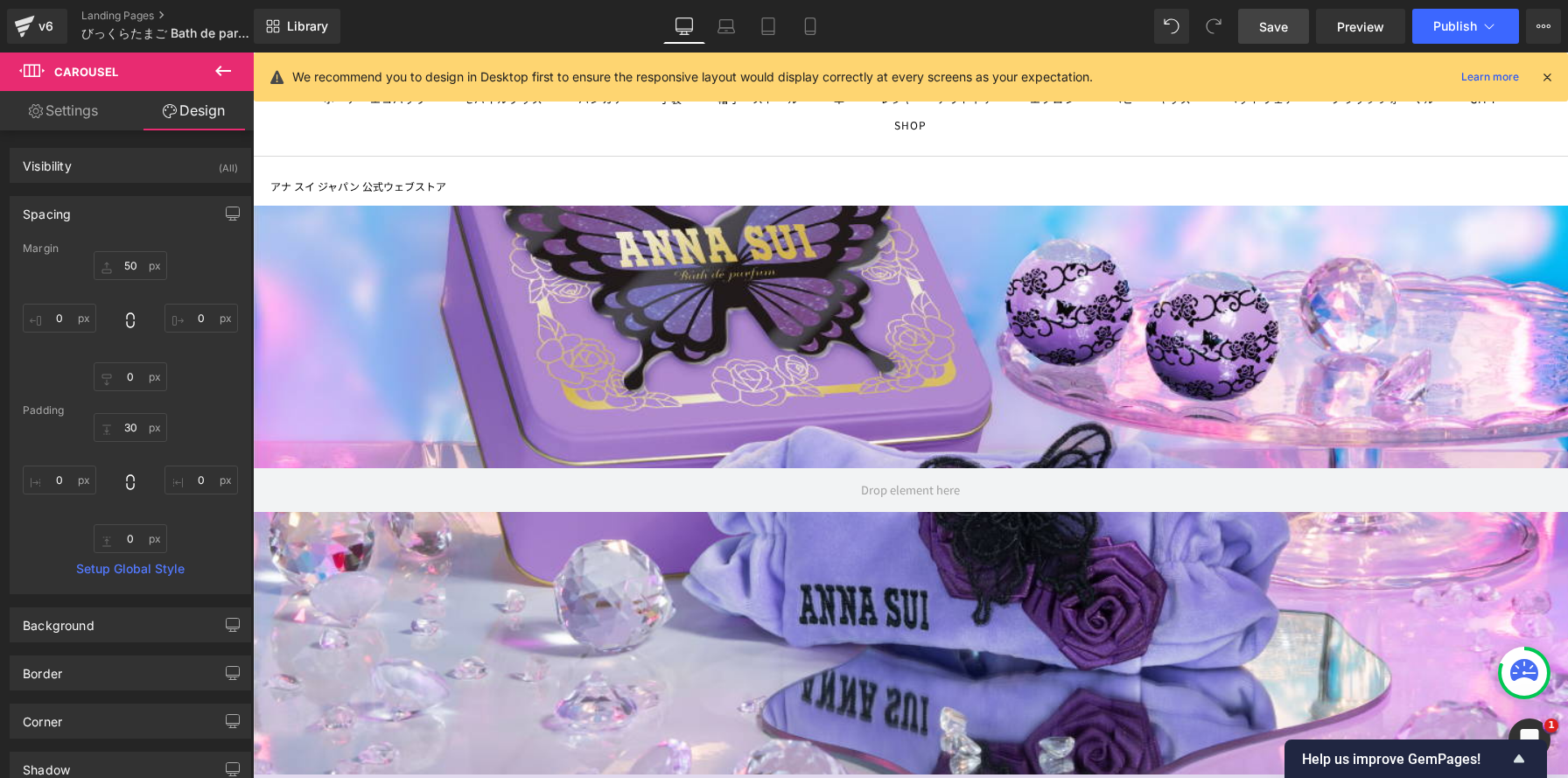
type input "0"
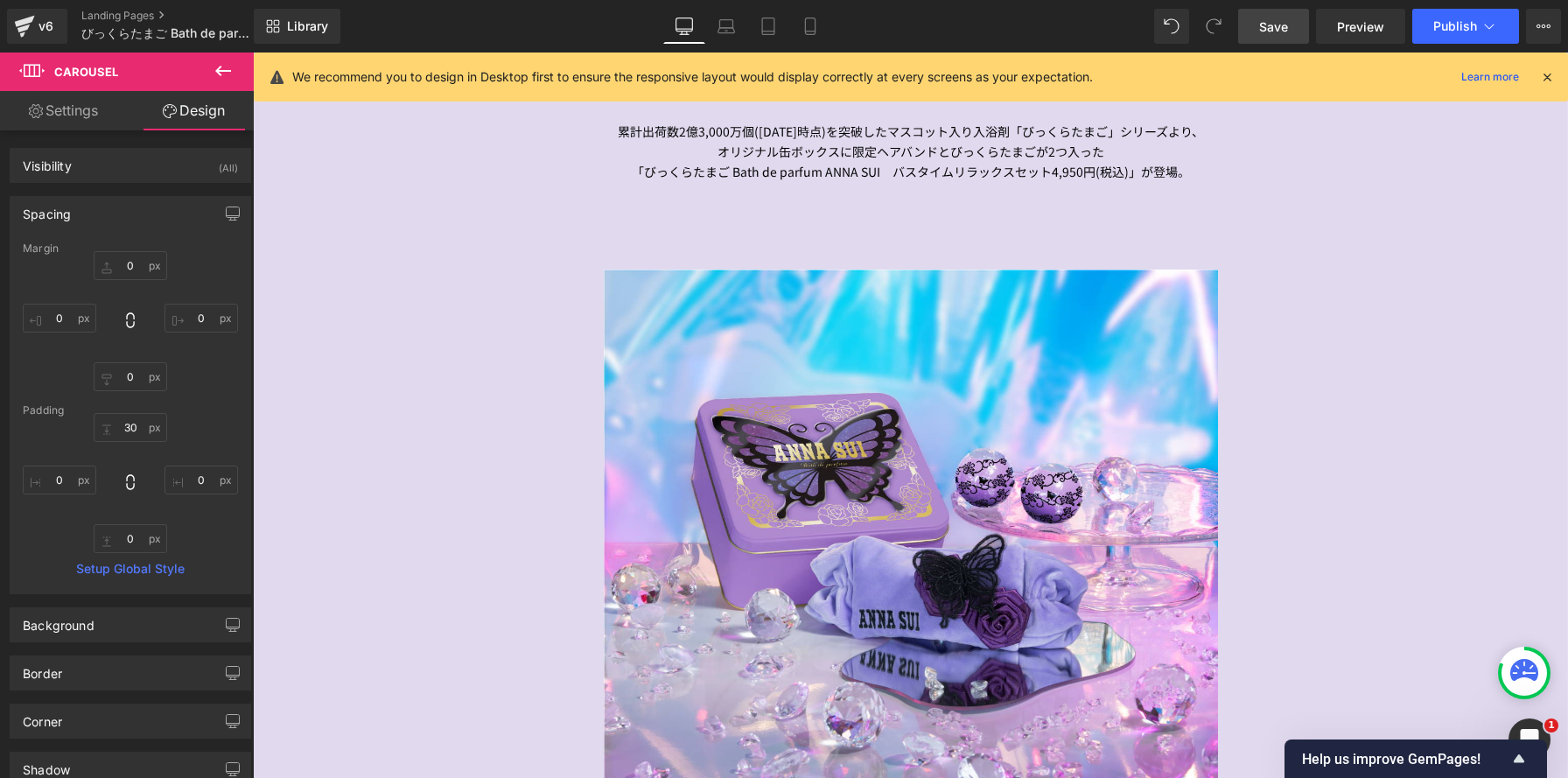
scroll to position [518, 0]
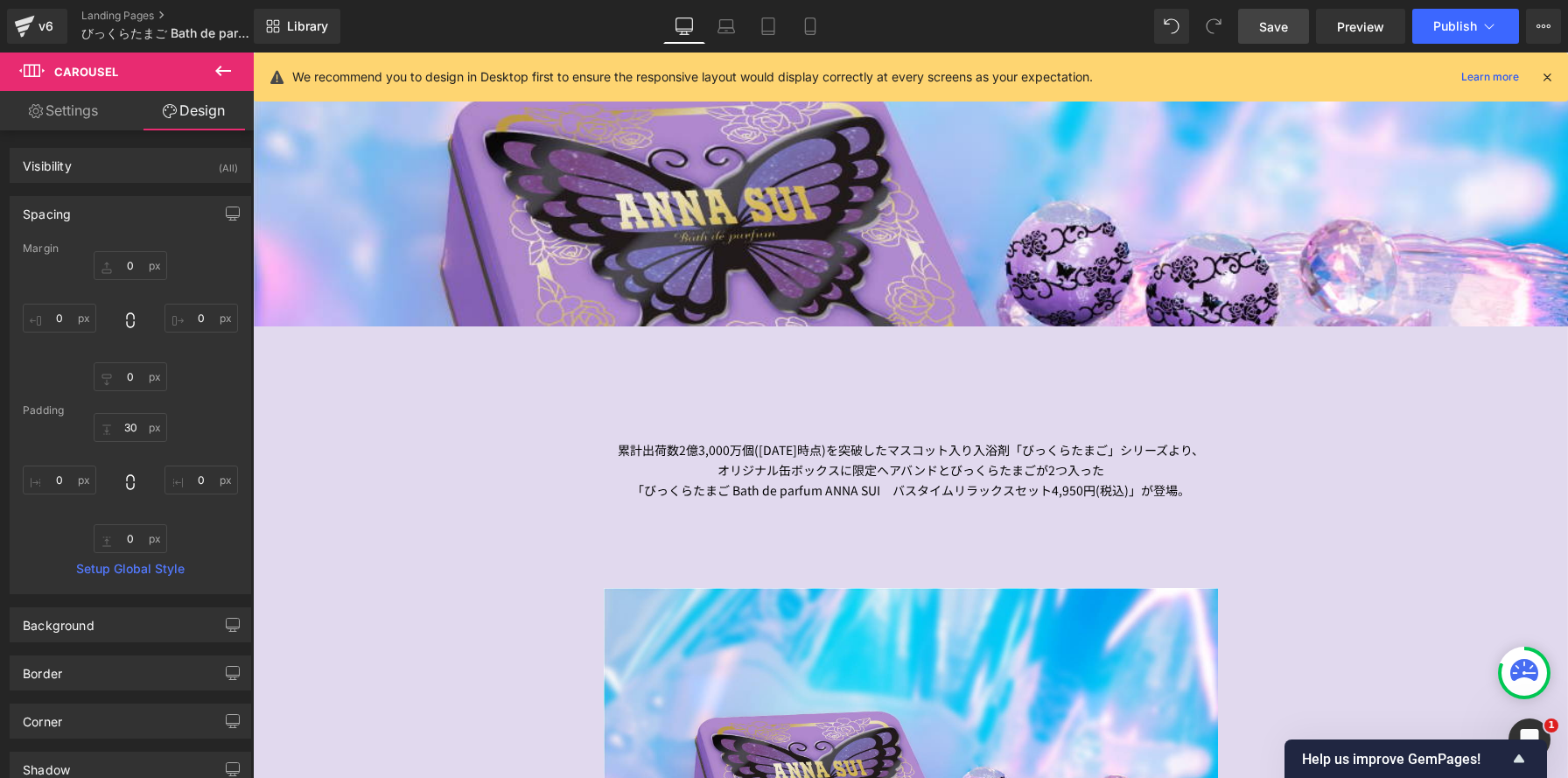
click at [1268, 27] on span "Save" at bounding box center [1273, 27] width 29 height 19
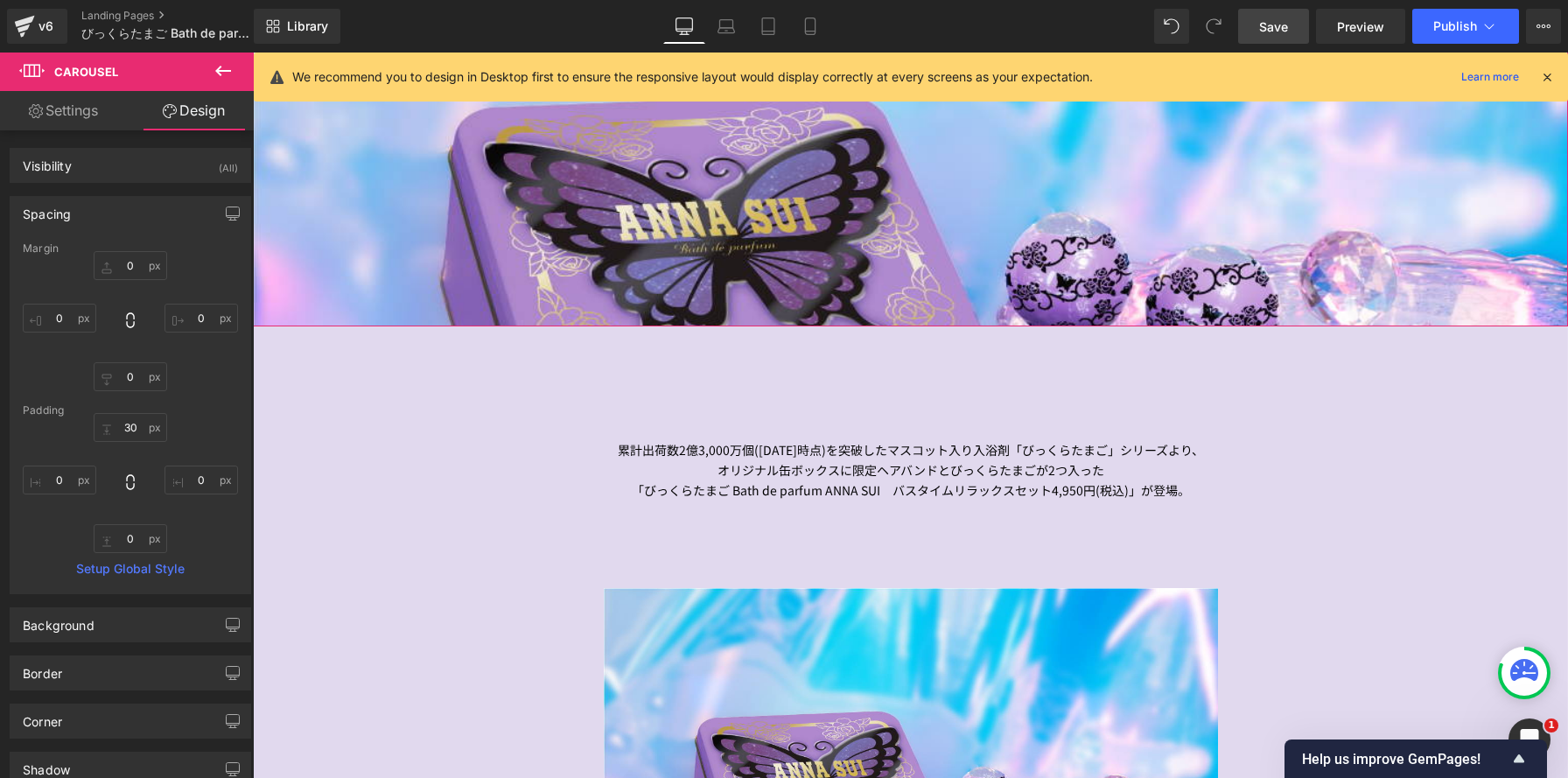
click at [821, 31] on link "Mobile" at bounding box center [810, 26] width 42 height 35
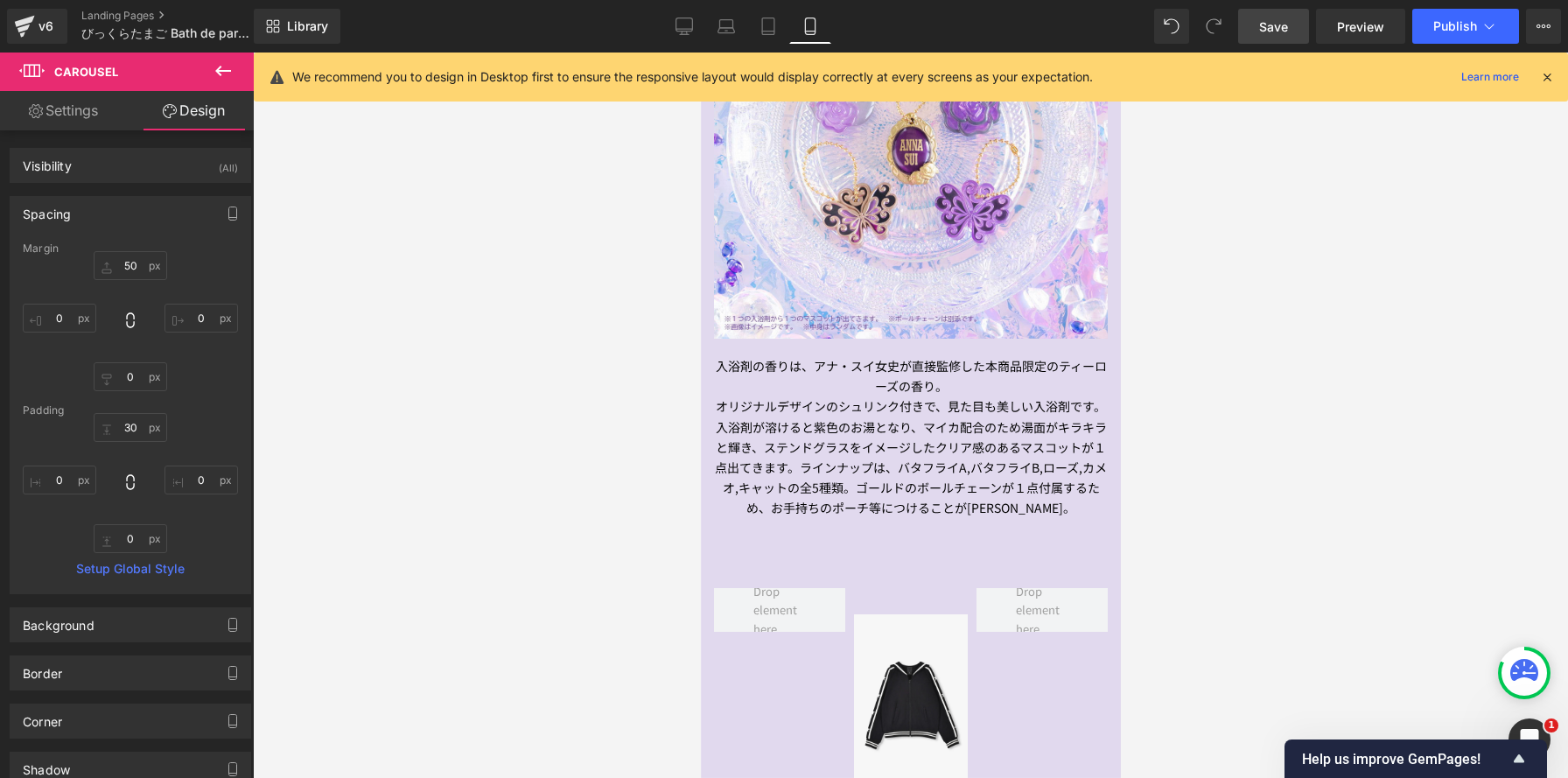
scroll to position [1377, 0]
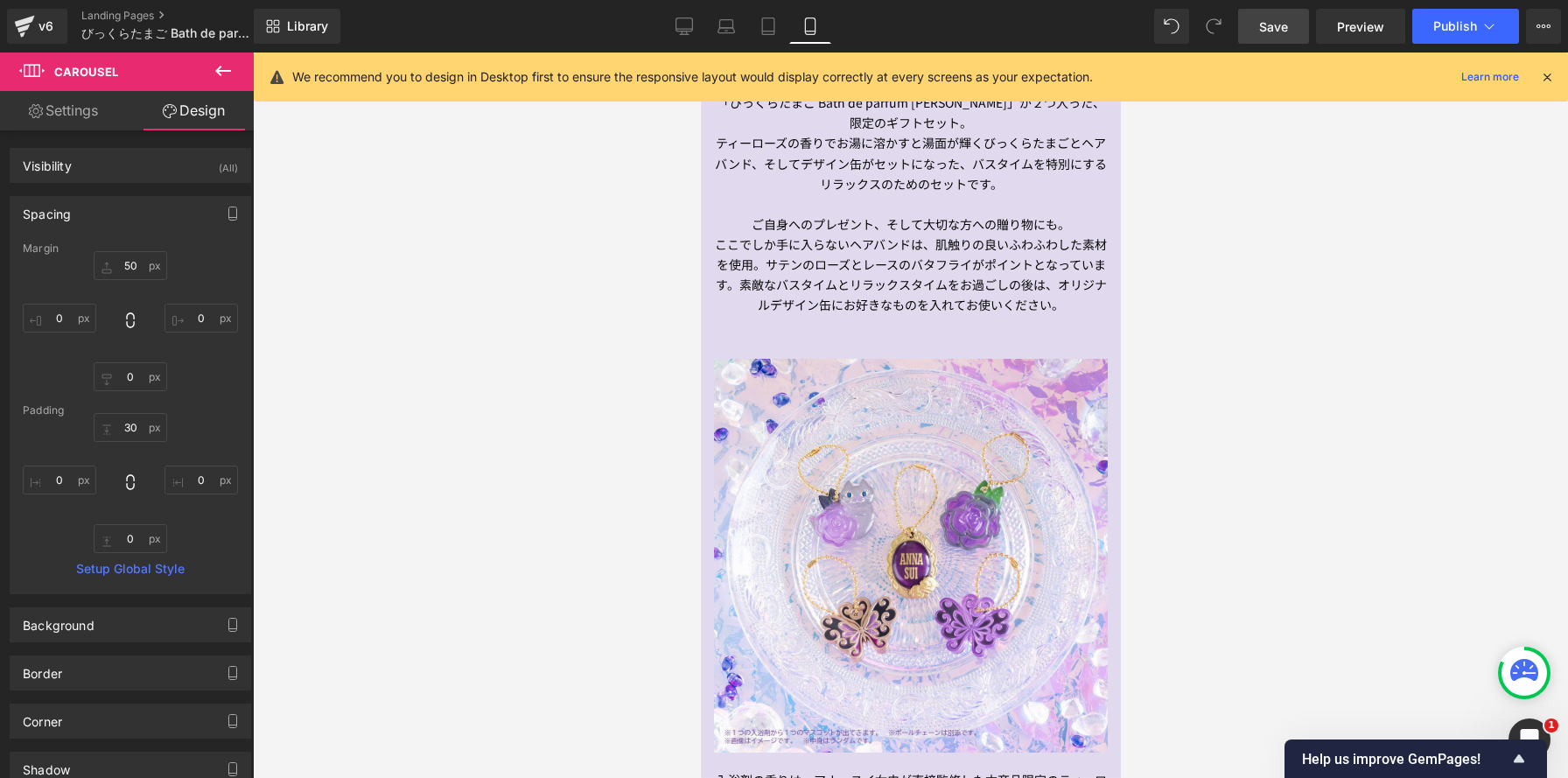
click at [1269, 31] on span "Save" at bounding box center [1273, 27] width 29 height 19
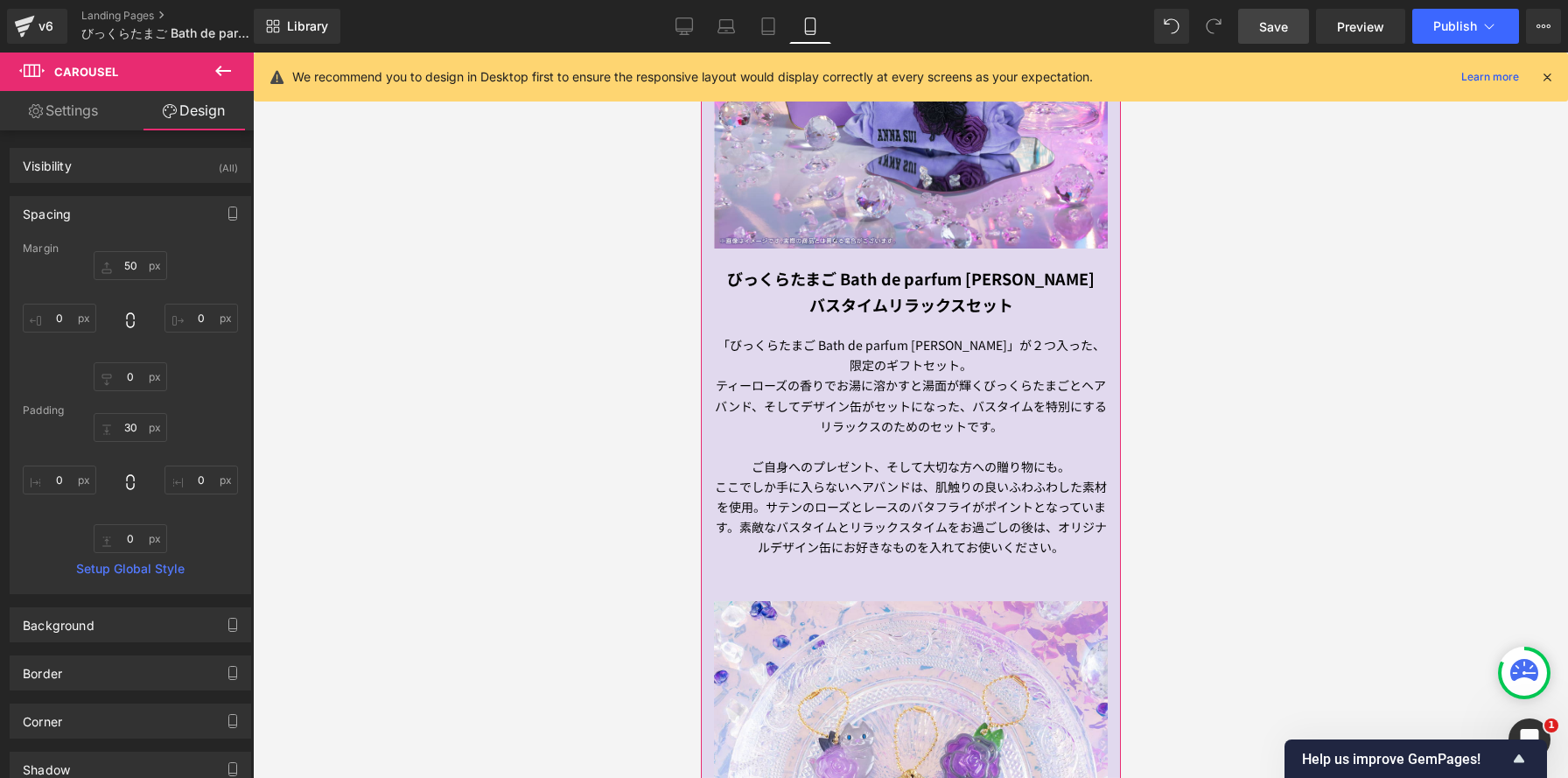
scroll to position [1137, 0]
click at [822, 348] on p "「びっくらたまご Bath de parfum ANNA SUI」が２つ入った、限定のギフトセット。" at bounding box center [910, 353] width 394 height 40
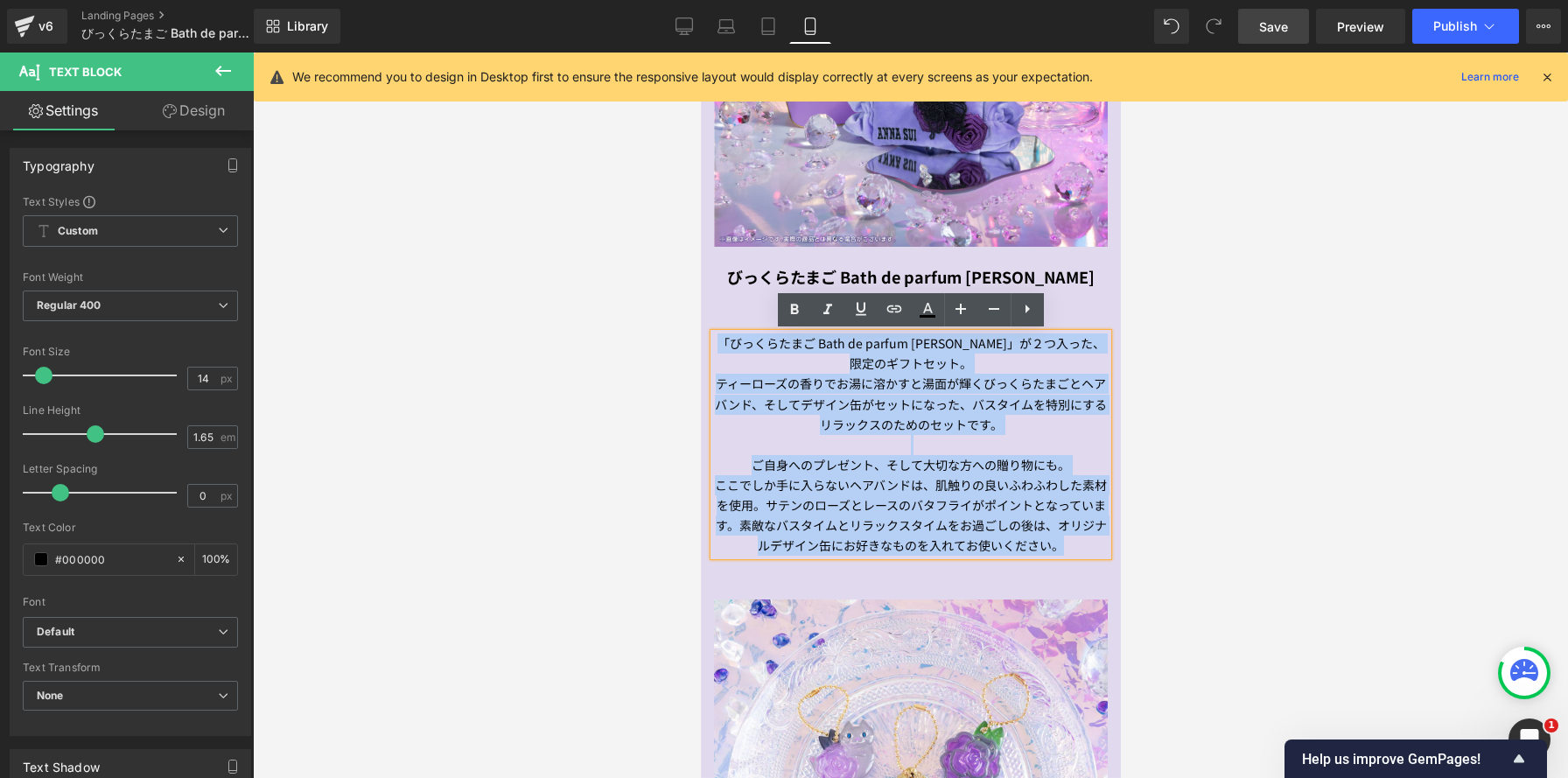
drag, startPoint x: 715, startPoint y: 346, endPoint x: 1064, endPoint y: 555, distance: 406.8
click at [1063, 554] on div "「びっくらたまご Bath de parfum ANNA SUI」が２つ入った、限定のギフトセット。 ティーローズの香りでお湯に溶かすと湯面が輝くびっくらたま…" at bounding box center [910, 444] width 394 height 222
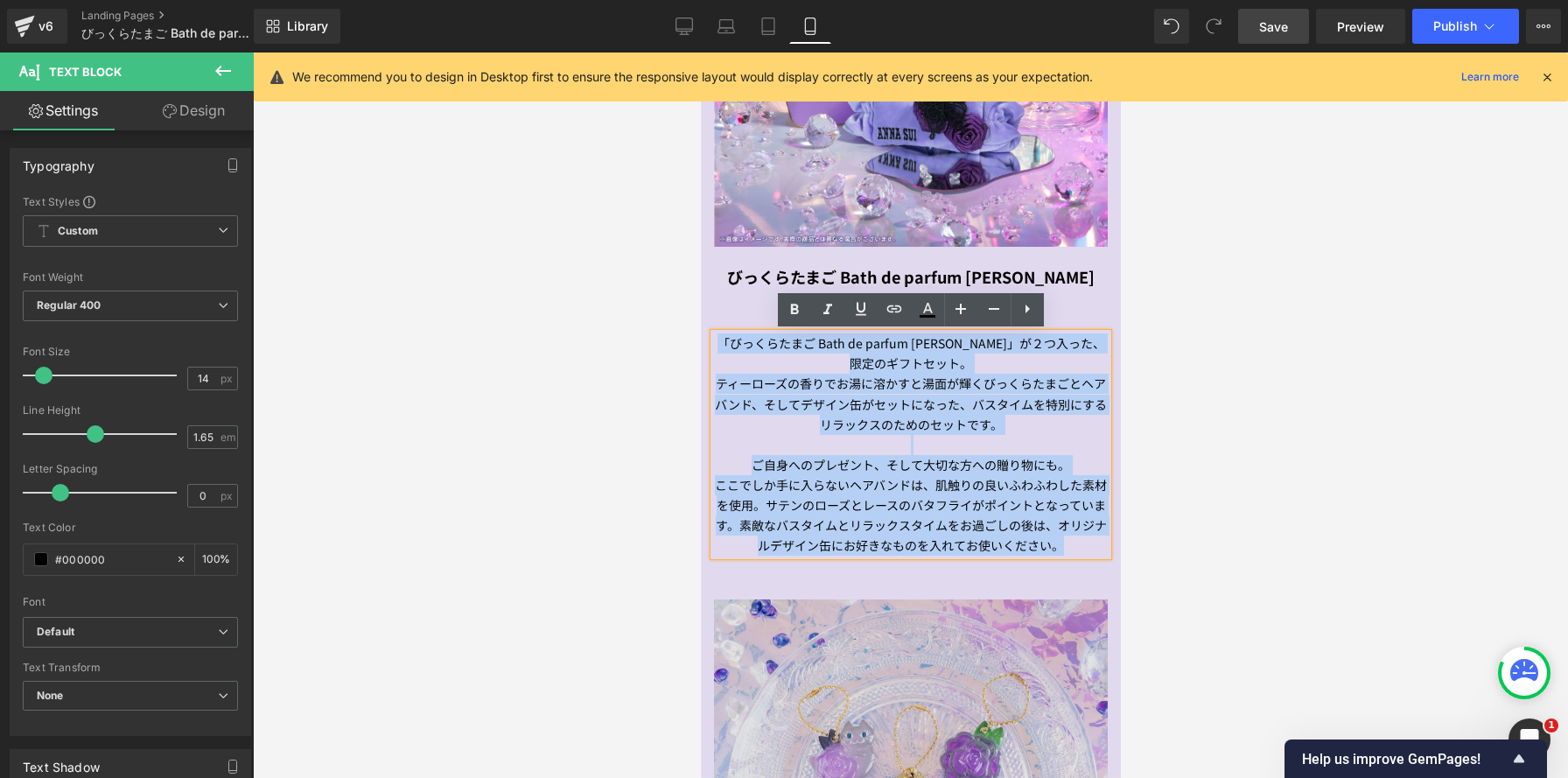
copy div "「びっくらたまご Bath de parfum ANNA SUI」が２つ入った、限定のギフトセット。 ティーローズの香りでお湯に溶かすと湯面が輝くびっくらたま…"
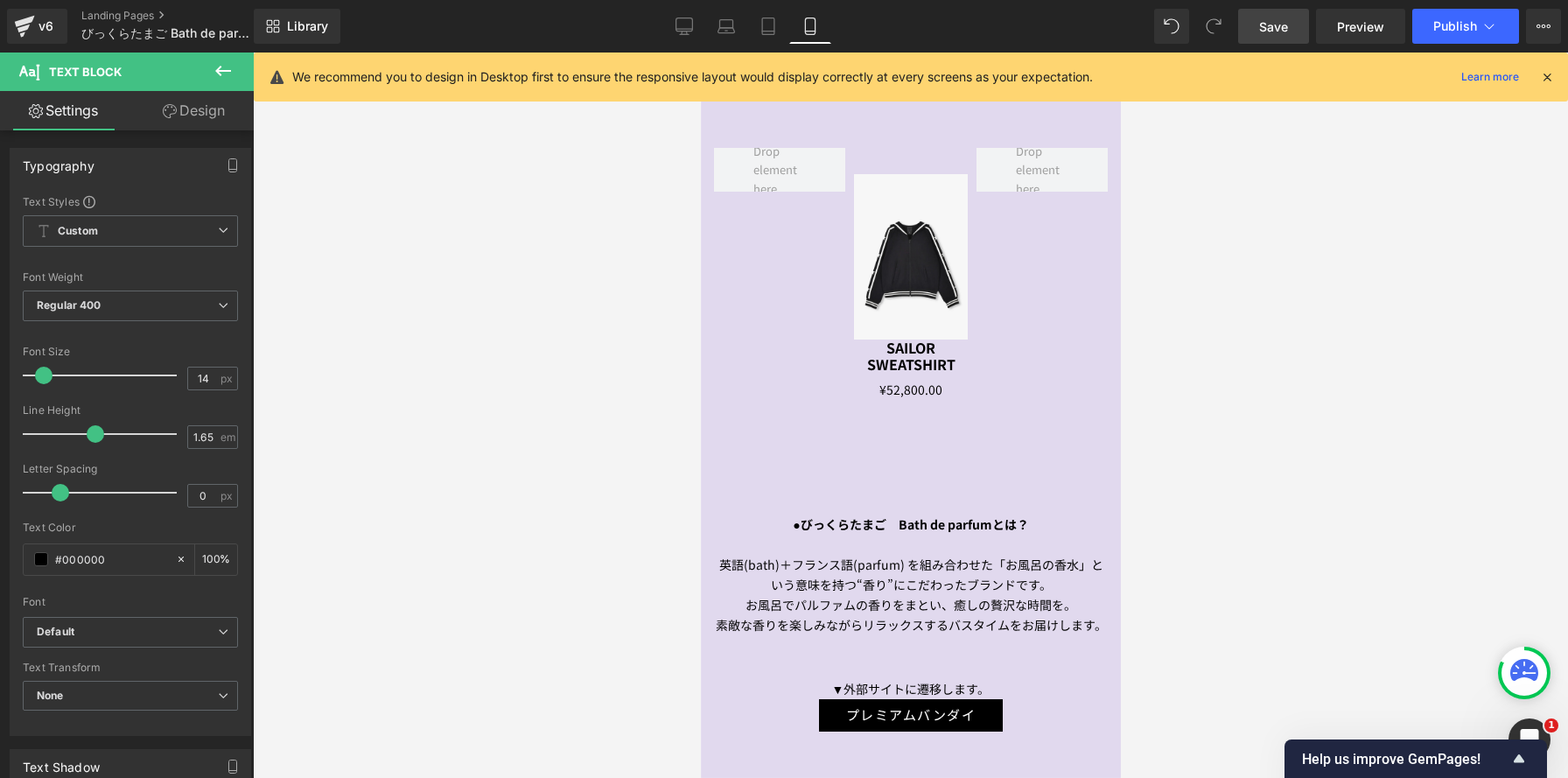
scroll to position [2318, 0]
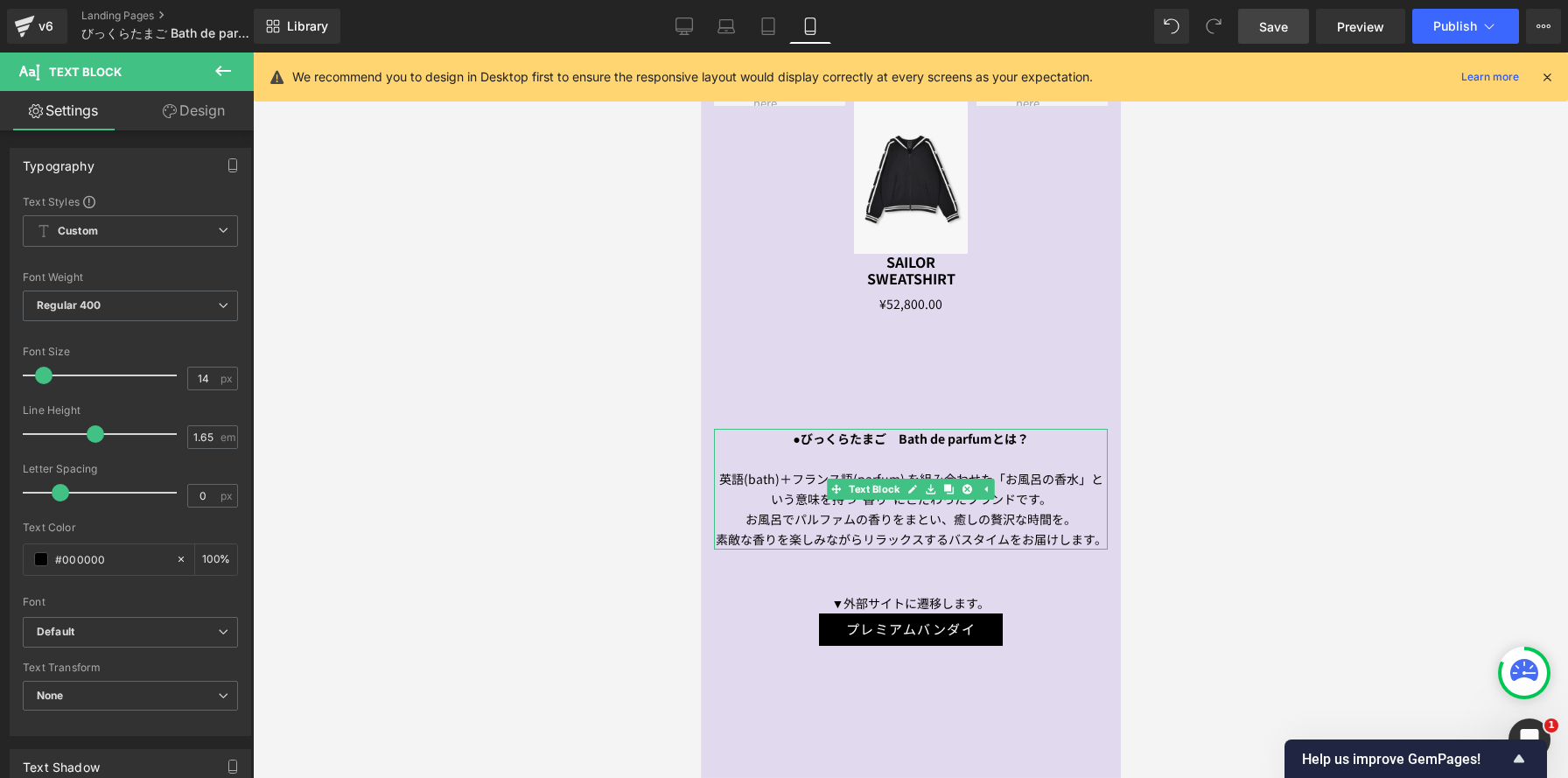
drag, startPoint x: 788, startPoint y: 445, endPoint x: 815, endPoint y: 447, distance: 27.1
click at [1097, 537] on div "●びっくらたまご　Bath de parfumとは？ 英語(bath)＋フランス語(parfum) を組み合わせた「お風呂の香水」という意味を持つ“香り”にこ…" at bounding box center [910, 489] width 394 height 121
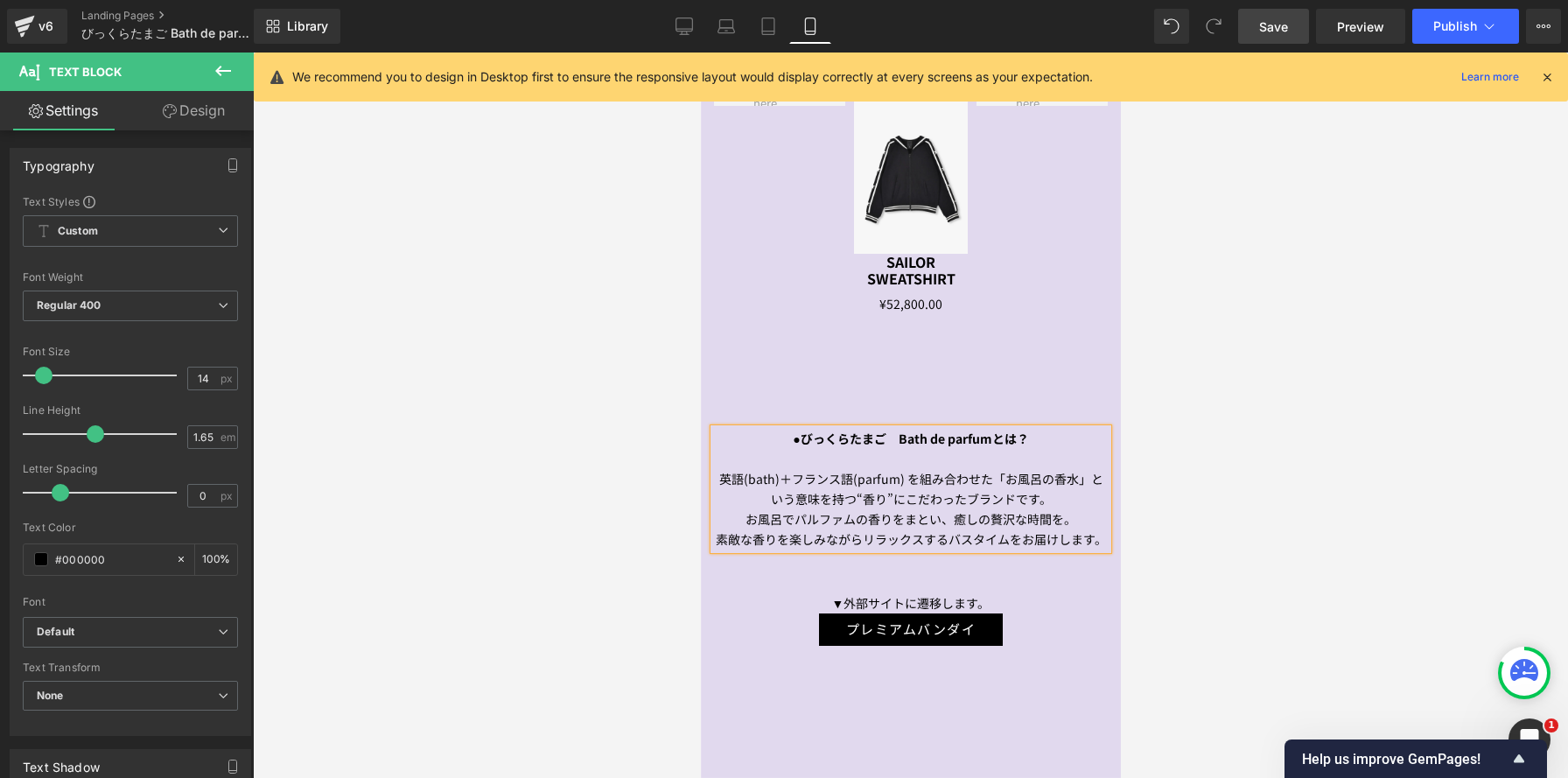
click at [812, 446] on p "●びっくらたまご　Bath de parfumとは？" at bounding box center [910, 439] width 394 height 21
click at [836, 457] on div "●びっくらたまご　Bath de parfumとは？ 英語(bath)＋フランス語(parfum) を組み合わせた「お風呂の香水」という意味を持つ“香り”にこ…" at bounding box center [910, 489] width 394 height 121
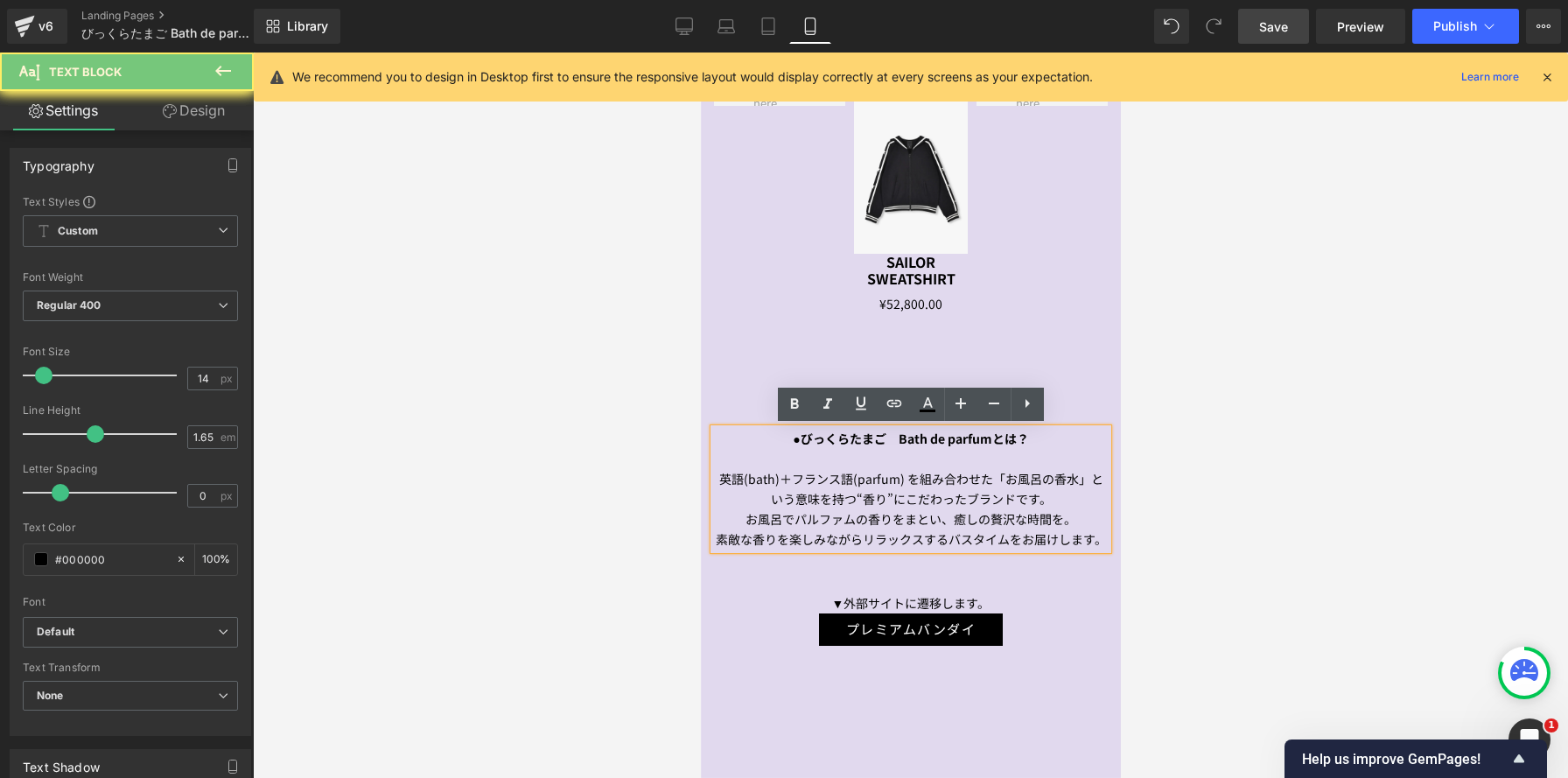
click at [799, 439] on strong "●びっくらたまご　Bath de parfumとは？" at bounding box center [910, 439] width 236 height 18
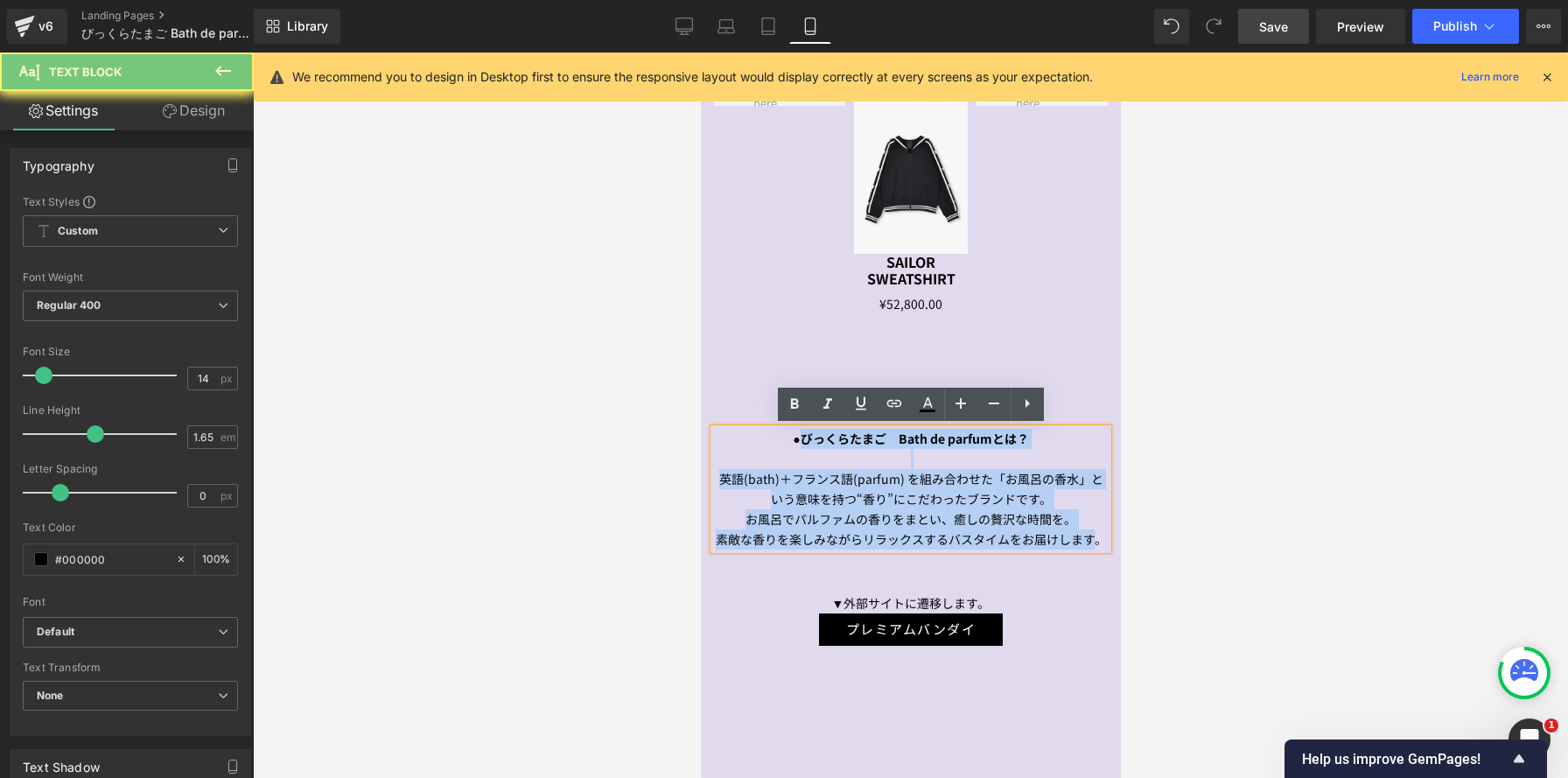
drag, startPoint x: 799, startPoint y: 440, endPoint x: 1205, endPoint y: 553, distance: 421.4
copy div "びっくらたまご　Bath de parfumとは？ 英語(bath)＋フランス語(parfum) を組み合わせた「お風呂の香水」という意味を持つ“香り”にこだ…"
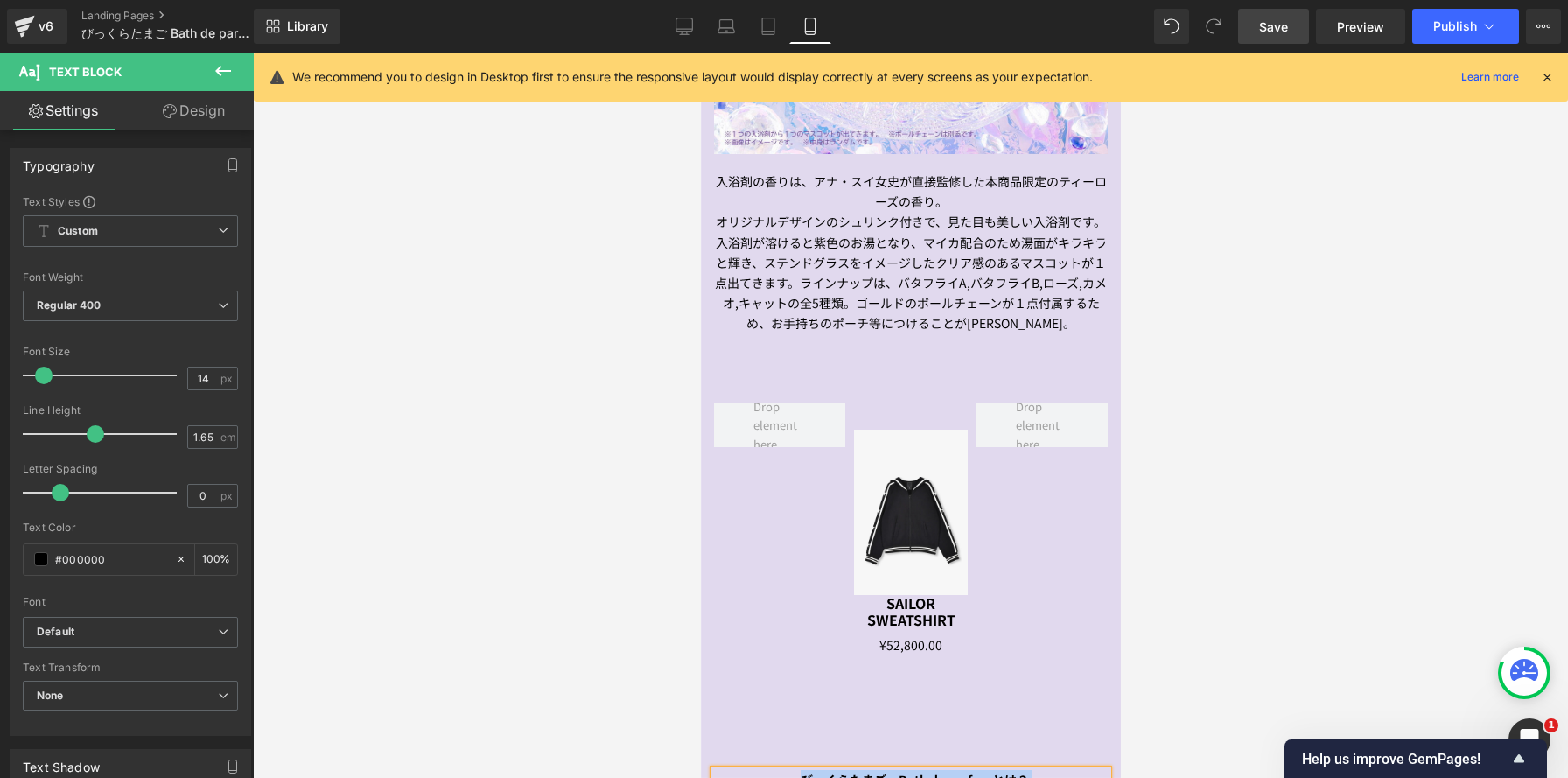
scroll to position [1974, 0]
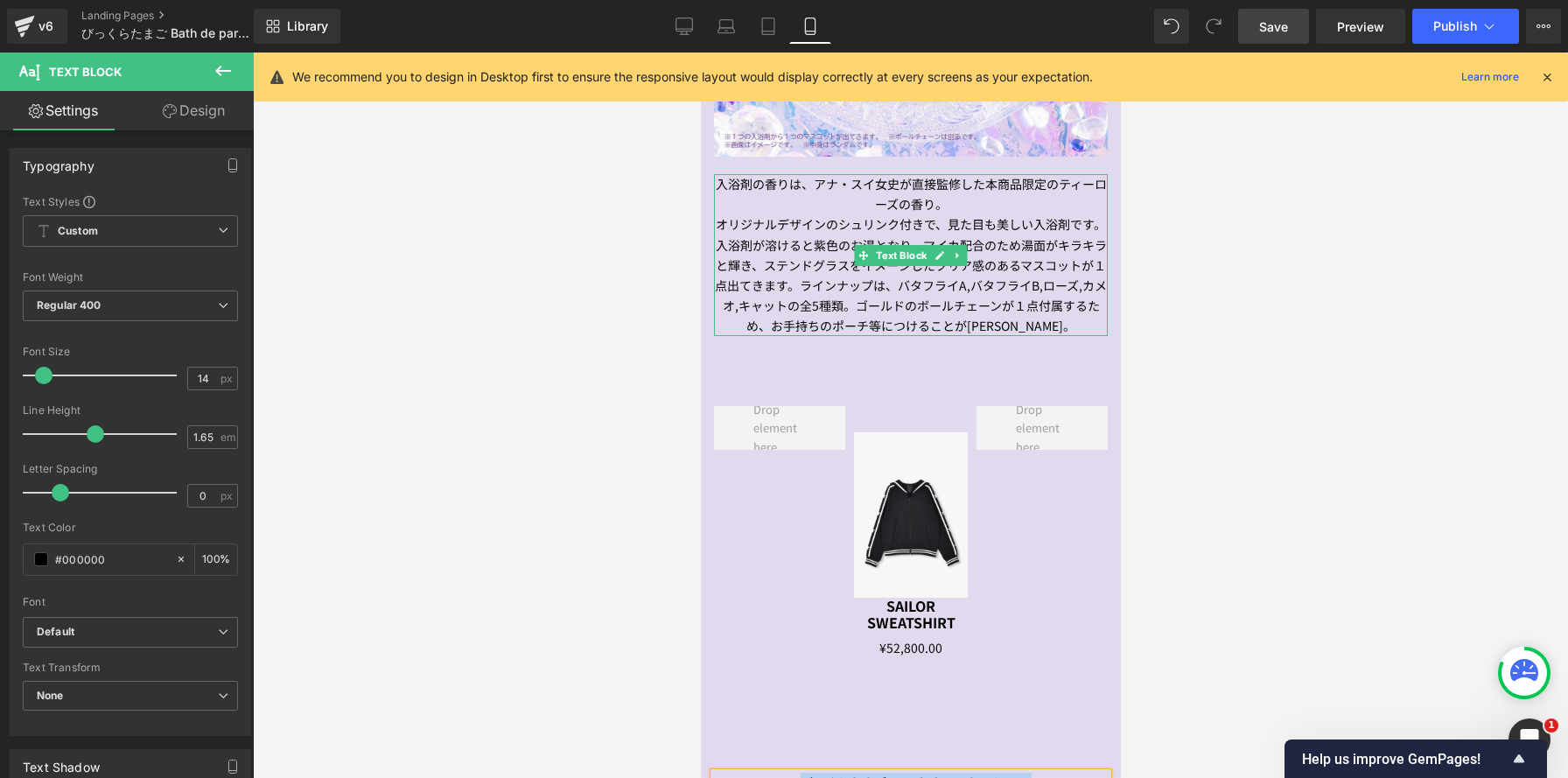
drag, startPoint x: 796, startPoint y: 192, endPoint x: 1092, endPoint y: 287, distance: 310.9
click at [796, 193] on p "入浴剤の香りは、アナ・スイ女史が直接監修した本商品限定のティーローズの香り。" at bounding box center [910, 194] width 394 height 40
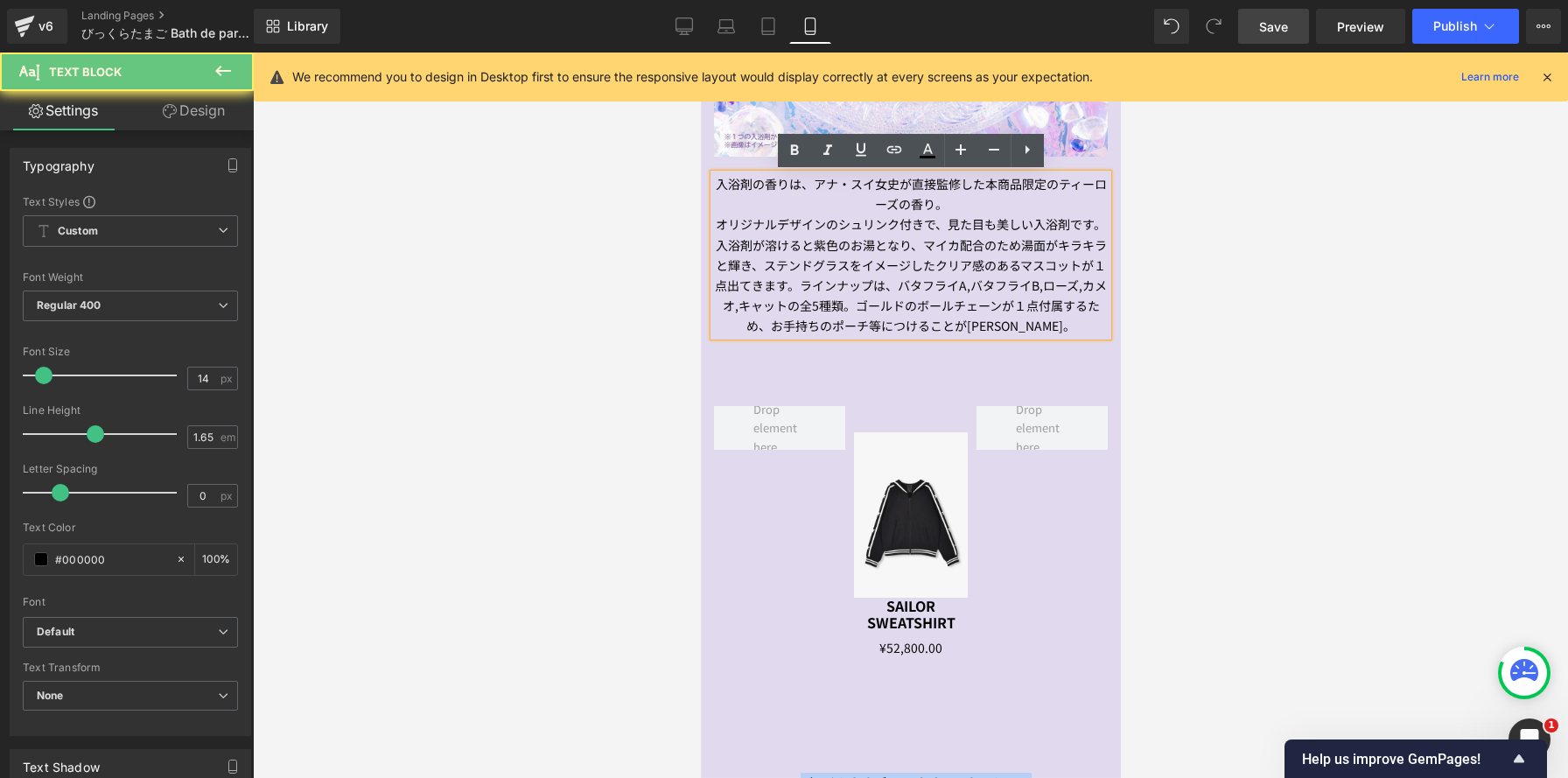
drag, startPoint x: 1092, startPoint y: 287, endPoint x: 1093, endPoint y: 320, distance: 33.0
click at [1093, 320] on div "入浴剤の香りは、アナ・スイ女史が直接監修した本商品限定のティーローズの香り。 オリジナルデザインのシュリンク付きで、見た目も美しい入浴剤です。 入浴剤が溶ける…" at bounding box center [910, 255] width 394 height 162
copy div "びっくらたまご　Bath de parfumとは？ 英語(bath)＋フランス語(parfum) を組み合わせた「お風呂の香水」という意味を持つ“香り”にこだ…"
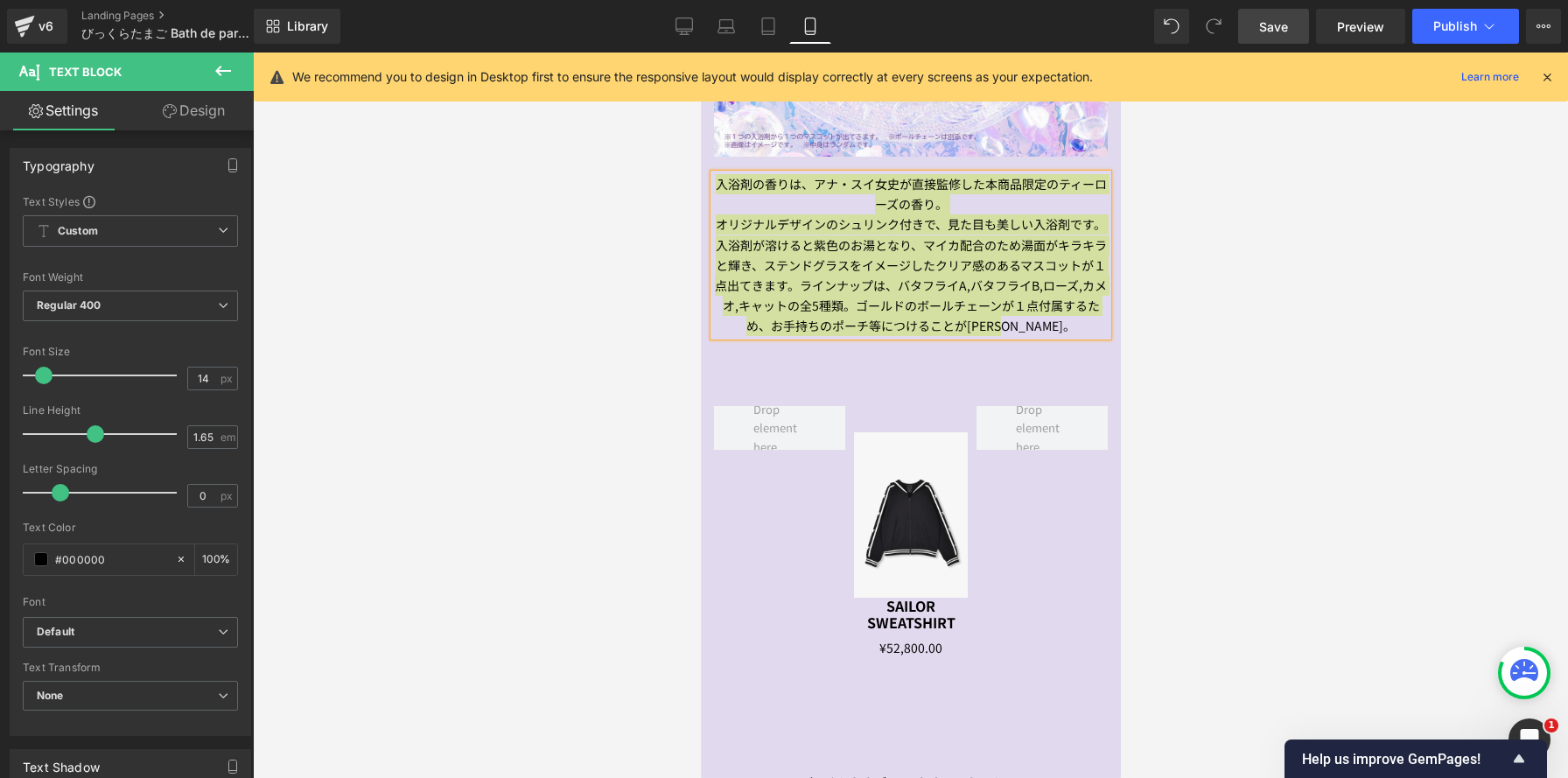
drag, startPoint x: 1258, startPoint y: 35, endPoint x: 1247, endPoint y: 38, distance: 11.4
click at [1258, 35] on link "Save" at bounding box center [1273, 26] width 71 height 35
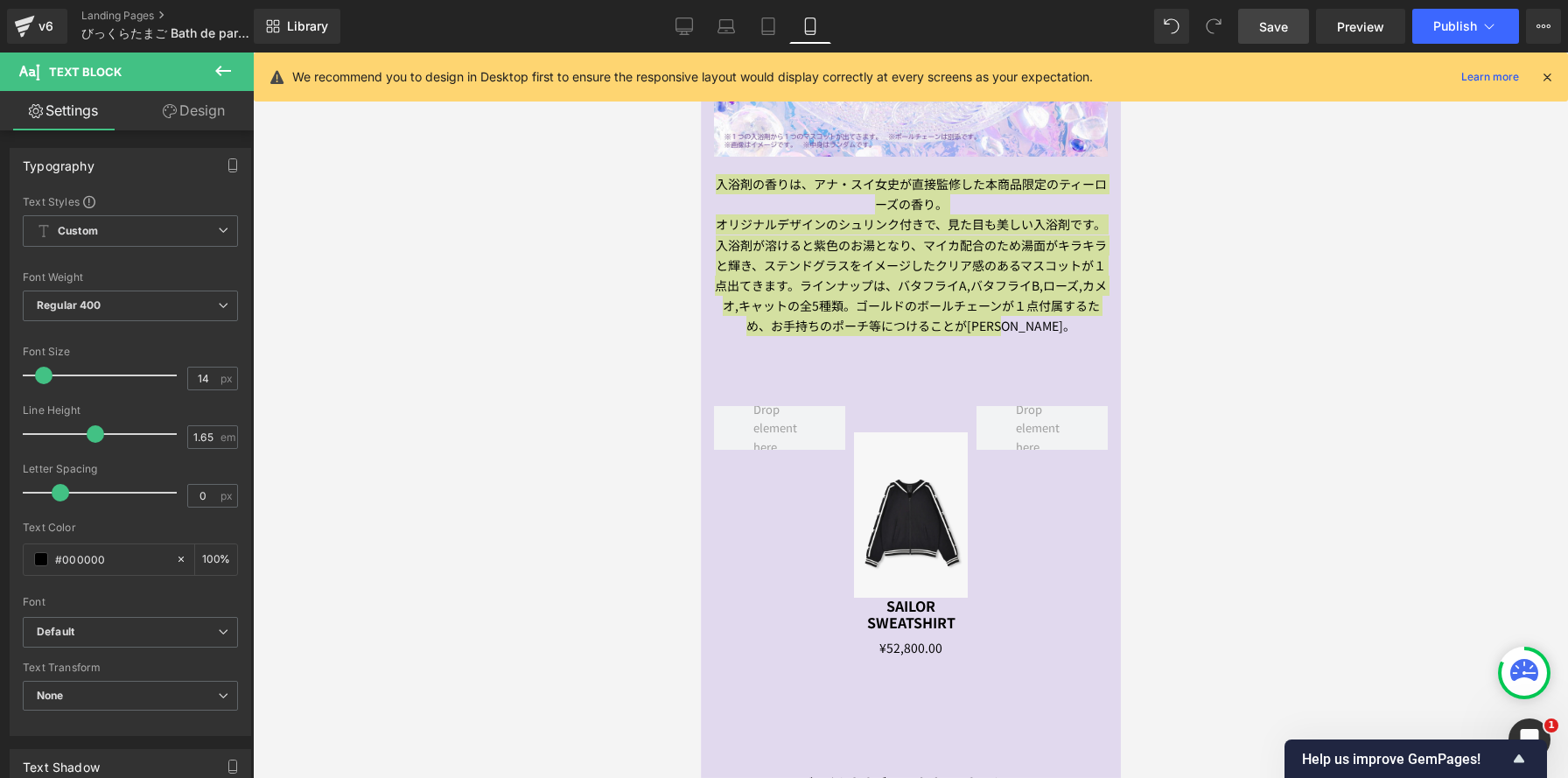
click at [1280, 30] on span "Save" at bounding box center [1273, 27] width 29 height 19
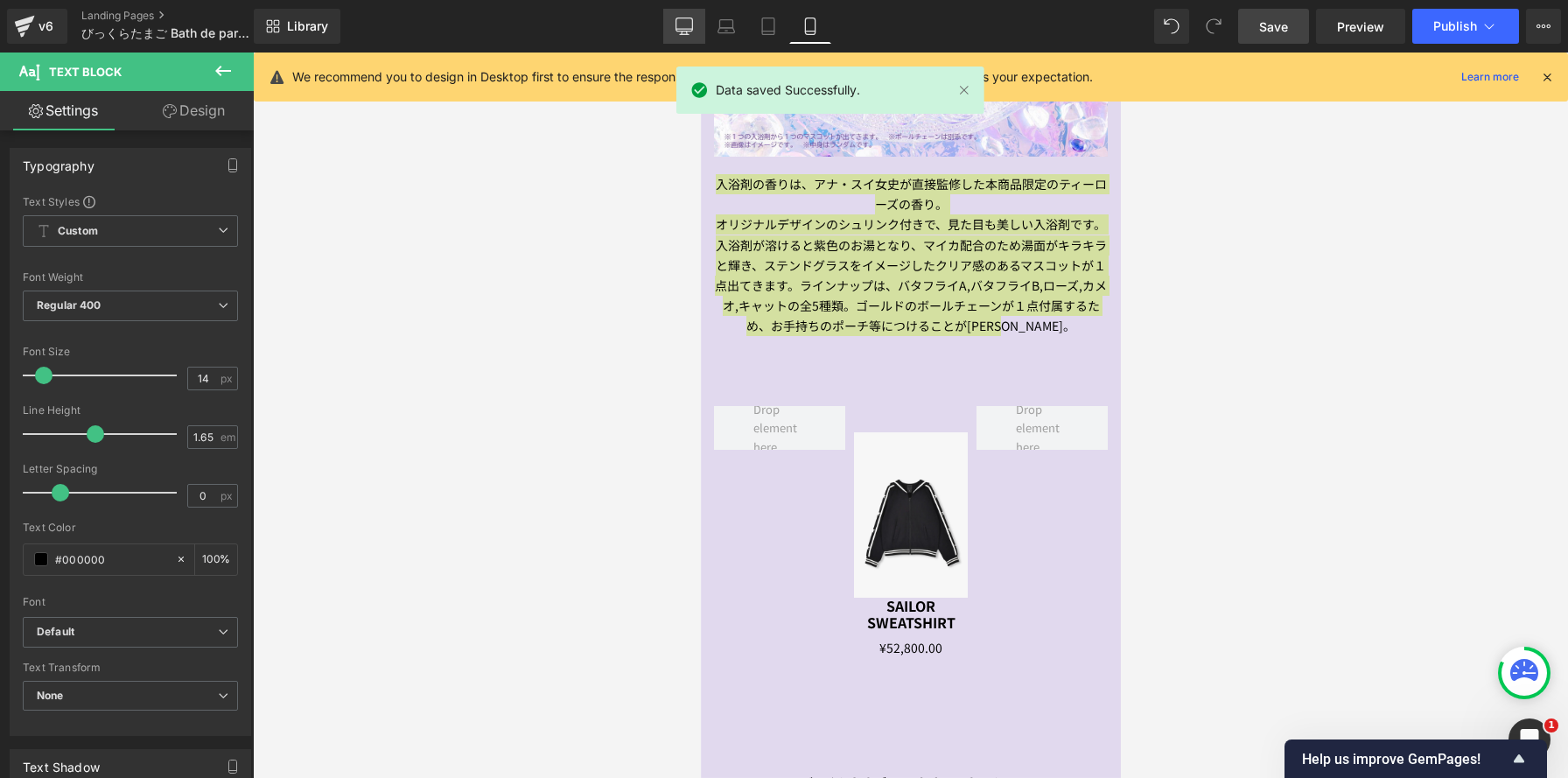
click at [694, 26] on link "Desktop" at bounding box center [684, 26] width 42 height 35
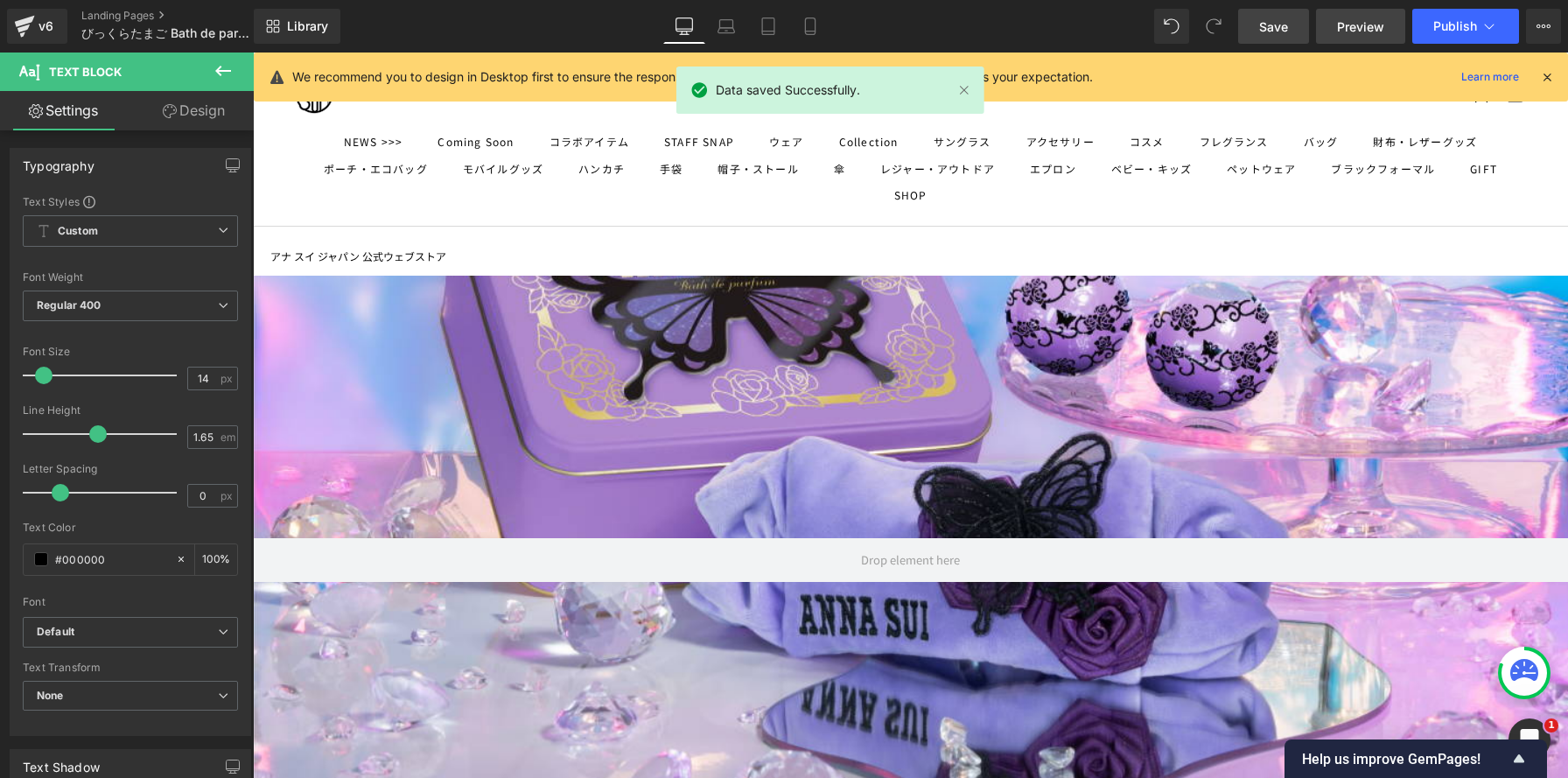
scroll to position [8, 9]
click at [1376, 27] on span "Preview" at bounding box center [1360, 27] width 47 height 19
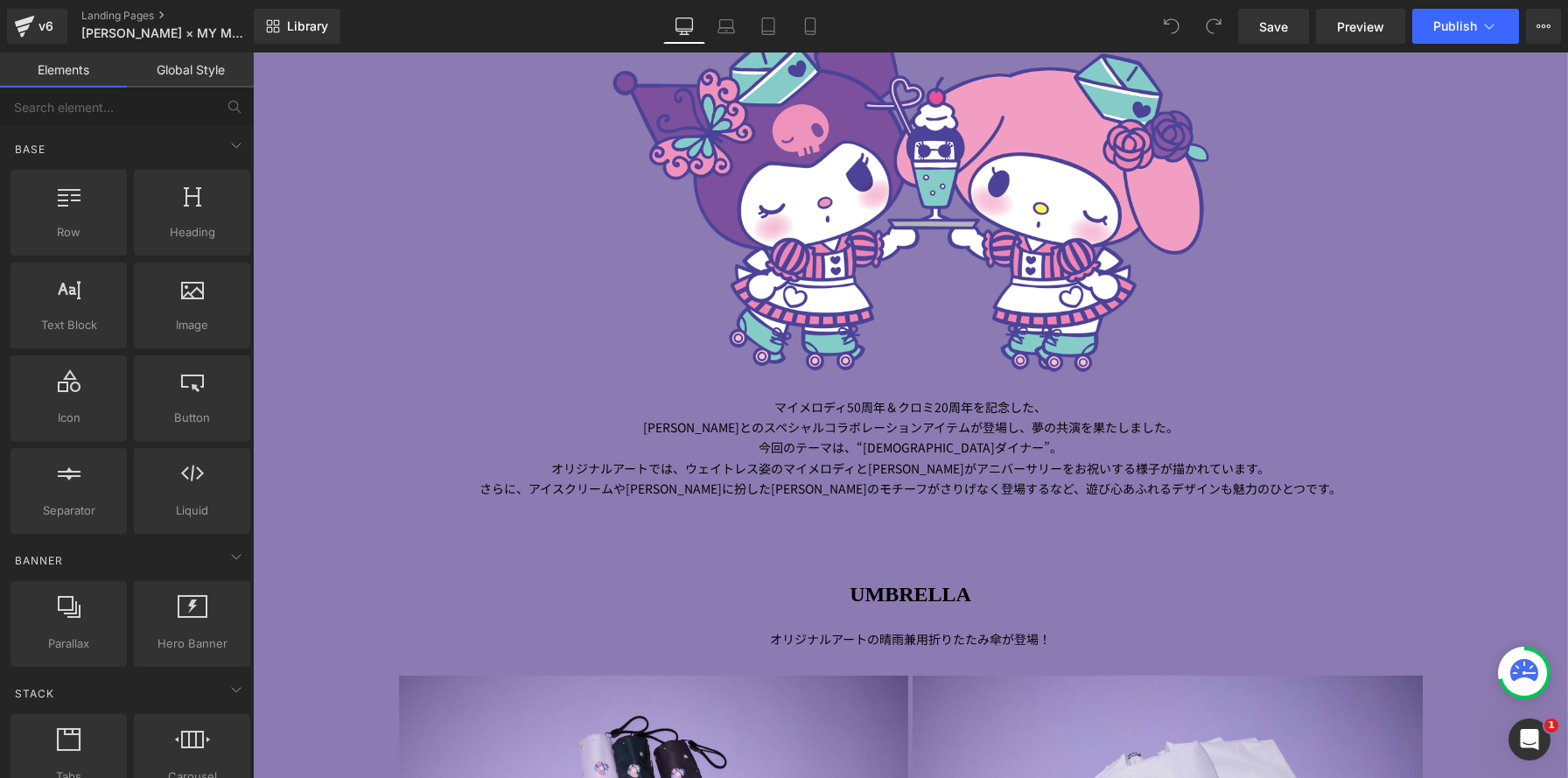
scroll to position [1499, 0]
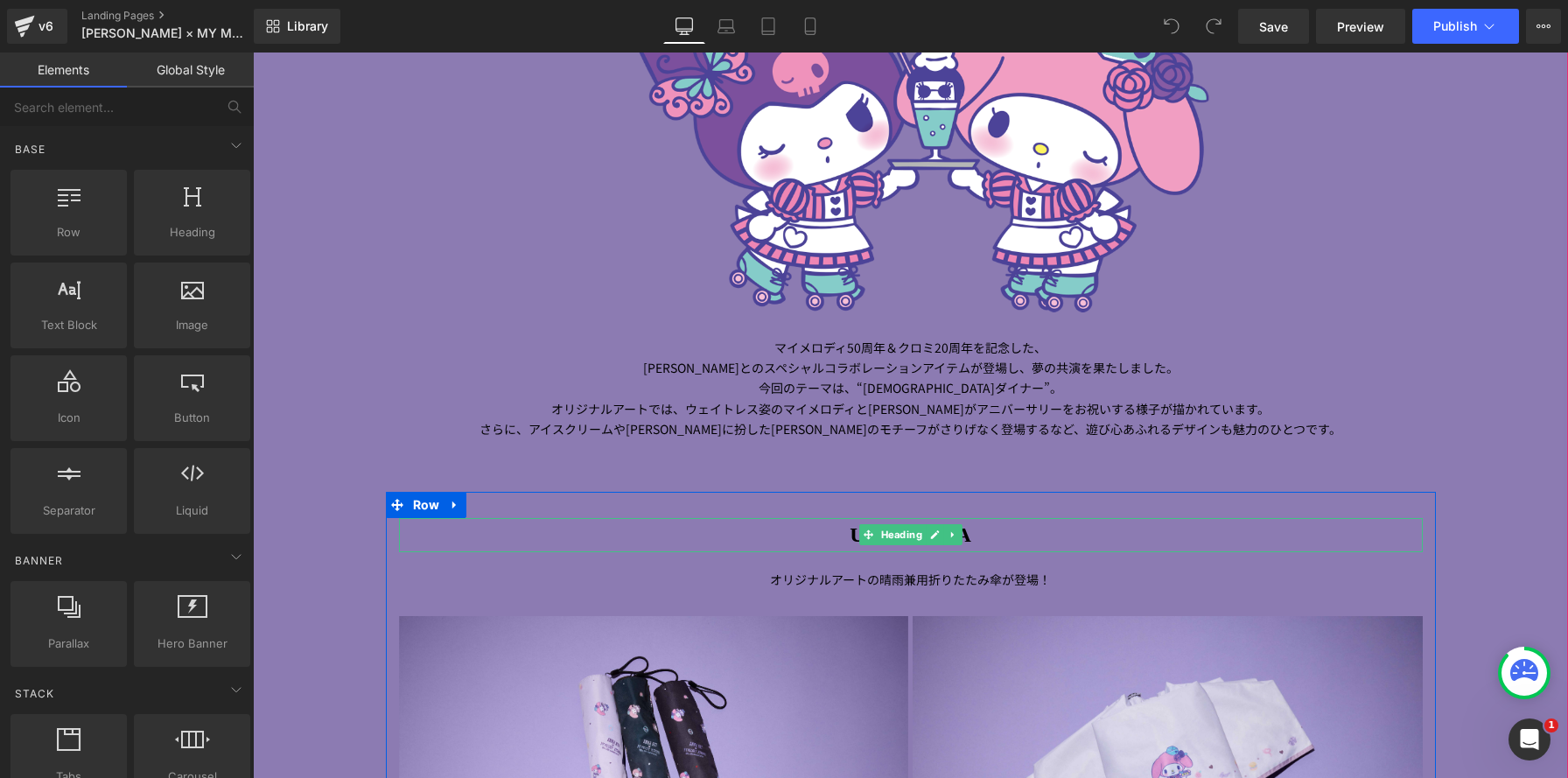
click at [824, 540] on h1 "UMBRELLA" at bounding box center [911, 535] width 1024 height 35
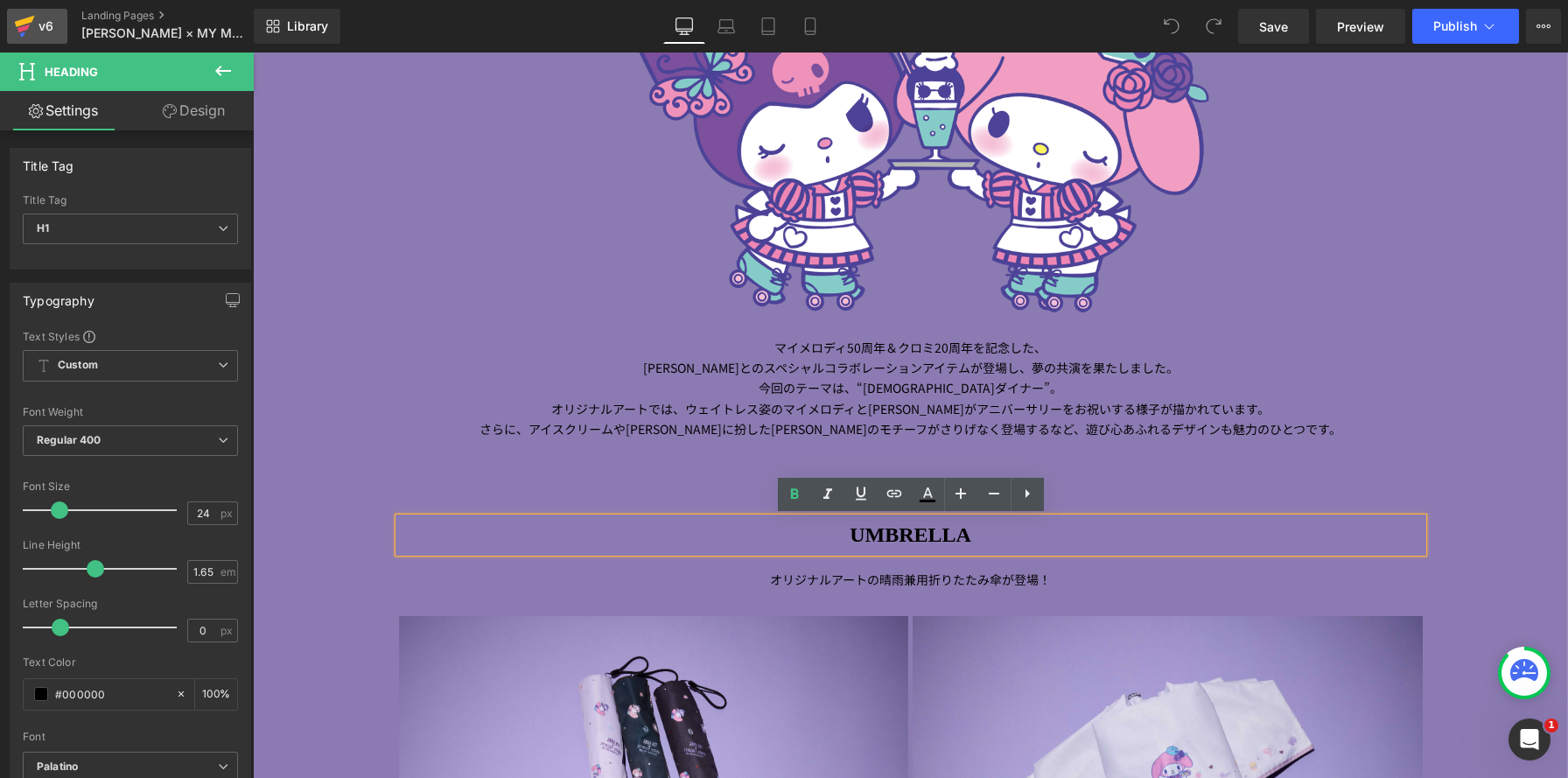
click at [52, 29] on div "v6" at bounding box center [46, 26] width 21 height 22
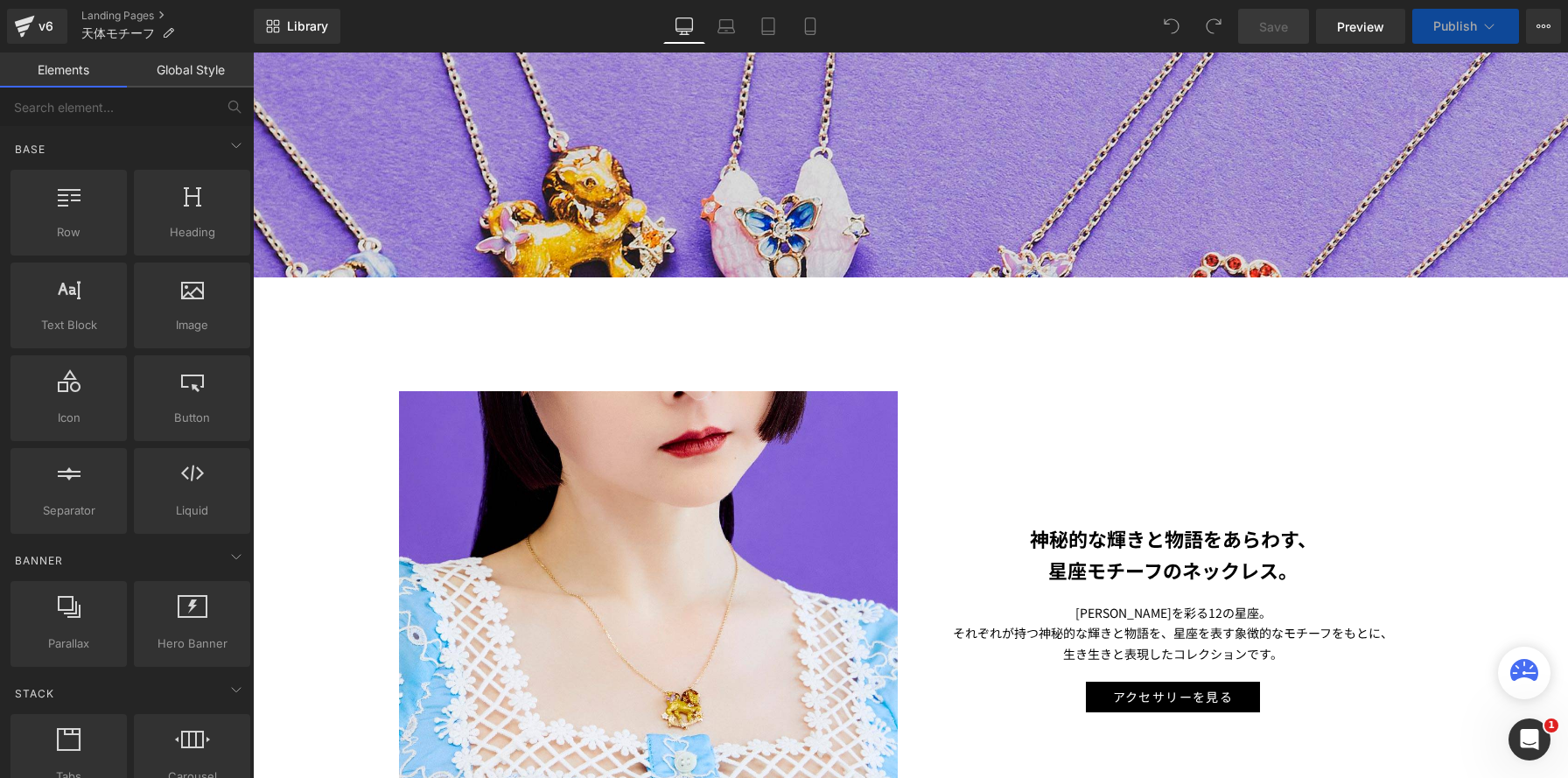
scroll to position [621, 0]
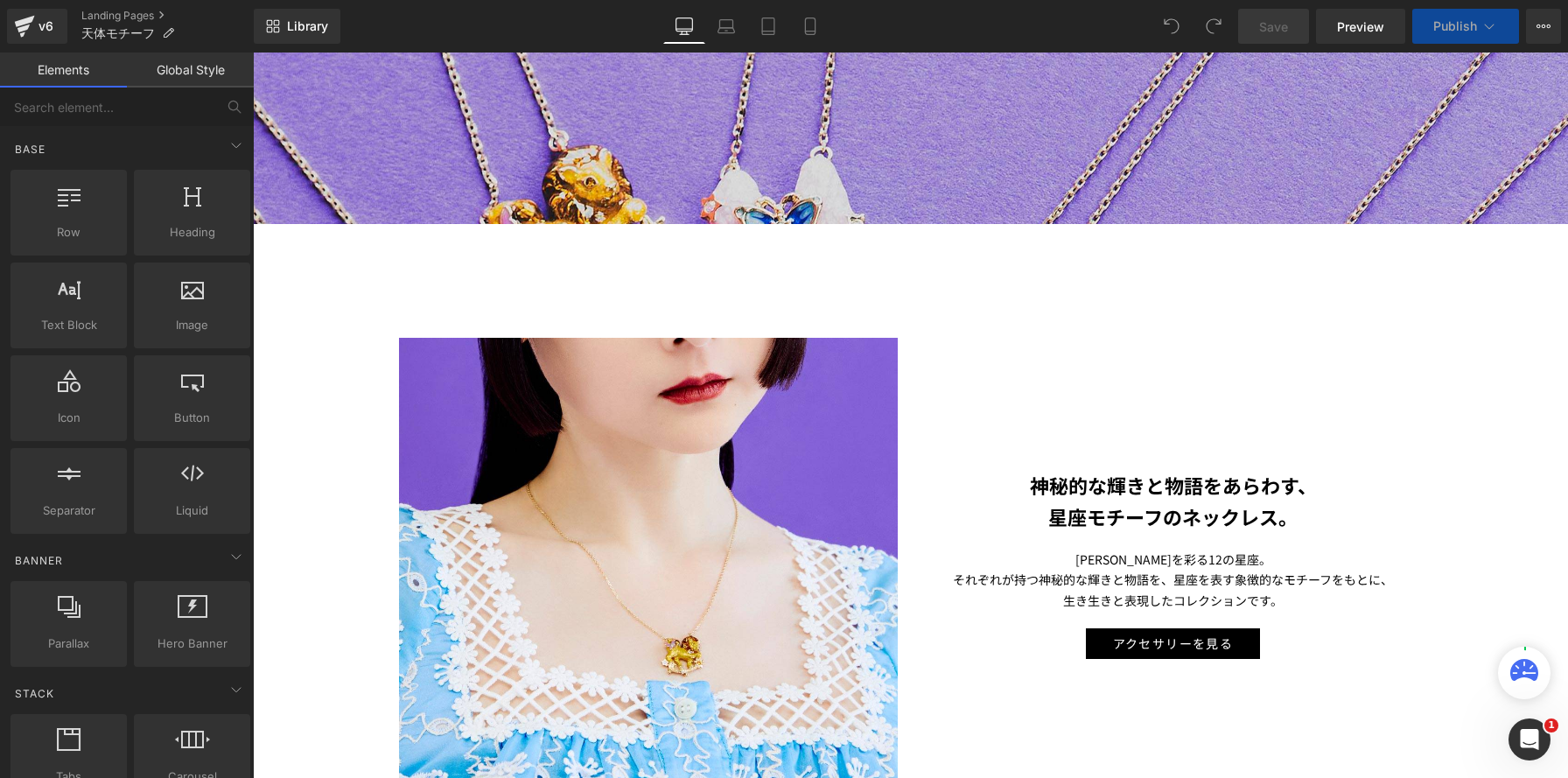
click at [1016, 478] on p "神秘的な輝きと物語をあらわす、" at bounding box center [1173, 484] width 499 height 31
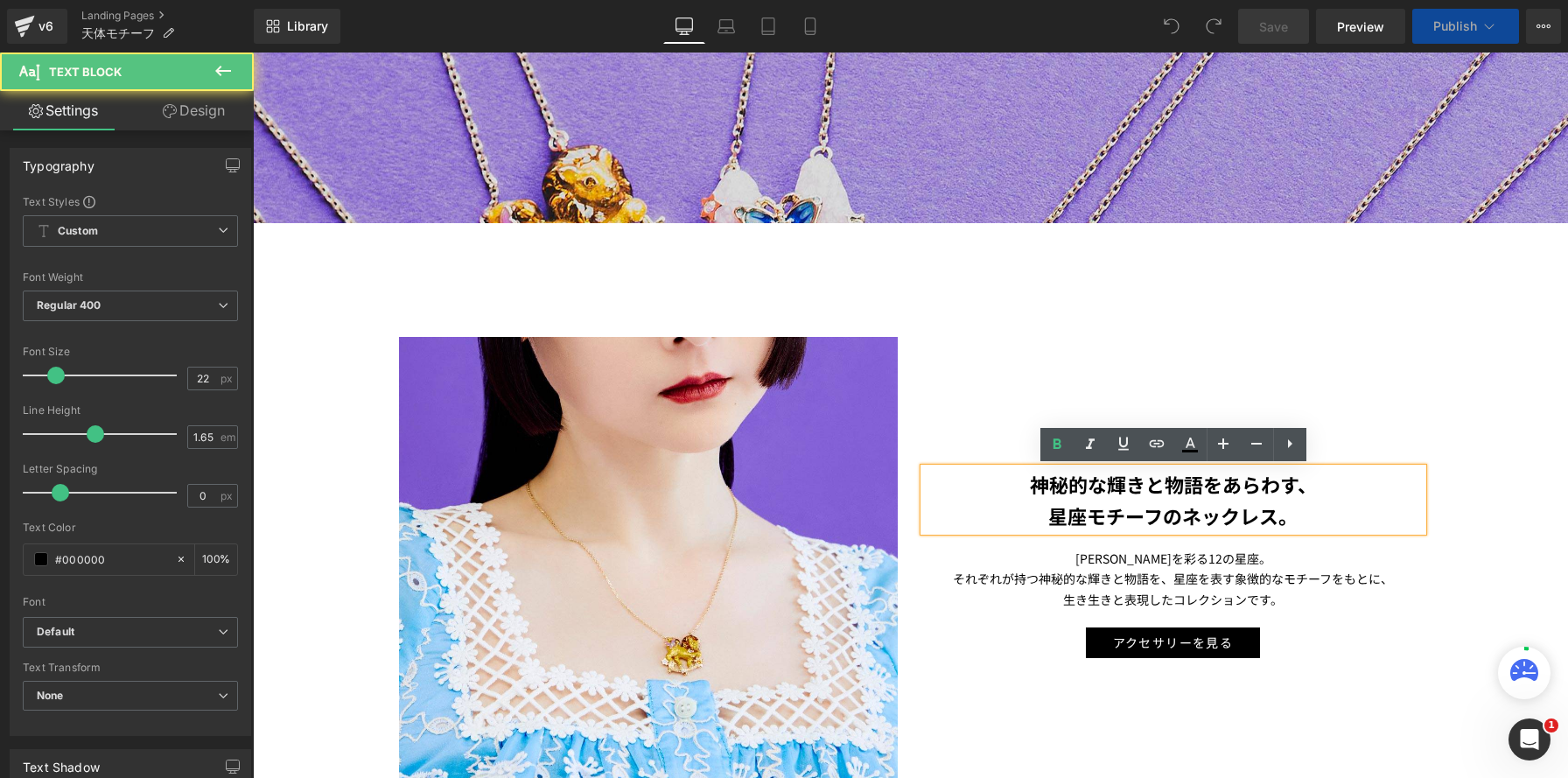
scroll to position [6059, 1315]
click at [1047, 481] on strong "神秘的な輝きと物語をあらわす、" at bounding box center [1172, 483] width 287 height 28
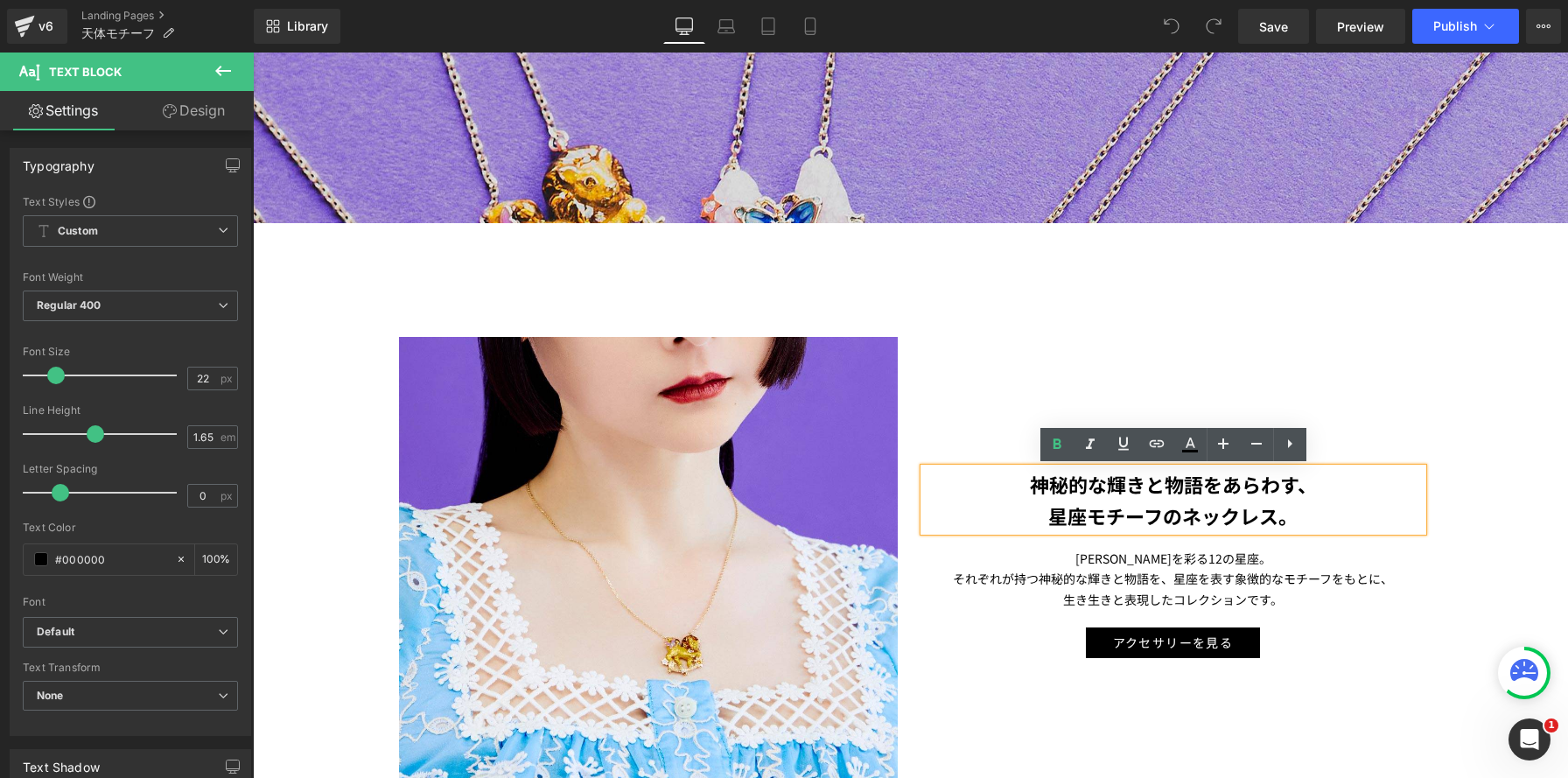
click at [1050, 579] on p "それぞれが持つ神秘的な輝きと物語を、 星座を表す象徴的なモチーフをもとに、" at bounding box center [1173, 579] width 499 height 21
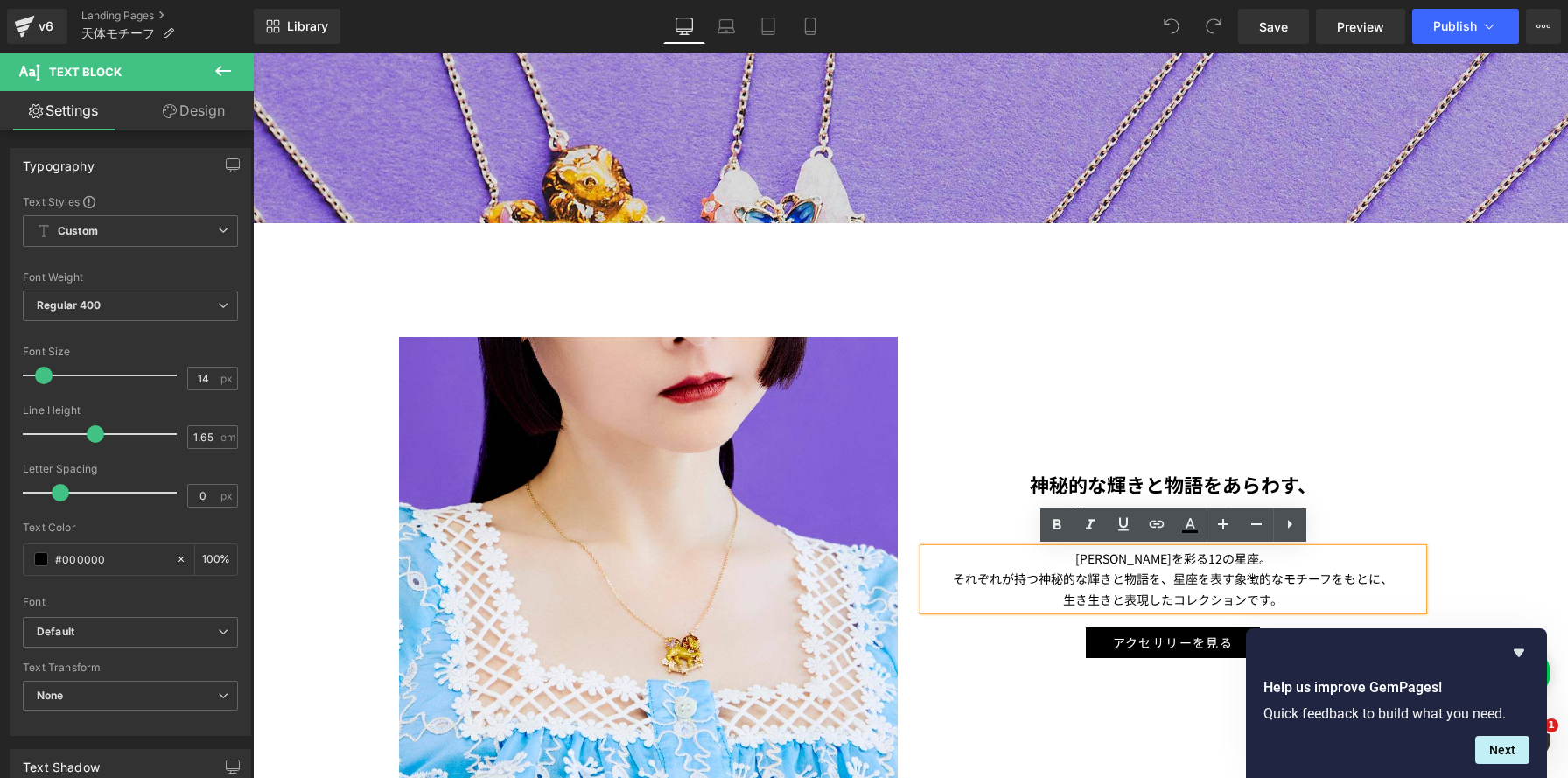
click at [1012, 474] on p "神秘的な輝きと物語をあらわす、" at bounding box center [1173, 483] width 499 height 31
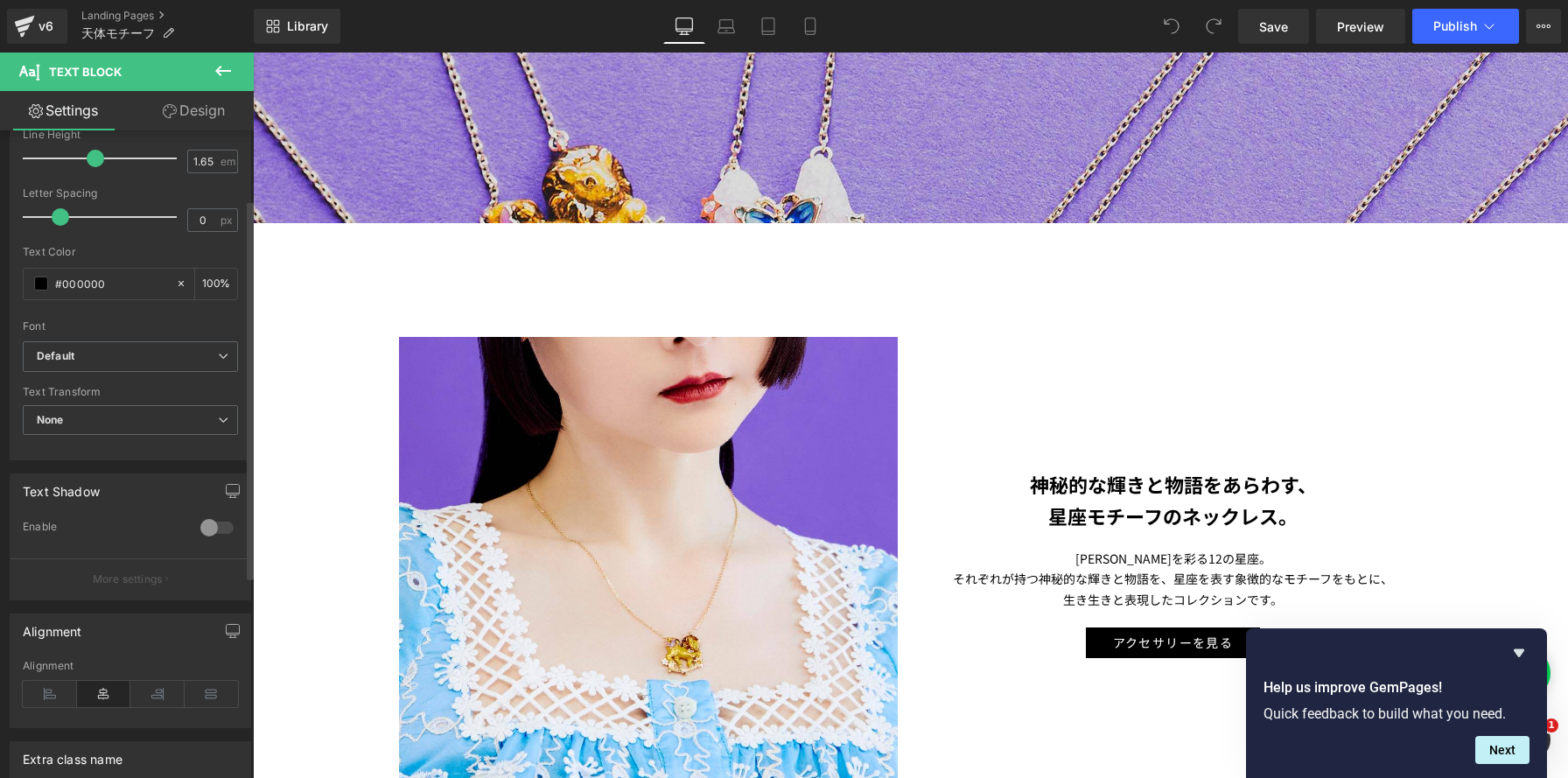
scroll to position [294, 0]
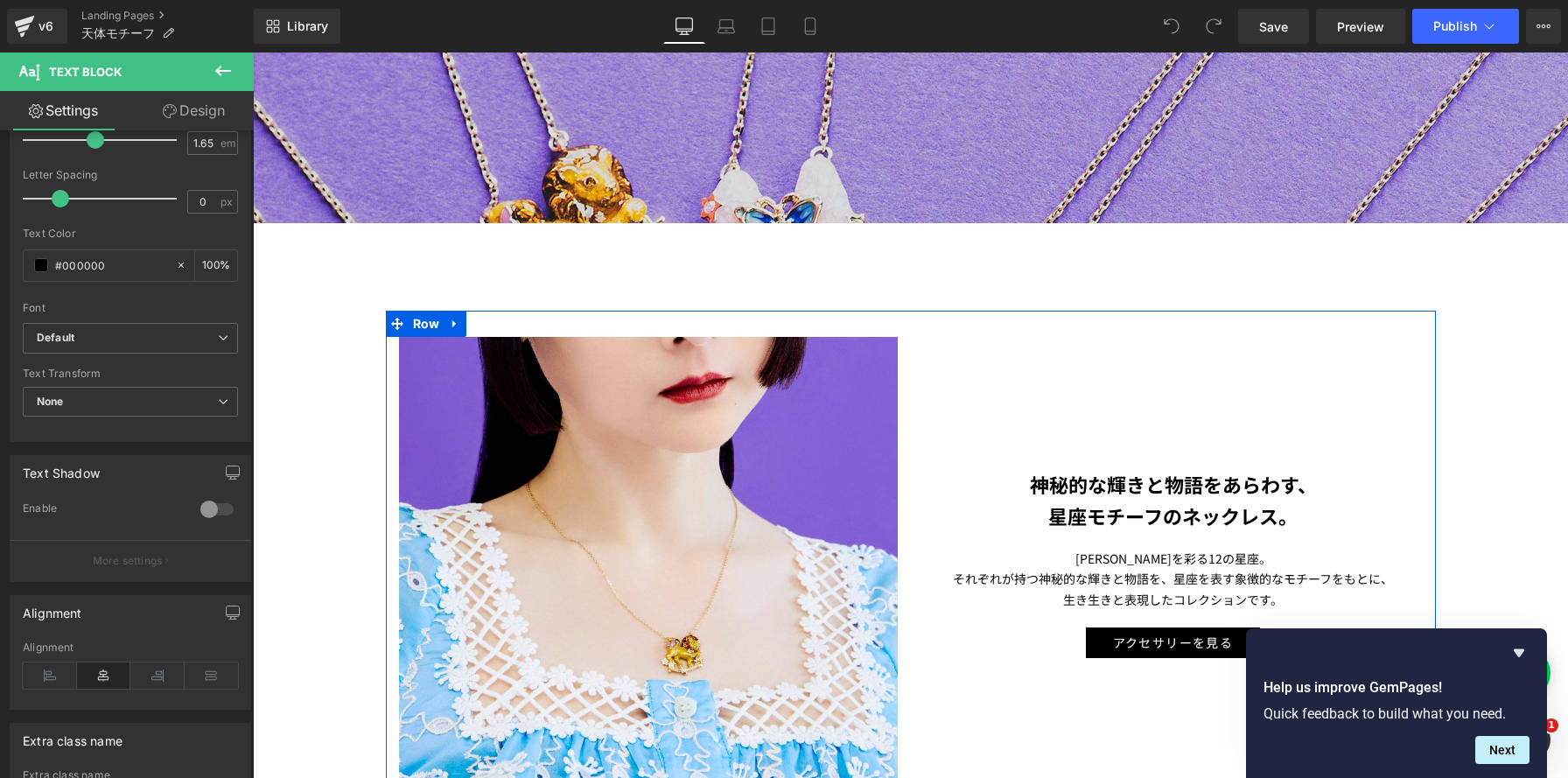
click at [1018, 513] on p "星座モチーフのネックレス。" at bounding box center [1173, 515] width 499 height 31
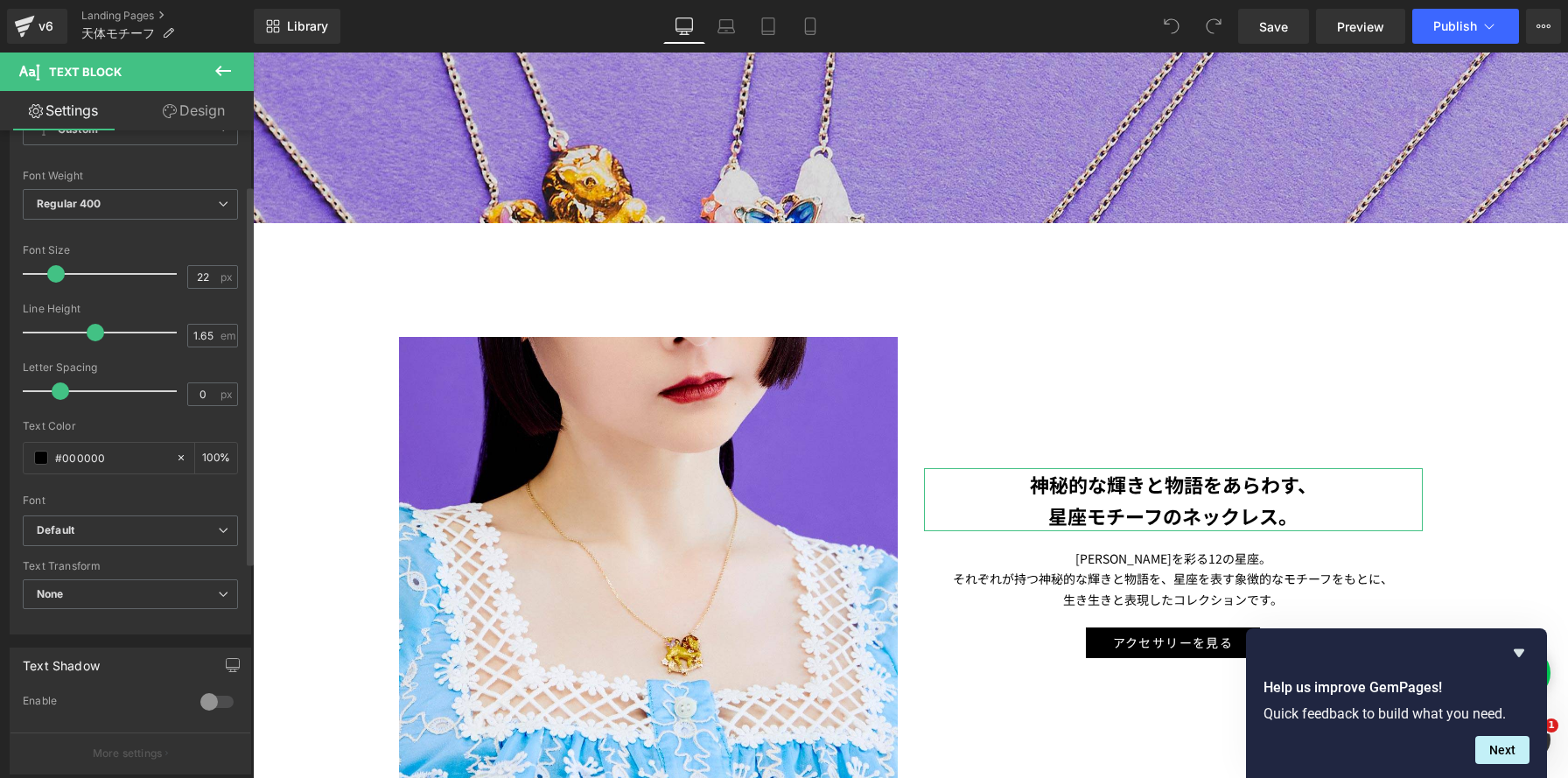
scroll to position [77, 0]
